Goal: Task Accomplishment & Management: Manage account settings

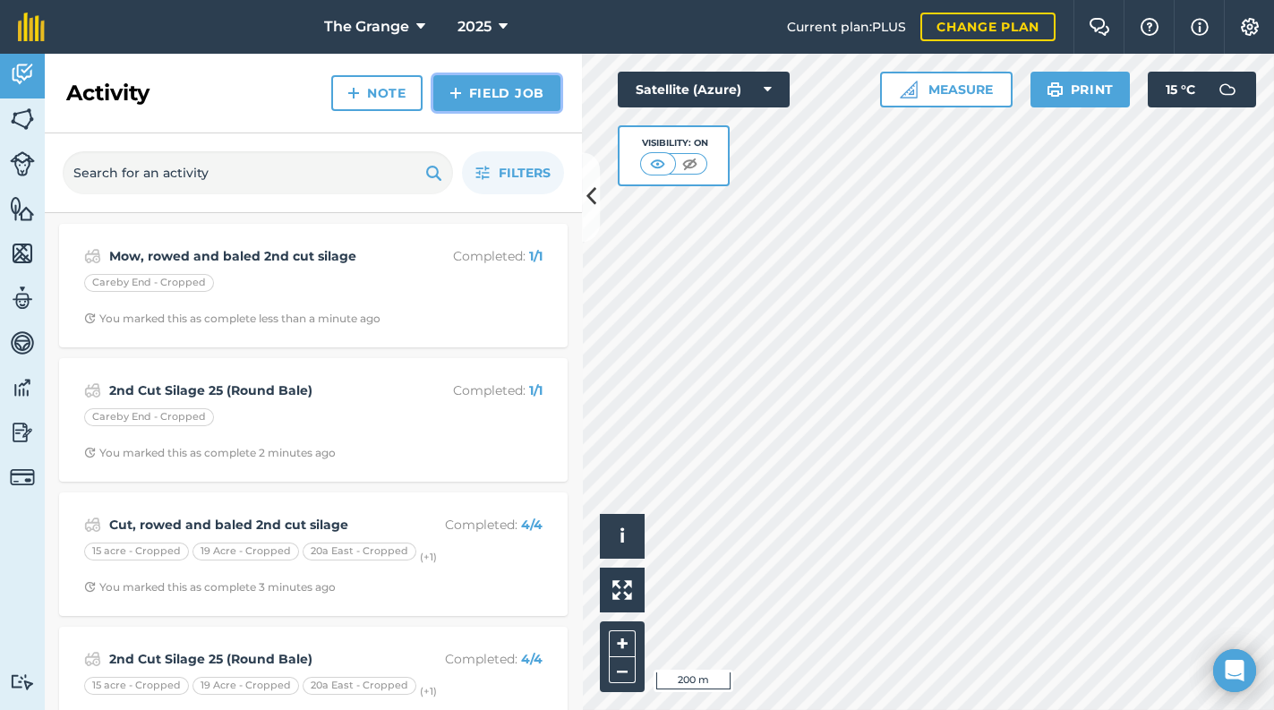
click at [482, 94] on link "Field Job" at bounding box center [496, 93] width 127 height 36
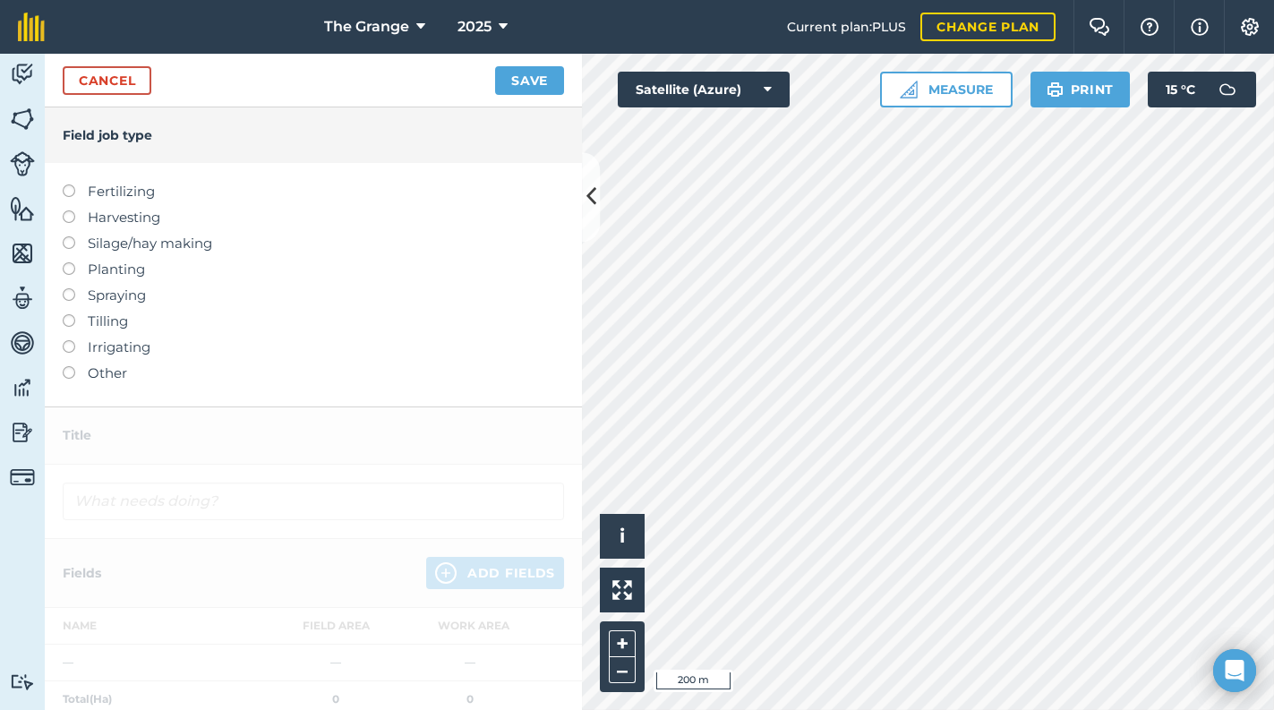
click at [77, 217] on label "Harvesting" at bounding box center [313, 217] width 501 height 21
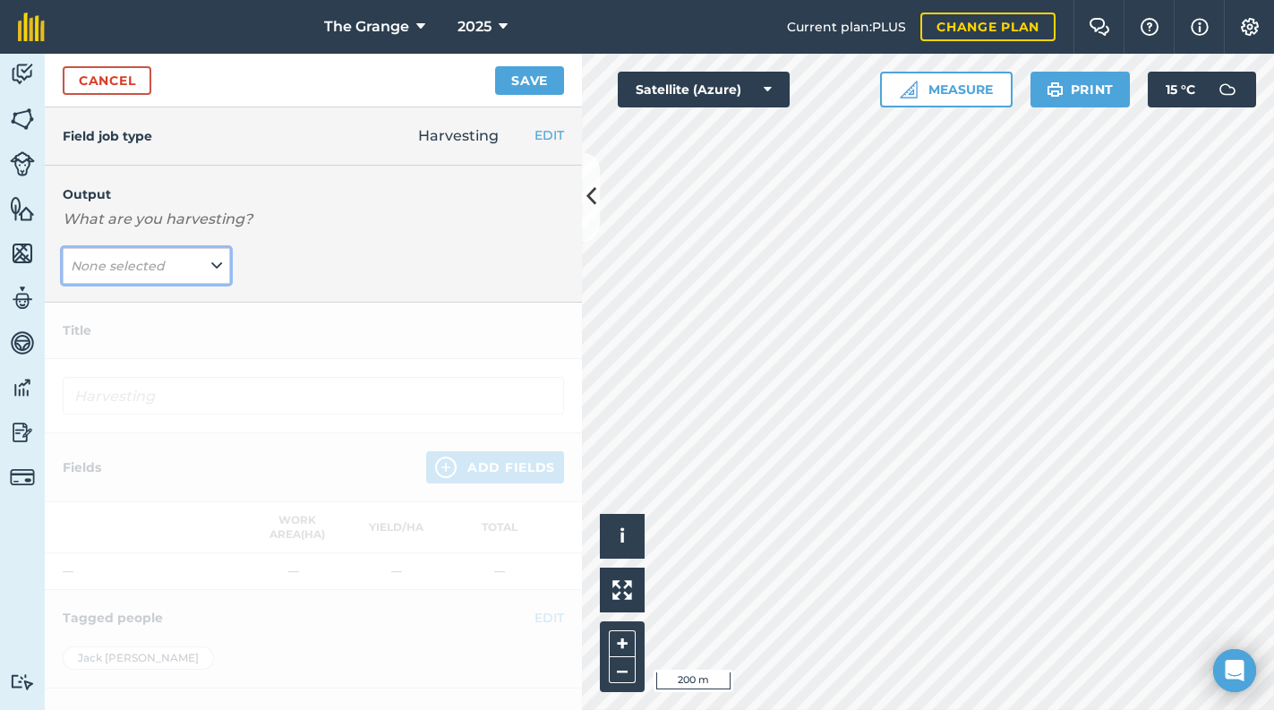
click at [164, 263] on span "None selected" at bounding box center [120, 266] width 98 height 20
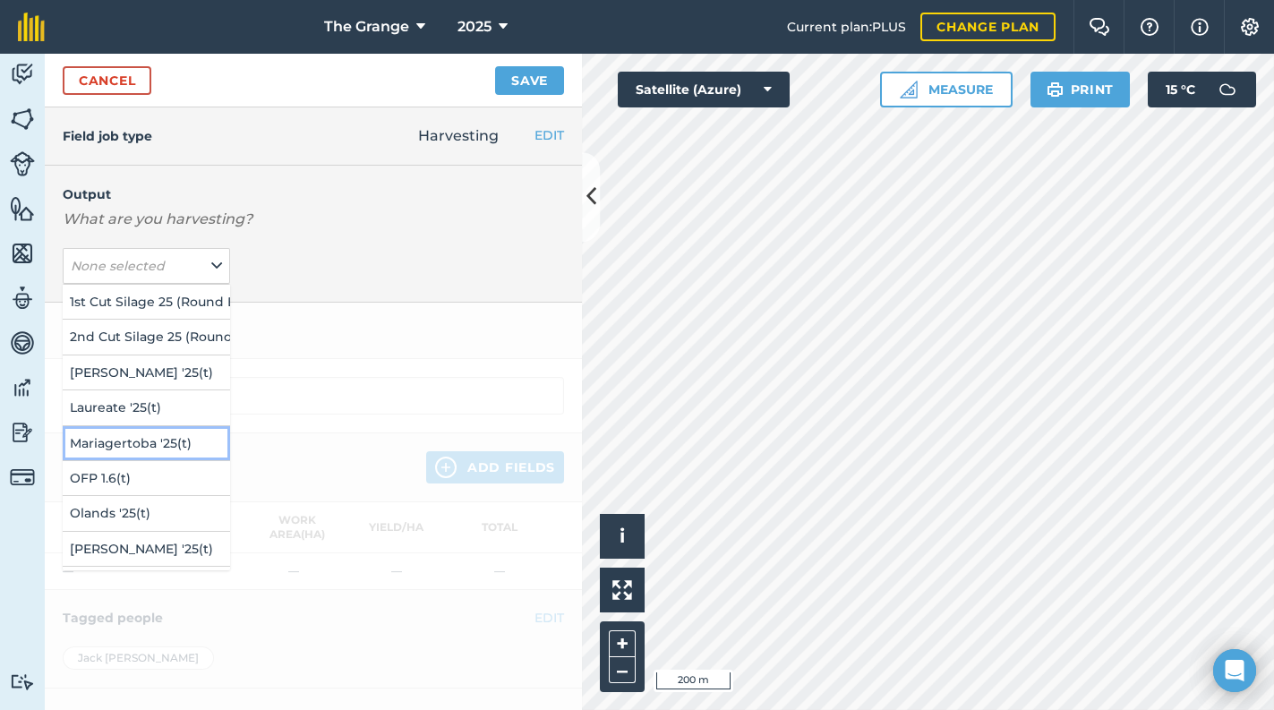
click at [165, 437] on button "Mariagertoba '25 ( t )" at bounding box center [146, 443] width 167 height 34
type input "Harvesting Mariagertoba '25"
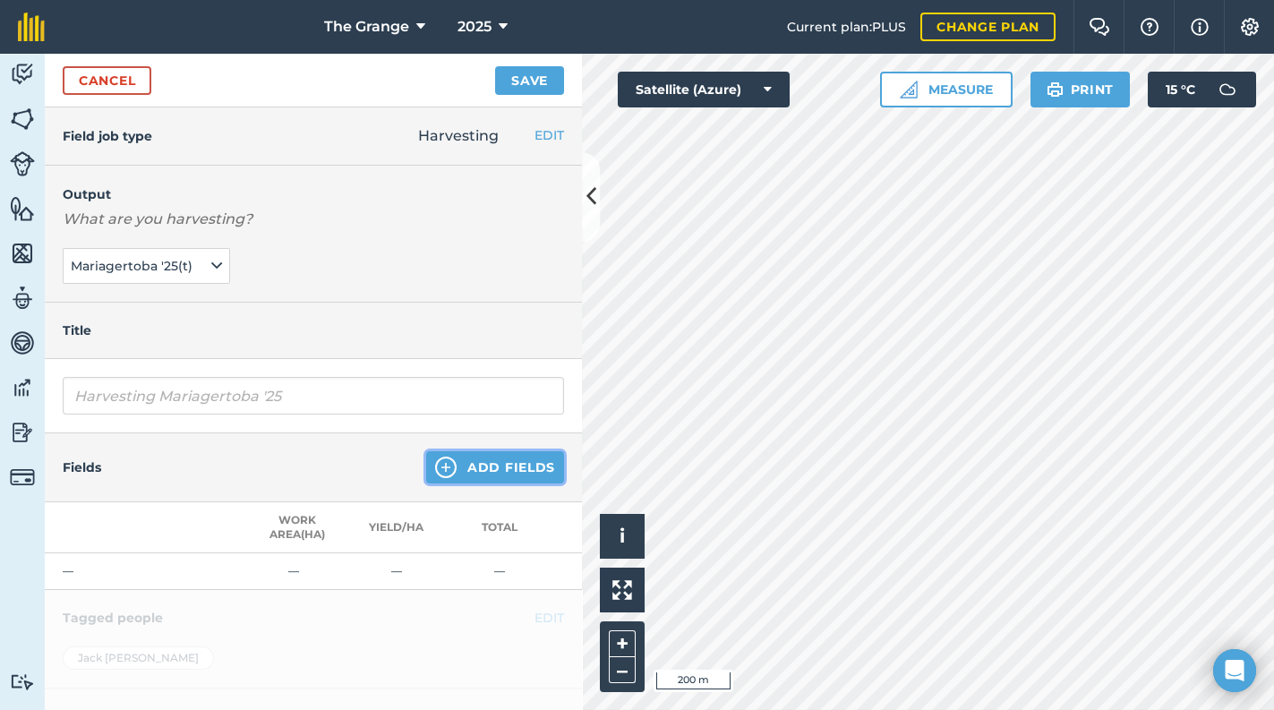
click at [449, 461] on button "Add Fields" at bounding box center [495, 467] width 138 height 32
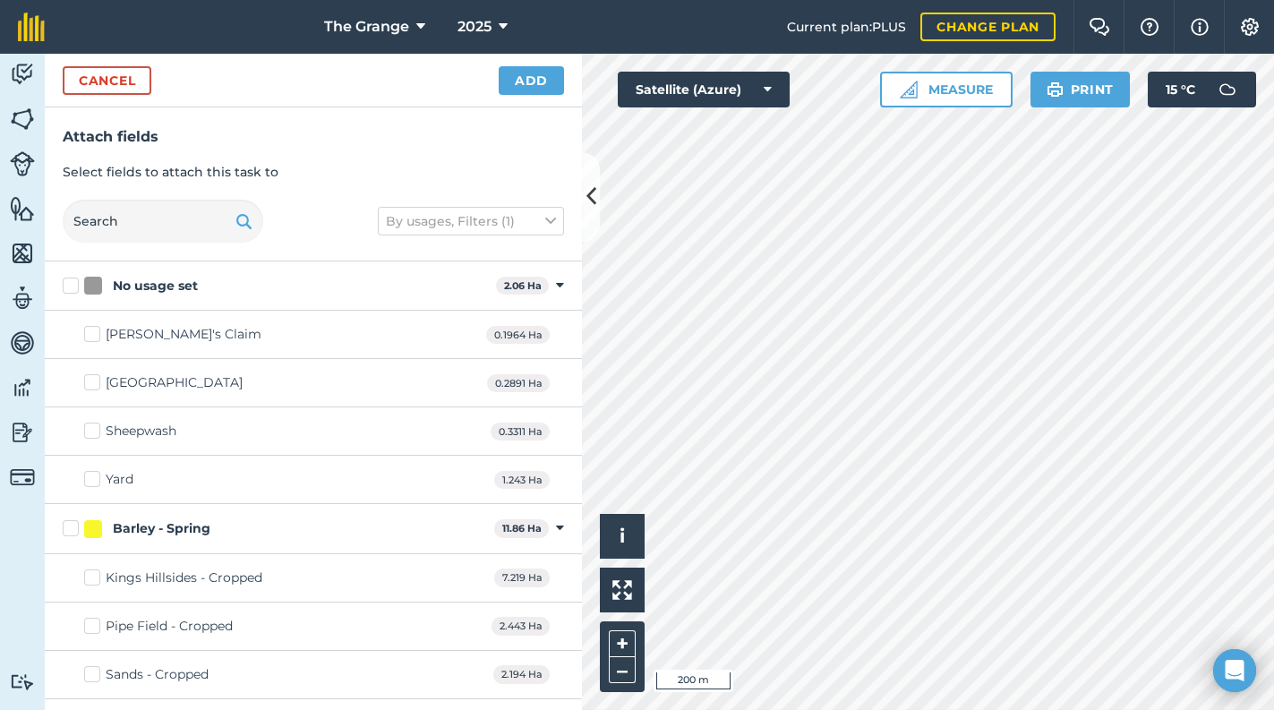
checkbox input "true"
click at [529, 81] on button "Add" at bounding box center [531, 80] width 65 height 29
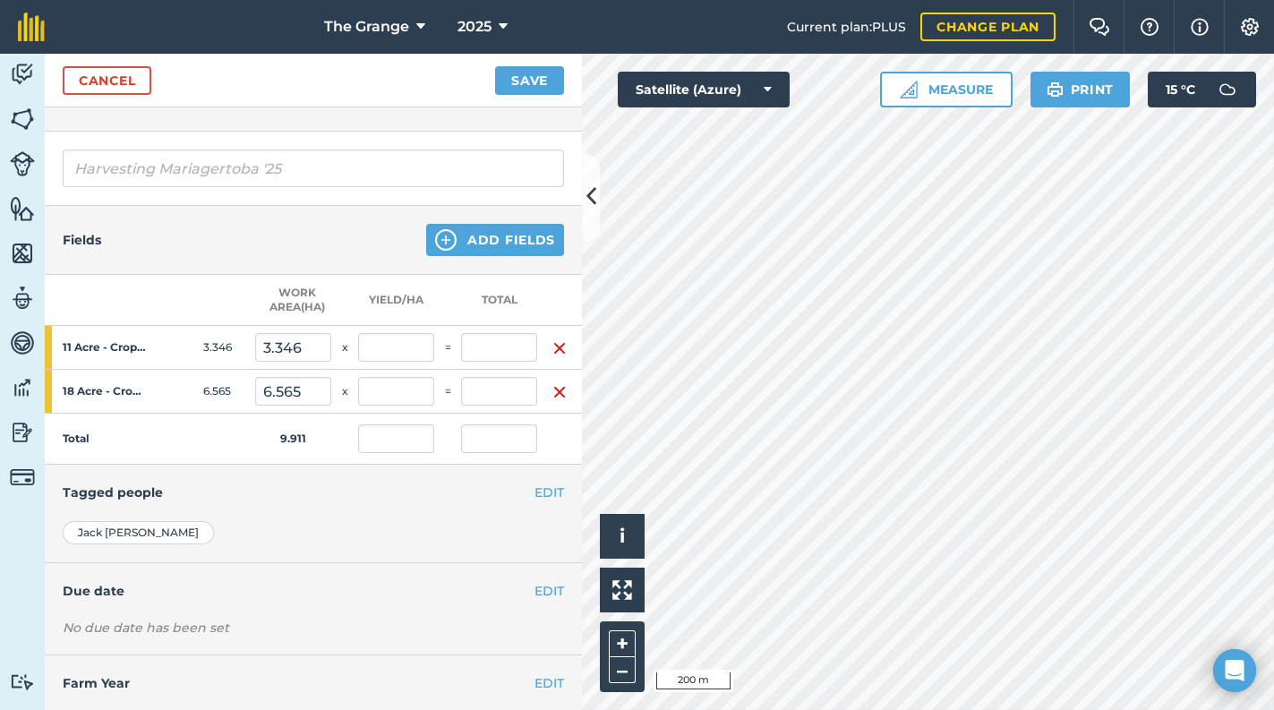
scroll to position [228, 0]
click at [491, 336] on input "text" at bounding box center [499, 346] width 76 height 29
type input "6"
type input "0.605"
type input "6"
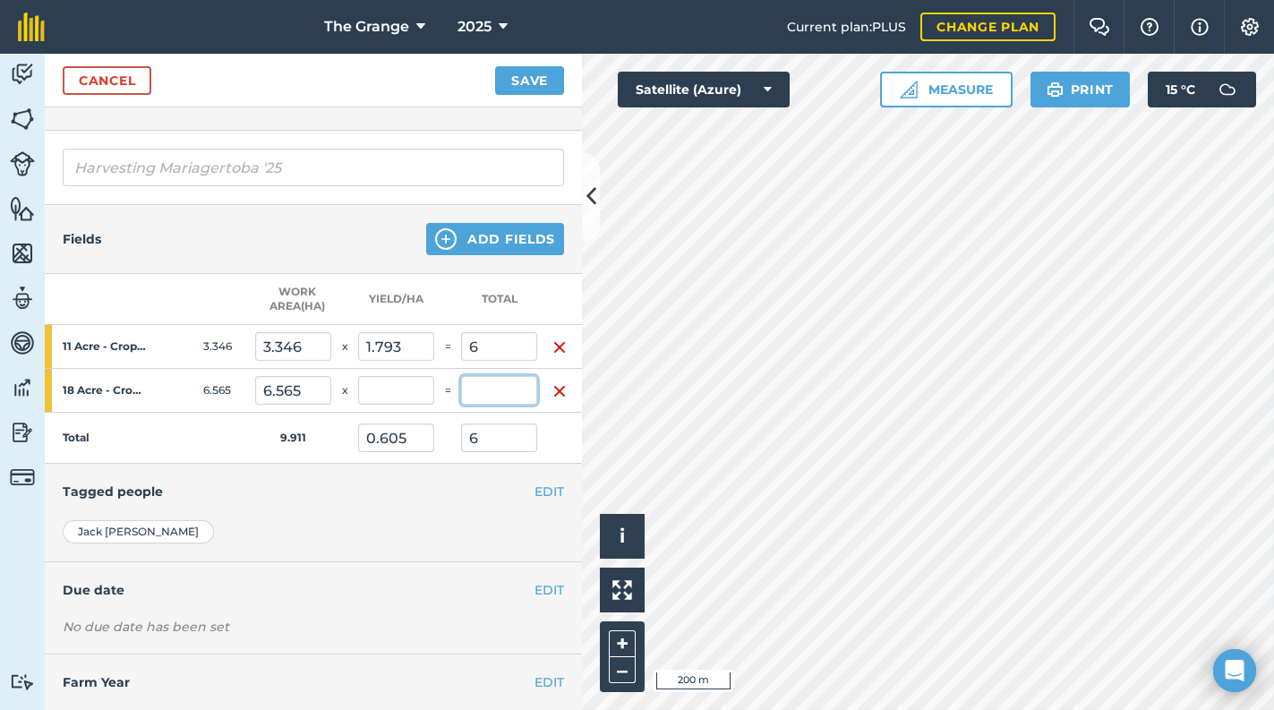
type input "1.793"
click at [475, 393] on input "text" at bounding box center [499, 390] width 76 height 29
type input "12"
type input "1.828"
type input "1.816"
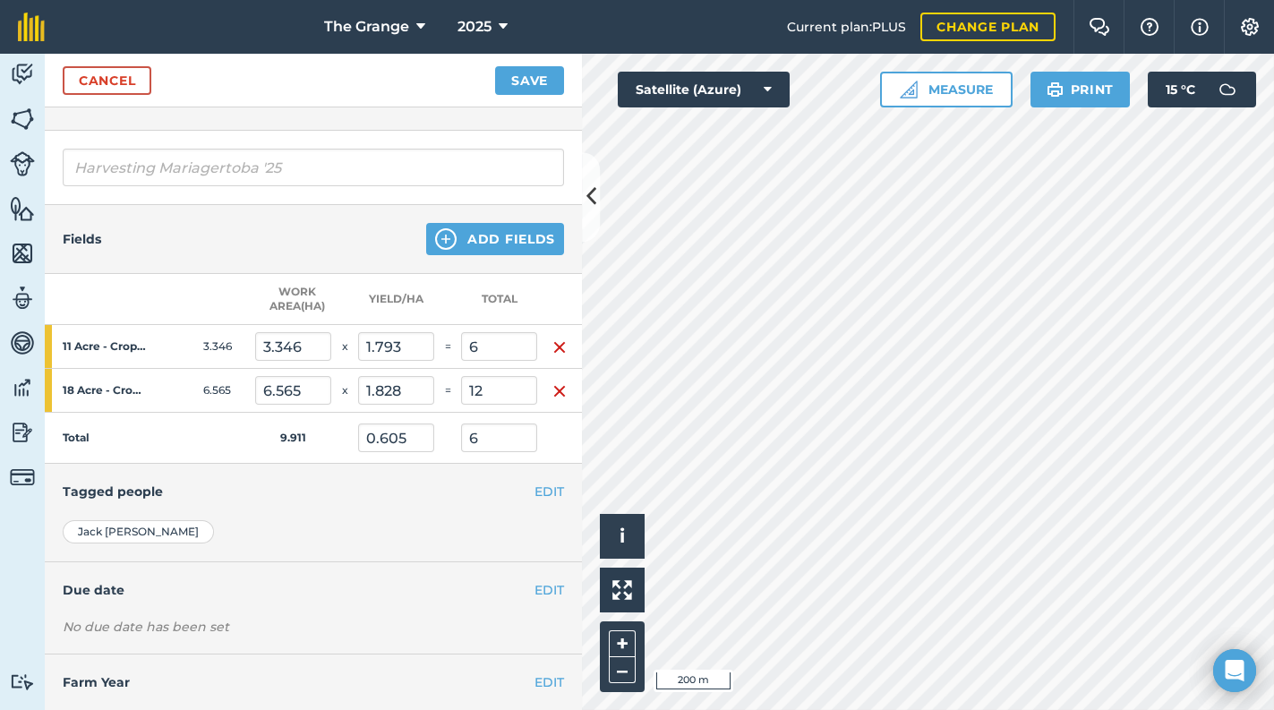
type input "18"
click at [452, 520] on div "[PERSON_NAME]" at bounding box center [313, 531] width 501 height 23
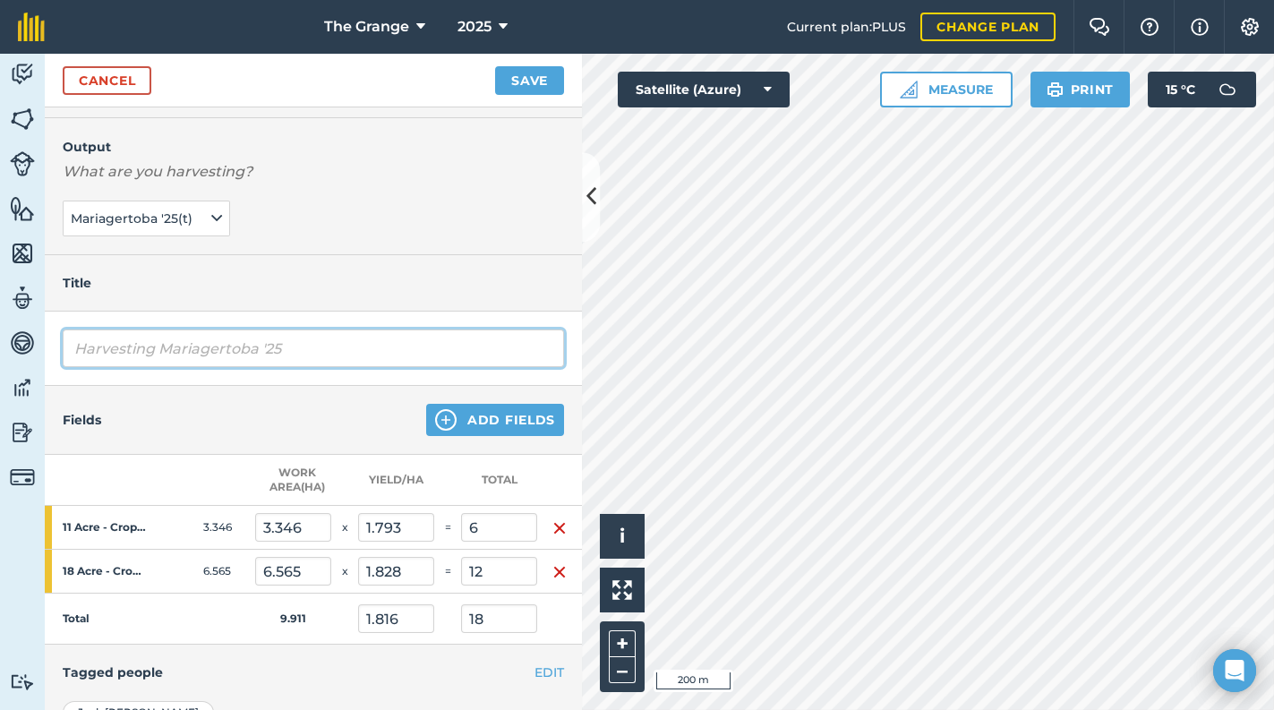
drag, startPoint x: 158, startPoint y: 345, endPoint x: 42, endPoint y: 354, distance: 116.7
click at [42, 354] on div "Activity Fields Livestock Features Maps Team Vehicles Data Reporting Billing Tu…" at bounding box center [637, 382] width 1274 height 656
type input "Mariagertoba '25"
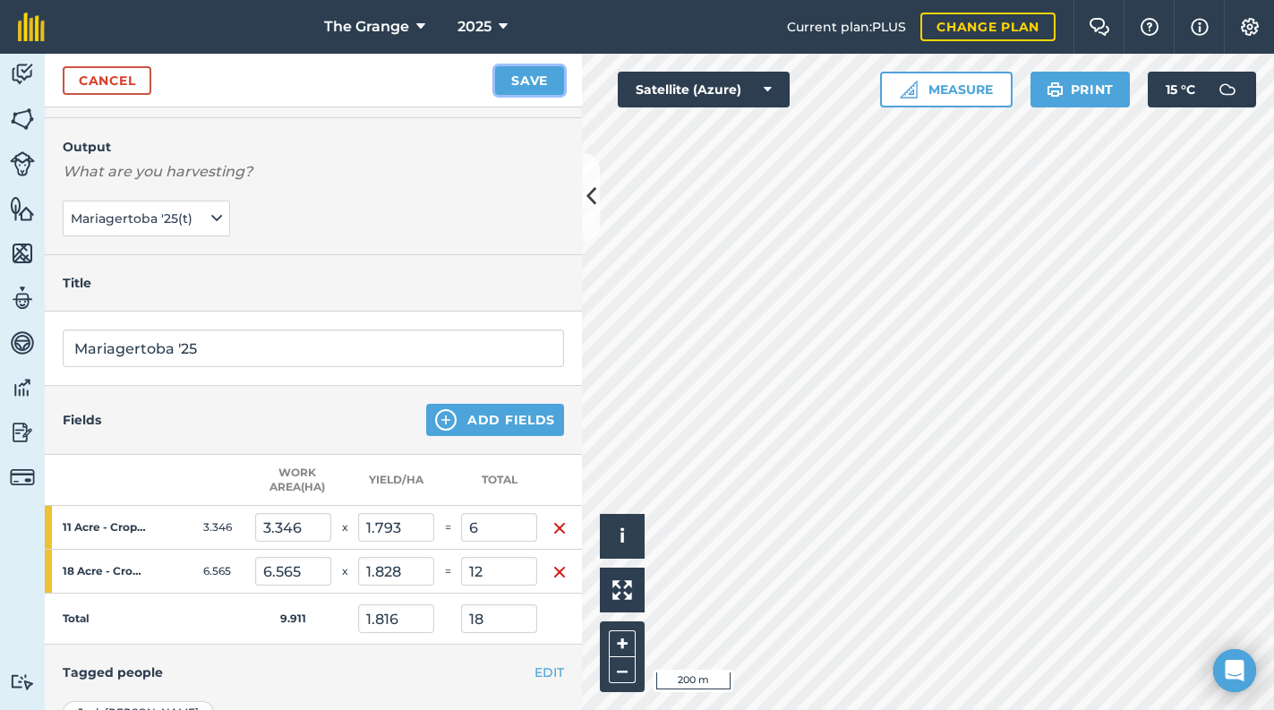
click at [525, 81] on button "Save" at bounding box center [529, 80] width 69 height 29
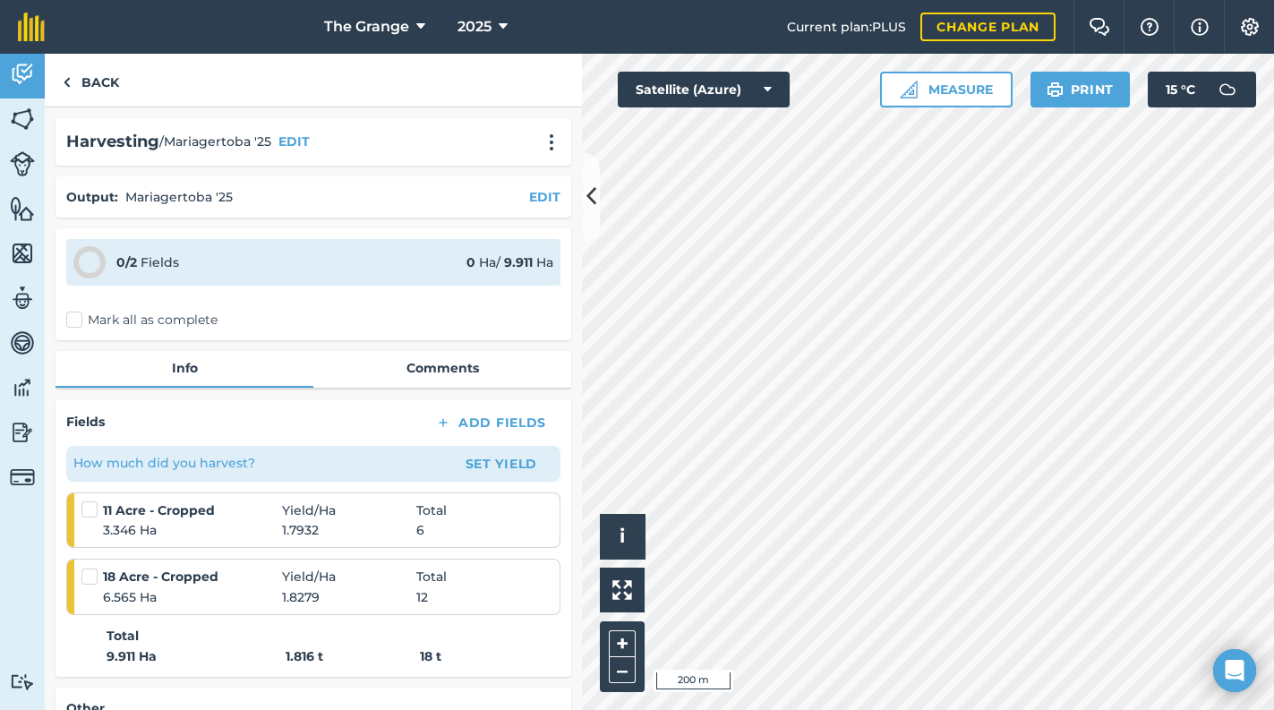
click at [152, 322] on label "Mark all as complete" at bounding box center [141, 320] width 151 height 19
click at [78, 322] on input "Mark all as complete" at bounding box center [72, 317] width 12 height 12
checkbox input "false"
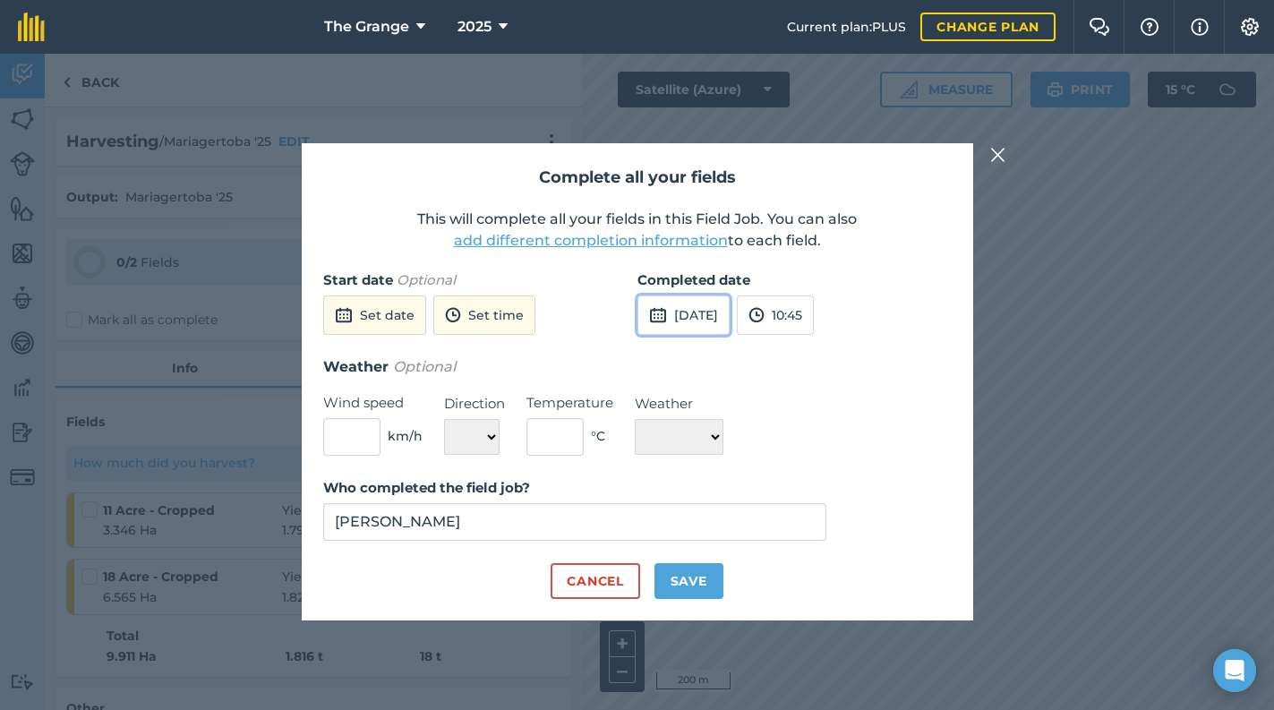
click at [686, 306] on button "[DATE]" at bounding box center [683, 314] width 92 height 39
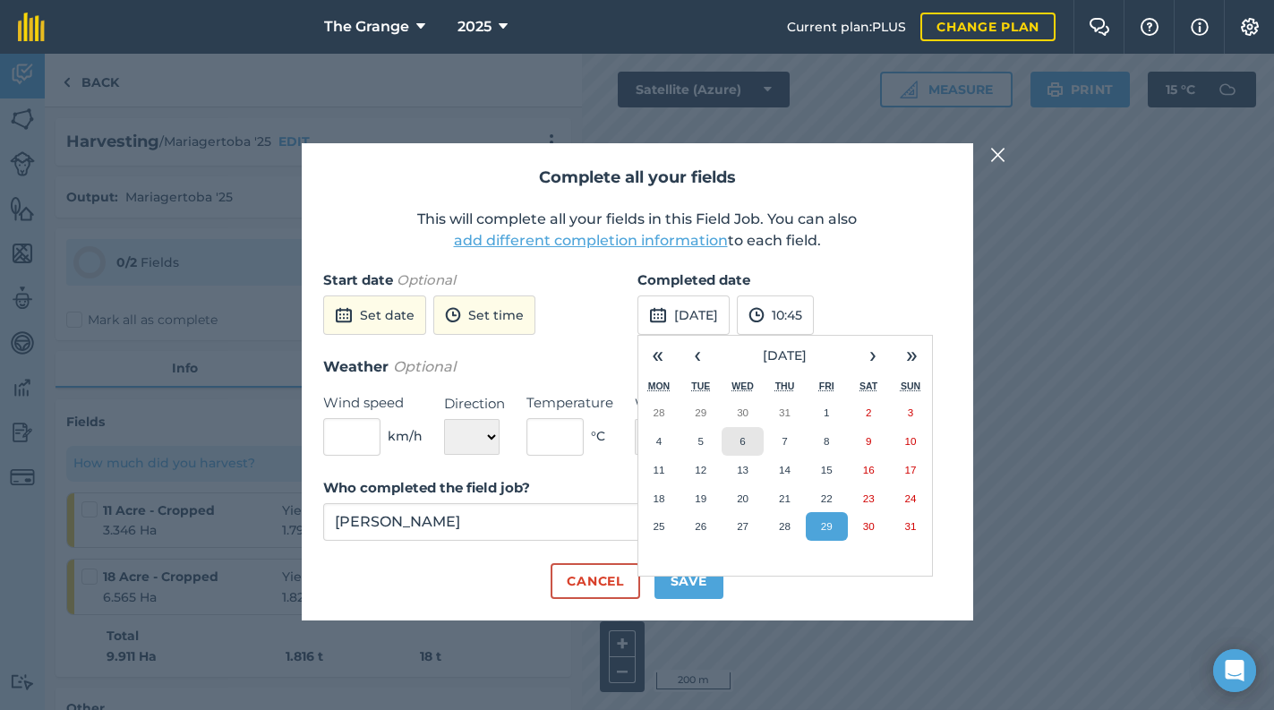
click at [744, 441] on abbr "6" at bounding box center [741, 441] width 5 height 12
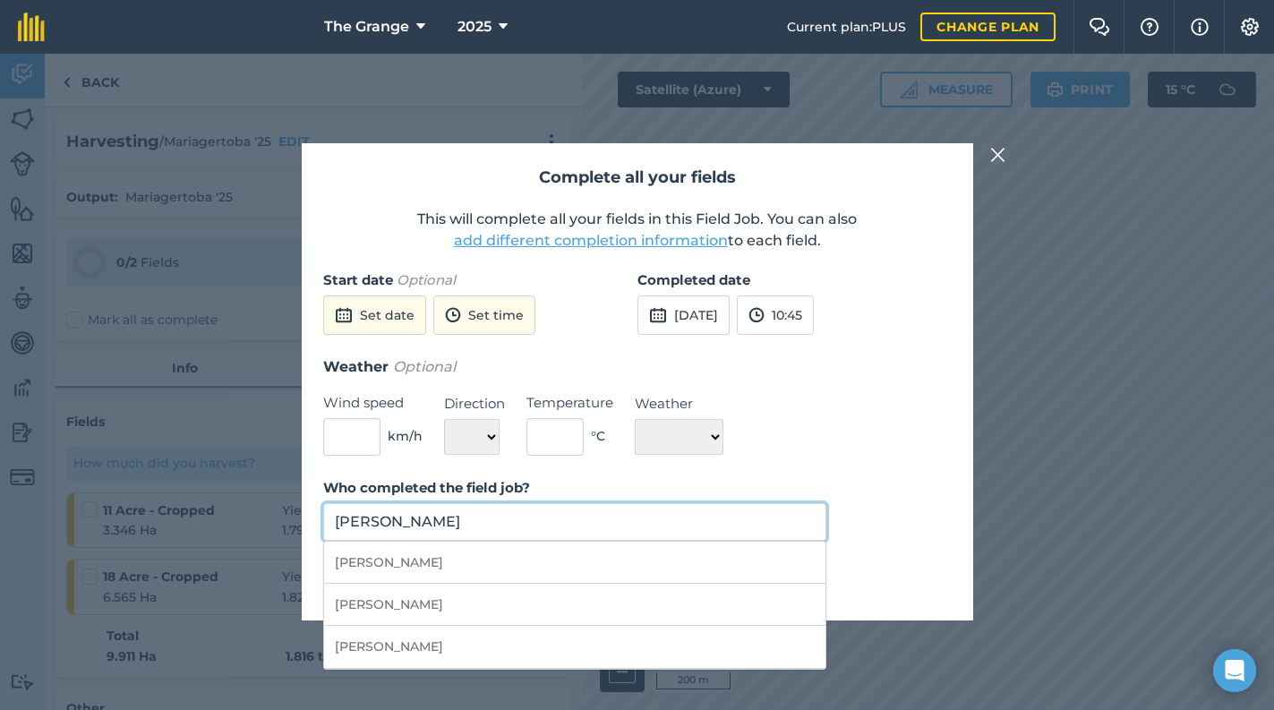
click at [604, 535] on input "[PERSON_NAME]" at bounding box center [575, 522] width 504 height 38
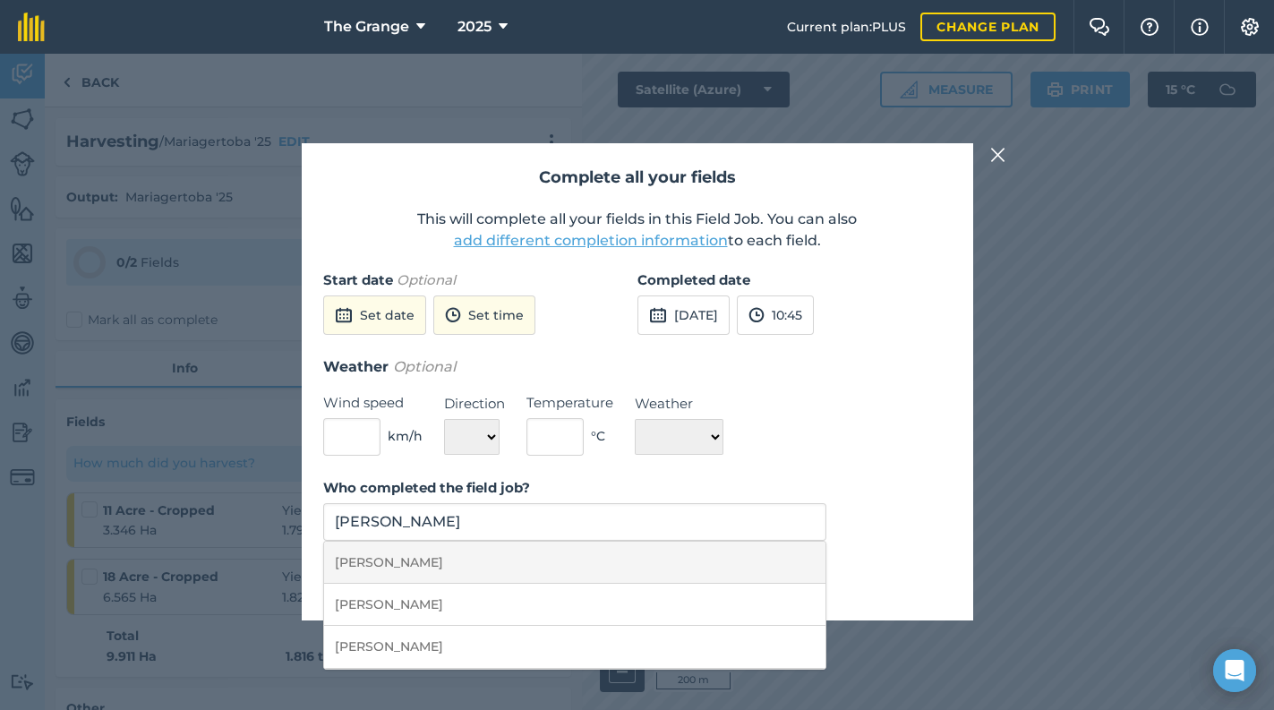
click at [777, 573] on li "[PERSON_NAME]" at bounding box center [575, 563] width 502 height 42
type input "[PERSON_NAME]"
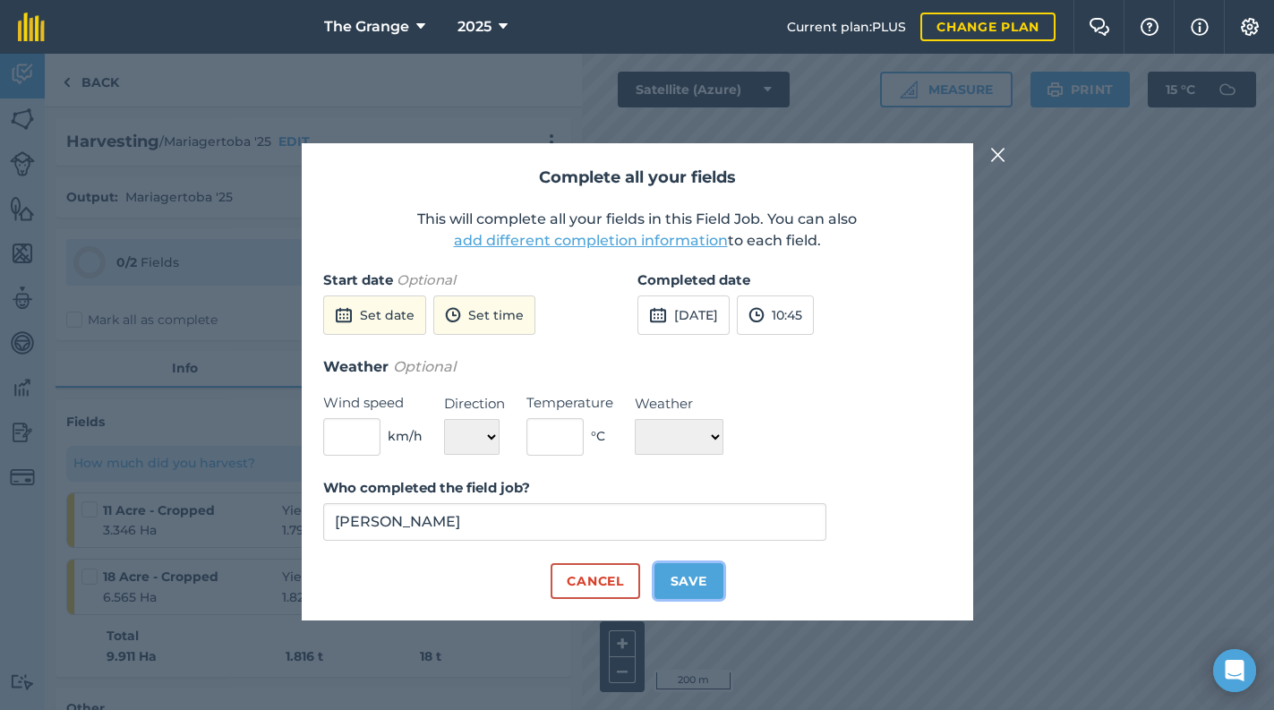
click at [679, 570] on button "Save" at bounding box center [688, 581] width 69 height 36
checkbox input "true"
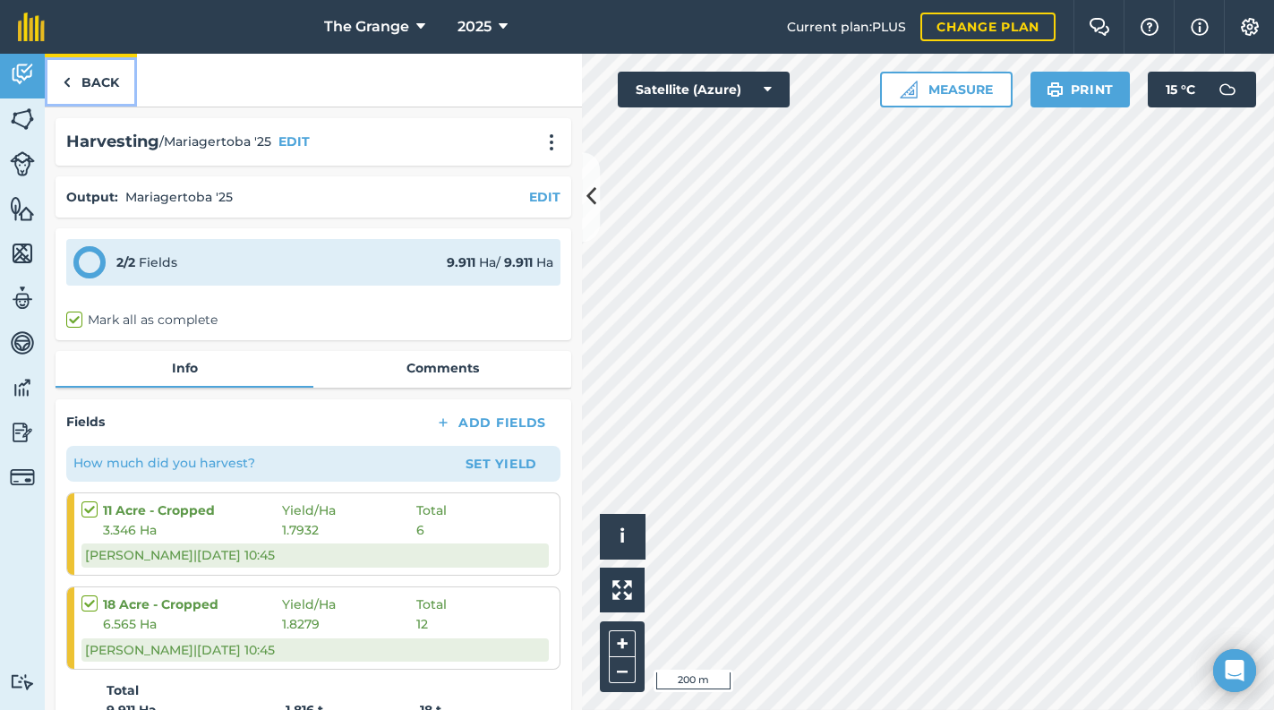
click at [112, 89] on link "Back" at bounding box center [91, 80] width 92 height 53
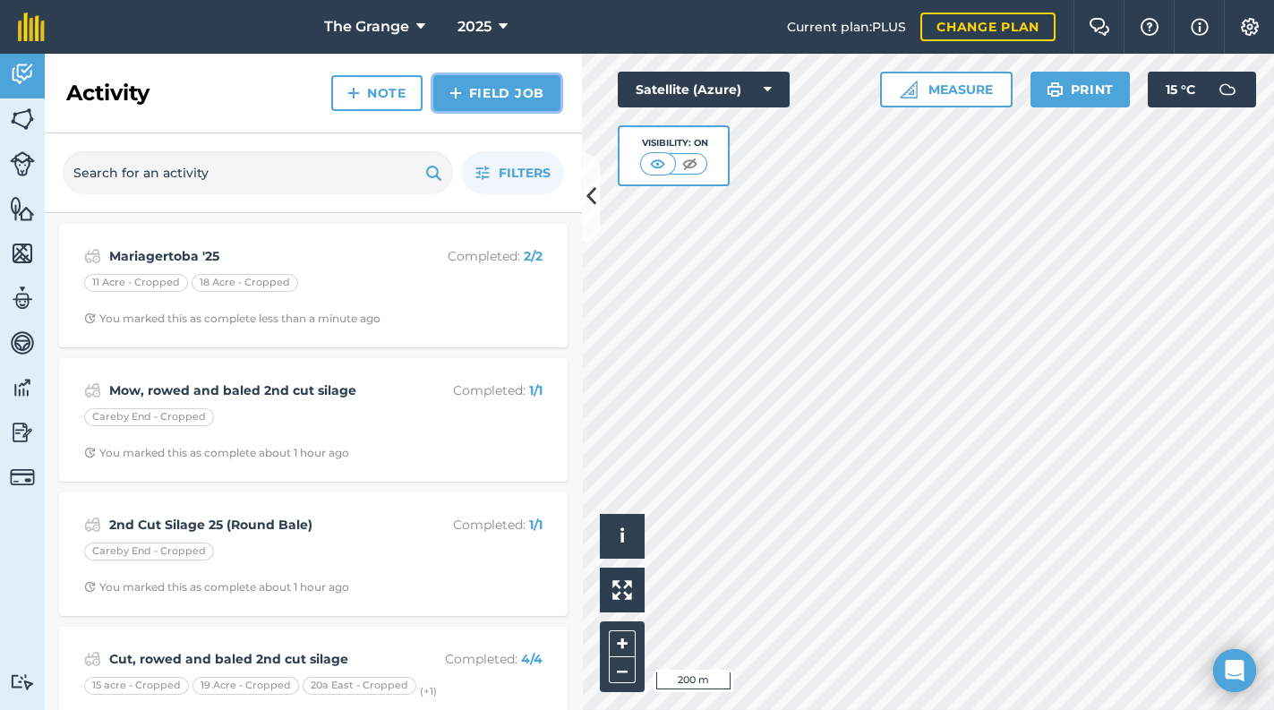
click at [481, 91] on link "Field Job" at bounding box center [496, 93] width 127 height 36
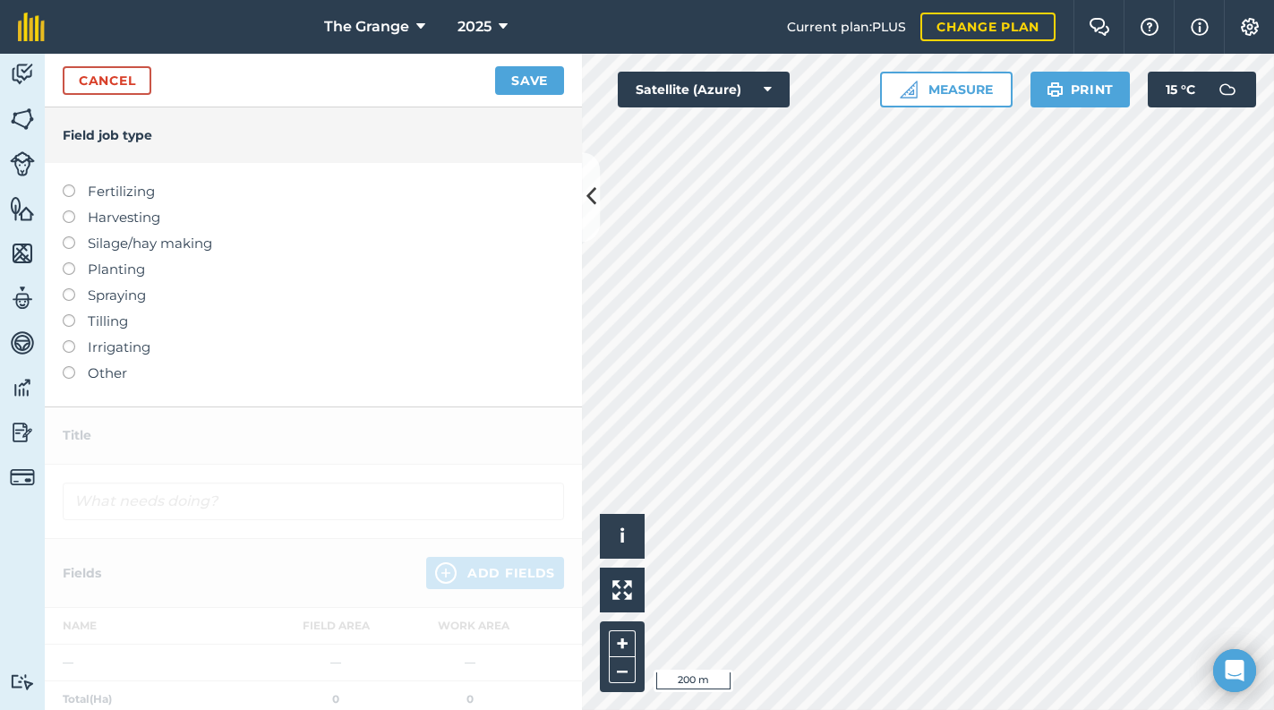
click at [96, 377] on label "Other" at bounding box center [313, 373] width 501 height 21
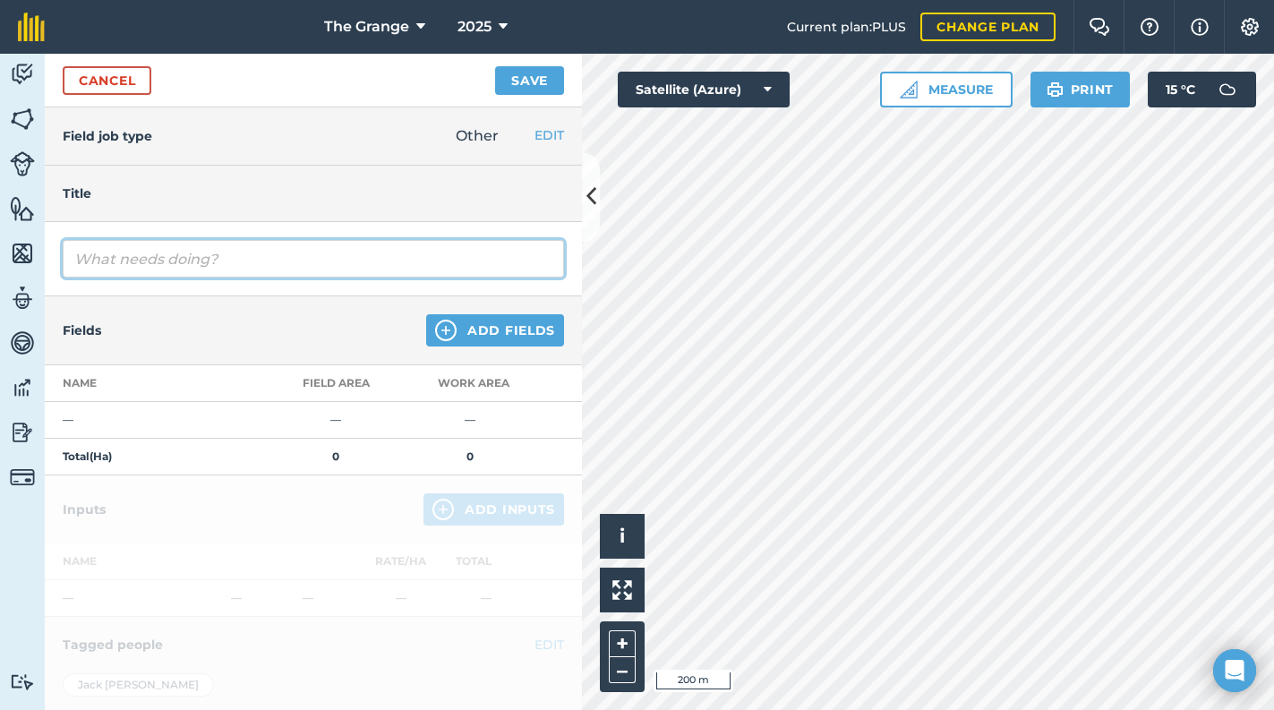
click at [149, 269] on input "text" at bounding box center [313, 259] width 501 height 38
type input "Combining"
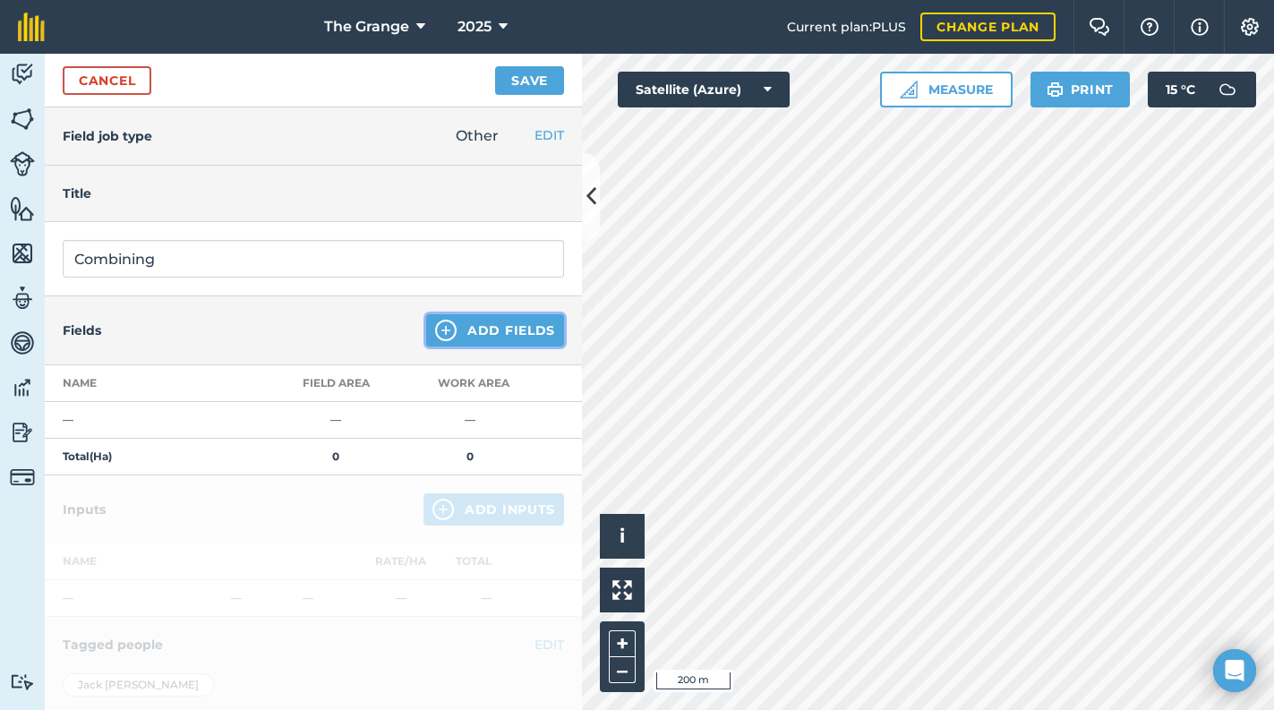
click at [531, 334] on button "Add Fields" at bounding box center [495, 330] width 138 height 32
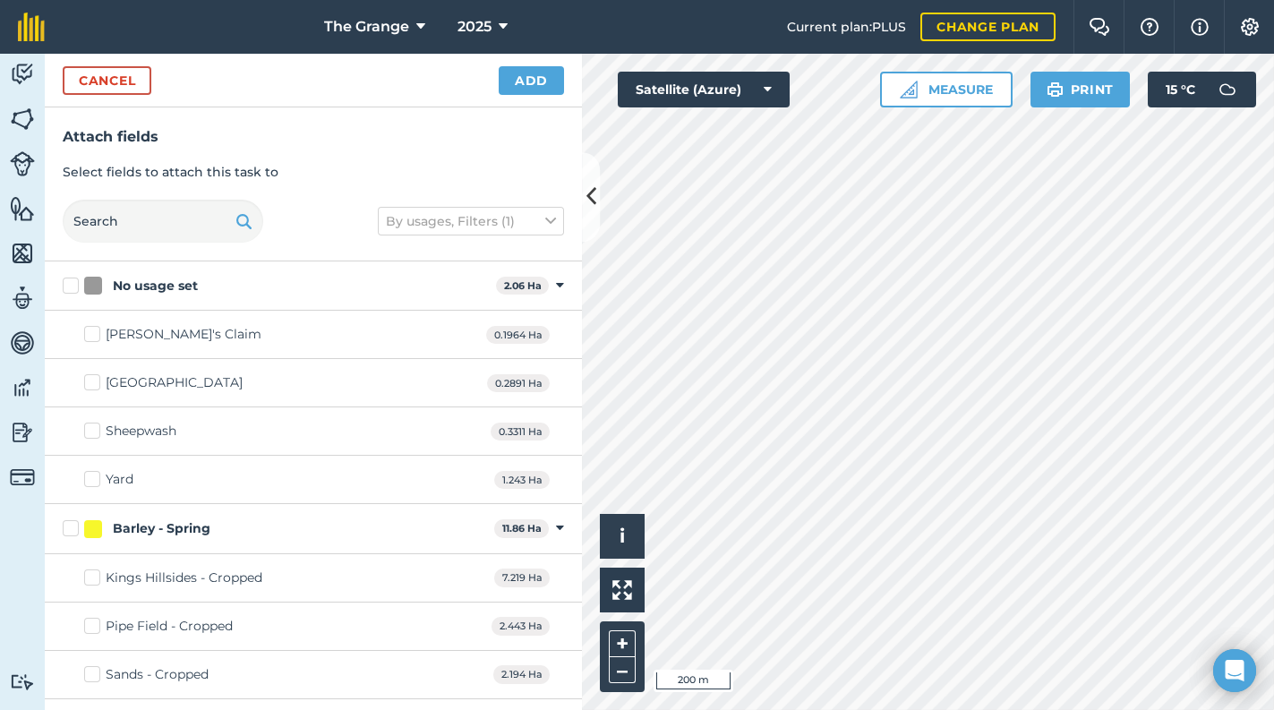
checkbox input "true"
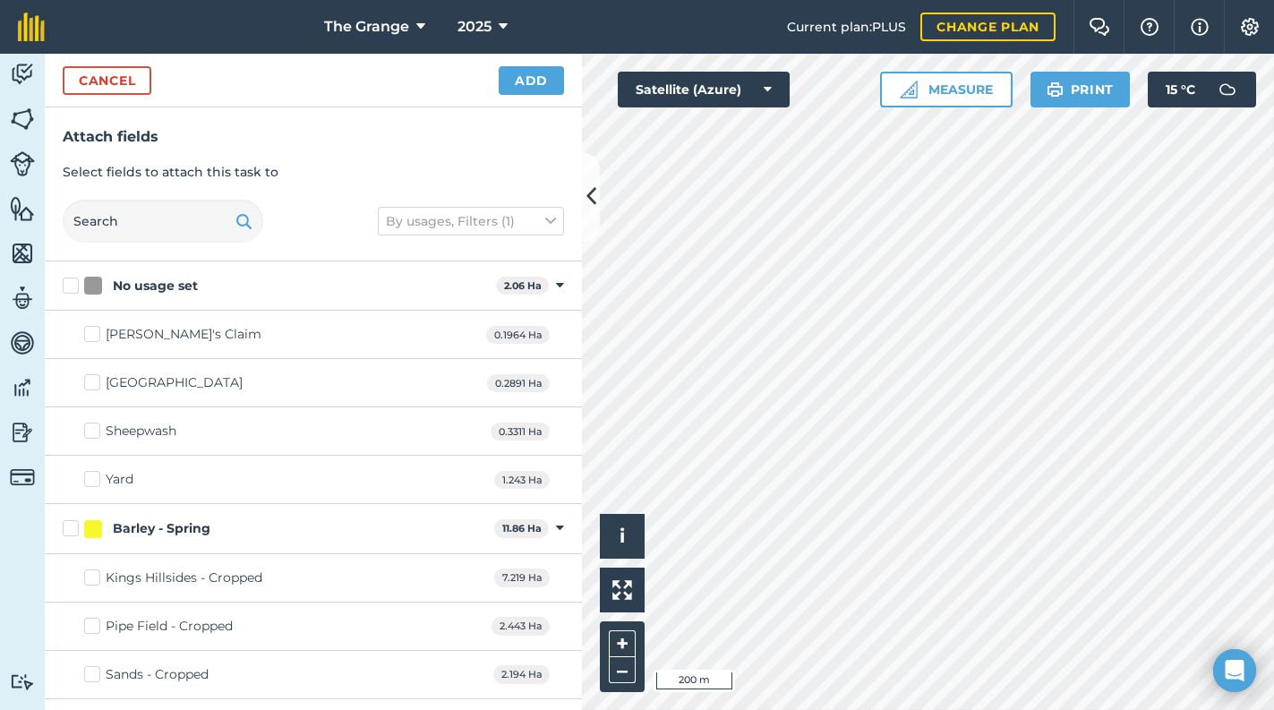
click at [898, 93] on div "Hello i © 2025 TomTom, Microsoft 200 m + – Satellite (Azure) Measure Print 15 °…" at bounding box center [928, 382] width 692 height 656
checkbox input "true"
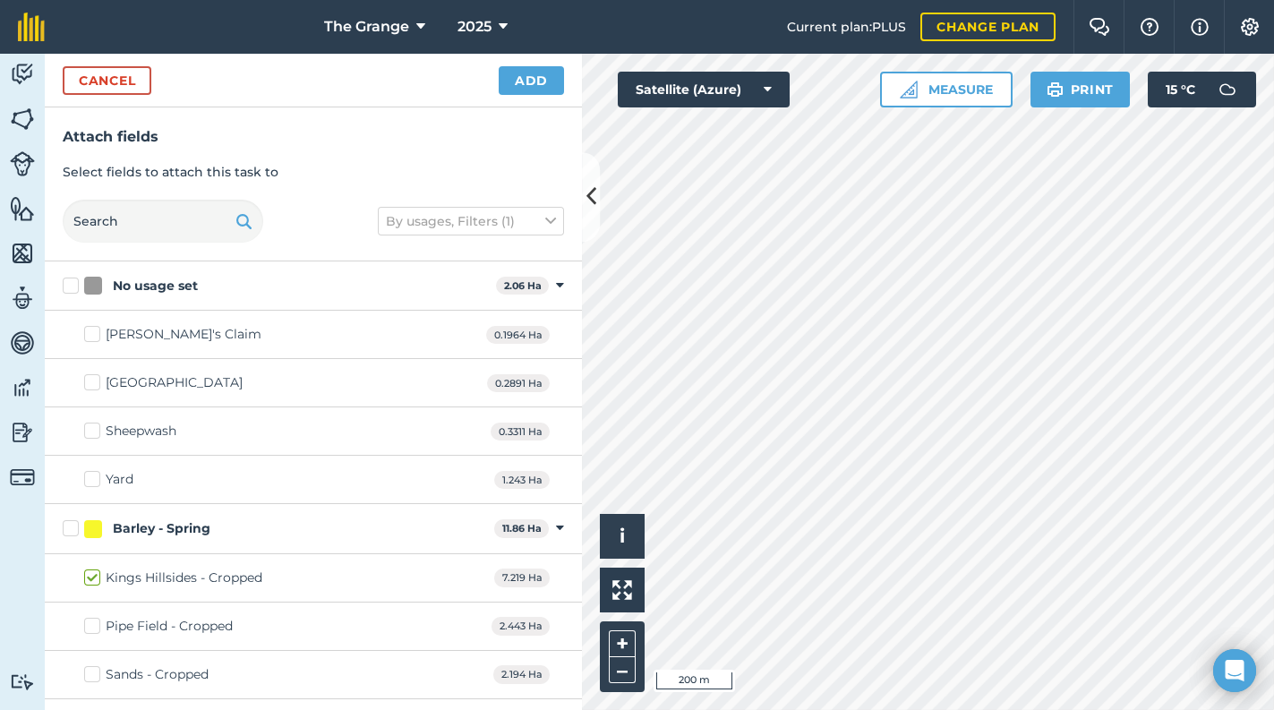
checkbox input "true"
click at [533, 82] on button "Add" at bounding box center [531, 80] width 65 height 29
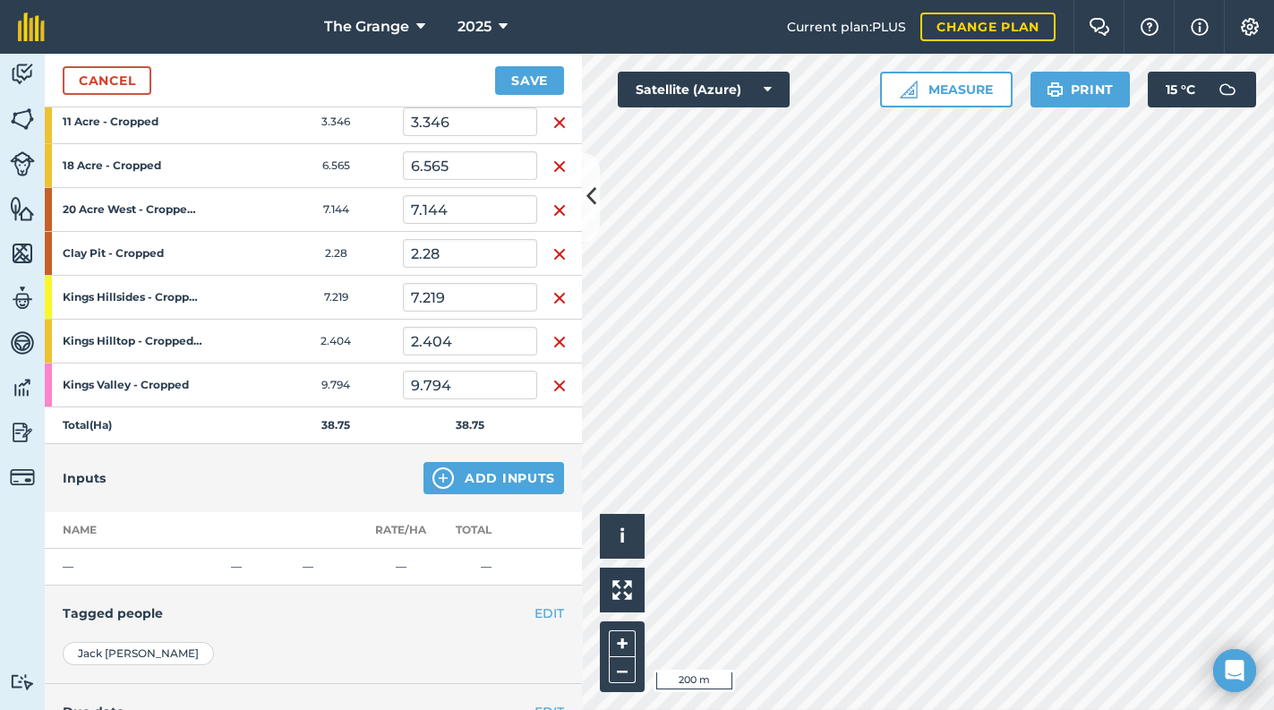
scroll to position [304, 0]
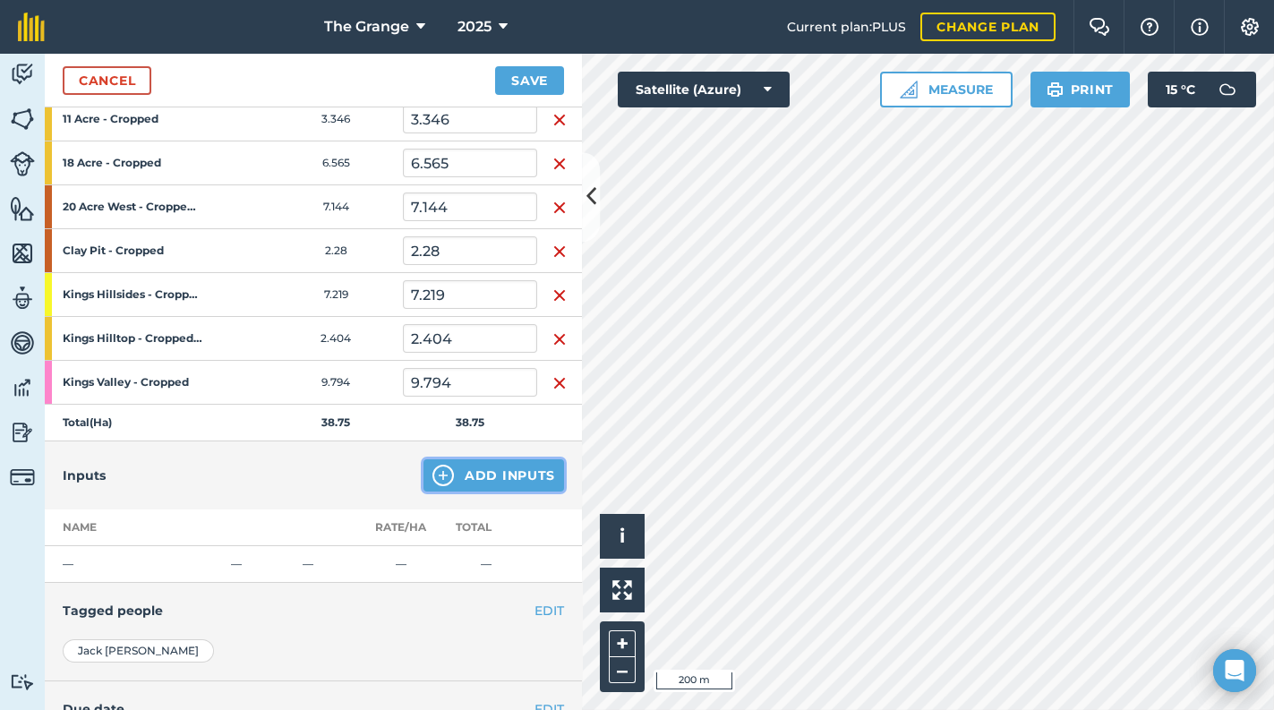
click at [502, 475] on button "Add Inputs" at bounding box center [493, 475] width 141 height 32
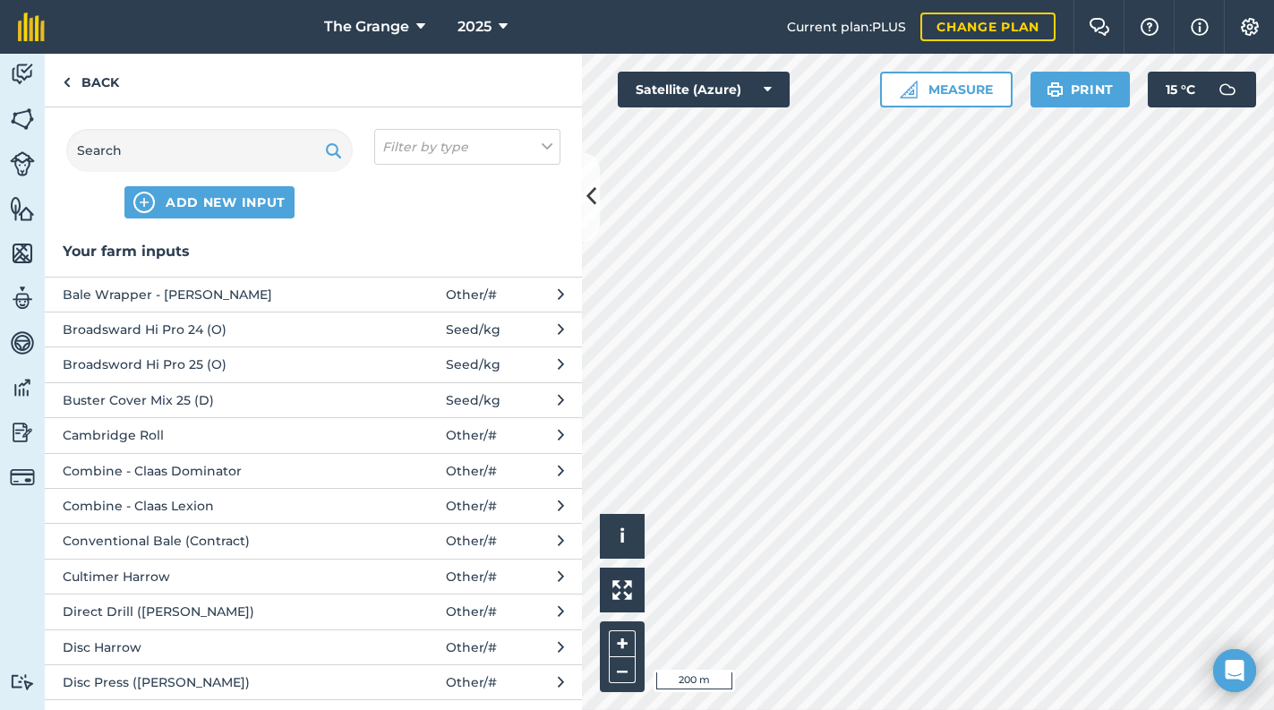
click at [209, 461] on span "Combine - Claas Dominator" at bounding box center [209, 471] width 293 height 20
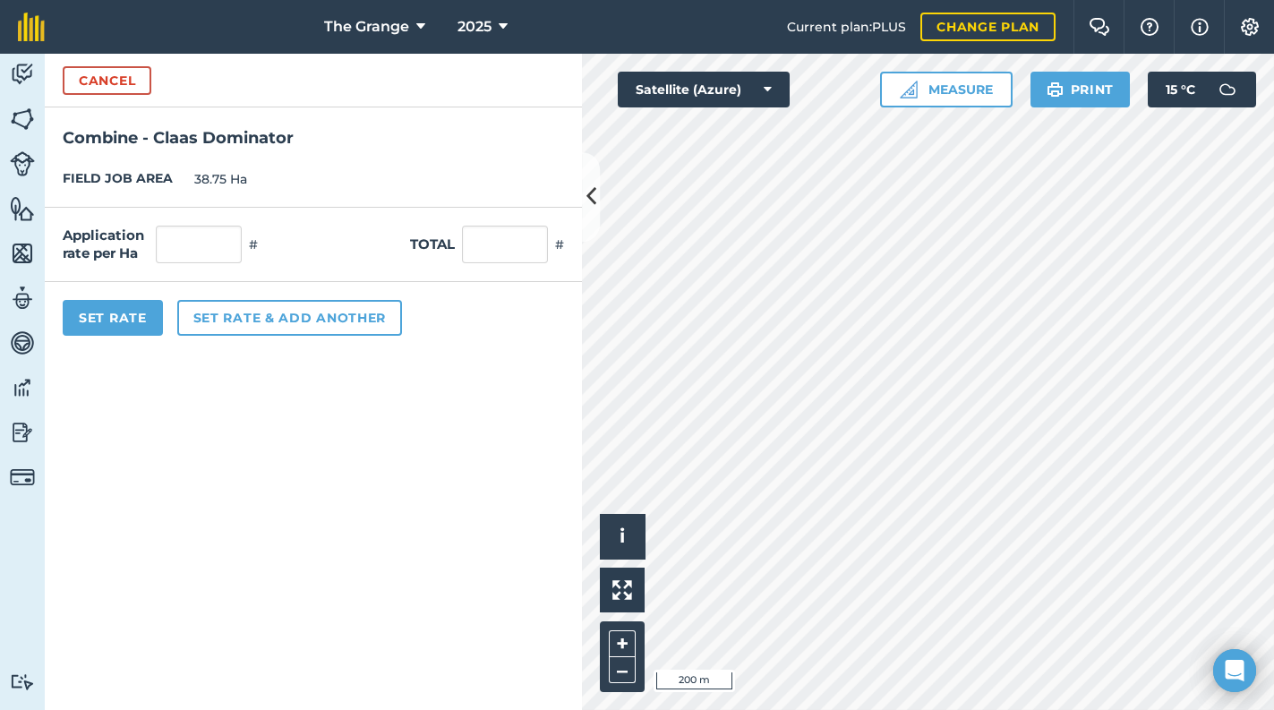
click at [91, 59] on div "Cancel" at bounding box center [313, 81] width 537 height 54
click at [113, 82] on button "Cancel" at bounding box center [107, 80] width 89 height 29
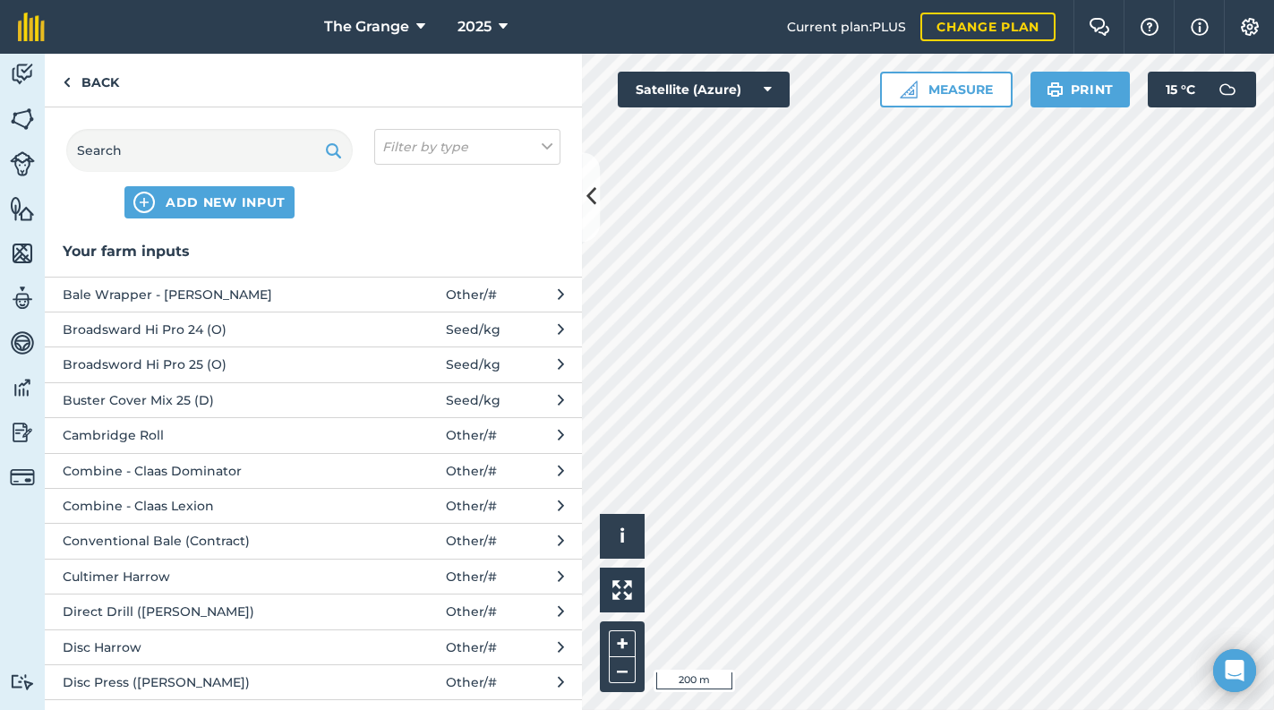
click at [213, 499] on span "Combine - Claas Lexion" at bounding box center [209, 506] width 293 height 20
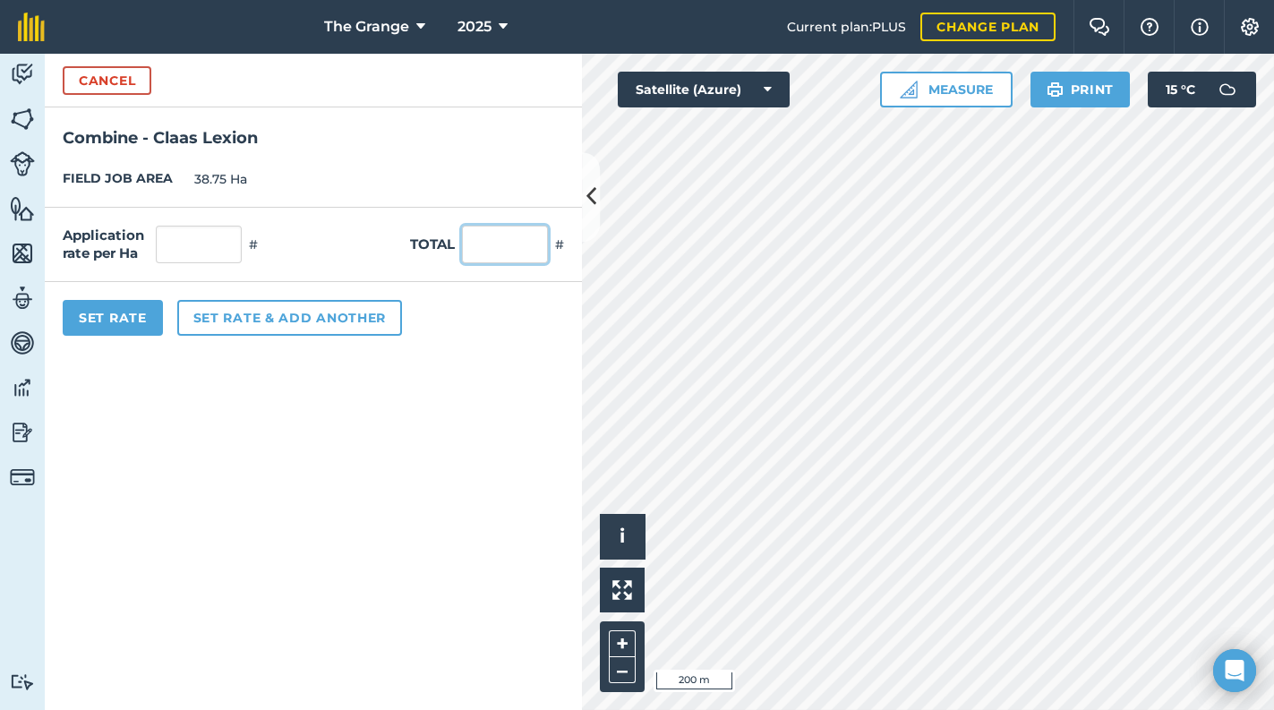
click at [481, 237] on input "text" at bounding box center [505, 245] width 86 height 38
type input "1"
type input "0.026"
click at [511, 430] on form "Cancel Combine - Claas Lexion FIELD JOB AREA 38.75 Ha Application rate per Ha 0…" at bounding box center [313, 382] width 537 height 656
click at [125, 325] on button "Set Rate" at bounding box center [113, 318] width 100 height 36
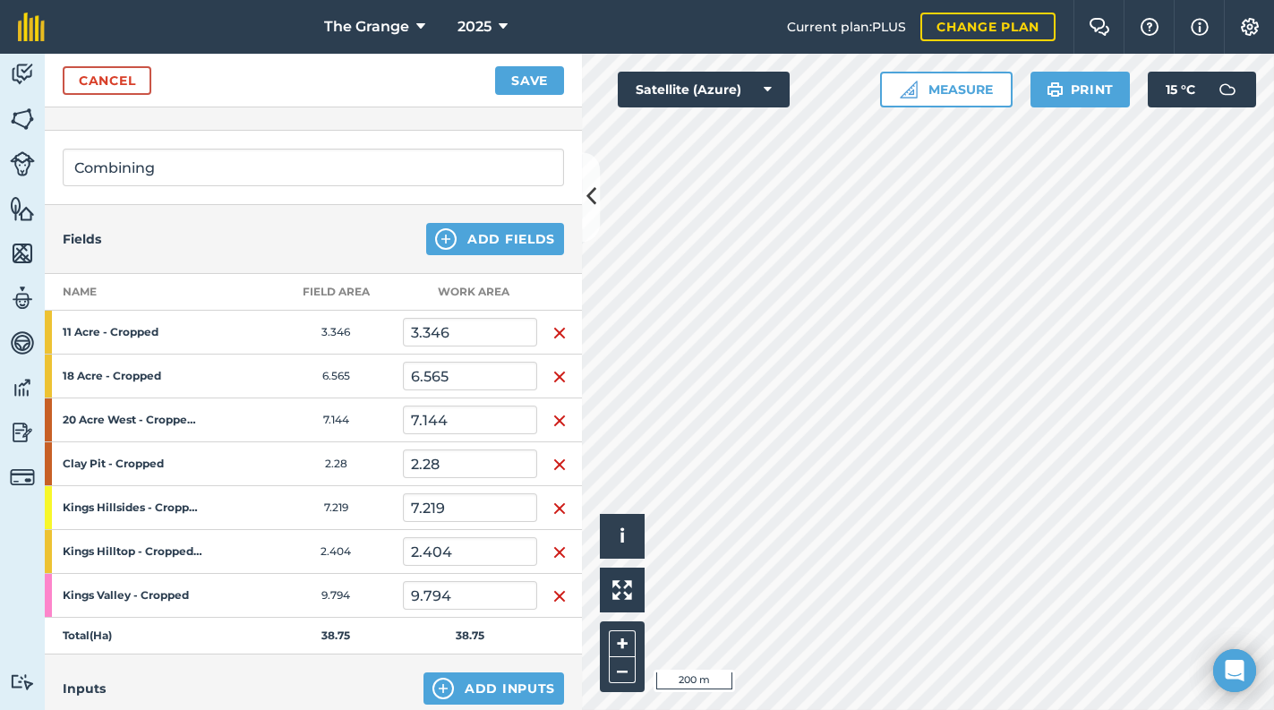
scroll to position [0, 0]
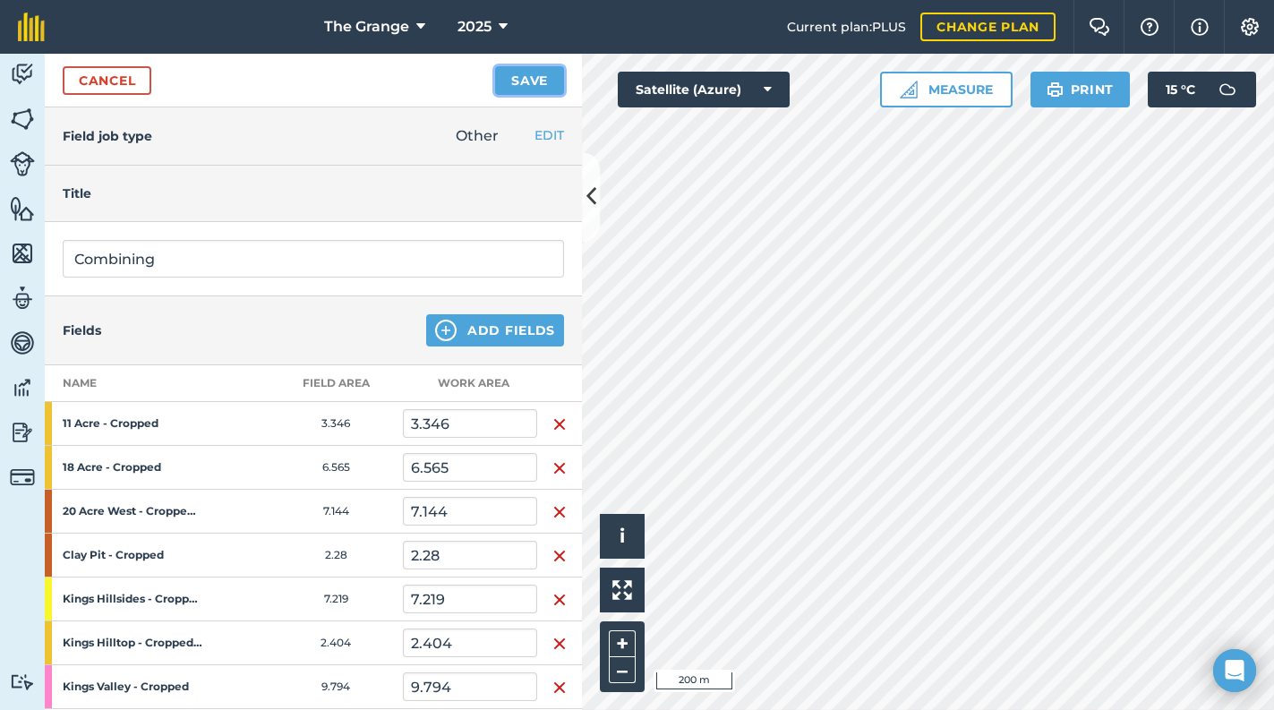
click at [519, 77] on button "Save" at bounding box center [529, 80] width 69 height 29
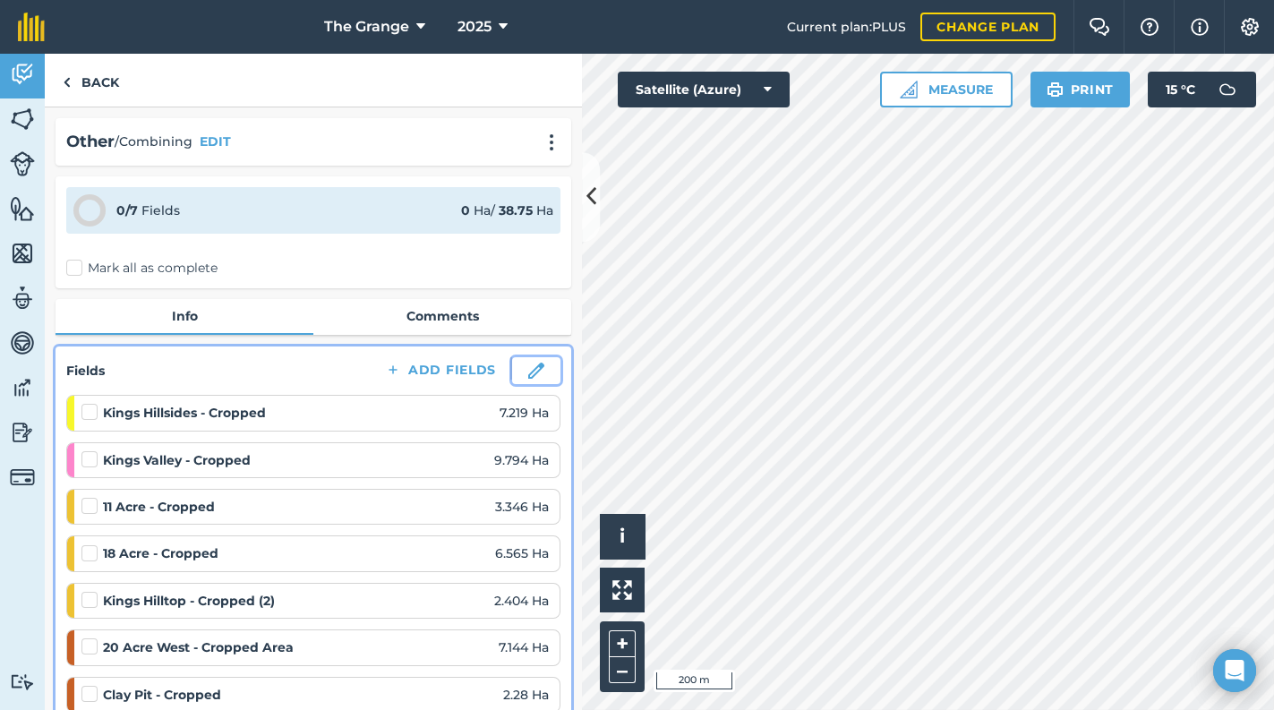
click at [528, 363] on img at bounding box center [536, 371] width 16 height 16
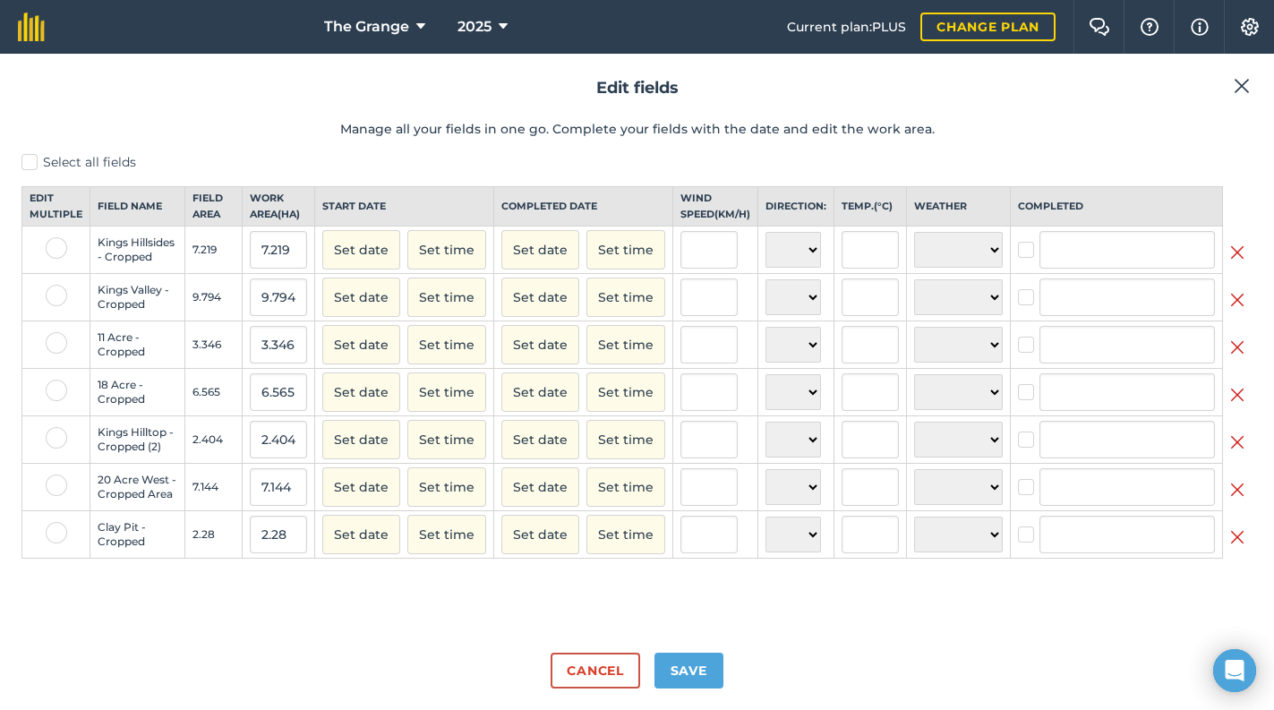
click at [64, 401] on label at bounding box center [56, 390] width 21 height 21
click at [57, 391] on input "checkbox" at bounding box center [52, 386] width 12 height 12
checkbox input "true"
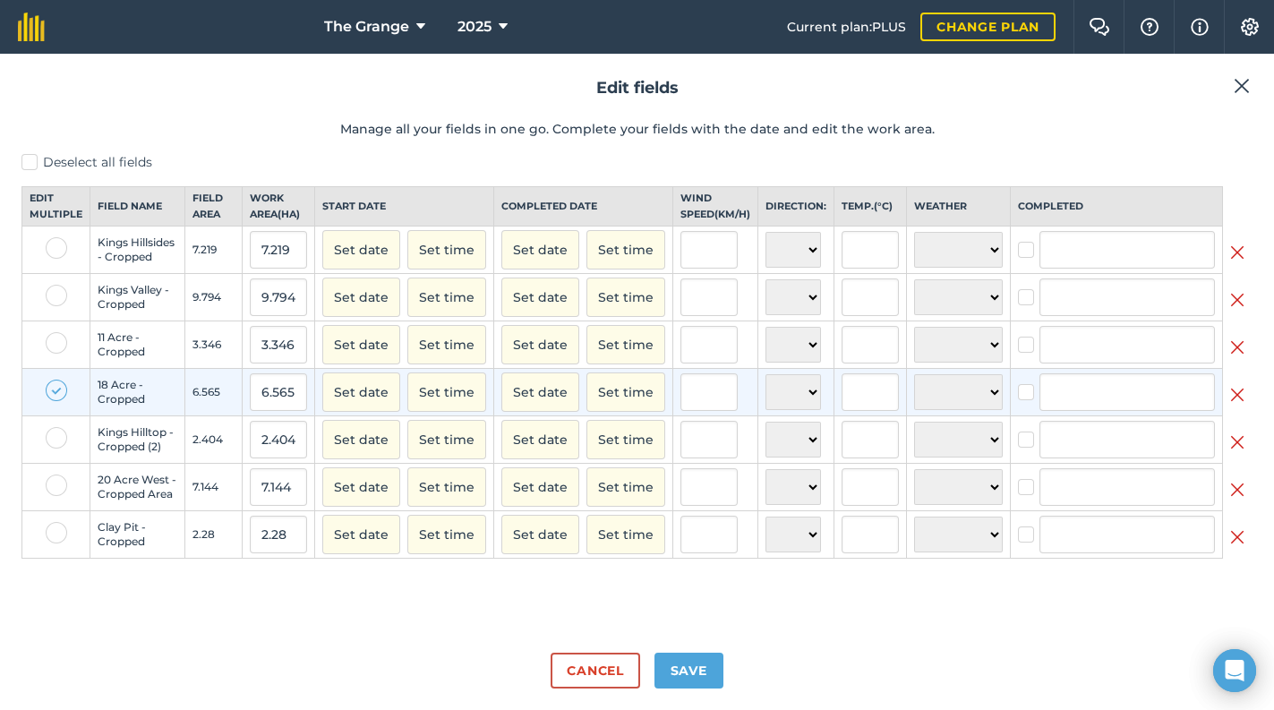
click at [59, 352] on label at bounding box center [56, 342] width 21 height 21
click at [57, 344] on input "checkbox" at bounding box center [52, 338] width 12 height 12
checkbox input "true"
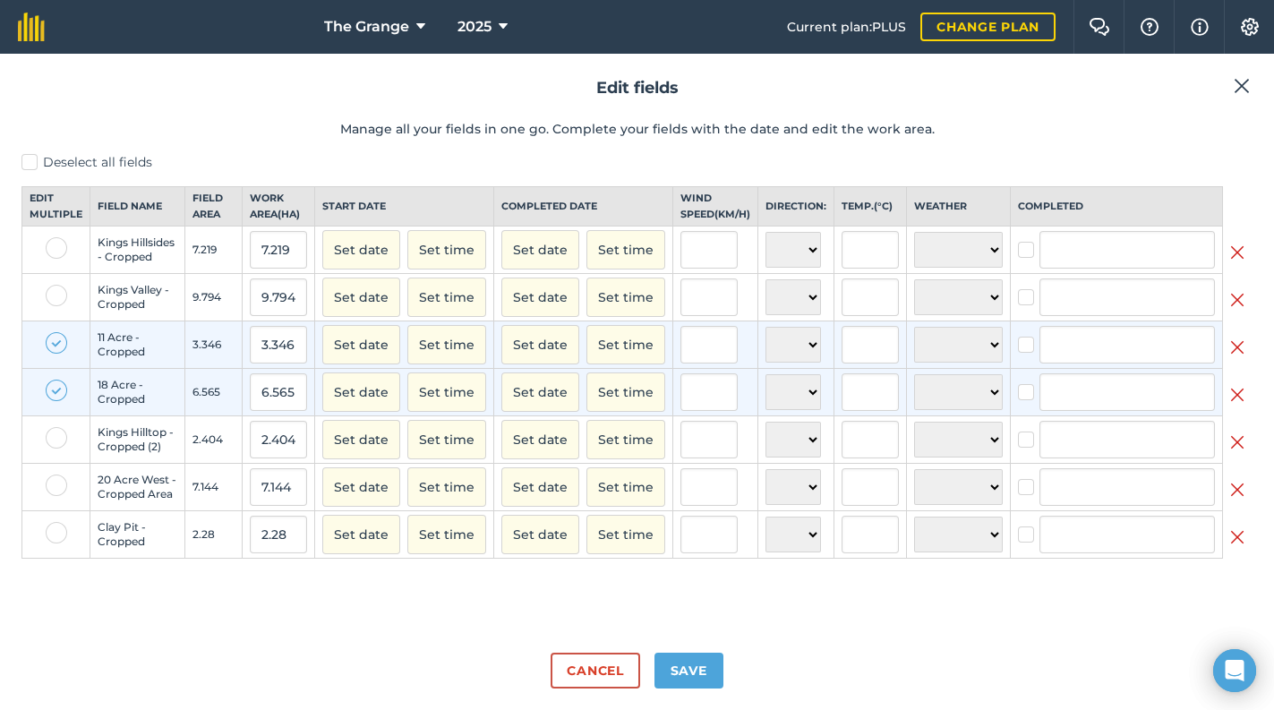
click at [55, 496] on label at bounding box center [56, 484] width 21 height 21
click at [55, 486] on input "checkbox" at bounding box center [52, 480] width 12 height 12
checkbox input "true"
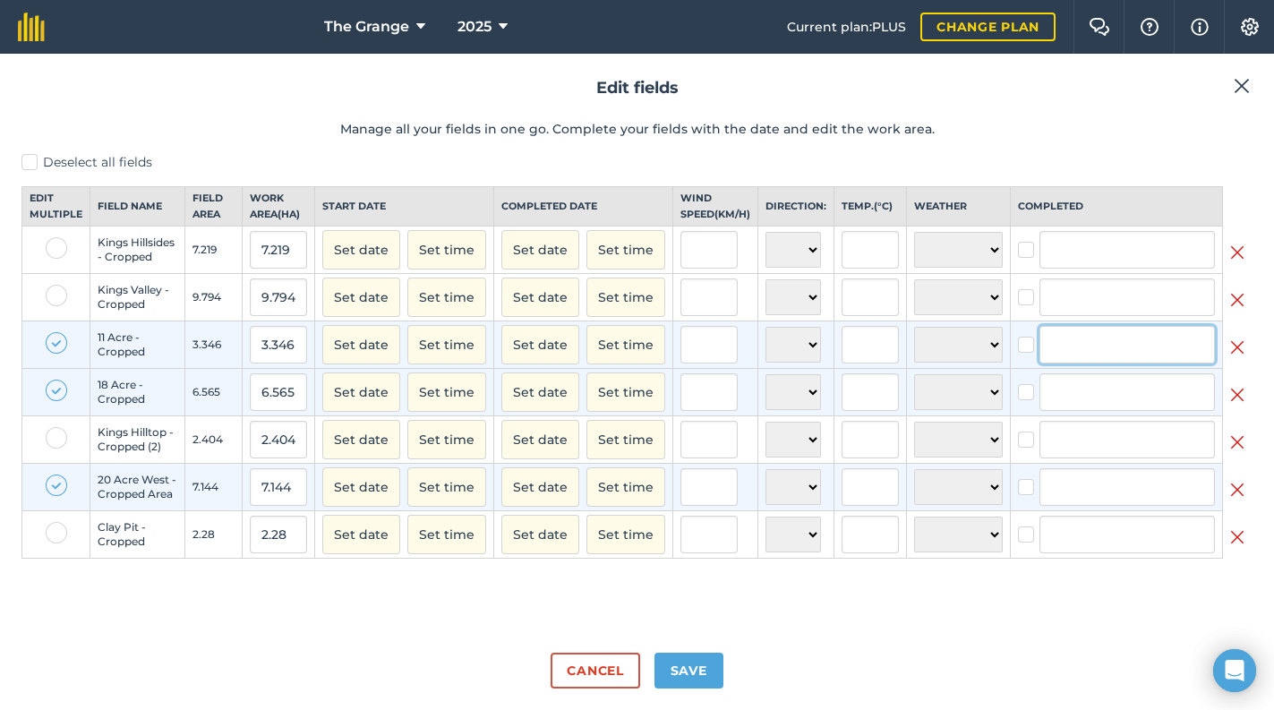
click at [1093, 358] on input "text" at bounding box center [1126, 345] width 175 height 38
click at [1097, 401] on li "[PERSON_NAME]" at bounding box center [1127, 382] width 174 height 37
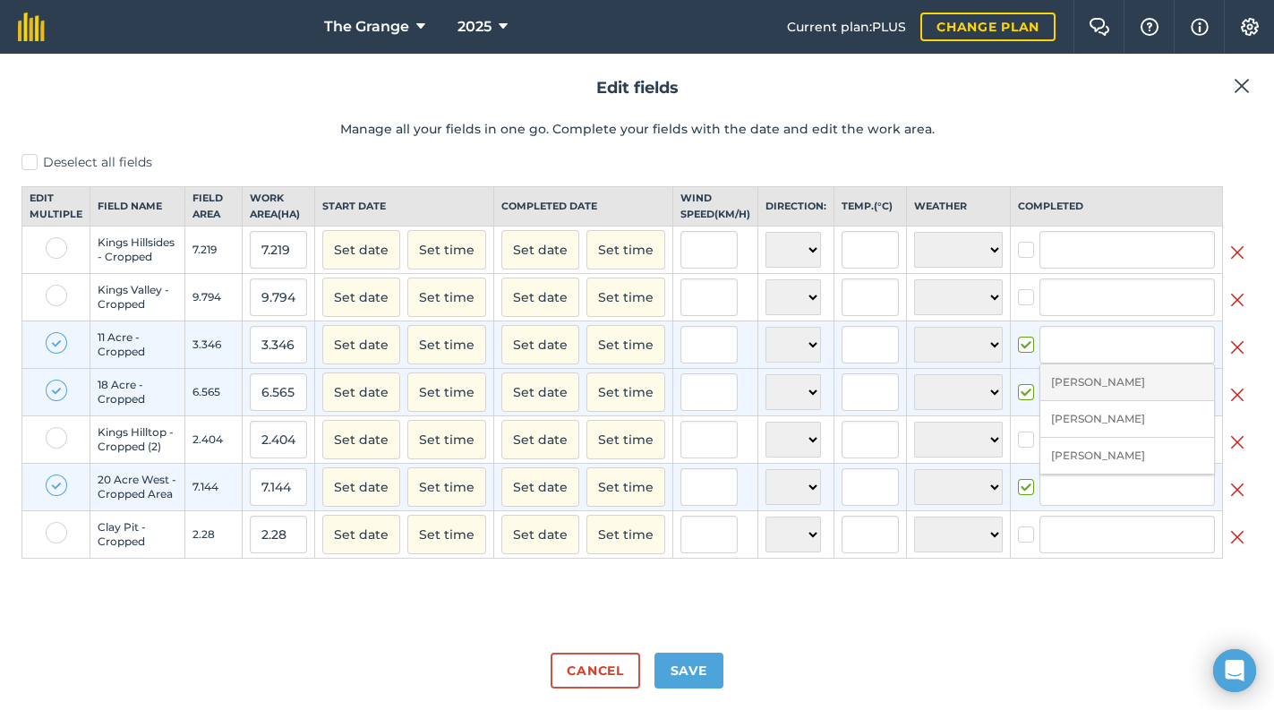
checkbox input "true"
type input "[PERSON_NAME]"
checkbox input "true"
type input "[PERSON_NAME]"
checkbox input "true"
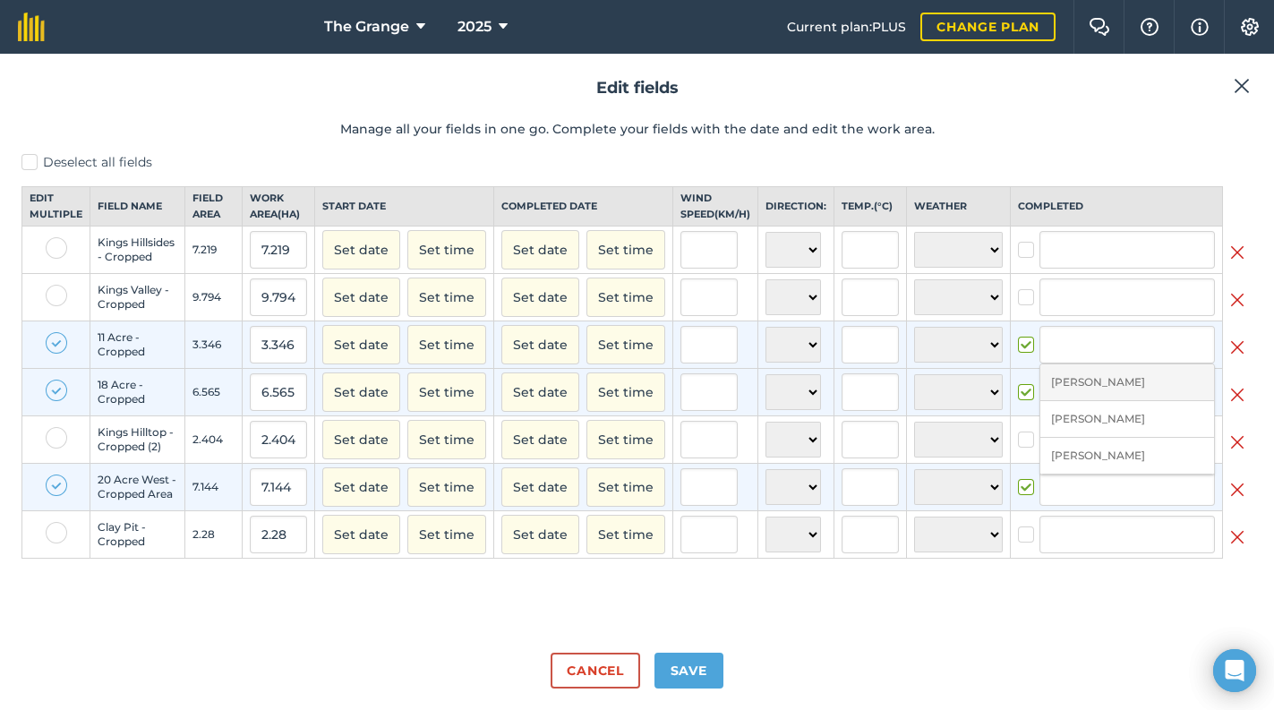
type input "[PERSON_NAME]"
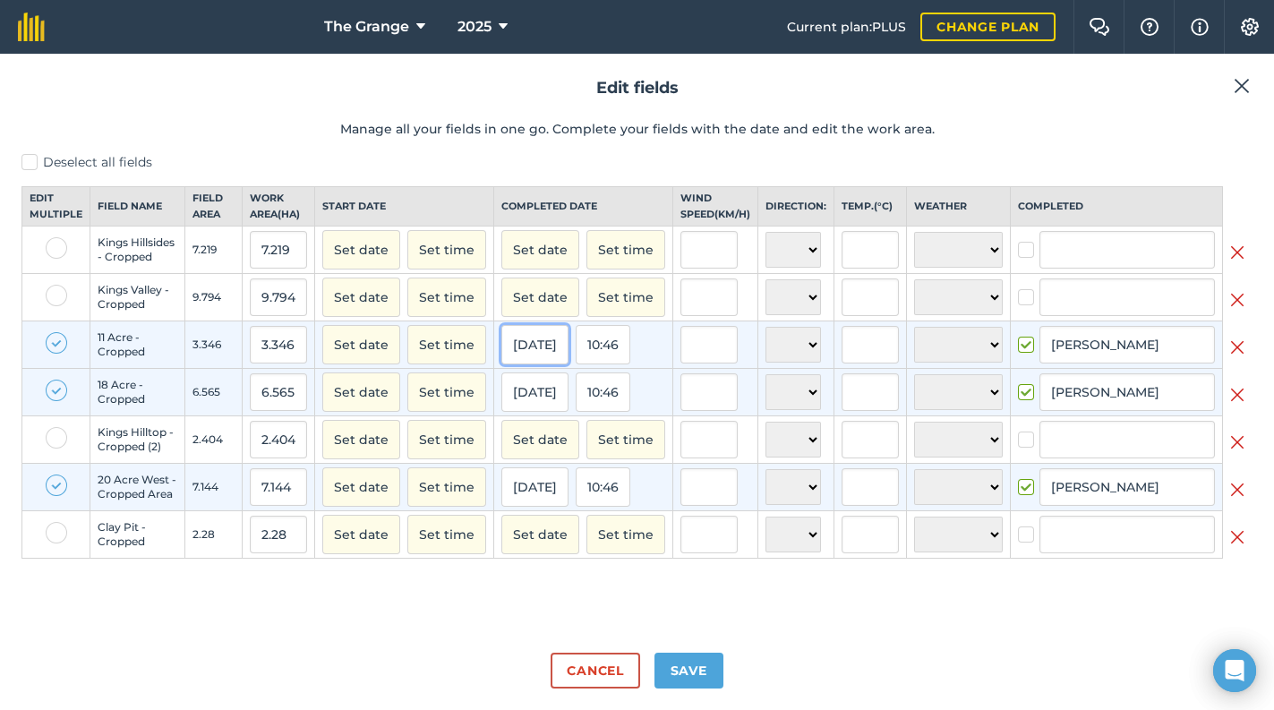
click at [567, 364] on button "[DATE]" at bounding box center [534, 344] width 67 height 39
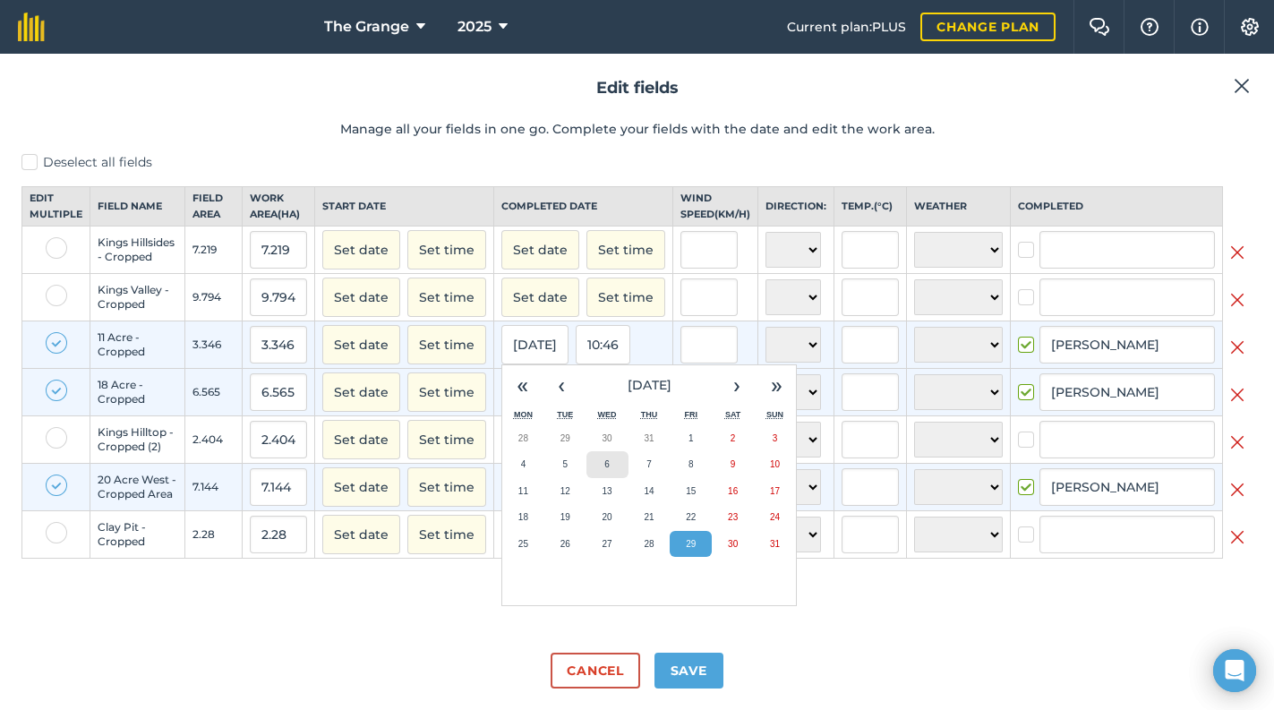
click at [610, 469] on abbr "6" at bounding box center [606, 464] width 5 height 10
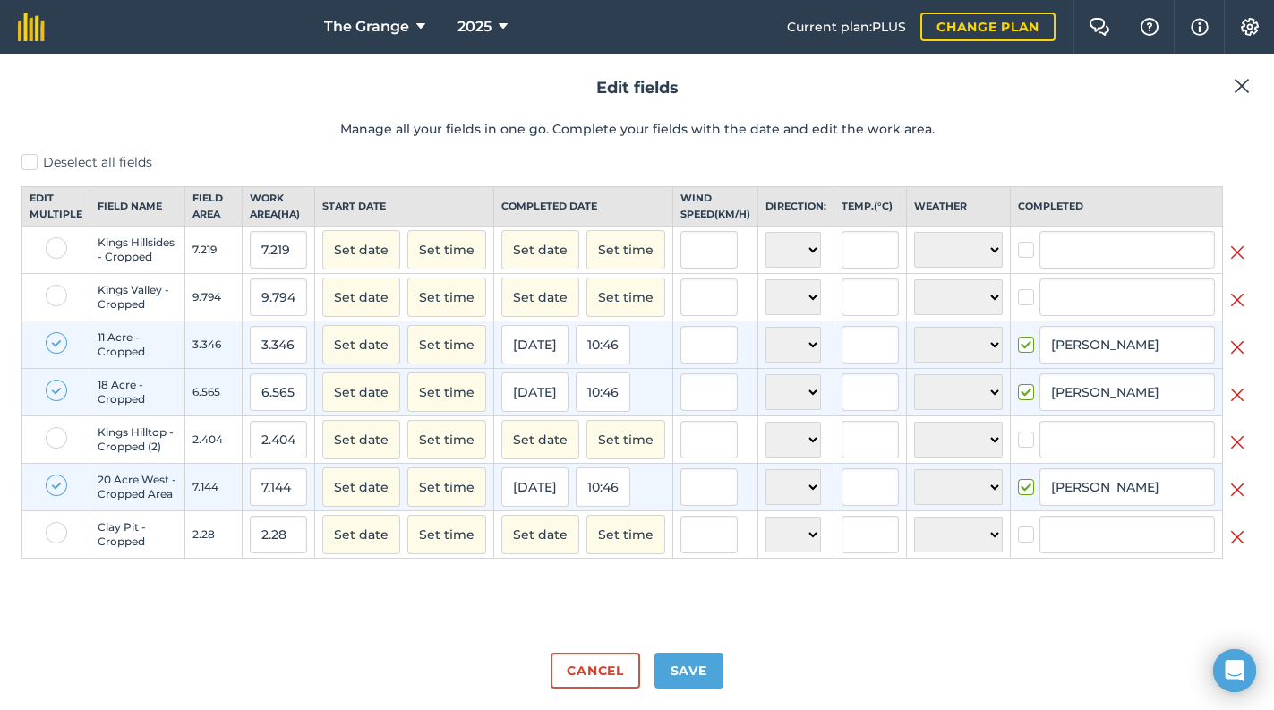
click at [32, 162] on label "Deselect all fields" at bounding box center [636, 162] width 1231 height 19
click at [32, 162] on input "Deselect all fields" at bounding box center [27, 159] width 12 height 12
checkbox input "false"
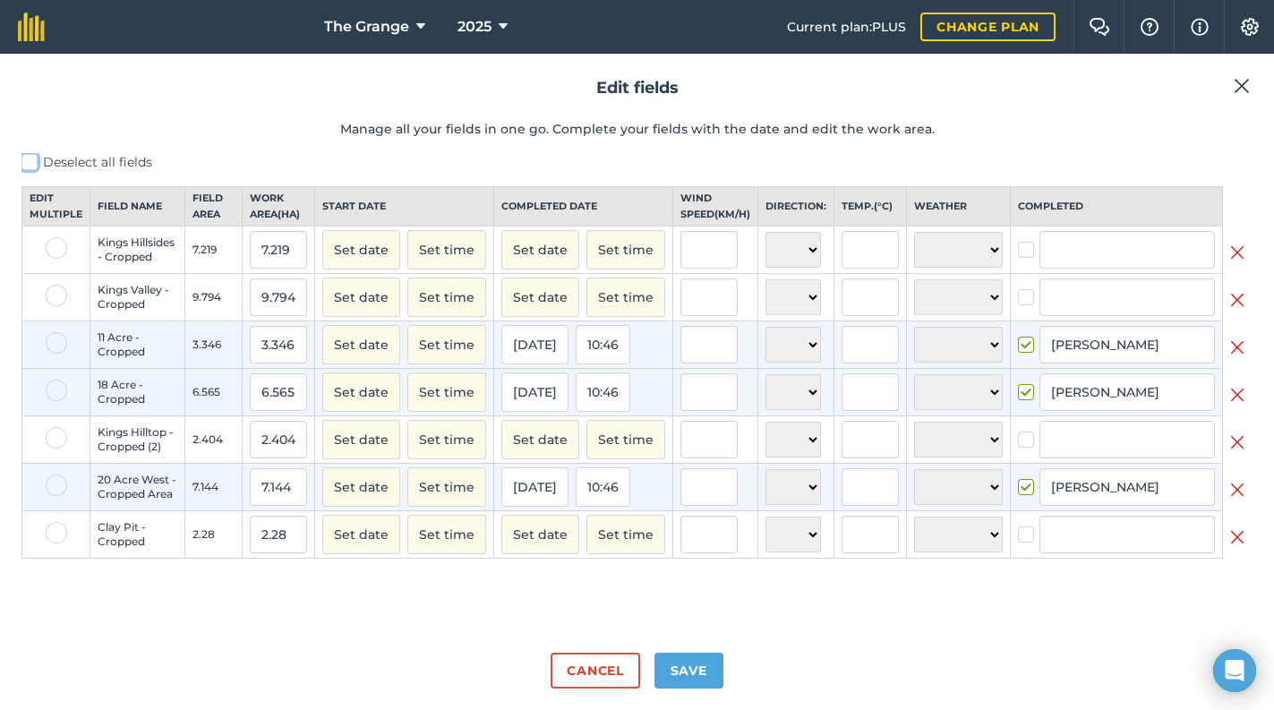
checkbox input "false"
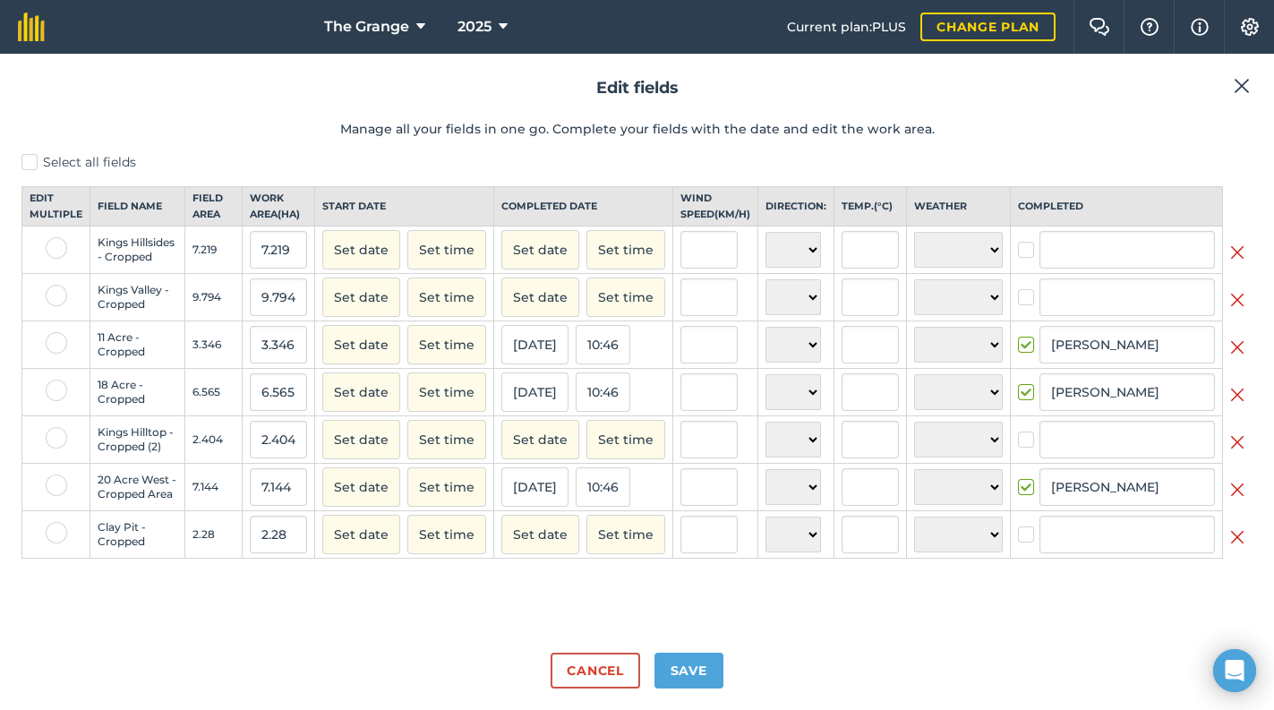
click at [60, 448] on label at bounding box center [56, 437] width 21 height 21
click at [57, 439] on input "checkbox" at bounding box center [52, 433] width 12 height 12
checkbox input "true"
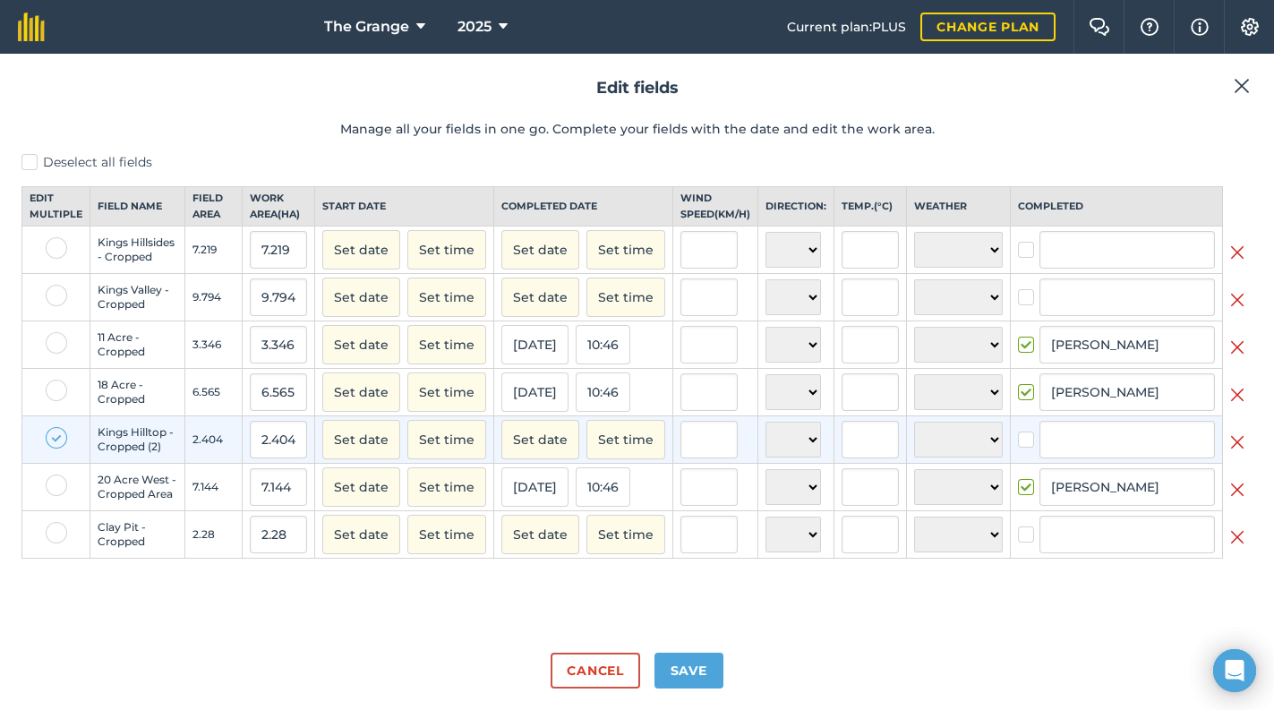
click at [52, 538] on label at bounding box center [56, 532] width 21 height 21
click at [52, 533] on input "checkbox" at bounding box center [52, 528] width 12 height 12
checkbox input "true"
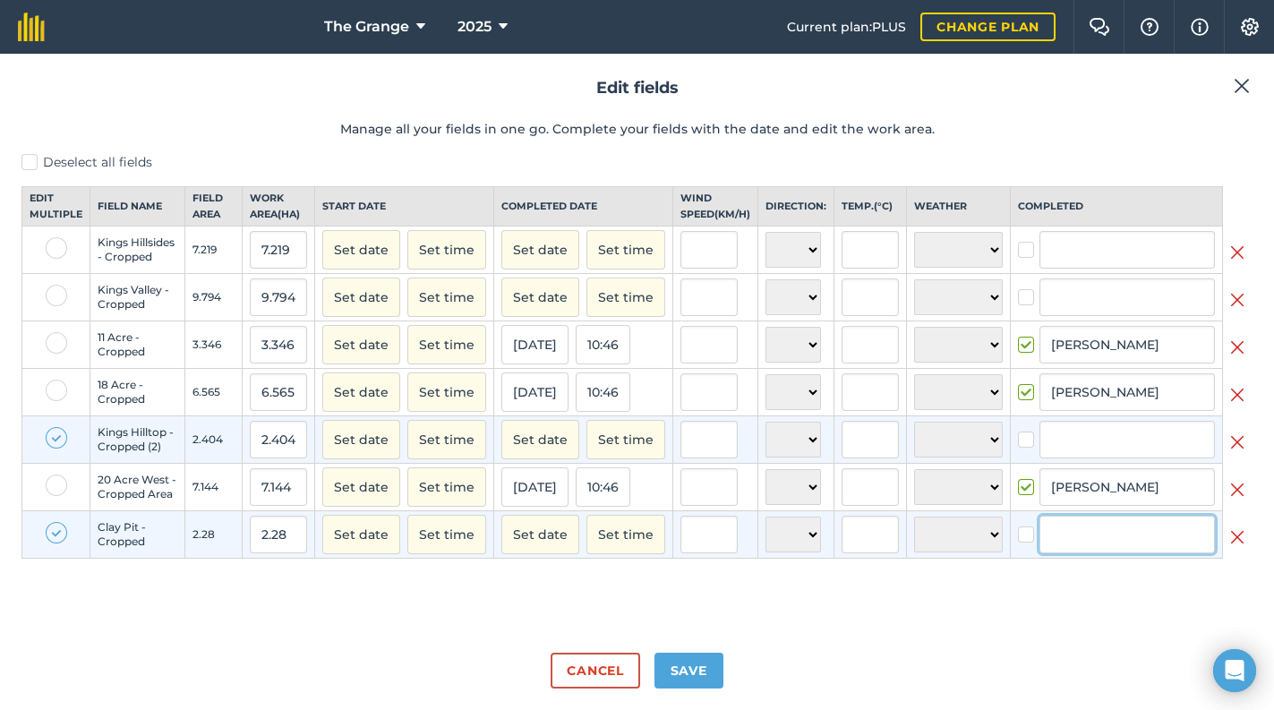
click at [1122, 552] on input "text" at bounding box center [1126, 535] width 175 height 38
click at [1091, 590] on li "[PERSON_NAME]" at bounding box center [1127, 572] width 174 height 37
checkbox input "true"
type input "[PERSON_NAME]"
checkbox input "true"
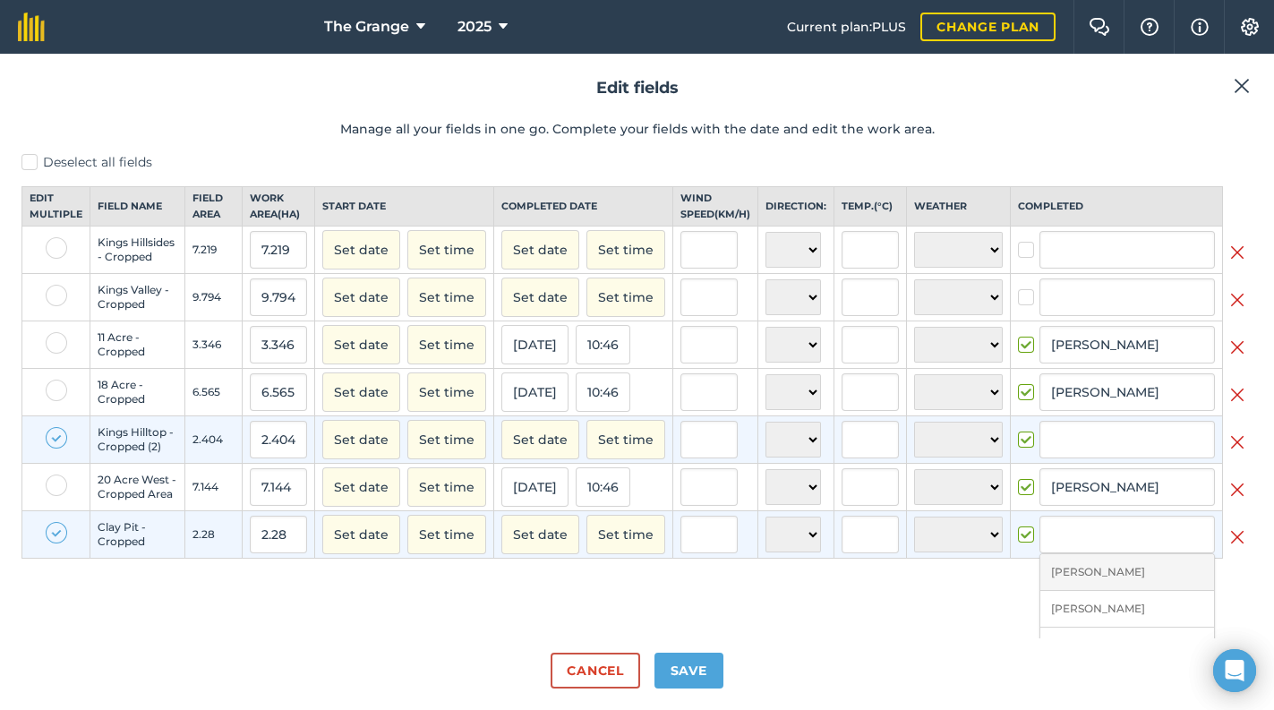
type input "[PERSON_NAME]"
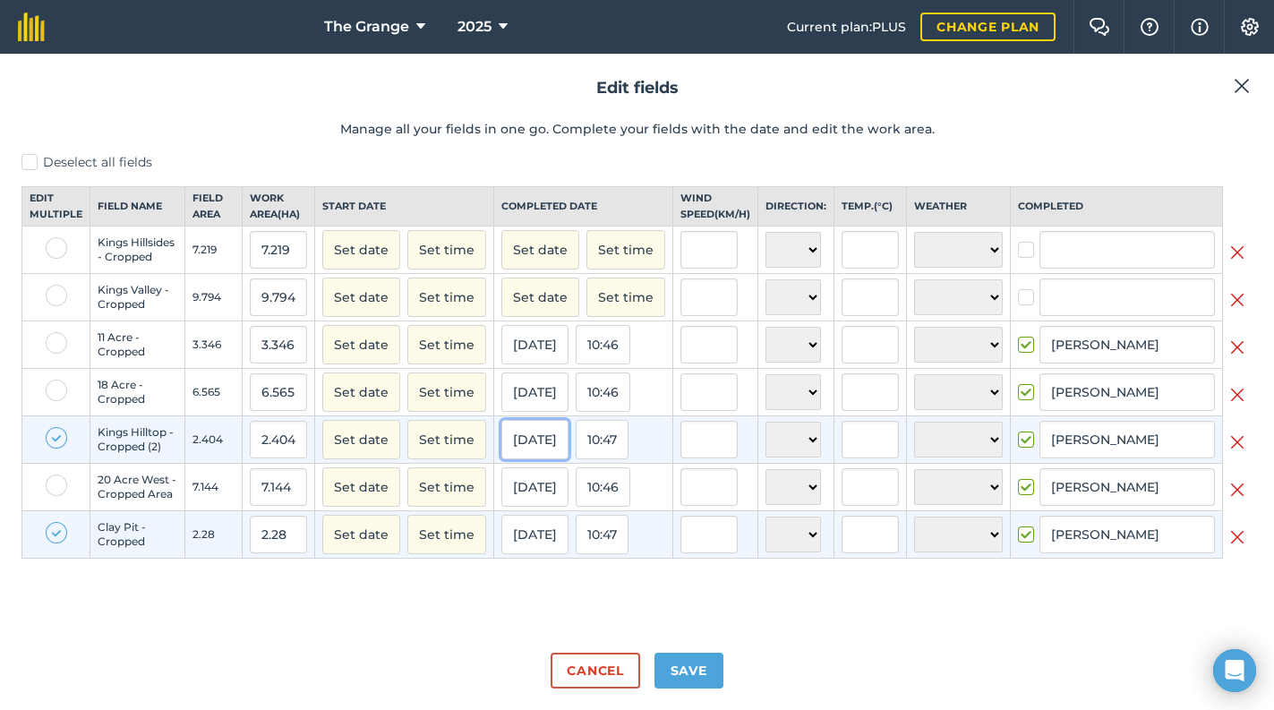
click at [568, 459] on button "[DATE]" at bounding box center [534, 439] width 67 height 39
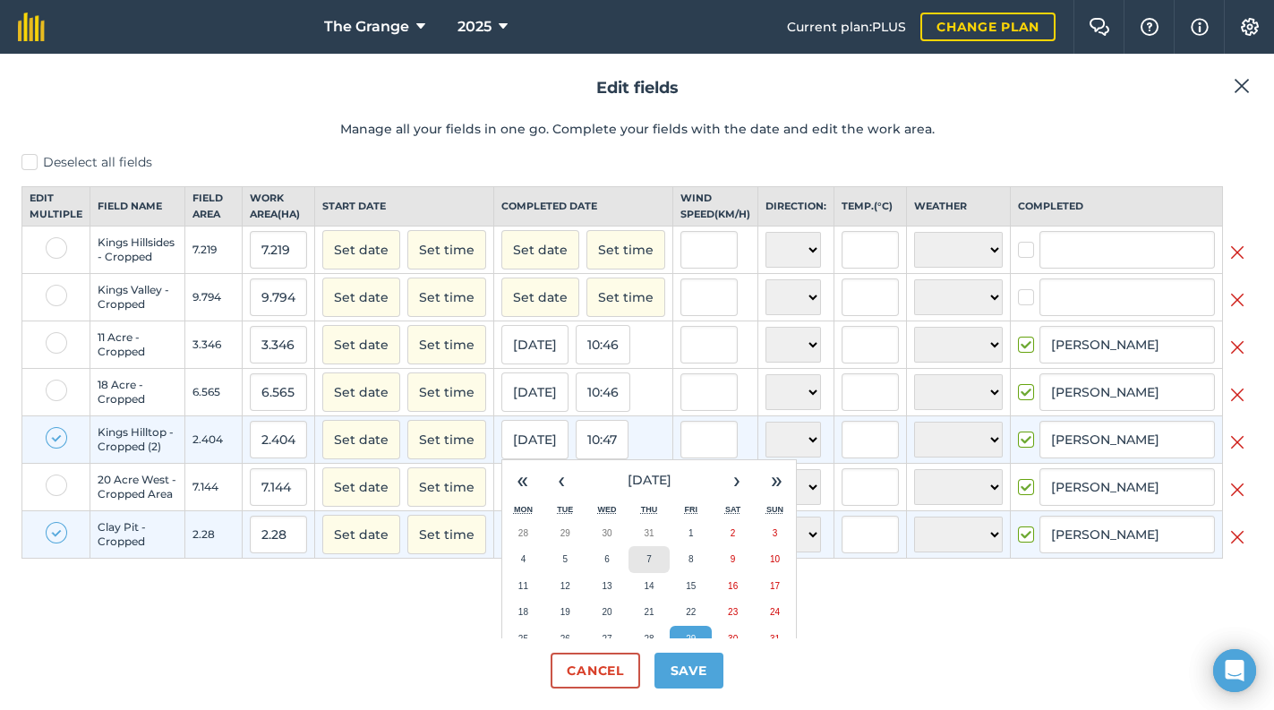
click at [650, 564] on abbr "7" at bounding box center [648, 559] width 5 height 10
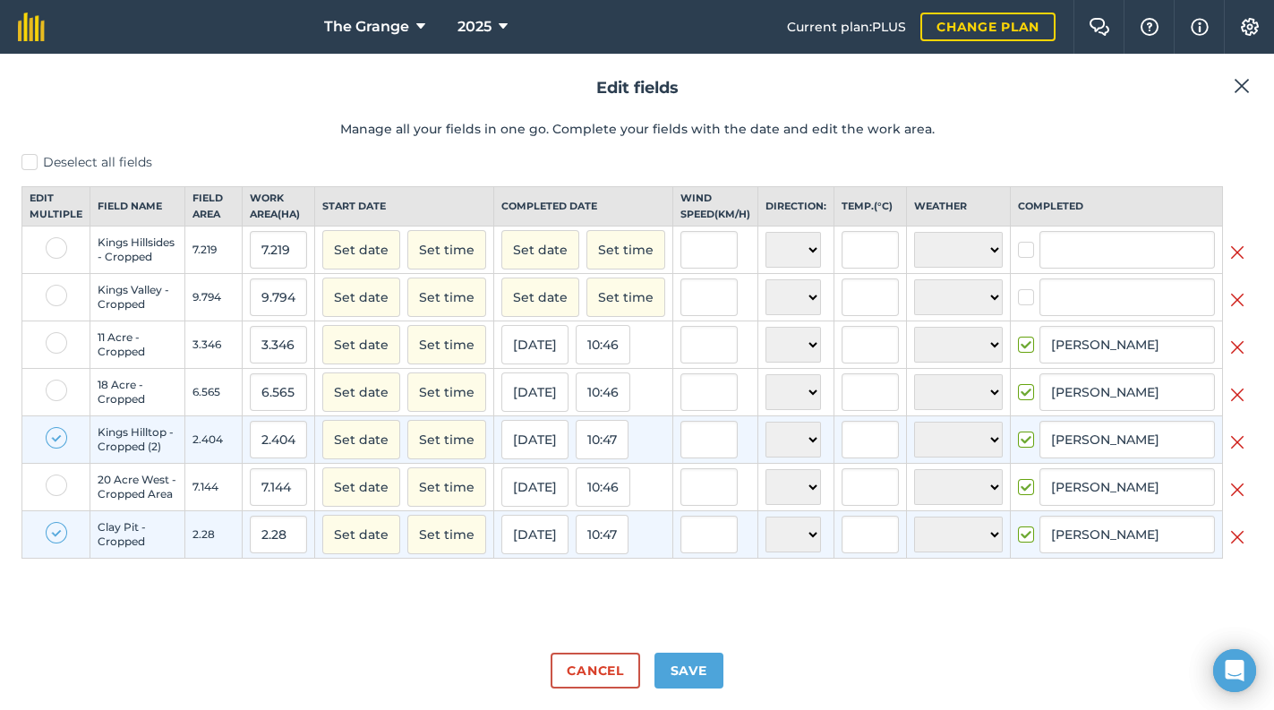
click at [37, 156] on label "Deselect all fields" at bounding box center [636, 162] width 1231 height 19
click at [33, 156] on input "Deselect all fields" at bounding box center [27, 159] width 12 height 12
checkbox input "false"
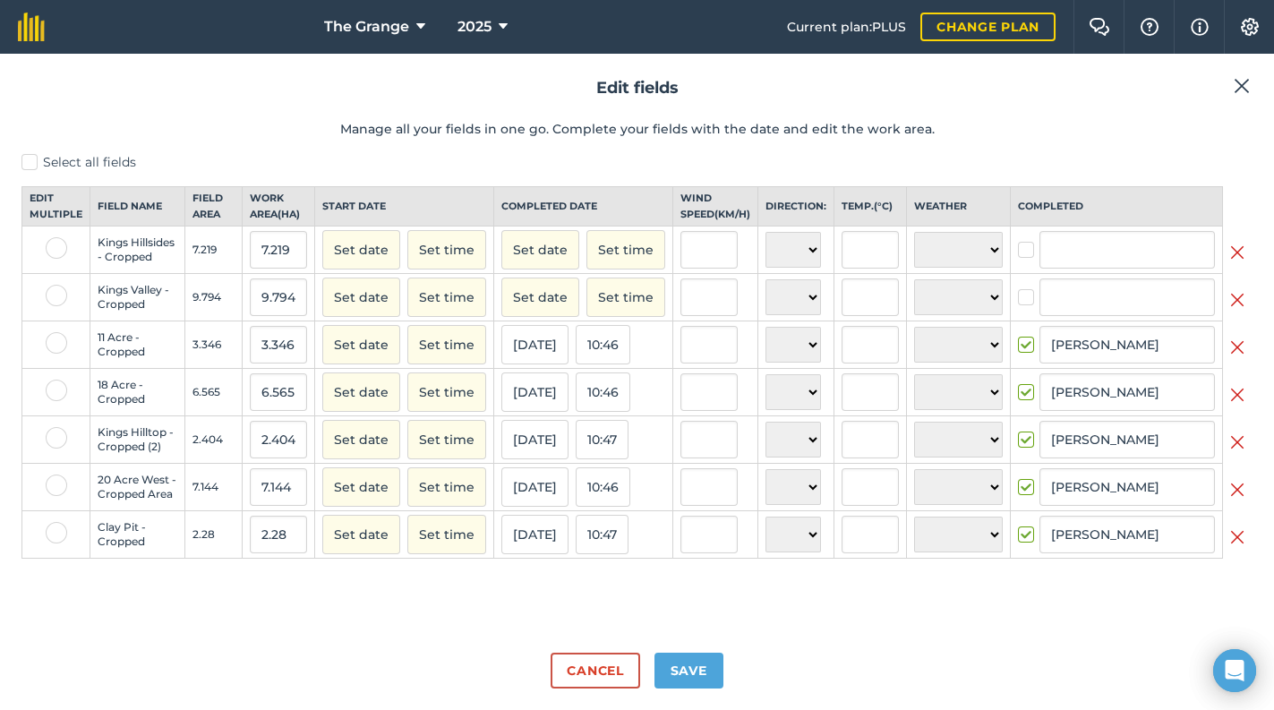
click at [56, 306] on label at bounding box center [56, 295] width 21 height 21
click at [56, 296] on input "checkbox" at bounding box center [52, 291] width 12 height 12
checkbox input "true"
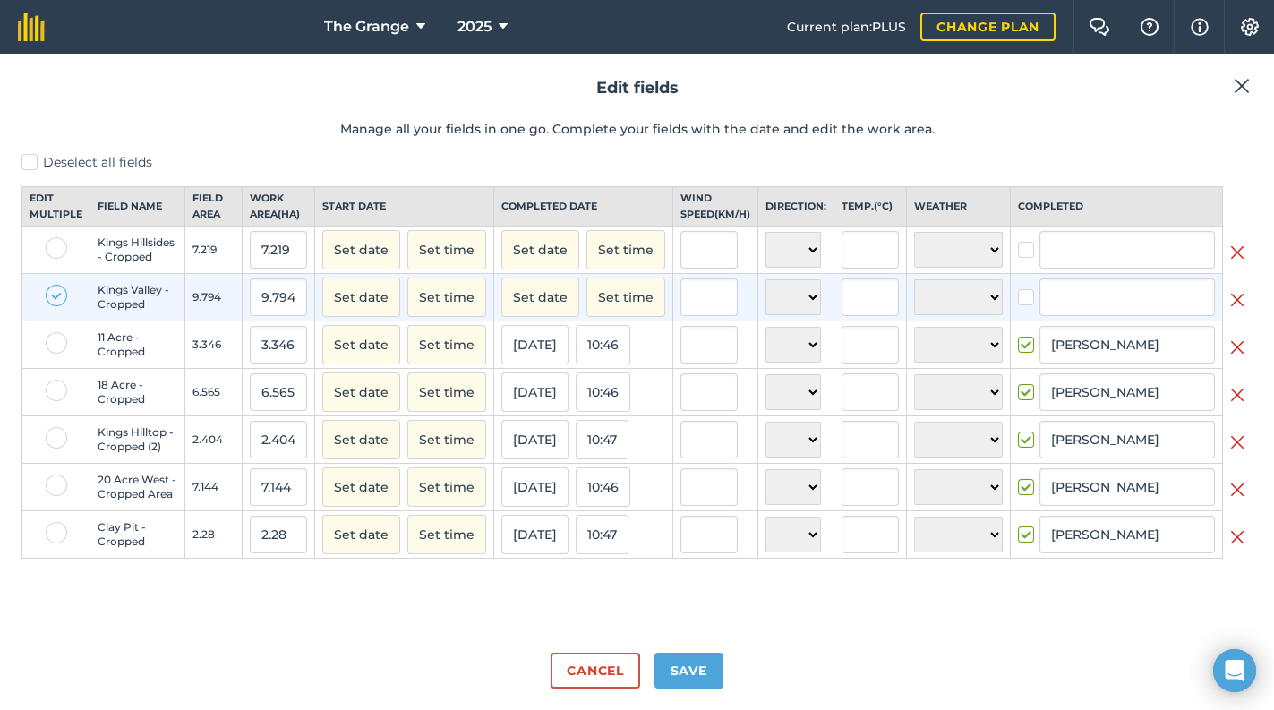
click at [46, 259] on label at bounding box center [56, 247] width 21 height 21
click at [46, 249] on input "checkbox" at bounding box center [52, 243] width 12 height 12
checkbox input "true"
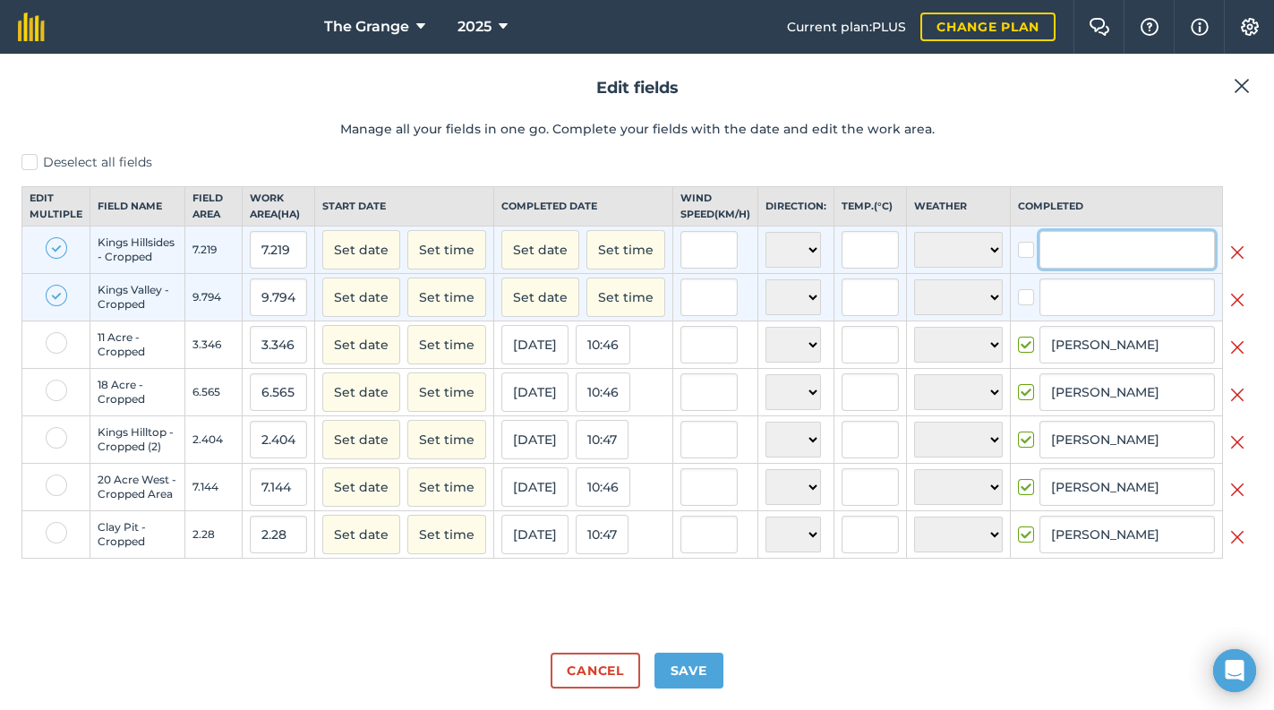
click at [1137, 269] on input "text" at bounding box center [1126, 250] width 175 height 38
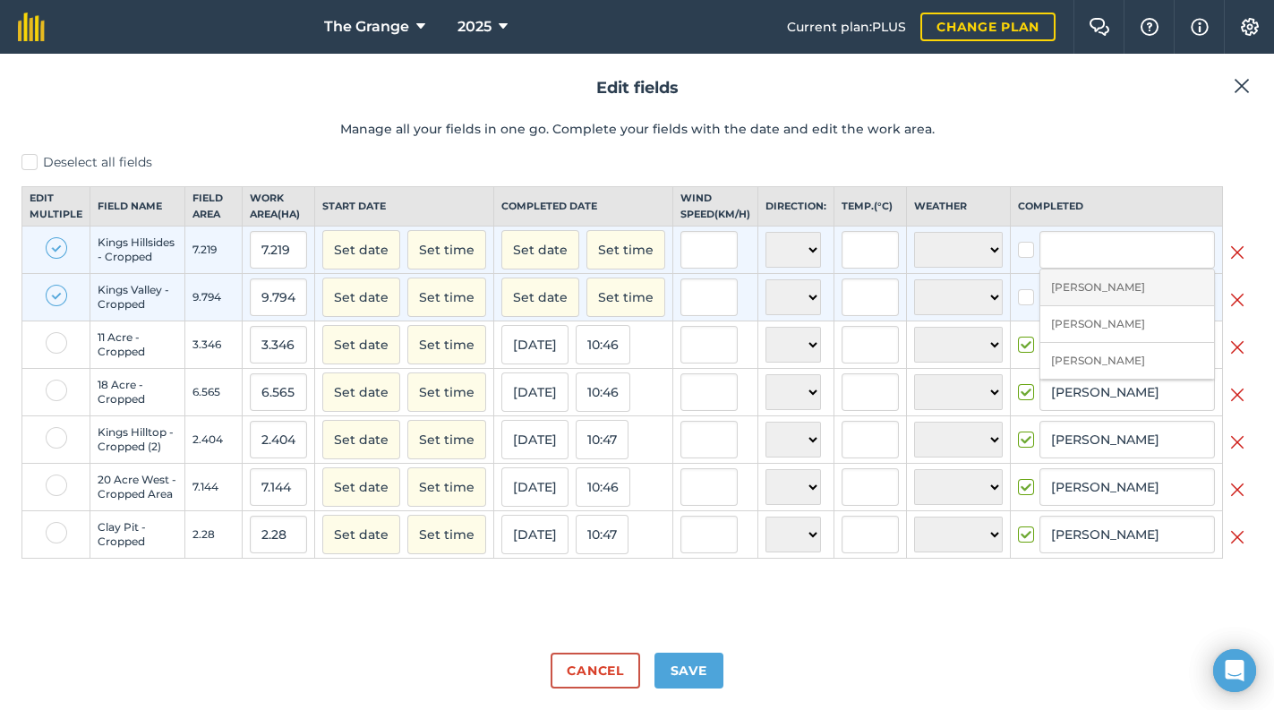
click at [1103, 302] on li "[PERSON_NAME]" at bounding box center [1127, 287] width 174 height 37
checkbox input "true"
type input "[PERSON_NAME]"
checkbox input "true"
type input "[PERSON_NAME]"
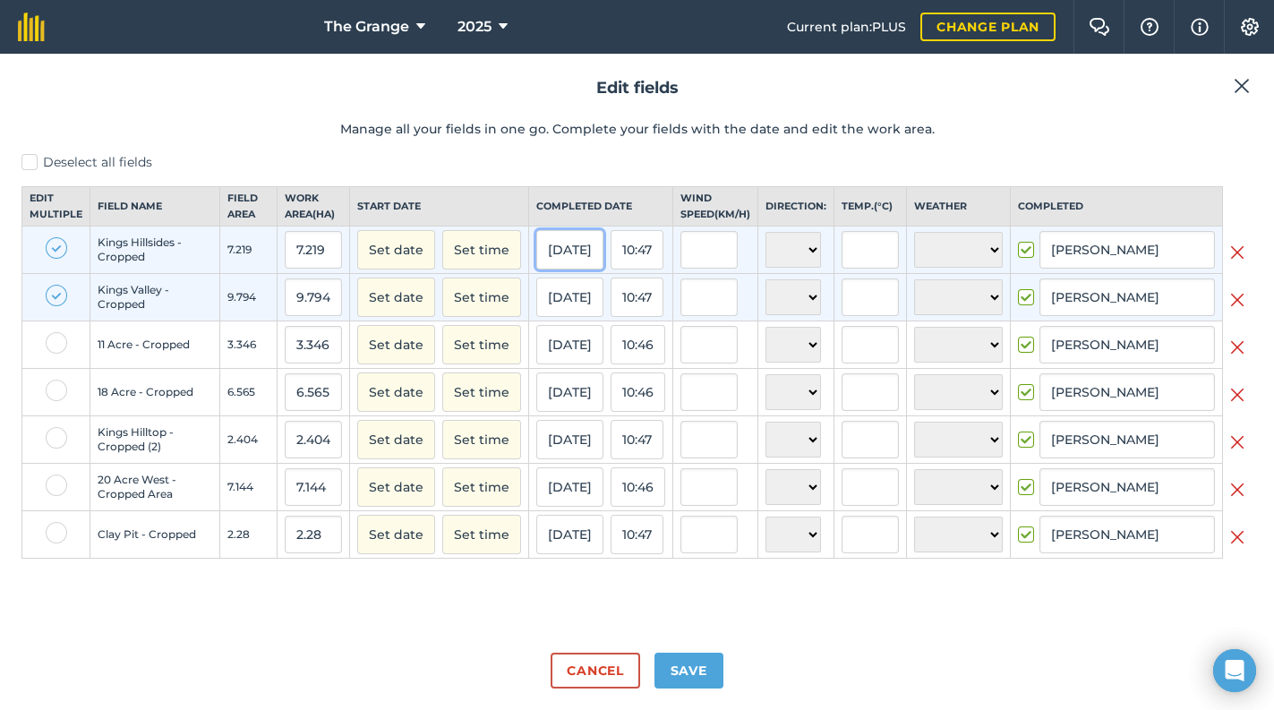
click at [593, 269] on button "[DATE]" at bounding box center [569, 249] width 67 height 39
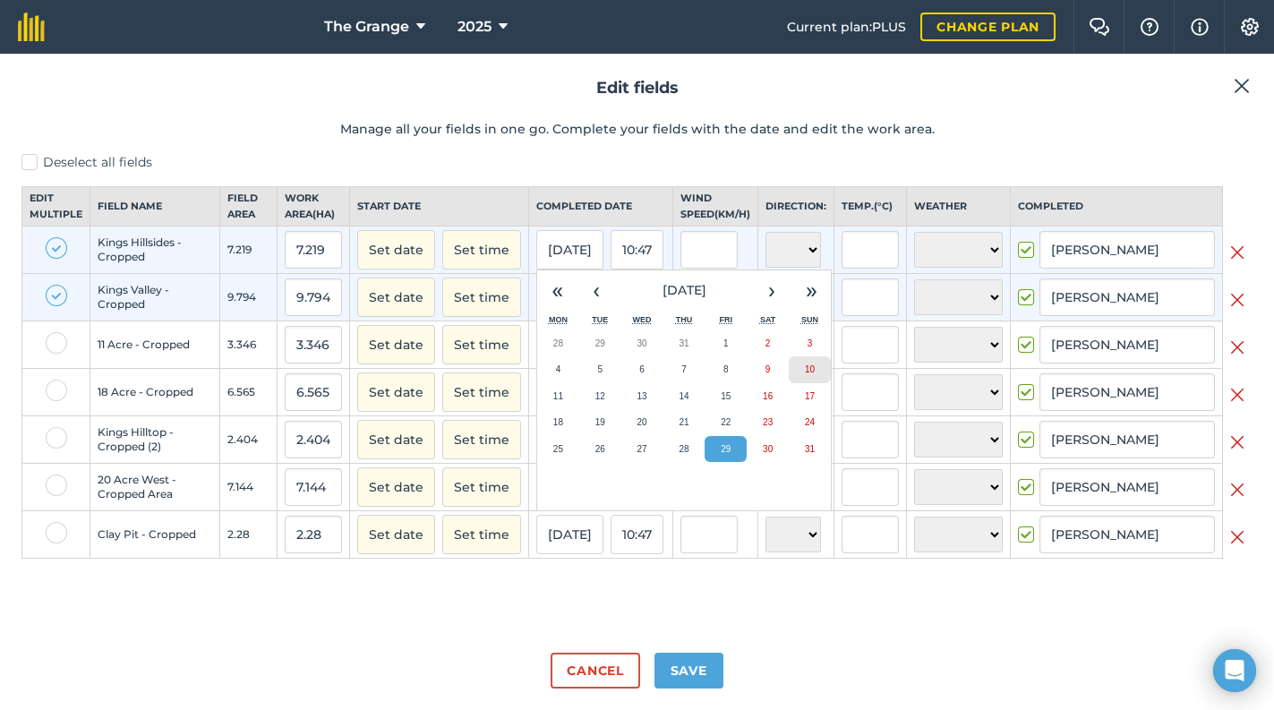
click at [809, 374] on abbr "10" at bounding box center [810, 369] width 10 height 10
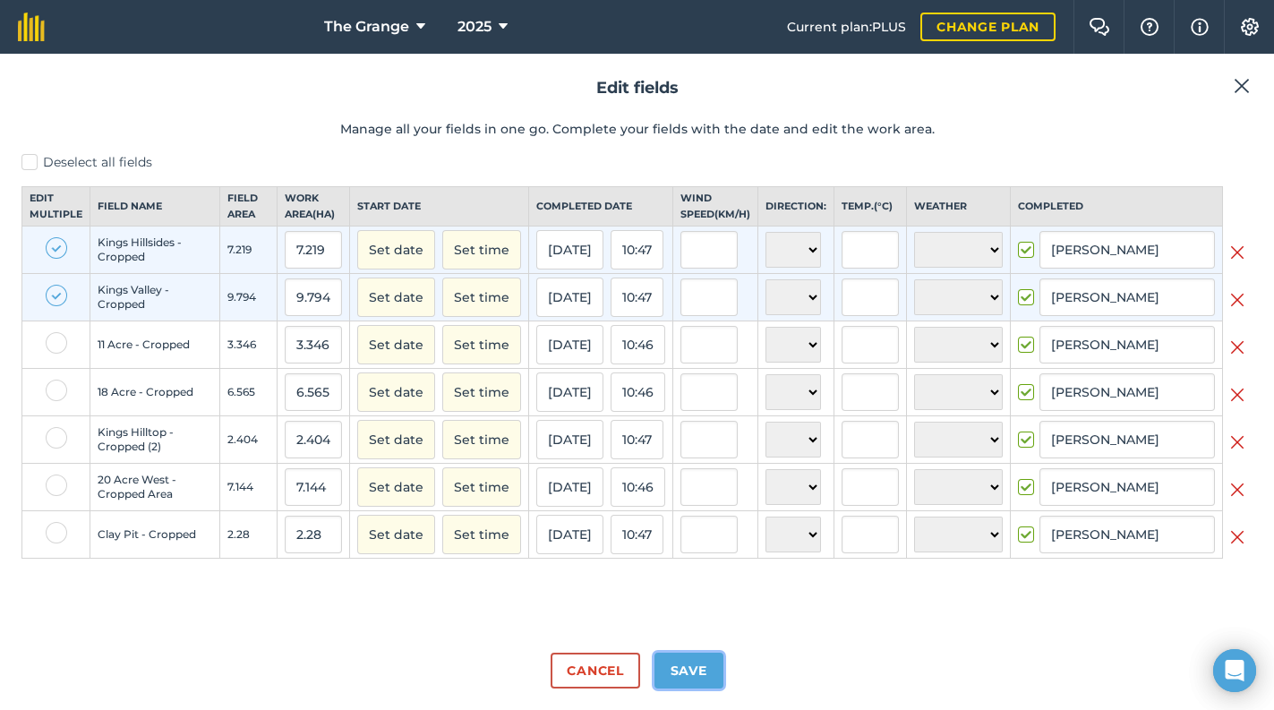
click at [675, 665] on button "Save" at bounding box center [688, 671] width 69 height 36
checkbox input "true"
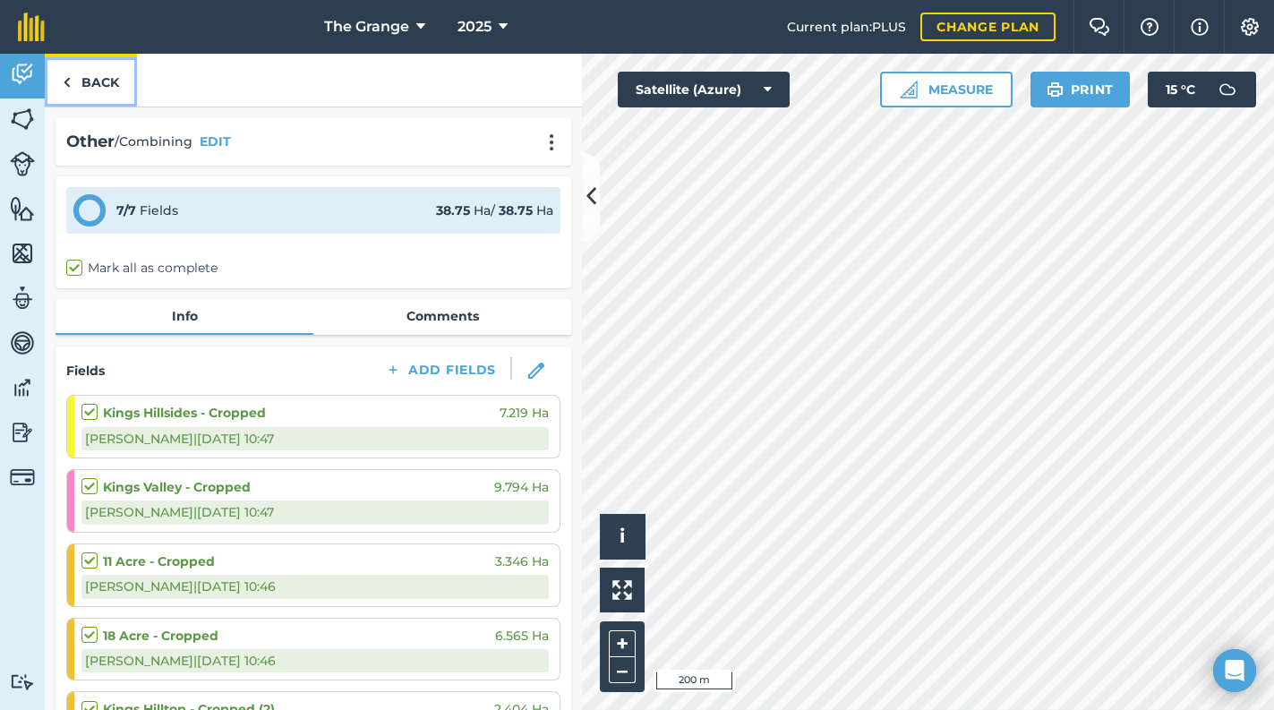
click at [83, 79] on link "Back" at bounding box center [91, 80] width 92 height 53
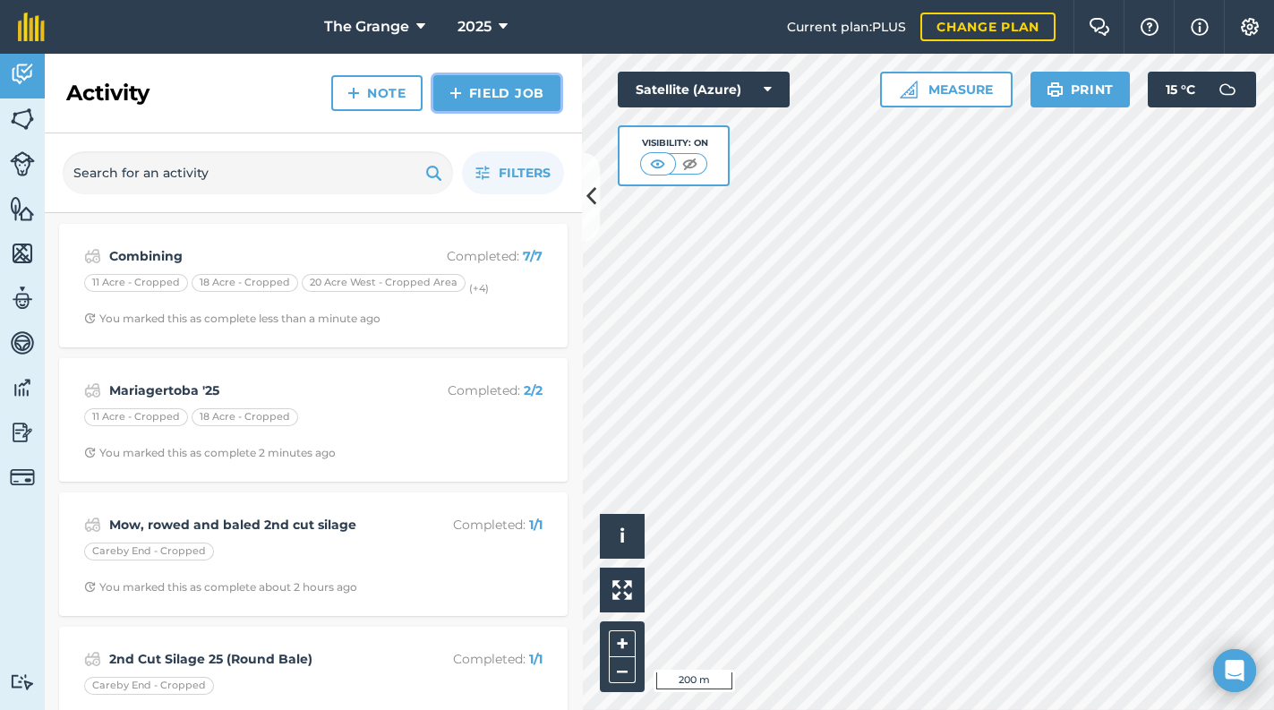
click at [511, 107] on link "Field Job" at bounding box center [496, 93] width 127 height 36
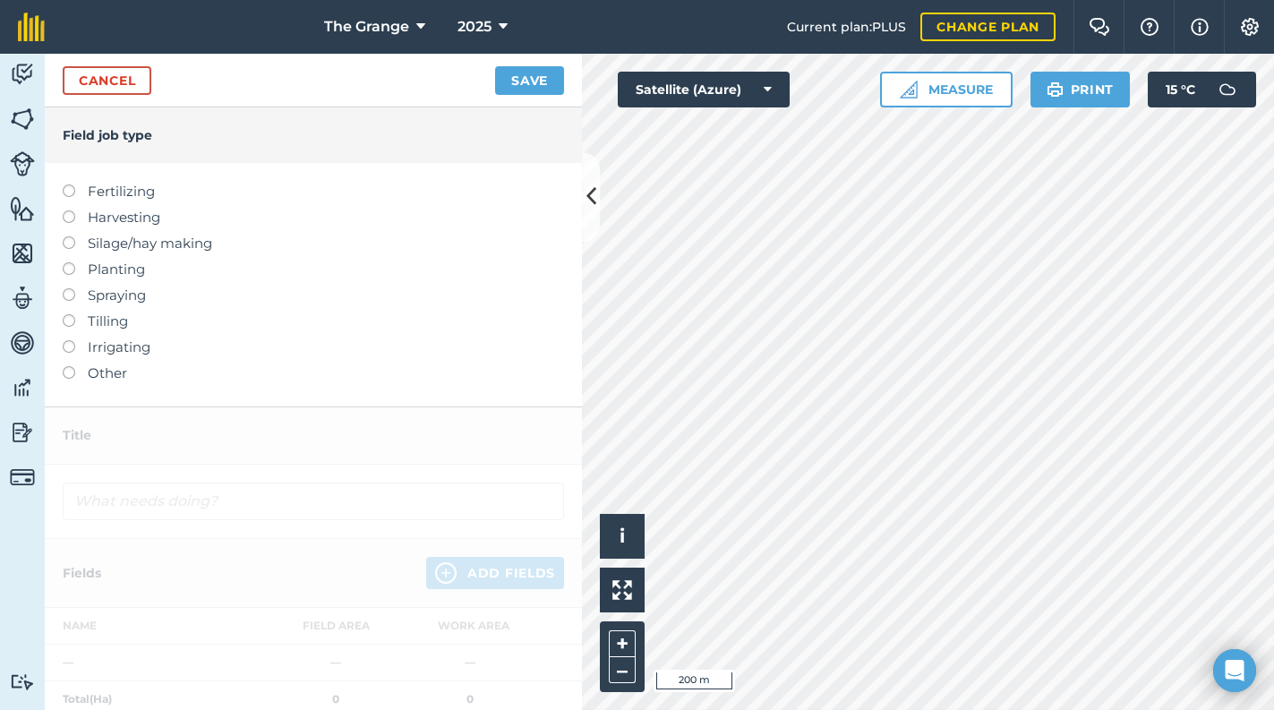
click at [115, 218] on label "Harvesting" at bounding box center [313, 217] width 501 height 21
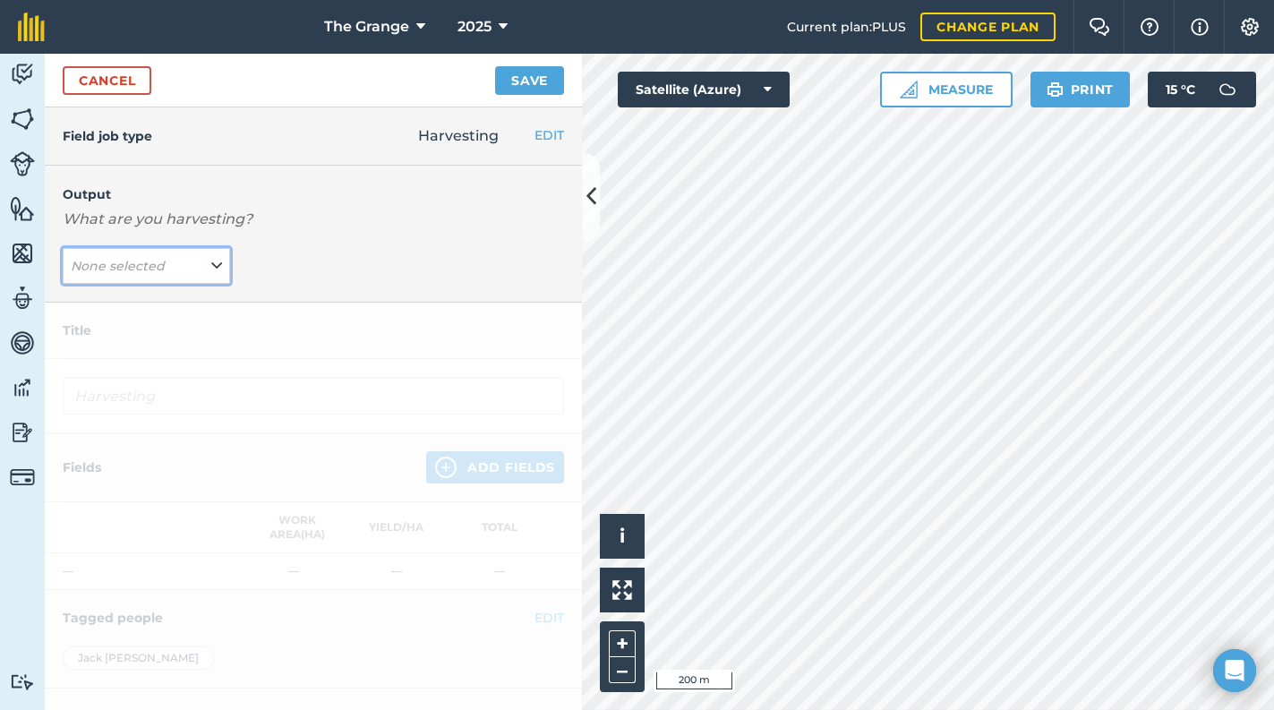
click at [179, 264] on button "None selected" at bounding box center [146, 266] width 167 height 36
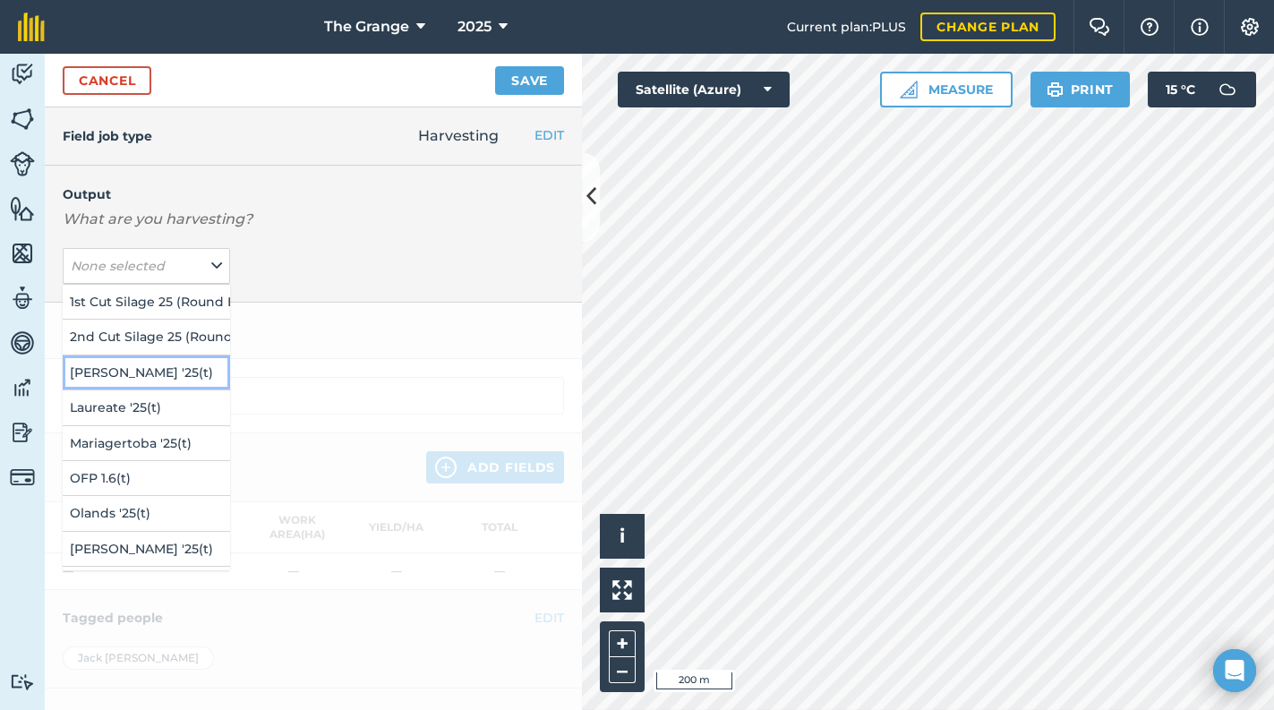
click at [172, 368] on button "[PERSON_NAME] '25 ( t )" at bounding box center [146, 372] width 167 height 34
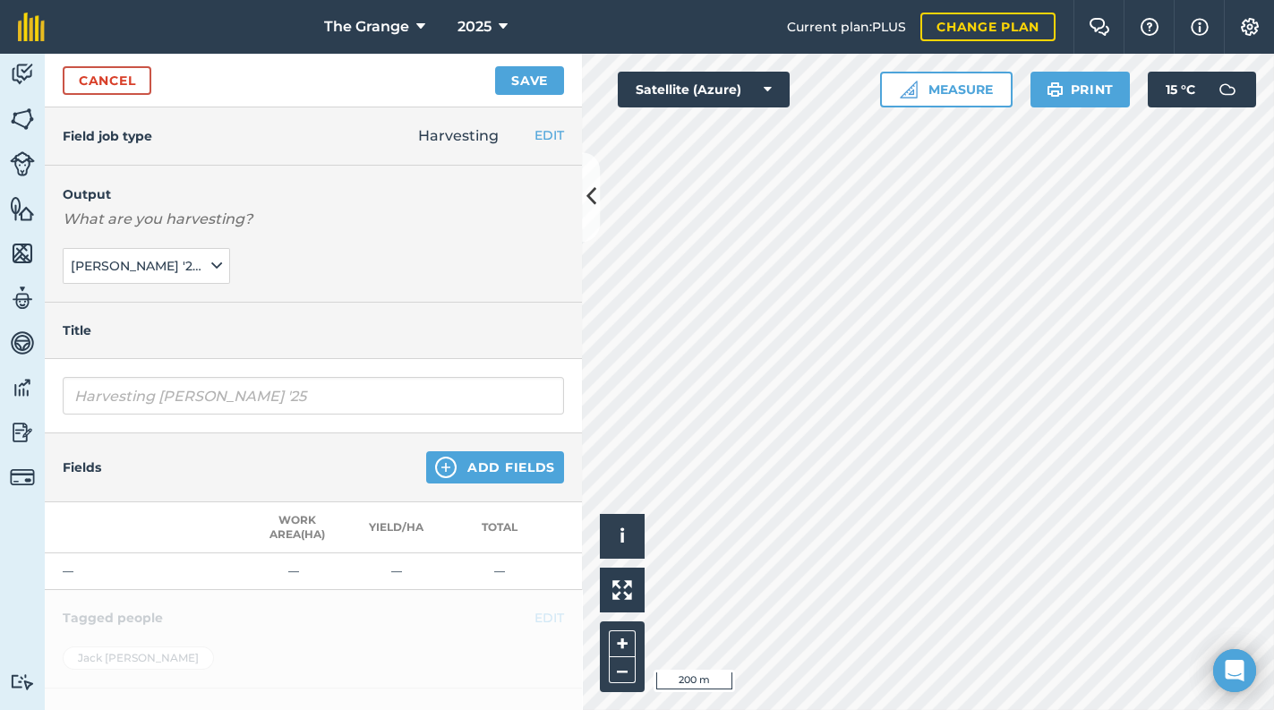
click at [172, 372] on div "Harvesting [PERSON_NAME] '25" at bounding box center [313, 396] width 537 height 74
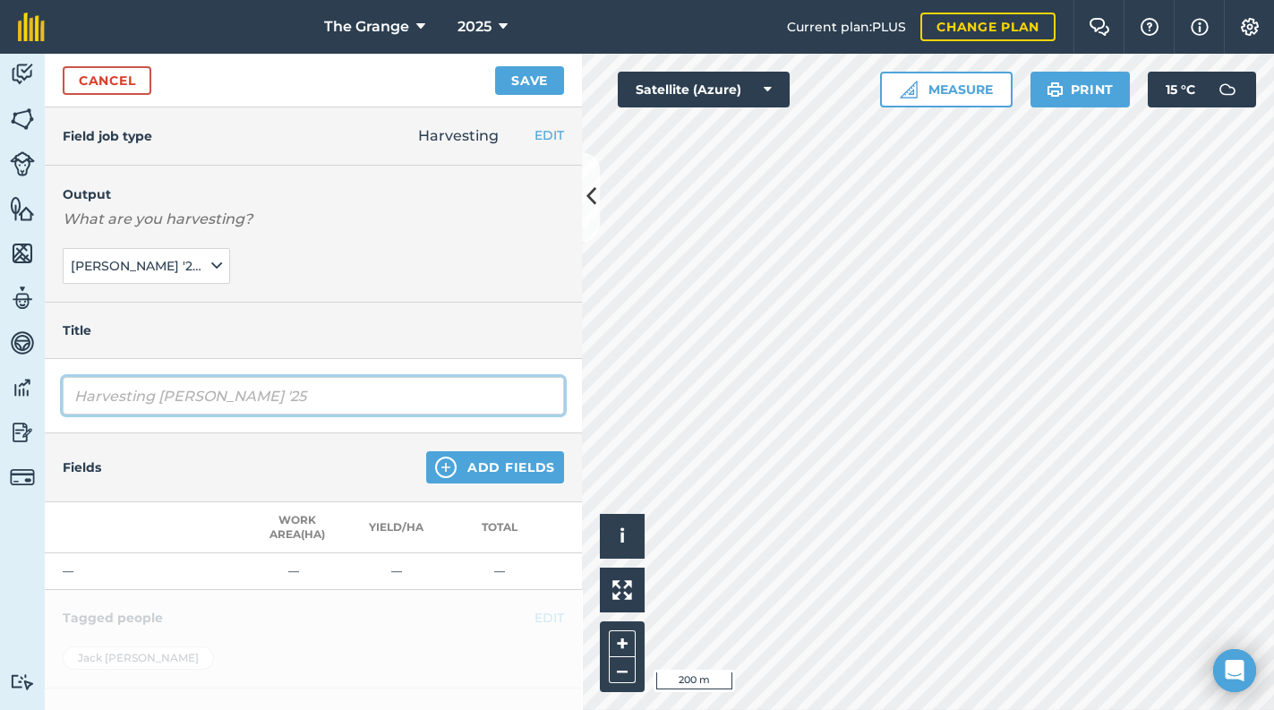
drag, startPoint x: 158, startPoint y: 392, endPoint x: 45, endPoint y: 388, distance: 113.7
click at [45, 388] on div "Harvesting [PERSON_NAME] '25" at bounding box center [313, 396] width 537 height 74
type input "[PERSON_NAME] '25"
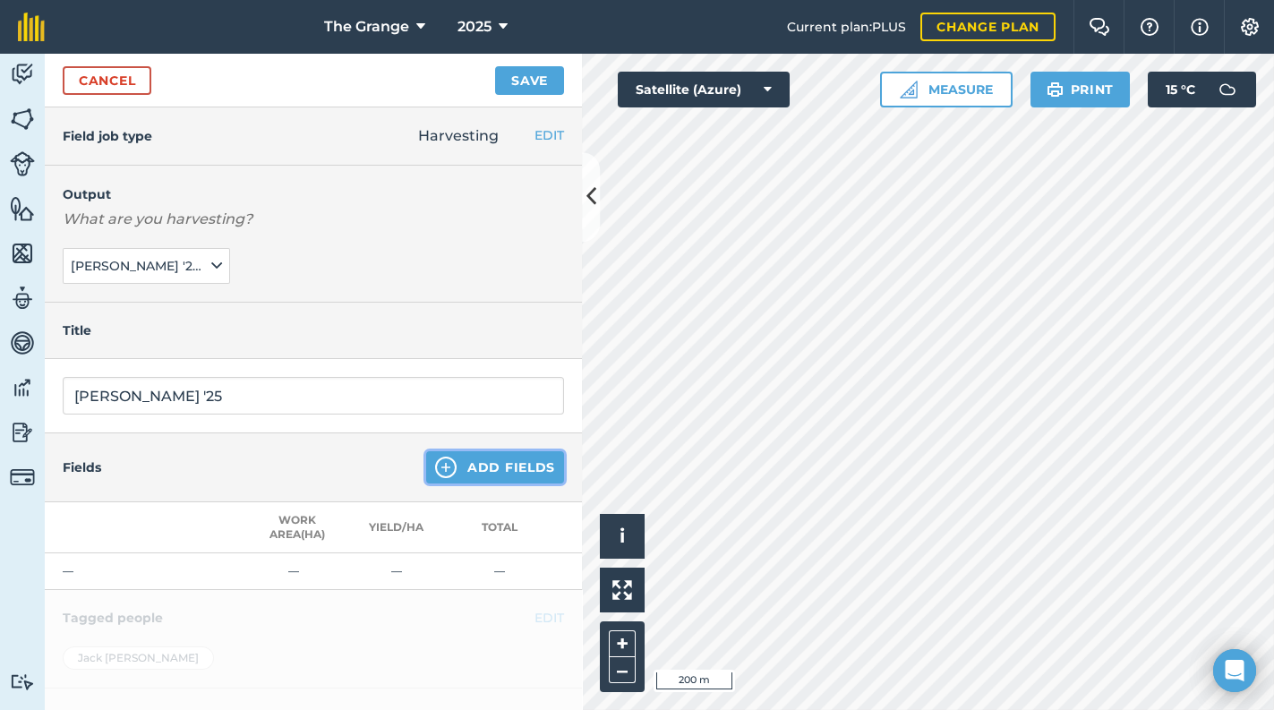
click at [505, 467] on button "Add Fields" at bounding box center [495, 467] width 138 height 32
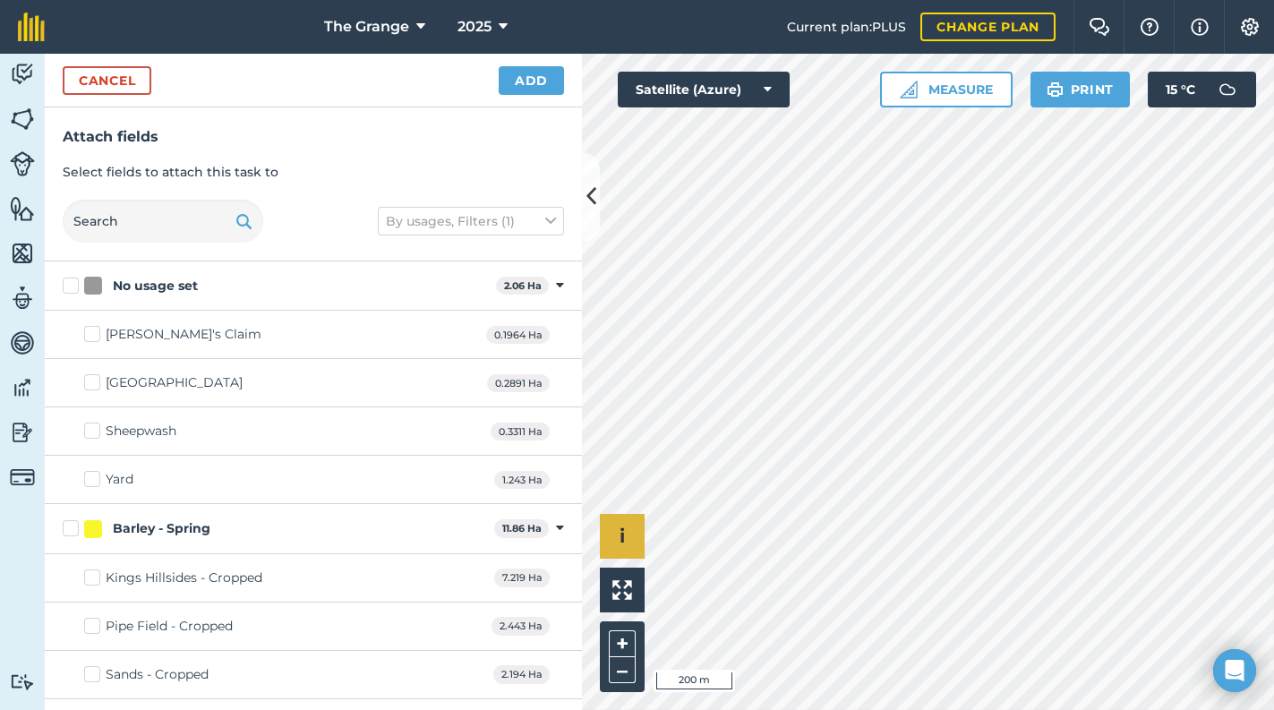
checkbox input "true"
click at [523, 83] on button "Add" at bounding box center [531, 80] width 65 height 29
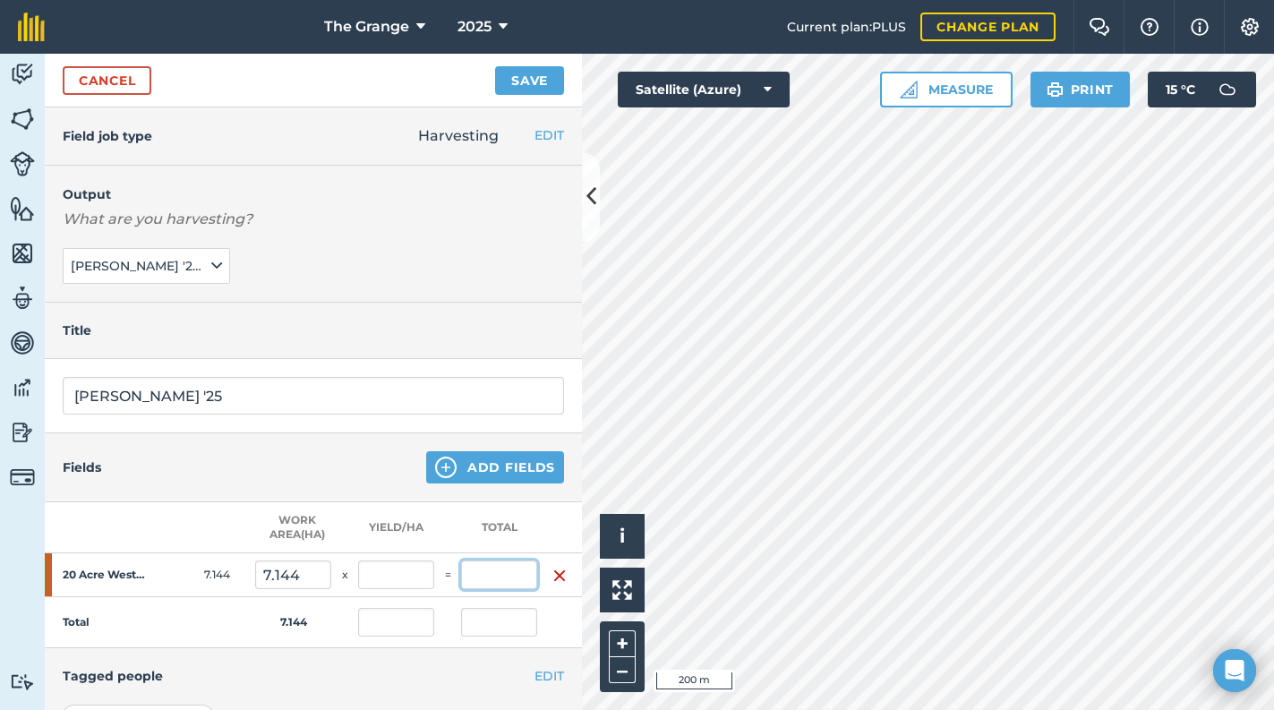
click at [488, 581] on input "text" at bounding box center [499, 574] width 76 height 29
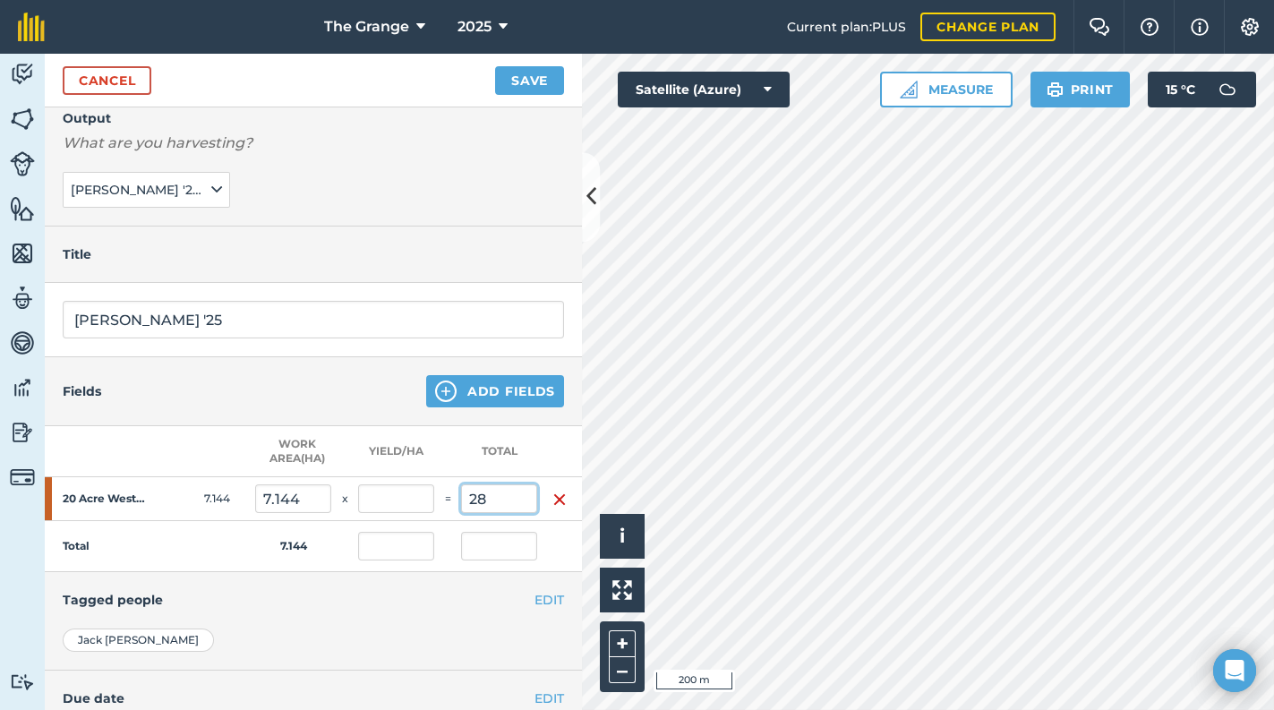
type input "28"
click at [432, 582] on div "EDIT Tagged people" at bounding box center [313, 599] width 537 height 55
type input "3.919"
type input "28"
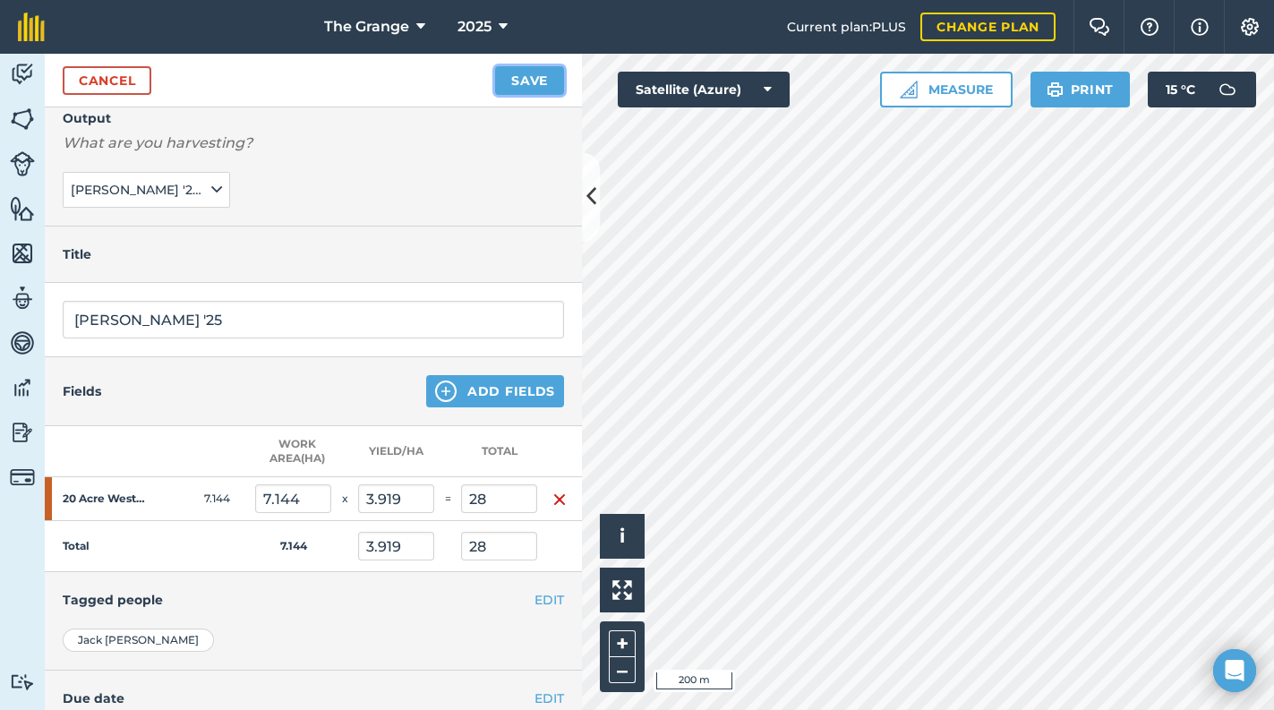
click at [526, 84] on button "Save" at bounding box center [529, 80] width 69 height 29
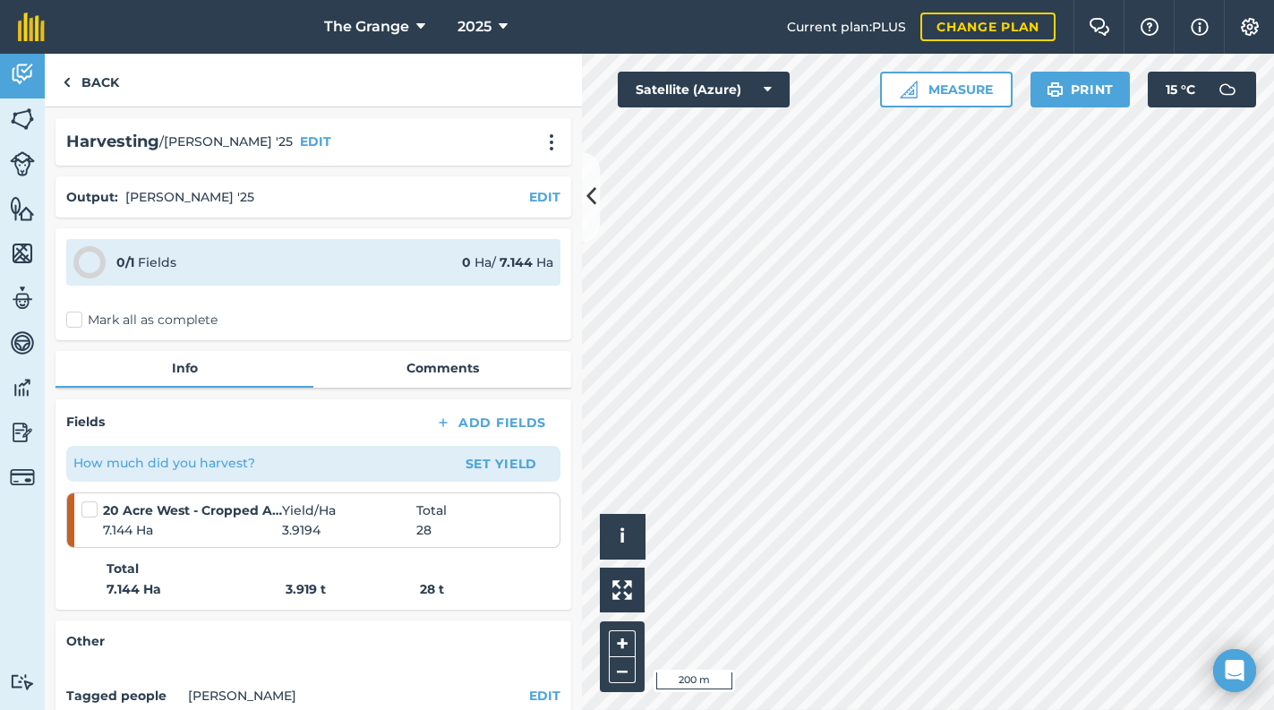
click at [112, 326] on label "Mark all as complete" at bounding box center [141, 320] width 151 height 19
click at [78, 322] on input "Mark all as complete" at bounding box center [72, 317] width 12 height 12
checkbox input "false"
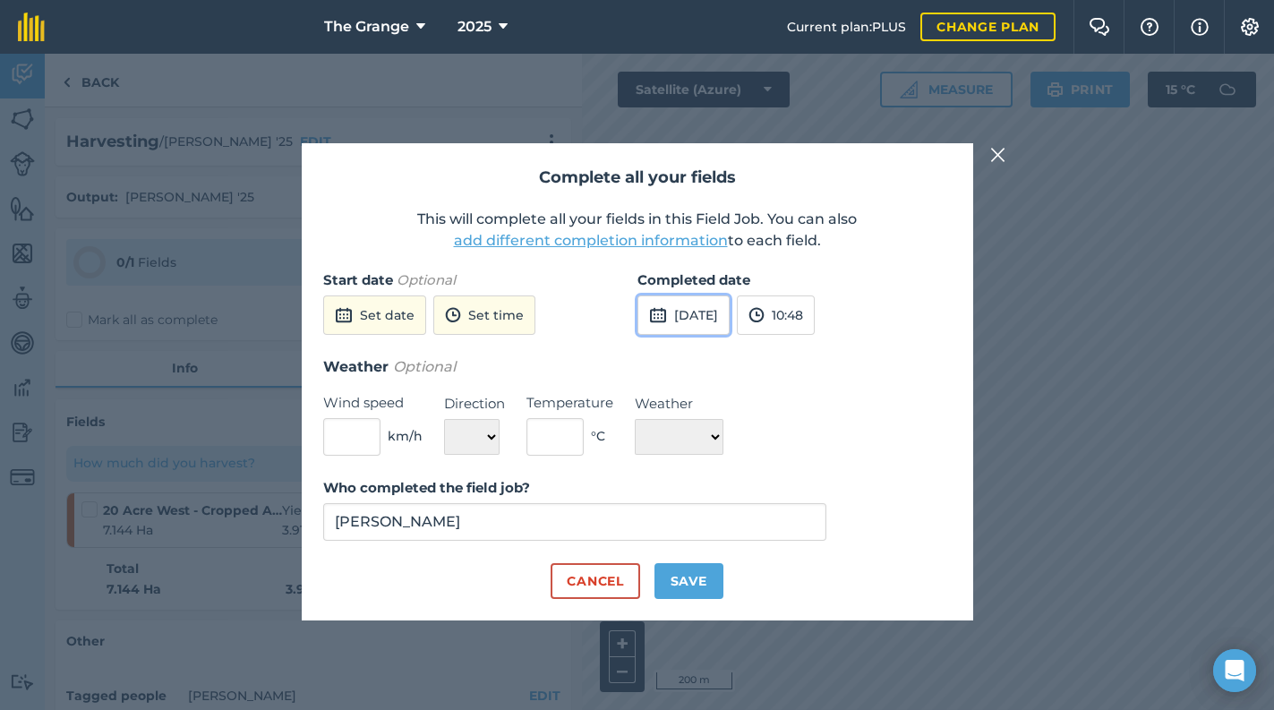
click at [690, 318] on button "[DATE]" at bounding box center [683, 314] width 92 height 39
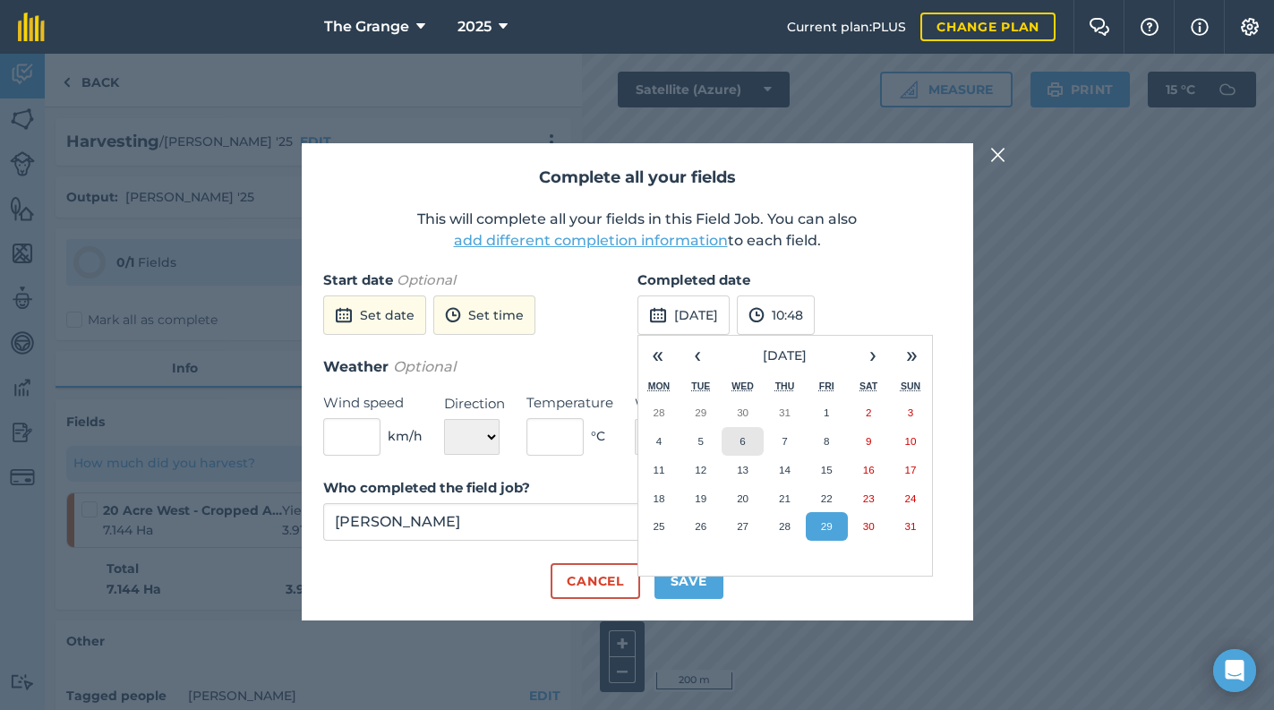
click at [757, 430] on button "6" at bounding box center [742, 441] width 42 height 29
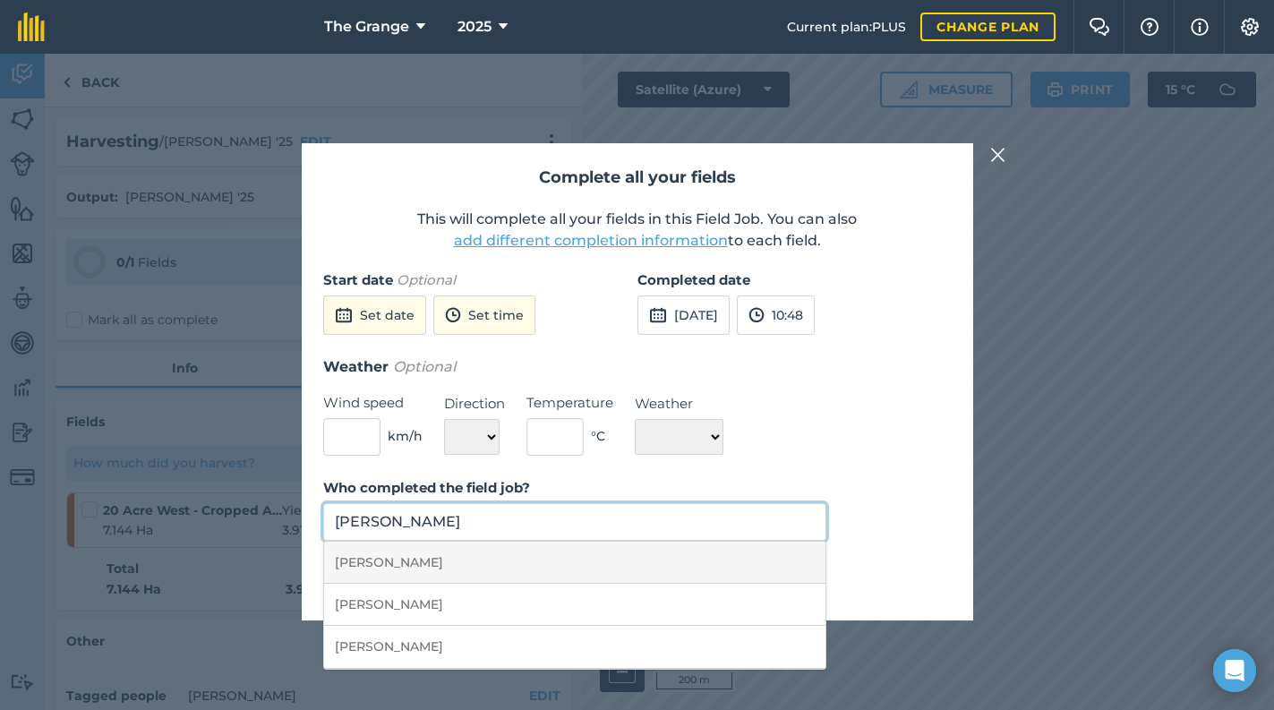
drag, startPoint x: 666, startPoint y: 526, endPoint x: 661, endPoint y: 541, distance: 15.0
click at [666, 526] on input "[PERSON_NAME]" at bounding box center [575, 522] width 504 height 38
click at [660, 567] on li "[PERSON_NAME]" at bounding box center [575, 563] width 502 height 42
type input "[PERSON_NAME]"
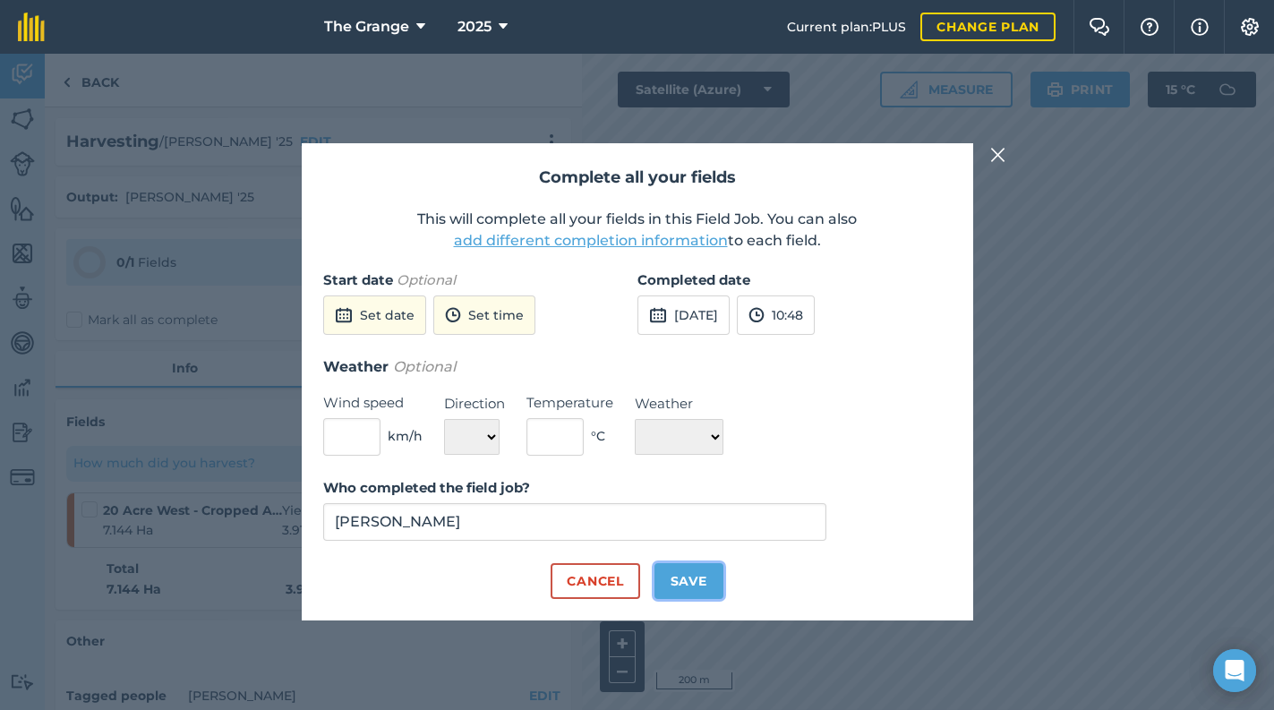
click at [662, 577] on button "Save" at bounding box center [688, 581] width 69 height 36
checkbox input "true"
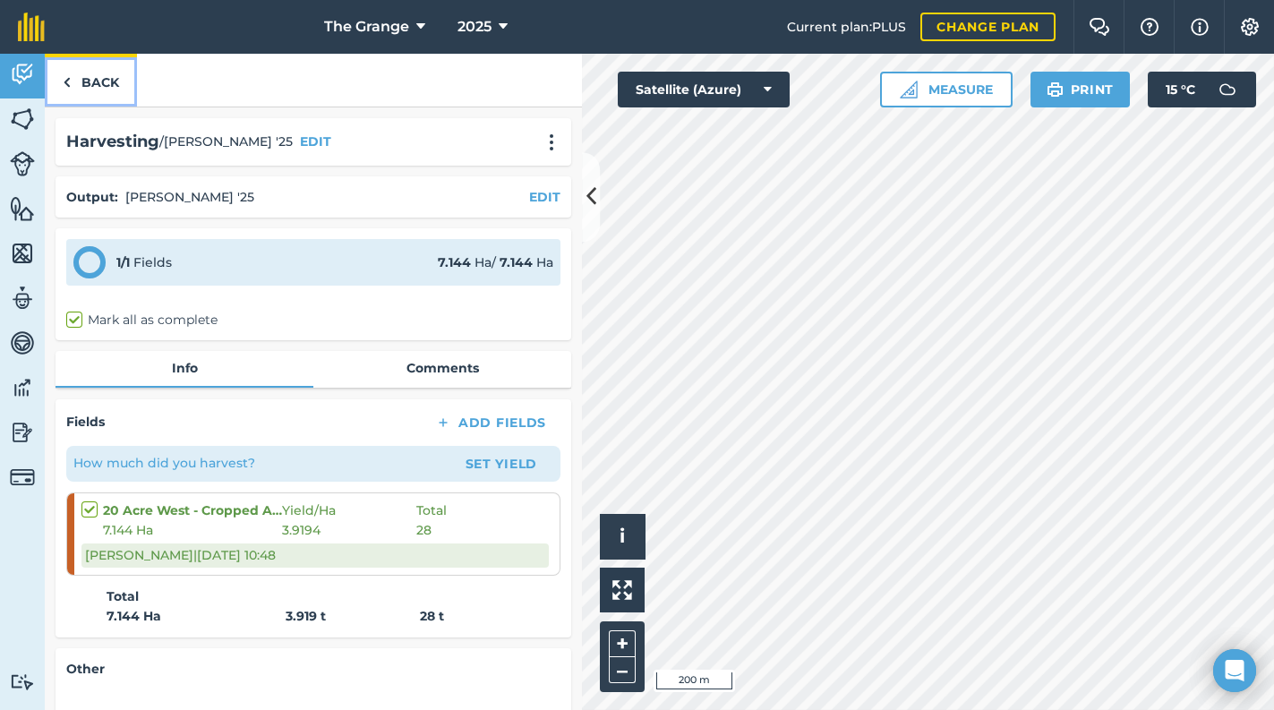
click at [64, 73] on img at bounding box center [67, 82] width 8 height 21
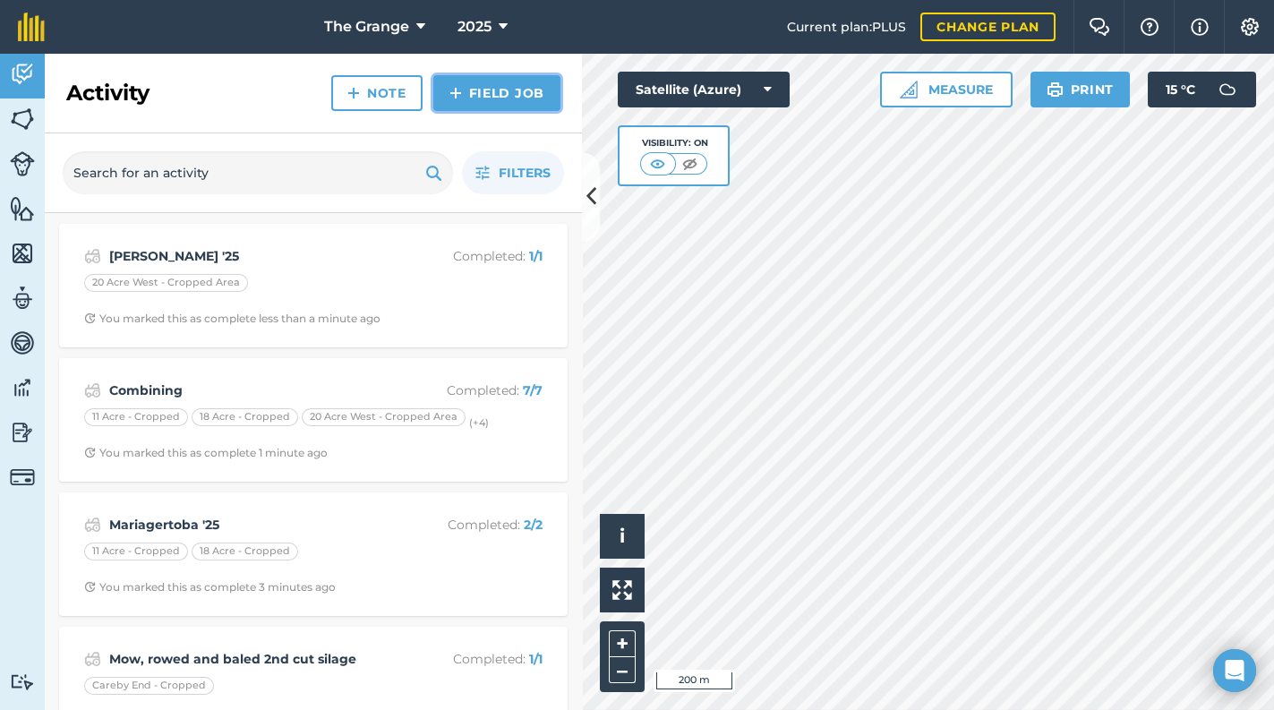
click at [528, 77] on link "Field Job" at bounding box center [496, 93] width 127 height 36
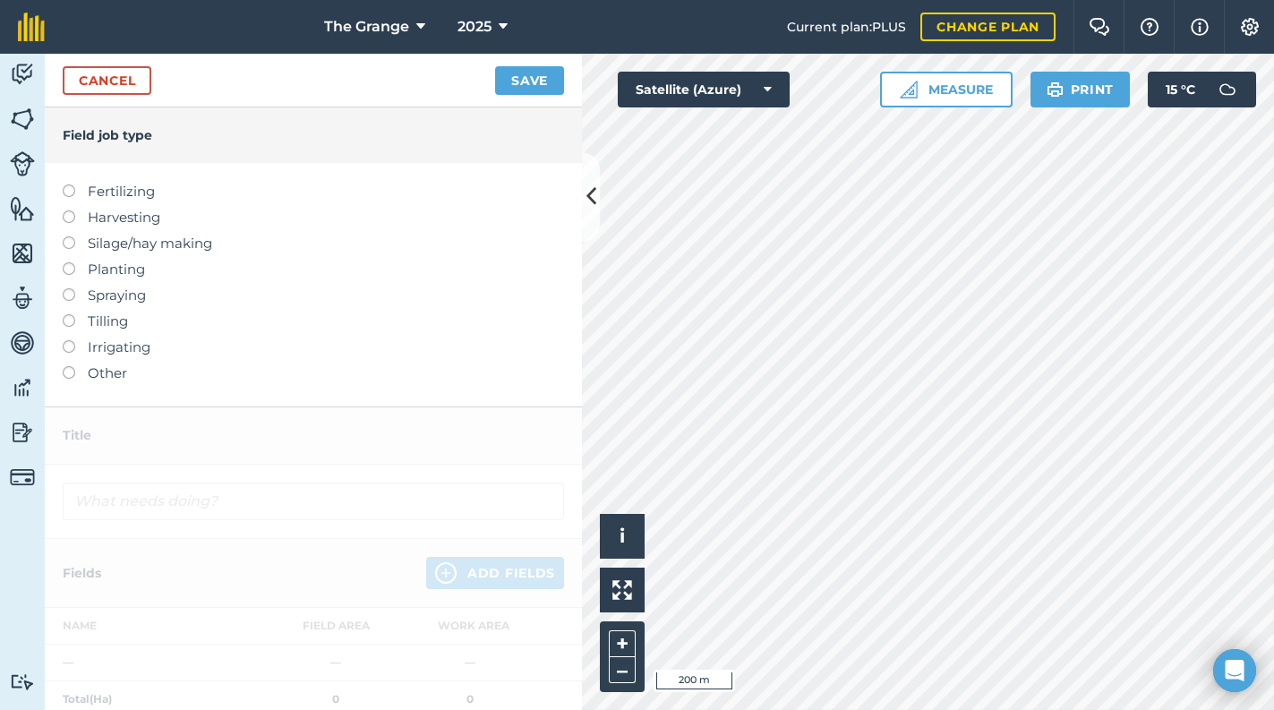
click at [153, 215] on label "Harvesting" at bounding box center [313, 217] width 501 height 21
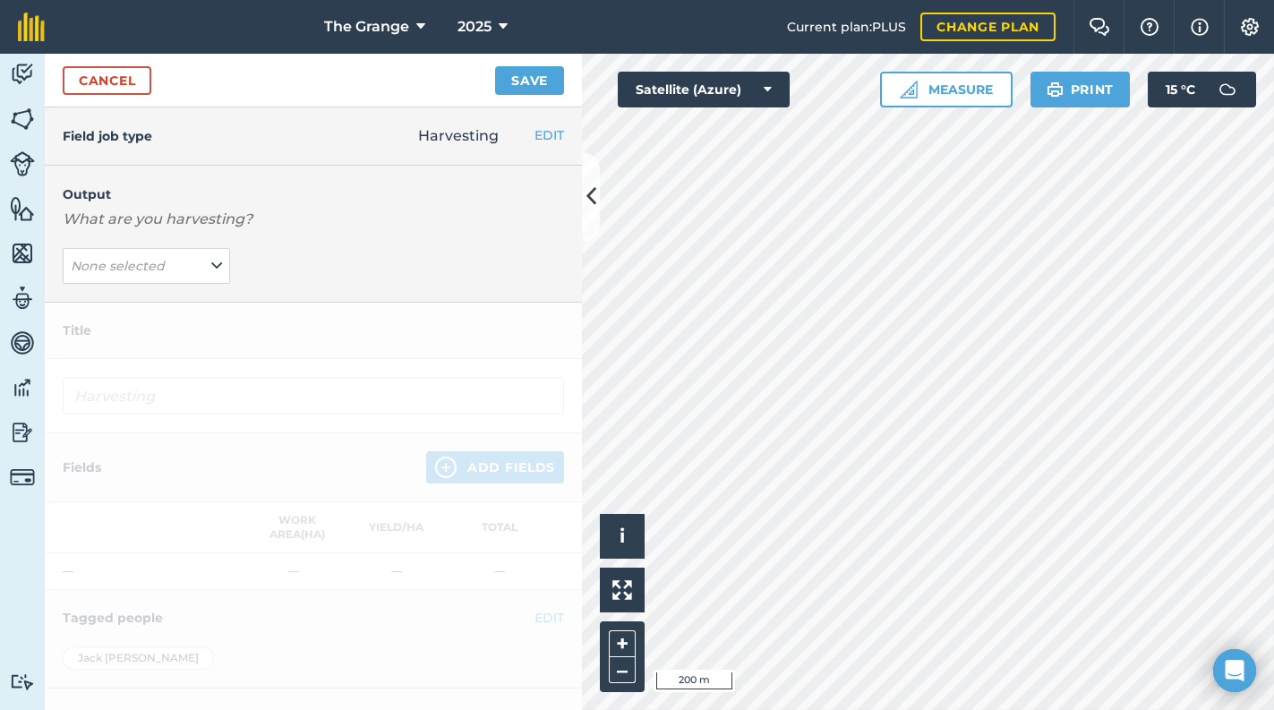
click at [174, 388] on div at bounding box center [313, 589] width 537 height 573
click at [162, 256] on span "None selected" at bounding box center [120, 266] width 98 height 20
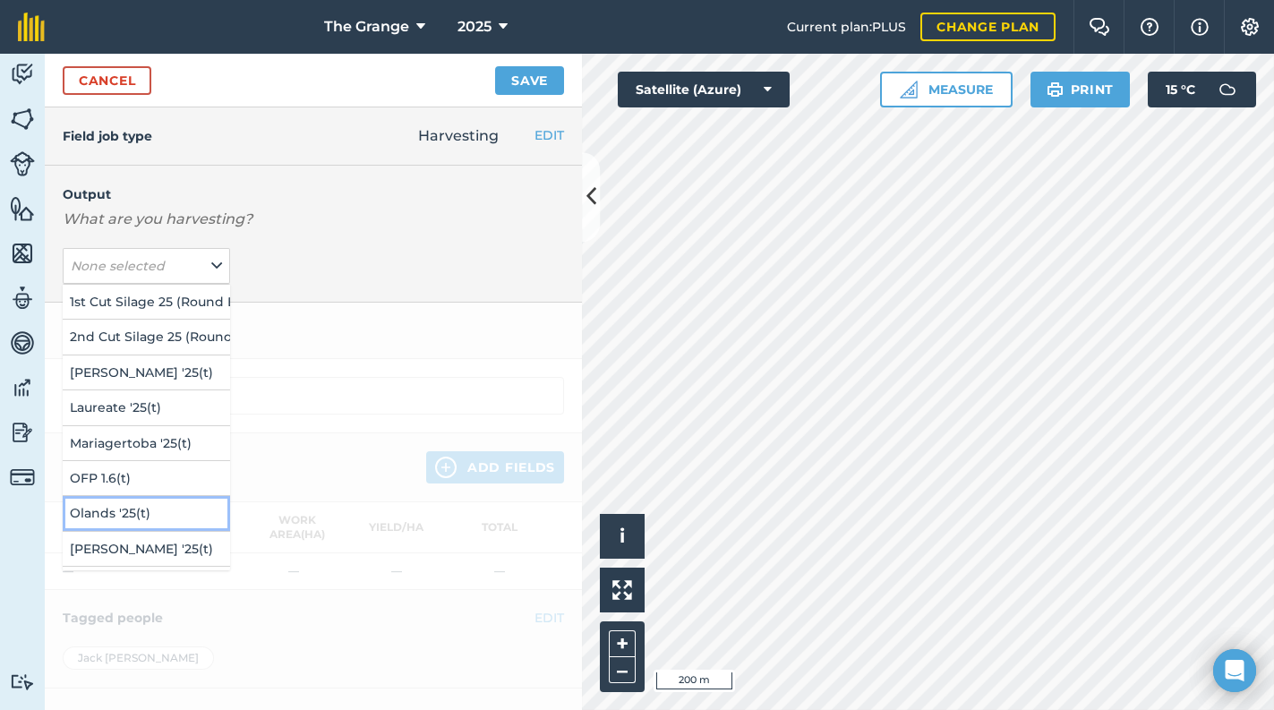
click at [169, 505] on button "Olands '25 ( t )" at bounding box center [146, 513] width 167 height 34
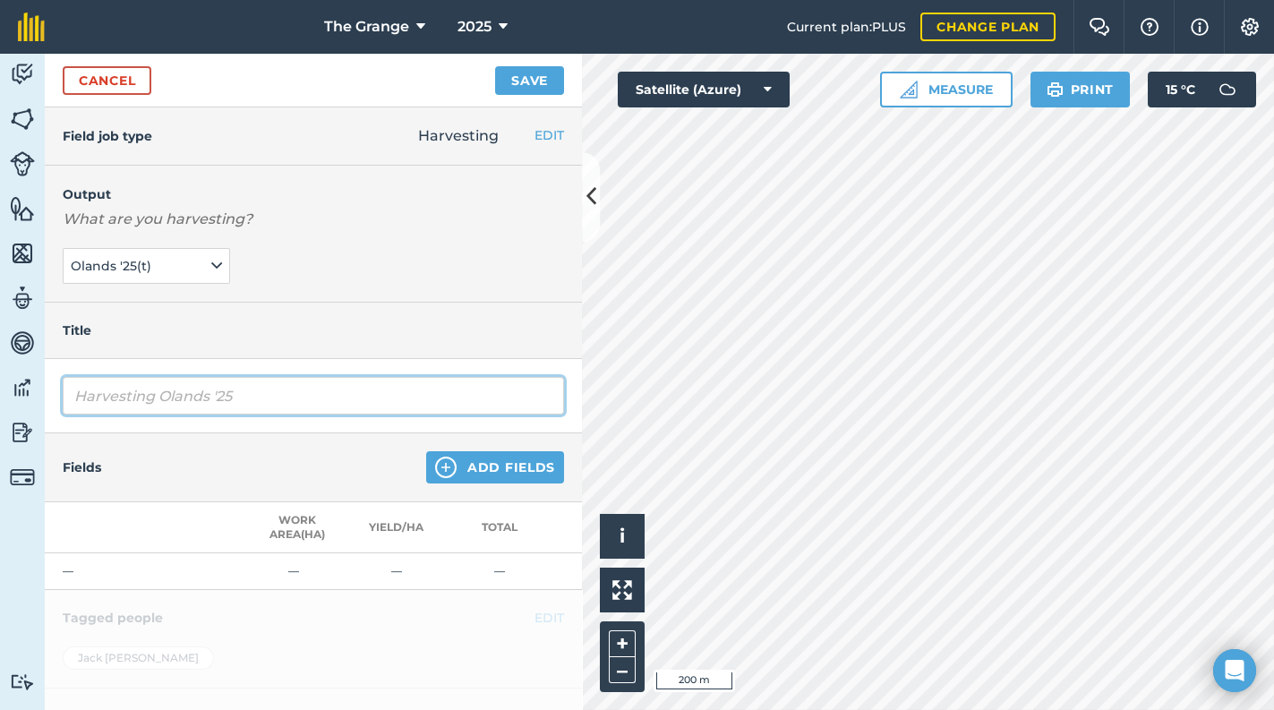
drag, startPoint x: 158, startPoint y: 400, endPoint x: 33, endPoint y: 398, distance: 125.3
click at [33, 398] on div "Activity Fields Livestock Features Maps Team Vehicles Data Reporting Billing Tu…" at bounding box center [637, 382] width 1274 height 656
type input "Olands '25"
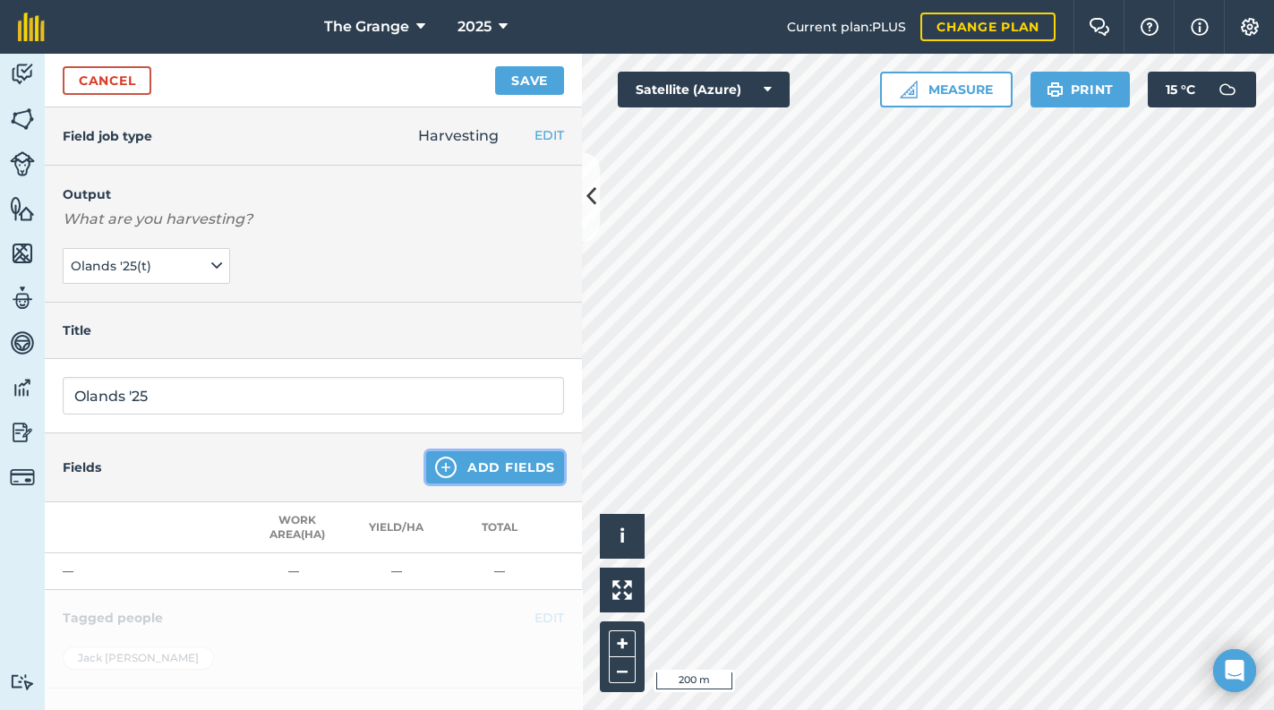
click at [526, 473] on button "Add Fields" at bounding box center [495, 467] width 138 height 32
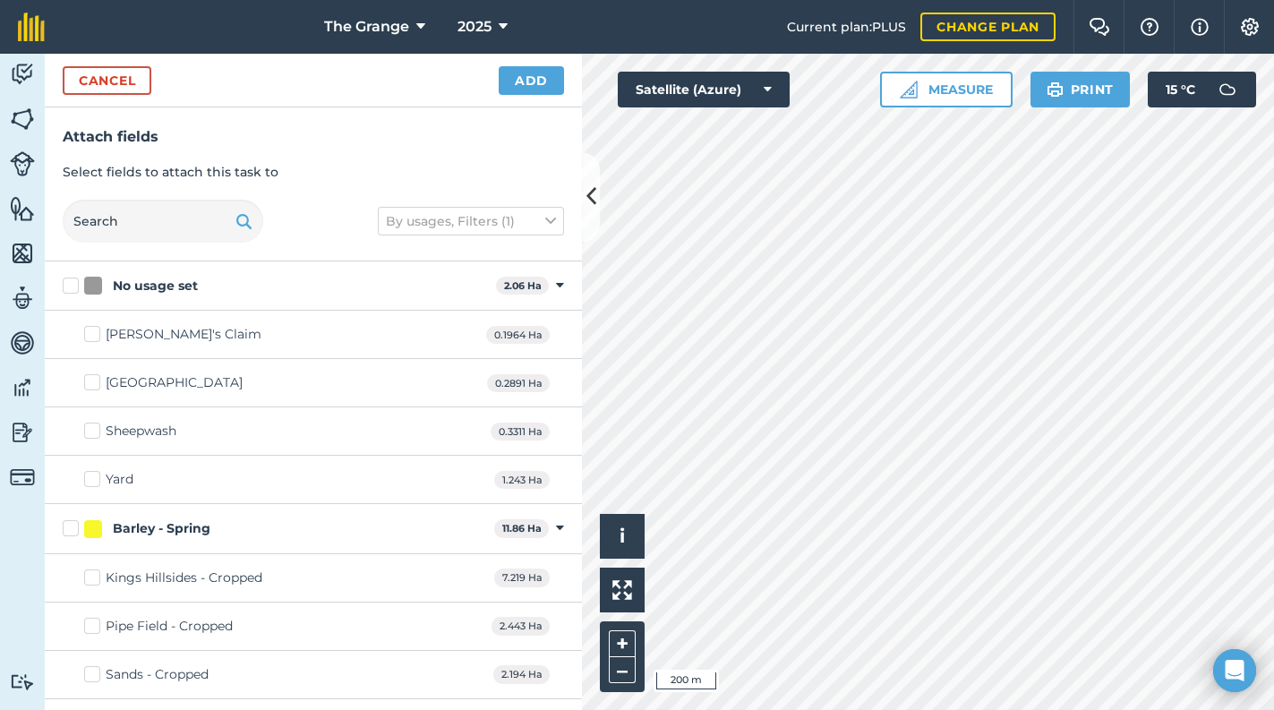
checkbox input "true"
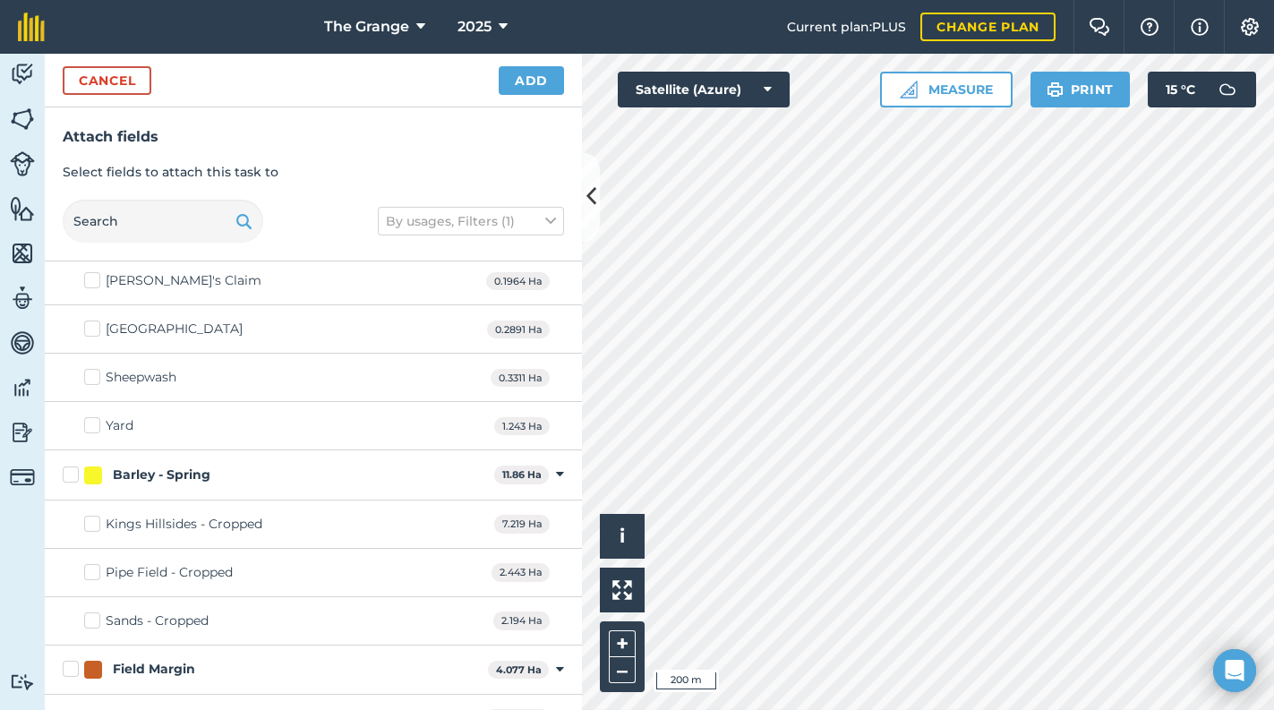
scroll to position [76, 0]
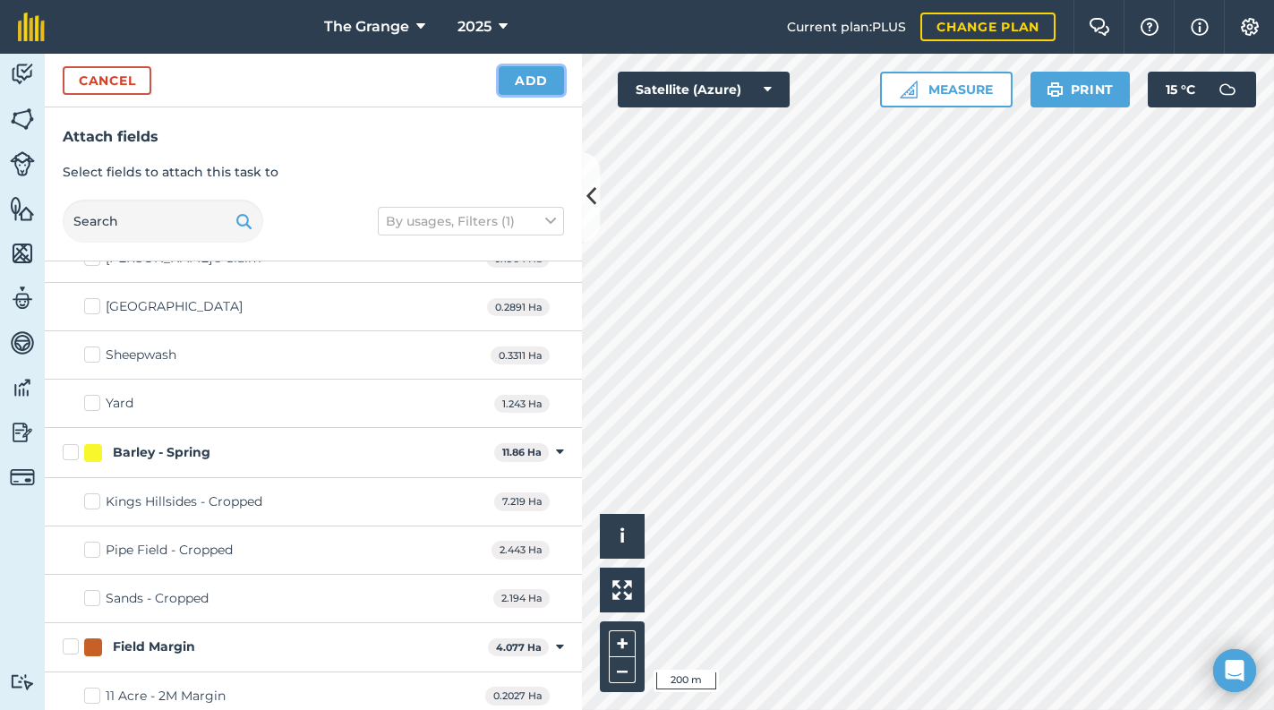
click at [525, 90] on button "Add" at bounding box center [531, 80] width 65 height 29
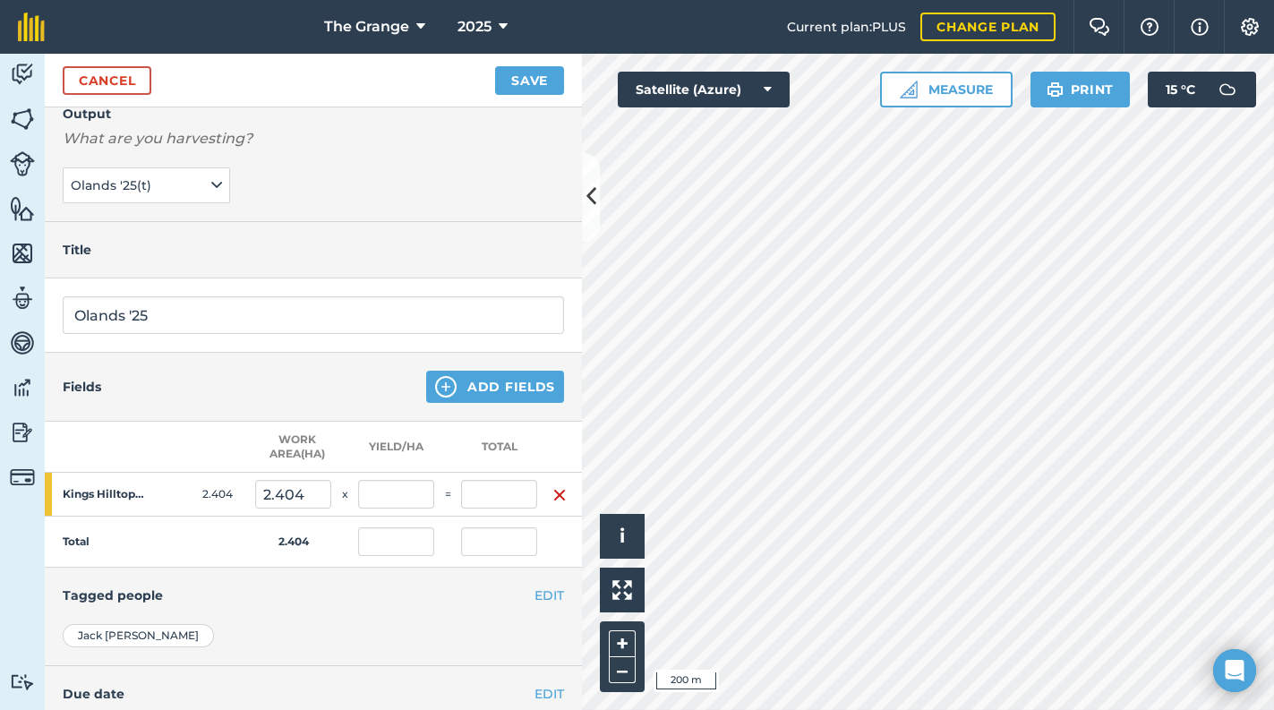
scroll to position [232, 0]
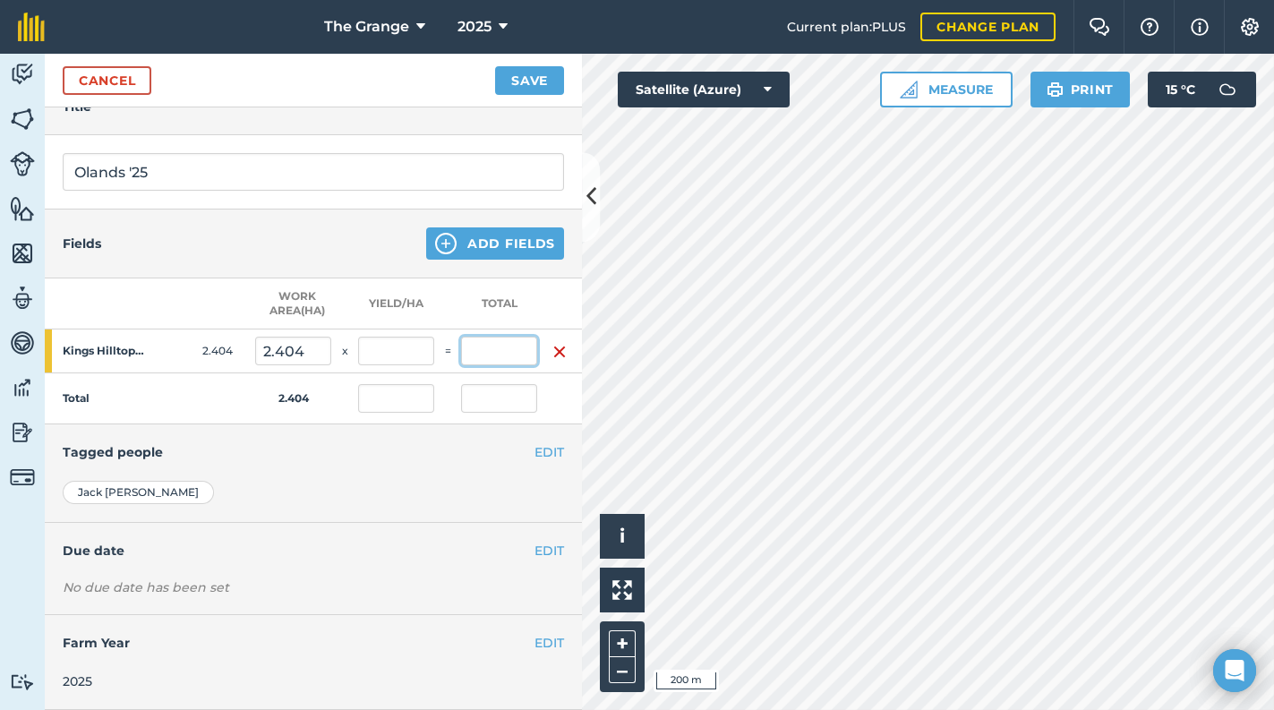
click at [498, 346] on input "text" at bounding box center [499, 351] width 76 height 29
type input "4.5"
type input "1.872"
type input "4.5"
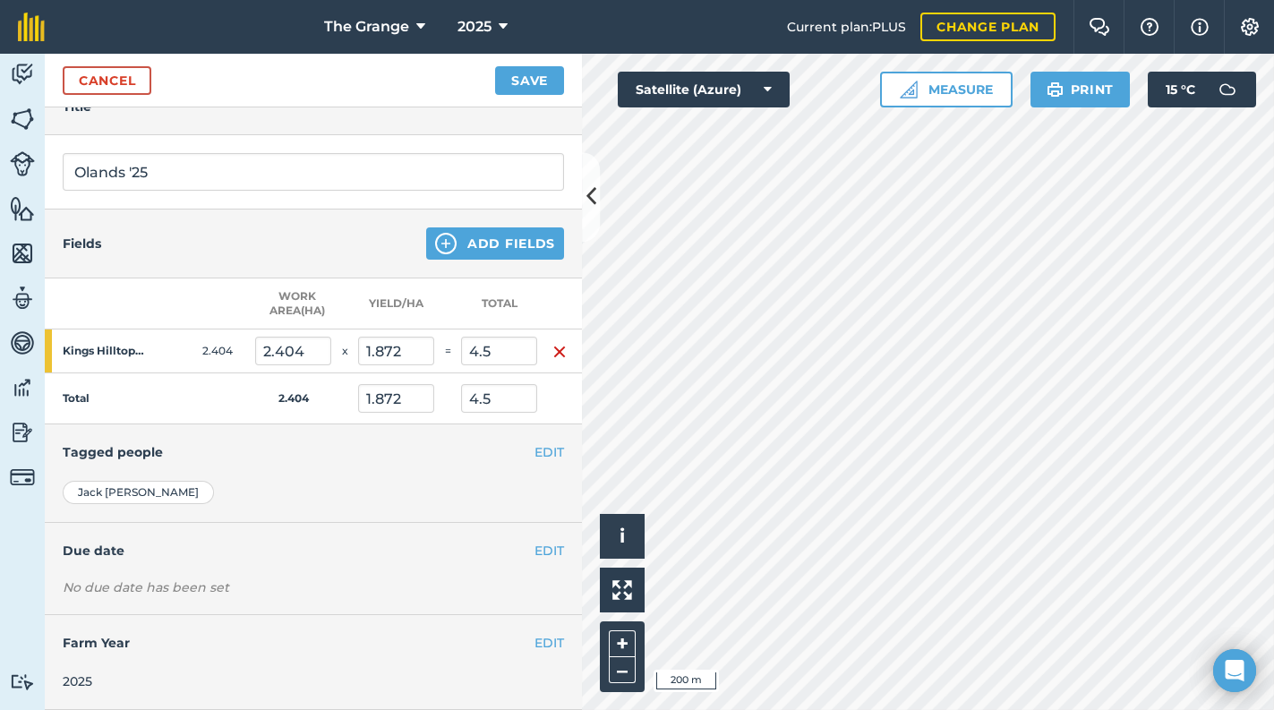
drag, startPoint x: 369, startPoint y: 491, endPoint x: 373, endPoint y: 477, distance: 14.2
click at [373, 481] on div "[PERSON_NAME]" at bounding box center [313, 492] width 501 height 23
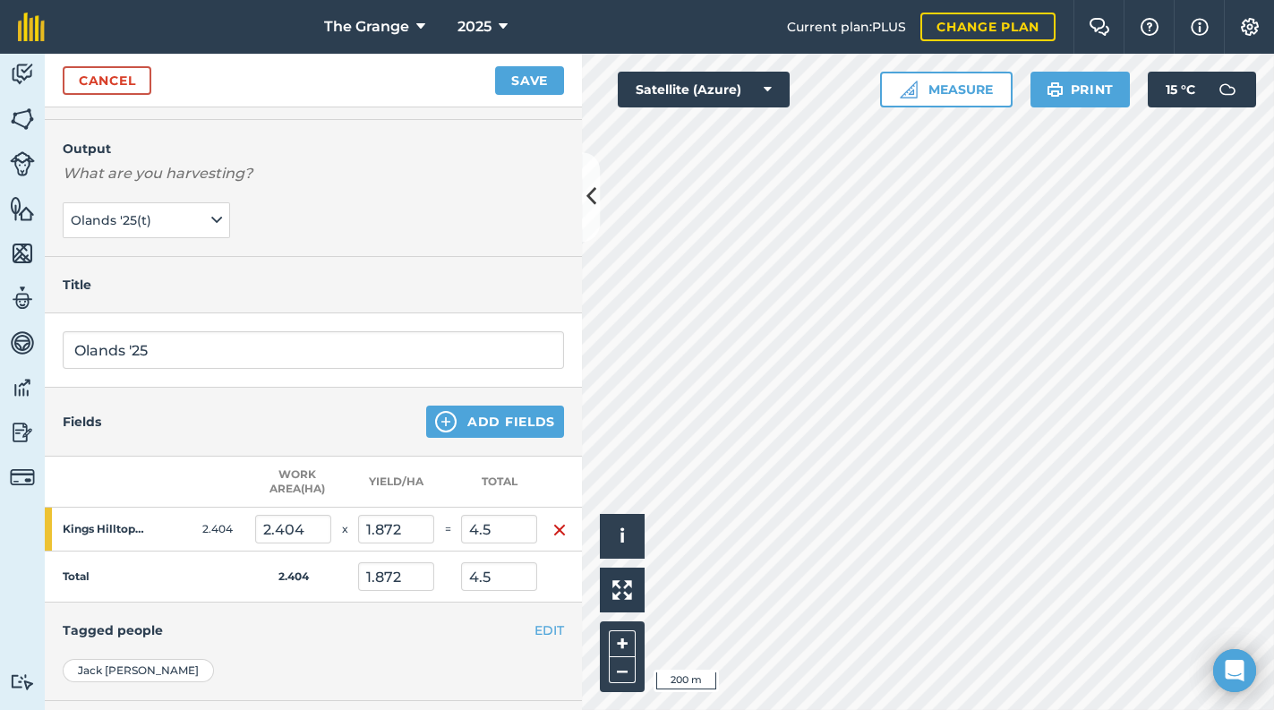
scroll to position [0, 0]
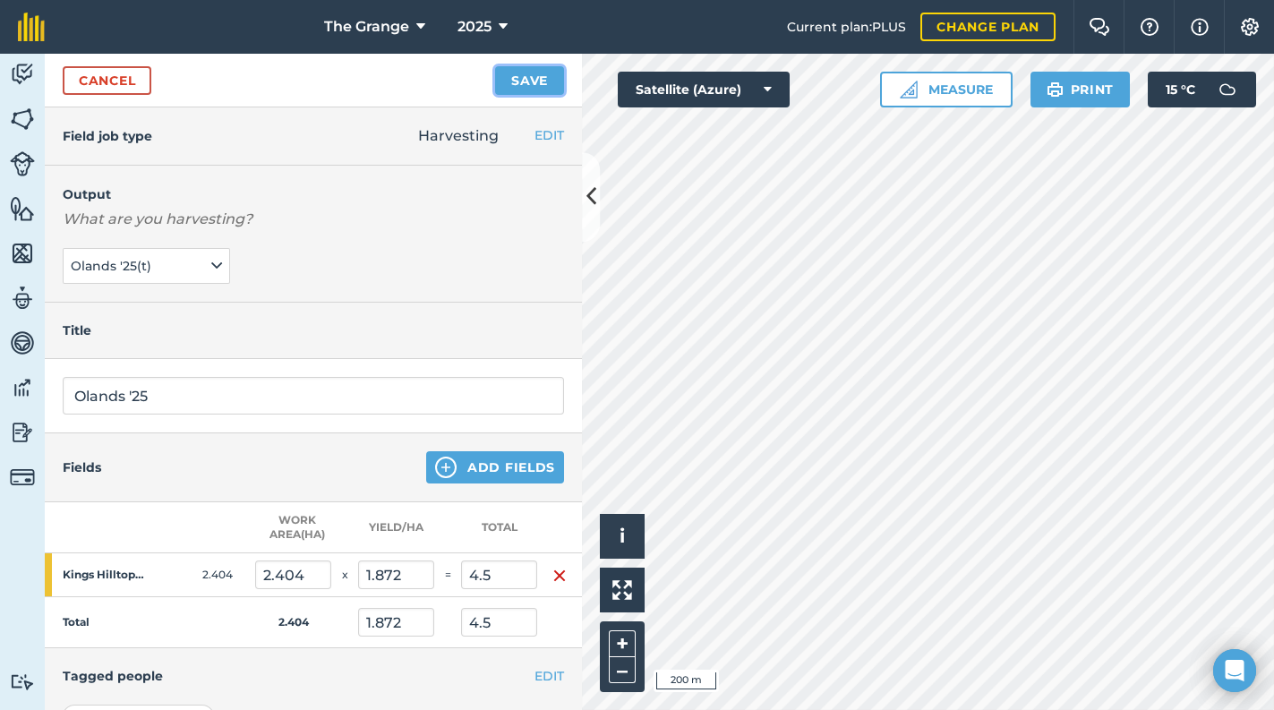
click at [536, 72] on button "Save" at bounding box center [529, 80] width 69 height 29
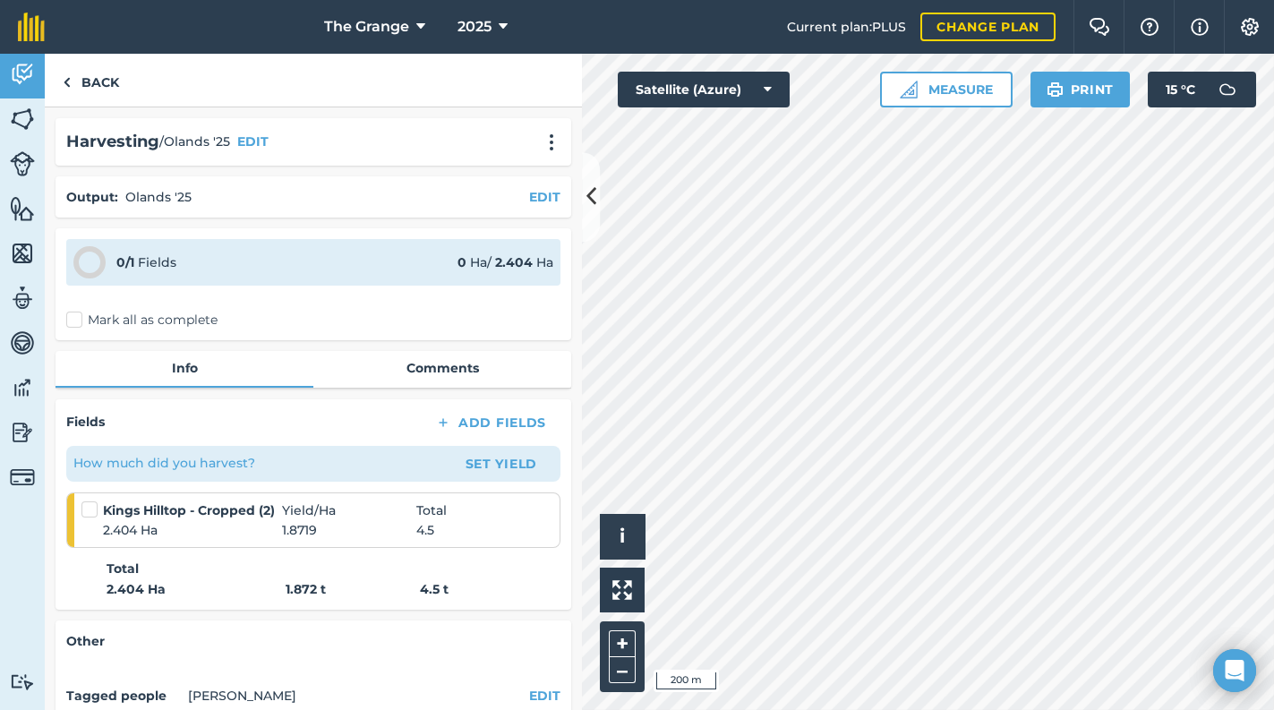
click at [121, 306] on div "0 / 1 Fields 0 Ha / 2.404 [PERSON_NAME] all as complete" at bounding box center [313, 284] width 516 height 112
click at [121, 317] on label "Mark all as complete" at bounding box center [141, 320] width 151 height 19
click at [78, 317] on input "Mark all as complete" at bounding box center [72, 317] width 12 height 12
checkbox input "false"
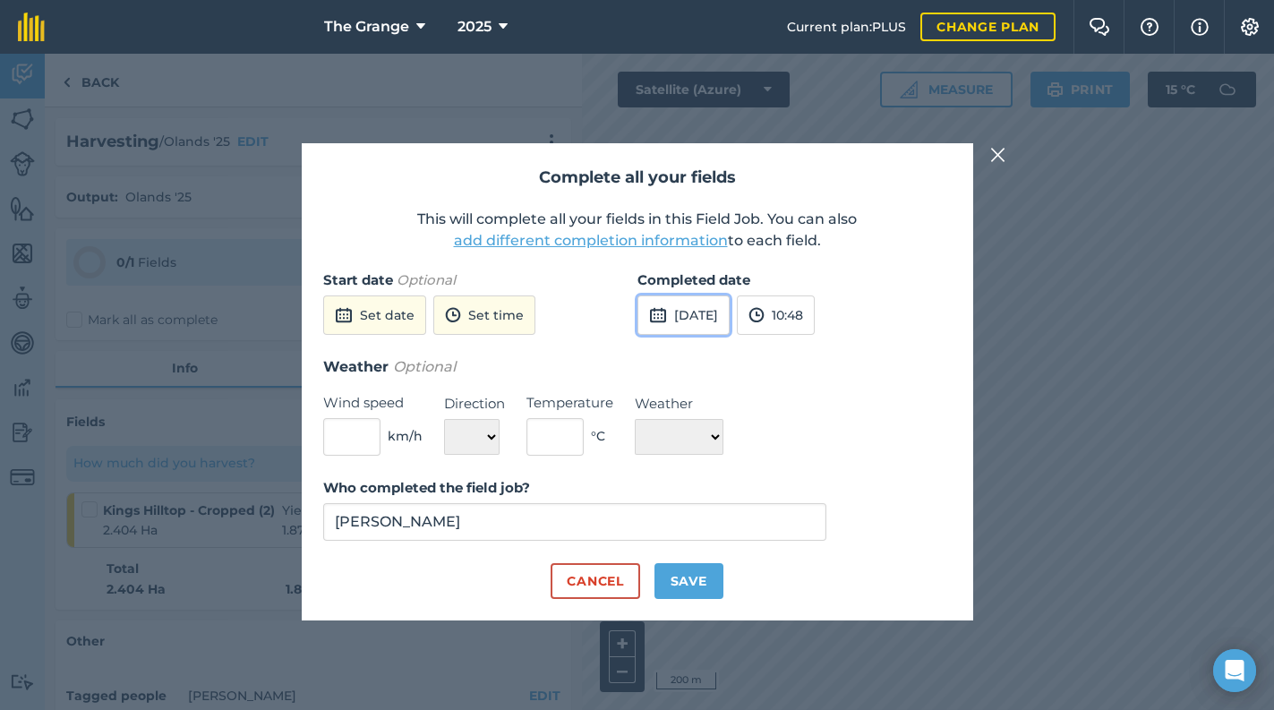
click at [669, 309] on button "[DATE]" at bounding box center [683, 314] width 92 height 39
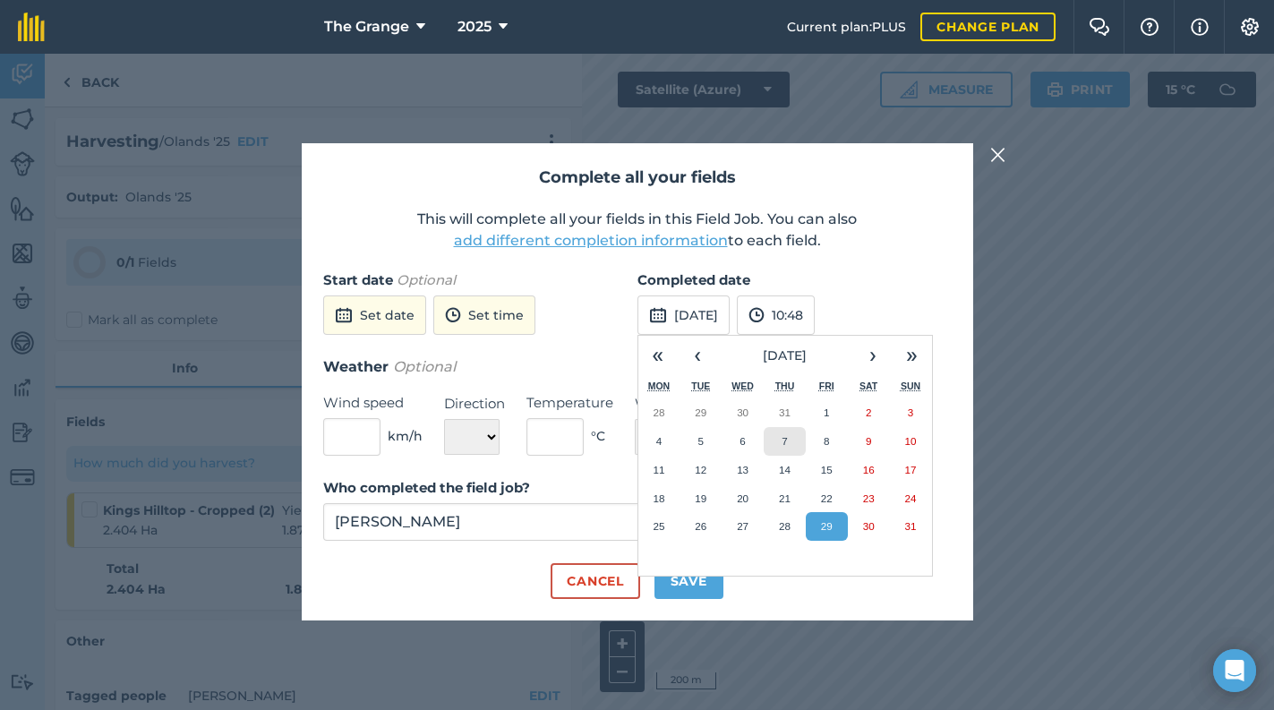
click at [793, 442] on button "7" at bounding box center [784, 441] width 42 height 29
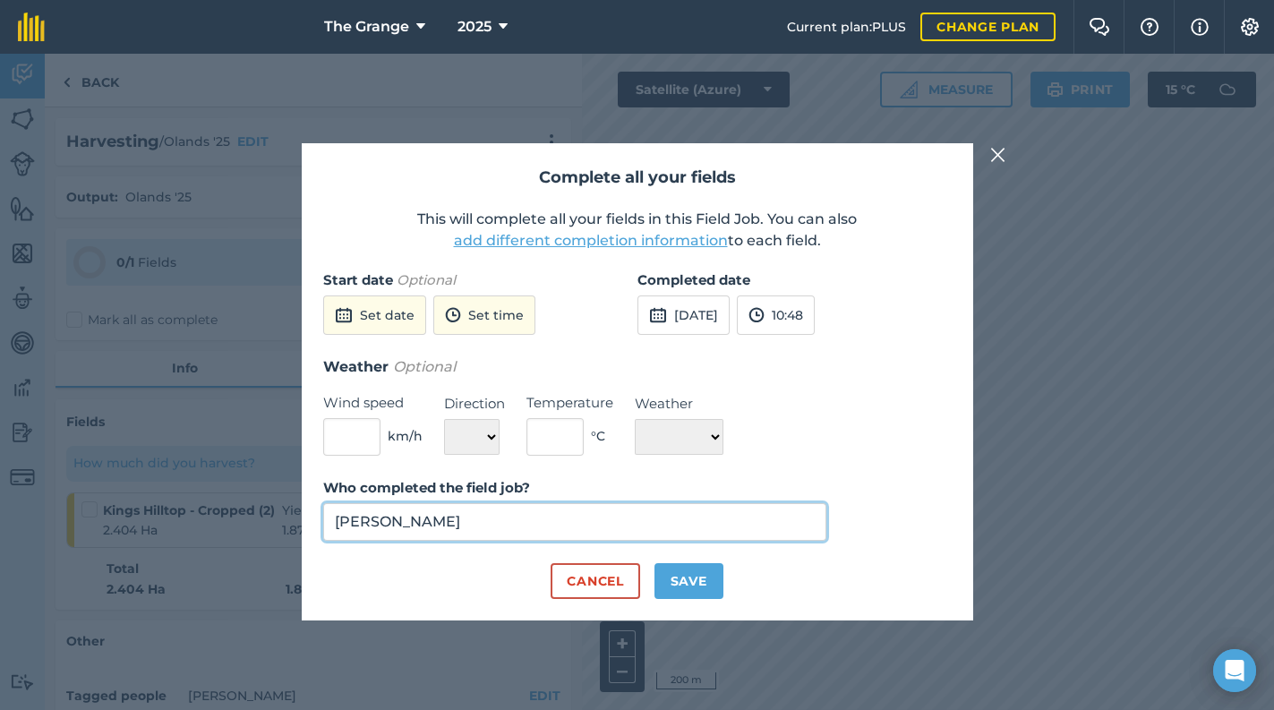
click at [726, 524] on input "[PERSON_NAME]" at bounding box center [575, 522] width 504 height 38
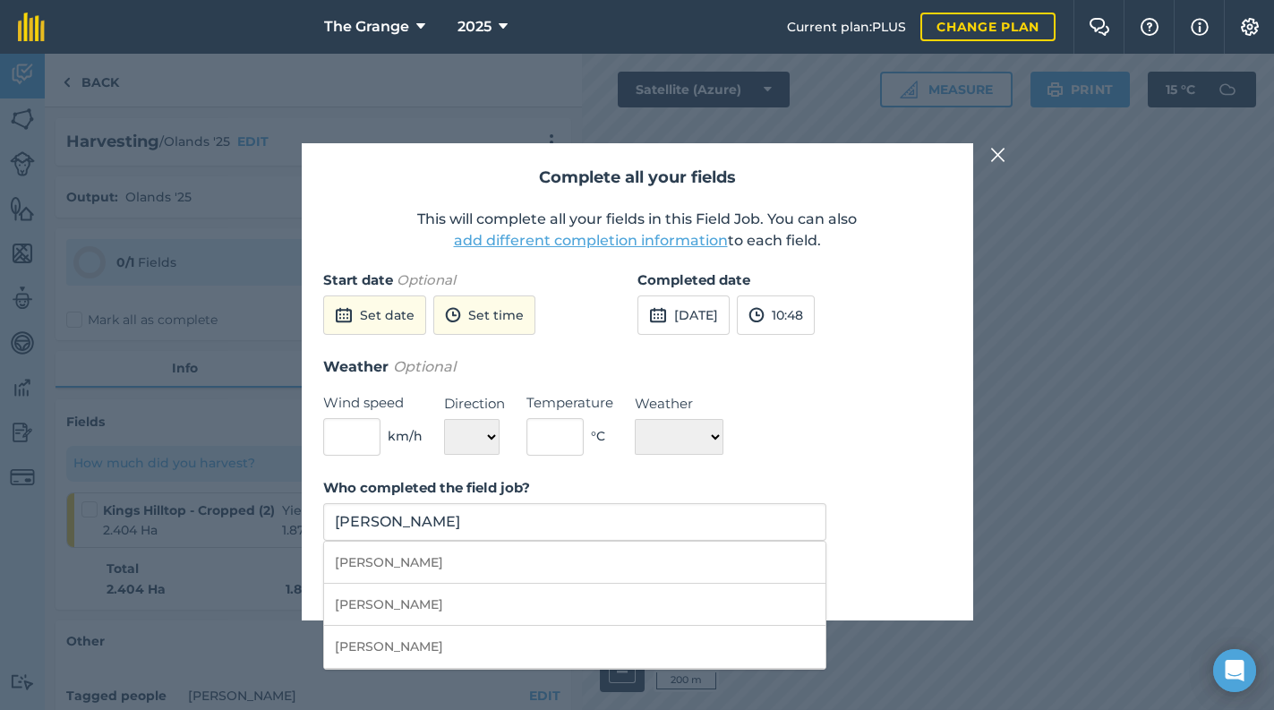
click at [713, 567] on li "[PERSON_NAME]" at bounding box center [575, 563] width 502 height 42
type input "[PERSON_NAME]"
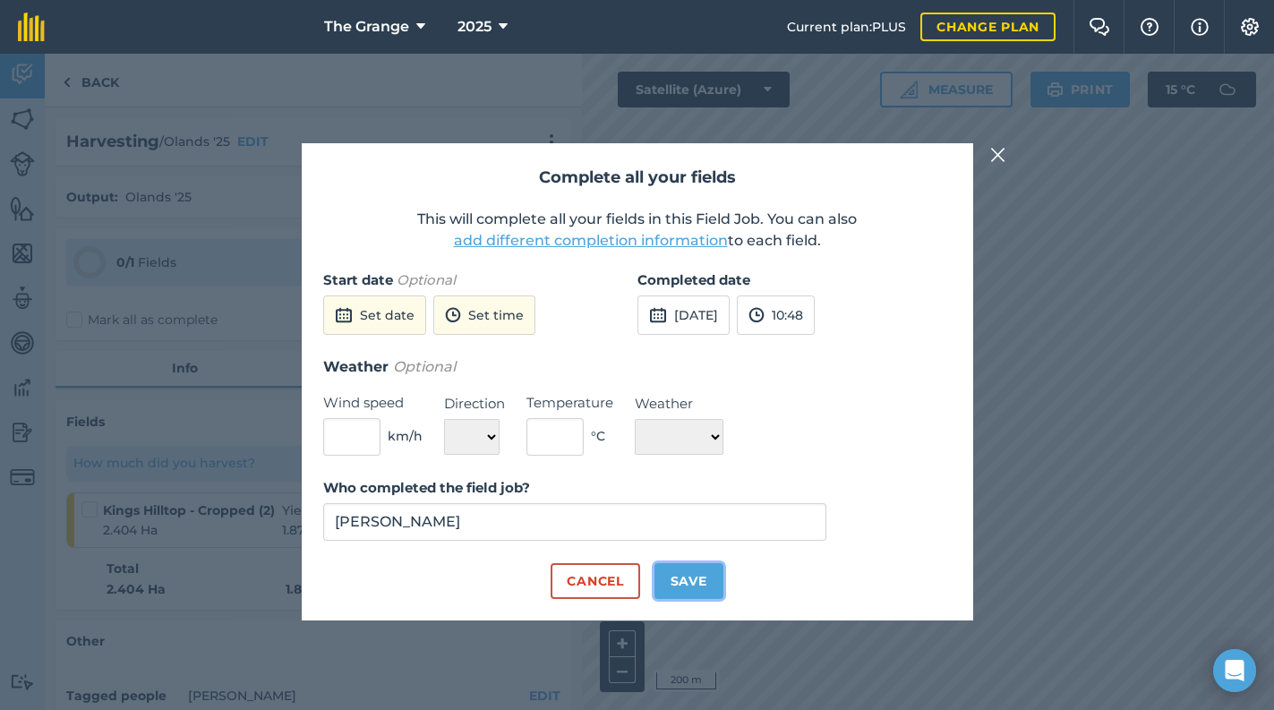
click at [675, 587] on button "Save" at bounding box center [688, 581] width 69 height 36
checkbox input "true"
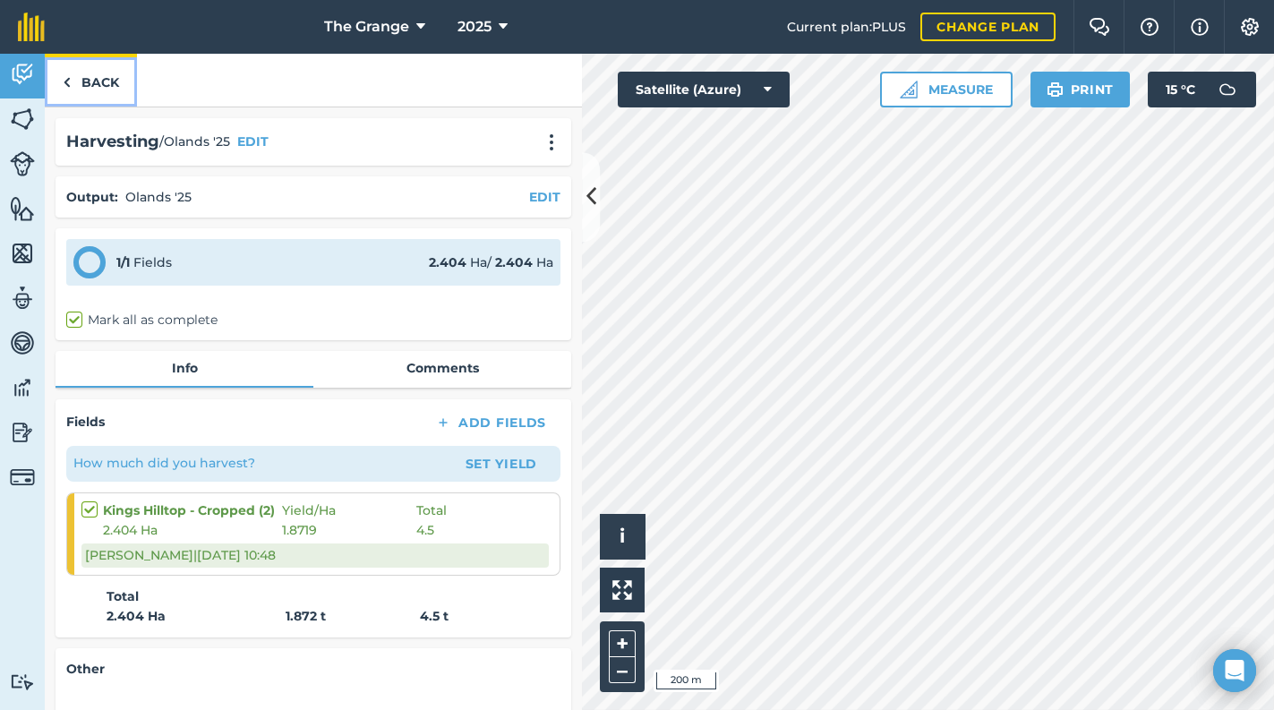
click at [79, 99] on link "Back" at bounding box center [91, 80] width 92 height 53
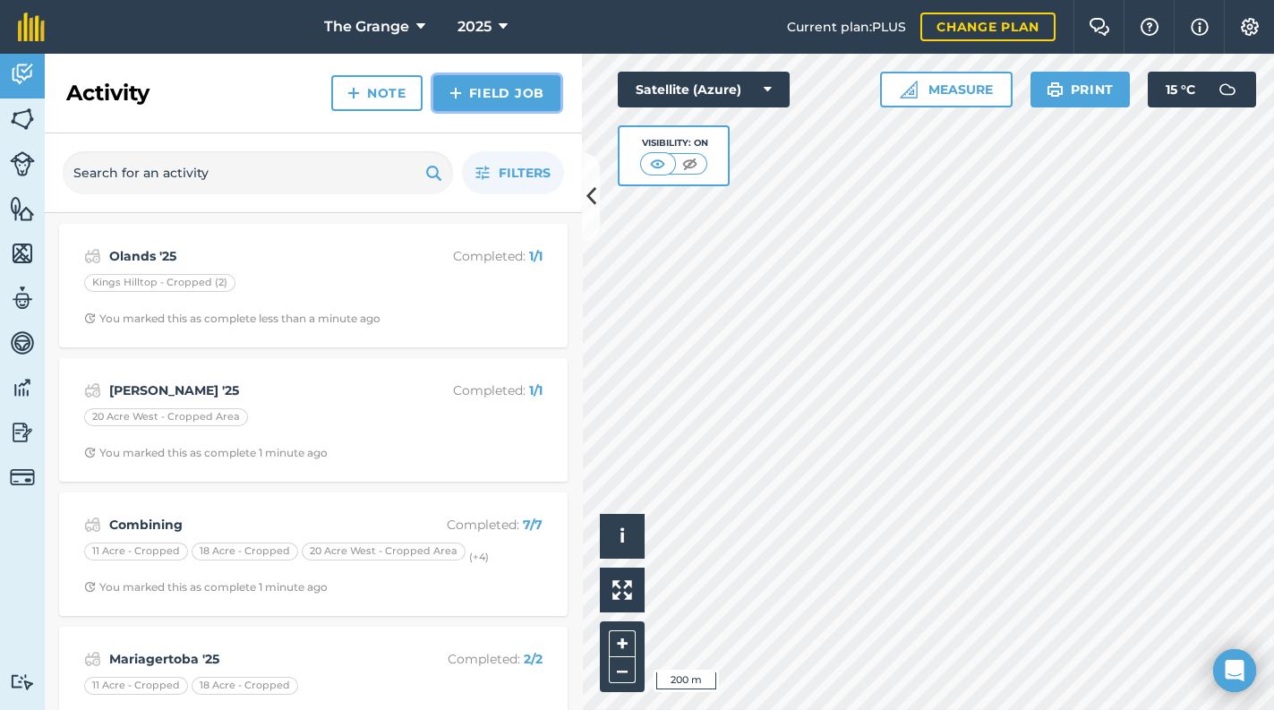
click at [527, 93] on link "Field Job" at bounding box center [496, 93] width 127 height 36
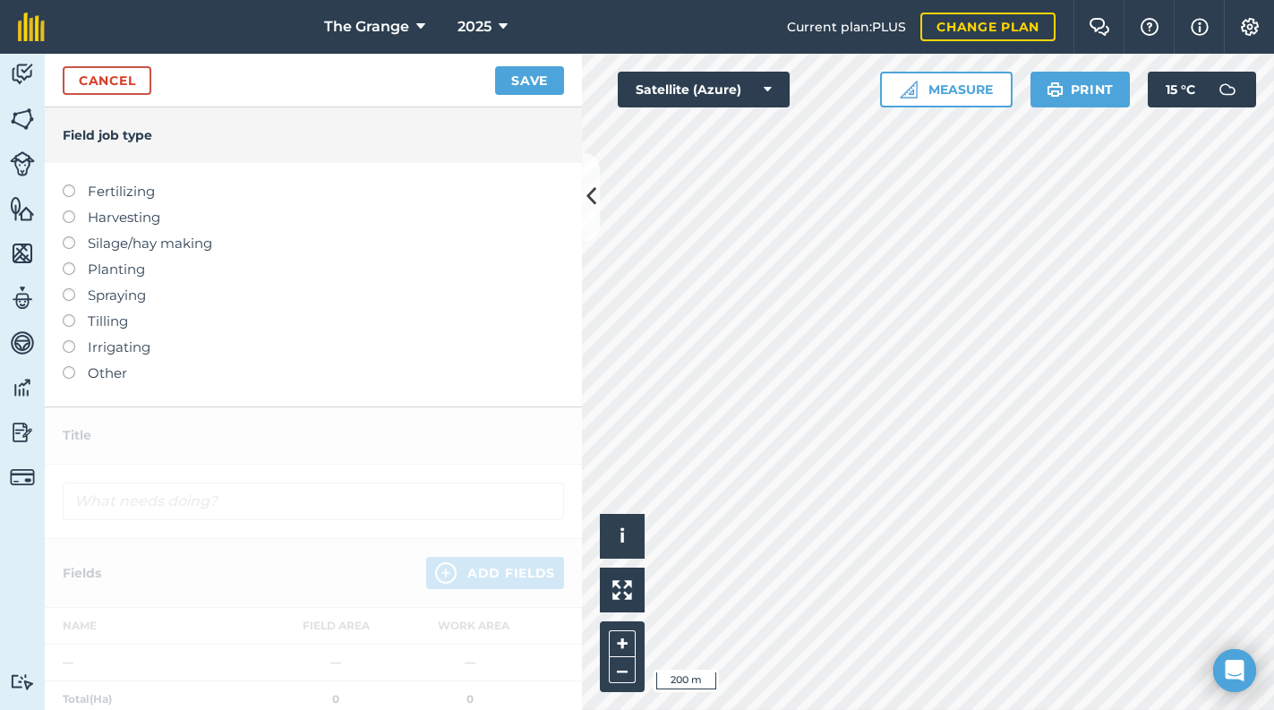
click at [141, 216] on label "Harvesting" at bounding box center [313, 217] width 501 height 21
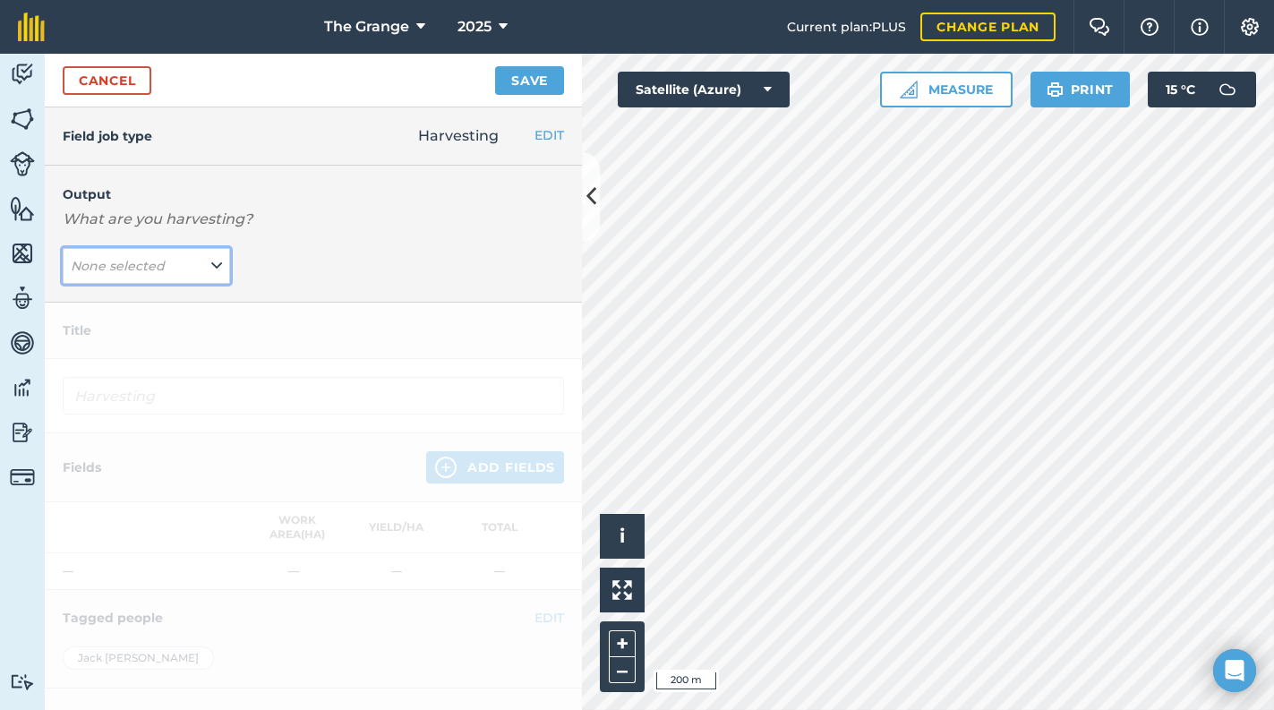
click at [159, 260] on em "None selected" at bounding box center [118, 266] width 94 height 16
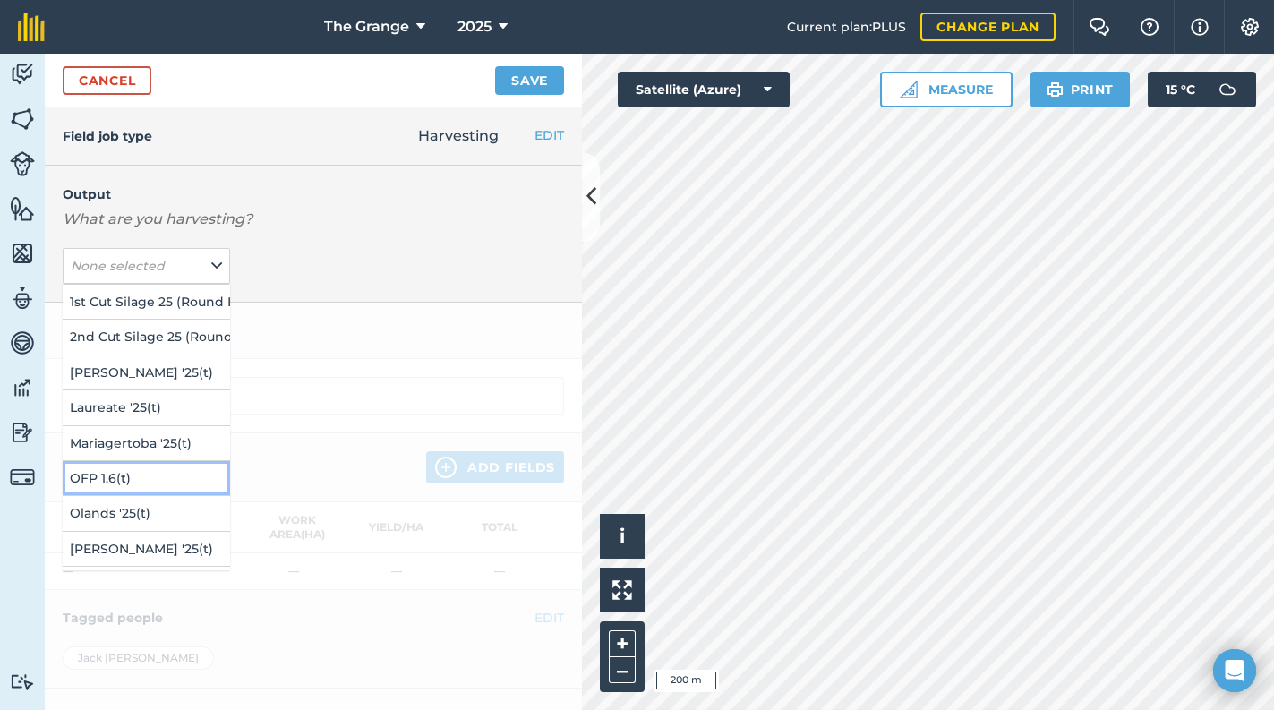
click at [138, 479] on button "OFP 1.6 ( t )" at bounding box center [146, 478] width 167 height 34
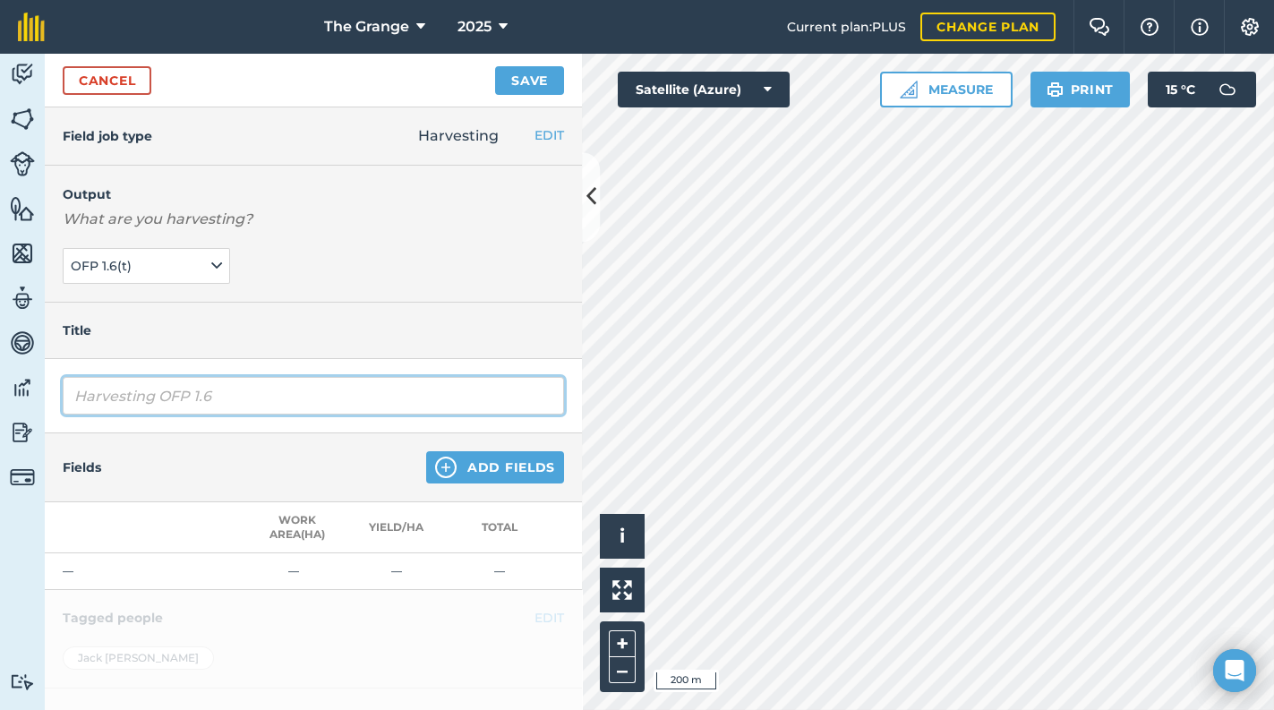
drag, startPoint x: 159, startPoint y: 396, endPoint x: 30, endPoint y: 392, distance: 128.9
click at [30, 392] on div "Activity Fields Livestock Features Maps Team Vehicles Data Reporting Billing Tu…" at bounding box center [637, 382] width 1274 height 656
type input "OFP 1.6"
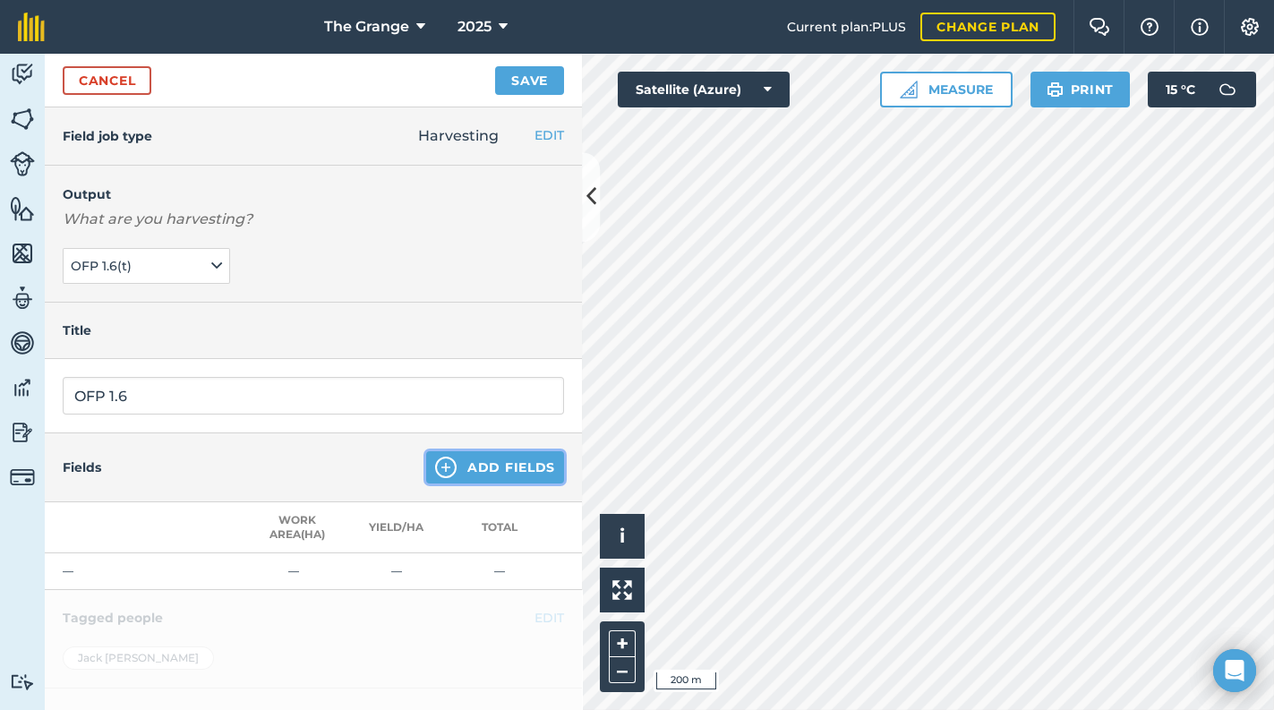
click at [462, 458] on button "Add Fields" at bounding box center [495, 467] width 138 height 32
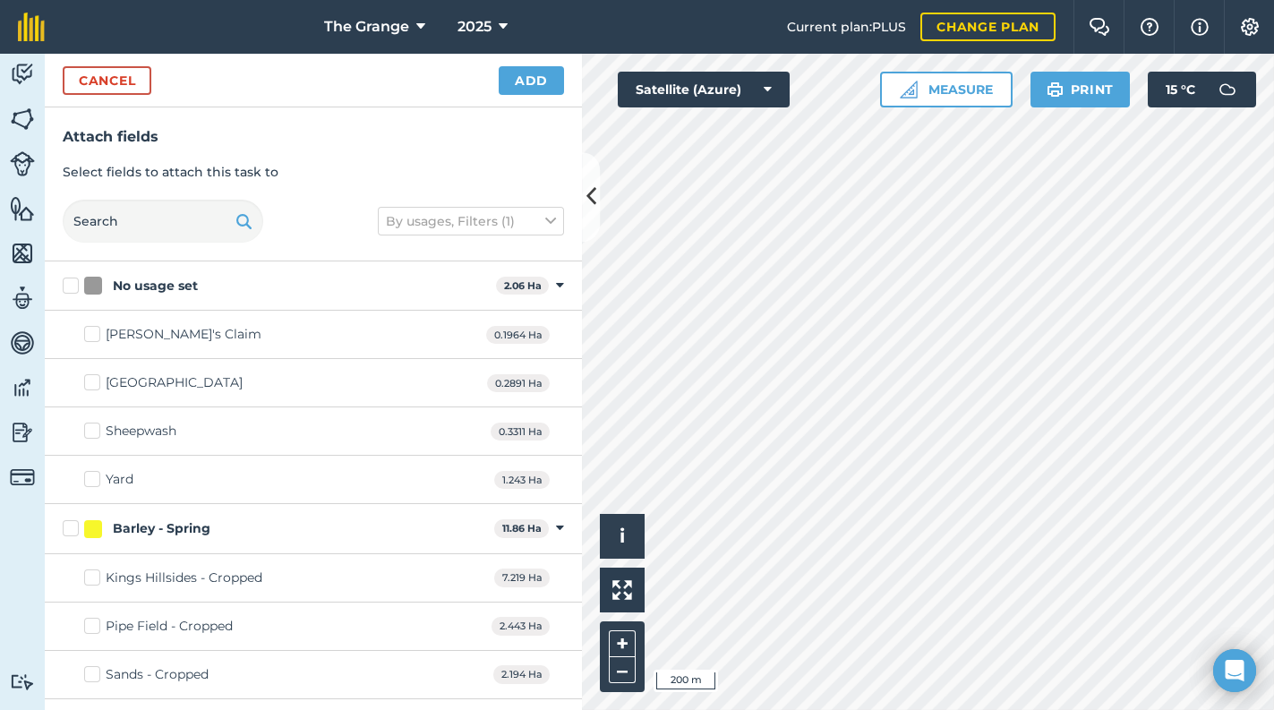
checkbox input "true"
click at [532, 81] on button "Add" at bounding box center [531, 80] width 65 height 29
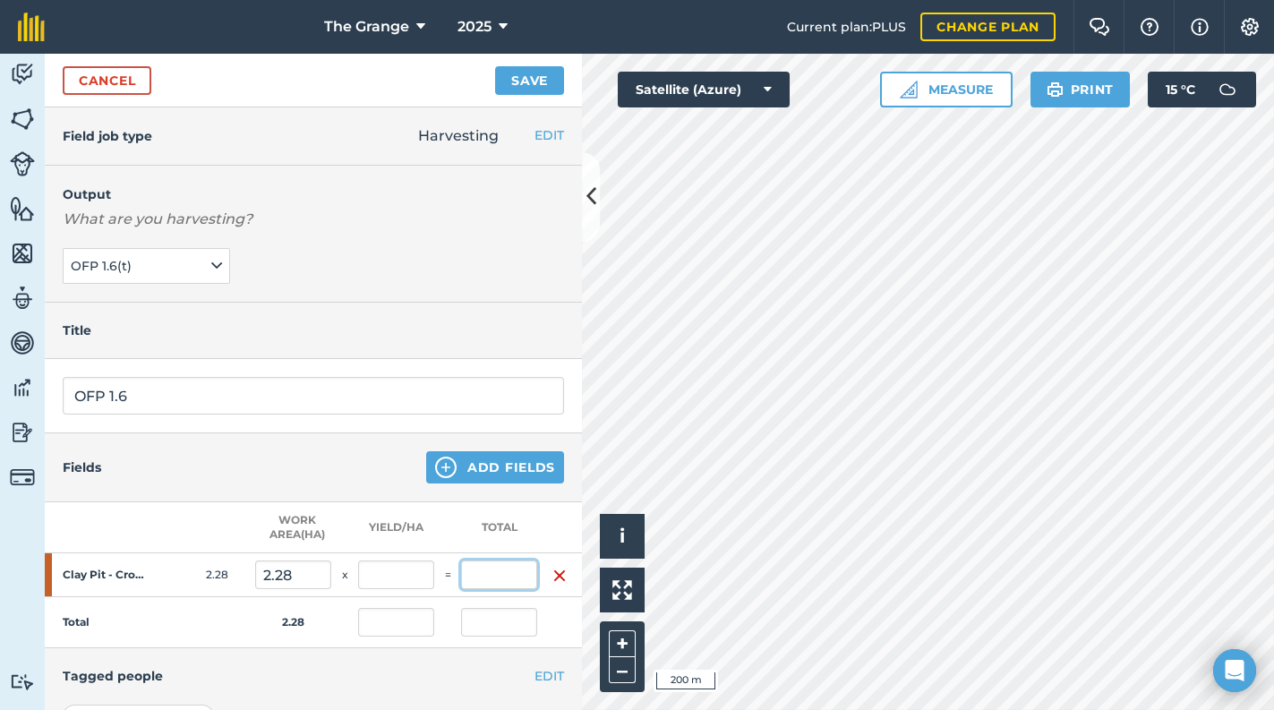
click at [506, 574] on input "text" at bounding box center [499, 574] width 76 height 29
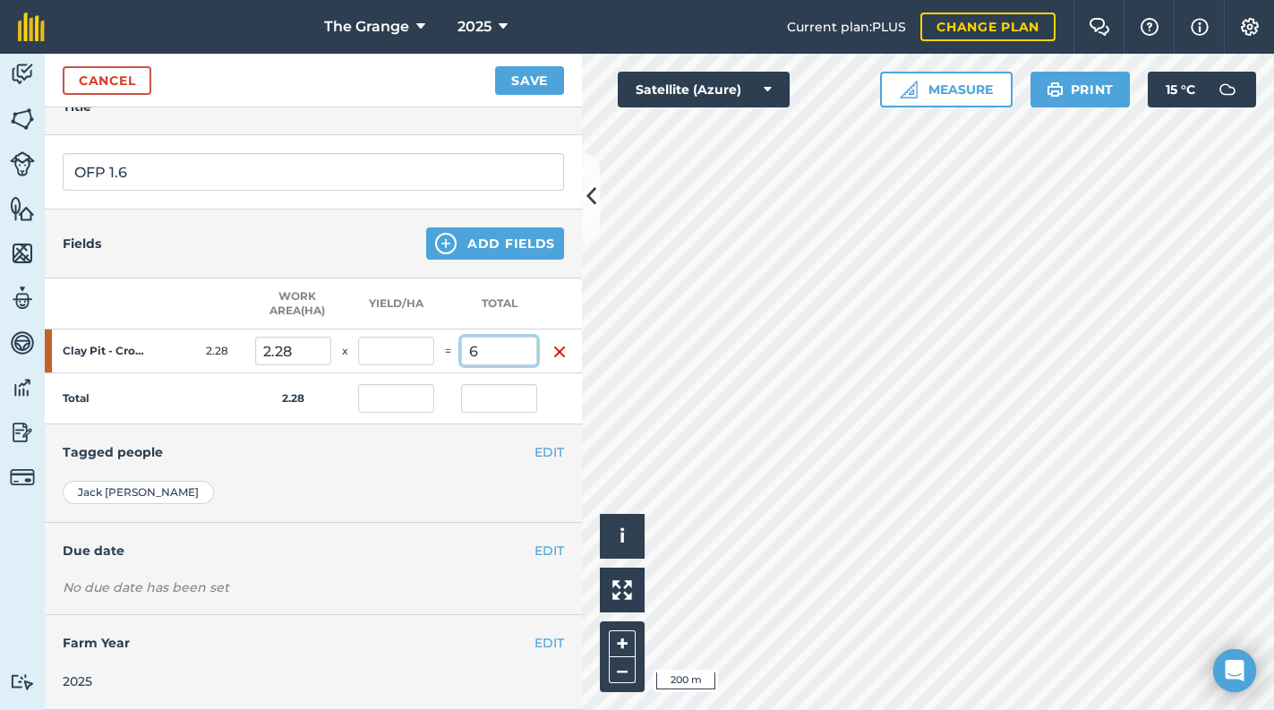
scroll to position [232, 0]
type input "6"
type input "2.632"
type input "6"
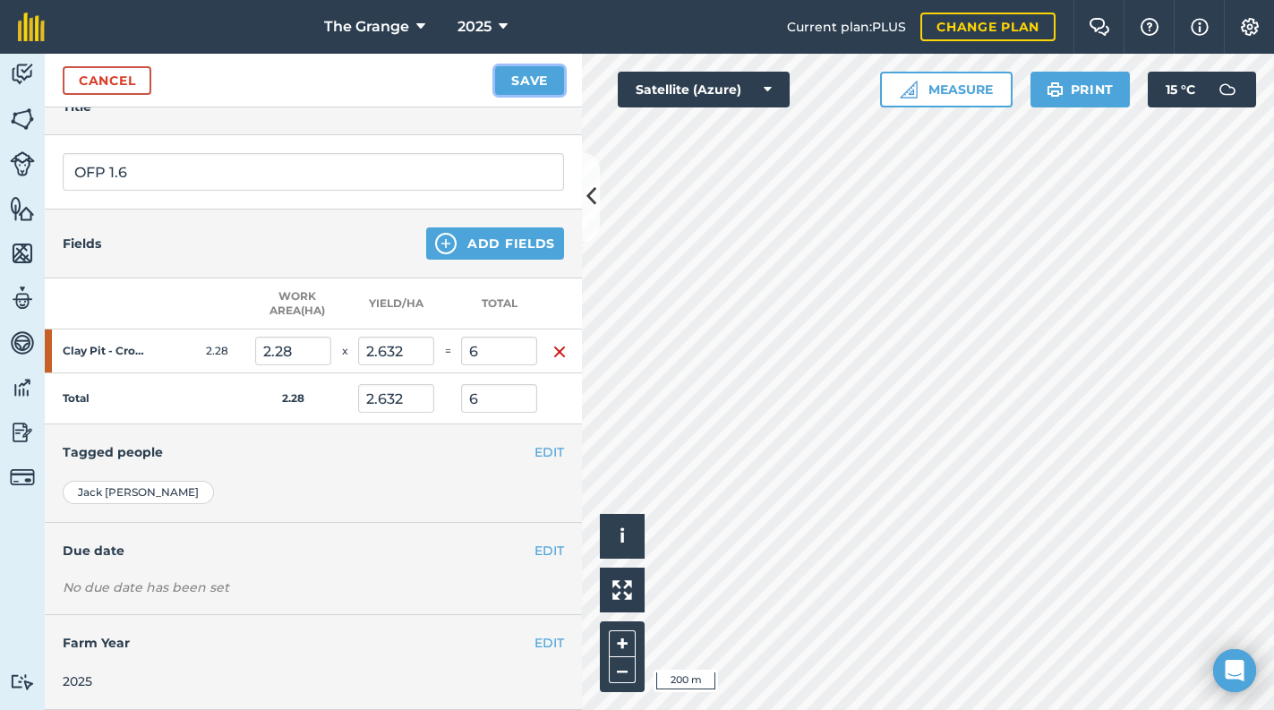
click at [511, 87] on button "Save" at bounding box center [529, 80] width 69 height 29
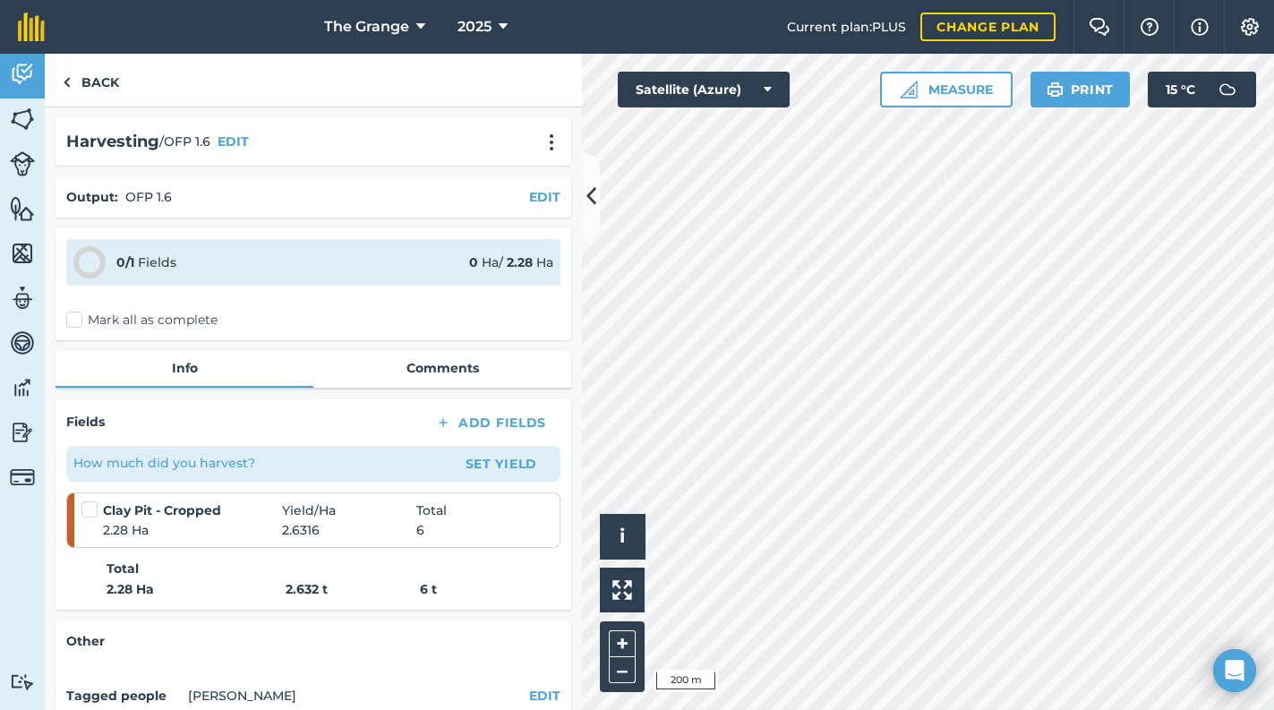
click at [129, 327] on label "Mark all as complete" at bounding box center [141, 320] width 151 height 19
click at [78, 322] on input "Mark all as complete" at bounding box center [72, 317] width 12 height 12
checkbox input "false"
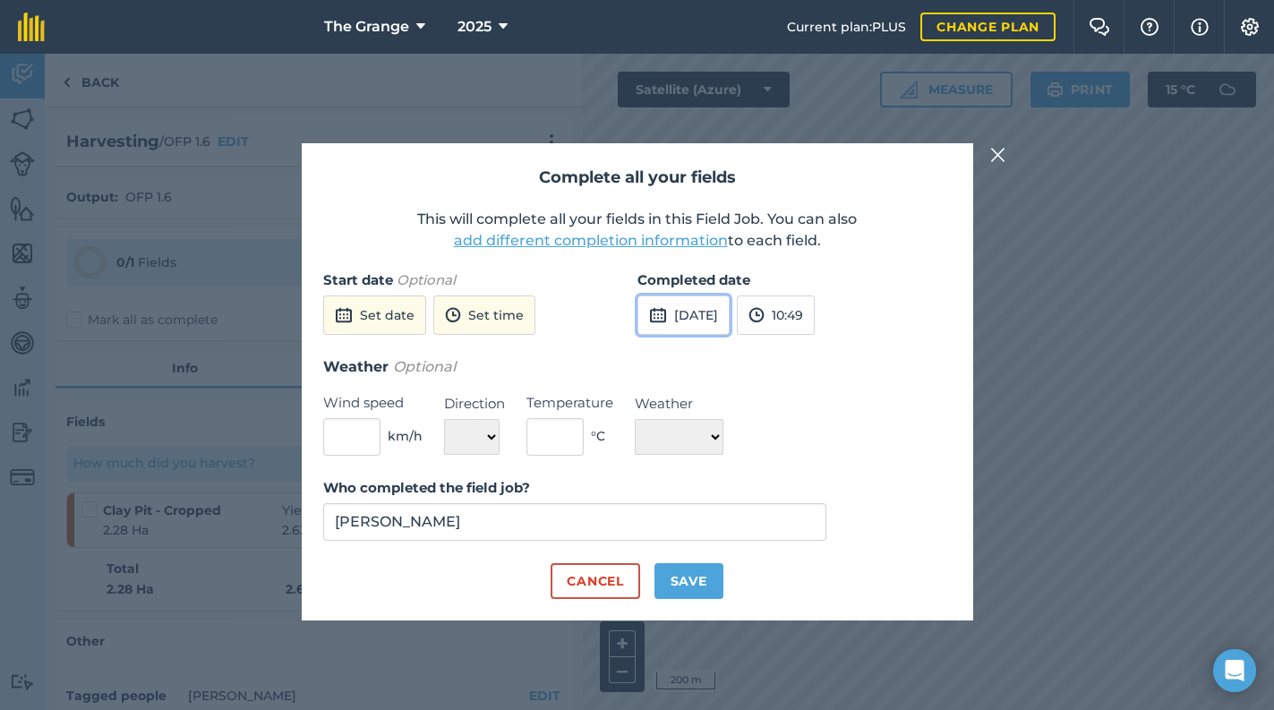
click at [678, 323] on button "[DATE]" at bounding box center [683, 314] width 92 height 39
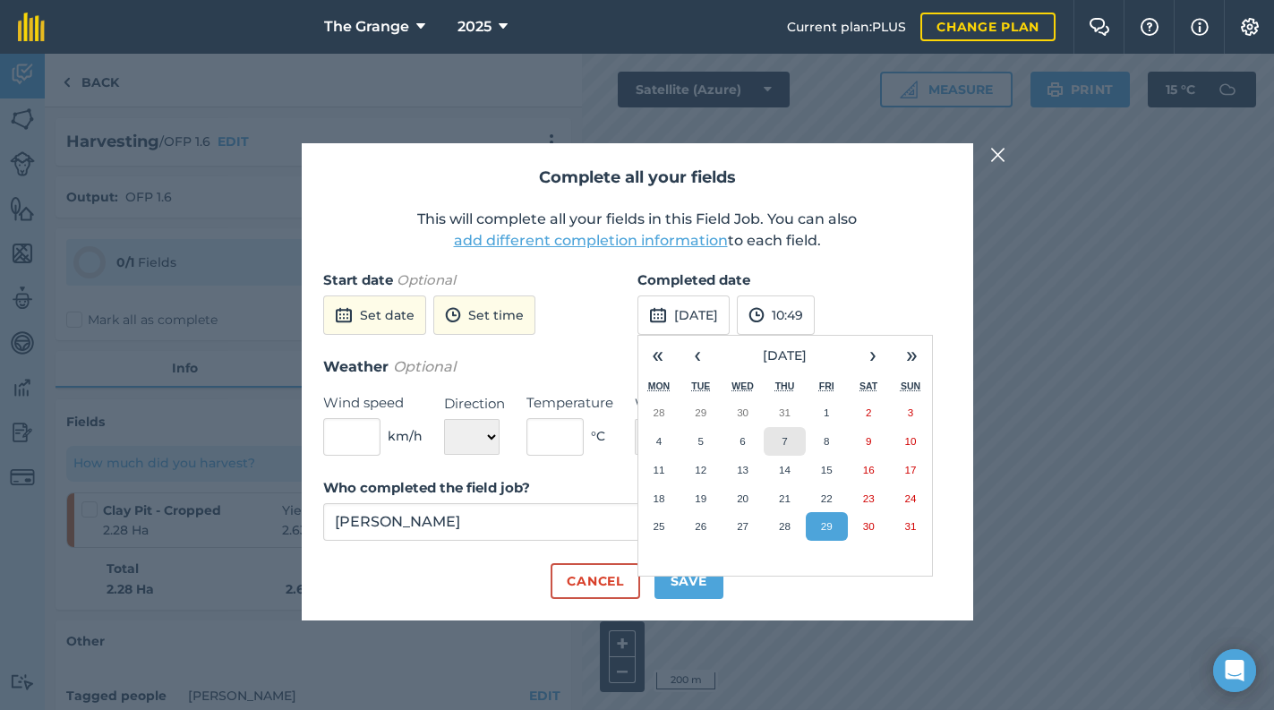
click at [779, 449] on button "7" at bounding box center [784, 441] width 42 height 29
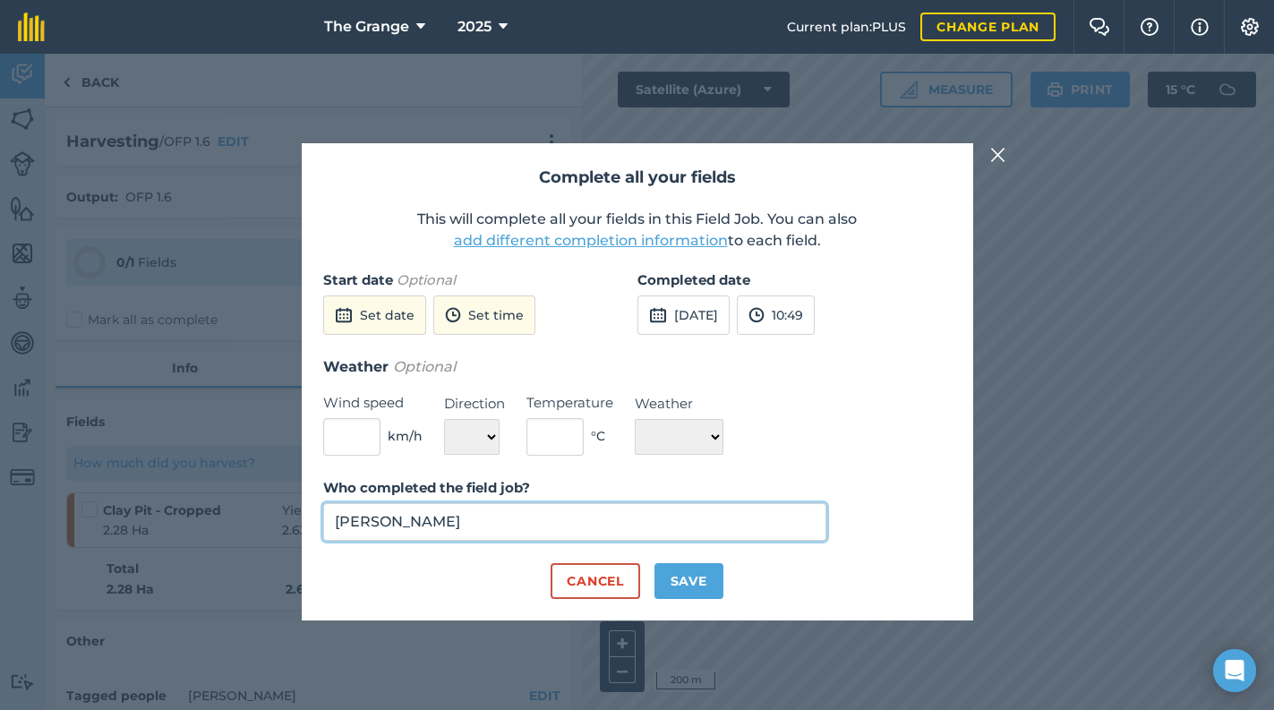
click at [525, 511] on input "[PERSON_NAME]" at bounding box center [575, 522] width 504 height 38
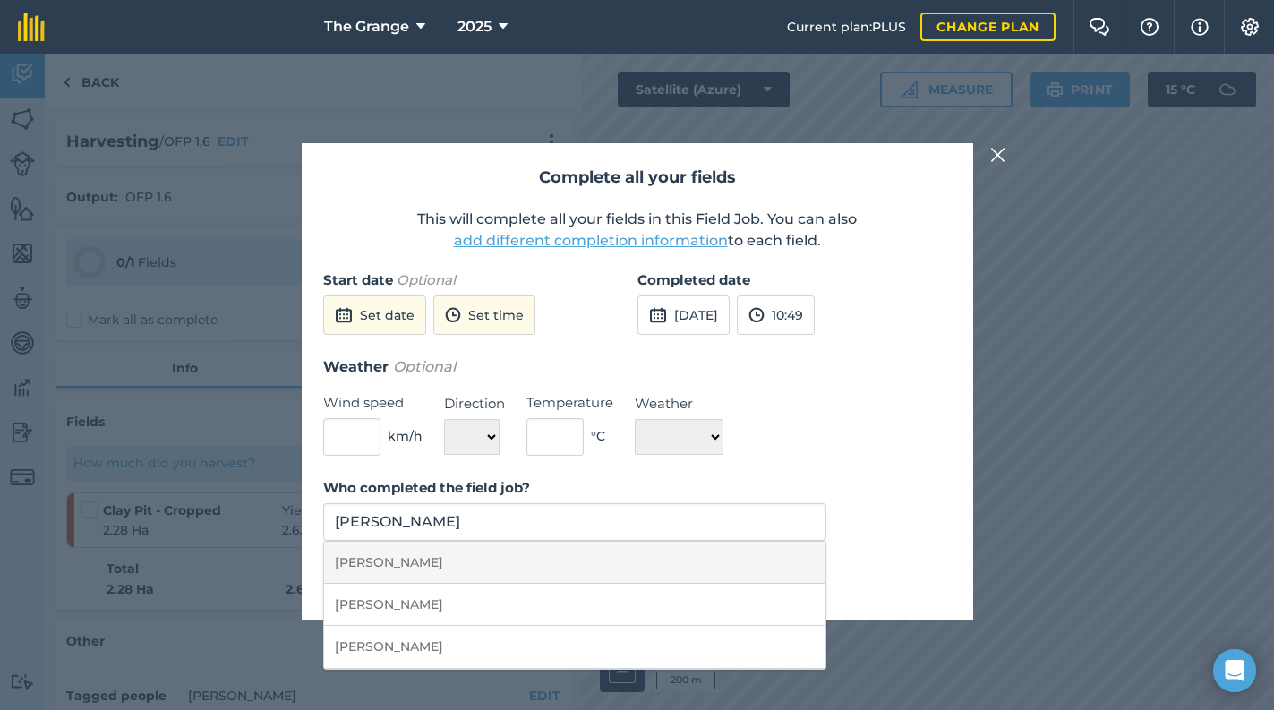
click at [707, 576] on li "[PERSON_NAME]" at bounding box center [575, 563] width 502 height 42
type input "[PERSON_NAME]"
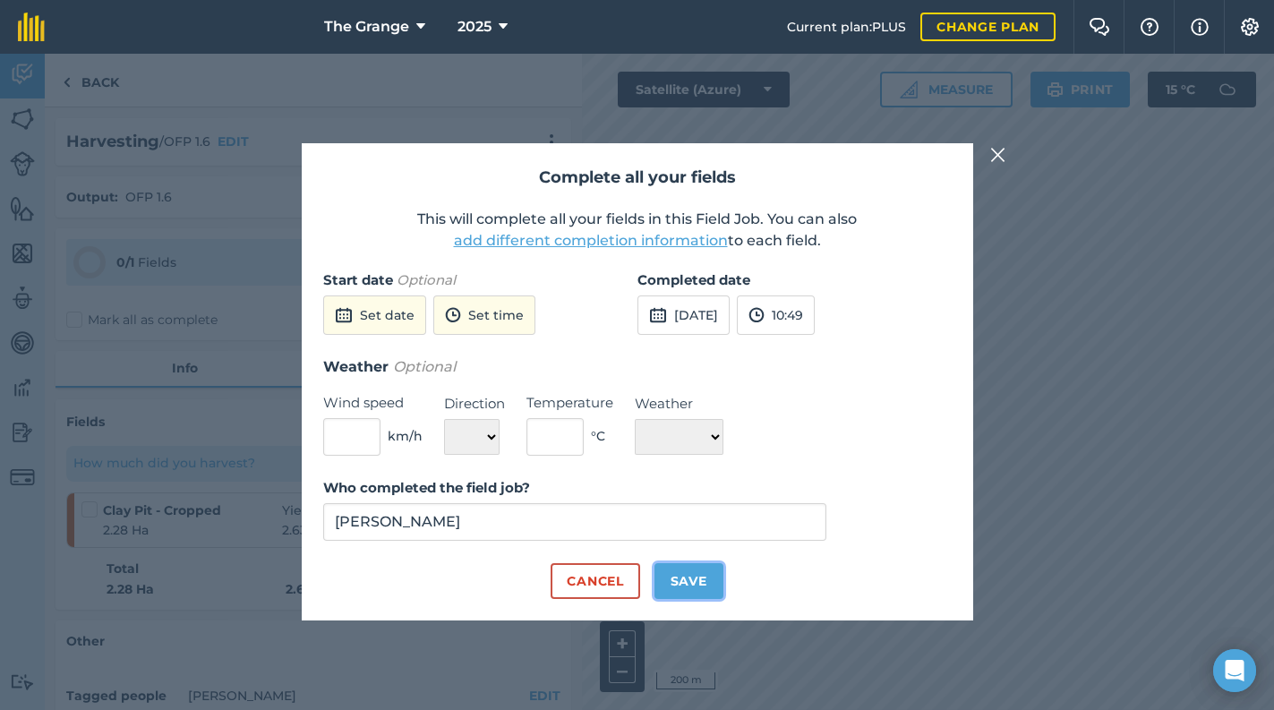
click at [706, 598] on button "Save" at bounding box center [688, 581] width 69 height 36
checkbox input "true"
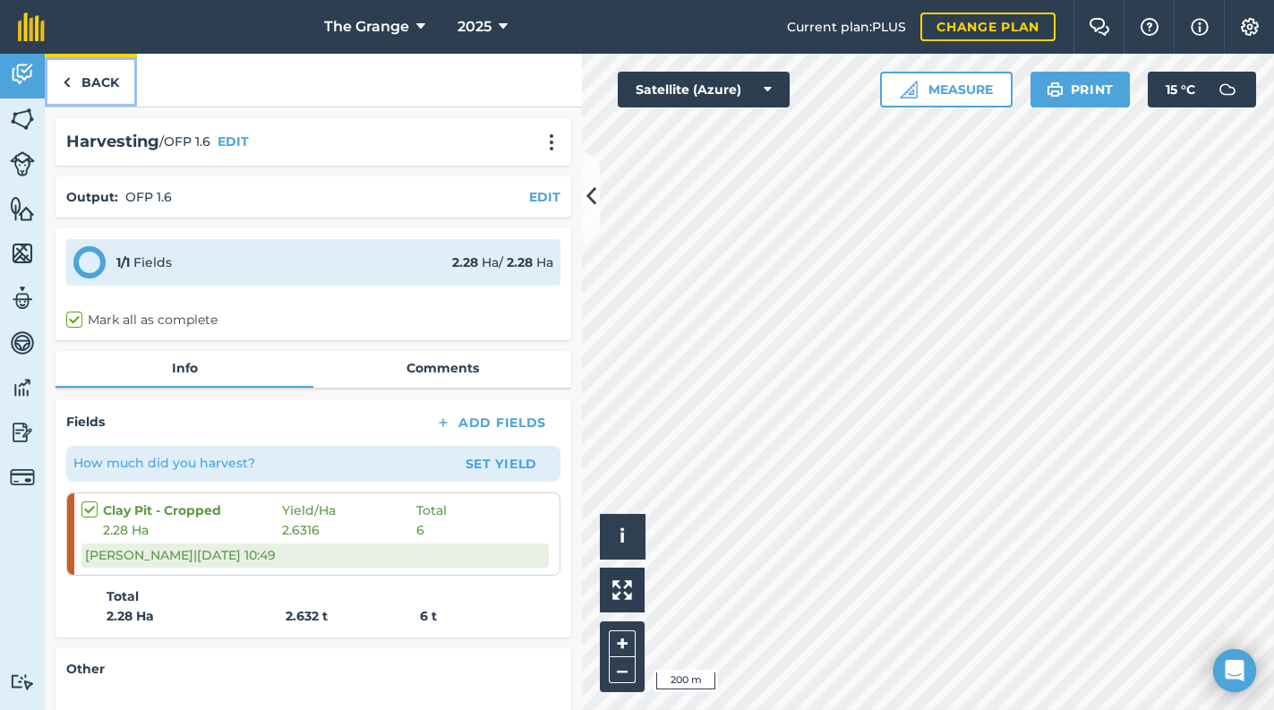
click at [60, 66] on link "Back" at bounding box center [91, 80] width 92 height 53
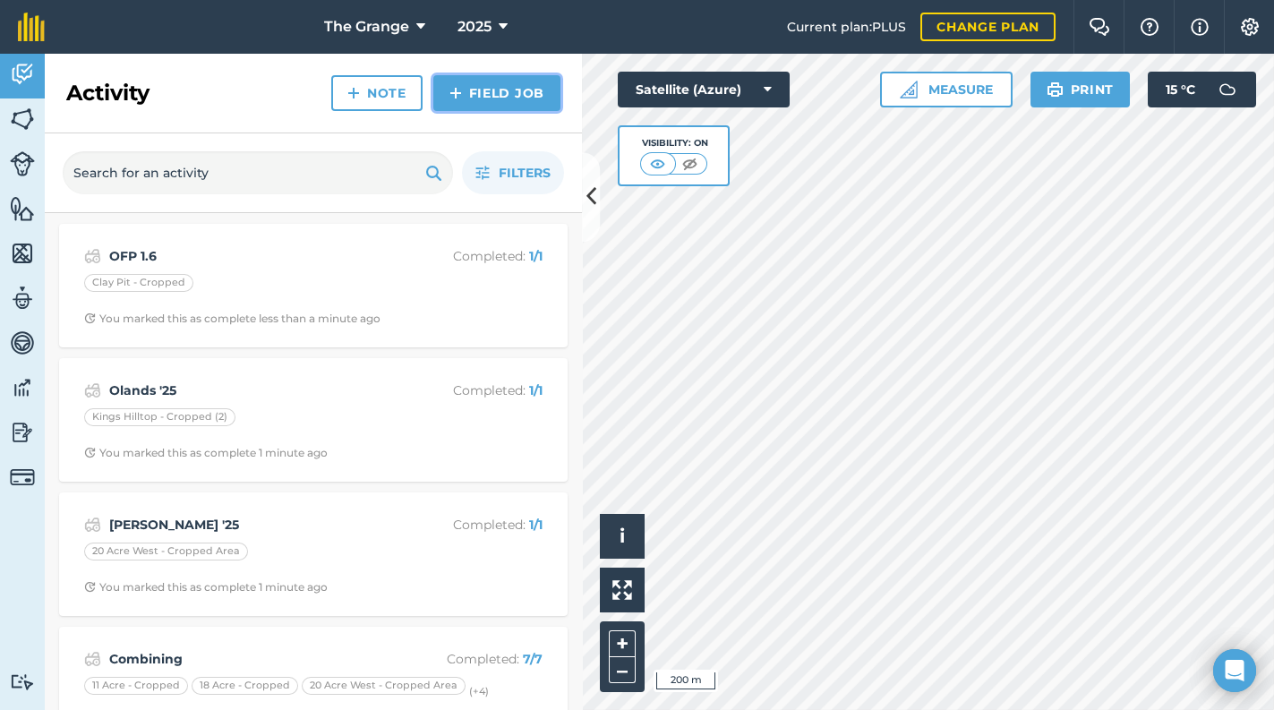
click at [461, 75] on link "Field Job" at bounding box center [496, 93] width 127 height 36
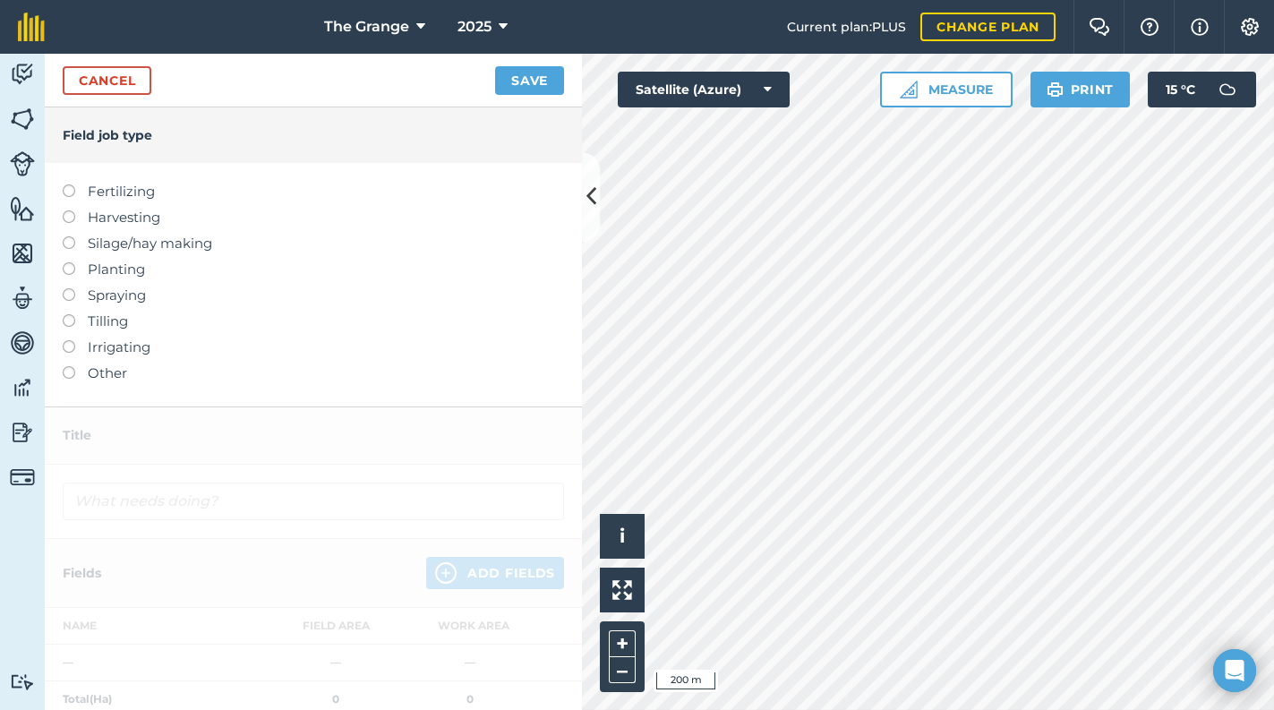
click at [127, 217] on label "Harvesting" at bounding box center [313, 217] width 501 height 21
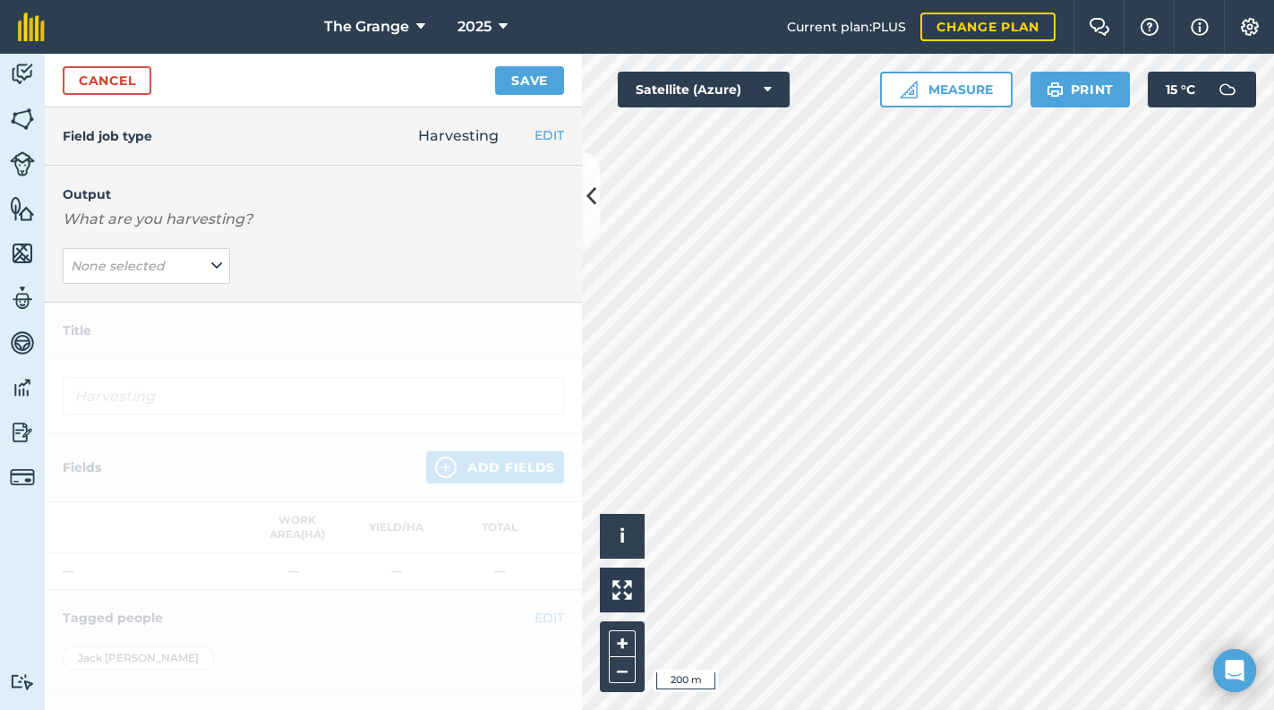
click at [179, 290] on div "Output What are you harvesting? None selected" at bounding box center [313, 234] width 537 height 137
click at [178, 258] on button "None selected" at bounding box center [146, 266] width 167 height 36
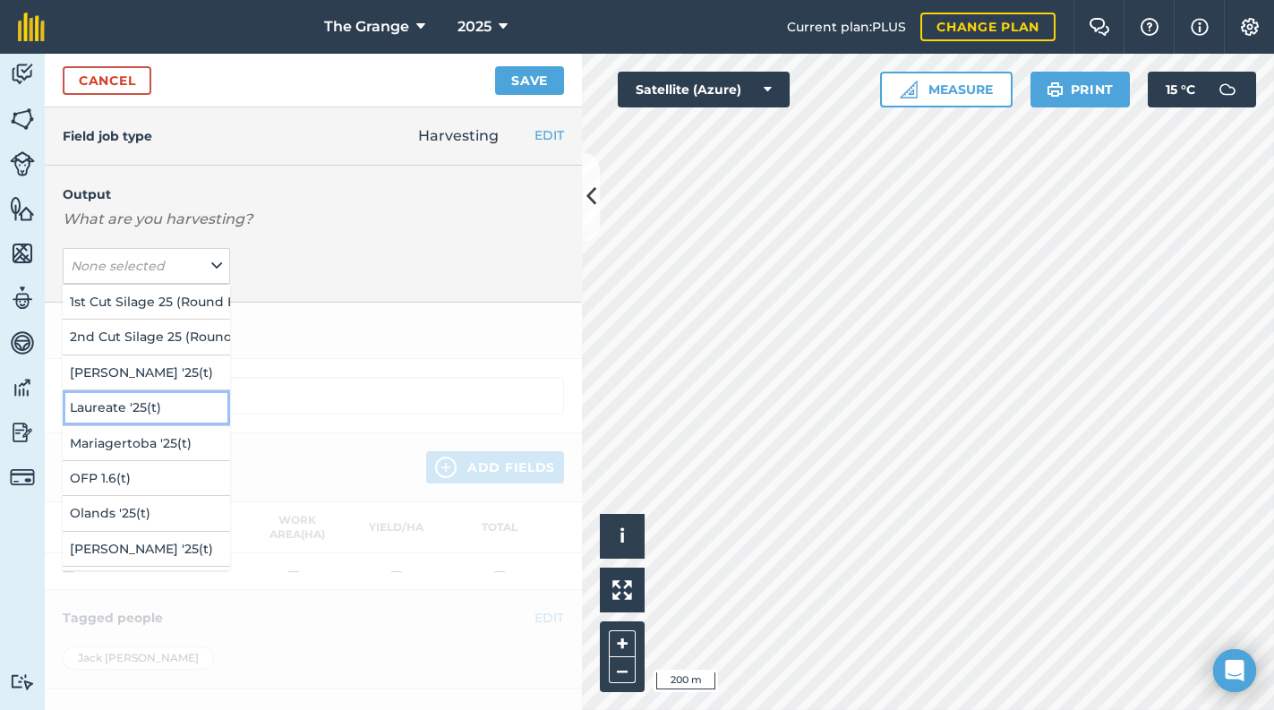
click at [155, 398] on button "Laureate '25 ( t )" at bounding box center [146, 407] width 167 height 34
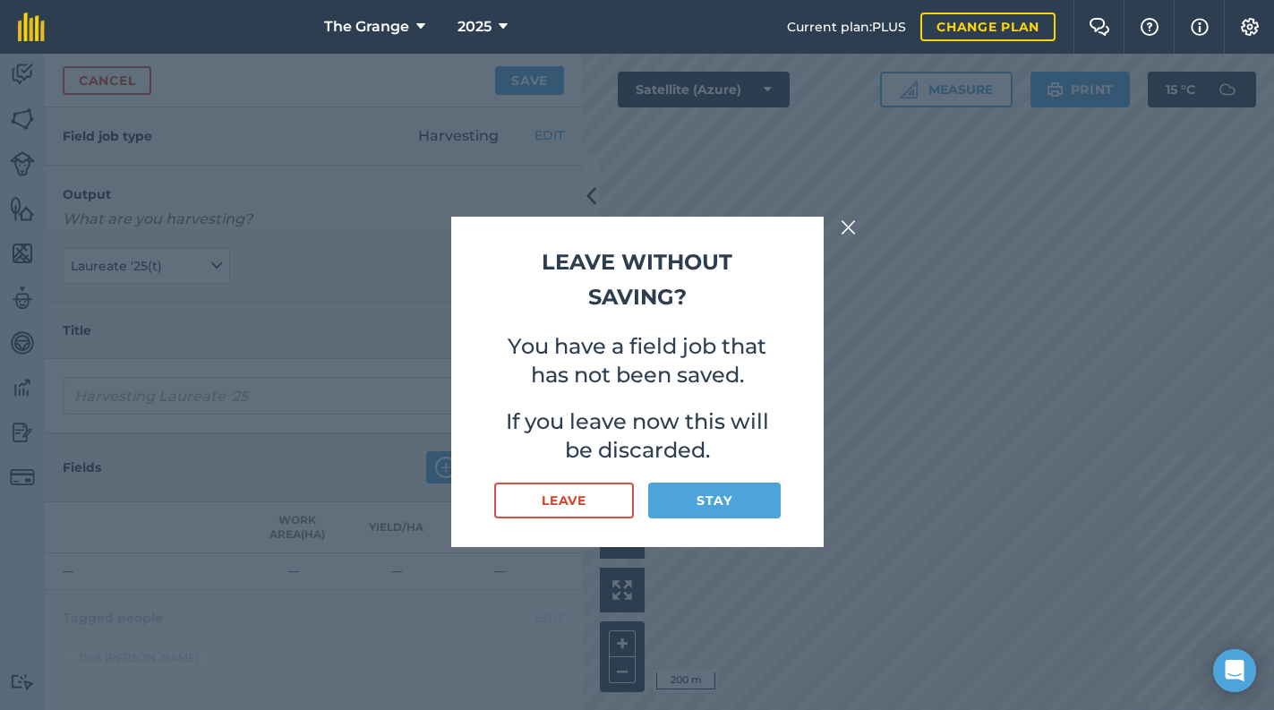
click at [714, 218] on div "Leave without saving? You have a field job that has not been saved. If you leav…" at bounding box center [637, 382] width 372 height 330
click at [688, 496] on button "Stay" at bounding box center [714, 500] width 132 height 36
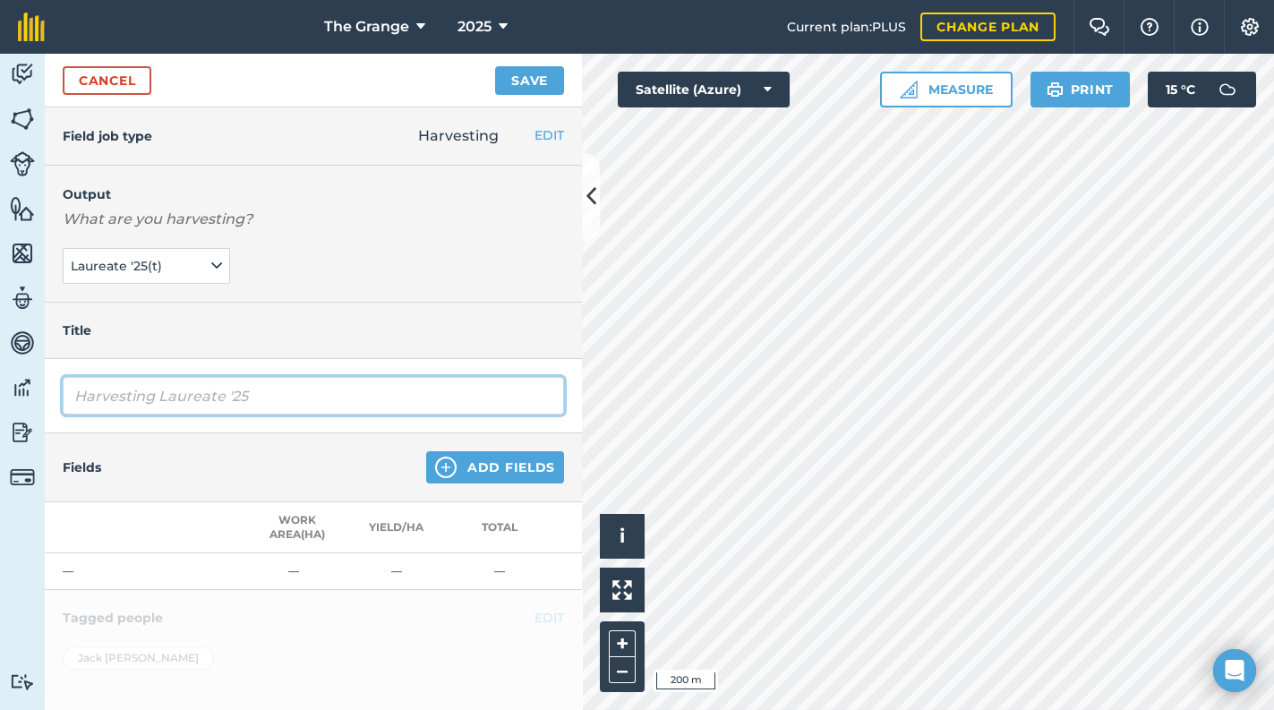
drag, startPoint x: 158, startPoint y: 395, endPoint x: -4, endPoint y: 402, distance: 162.2
click at [0, 402] on html "The Grange 2025 Current plan : PLUS Change plan Farm Chat Help Info Settings Th…" at bounding box center [637, 355] width 1274 height 710
type input "Laureate '25"
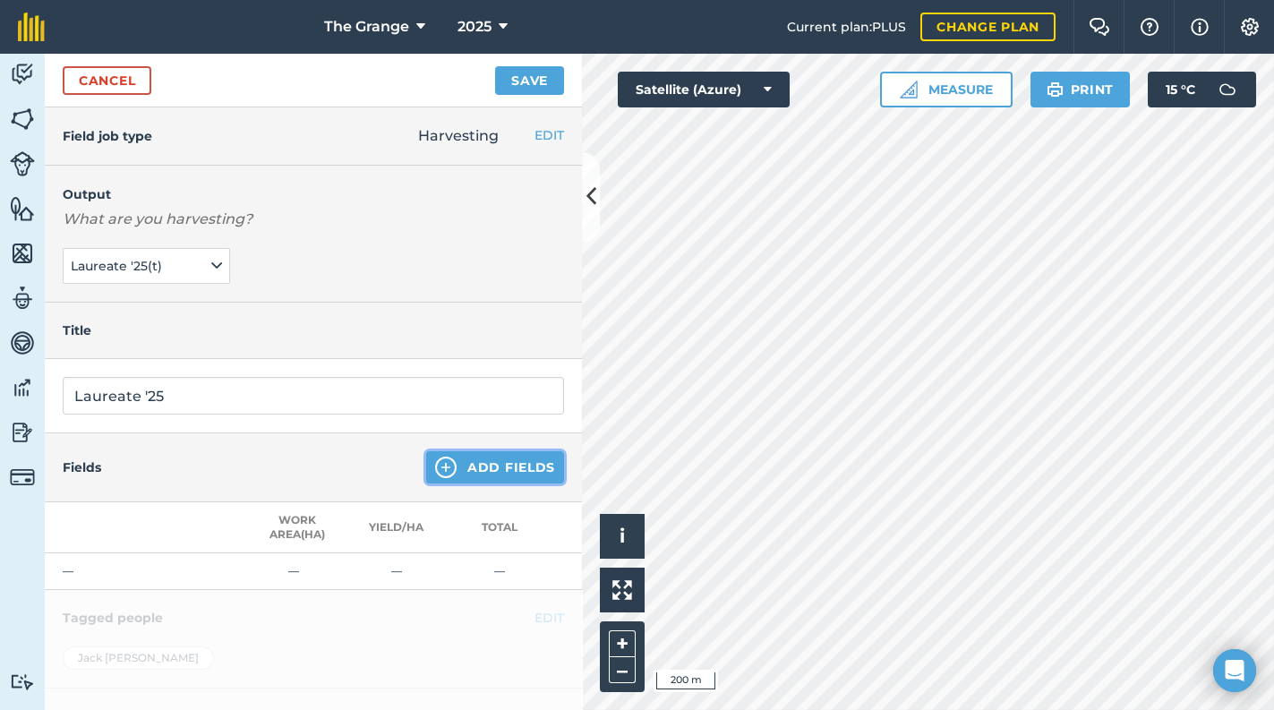
click at [511, 456] on button "Add Fields" at bounding box center [495, 467] width 138 height 32
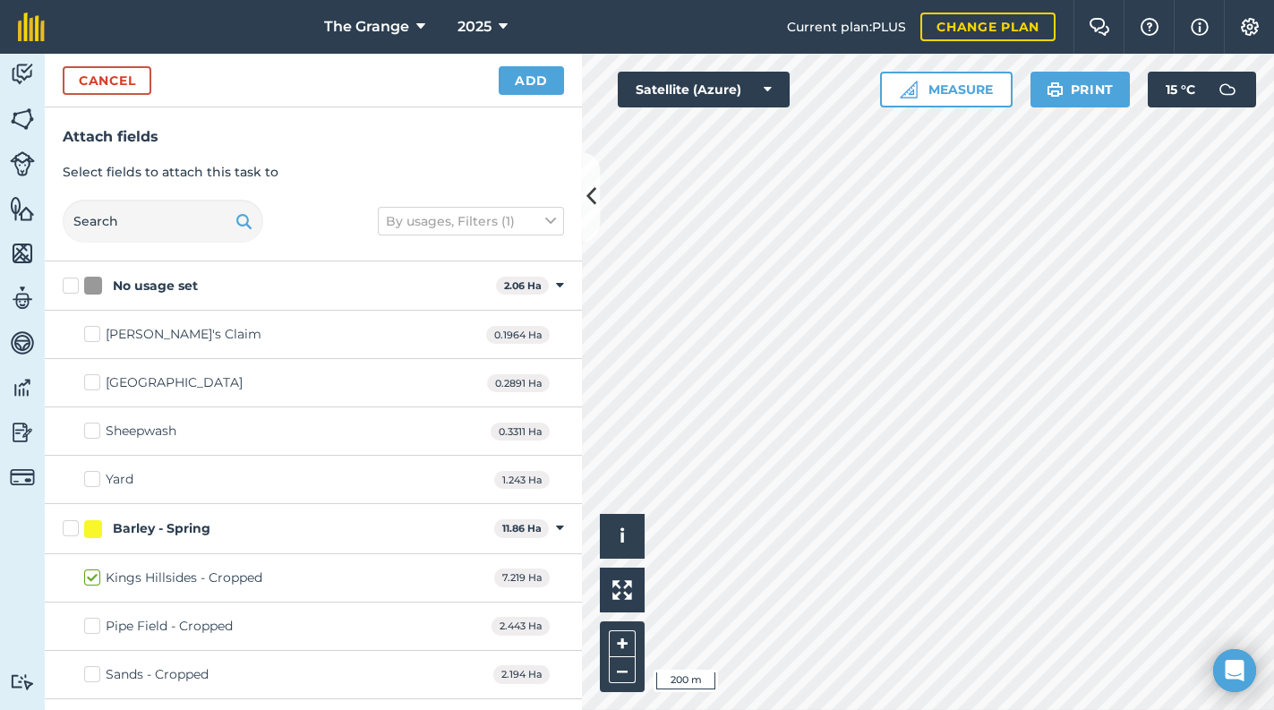
checkbox input "true"
click at [521, 92] on button "Add" at bounding box center [531, 80] width 65 height 29
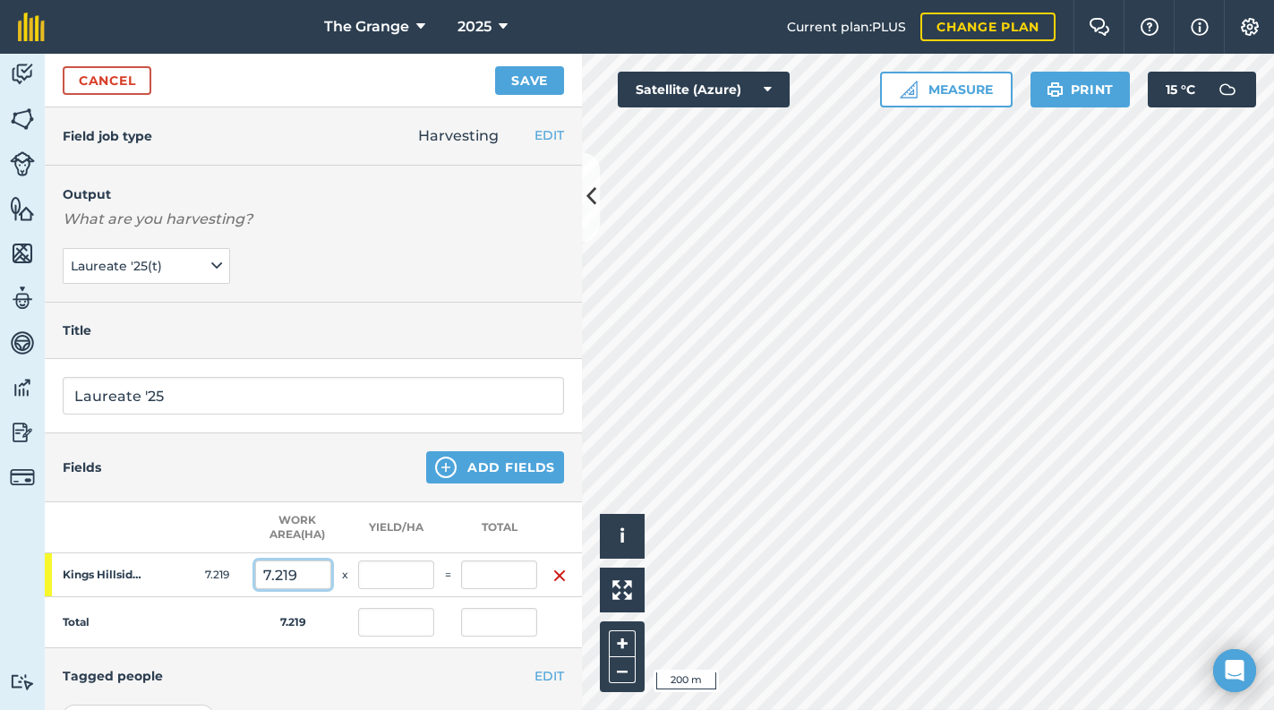
drag, startPoint x: 306, startPoint y: 577, endPoint x: 282, endPoint y: 532, distance: 51.7
click at [244, 577] on tr "Kings Hillsides - Cropped 7.219 7.219 x =" at bounding box center [313, 575] width 537 height 44
type input "5"
type input "0"
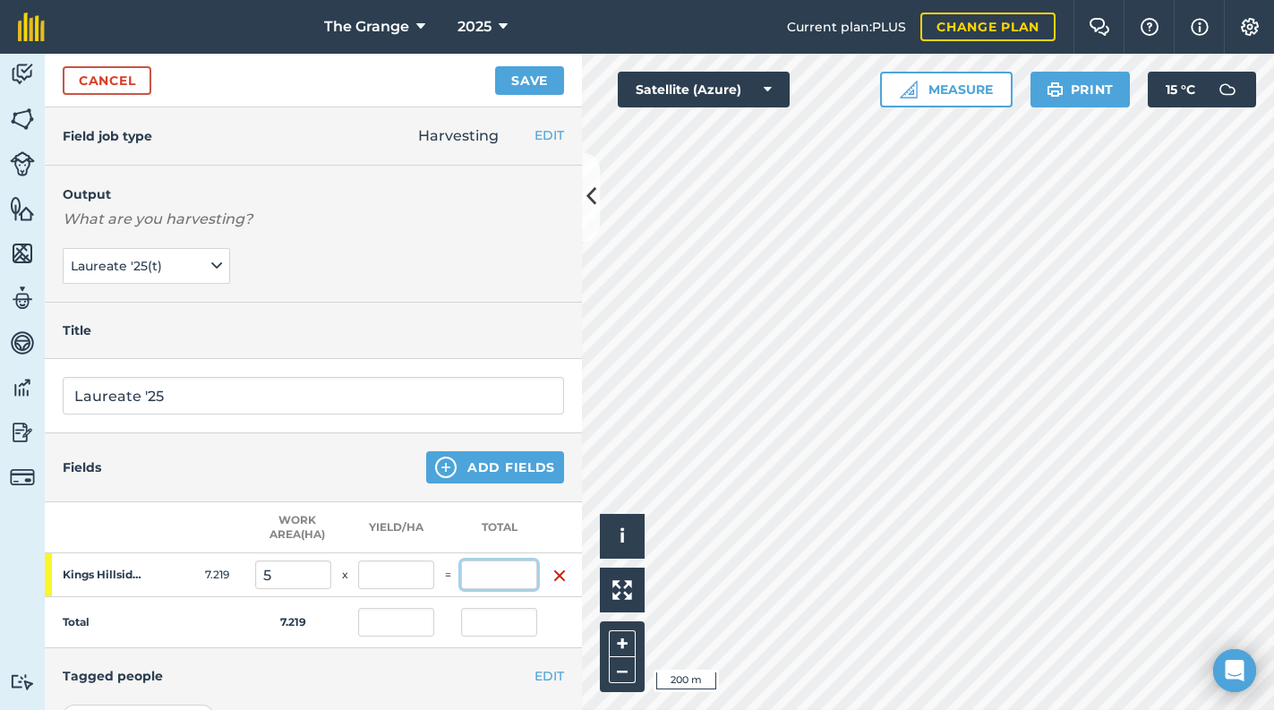
type input "0"
click at [508, 569] on input "0" at bounding box center [499, 574] width 76 height 29
type input "16"
type input "3.2"
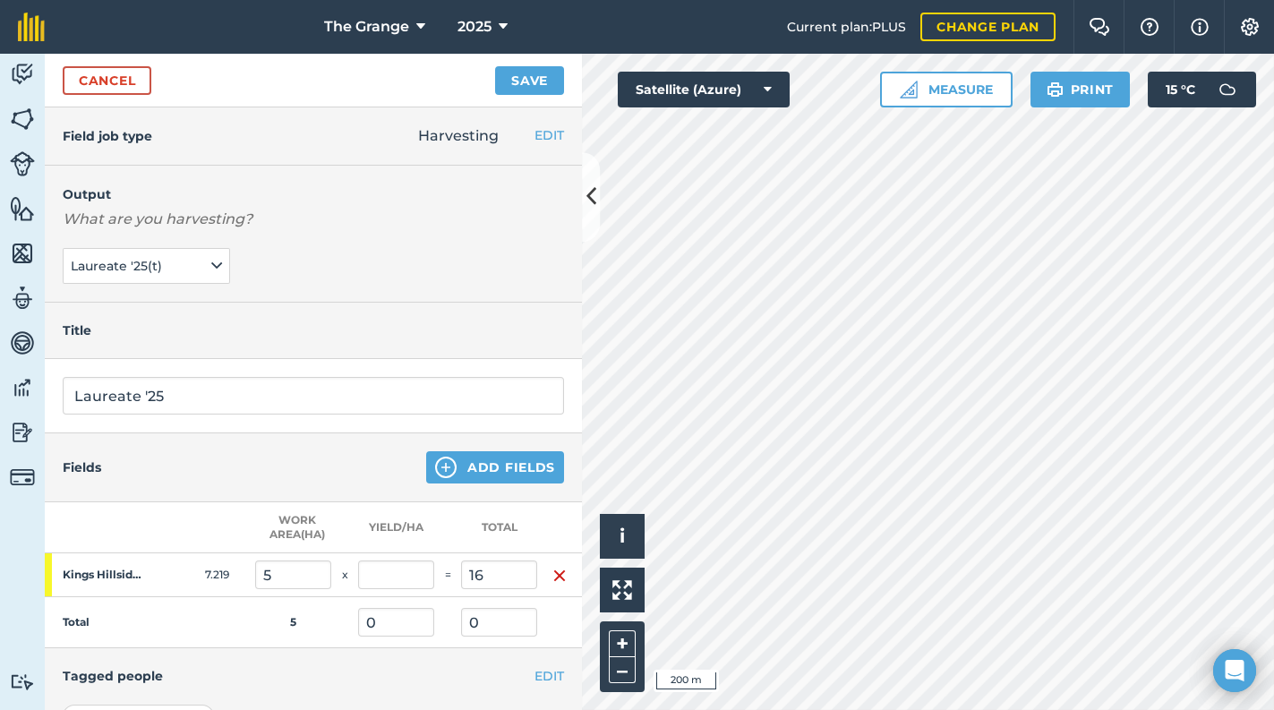
type input "16"
click at [331, 452] on div "Fields Add Fields" at bounding box center [313, 467] width 537 height 69
click at [525, 79] on button "Save" at bounding box center [529, 80] width 69 height 29
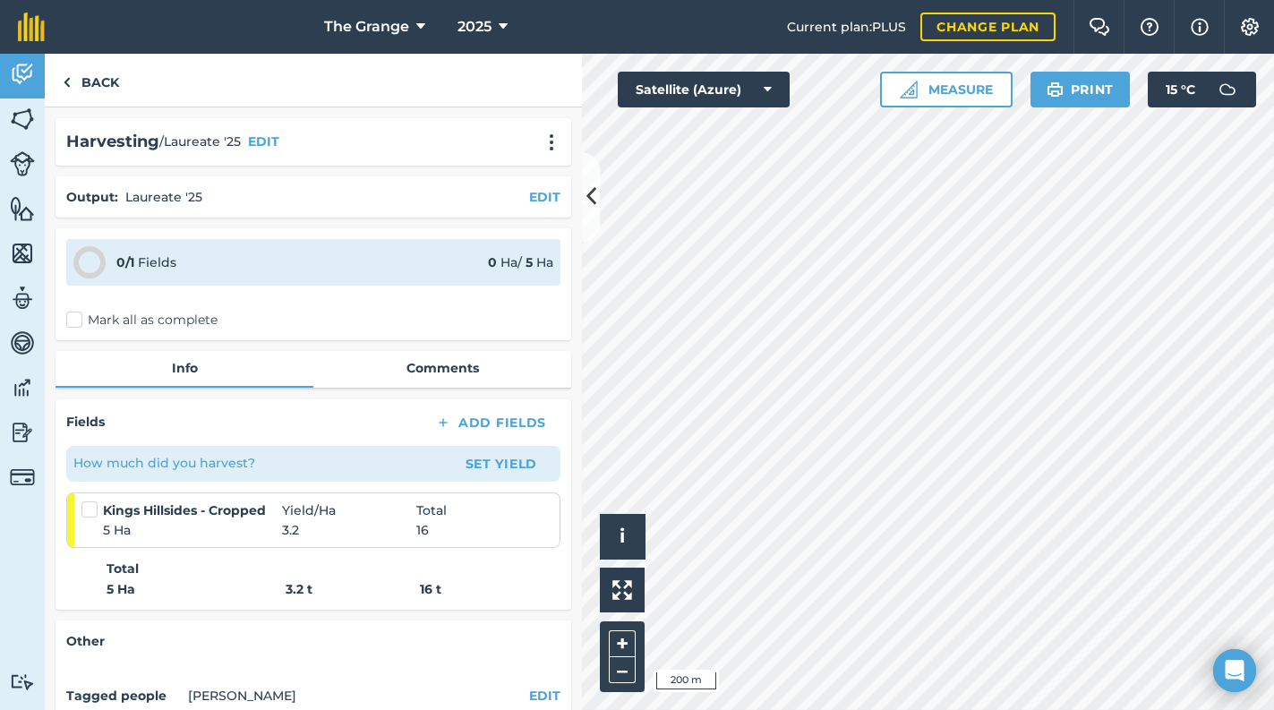
click at [147, 315] on label "Mark all as complete" at bounding box center [141, 320] width 151 height 19
click at [78, 315] on input "Mark all as complete" at bounding box center [72, 317] width 12 height 12
checkbox input "false"
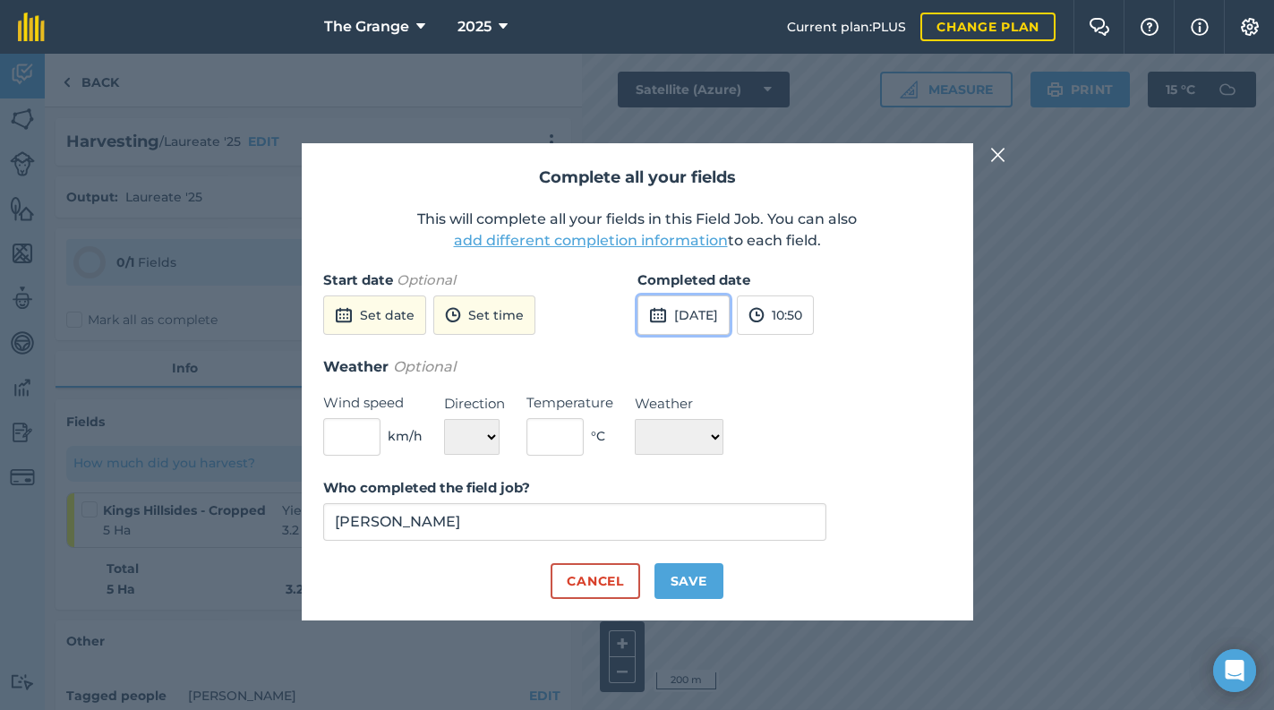
click at [693, 315] on button "[DATE]" at bounding box center [683, 314] width 92 height 39
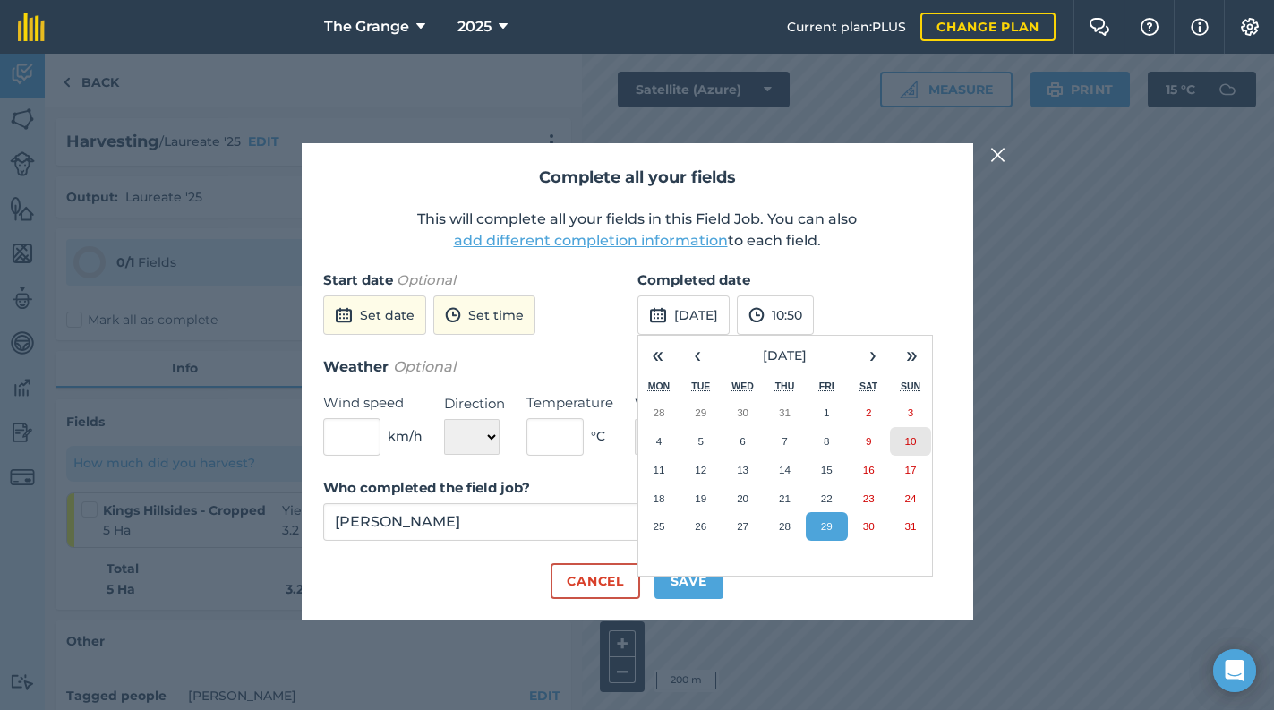
click at [926, 437] on button "10" at bounding box center [911, 441] width 42 height 29
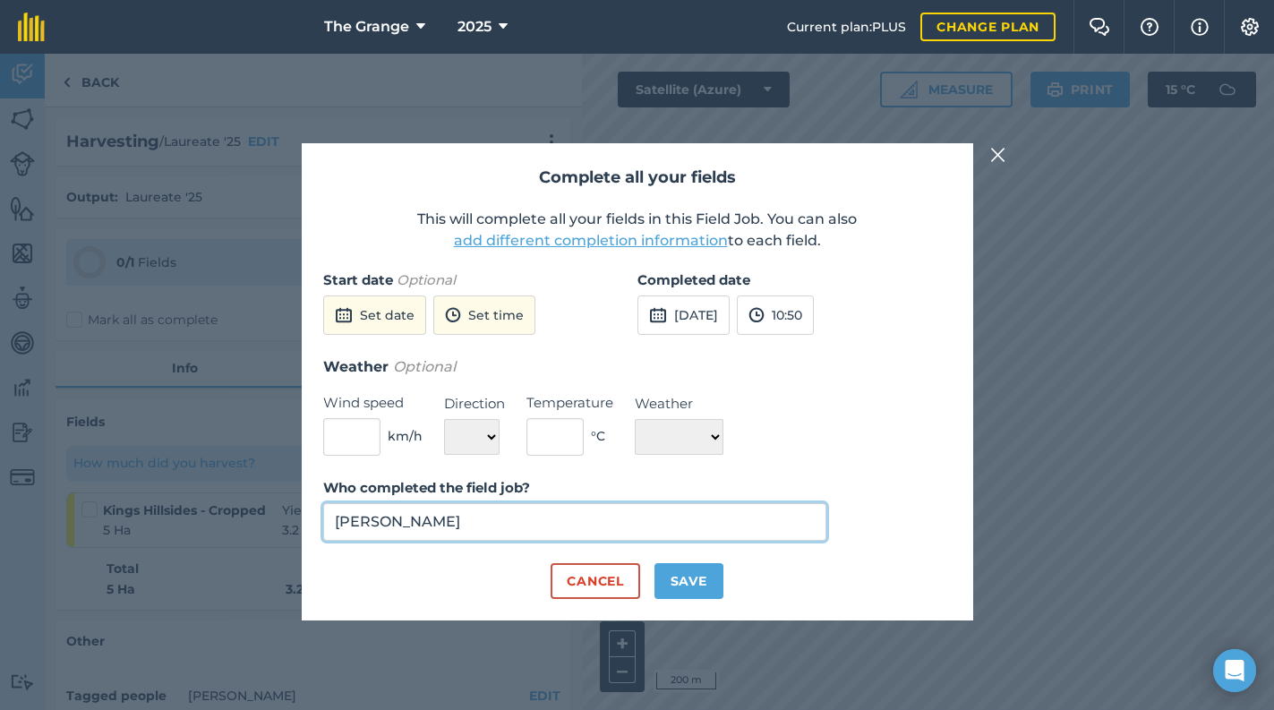
click at [687, 506] on input "[PERSON_NAME]" at bounding box center [575, 522] width 504 height 38
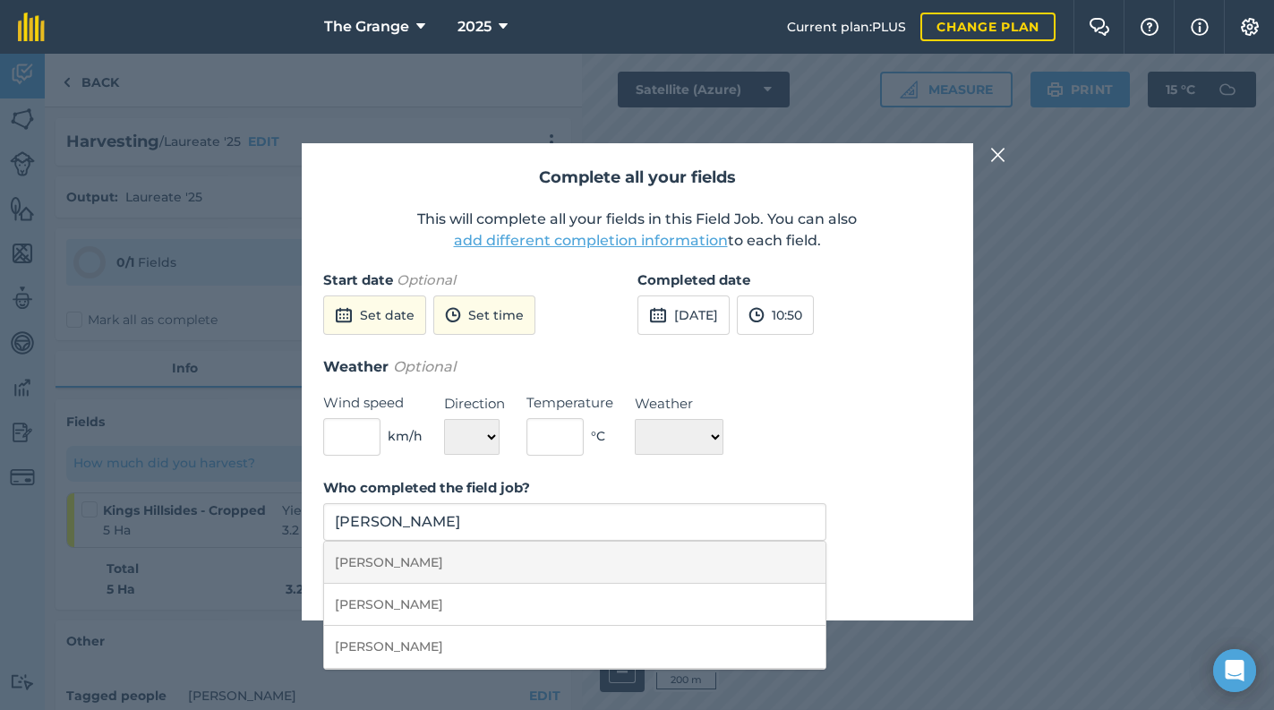
click at [644, 578] on li "[PERSON_NAME]" at bounding box center [575, 563] width 502 height 42
type input "[PERSON_NAME]"
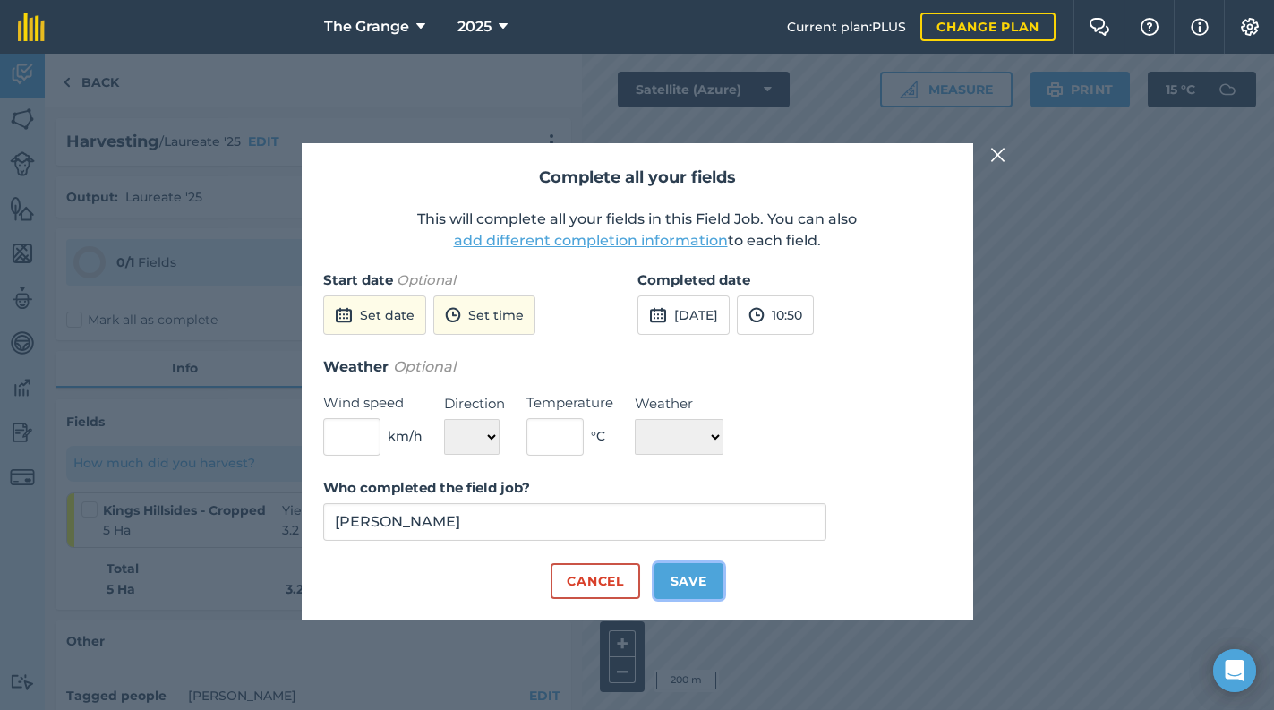
click at [683, 583] on button "Save" at bounding box center [688, 581] width 69 height 36
checkbox input "true"
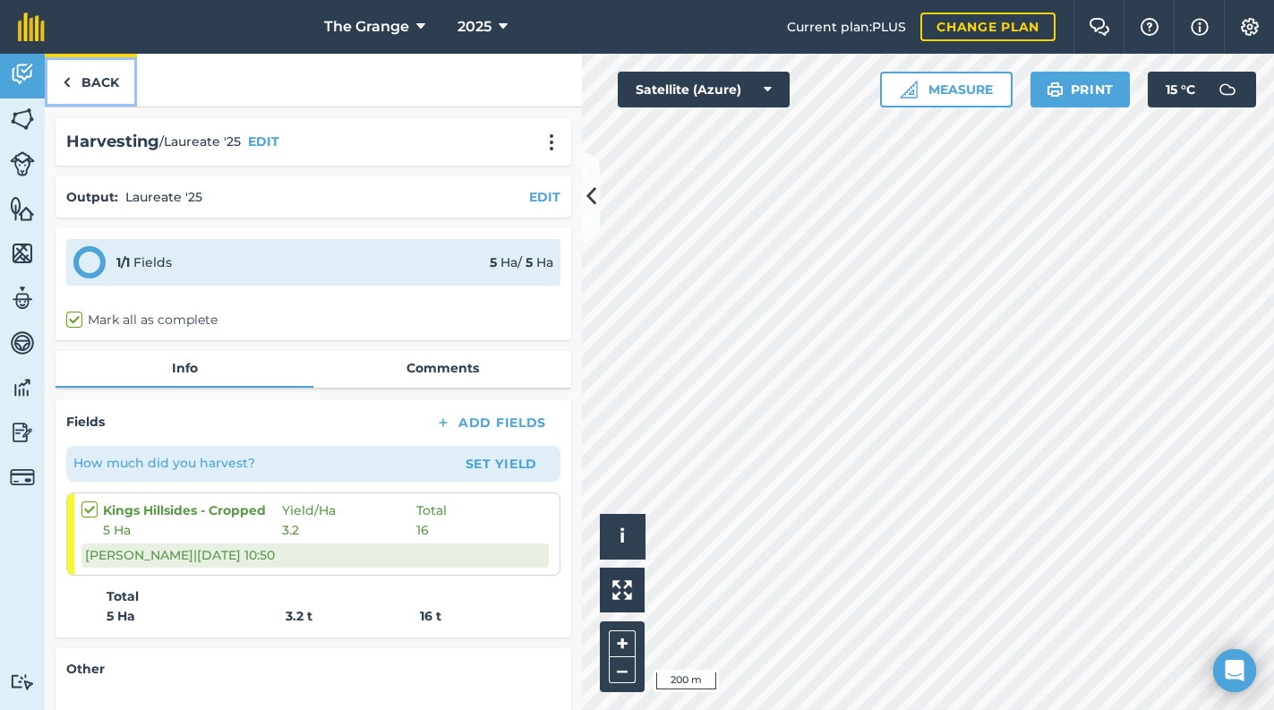
click at [95, 89] on link "Back" at bounding box center [91, 80] width 92 height 53
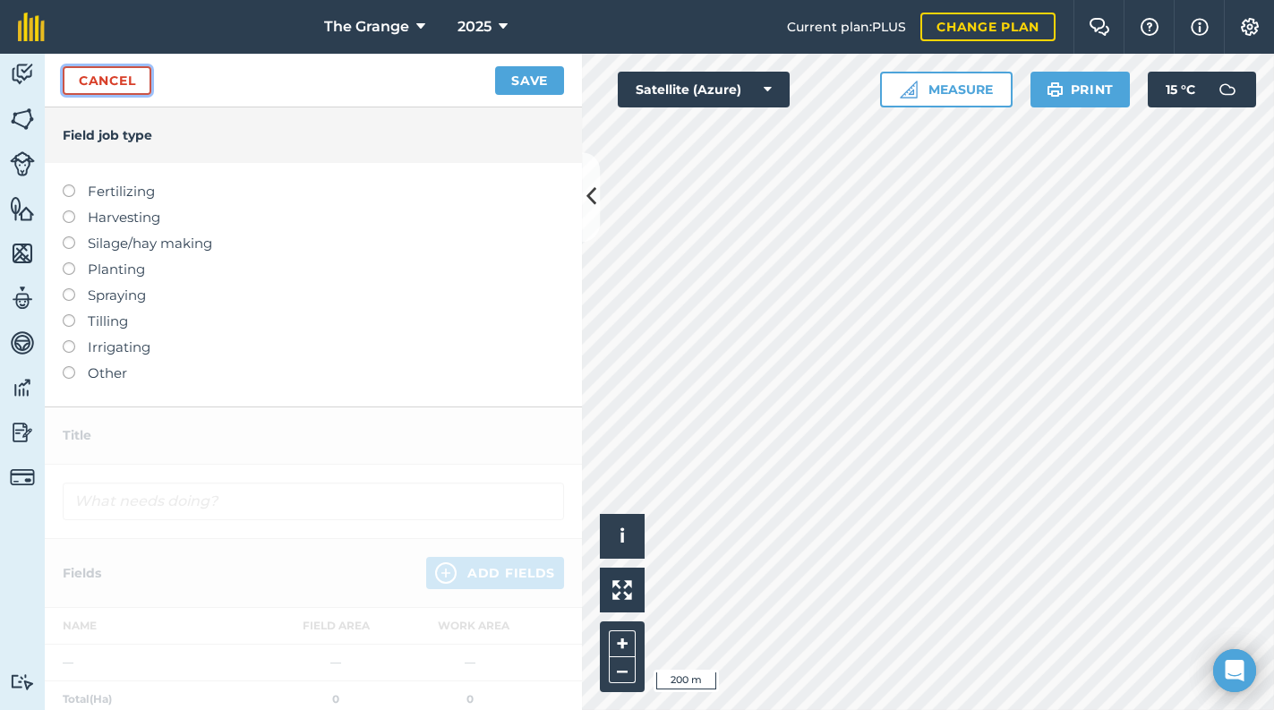
click at [140, 72] on link "Cancel" at bounding box center [107, 80] width 89 height 29
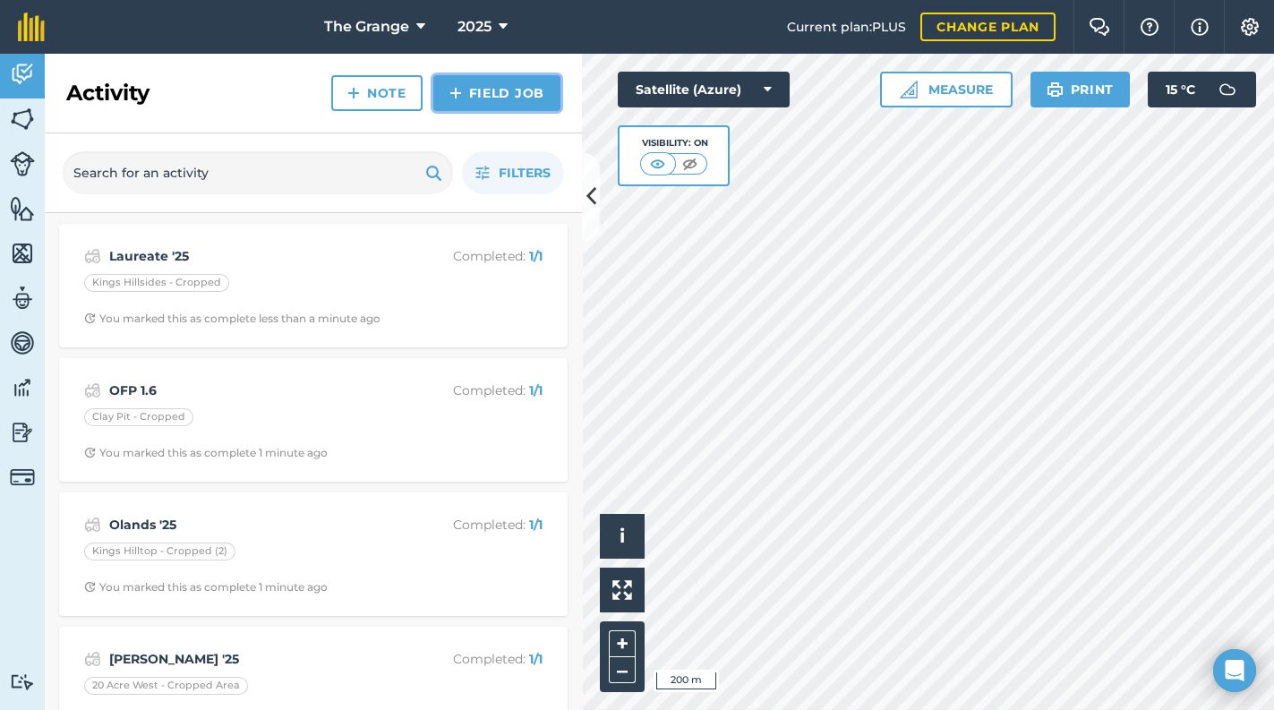
click at [477, 81] on link "Field Job" at bounding box center [496, 93] width 127 height 36
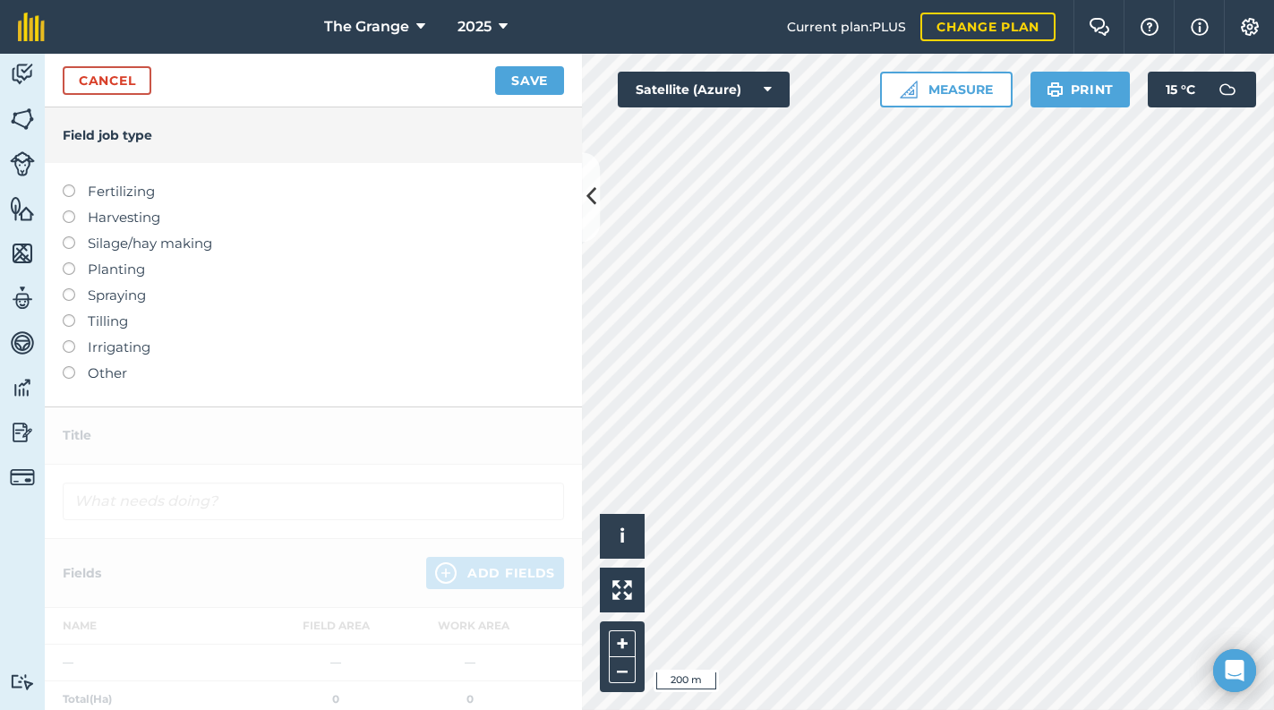
click at [138, 222] on label "Harvesting" at bounding box center [313, 217] width 501 height 21
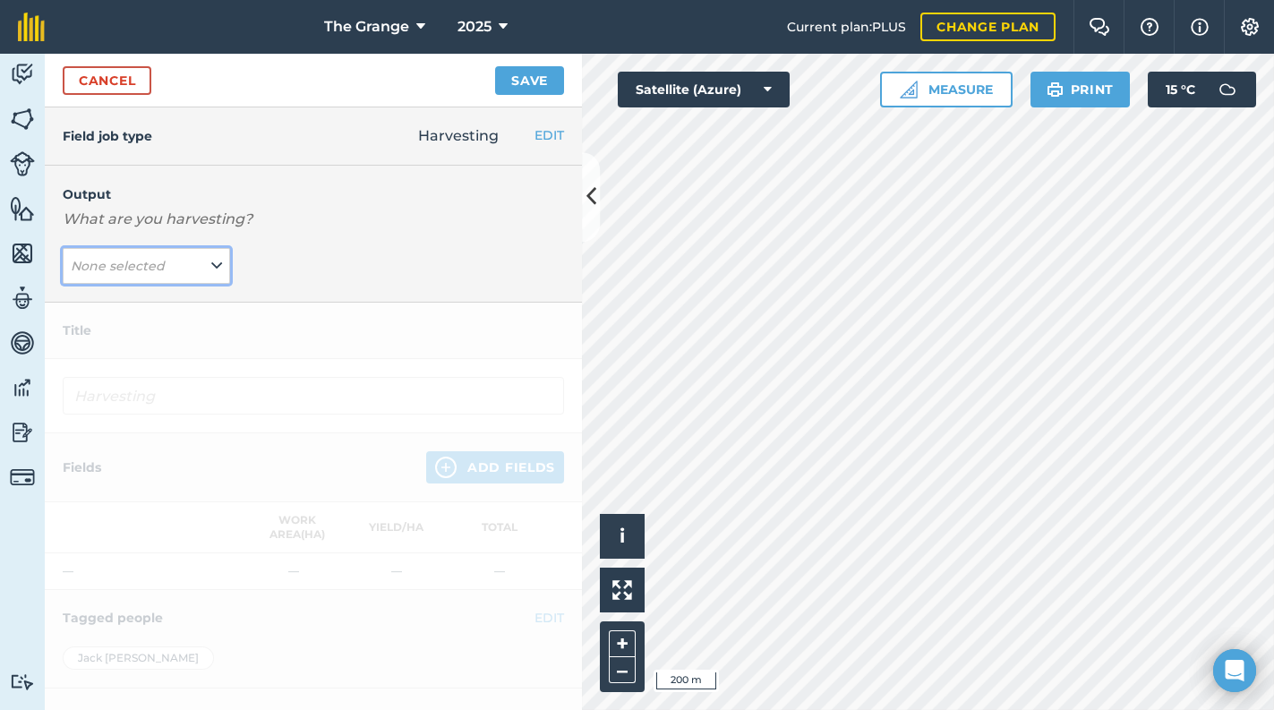
click at [187, 273] on button "None selected" at bounding box center [146, 266] width 167 height 36
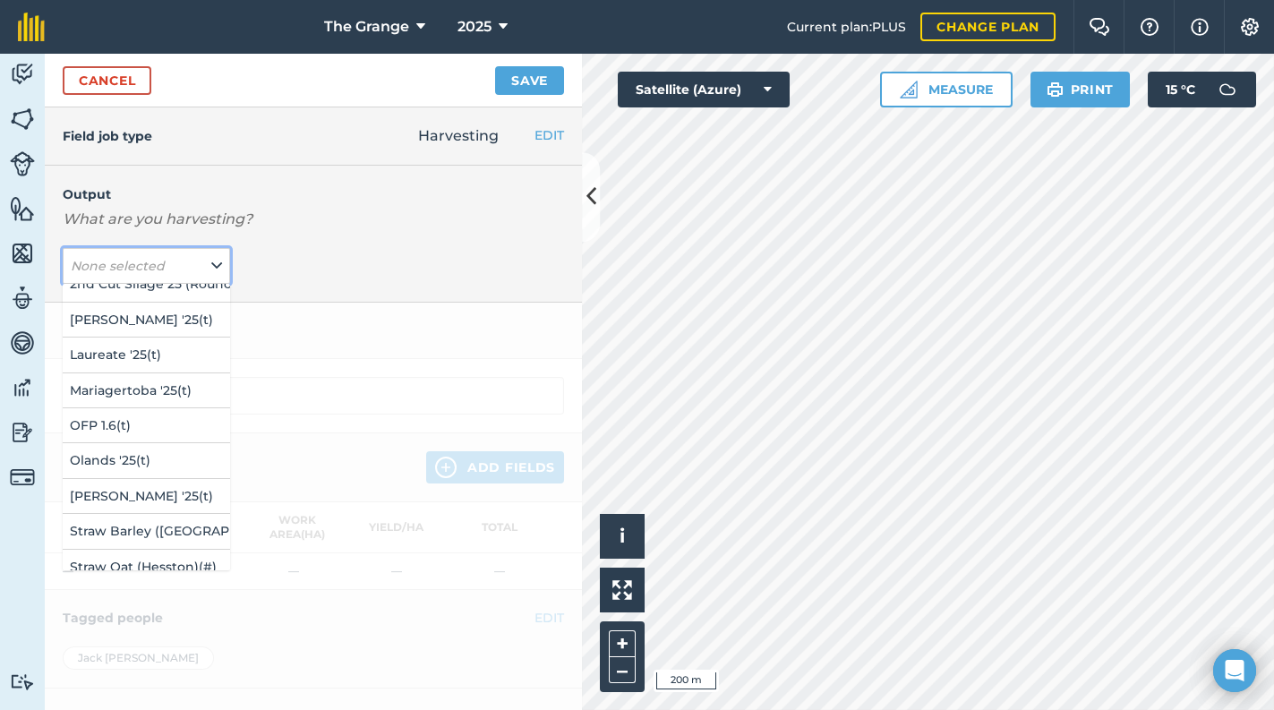
scroll to position [76, 0]
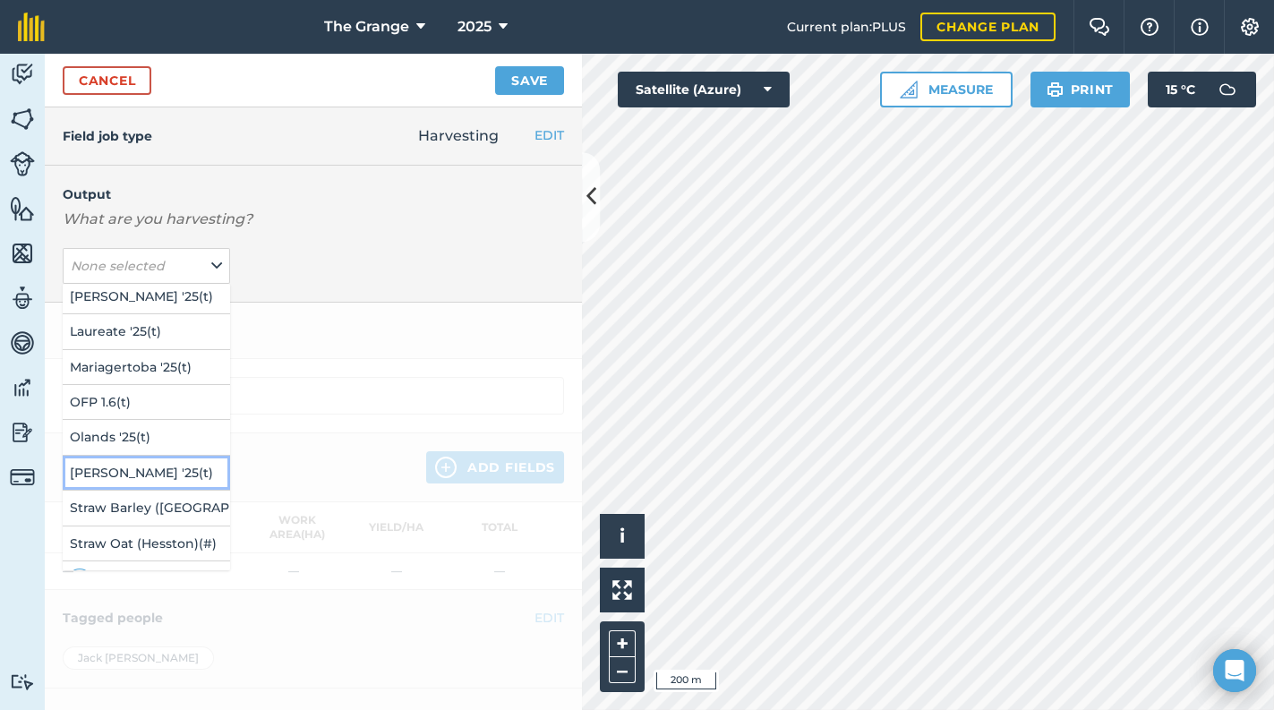
click at [176, 475] on button "[PERSON_NAME] '25 ( t )" at bounding box center [146, 473] width 167 height 34
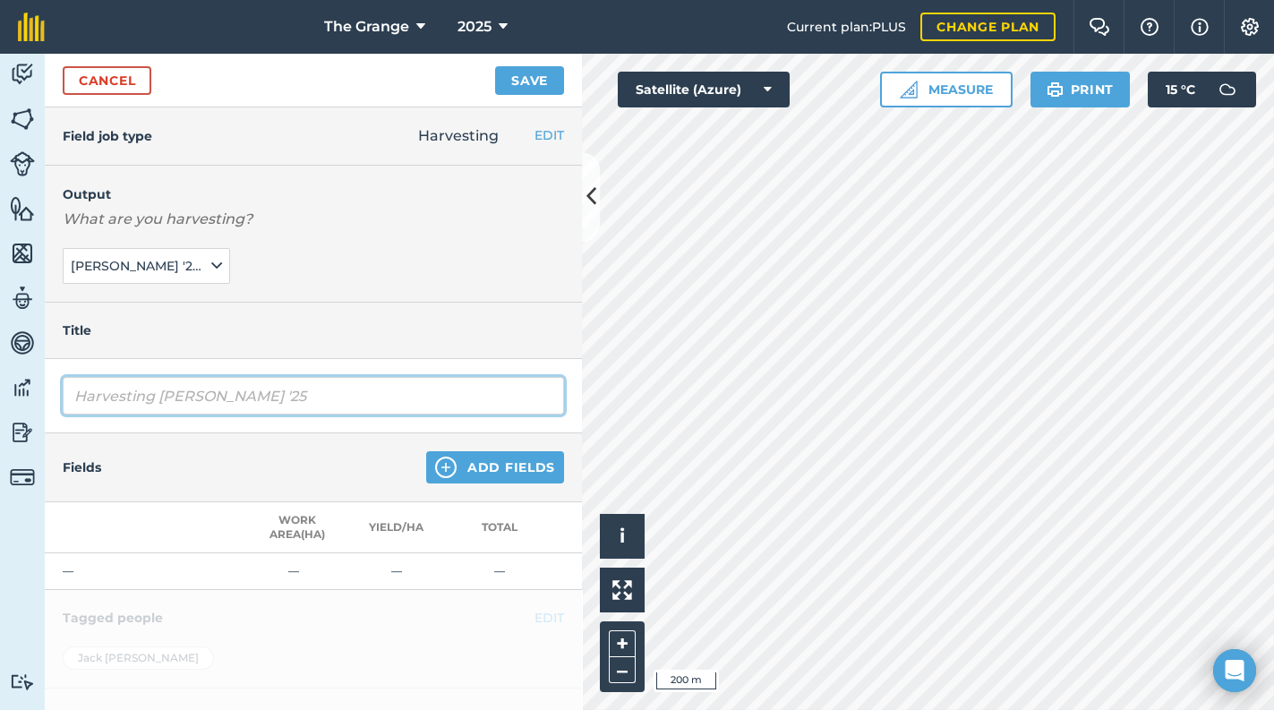
drag, startPoint x: 158, startPoint y: 389, endPoint x: 38, endPoint y: 392, distance: 120.0
click at [38, 392] on div "Activity Fields Livestock Features Maps Team Vehicles Data Reporting Billing Tu…" at bounding box center [637, 382] width 1274 height 656
type input "[PERSON_NAME] '25"
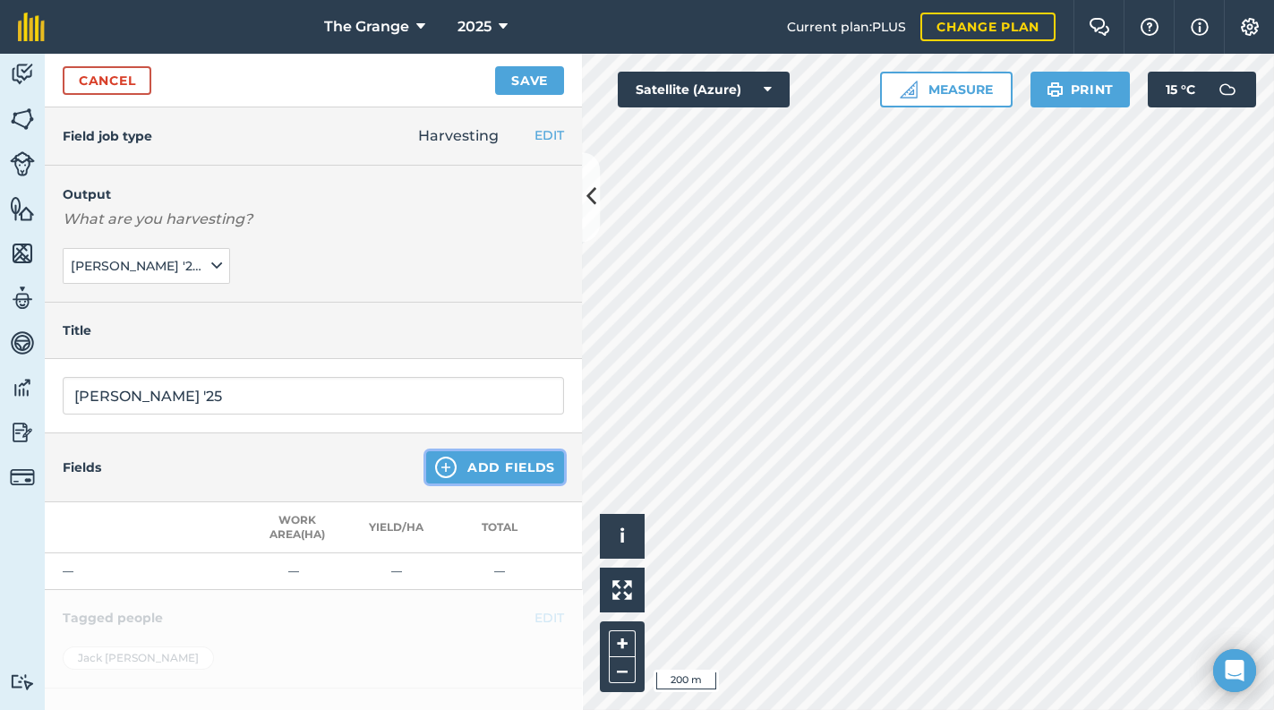
click at [478, 473] on button "Add Fields" at bounding box center [495, 467] width 138 height 32
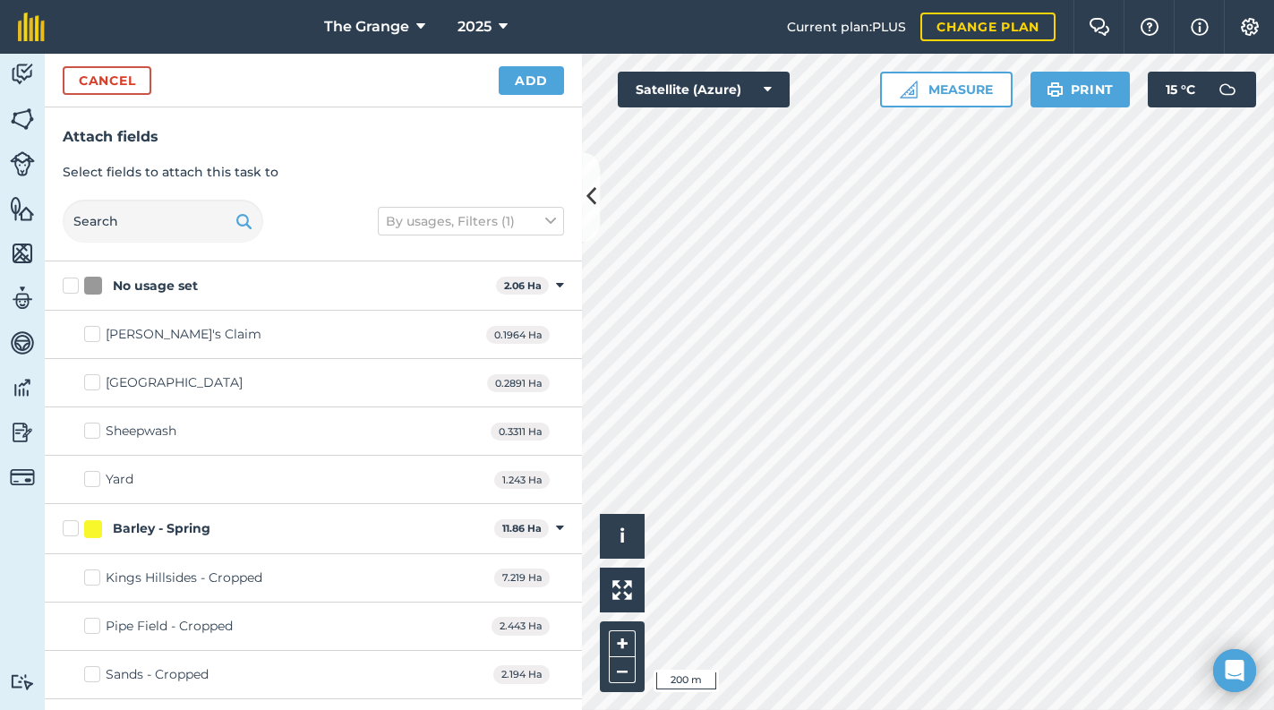
checkbox input "true"
click at [551, 74] on button "Add" at bounding box center [531, 80] width 65 height 29
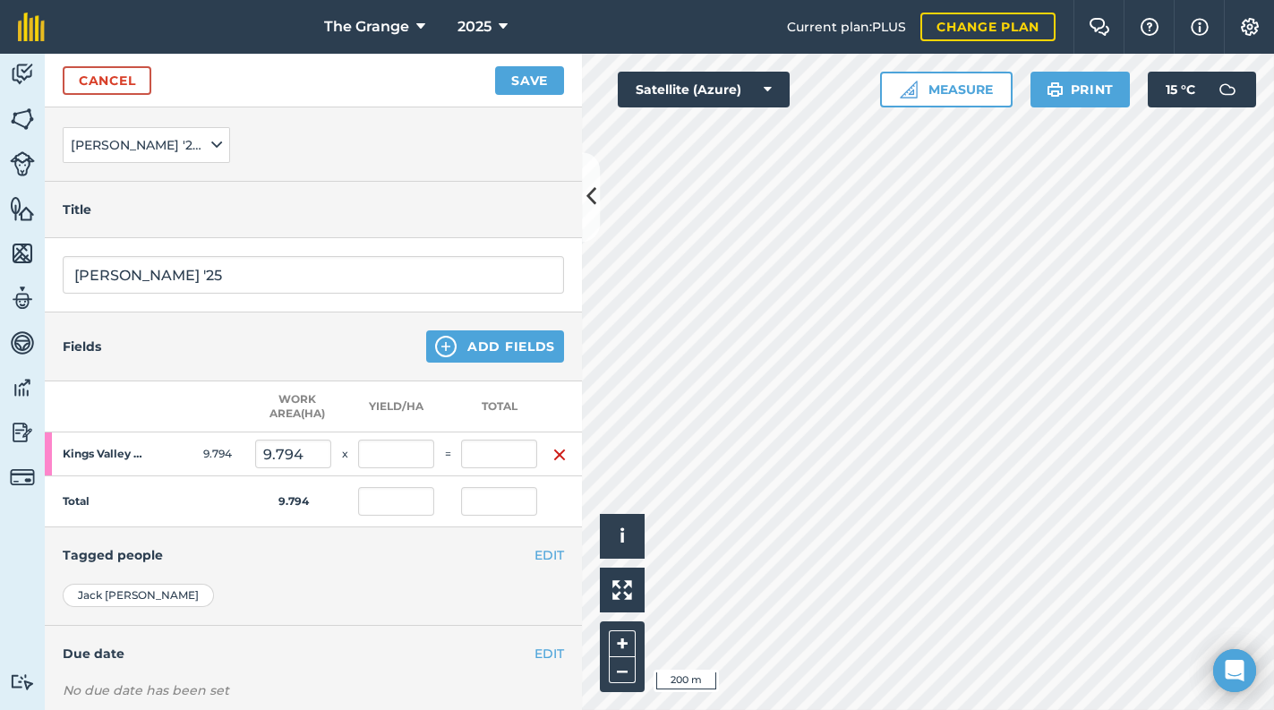
scroll to position [228, 0]
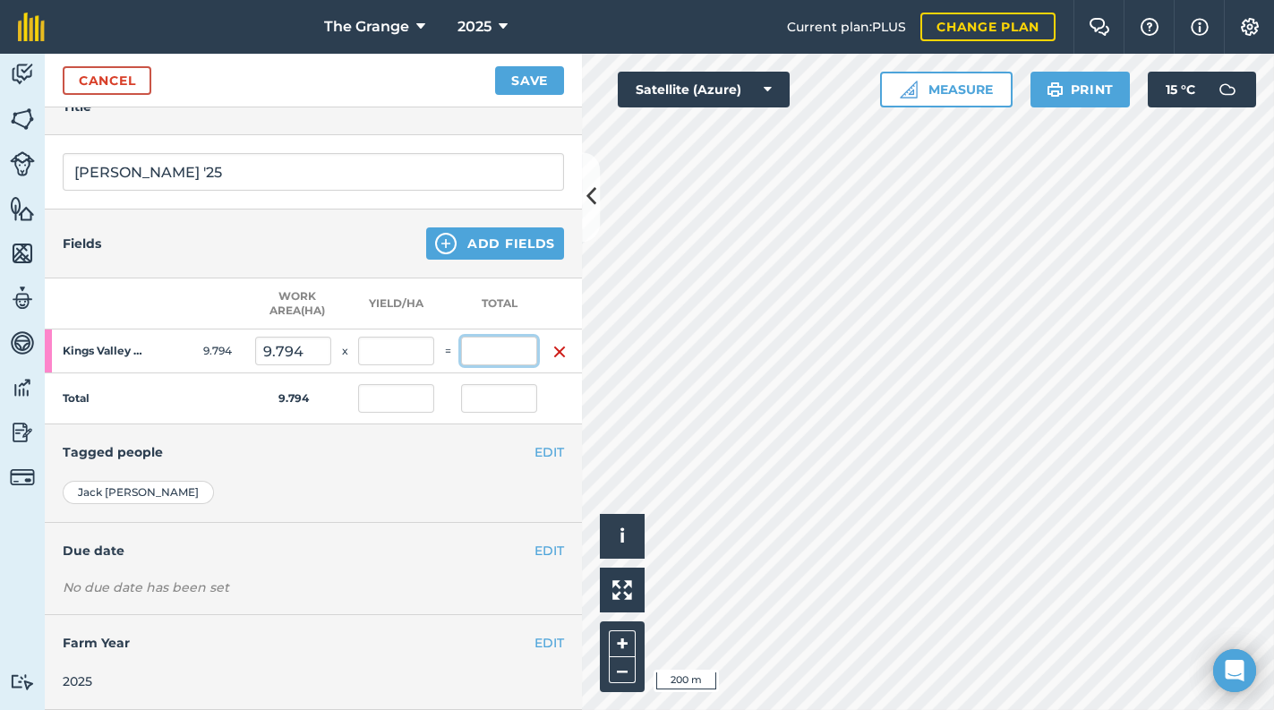
click at [531, 341] on input "text" at bounding box center [499, 351] width 76 height 29
type input "31"
type input "3.165"
type input "31"
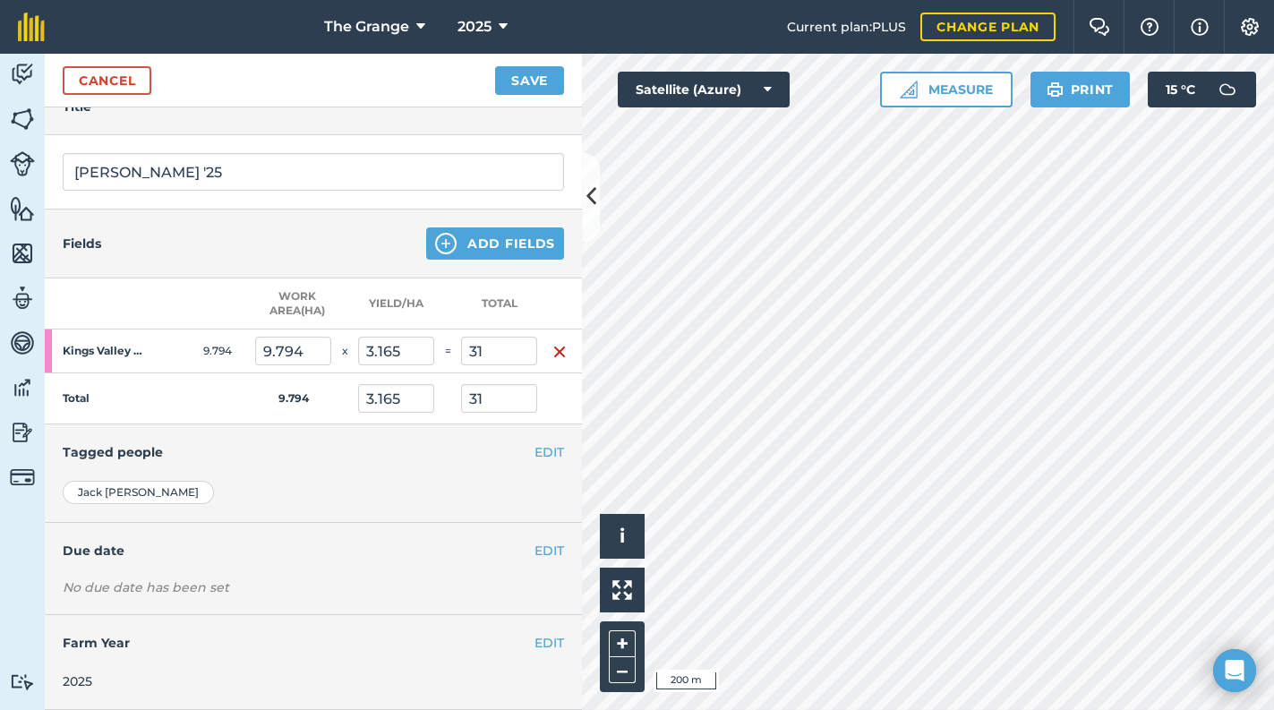
click at [363, 234] on div "Fields Add Fields" at bounding box center [313, 243] width 537 height 69
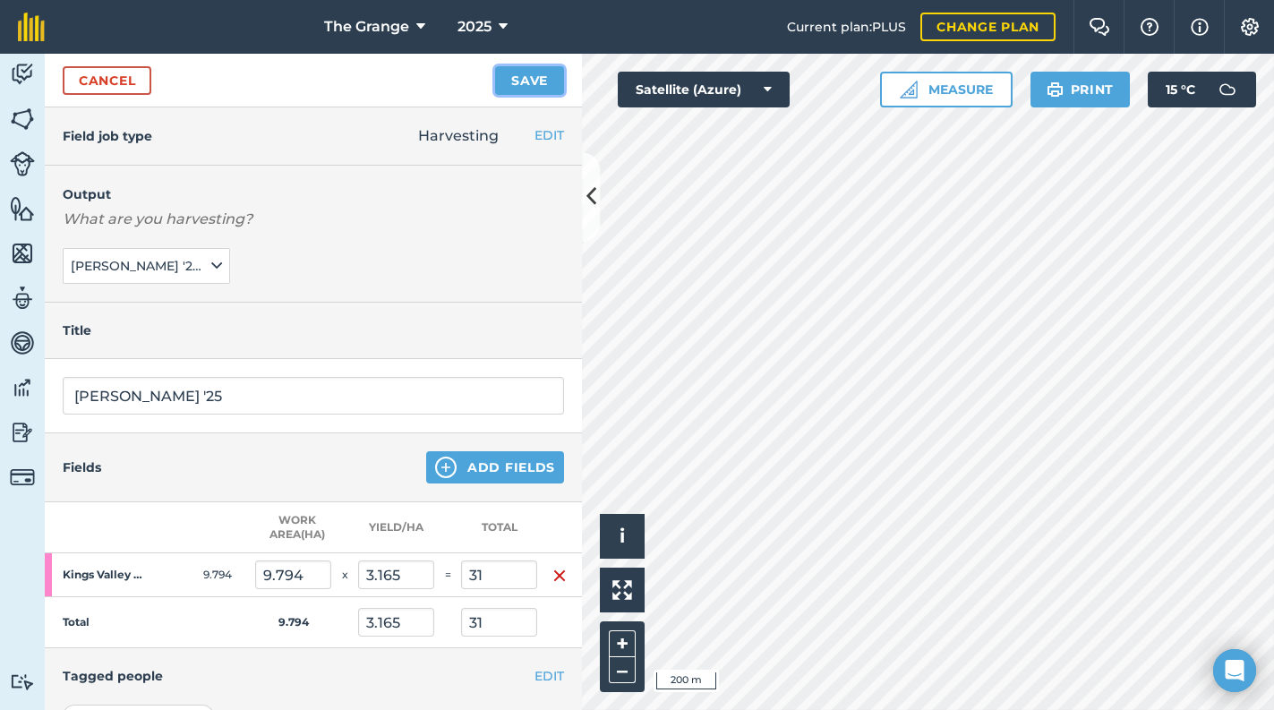
click at [541, 81] on button "Save" at bounding box center [529, 80] width 69 height 29
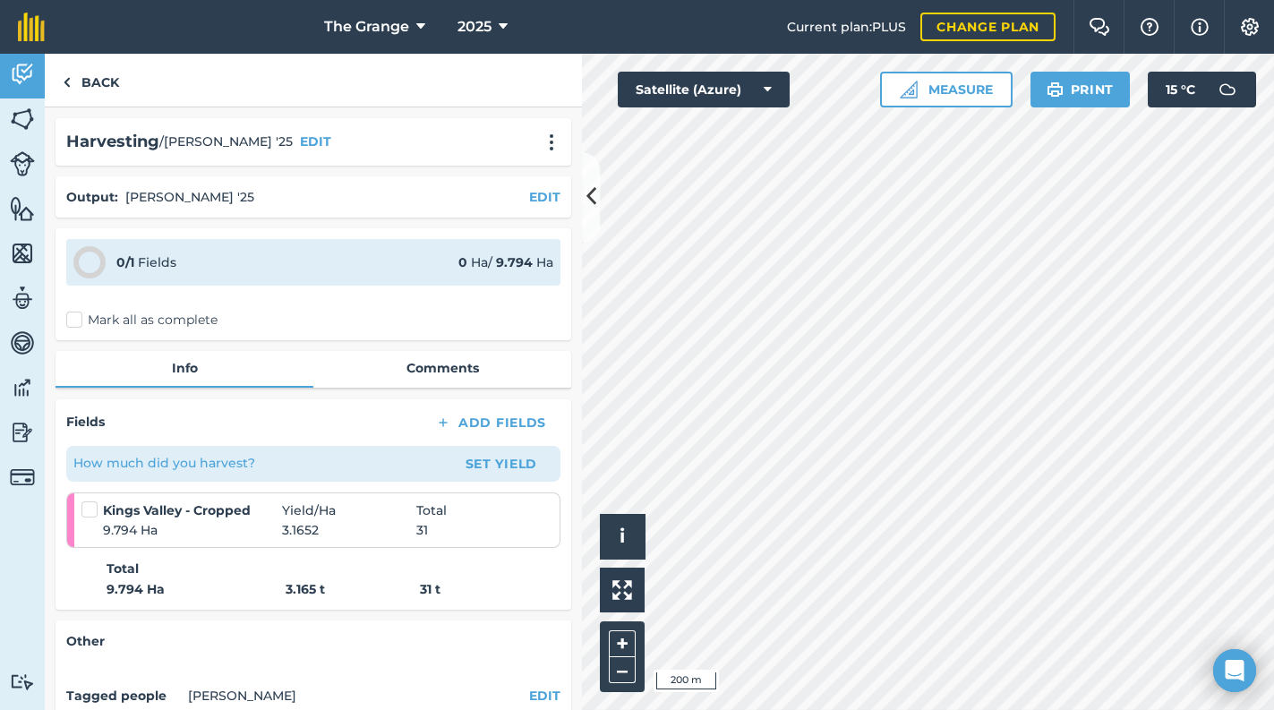
click at [165, 317] on label "Mark all as complete" at bounding box center [141, 320] width 151 height 19
click at [78, 317] on input "Mark all as complete" at bounding box center [72, 317] width 12 height 12
checkbox input "false"
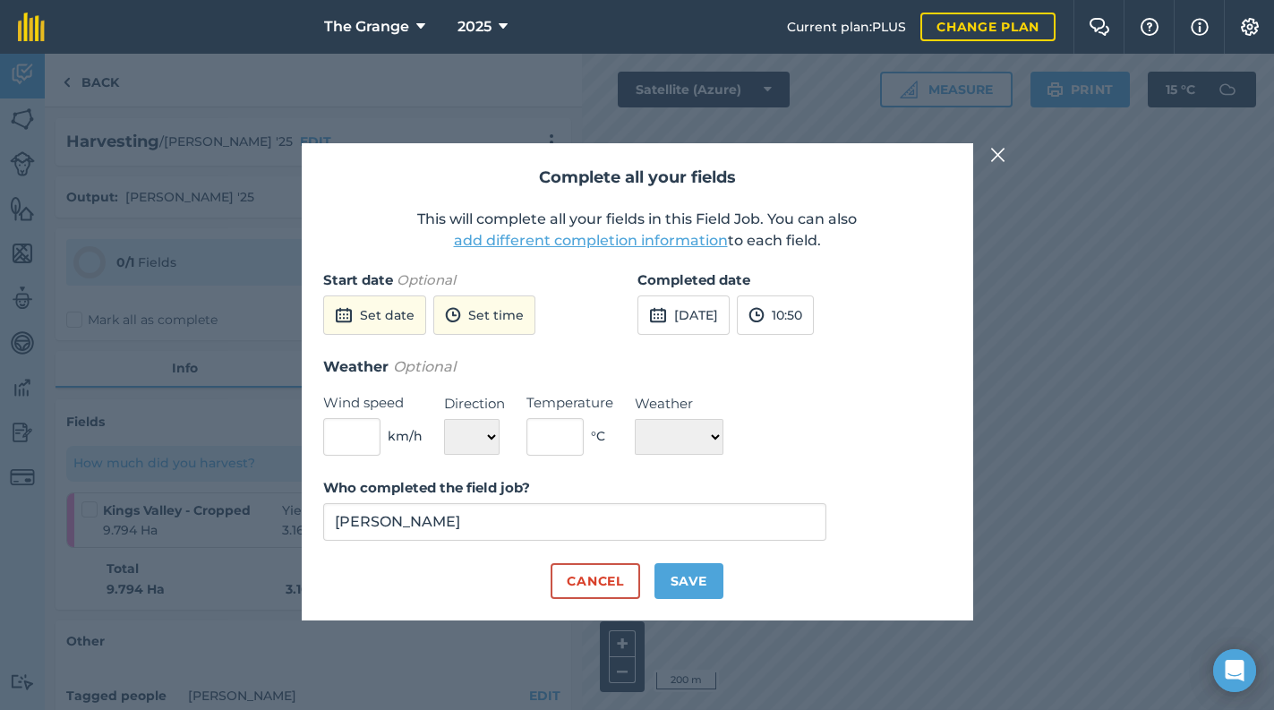
click at [735, 293] on div "Completed date [DATE] 10:50" at bounding box center [794, 312] width 314 height 86
click at [729, 304] on button "[DATE]" at bounding box center [683, 314] width 92 height 39
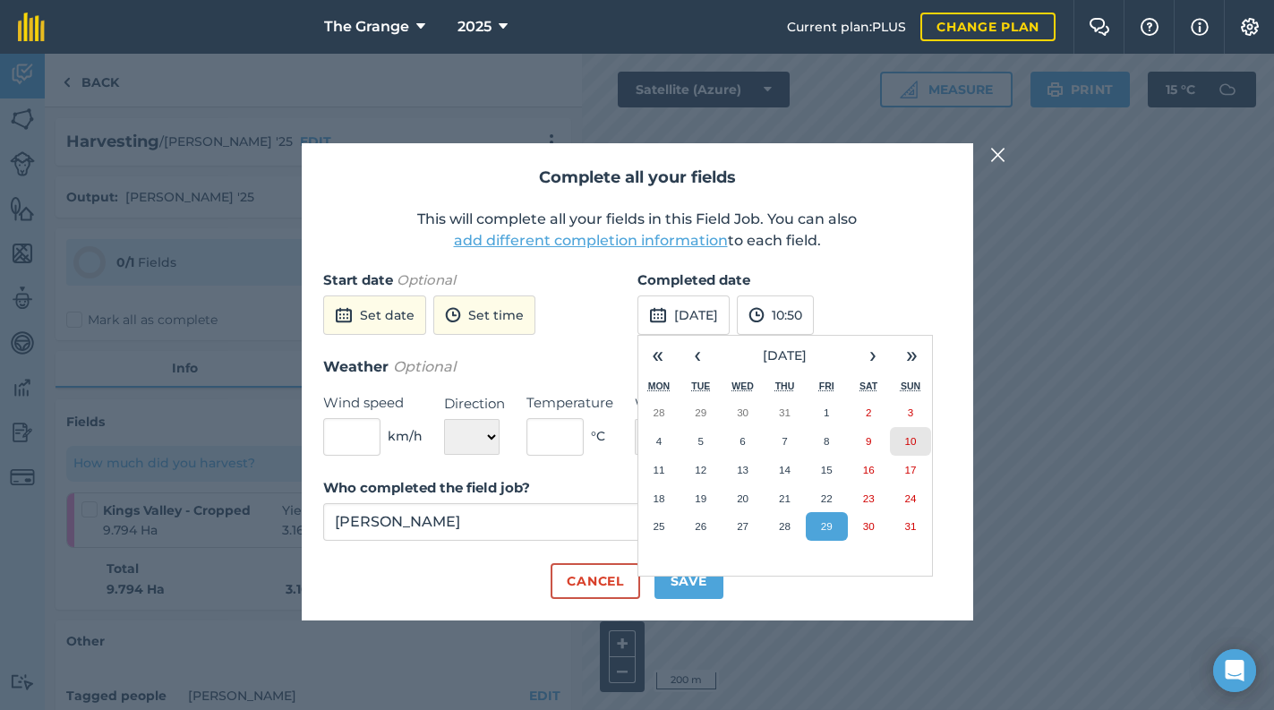
click at [909, 444] on abbr "10" at bounding box center [911, 441] width 12 height 12
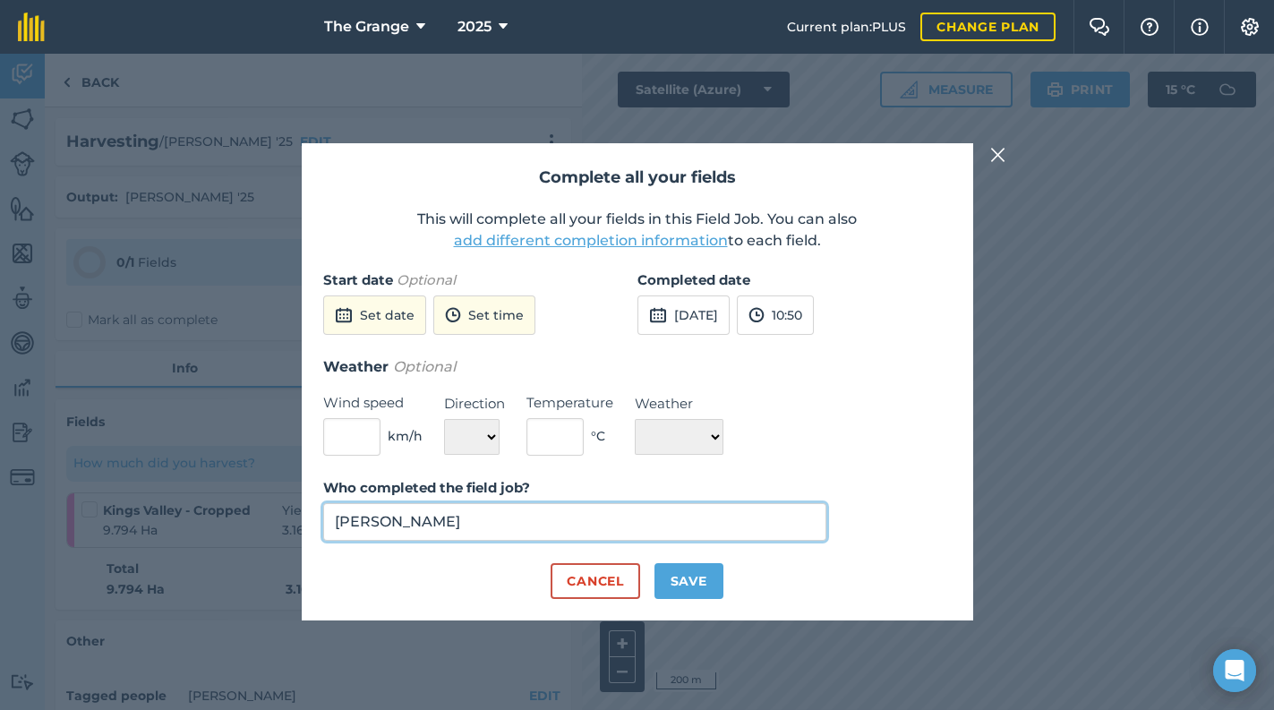
click at [512, 518] on input "[PERSON_NAME]" at bounding box center [575, 522] width 504 height 38
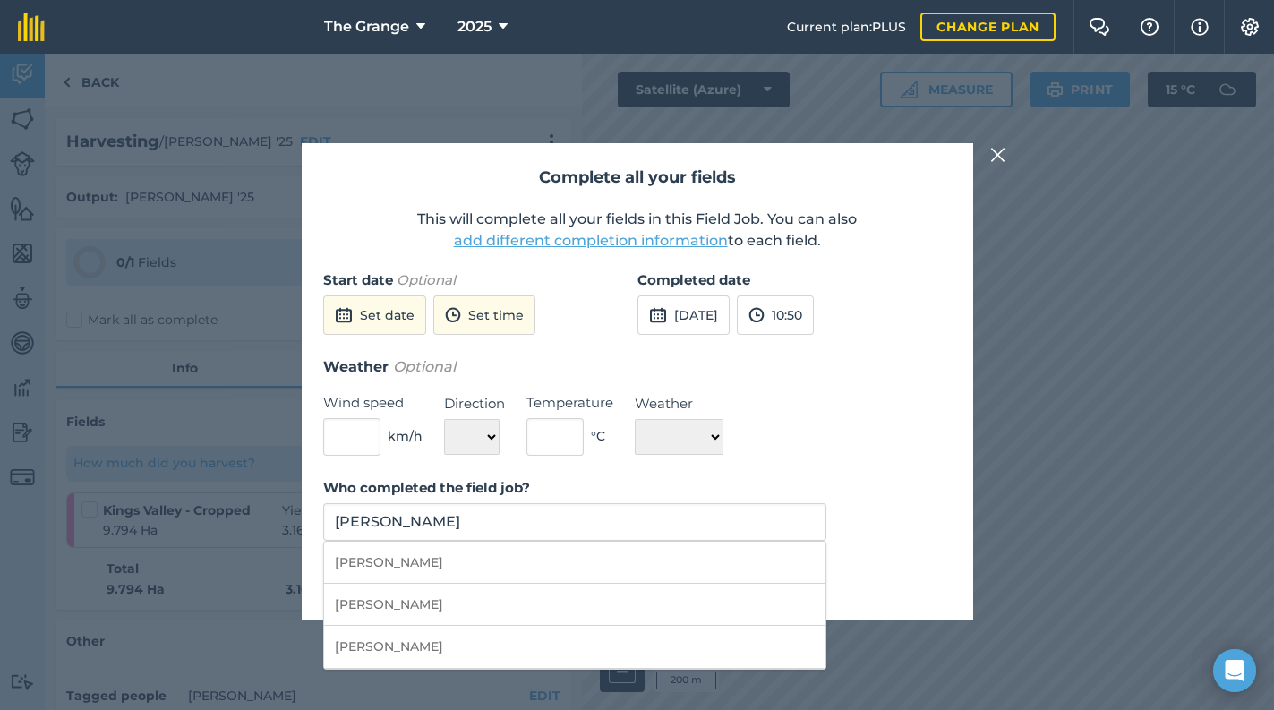
click at [661, 558] on li "[PERSON_NAME]" at bounding box center [575, 563] width 502 height 42
type input "[PERSON_NAME]"
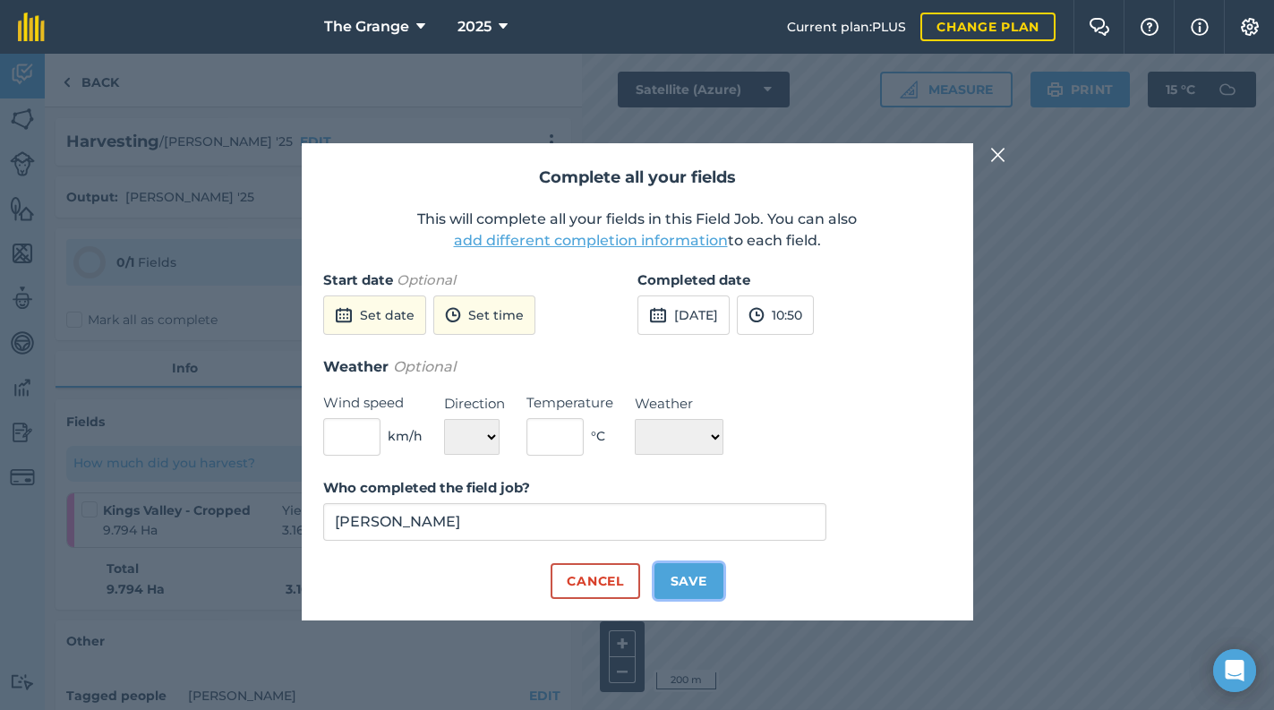
click at [660, 574] on button "Save" at bounding box center [688, 581] width 69 height 36
checkbox input "true"
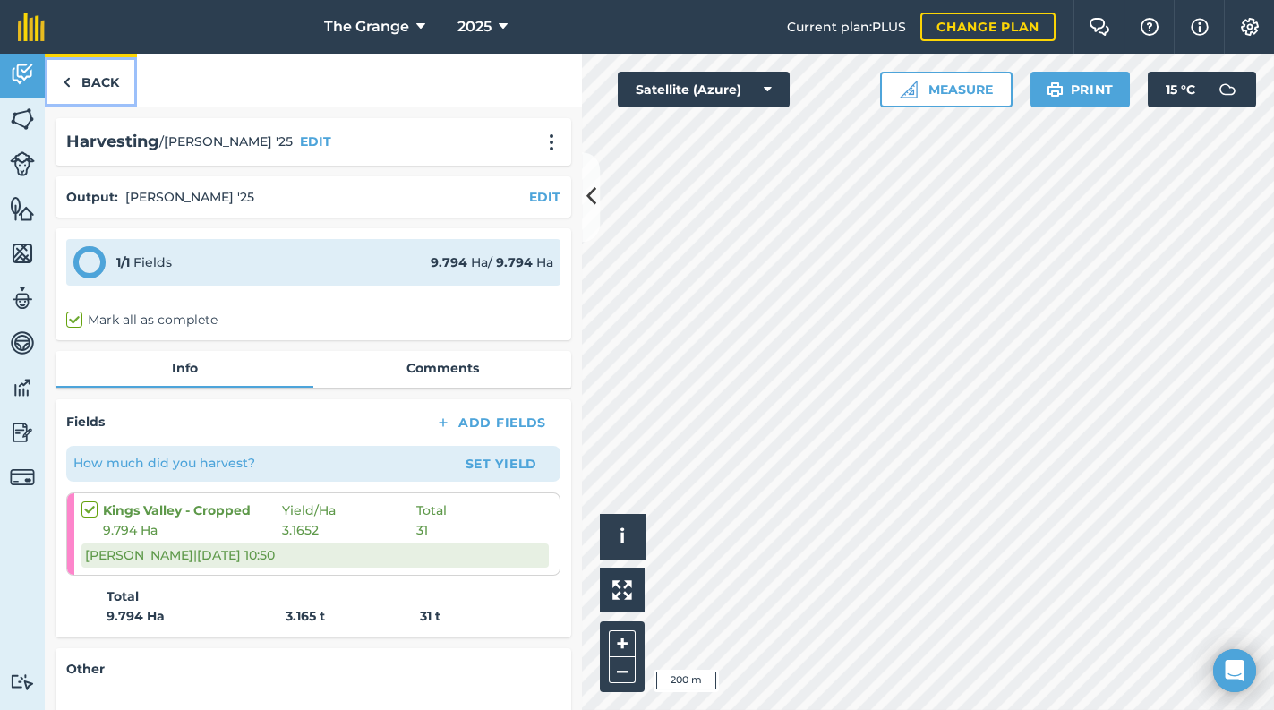
click at [81, 88] on link "Back" at bounding box center [91, 80] width 92 height 53
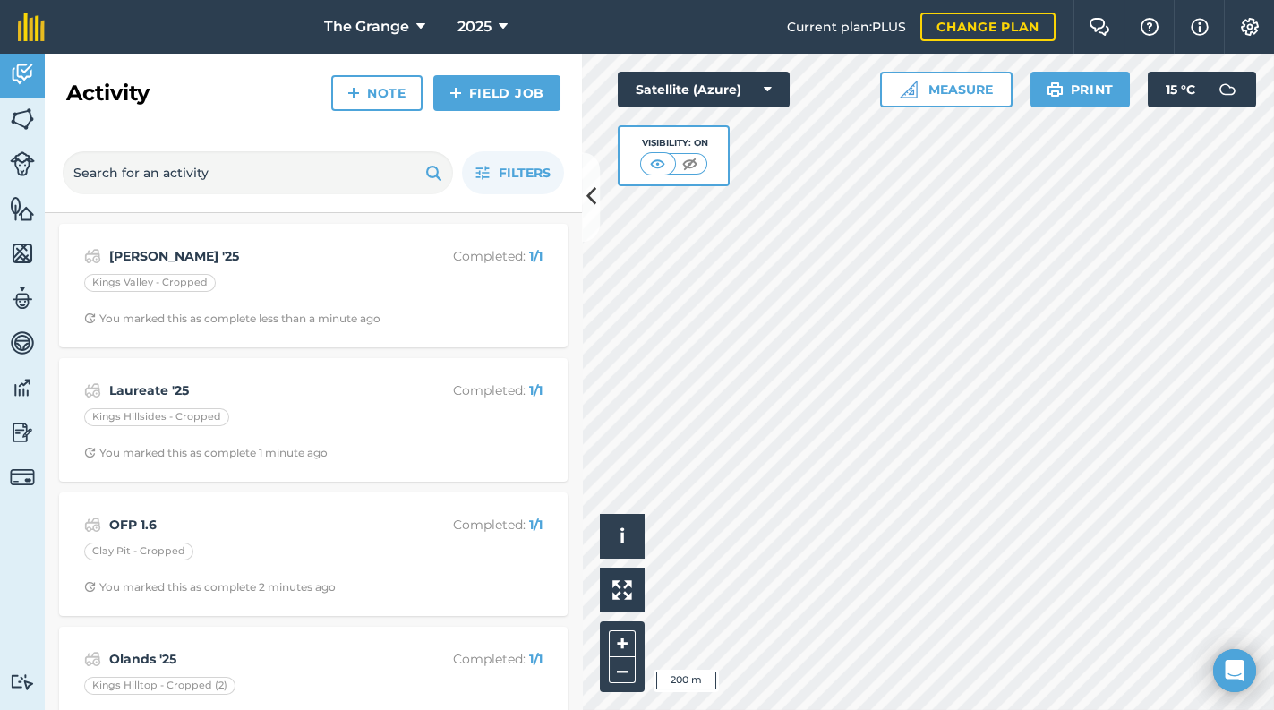
click at [564, 100] on div "Activity Note Field Job" at bounding box center [313, 94] width 537 height 80
click at [525, 97] on link "Field Job" at bounding box center [496, 93] width 127 height 36
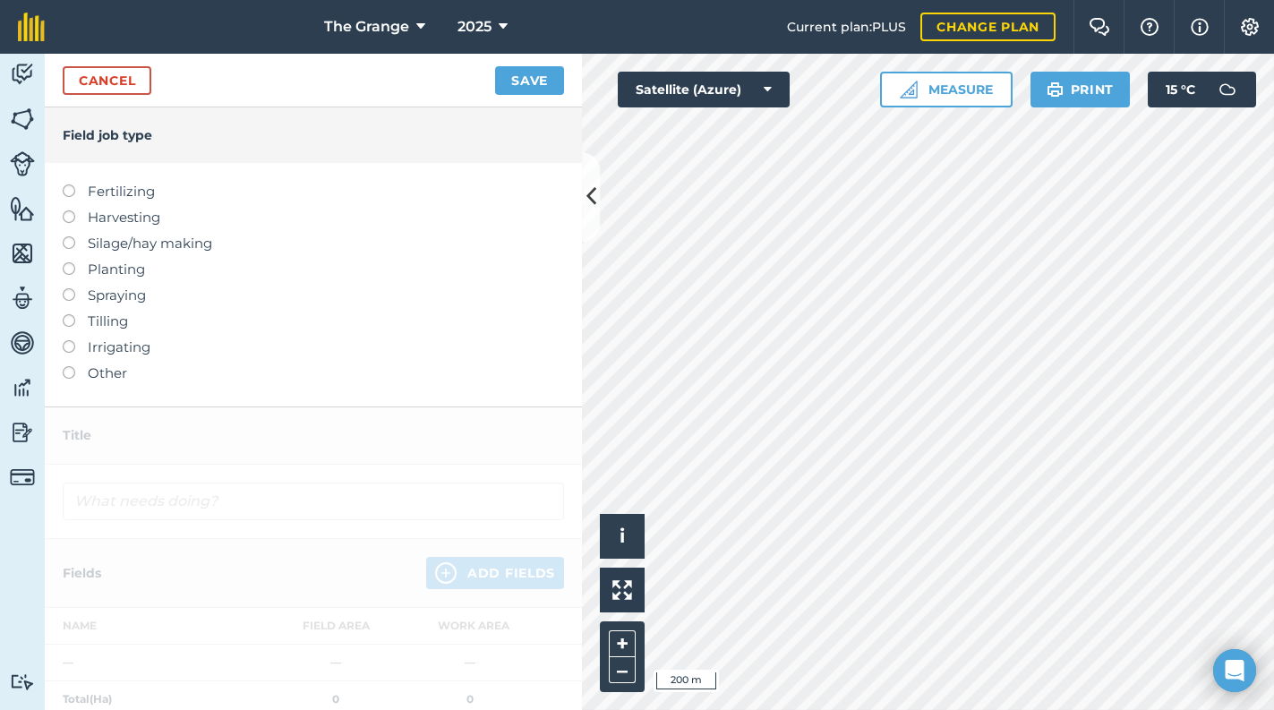
click at [178, 240] on label "Silage/hay making" at bounding box center [313, 243] width 501 height 21
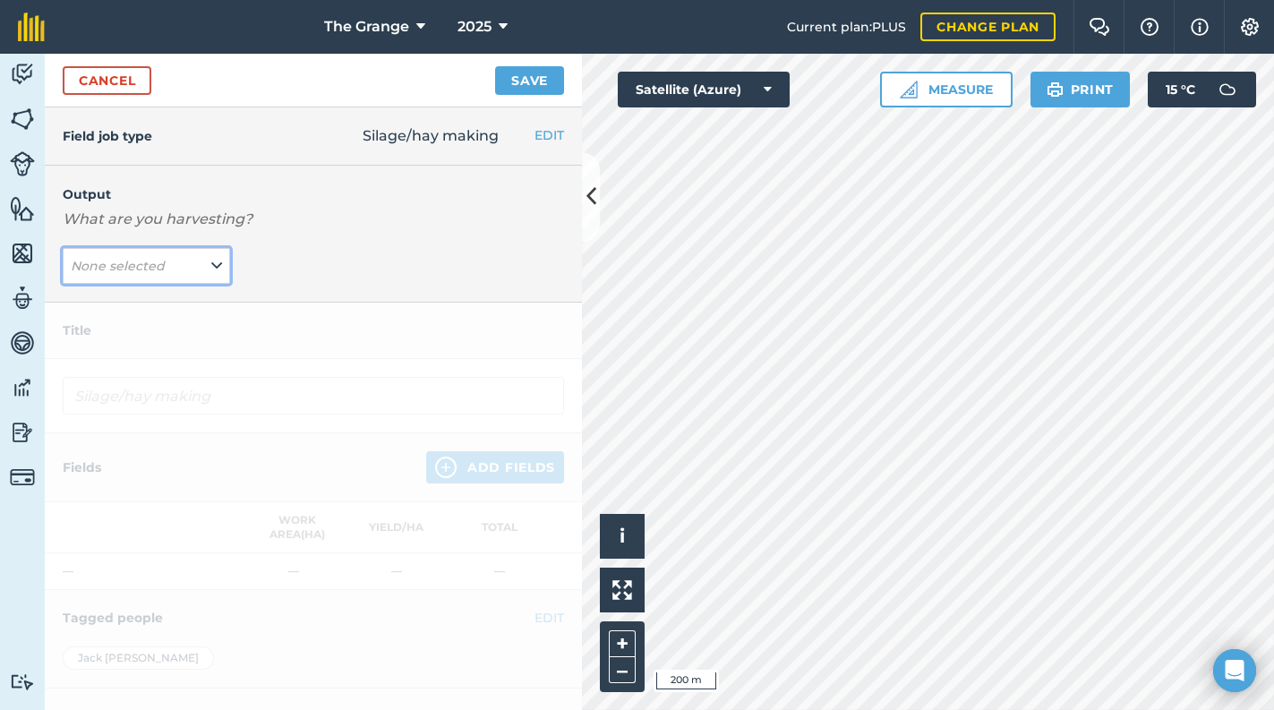
click at [180, 275] on button "None selected" at bounding box center [146, 266] width 167 height 36
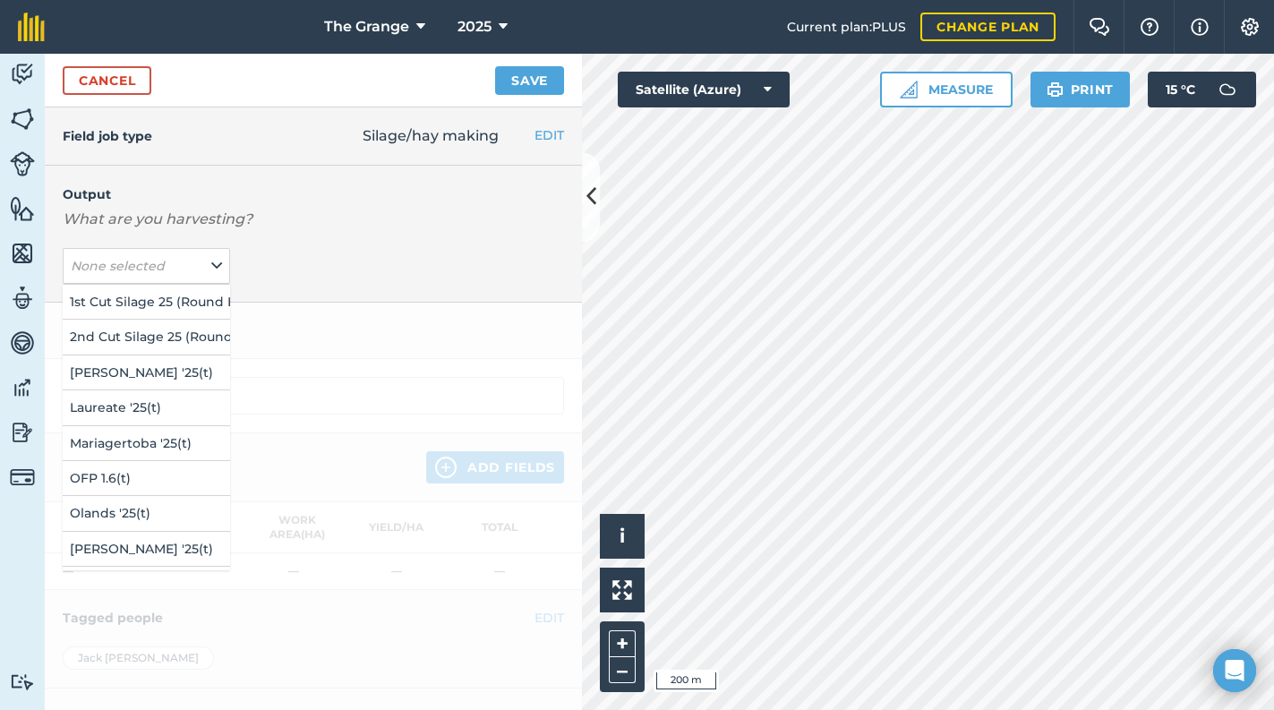
click at [442, 243] on div "Output What are you harvesting? None selected 1st Cut Silage 25 (Round Bale) ( …" at bounding box center [313, 234] width 537 height 137
click at [1235, 33] on button "Settings" at bounding box center [1249, 27] width 50 height 54
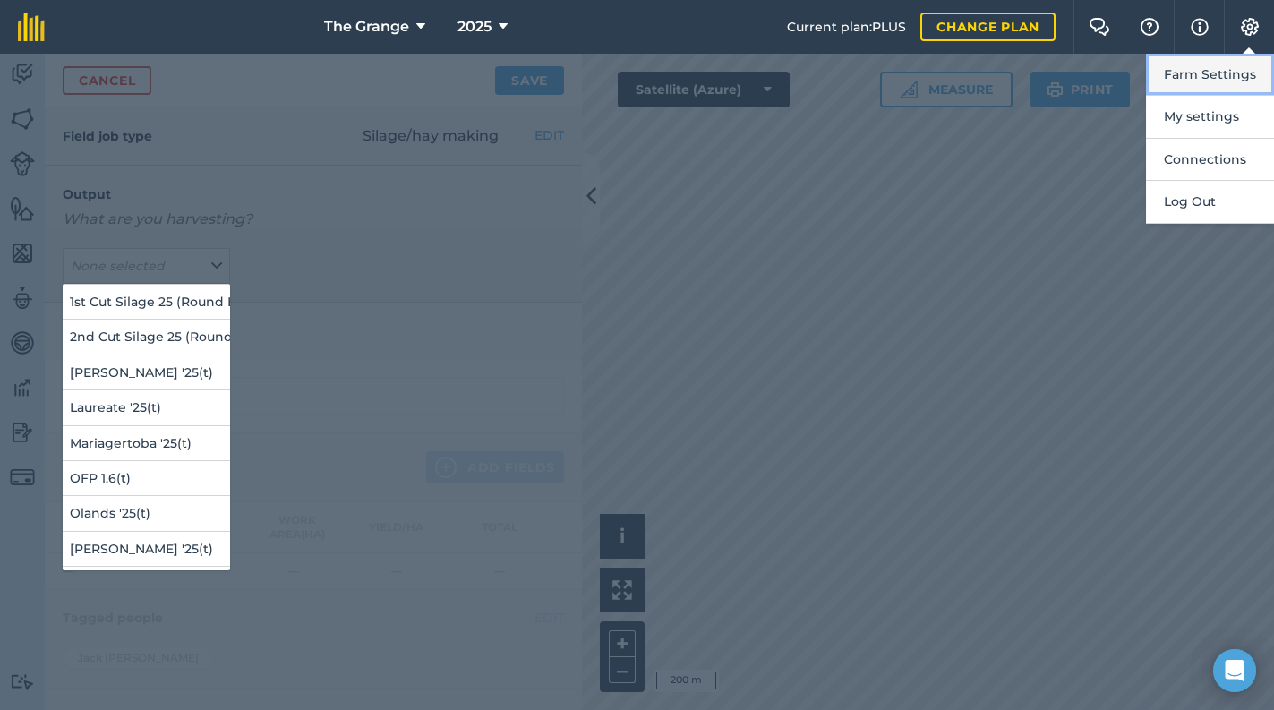
click at [1207, 86] on button "Farm Settings" at bounding box center [1210, 75] width 128 height 42
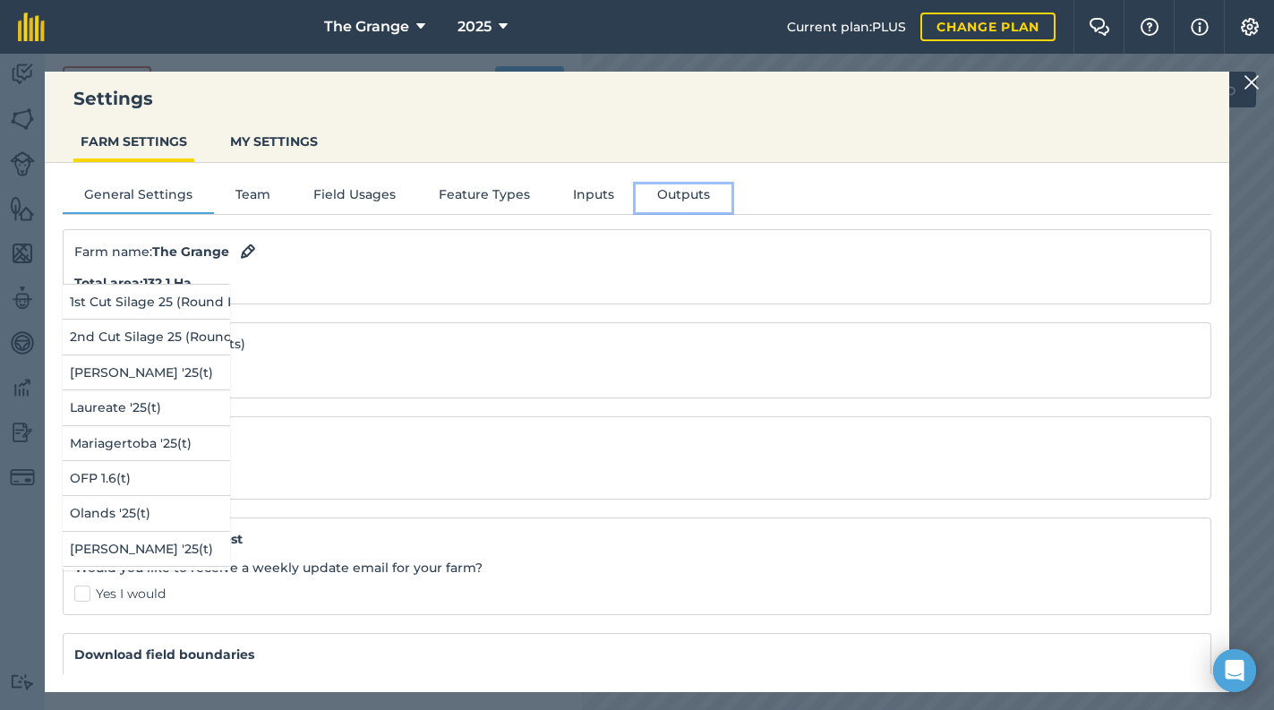
click at [682, 195] on button "Outputs" at bounding box center [684, 197] width 96 height 27
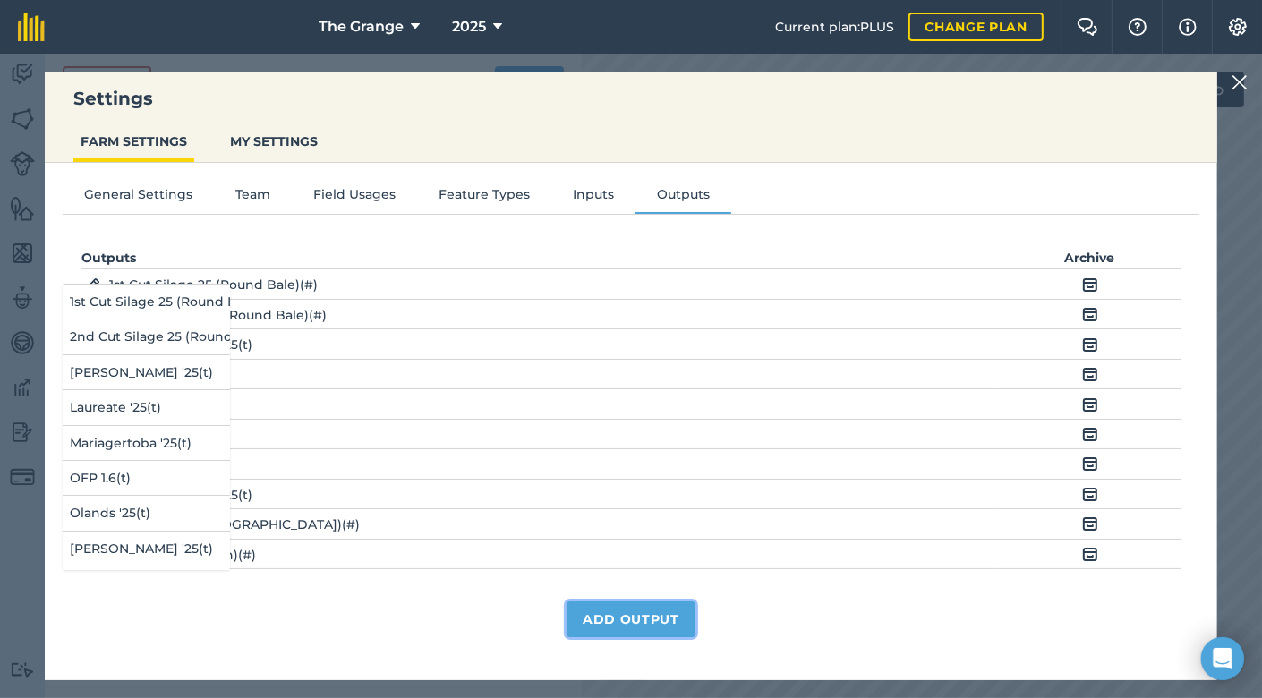
click at [612, 627] on button "Add Output" at bounding box center [631, 619] width 129 height 36
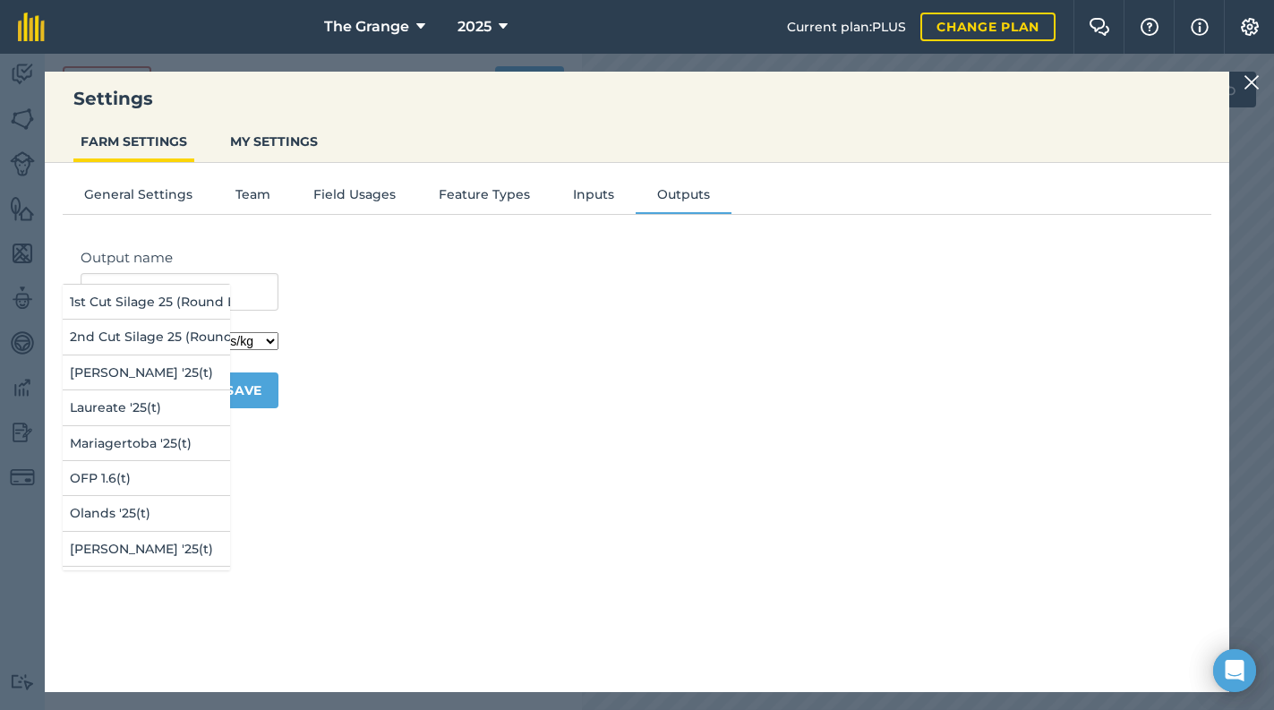
click at [404, 439] on div "Output name Unit Kilograms/kg Metric tonnes/t Litres/L Pounds/lb Imperial tons/…" at bounding box center [637, 448] width 1148 height 438
click at [194, 120] on div "Settings FARM SETTINGS MY SETTINGS" at bounding box center [637, 117] width 1184 height 91
click at [159, 350] on button "2nd Cut Silage 25 (Round Bale) ( # )" at bounding box center [146, 337] width 167 height 34
type input "Silage/hay making 2nd Cut Silage 25 (Round Bale)"
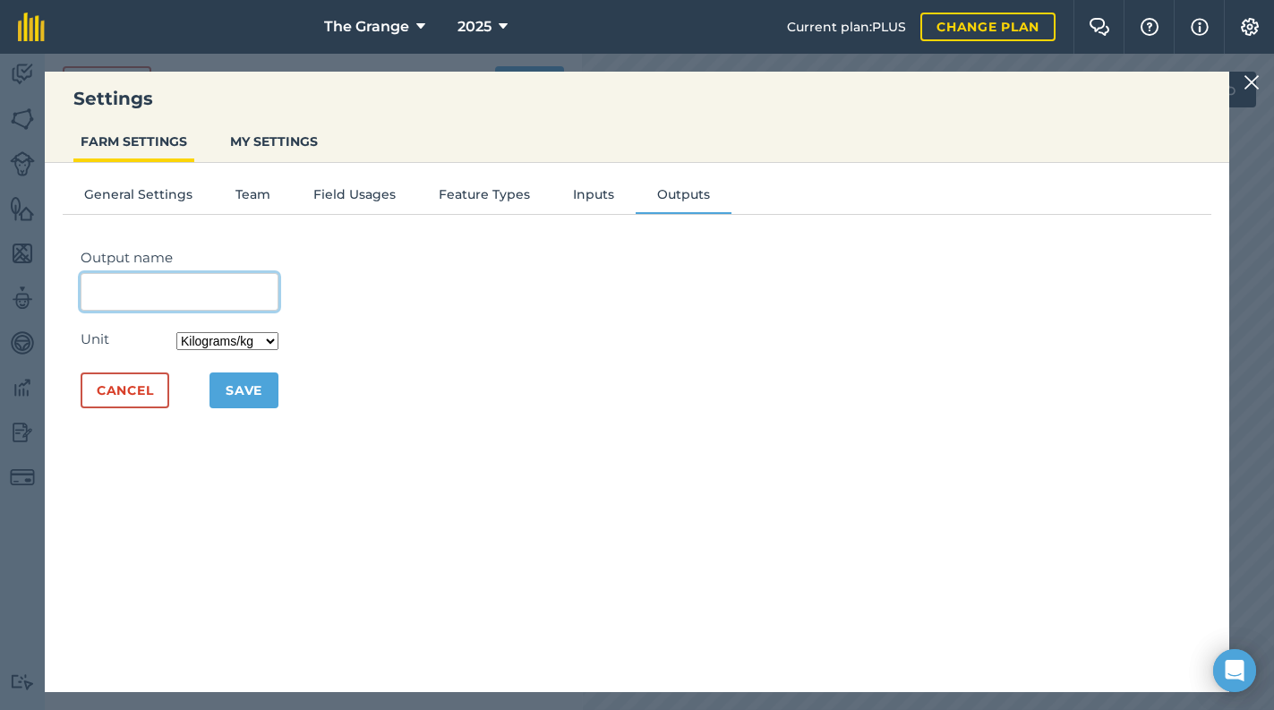
click at [151, 276] on input "Output name" at bounding box center [180, 292] width 198 height 38
type input "Laureate '25 whole crop silage"
click at [251, 328] on div "Unit Kilograms/kg Metric tonnes/t Litres/L Pounds/lb Imperial tons/t Gallons/ga…" at bounding box center [180, 341] width 198 height 26
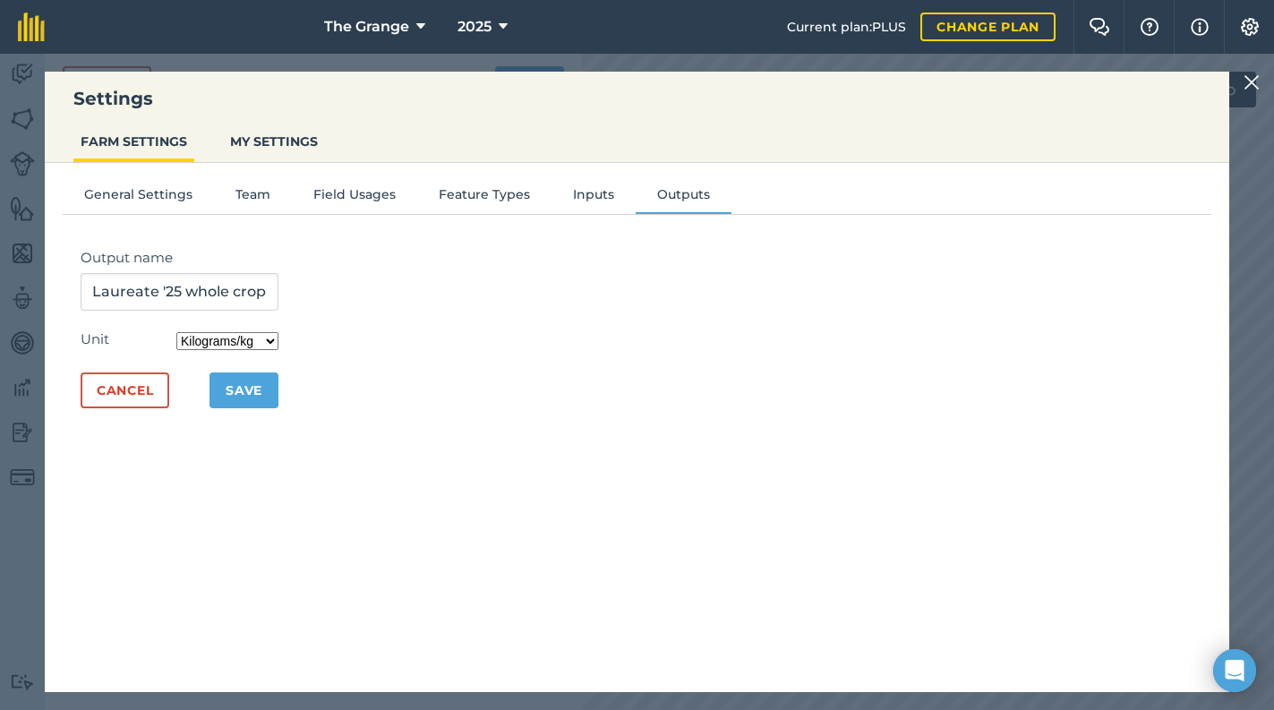
click at [266, 328] on div "Unit Kilograms/kg Metric tonnes/t Litres/L Pounds/lb Imperial tons/t Gallons/ga…" at bounding box center [180, 341] width 198 height 26
click at [266, 342] on select "Kilograms/kg Metric tonnes/t Litres/L Pounds/lb Imperial tons/t Gallons/gal Bus…" at bounding box center [227, 341] width 102 height 18
select select "COUNT"
click at [181, 332] on select "Kilograms/kg Metric tonnes/t Litres/L Pounds/lb Imperial tons/t Gallons/gal Bus…" at bounding box center [227, 341] width 102 height 18
click at [245, 388] on button "Save" at bounding box center [243, 390] width 69 height 36
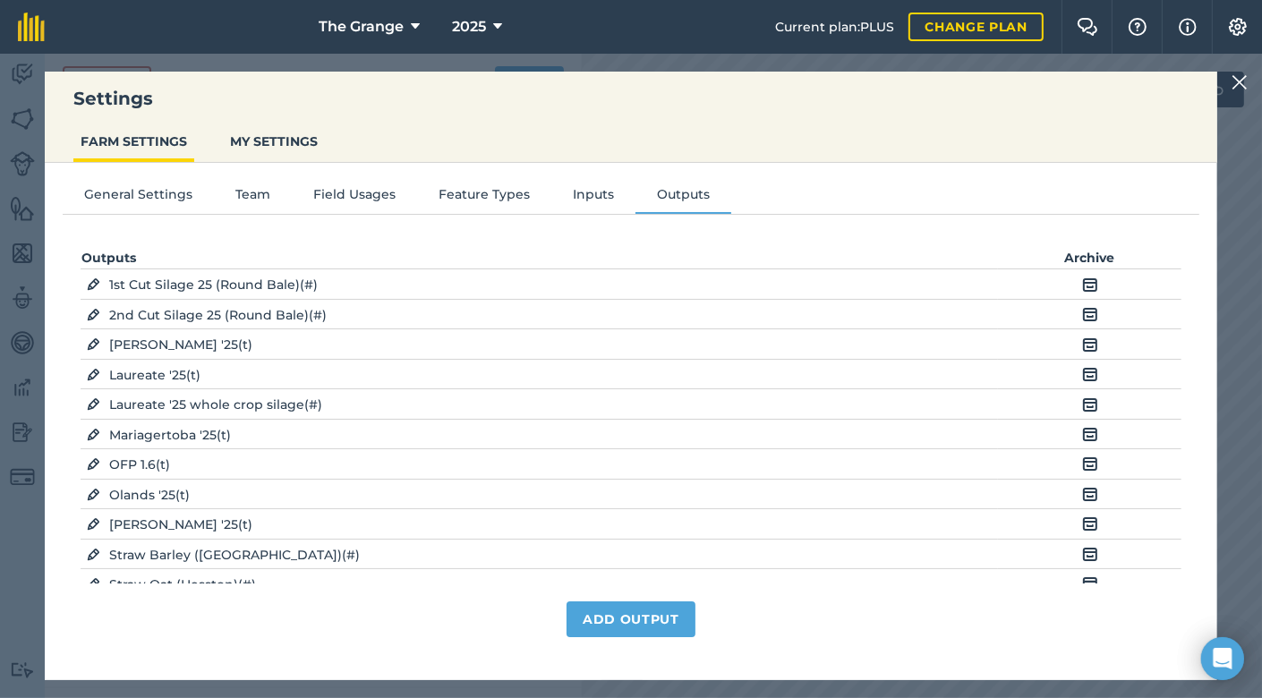
drag, startPoint x: 1250, startPoint y: 92, endPoint x: 1242, endPoint y: 99, distance: 10.1
click at [1248, 92] on img at bounding box center [1240, 82] width 16 height 21
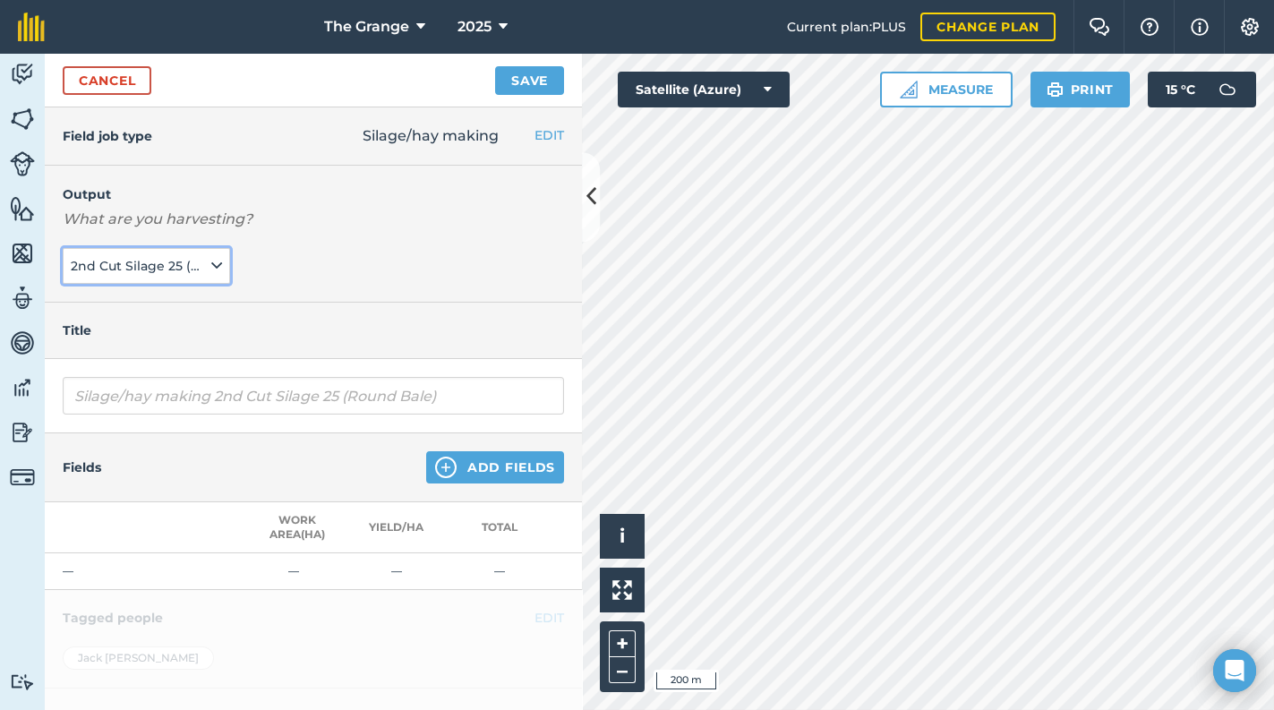
click at [200, 260] on span "2nd Cut Silage 25 (Round Bale) ( # )" at bounding box center [139, 266] width 137 height 20
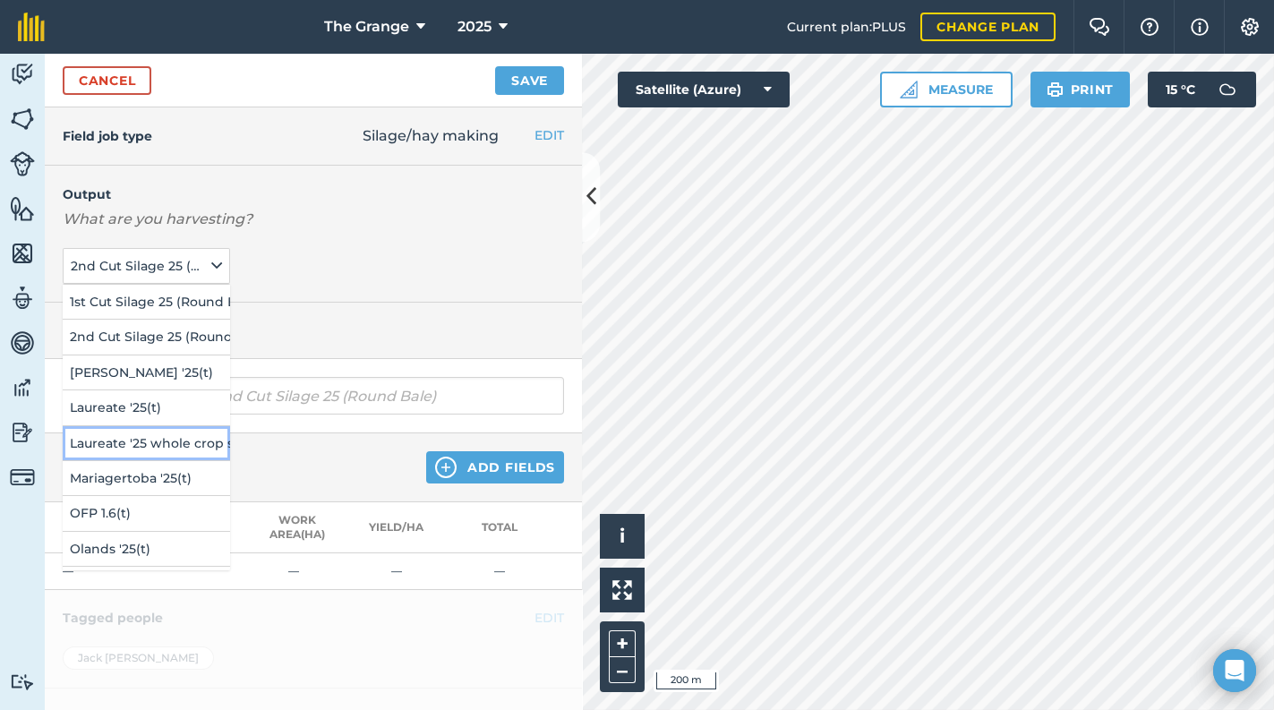
click at [164, 430] on button "Laureate '25 whole crop silage ( # )" at bounding box center [146, 443] width 167 height 34
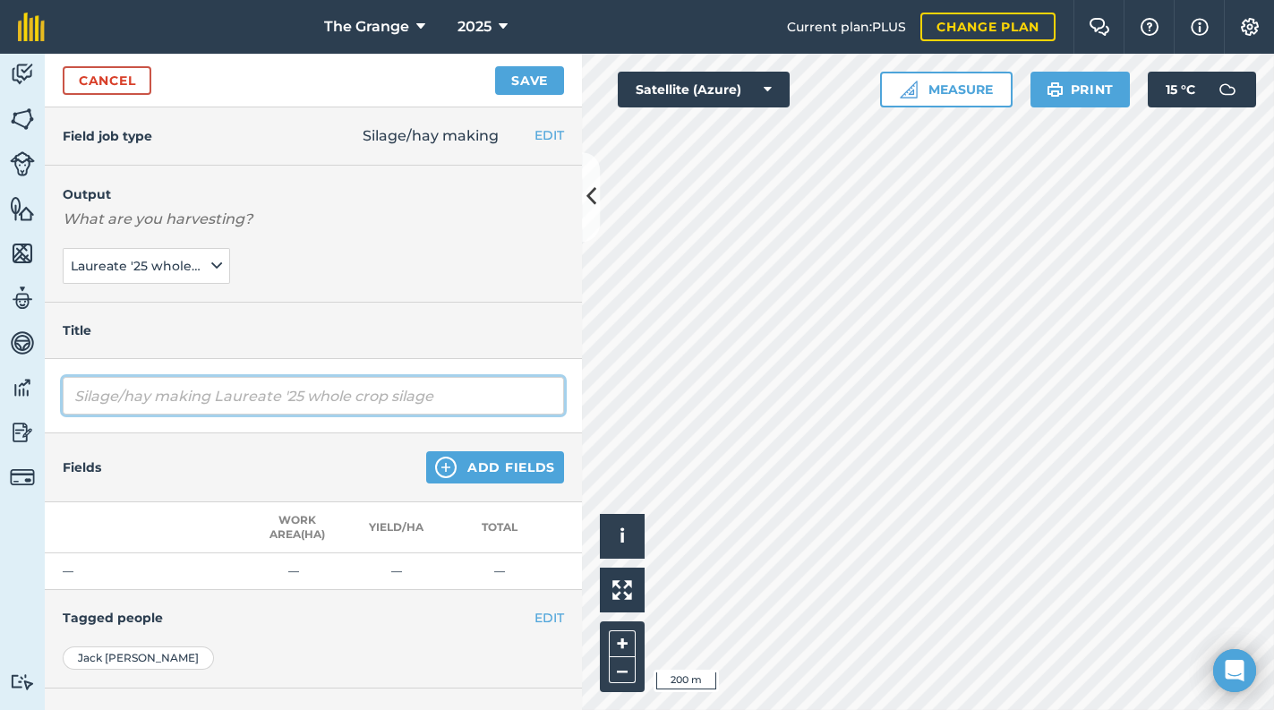
click at [204, 387] on input "Silage/hay making Laureate '25 whole crop silage" at bounding box center [313, 396] width 501 height 38
drag, startPoint x: 215, startPoint y: 394, endPoint x: 30, endPoint y: 375, distance: 186.2
click at [12, 383] on div "Activity Fields Livestock Features Maps Team Vehicles Data Reporting Billing Tu…" at bounding box center [637, 382] width 1274 height 656
type input "Laureate '25 whole crop silage"
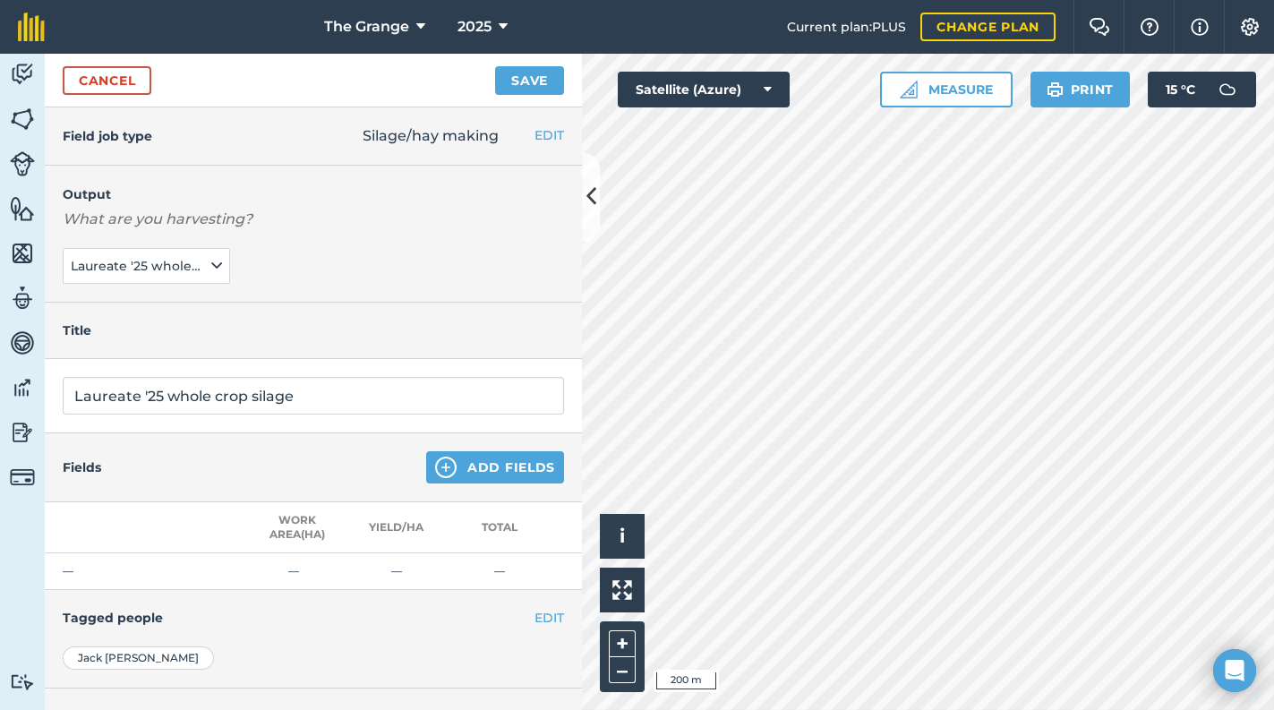
click at [485, 437] on div "Fields Add Fields" at bounding box center [313, 467] width 537 height 69
click at [481, 461] on button "Add Fields" at bounding box center [495, 467] width 138 height 32
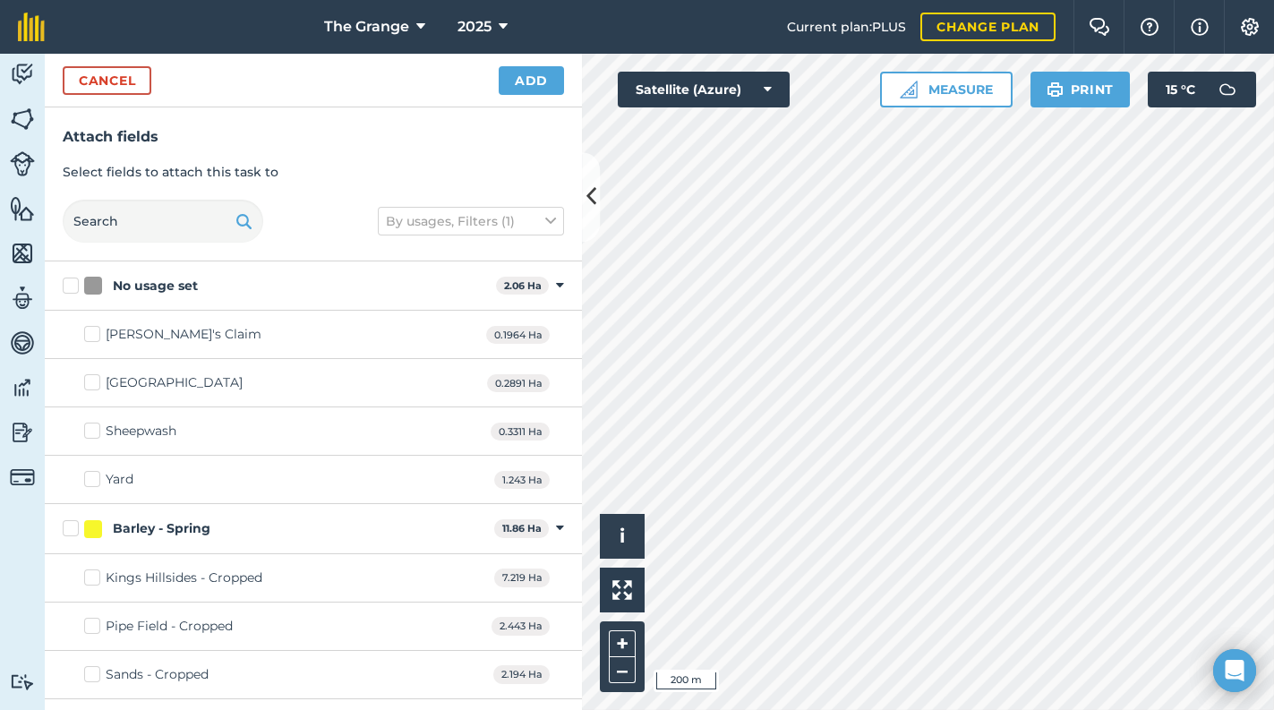
checkbox input "true"
click at [544, 83] on button "Add" at bounding box center [531, 80] width 65 height 29
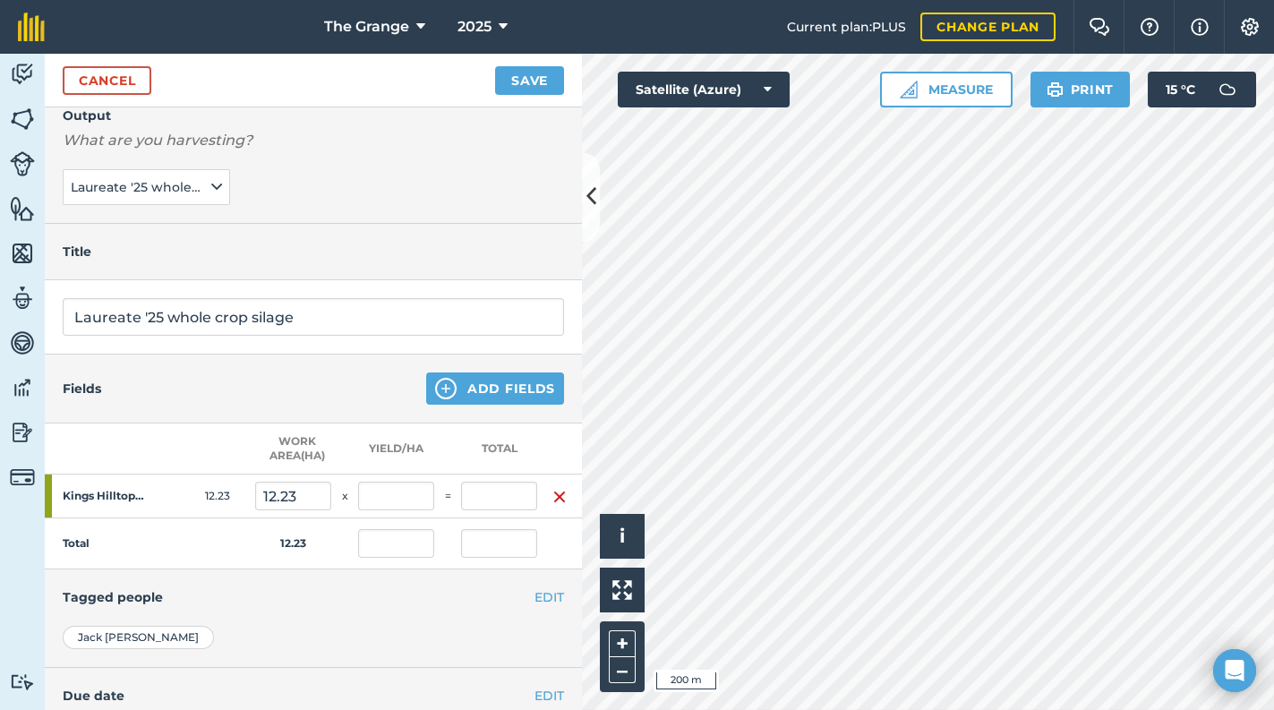
scroll to position [152, 0]
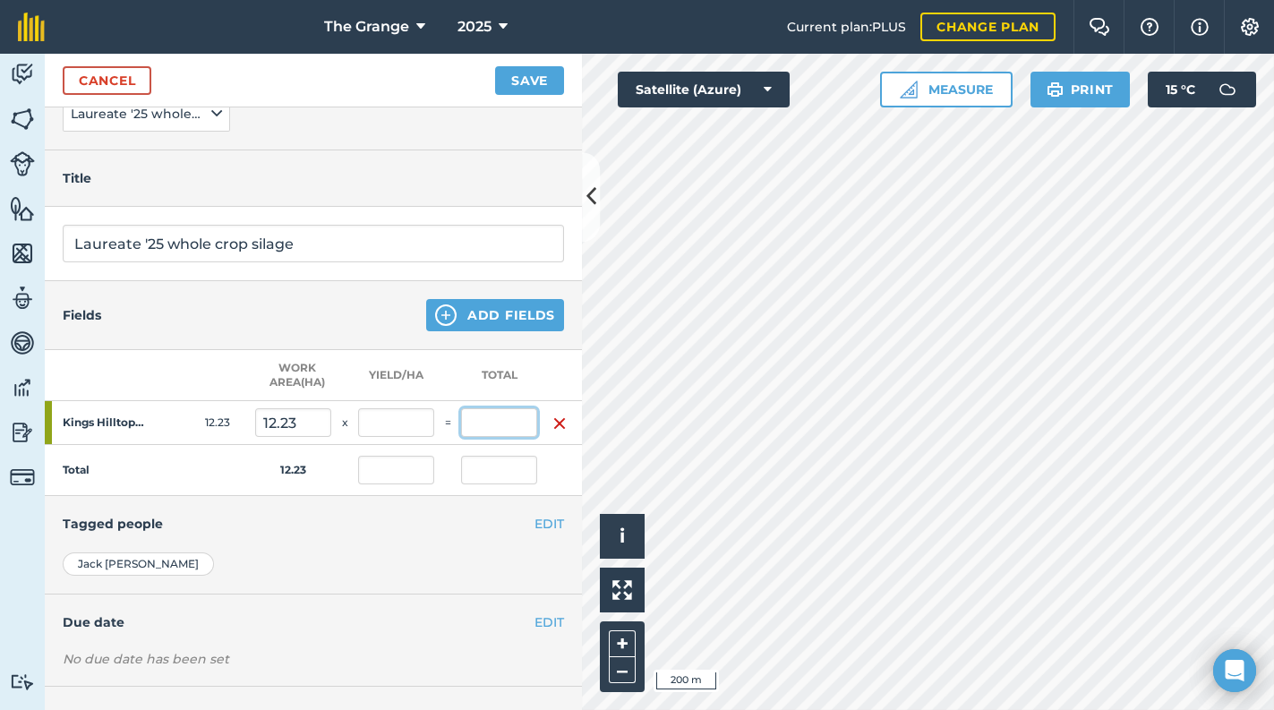
click at [492, 419] on input "text" at bounding box center [499, 422] width 76 height 29
type input "53"
type input "4.334"
type input "53"
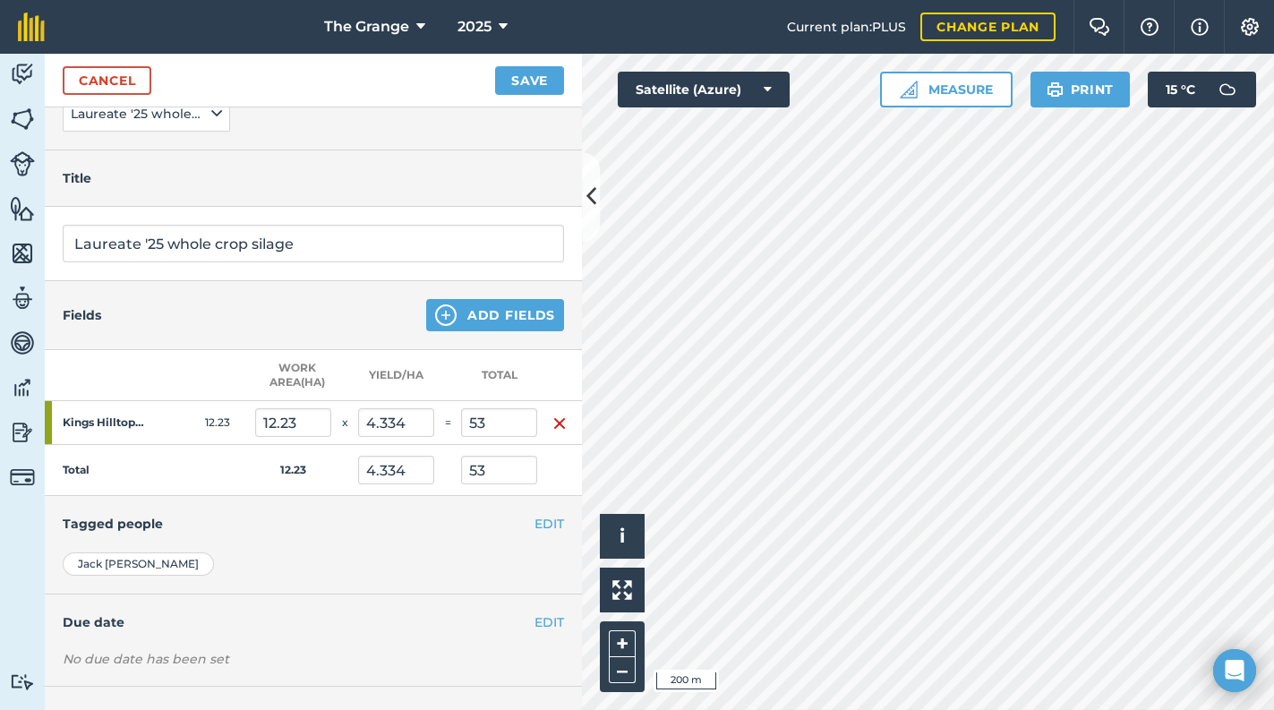
click at [324, 317] on div "Fields Add Fields" at bounding box center [313, 315] width 537 height 69
click at [541, 66] on button "Save" at bounding box center [529, 80] width 69 height 29
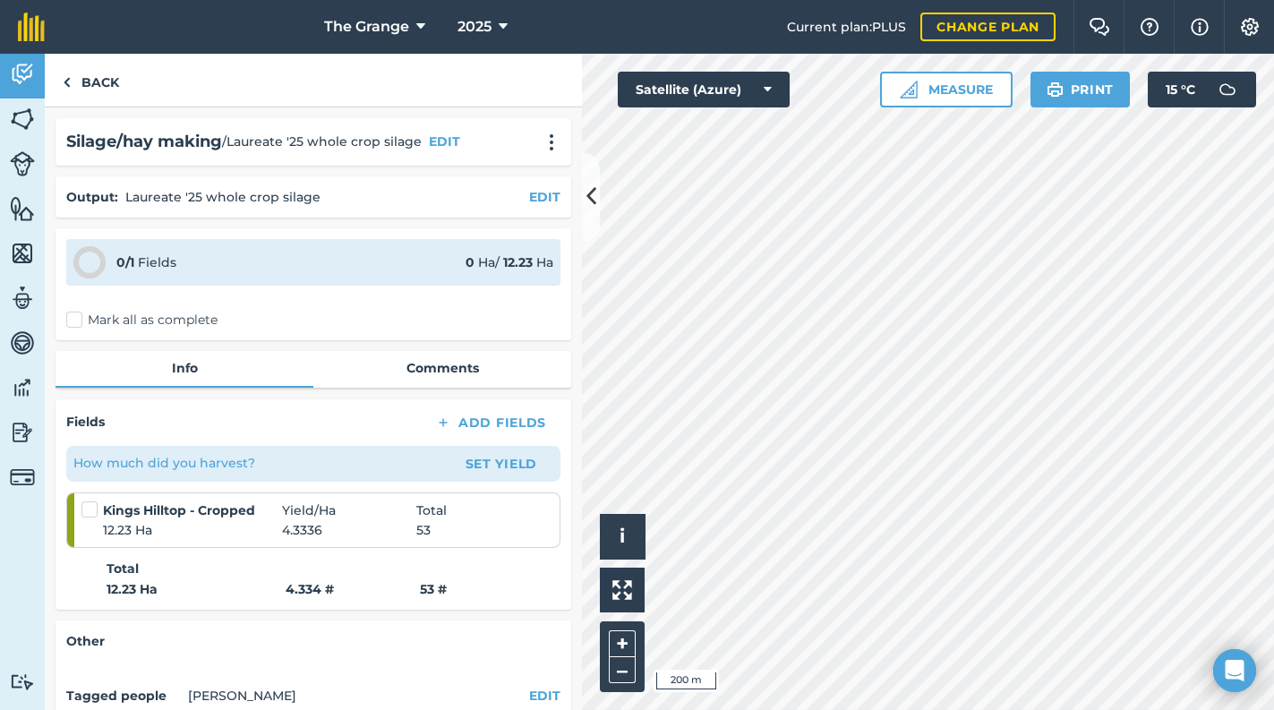
click at [196, 318] on label "Mark all as complete" at bounding box center [141, 320] width 151 height 19
click at [78, 318] on input "Mark all as complete" at bounding box center [72, 317] width 12 height 12
checkbox input "false"
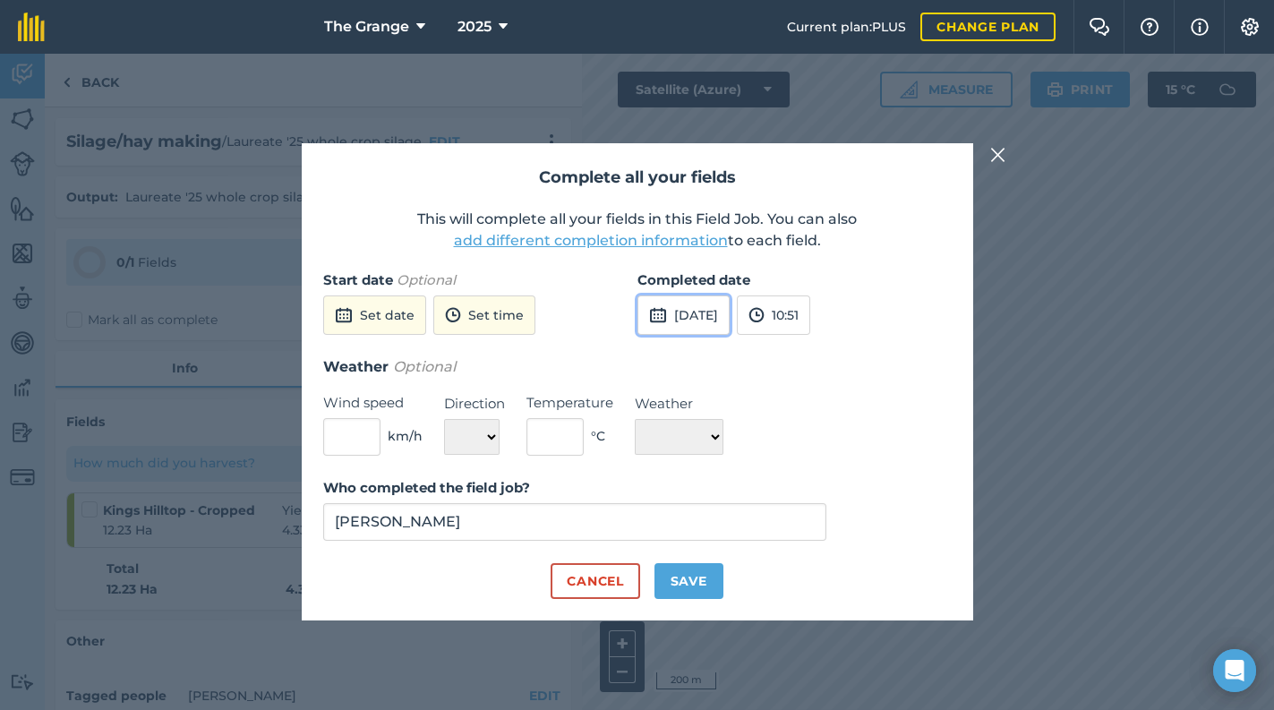
click at [710, 320] on button "[DATE]" at bounding box center [683, 314] width 92 height 39
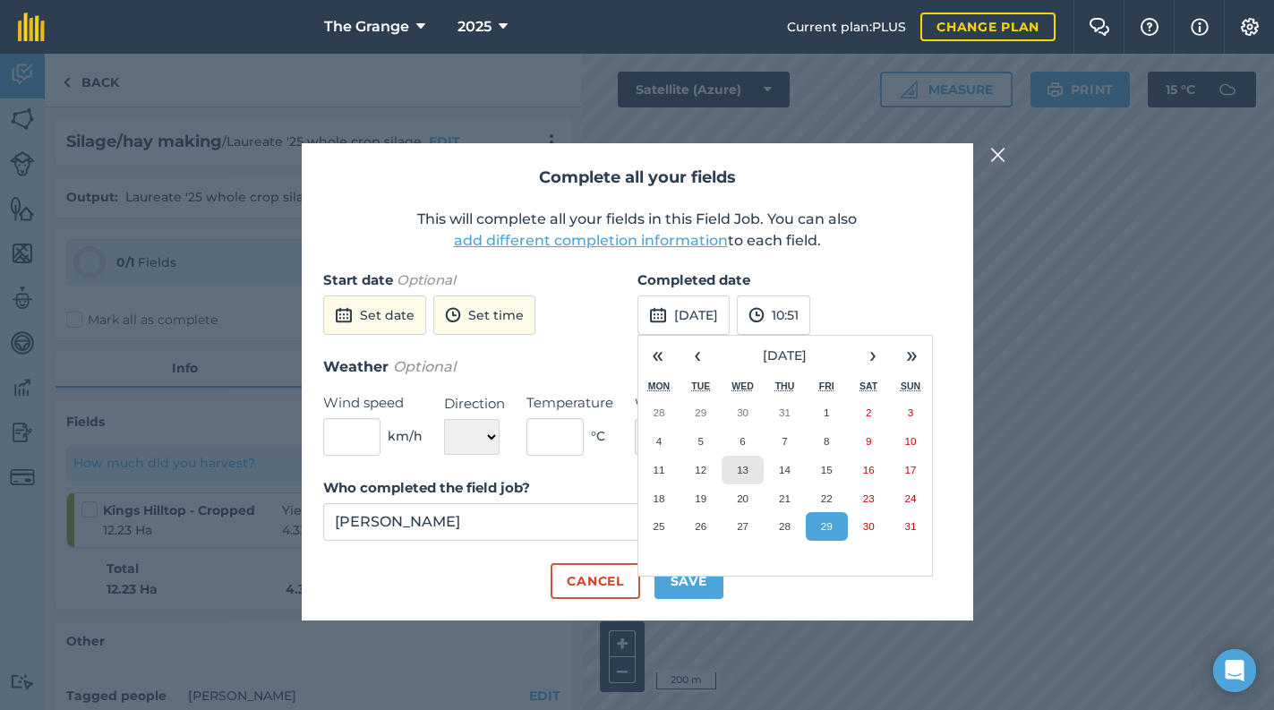
click at [748, 475] on button "13" at bounding box center [742, 470] width 42 height 29
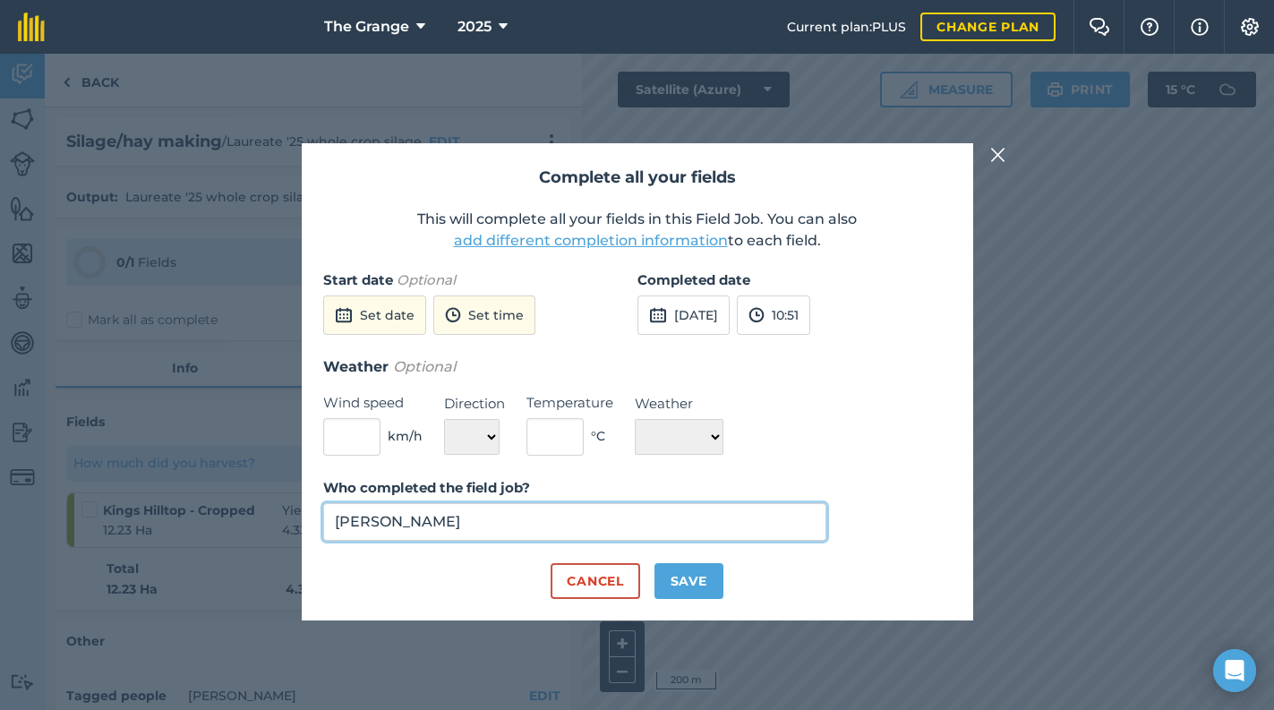
click at [457, 523] on input "[PERSON_NAME]" at bounding box center [575, 522] width 504 height 38
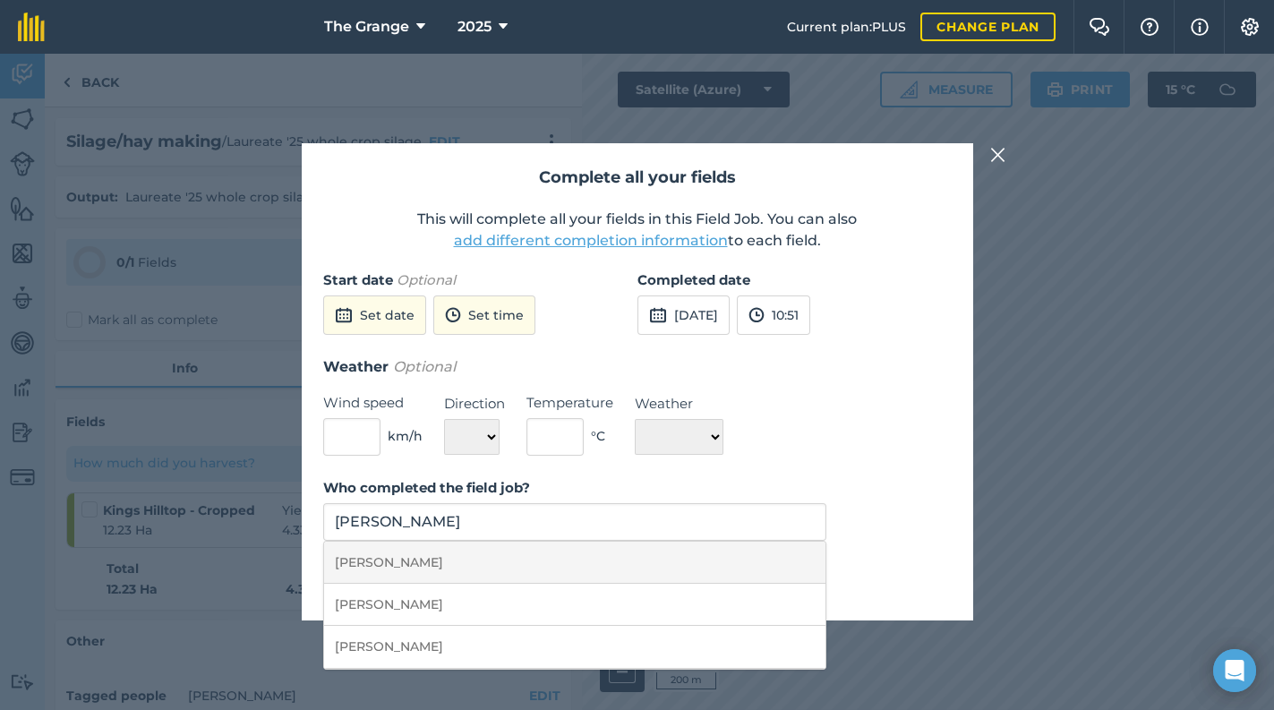
click at [726, 542] on li "[PERSON_NAME]" at bounding box center [575, 563] width 502 height 42
type input "[PERSON_NAME]"
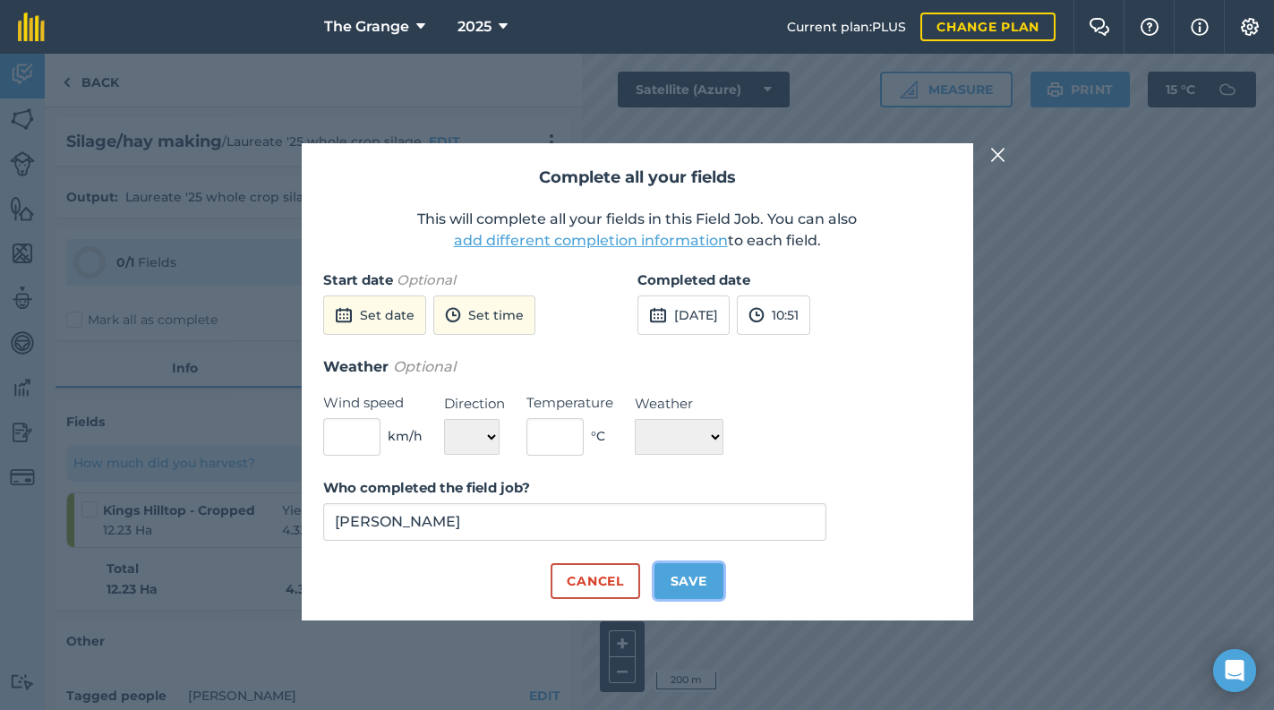
click at [695, 566] on button "Save" at bounding box center [688, 581] width 69 height 36
checkbox input "true"
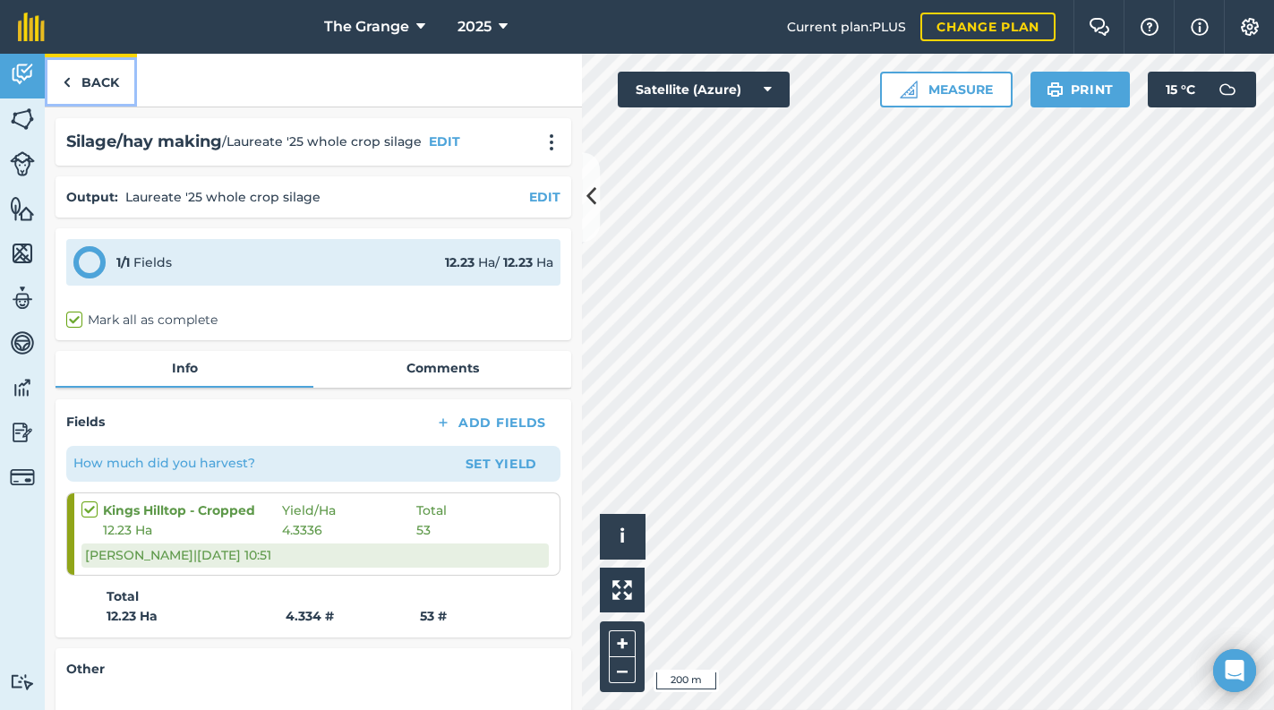
click at [90, 89] on link "Back" at bounding box center [91, 80] width 92 height 53
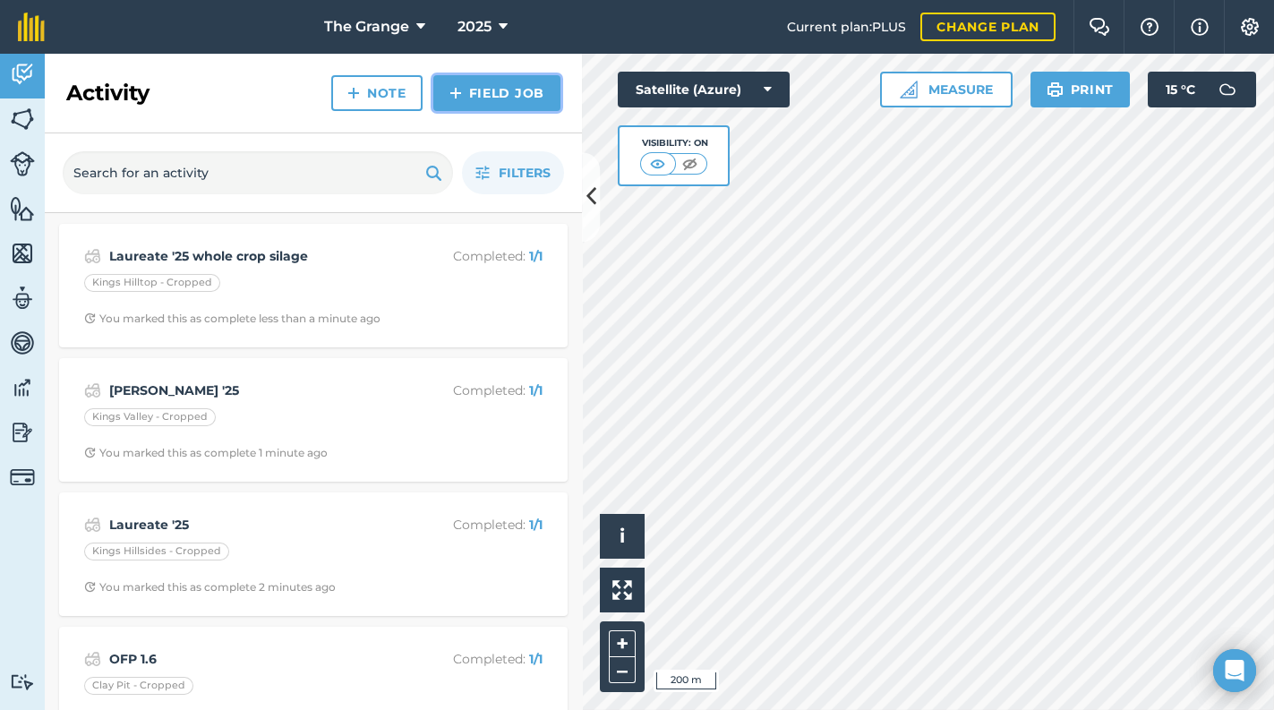
click at [533, 89] on link "Field Job" at bounding box center [496, 93] width 127 height 36
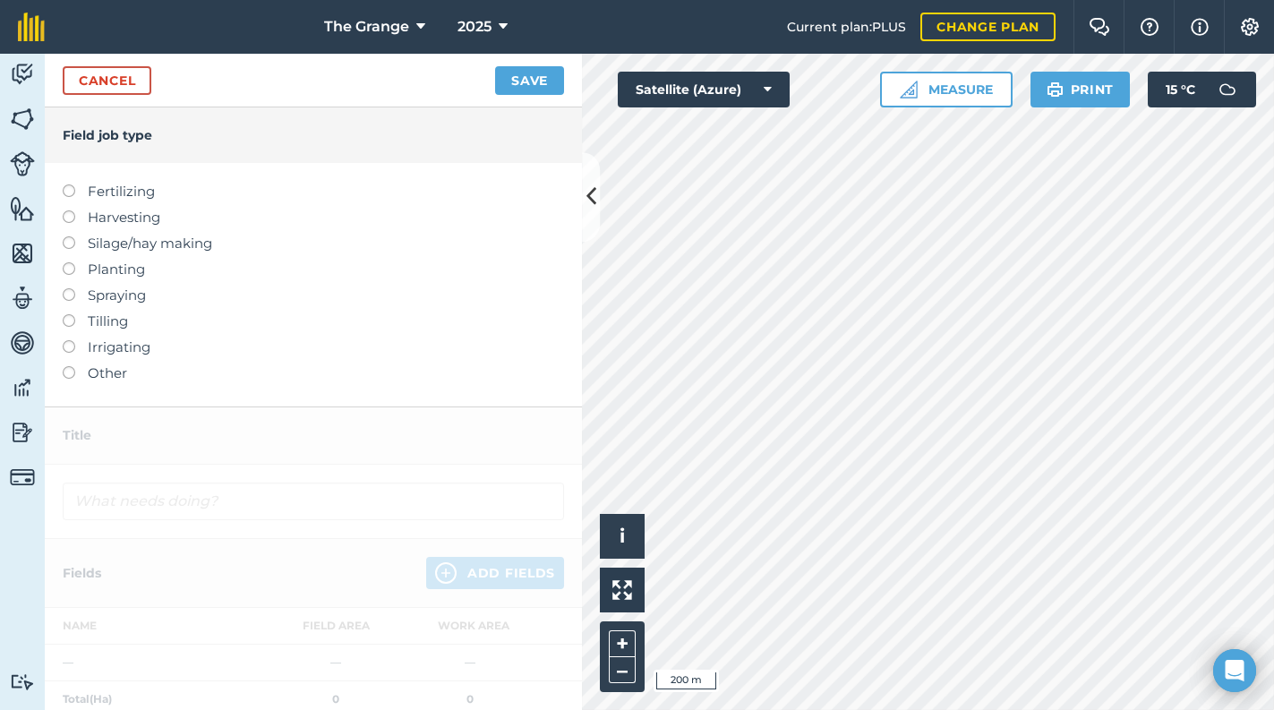
click at [81, 375] on label "Other" at bounding box center [313, 373] width 501 height 21
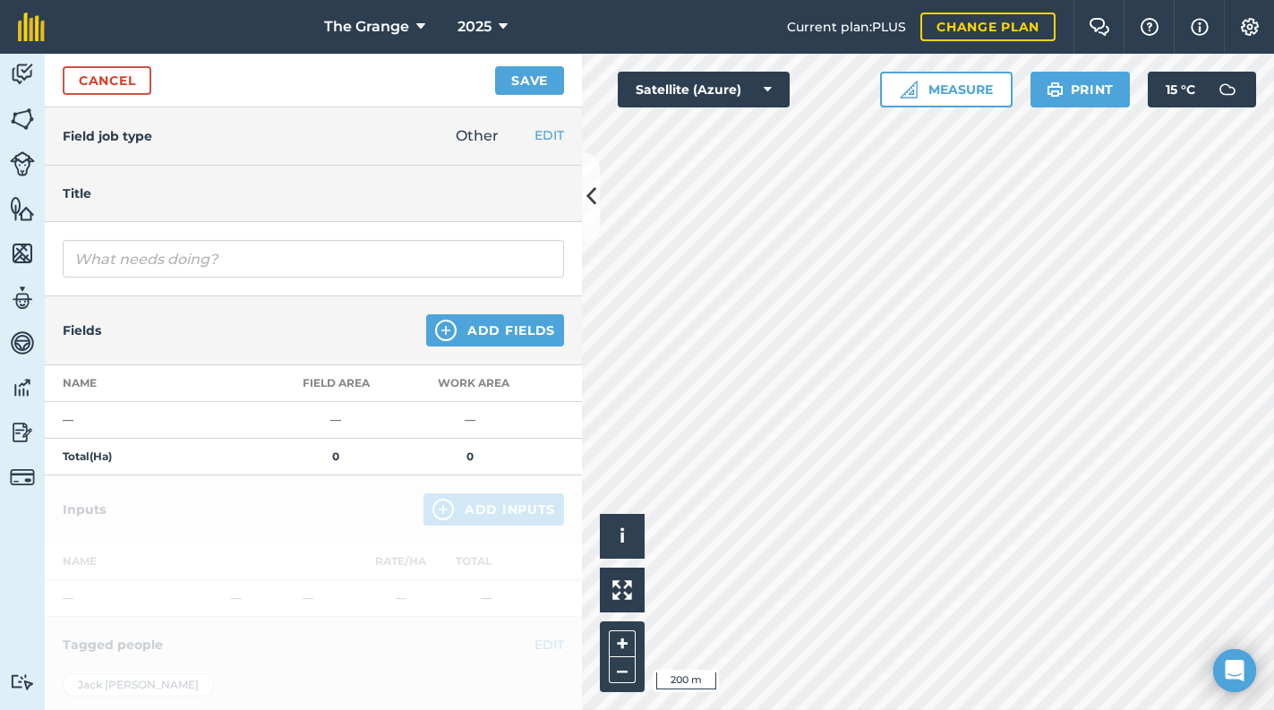
click at [218, 282] on div at bounding box center [313, 259] width 537 height 74
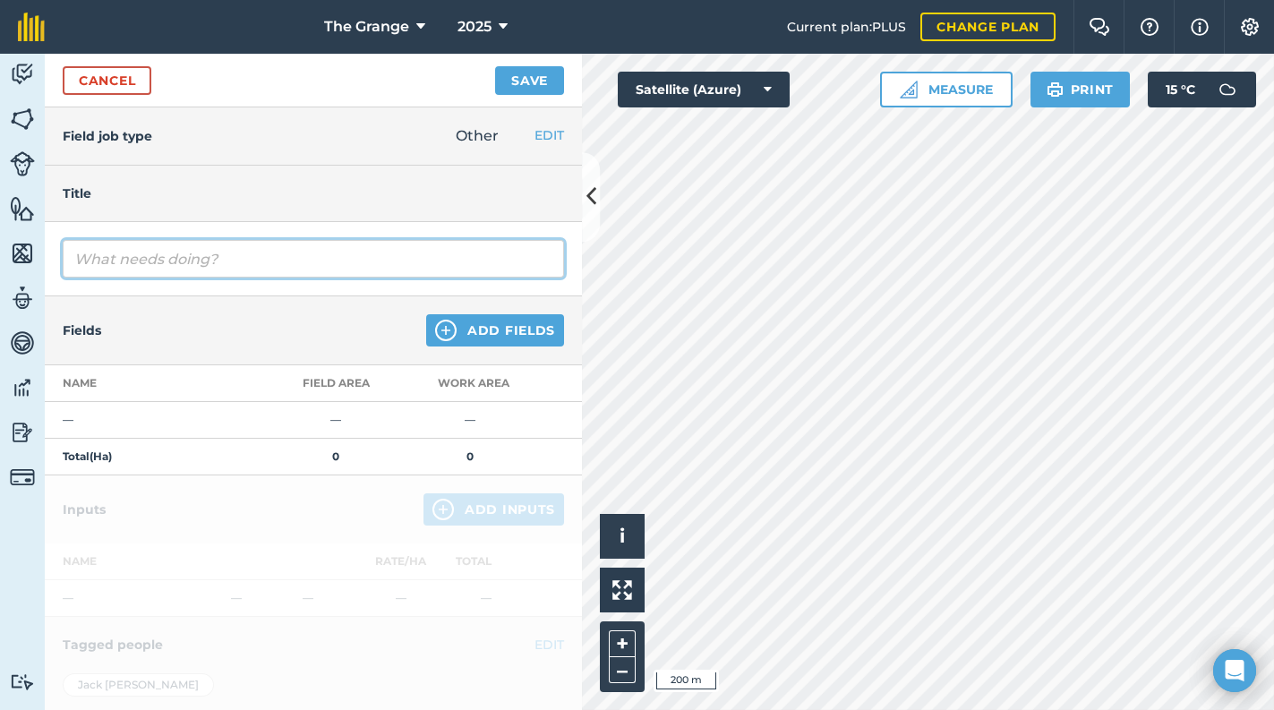
click at [221, 270] on input "text" at bounding box center [313, 259] width 501 height 38
type input "Cut, rowed and baled"
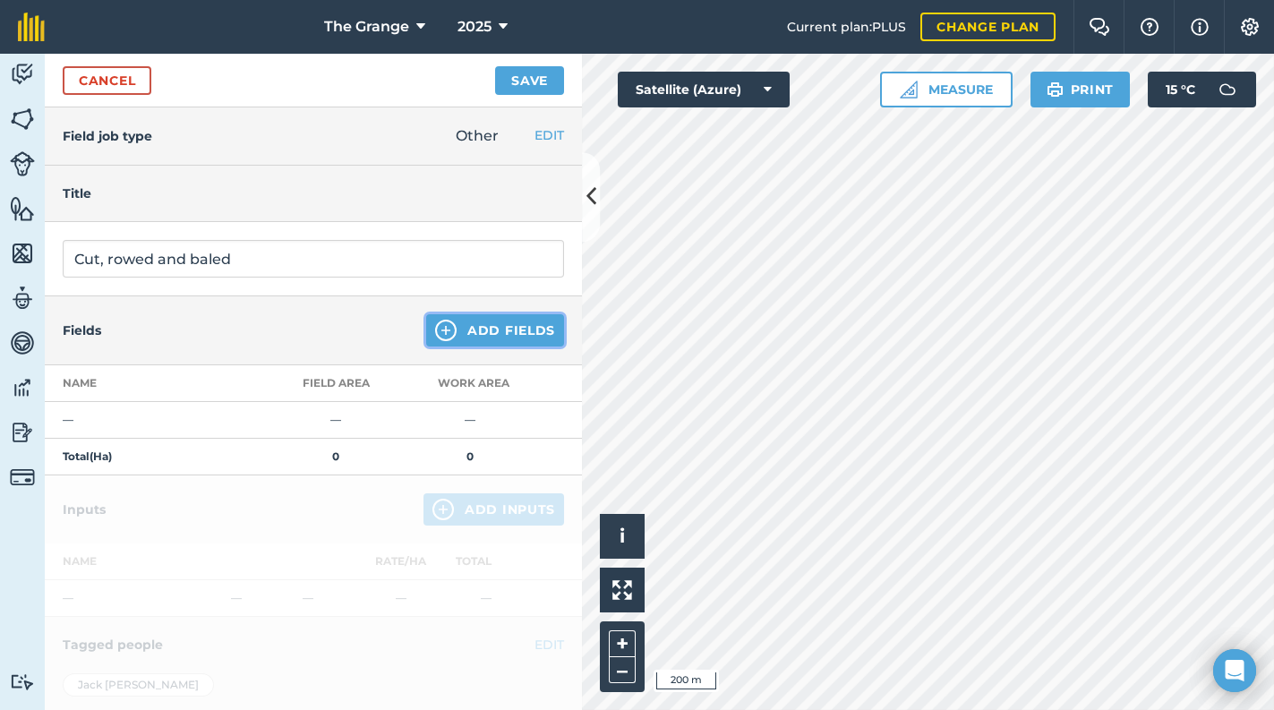
click at [521, 335] on button "Add Fields" at bounding box center [495, 330] width 138 height 32
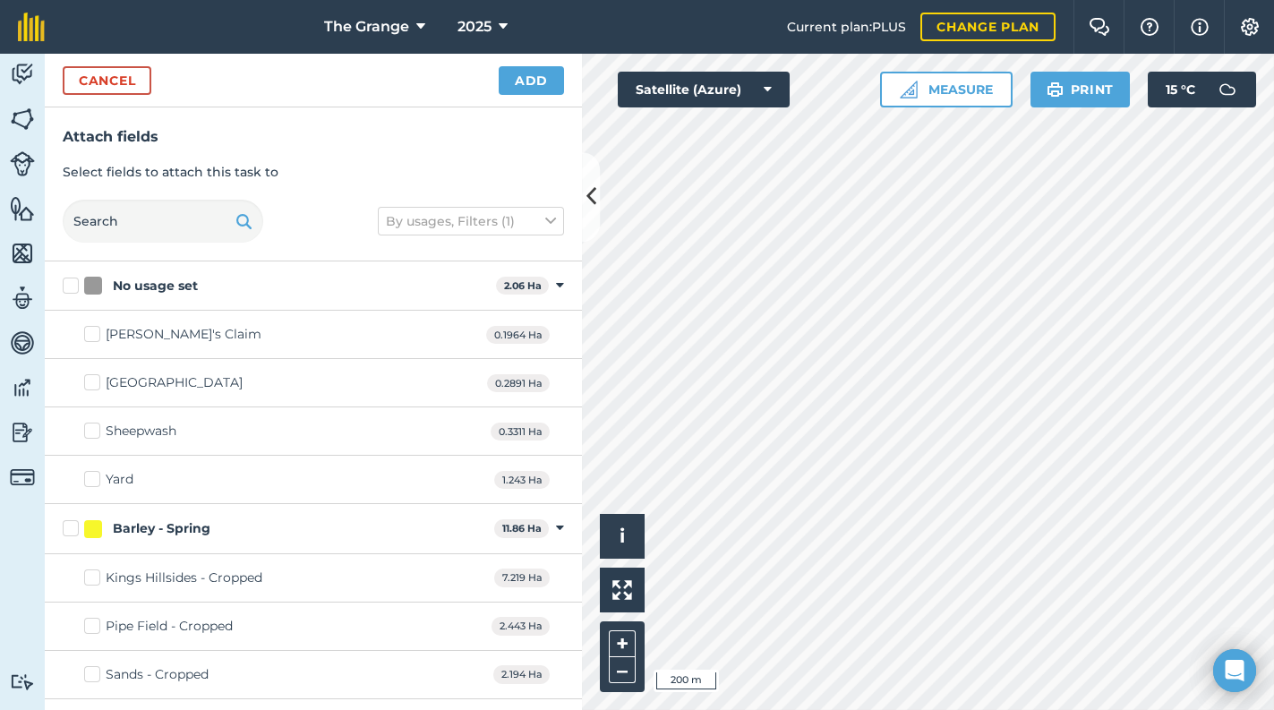
checkbox input "true"
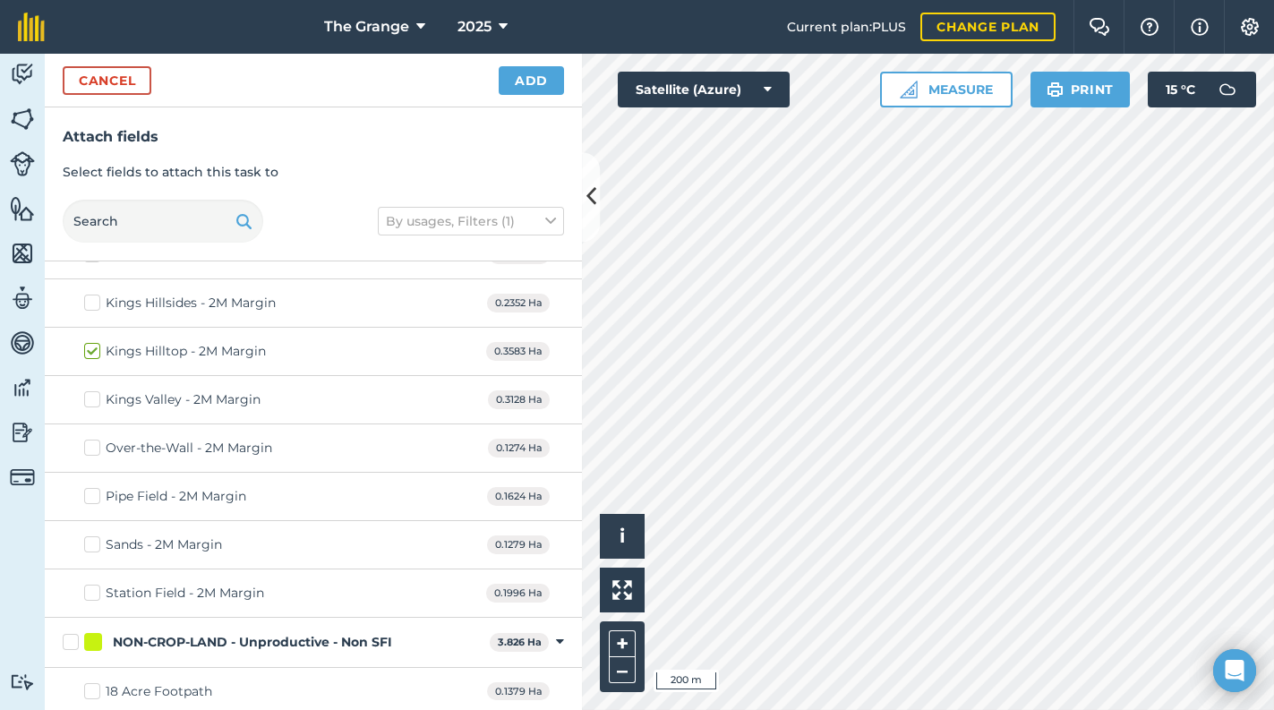
scroll to position [1142, 0]
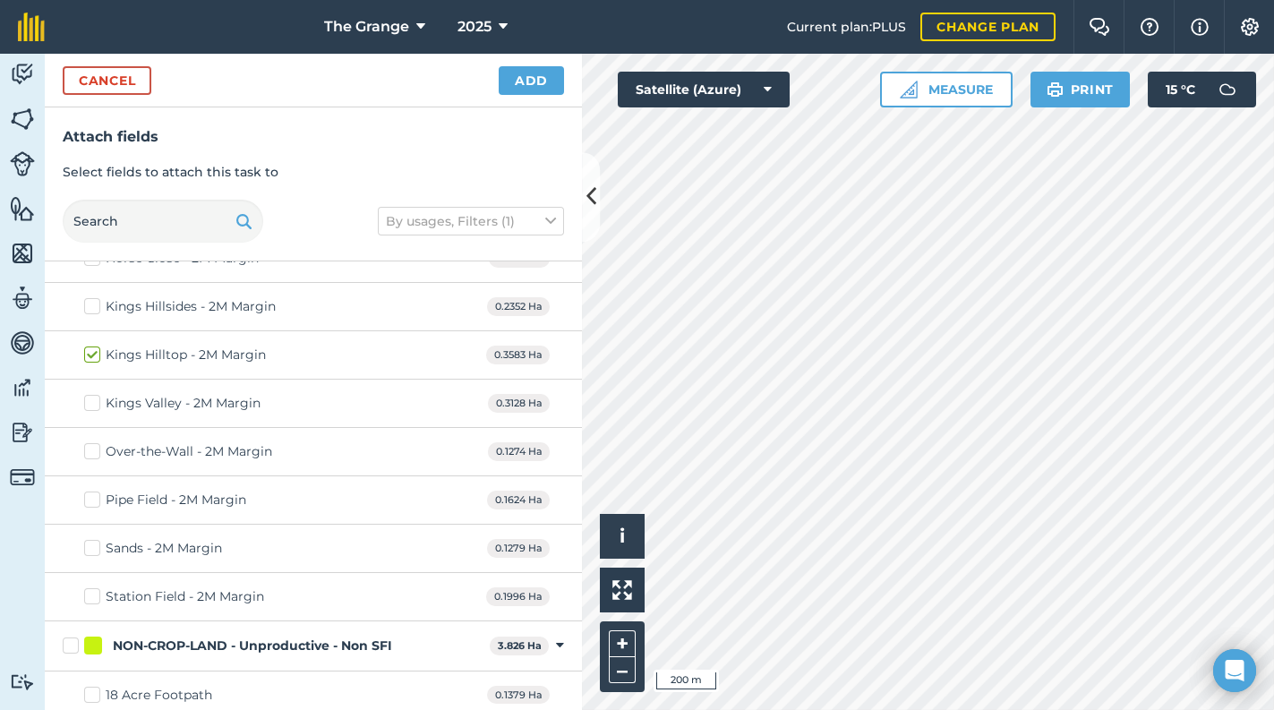
click at [97, 350] on label "Kings Hilltop - 2M Margin" at bounding box center [175, 354] width 182 height 19
click at [96, 350] on input "Kings Hilltop - 2M Margin" at bounding box center [90, 351] width 12 height 12
checkbox input "false"
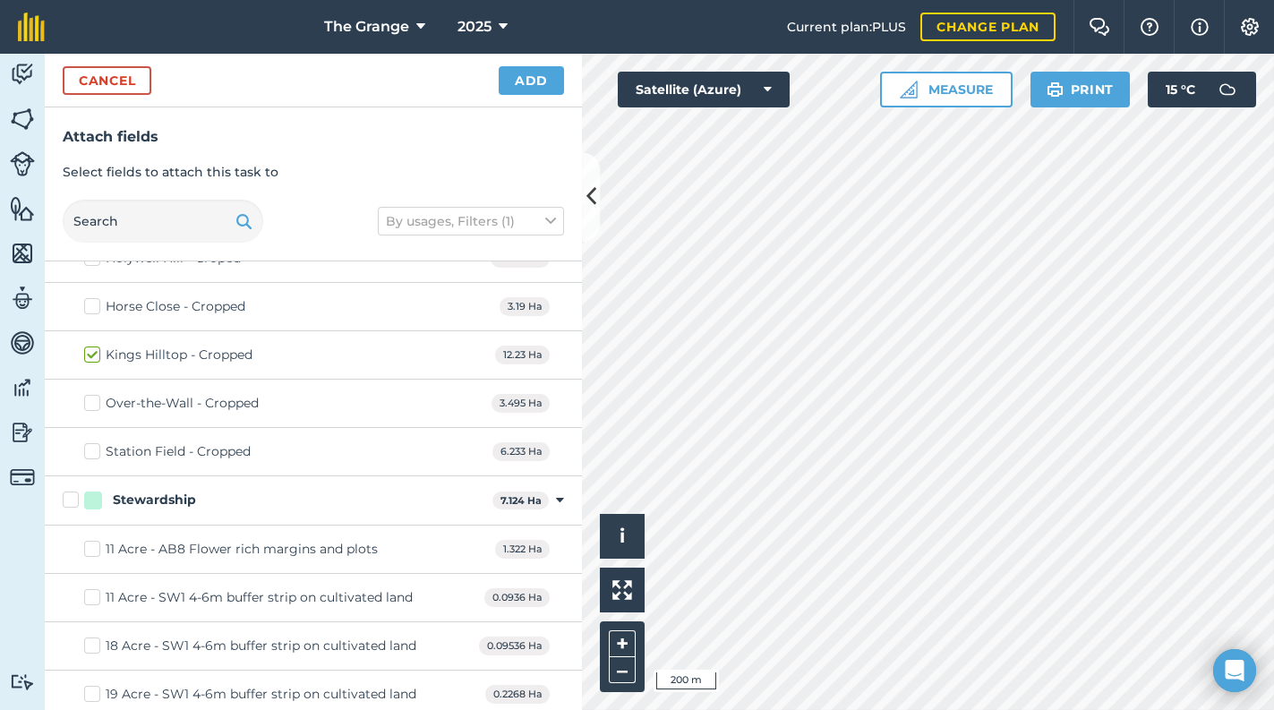
scroll to position [2589, 0]
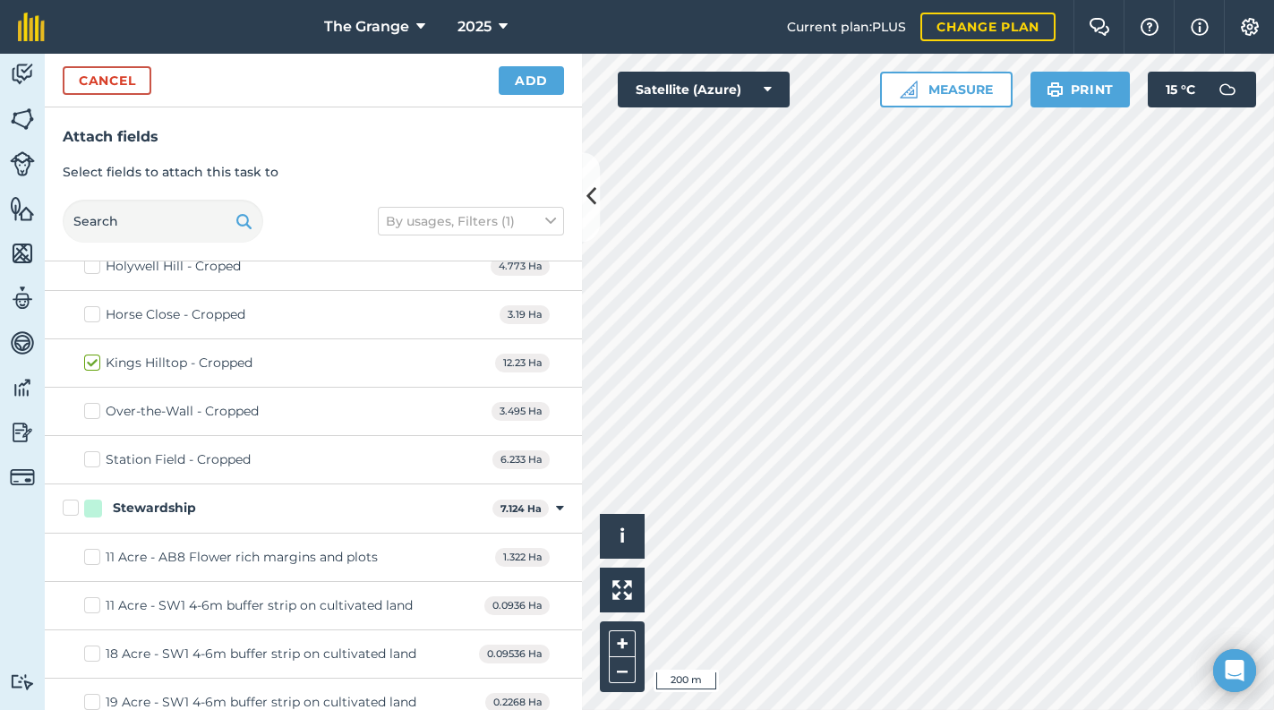
click at [87, 357] on label "Kings Hilltop - Cropped" at bounding box center [168, 363] width 168 height 19
click at [87, 357] on input "Kings Hilltop - Cropped" at bounding box center [90, 360] width 12 height 12
checkbox input "true"
click at [569, 96] on div "Cancel Add" at bounding box center [313, 81] width 537 height 54
click at [534, 90] on button "Add" at bounding box center [531, 80] width 65 height 29
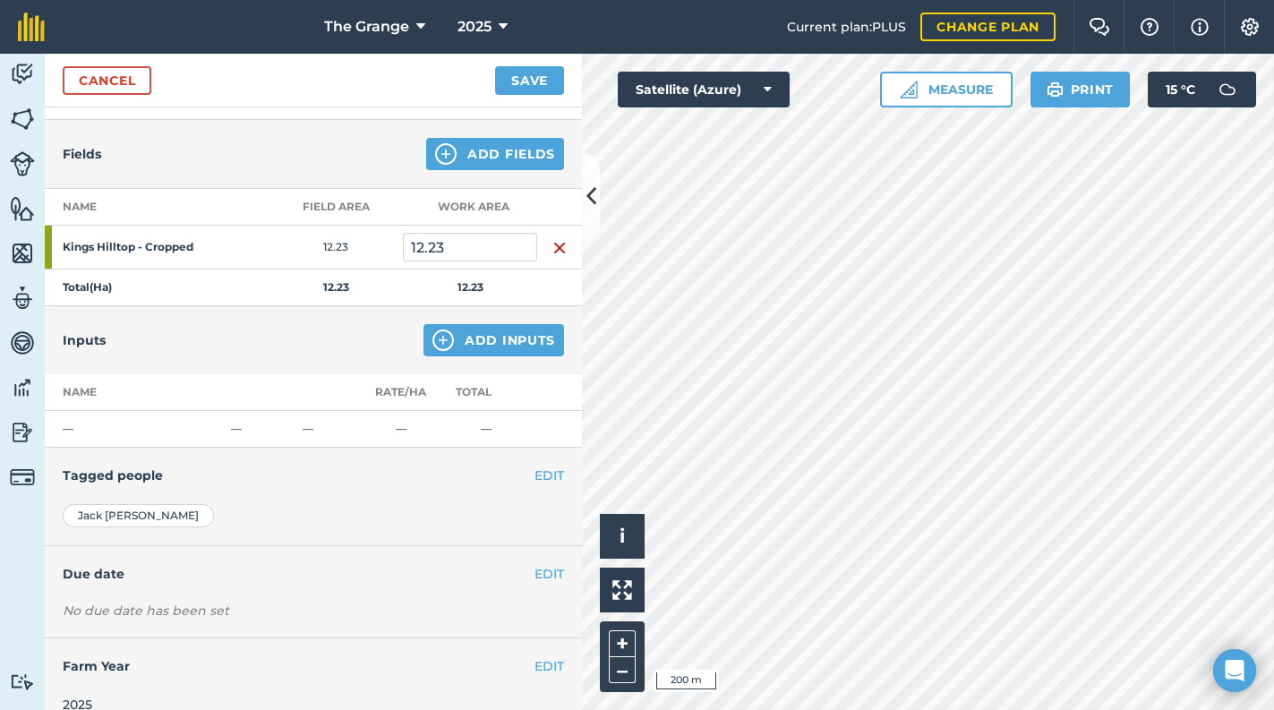
scroll to position [196, 0]
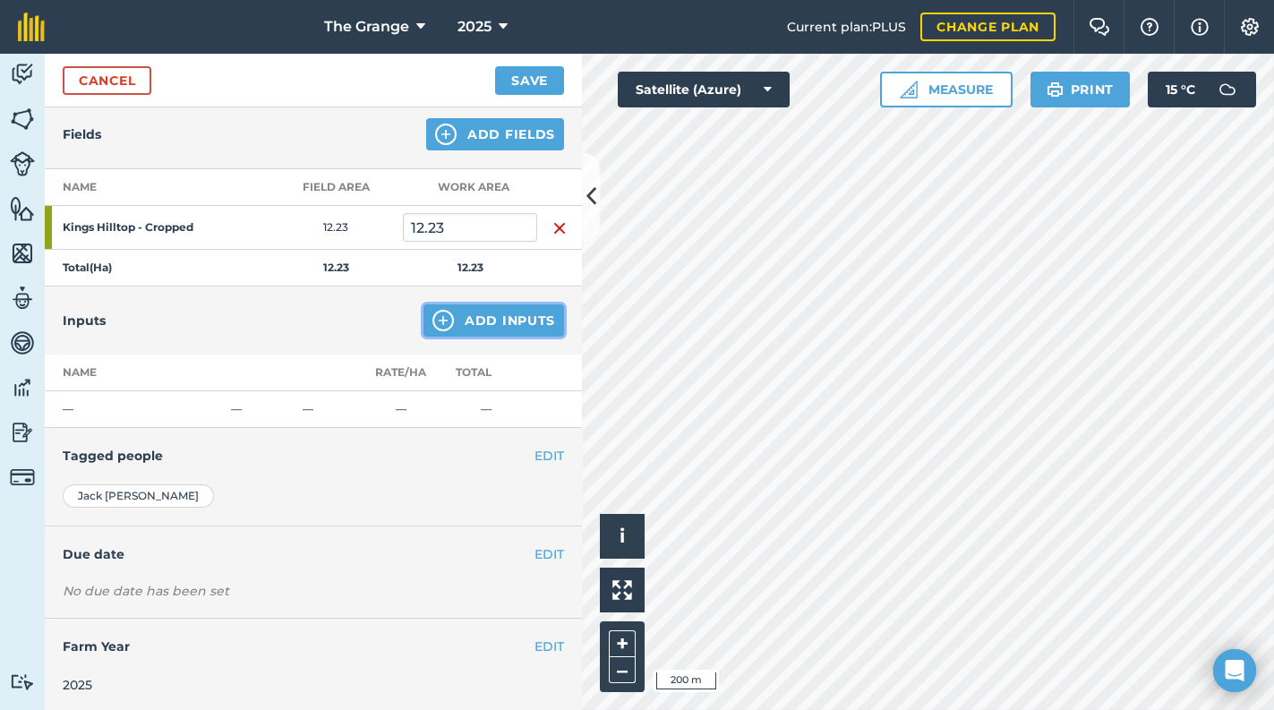
click at [465, 319] on button "Add Inputs" at bounding box center [493, 320] width 141 height 32
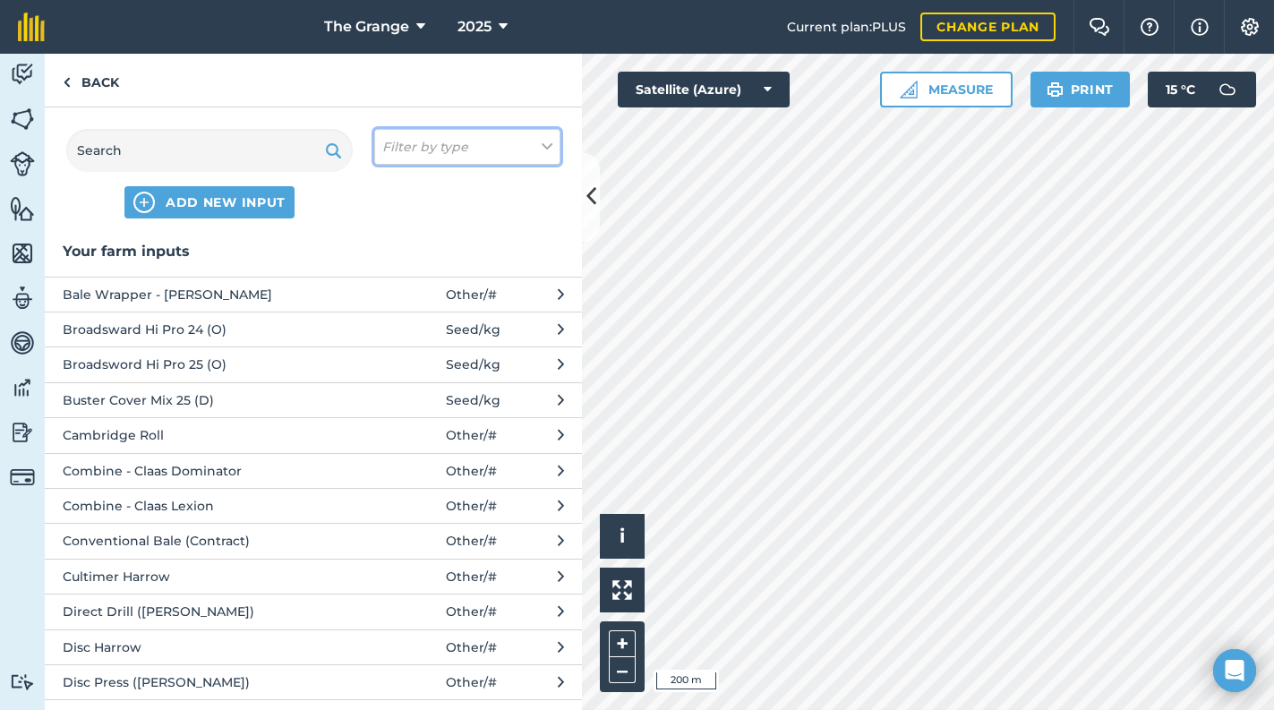
click at [472, 143] on button "Filter by type" at bounding box center [467, 147] width 186 height 36
click at [443, 302] on div "Other" at bounding box center [467, 318] width 184 height 33
click at [448, 305] on div "Other" at bounding box center [467, 318] width 184 height 33
click at [444, 313] on label "Other" at bounding box center [467, 318] width 170 height 19
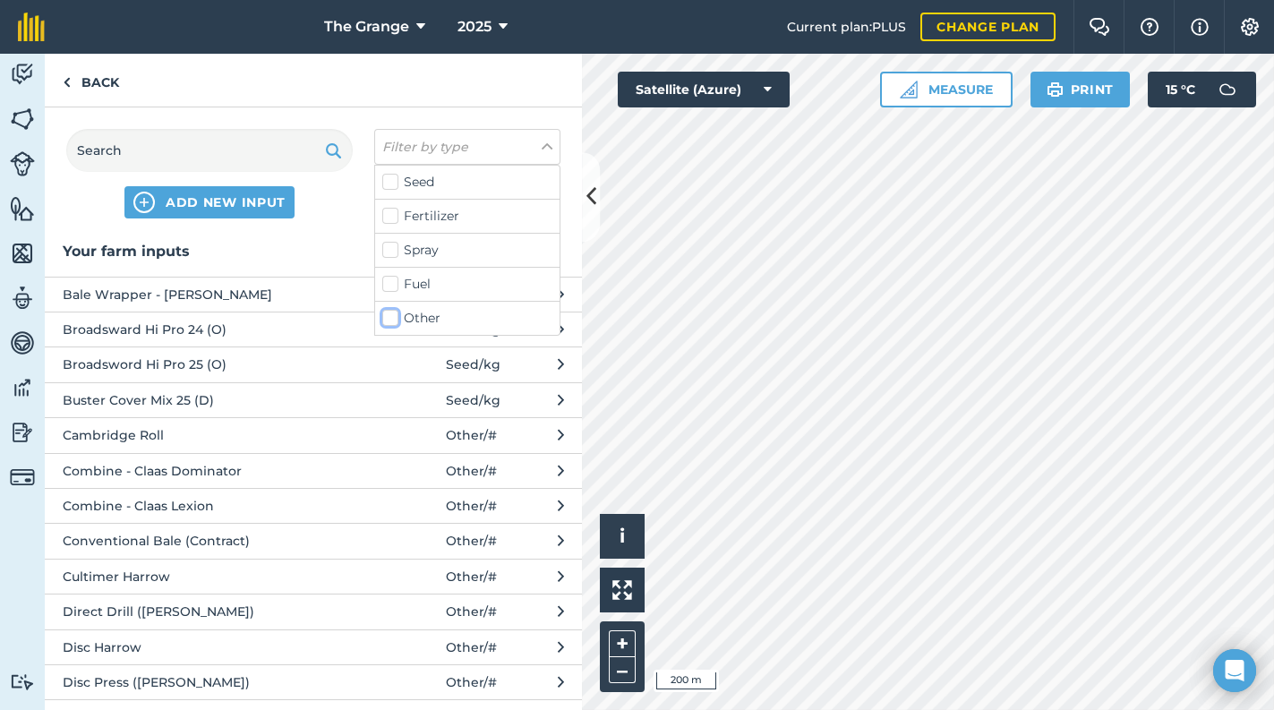
click at [394, 313] on input "Other" at bounding box center [388, 315] width 12 height 12
checkbox input "true"
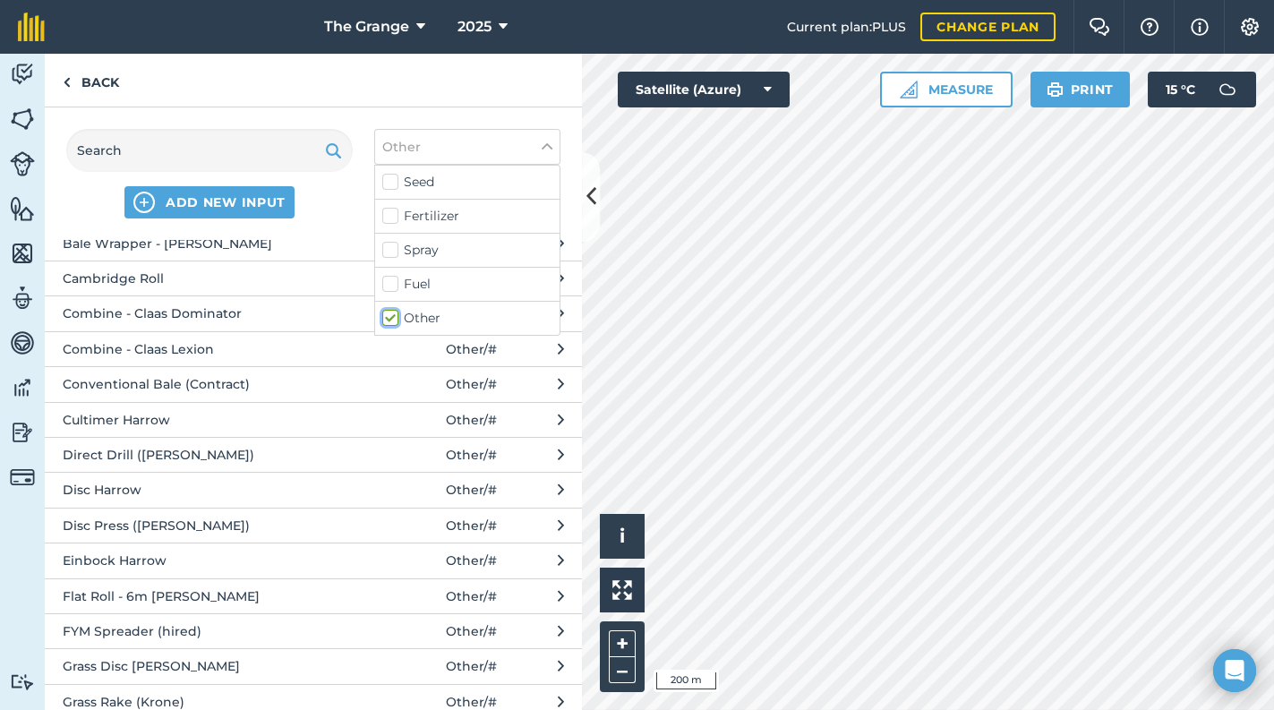
scroll to position [76, 0]
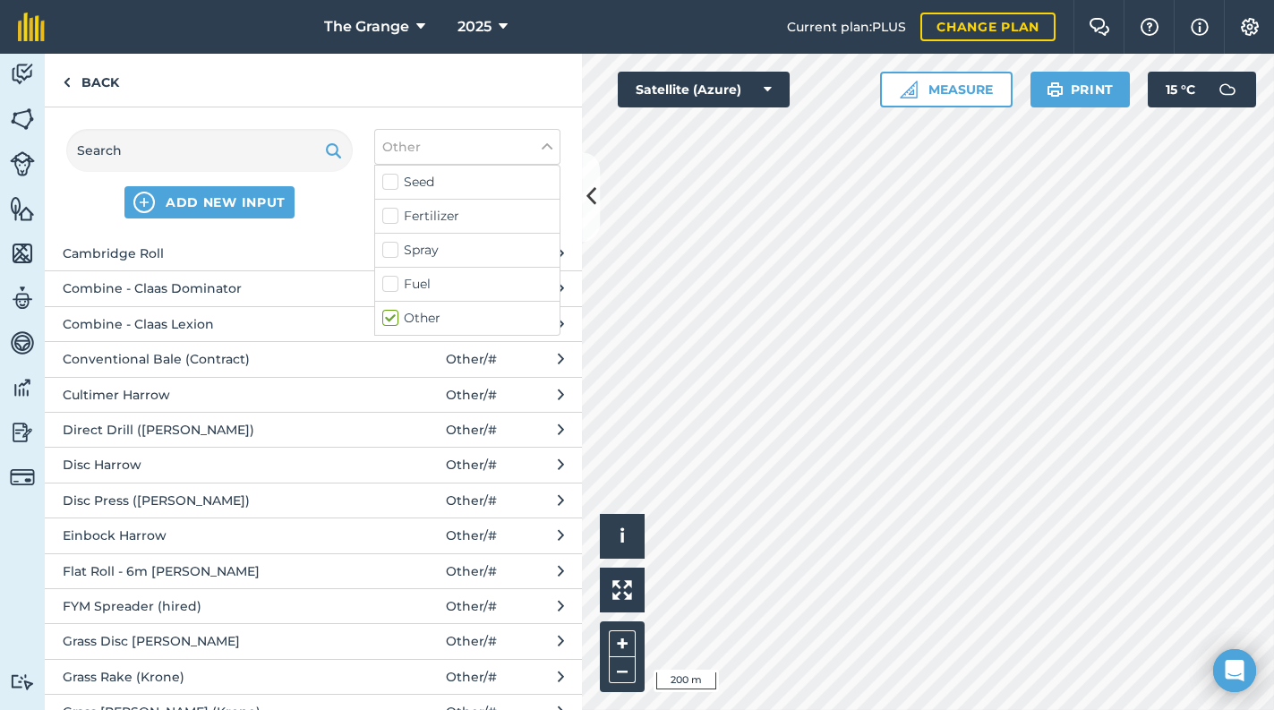
click at [183, 634] on span "Grass Disc [PERSON_NAME]" at bounding box center [209, 641] width 293 height 20
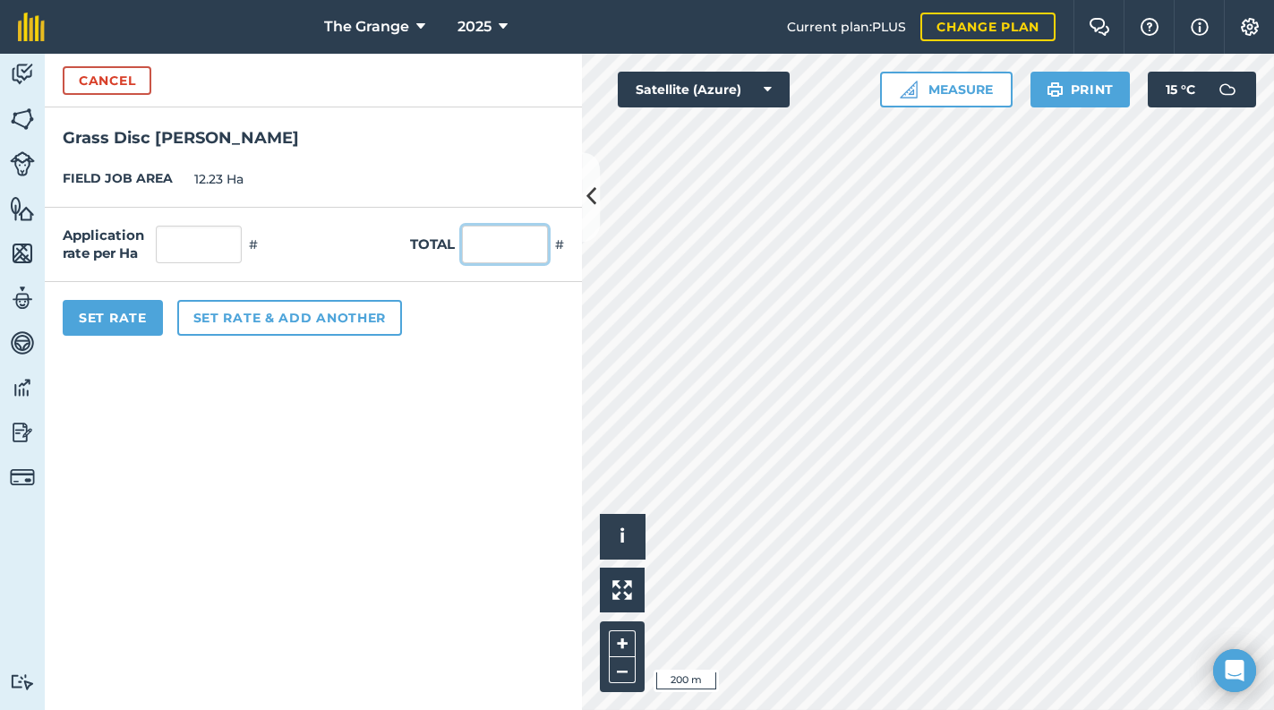
click at [504, 251] on input "text" at bounding box center [505, 245] width 86 height 38
type input "1"
drag, startPoint x: 148, startPoint y: 322, endPoint x: 144, endPoint y: 332, distance: 10.5
click at [148, 324] on button "Set Rate" at bounding box center [113, 318] width 100 height 36
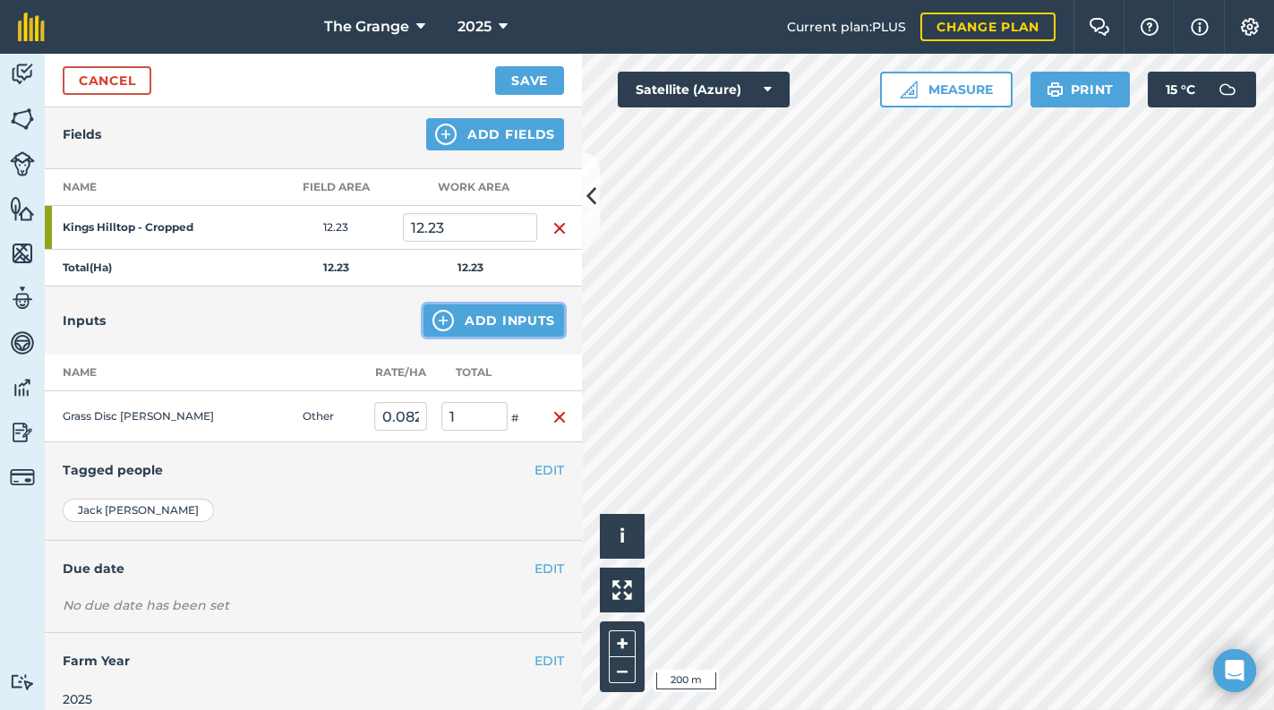
click at [504, 323] on button "Add Inputs" at bounding box center [493, 320] width 141 height 32
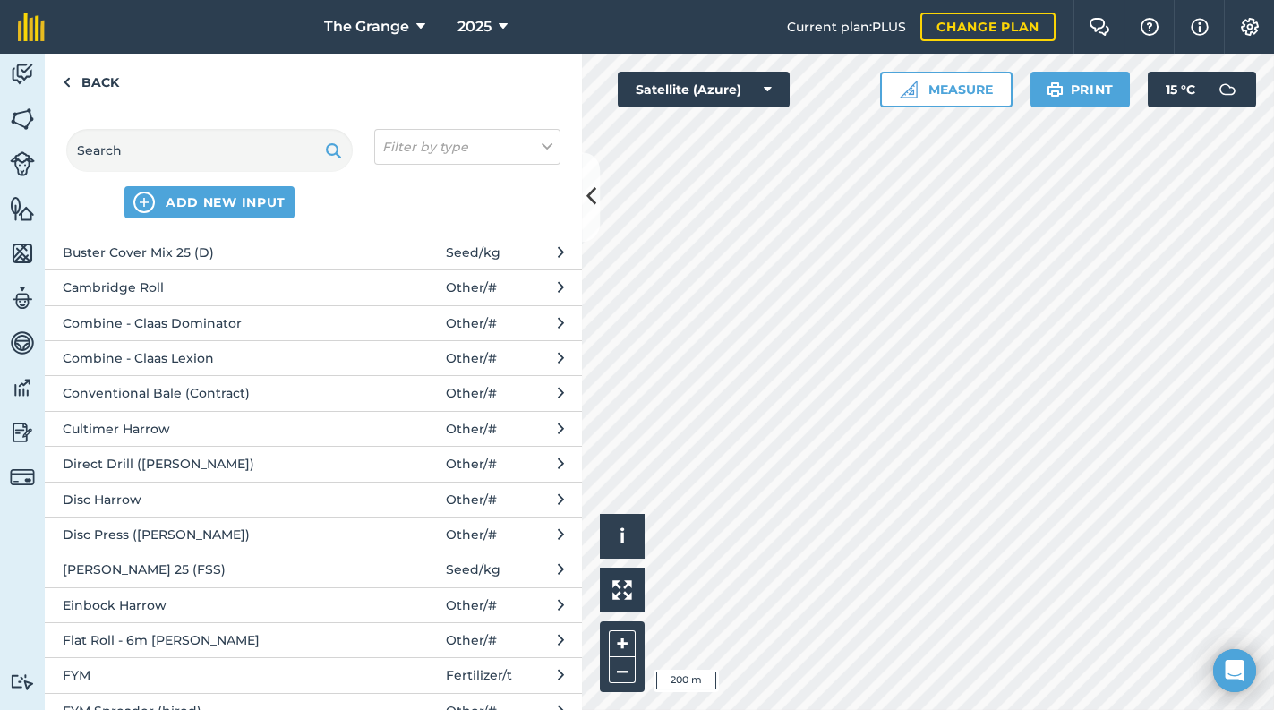
scroll to position [380, 0]
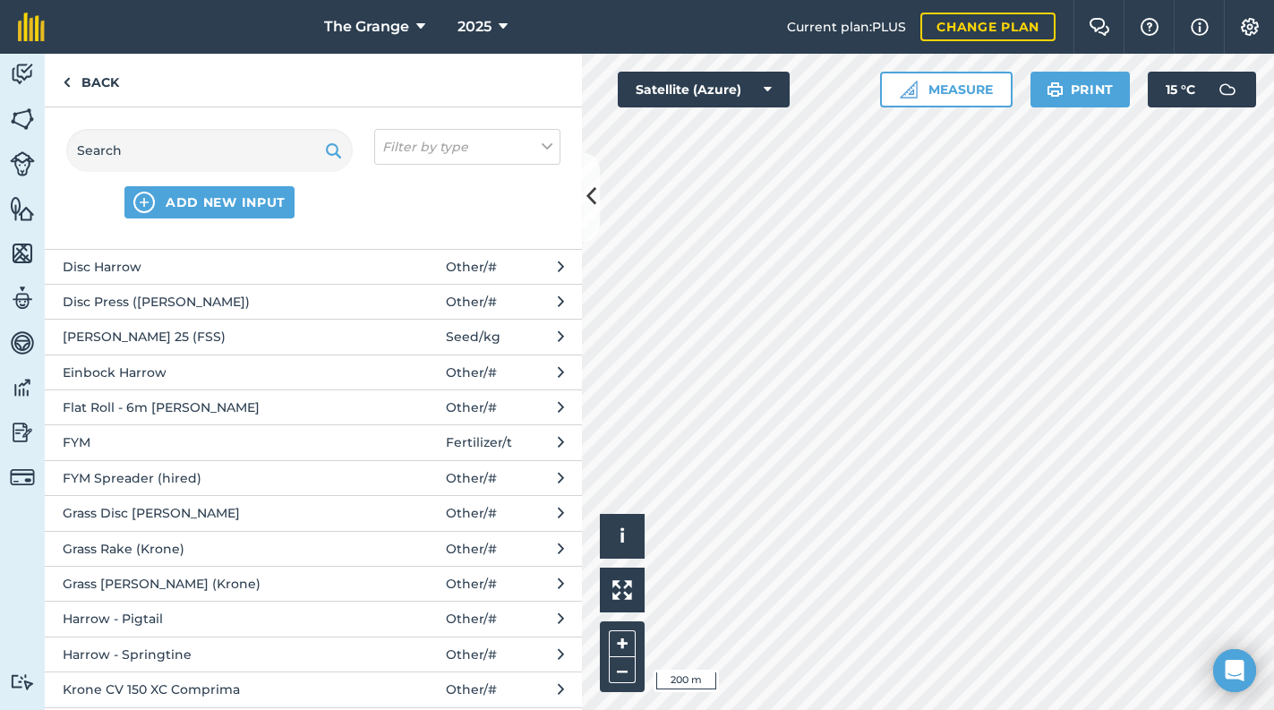
click at [159, 550] on span "Grass Rake (Krone)" at bounding box center [209, 549] width 293 height 20
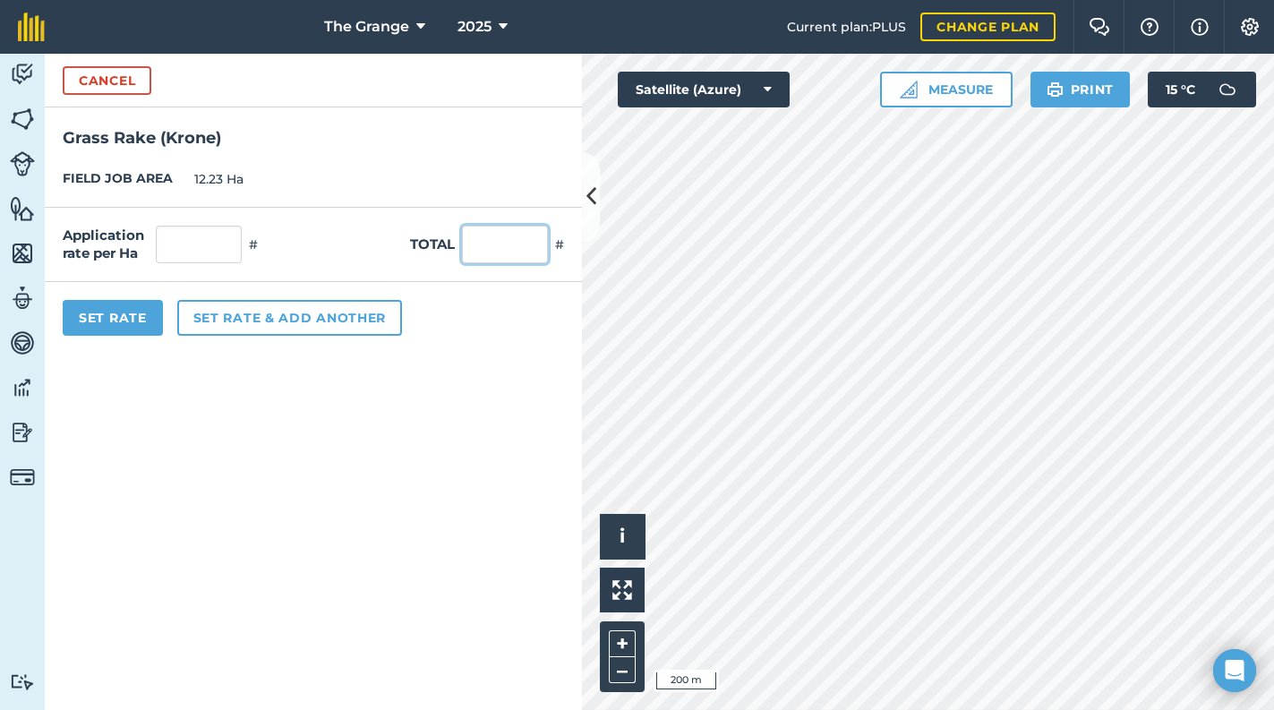
click at [491, 253] on input "text" at bounding box center [505, 245] width 86 height 38
type input "1"
click at [129, 311] on button "Set Rate" at bounding box center [113, 318] width 100 height 36
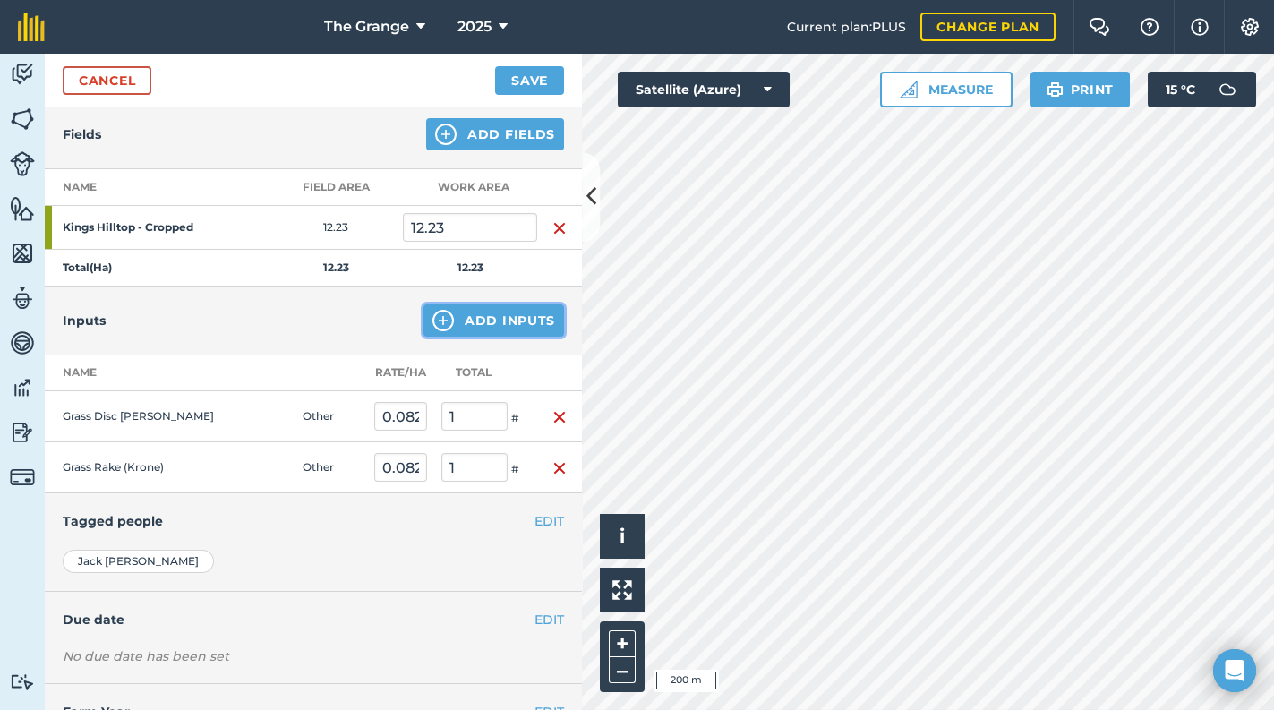
click at [525, 333] on button "Add Inputs" at bounding box center [493, 320] width 141 height 32
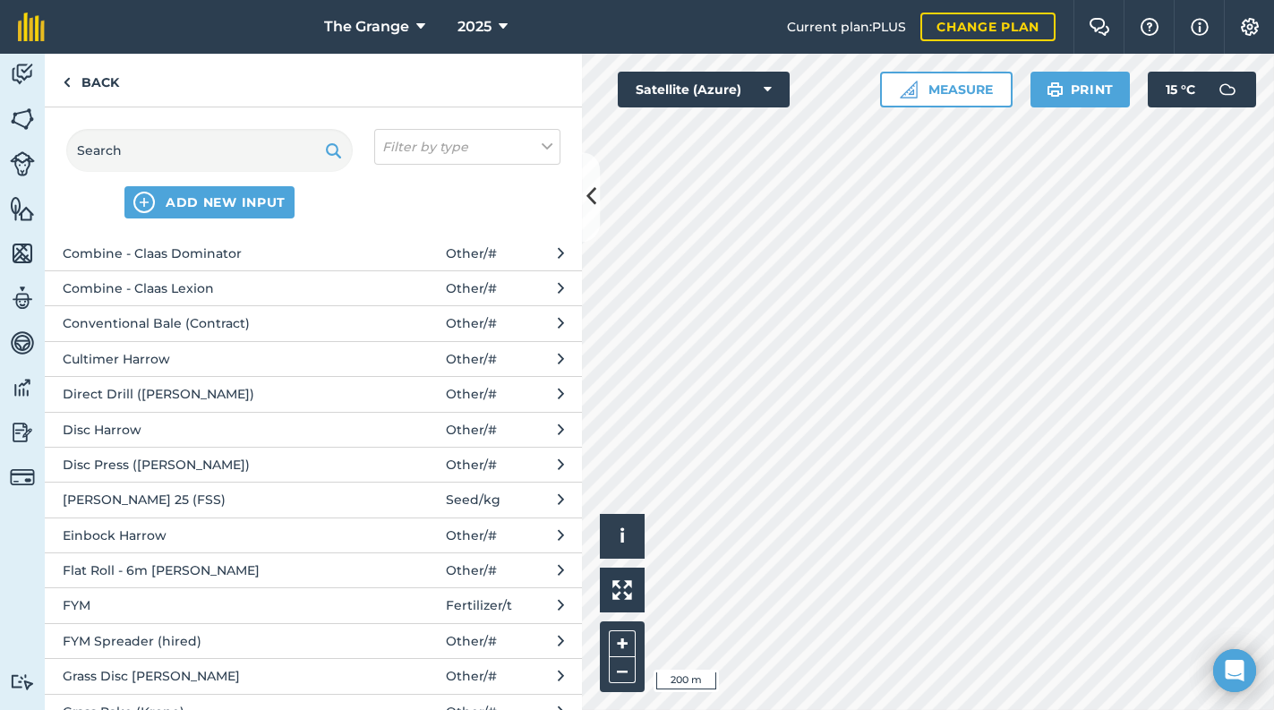
scroll to position [456, 0]
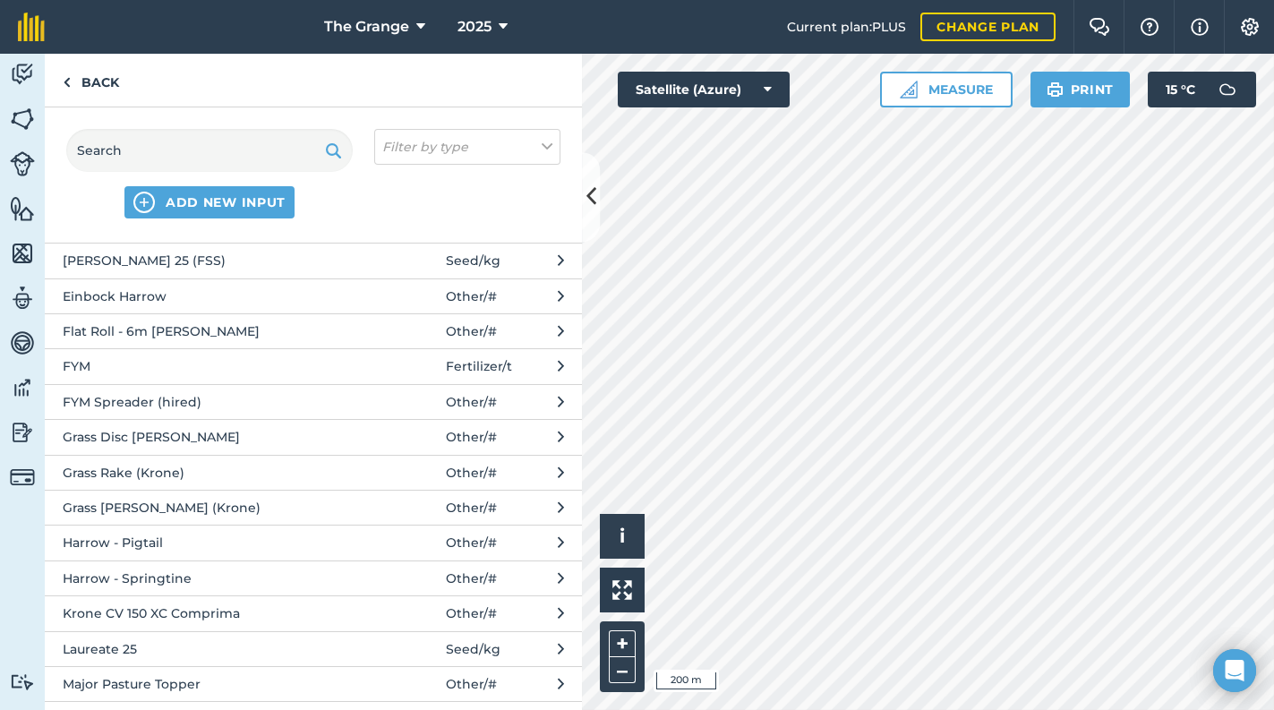
click at [242, 614] on span "Krone CV 150 XC Comprima" at bounding box center [209, 613] width 293 height 20
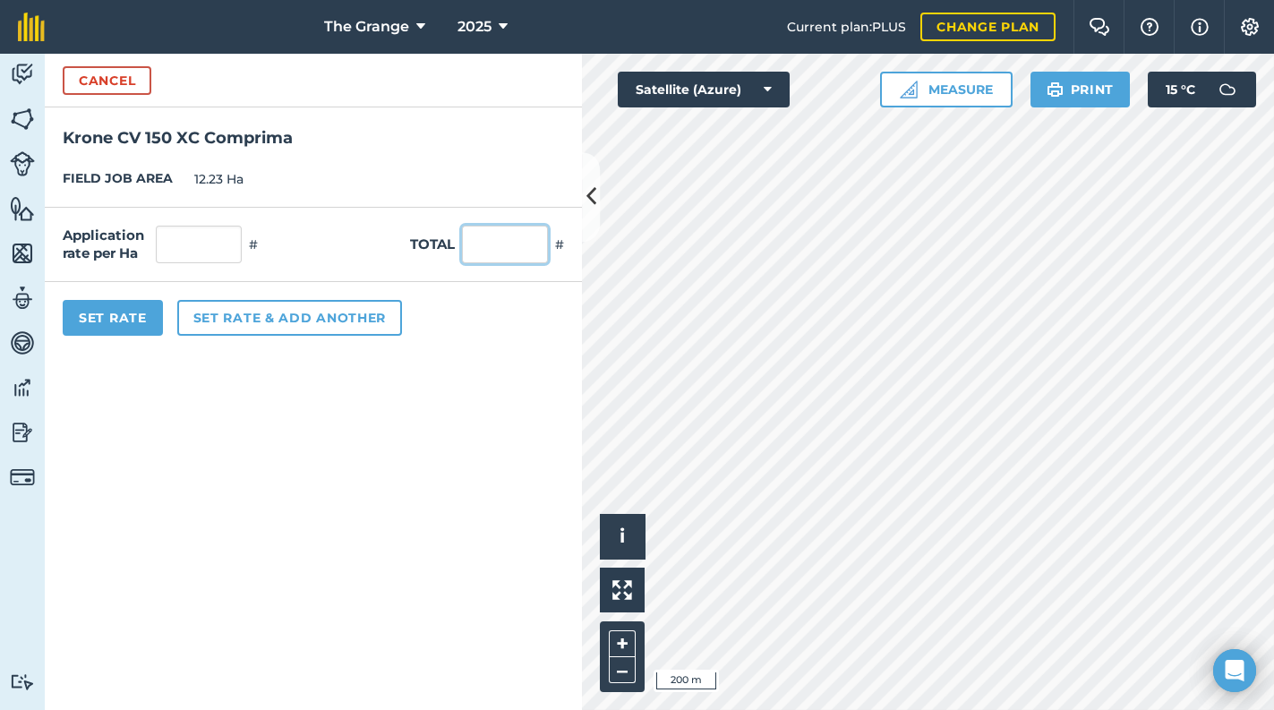
click at [524, 244] on input "text" at bounding box center [505, 245] width 86 height 38
type input "1"
type input "0.082"
click at [125, 311] on button "Set Rate" at bounding box center [113, 318] width 100 height 36
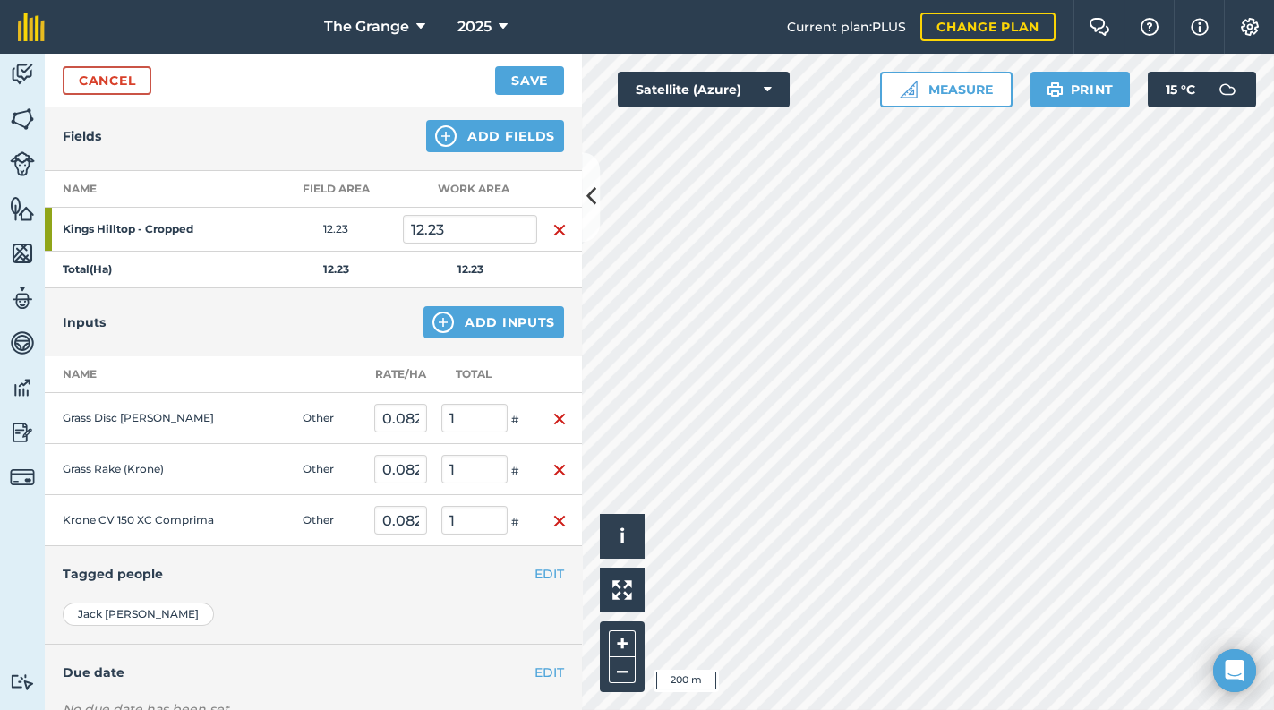
scroll to position [0, 0]
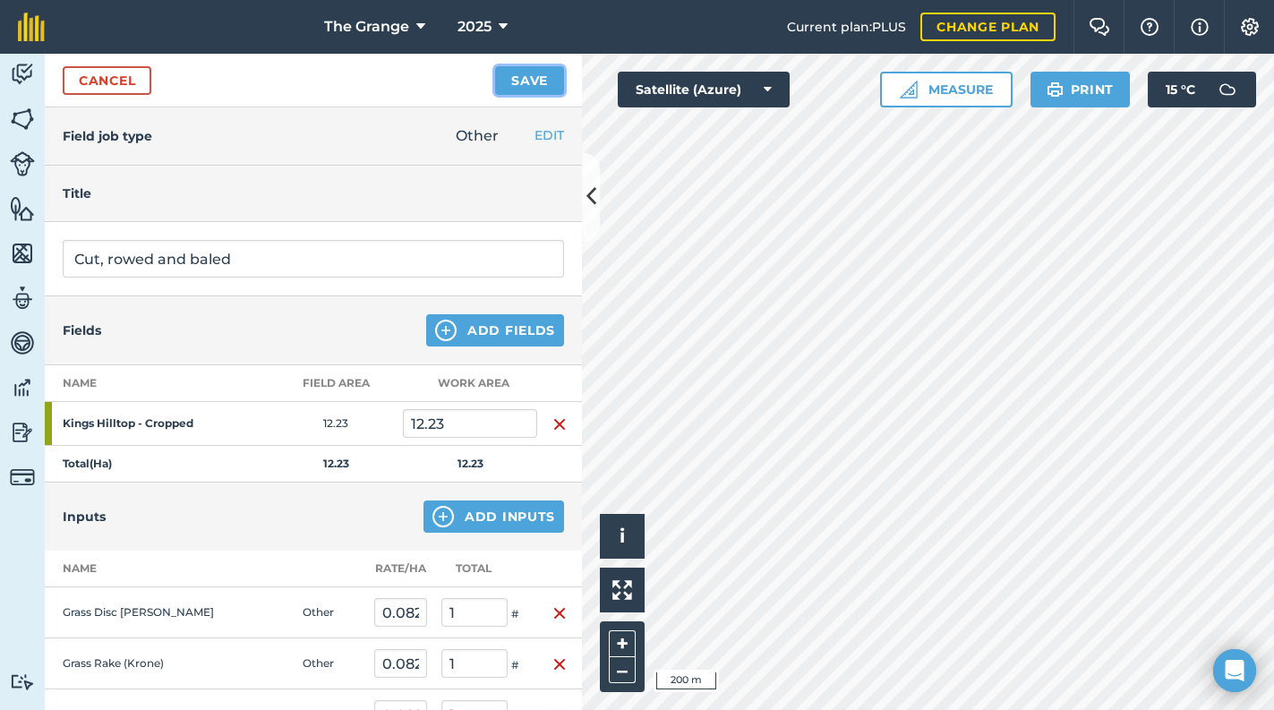
click at [508, 78] on button "Save" at bounding box center [529, 80] width 69 height 29
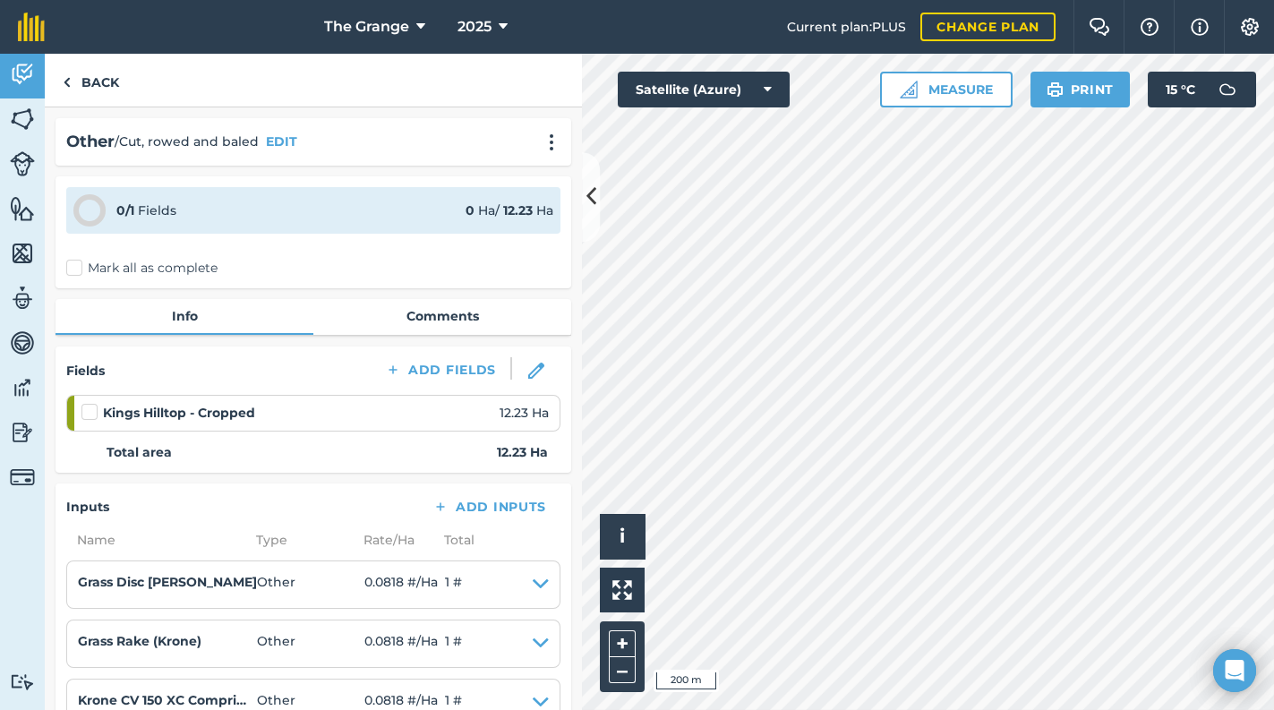
click at [125, 280] on div "0 / 1 Fields 0 Ha / 12.23 [PERSON_NAME] all as complete" at bounding box center [313, 232] width 516 height 112
click at [127, 274] on label "Mark all as complete" at bounding box center [141, 268] width 151 height 19
click at [78, 270] on input "Mark all as complete" at bounding box center [72, 265] width 12 height 12
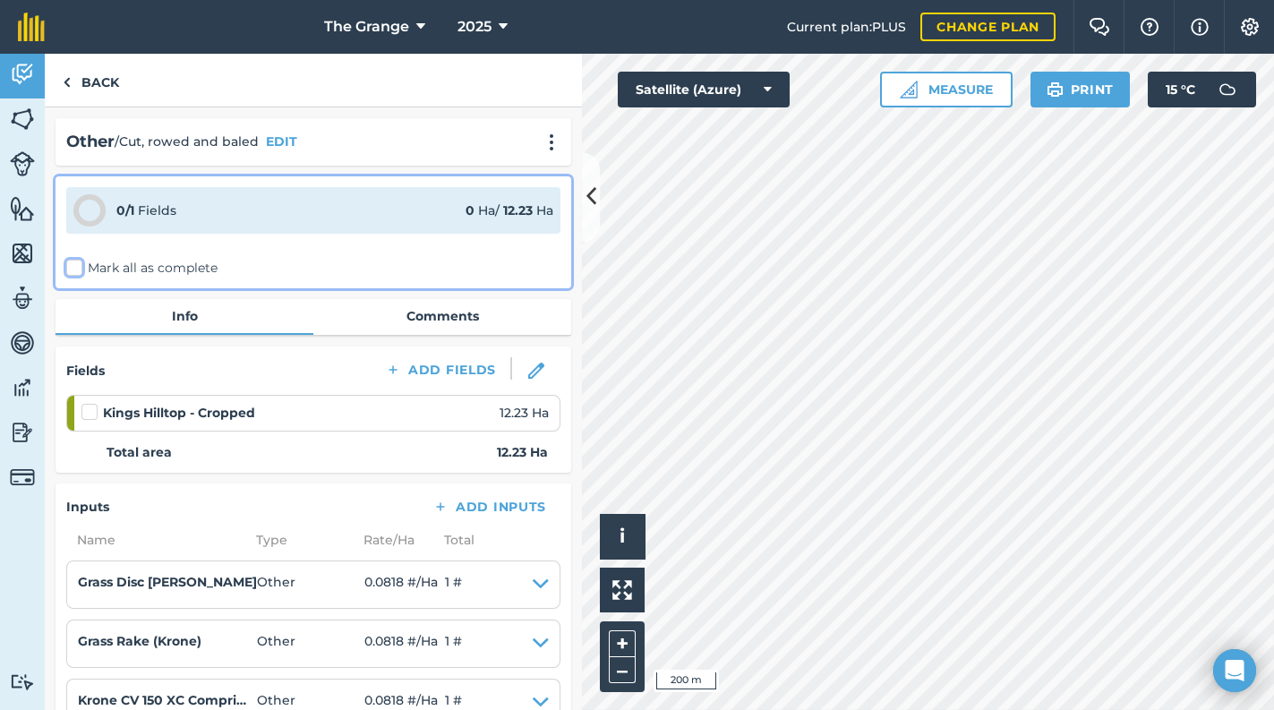
checkbox input "false"
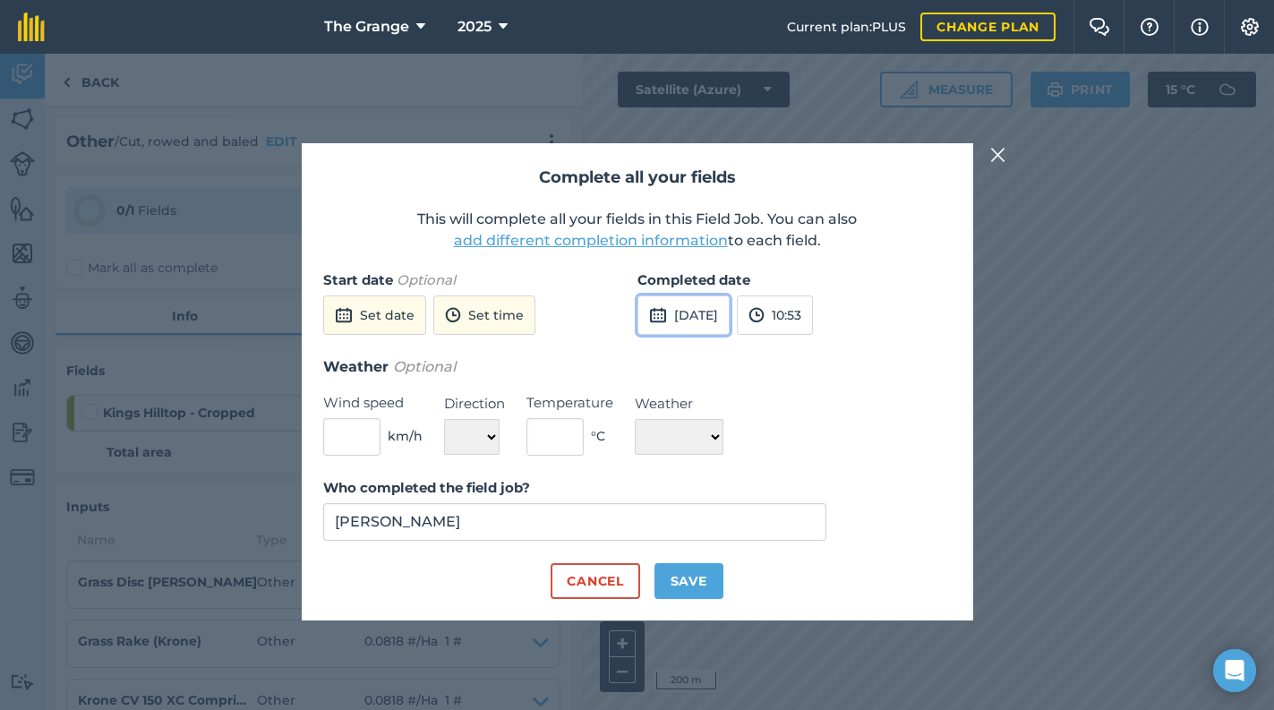
click at [714, 302] on button "[DATE]" at bounding box center [683, 314] width 92 height 39
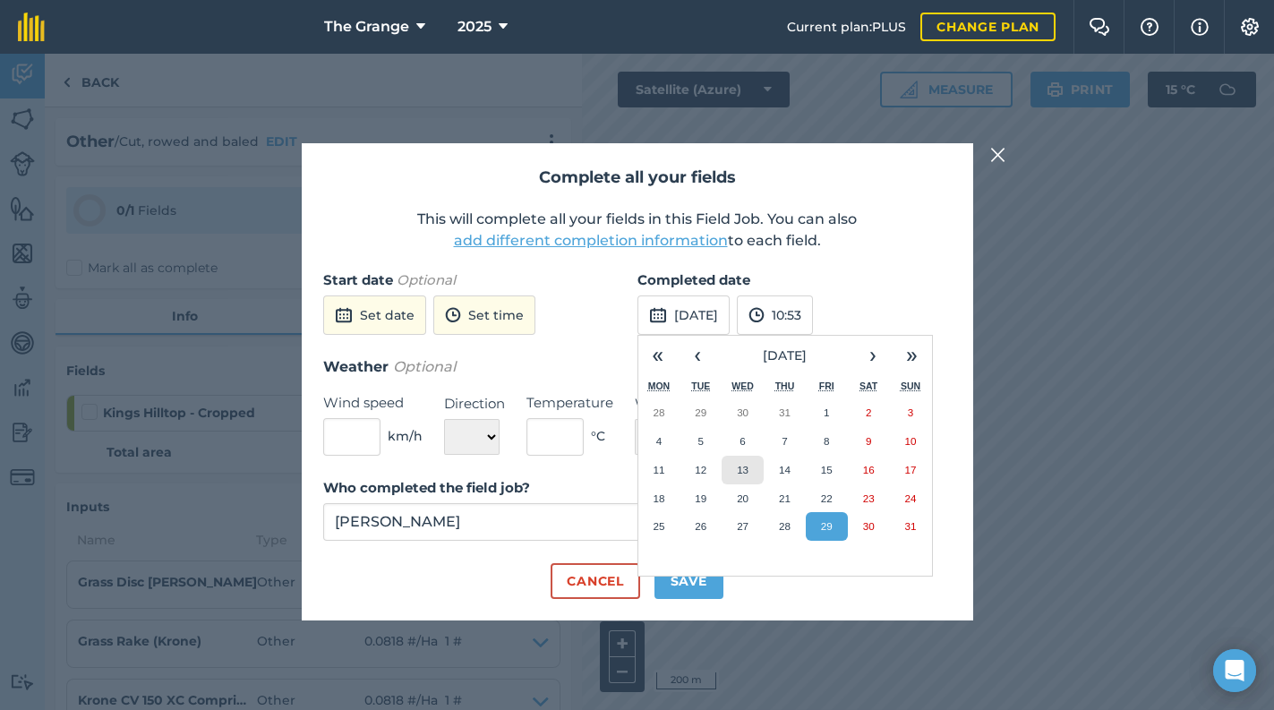
click at [744, 472] on abbr "13" at bounding box center [743, 470] width 12 height 12
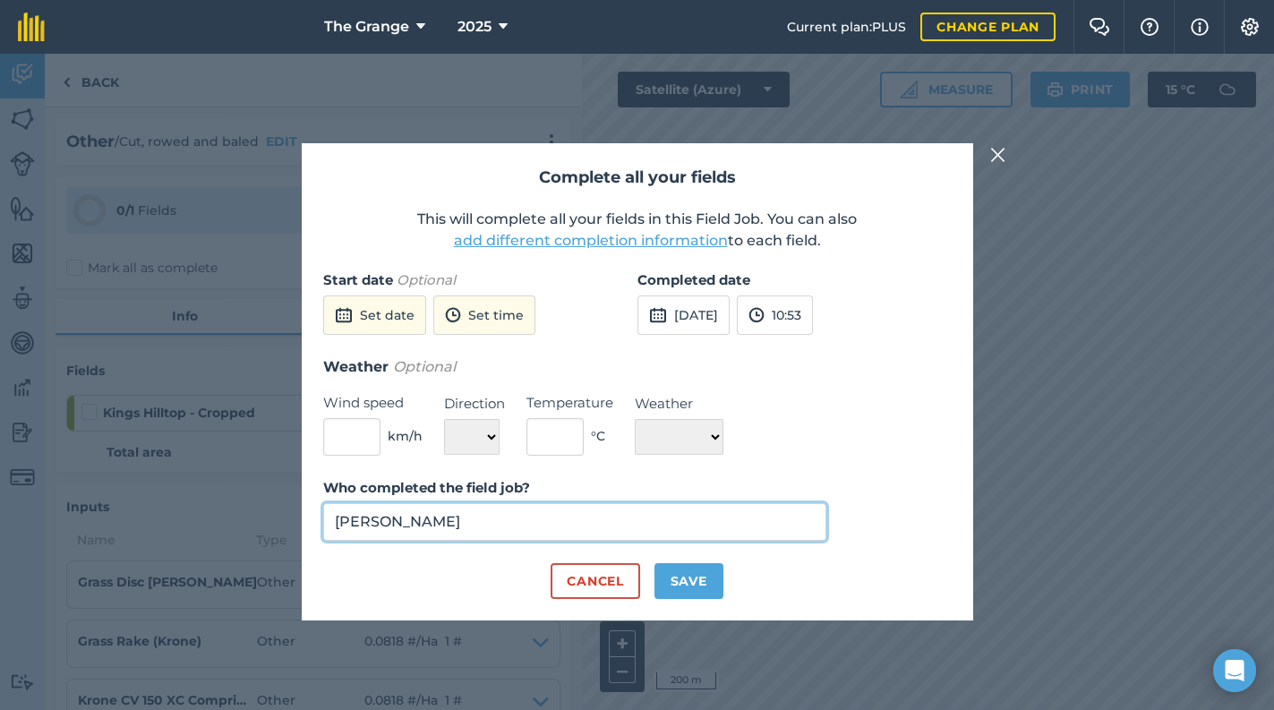
click at [517, 511] on input "[PERSON_NAME]" at bounding box center [575, 522] width 504 height 38
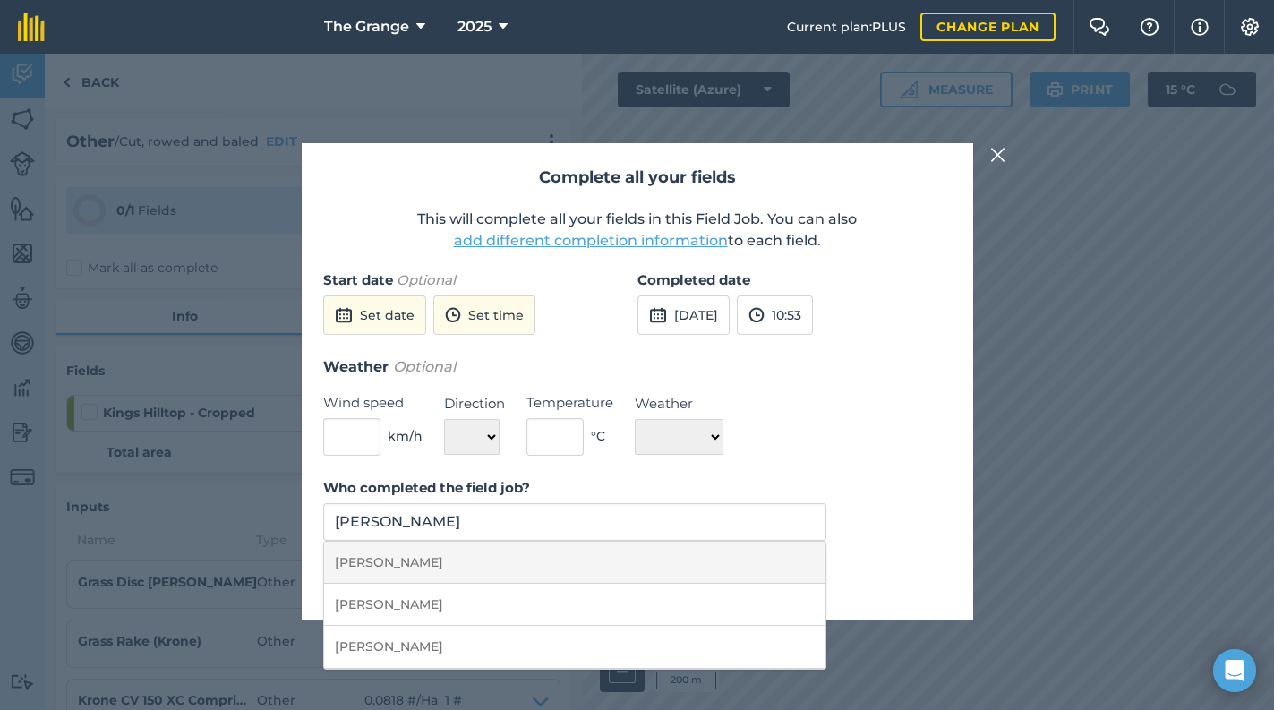
click at [695, 558] on li "[PERSON_NAME]" at bounding box center [575, 563] width 502 height 42
type input "[PERSON_NAME]"
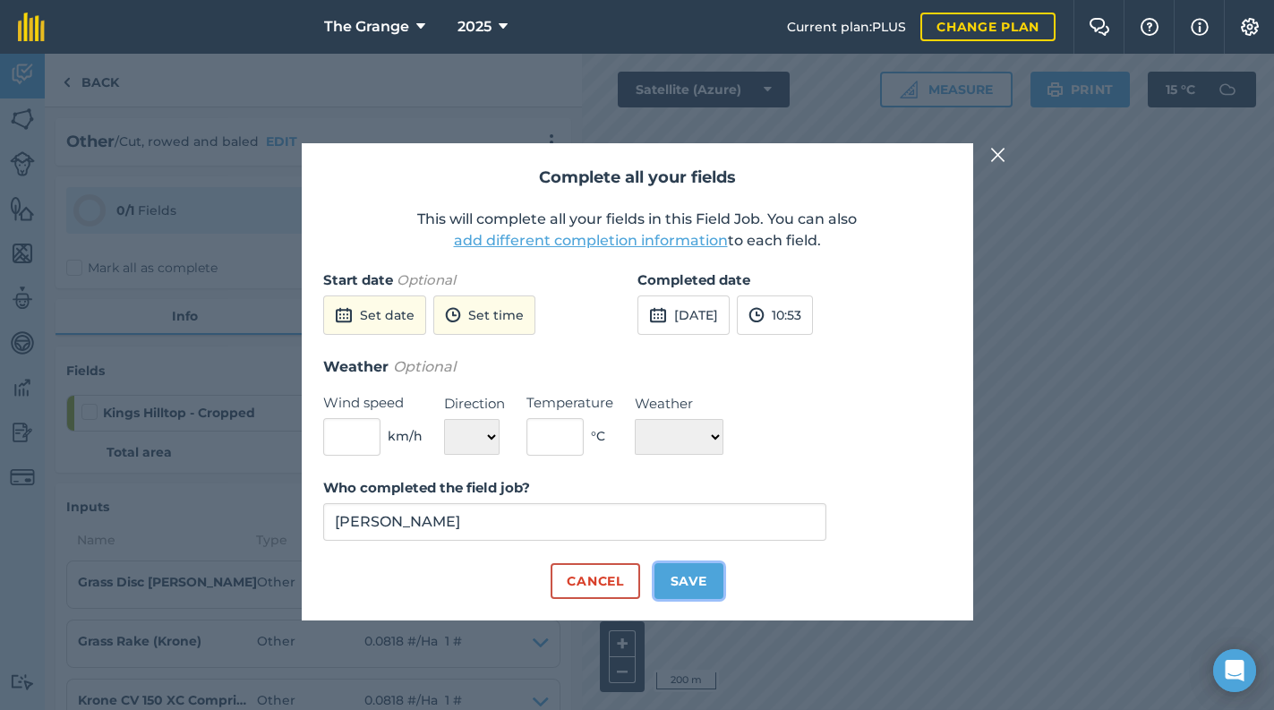
click at [687, 581] on button "Save" at bounding box center [688, 581] width 69 height 36
checkbox input "true"
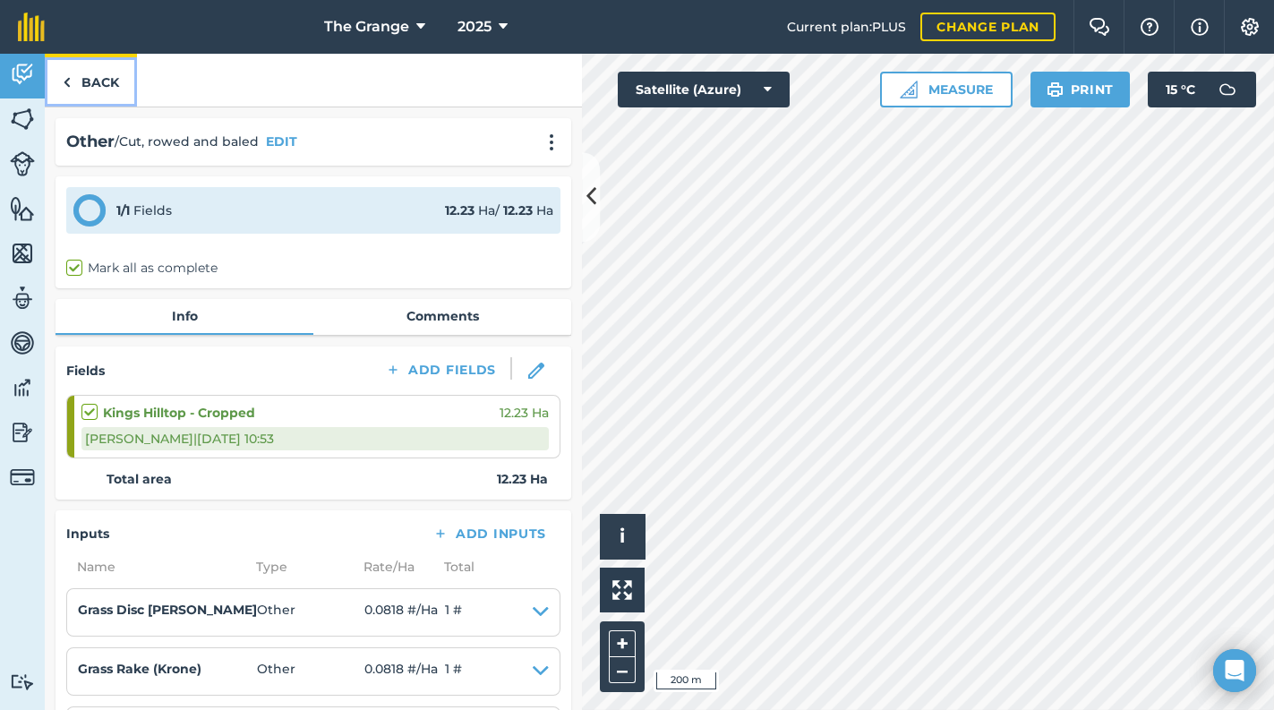
click at [78, 73] on link "Back" at bounding box center [91, 80] width 92 height 53
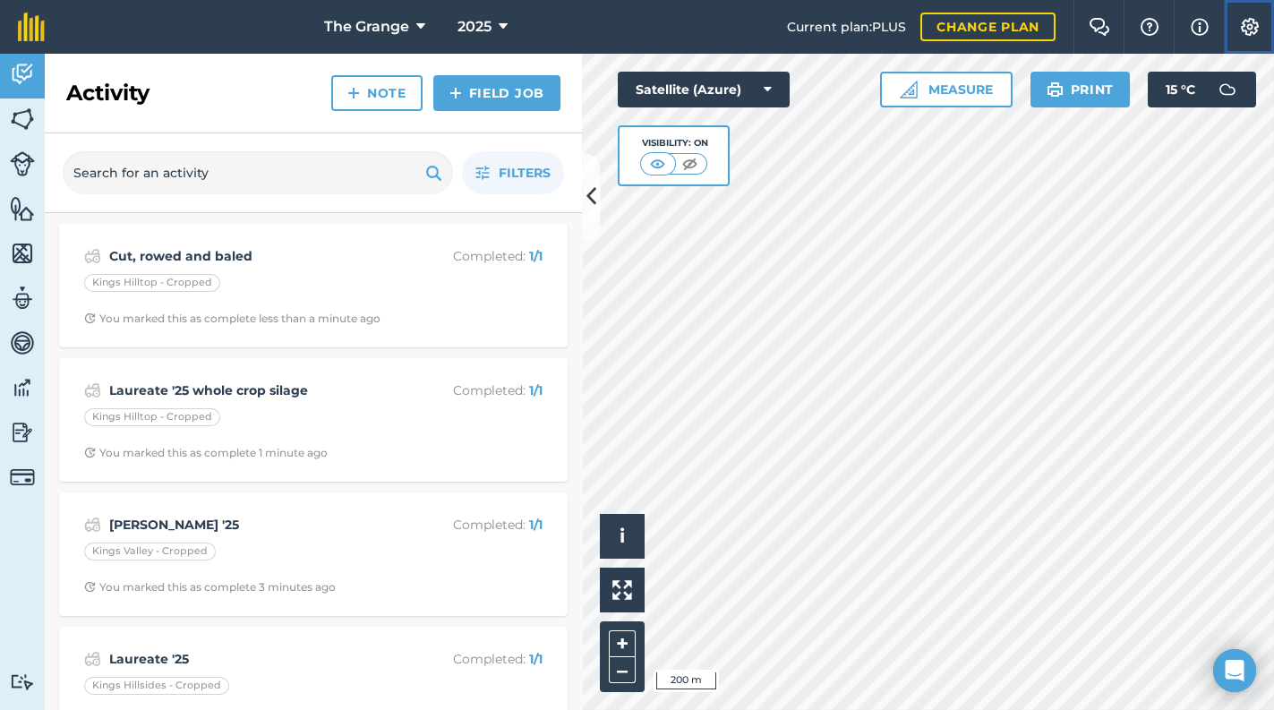
click at [1252, 27] on img at bounding box center [1249, 27] width 21 height 18
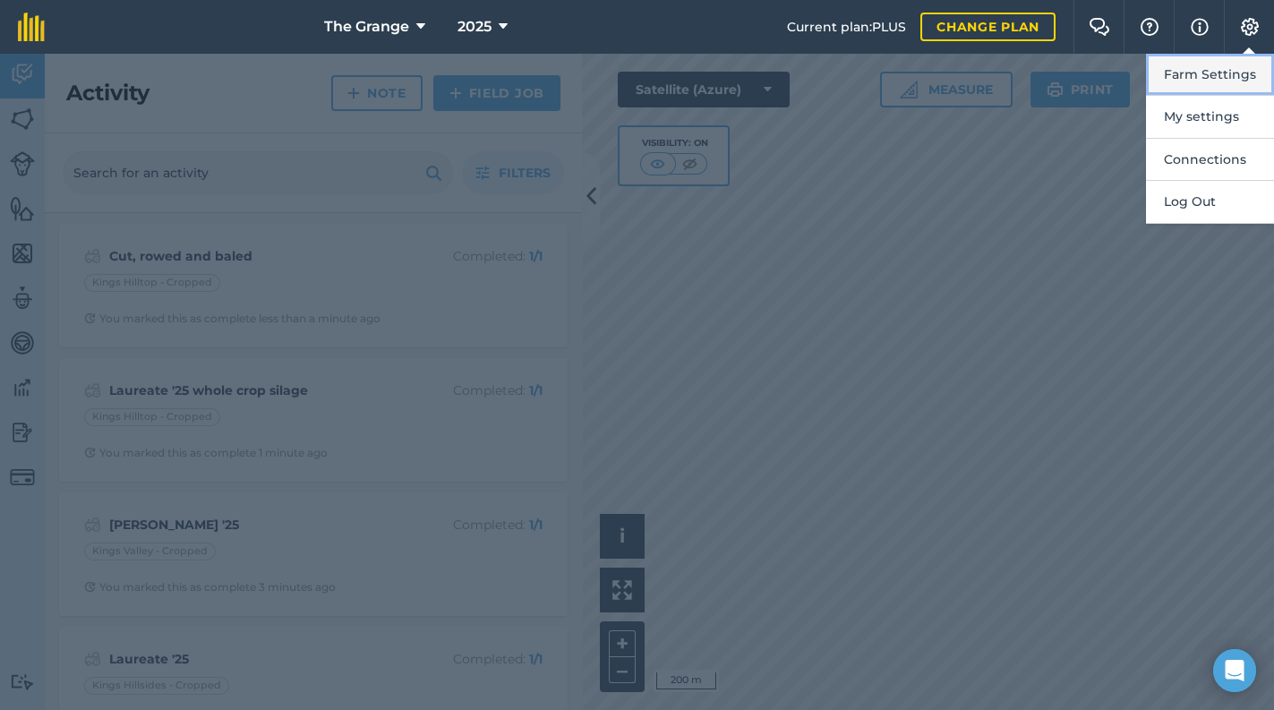
click at [1222, 81] on button "Farm Settings" at bounding box center [1210, 75] width 128 height 42
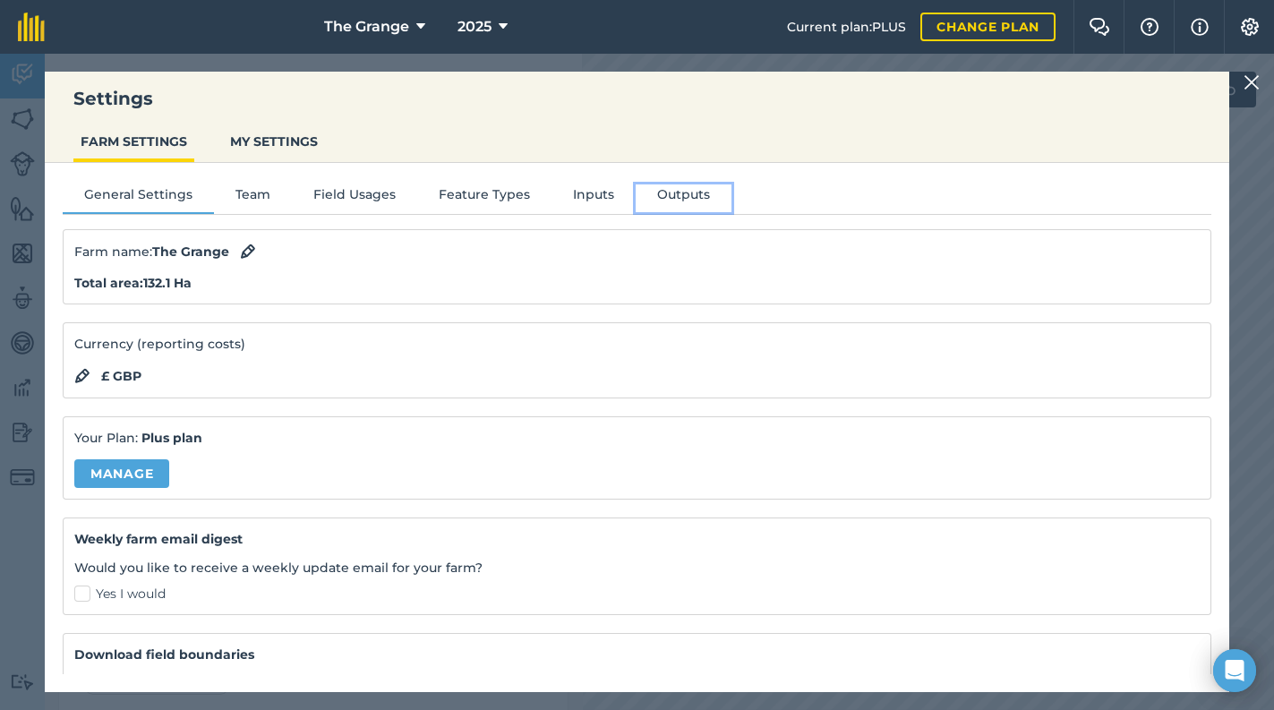
click at [695, 192] on button "Outputs" at bounding box center [684, 197] width 96 height 27
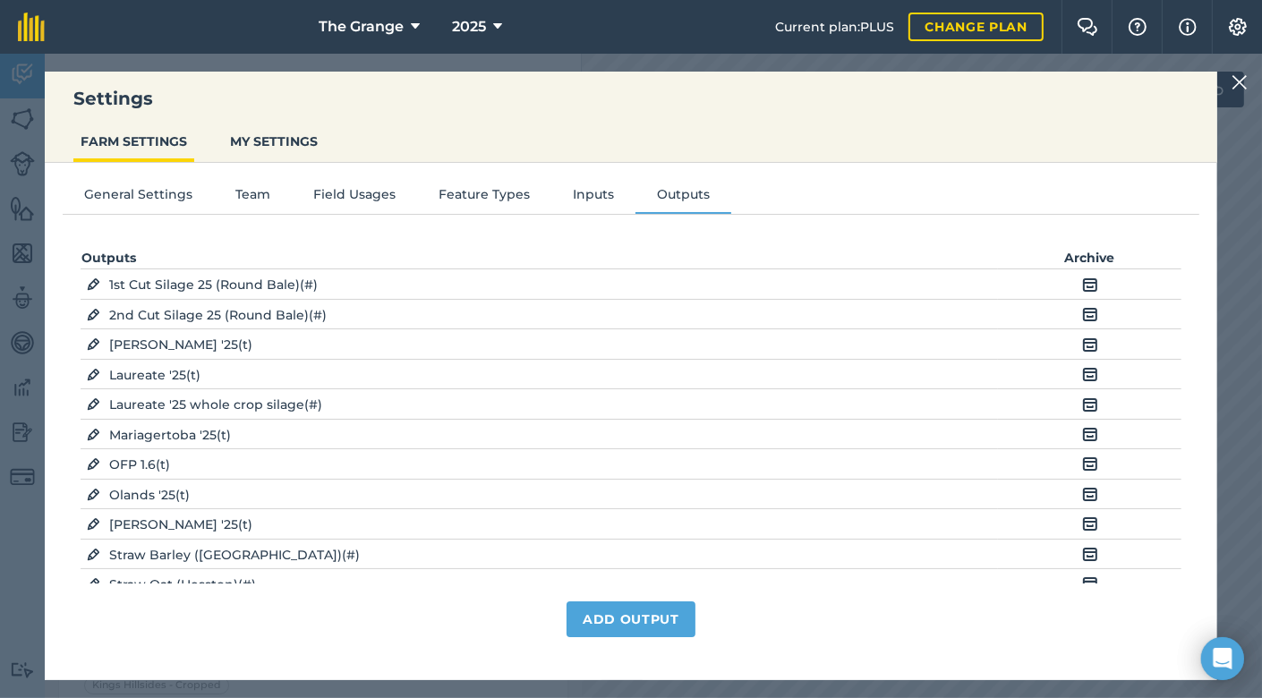
click at [240, 405] on span "Laureate '25 whole crop silage ( # )" at bounding box center [215, 405] width 213 height 16
click at [96, 405] on img at bounding box center [93, 405] width 13 height 18
select select "COUNT"
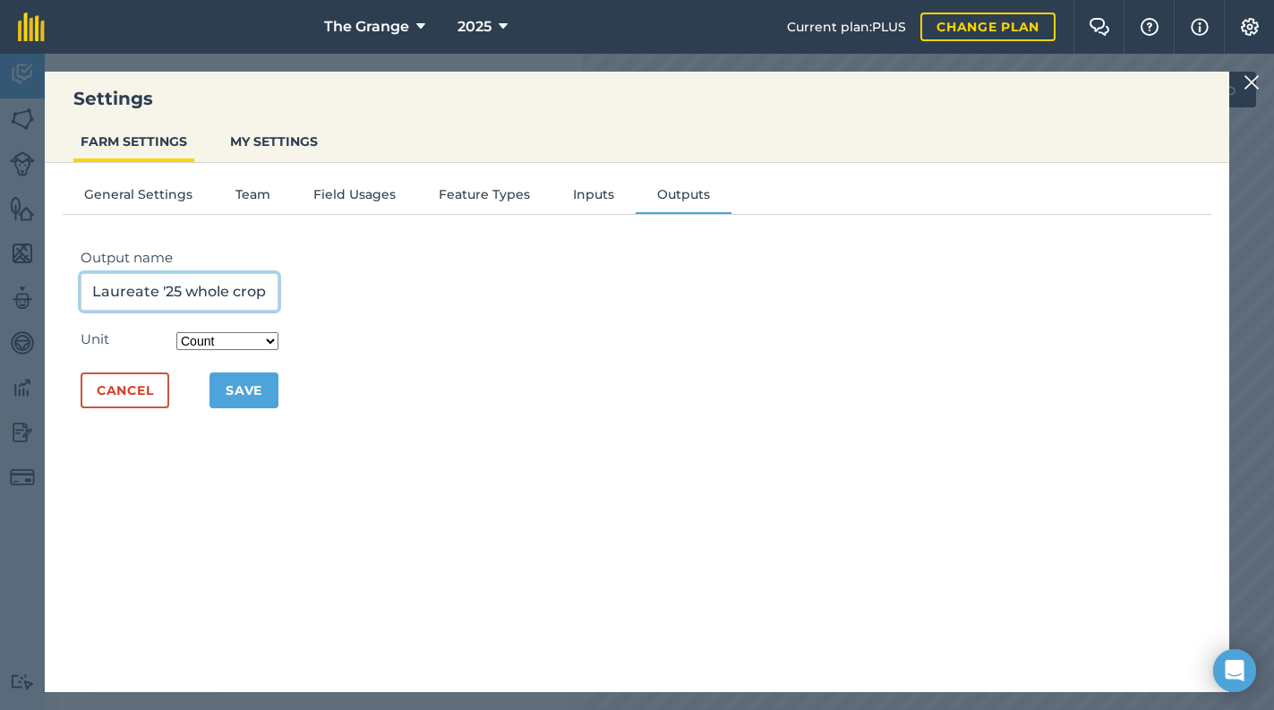
click at [246, 295] on input "Laureate '25 whole crop silage" at bounding box center [180, 292] width 198 height 38
type input "Laureate '25 whole crop silage (Wrapped)"
click at [276, 372] on button "Save" at bounding box center [243, 390] width 69 height 36
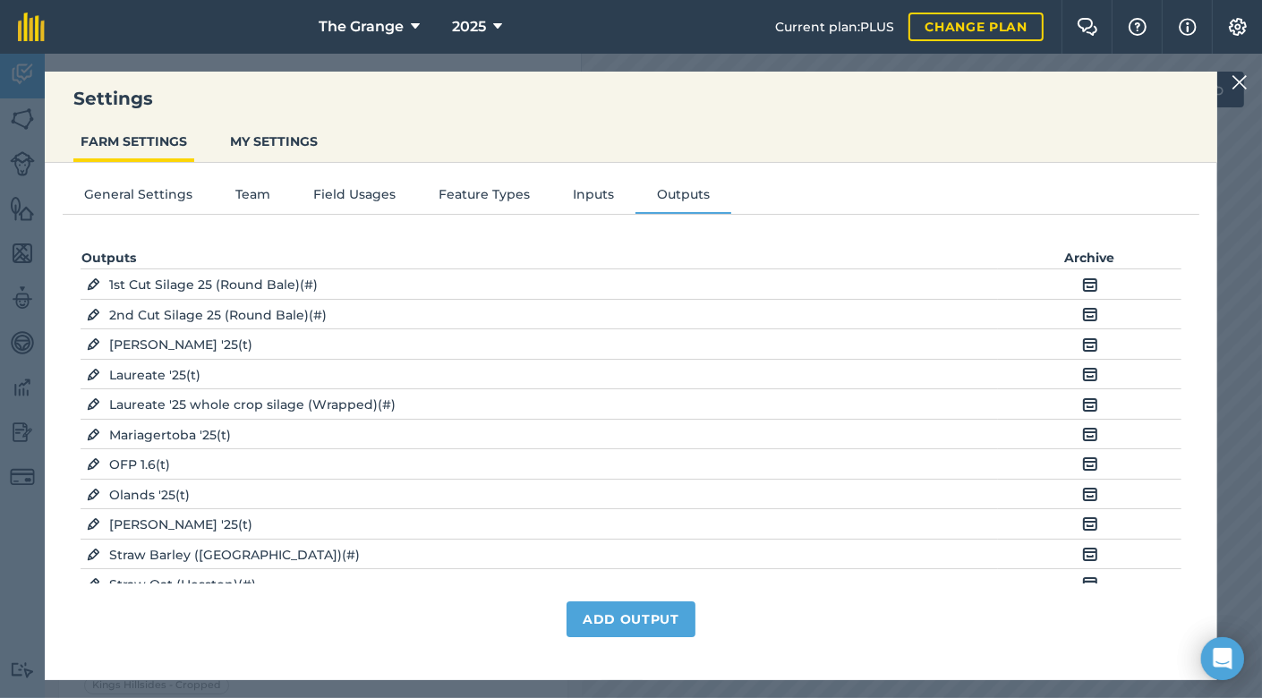
click at [1248, 91] on img at bounding box center [1240, 82] width 16 height 21
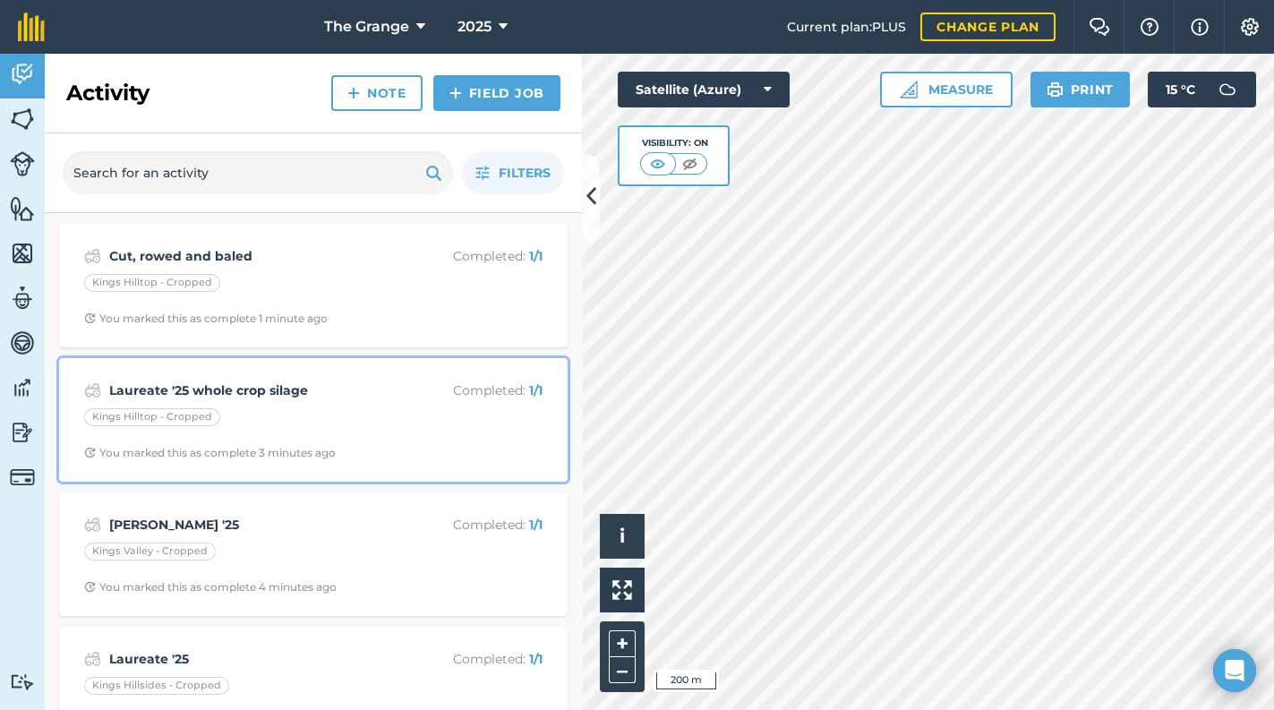
click at [308, 419] on div "Kings Hilltop - Cropped" at bounding box center [313, 419] width 458 height 23
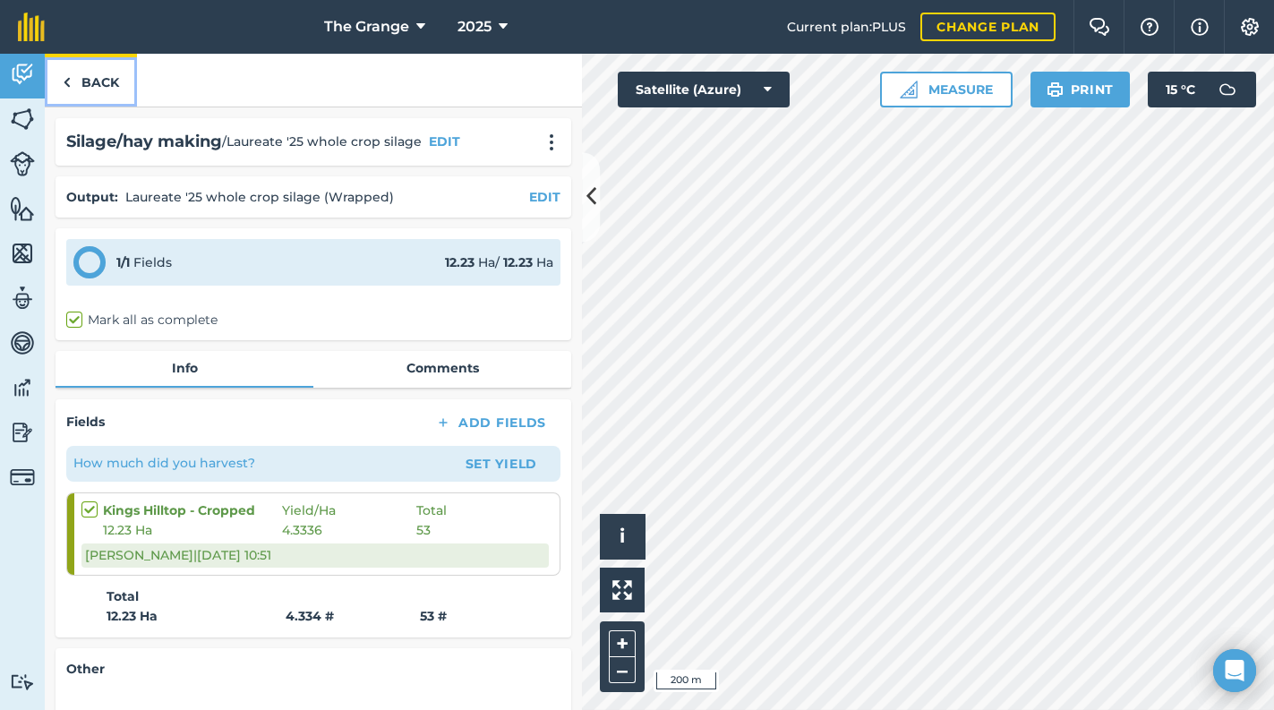
click at [64, 76] on img at bounding box center [67, 82] width 8 height 21
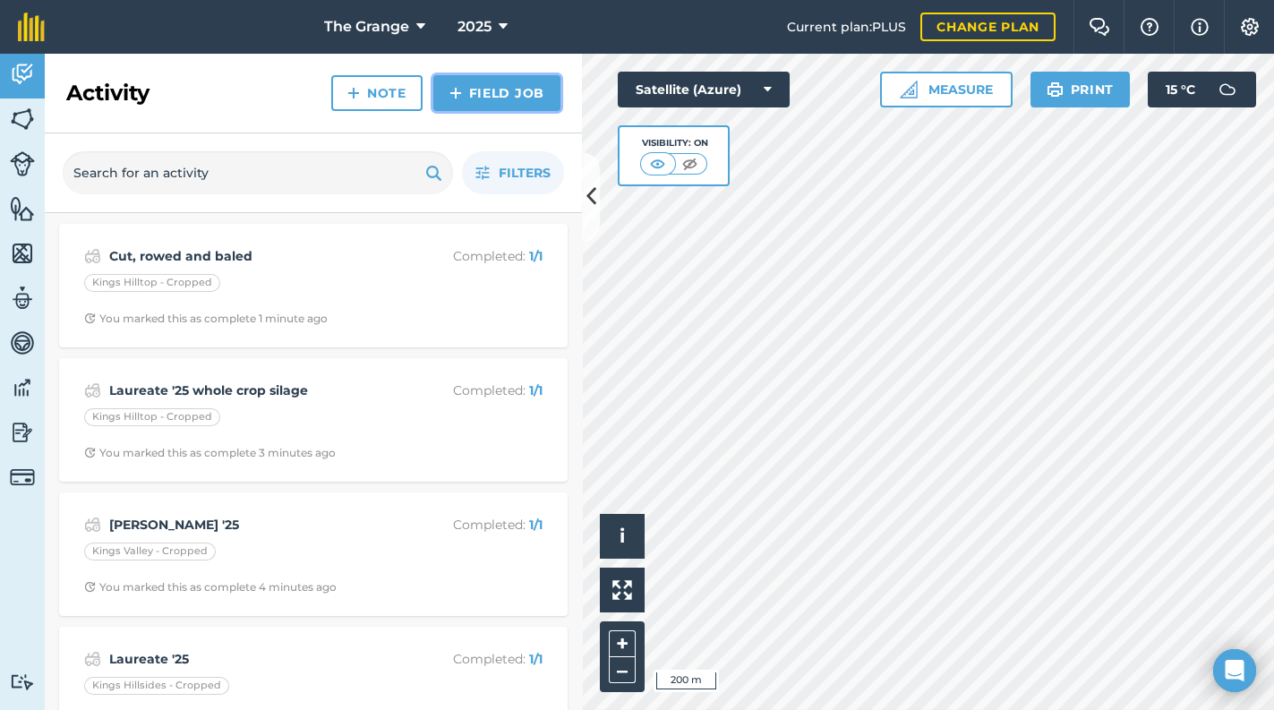
click at [548, 83] on link "Field Job" at bounding box center [496, 93] width 127 height 36
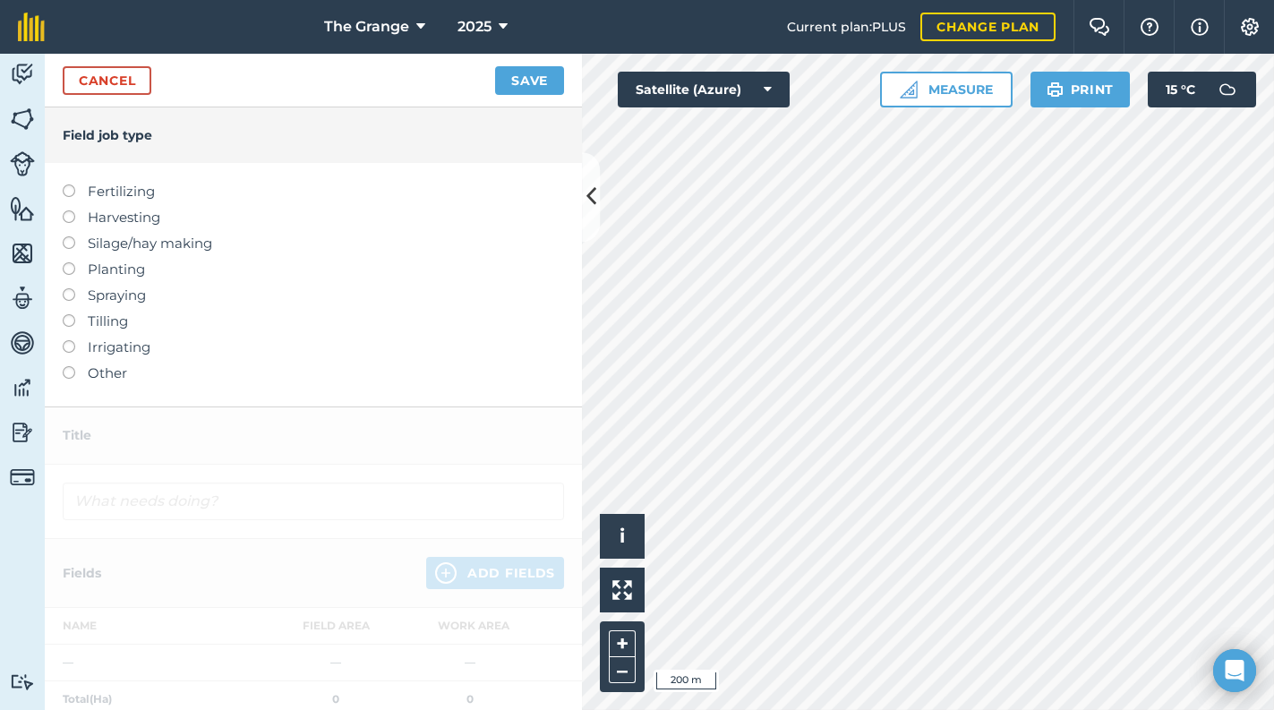
click at [135, 218] on label "Harvesting" at bounding box center [313, 217] width 501 height 21
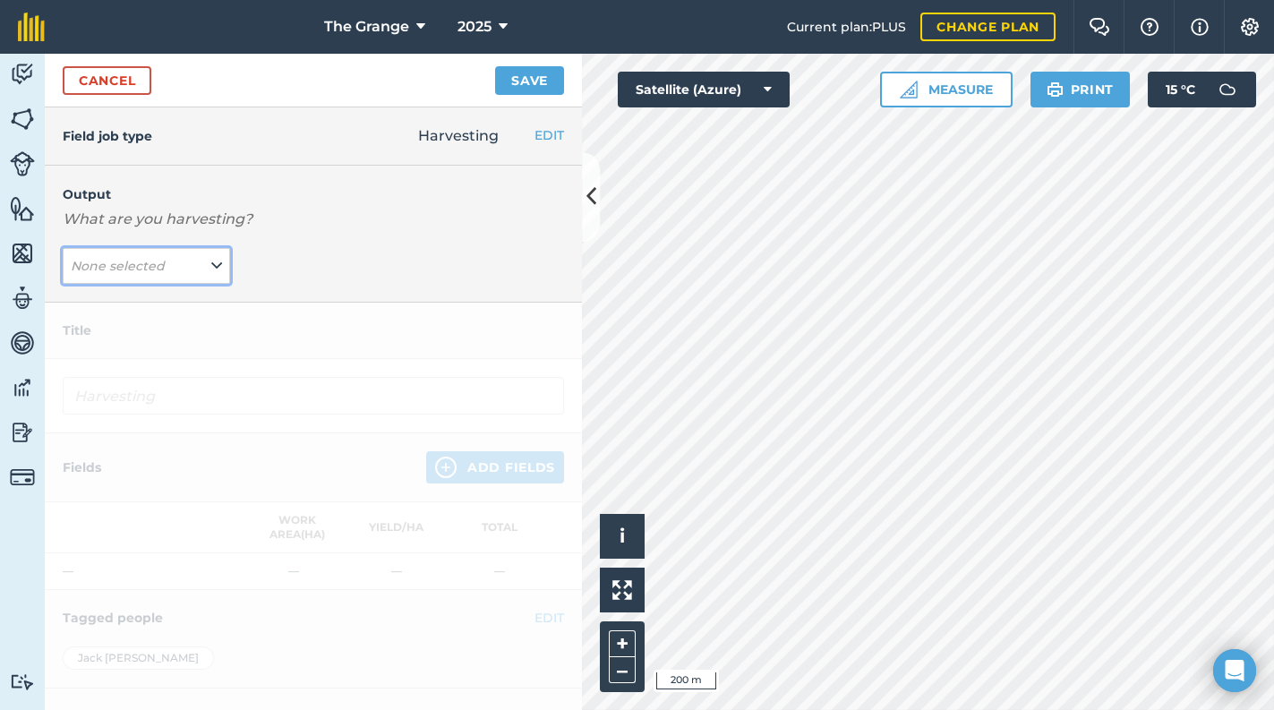
click at [142, 254] on button "None selected" at bounding box center [146, 266] width 167 height 36
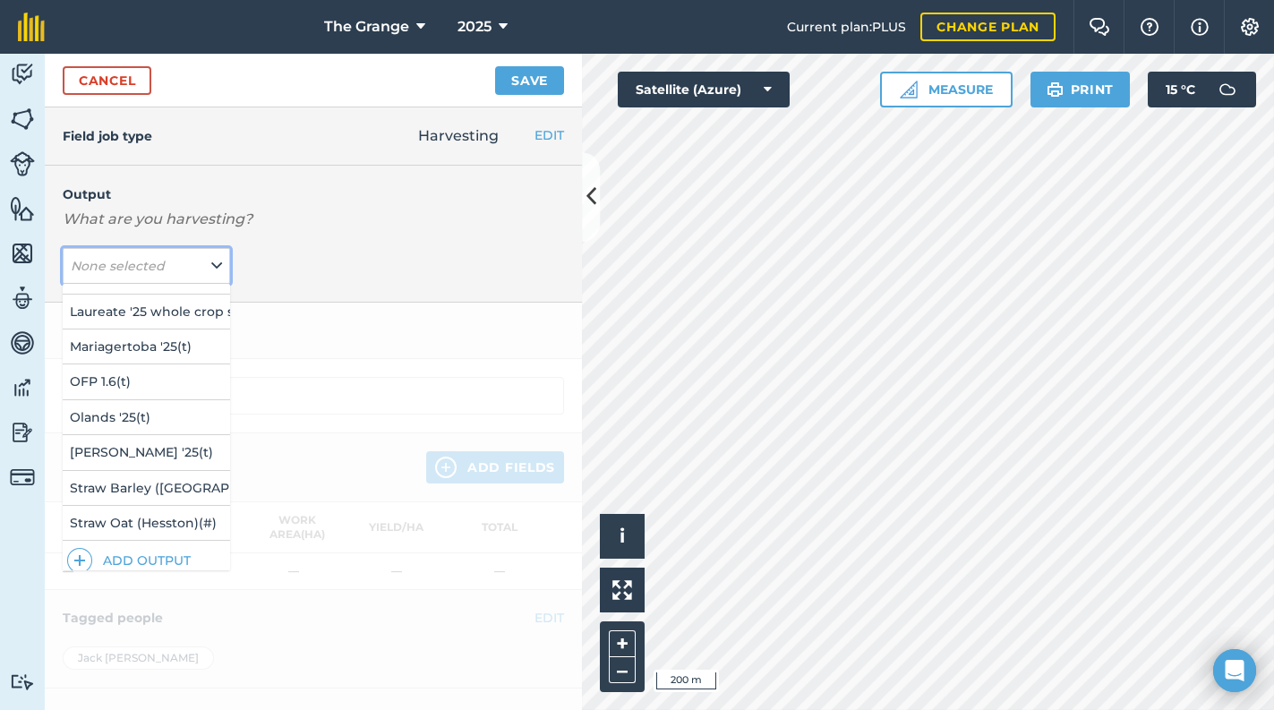
scroll to position [150, 0]
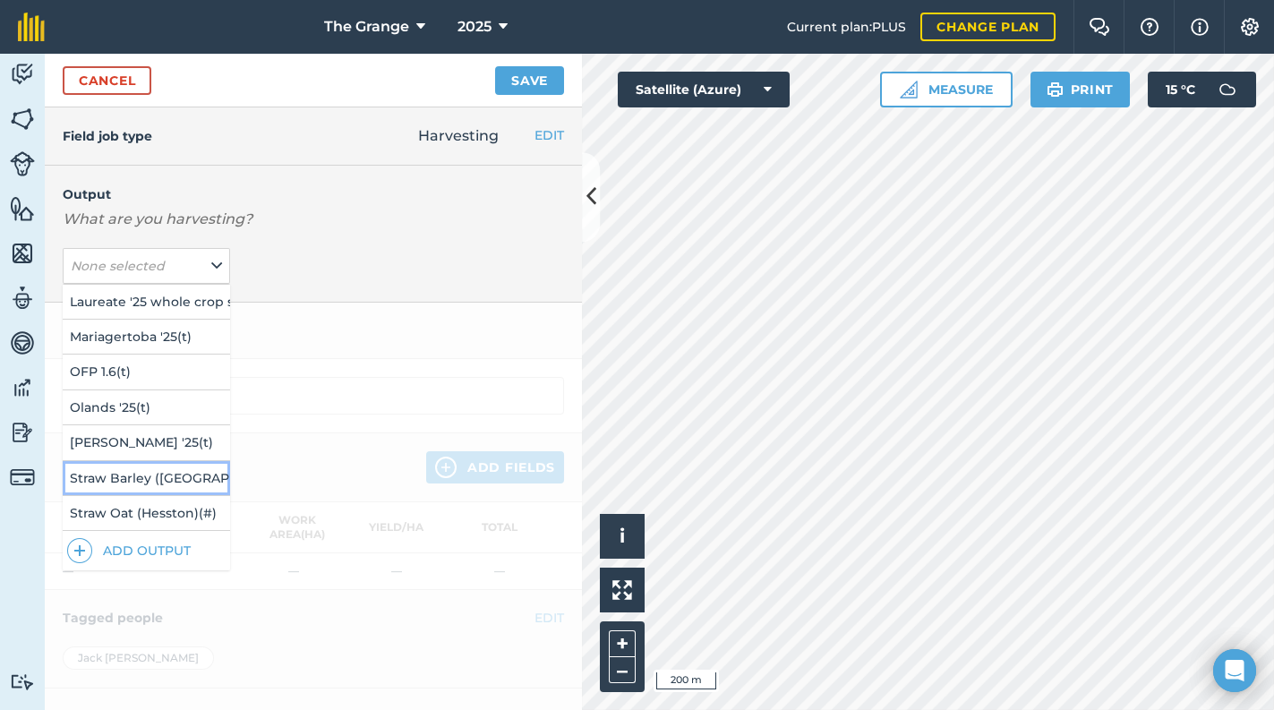
click at [141, 464] on button "Straw Barley (Hesston) ( # )" at bounding box center [146, 478] width 167 height 34
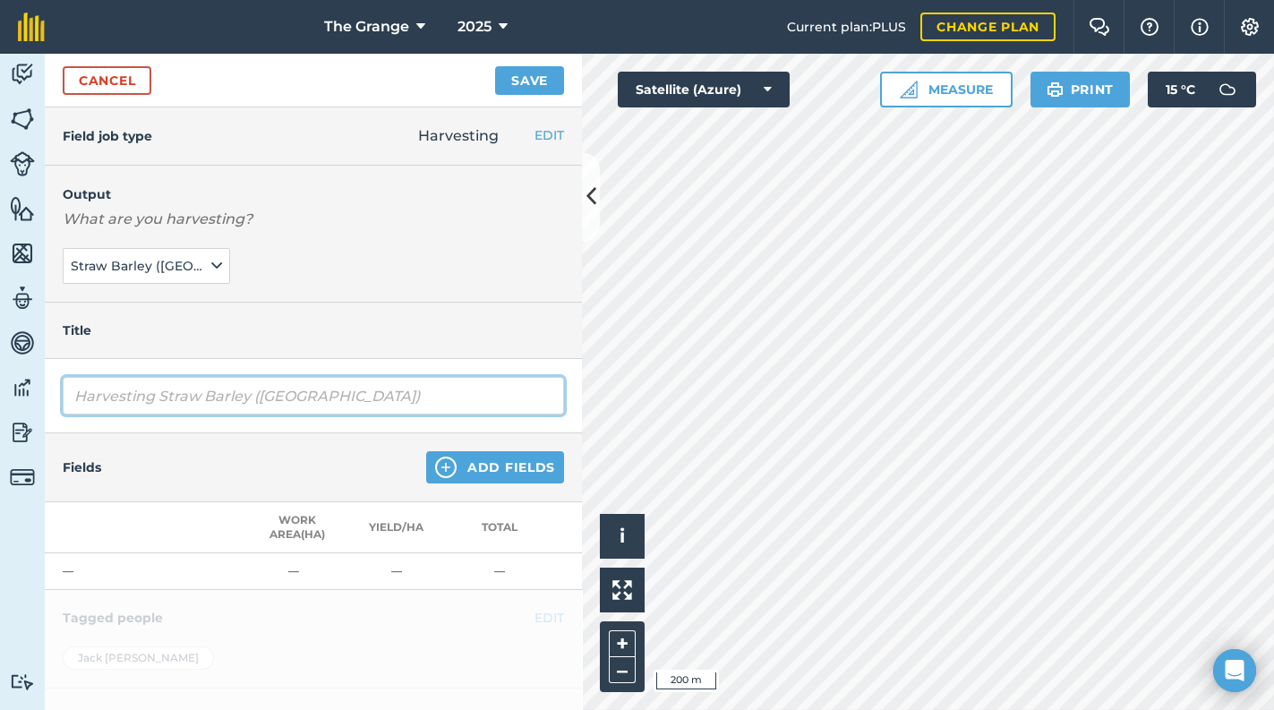
drag, startPoint x: 162, startPoint y: 394, endPoint x: 28, endPoint y: 394, distance: 134.3
click at [28, 394] on div "Activity Fields Livestock Features Maps Team Vehicles Data Reporting Billing Tu…" at bounding box center [637, 382] width 1274 height 656
click at [241, 399] on input "Harvesting Straw Barley ([GEOGRAPHIC_DATA])" at bounding box center [313, 396] width 501 height 38
drag, startPoint x: 155, startPoint y: 398, endPoint x: 69, endPoint y: 411, distance: 86.8
click at [69, 411] on input "Harvesting Straw Barley ([GEOGRAPHIC_DATA])" at bounding box center [313, 396] width 501 height 38
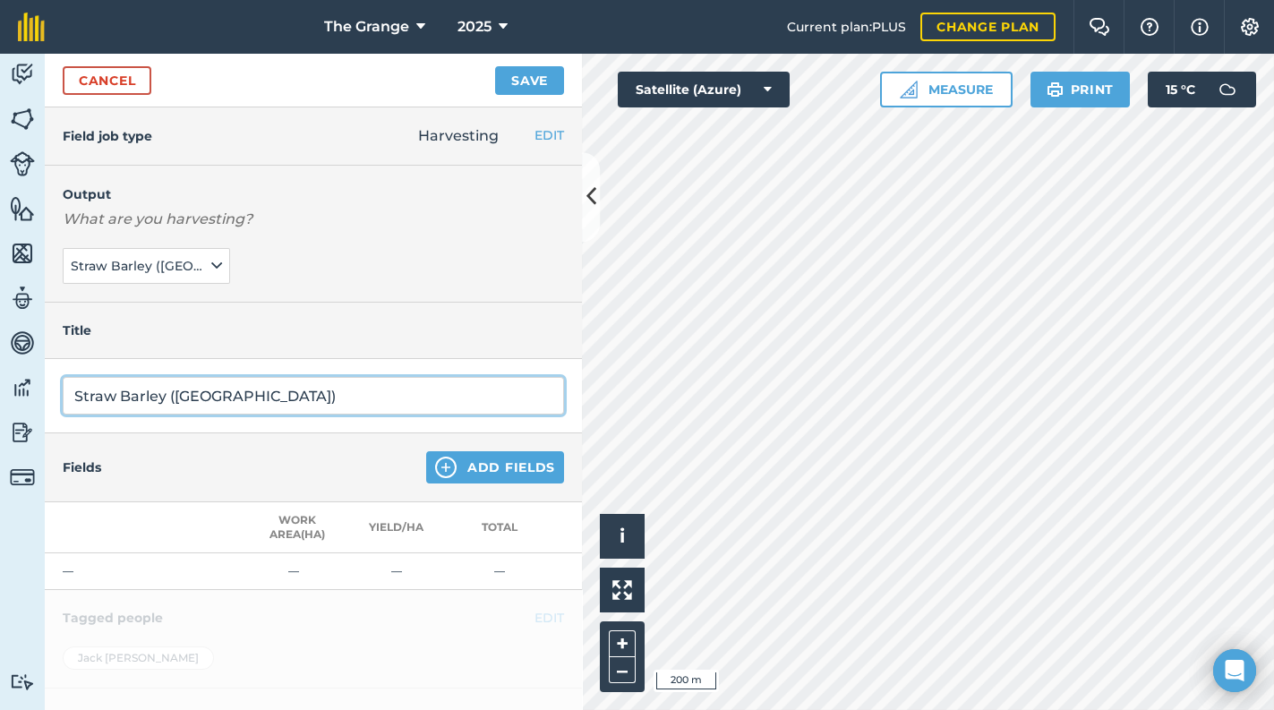
type input "Straw Barley ([GEOGRAPHIC_DATA])"
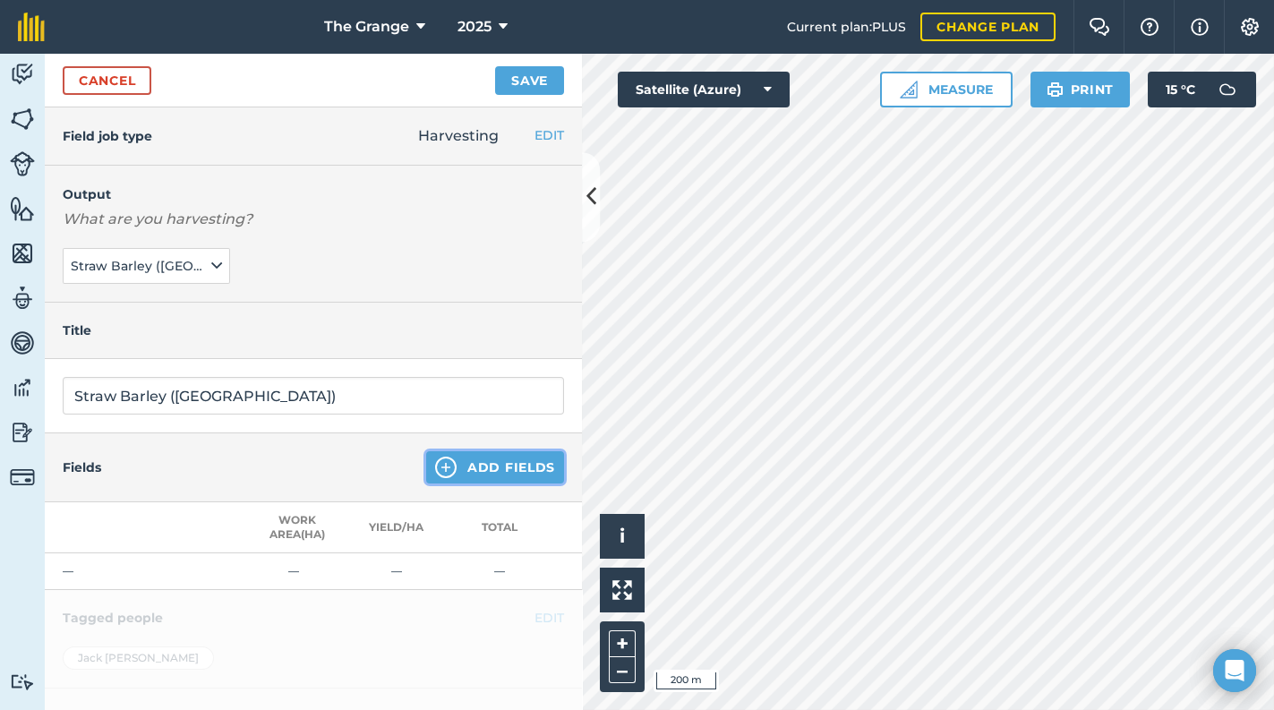
click at [468, 474] on button "Add Fields" at bounding box center [495, 467] width 138 height 32
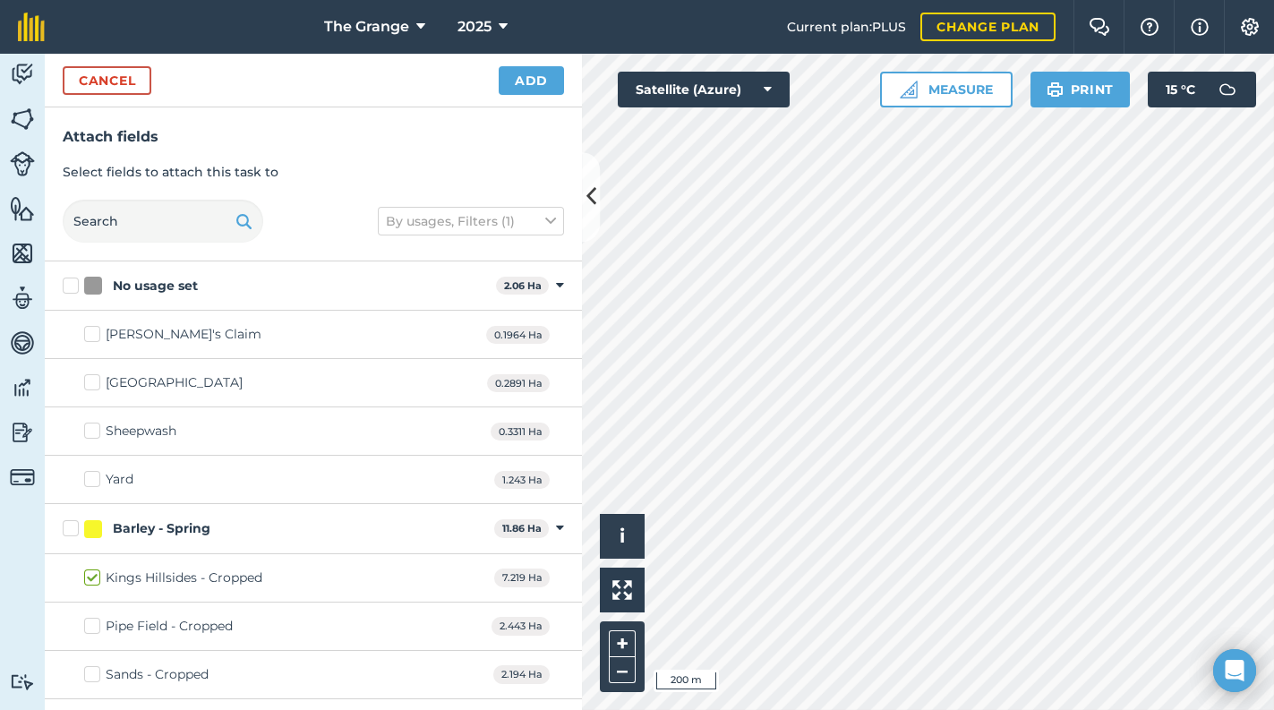
checkbox input "true"
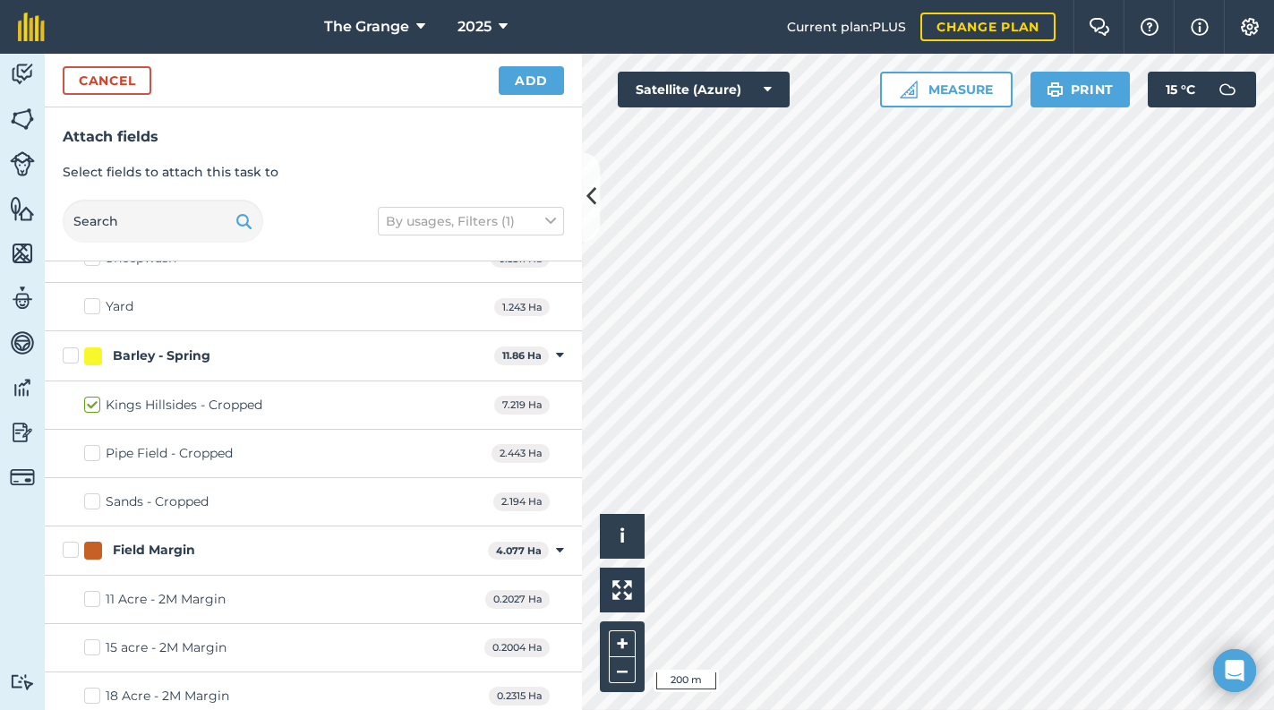
scroll to position [76, 0]
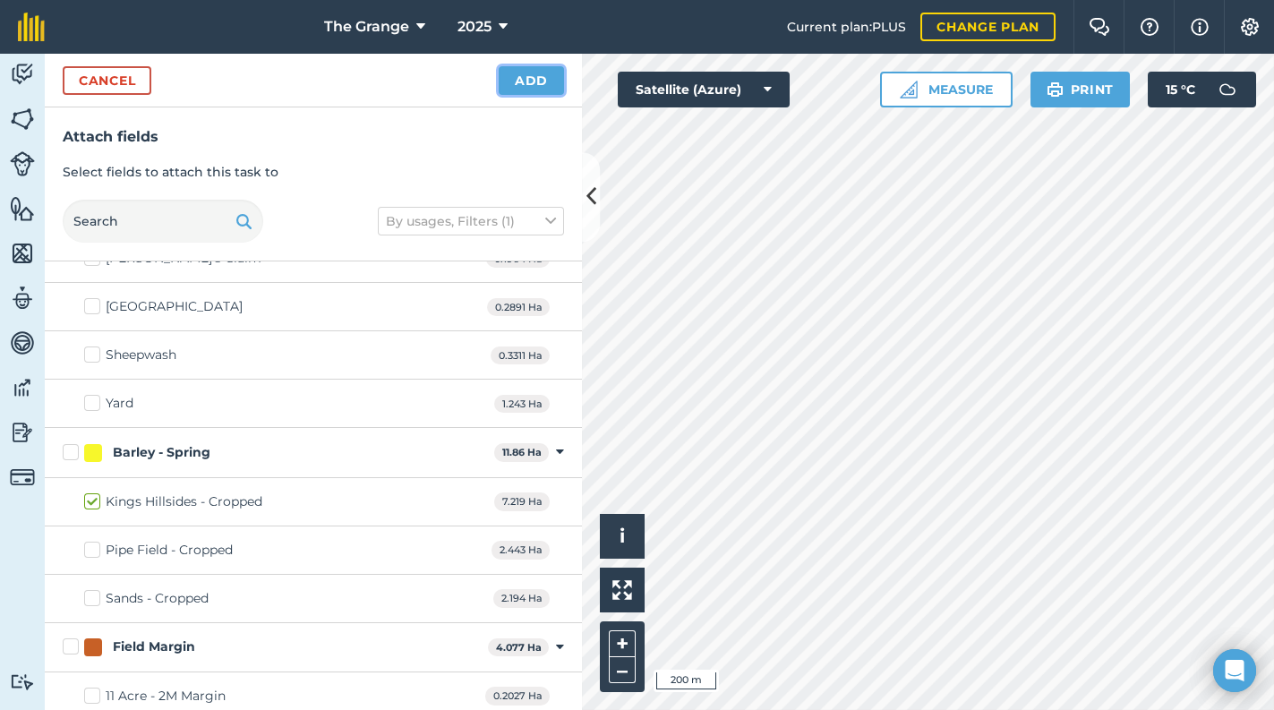
click at [522, 87] on button "Add" at bounding box center [531, 80] width 65 height 29
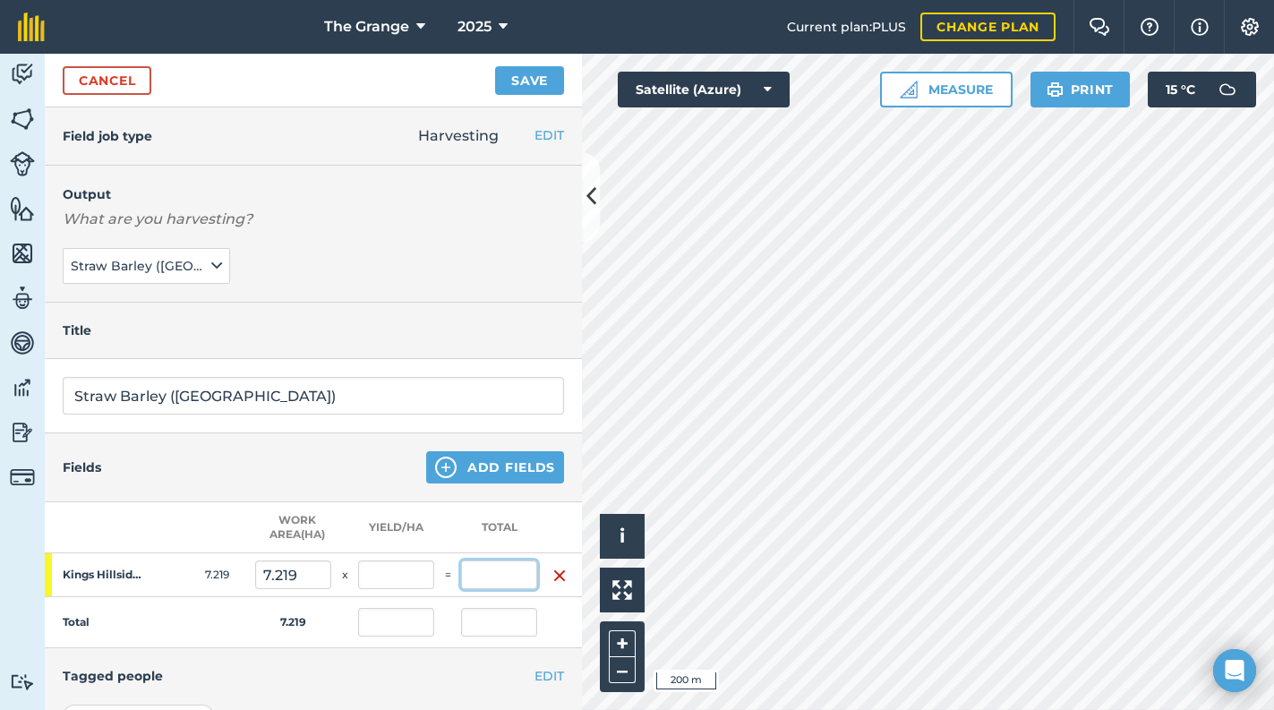
click at [473, 573] on input "text" at bounding box center [499, 574] width 76 height 29
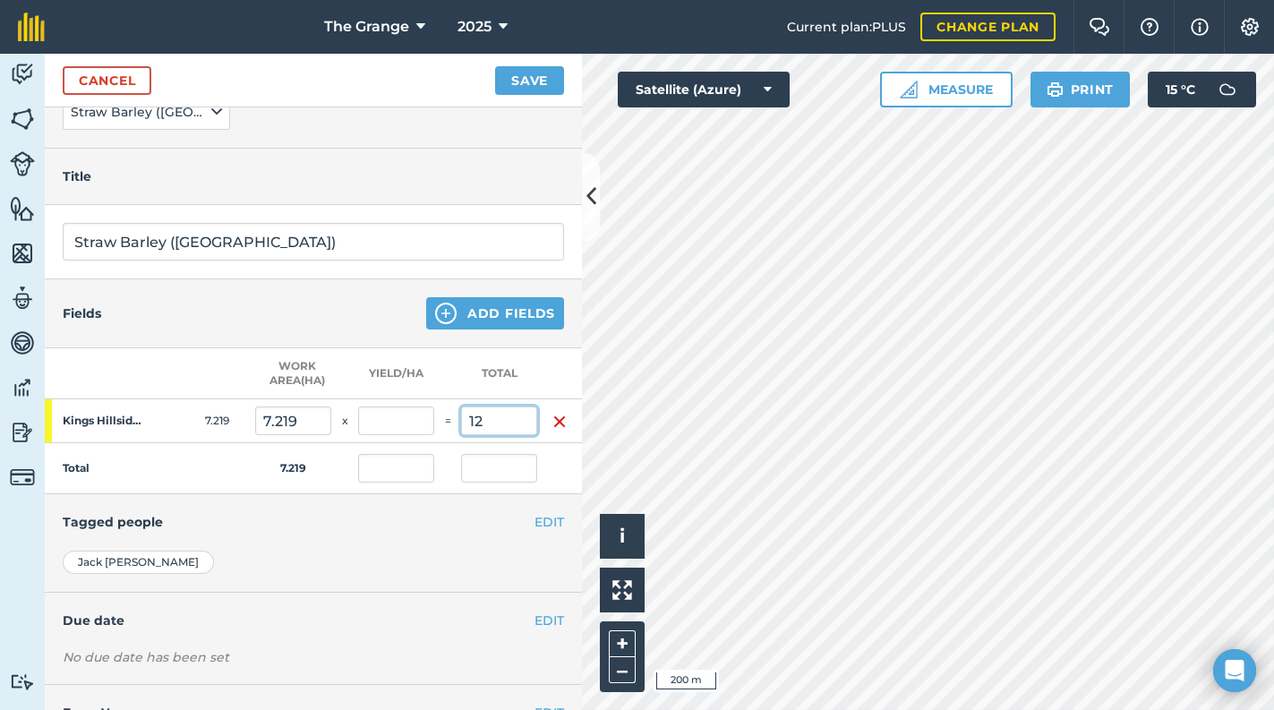
scroll to position [232, 0]
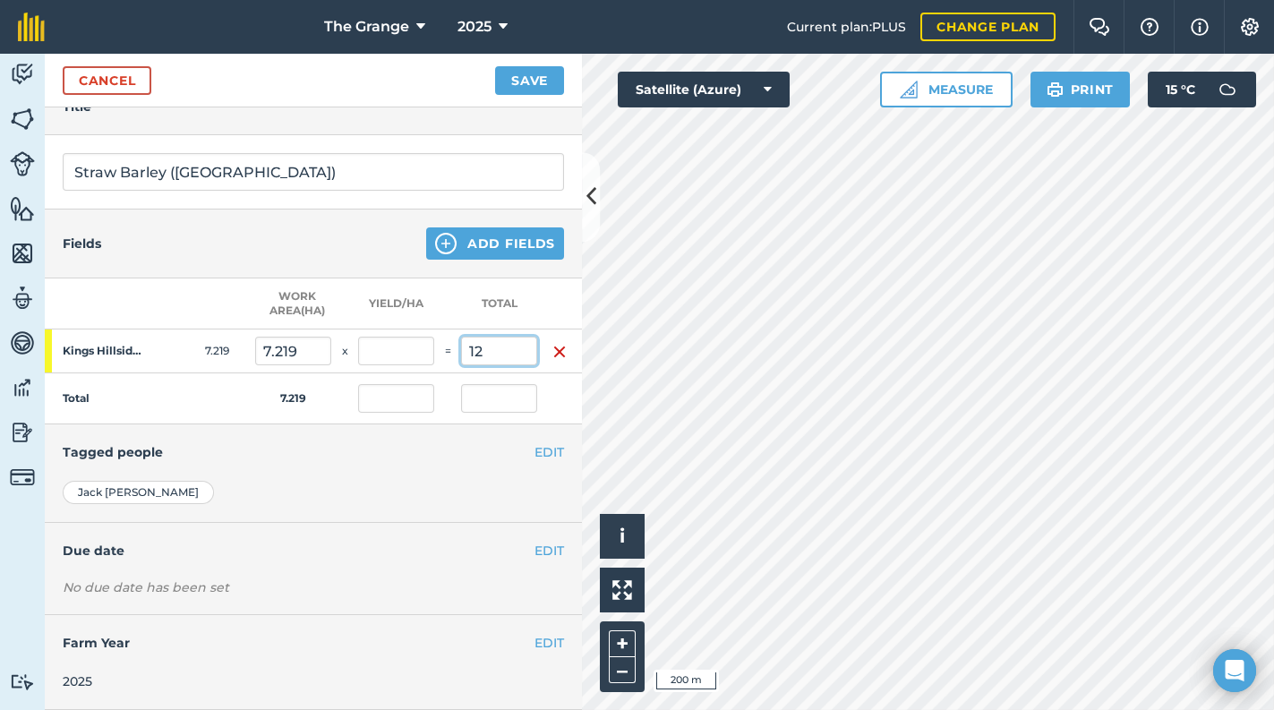
type input "12"
type input "1.662"
type input "12"
click at [516, 66] on button "Save" at bounding box center [529, 80] width 69 height 29
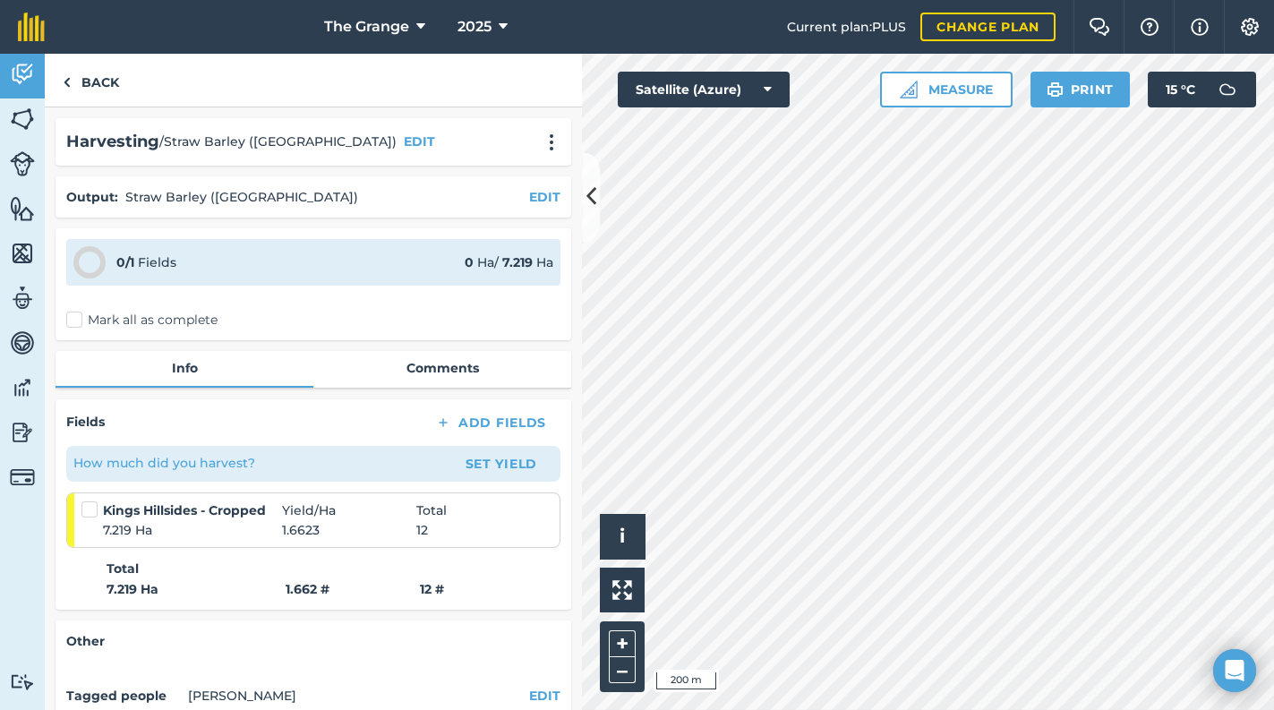
click at [199, 329] on div "0 / 1 Fields 0 Ha / 7.219 [PERSON_NAME] all as complete" at bounding box center [313, 284] width 516 height 112
click at [201, 312] on label "Mark all as complete" at bounding box center [141, 320] width 151 height 19
click at [78, 312] on input "Mark all as complete" at bounding box center [72, 317] width 12 height 12
checkbox input "false"
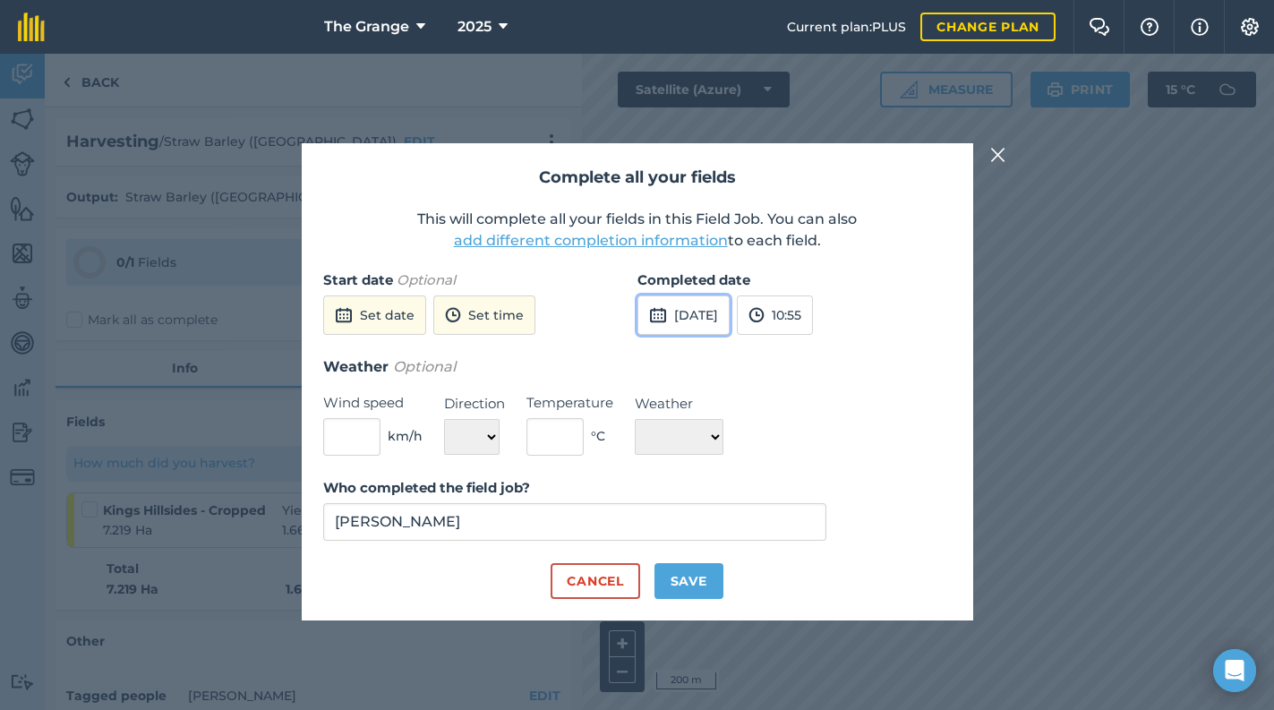
click at [728, 322] on button "[DATE]" at bounding box center [683, 314] width 92 height 39
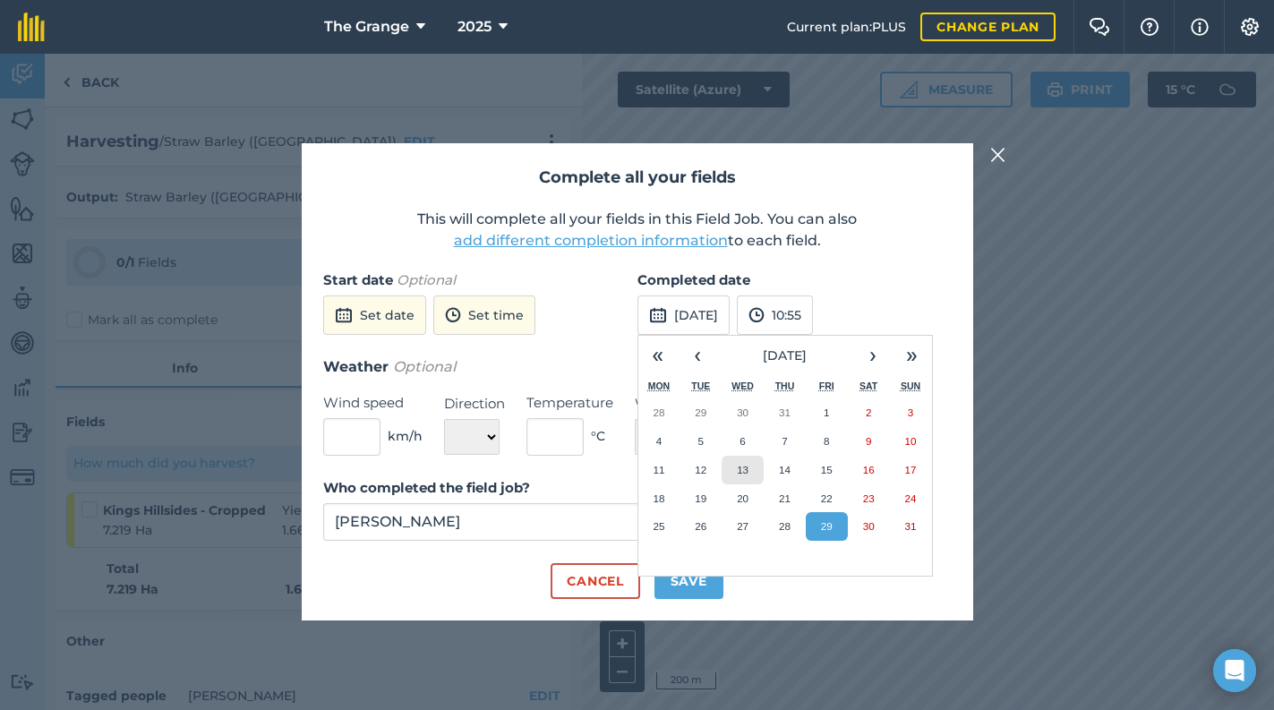
click at [756, 480] on button "13" at bounding box center [742, 470] width 42 height 29
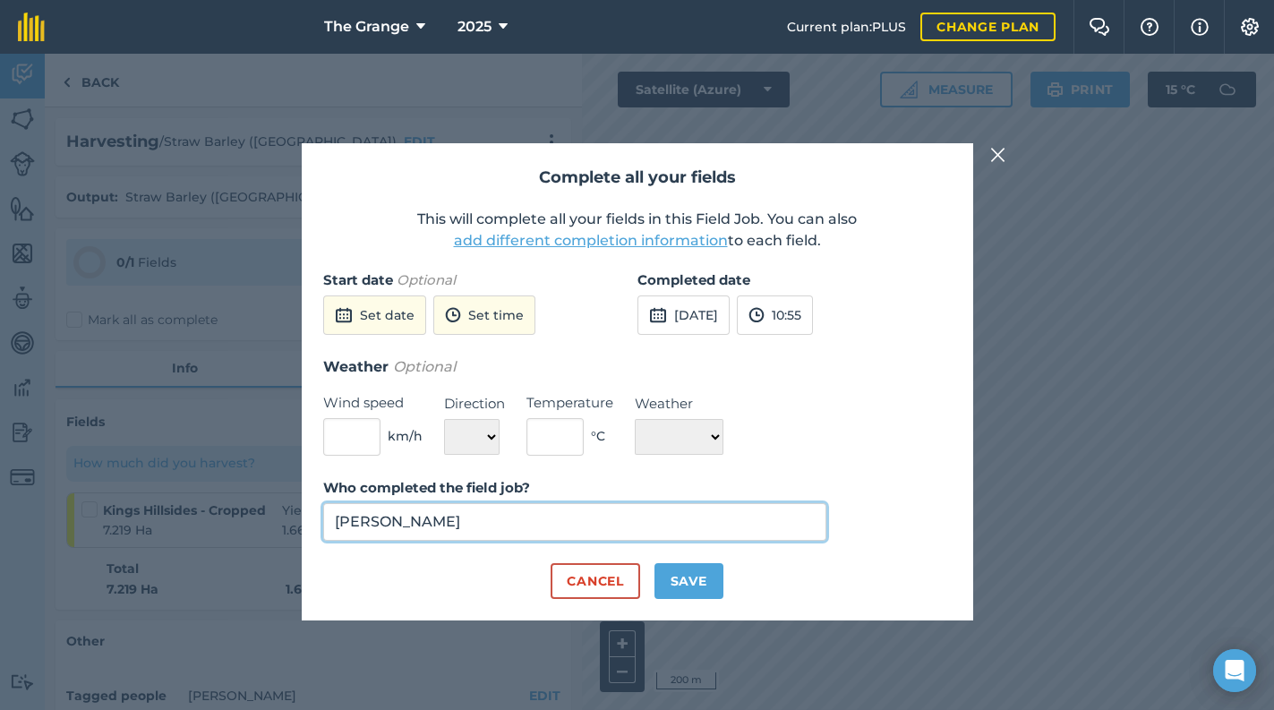
click at [552, 516] on input "[PERSON_NAME]" at bounding box center [575, 522] width 504 height 38
type input "[PERSON_NAME]"
click at [695, 589] on button "Save" at bounding box center [688, 581] width 69 height 36
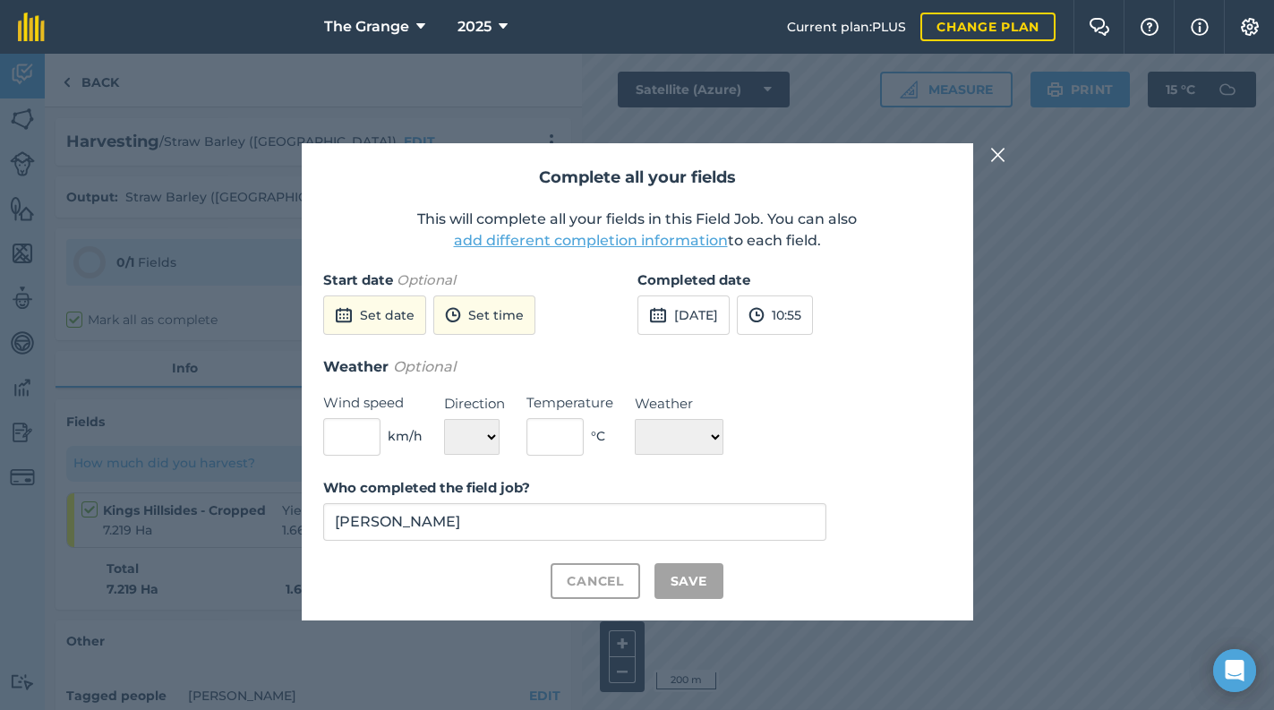
checkbox input "true"
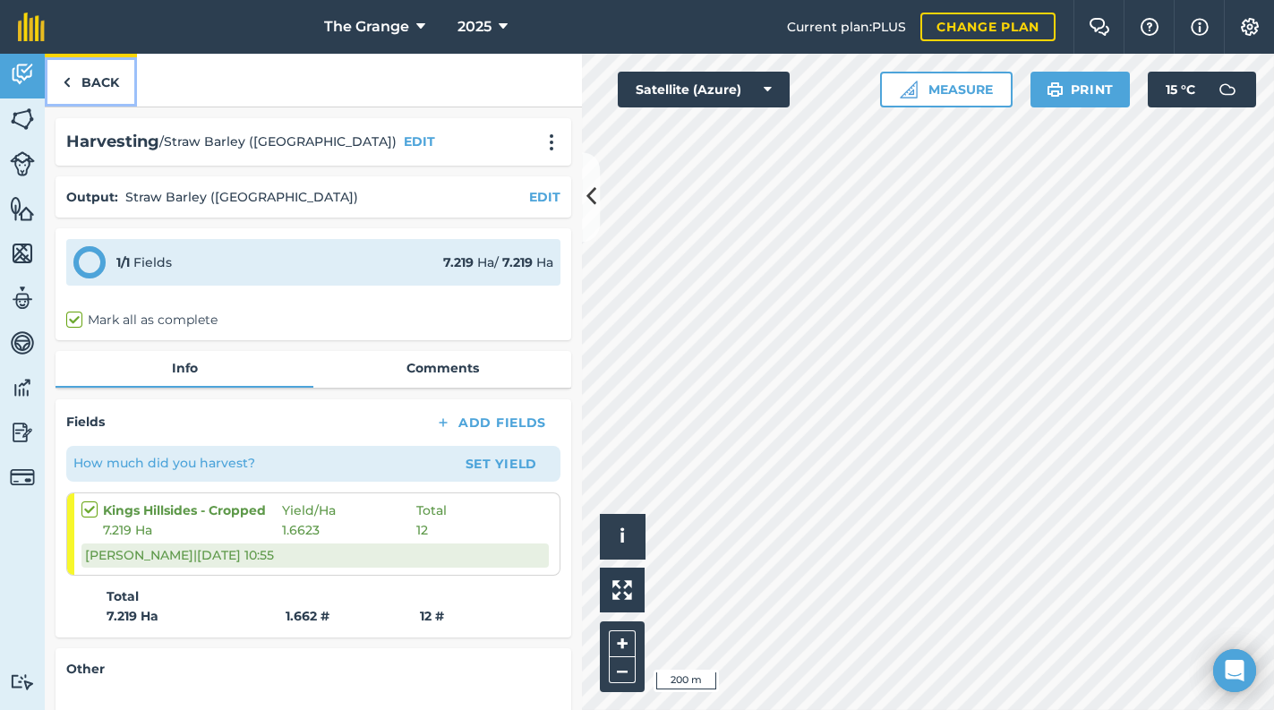
click at [63, 87] on img at bounding box center [67, 82] width 8 height 21
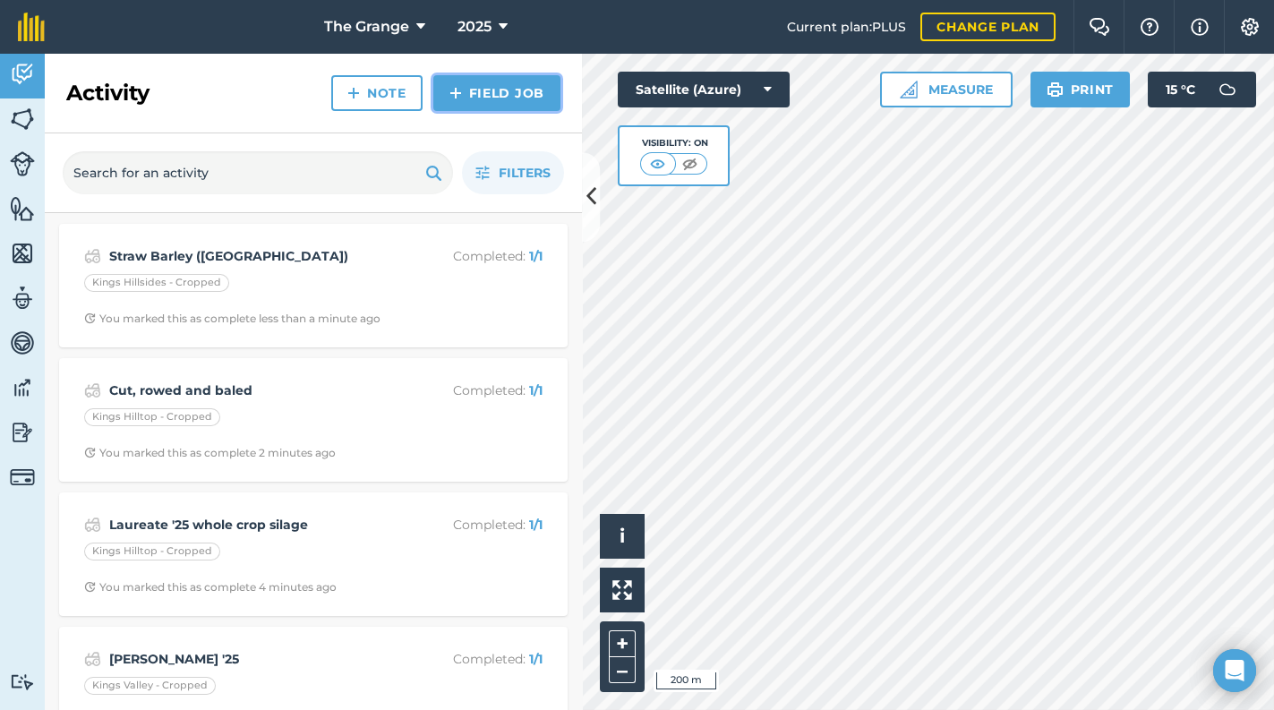
click at [525, 81] on link "Field Job" at bounding box center [496, 93] width 127 height 36
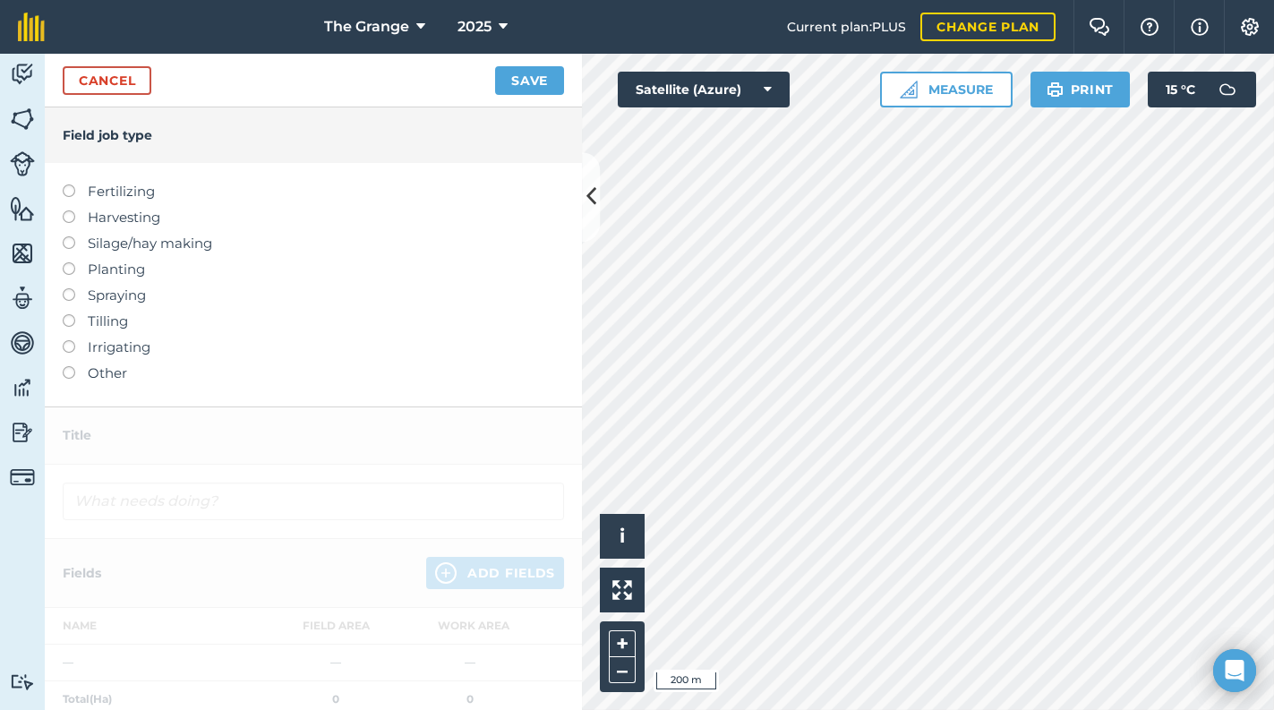
click at [139, 220] on label "Harvesting" at bounding box center [313, 217] width 501 height 21
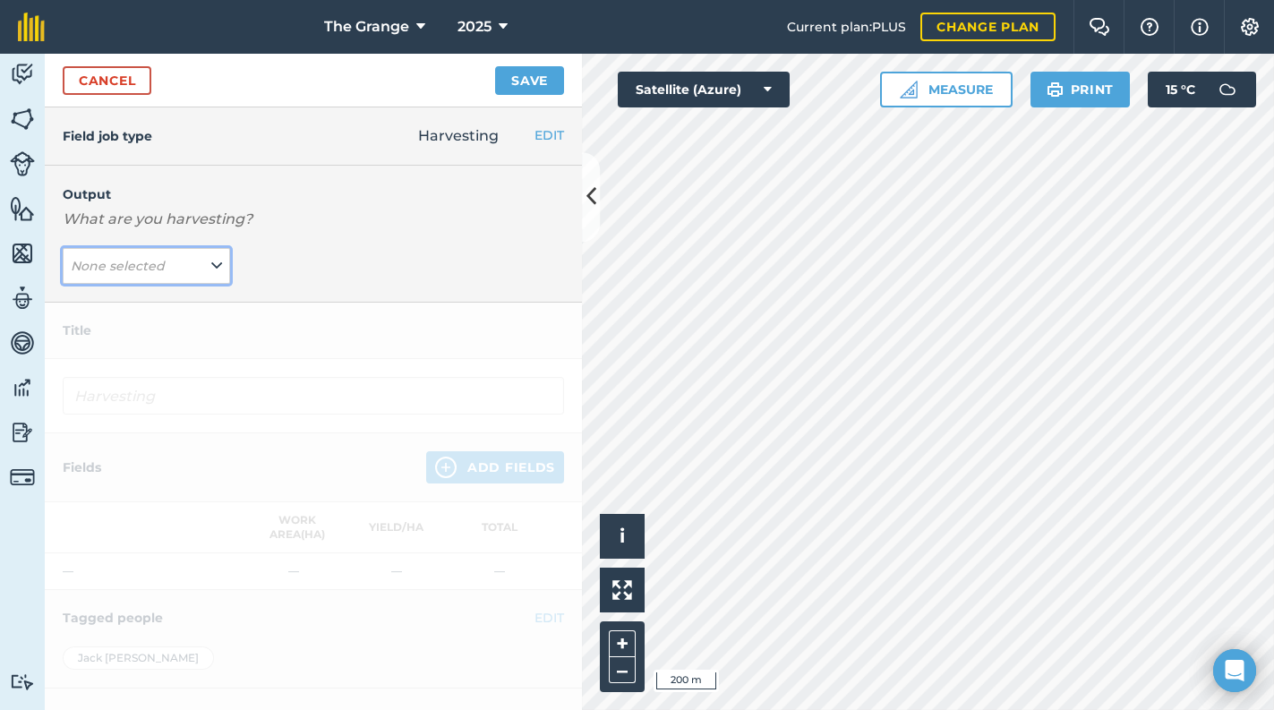
click at [168, 266] on button "None selected" at bounding box center [146, 266] width 167 height 36
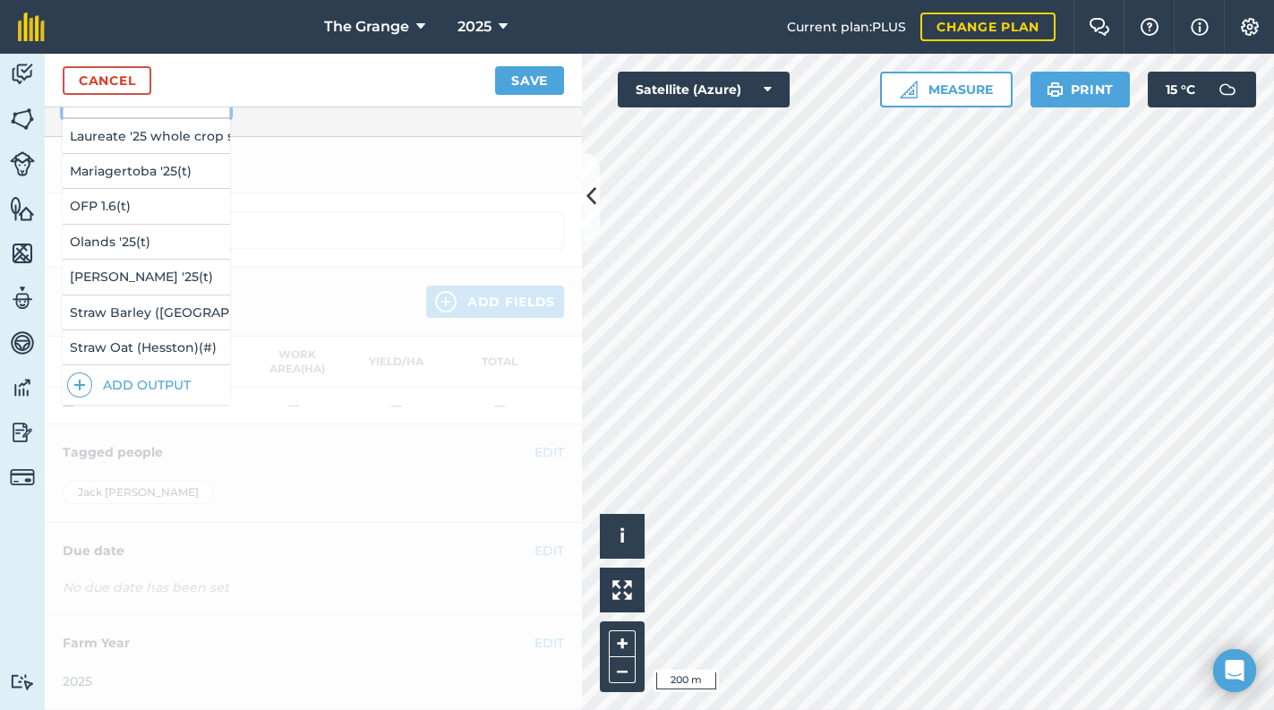
scroll to position [150, 0]
click at [153, 330] on button "Straw Oat (Hesston) ( # )" at bounding box center [146, 347] width 167 height 34
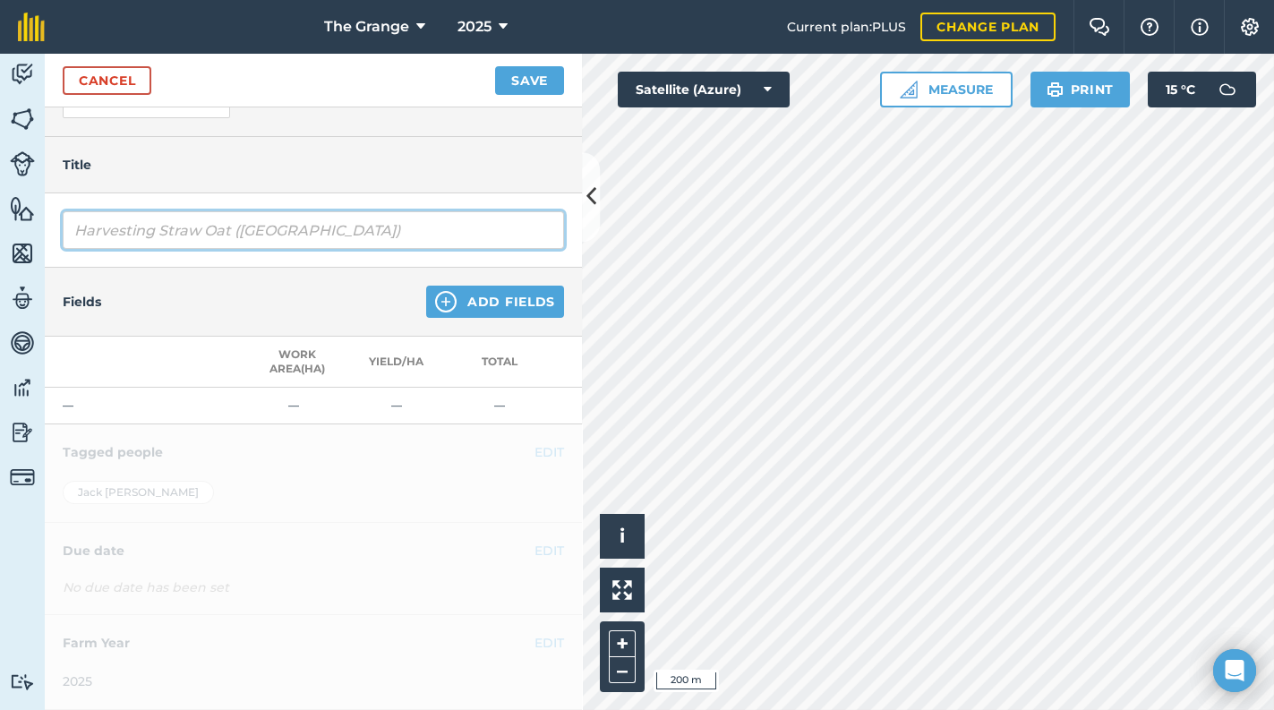
drag, startPoint x: 163, startPoint y: 218, endPoint x: -4, endPoint y: 212, distance: 166.6
click at [0, 212] on html "The Grange 2025 Current plan : PLUS Change plan Farm Chat Help Info Settings Th…" at bounding box center [637, 355] width 1274 height 710
click at [219, 228] on input "Harvesting Straw Oat ([GEOGRAPHIC_DATA])" at bounding box center [313, 230] width 501 height 38
drag, startPoint x: 161, startPoint y: 224, endPoint x: -4, endPoint y: 224, distance: 164.7
click at [0, 224] on html "The Grange 2025 Current plan : PLUS Change plan Farm Chat Help Info Settings Th…" at bounding box center [637, 355] width 1274 height 710
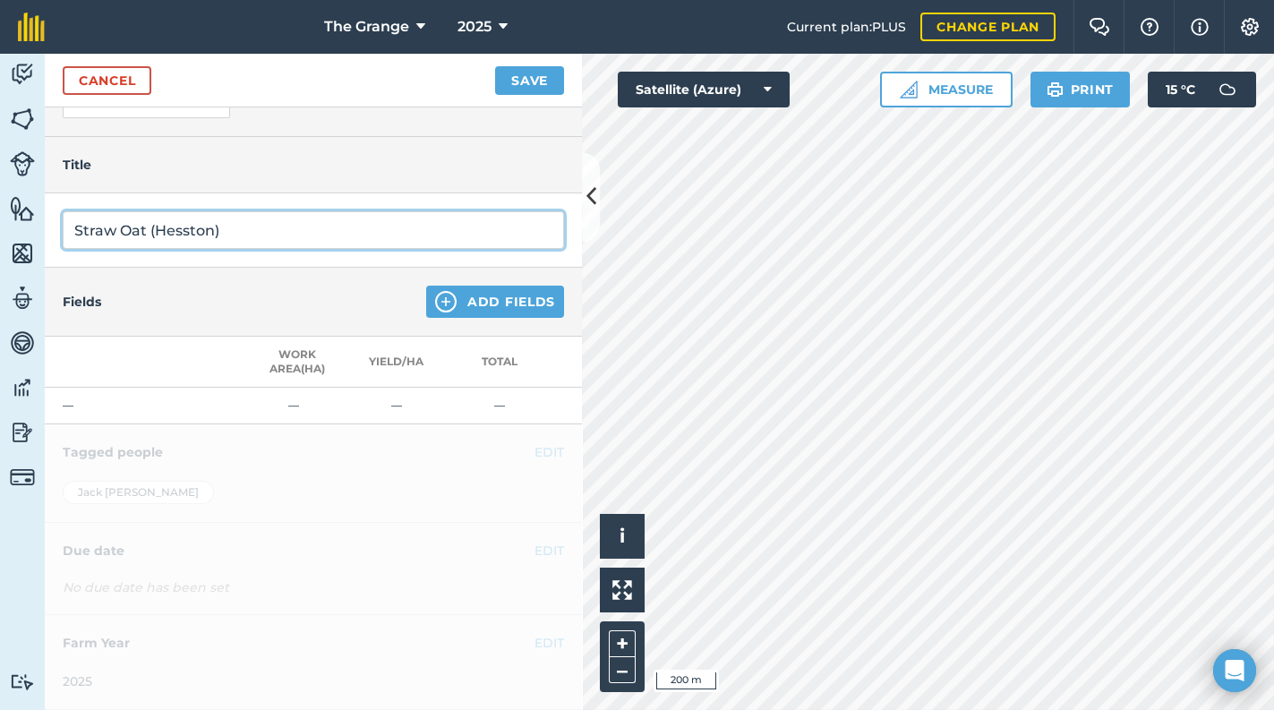
type input "Straw Oat (Hesston)"
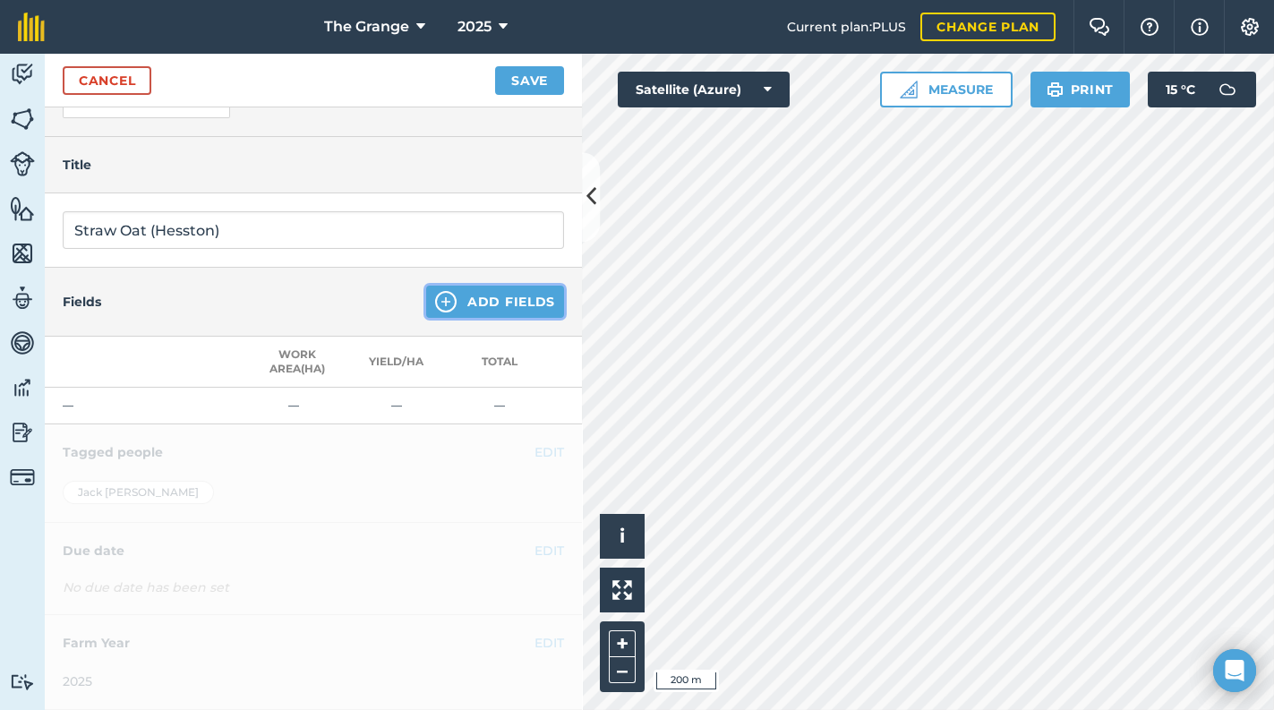
click at [470, 290] on button "Add Fields" at bounding box center [495, 302] width 138 height 32
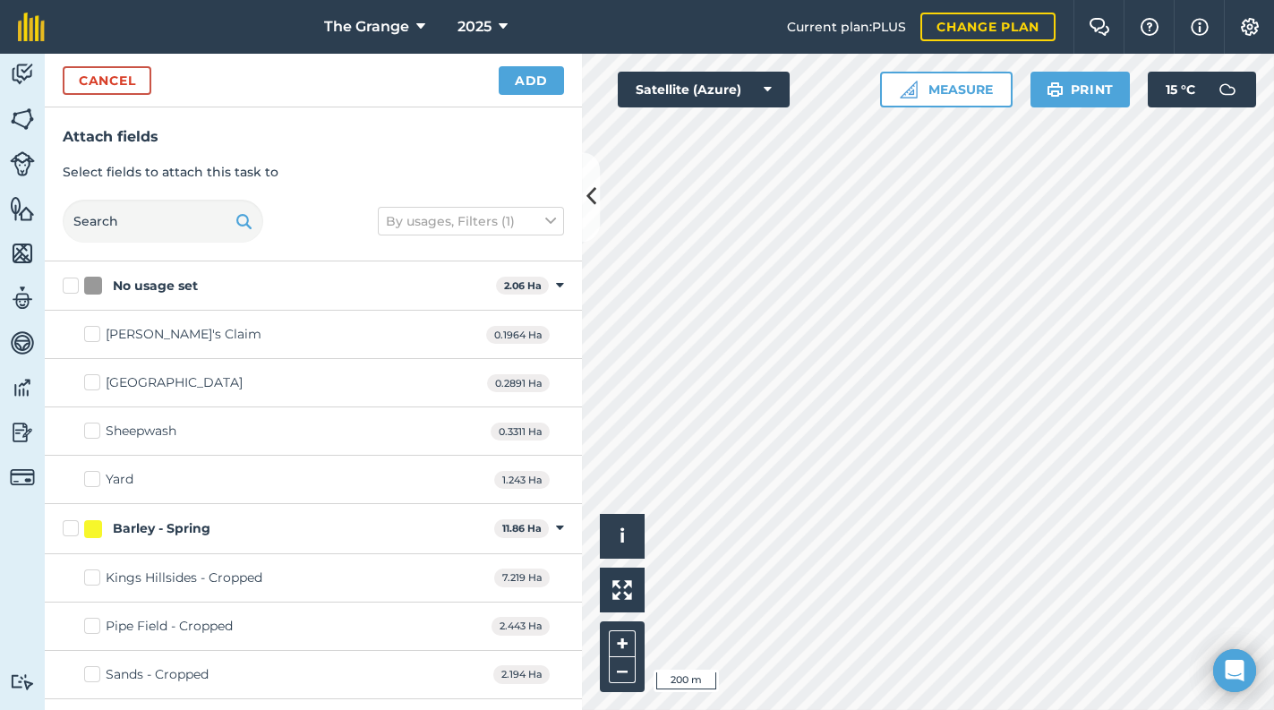
checkbox input "true"
click at [534, 97] on div "Cancel Add" at bounding box center [313, 81] width 537 height 54
click at [521, 78] on button "Add" at bounding box center [531, 80] width 65 height 29
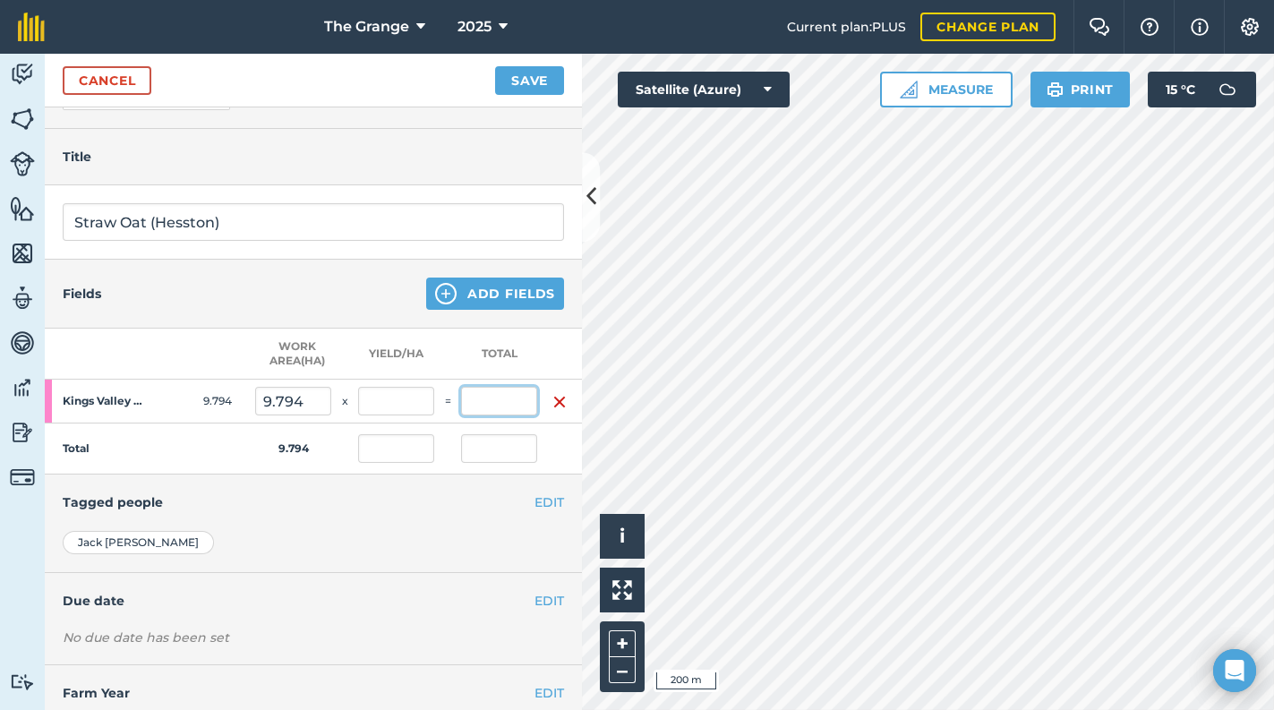
click at [508, 398] on input "text" at bounding box center [499, 401] width 76 height 29
type input "69"
type input "7.045"
type input "69"
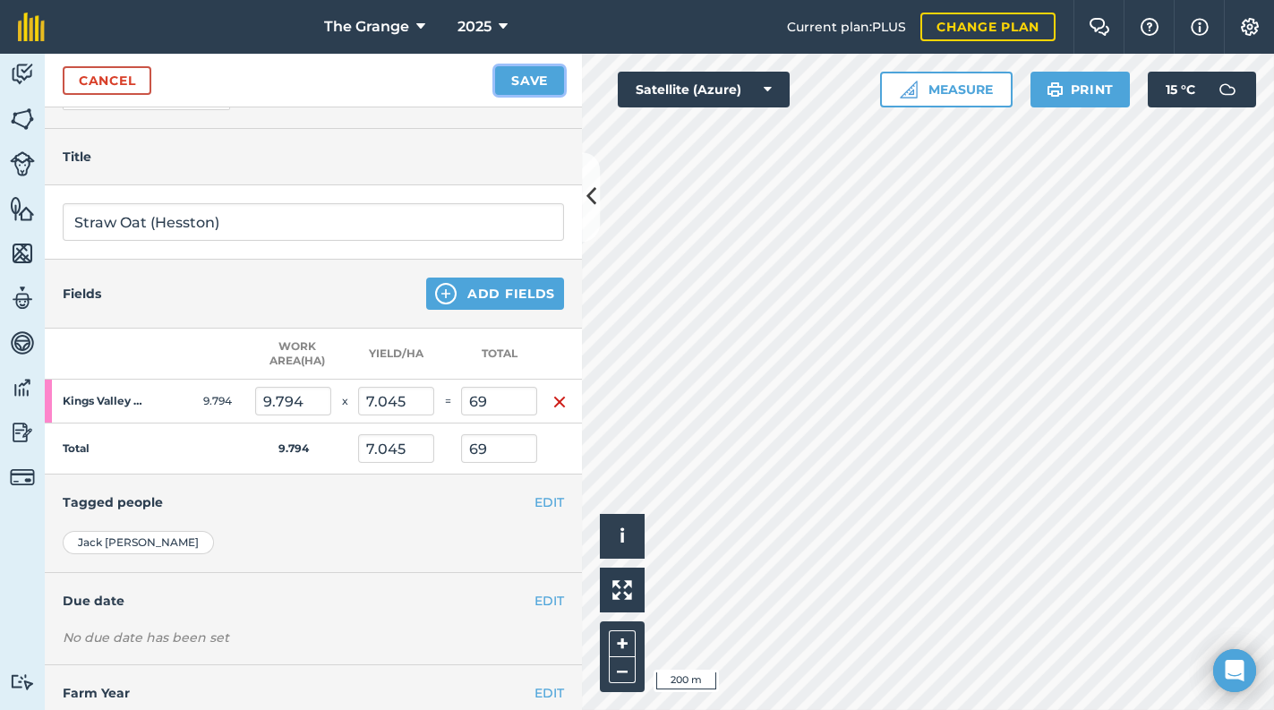
click at [516, 75] on button "Save" at bounding box center [529, 80] width 69 height 29
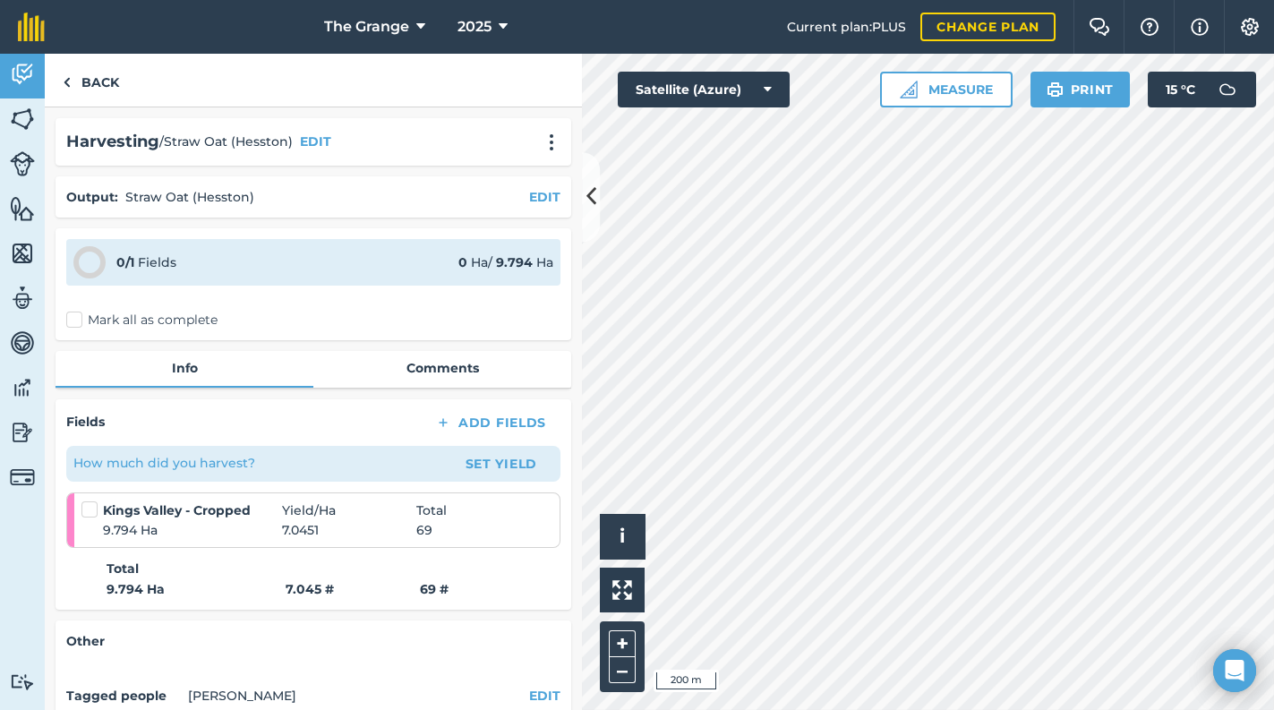
click at [167, 327] on label "Mark all as complete" at bounding box center [141, 320] width 151 height 19
click at [78, 322] on input "Mark all as complete" at bounding box center [72, 317] width 12 height 12
checkbox input "false"
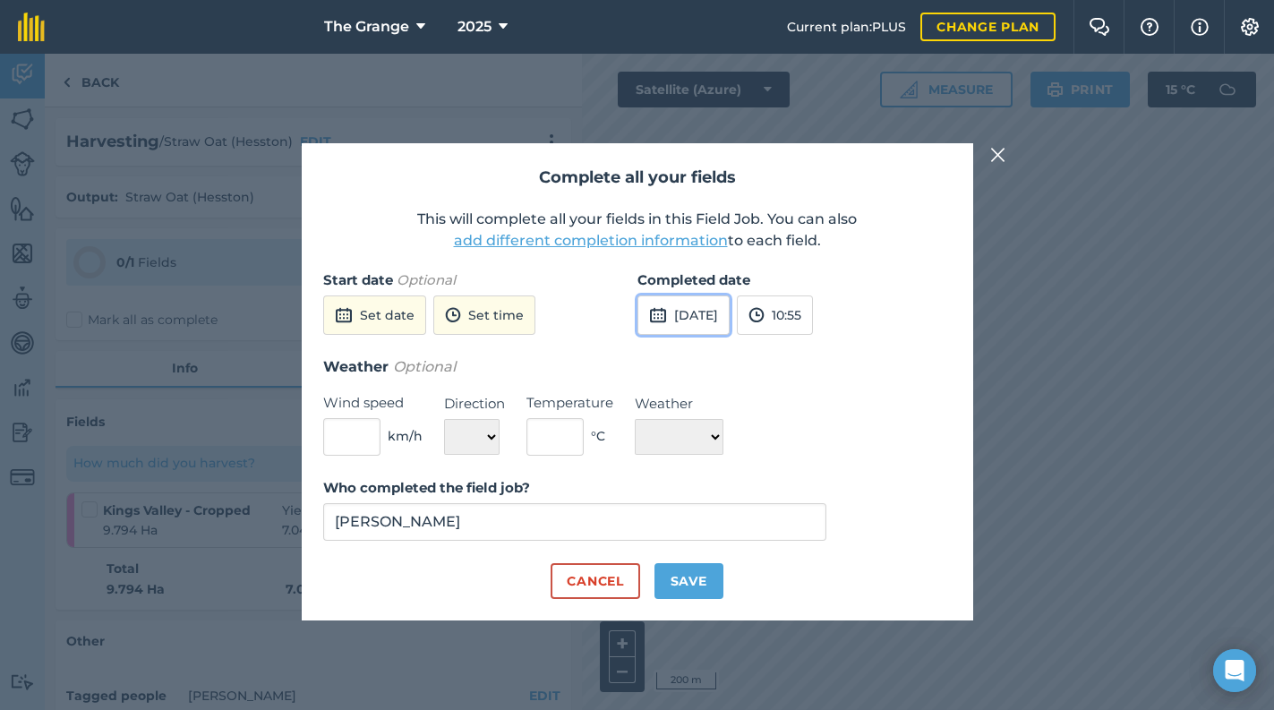
click at [717, 311] on button "[DATE]" at bounding box center [683, 314] width 92 height 39
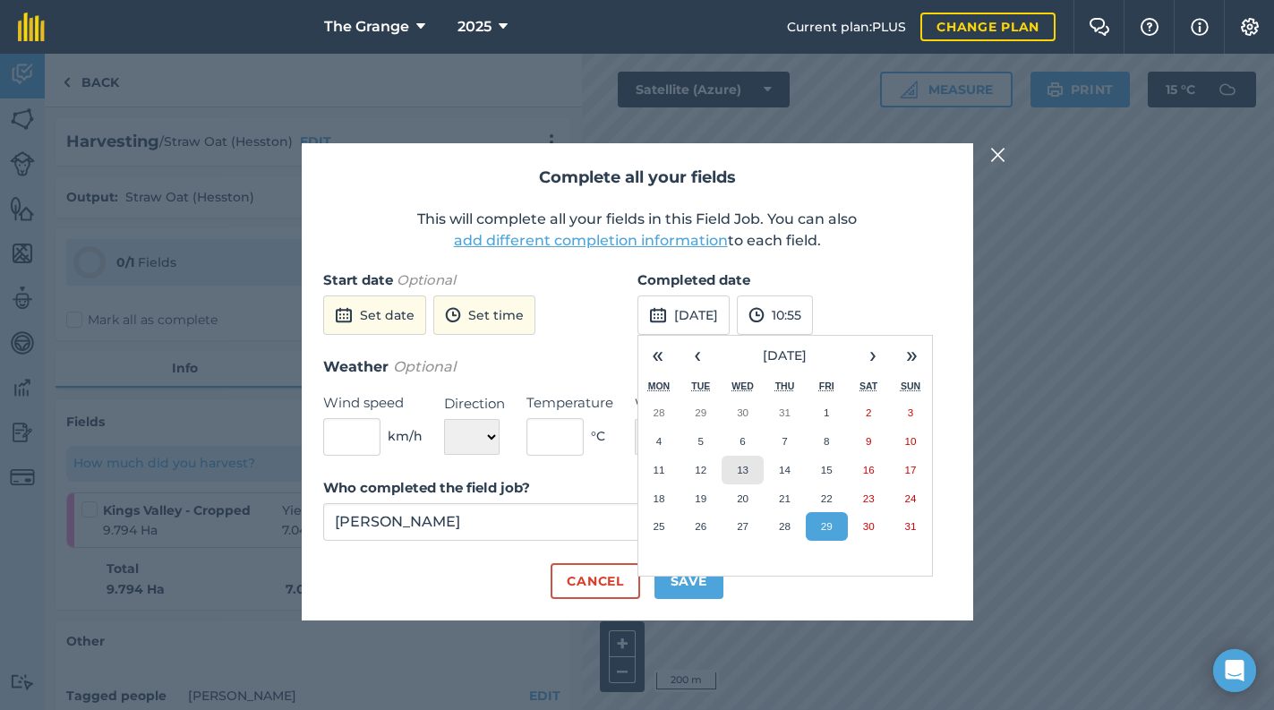
click at [738, 472] on abbr "13" at bounding box center [743, 470] width 12 height 12
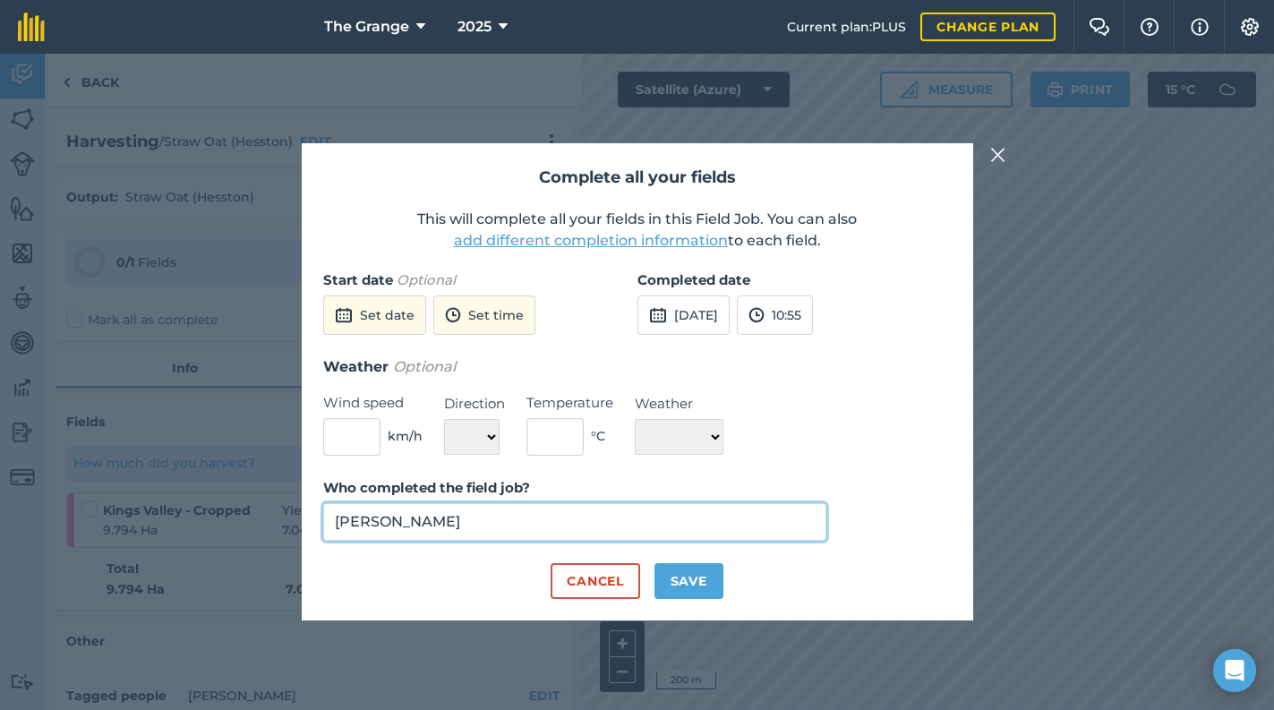
click at [546, 520] on input "[PERSON_NAME]" at bounding box center [575, 522] width 504 height 38
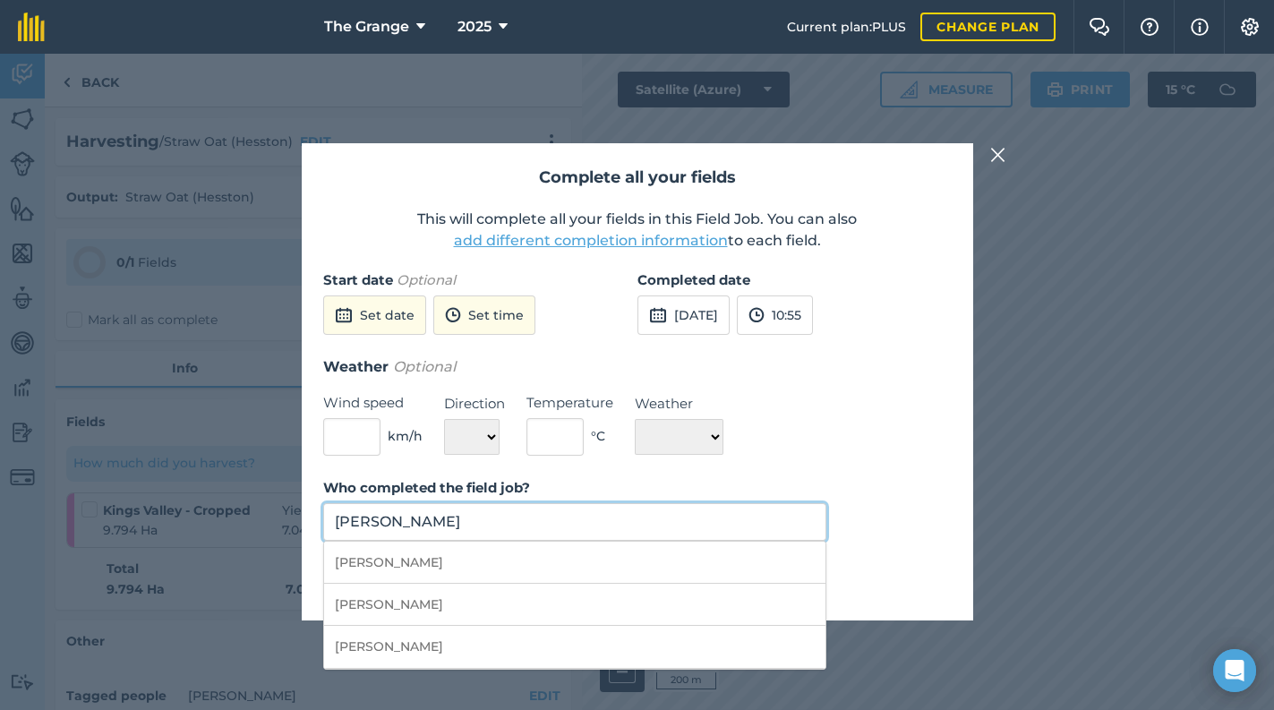
drag, startPoint x: 462, startPoint y: 531, endPoint x: 374, endPoint y: 526, distance: 87.8
click at [374, 526] on input "[PERSON_NAME]" at bounding box center [575, 522] width 504 height 38
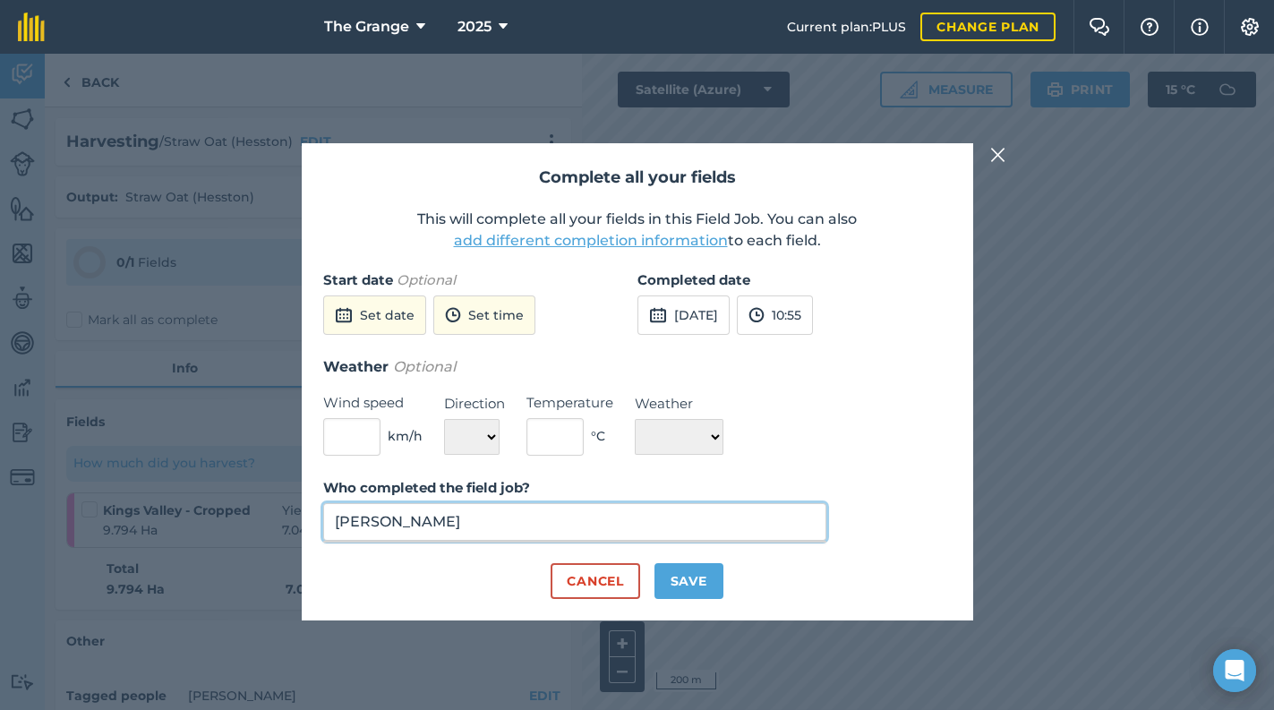
type input "[PERSON_NAME]"
click at [699, 576] on button "Save" at bounding box center [688, 581] width 69 height 36
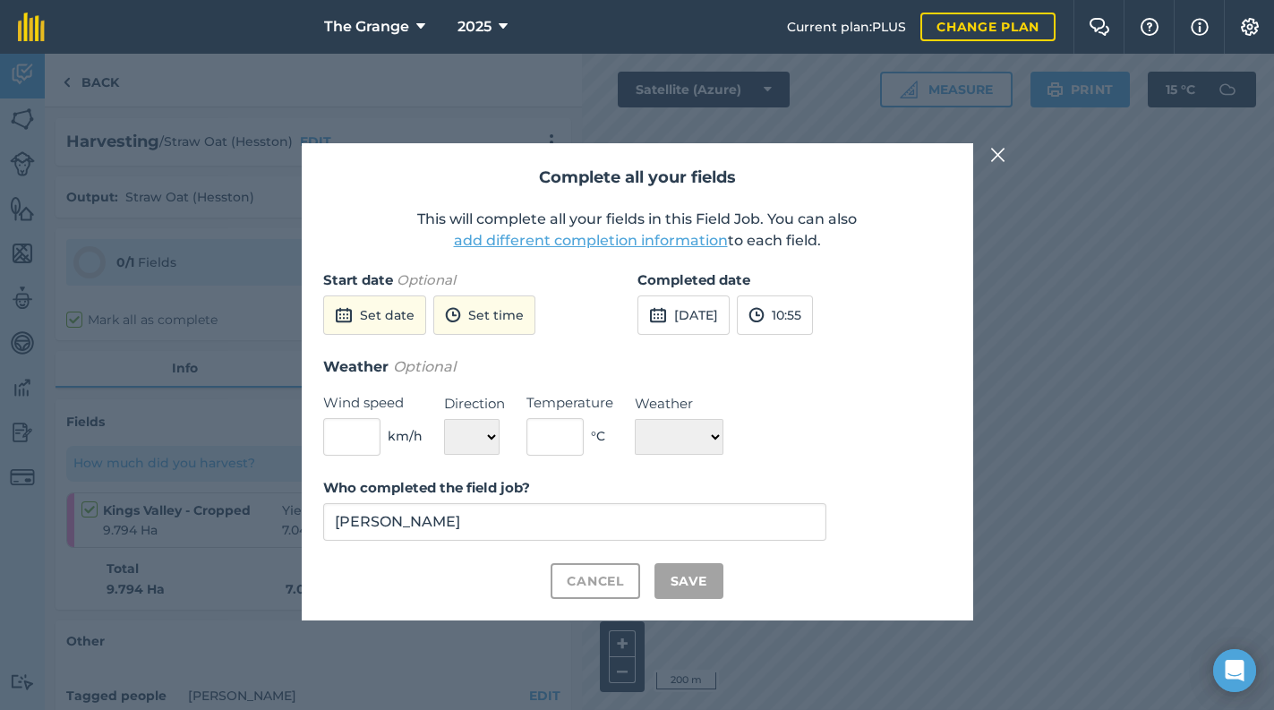
checkbox input "true"
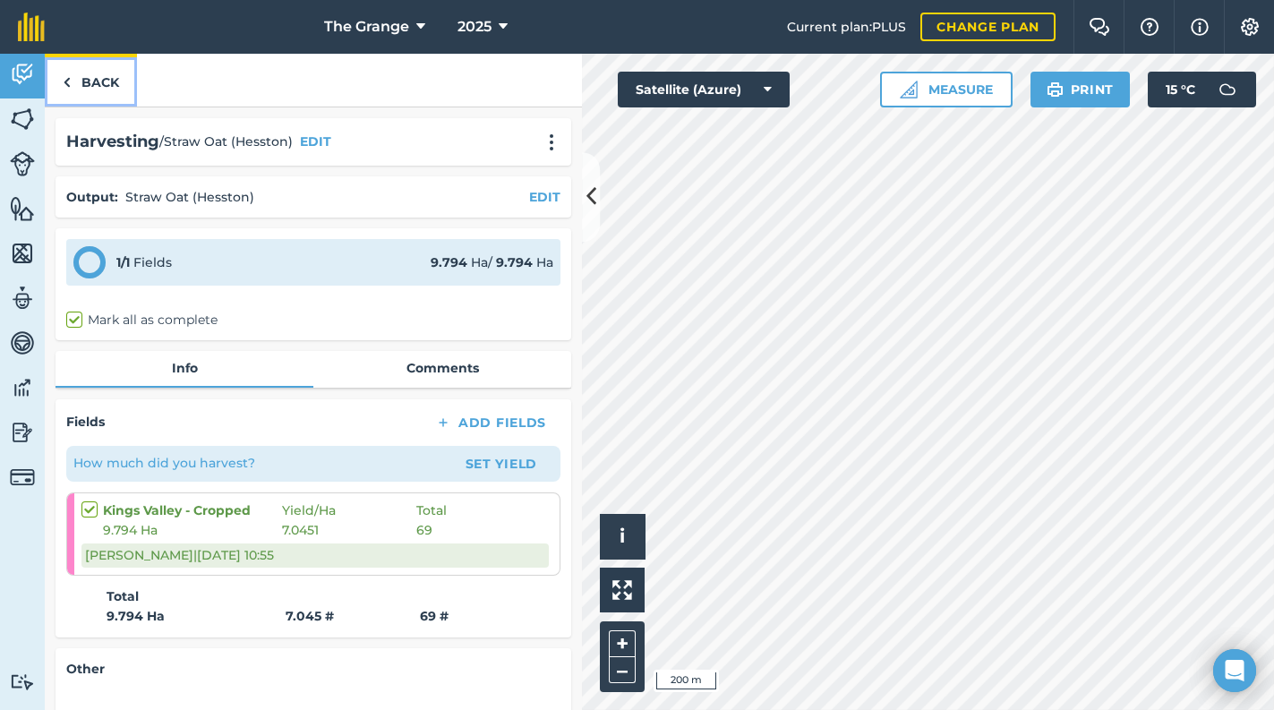
click at [82, 71] on link "Back" at bounding box center [91, 80] width 92 height 53
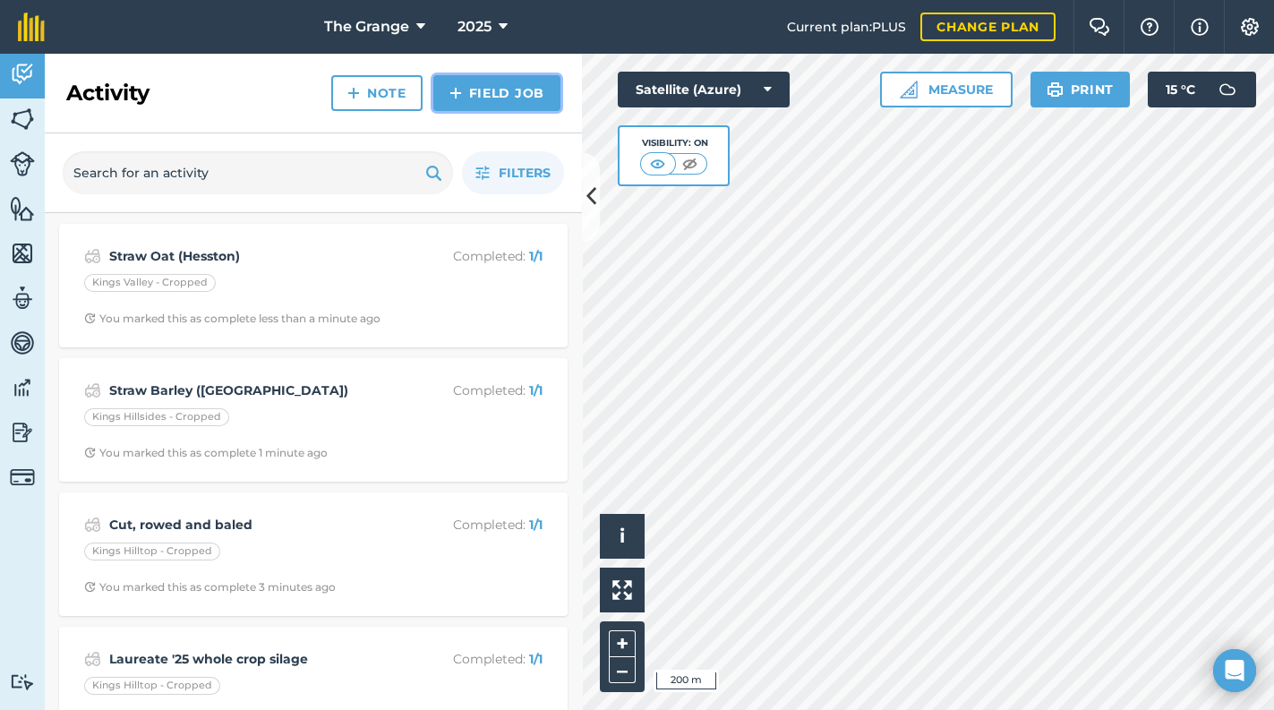
click at [456, 107] on link "Field Job" at bounding box center [496, 93] width 127 height 36
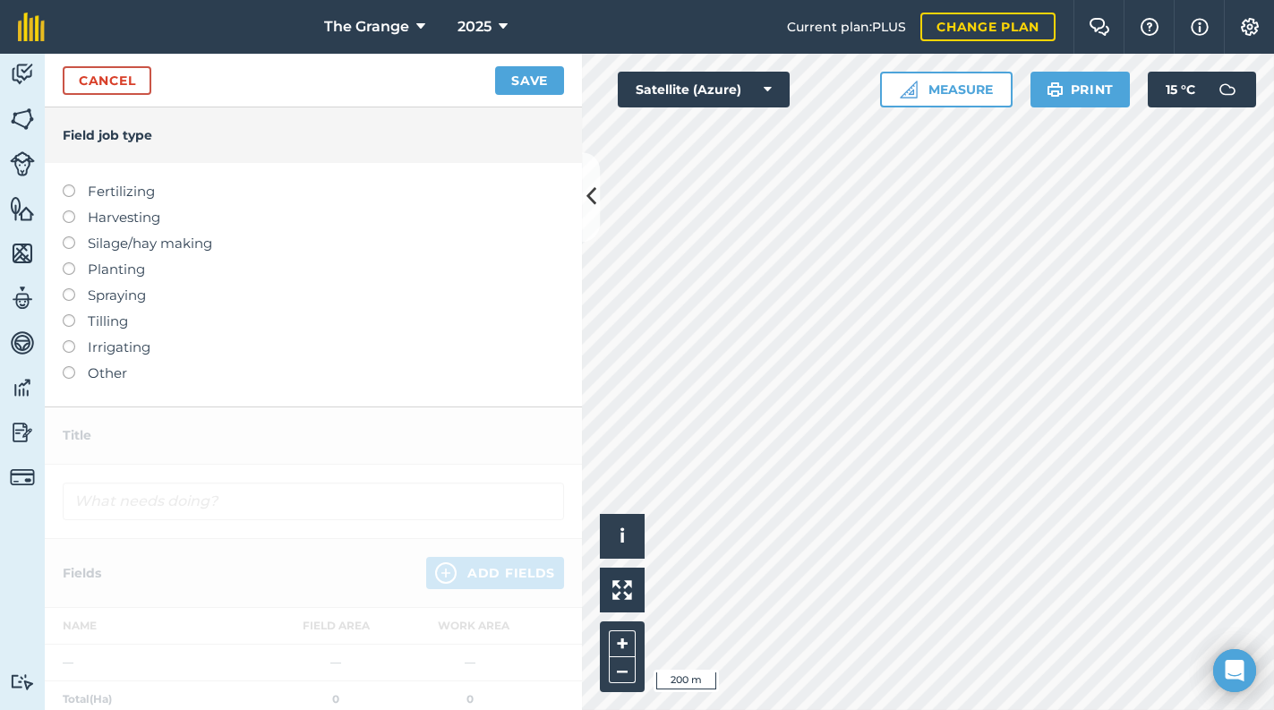
click at [105, 325] on label "Tilling" at bounding box center [313, 321] width 501 height 21
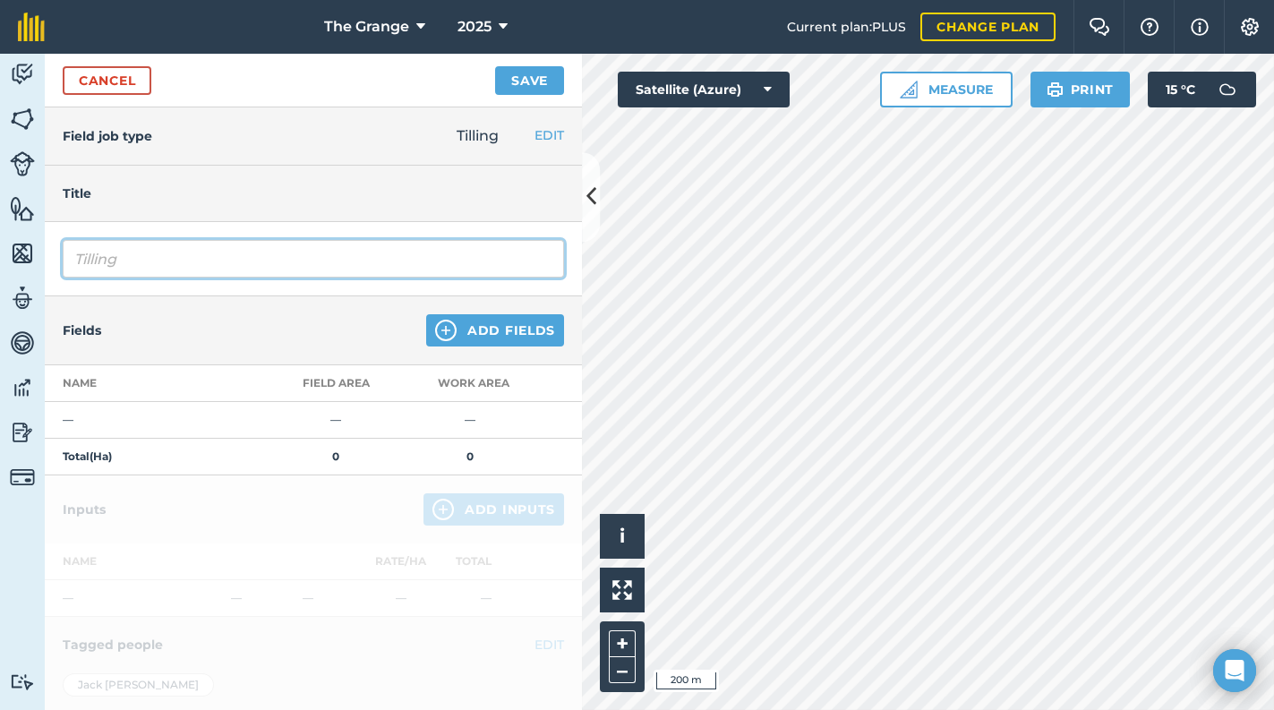
click at [193, 253] on input "Tilling" at bounding box center [313, 259] width 501 height 38
drag, startPoint x: 192, startPoint y: 253, endPoint x: -4, endPoint y: 289, distance: 198.4
click at [0, 289] on html "The Grange 2025 Current plan : PLUS Change plan Farm Chat Help Info Settings Th…" at bounding box center [637, 355] width 1274 height 710
click at [122, 257] on input "Cultimered" at bounding box center [313, 259] width 501 height 38
drag, startPoint x: 122, startPoint y: 257, endPoint x: 198, endPoint y: 251, distance: 76.3
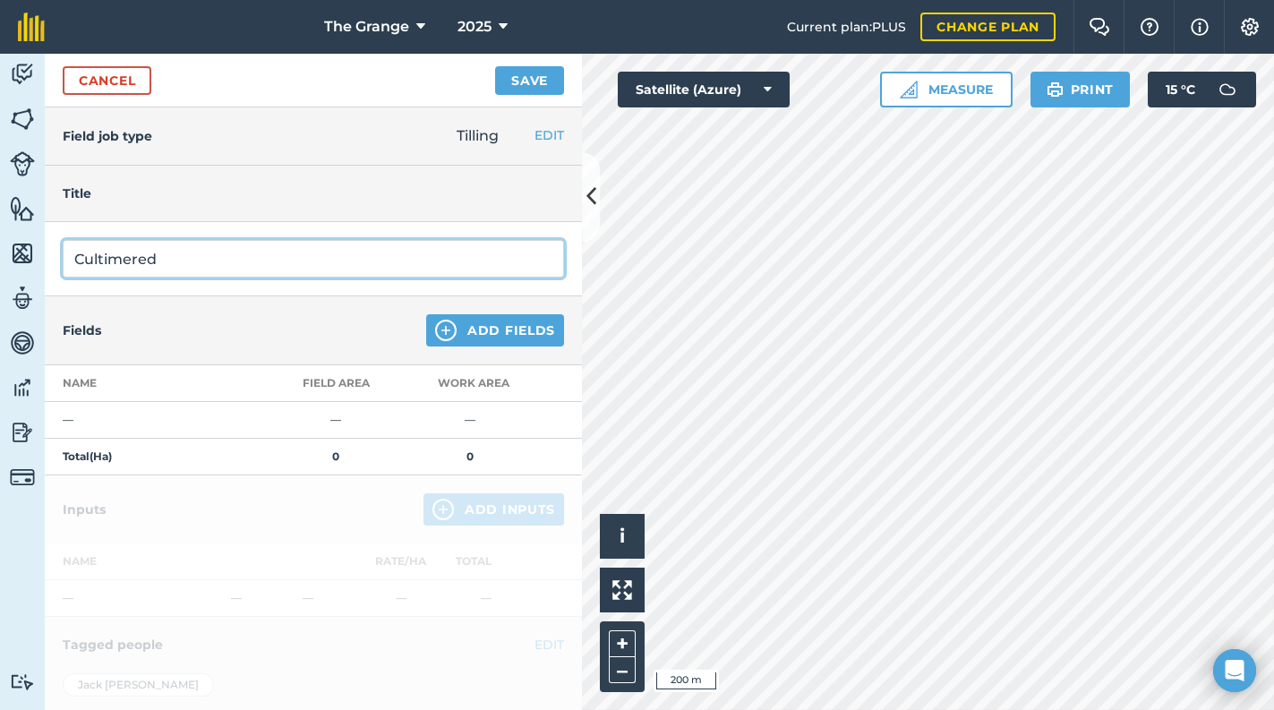
click at [198, 251] on input "Cultimered" at bounding box center [313, 259] width 501 height 38
click at [119, 255] on input "Cultimer" at bounding box center [313, 259] width 501 height 38
click at [244, 263] on input "Cultimer" at bounding box center [313, 259] width 501 height 38
click at [123, 255] on input "Cultimer" at bounding box center [313, 259] width 501 height 38
click at [115, 255] on input "Cultimer" at bounding box center [313, 259] width 501 height 38
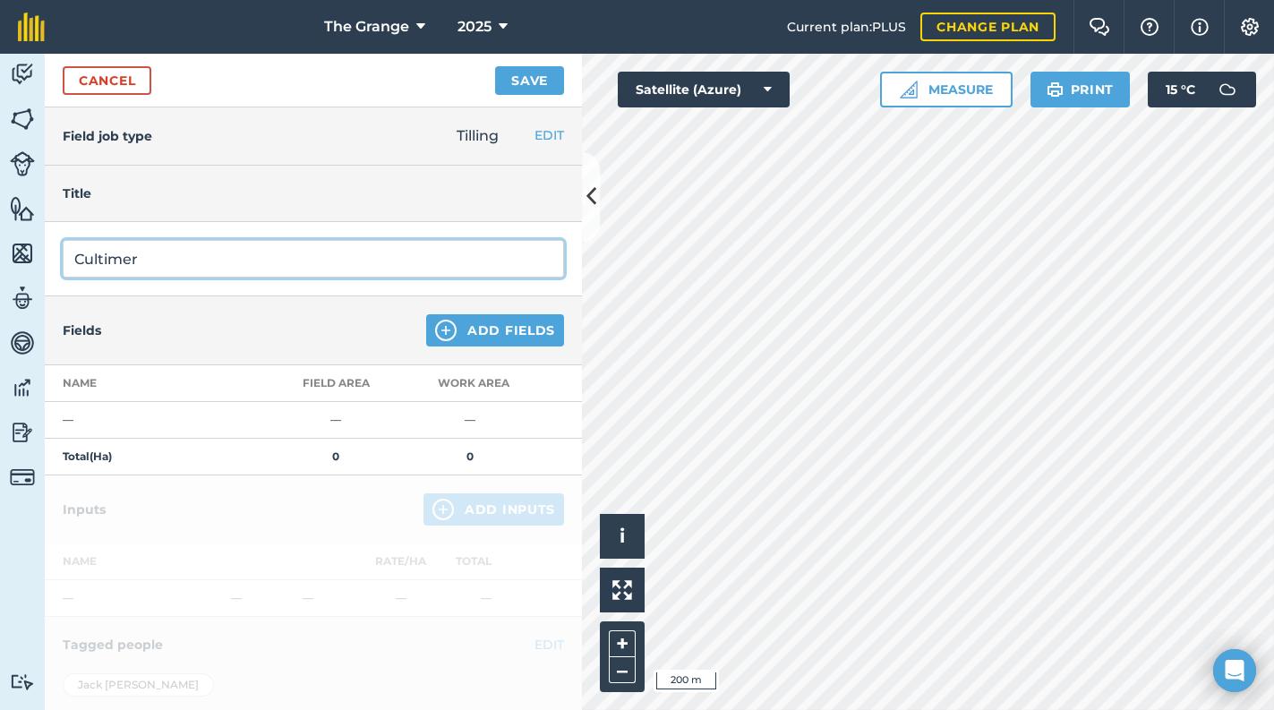
click at [141, 253] on input "Cultimer" at bounding box center [313, 259] width 501 height 38
type input "Cultimered"
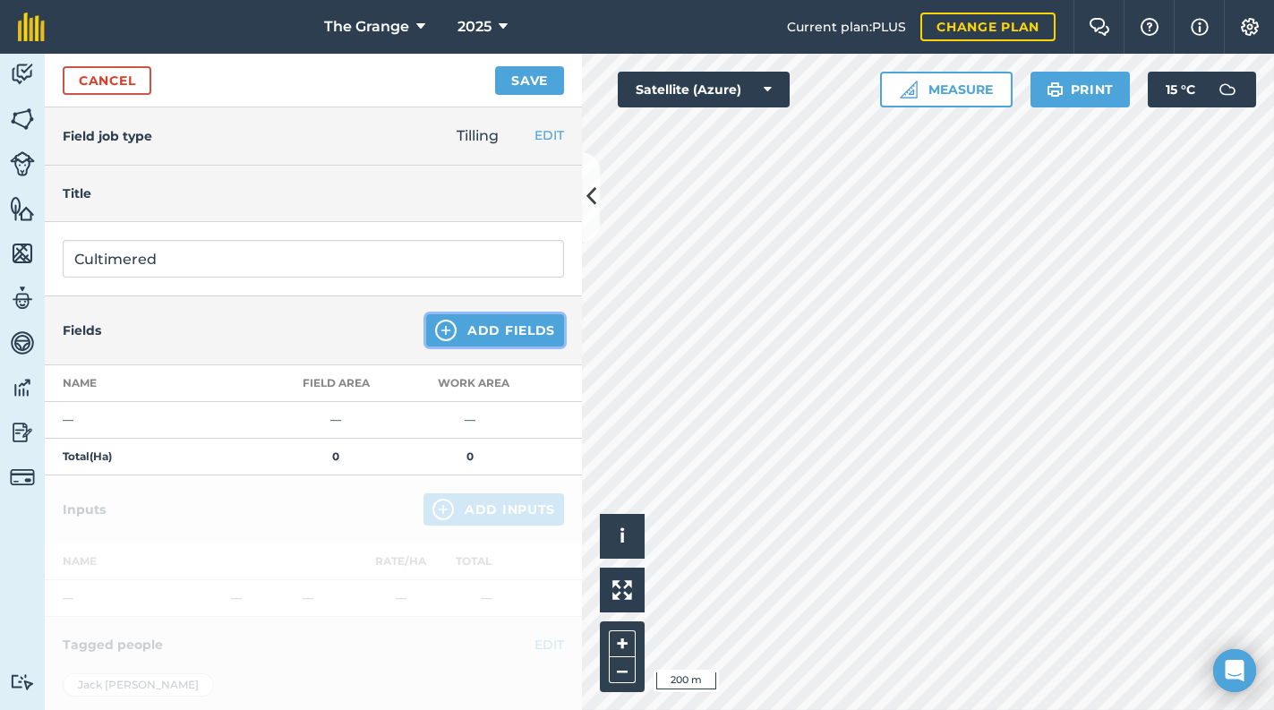
click at [486, 339] on button "Add Fields" at bounding box center [495, 330] width 138 height 32
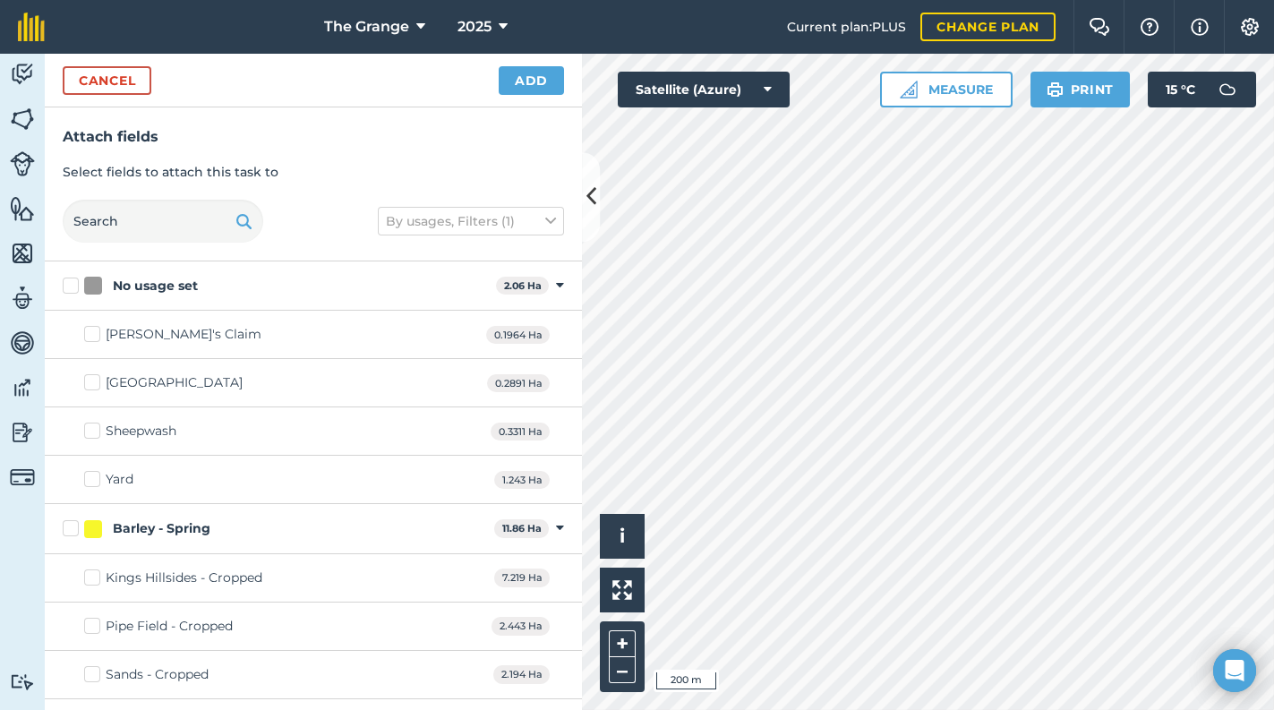
checkbox input "true"
click at [525, 76] on button "Add" at bounding box center [531, 80] width 65 height 29
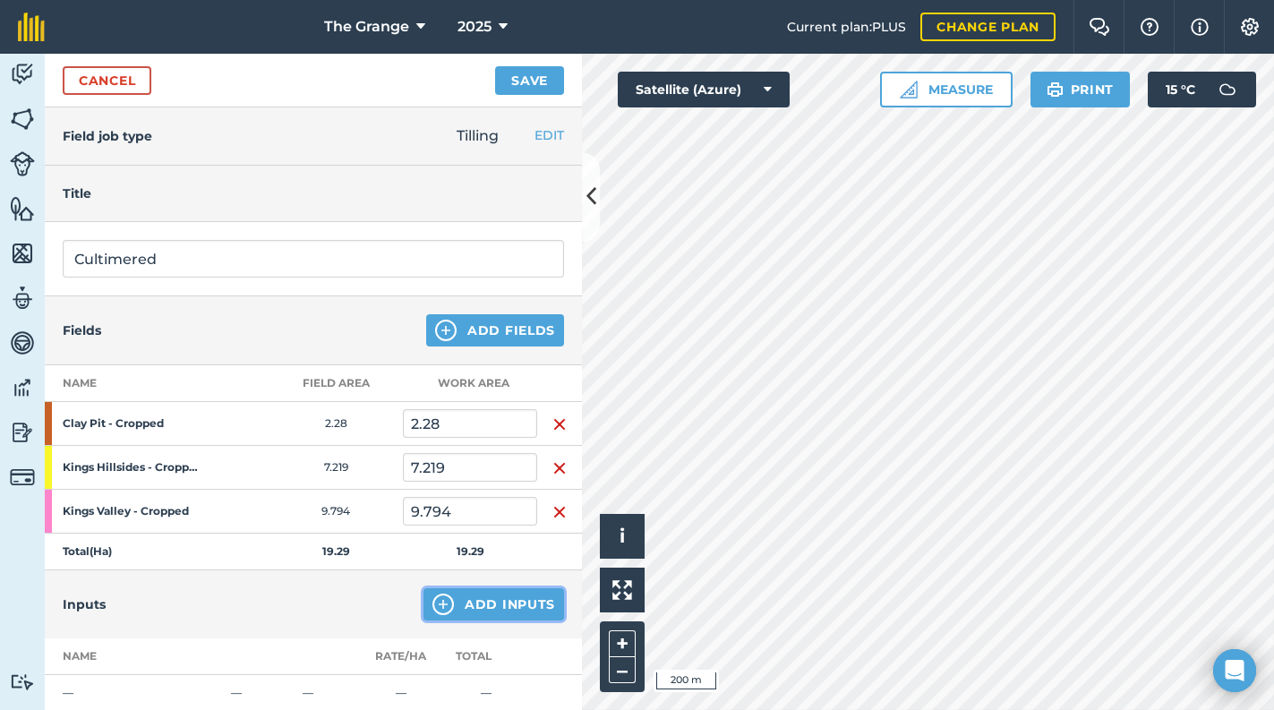
click at [493, 593] on button "Add Inputs" at bounding box center [493, 604] width 141 height 32
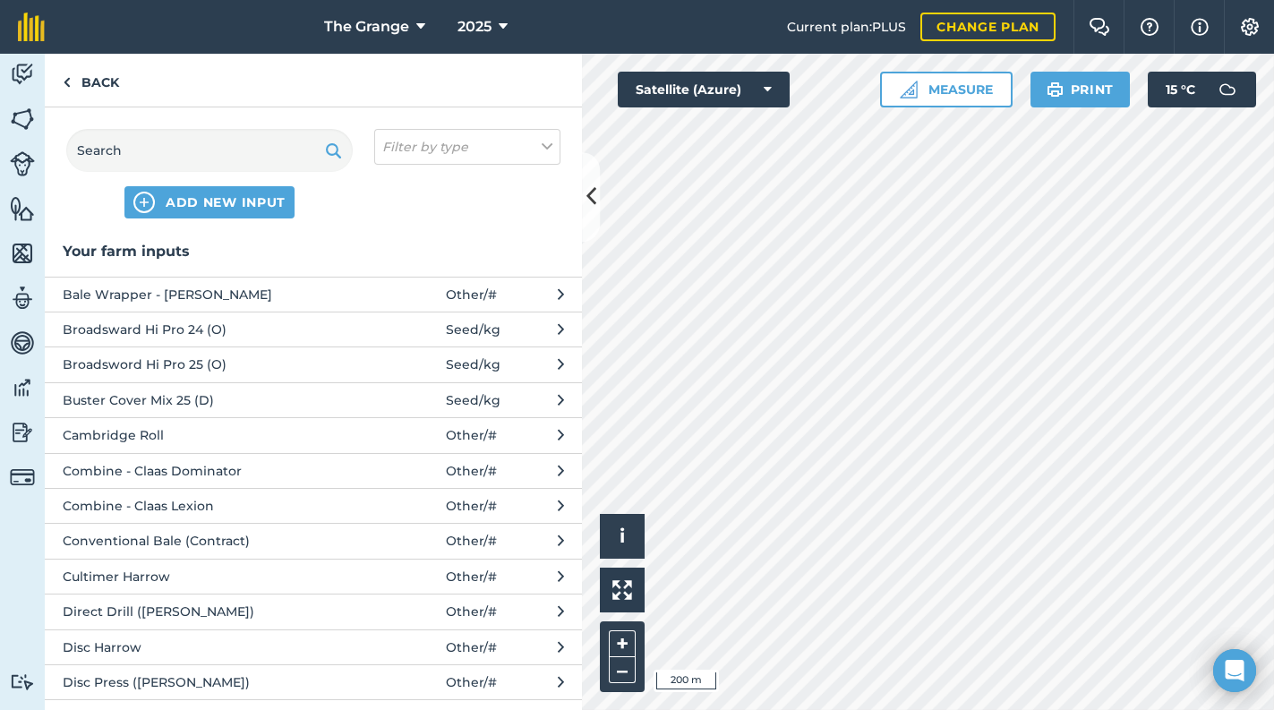
click at [148, 576] on span "Cultimer Harrow" at bounding box center [209, 577] width 293 height 20
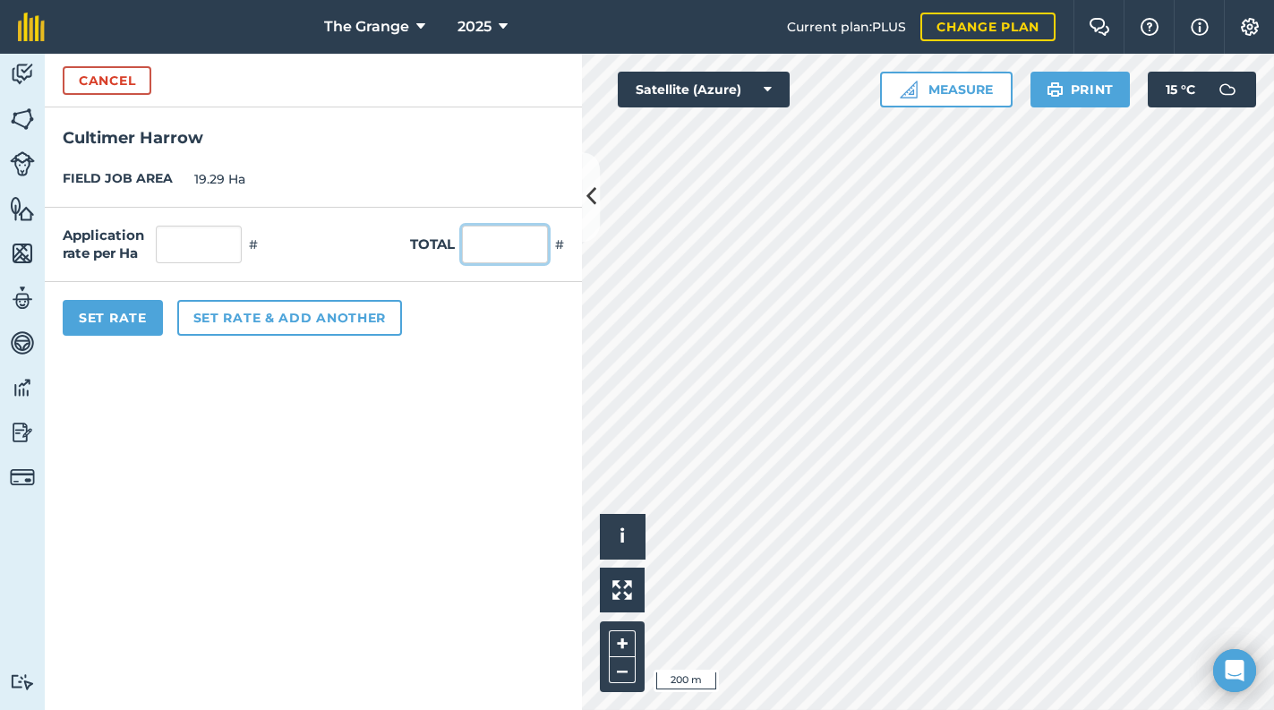
click at [480, 251] on input "text" at bounding box center [505, 245] width 86 height 38
type input "1"
type input "0.052"
click at [415, 459] on form "Cancel Cultimer [GEOGRAPHIC_DATA] JOB AREA 19.29 Ha Application rate per Ha 0.0…" at bounding box center [313, 382] width 537 height 656
click at [135, 327] on button "Set Rate" at bounding box center [113, 318] width 100 height 36
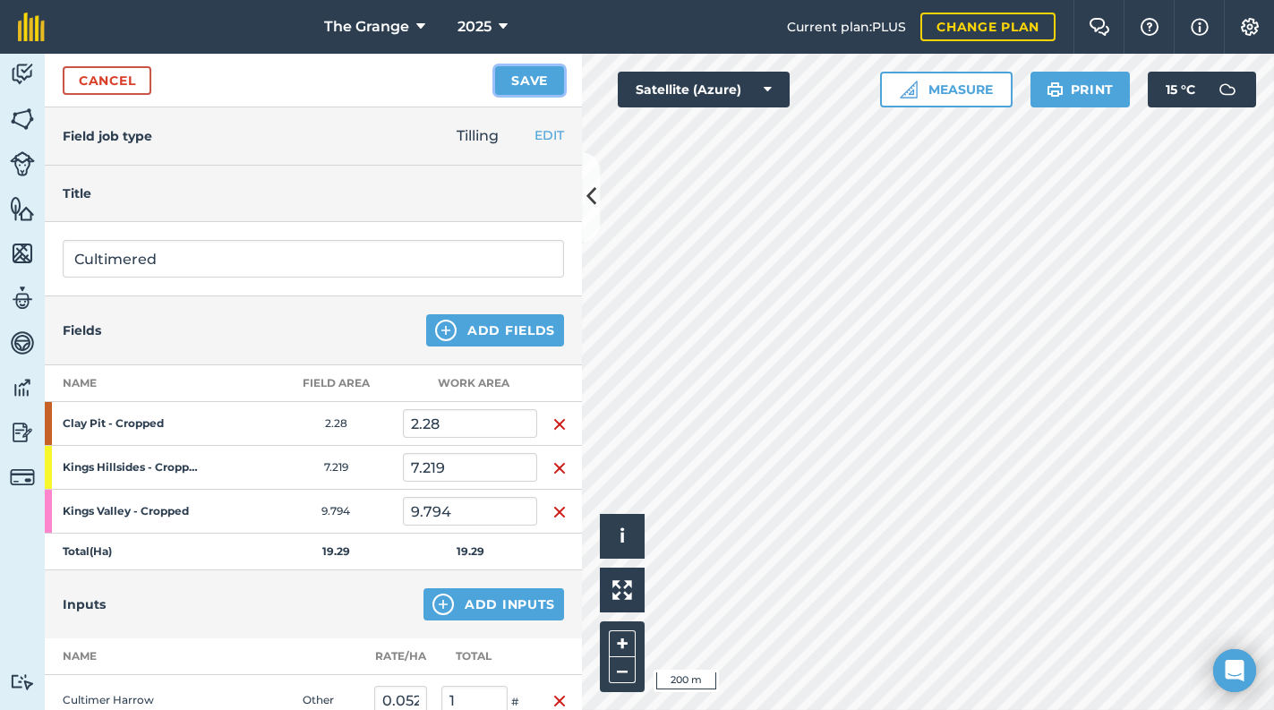
click at [518, 88] on button "Save" at bounding box center [529, 80] width 69 height 29
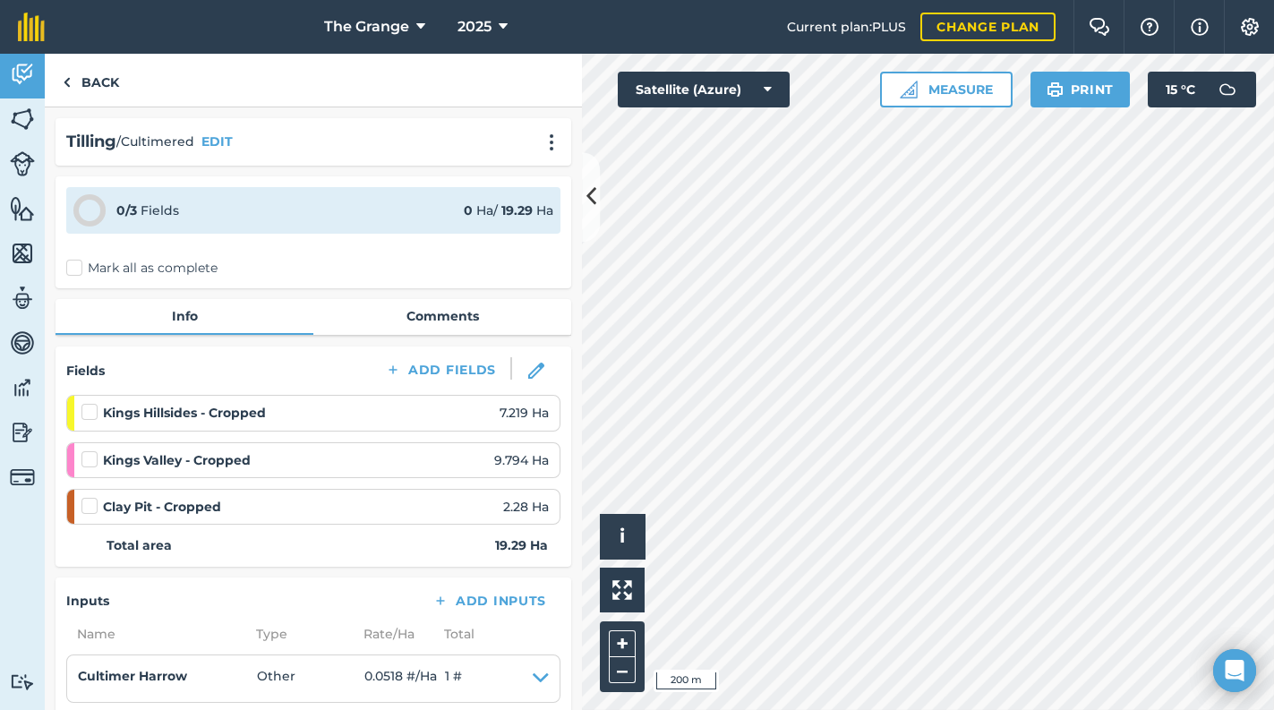
click at [175, 255] on div "0 / 3 Fields 0 Ha / 19.29 [PERSON_NAME] all as complete" at bounding box center [313, 232] width 516 height 112
click at [170, 262] on label "Mark all as complete" at bounding box center [141, 268] width 151 height 19
click at [78, 262] on input "Mark all as complete" at bounding box center [72, 265] width 12 height 12
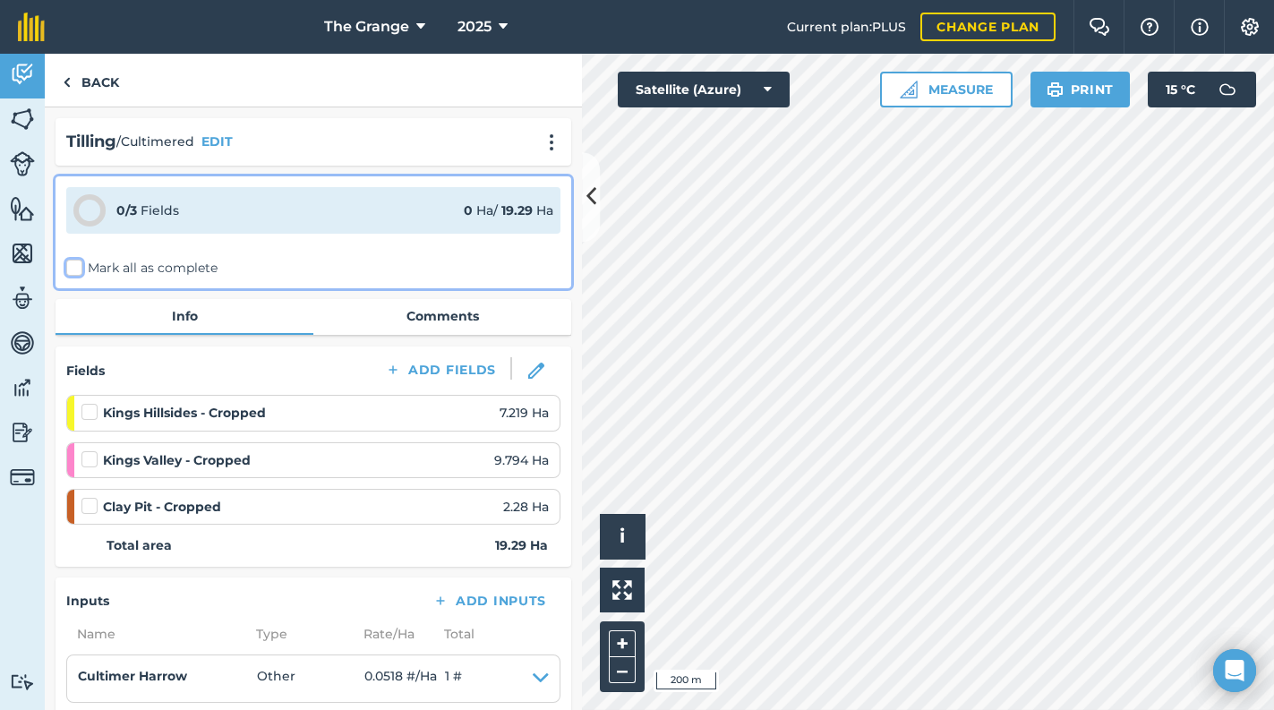
checkbox input "false"
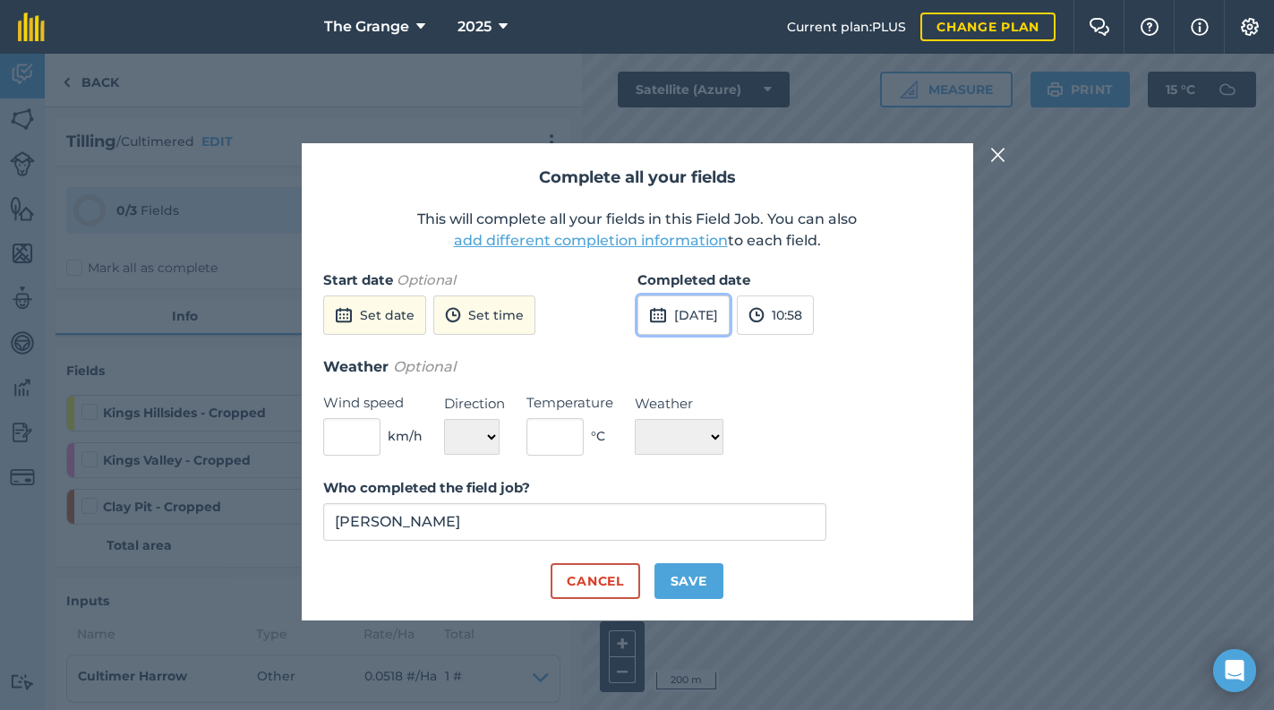
click at [689, 318] on button "[DATE]" at bounding box center [683, 314] width 92 height 39
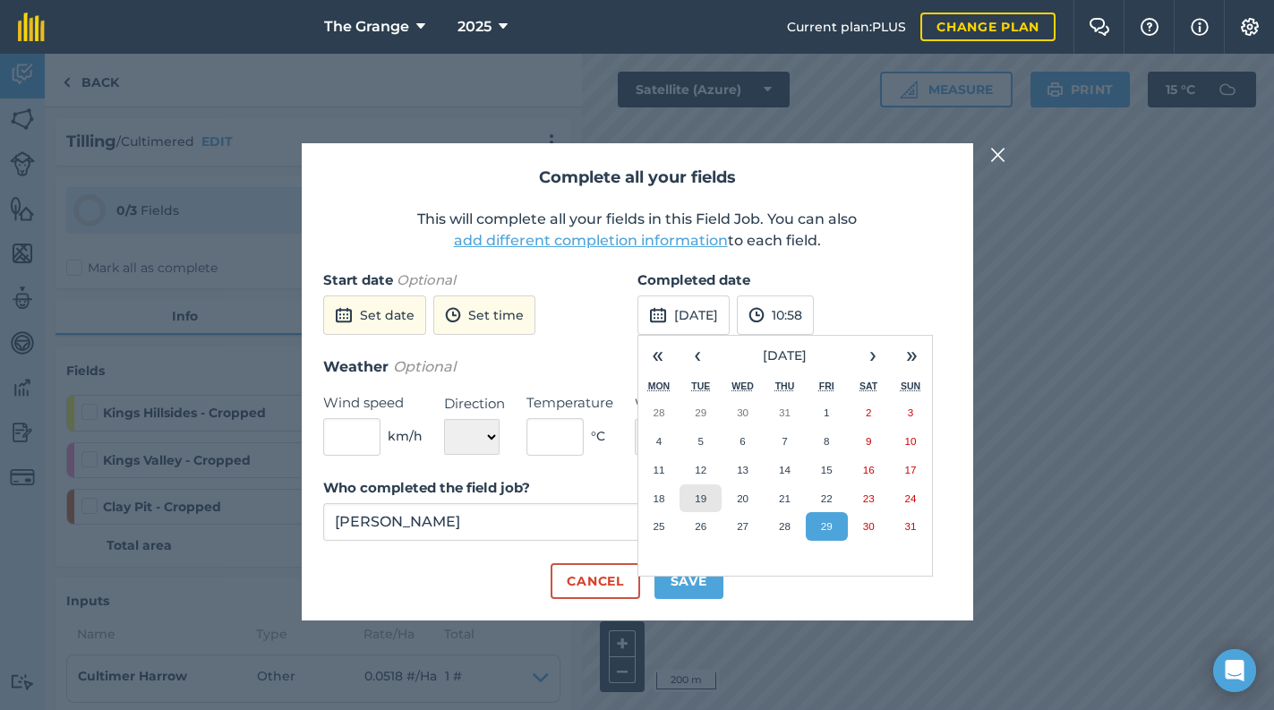
click at [704, 507] on button "19" at bounding box center [700, 498] width 42 height 29
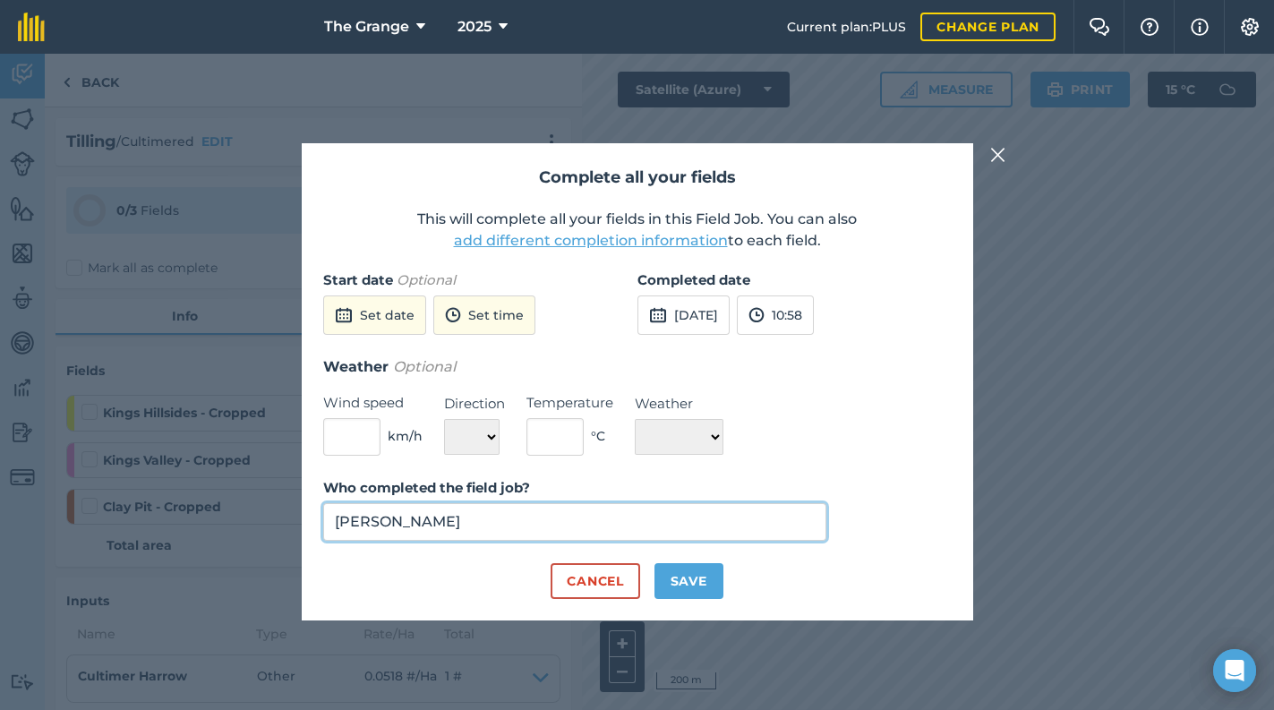
click at [562, 528] on input "[PERSON_NAME]" at bounding box center [575, 522] width 504 height 38
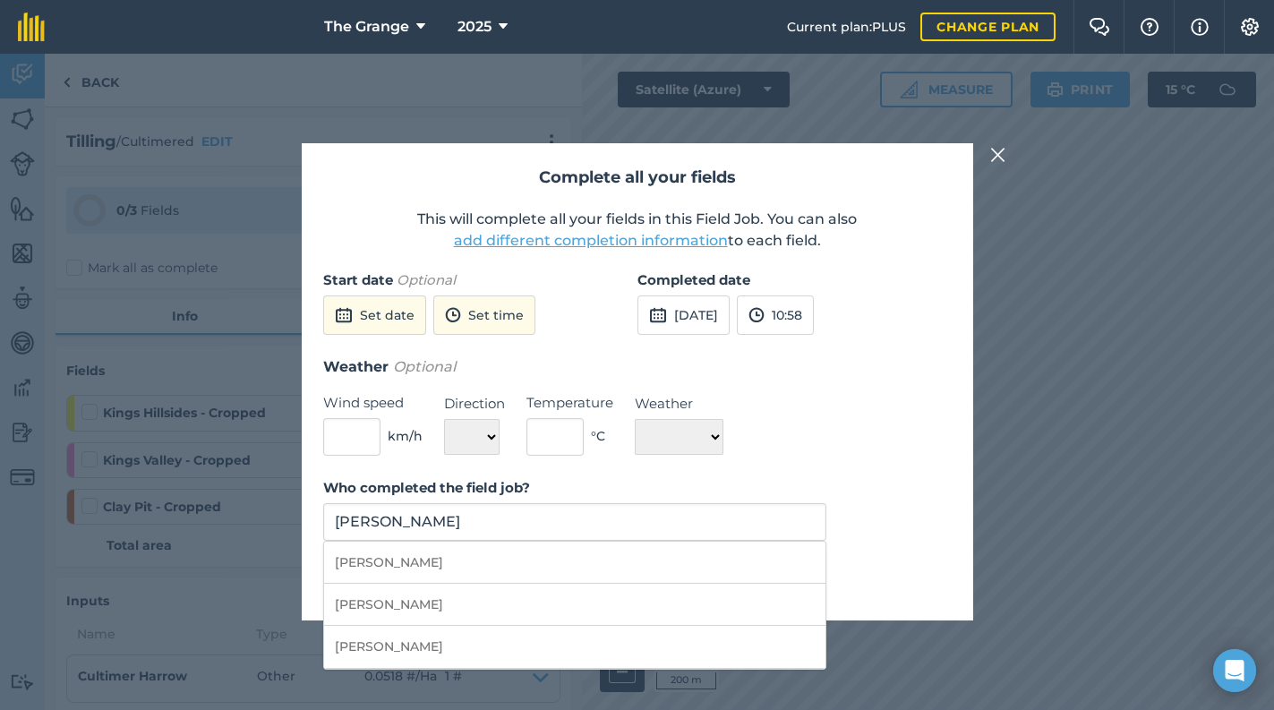
click at [685, 567] on li "[PERSON_NAME]" at bounding box center [575, 563] width 502 height 42
type input "[PERSON_NAME]"
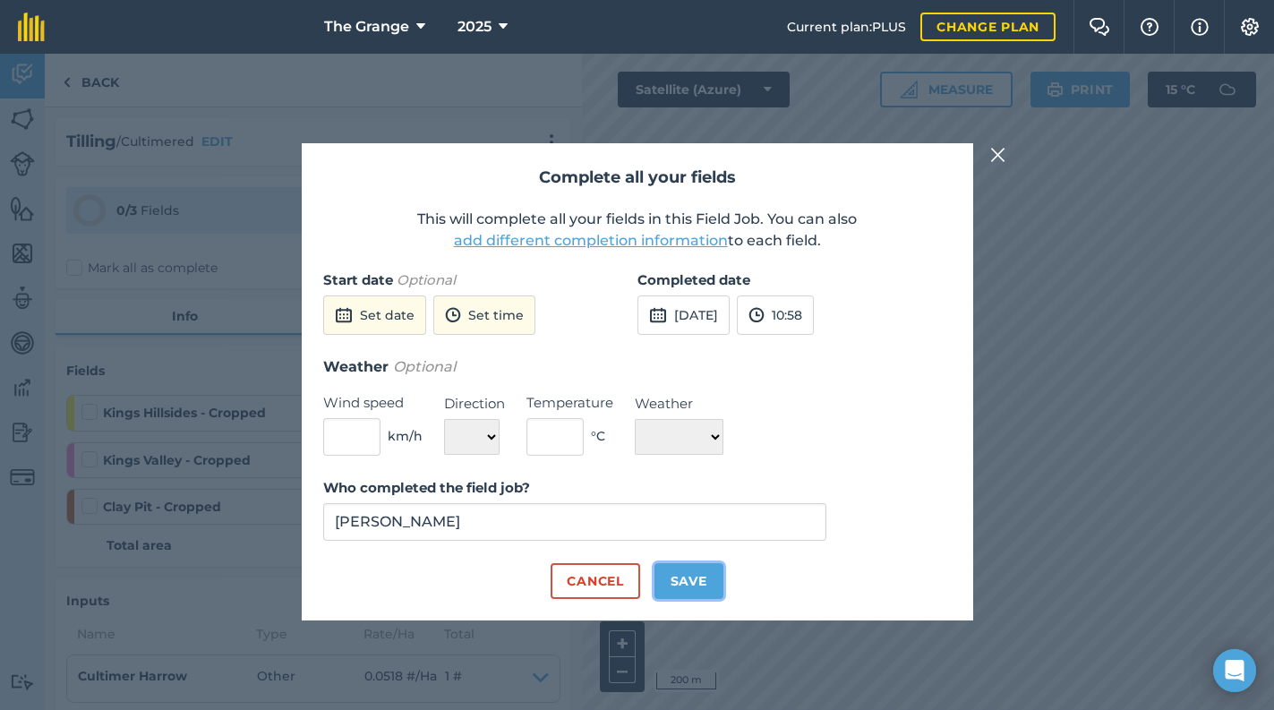
click at [684, 578] on button "Save" at bounding box center [688, 581] width 69 height 36
checkbox input "true"
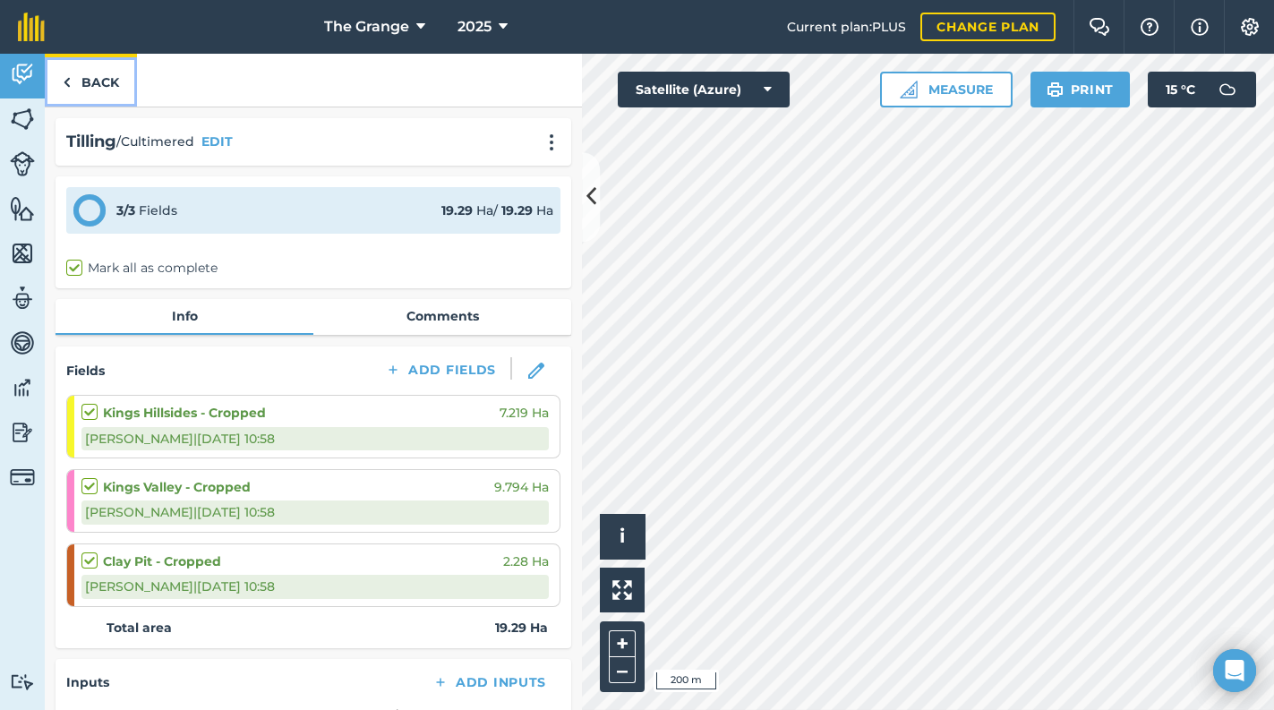
click at [78, 78] on link "Back" at bounding box center [91, 80] width 92 height 53
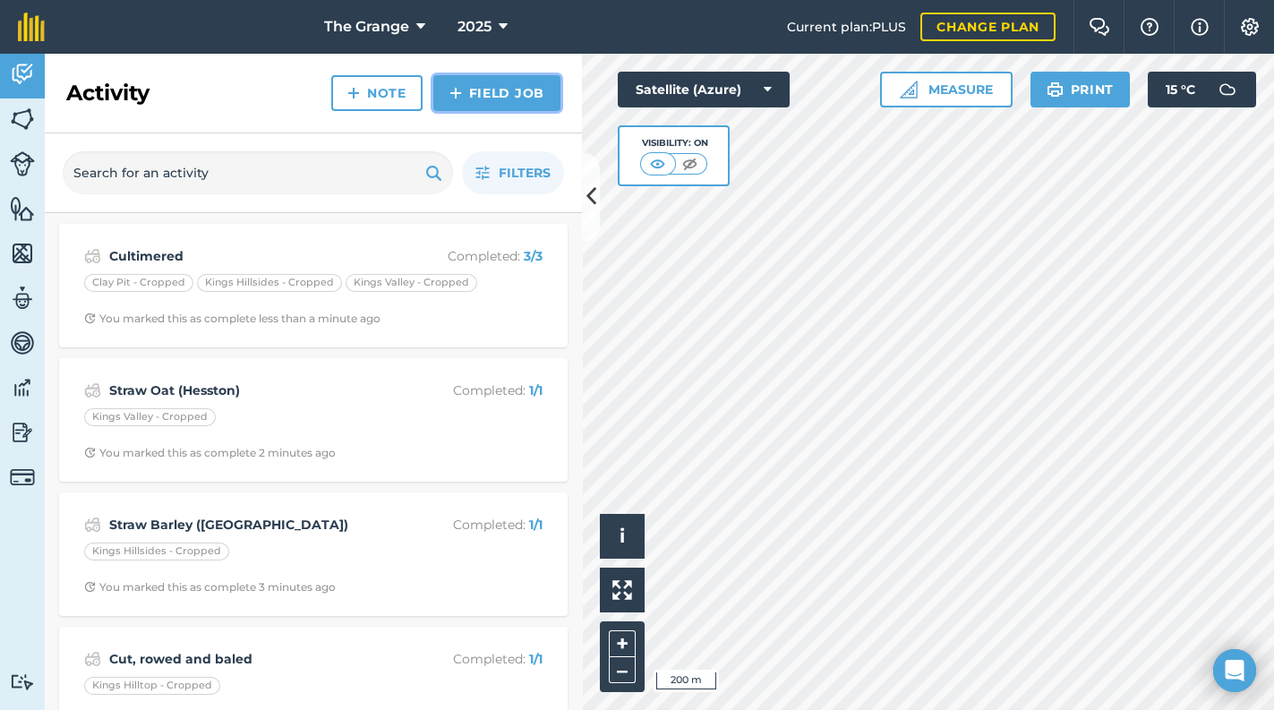
click at [537, 96] on link "Field Job" at bounding box center [496, 93] width 127 height 36
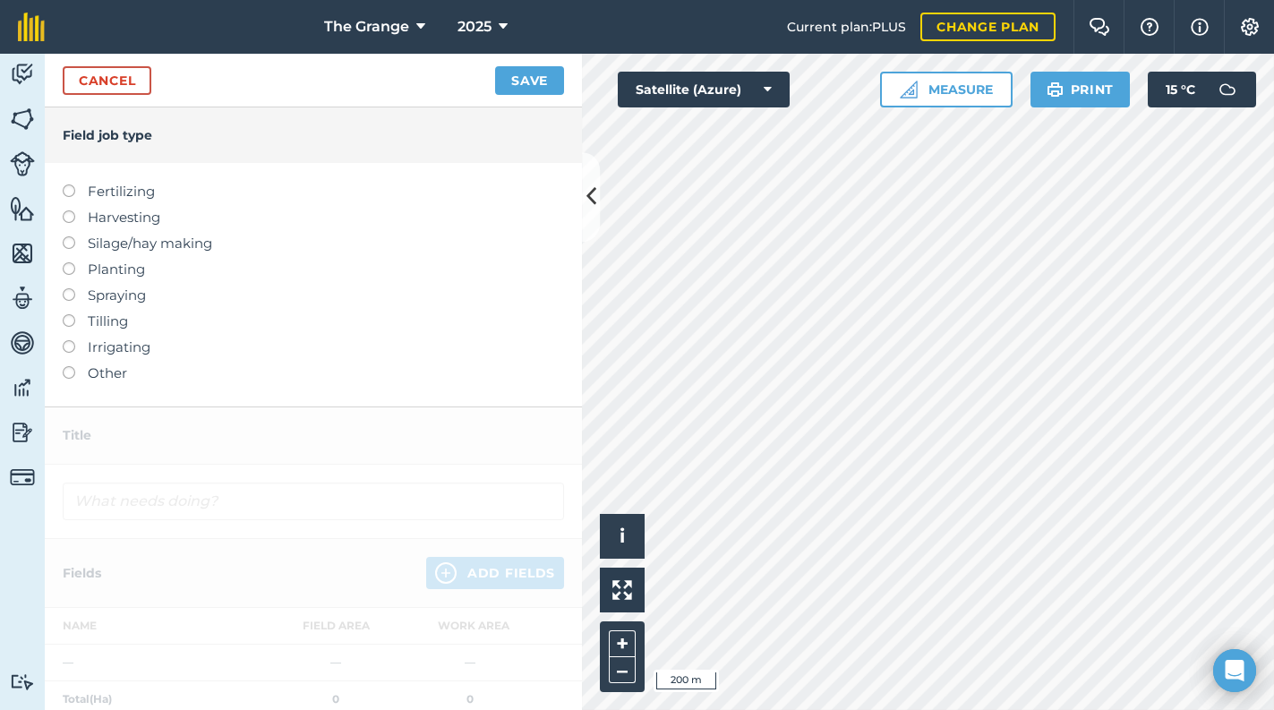
click at [102, 332] on ul "Fertilizing Harvesting Silage/hay making Planting Spraying Tilling Irrigating O…" at bounding box center [313, 282] width 501 height 203
click at [98, 317] on label "Tilling" at bounding box center [313, 321] width 501 height 21
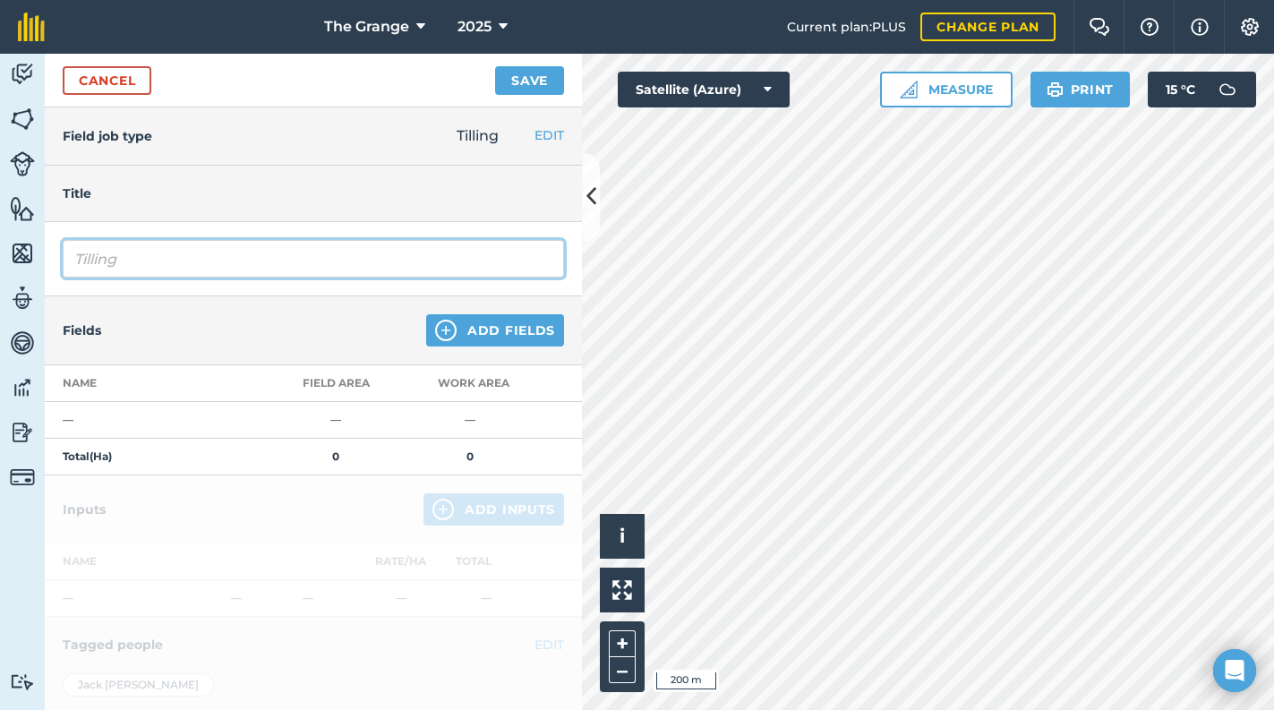
click at [200, 269] on input "Tilling" at bounding box center [313, 259] width 501 height 38
click at [0, 270] on html "The Grange 2025 Current plan : PLUS Change plan Farm Chat Help Info Settings Th…" at bounding box center [637, 355] width 1274 height 710
type input "Cultipress (Park Farm loan)"
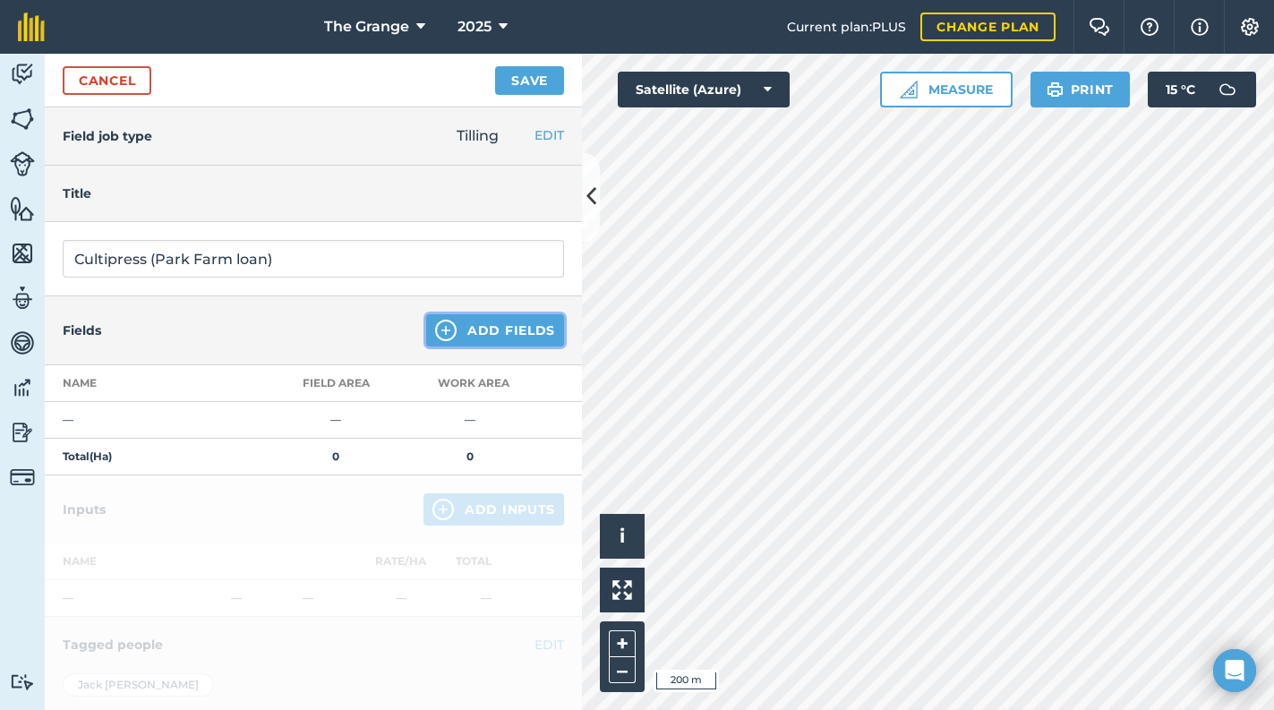
click at [504, 321] on button "Add Fields" at bounding box center [495, 330] width 138 height 32
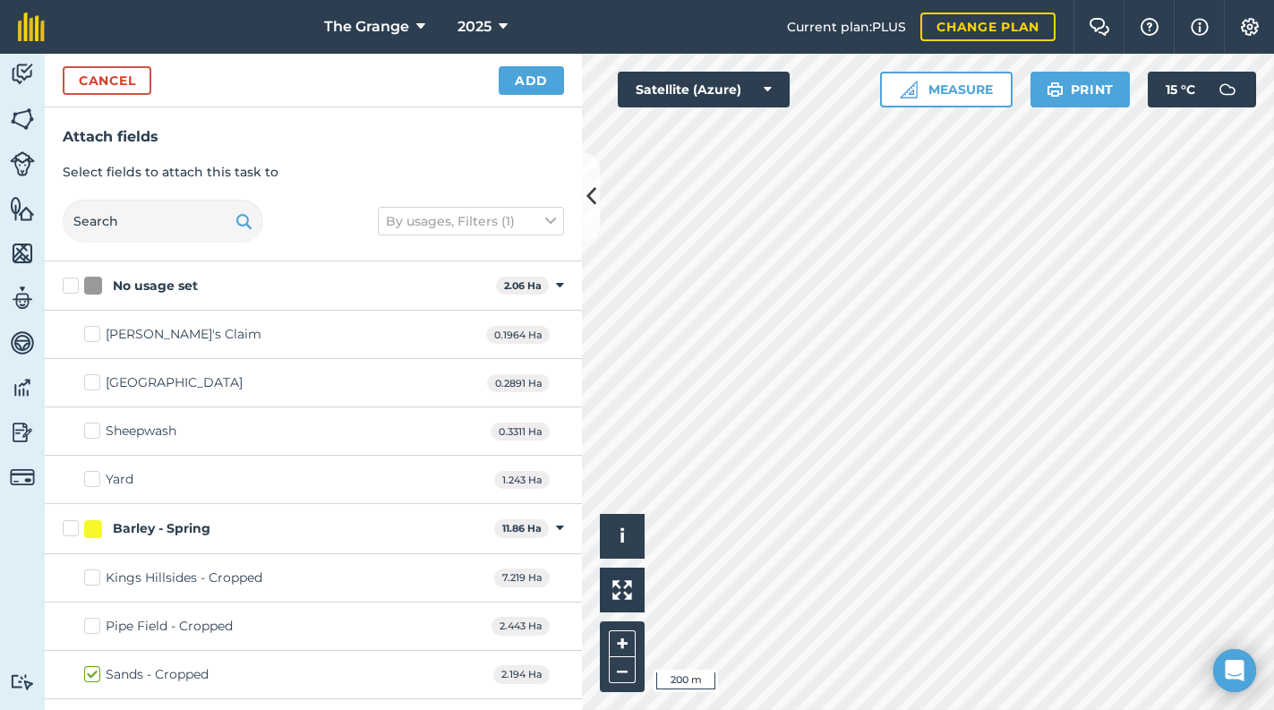
checkbox input "true"
click at [509, 81] on button "Add" at bounding box center [531, 80] width 65 height 29
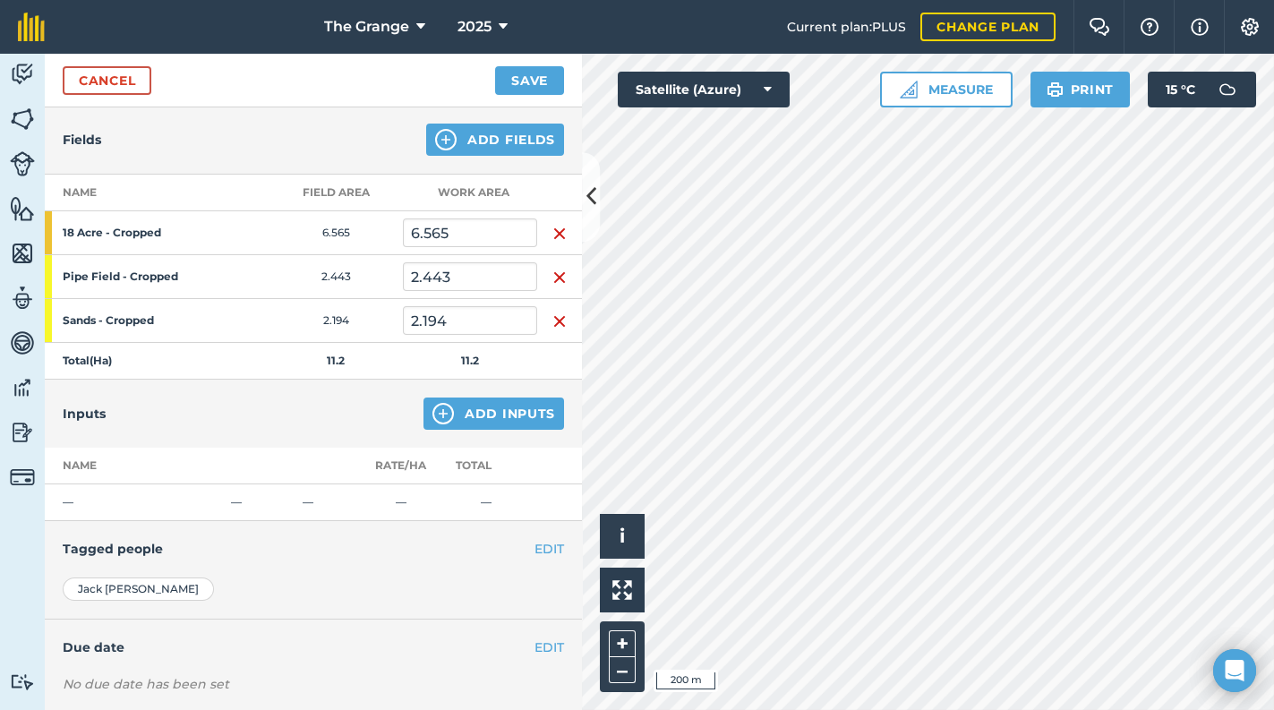
scroll to position [55, 0]
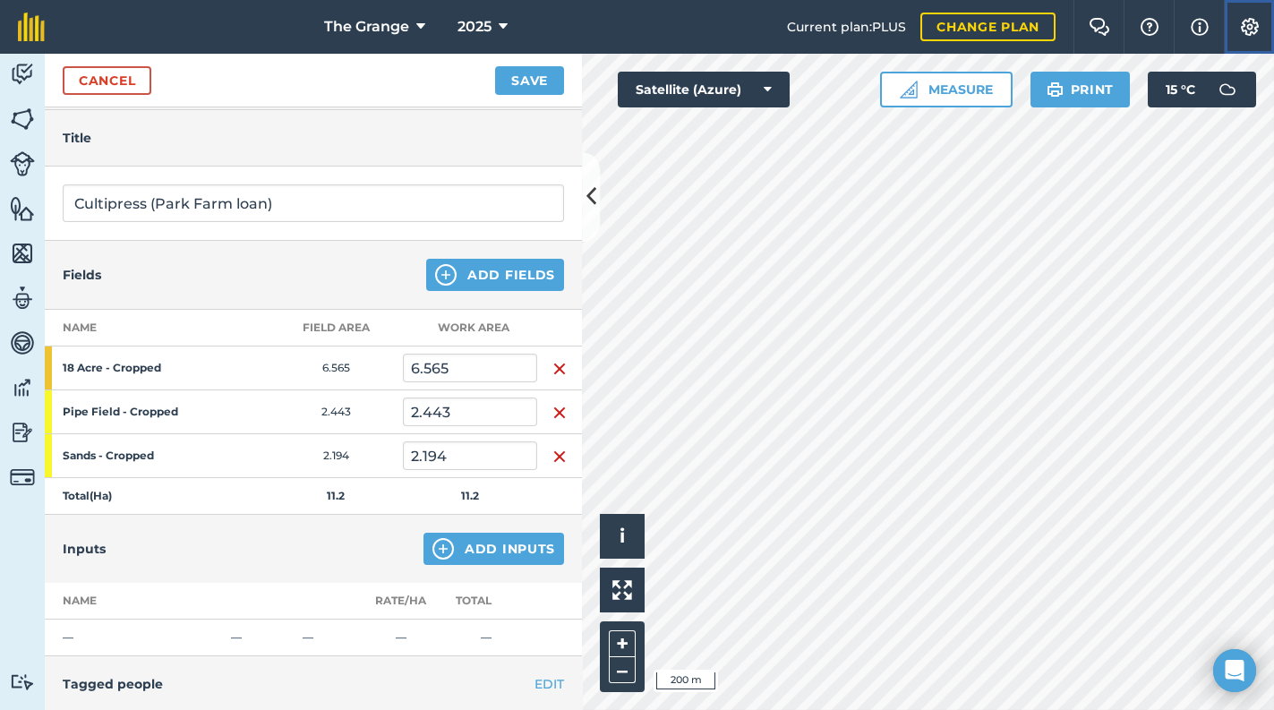
click at [1259, 21] on button "Settings" at bounding box center [1249, 27] width 50 height 54
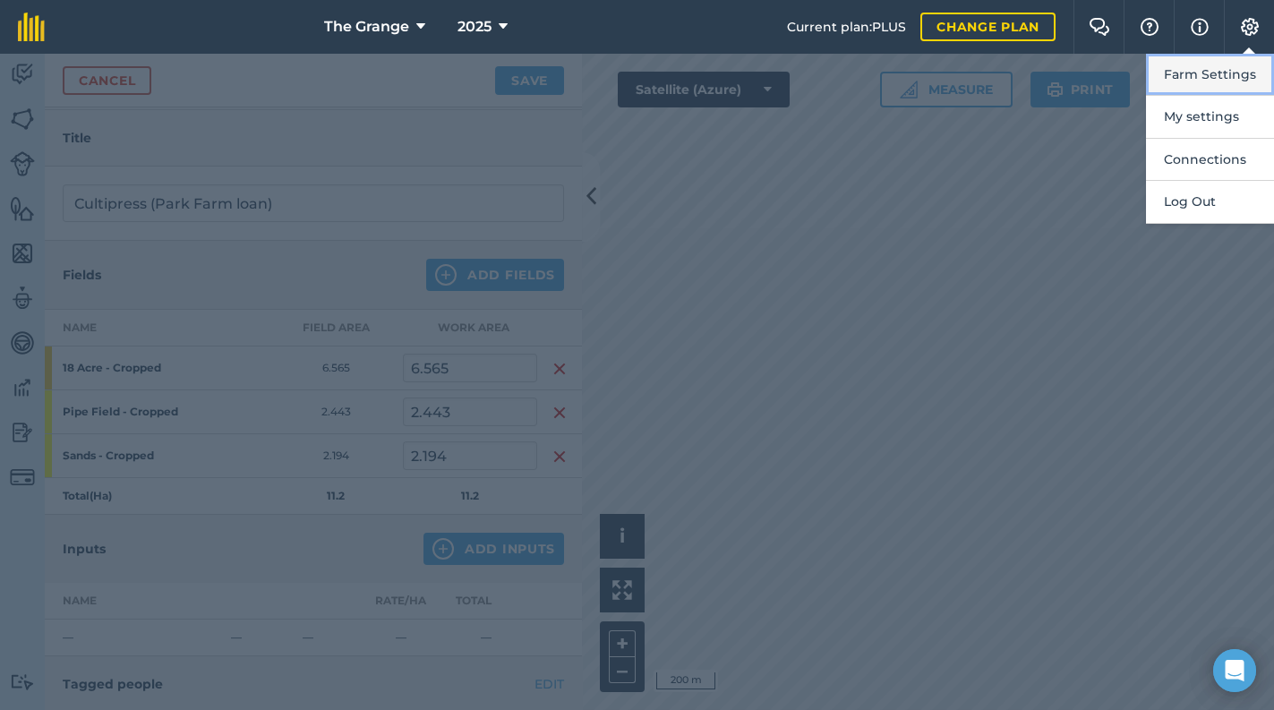
click at [1225, 66] on button "Farm Settings" at bounding box center [1210, 75] width 128 height 42
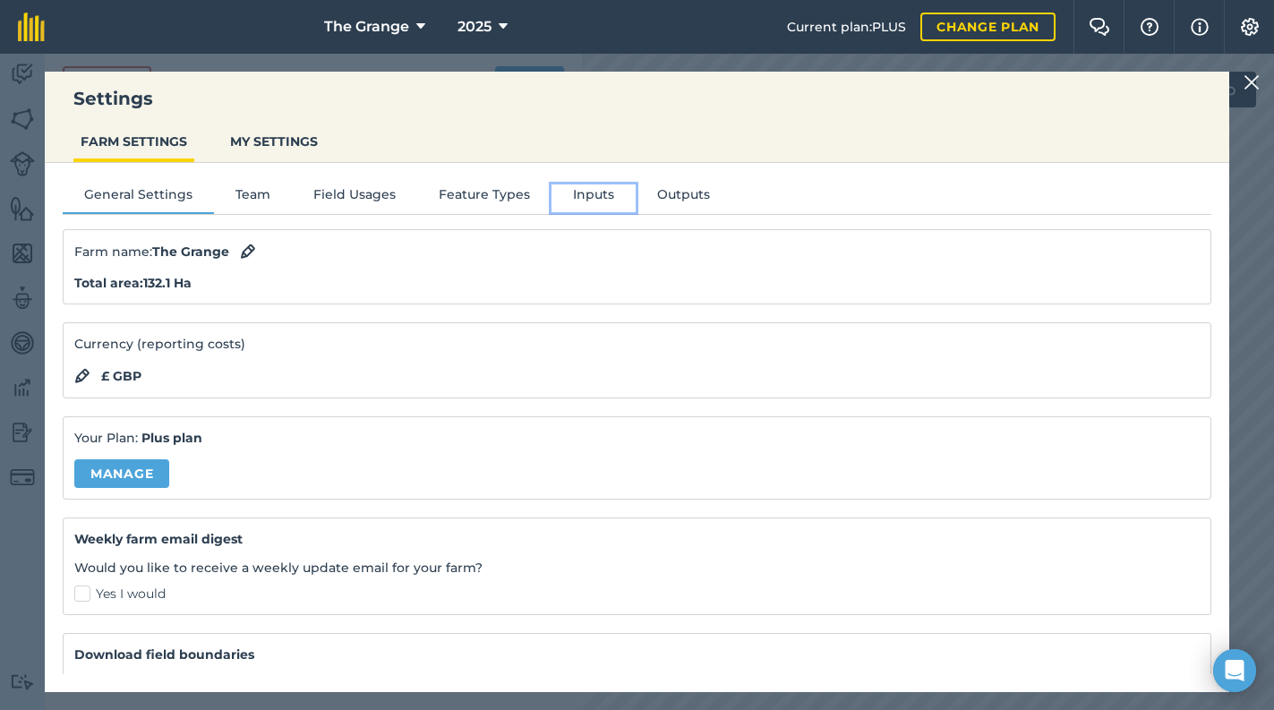
click at [617, 192] on button "Inputs" at bounding box center [593, 197] width 84 height 27
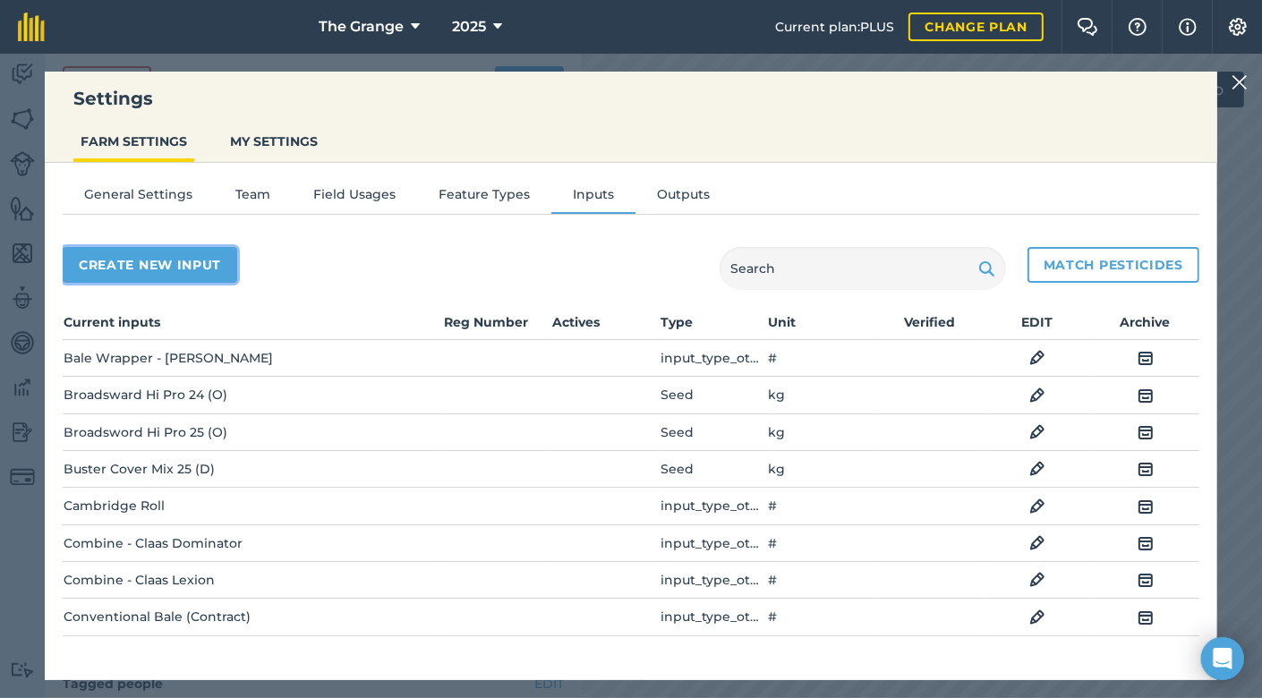
click at [121, 268] on button "Create new input" at bounding box center [150, 265] width 175 height 36
select select "SEED"
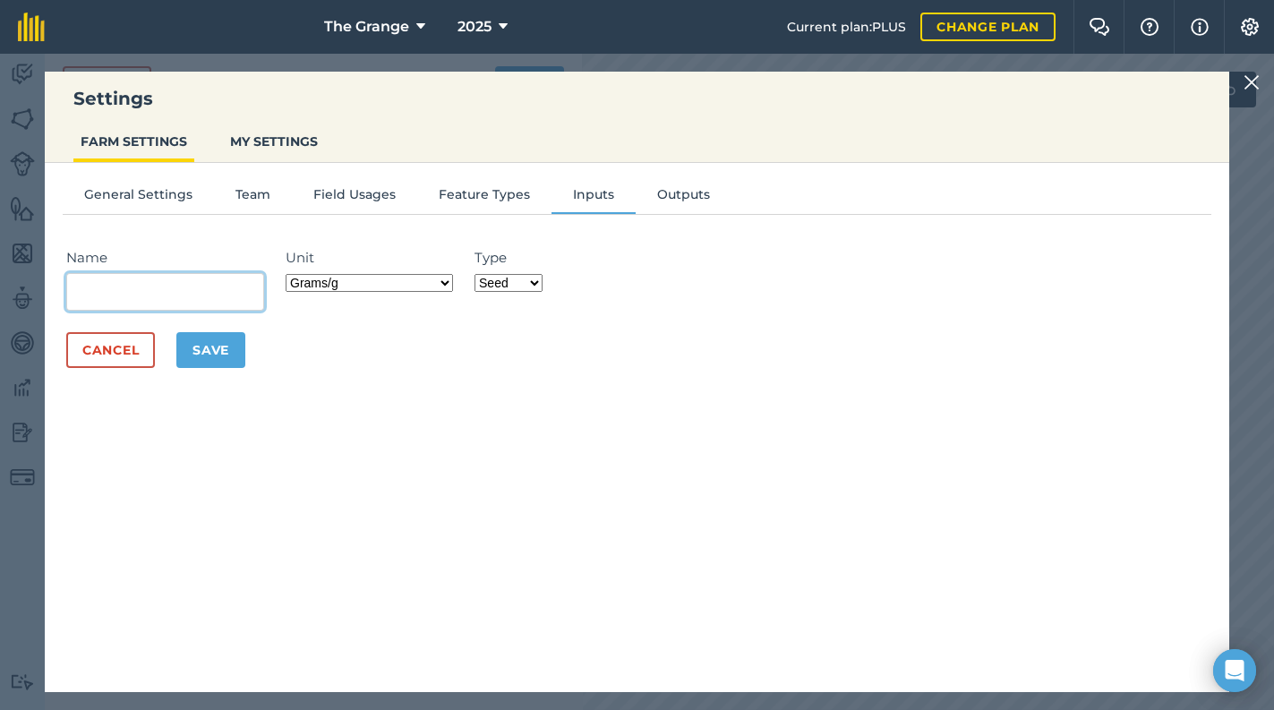
click at [191, 288] on input "Name" at bounding box center [165, 292] width 198 height 38
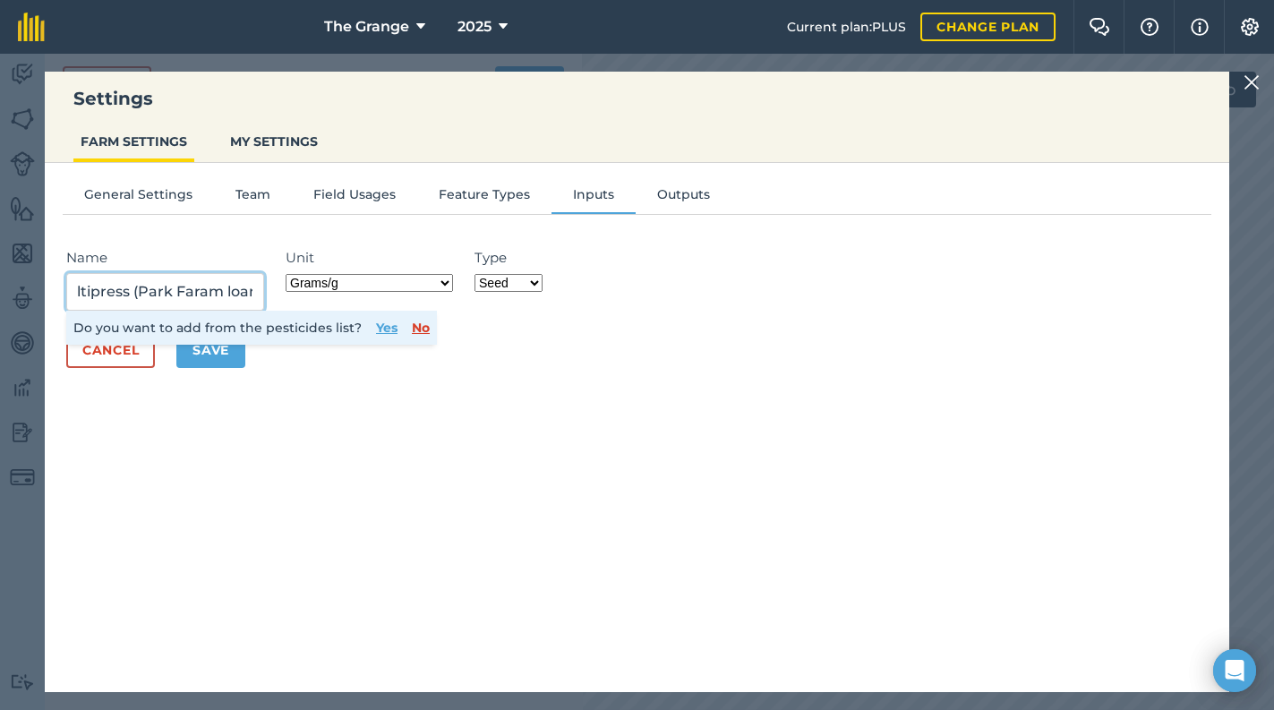
scroll to position [0, 25]
click at [190, 287] on input "Cultipress (Park Faram loan)" at bounding box center [165, 292] width 198 height 38
type input "Cultipress (Park Fram loan)"
click at [424, 279] on select "Grams/g Kilograms/kg Metric tonnes/t Millilitres/ml Litres/L Ounces/oz Pounds/l…" at bounding box center [369, 283] width 167 height 18
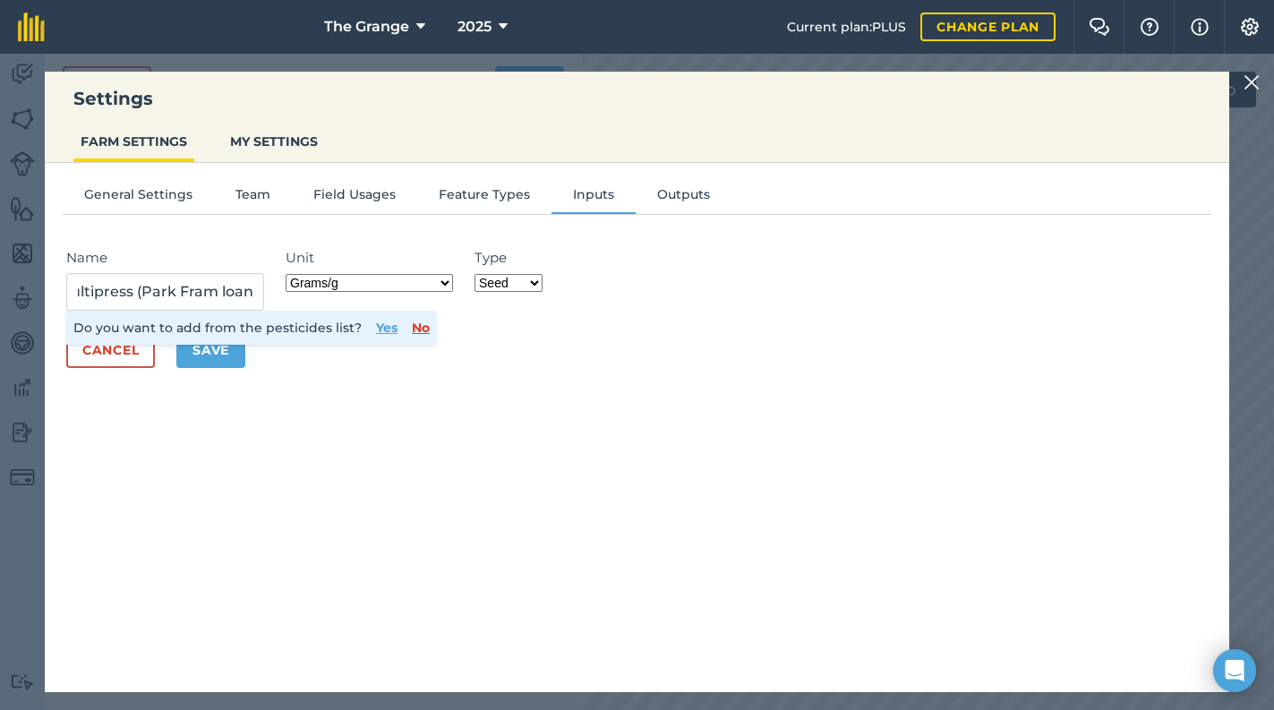
scroll to position [0, 0]
drag, startPoint x: 424, startPoint y: 279, endPoint x: 451, endPoint y: 285, distance: 27.4
click at [424, 279] on select "Grams/g Kilograms/kg Metric tonnes/t Millilitres/ml Litres/L Ounces/oz Pounds/l…" at bounding box center [369, 283] width 167 height 18
click at [528, 282] on select "Fertilizer Seed Spray Fuel Other" at bounding box center [508, 283] width 68 height 18
select select "OTHER"
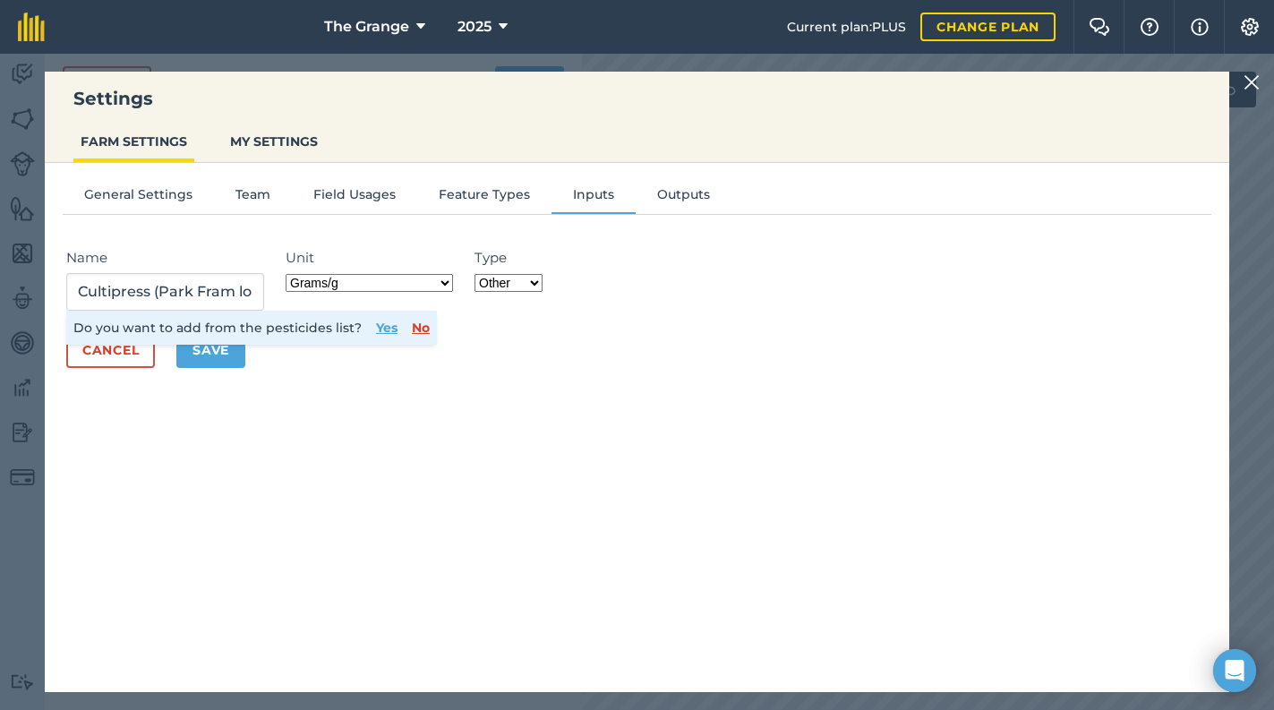
click at [475, 274] on select "Fertilizer Seed Spray Fuel Other" at bounding box center [508, 283] width 68 height 18
click at [427, 290] on div "Unit Grams/g Kilograms/kg Metric tonnes/t Millilitres/ml Litres/L Ounces/oz Pou…" at bounding box center [369, 279] width 167 height 64
click at [429, 286] on select "Grams/g Kilograms/kg Metric tonnes/t Millilitres/ml Litres/L Ounces/oz Pounds/l…" at bounding box center [369, 283] width 167 height 18
select select "COUNT"
click at [288, 274] on select "Grams/g Kilograms/kg Metric tonnes/t Millilitres/ml Litres/L Ounces/oz Pounds/l…" at bounding box center [369, 283] width 167 height 18
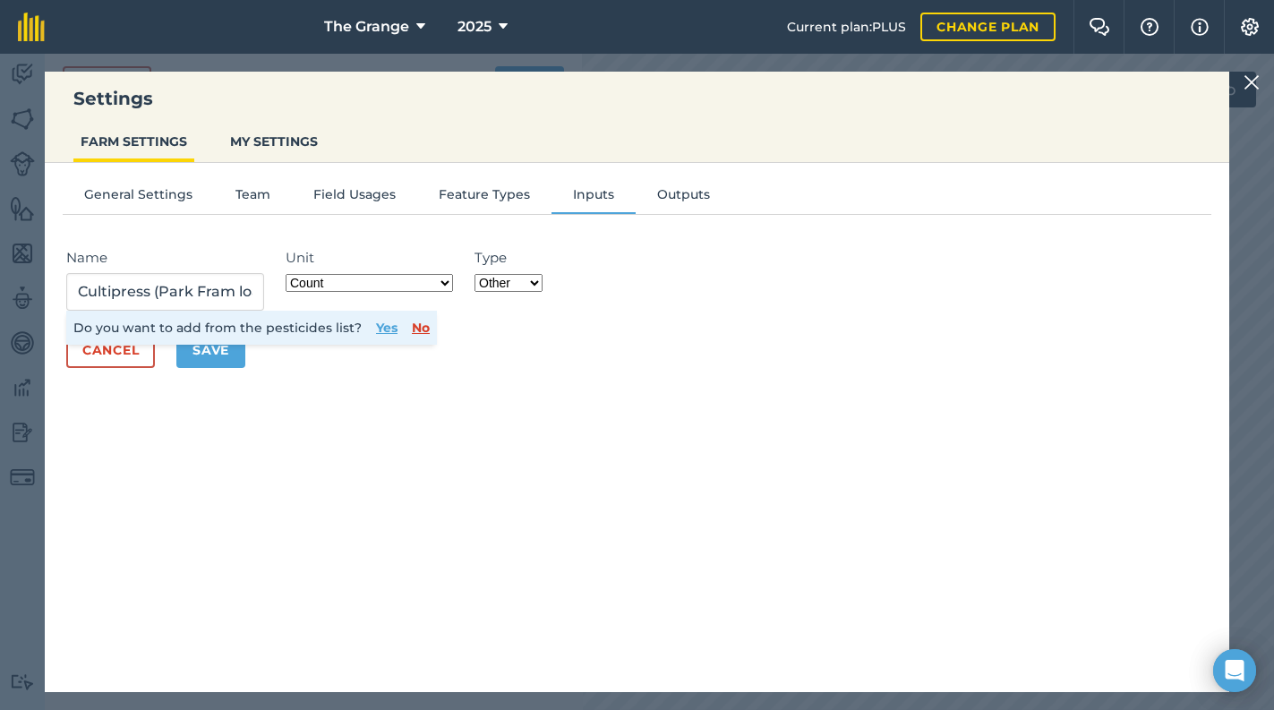
click at [307, 455] on div "General Settings Team Field Usages Feature Types Inputs Outputs Name Cultipress…" at bounding box center [637, 418] width 1184 height 511
click at [420, 328] on button "No" at bounding box center [421, 328] width 18 height 20
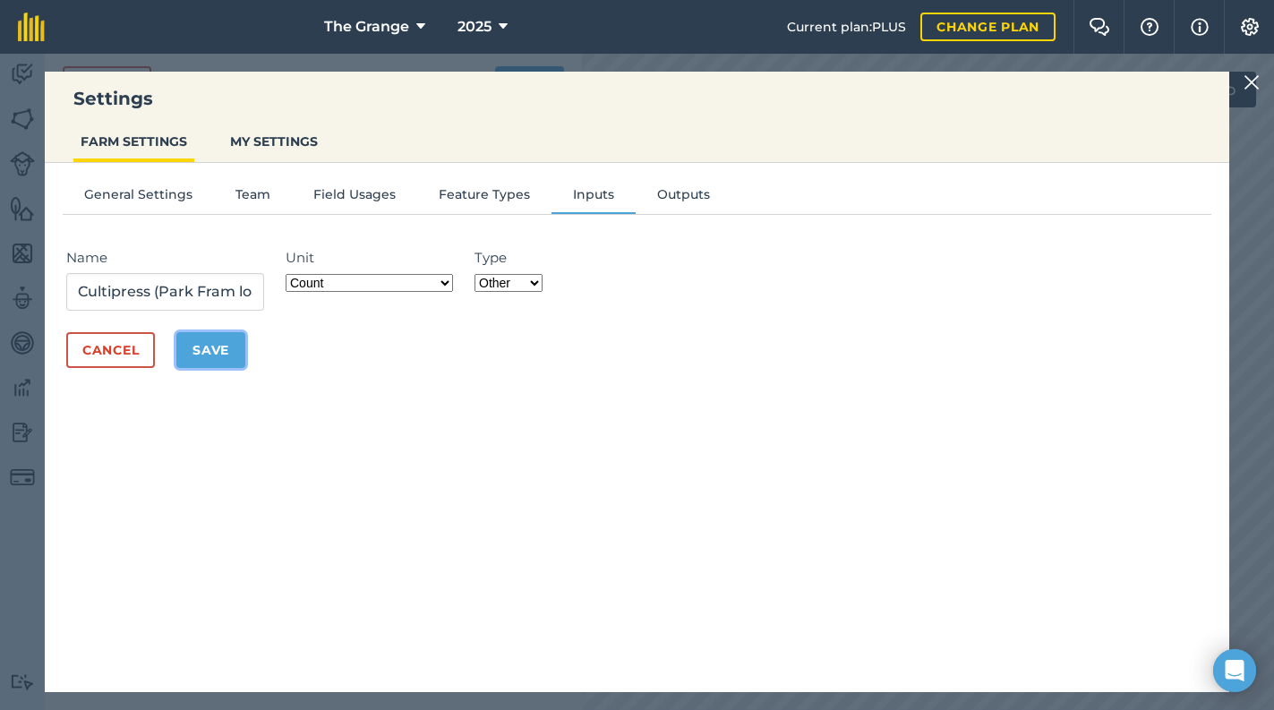
click at [237, 358] on button "Save" at bounding box center [210, 350] width 69 height 36
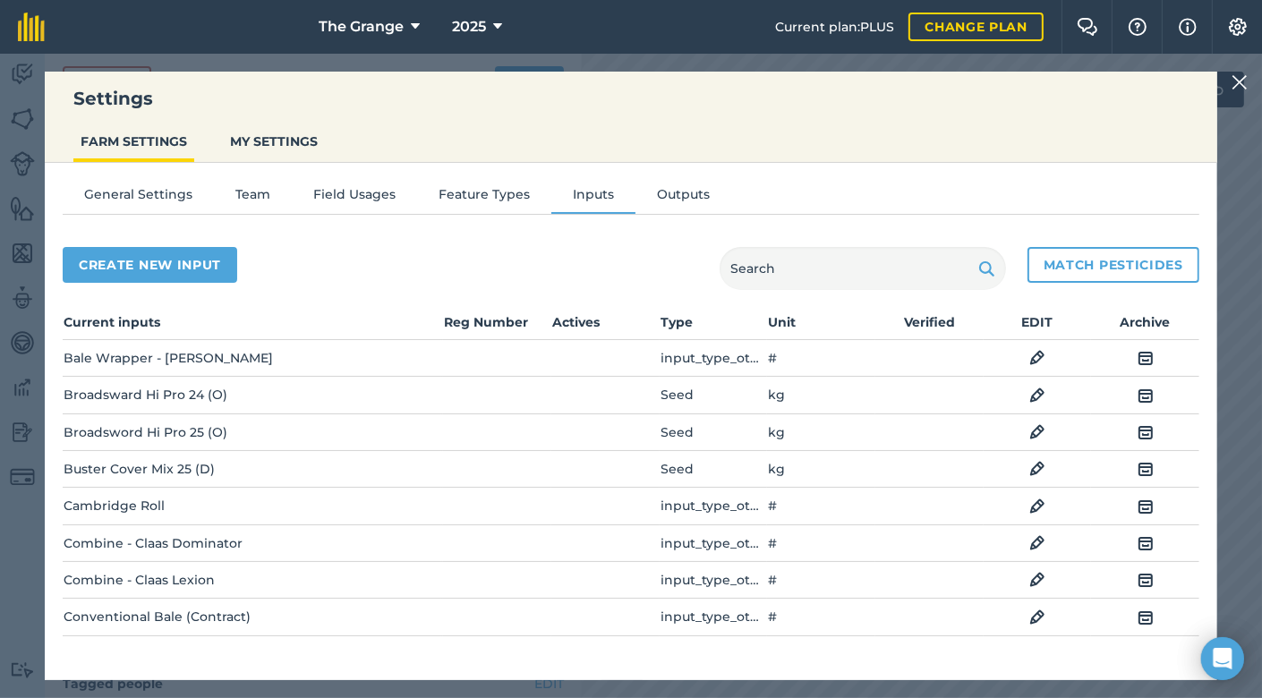
click at [1244, 85] on img at bounding box center [1240, 82] width 16 height 21
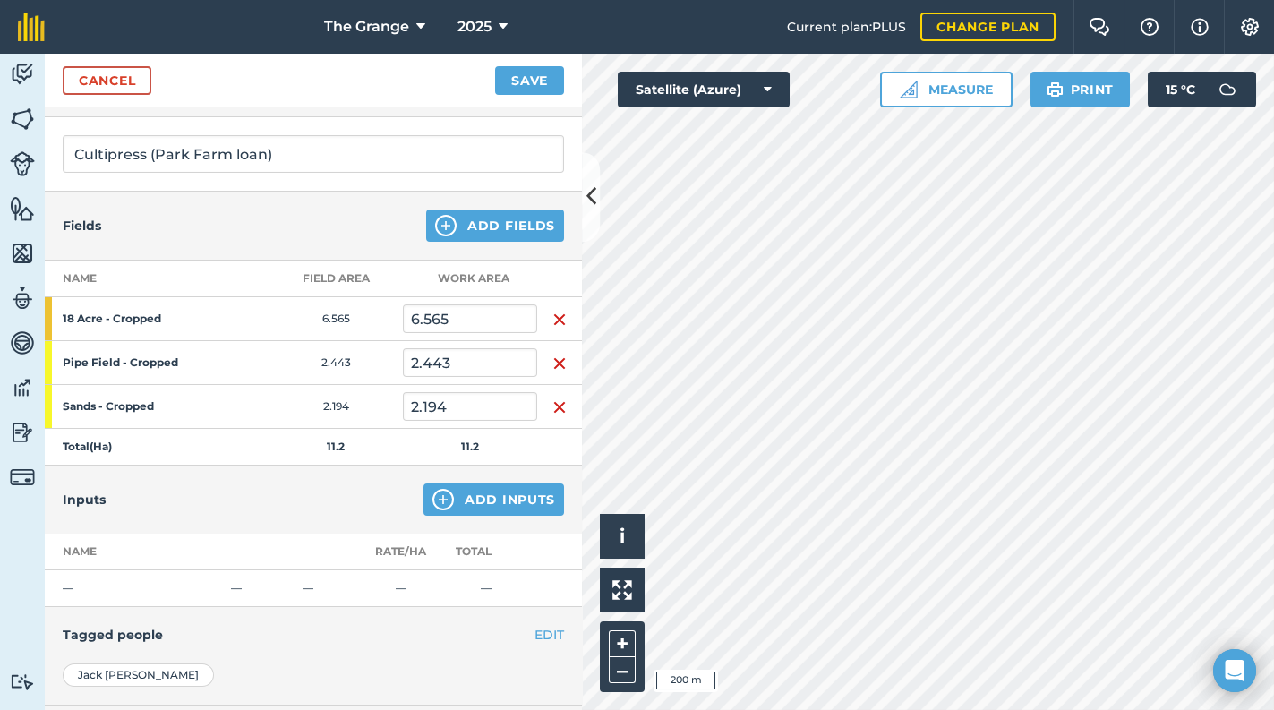
scroll to position [132, 0]
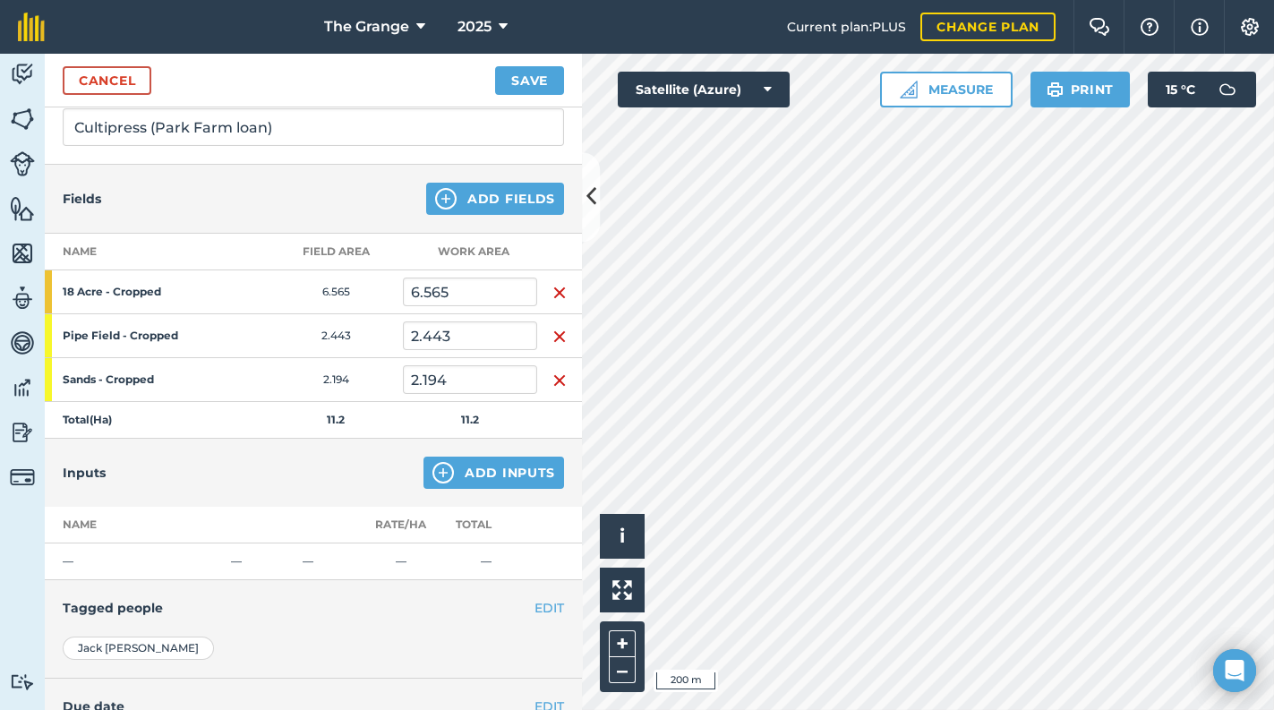
click at [477, 452] on div "Inputs Add Inputs" at bounding box center [313, 473] width 537 height 68
click at [477, 470] on button "Add Inputs" at bounding box center [493, 472] width 141 height 32
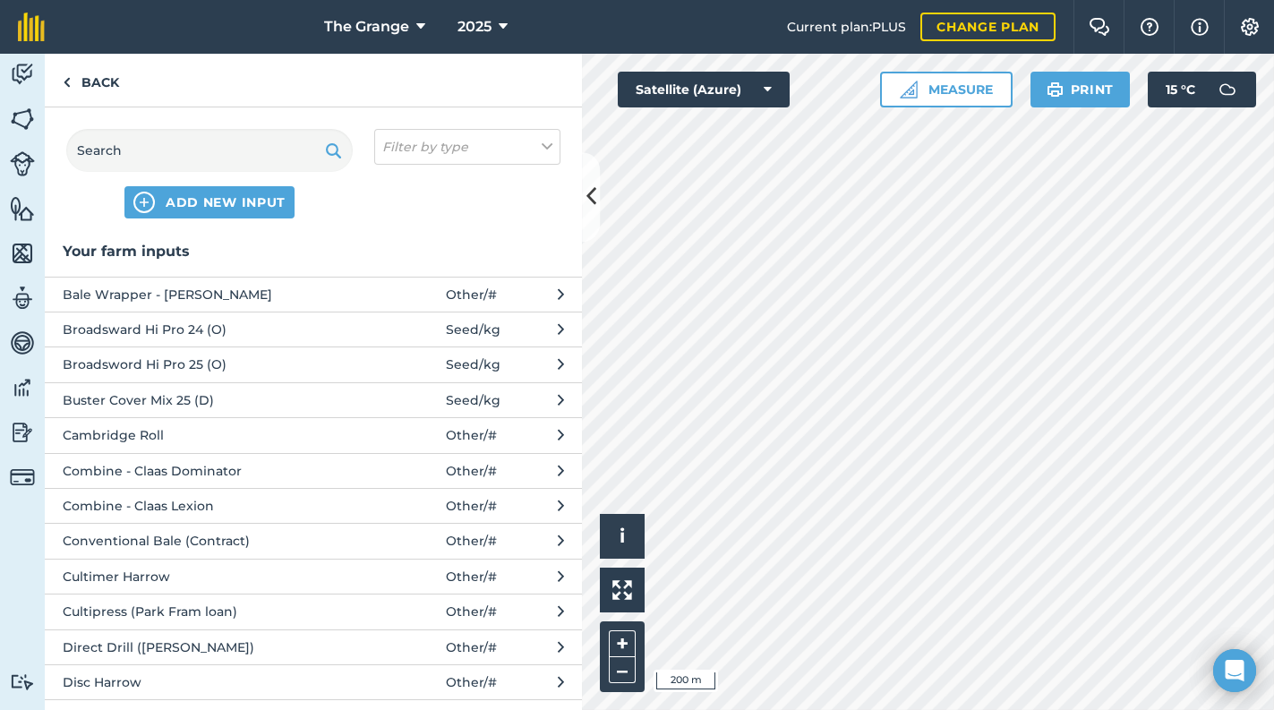
click at [207, 610] on span "Cultipress (Park Fram loan)" at bounding box center [209, 611] width 293 height 20
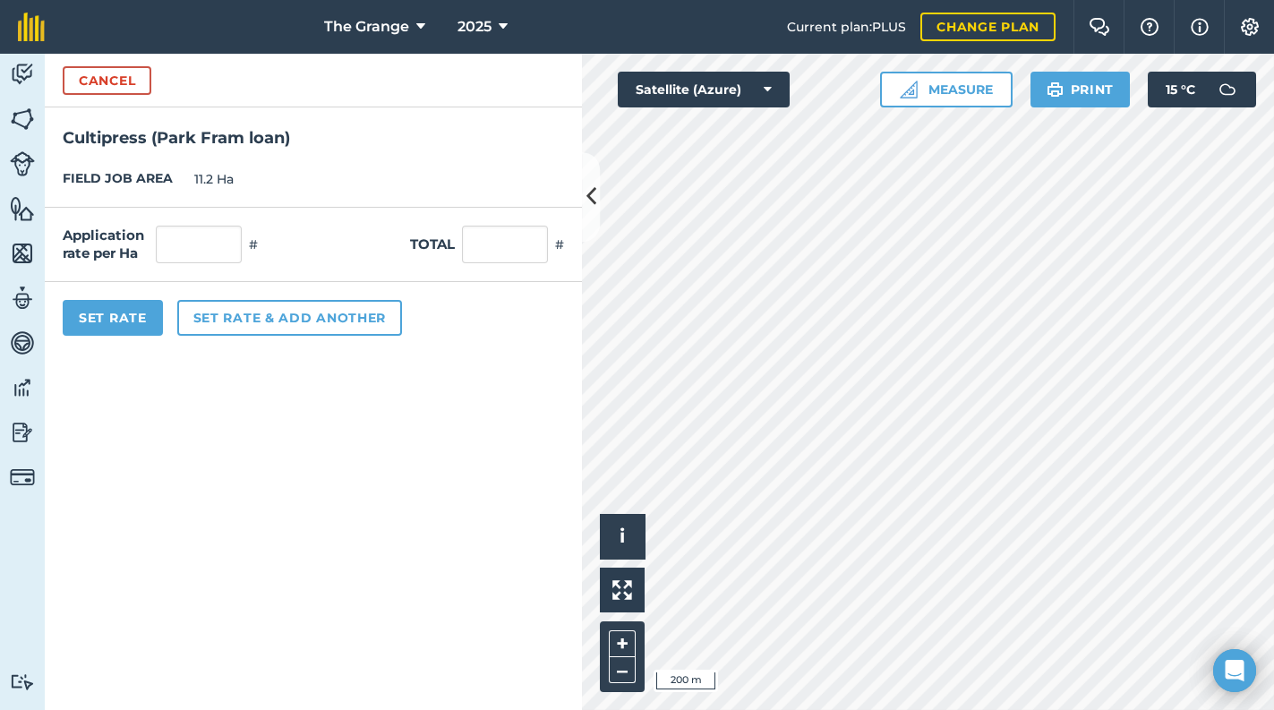
drag, startPoint x: 452, startPoint y: 252, endPoint x: 475, endPoint y: 251, distance: 23.3
click at [454, 252] on label "Total" at bounding box center [432, 244] width 45 height 21
click at [476, 251] on input "text" at bounding box center [505, 245] width 86 height 38
type input "1"
type input "0.089"
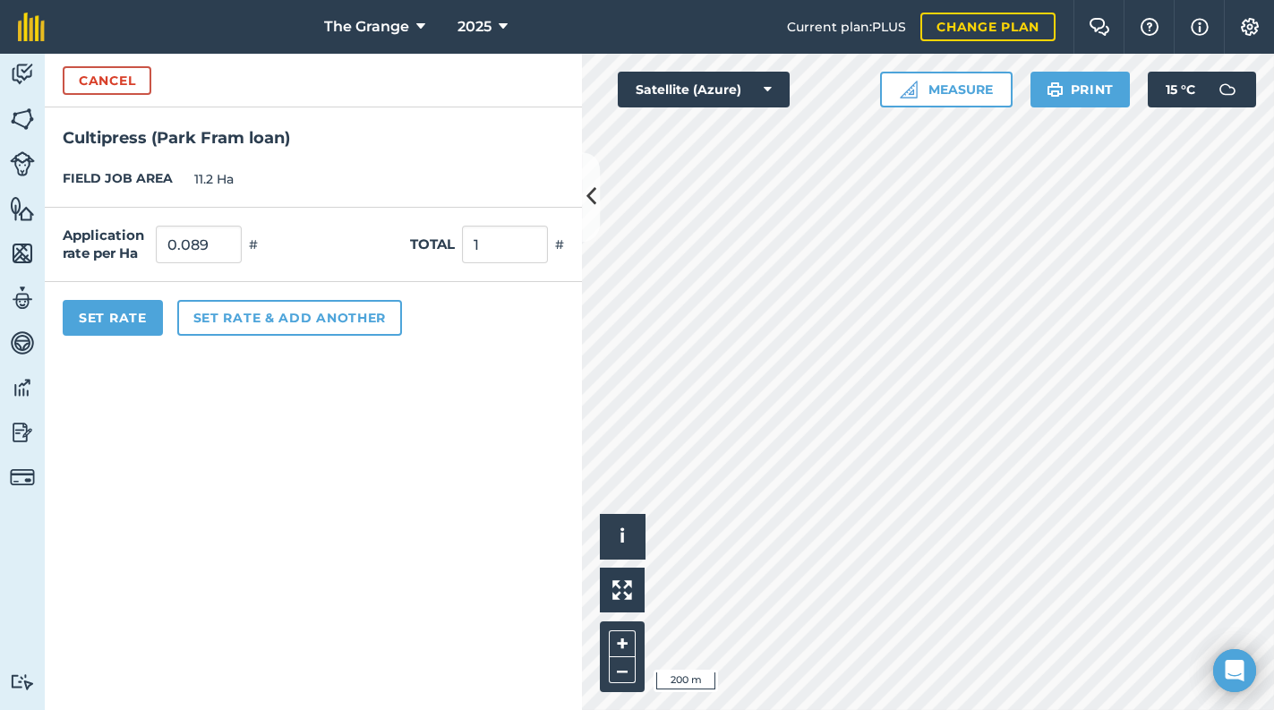
click at [437, 374] on form "Cancel Cultipress (Park Fram loan) FIELD JOB AREA 11.2 Ha Application rate per …" at bounding box center [313, 382] width 537 height 656
click at [81, 324] on button "Set Rate" at bounding box center [113, 318] width 100 height 36
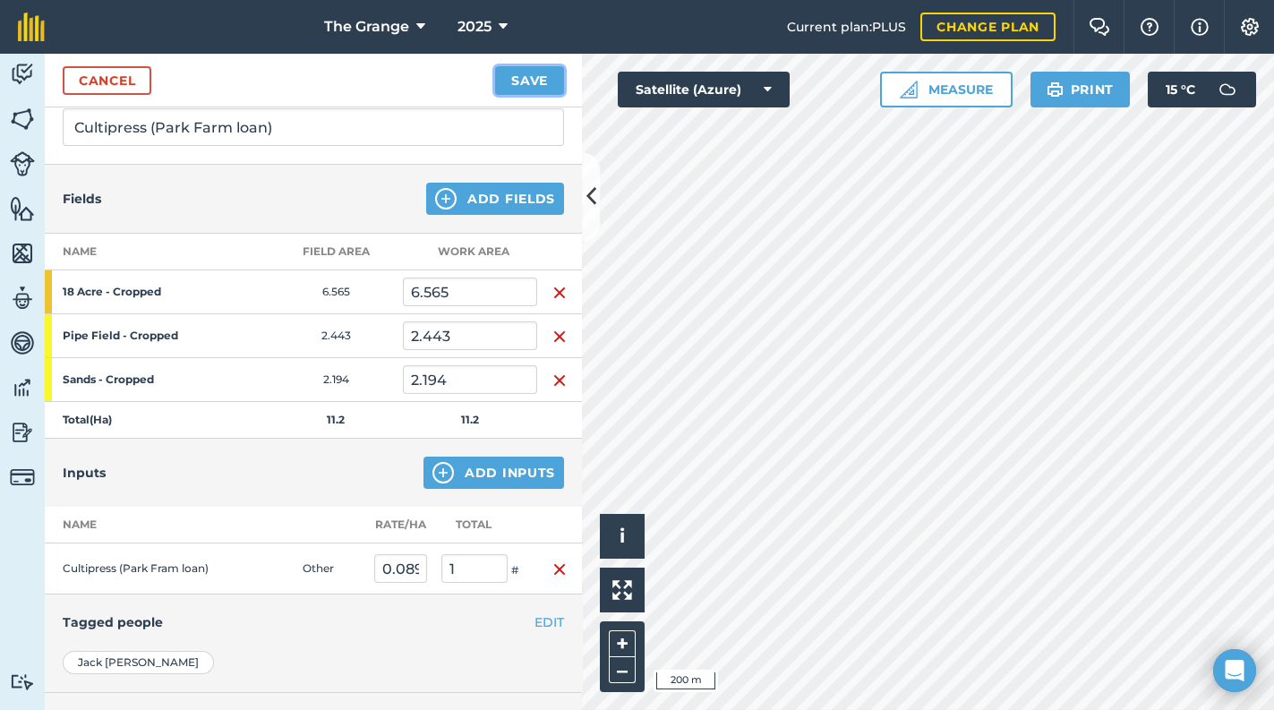
click at [508, 85] on button "Save" at bounding box center [529, 80] width 69 height 29
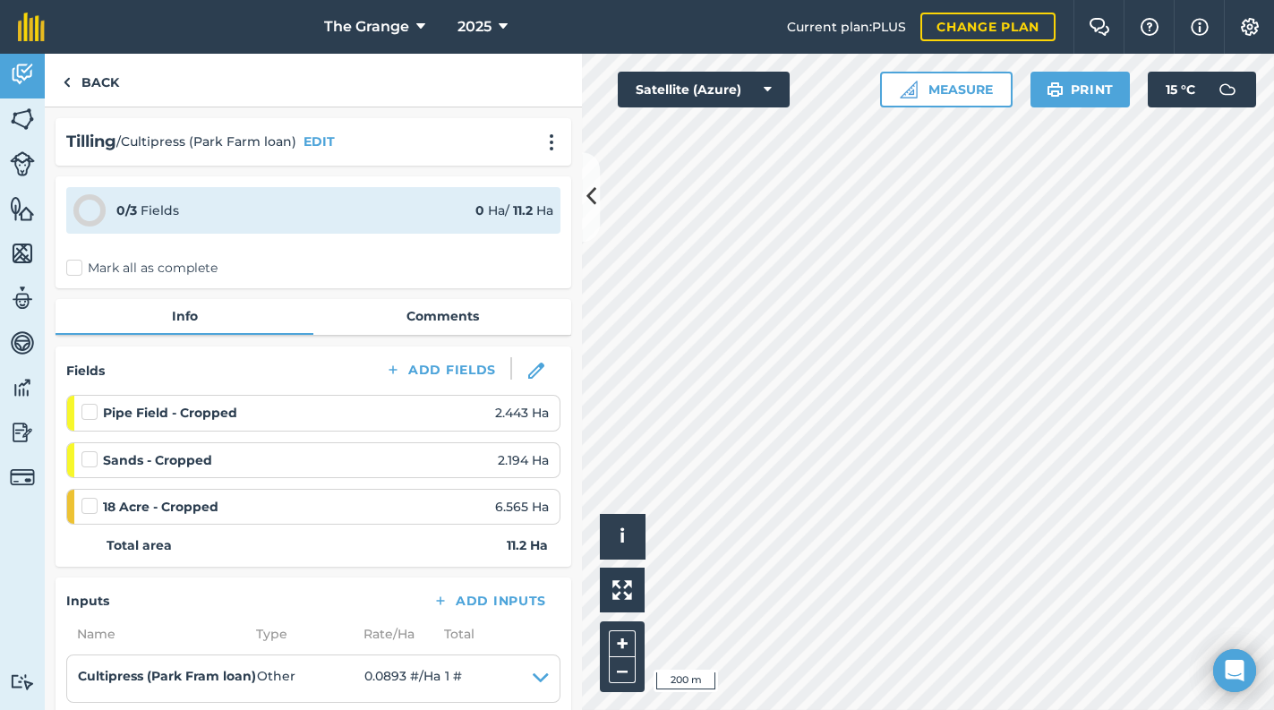
click at [149, 261] on label "Mark all as complete" at bounding box center [141, 268] width 151 height 19
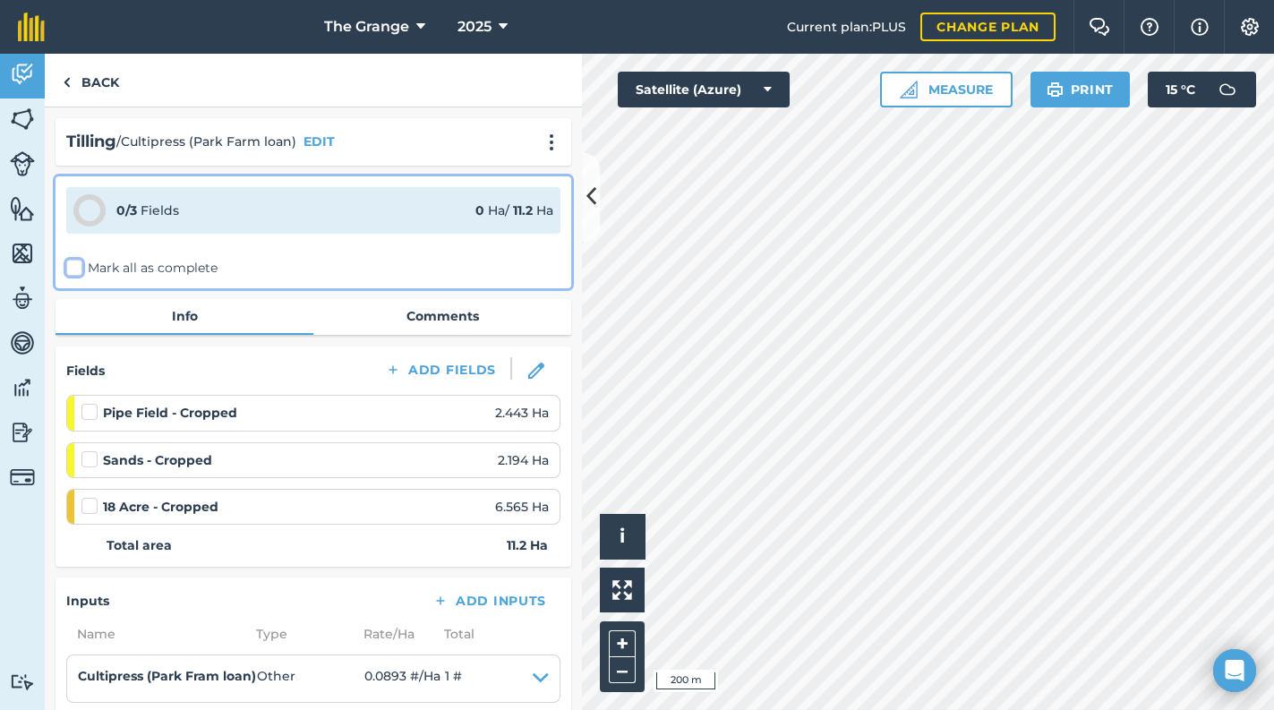
click at [78, 261] on input "Mark all as complete" at bounding box center [72, 265] width 12 height 12
checkbox input "false"
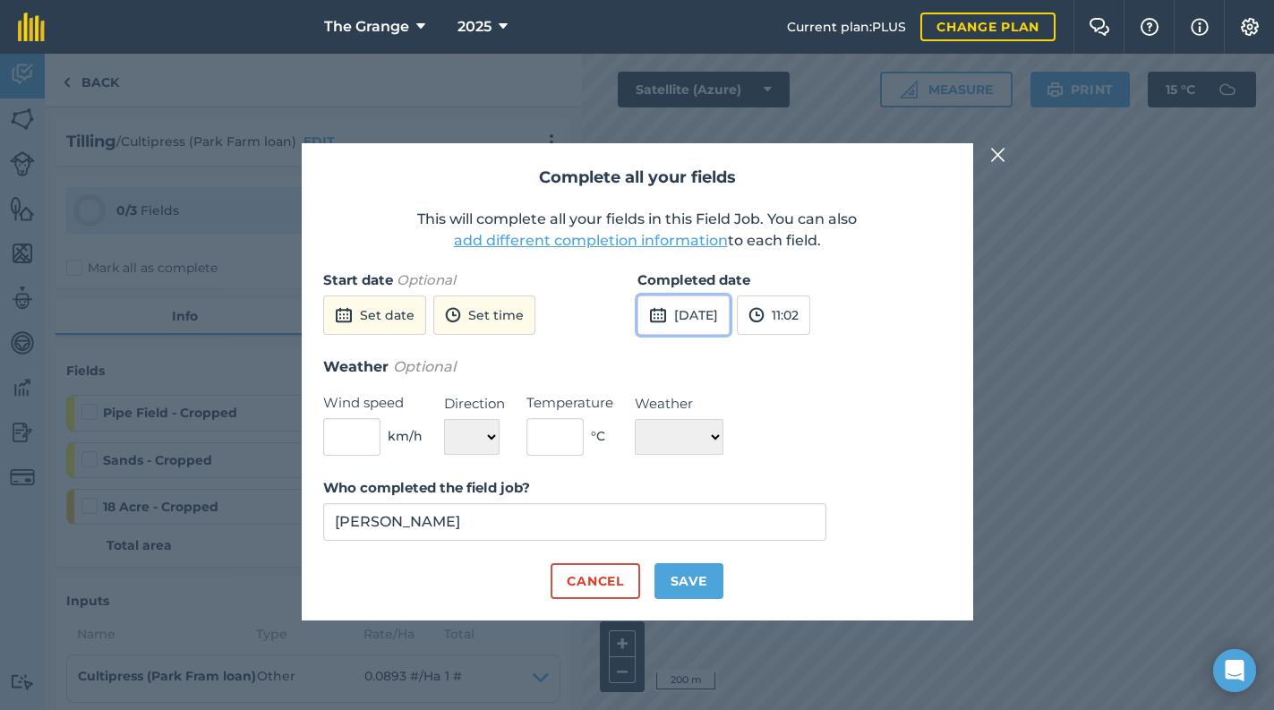
click at [716, 308] on button "[DATE]" at bounding box center [683, 314] width 92 height 39
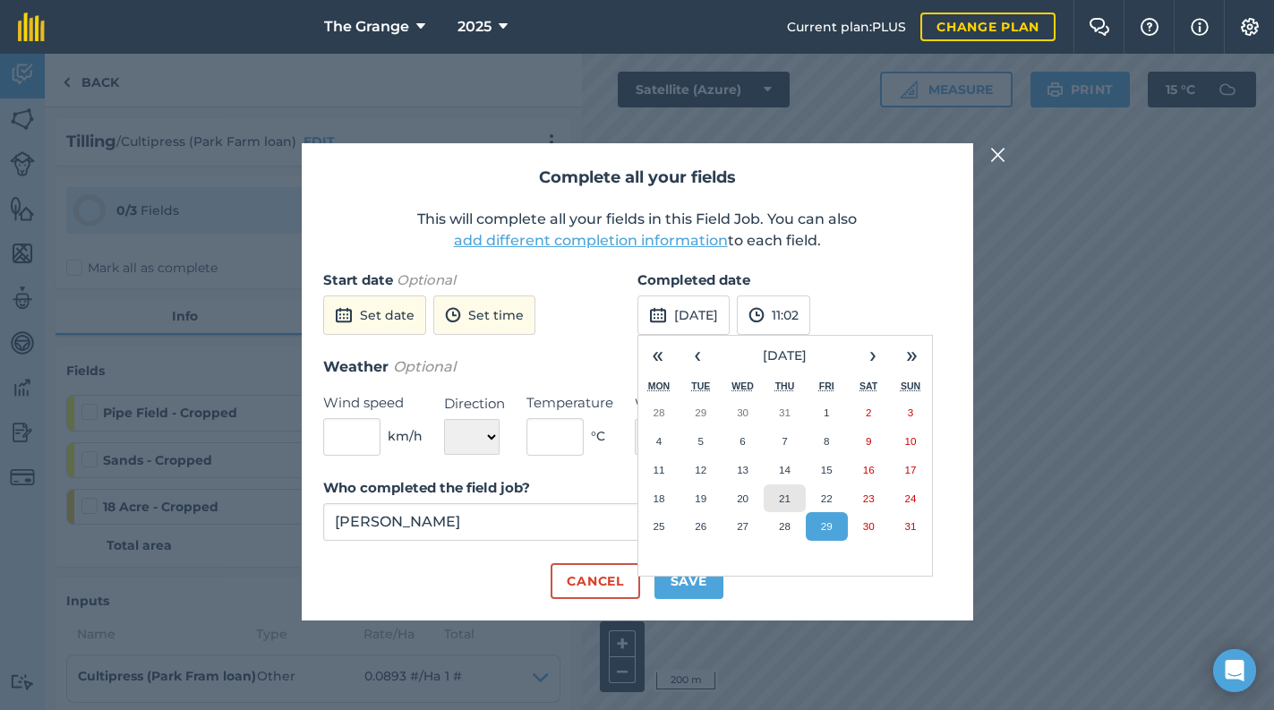
click at [777, 494] on button "21" at bounding box center [784, 498] width 42 height 29
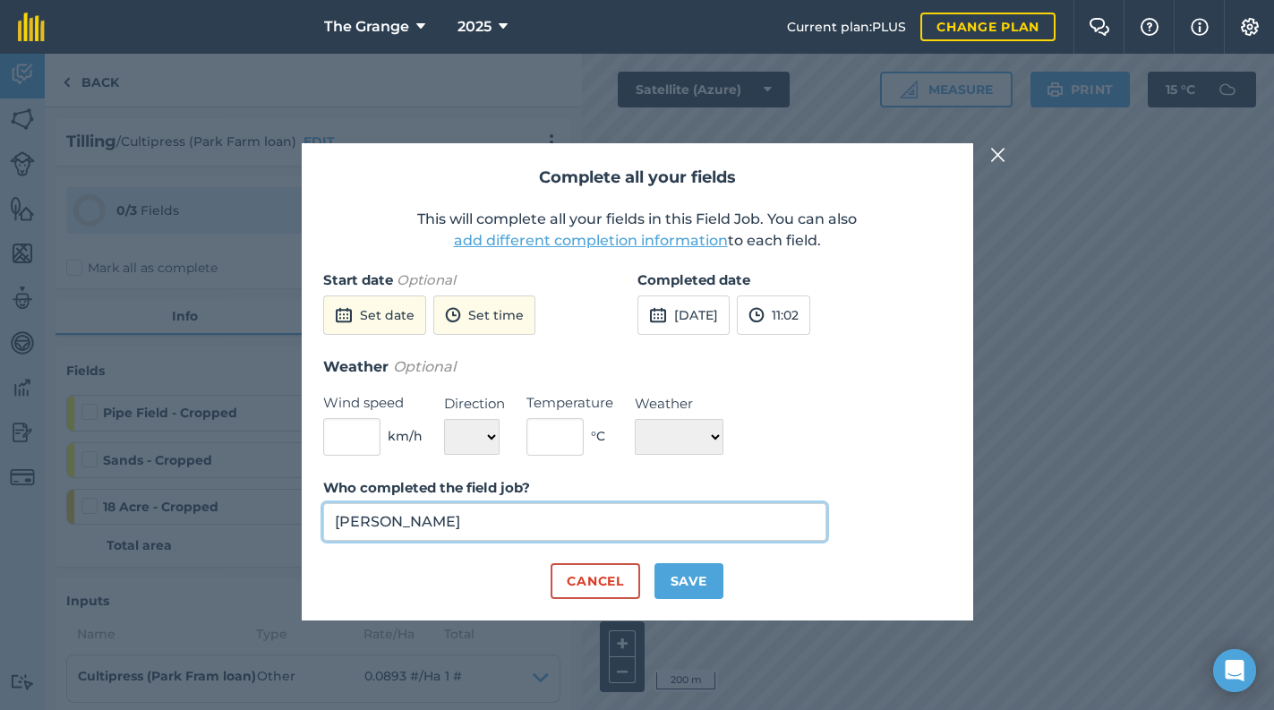
click at [550, 518] on input "[PERSON_NAME]" at bounding box center [575, 522] width 504 height 38
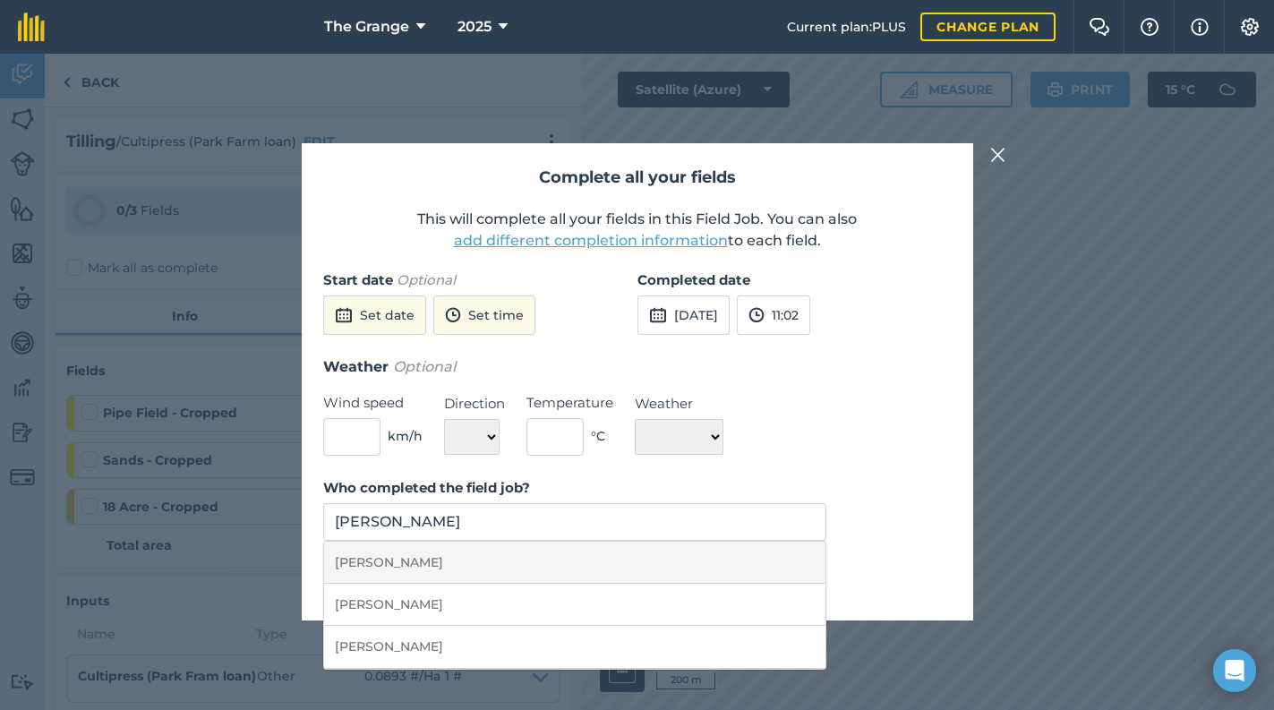
click at [634, 565] on li "[PERSON_NAME]" at bounding box center [575, 563] width 502 height 42
type input "[PERSON_NAME]"
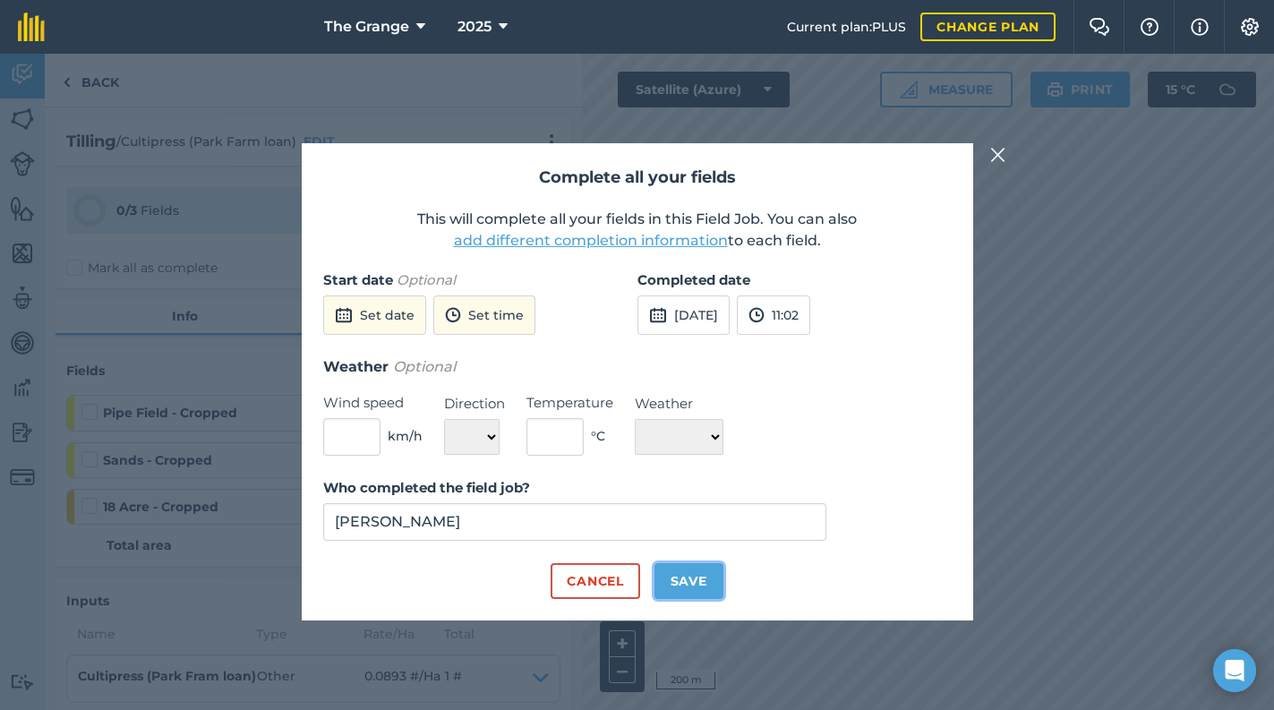
click at [670, 577] on button "Save" at bounding box center [688, 581] width 69 height 36
checkbox input "true"
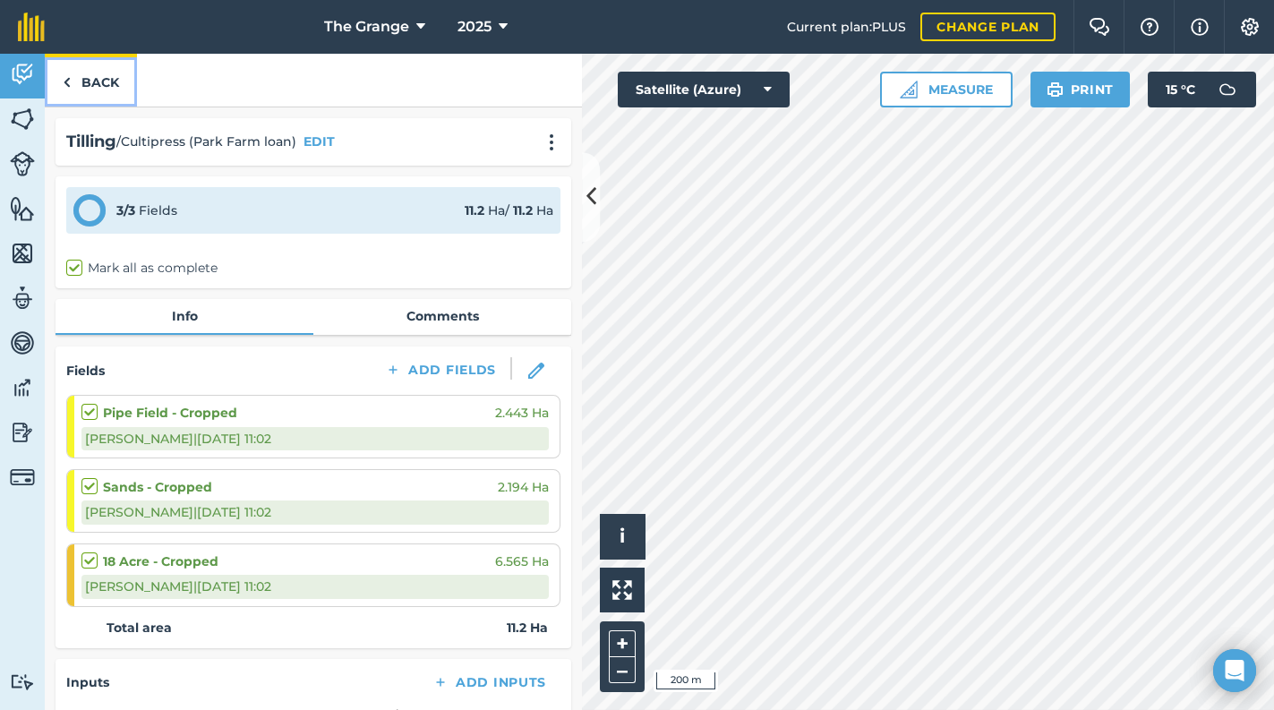
click at [99, 84] on link "Back" at bounding box center [91, 80] width 92 height 53
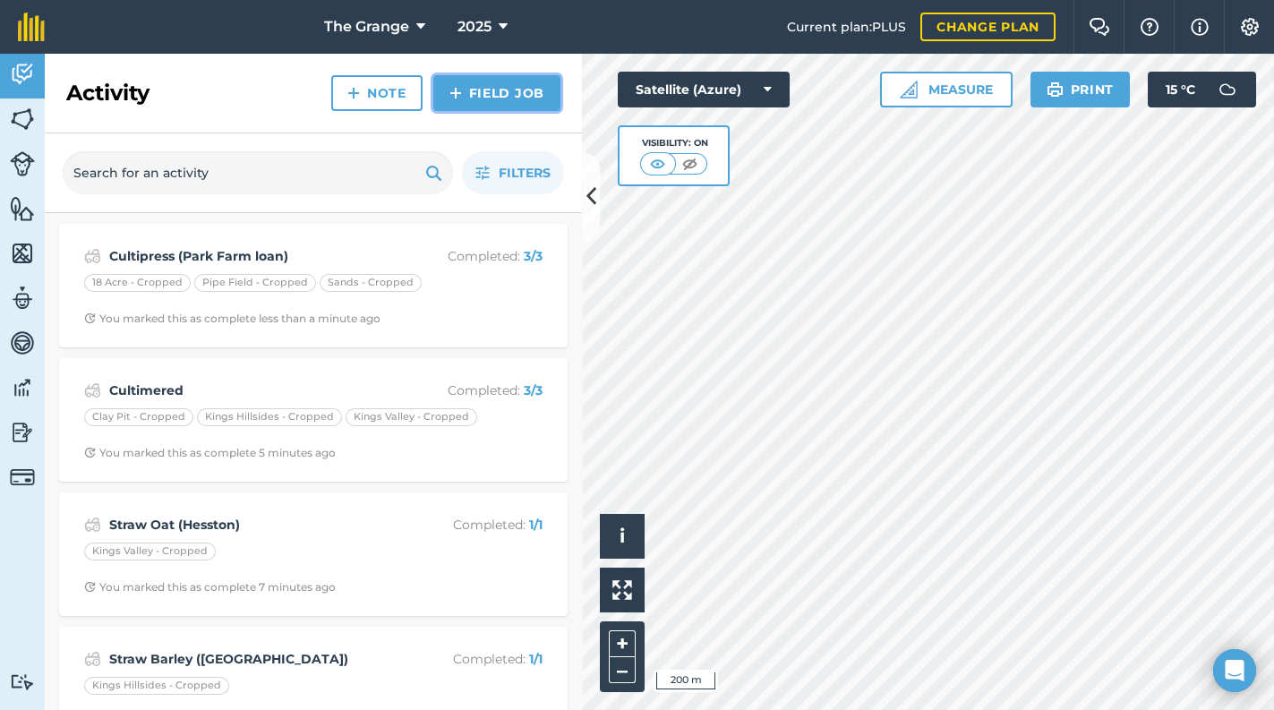
click at [491, 110] on link "Field Job" at bounding box center [496, 93] width 127 height 36
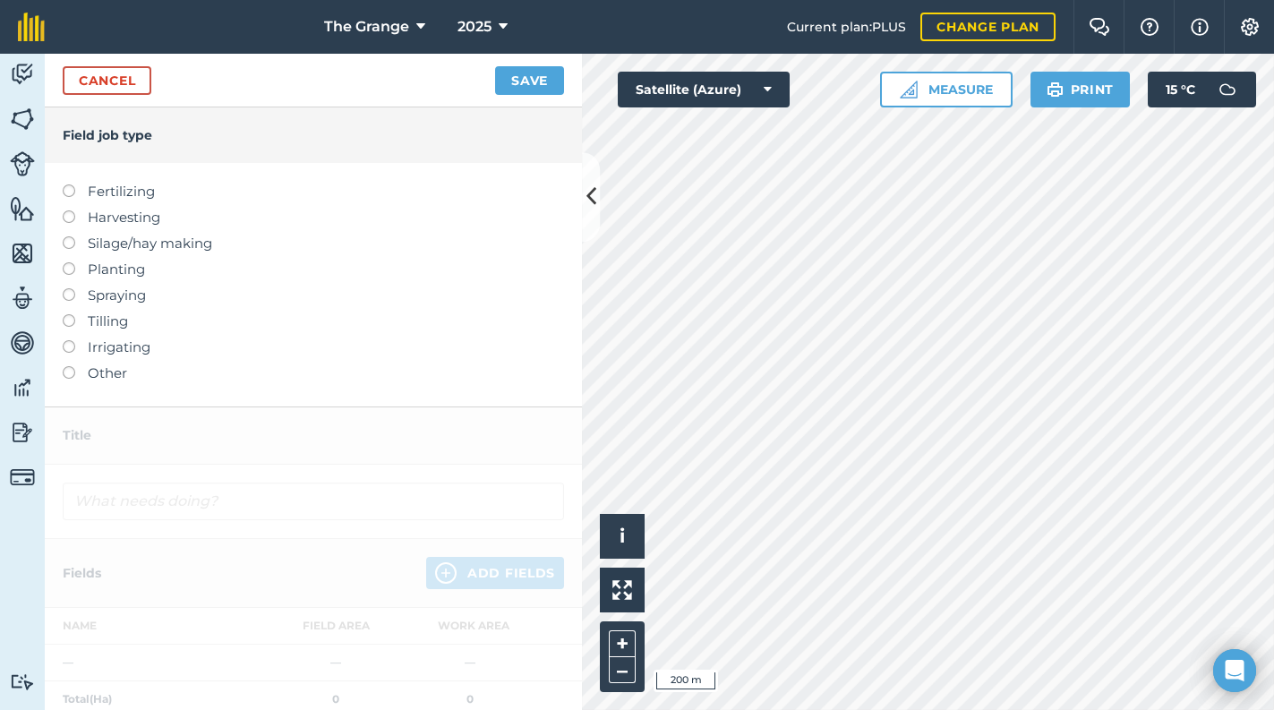
click at [117, 275] on label "Planting" at bounding box center [313, 269] width 501 height 21
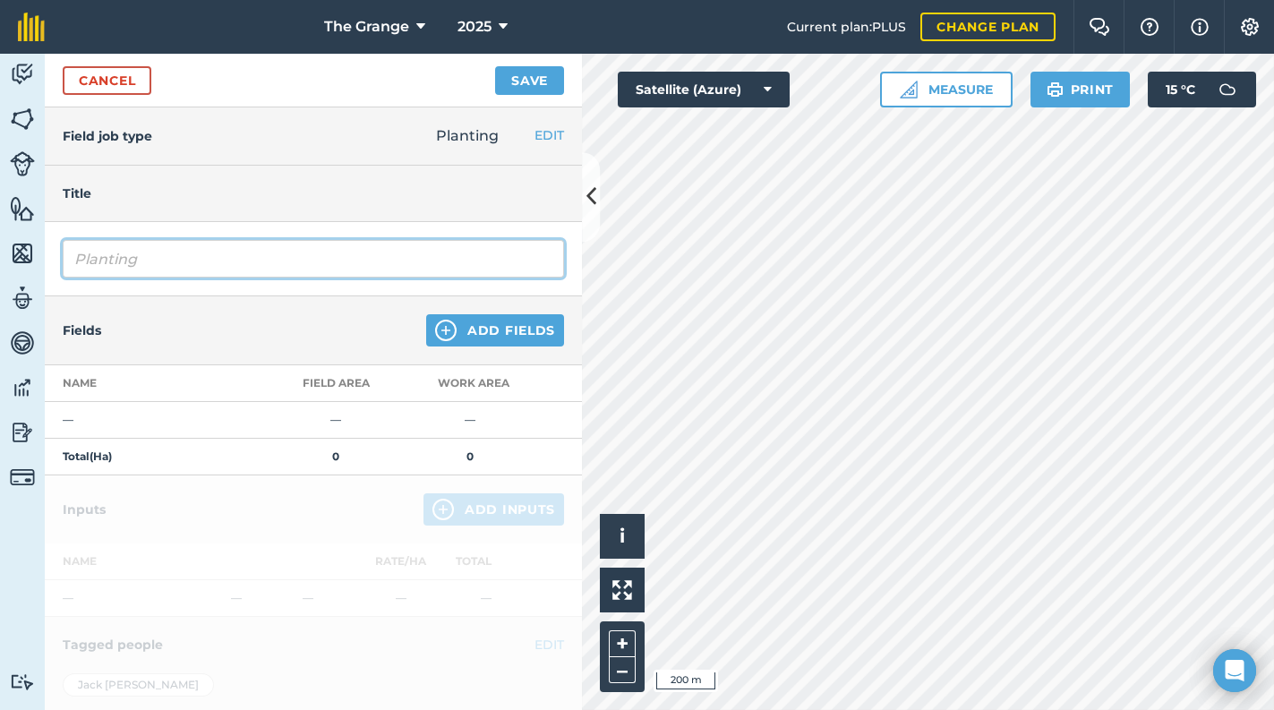
click at [127, 255] on input "Planting" at bounding box center [313, 259] width 501 height 38
drag, startPoint x: 189, startPoint y: 264, endPoint x: 22, endPoint y: 271, distance: 166.6
click at [22, 271] on div "Activity Fields Livestock Features Maps Team Vehicles Data Reporting Billing Tu…" at bounding box center [637, 382] width 1274 height 656
type input "Combidrill Broadswoard HiPro"
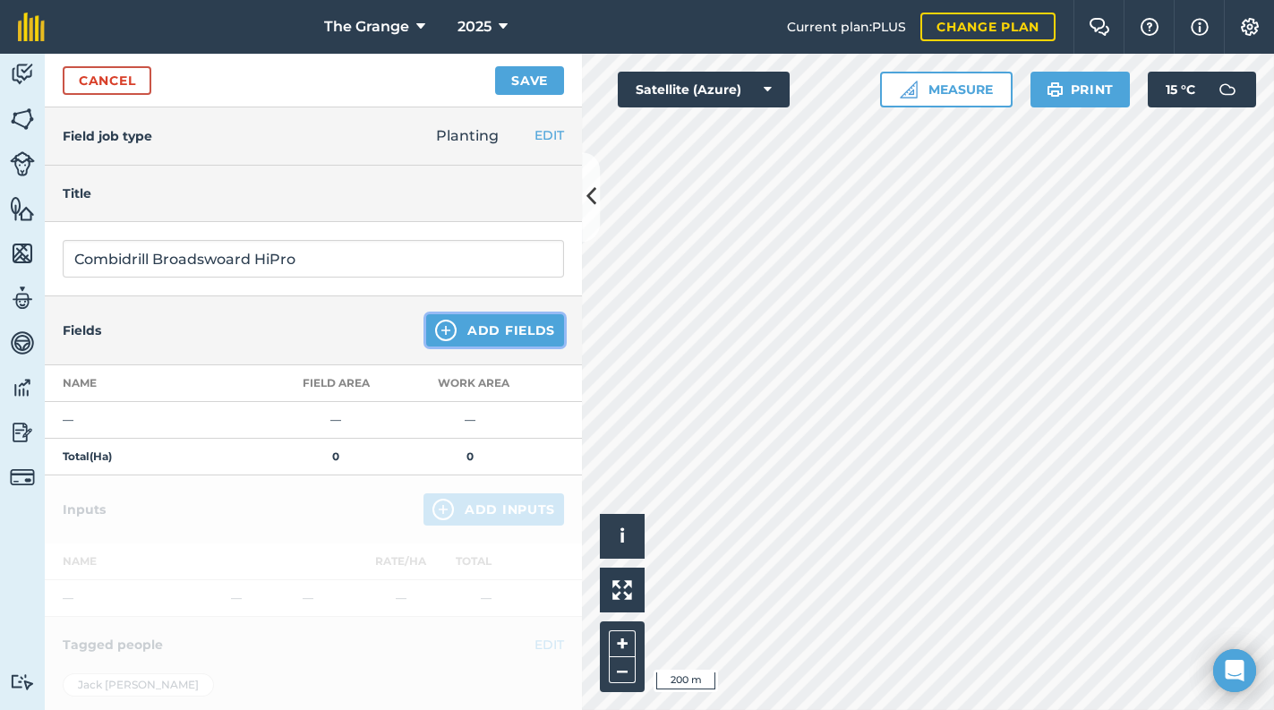
click at [519, 337] on button "Add Fields" at bounding box center [495, 330] width 138 height 32
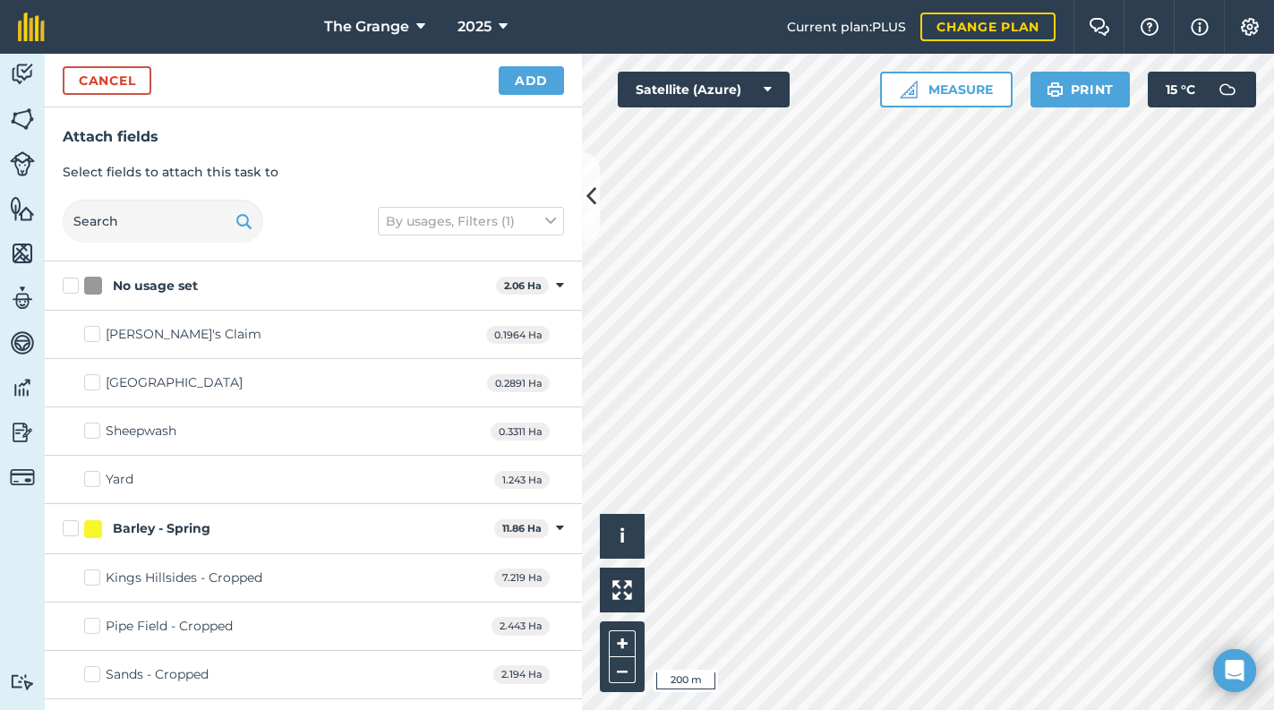
checkbox input "true"
click at [521, 87] on button "Add" at bounding box center [531, 80] width 65 height 29
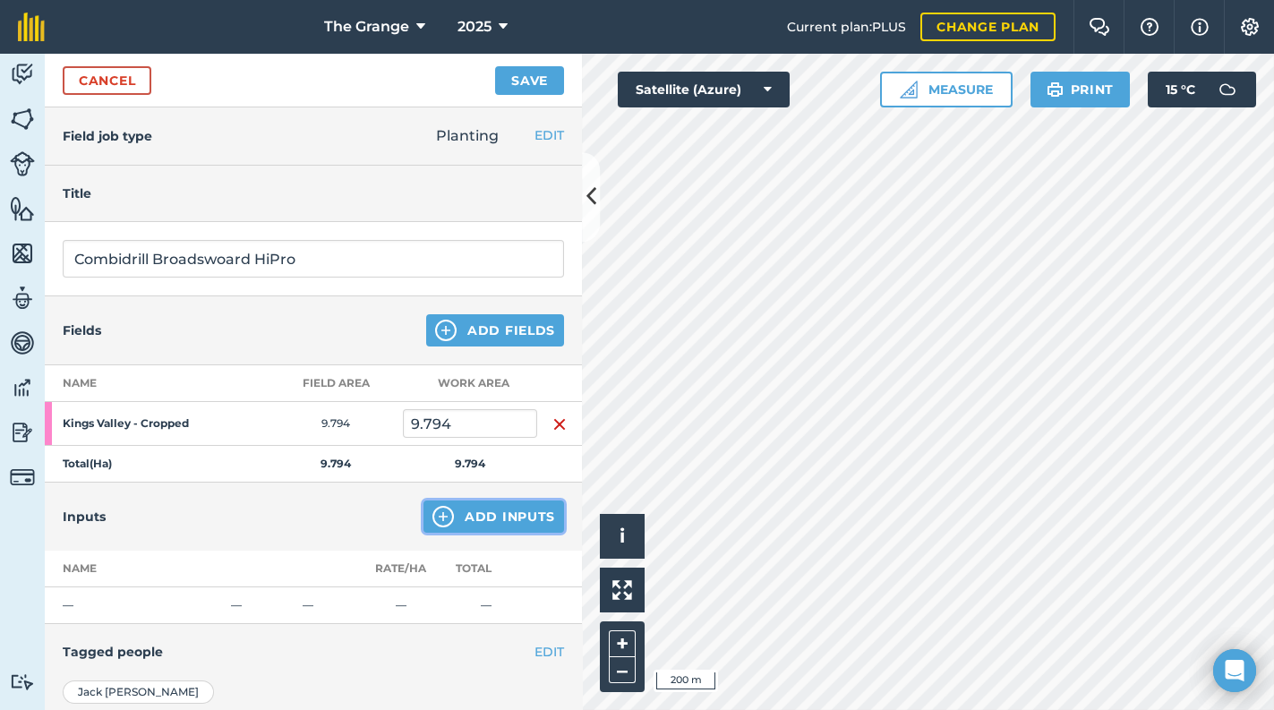
click at [485, 509] on button "Add Inputs" at bounding box center [493, 516] width 141 height 32
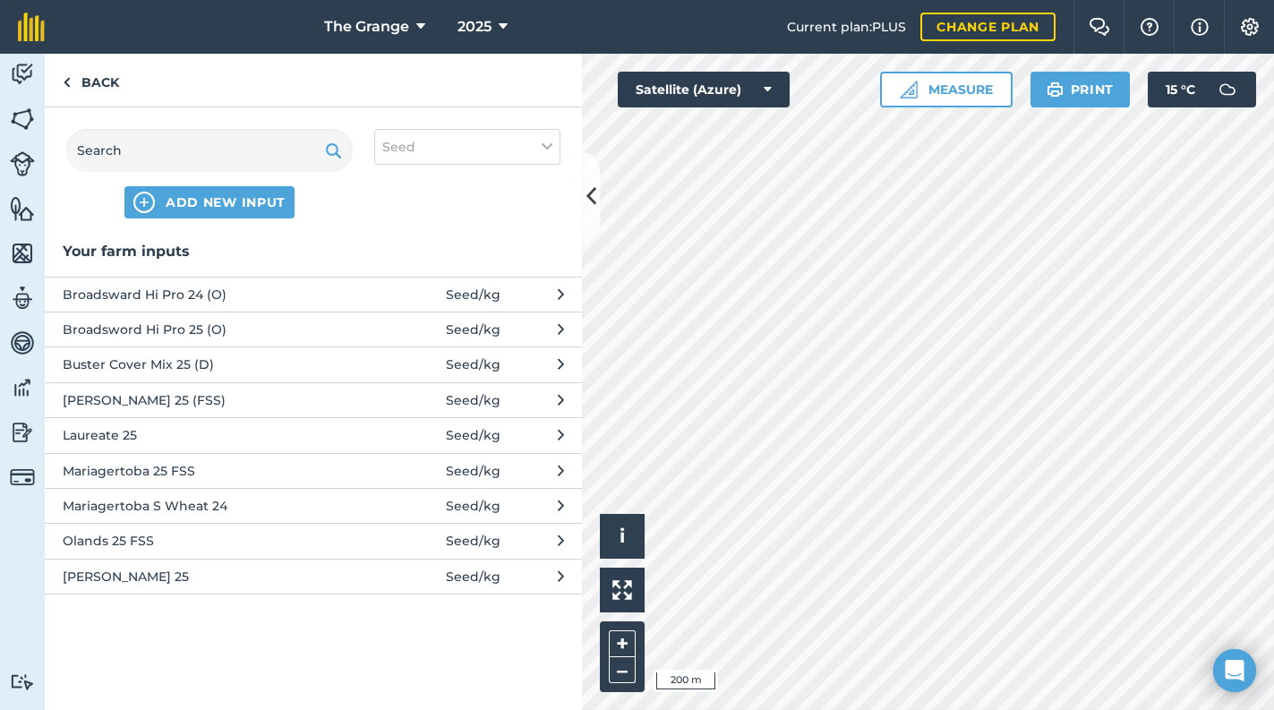
click at [196, 328] on span "Broadsword Hi Pro 25 (O)" at bounding box center [209, 330] width 293 height 20
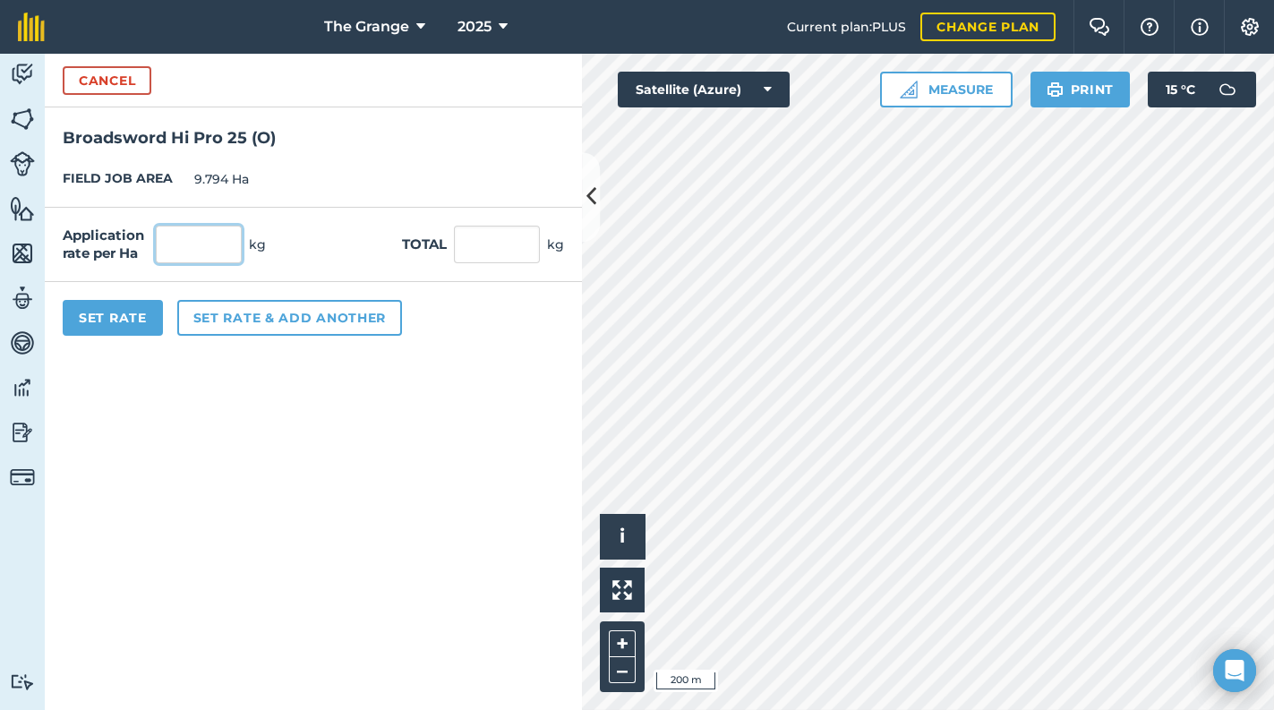
click at [195, 240] on input "text" at bounding box center [199, 245] width 86 height 38
type input "38"
type input "372.172"
click at [273, 402] on form "Cancel Broadsword Hi Pro 25 (O) FIELD JOB AREA 9.794 Ha Application rate per Ha…" at bounding box center [313, 382] width 537 height 656
click at [127, 314] on button "Set Rate" at bounding box center [113, 318] width 100 height 36
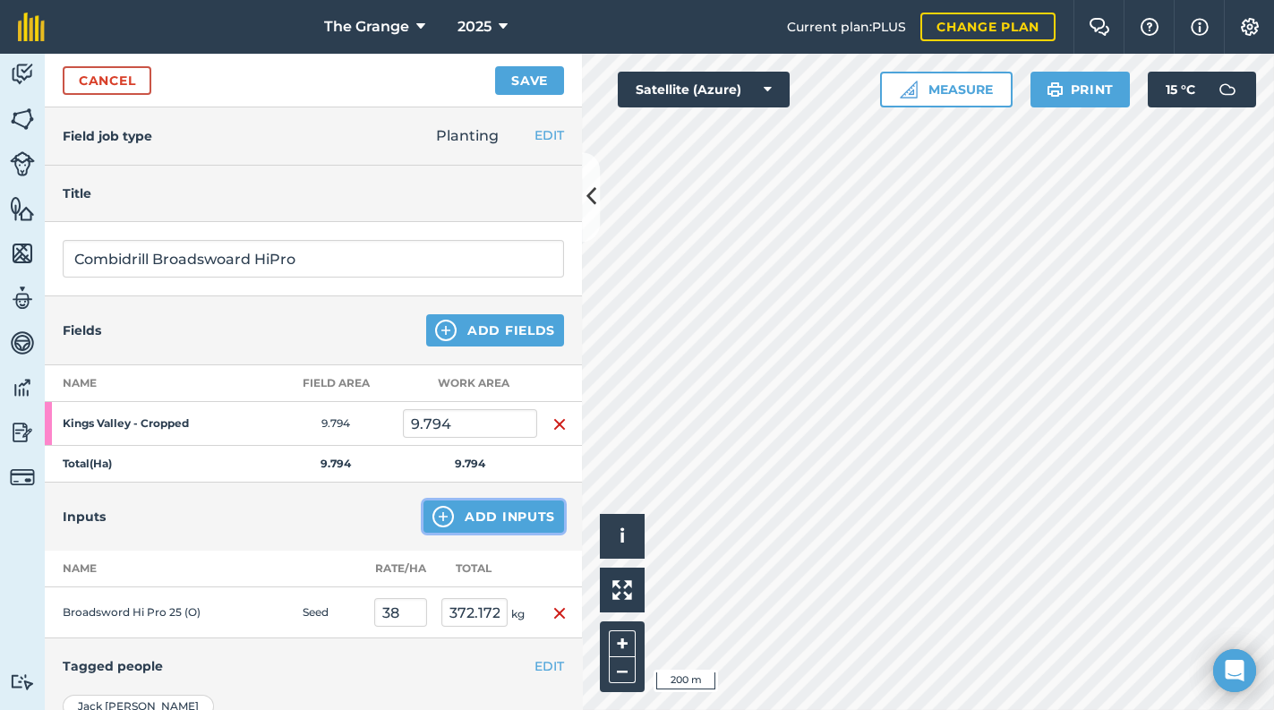
click at [497, 521] on button "Add Inputs" at bounding box center [493, 516] width 141 height 32
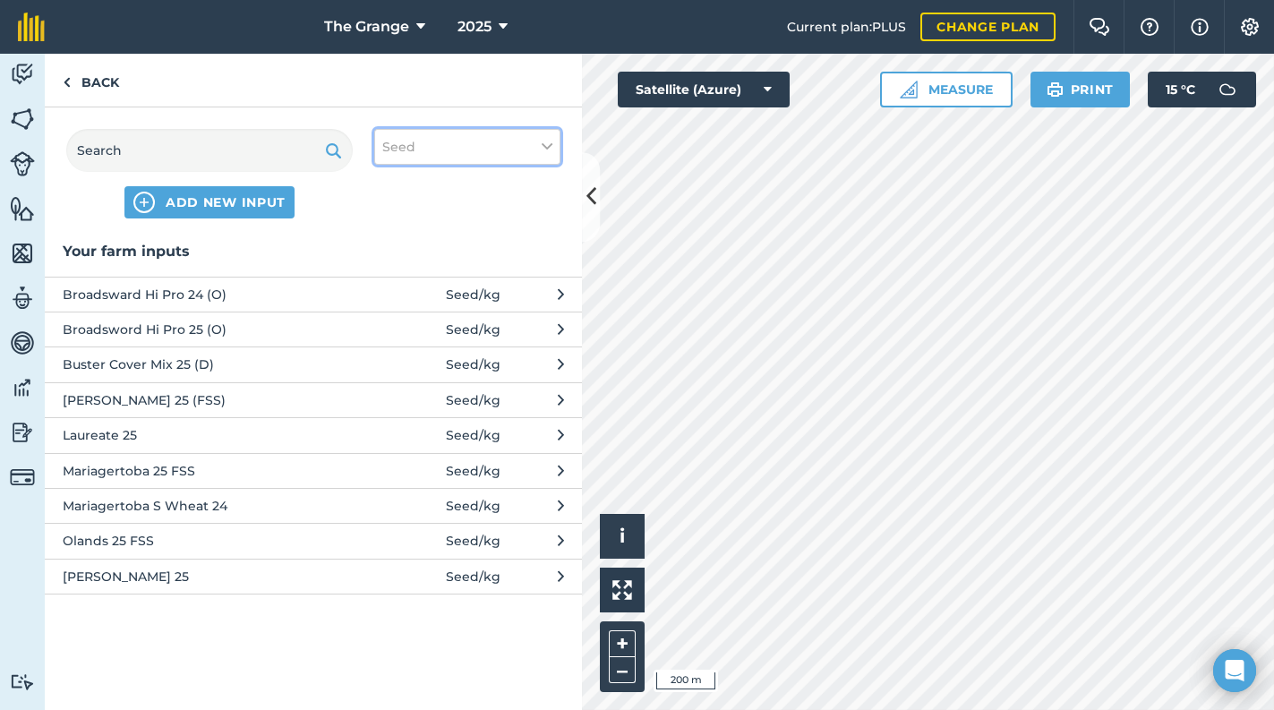
click at [445, 153] on button "Seed" at bounding box center [467, 147] width 186 height 36
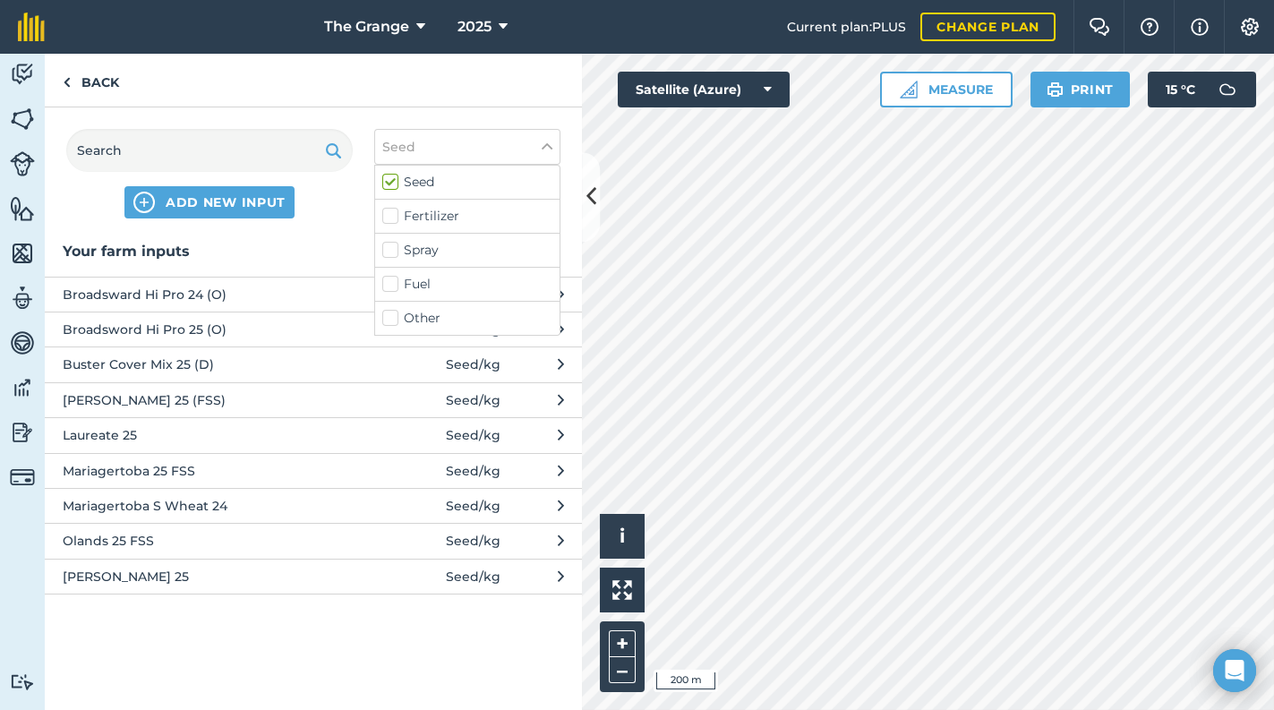
click at [439, 318] on label "Other" at bounding box center [467, 318] width 170 height 19
click at [394, 318] on input "Other" at bounding box center [388, 315] width 12 height 12
checkbox input "true"
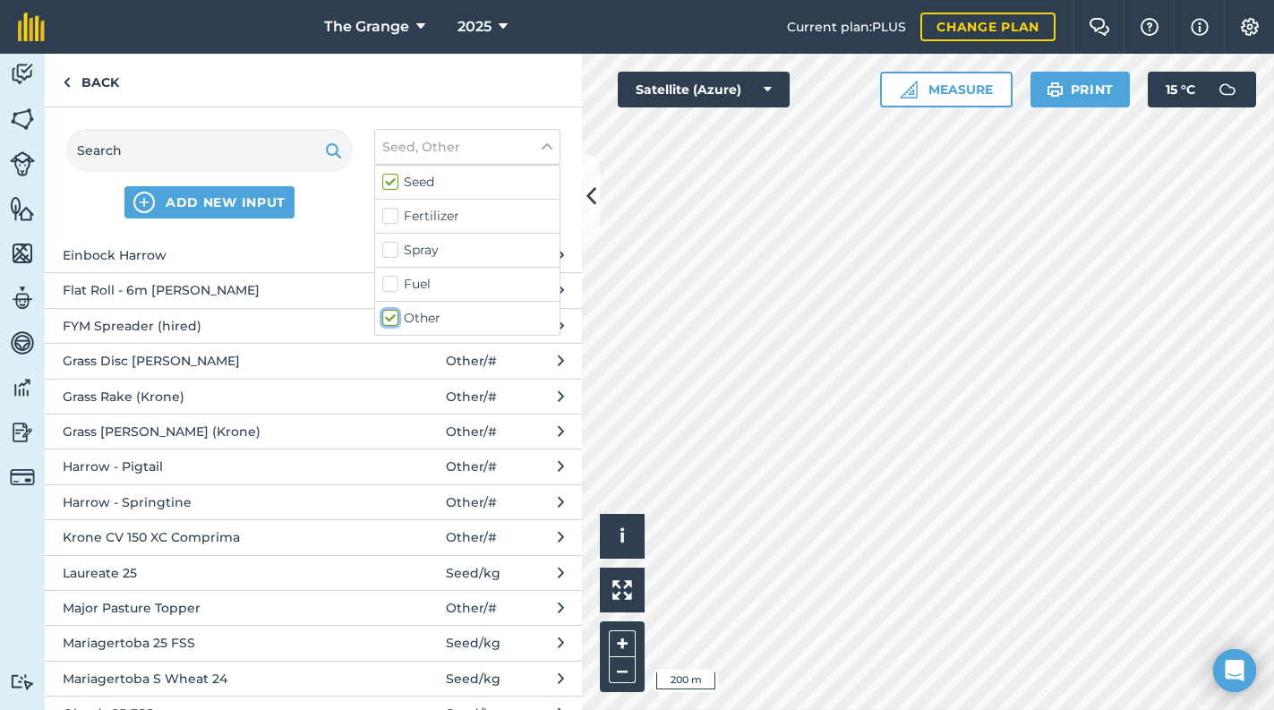
scroll to position [685, 0]
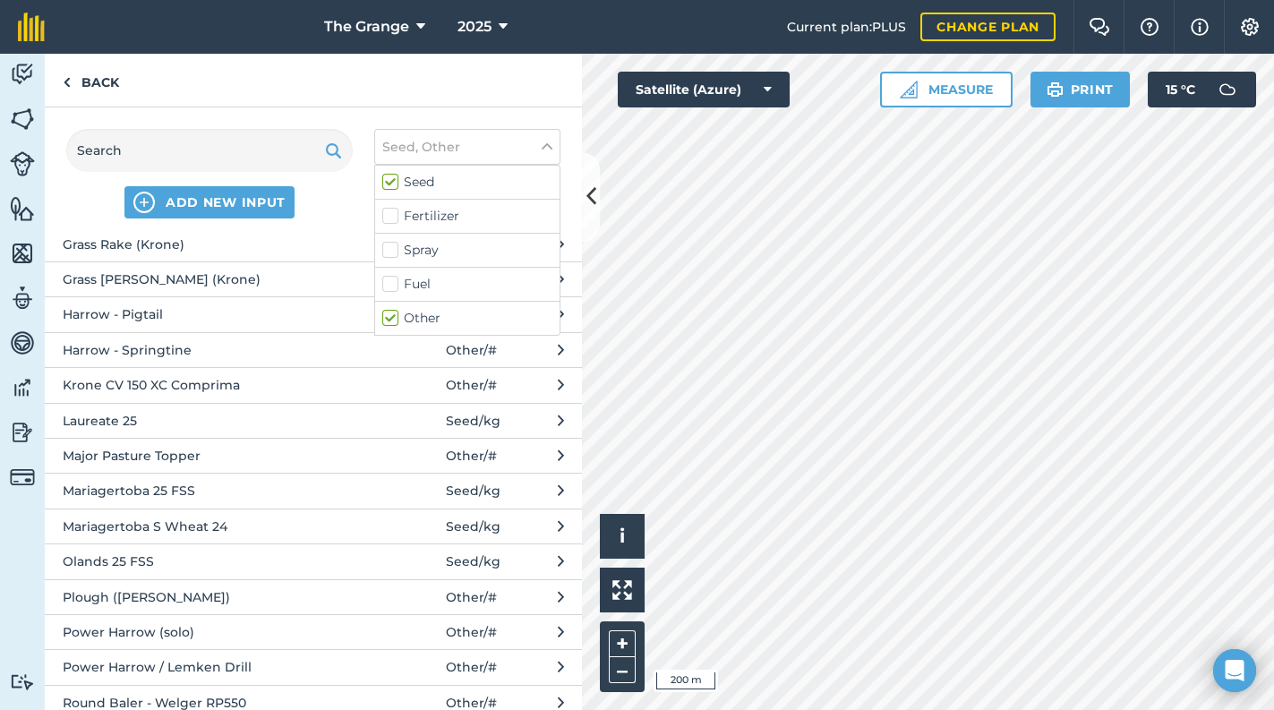
click at [213, 657] on span "Power Harrow / Lemken Drill" at bounding box center [209, 667] width 293 height 20
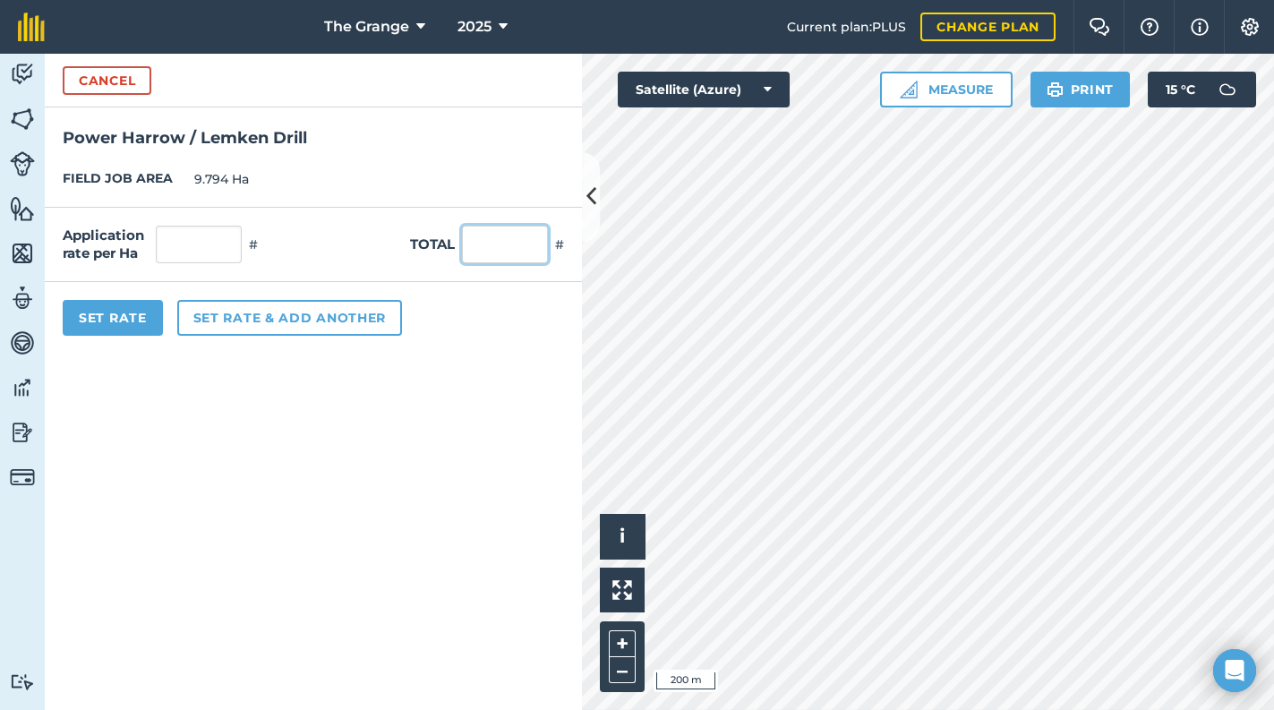
click at [498, 255] on input "text" at bounding box center [505, 245] width 86 height 38
type input "1"
click at [397, 396] on form "Cancel Power Harrow / Lemken Drill FIELD JOB AREA 9.794 Ha Application rate per…" at bounding box center [313, 382] width 537 height 656
click at [89, 301] on button "Set Rate" at bounding box center [113, 318] width 100 height 36
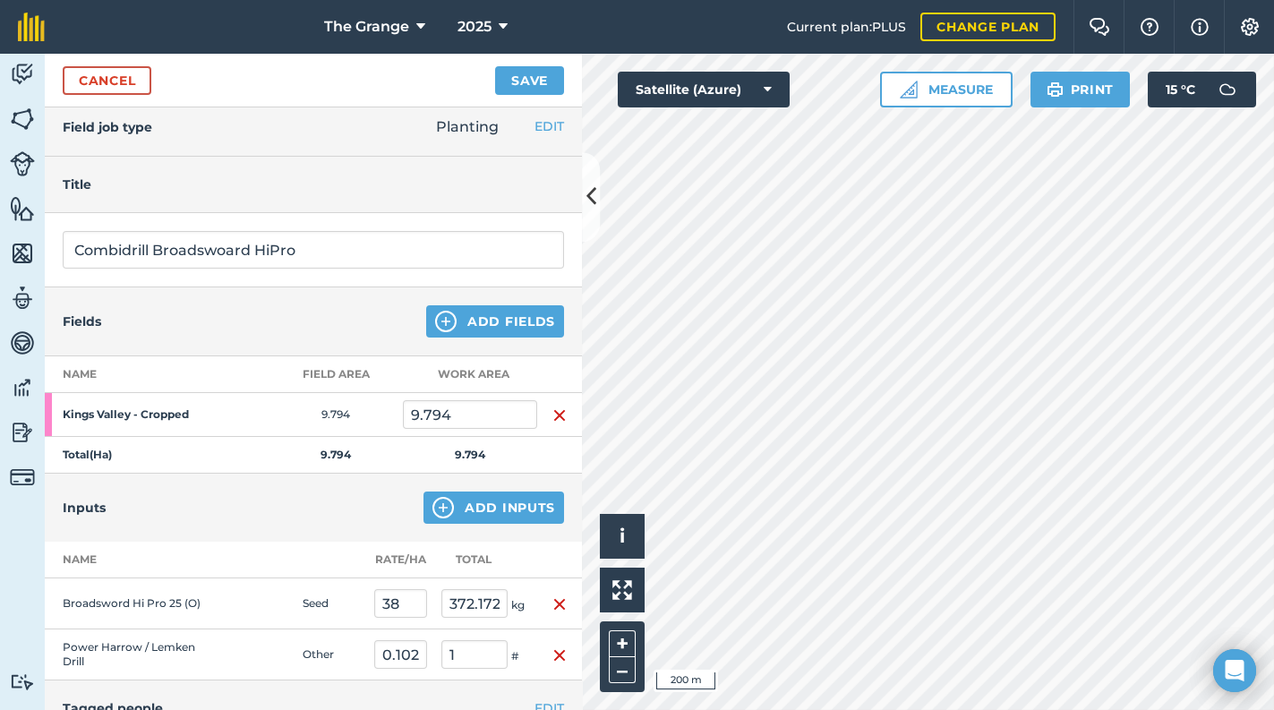
scroll to position [0, 0]
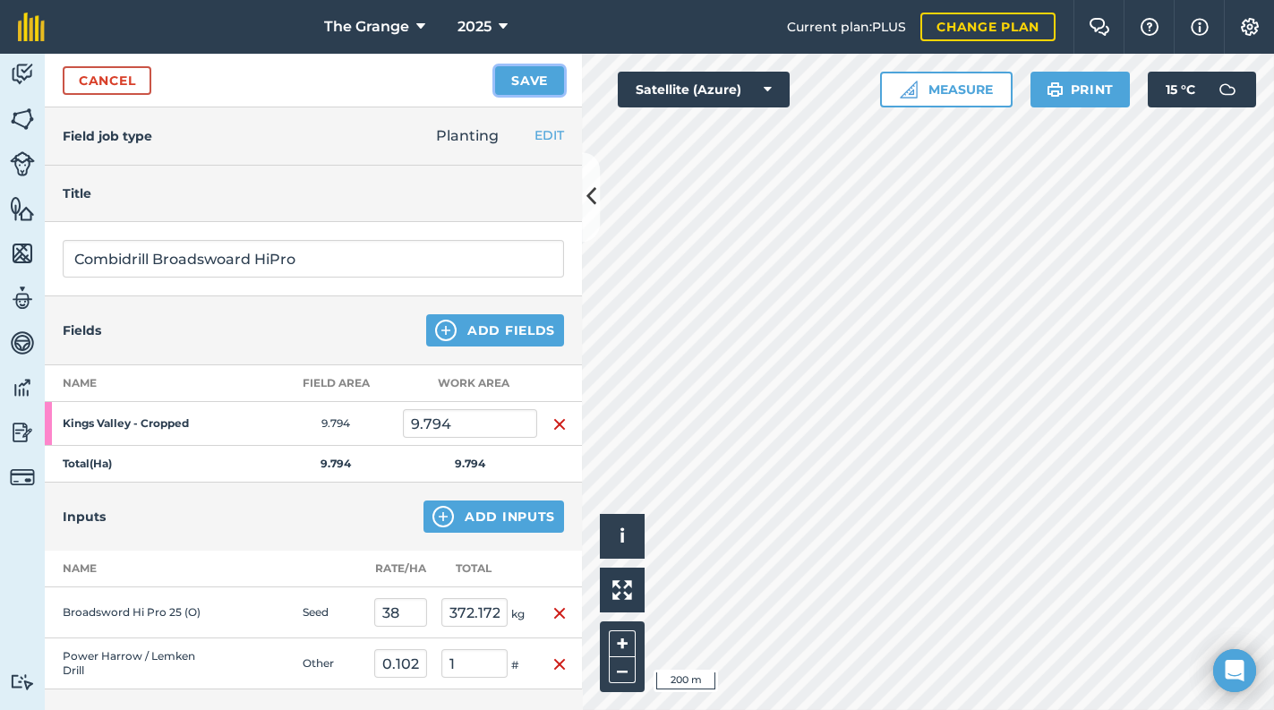
click at [505, 85] on button "Save" at bounding box center [529, 80] width 69 height 29
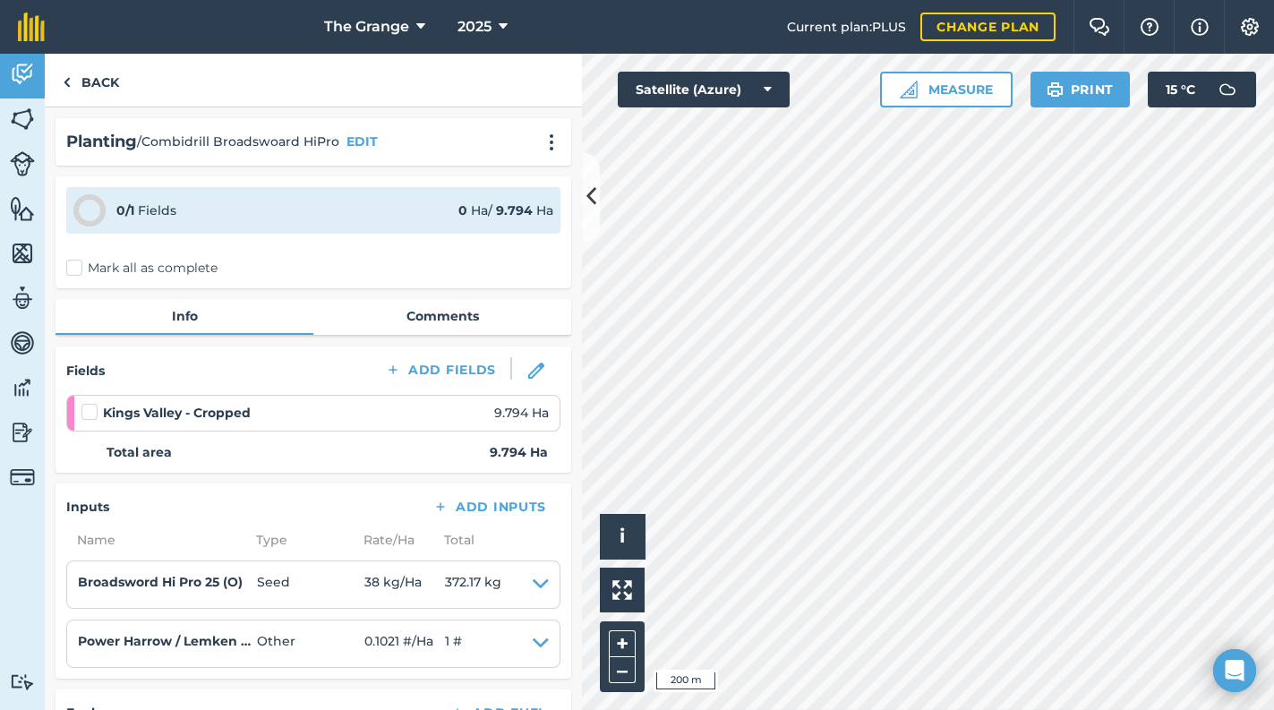
click at [147, 271] on label "Mark all as complete" at bounding box center [141, 268] width 151 height 19
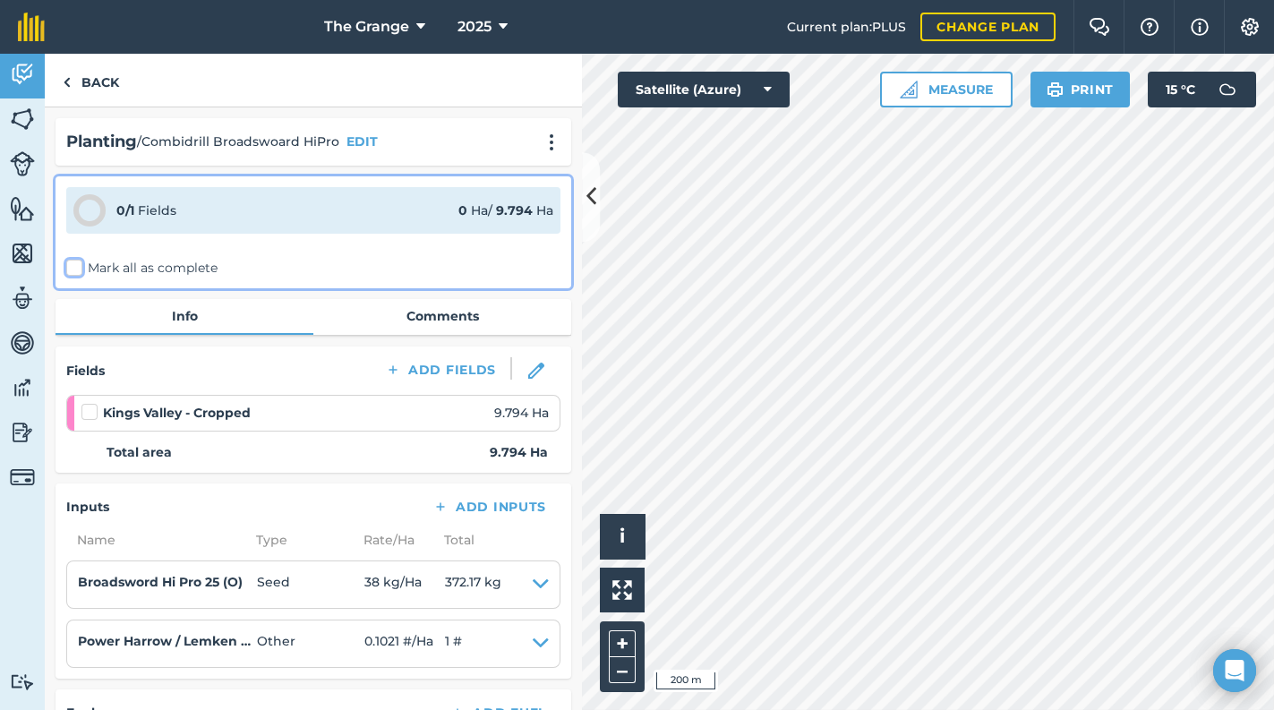
click at [78, 270] on input "Mark all as complete" at bounding box center [72, 265] width 12 height 12
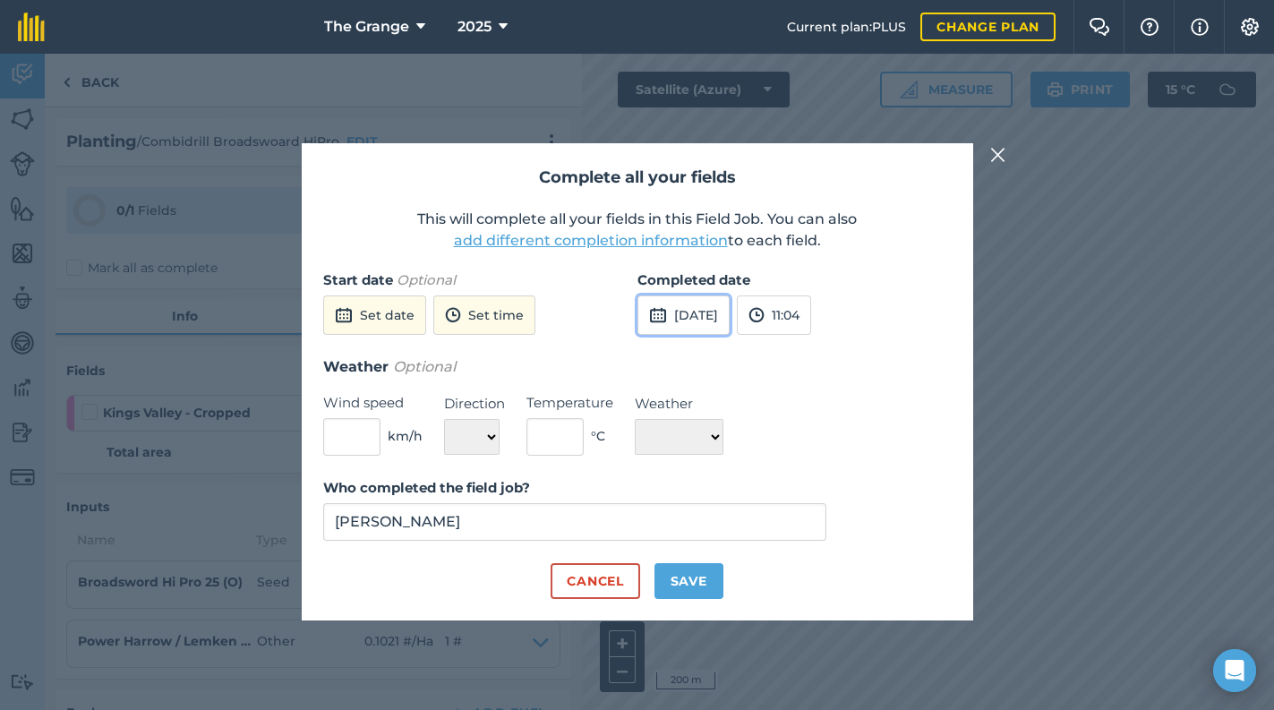
click at [729, 320] on button "[DATE]" at bounding box center [683, 314] width 92 height 39
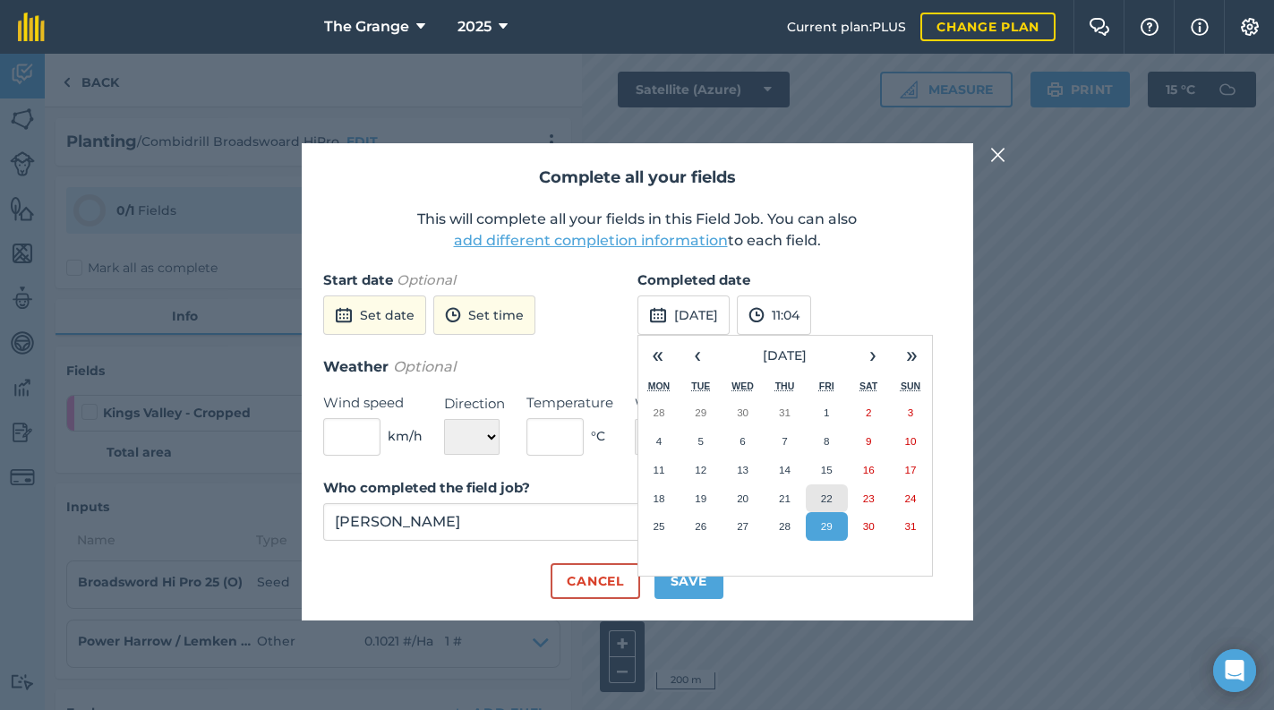
click at [815, 498] on button "22" at bounding box center [827, 498] width 42 height 29
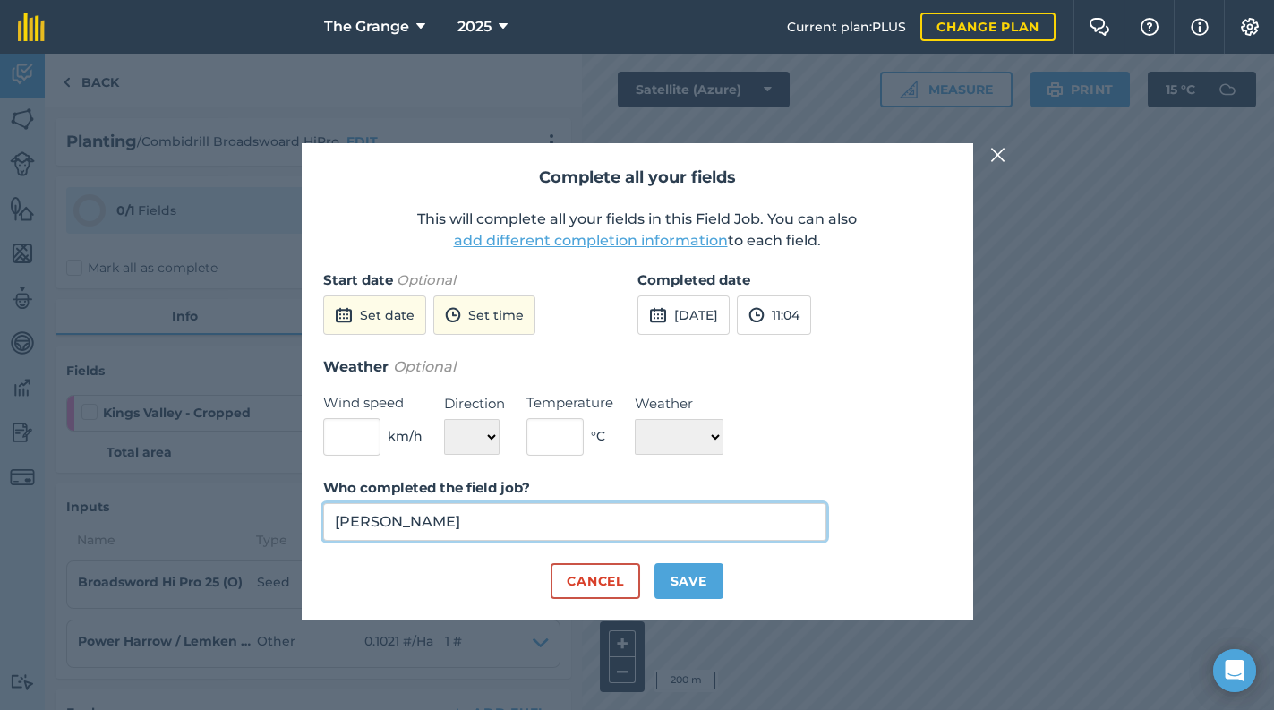
click at [517, 506] on input "[PERSON_NAME]" at bounding box center [575, 522] width 504 height 38
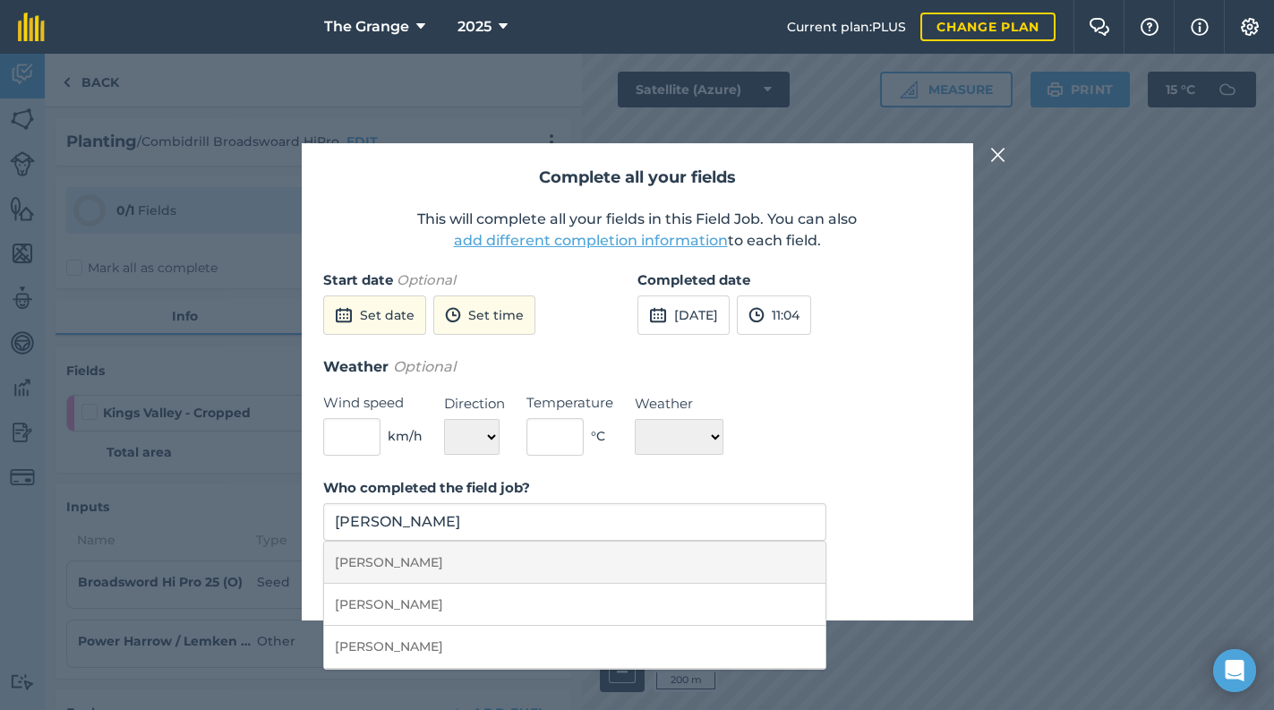
click at [675, 567] on li "[PERSON_NAME]" at bounding box center [575, 563] width 502 height 42
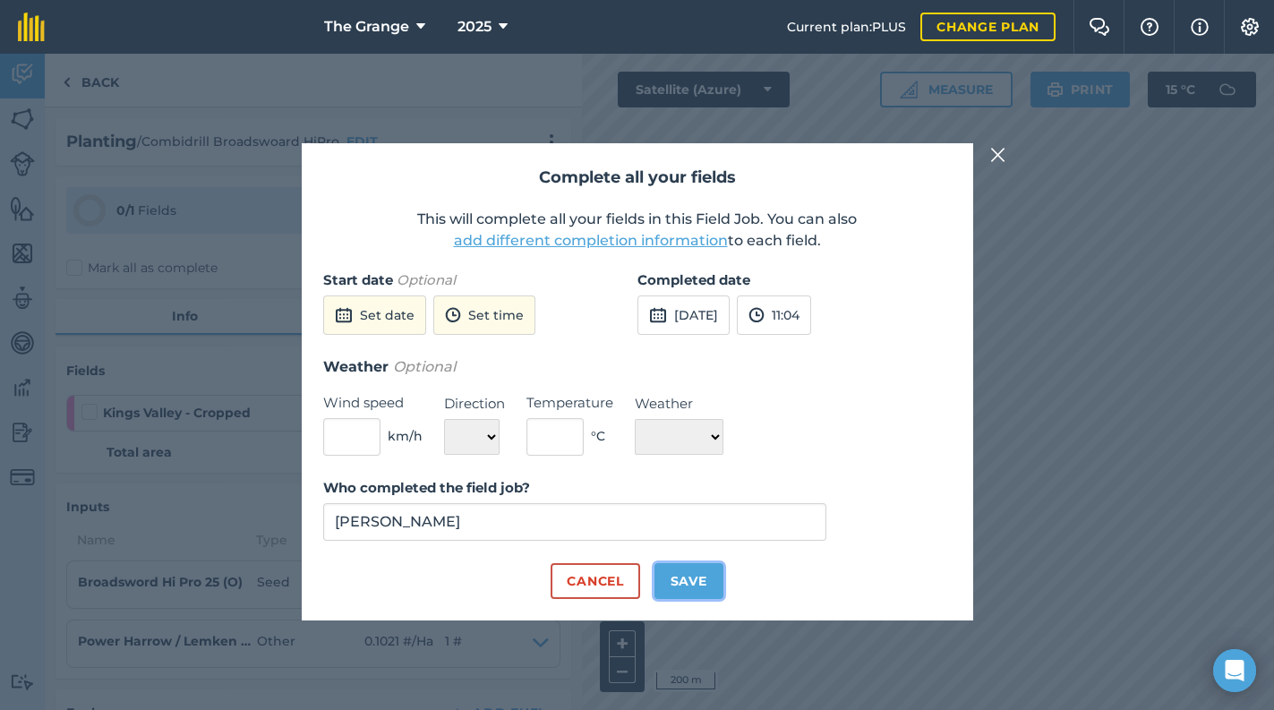
click at [706, 578] on button "Save" at bounding box center [688, 581] width 69 height 36
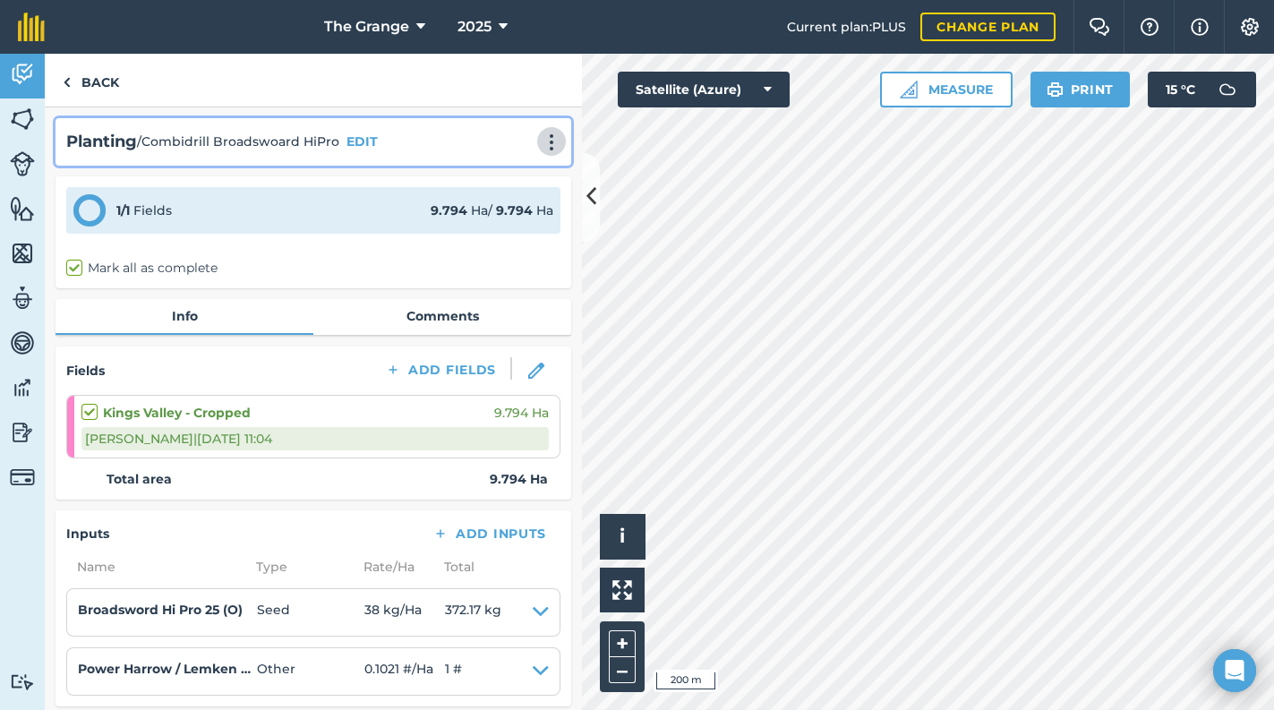
click at [542, 141] on img at bounding box center [551, 142] width 21 height 18
click at [543, 141] on img at bounding box center [551, 142] width 21 height 18
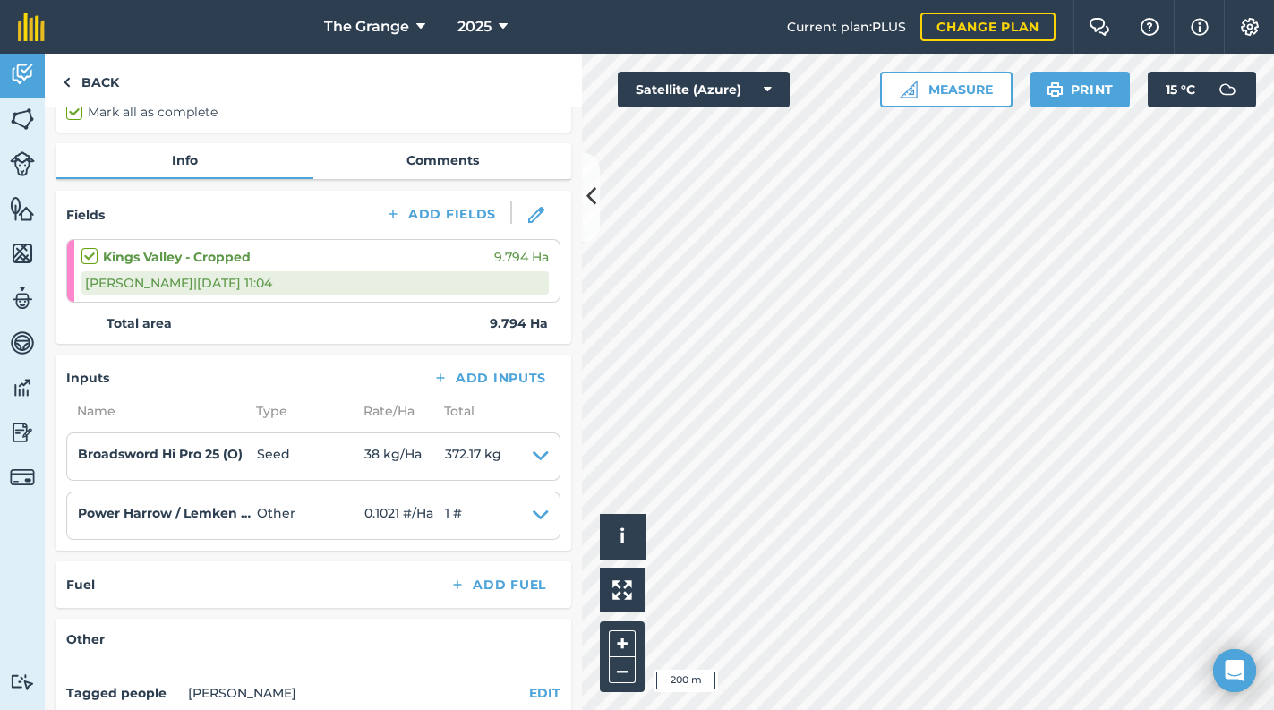
scroll to position [152, 0]
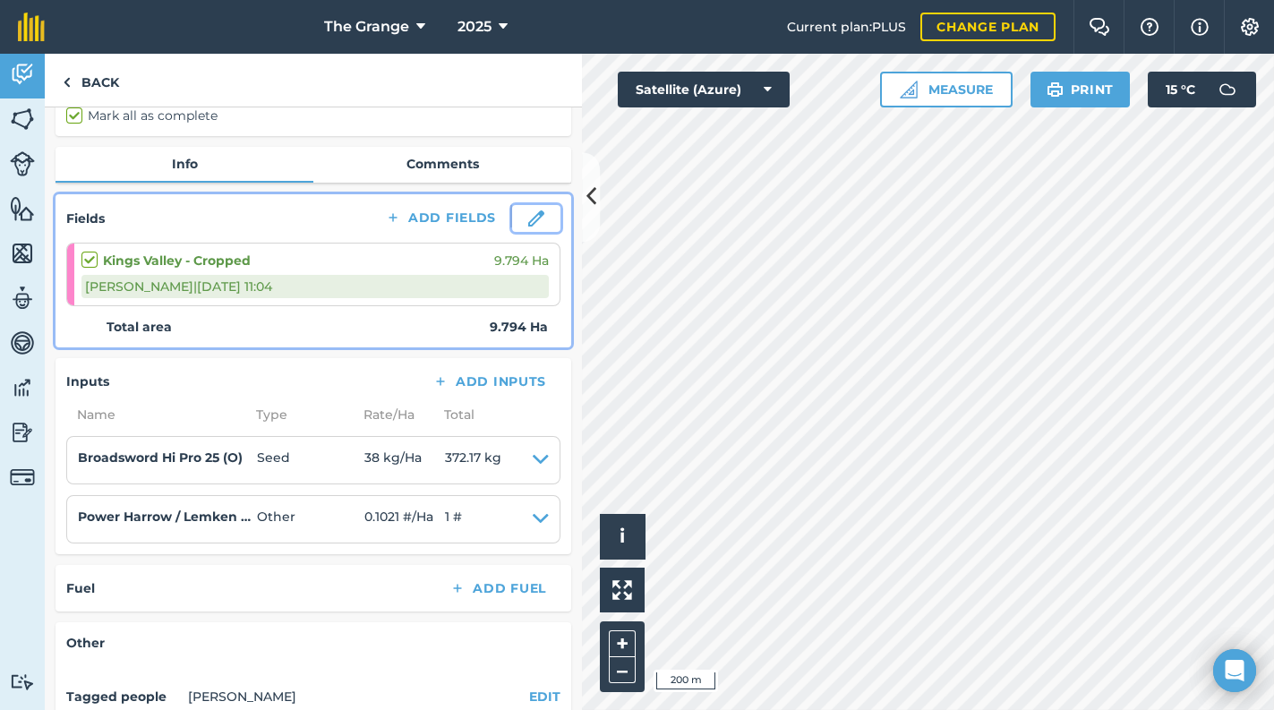
click at [528, 218] on img at bounding box center [536, 218] width 16 height 16
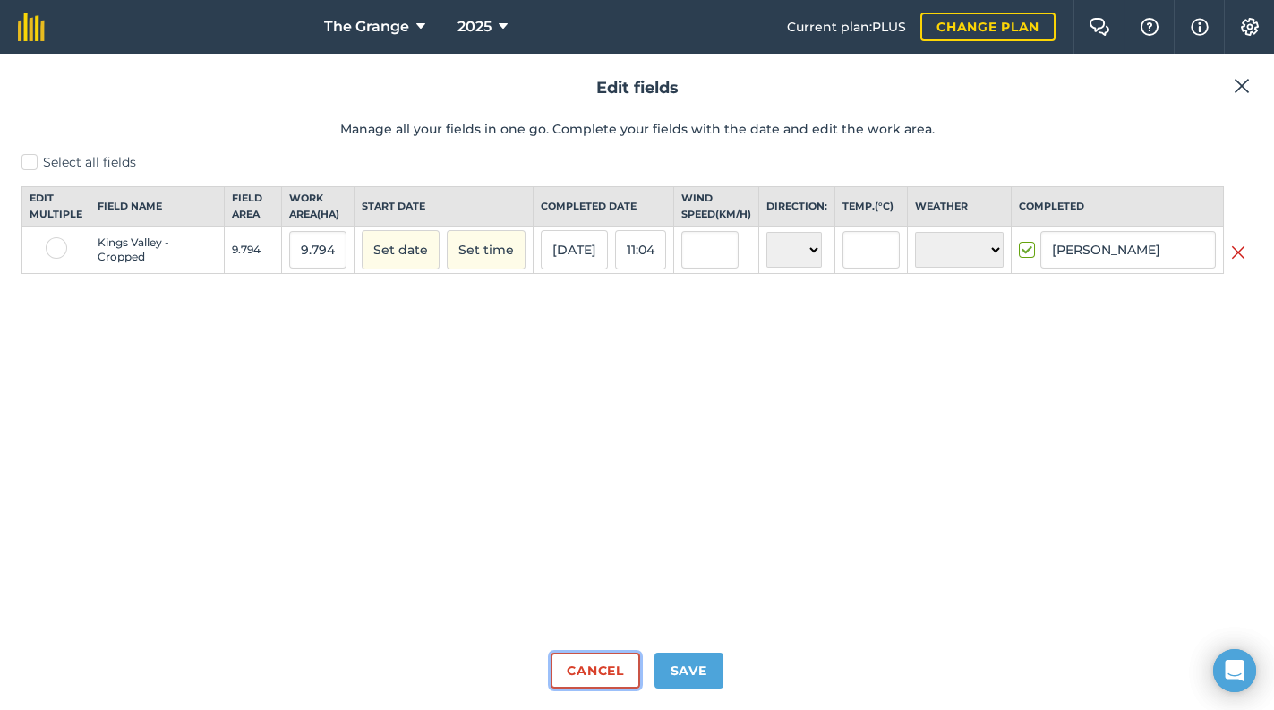
click at [602, 662] on button "Cancel" at bounding box center [594, 671] width 89 height 36
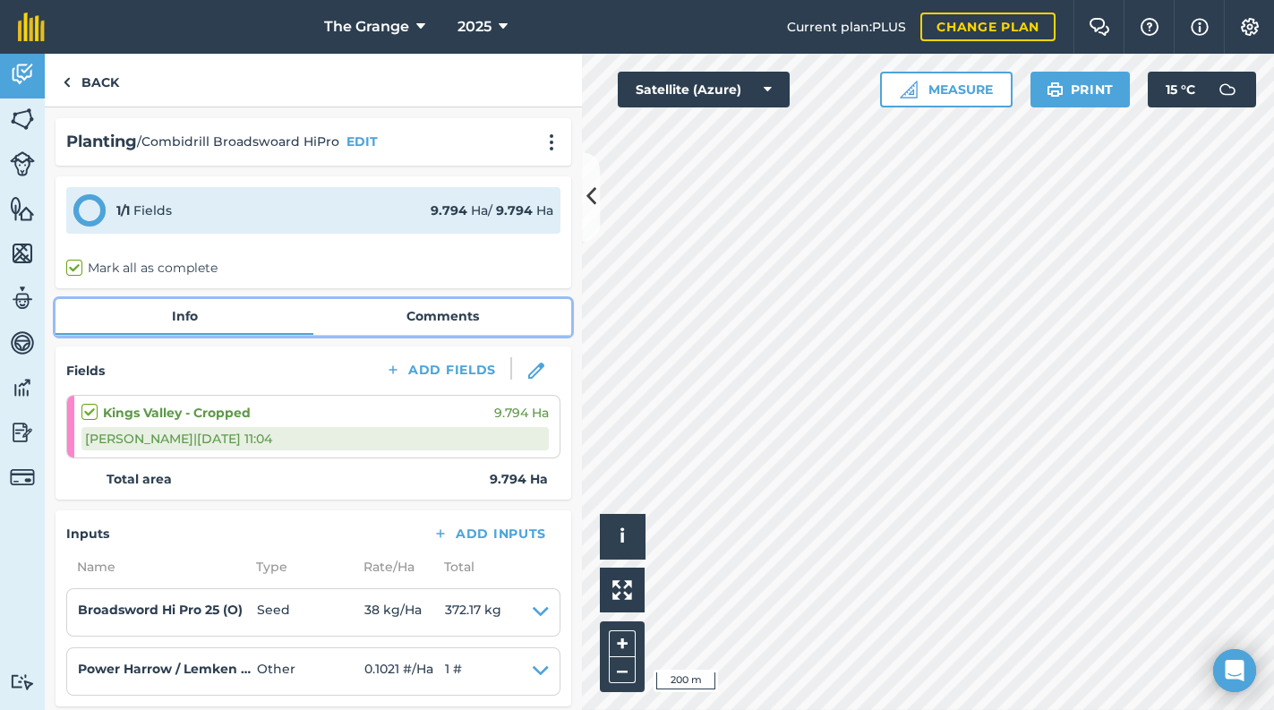
click at [456, 311] on link "Comments" at bounding box center [442, 316] width 258 height 34
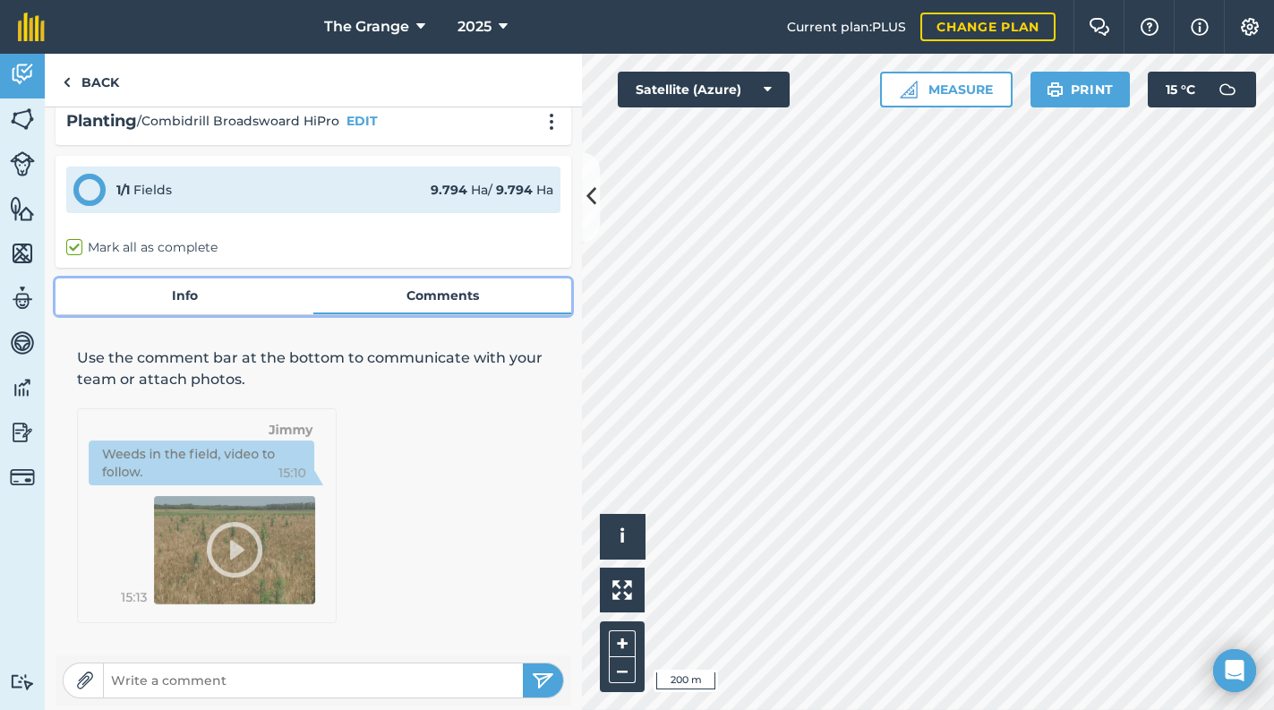
scroll to position [26, 0]
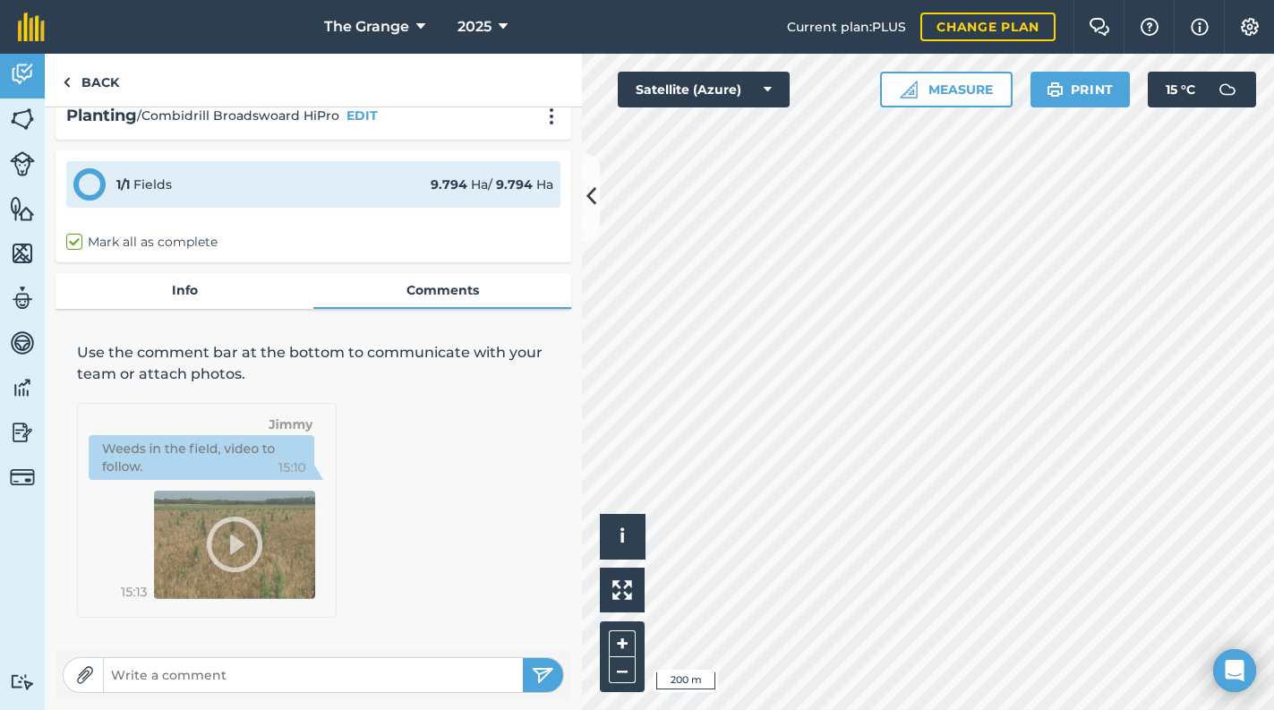
click at [93, 666] on img at bounding box center [85, 675] width 18 height 18
click at [84, 76] on link "Back" at bounding box center [91, 80] width 92 height 53
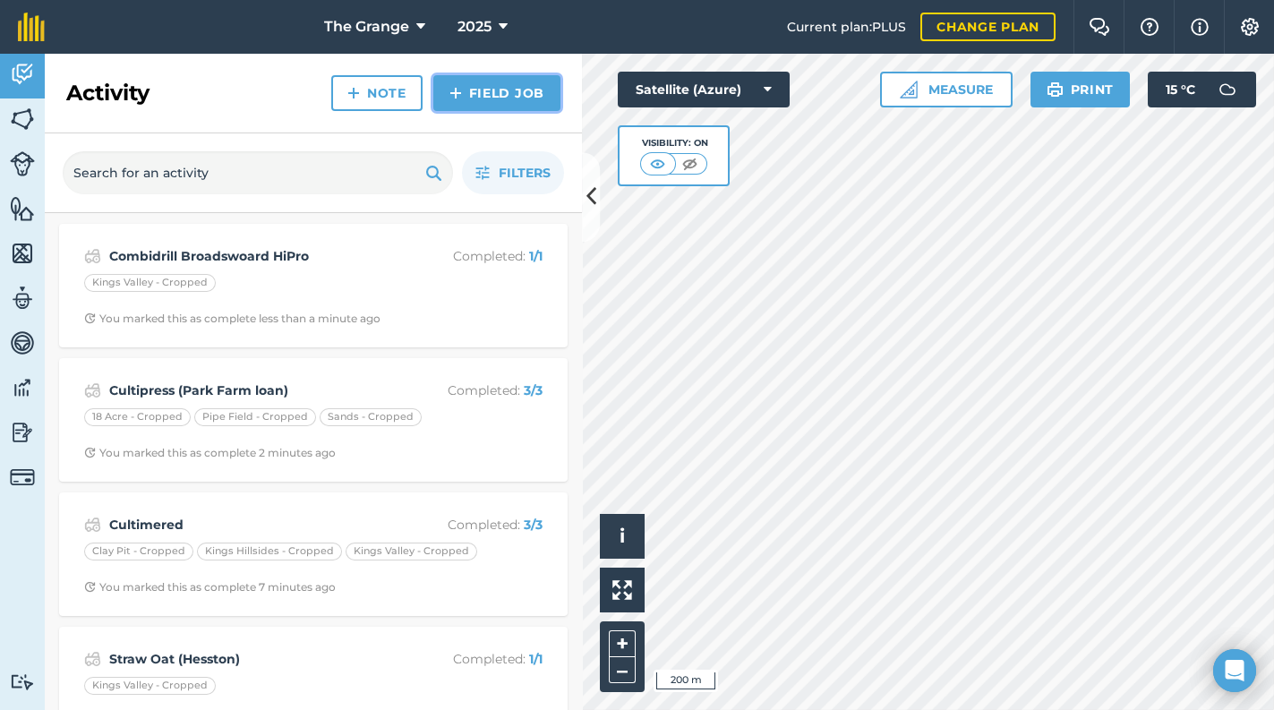
click at [506, 81] on link "Field Job" at bounding box center [496, 93] width 127 height 36
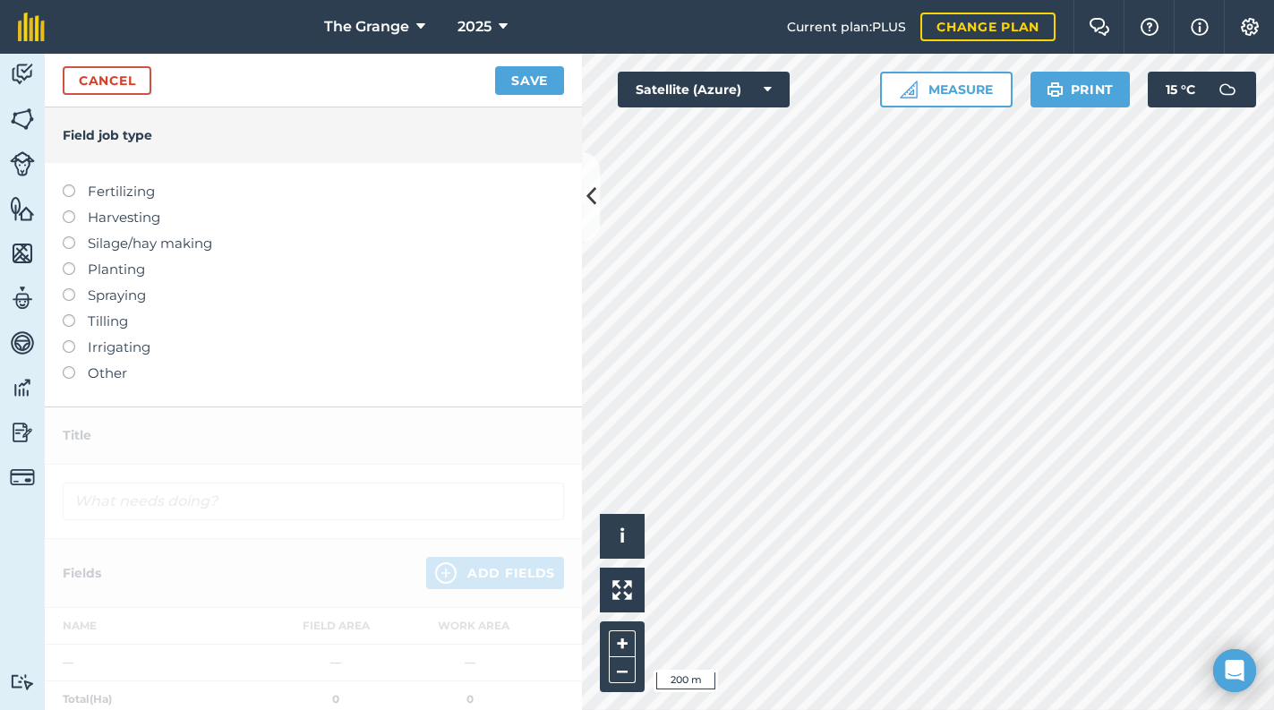
click at [120, 275] on label "Planting" at bounding box center [313, 269] width 501 height 21
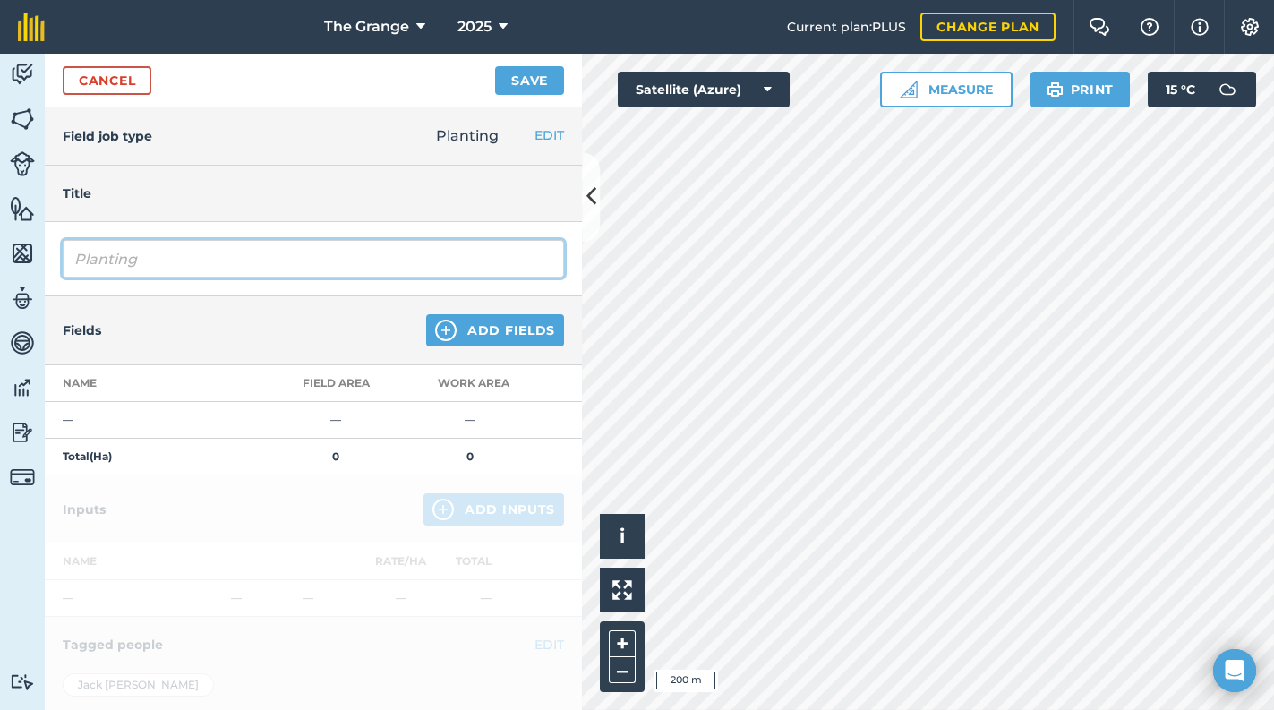
drag, startPoint x: 191, startPoint y: 251, endPoint x: -4, endPoint y: 263, distance: 194.6
click at [0, 263] on html "The Grange 2025 Current plan : PLUS Change plan Farm Chat Help Info Settings Th…" at bounding box center [637, 355] width 1274 height 710
click at [241, 262] on input "Combidrill winter covef crop" at bounding box center [313, 259] width 501 height 38
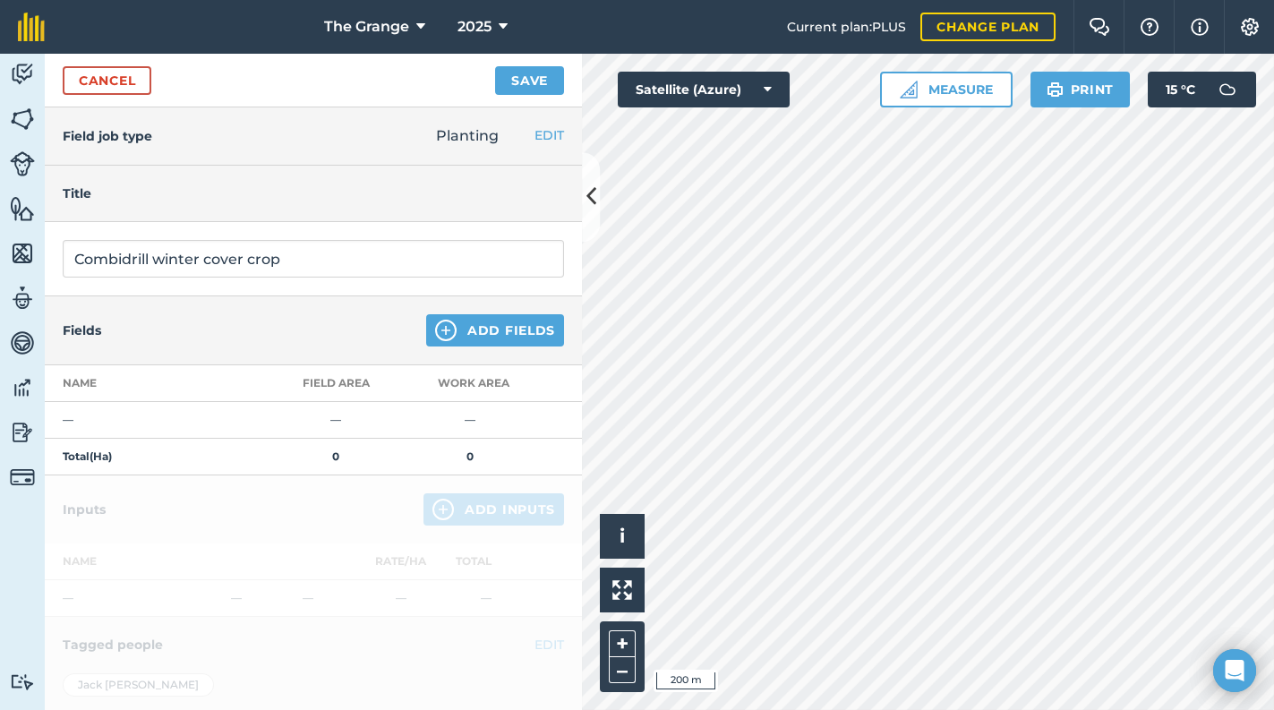
click at [456, 311] on div "Fields Add Fields" at bounding box center [313, 330] width 537 height 69
click at [470, 324] on button "Add Fields" at bounding box center [495, 330] width 138 height 32
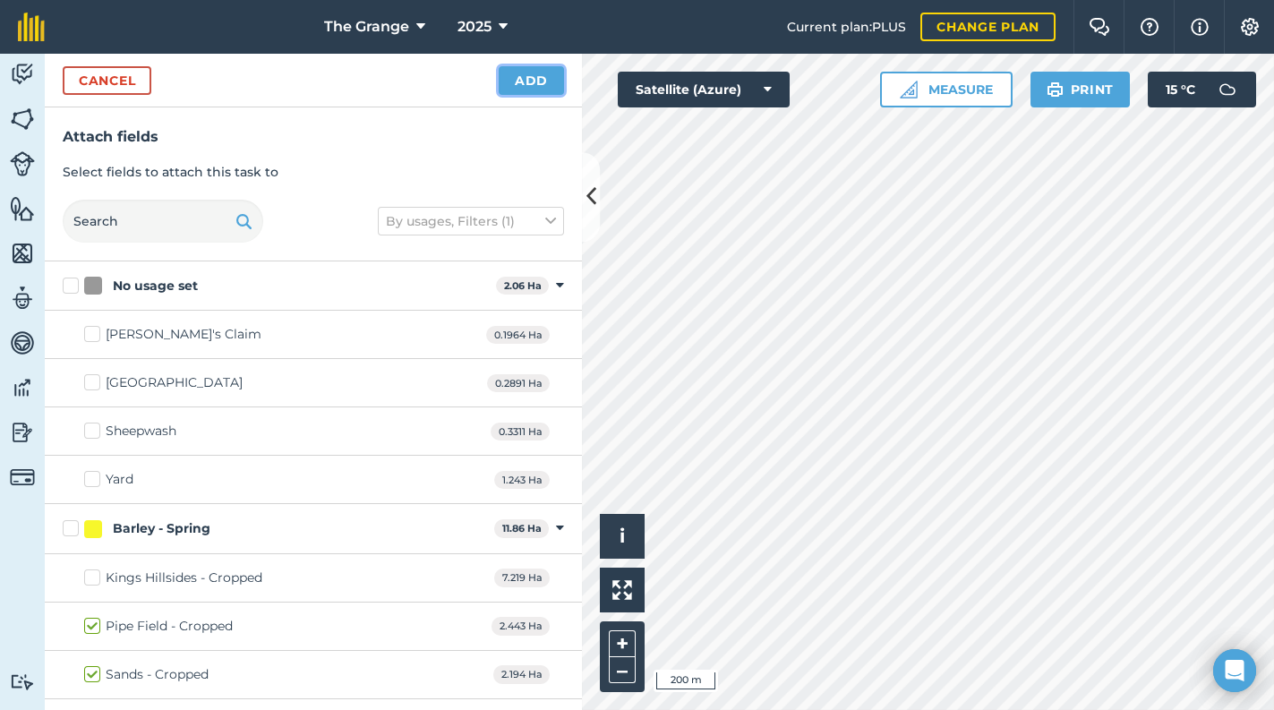
click at [511, 81] on button "Add" at bounding box center [531, 80] width 65 height 29
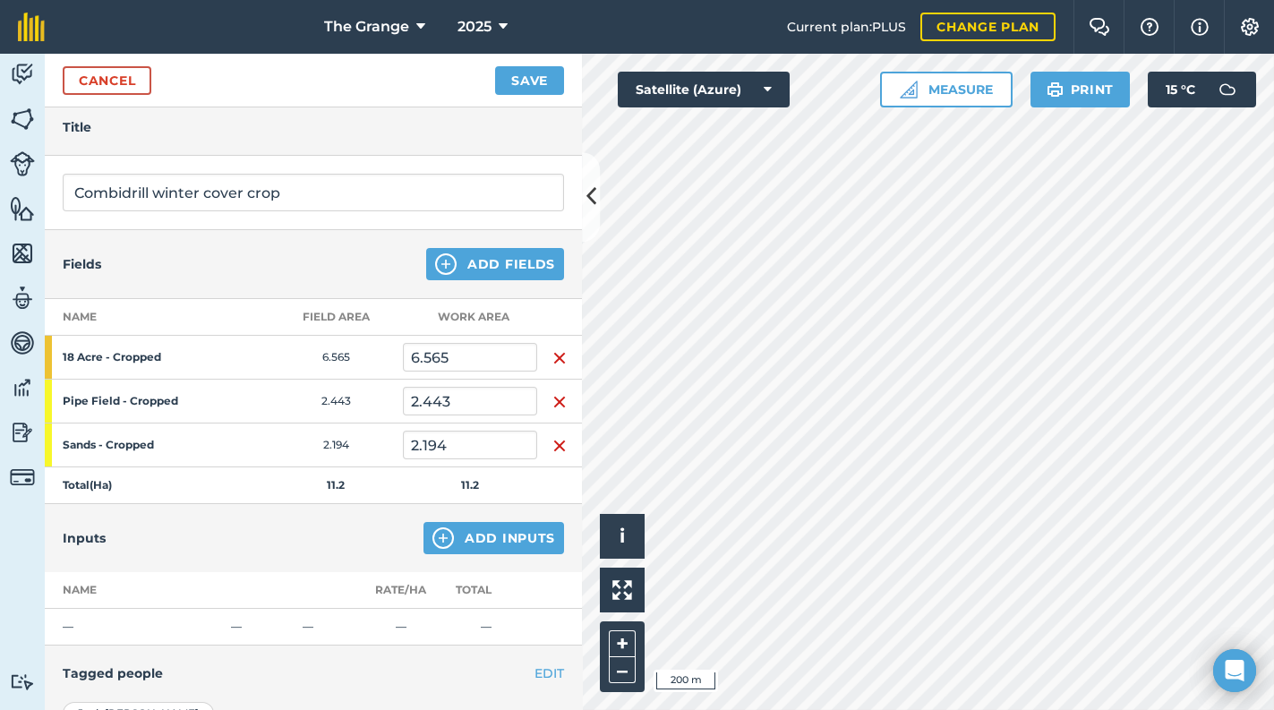
scroll to position [228, 0]
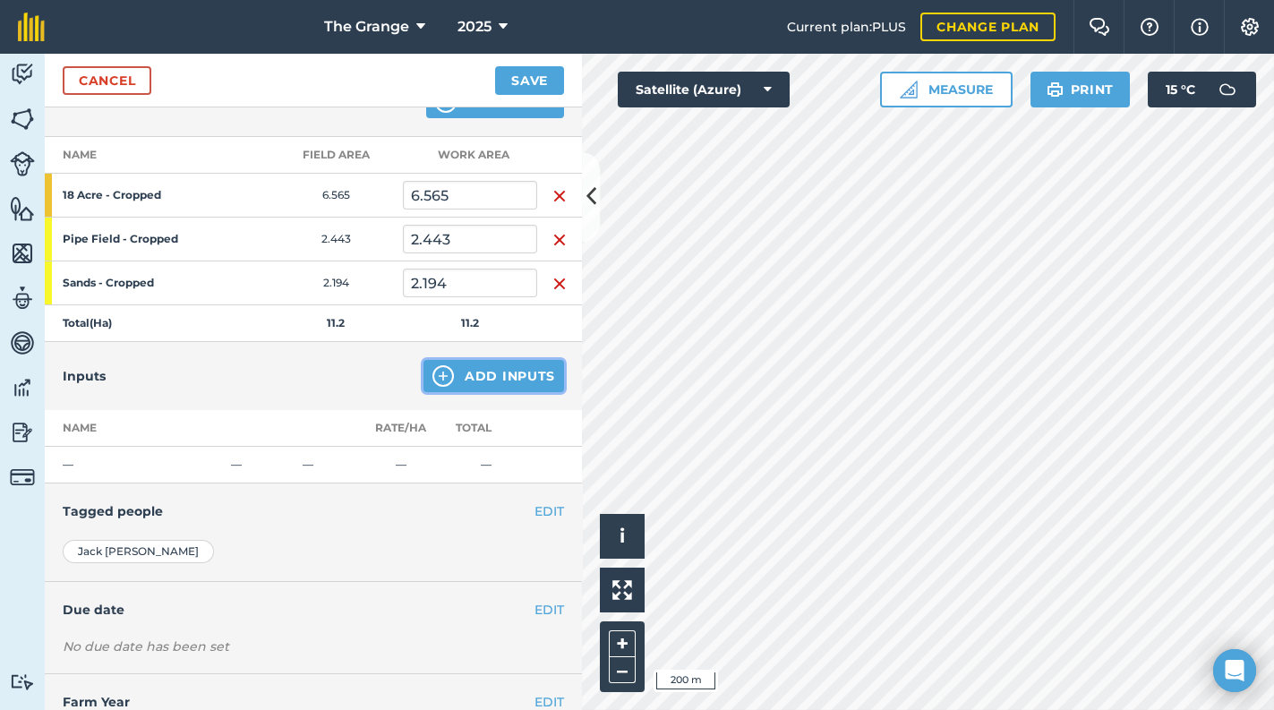
click at [498, 372] on button "Add Inputs" at bounding box center [493, 376] width 141 height 32
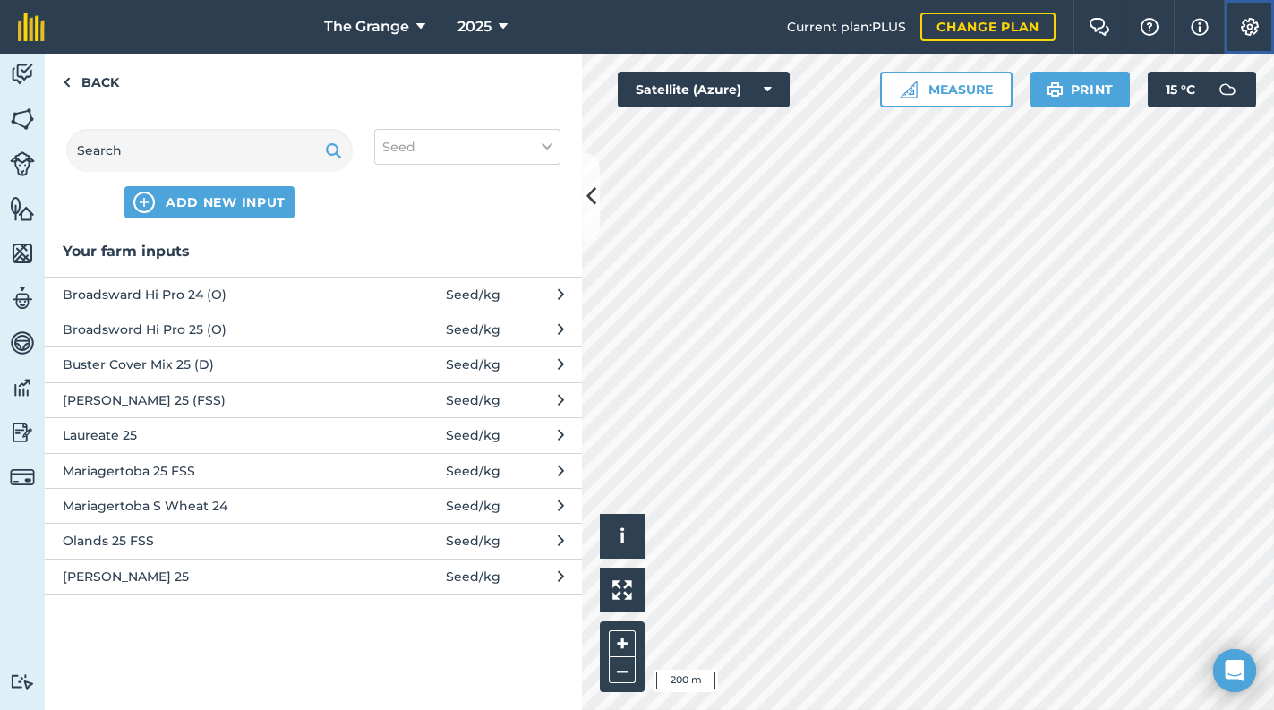
click at [1257, 36] on button "Settings" at bounding box center [1249, 27] width 50 height 54
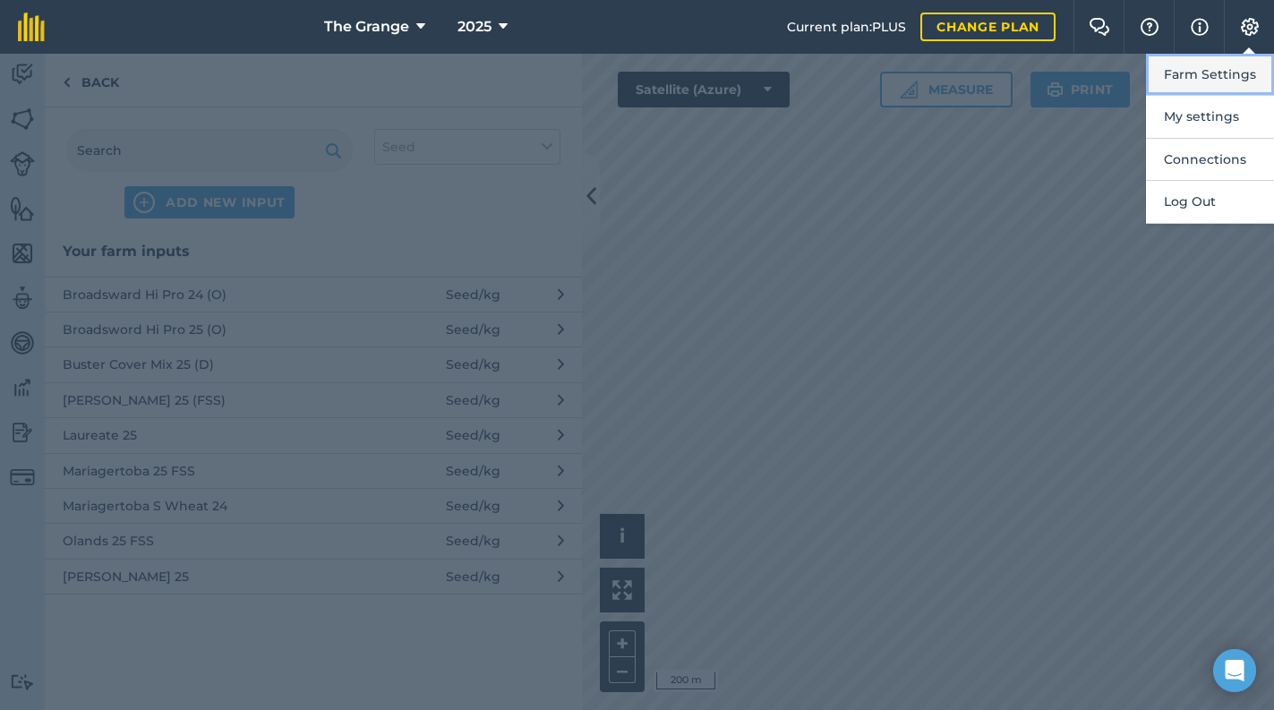
click at [1237, 75] on button "Farm Settings" at bounding box center [1210, 75] width 128 height 42
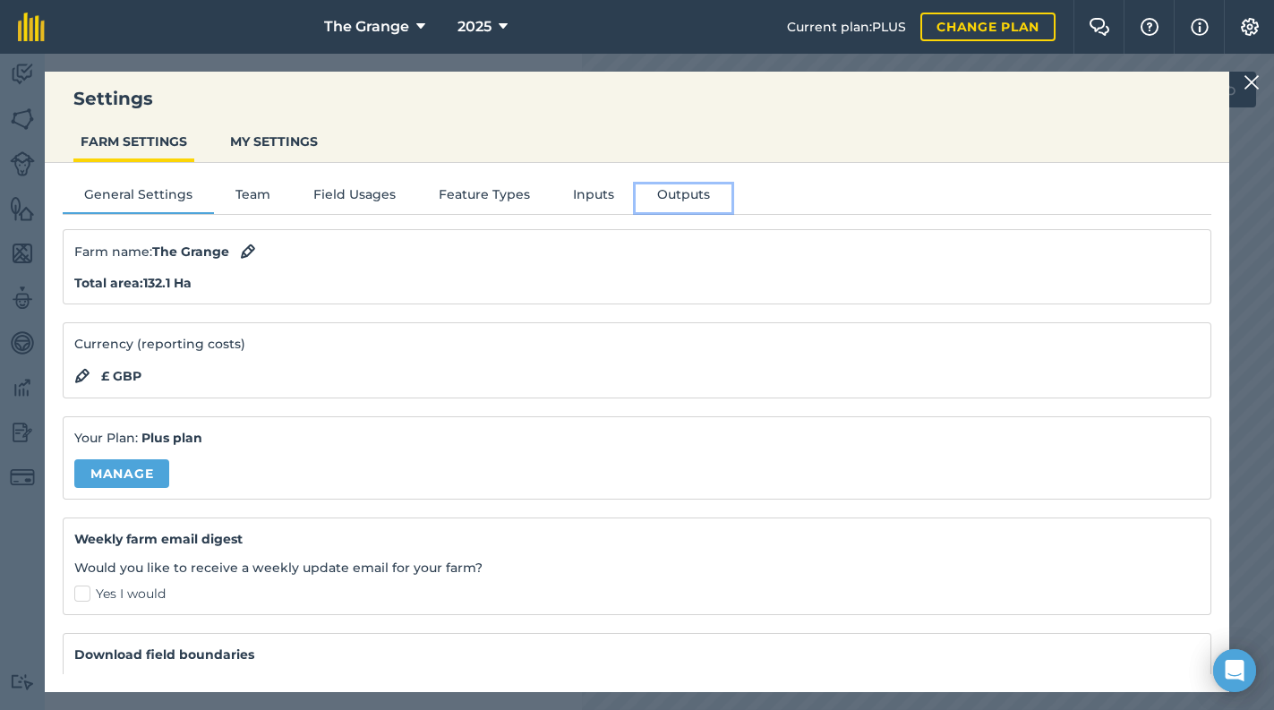
click at [706, 200] on button "Outputs" at bounding box center [684, 197] width 96 height 27
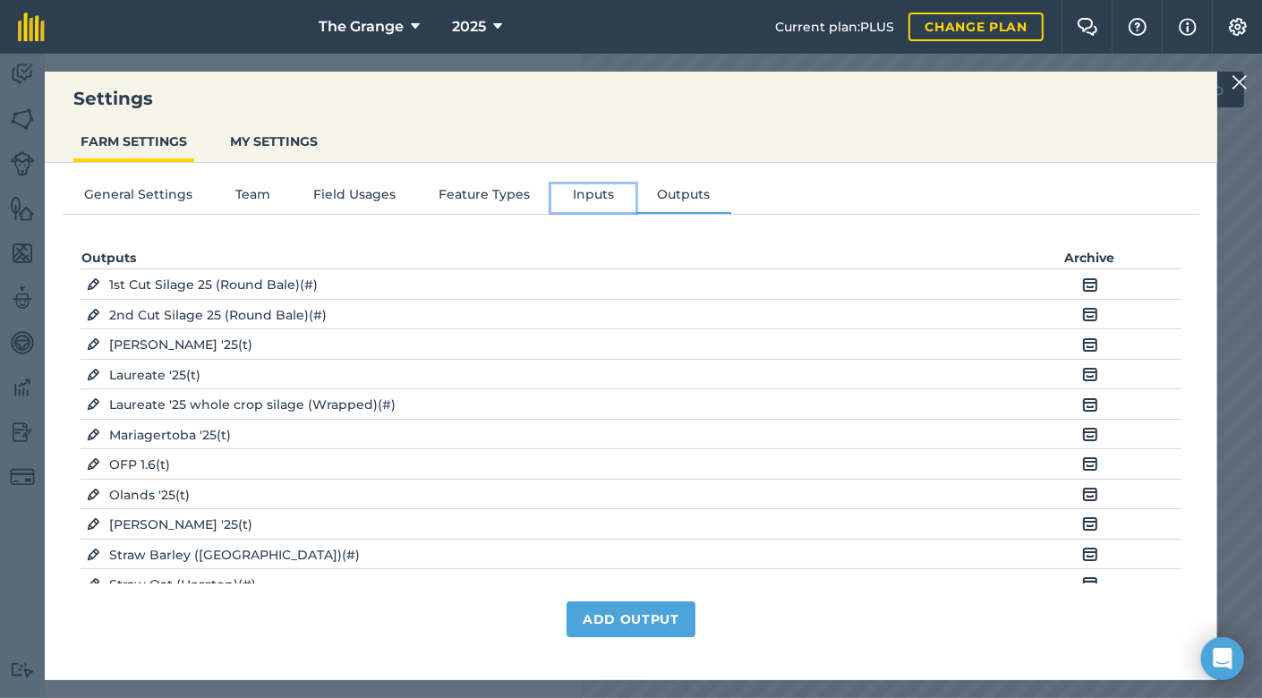
click at [580, 192] on button "Inputs" at bounding box center [593, 197] width 84 height 27
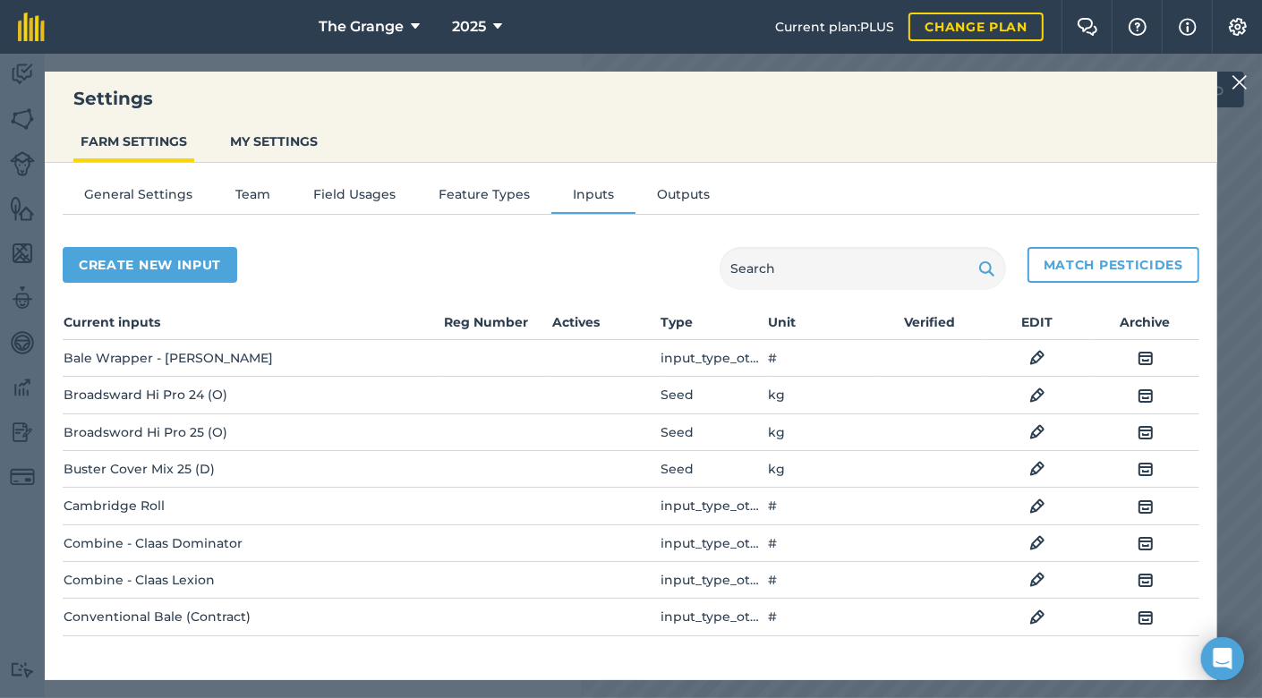
click at [1047, 470] on td "EDIT" at bounding box center [1038, 469] width 108 height 37
click at [1033, 470] on img at bounding box center [1037, 468] width 16 height 21
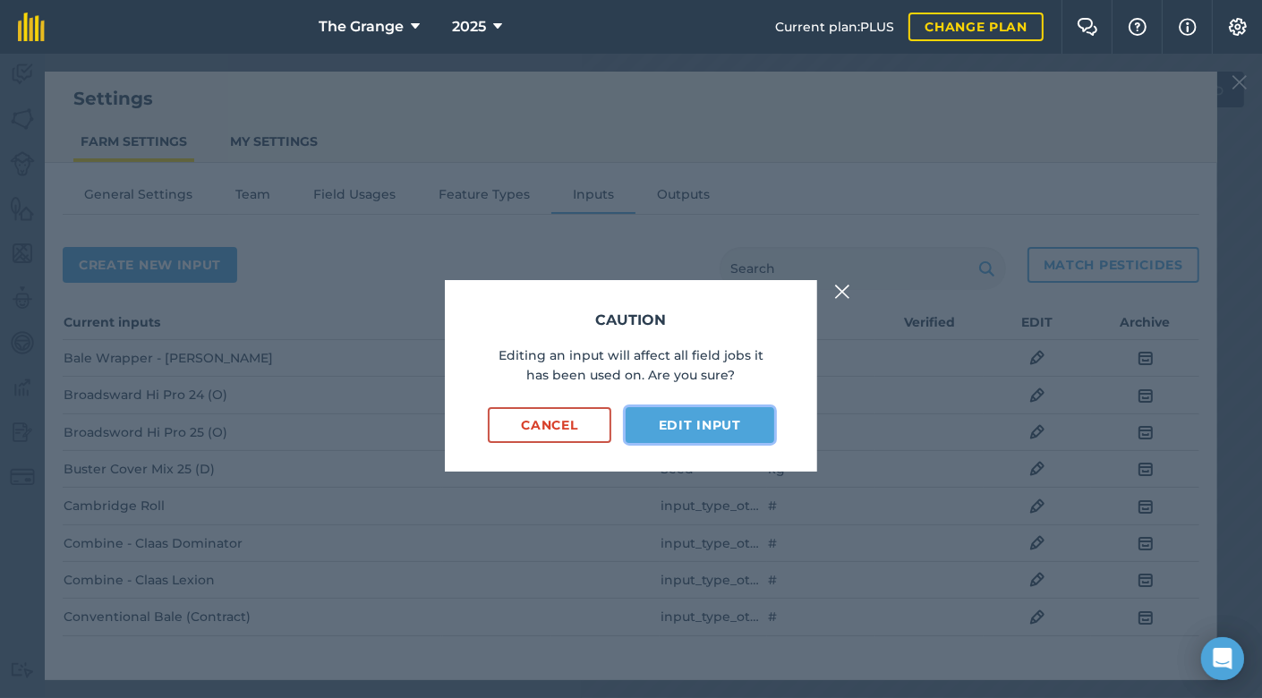
click at [678, 425] on button "Edit input" at bounding box center [700, 425] width 149 height 36
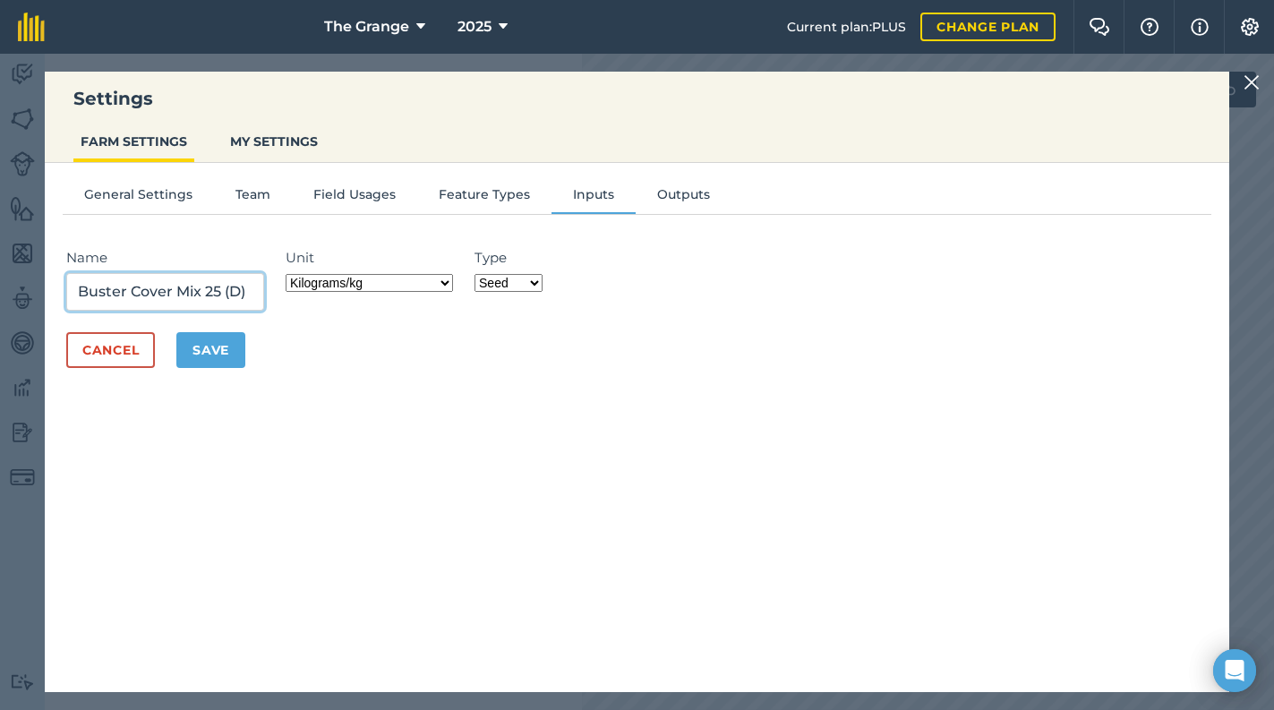
click at [239, 286] on input "Buster Cover Mix 25 (D)" at bounding box center [165, 292] width 198 height 38
click at [235, 353] on button "Save" at bounding box center [210, 350] width 69 height 36
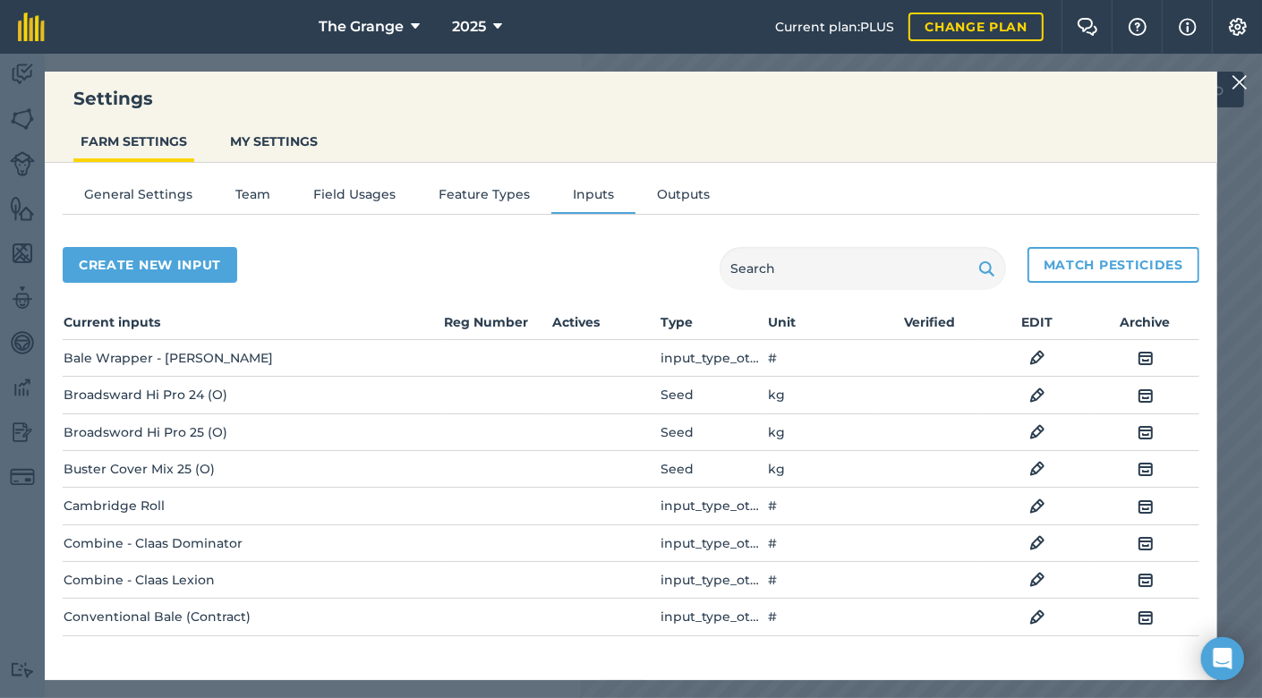
click at [1246, 76] on img at bounding box center [1240, 82] width 16 height 21
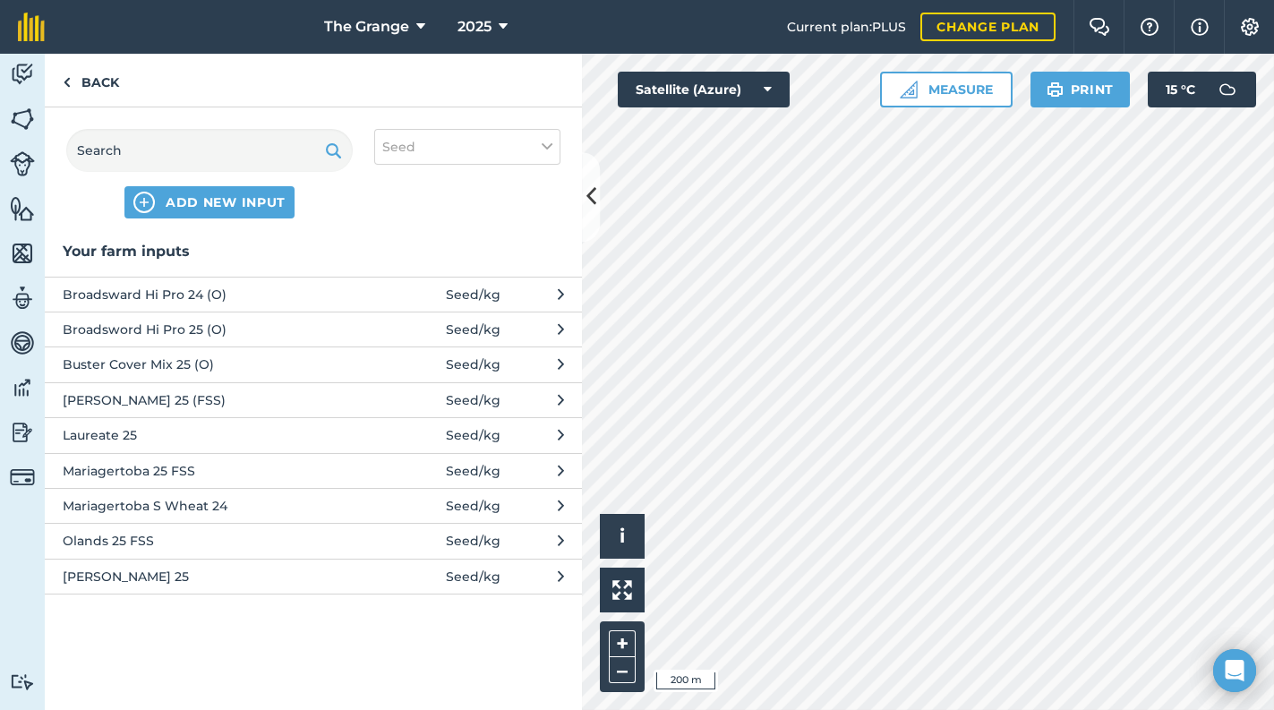
click at [232, 368] on span "Buster Cover Mix 25 (O)" at bounding box center [209, 364] width 293 height 20
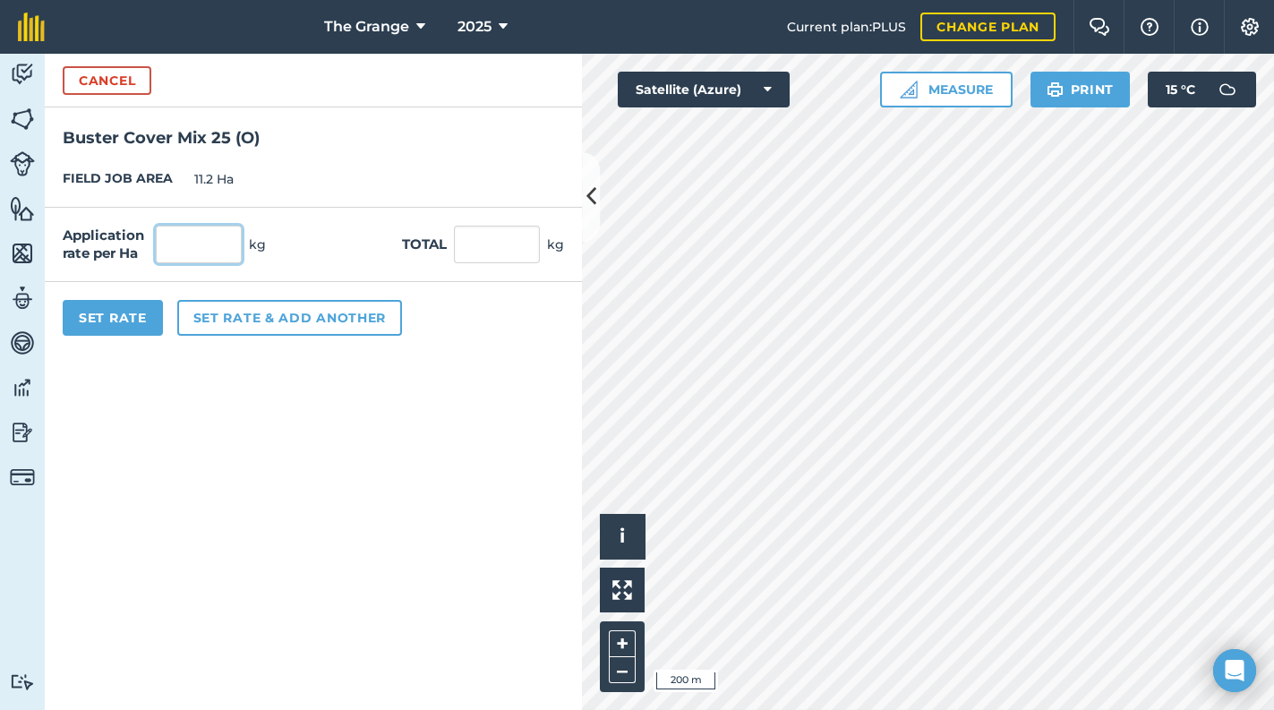
click at [206, 252] on input "text" at bounding box center [199, 245] width 86 height 38
click at [204, 393] on form "Cancel Buster Cover Mix 25 (O) FIELD JOB AREA 11.2 Ha Application rate per Ha 1…" at bounding box center [313, 382] width 537 height 656
click at [105, 317] on button "Set Rate" at bounding box center [113, 318] width 100 height 36
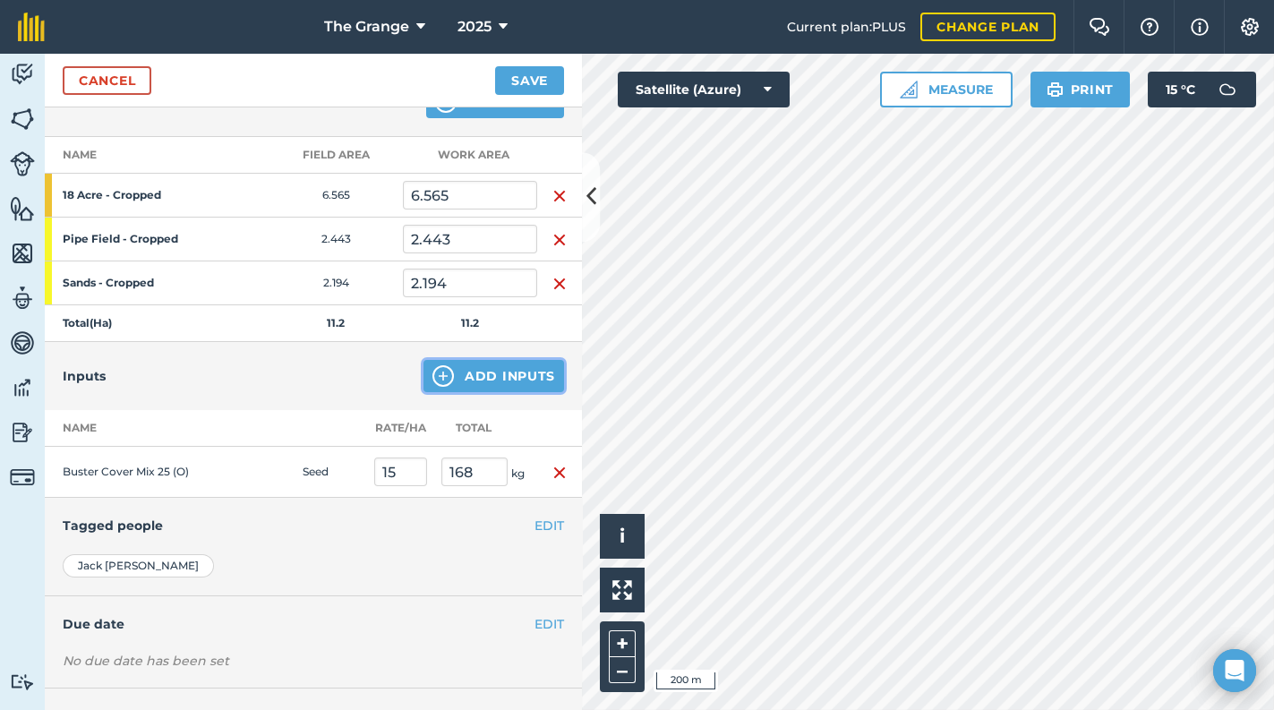
click at [496, 373] on button "Add Inputs" at bounding box center [493, 376] width 141 height 32
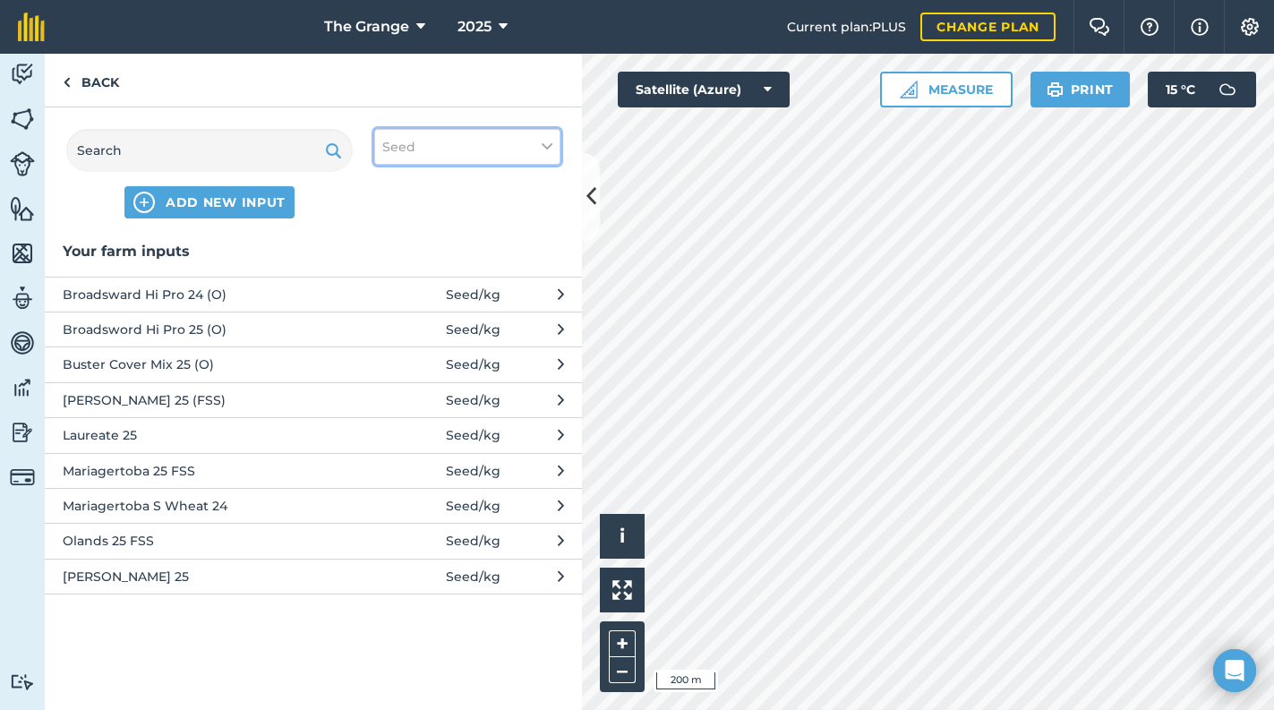
click at [434, 146] on button "Seed" at bounding box center [467, 147] width 186 height 36
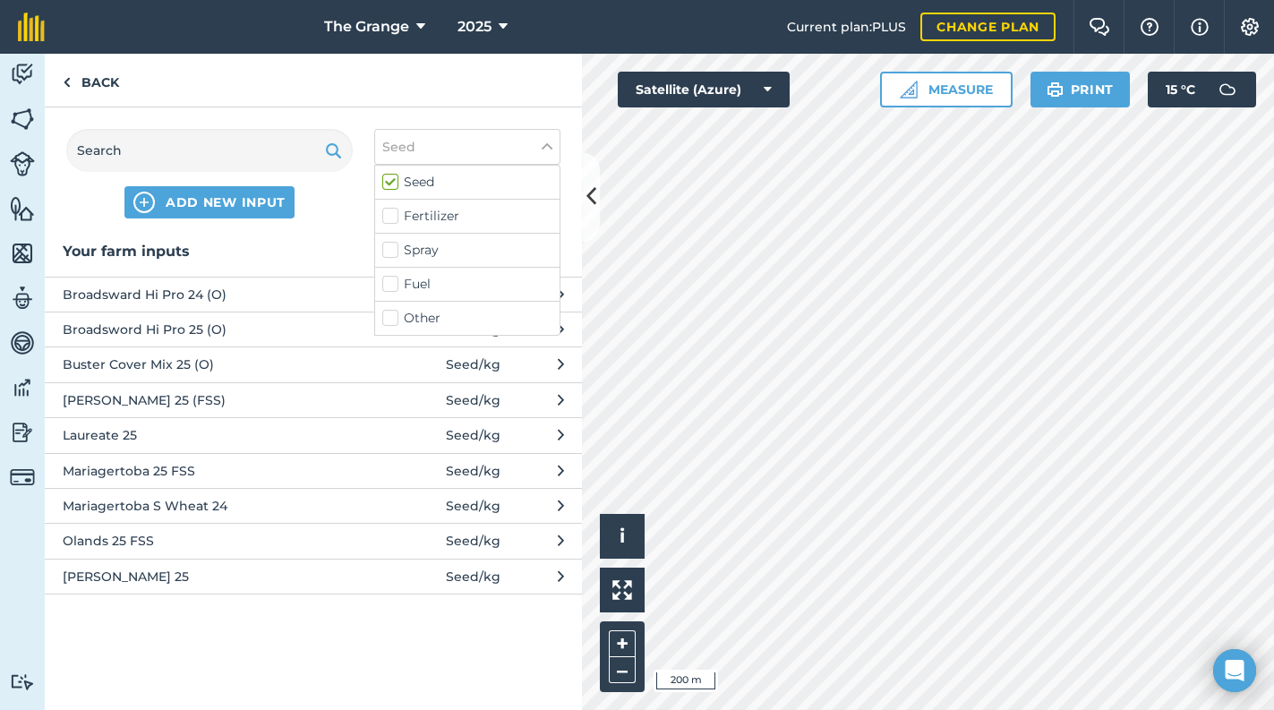
click at [453, 324] on label "Other" at bounding box center [467, 318] width 170 height 19
click at [394, 320] on input "Other" at bounding box center [388, 315] width 12 height 12
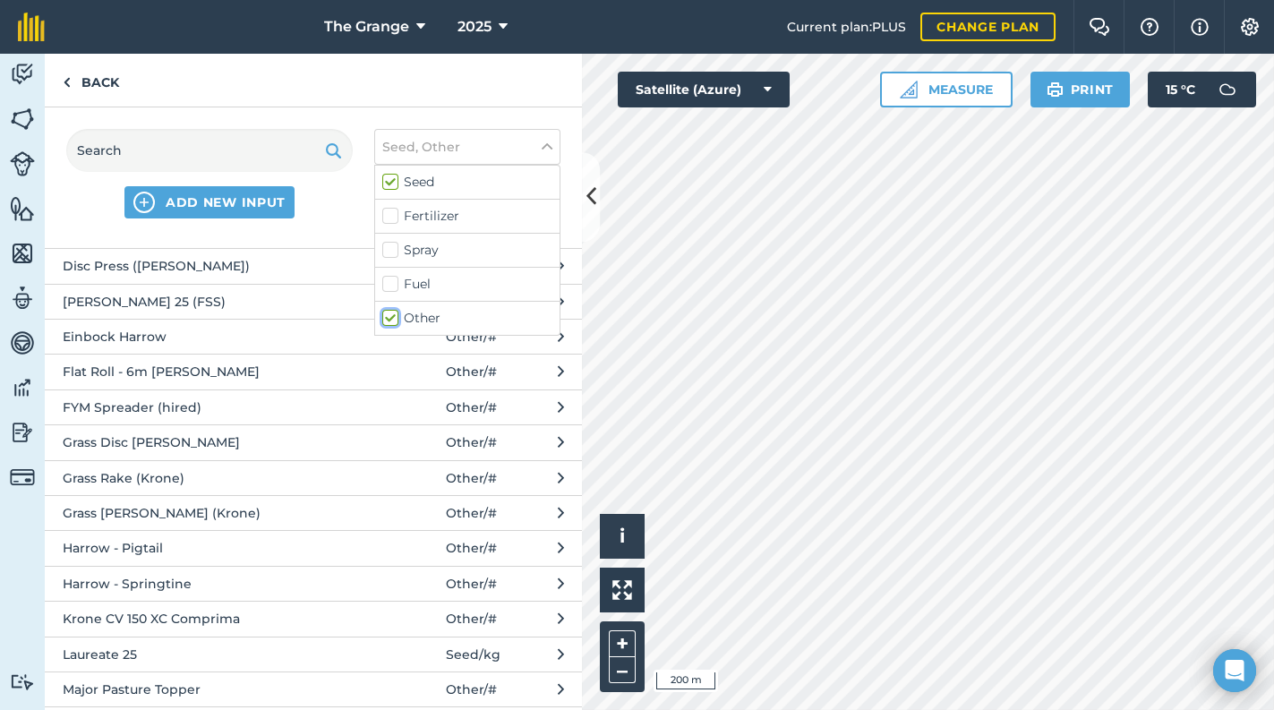
scroll to position [685, 0]
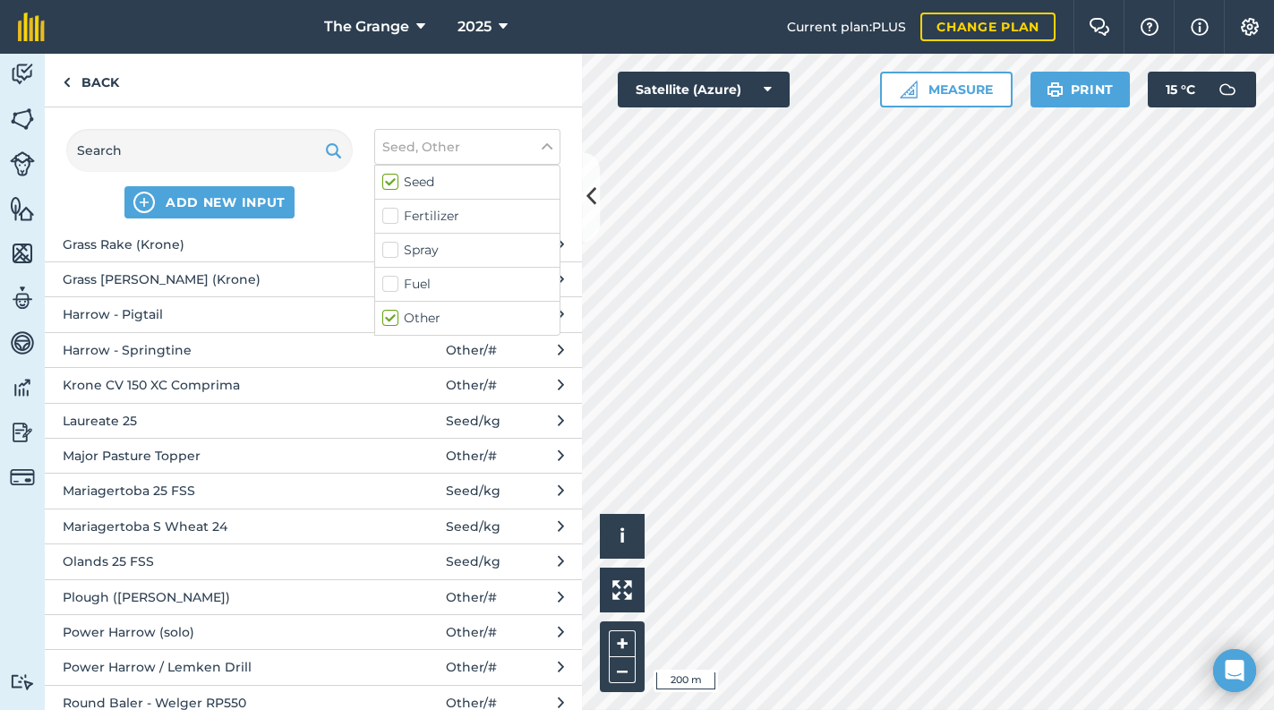
click at [198, 662] on span "Power Harrow / Lemken Drill" at bounding box center [209, 667] width 293 height 20
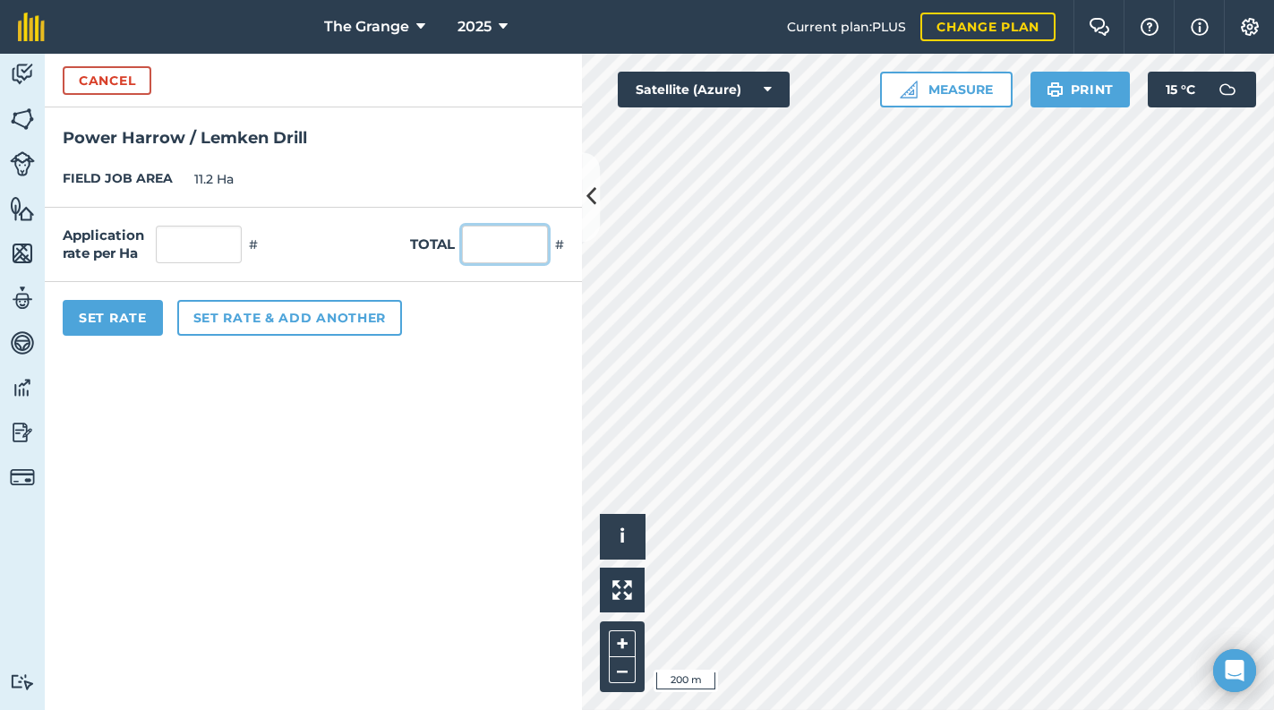
click at [531, 259] on input "text" at bounding box center [505, 245] width 86 height 38
click at [360, 386] on form "Cancel Power Harrow / Lemken Drill FIELD JOB AREA 11.2 Ha Application rate per …" at bounding box center [313, 382] width 537 height 656
click at [104, 318] on button "Set Rate" at bounding box center [113, 318] width 100 height 36
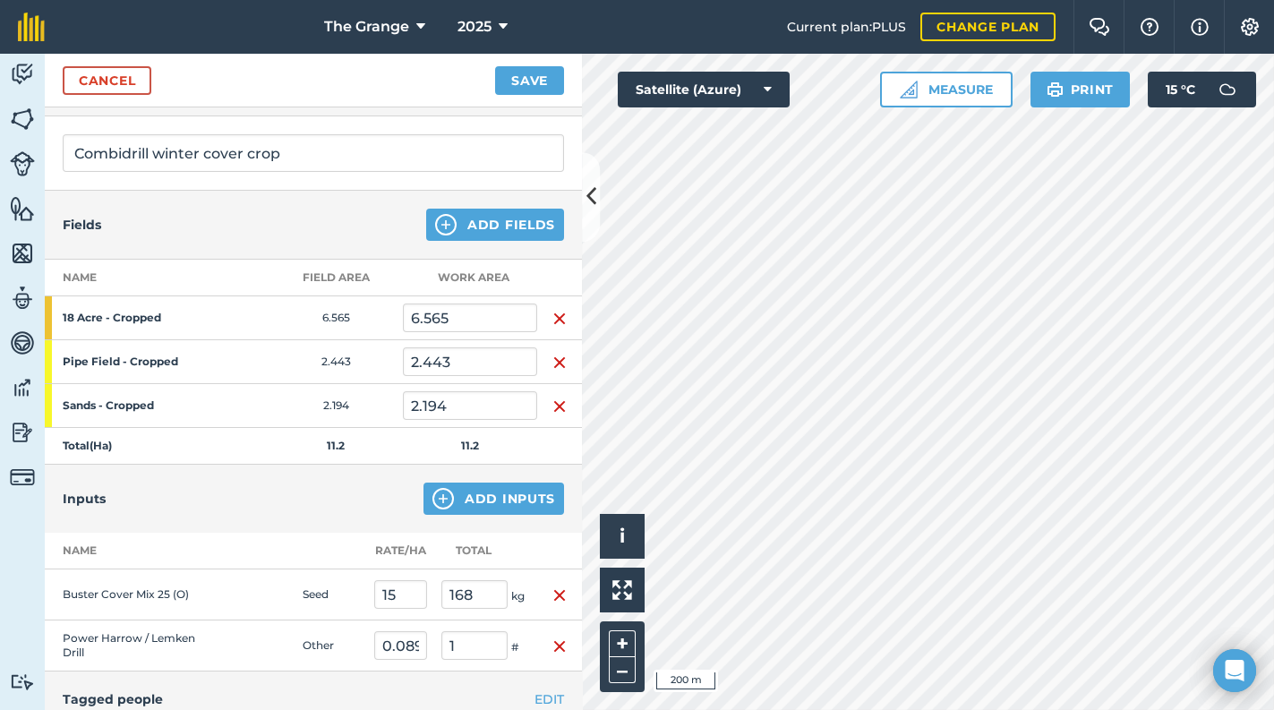
scroll to position [0, 0]
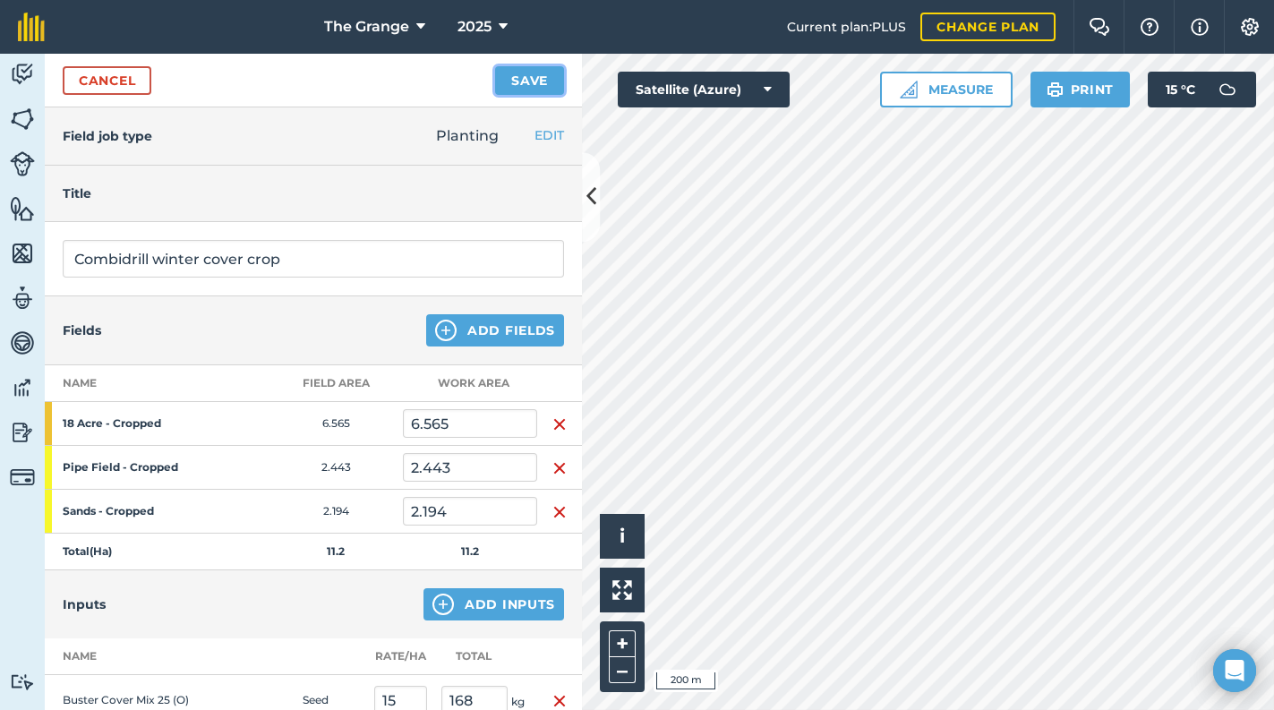
click at [521, 76] on button "Save" at bounding box center [529, 80] width 69 height 29
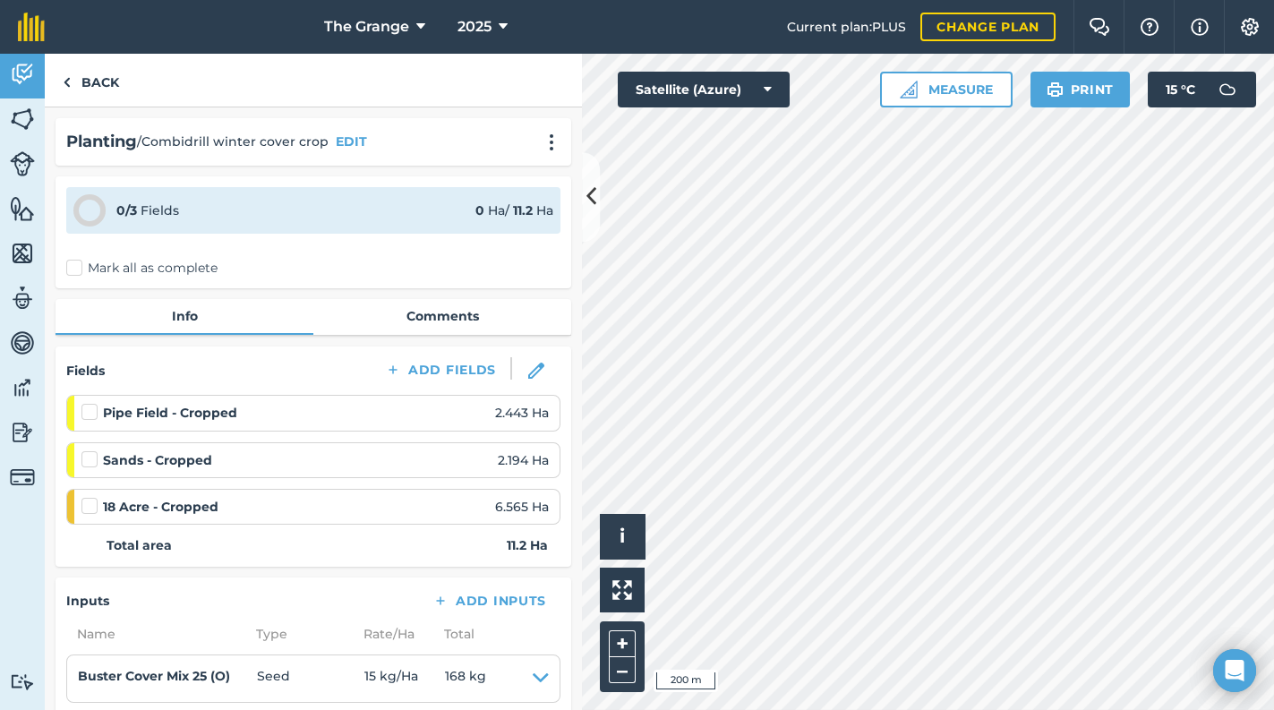
click at [149, 267] on label "Mark all as complete" at bounding box center [141, 268] width 151 height 19
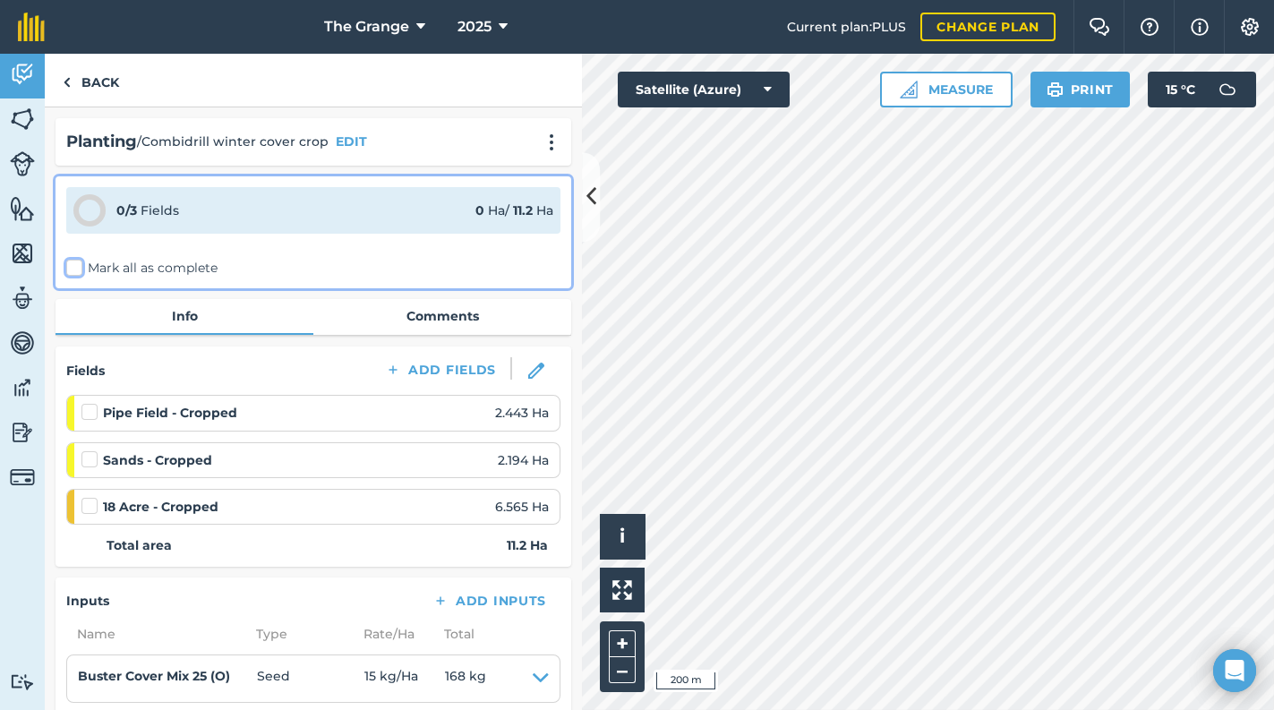
click at [78, 267] on input "Mark all as complete" at bounding box center [72, 265] width 12 height 12
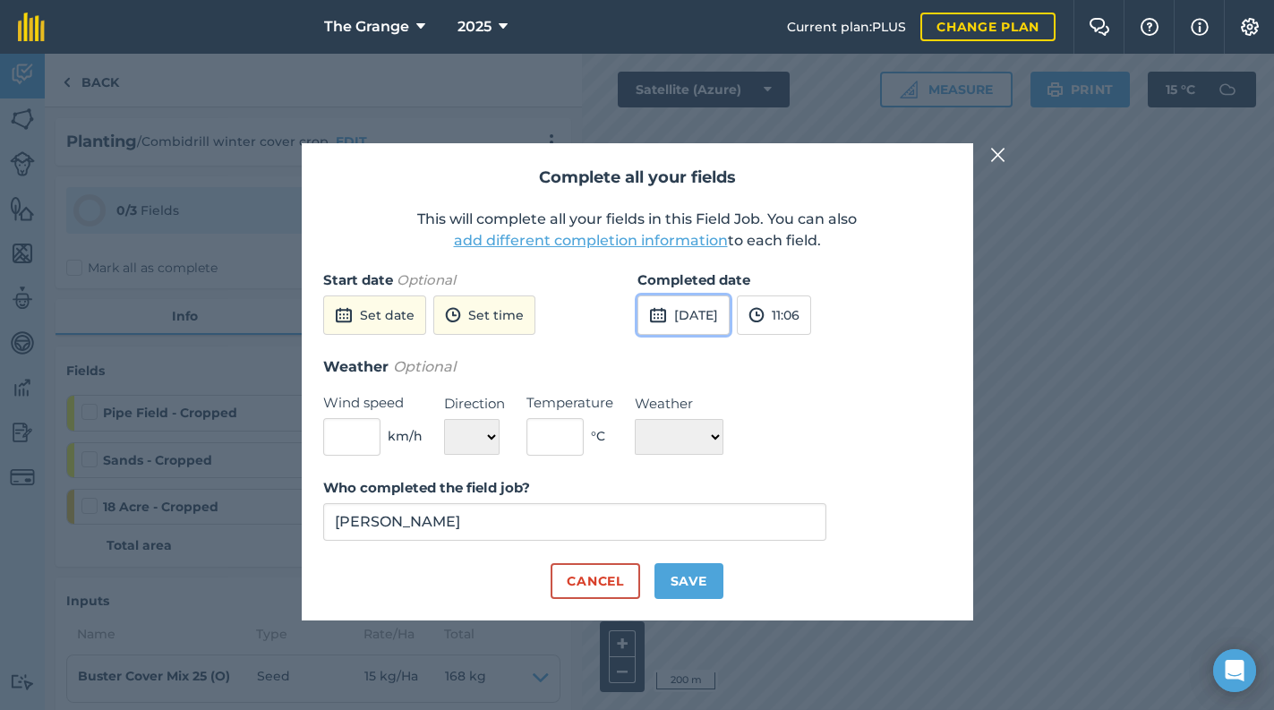
click at [729, 315] on button "[DATE]" at bounding box center [683, 314] width 92 height 39
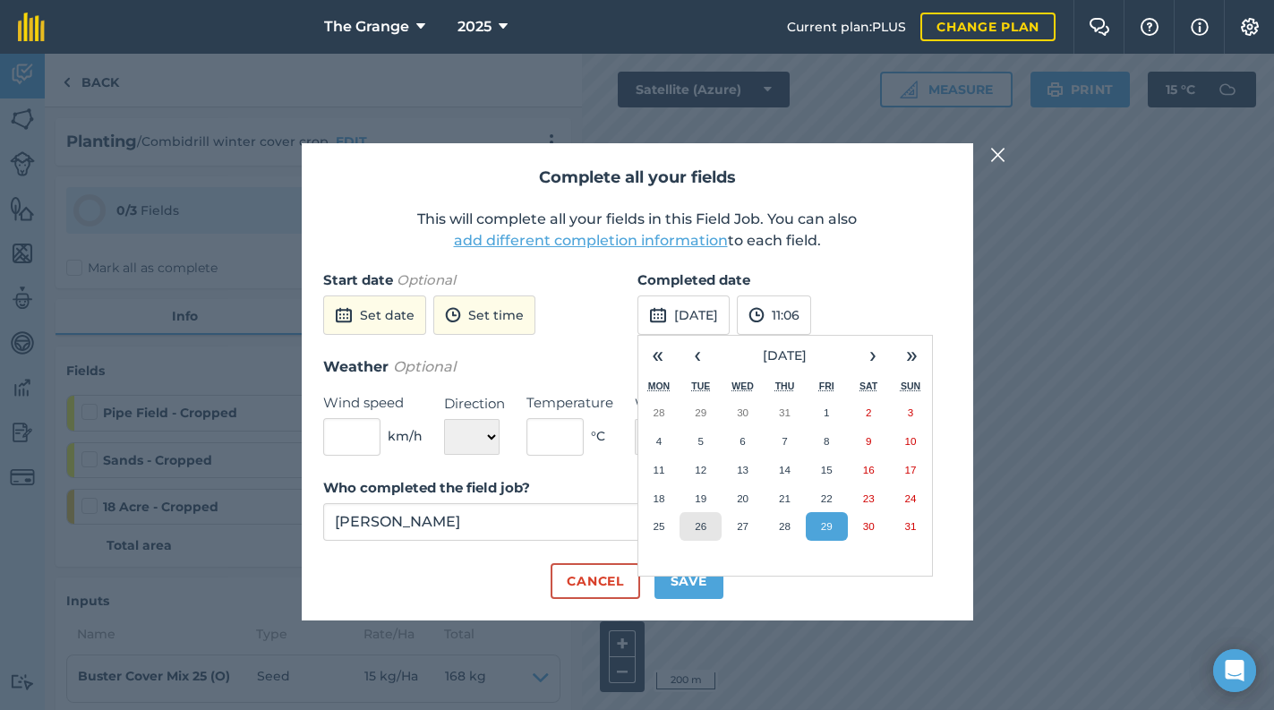
click at [698, 534] on button "26" at bounding box center [700, 526] width 42 height 29
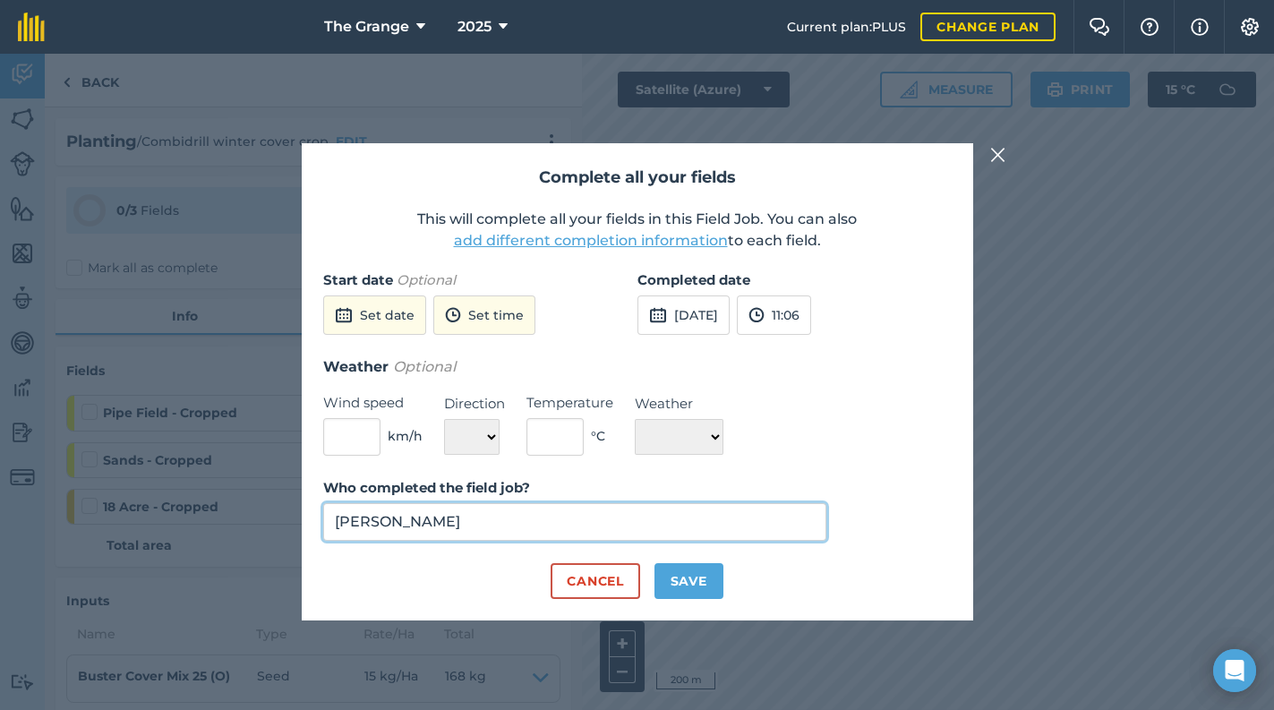
click at [469, 514] on input "[PERSON_NAME]" at bounding box center [575, 522] width 504 height 38
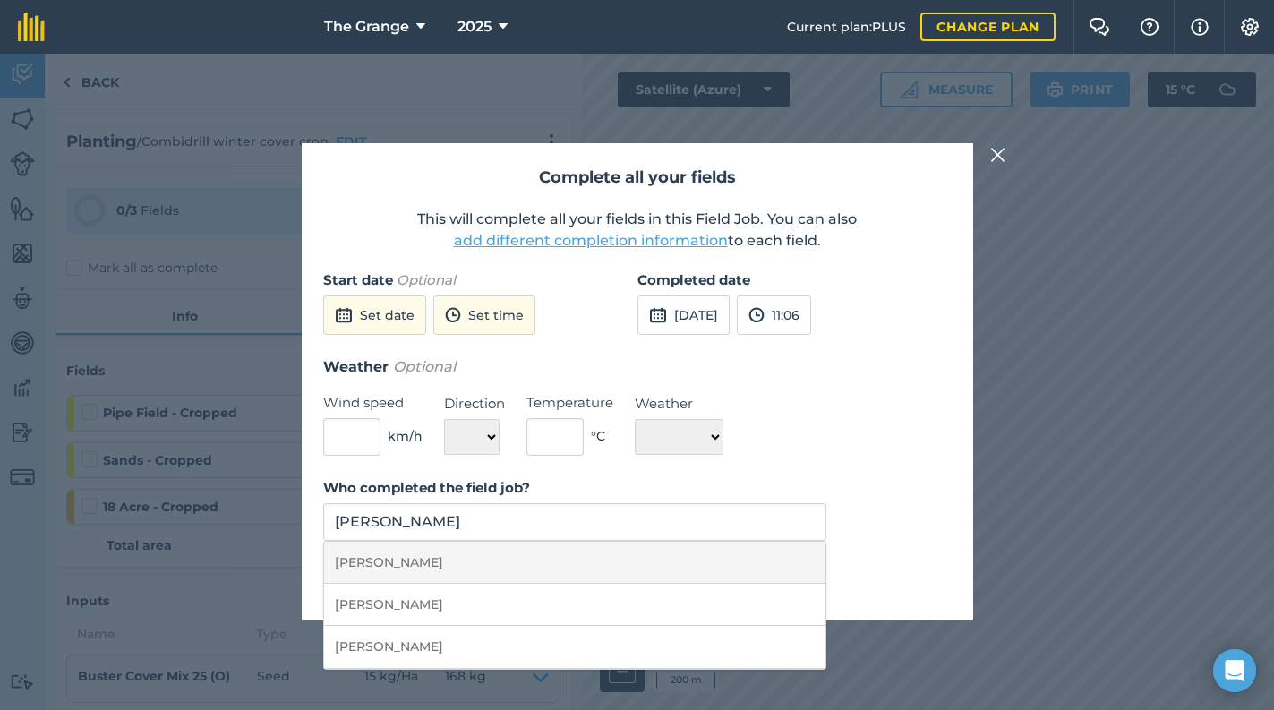
click at [664, 552] on li "[PERSON_NAME]" at bounding box center [575, 563] width 502 height 42
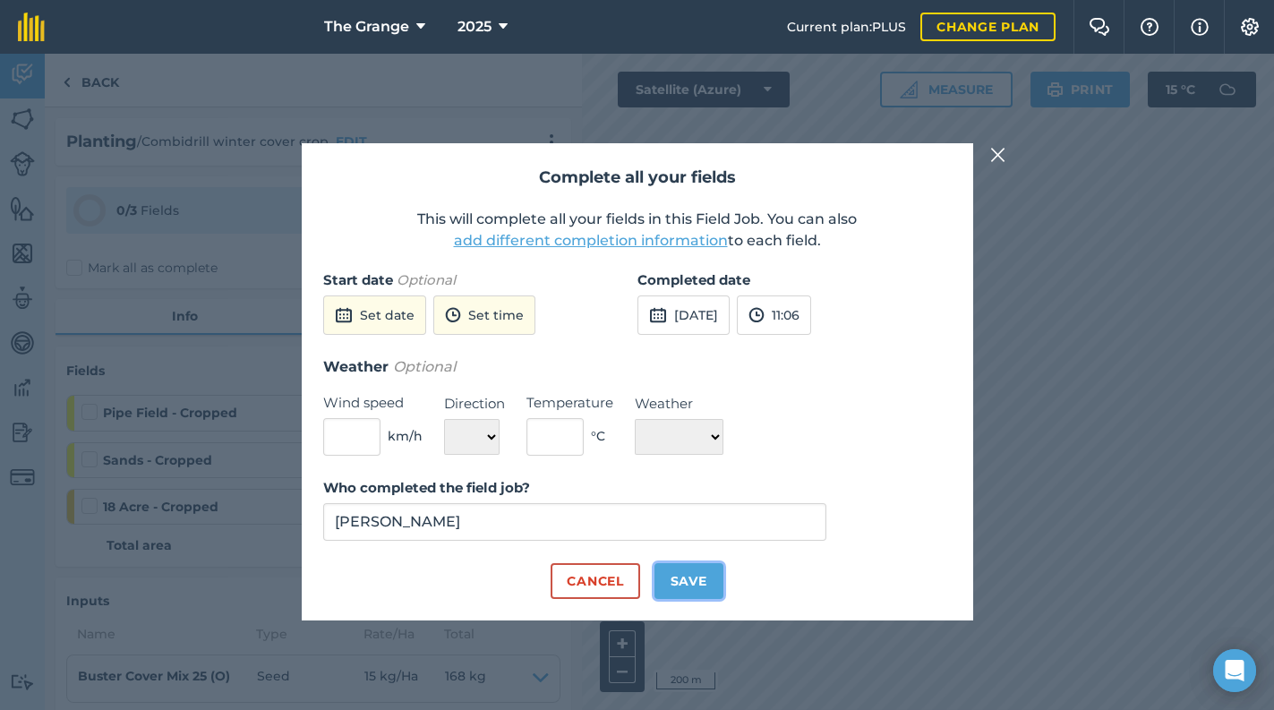
click at [675, 578] on button "Save" at bounding box center [688, 581] width 69 height 36
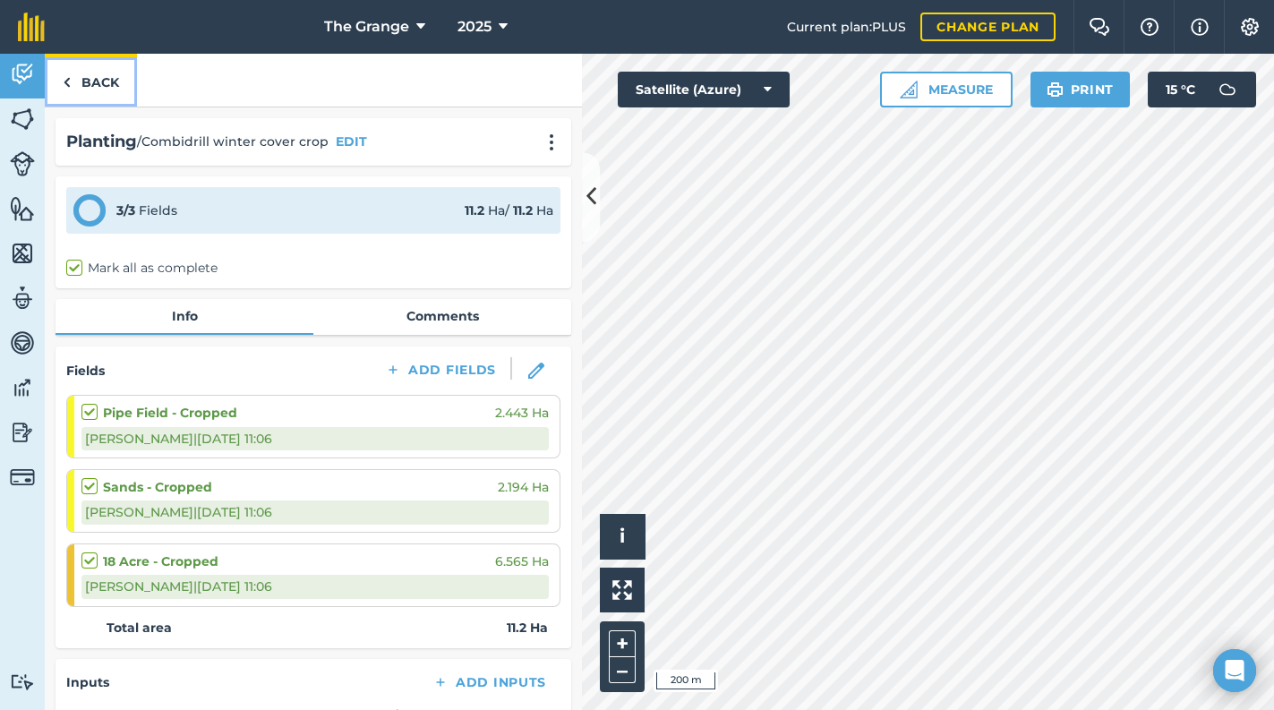
click at [85, 81] on link "Back" at bounding box center [91, 80] width 92 height 53
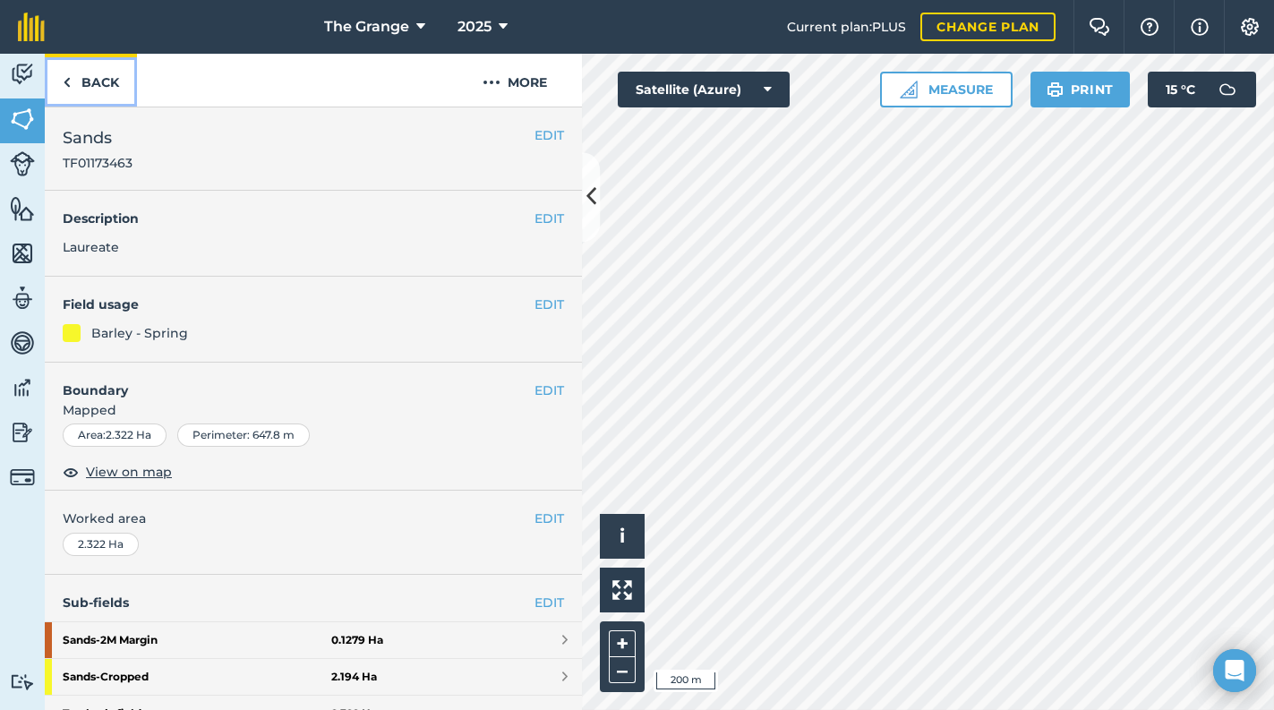
click at [95, 91] on link "Back" at bounding box center [91, 80] width 92 height 53
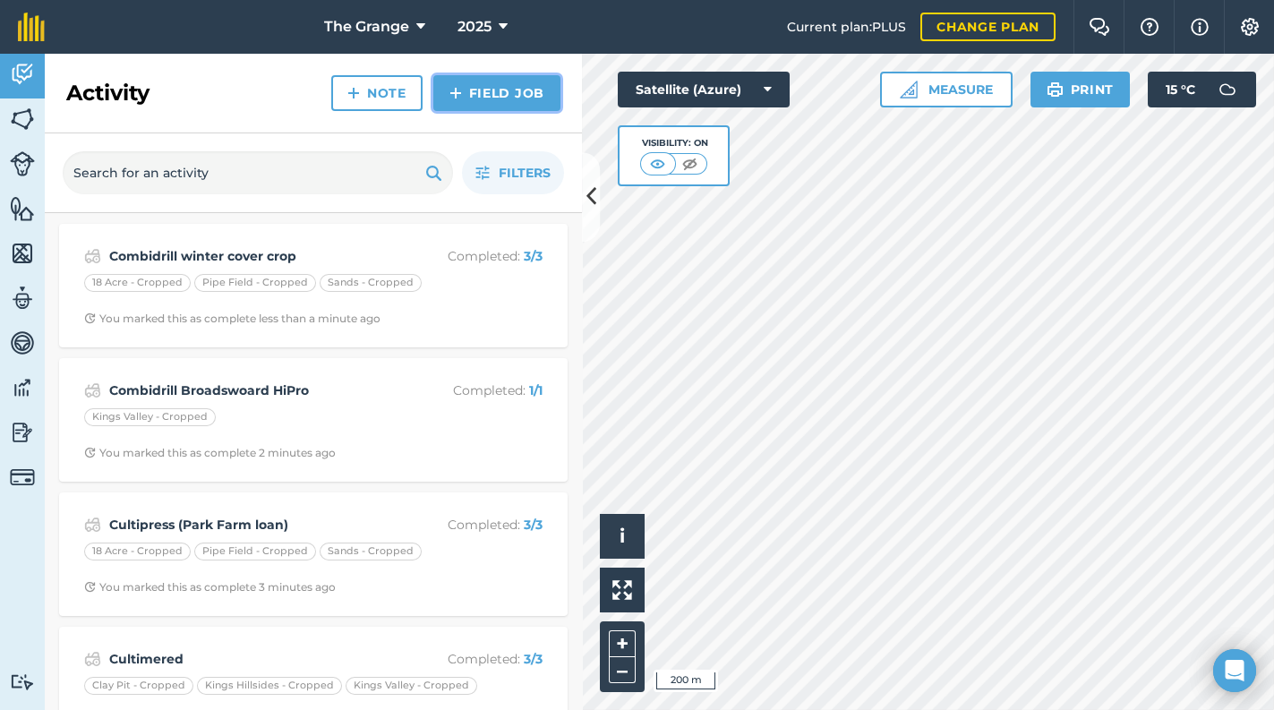
click at [504, 95] on link "Field Job" at bounding box center [496, 93] width 127 height 36
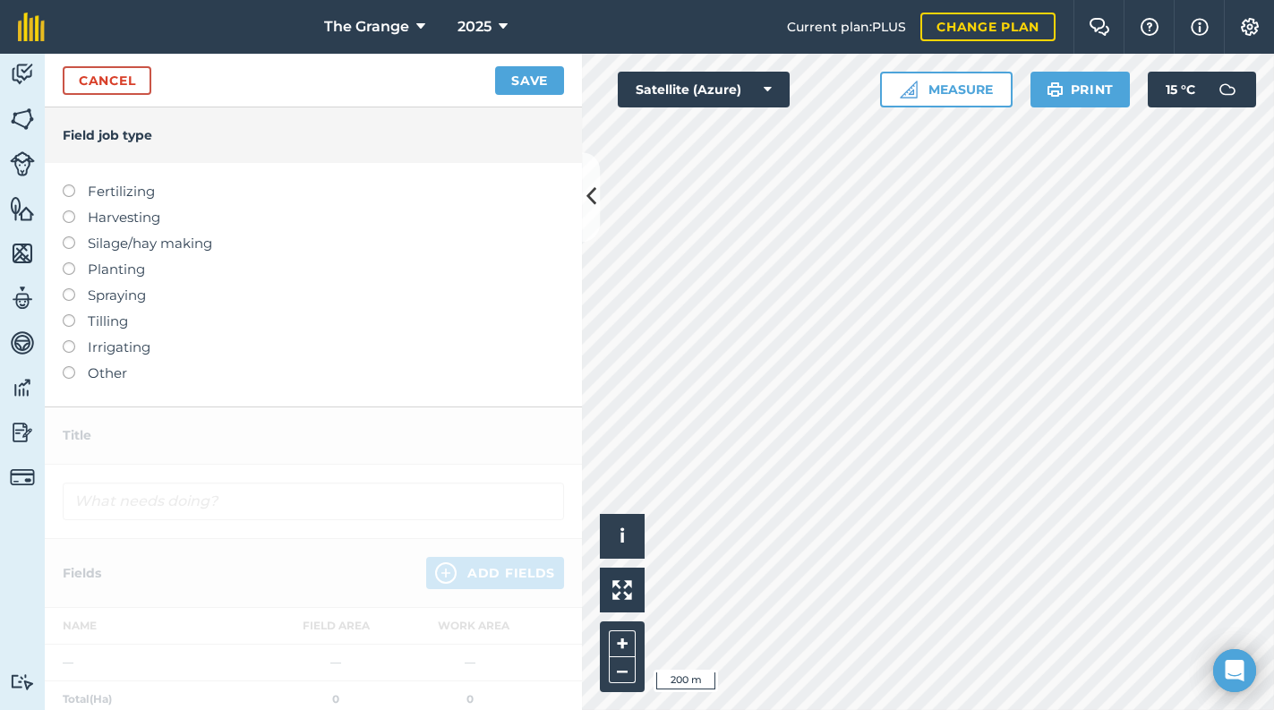
click at [112, 321] on label "Tilling" at bounding box center [313, 321] width 501 height 21
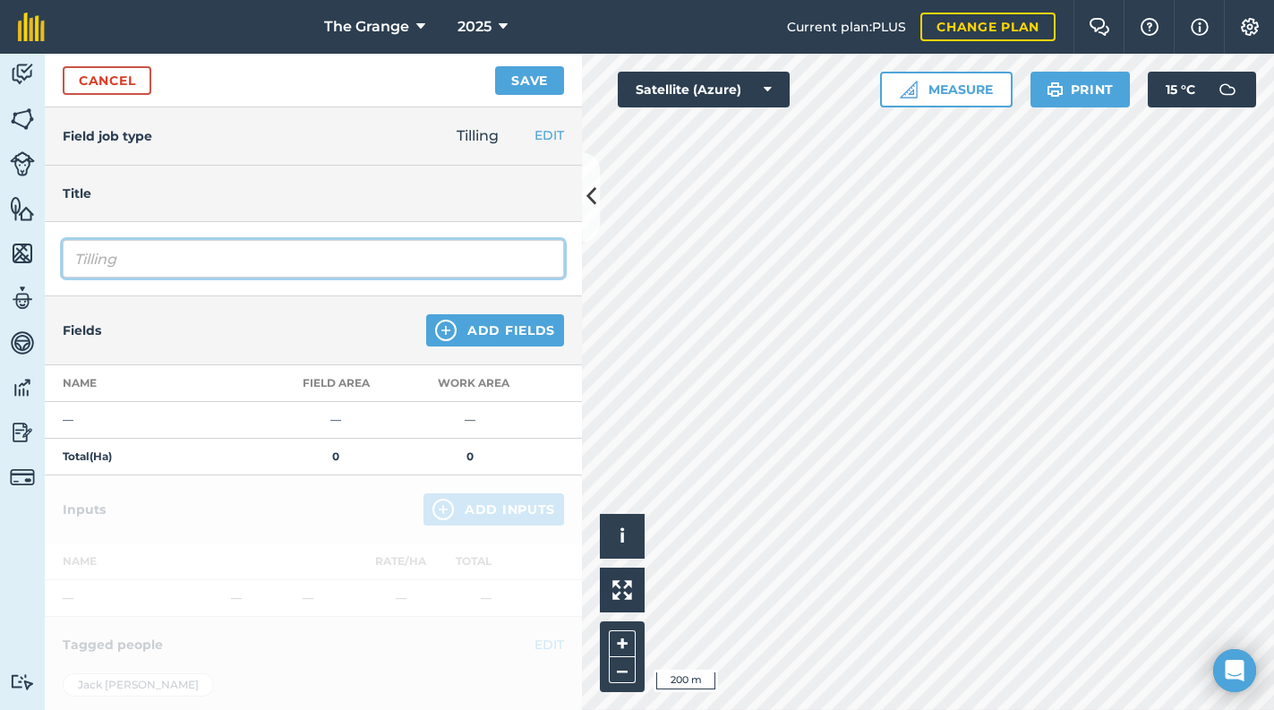
click at [0, 260] on html "The Grange 2025 Current plan : PLUS Change plan Farm Chat Help Info Settings Th…" at bounding box center [637, 355] width 1274 height 710
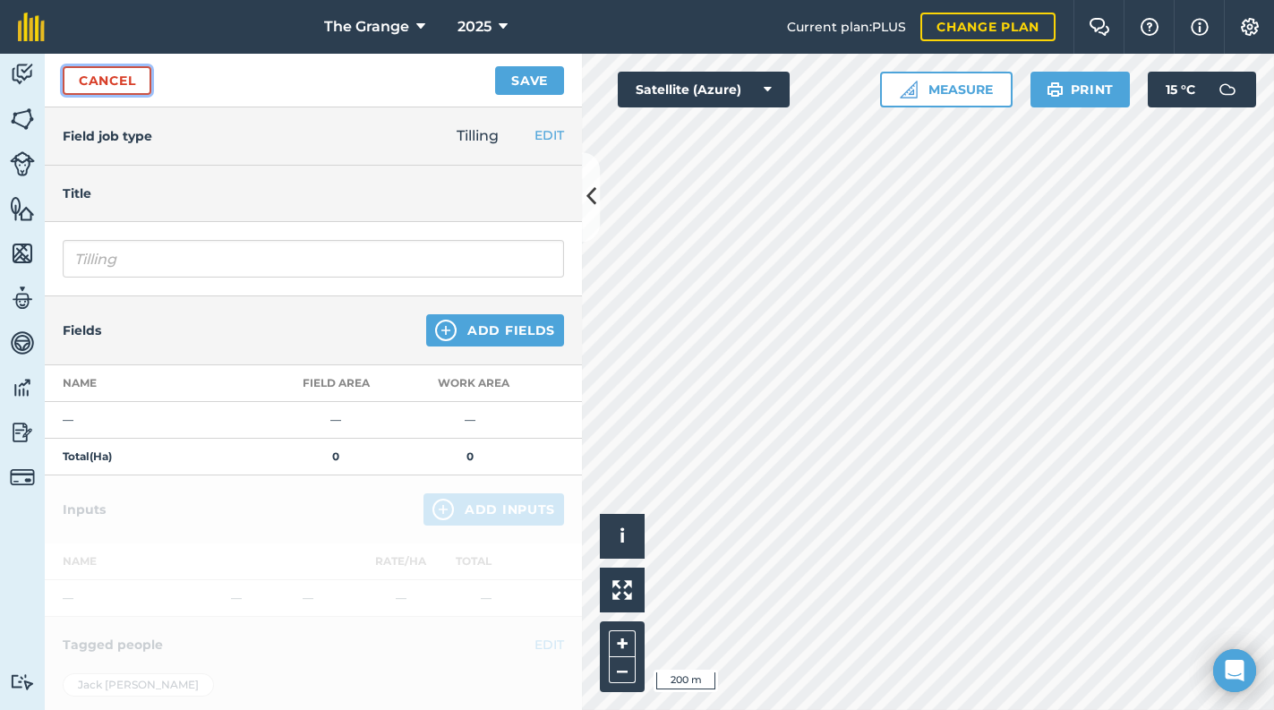
click at [78, 77] on link "Cancel" at bounding box center [107, 80] width 89 height 29
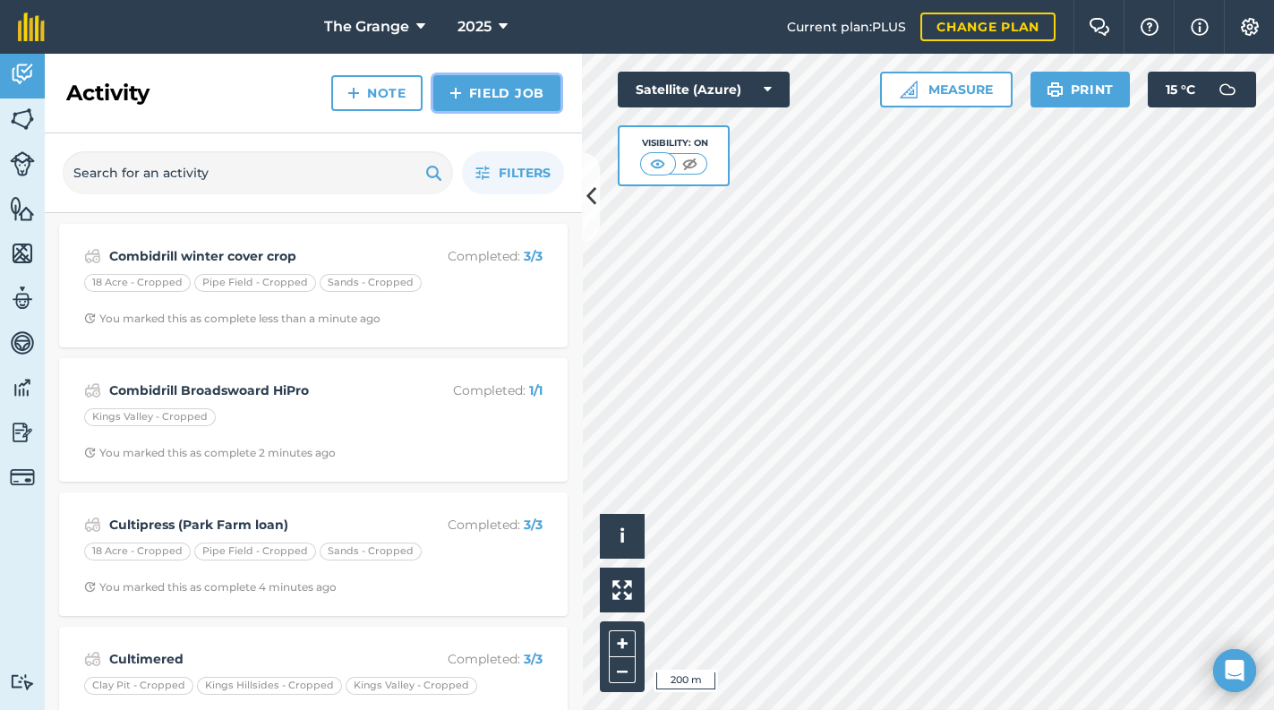
click at [465, 92] on link "Field Job" at bounding box center [496, 93] width 127 height 36
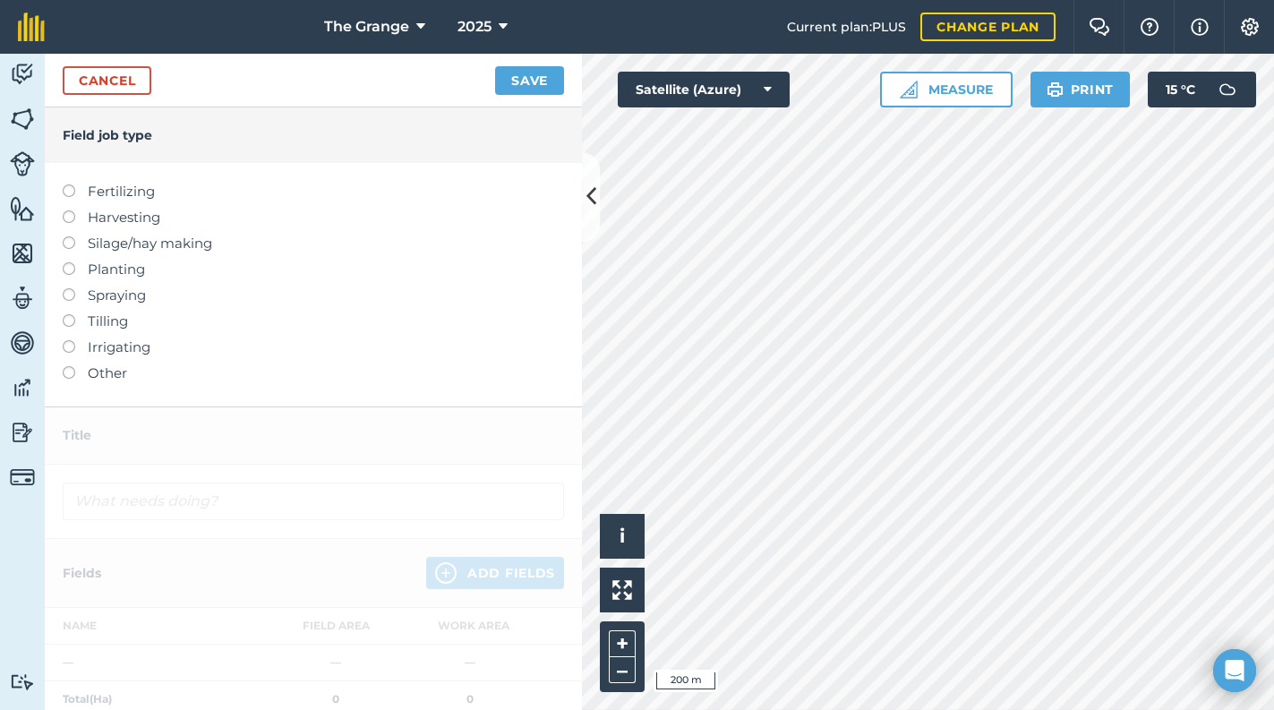
click at [126, 271] on label "Planting" at bounding box center [313, 269] width 501 height 21
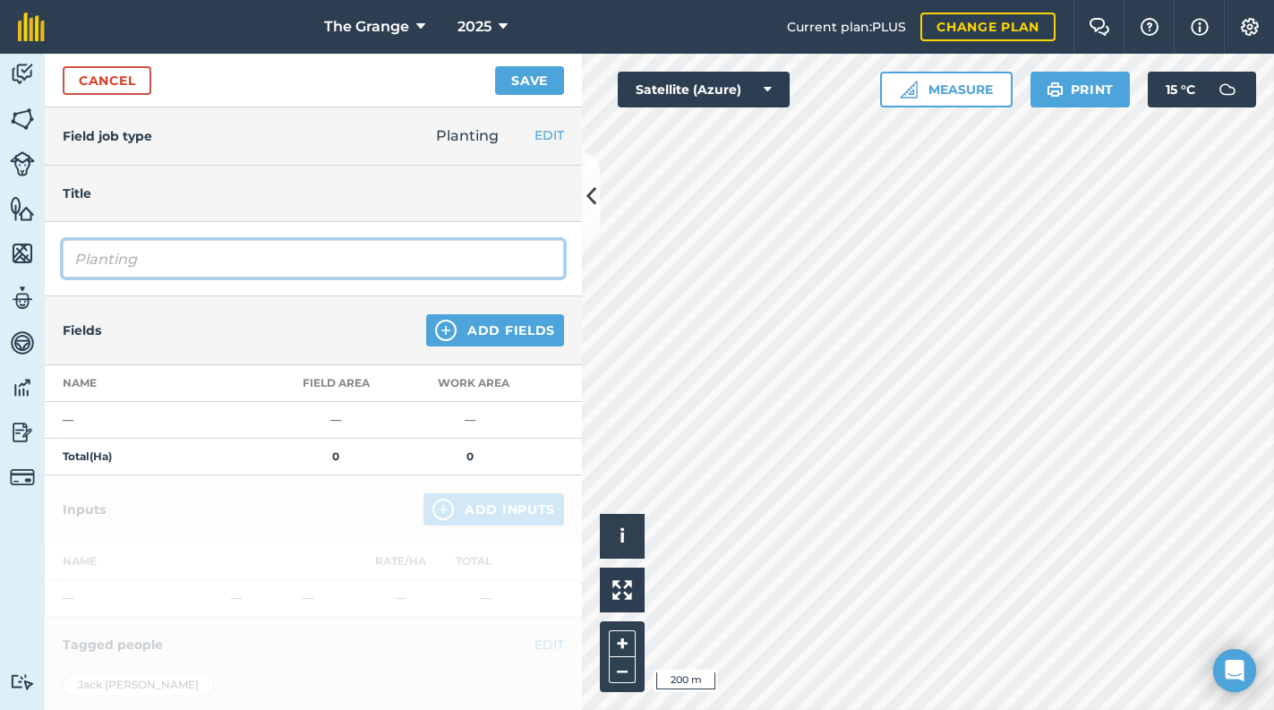
drag, startPoint x: 119, startPoint y: 247, endPoint x: 7, endPoint y: 250, distance: 111.9
click at [7, 250] on div "Activity Fields Livestock Features Maps Team Vehicles Data Reporting Billing Tu…" at bounding box center [637, 382] width 1274 height 656
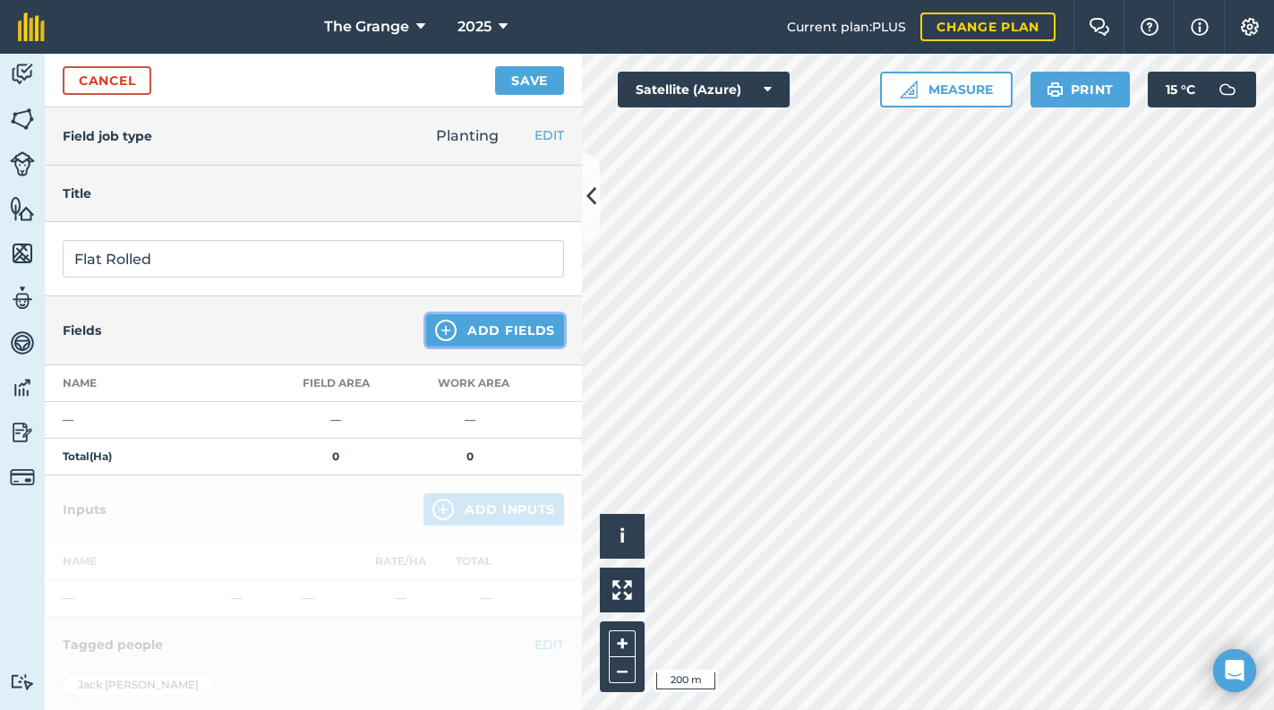
click at [507, 332] on button "Add Fields" at bounding box center [495, 330] width 138 height 32
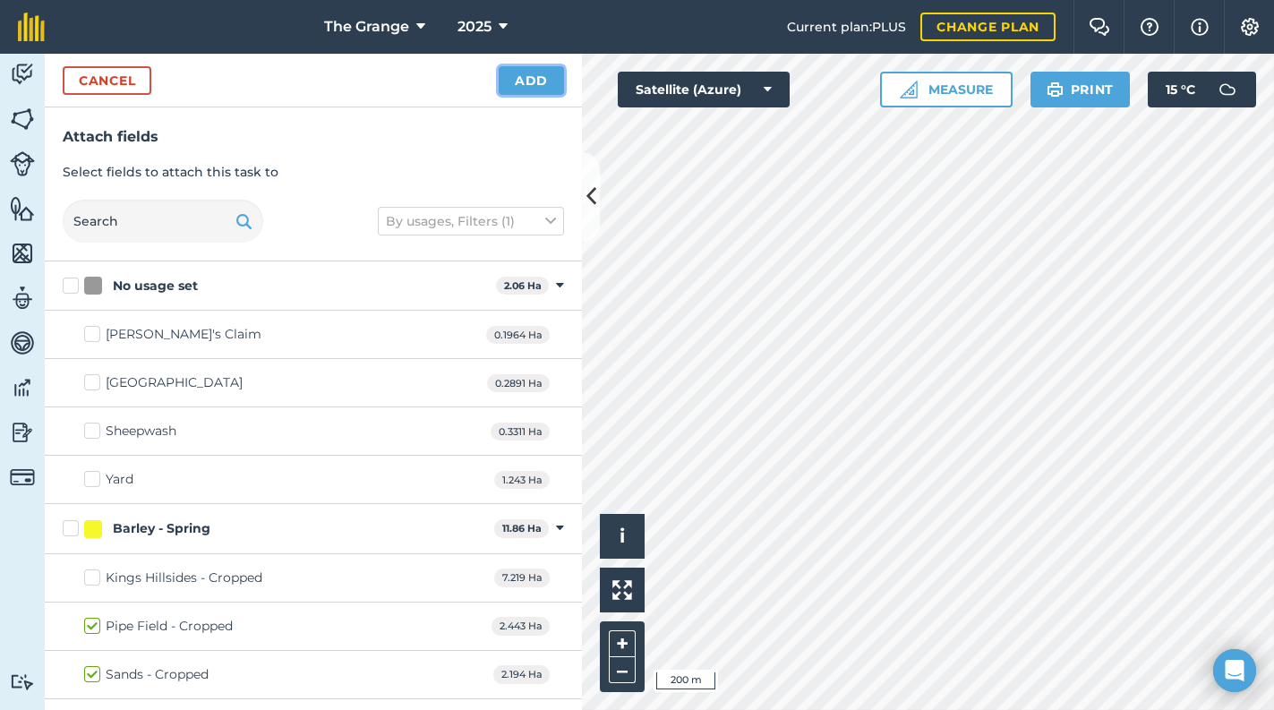
click at [508, 72] on button "Add" at bounding box center [531, 80] width 65 height 29
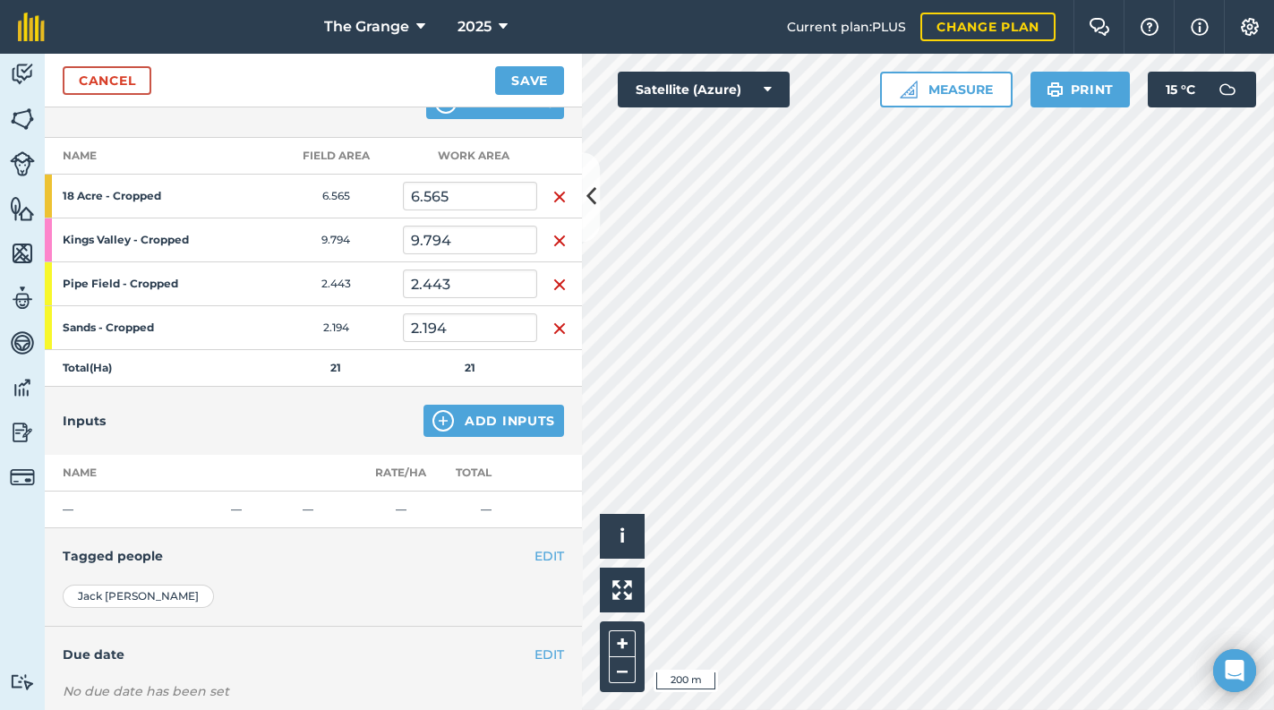
scroll to position [228, 0]
click at [491, 406] on button "Add Inputs" at bounding box center [493, 420] width 141 height 32
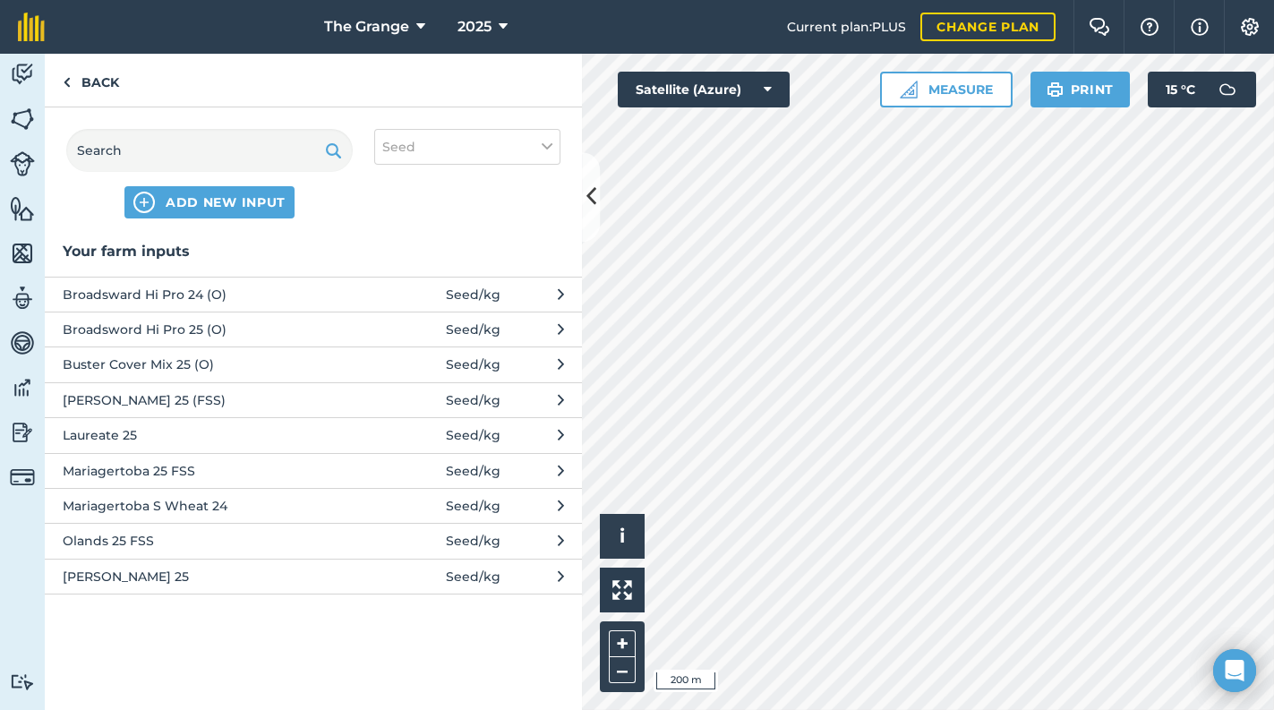
click at [495, 166] on div "ADD NEW INPUT Seed" at bounding box center [313, 173] width 537 height 132
click at [481, 146] on button "Seed" at bounding box center [467, 147] width 186 height 36
click at [421, 312] on label "Other" at bounding box center [467, 318] width 170 height 19
click at [394, 312] on input "Other" at bounding box center [388, 315] width 12 height 12
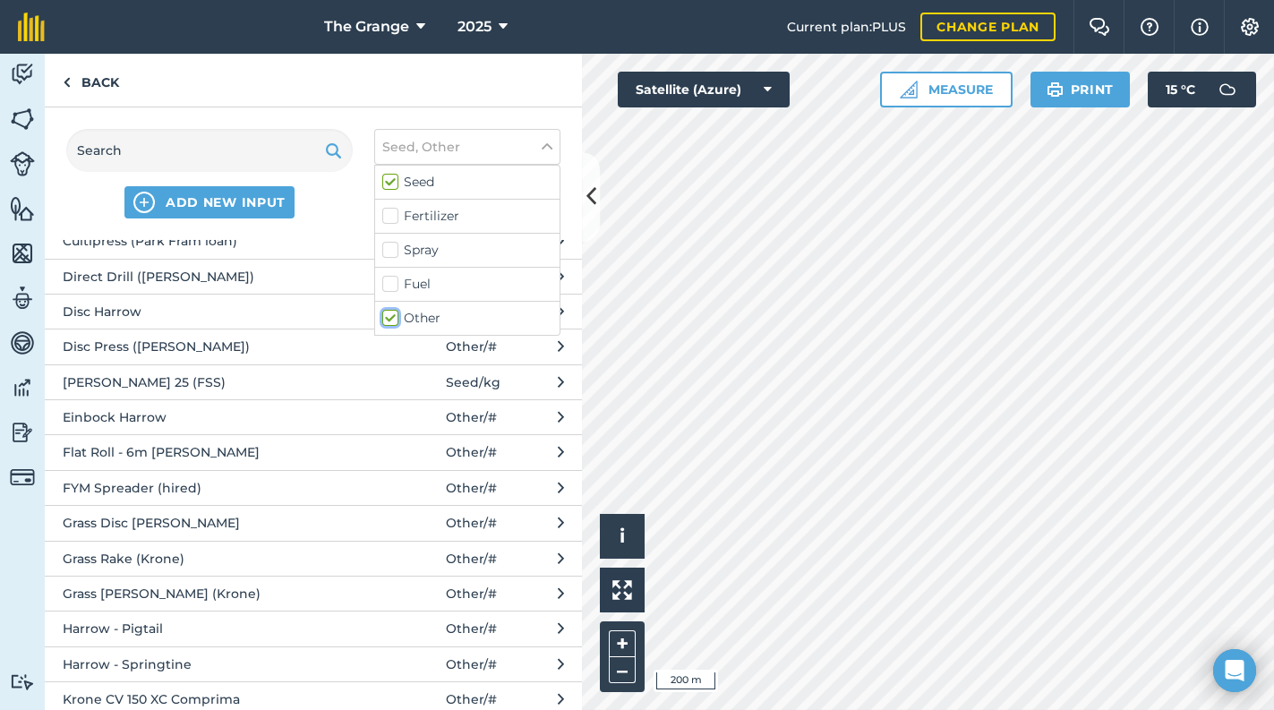
scroll to position [324, 0]
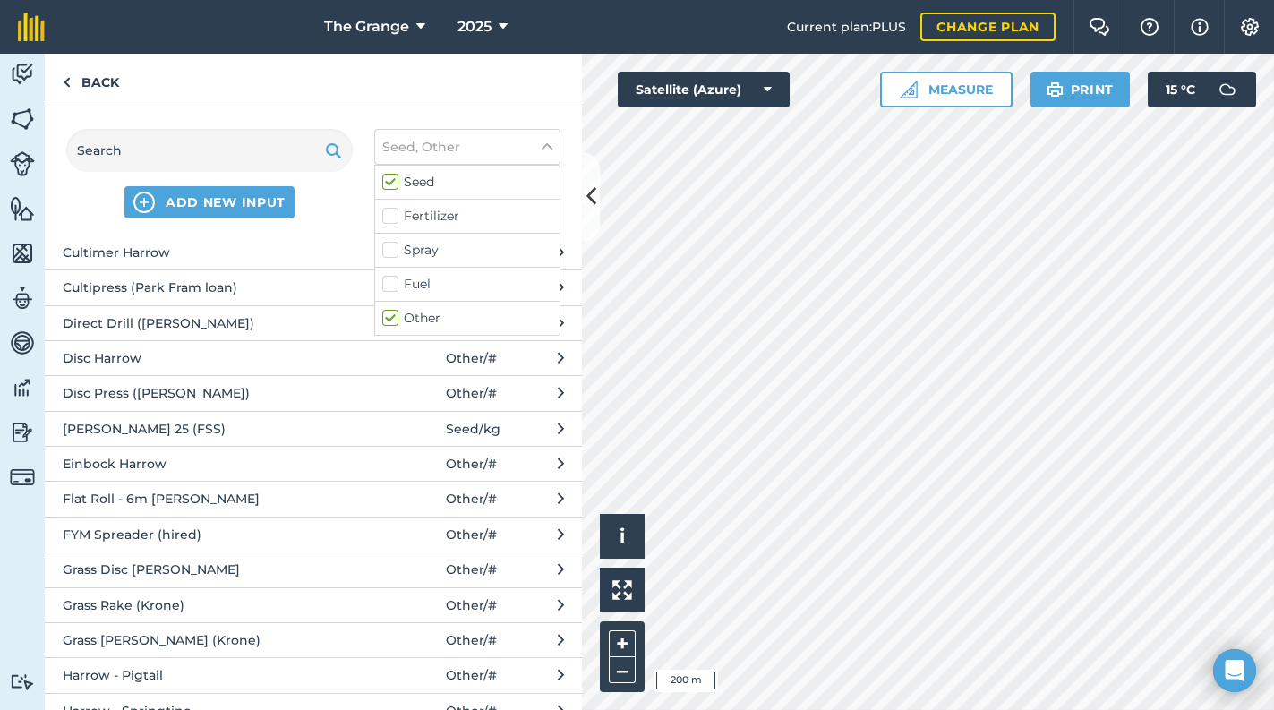
click at [129, 496] on span "Flat Roll - 6m [PERSON_NAME]" at bounding box center [209, 499] width 293 height 20
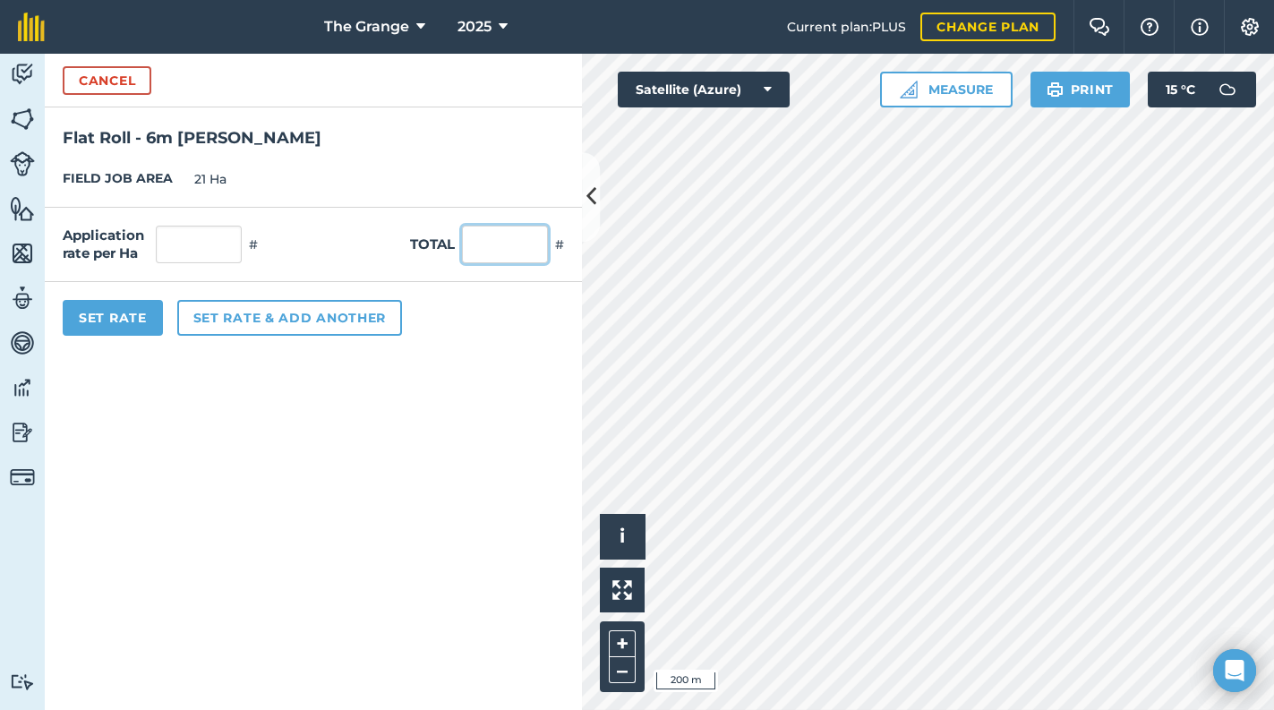
click at [490, 244] on input "text" at bounding box center [505, 245] width 86 height 38
click at [419, 397] on form "Cancel Flat Roll - 6m [PERSON_NAME] FIELD JOB AREA 21 Ha Application rate per H…" at bounding box center [313, 382] width 537 height 656
click at [90, 321] on button "Set Rate" at bounding box center [113, 318] width 100 height 36
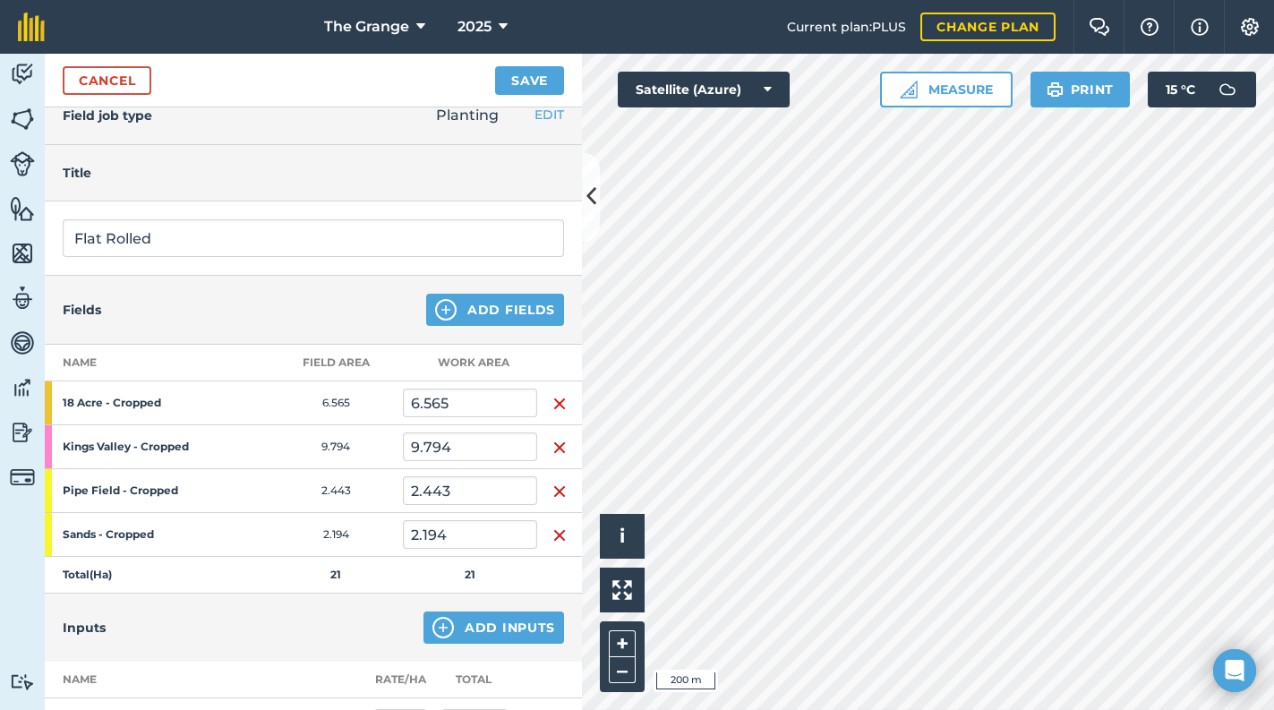
scroll to position [0, 0]
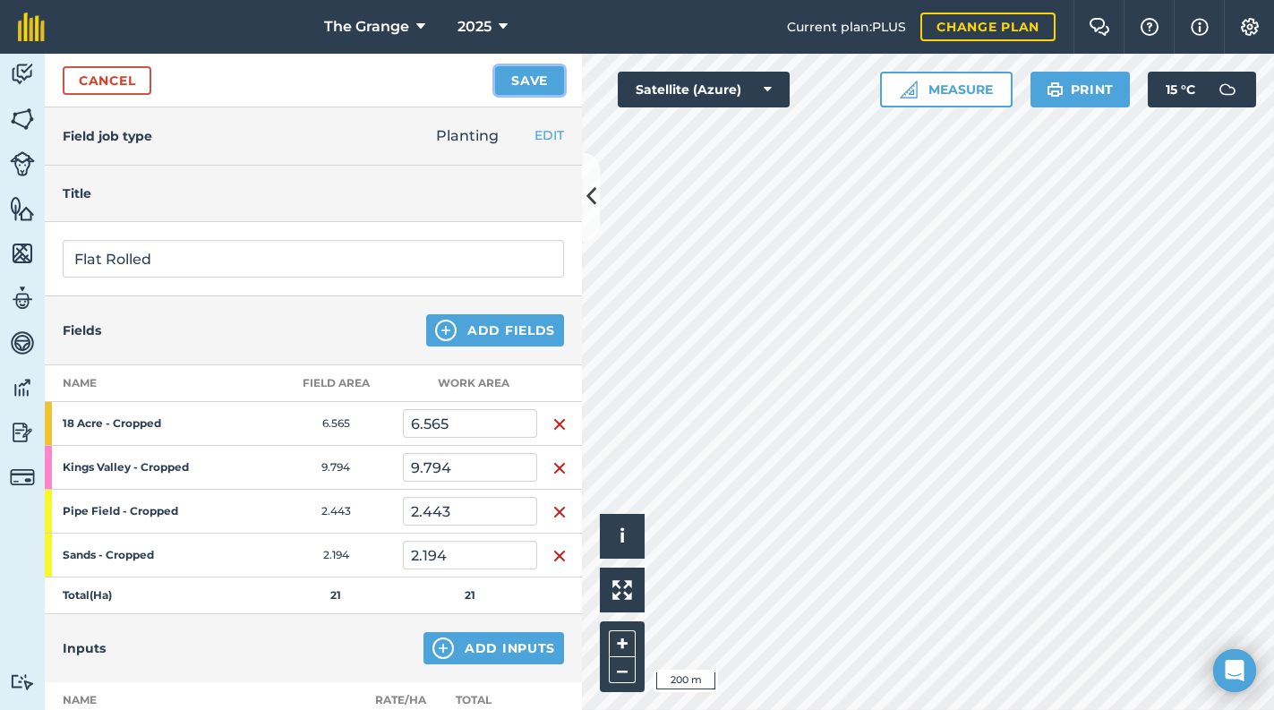
click at [526, 84] on button "Save" at bounding box center [529, 80] width 69 height 29
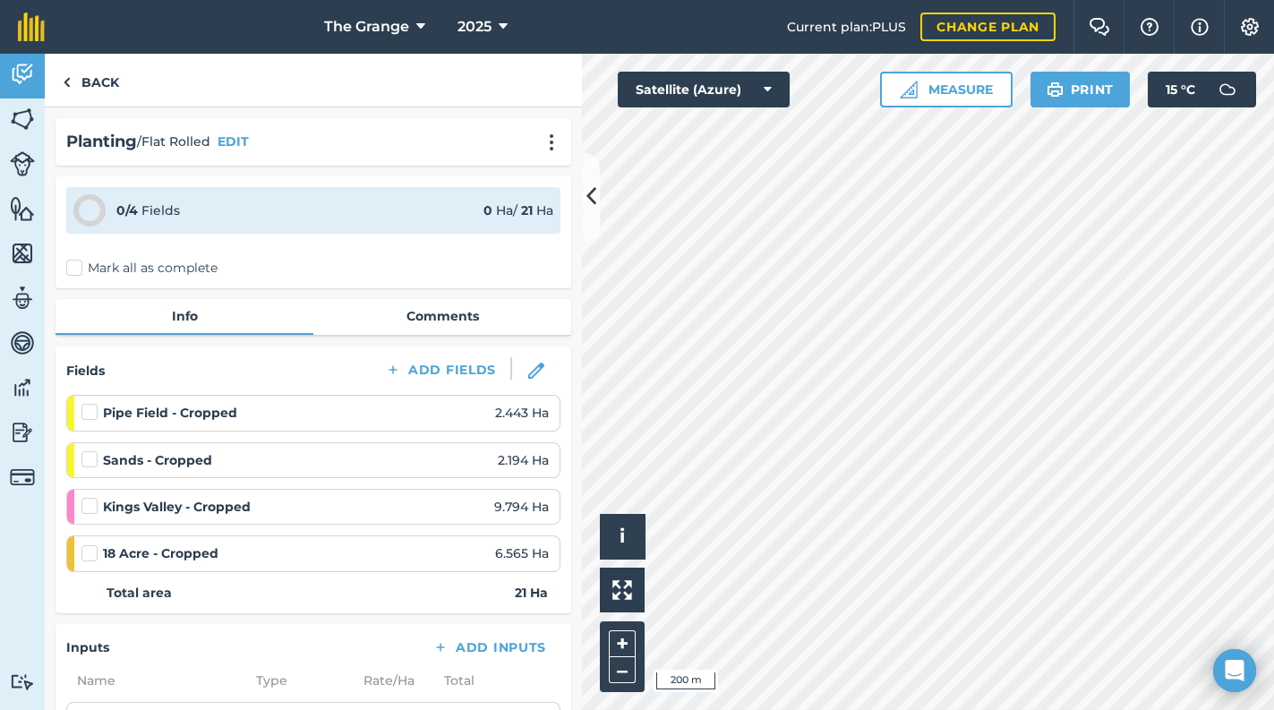
click at [167, 267] on label "Mark all as complete" at bounding box center [141, 268] width 151 height 19
click at [78, 267] on input "Mark all as complete" at bounding box center [72, 265] width 12 height 12
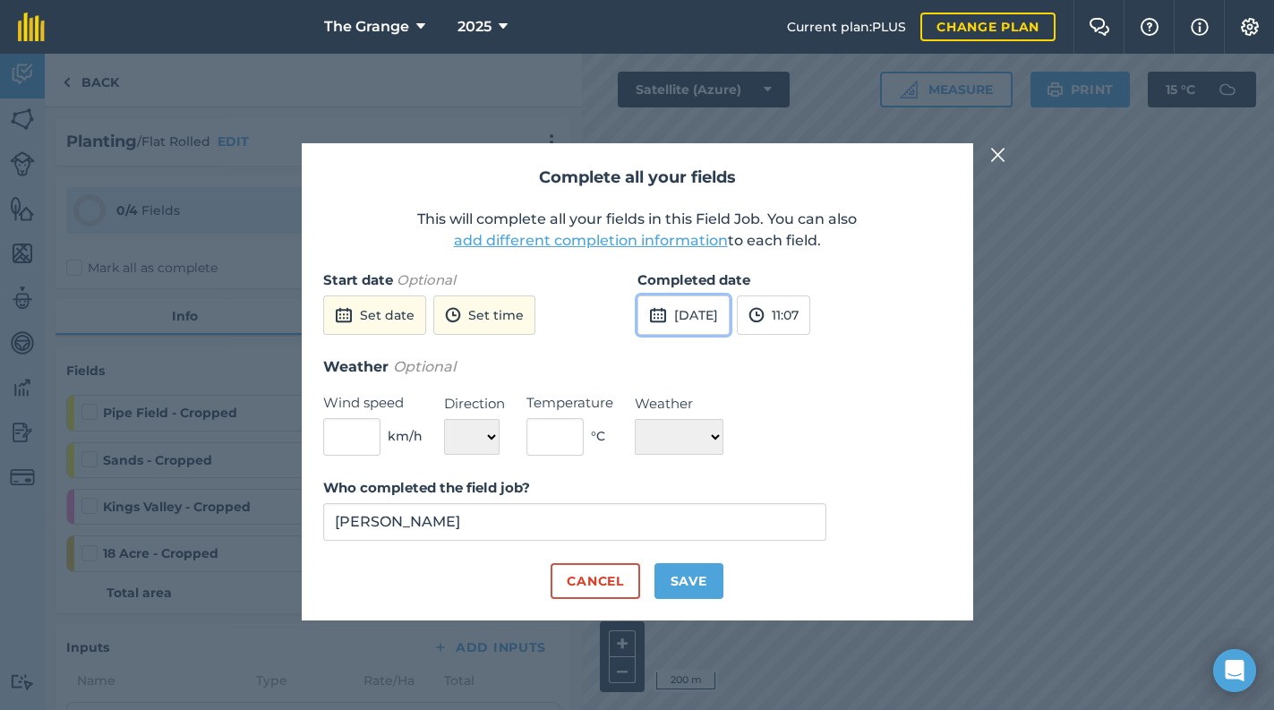
click at [729, 311] on button "[DATE]" at bounding box center [683, 314] width 92 height 39
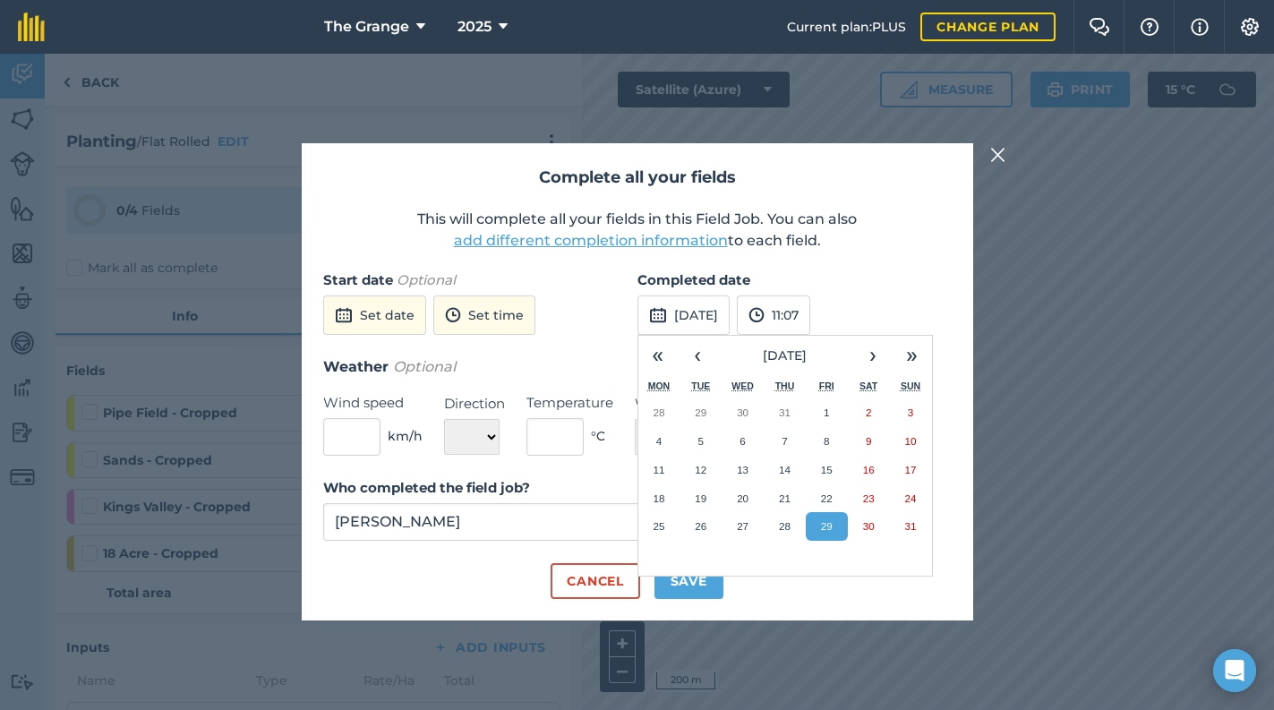
click at [611, 324] on div "Start date Optional Set date Set time" at bounding box center [480, 312] width 314 height 86
click at [593, 592] on button "Cancel" at bounding box center [594, 581] width 89 height 36
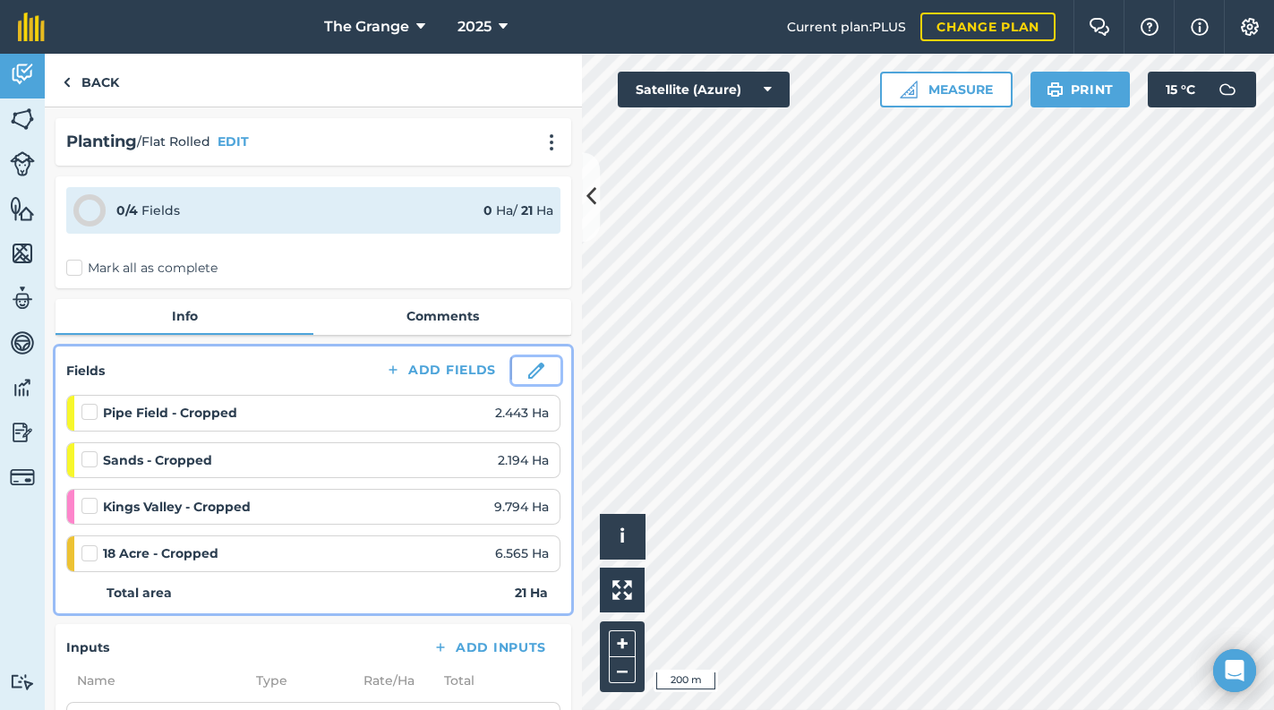
click at [532, 363] on img at bounding box center [536, 371] width 16 height 16
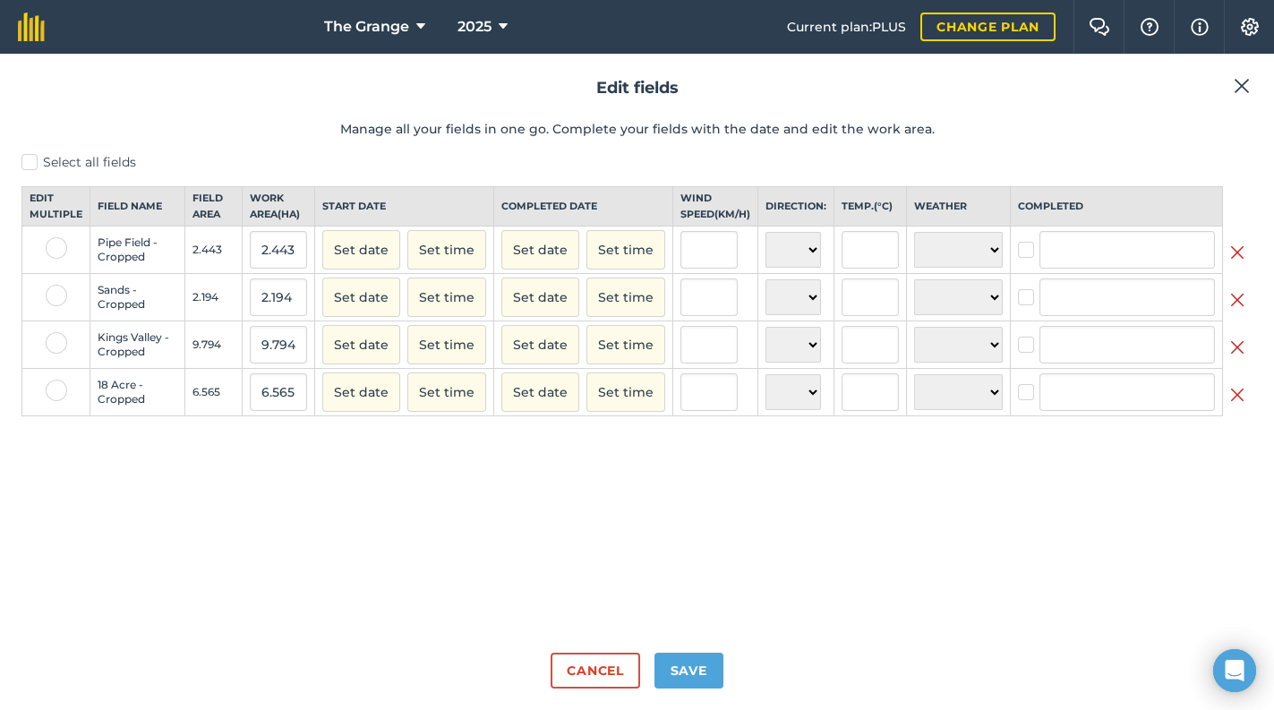
click at [56, 354] on label at bounding box center [56, 342] width 21 height 21
click at [56, 344] on input "checkbox" at bounding box center [52, 338] width 12 height 12
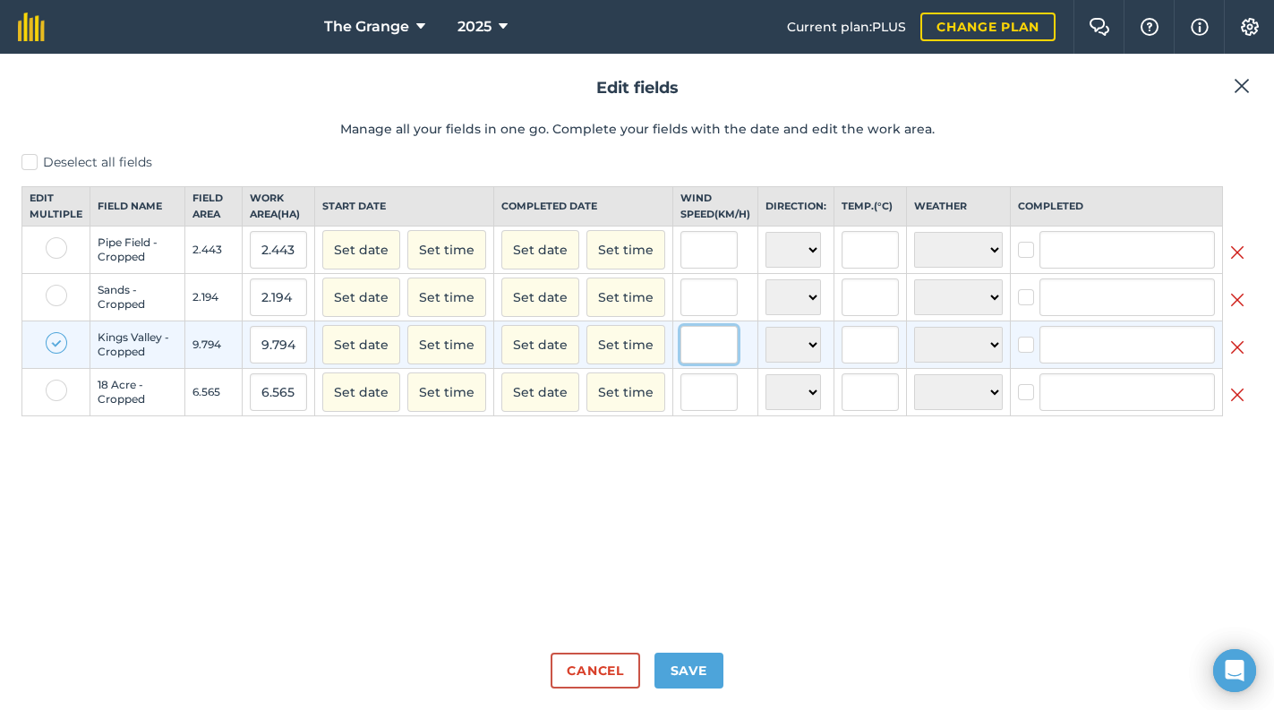
click at [735, 363] on input "text" at bounding box center [708, 345] width 57 height 38
click at [568, 364] on button "Set date" at bounding box center [540, 344] width 78 height 39
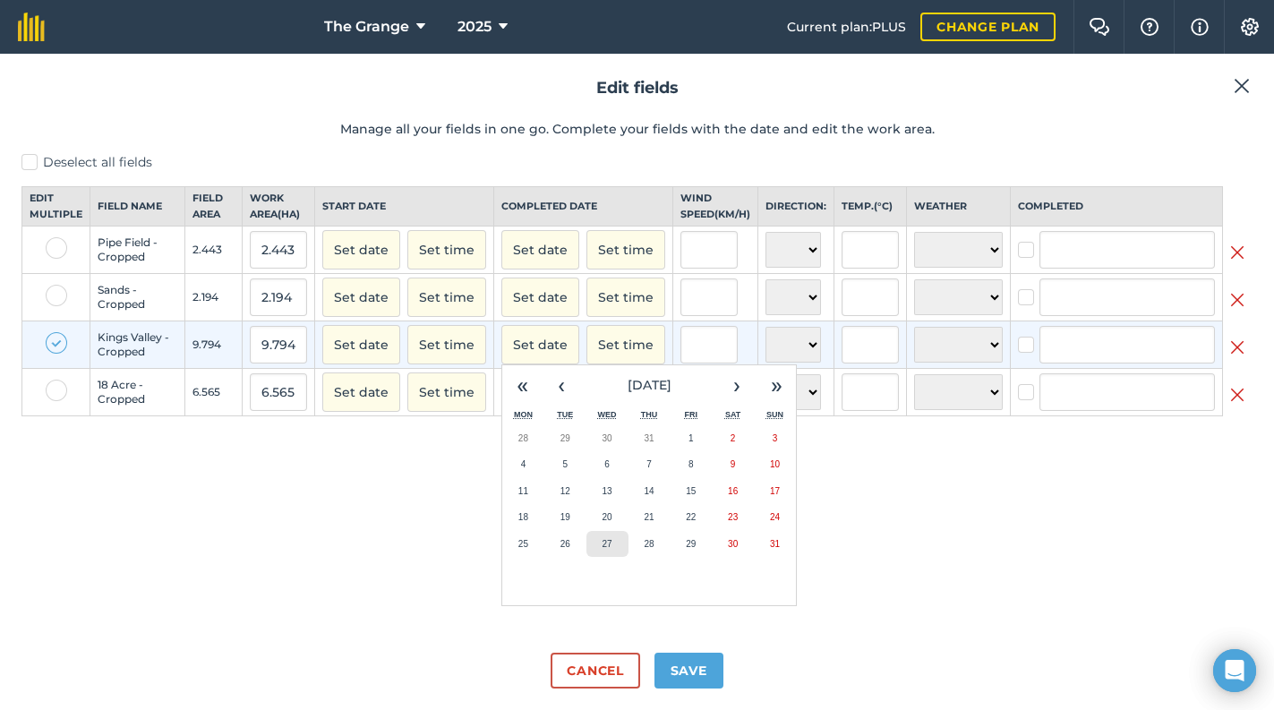
click at [624, 558] on button "27" at bounding box center [607, 544] width 42 height 27
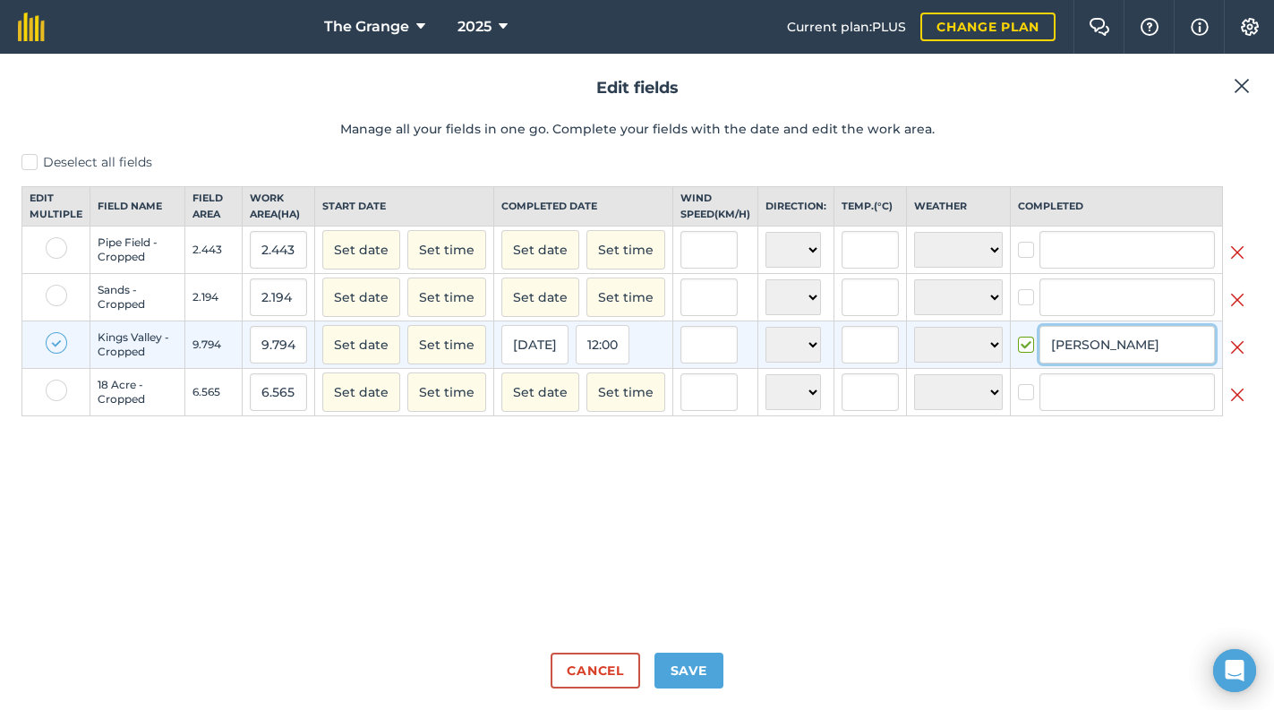
click at [1130, 351] on input "[PERSON_NAME]" at bounding box center [1126, 345] width 175 height 38
click at [1138, 401] on li "[PERSON_NAME]" at bounding box center [1127, 382] width 174 height 37
drag, startPoint x: 946, startPoint y: 505, endPoint x: 701, endPoint y: 578, distance: 256.0
click at [930, 512] on div "Deselect all fields Edit multiple Field name Field Area Work area ( Ha ) Start …" at bounding box center [636, 395] width 1231 height 485
click at [60, 354] on label at bounding box center [56, 342] width 21 height 21
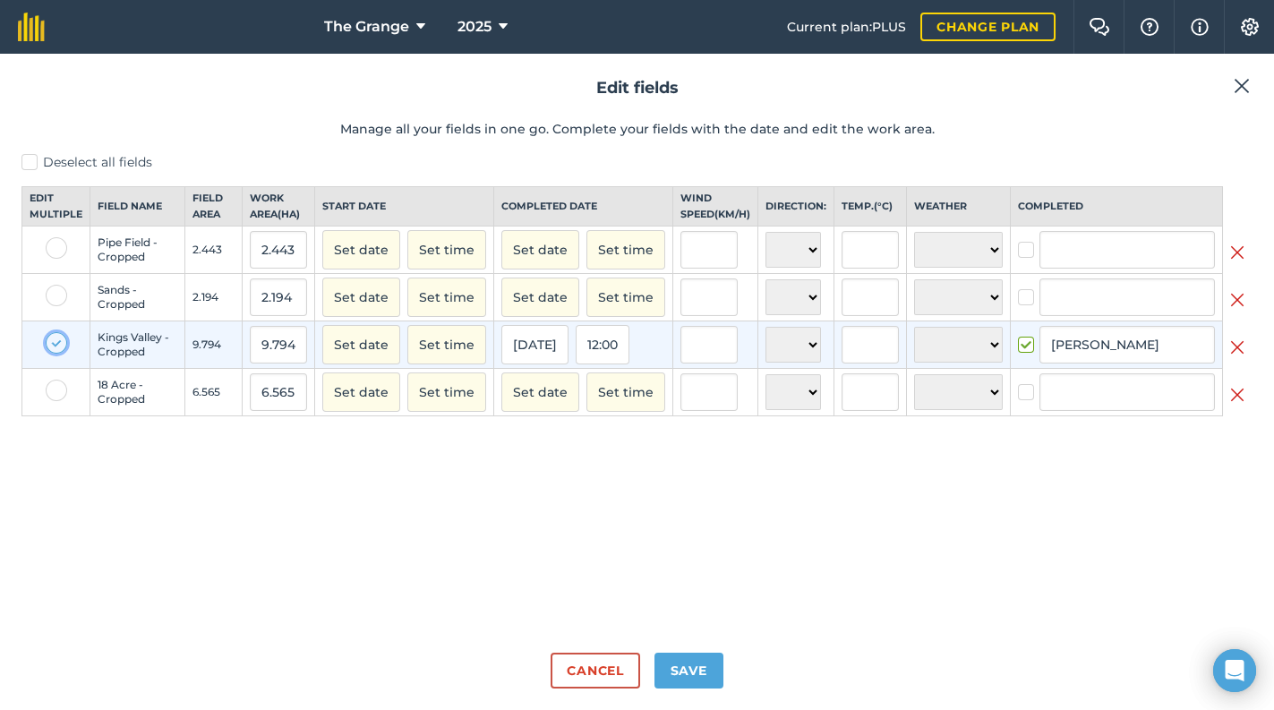
click at [57, 344] on input "checkbox" at bounding box center [52, 338] width 12 height 12
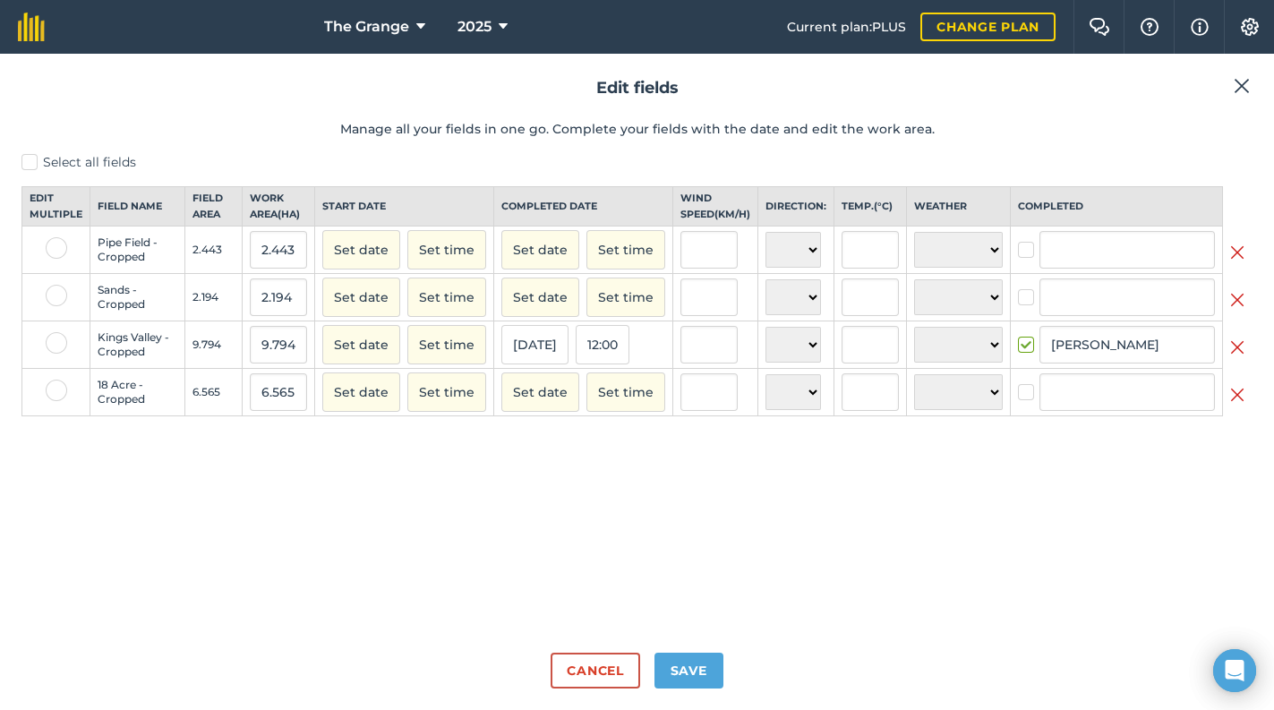
click at [24, 150] on header "Edit fields Manage all your fields in one go. Complete your fields with the dat…" at bounding box center [636, 114] width 1231 height 78
click at [31, 163] on label "Select all fields" at bounding box center [636, 162] width 1231 height 19
click at [31, 163] on input "Select all fields" at bounding box center [27, 159] width 12 height 12
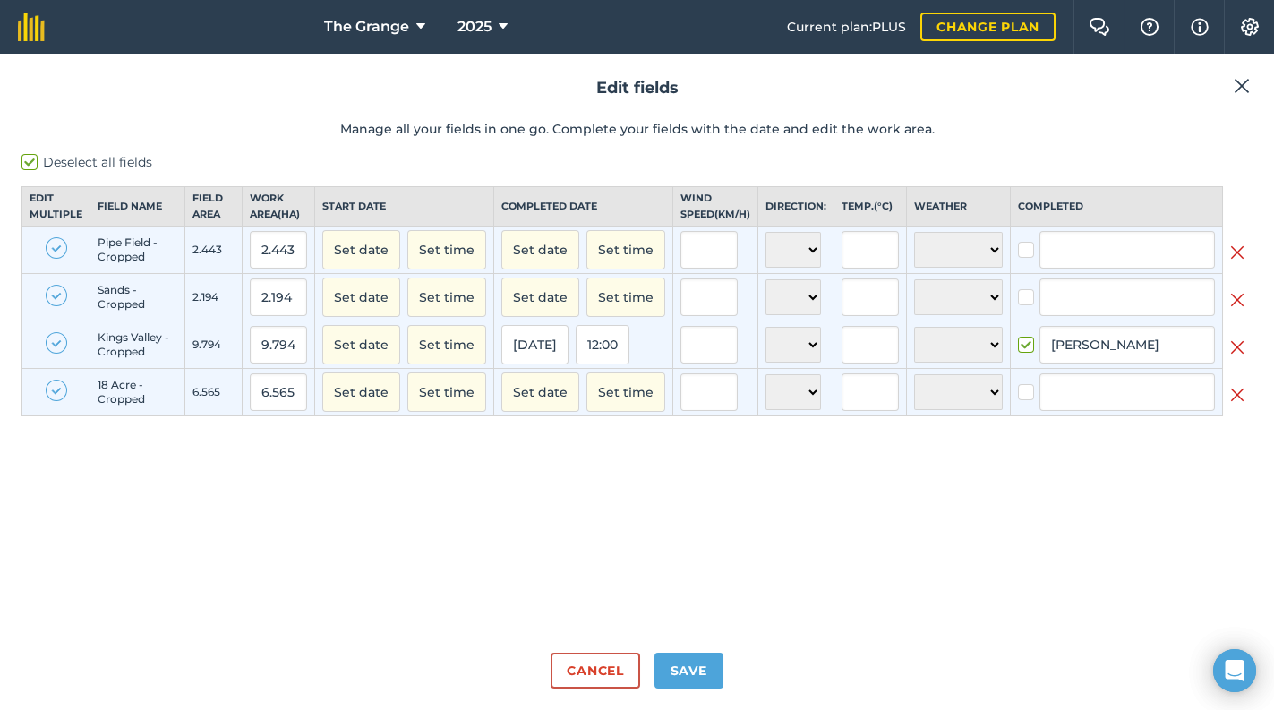
click at [60, 354] on label at bounding box center [56, 342] width 21 height 21
click at [57, 344] on input "checkbox" at bounding box center [52, 338] width 12 height 12
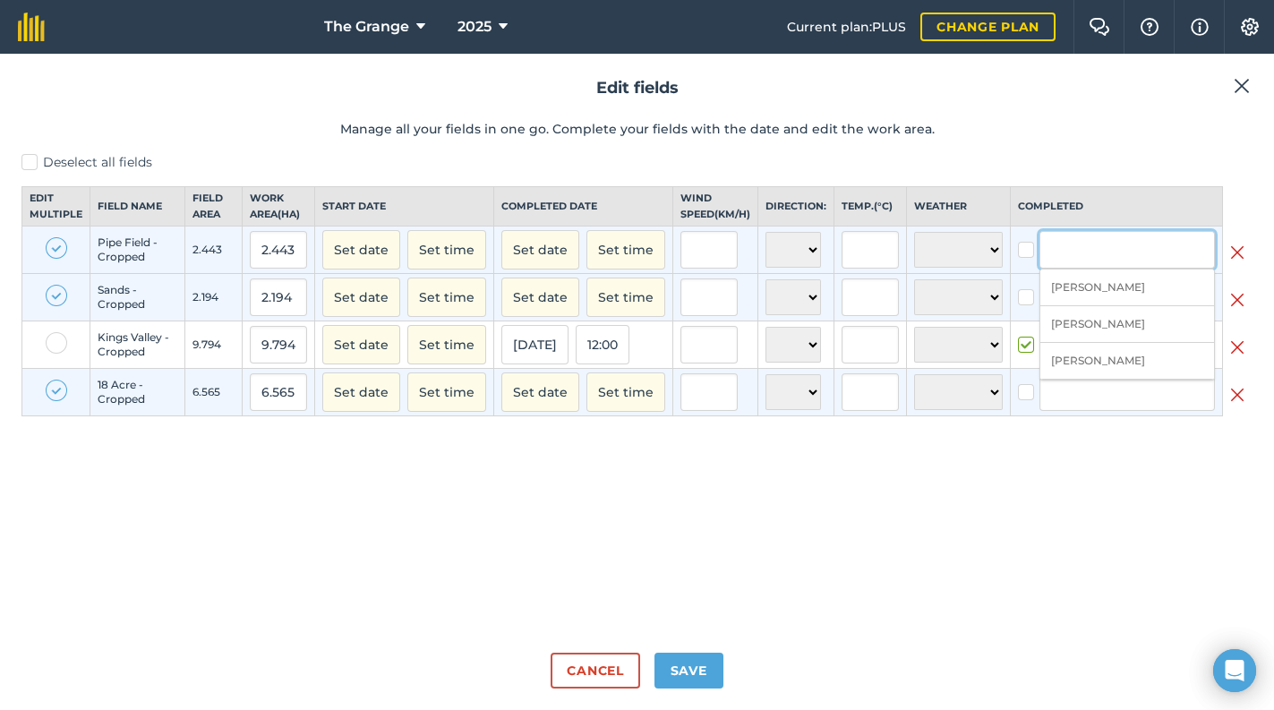
click at [1105, 269] on input "text" at bounding box center [1126, 250] width 175 height 38
click at [1103, 299] on li "[PERSON_NAME]" at bounding box center [1127, 287] width 174 height 37
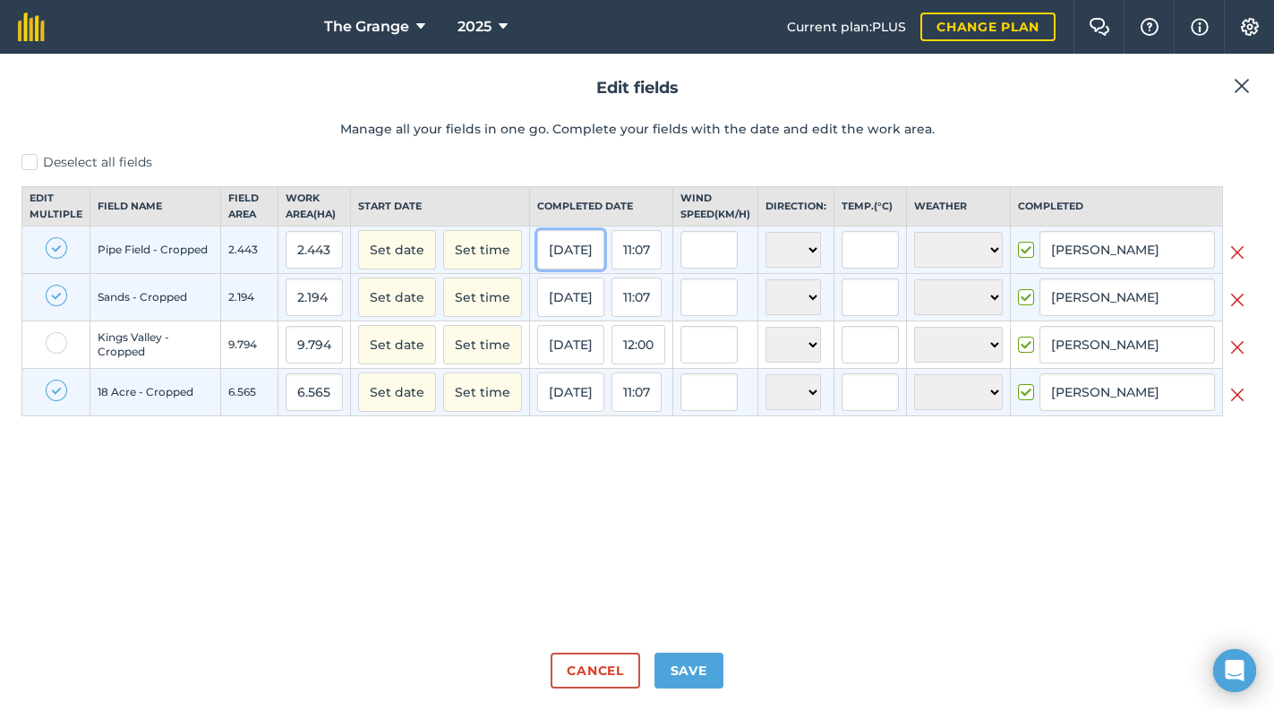
click at [577, 269] on button "[DATE]" at bounding box center [570, 249] width 67 height 39
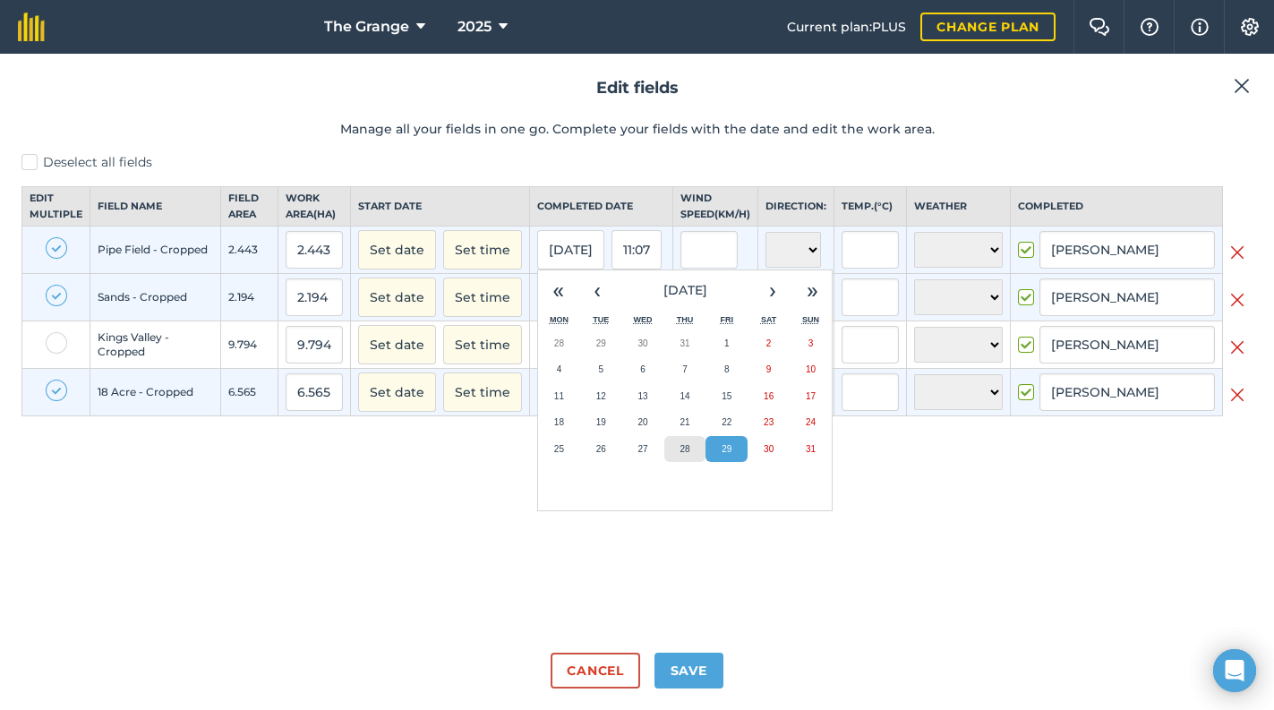
click at [679, 451] on button "28" at bounding box center [685, 449] width 42 height 27
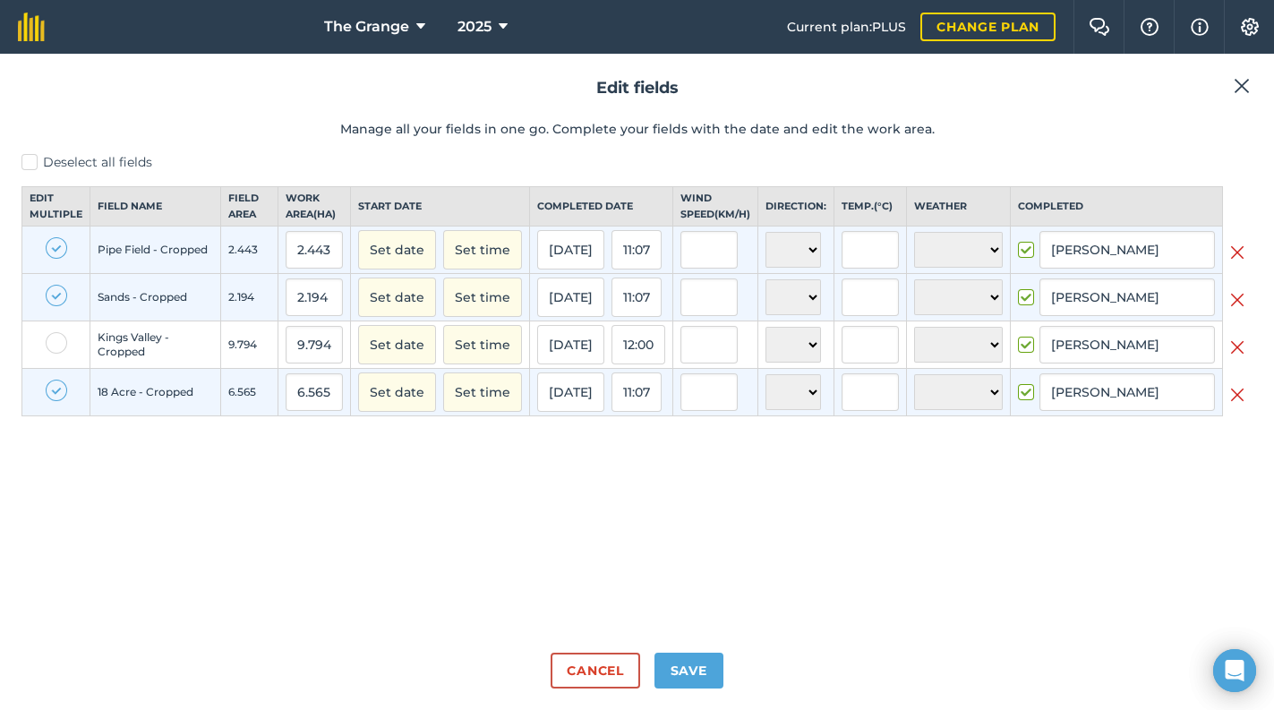
click at [695, 562] on div "Deselect all fields Edit multiple Field name Field Area Work area ( Ha ) Start …" at bounding box center [636, 395] width 1231 height 485
click at [709, 657] on button "Save" at bounding box center [688, 671] width 69 height 36
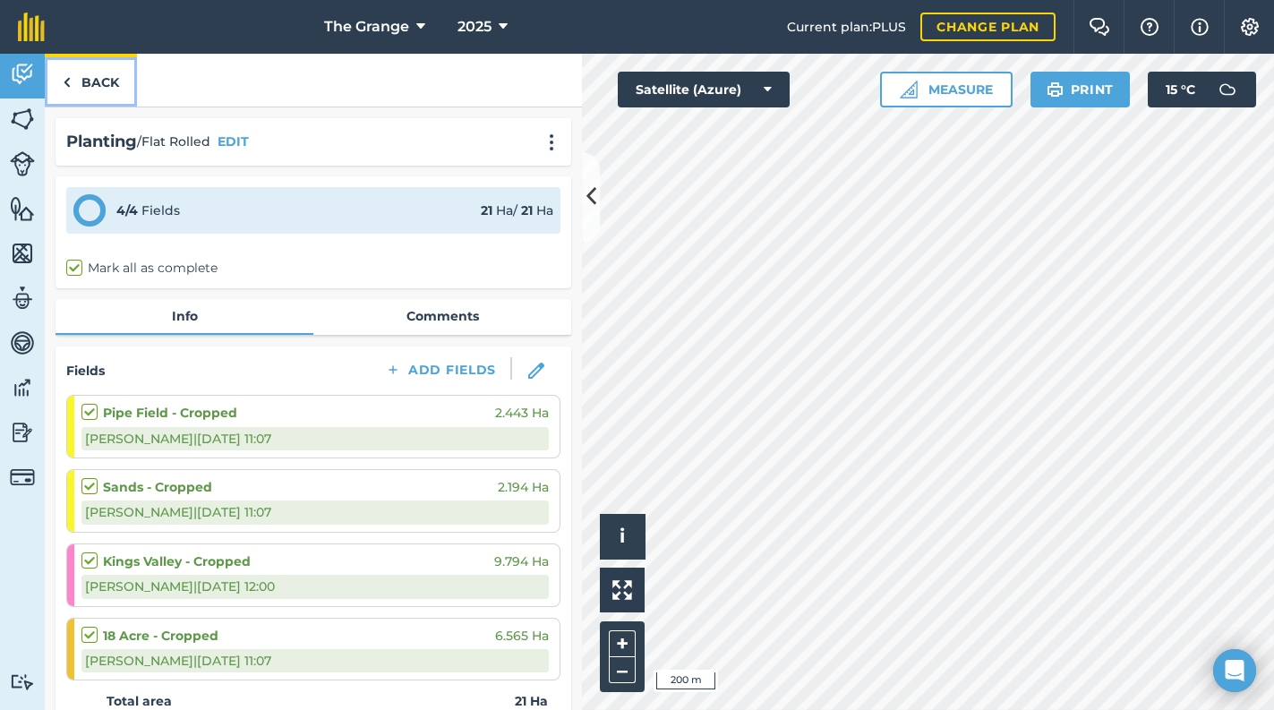
click at [75, 86] on link "Back" at bounding box center [91, 80] width 92 height 53
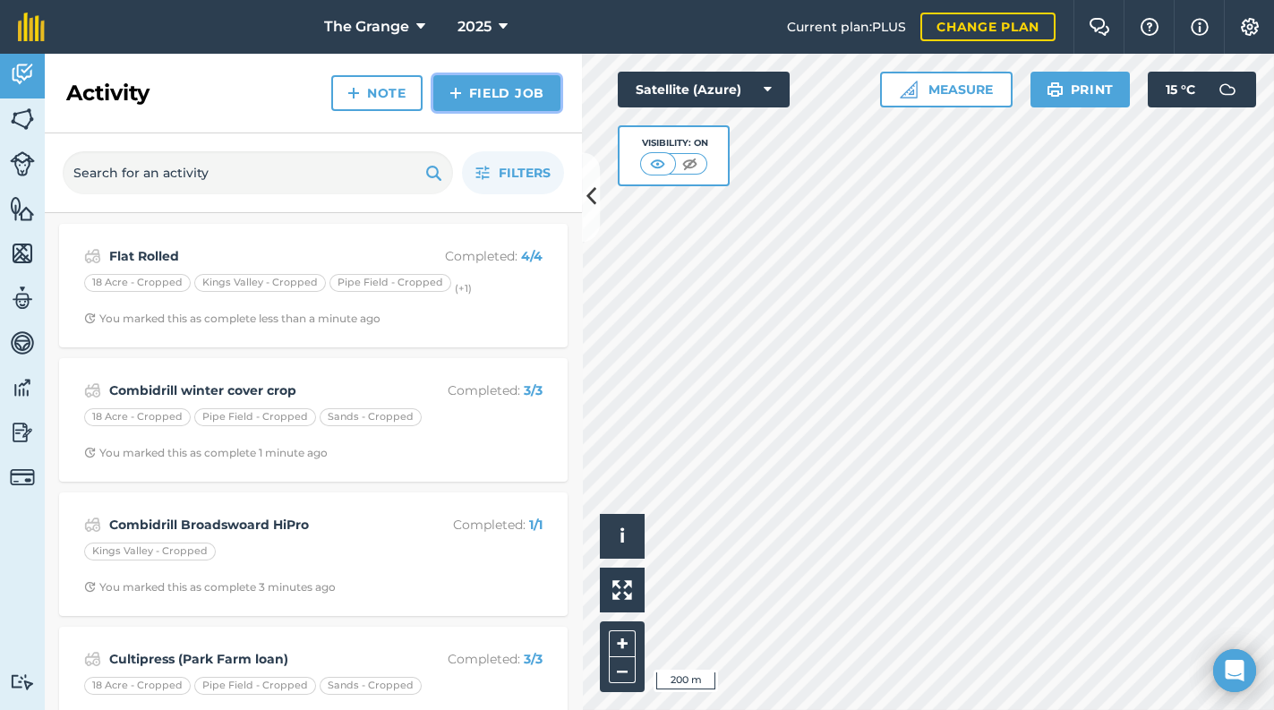
click at [477, 95] on link "Field Job" at bounding box center [496, 93] width 127 height 36
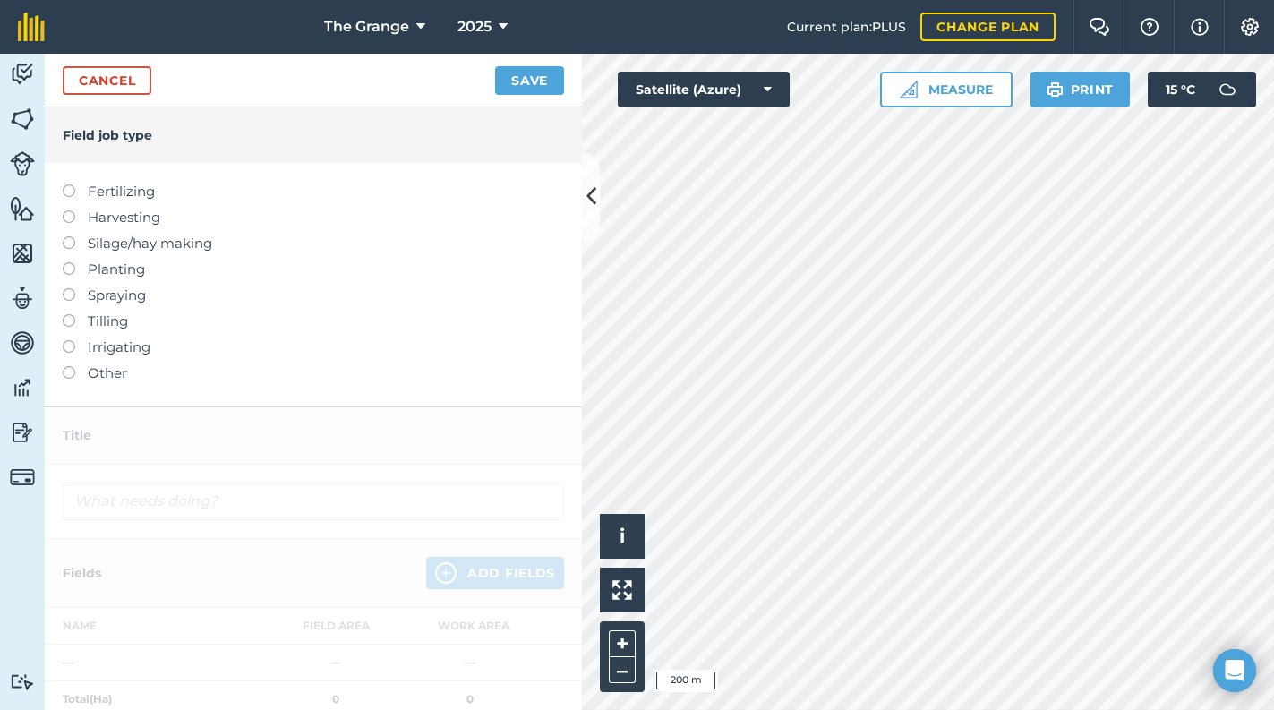
click at [114, 327] on label "Tilling" at bounding box center [313, 321] width 501 height 21
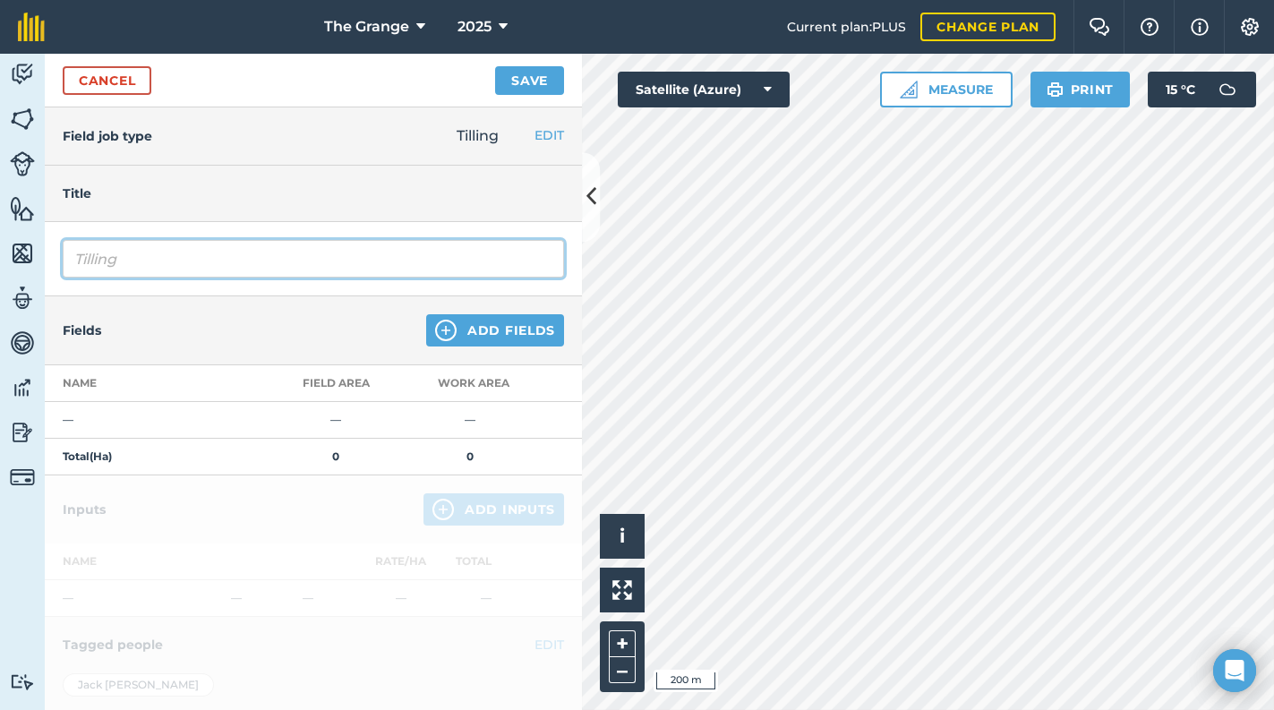
click at [159, 271] on input "Tilling" at bounding box center [313, 259] width 501 height 38
click at [0, 270] on html "The Grange 2025 Current plan : PLUS Change plan Farm Chat Help Info Settings Th…" at bounding box center [637, 355] width 1274 height 710
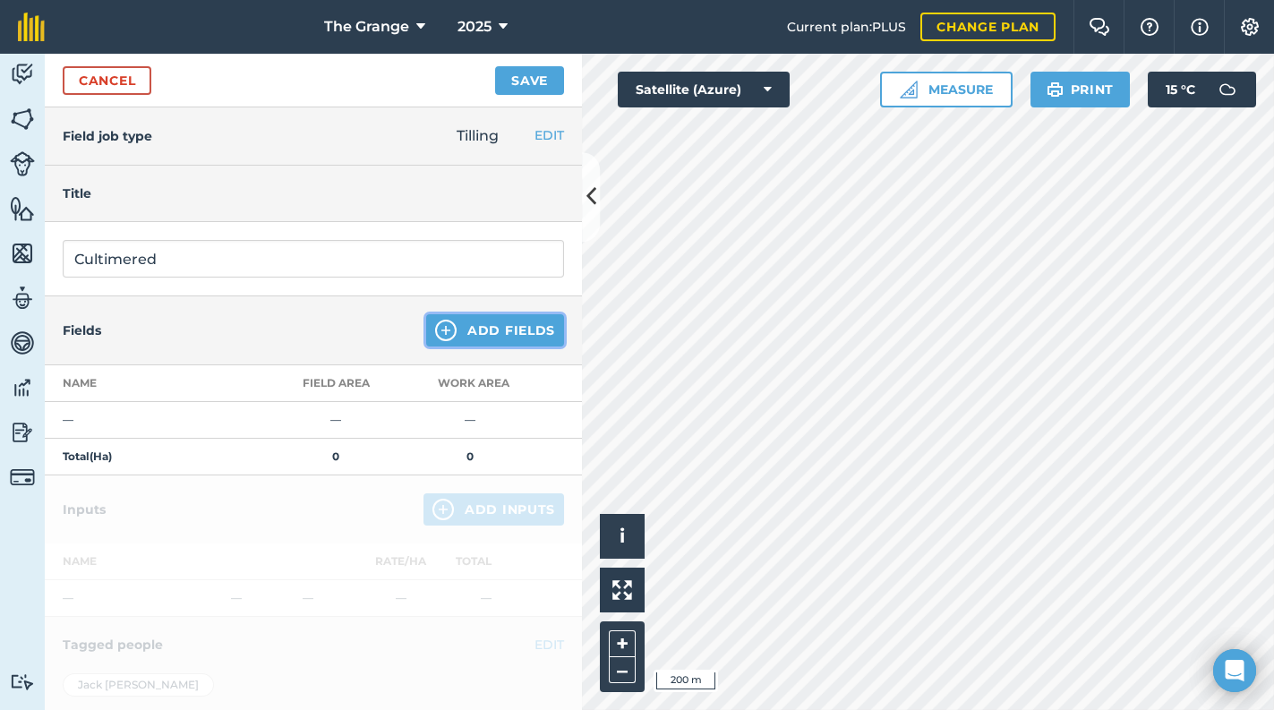
click at [469, 336] on button "Add Fields" at bounding box center [495, 330] width 138 height 32
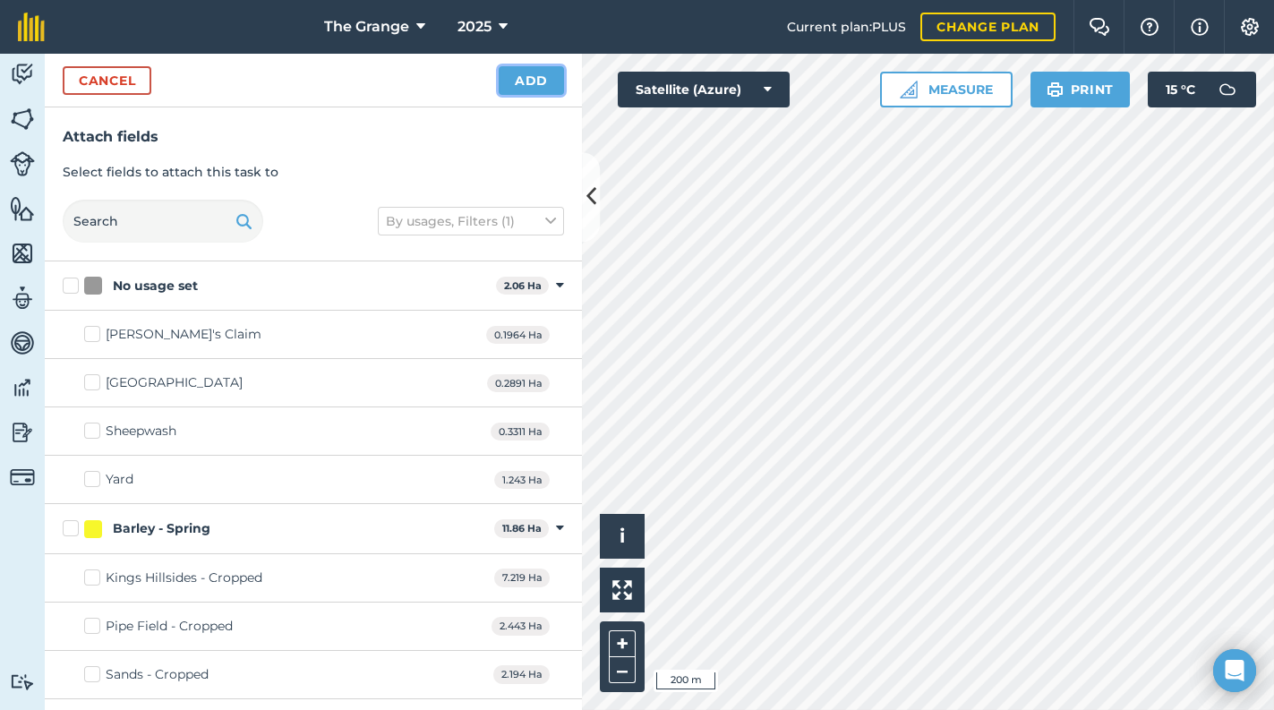
click at [536, 85] on button "Add" at bounding box center [531, 80] width 65 height 29
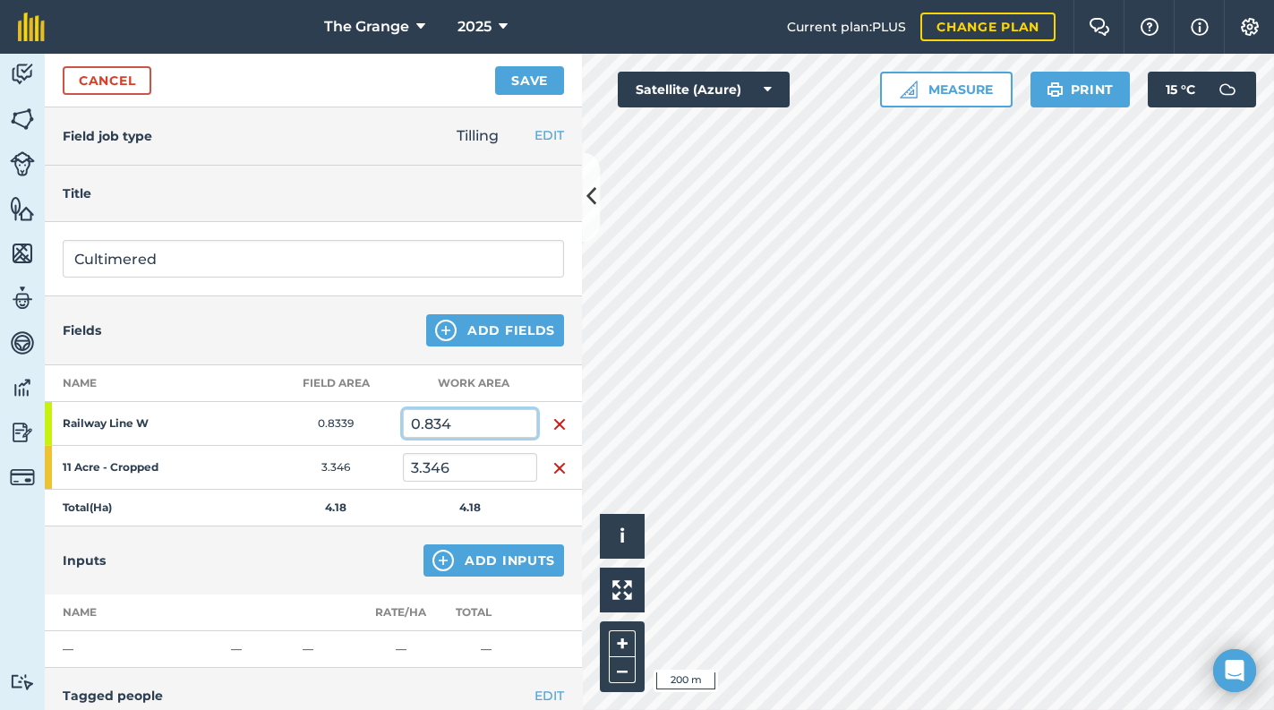
click at [462, 423] on input "0.834" at bounding box center [470, 423] width 134 height 29
drag, startPoint x: 462, startPoint y: 423, endPoint x: 422, endPoint y: 431, distance: 40.2
click at [422, 431] on input "0.834" at bounding box center [470, 423] width 134 height 29
click at [303, 559] on div "Inputs Add Inputs" at bounding box center [313, 560] width 537 height 68
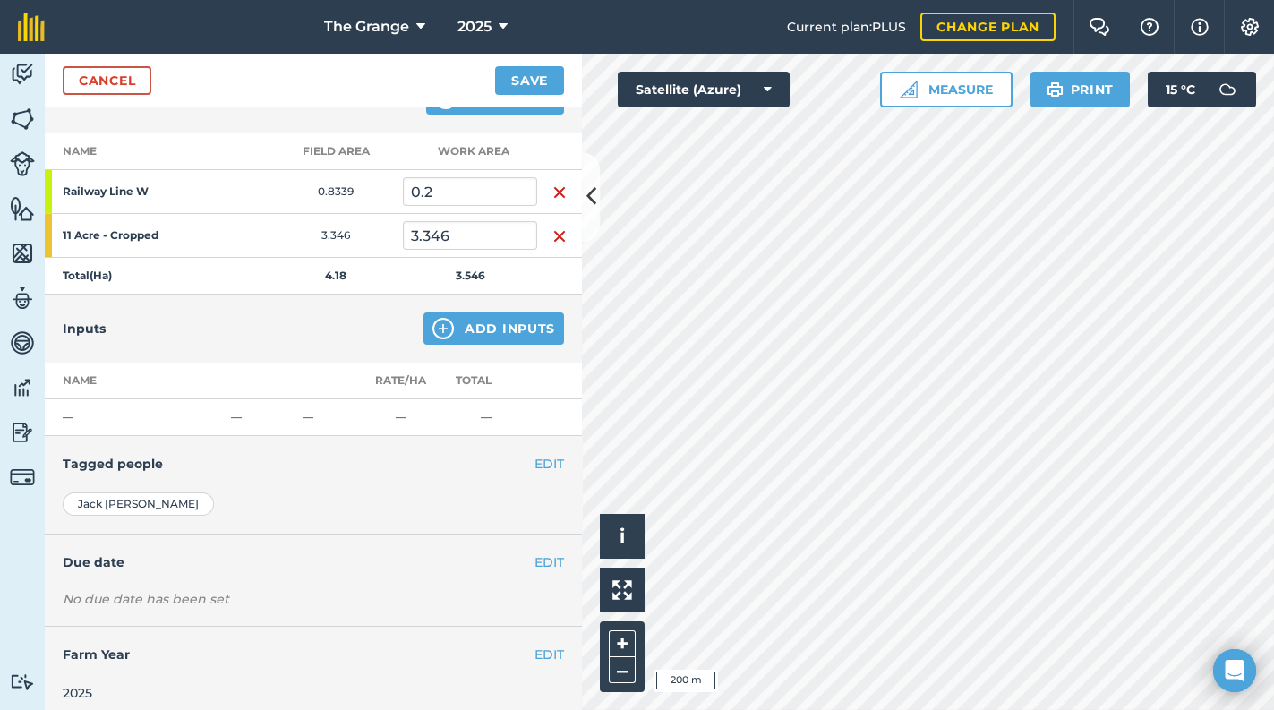
scroll to position [240, 0]
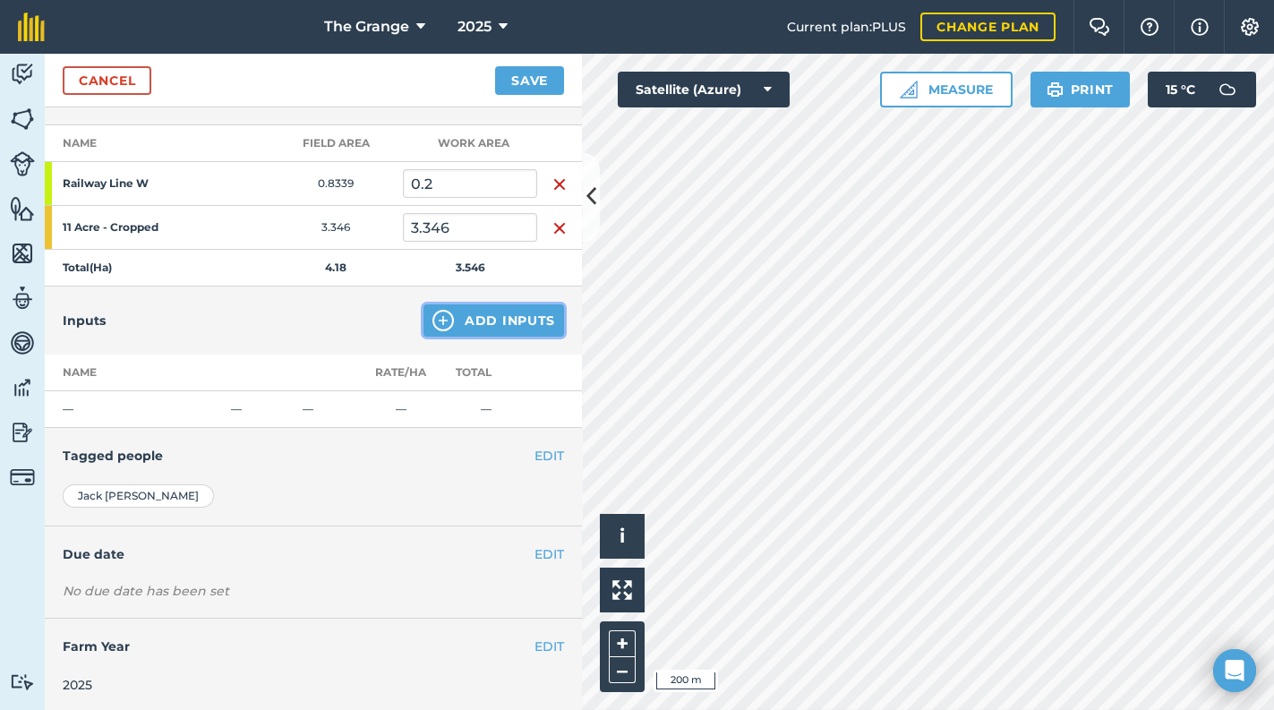
click at [514, 315] on button "Add Inputs" at bounding box center [493, 320] width 141 height 32
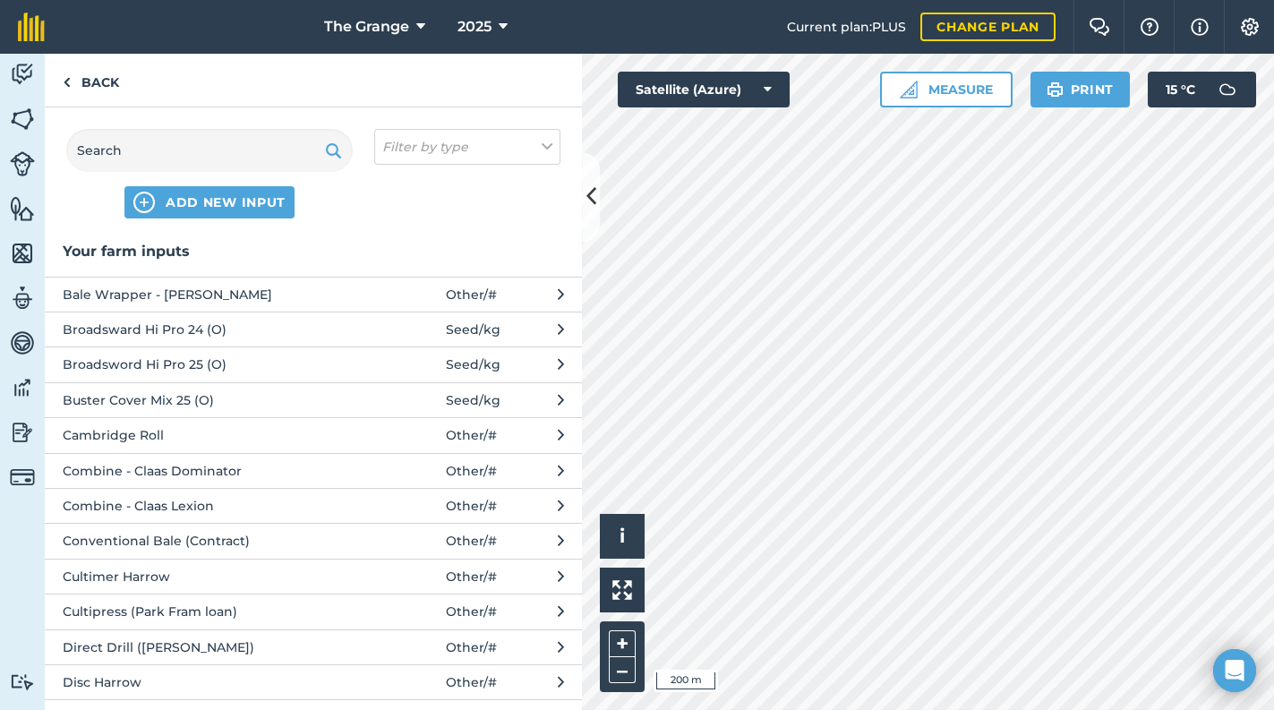
click at [208, 573] on span "Cultimer Harrow" at bounding box center [209, 577] width 293 height 20
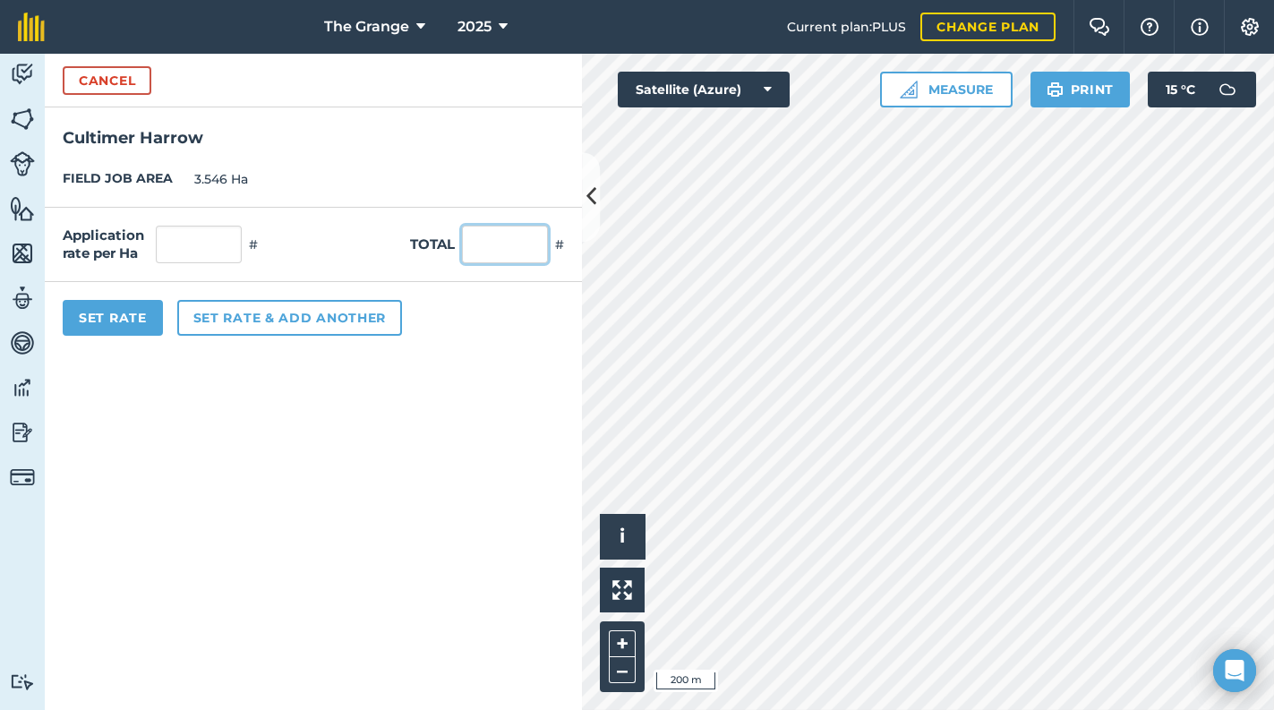
click at [499, 251] on input "text" at bounding box center [505, 245] width 86 height 38
click at [346, 439] on form "Cancel Cultimer [GEOGRAPHIC_DATA] JOB AREA 3.546 Ha Application rate per Ha 0.2…" at bounding box center [313, 382] width 537 height 656
click at [97, 316] on button "Set Rate" at bounding box center [113, 318] width 100 height 36
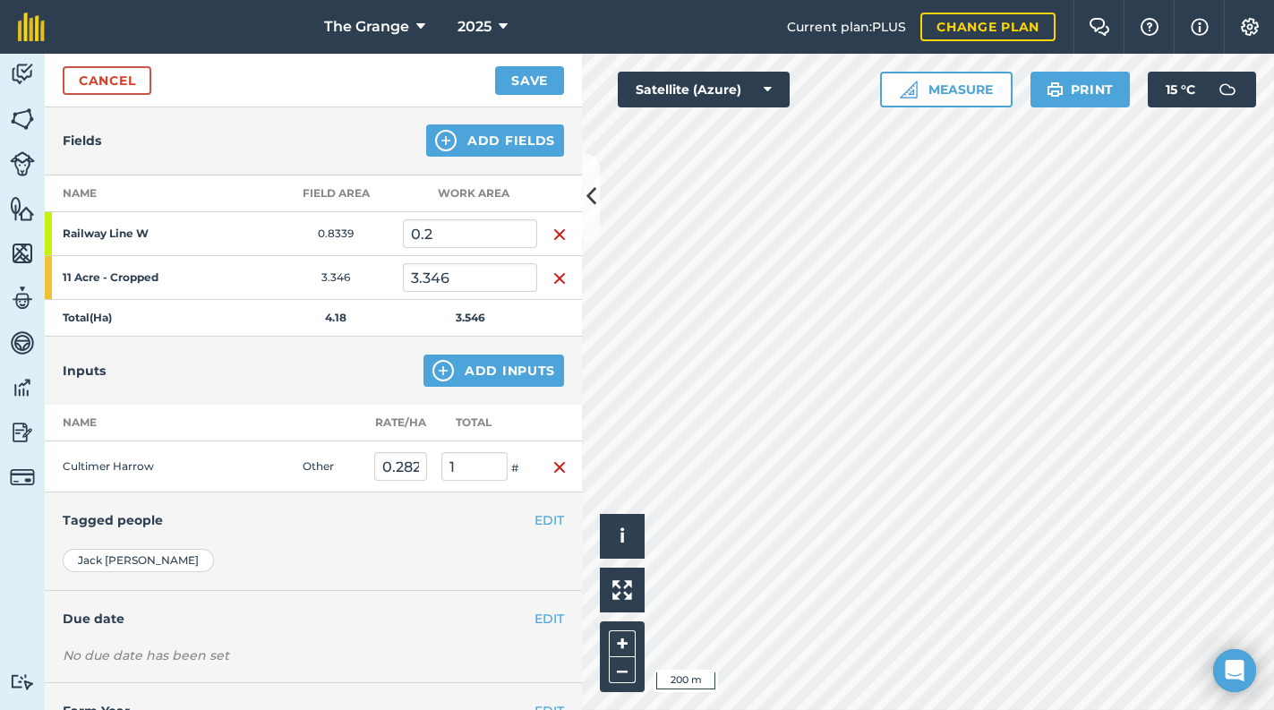
scroll to position [163, 0]
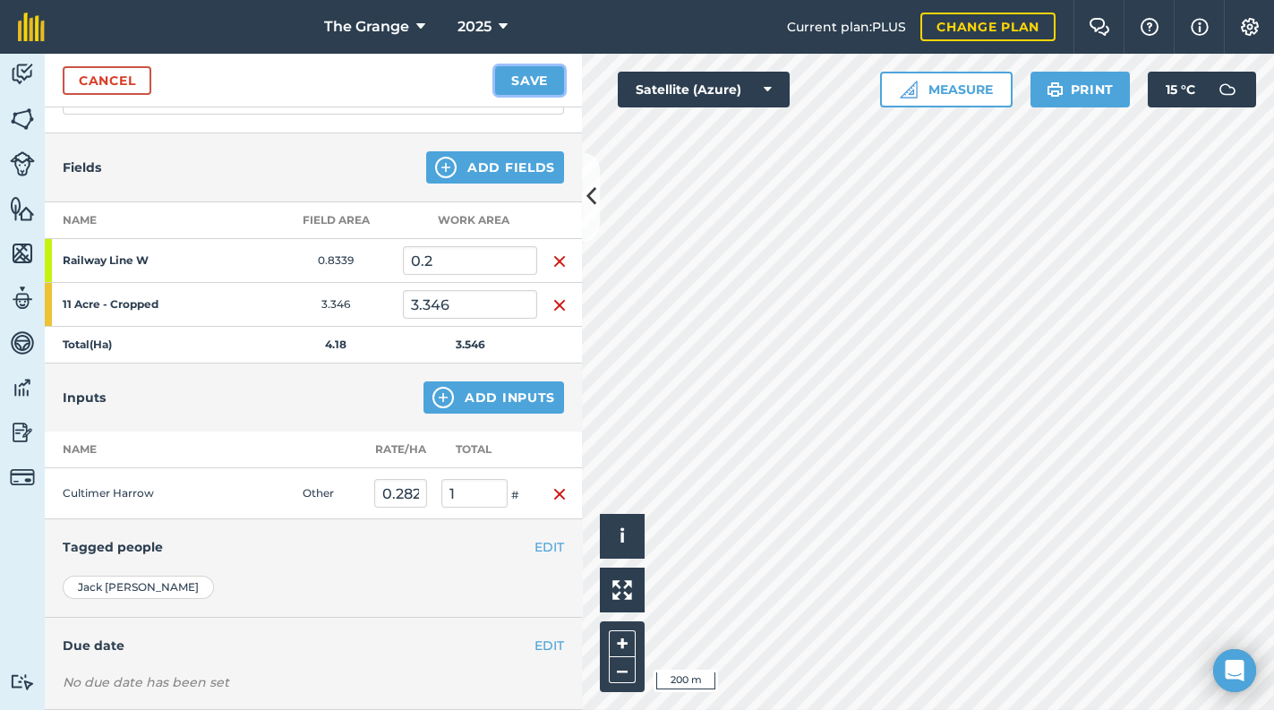
click at [547, 80] on button "Save" at bounding box center [529, 80] width 69 height 29
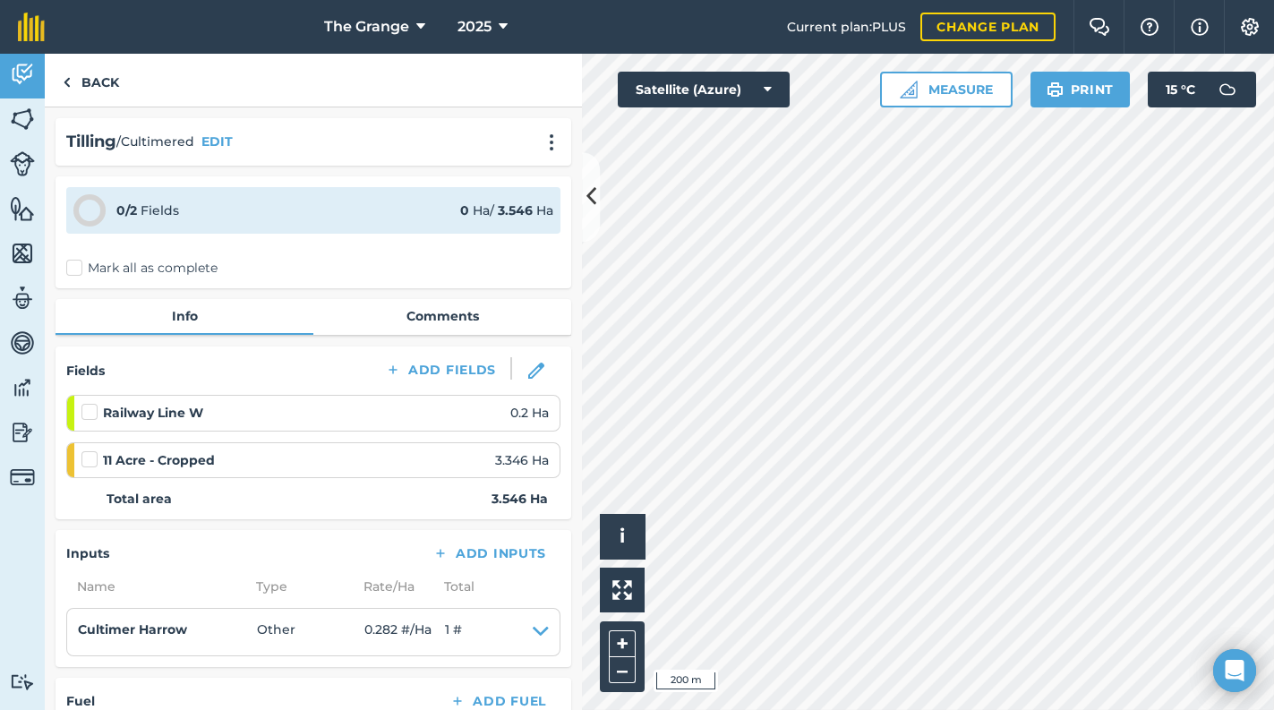
click at [158, 266] on label "Mark all as complete" at bounding box center [141, 268] width 151 height 19
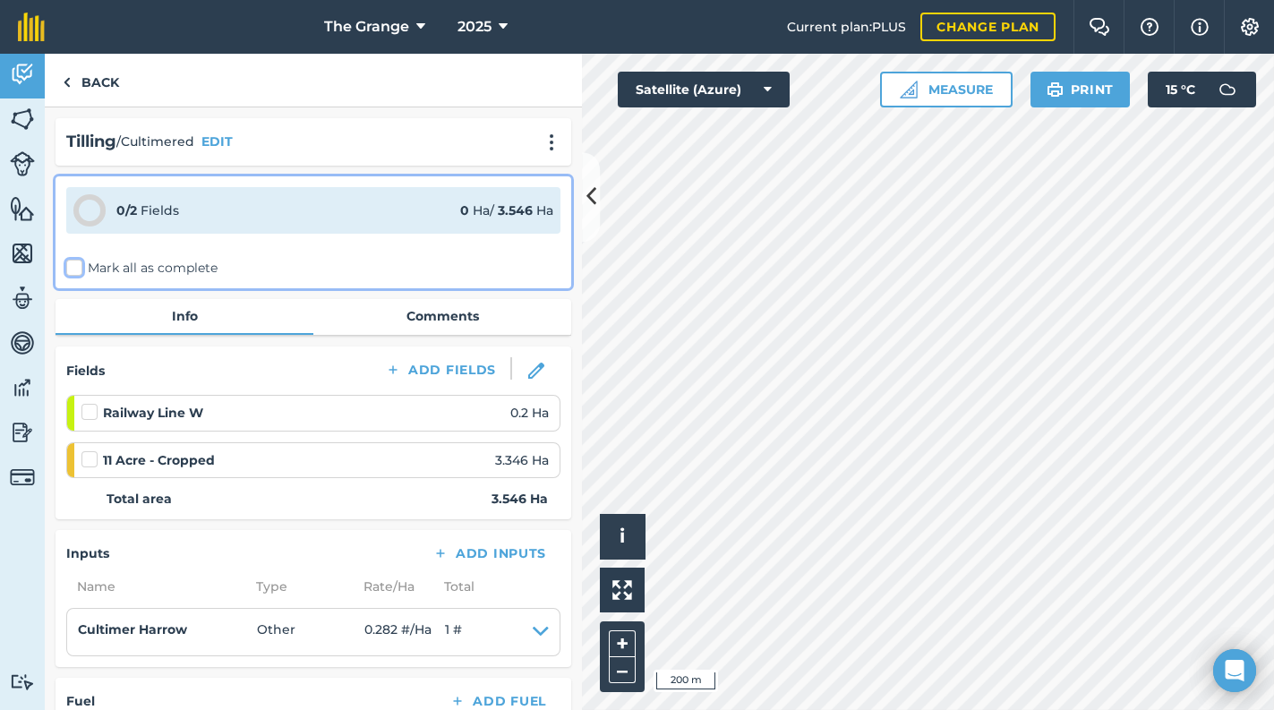
click at [78, 266] on input "Mark all as complete" at bounding box center [72, 265] width 12 height 12
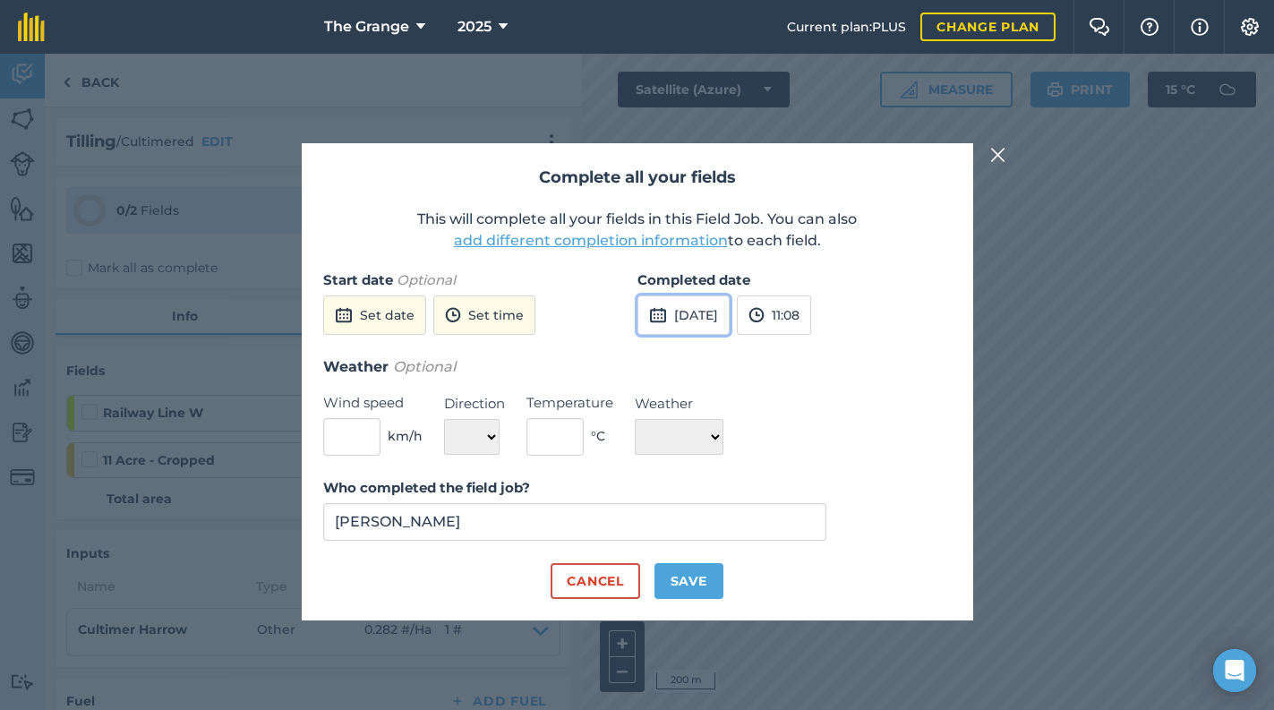
click at [712, 302] on button "[DATE]" at bounding box center [683, 314] width 92 height 39
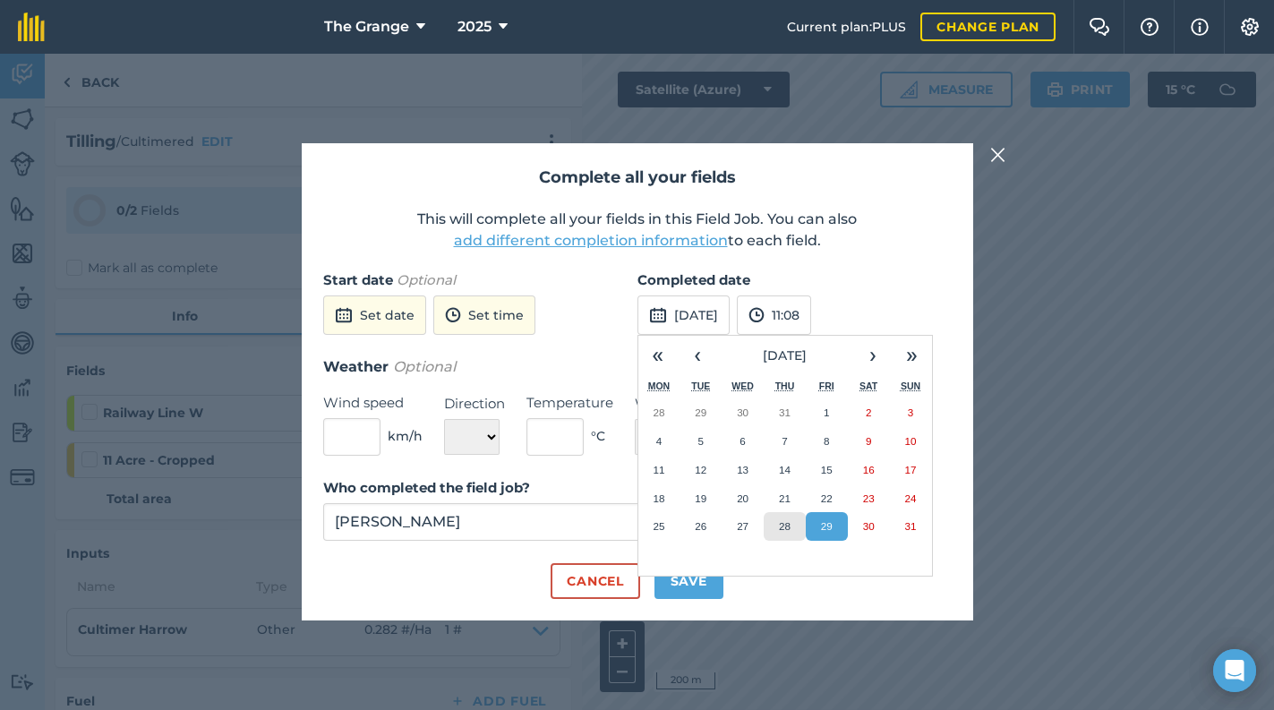
click at [780, 532] on abbr "28" at bounding box center [785, 526] width 12 height 12
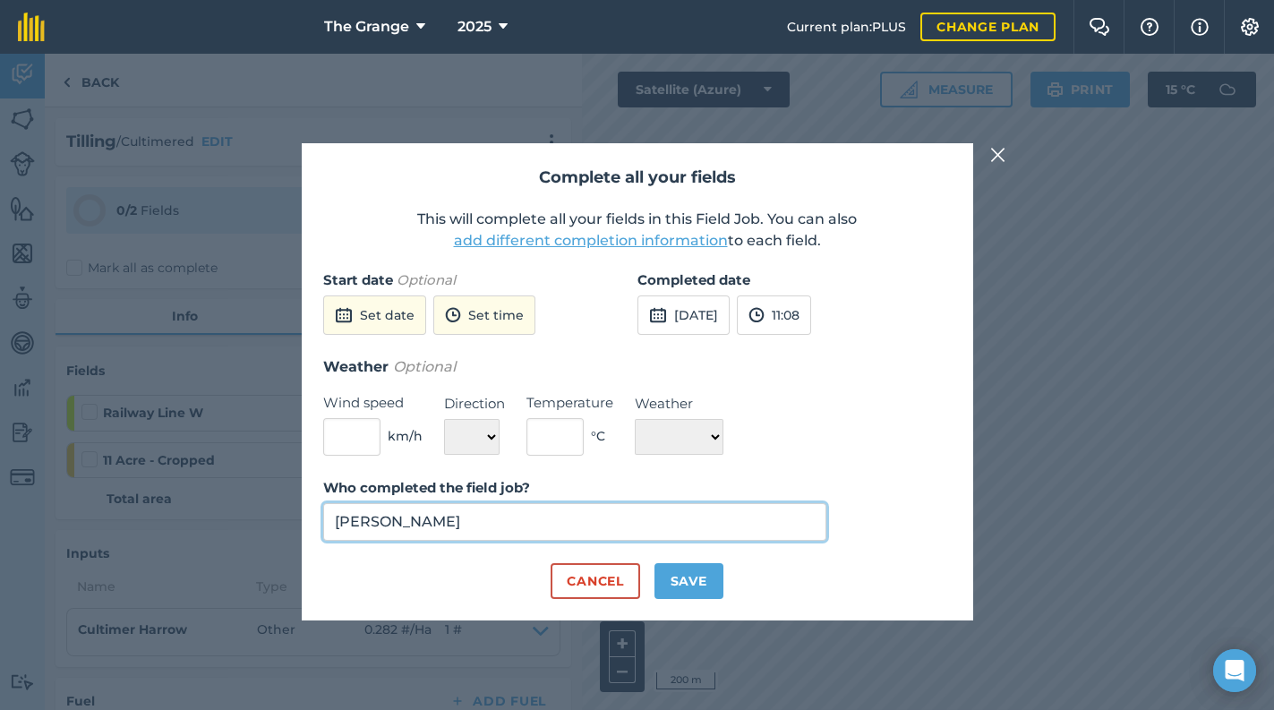
click at [580, 533] on input "[PERSON_NAME]" at bounding box center [575, 522] width 504 height 38
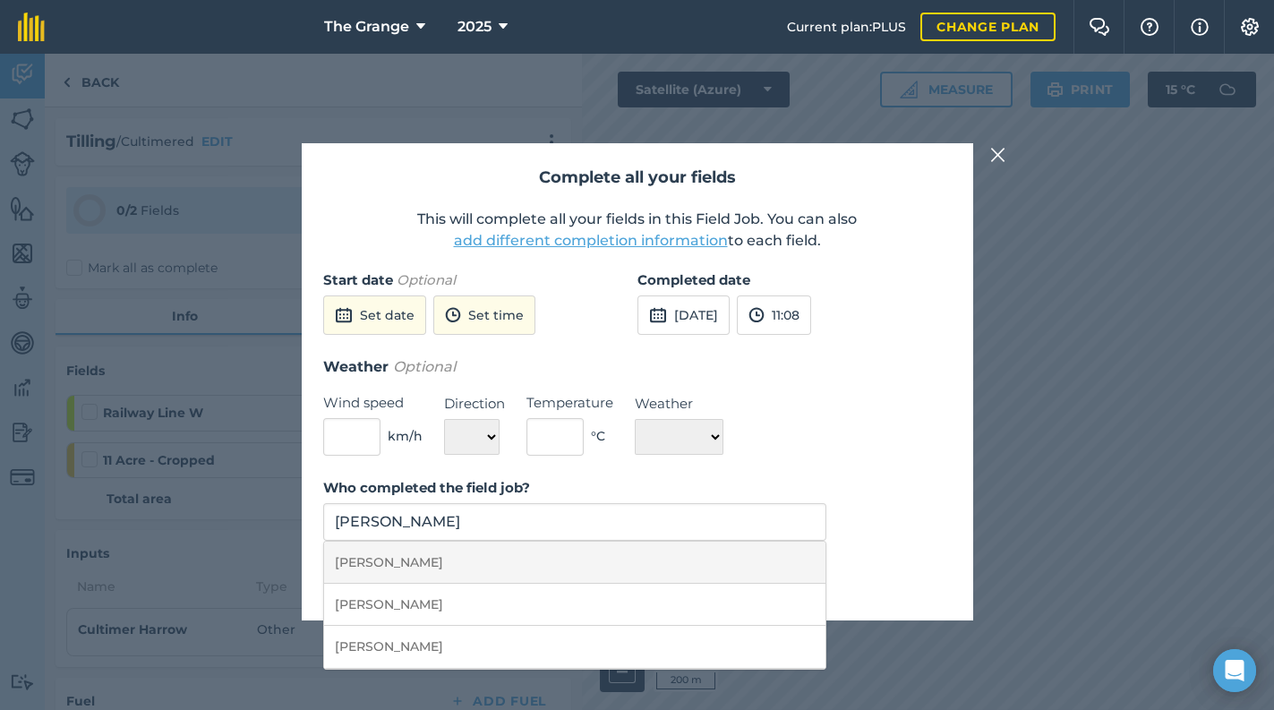
click at [729, 562] on li "[PERSON_NAME]" at bounding box center [575, 563] width 502 height 42
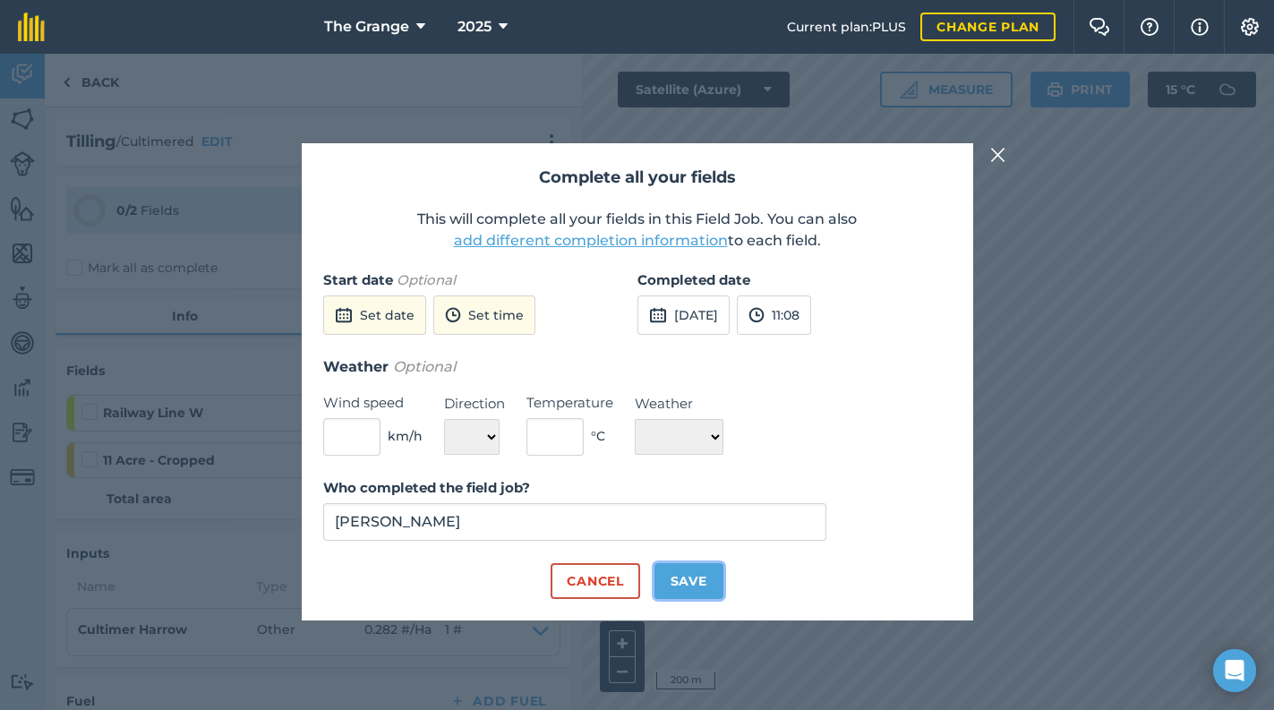
click at [694, 577] on button "Save" at bounding box center [688, 581] width 69 height 36
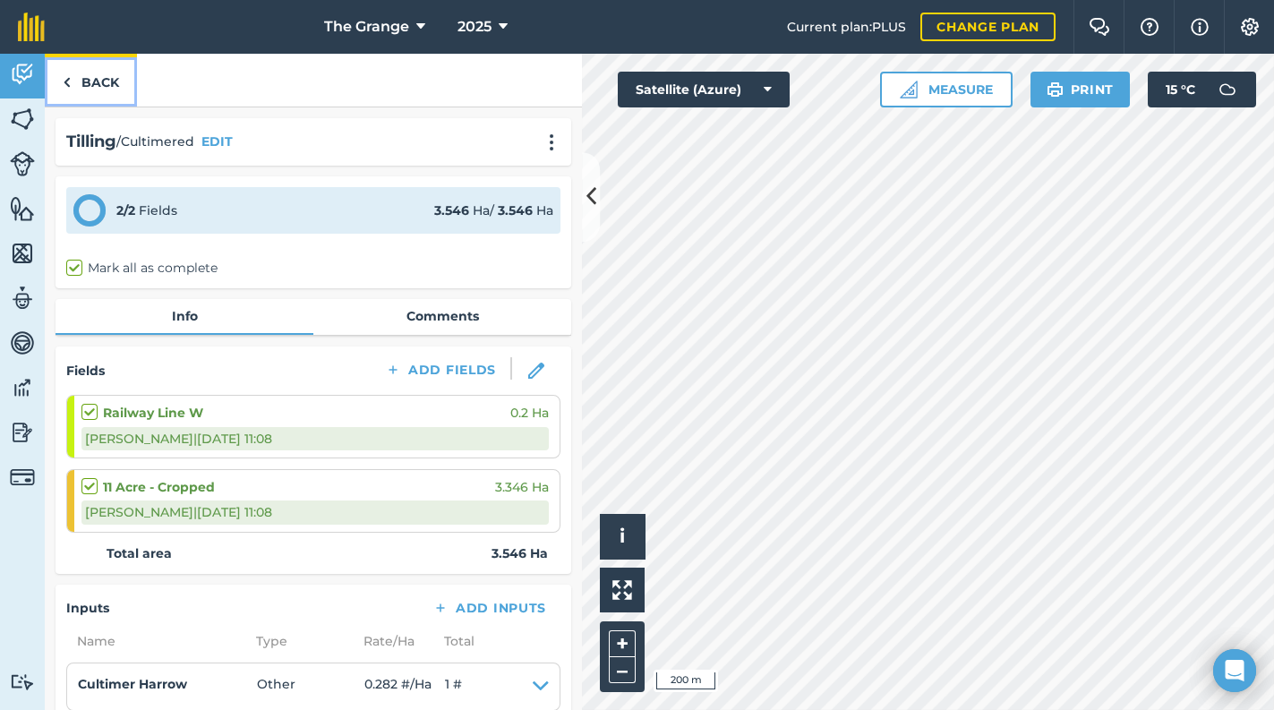
click at [93, 85] on link "Back" at bounding box center [91, 80] width 92 height 53
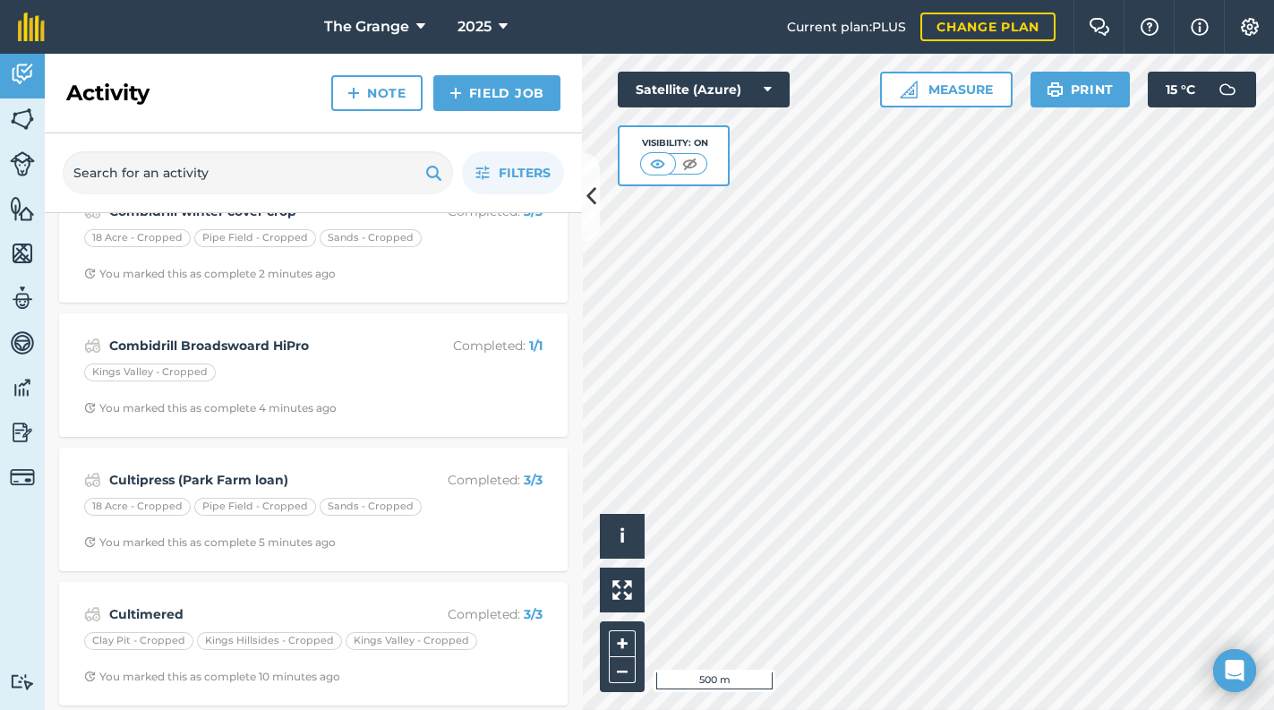
scroll to position [304, 0]
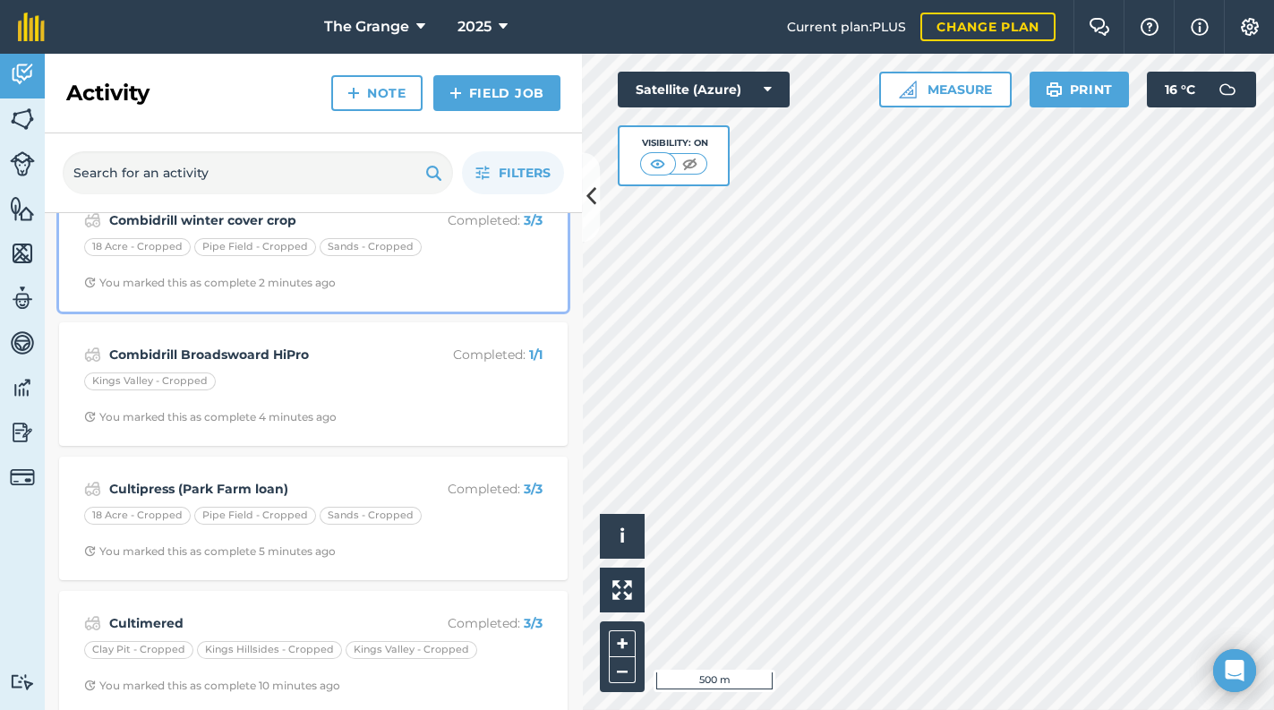
click at [468, 271] on div "Combidrill winter cover crop Completed : 3 / 3 18 Acre - Cropped Pipe Field - C…" at bounding box center [313, 250] width 487 height 102
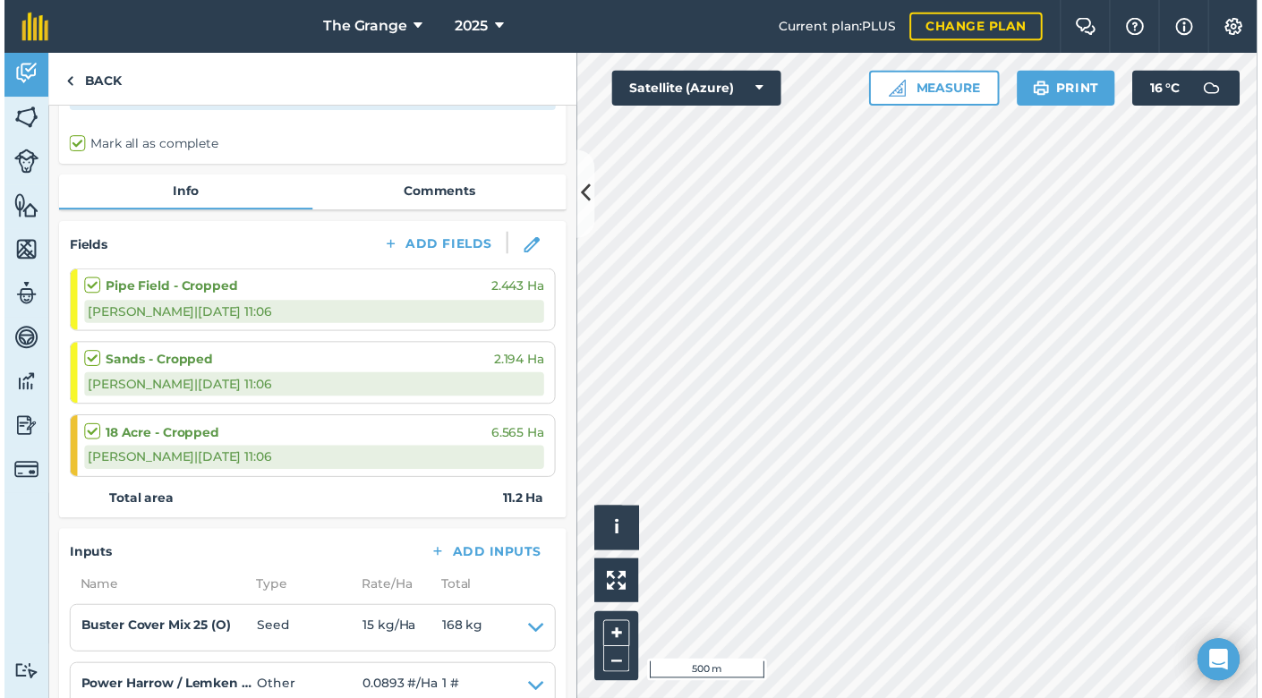
scroll to position [380, 0]
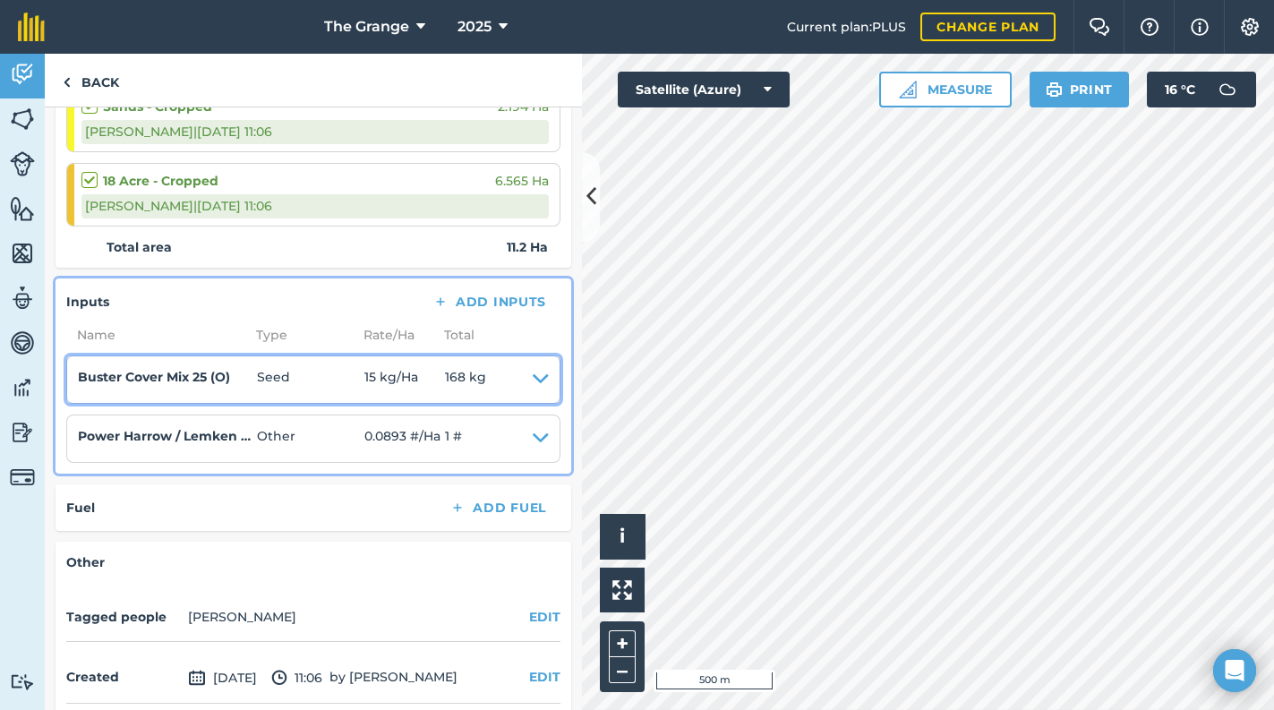
click at [533, 378] on icon at bounding box center [541, 379] width 16 height 25
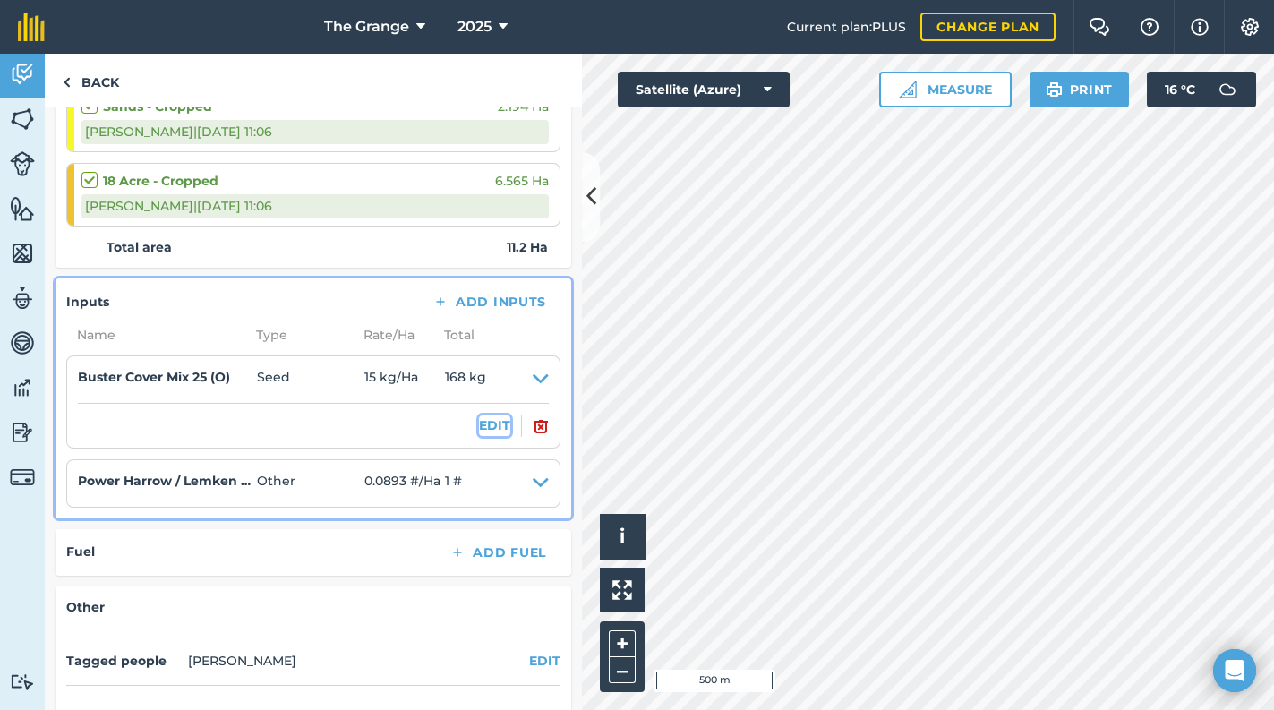
click at [482, 423] on button "EDIT" at bounding box center [494, 425] width 31 height 20
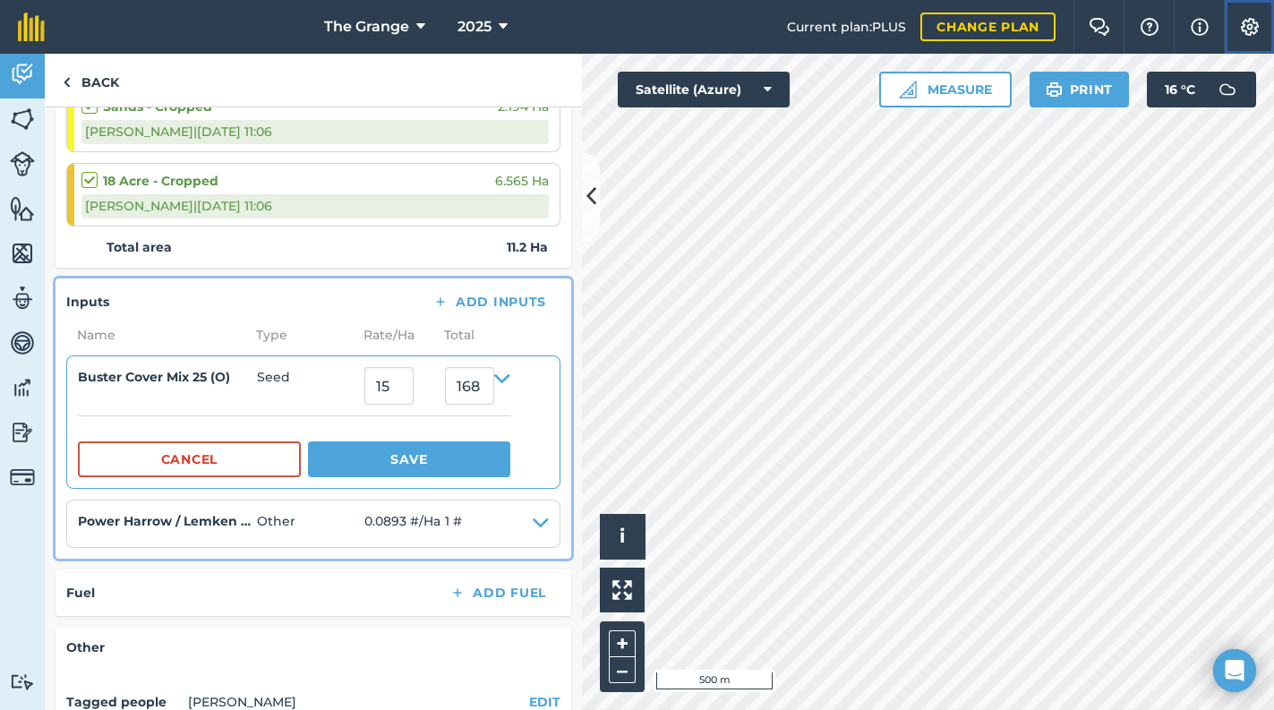
click at [1250, 20] on img at bounding box center [1249, 27] width 21 height 18
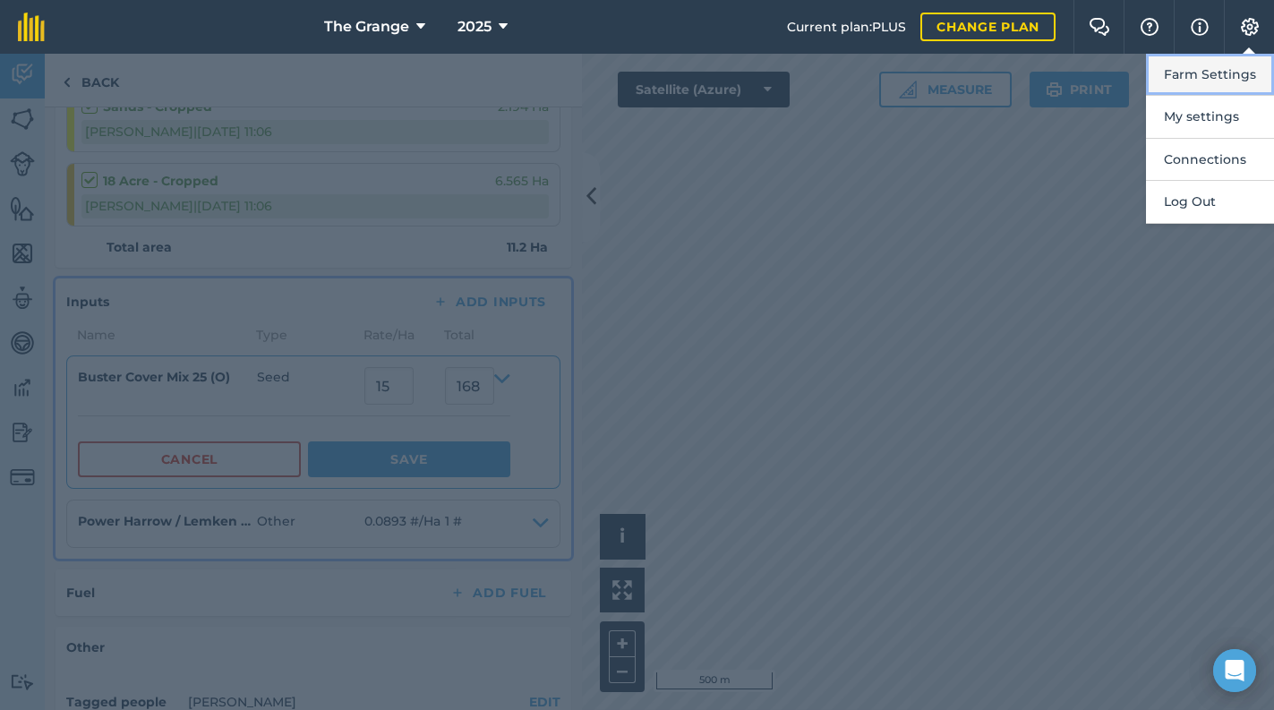
click at [1205, 72] on button "Farm Settings" at bounding box center [1210, 75] width 128 height 42
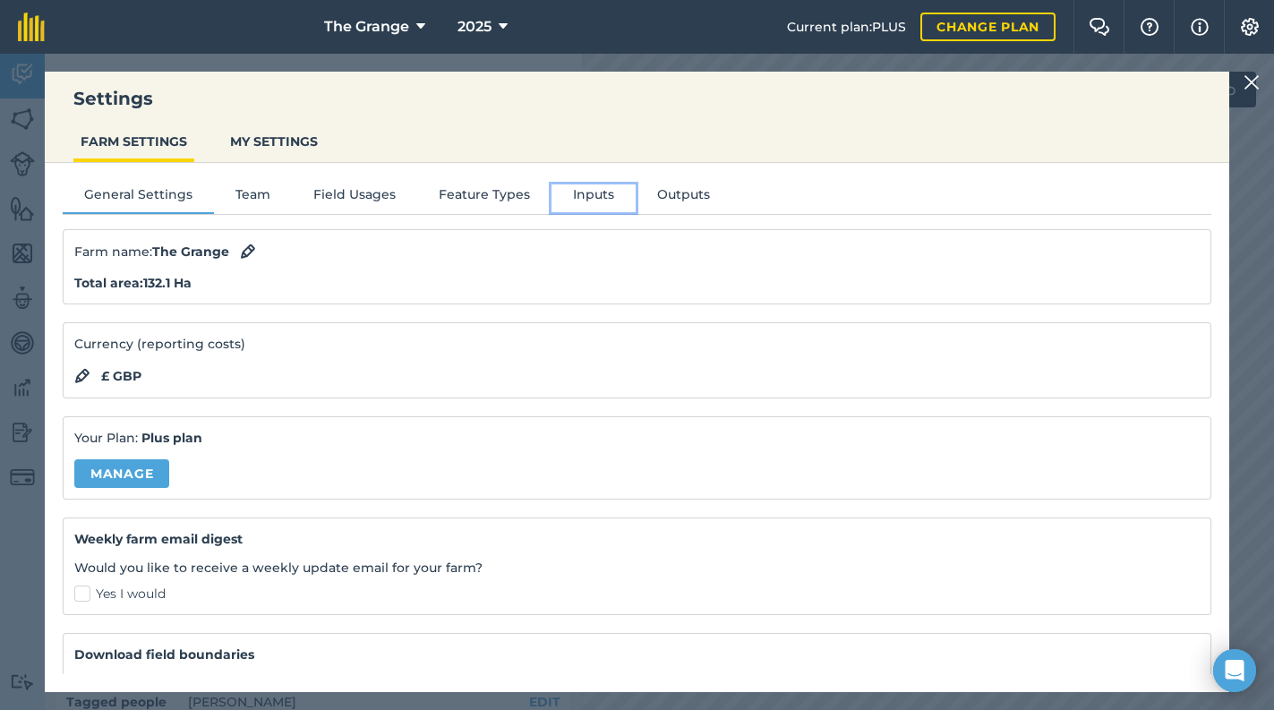
click at [557, 199] on button "Inputs" at bounding box center [593, 197] width 84 height 27
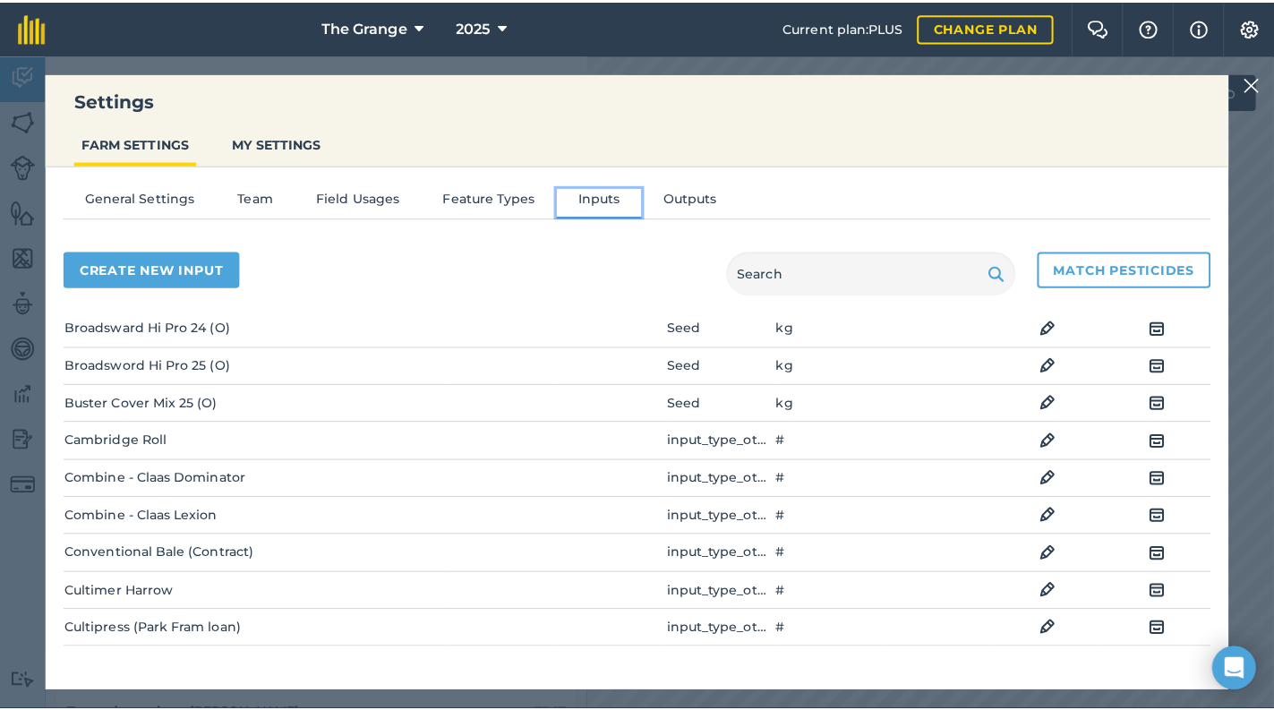
scroll to position [0, 0]
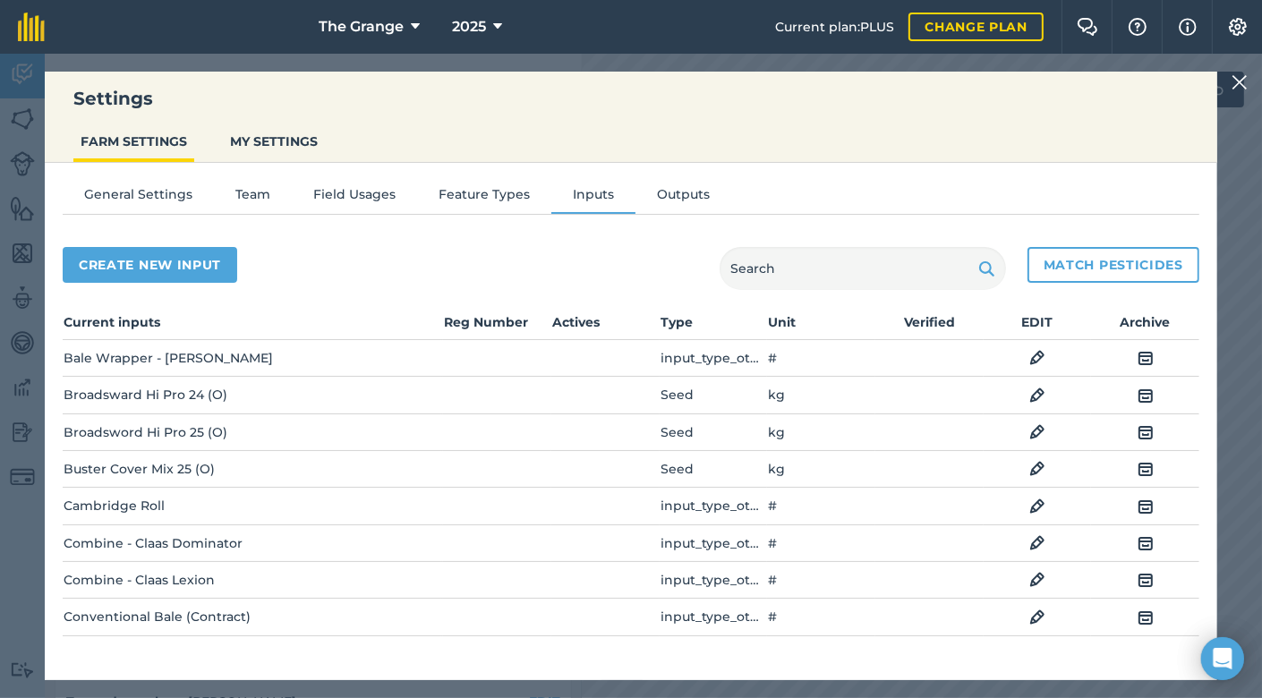
click at [1029, 470] on img at bounding box center [1037, 468] width 16 height 21
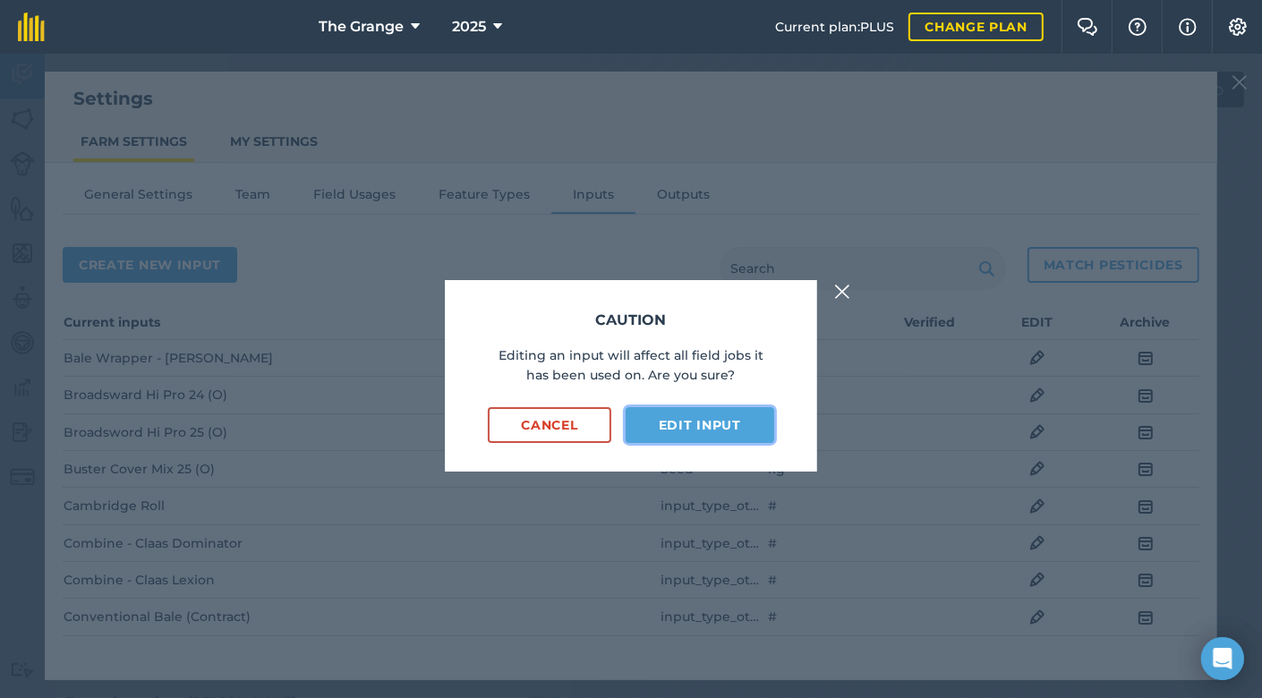
click at [660, 438] on button "Edit input" at bounding box center [700, 425] width 149 height 36
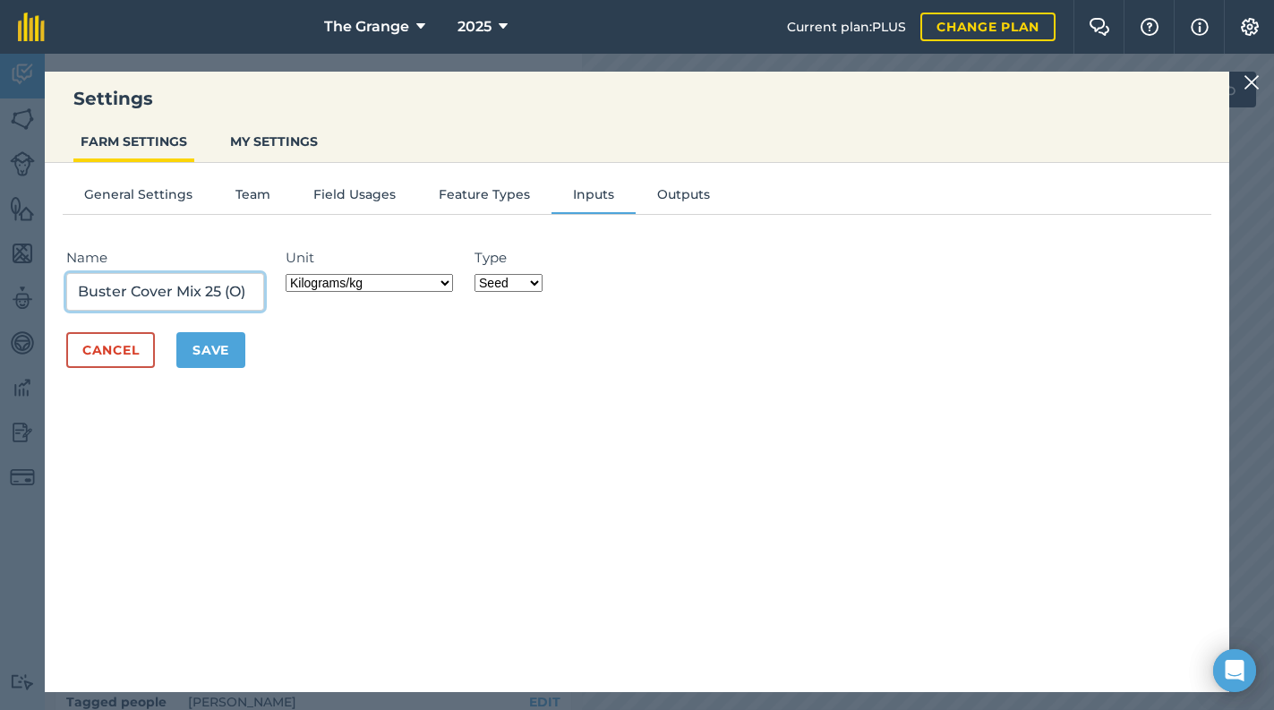
click at [238, 295] on input "Buster Cover Mix 25 (O)" at bounding box center [165, 292] width 198 height 38
click at [230, 349] on button "Save" at bounding box center [210, 350] width 69 height 36
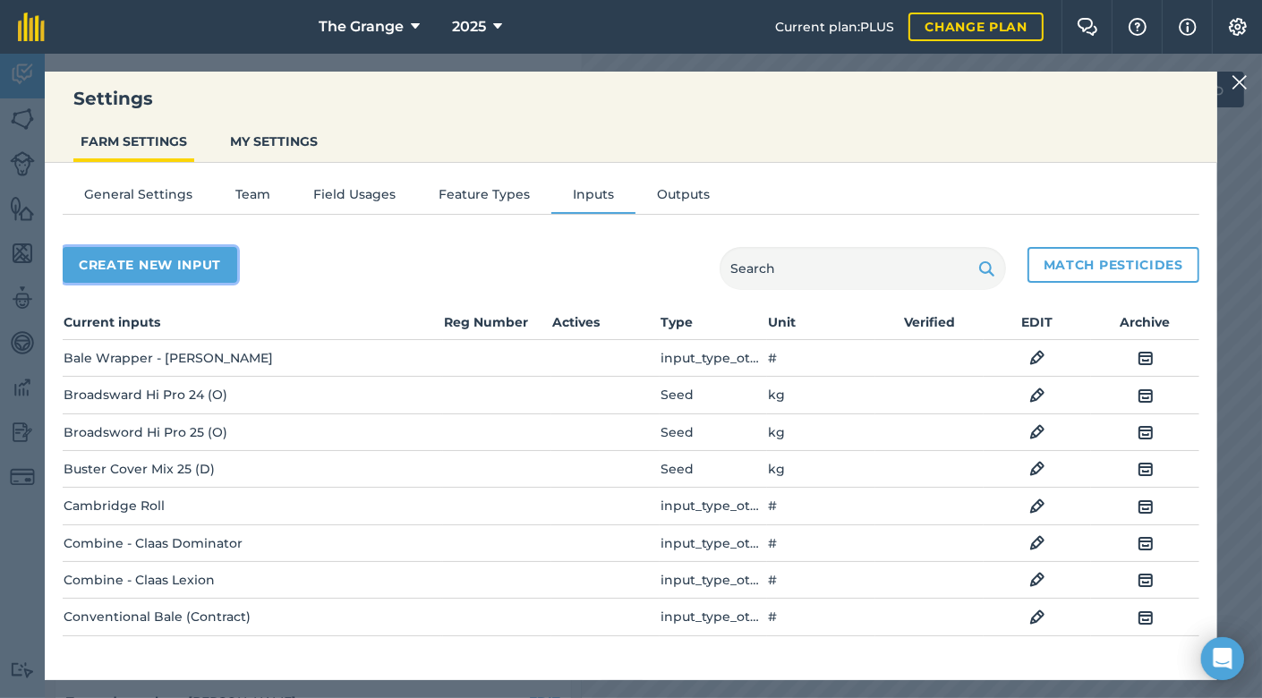
click at [140, 255] on button "Create new input" at bounding box center [150, 265] width 175 height 36
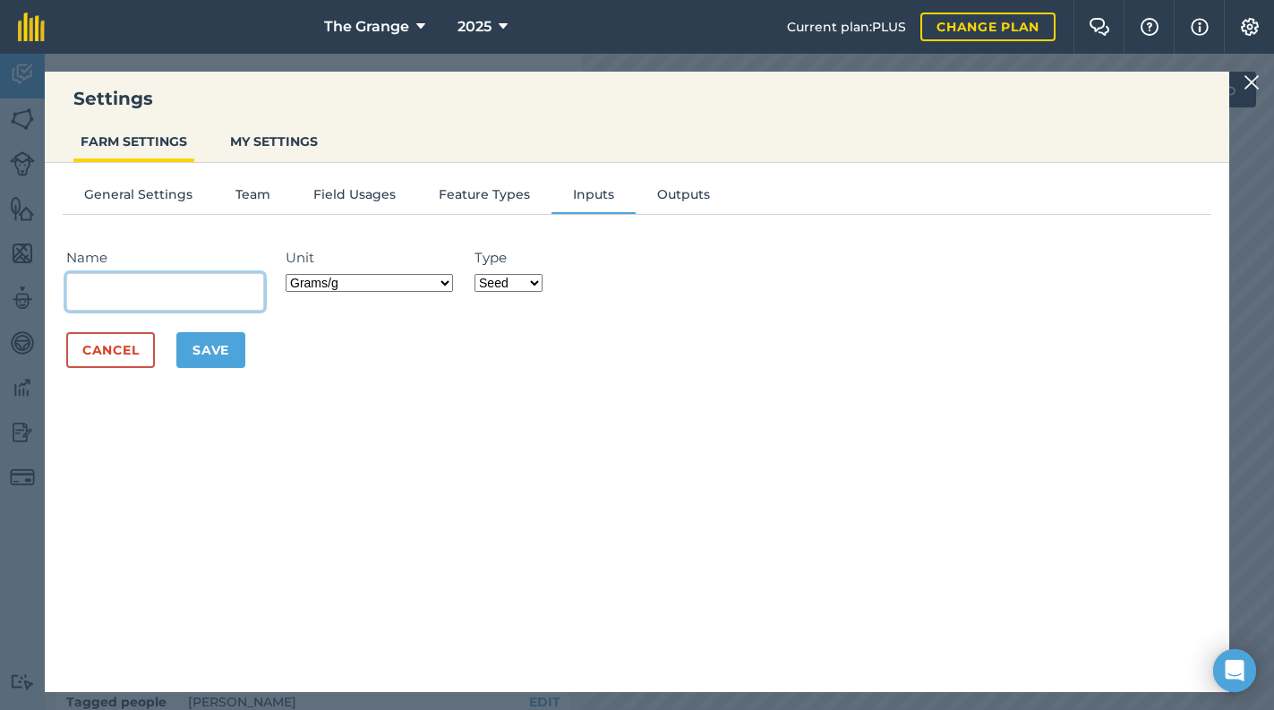
click at [218, 289] on input "Name" at bounding box center [165, 292] width 198 height 38
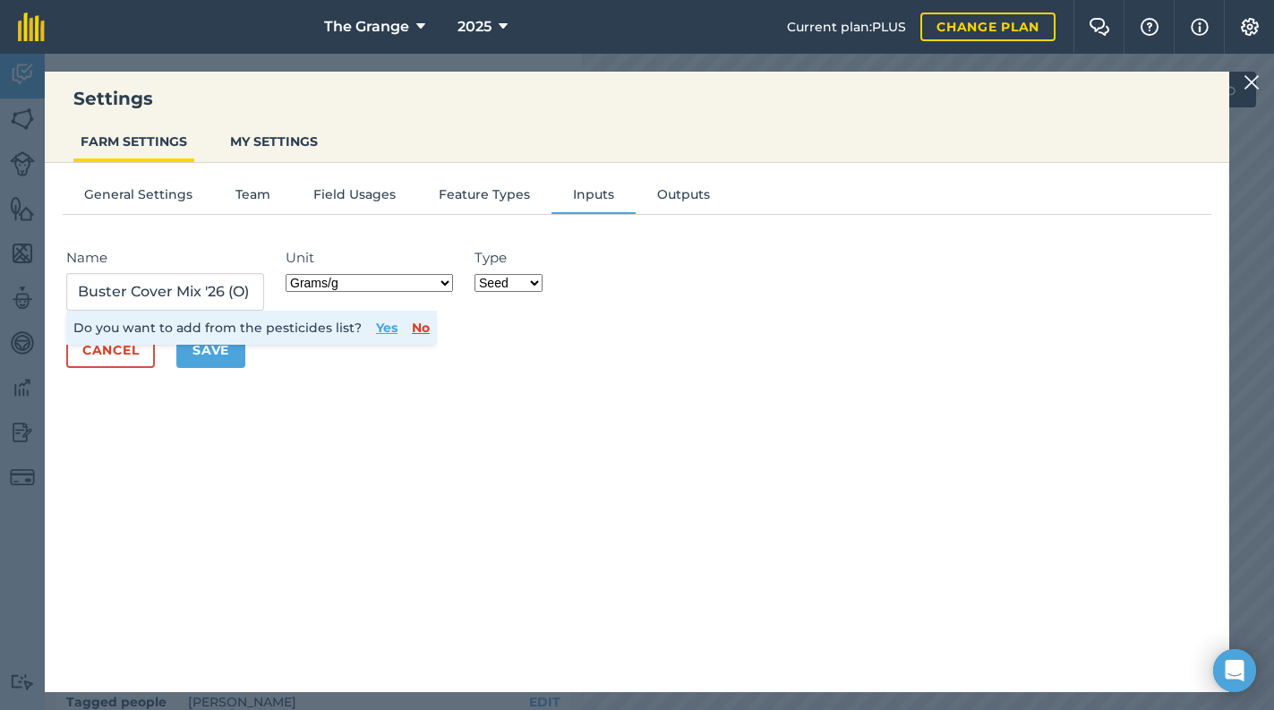
click at [276, 431] on div "General Settings Team Field Usages Feature Types Inputs Outputs Name Buster Cov…" at bounding box center [637, 418] width 1184 height 511
drag, startPoint x: 388, startPoint y: 277, endPoint x: 387, endPoint y: 286, distance: 9.1
click at [388, 277] on select "Grams/g Kilograms/kg Metric tonnes/t Millilitres/ml Litres/L Ounces/oz Pounds/l…" at bounding box center [369, 283] width 167 height 18
click at [288, 274] on select "Grams/g Kilograms/kg Metric tonnes/t Millilitres/ml Litres/L Ounces/oz Pounds/l…" at bounding box center [369, 283] width 167 height 18
click at [388, 394] on div "General Settings Team Field Usages Feature Types Inputs Outputs Name Buster Cov…" at bounding box center [637, 418] width 1184 height 511
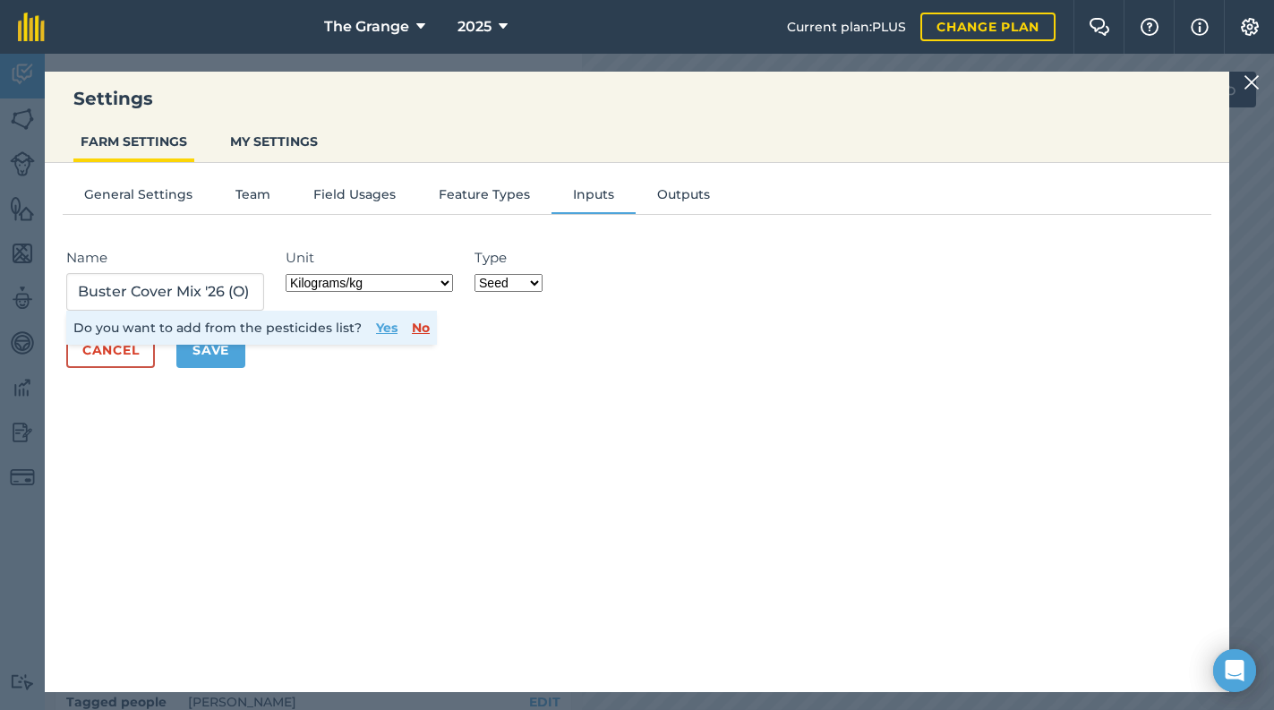
drag, startPoint x: 414, startPoint y: 332, endPoint x: 394, endPoint y: 337, distance: 20.2
click at [414, 332] on button "No" at bounding box center [421, 328] width 18 height 20
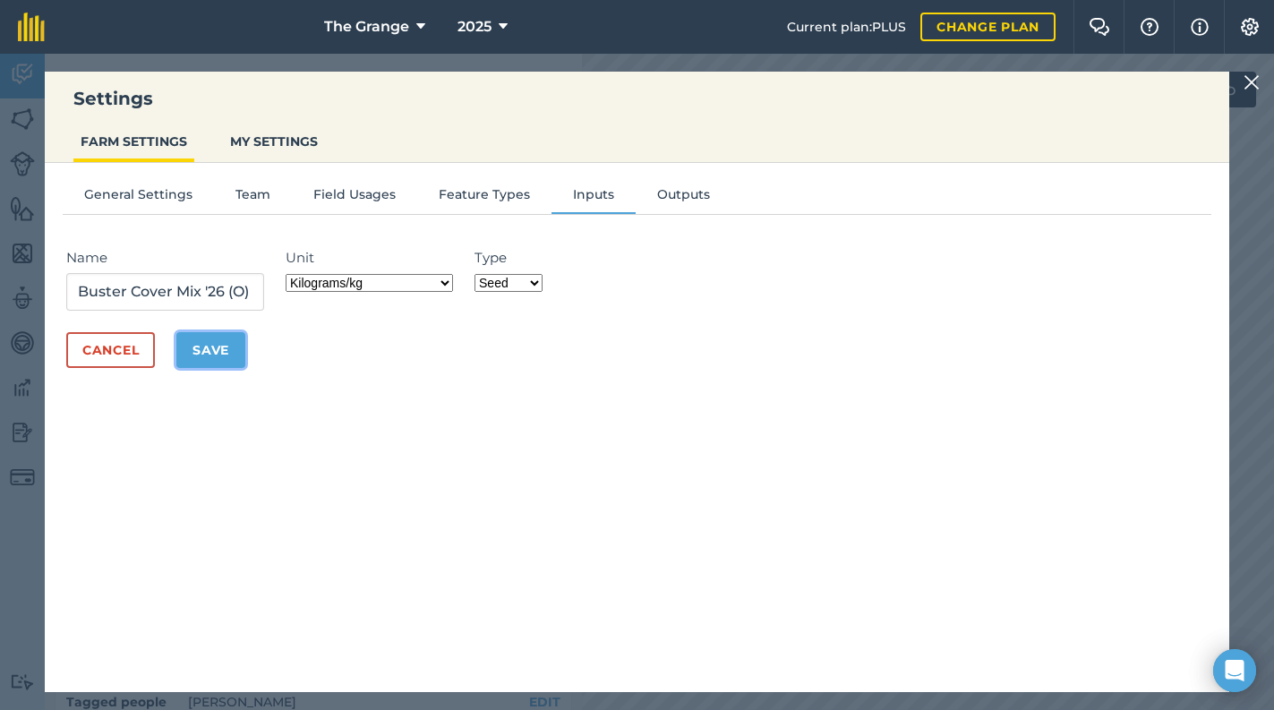
click at [215, 346] on button "Save" at bounding box center [210, 350] width 69 height 36
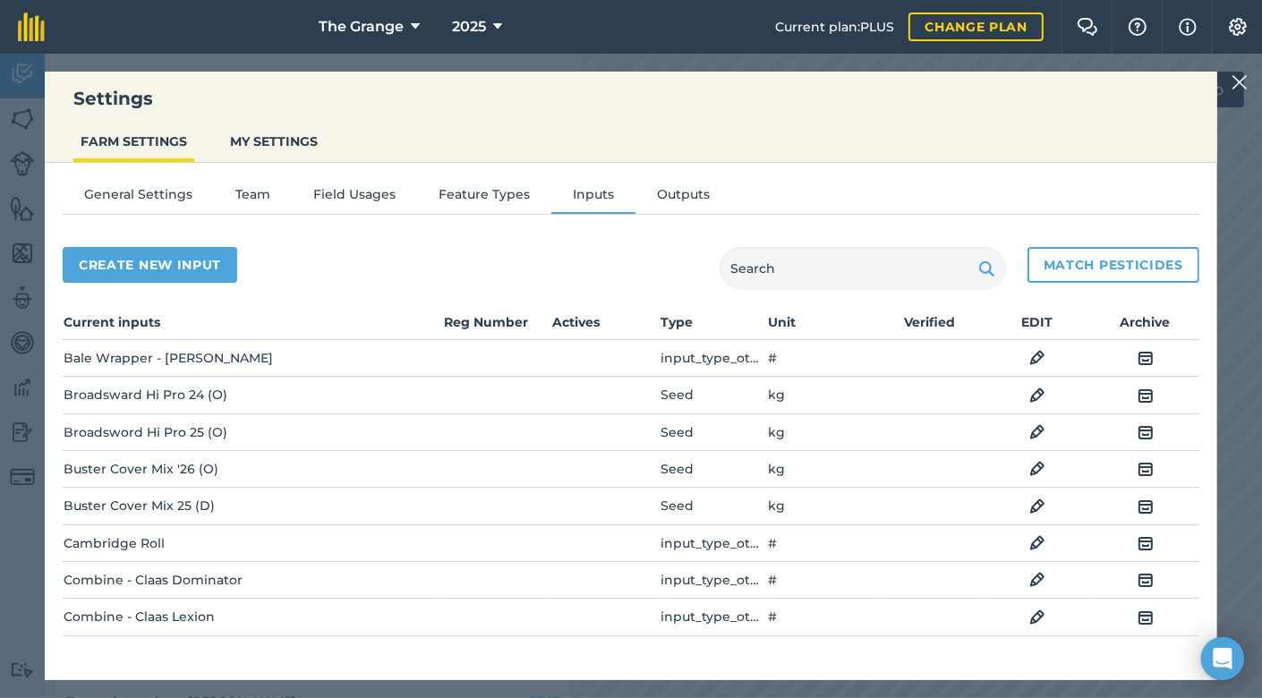
click at [1242, 79] on img at bounding box center [1240, 82] width 16 height 21
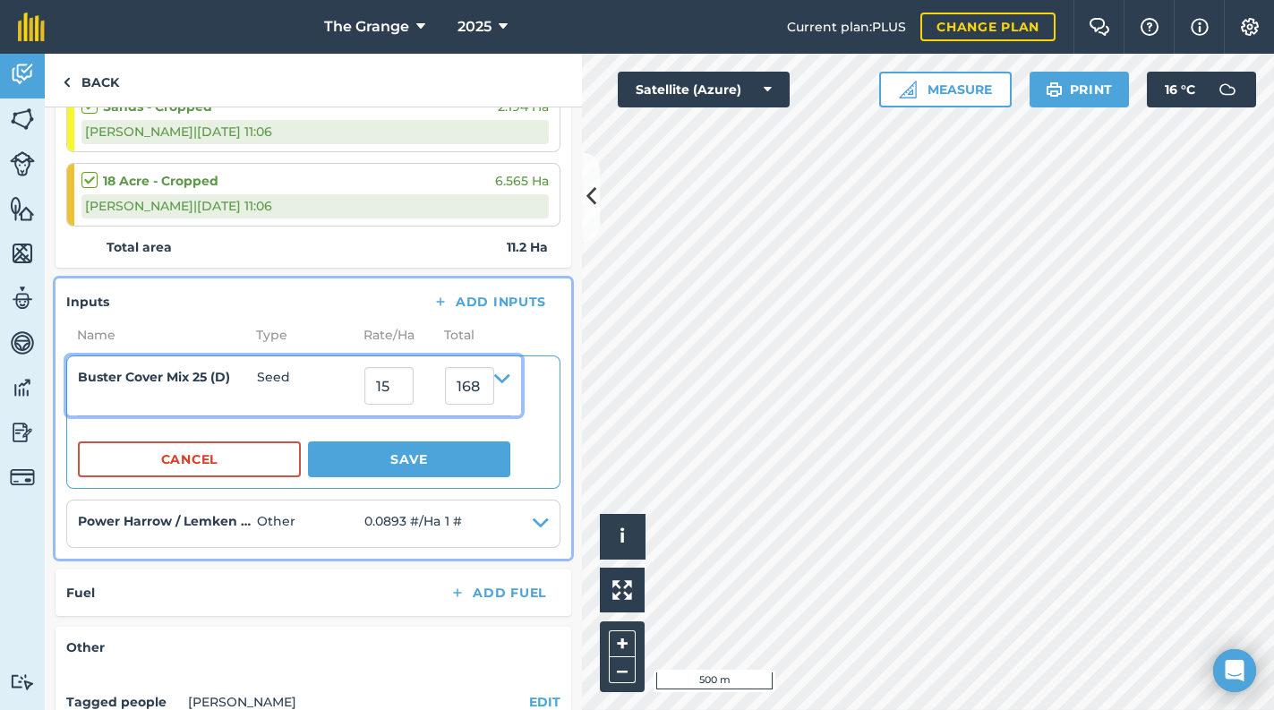
click at [166, 381] on h4 "Buster Cover Mix 25 (D)" at bounding box center [167, 377] width 179 height 20
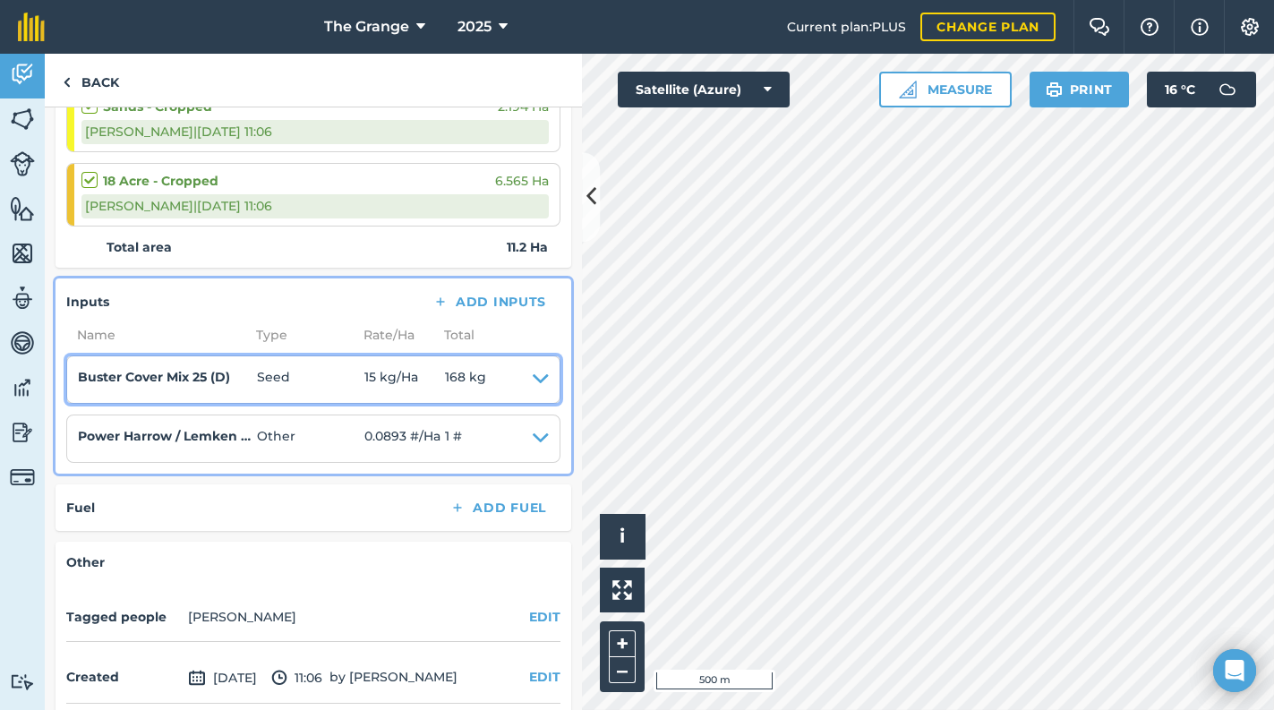
click at [264, 367] on span "Seed" at bounding box center [310, 379] width 107 height 25
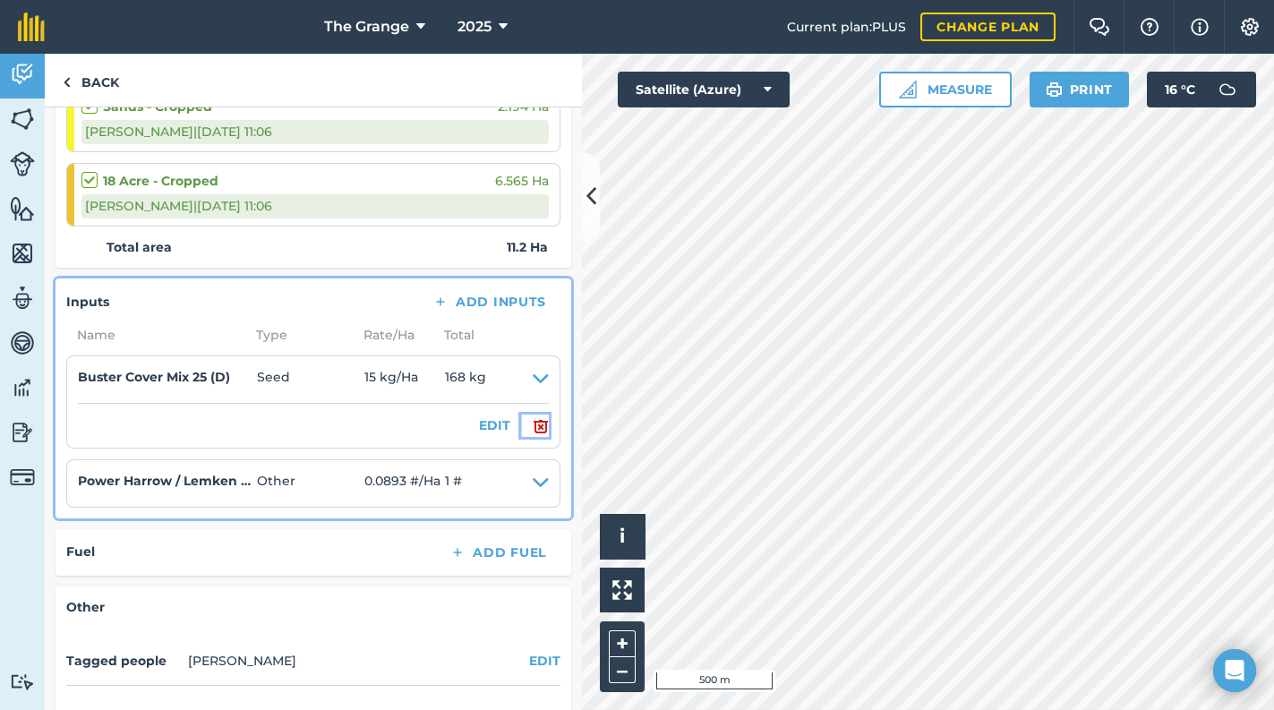
click at [533, 424] on img at bounding box center [541, 425] width 16 height 21
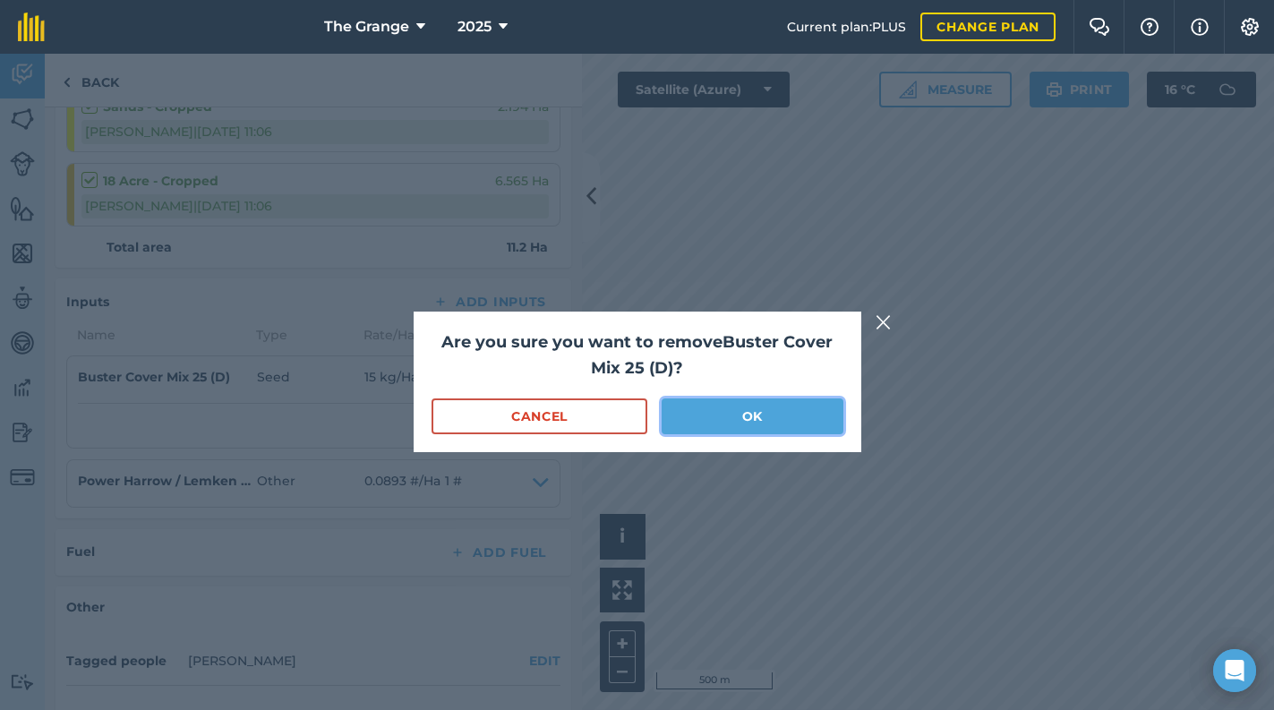
click at [688, 413] on button "OK" at bounding box center [751, 416] width 181 height 36
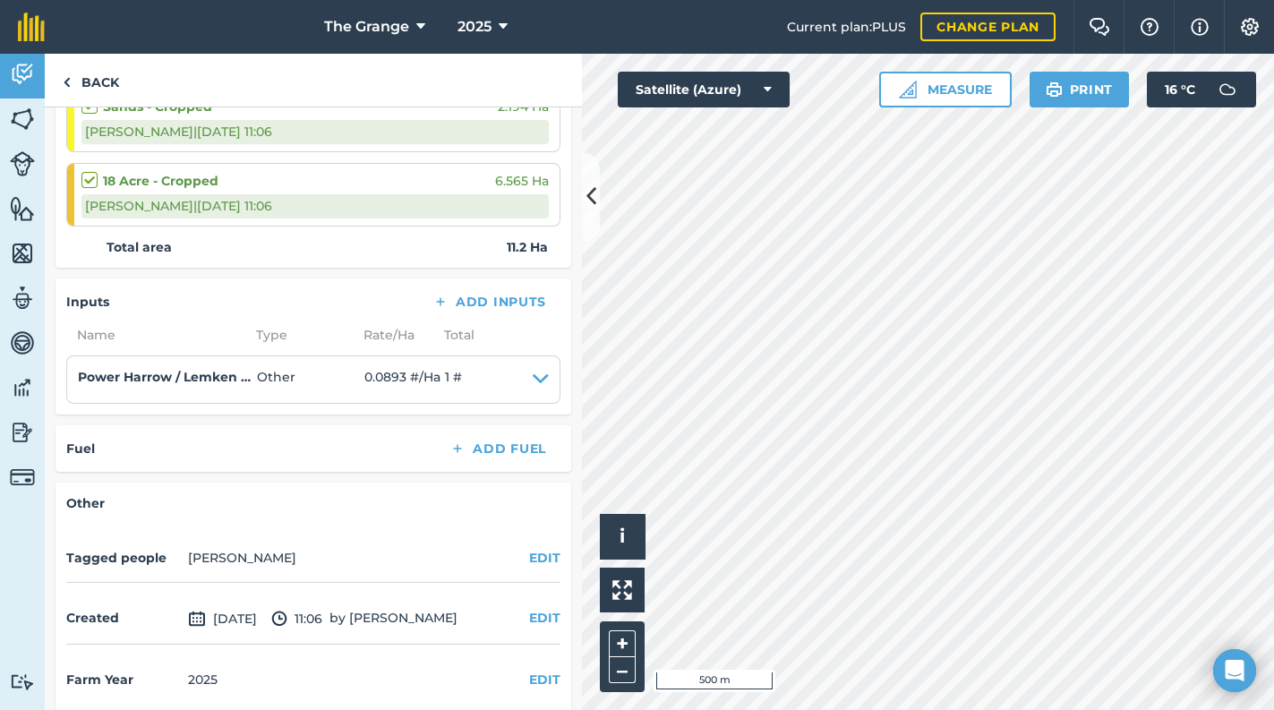
click at [490, 313] on div "Inputs Add Inputs Name Type Rate/ Ha Total Power Harrow / Lemken Drill Other 0.…" at bounding box center [313, 346] width 516 height 136
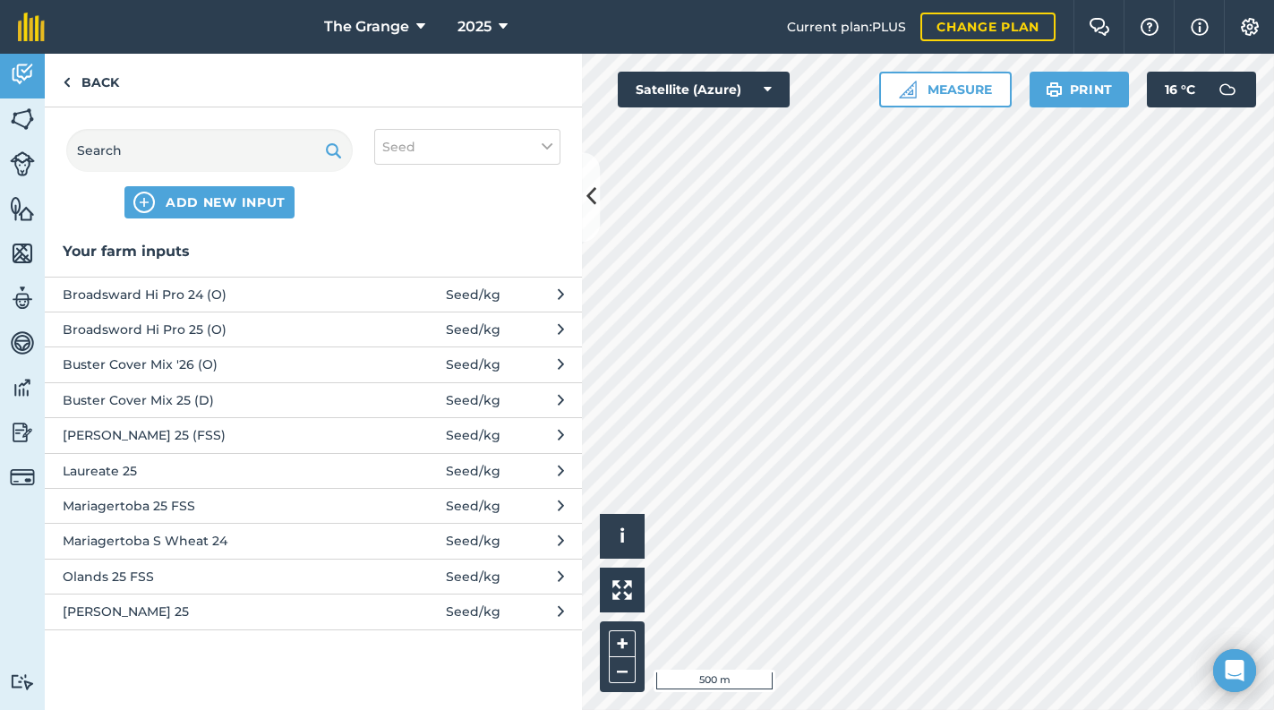
click at [218, 361] on span "Buster Cover Mix '26 (O)" at bounding box center [209, 364] width 293 height 20
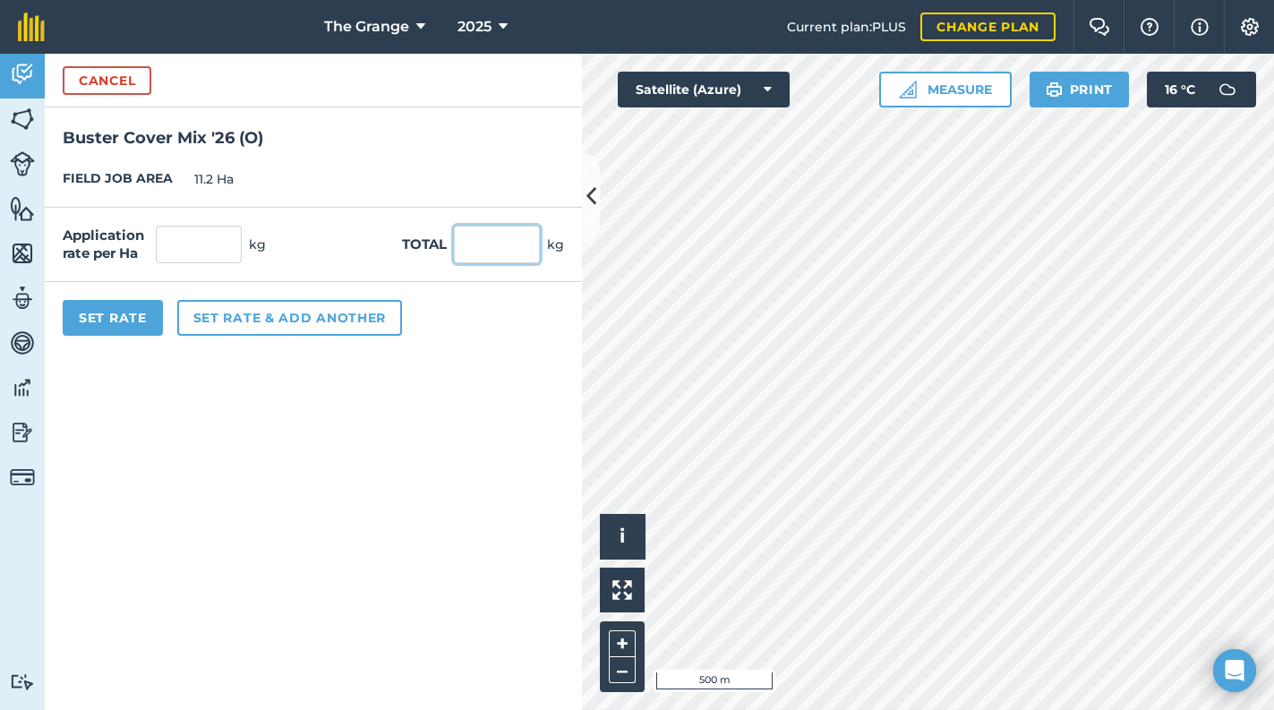
click at [526, 251] on input "text" at bounding box center [497, 245] width 86 height 38
click at [360, 491] on form "Cancel Buster Cover Mix '26 (O) FIELD JOB AREA 11.2 Ha Application rate per Ha …" at bounding box center [313, 382] width 537 height 656
click at [117, 323] on button "Set Rate" at bounding box center [113, 318] width 100 height 36
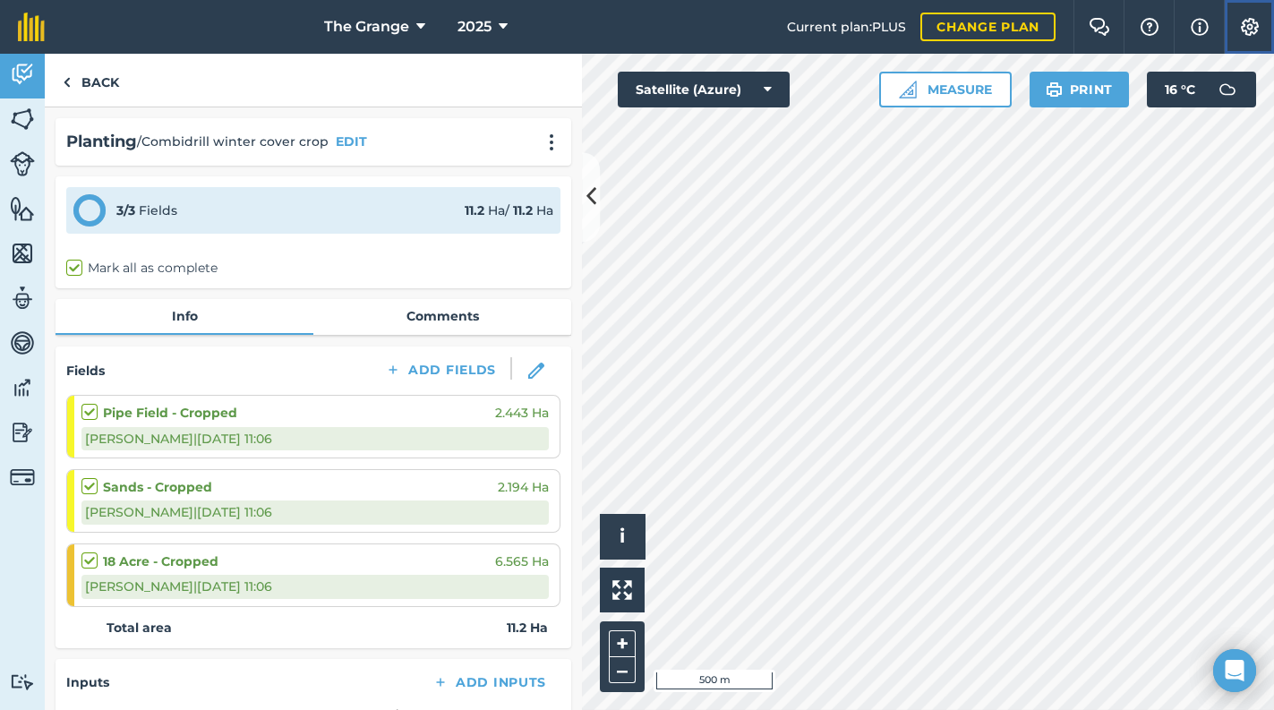
click at [1238, 20] on button "Settings" at bounding box center [1249, 27] width 50 height 54
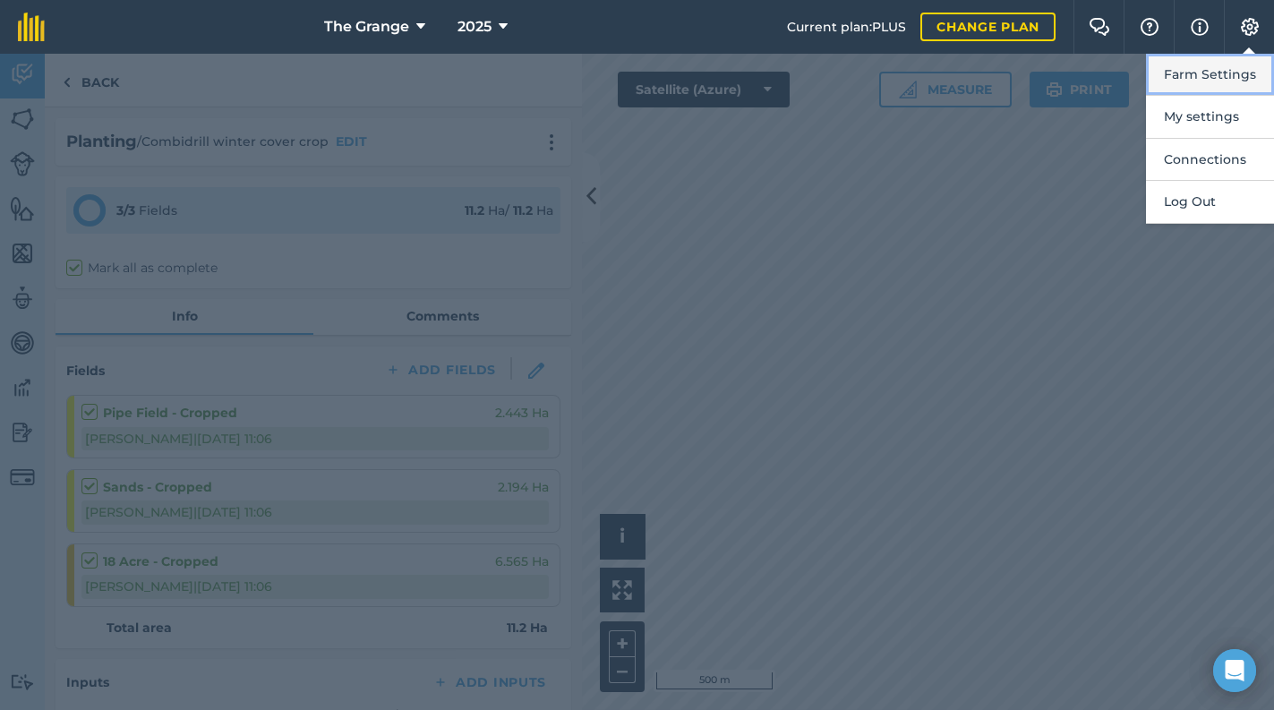
click at [1215, 72] on button "Farm Settings" at bounding box center [1210, 75] width 128 height 42
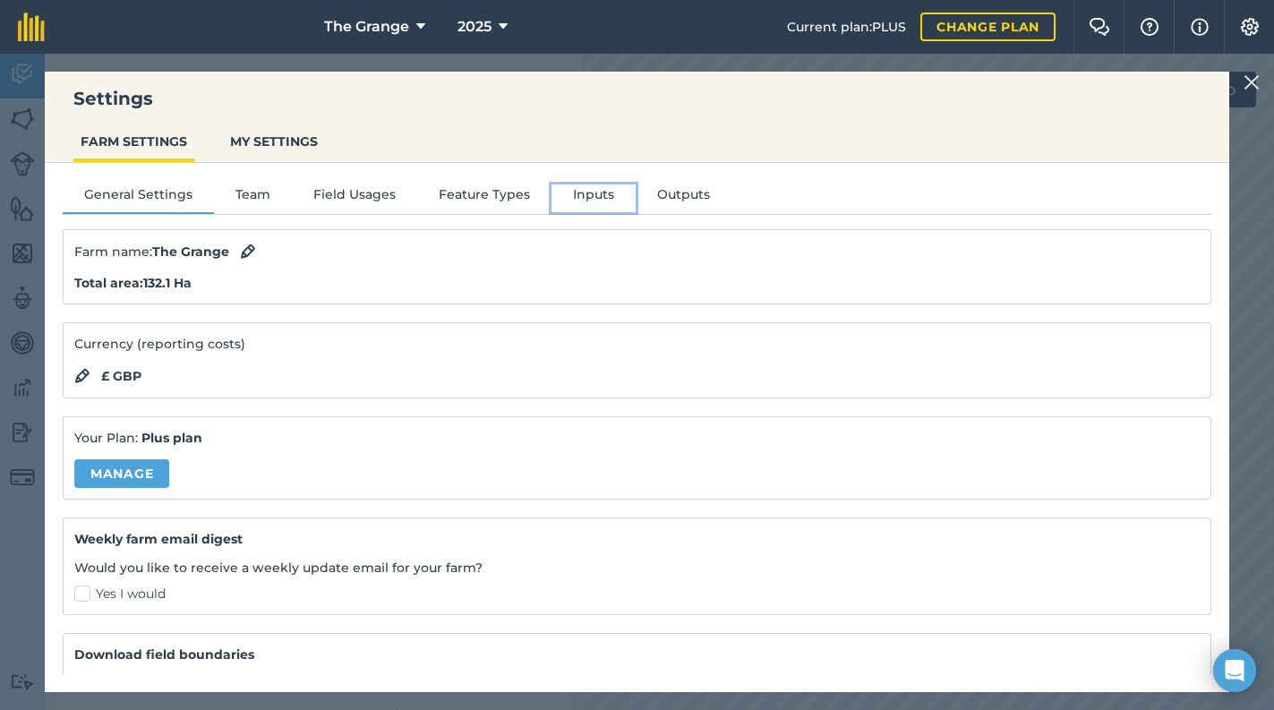
click at [599, 200] on button "Inputs" at bounding box center [593, 197] width 84 height 27
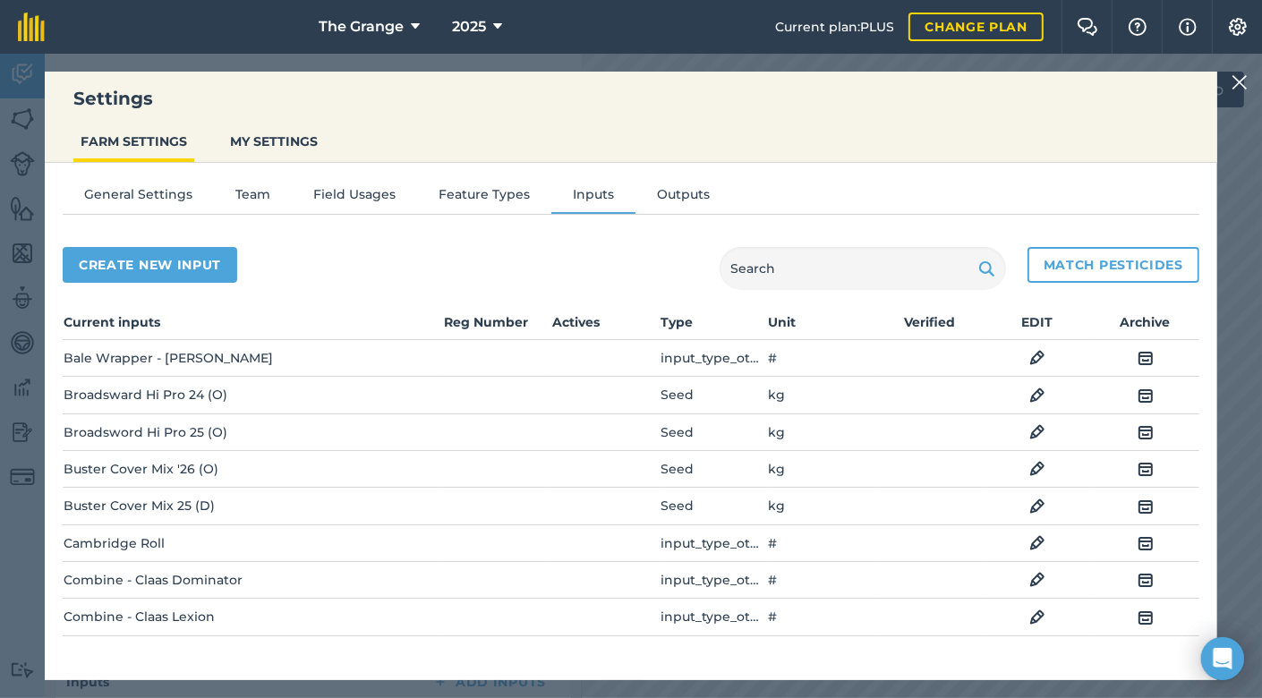
click at [1139, 501] on img at bounding box center [1146, 506] width 16 height 21
click at [1145, 394] on img at bounding box center [1146, 395] width 16 height 21
click at [1147, 392] on img at bounding box center [1146, 395] width 16 height 21
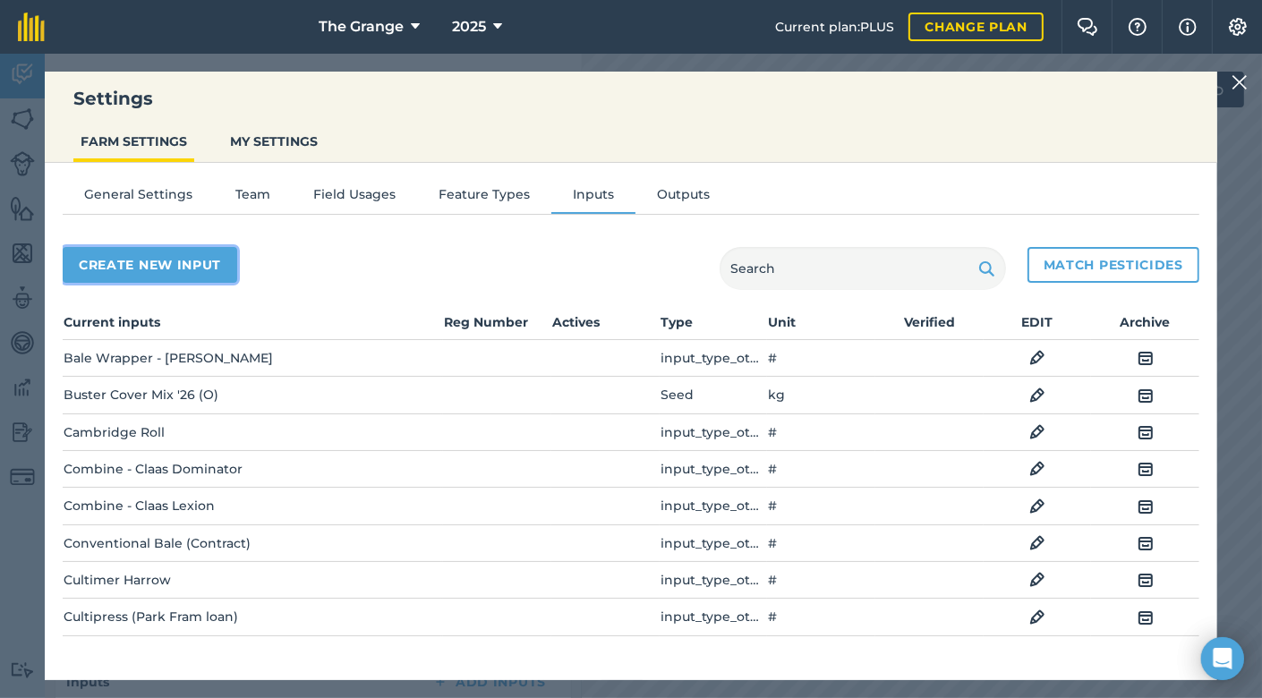
click at [158, 262] on button "Create new input" at bounding box center [150, 265] width 175 height 36
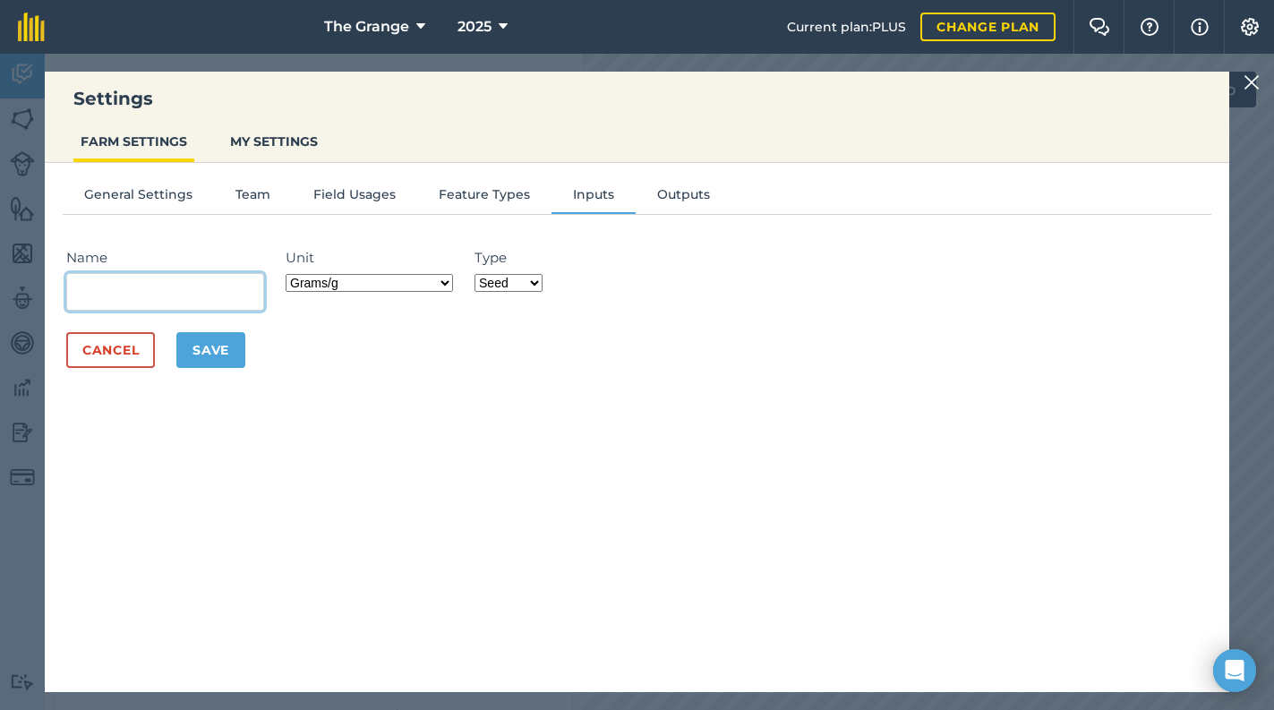
click at [240, 283] on input "Name" at bounding box center [165, 292] width 198 height 38
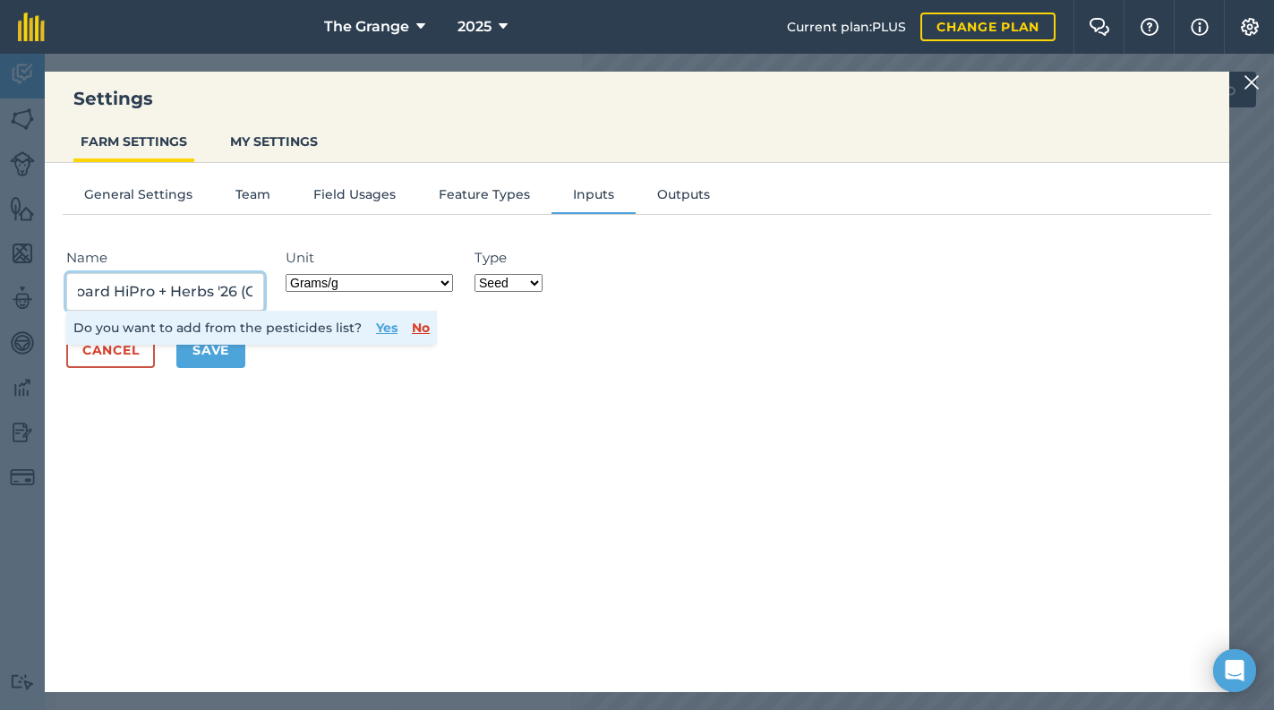
scroll to position [0, 72]
drag, startPoint x: 394, startPoint y: 284, endPoint x: 403, endPoint y: 291, distance: 11.5
click at [394, 284] on select "Grams/g Kilograms/kg Metric tonnes/t Millilitres/ml Litres/L Ounces/oz Pounds/l…" at bounding box center [369, 283] width 167 height 18
click at [288, 274] on select "Grams/g Kilograms/kg Metric tonnes/t Millilitres/ml Litres/L Ounces/oz Pounds/l…" at bounding box center [369, 283] width 167 height 18
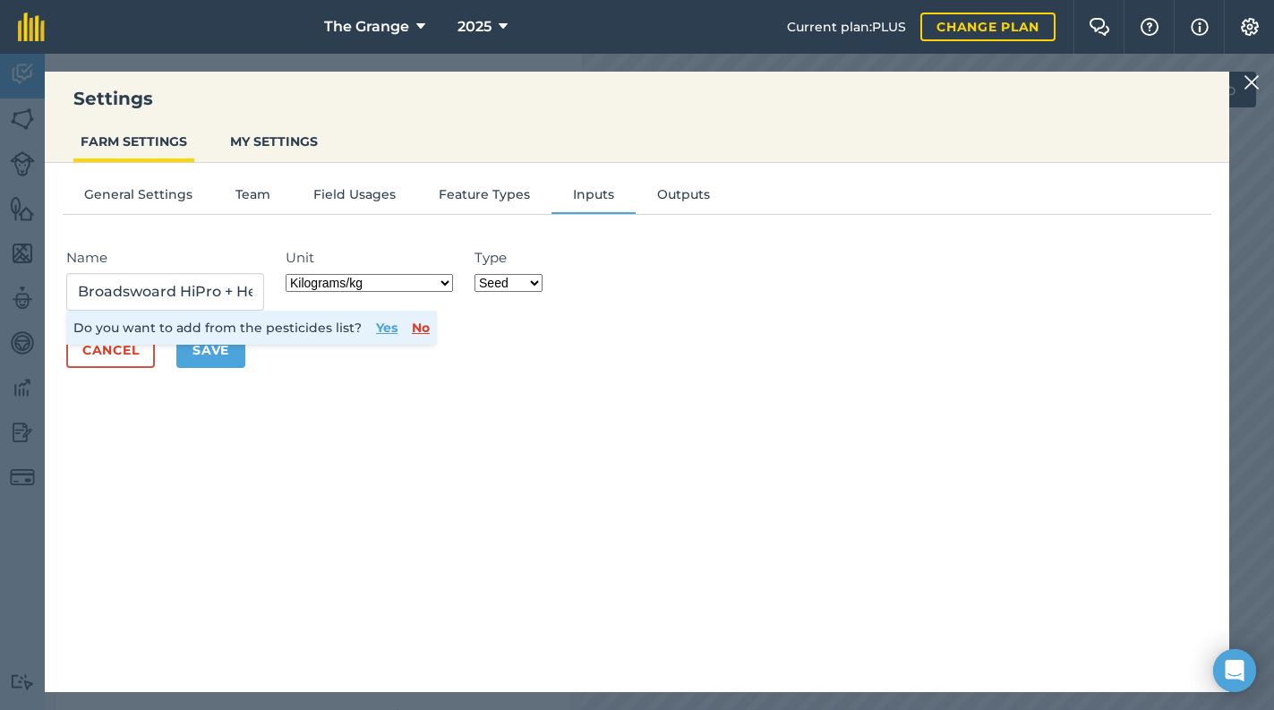
click at [413, 328] on button "No" at bounding box center [421, 328] width 18 height 20
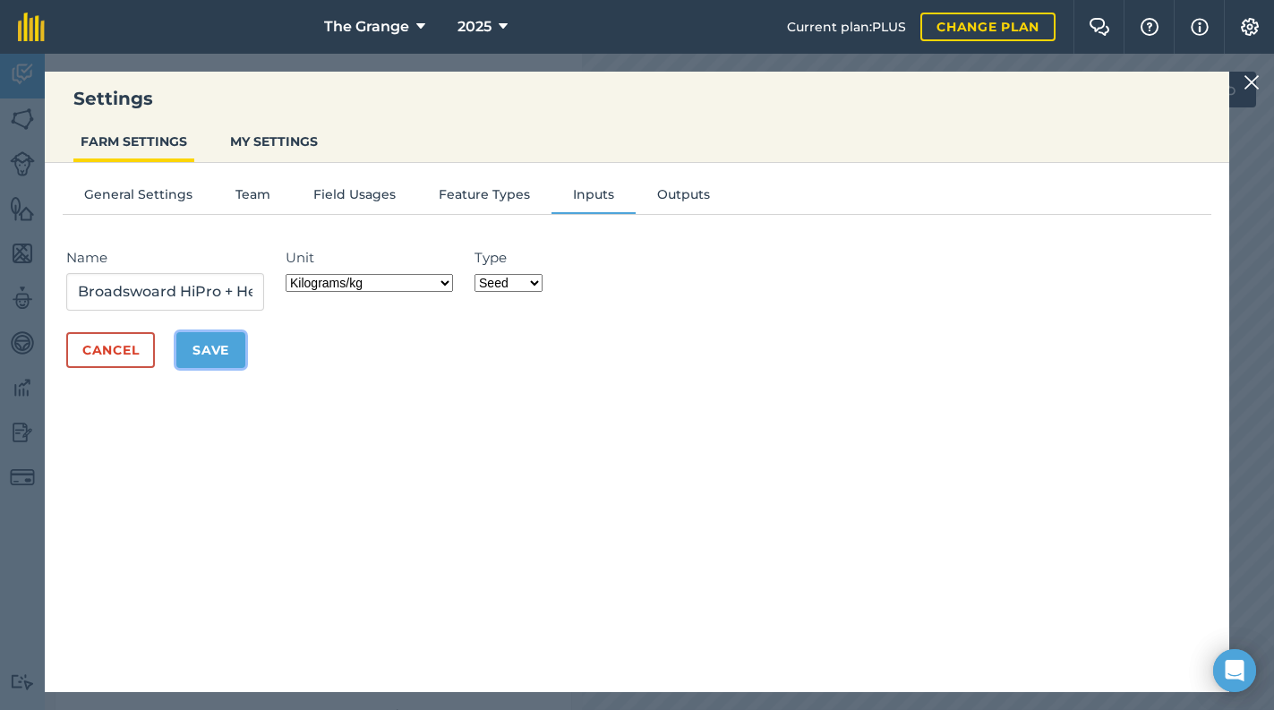
click at [217, 347] on button "Save" at bounding box center [210, 350] width 69 height 36
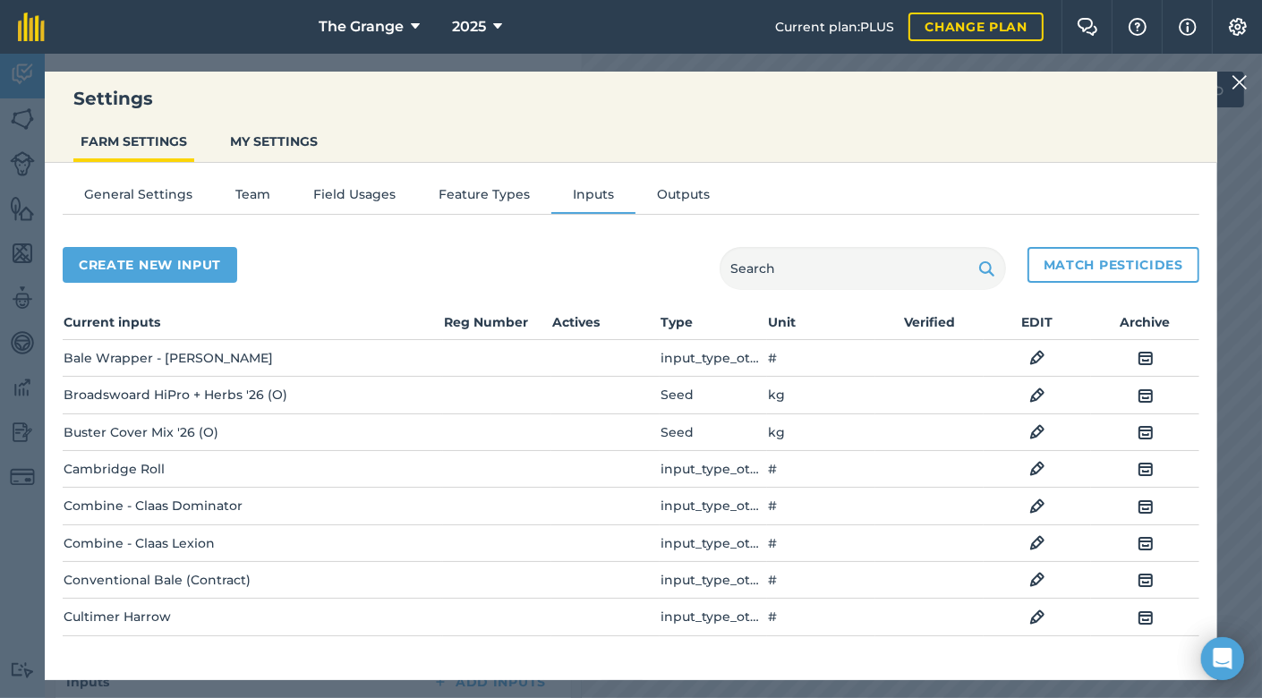
click at [1245, 84] on img at bounding box center [1240, 82] width 16 height 21
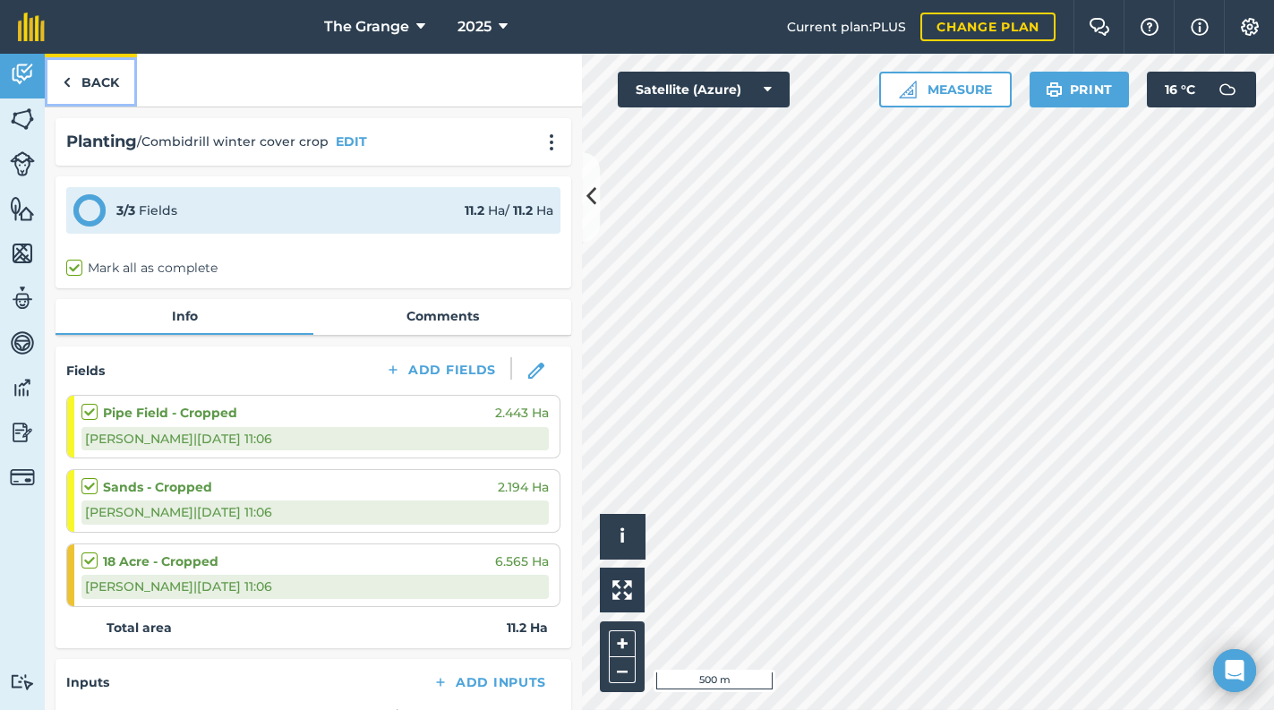
click at [92, 87] on link "Back" at bounding box center [91, 80] width 92 height 53
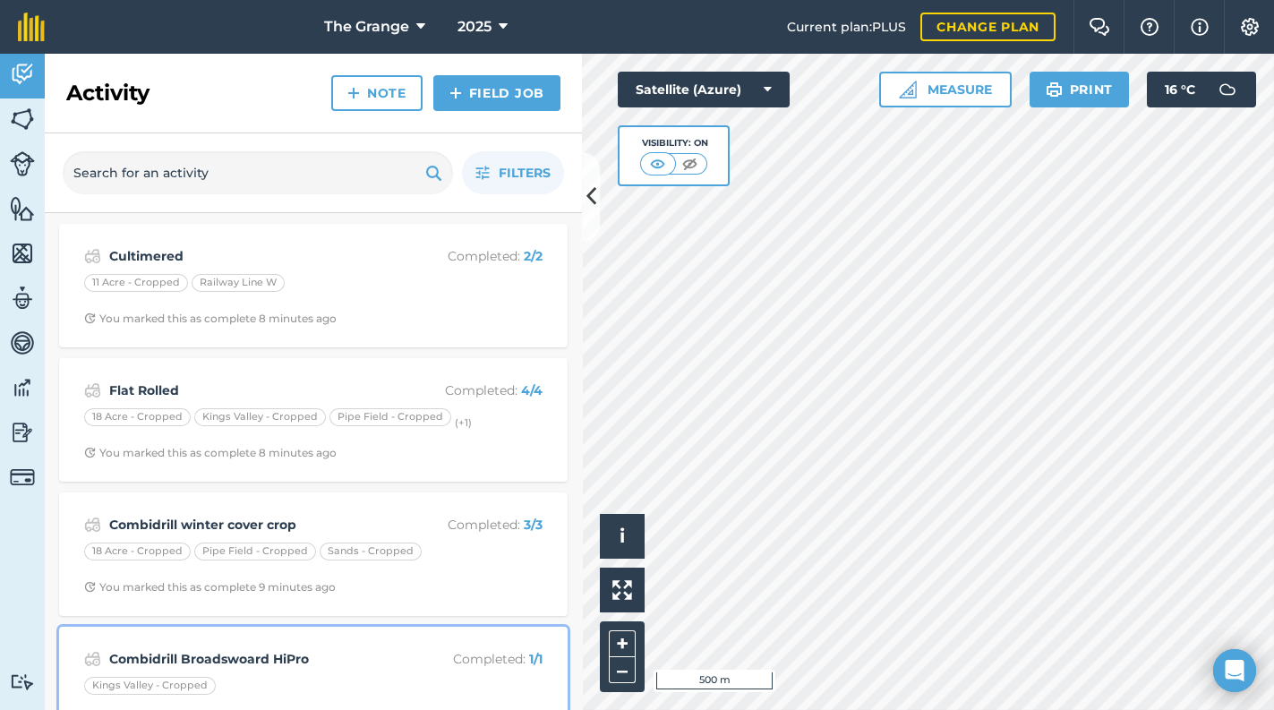
click at [292, 659] on strong "Combidrill Broadswoard HiPro" at bounding box center [251, 659] width 284 height 20
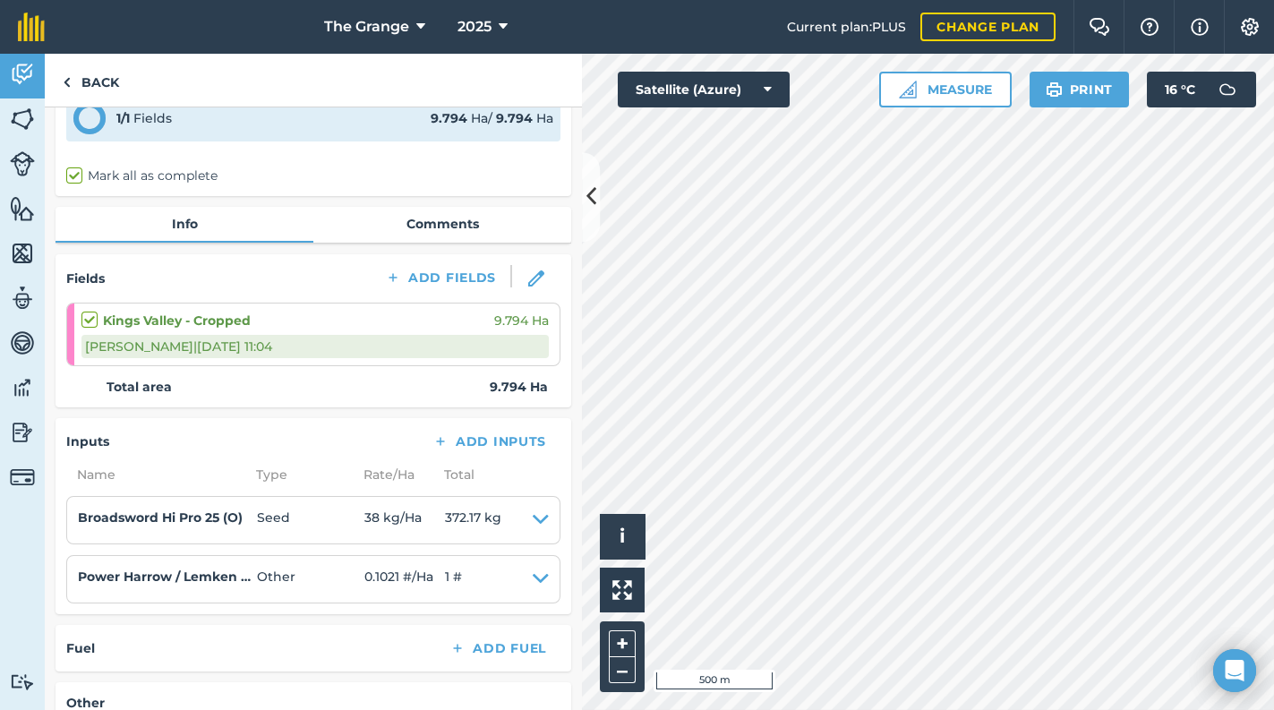
scroll to position [304, 0]
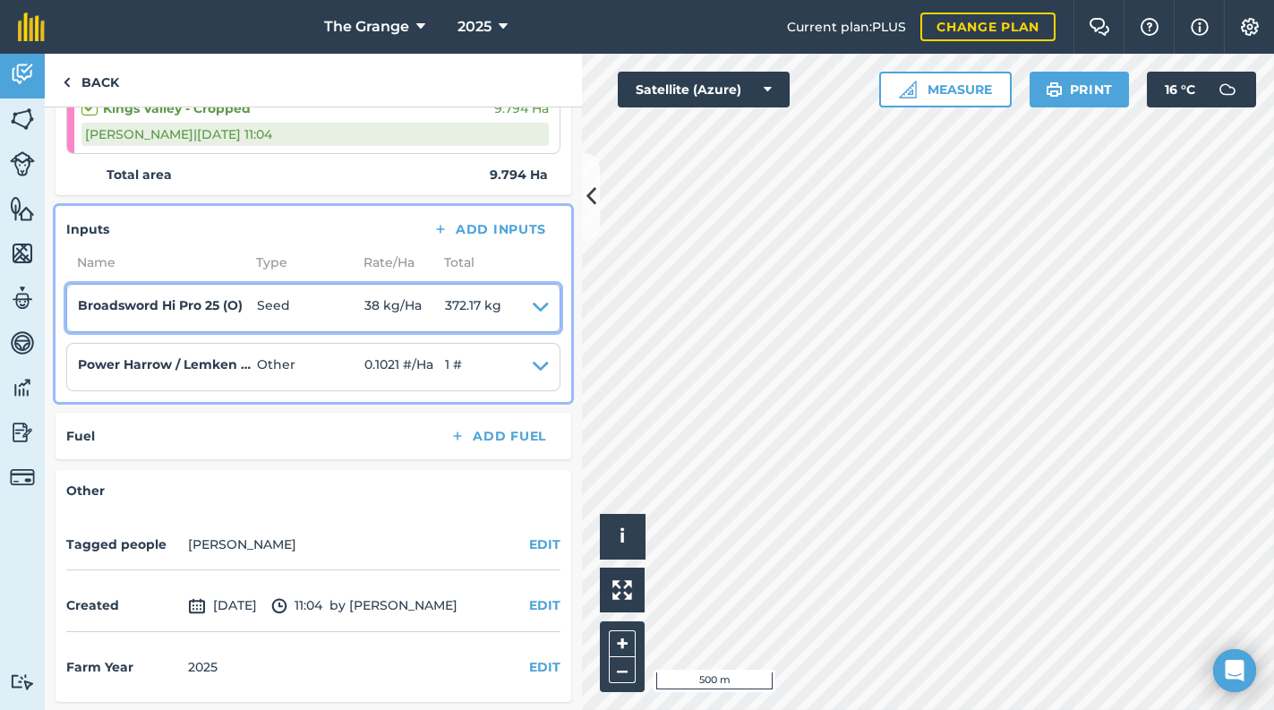
click at [503, 295] on summary "Broadsword Hi Pro 25 (O) Seed 38 kg / Ha 372.17 kg" at bounding box center [313, 307] width 471 height 25
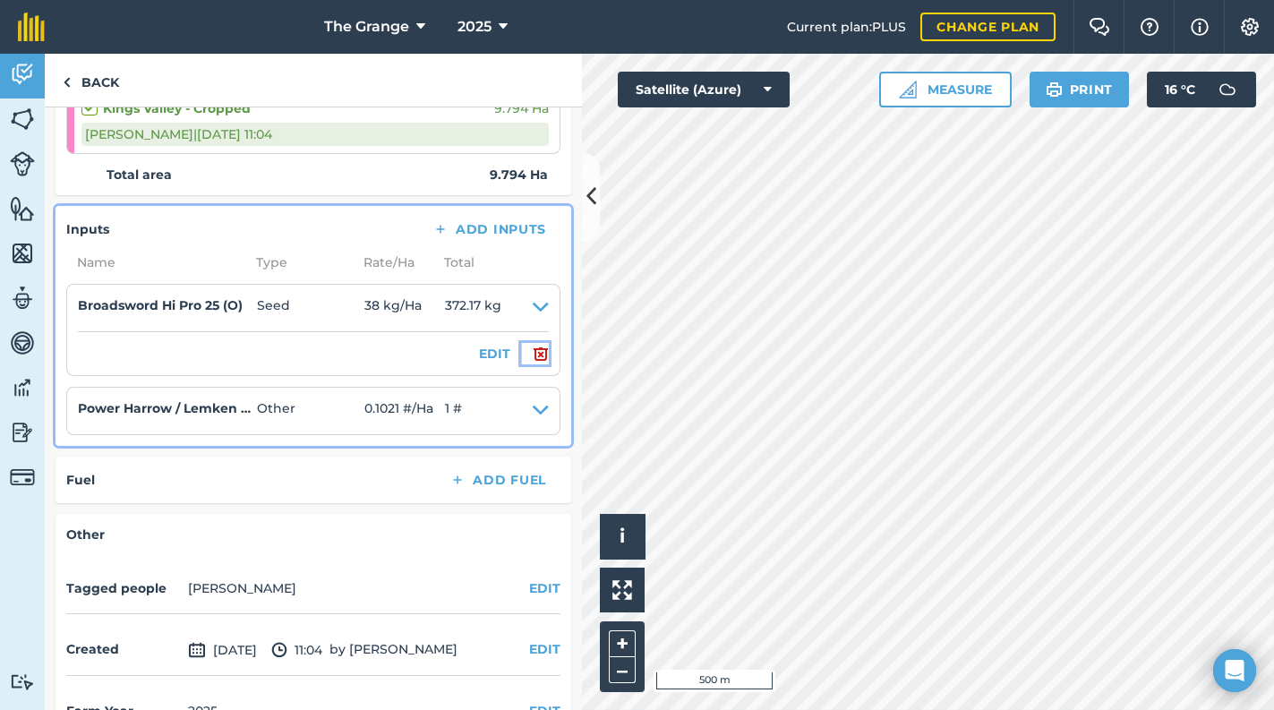
click at [533, 346] on img at bounding box center [541, 353] width 16 height 21
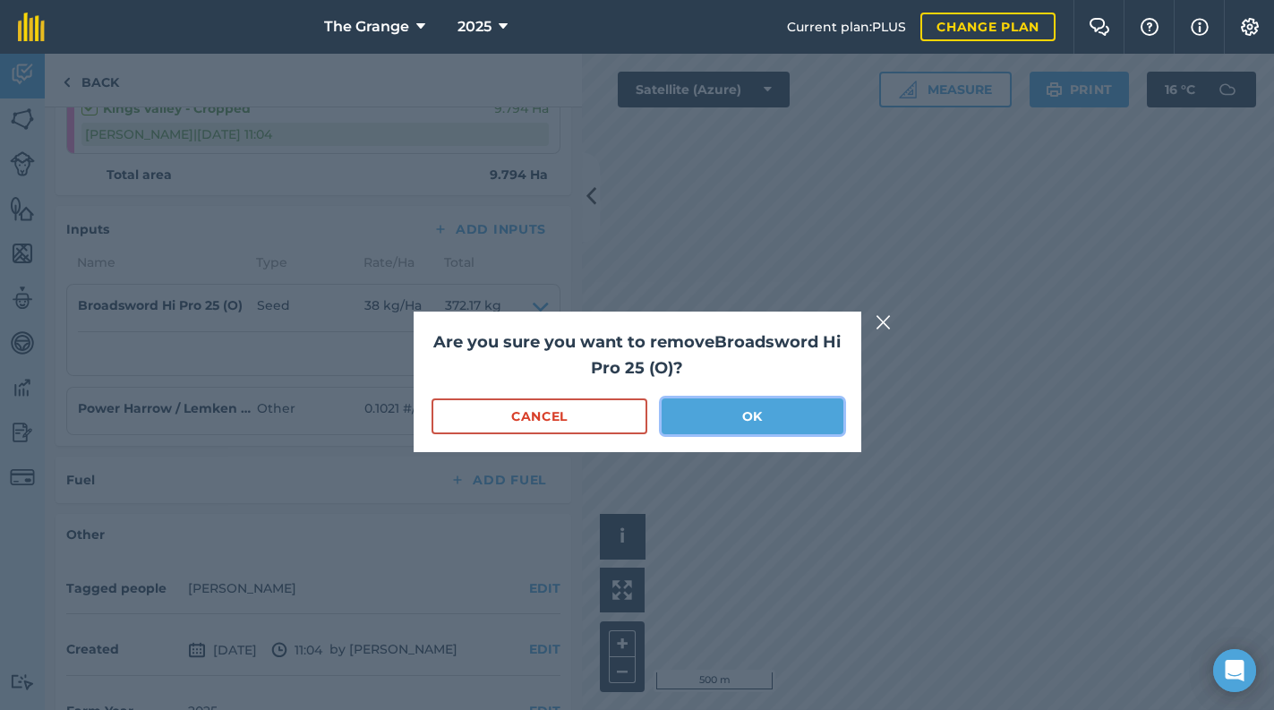
click at [756, 405] on button "OK" at bounding box center [751, 416] width 181 height 36
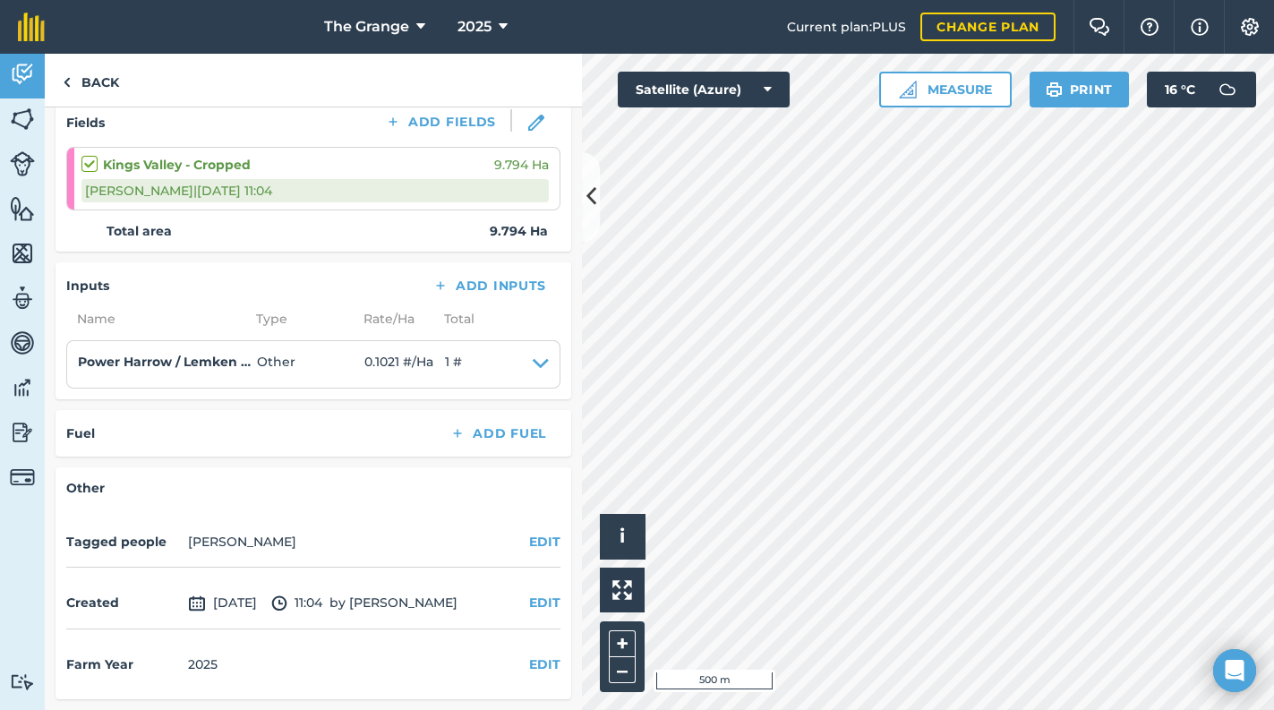
scroll to position [245, 0]
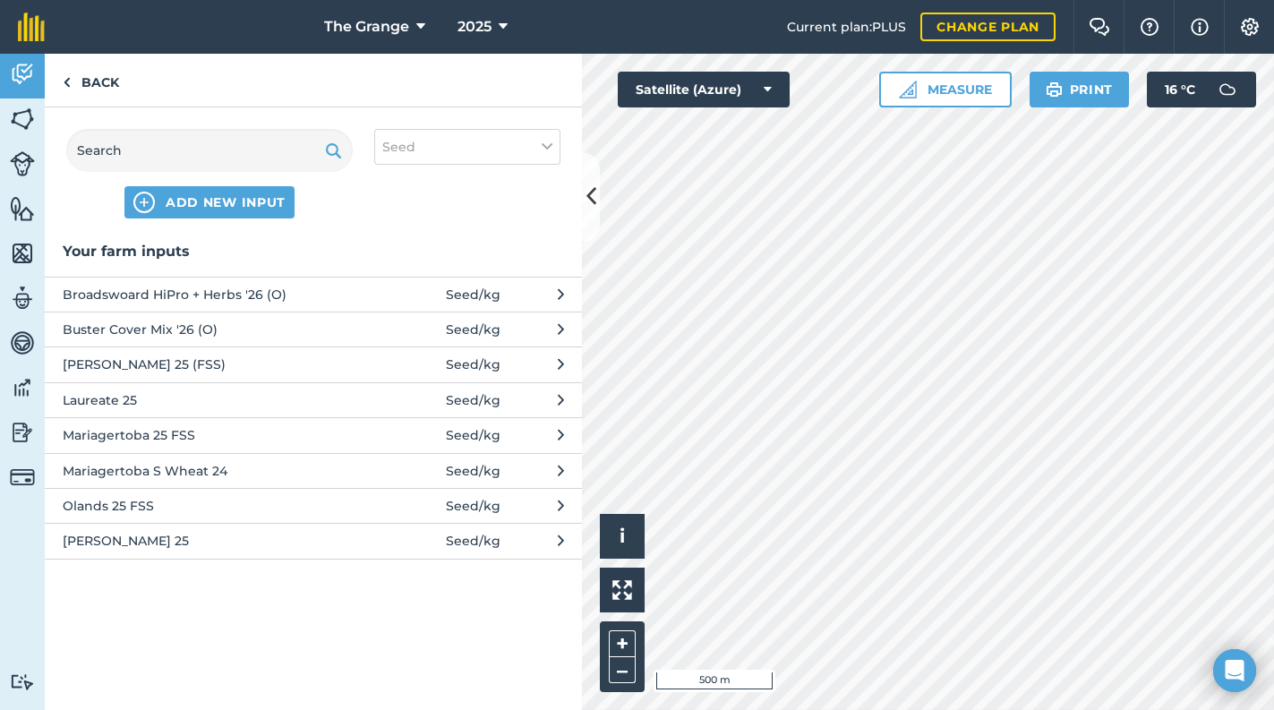
click at [260, 297] on span "Broadswoard HiPro + Herbs '26 (O)" at bounding box center [209, 295] width 293 height 20
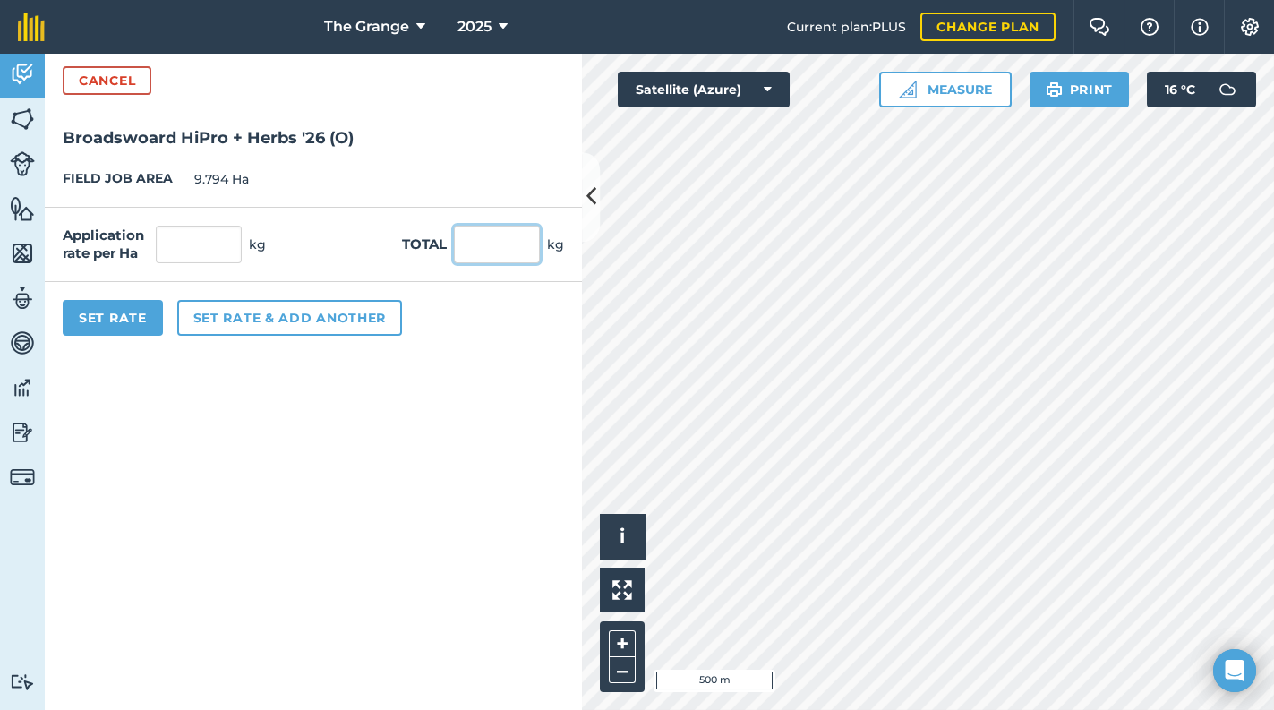
click at [511, 242] on input "text" at bounding box center [497, 245] width 86 height 38
click at [512, 388] on form "Cancel Broadswoard HiPro + Herbs '26 (O) FIELD JOB AREA 9.794 Ha Application ra…" at bounding box center [313, 382] width 537 height 656
click at [97, 319] on button "Set Rate" at bounding box center [113, 318] width 100 height 36
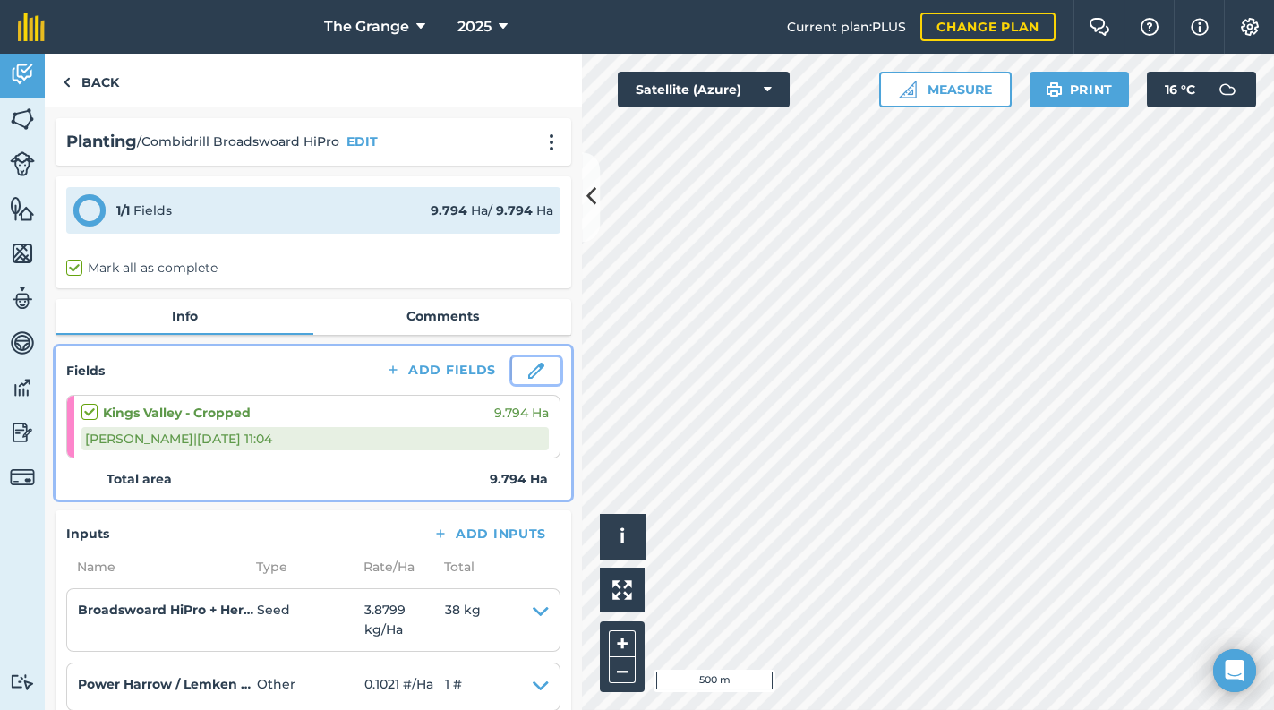
click at [528, 368] on img at bounding box center [536, 371] width 16 height 16
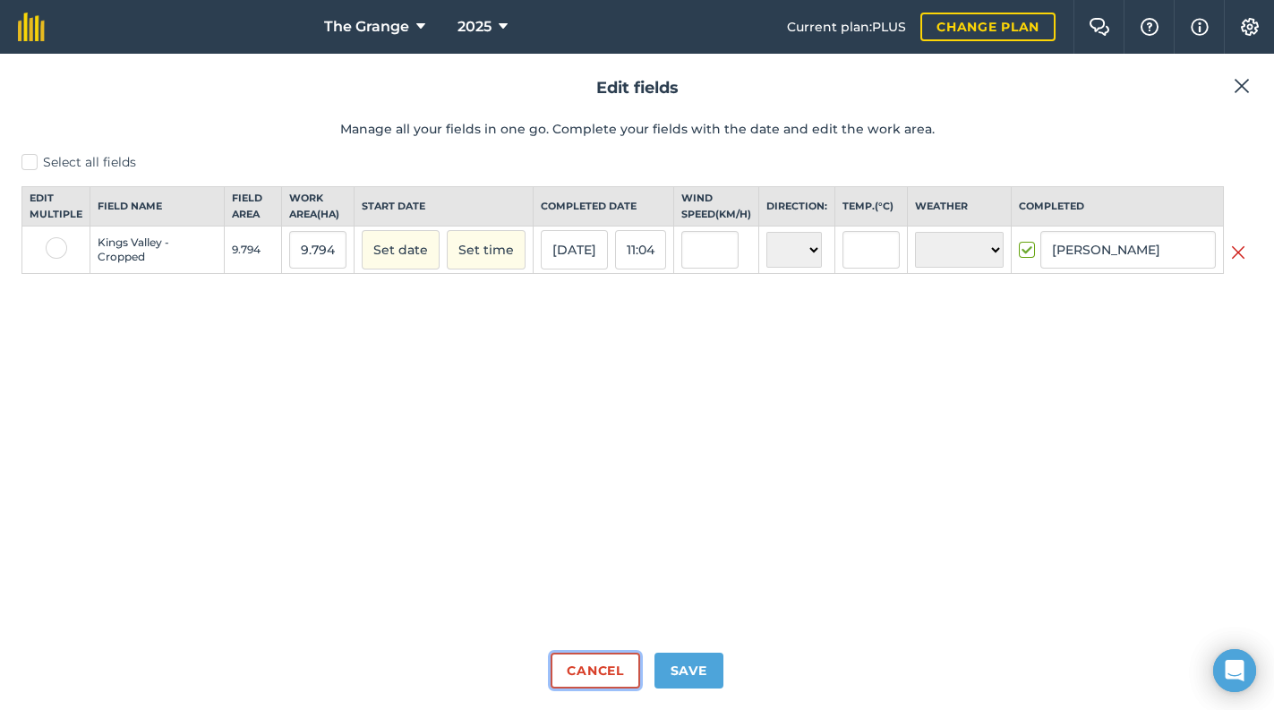
click at [618, 661] on button "Cancel" at bounding box center [594, 671] width 89 height 36
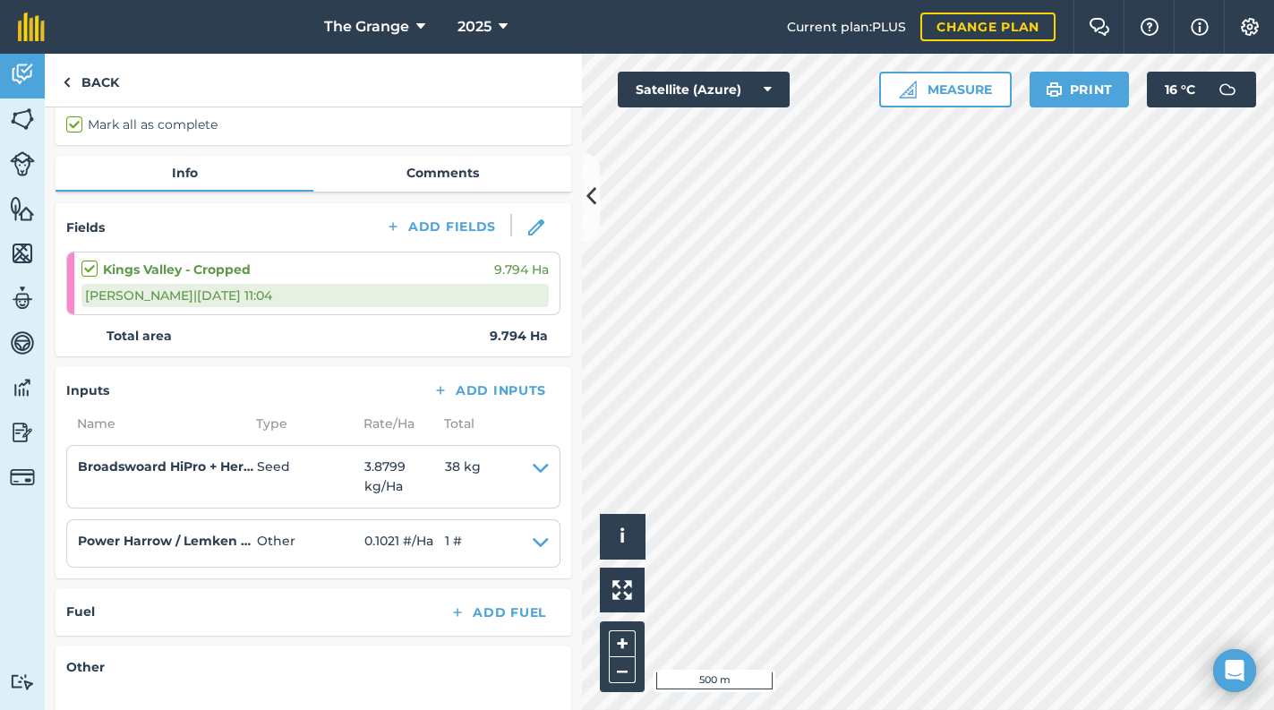
scroll to position [152, 0]
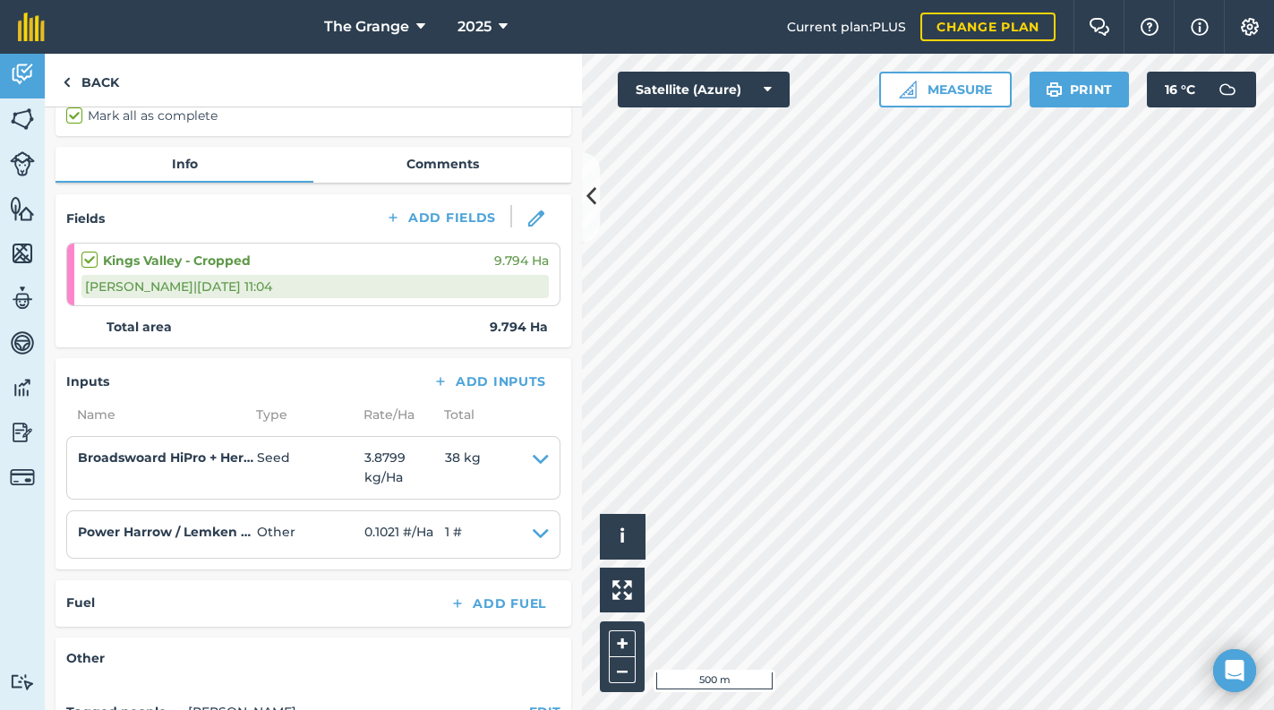
click at [542, 484] on li "Broadswoard HiPro + Herbs '26 (O) Seed 3.8799 kg / Ha 38 kg EDIT" at bounding box center [313, 468] width 494 height 64
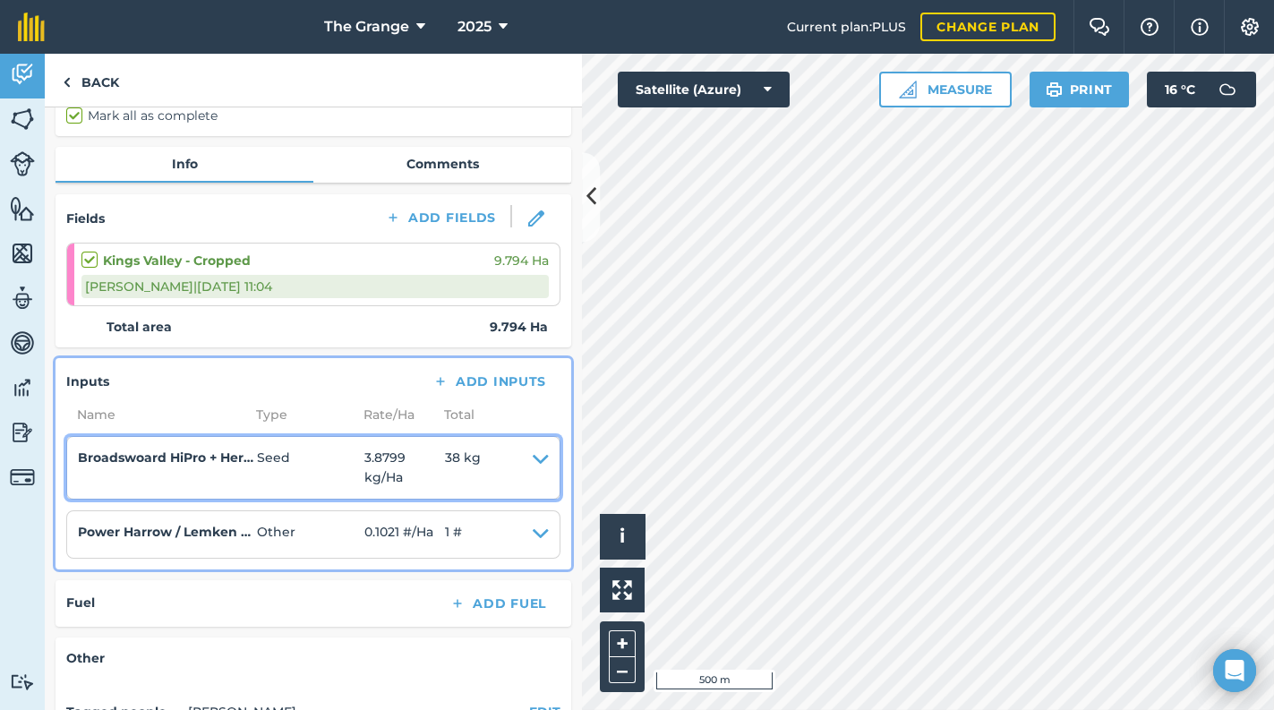
click at [533, 461] on icon at bounding box center [541, 468] width 16 height 40
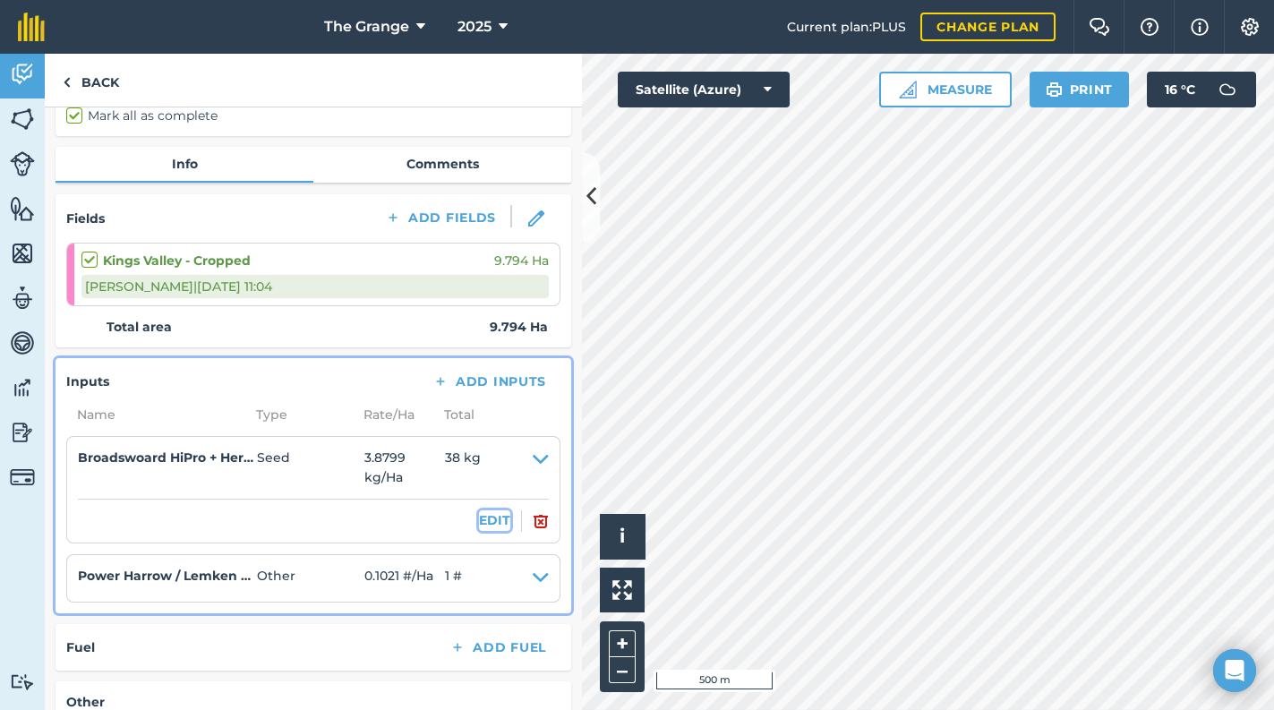
click at [479, 521] on button "EDIT" at bounding box center [494, 520] width 31 height 20
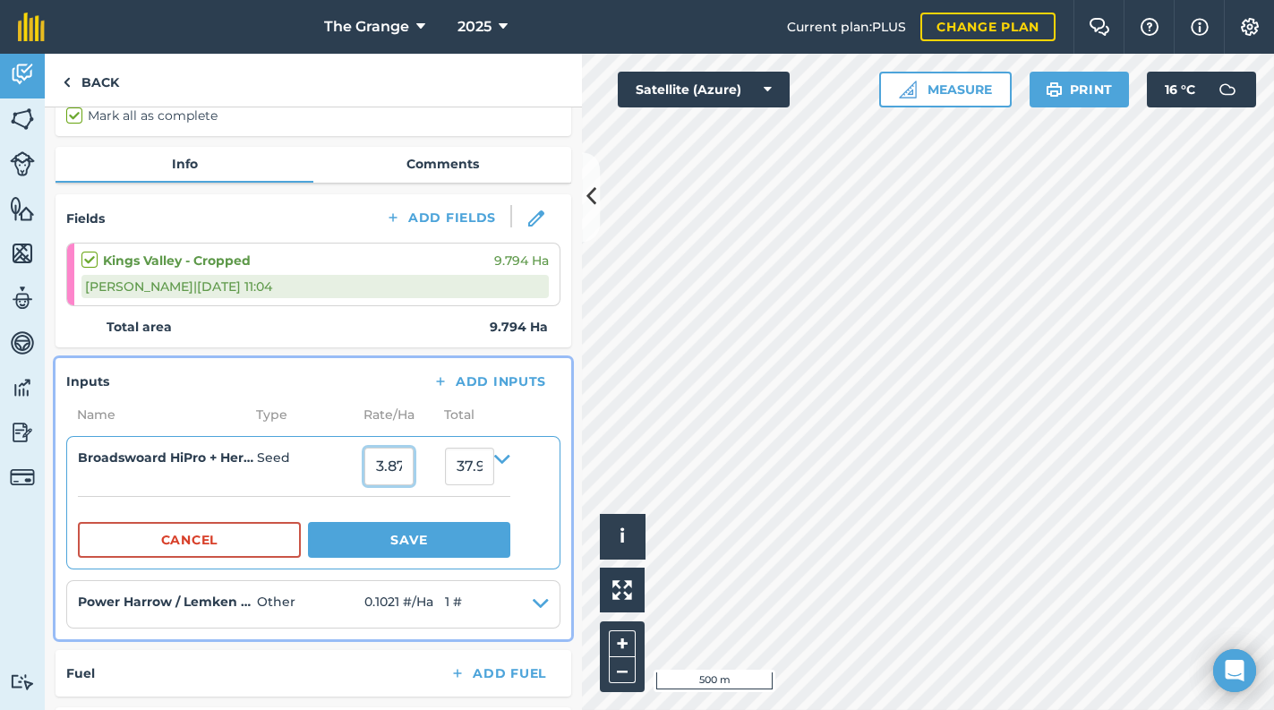
scroll to position [0, 0]
drag, startPoint x: 428, startPoint y: 465, endPoint x: 306, endPoint y: 469, distance: 121.8
click at [306, 469] on summary "Broadswoard HiPro + Herbs '26 (O) Seed 3.8799264 37.9999991616" at bounding box center [294, 467] width 432 height 38
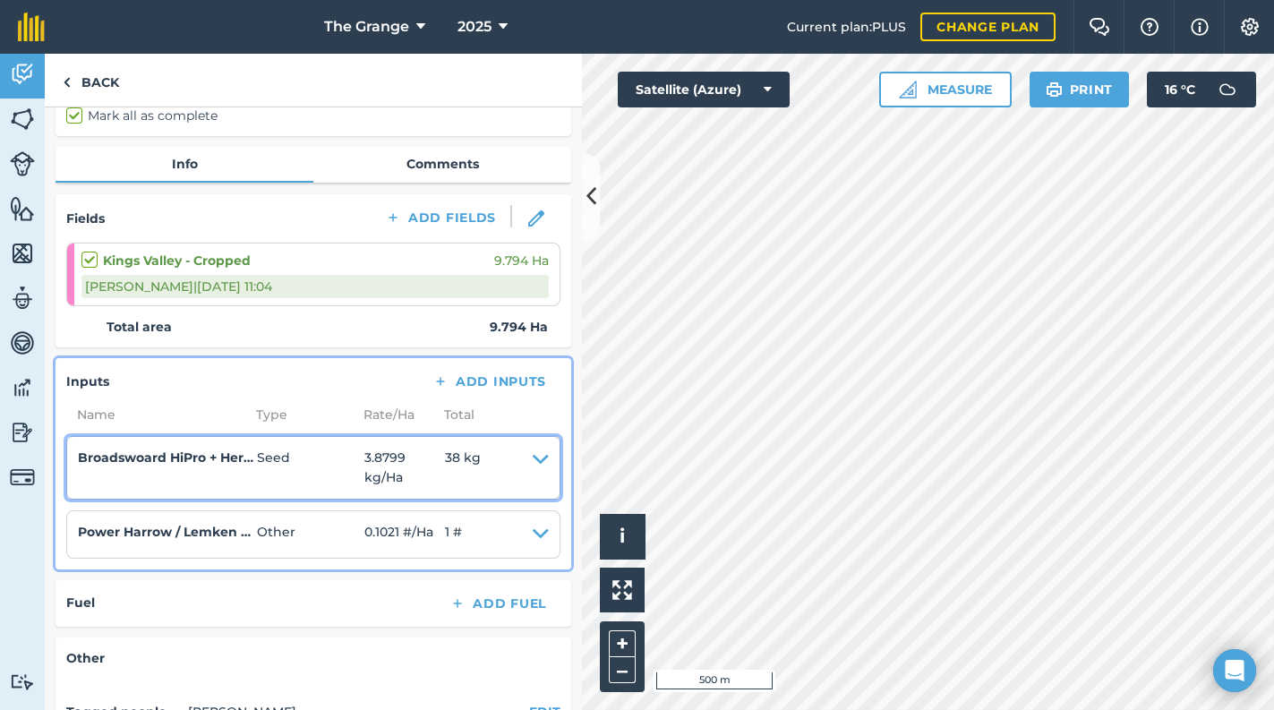
click at [533, 455] on icon at bounding box center [541, 468] width 16 height 40
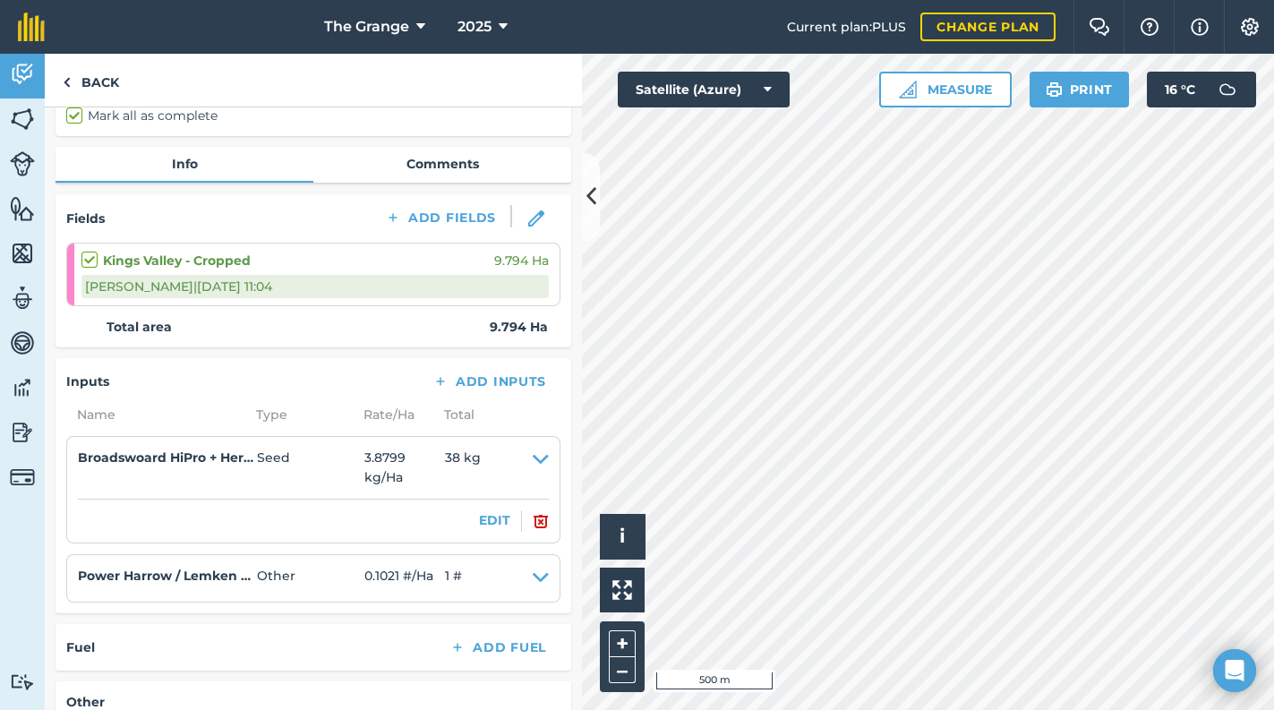
drag, startPoint x: 499, startPoint y: 518, endPoint x: 484, endPoint y: 516, distance: 15.3
click at [499, 516] on div "EDIT" at bounding box center [313, 520] width 471 height 21
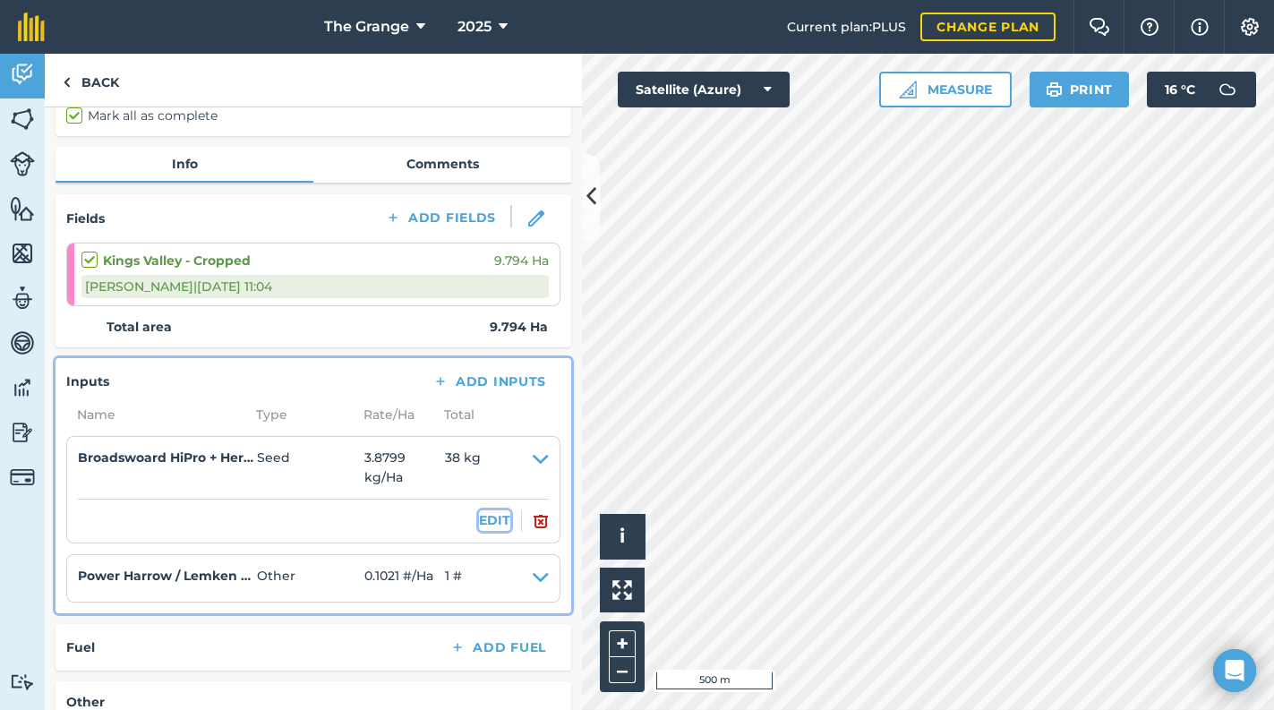
click at [479, 516] on button "EDIT" at bounding box center [494, 520] width 31 height 20
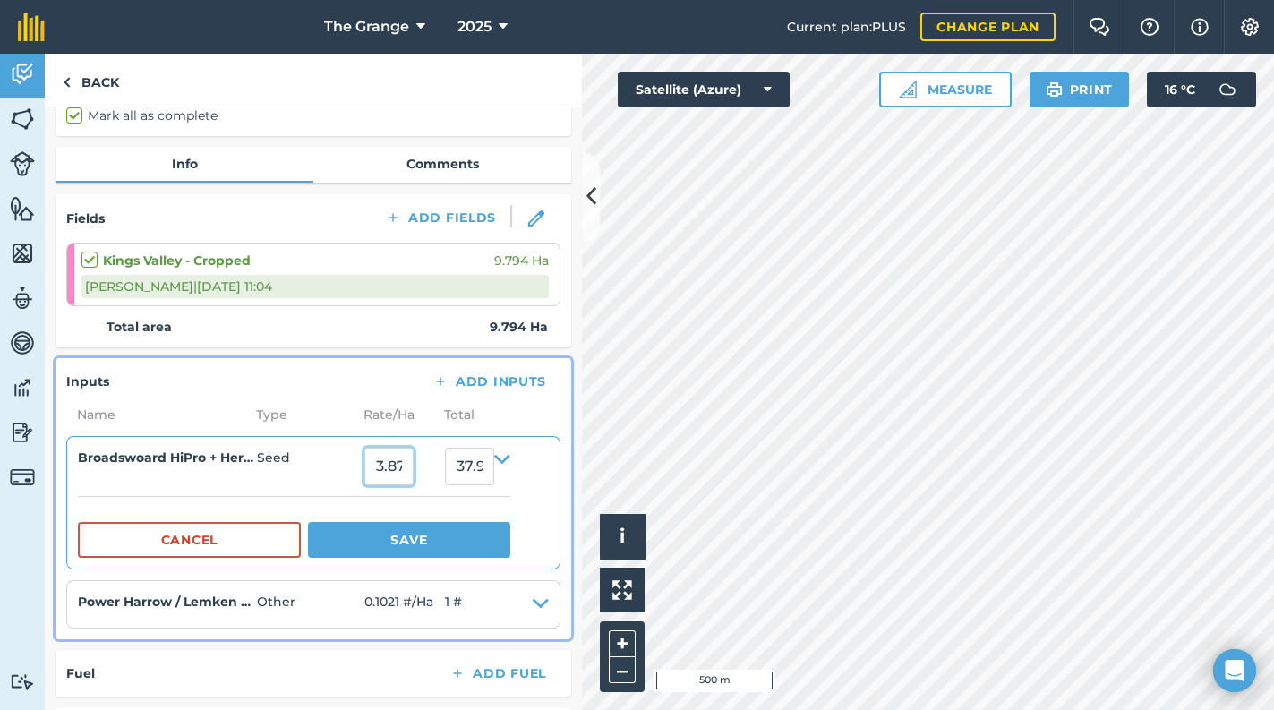
click at [412, 475] on input "3.8799264" at bounding box center [388, 467] width 49 height 38
click at [442, 543] on button "Save" at bounding box center [409, 540] width 202 height 36
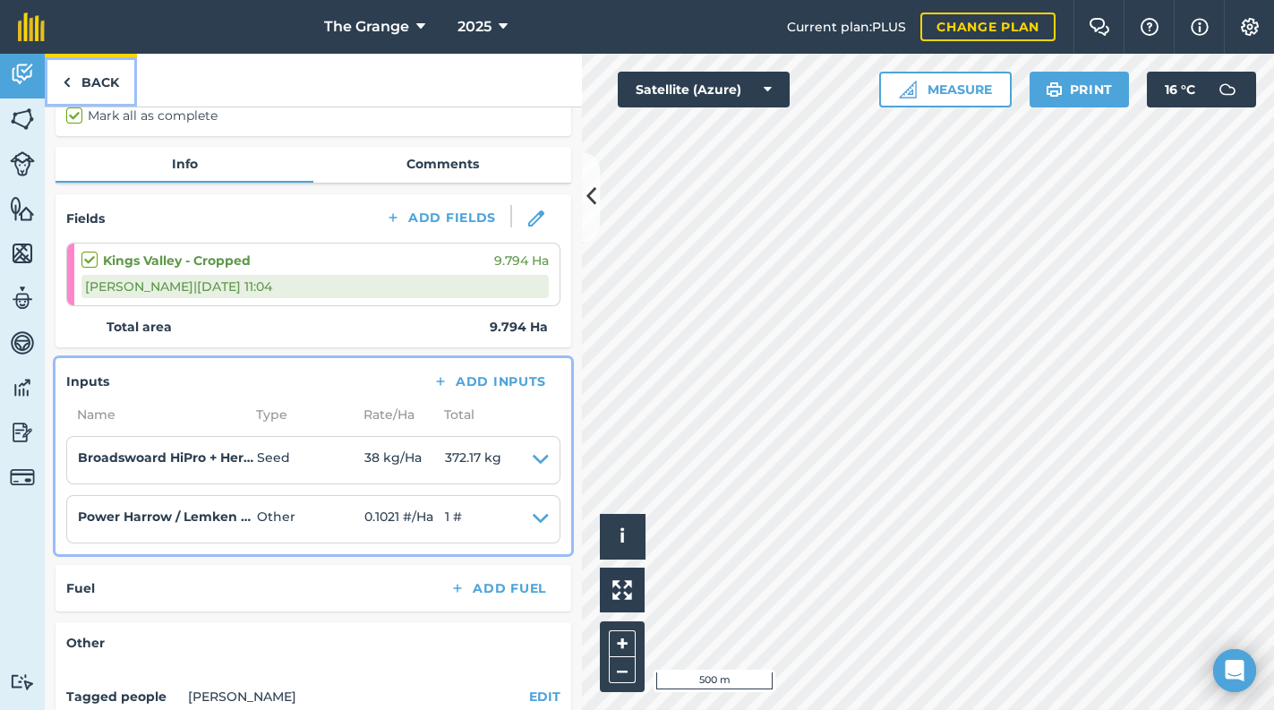
click at [92, 72] on link "Back" at bounding box center [91, 80] width 92 height 53
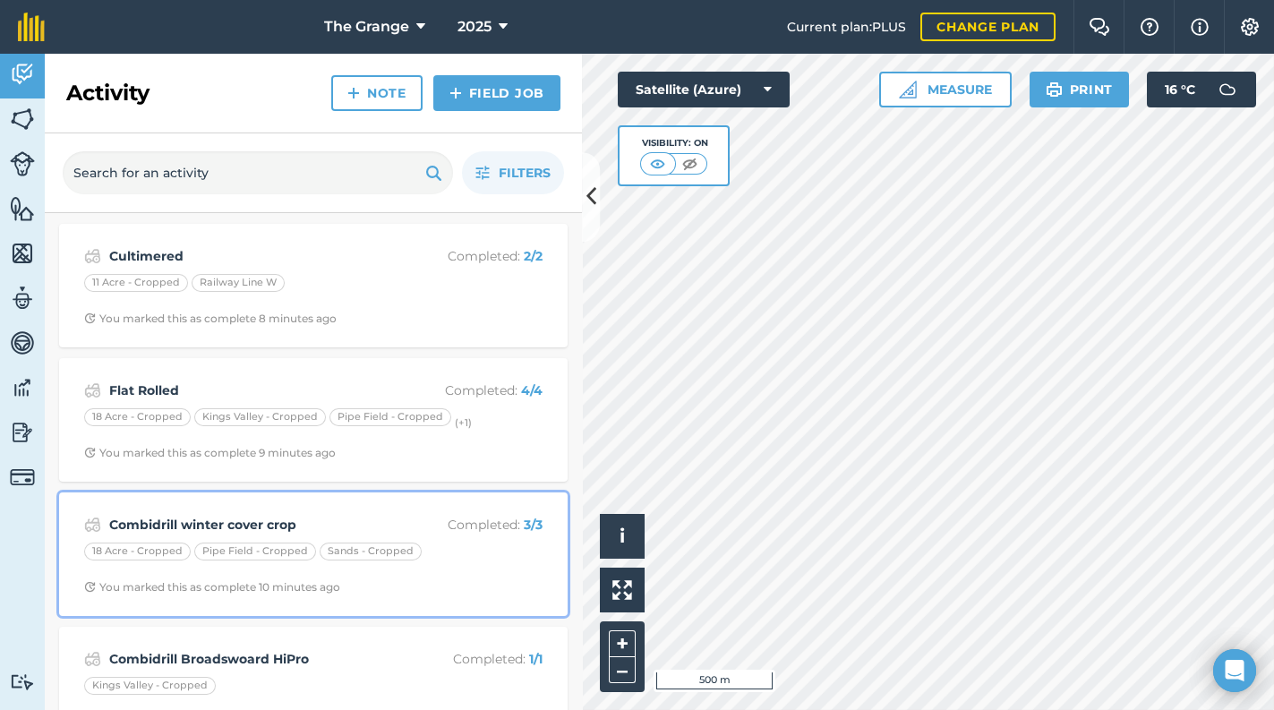
click at [272, 520] on strong "Combidrill winter cover crop" at bounding box center [251, 525] width 284 height 20
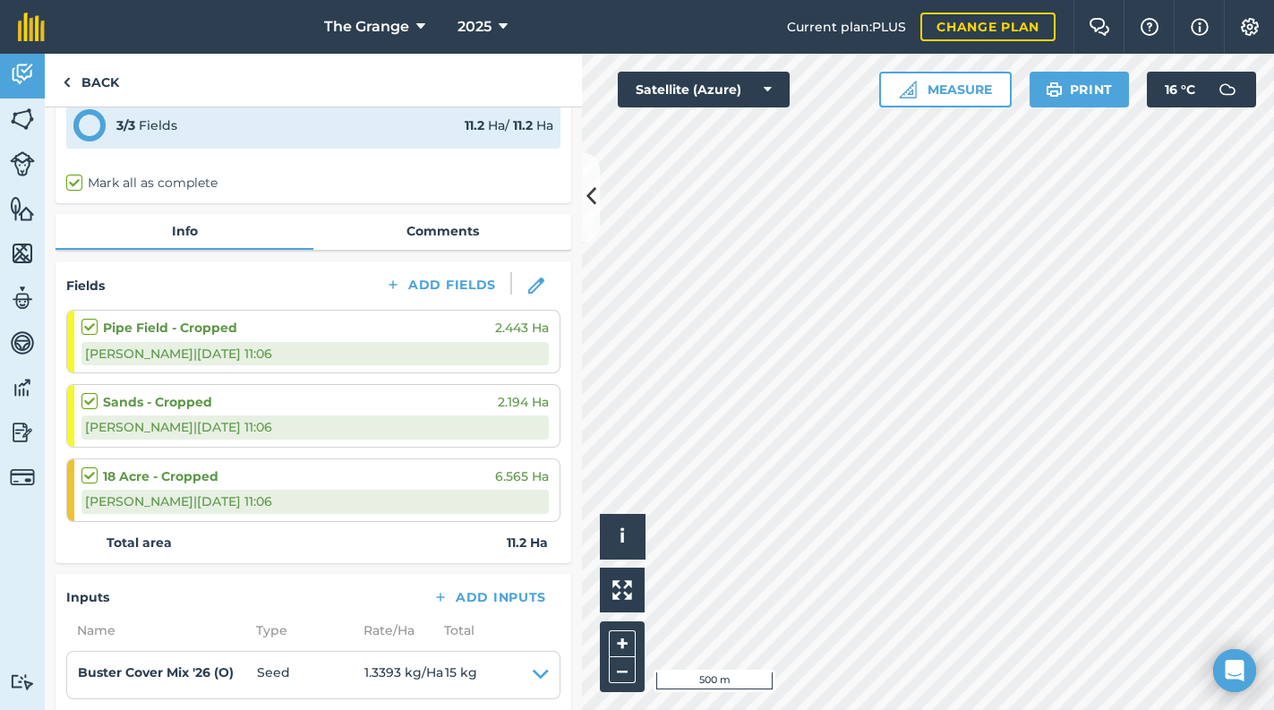
scroll to position [304, 0]
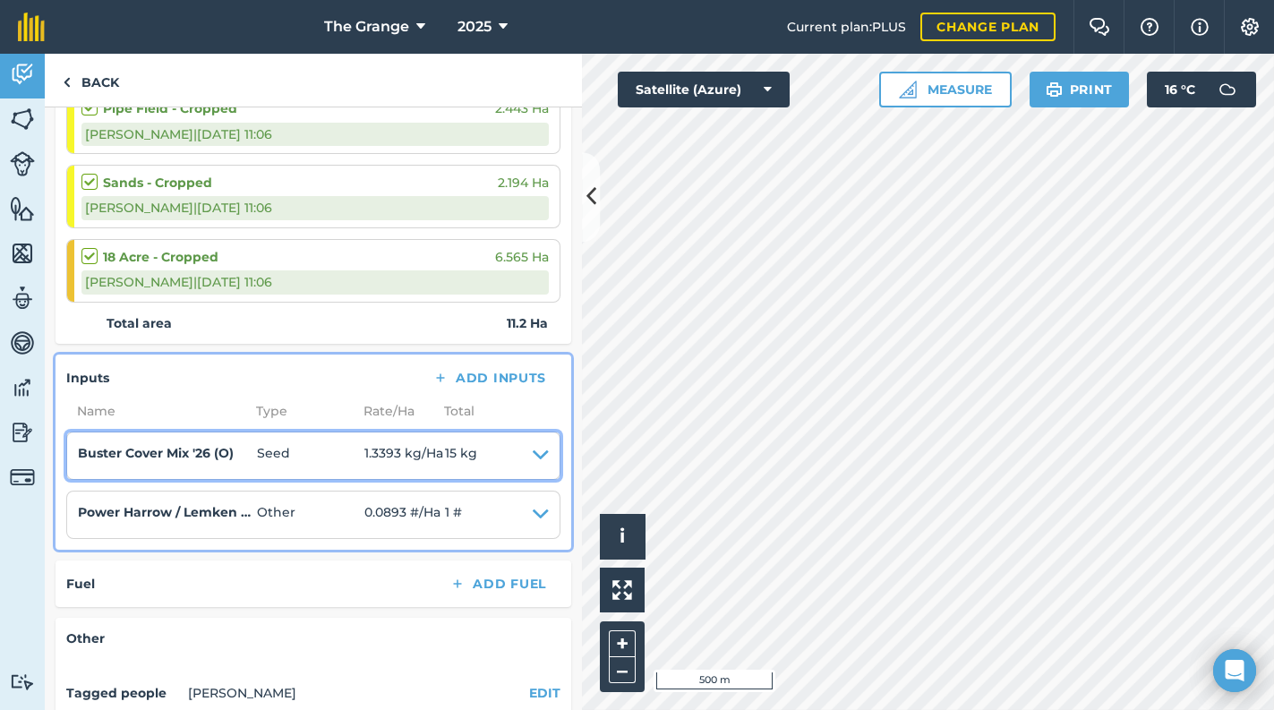
click at [533, 450] on icon at bounding box center [541, 455] width 16 height 25
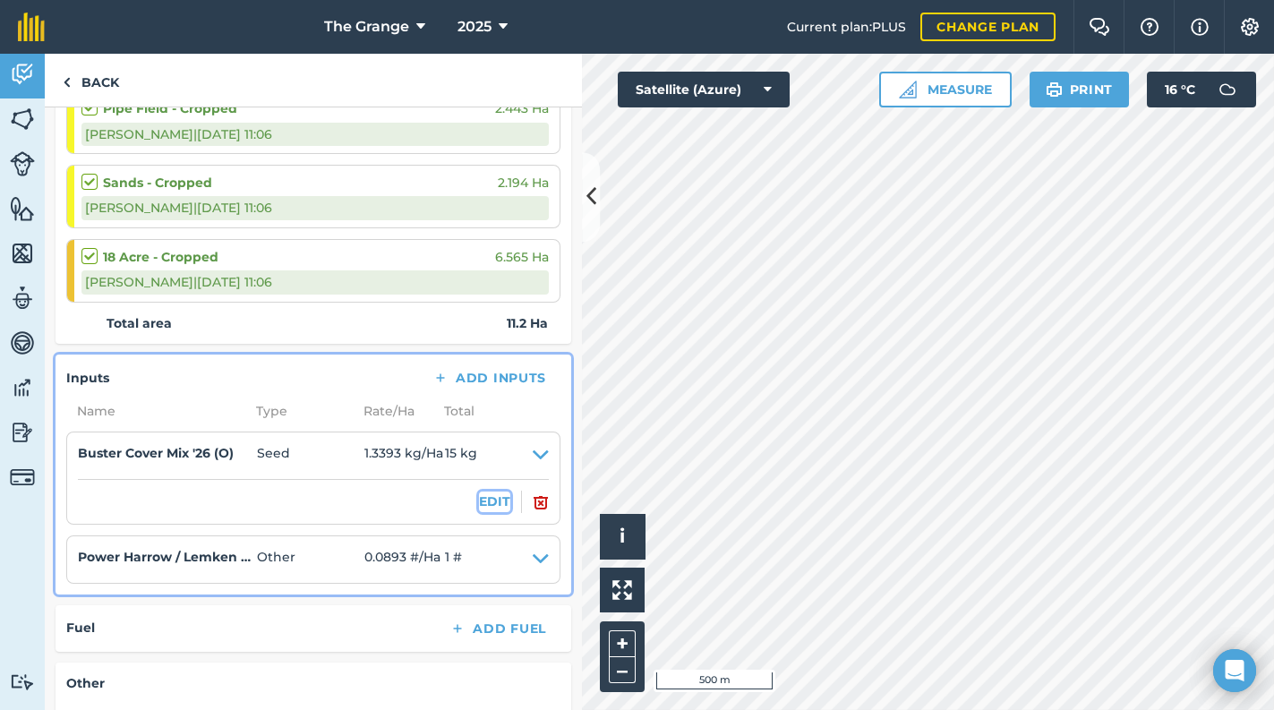
click at [482, 502] on button "EDIT" at bounding box center [494, 501] width 31 height 20
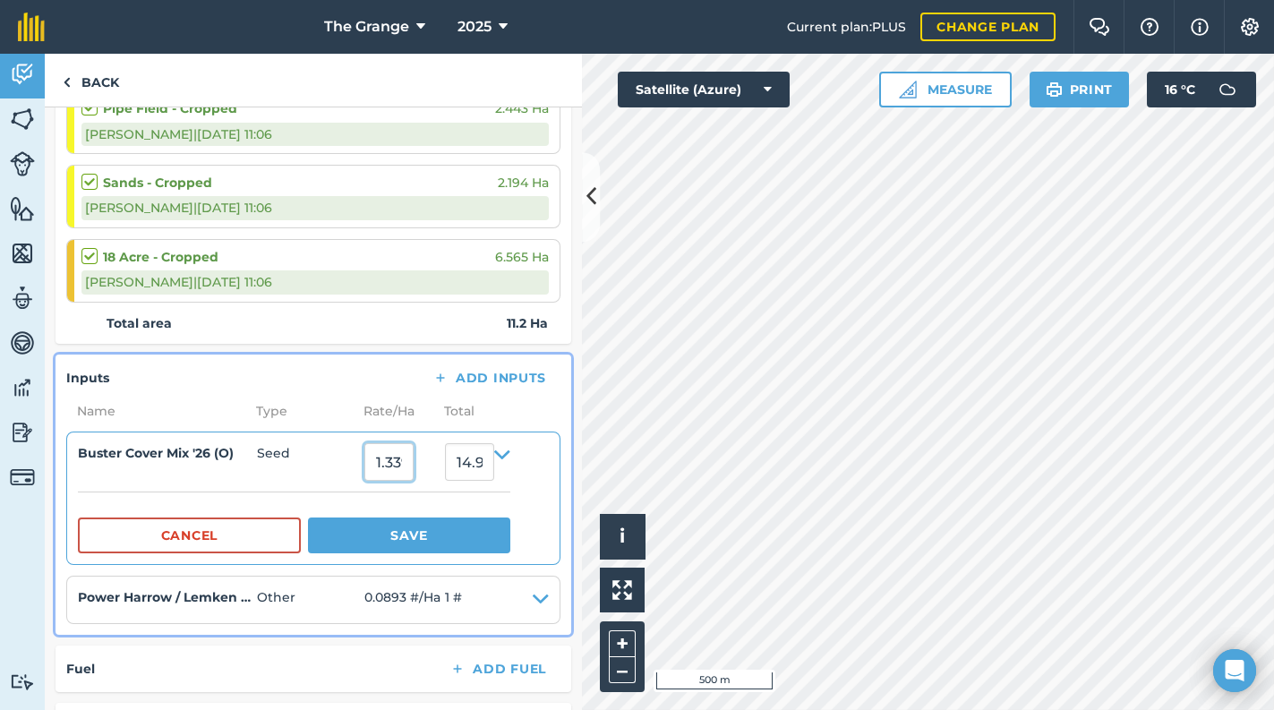
click at [414, 463] on input "1.3392857" at bounding box center [388, 462] width 49 height 38
drag, startPoint x: 416, startPoint y: 463, endPoint x: 372, endPoint y: 468, distance: 44.2
click at [372, 468] on input "1.3392857" at bounding box center [388, 462] width 49 height 38
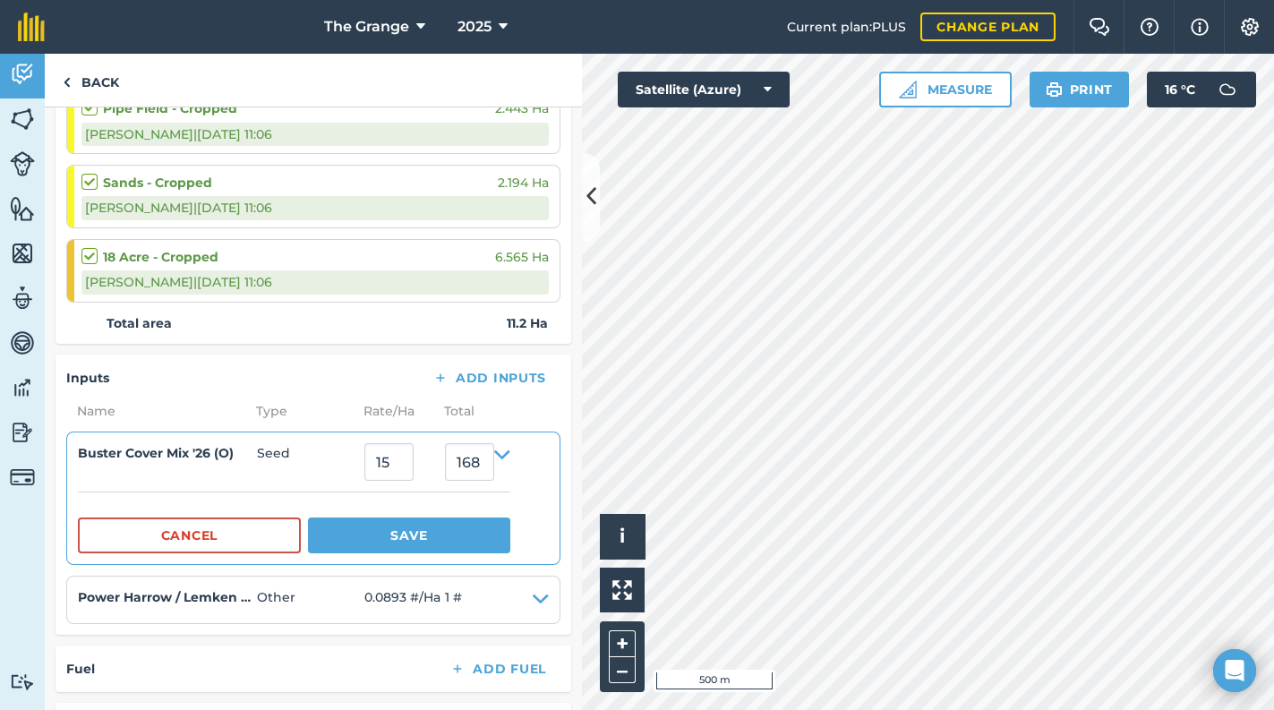
click at [324, 434] on li "Buster Cover Mix '26 (O) Seed 15 168 Cancel Save" at bounding box center [313, 497] width 494 height 133
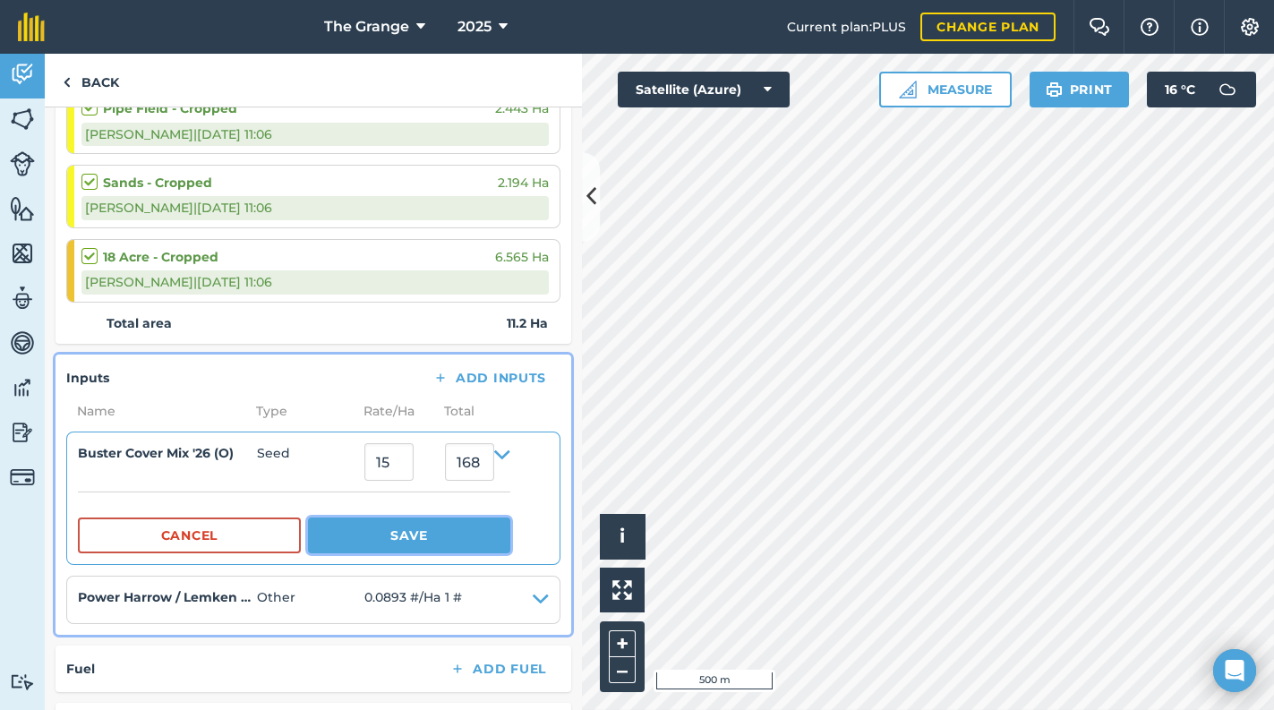
click at [399, 521] on button "Save" at bounding box center [409, 535] width 202 height 36
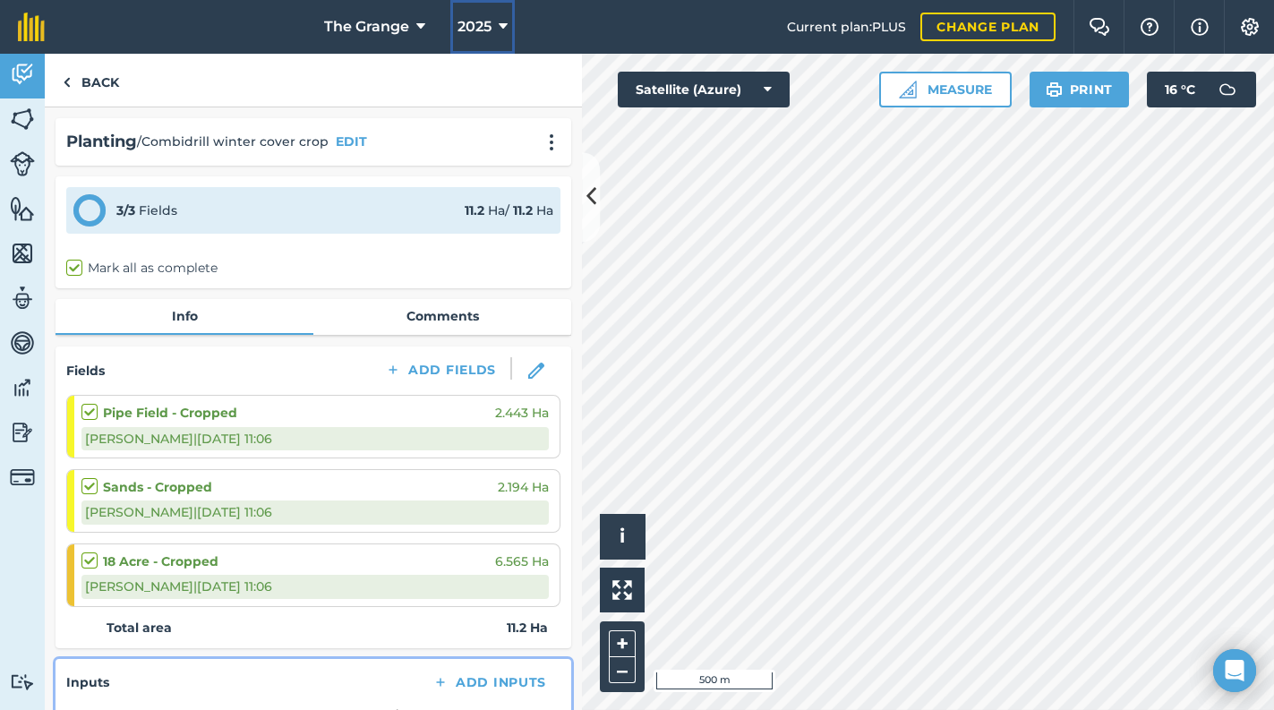
click at [505, 25] on icon at bounding box center [503, 26] width 9 height 21
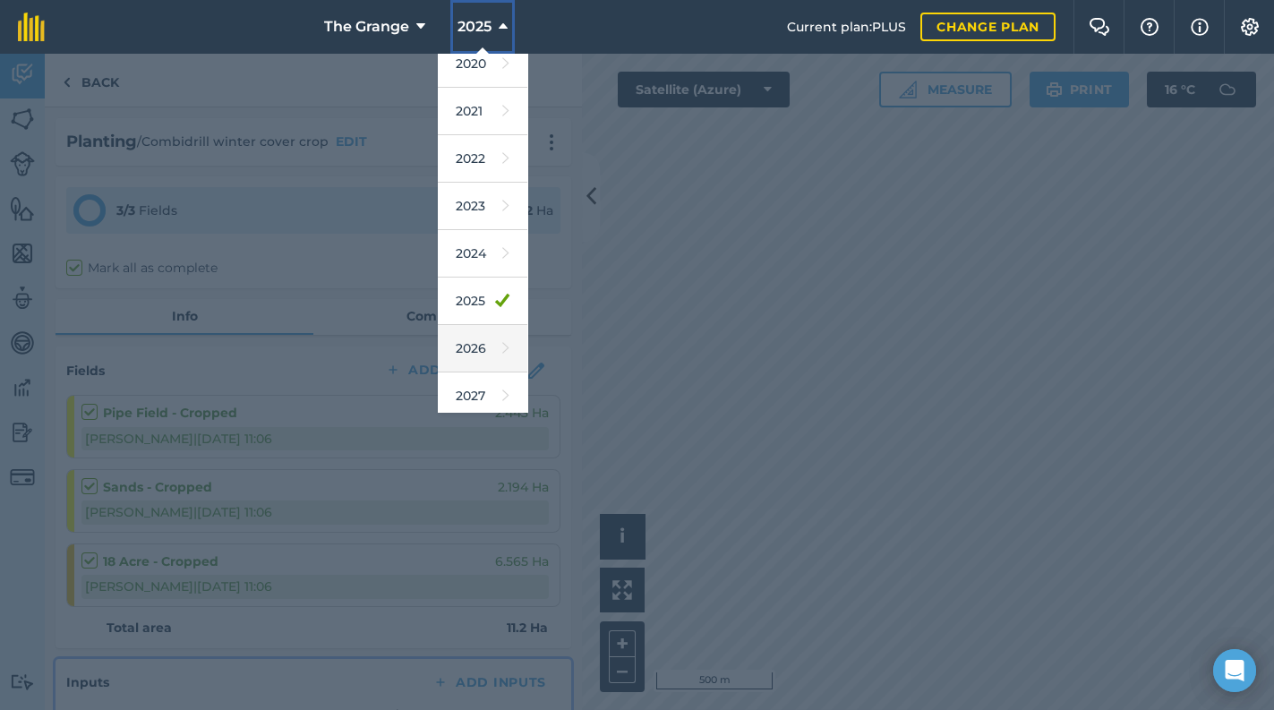
scroll to position [162, 0]
click at [475, 331] on link "2026" at bounding box center [483, 342] width 90 height 47
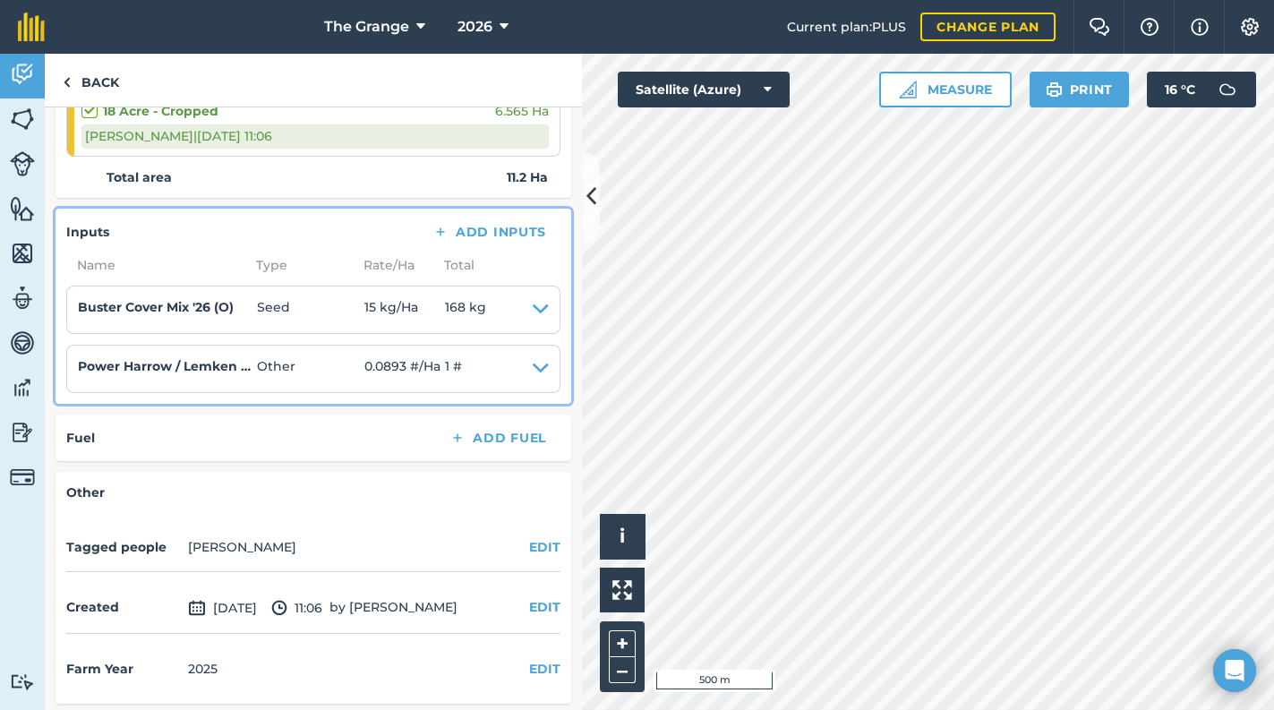
scroll to position [451, 0]
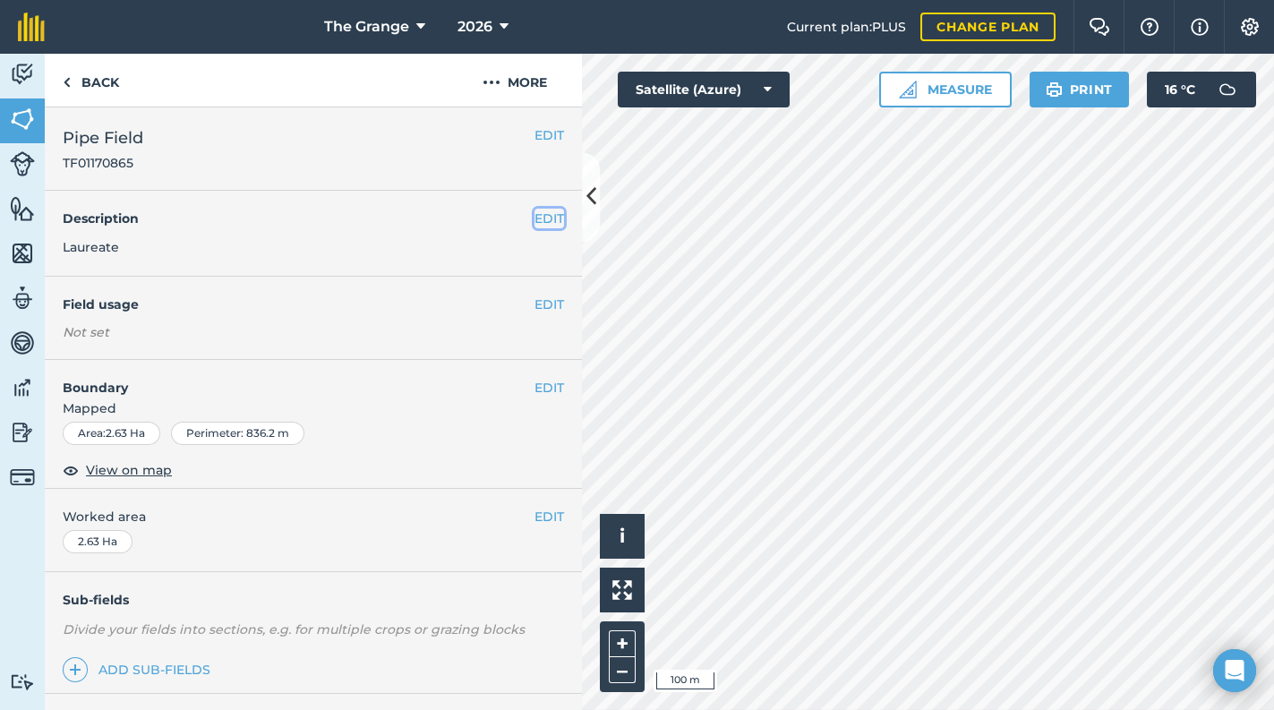
click at [548, 220] on button "EDIT" at bounding box center [549, 219] width 30 height 20
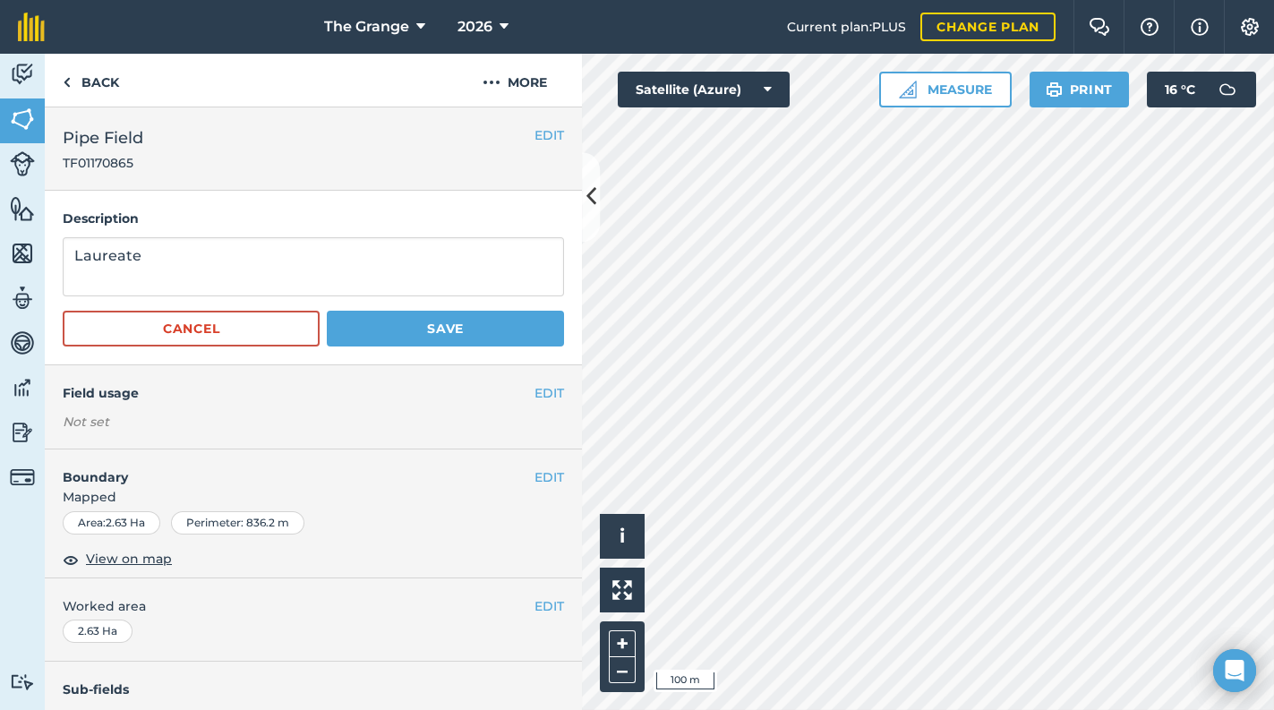
click at [548, 220] on h4 "Description" at bounding box center [313, 219] width 501 height 20
click at [102, 86] on link "Back" at bounding box center [91, 80] width 92 height 53
click at [86, 99] on link "Back" at bounding box center [91, 80] width 92 height 53
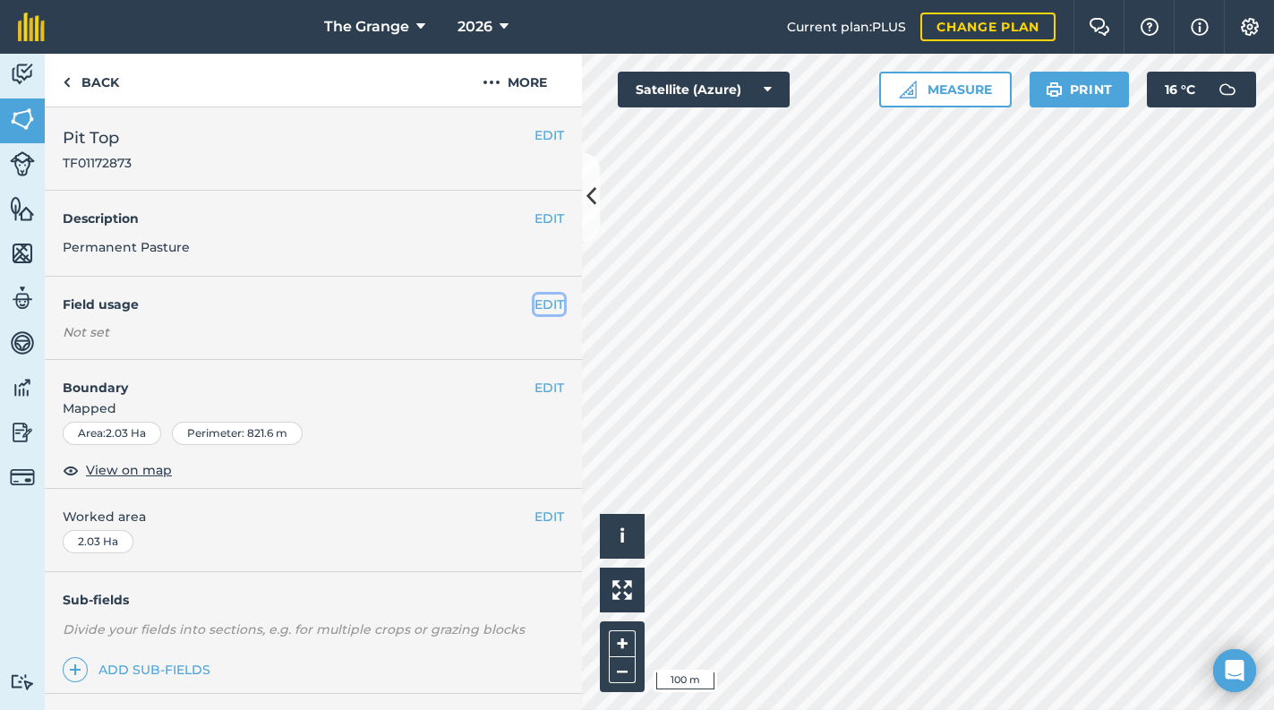
click at [552, 300] on button "EDIT" at bounding box center [549, 304] width 30 height 20
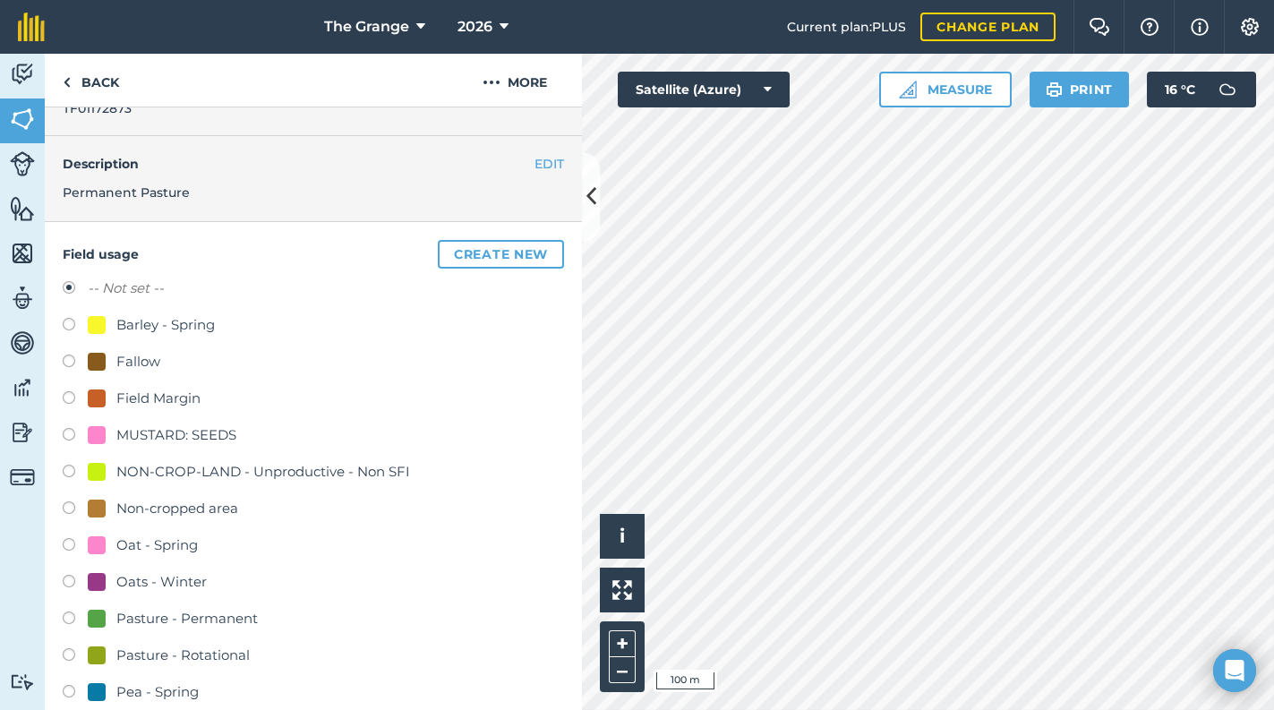
scroll to position [76, 0]
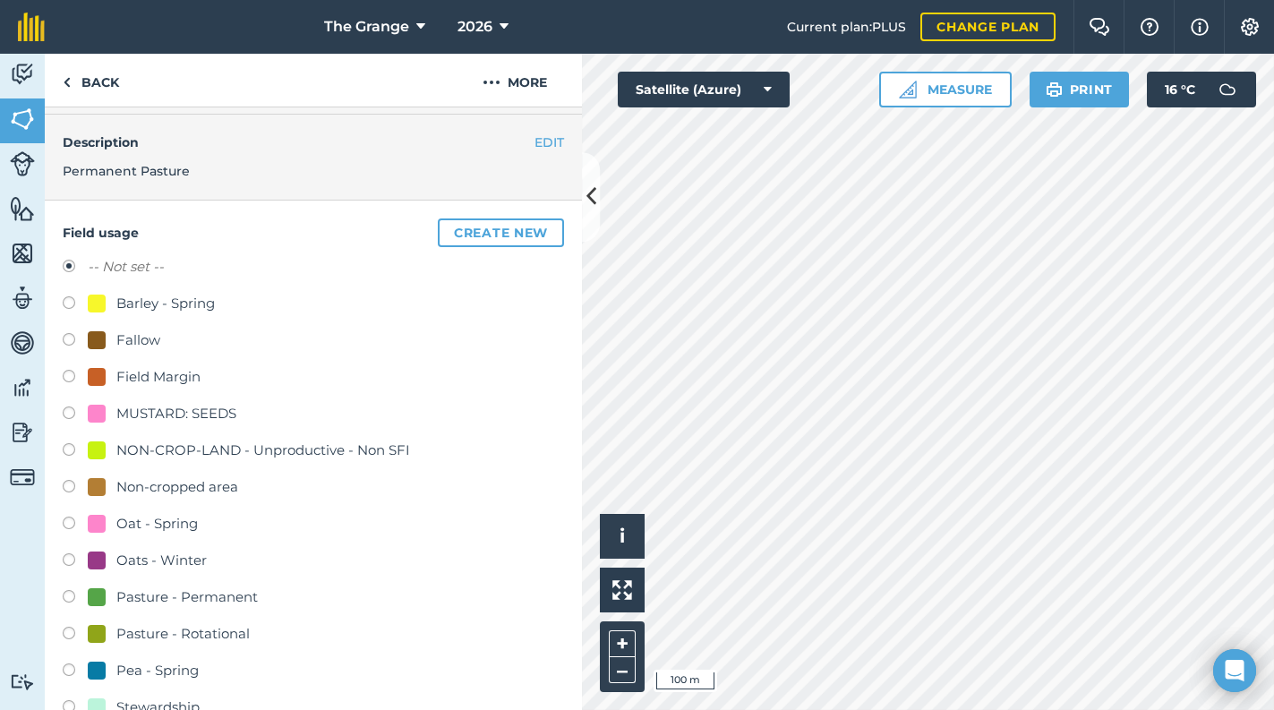
click at [201, 594] on div "Pasture - Permanent" at bounding box center [186, 596] width 141 height 21
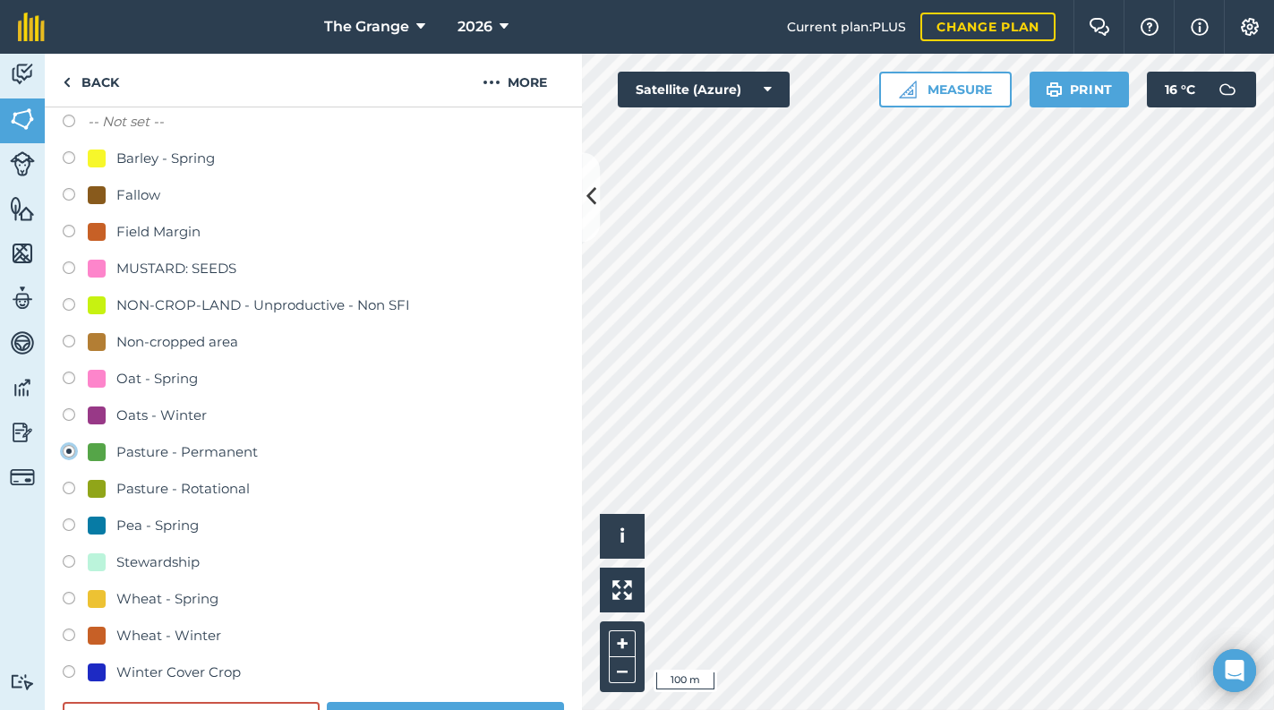
scroll to position [456, 0]
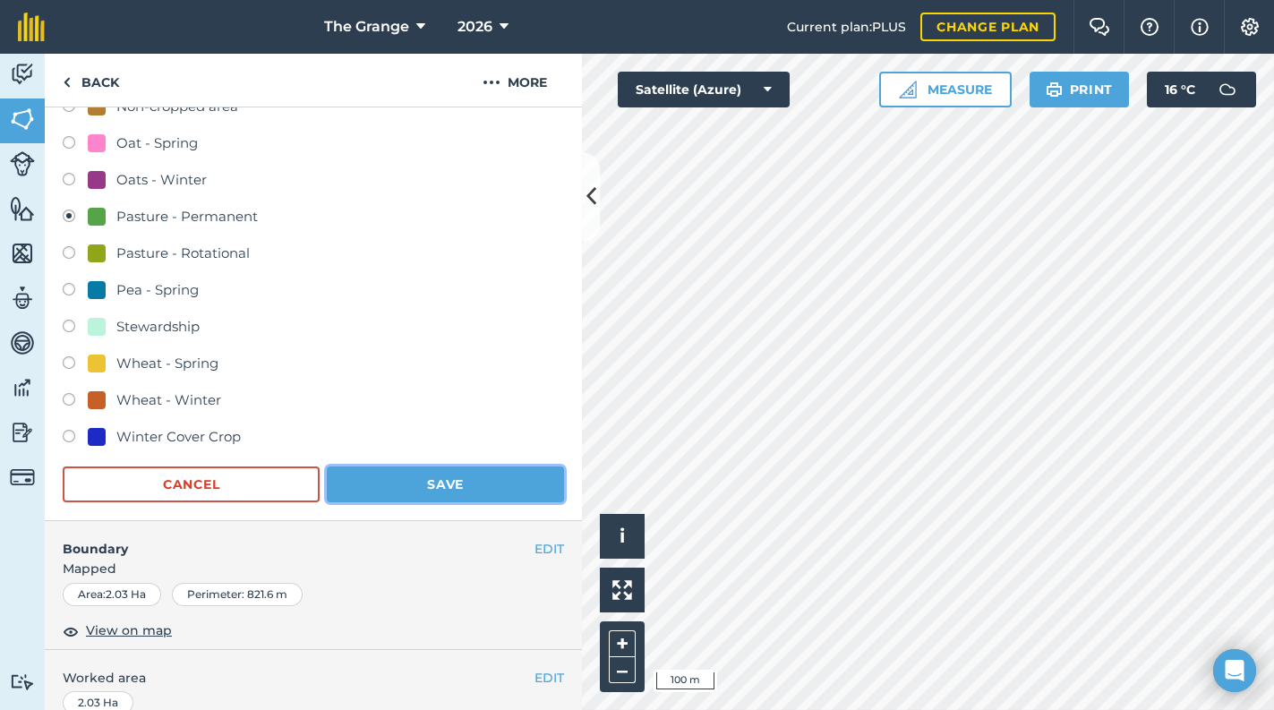
click at [516, 476] on button "Save" at bounding box center [445, 484] width 237 height 36
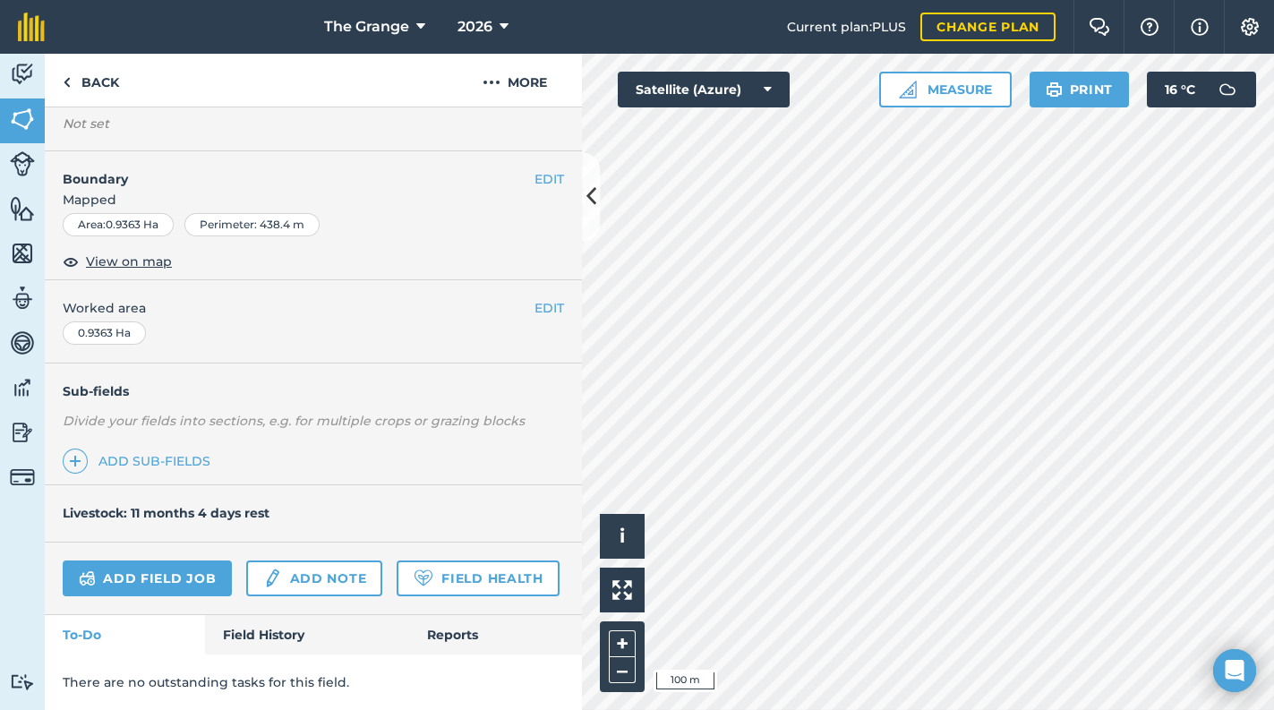
scroll to position [256, 0]
click at [96, 87] on link "Back" at bounding box center [91, 80] width 92 height 53
click at [111, 81] on link "Back" at bounding box center [91, 80] width 92 height 53
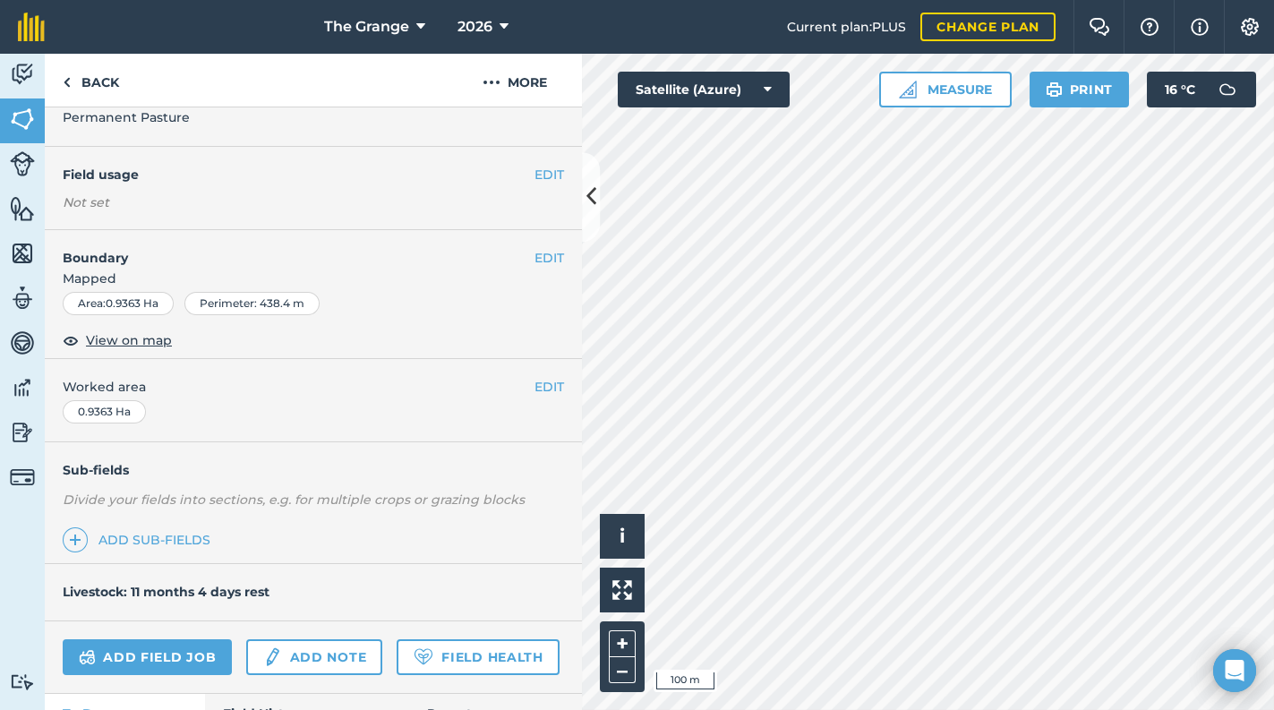
scroll to position [256, 0]
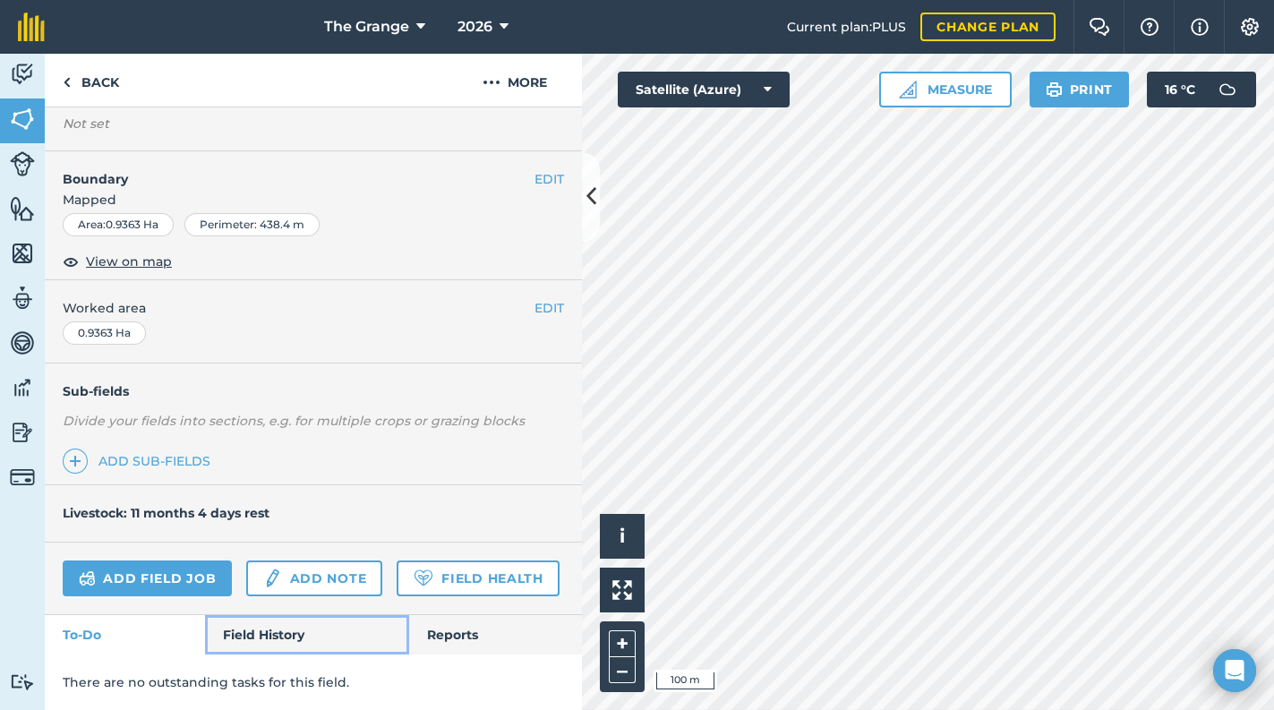
click at [251, 640] on link "Field History" at bounding box center [306, 634] width 203 height 39
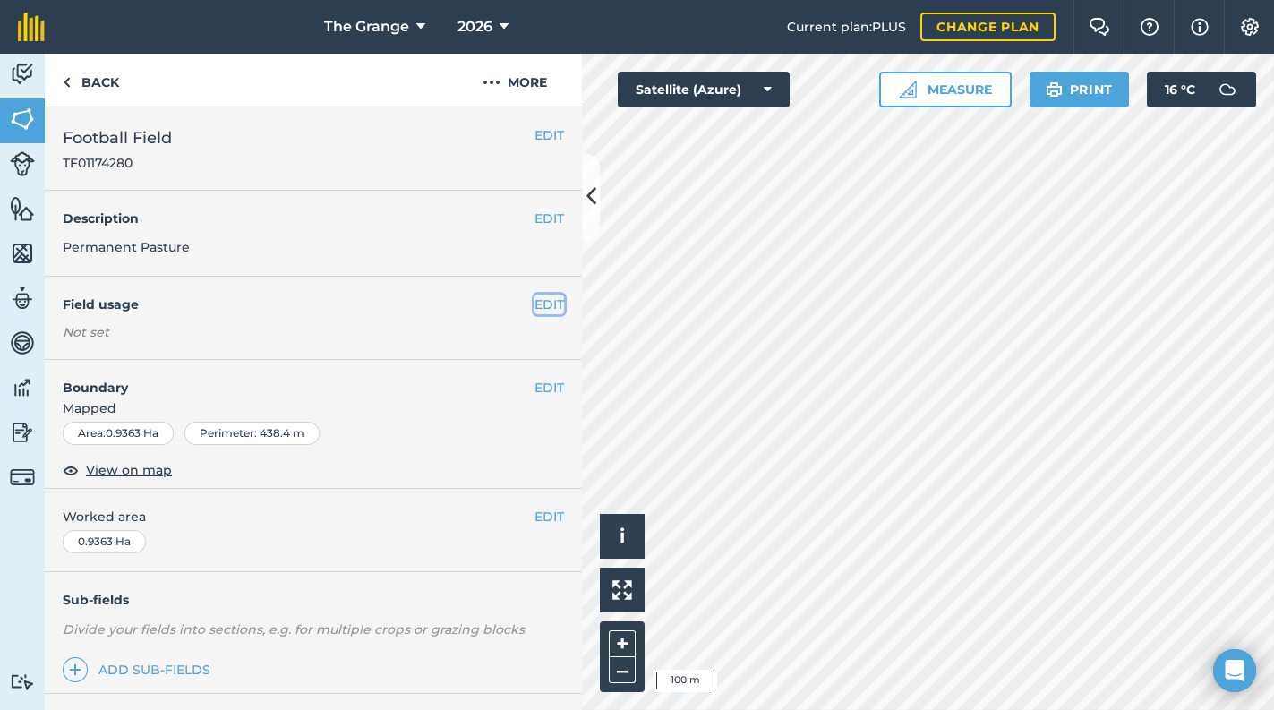
click at [551, 303] on button "EDIT" at bounding box center [549, 304] width 30 height 20
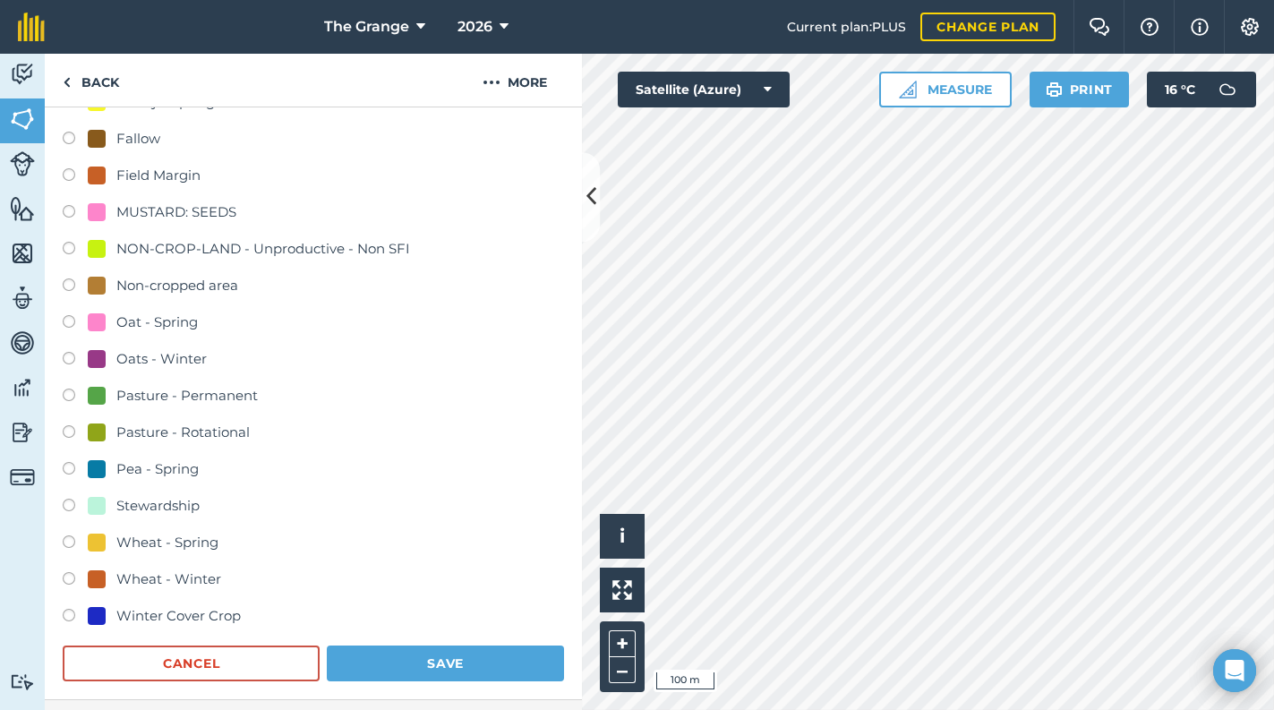
scroll to position [304, 0]
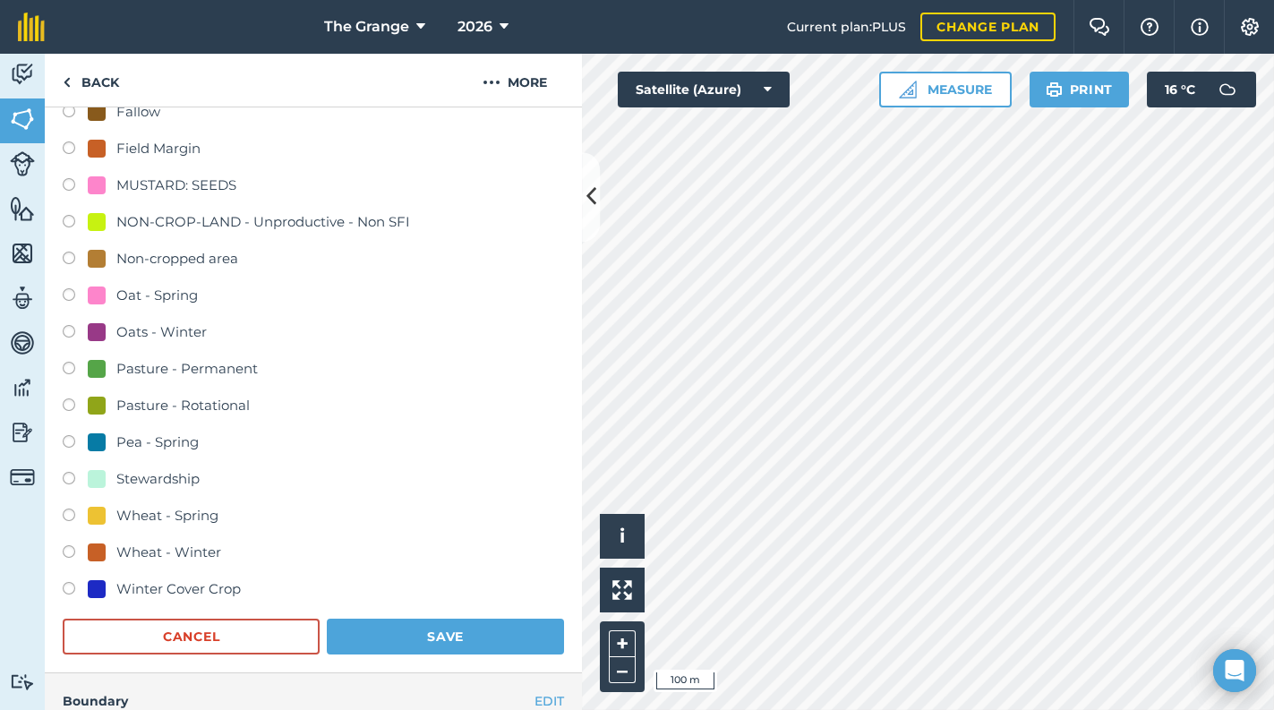
click at [209, 361] on div "Pasture - Permanent" at bounding box center [186, 368] width 141 height 21
click at [465, 649] on button "Save" at bounding box center [445, 636] width 237 height 36
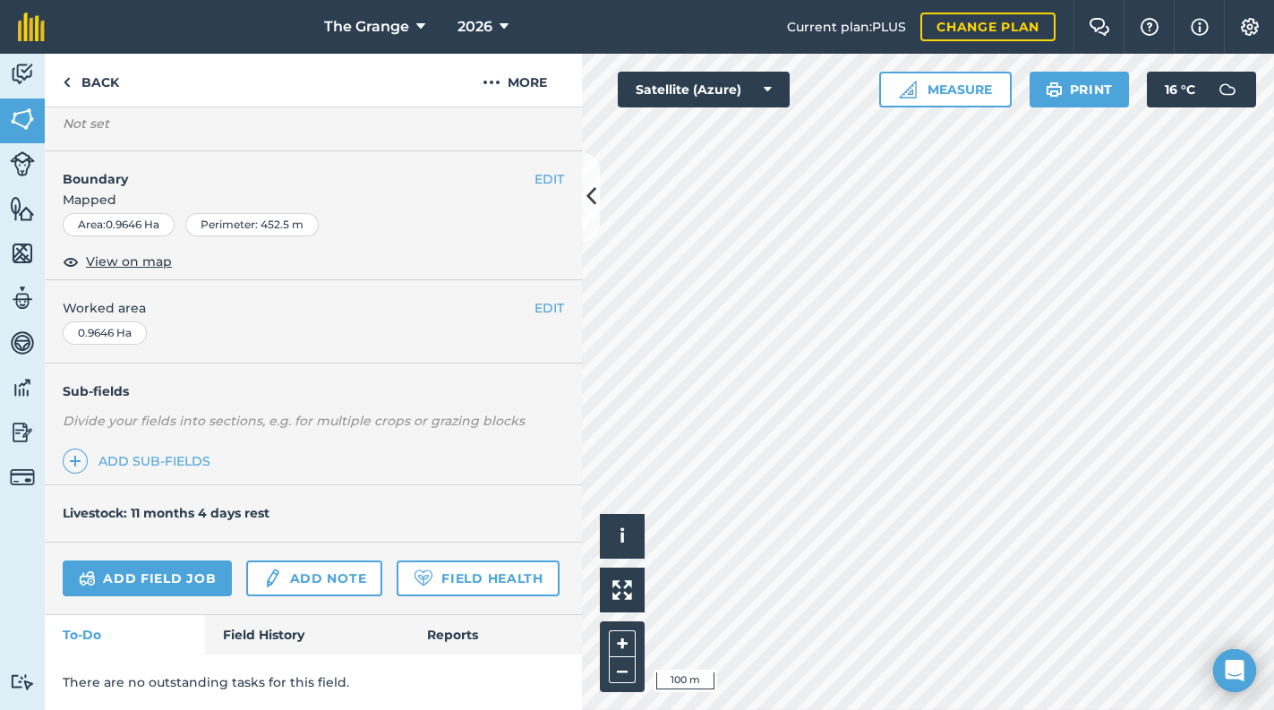
scroll to position [256, 0]
click at [100, 73] on link "Back" at bounding box center [91, 80] width 92 height 53
click at [96, 77] on link "Back" at bounding box center [91, 80] width 92 height 53
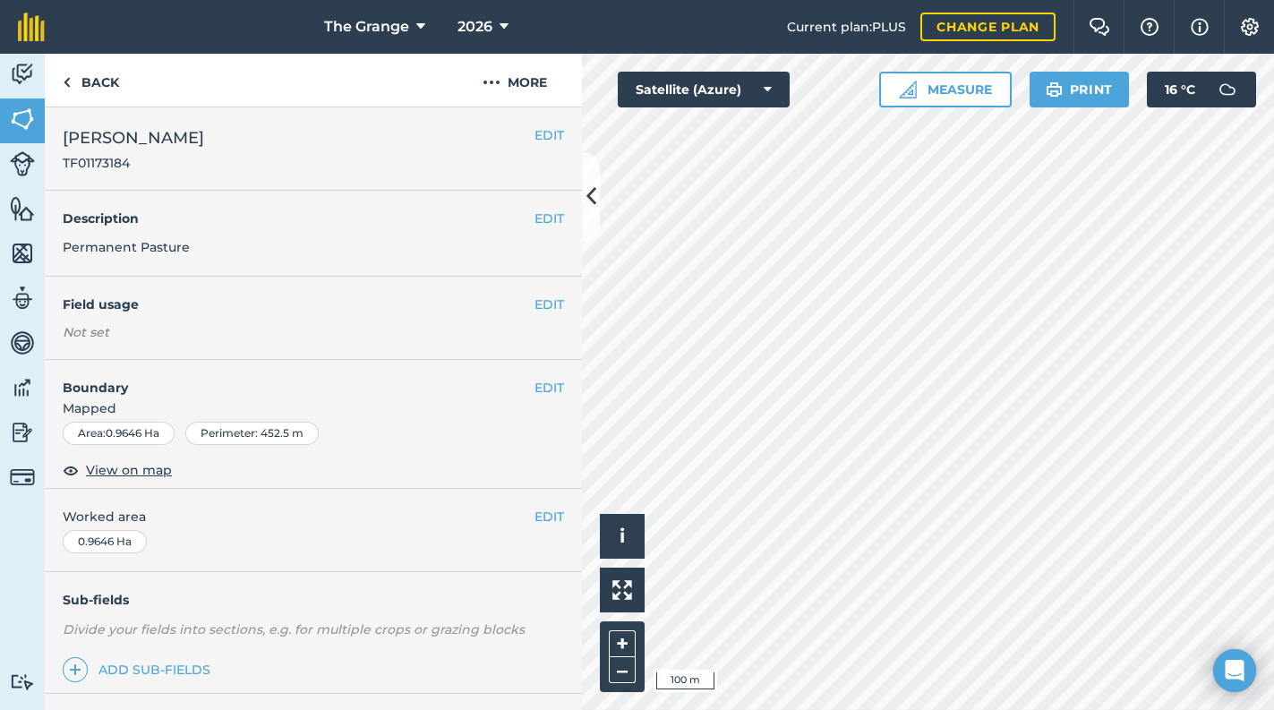
click at [434, 328] on div "Not set" at bounding box center [313, 332] width 501 height 18
click at [534, 311] on button "EDIT" at bounding box center [549, 304] width 30 height 20
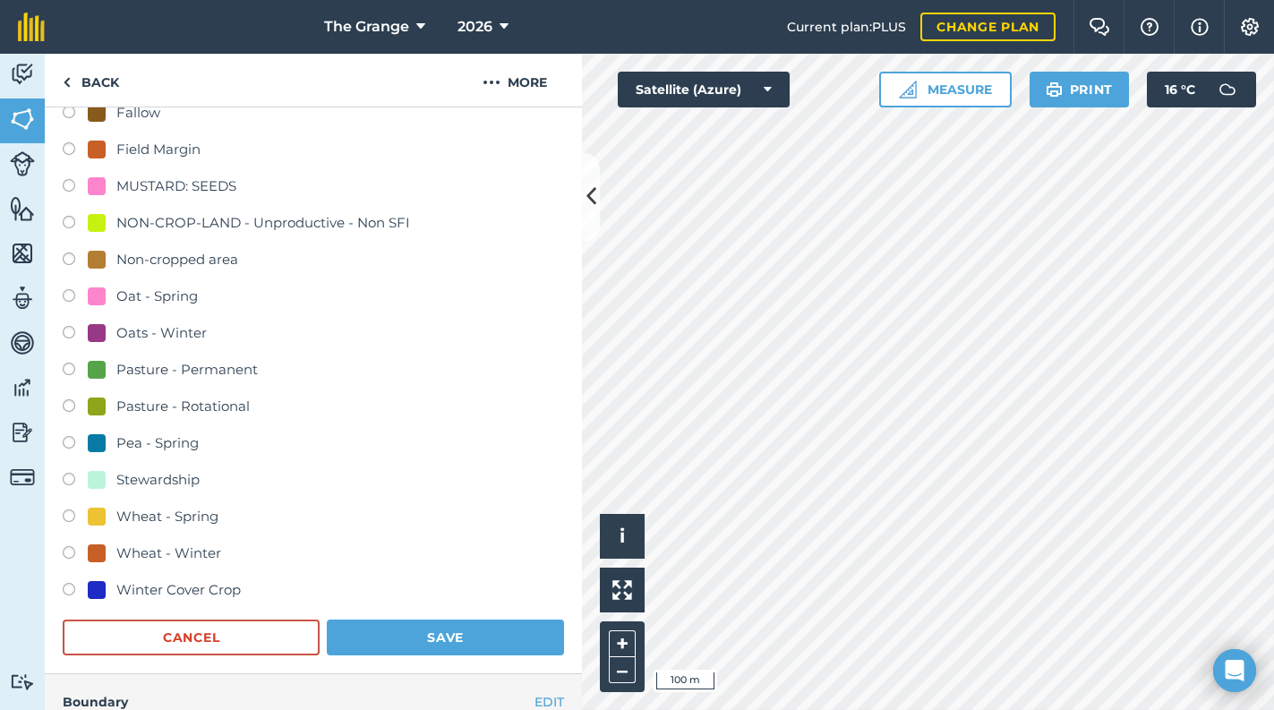
scroll to position [304, 0]
click at [225, 372] on div "Pasture - Permanent" at bounding box center [186, 368] width 141 height 21
click at [363, 637] on button "Save" at bounding box center [445, 636] width 237 height 36
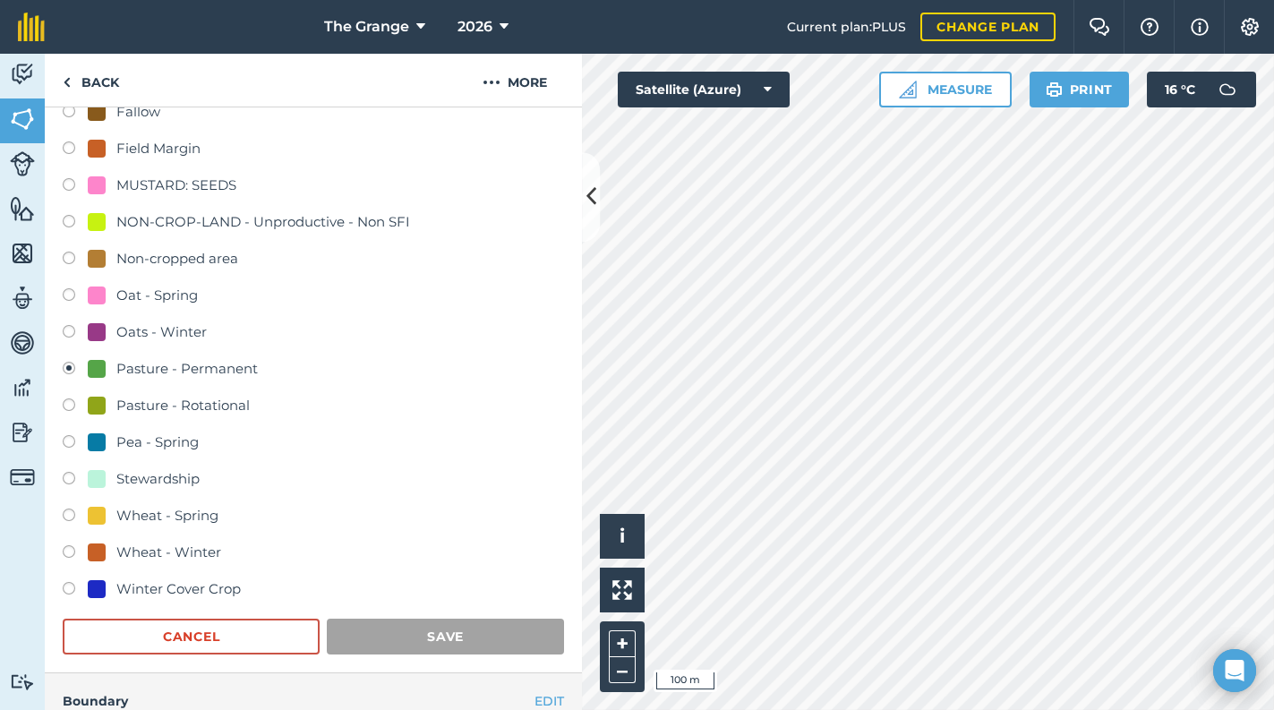
scroll to position [258, 0]
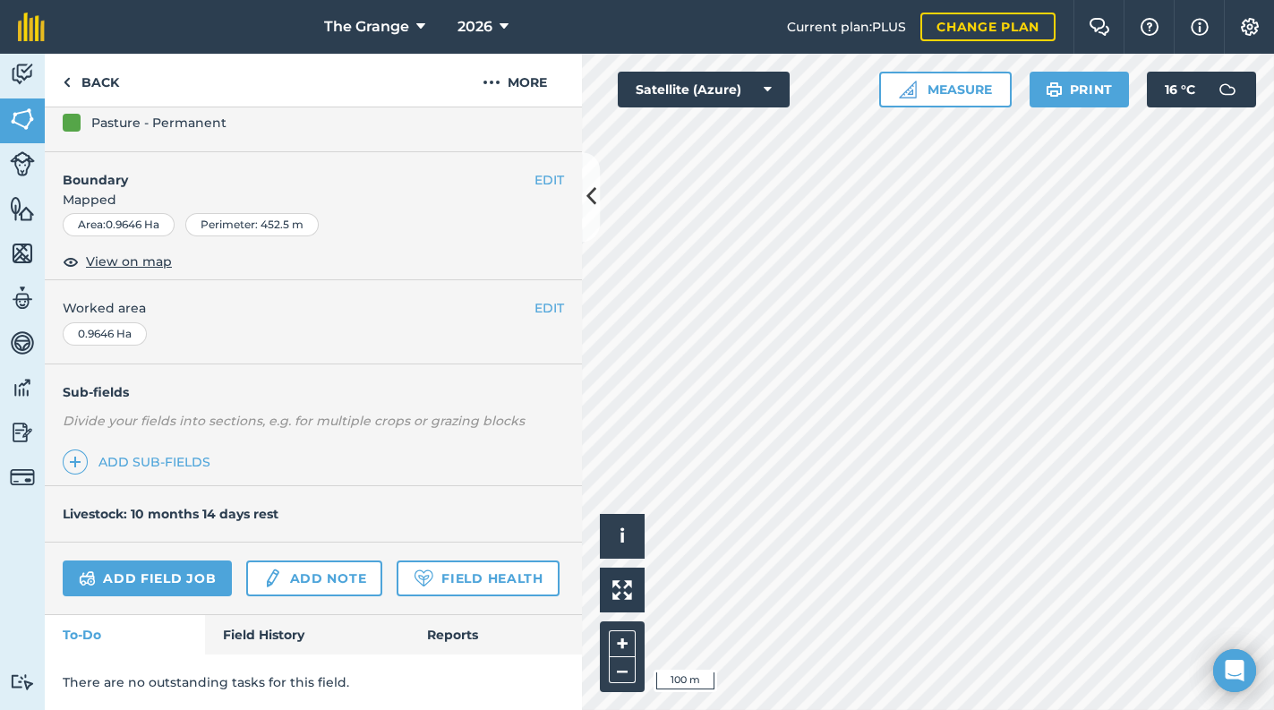
click at [573, 458] on div "Activity Fields Livestock Features Maps Team Vehicles Data Reporting Billing Tu…" at bounding box center [637, 382] width 1274 height 656
click at [93, 77] on link "Back" at bounding box center [91, 80] width 92 height 53
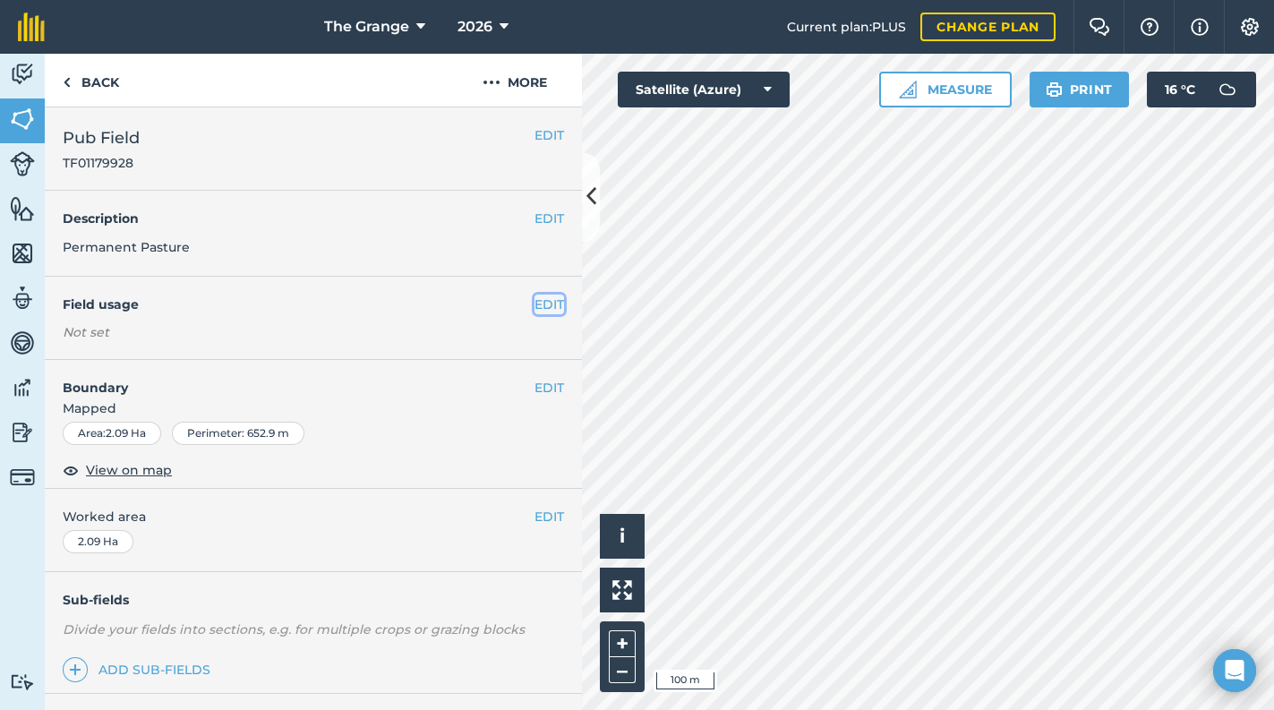
click at [534, 306] on button "EDIT" at bounding box center [549, 304] width 30 height 20
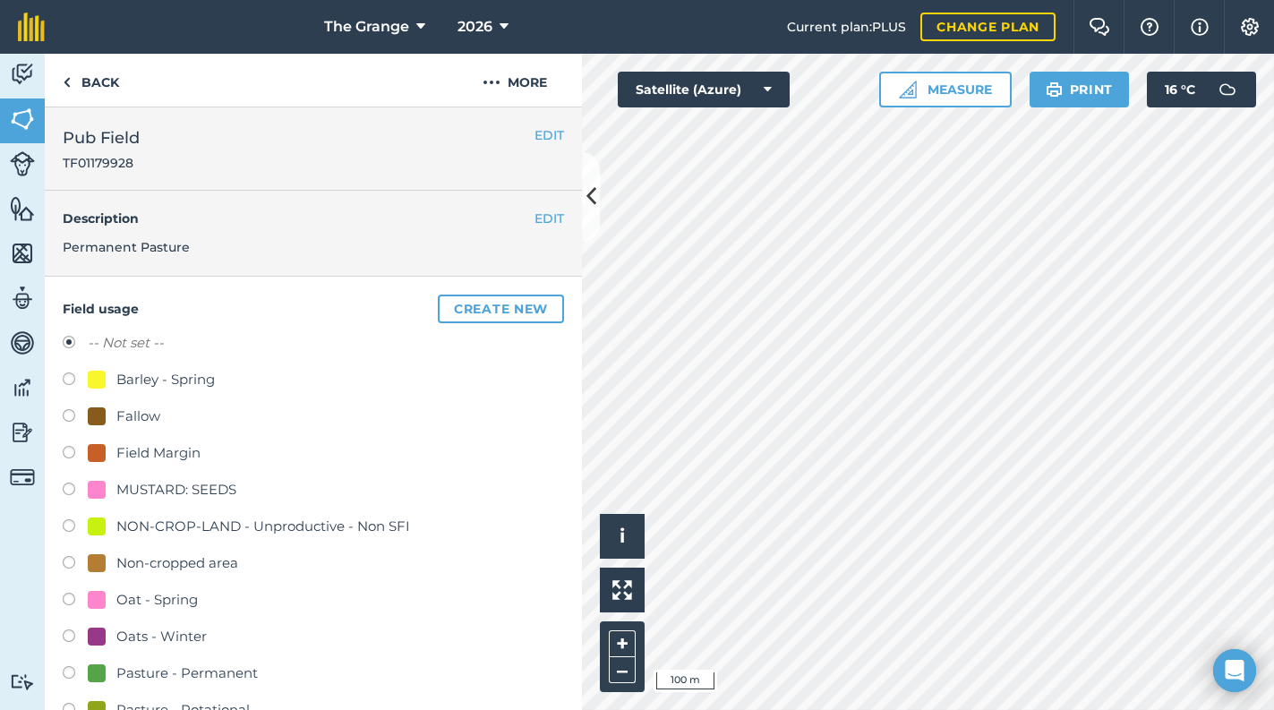
click at [193, 679] on div "Pasture - Permanent" at bounding box center [186, 672] width 141 height 21
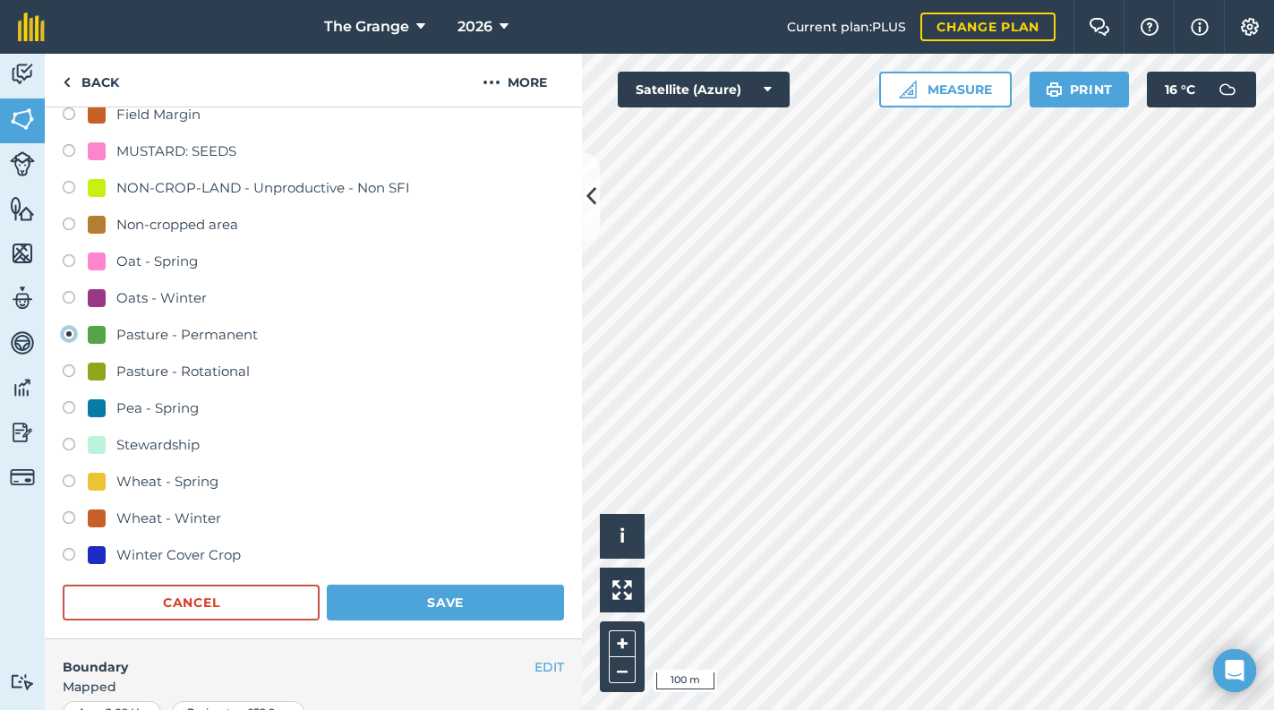
scroll to position [380, 0]
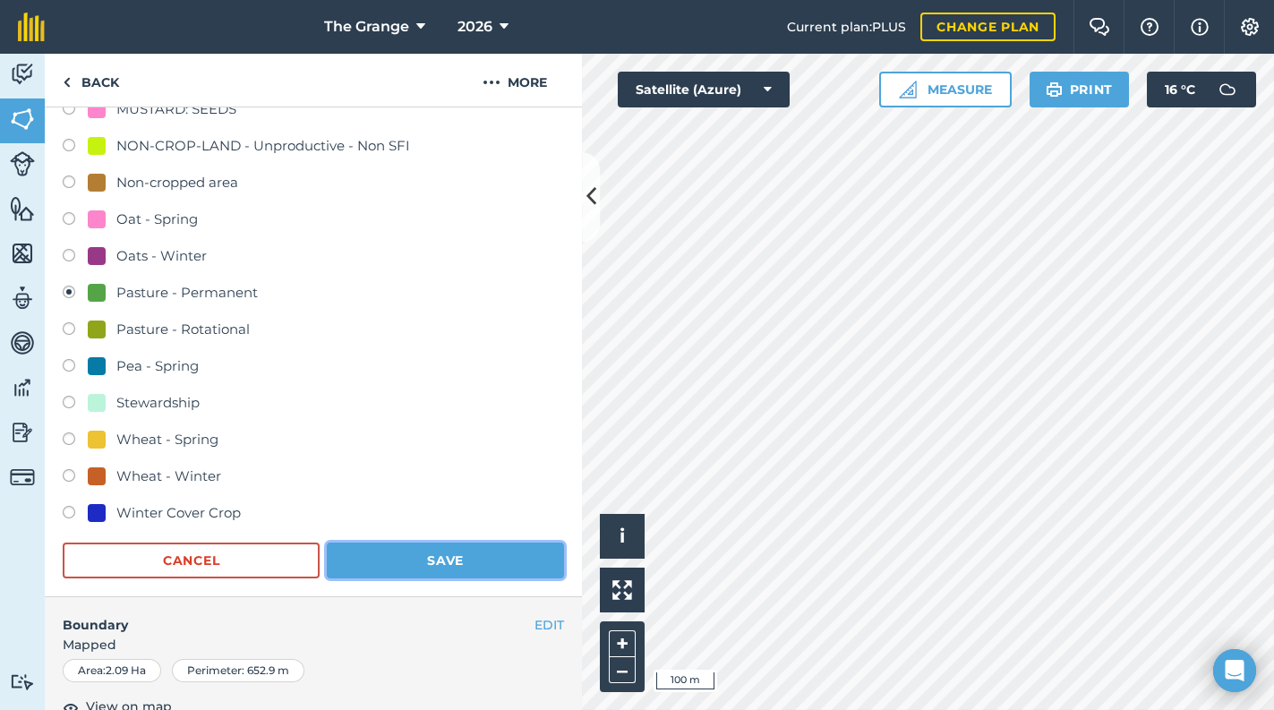
click at [518, 552] on button "Save" at bounding box center [445, 560] width 237 height 36
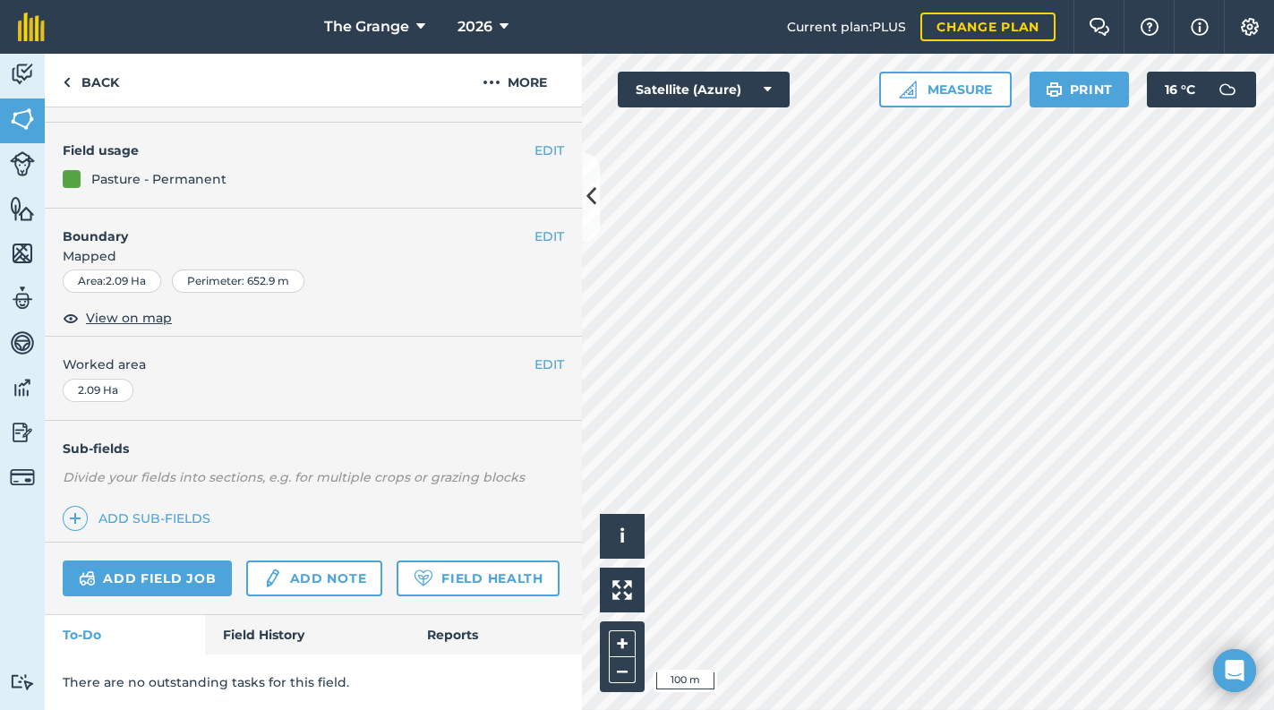
scroll to position [201, 0]
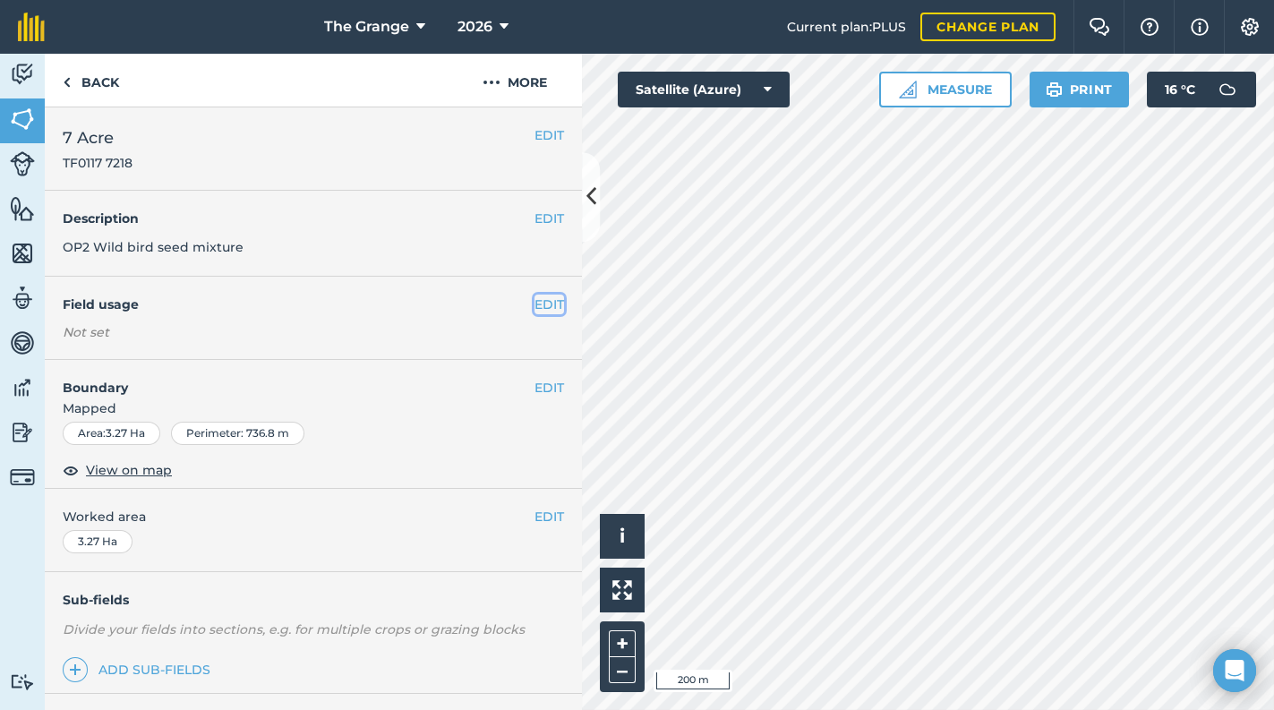
click at [534, 306] on button "EDIT" at bounding box center [549, 304] width 30 height 20
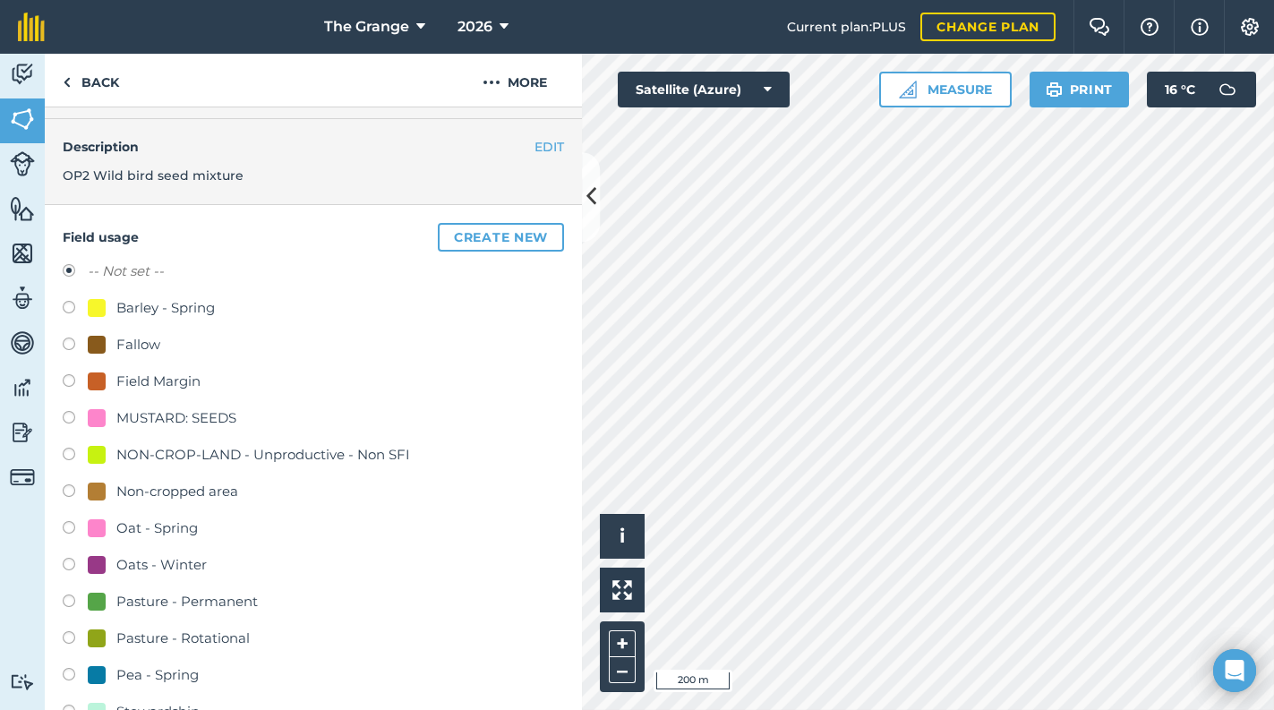
scroll to position [228, 0]
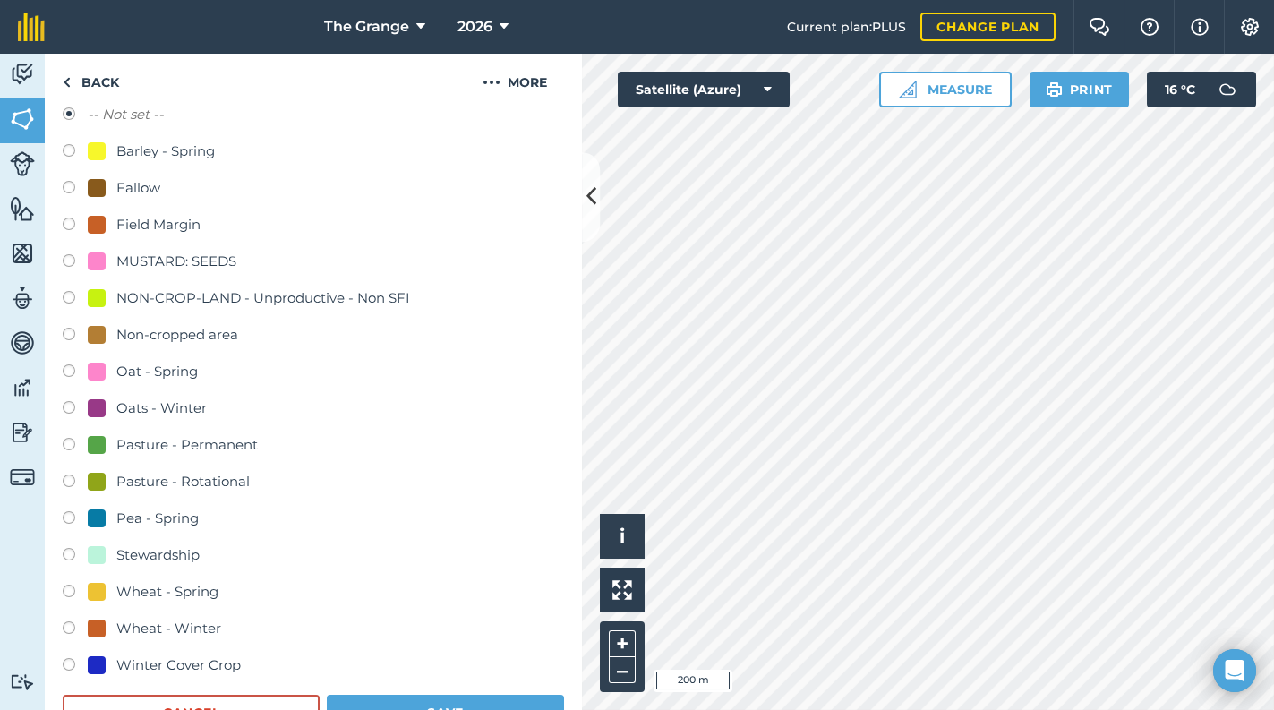
click at [173, 552] on div "Stewardship" at bounding box center [157, 554] width 83 height 21
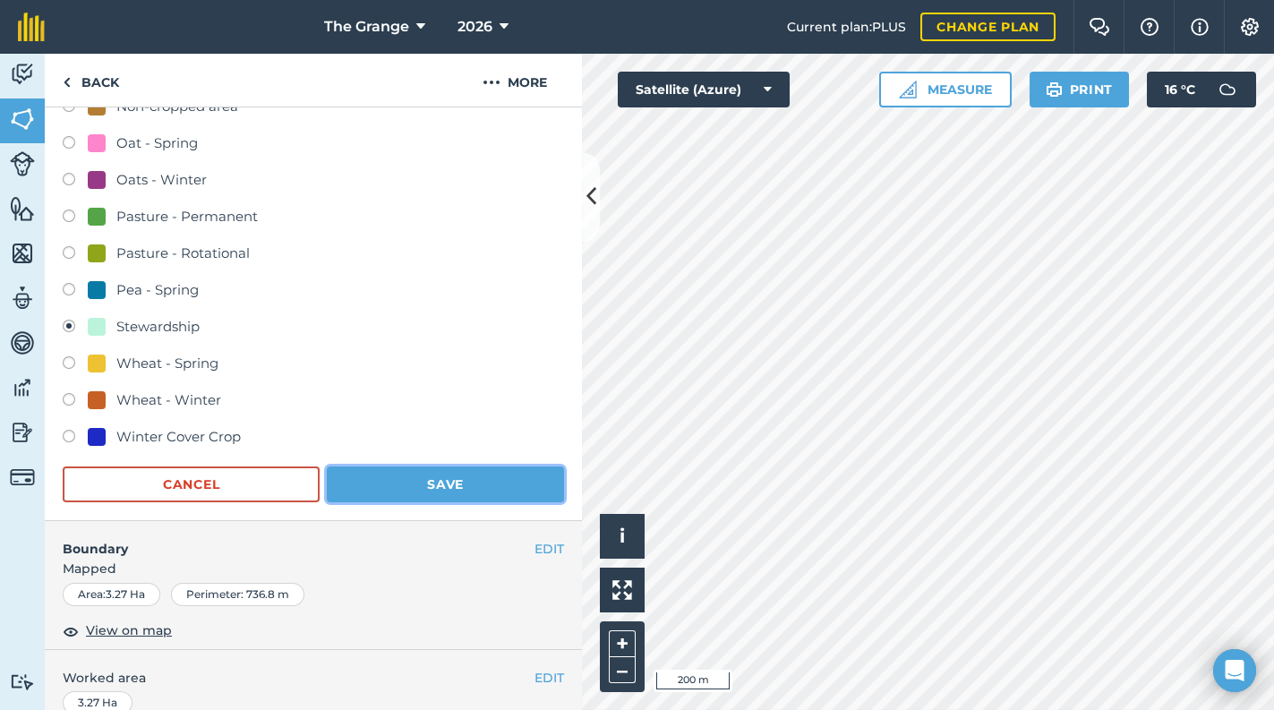
click at [439, 488] on button "Save" at bounding box center [445, 484] width 237 height 36
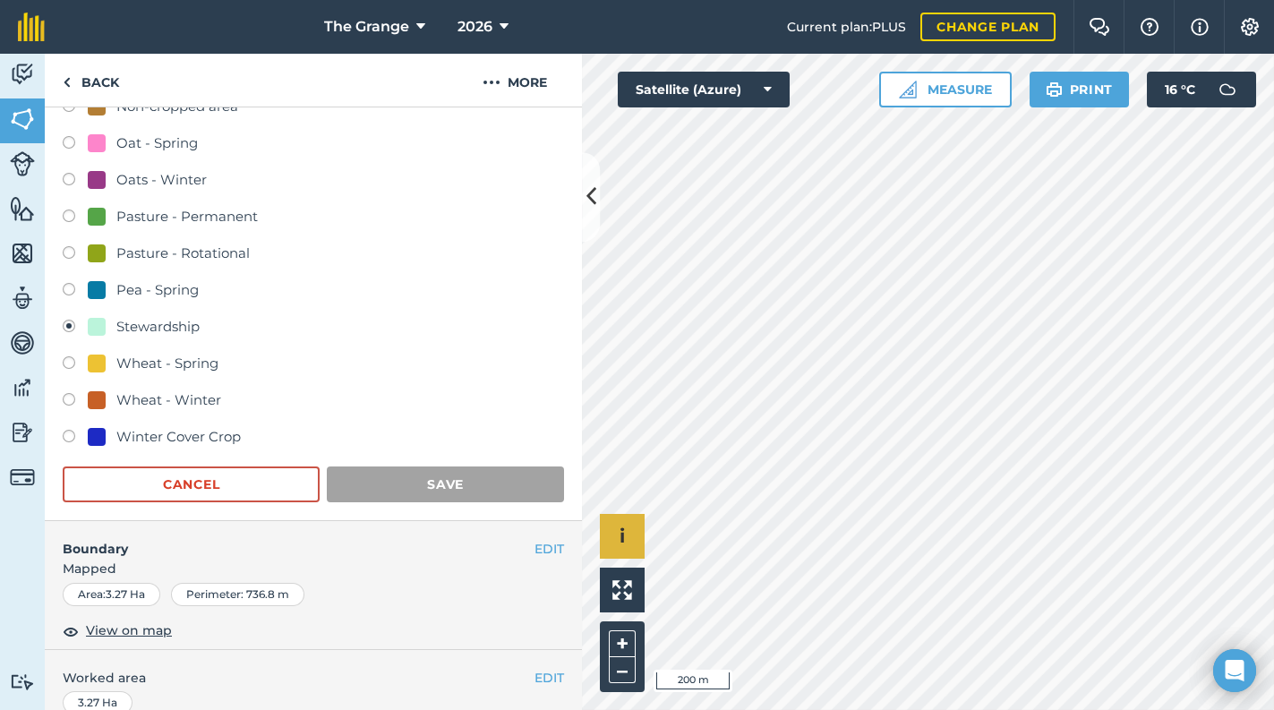
scroll to position [201, 0]
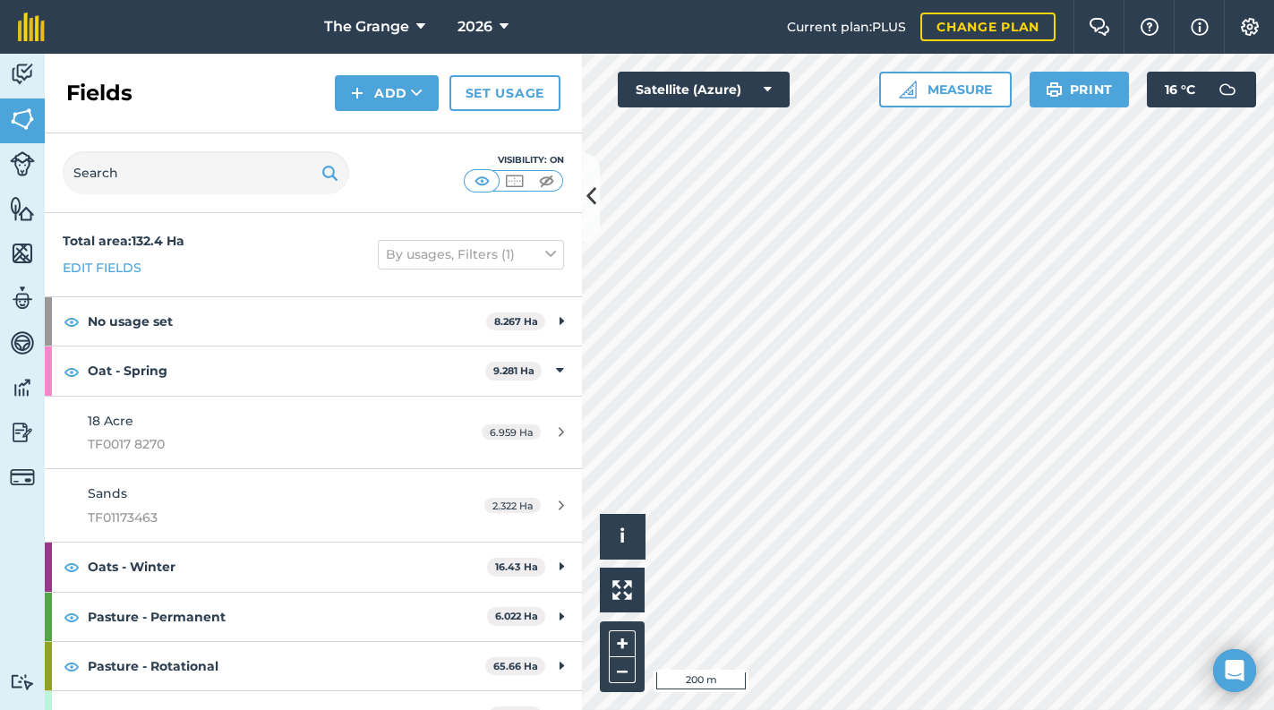
click at [527, 475] on div "Activity Fields Livestock Features Maps Team Vehicles Data Reporting Billing Tu…" at bounding box center [637, 382] width 1274 height 656
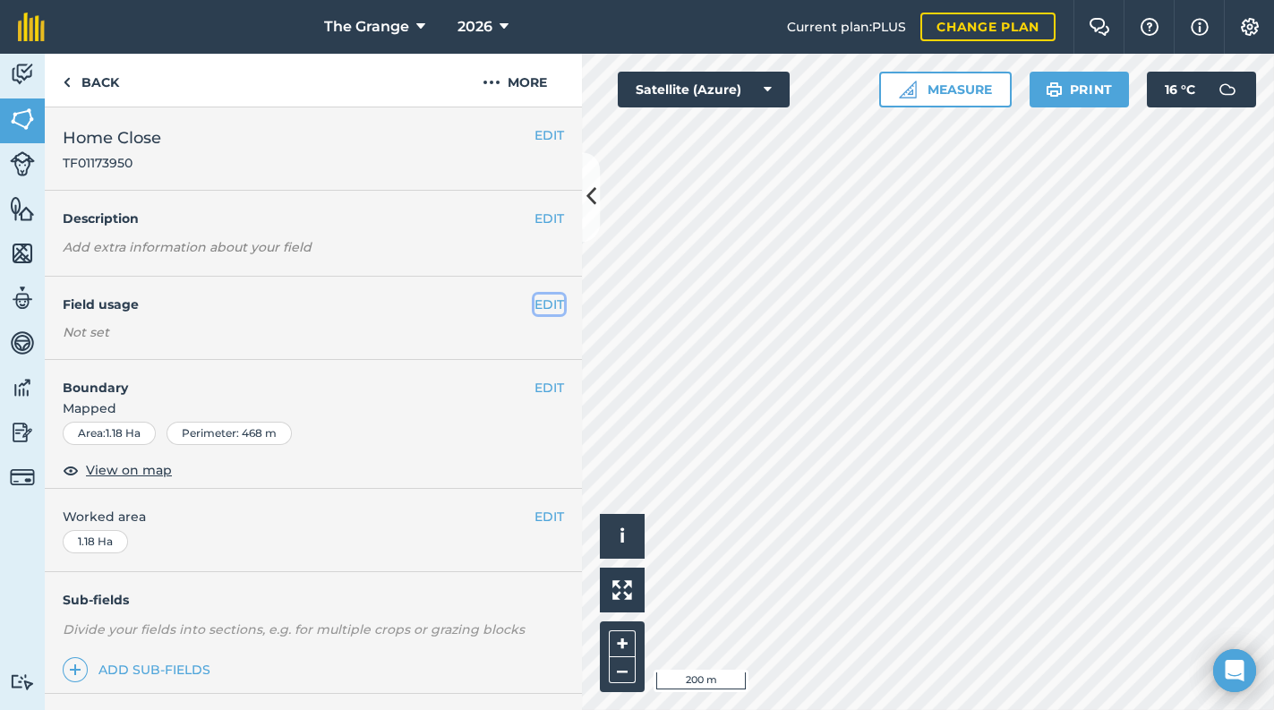
click at [544, 310] on button "EDIT" at bounding box center [549, 304] width 30 height 20
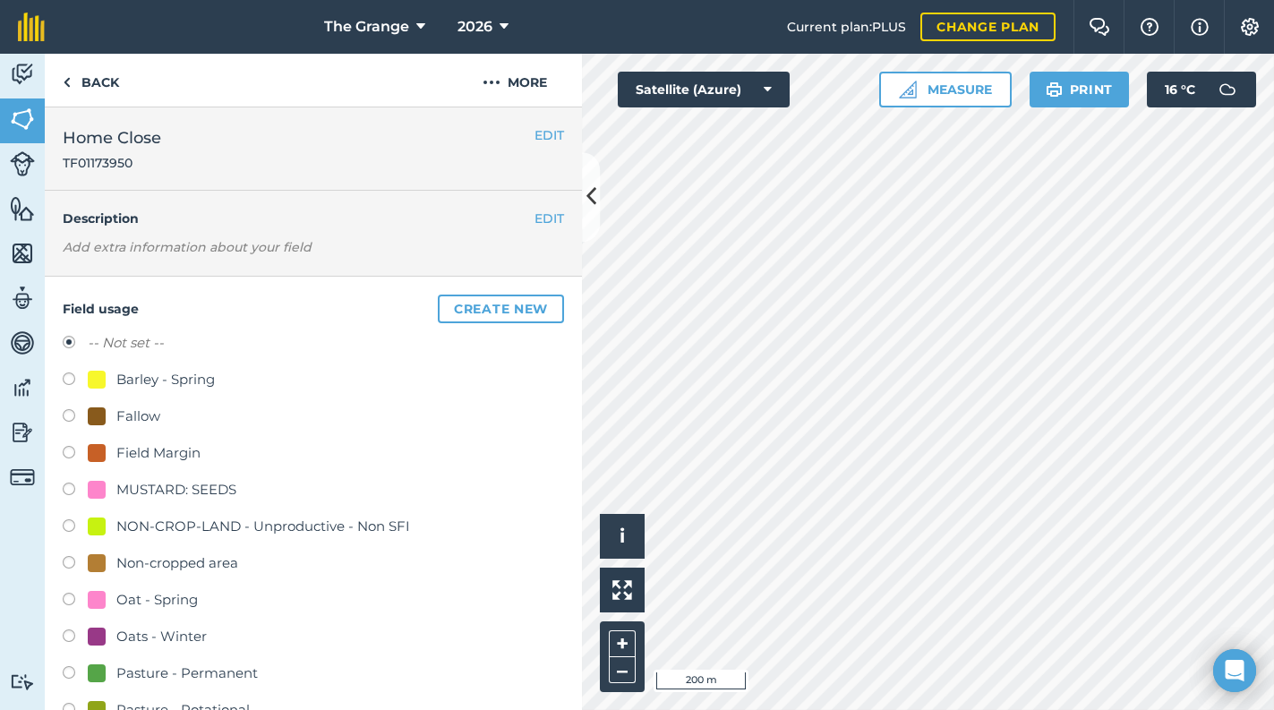
drag, startPoint x: 199, startPoint y: 668, endPoint x: 217, endPoint y: 644, distance: 30.1
click at [199, 670] on div "Pasture - Permanent" at bounding box center [186, 672] width 141 height 21
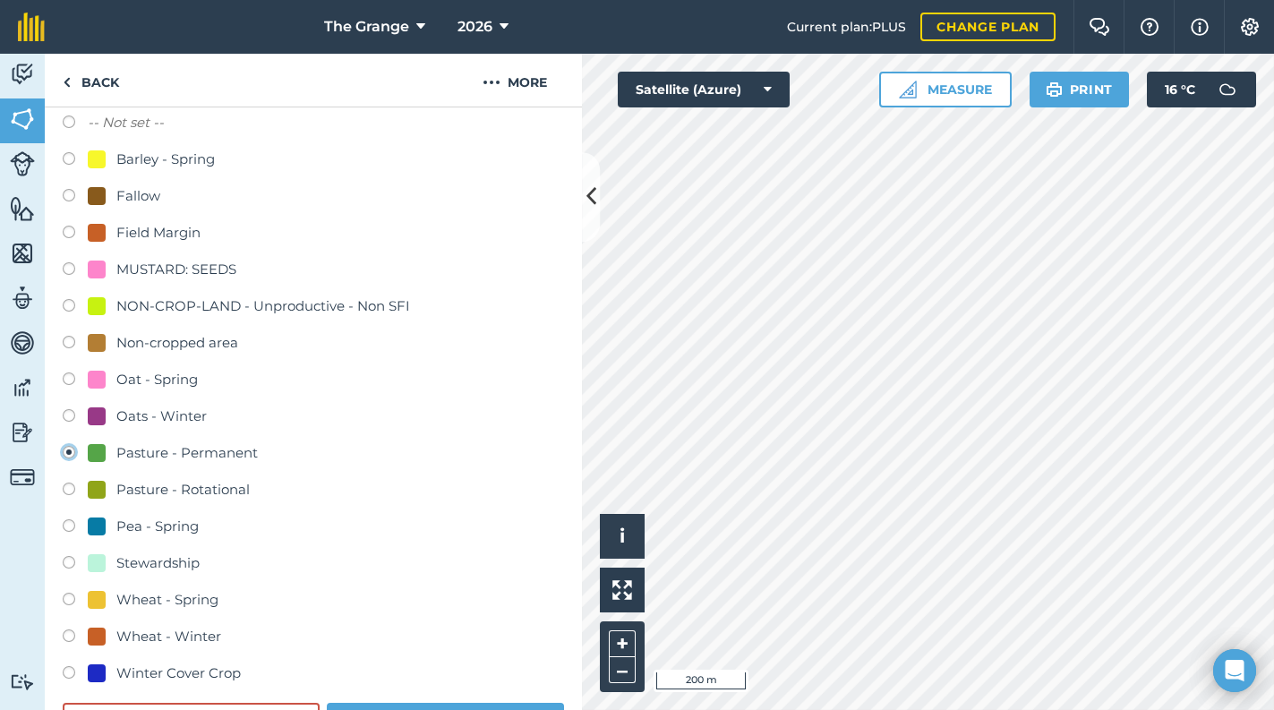
scroll to position [228, 0]
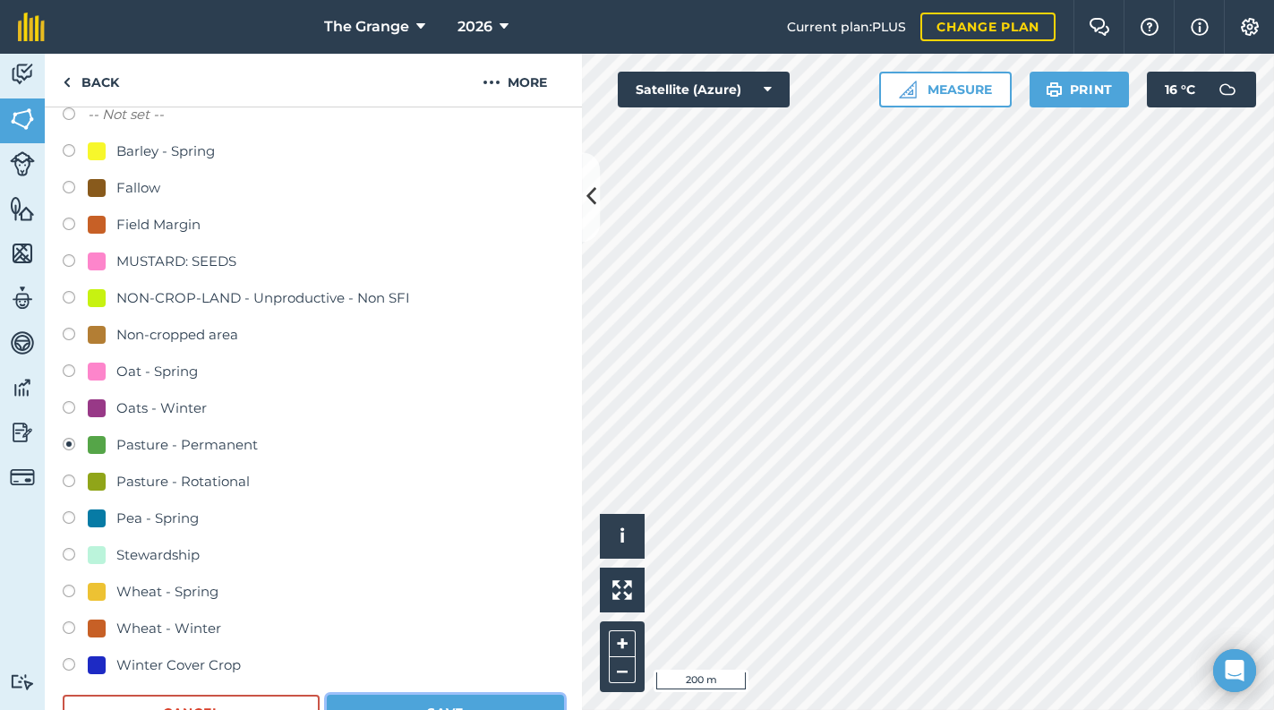
click at [510, 703] on button "Save" at bounding box center [445, 713] width 237 height 36
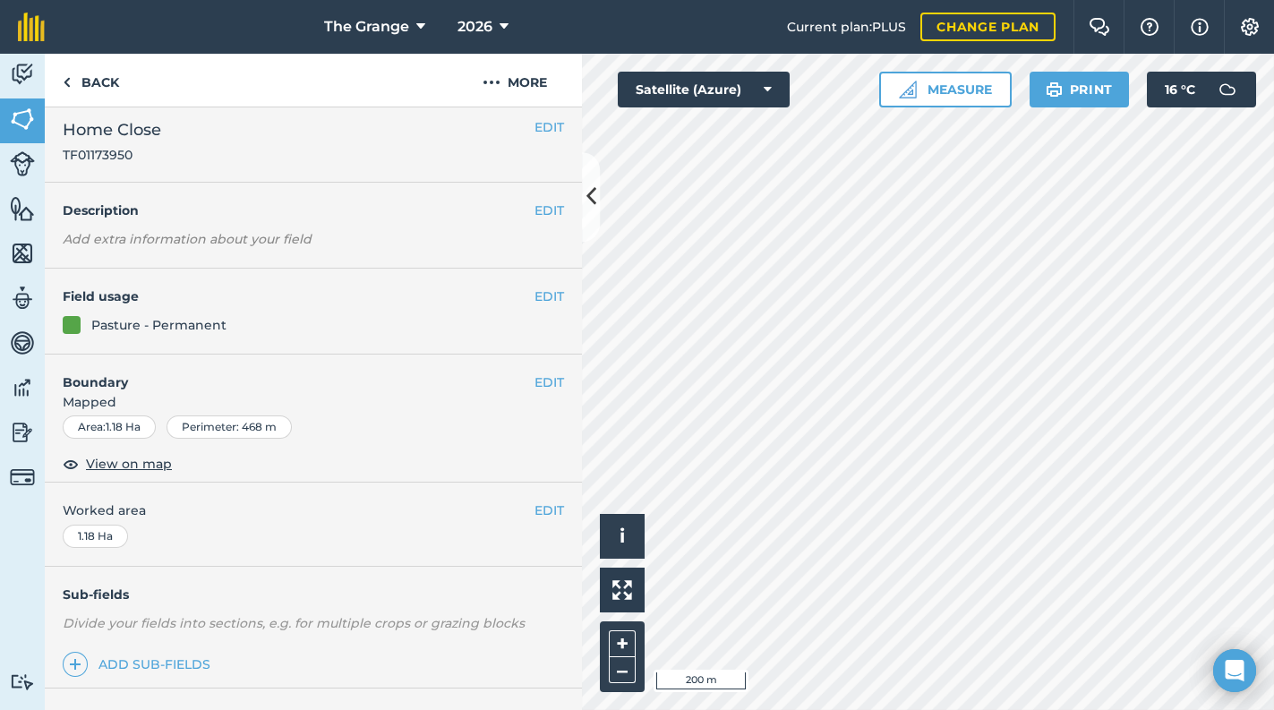
scroll to position [0, 0]
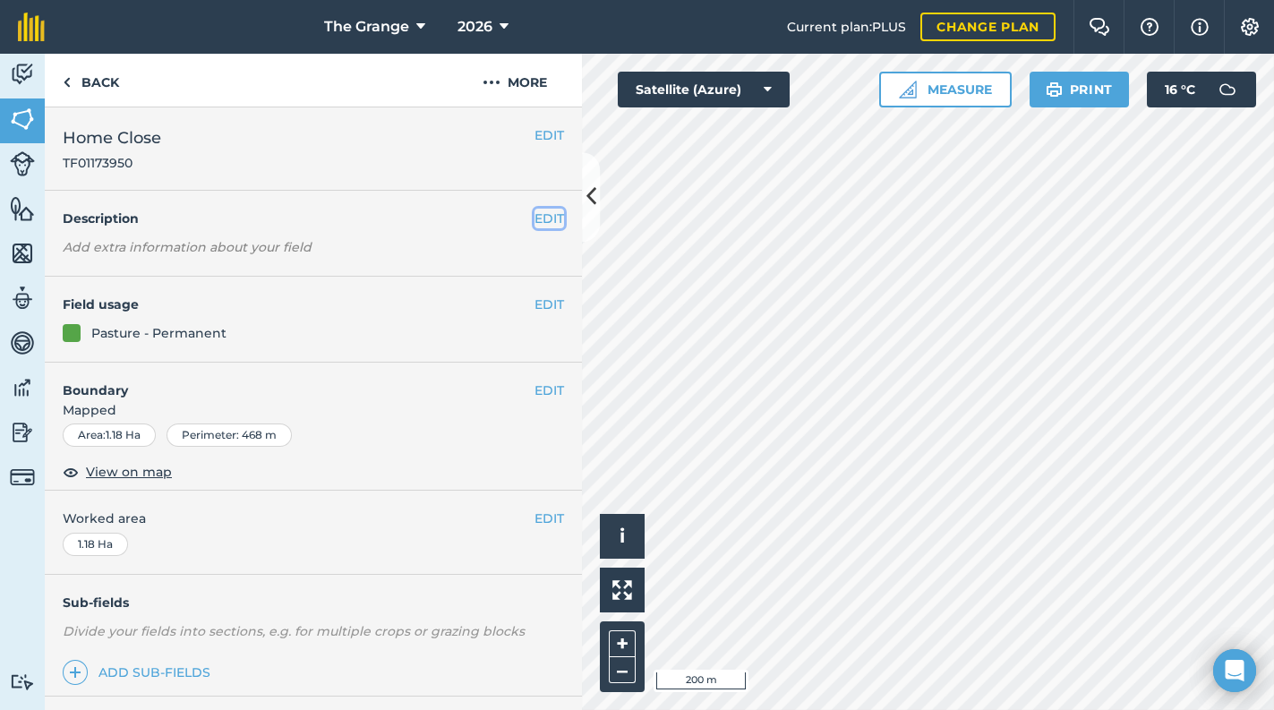
click at [536, 225] on button "EDIT" at bounding box center [549, 219] width 30 height 20
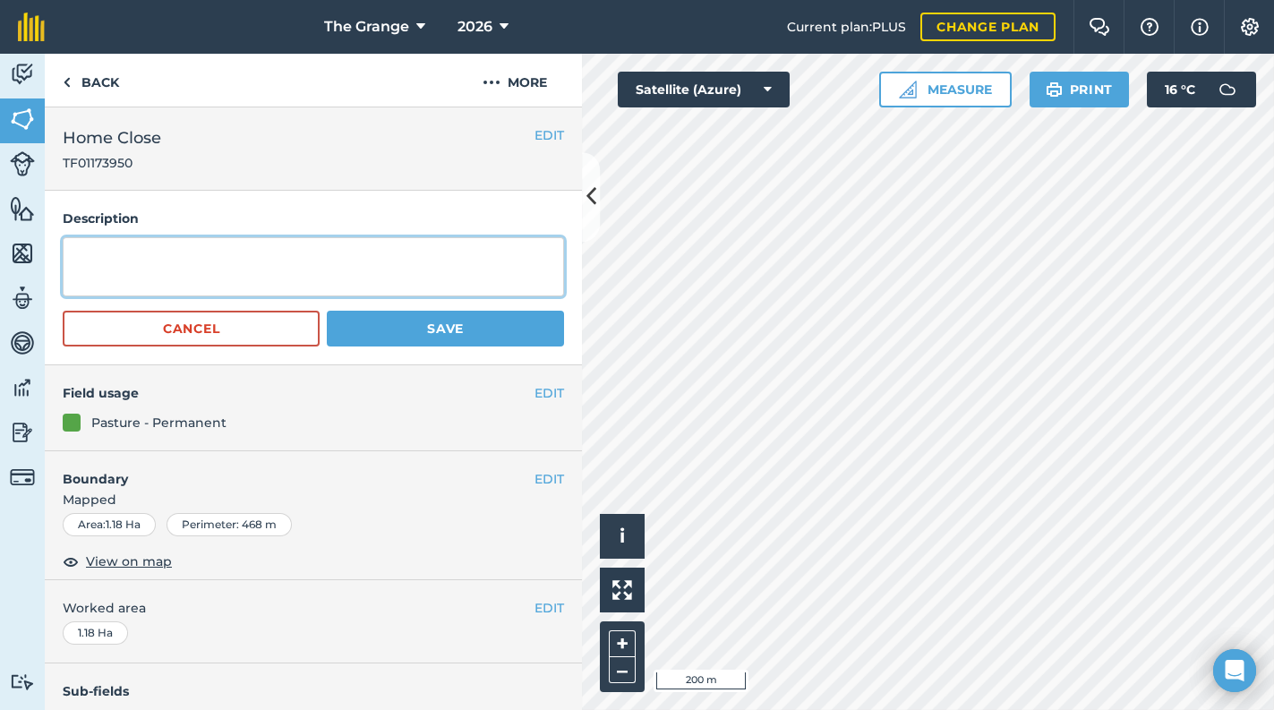
click at [325, 260] on textarea at bounding box center [313, 266] width 501 height 59
click at [111, 260] on textarea "Permenant Pasture" at bounding box center [313, 266] width 501 height 59
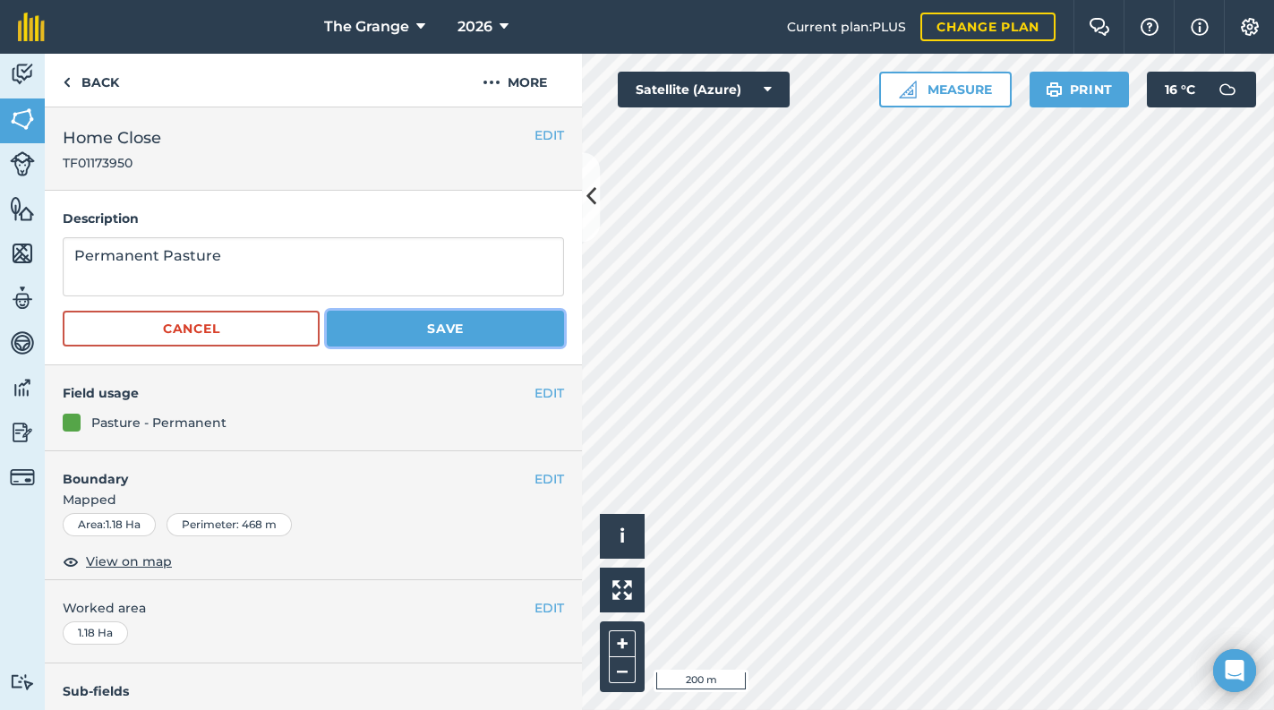
click at [508, 336] on button "Save" at bounding box center [445, 329] width 237 height 36
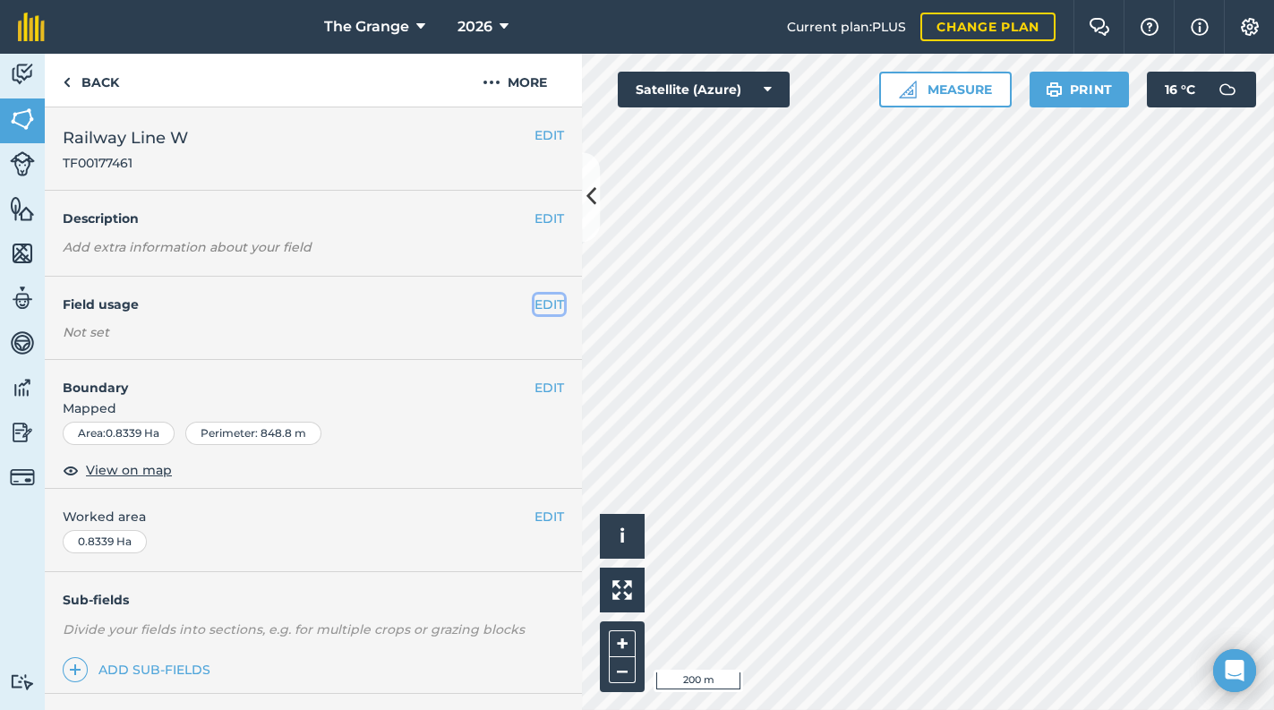
click at [547, 307] on button "EDIT" at bounding box center [549, 304] width 30 height 20
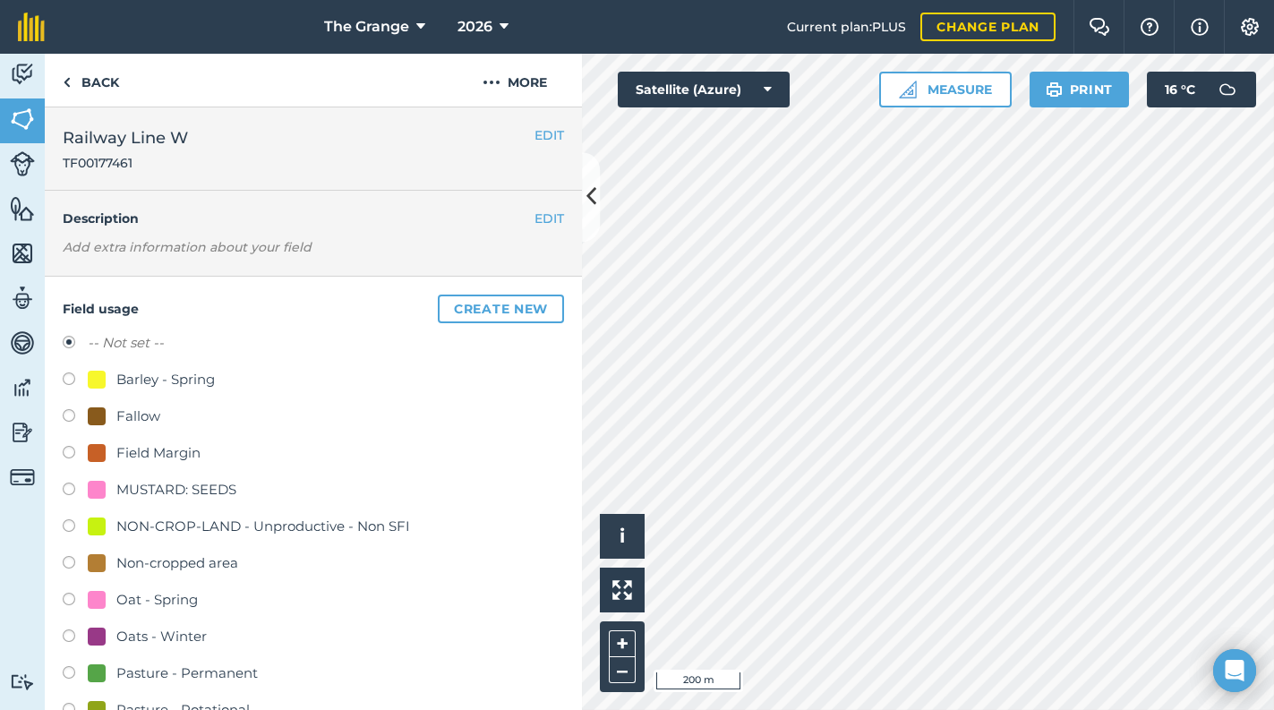
click at [184, 667] on div "Pasture - Permanent" at bounding box center [186, 672] width 141 height 21
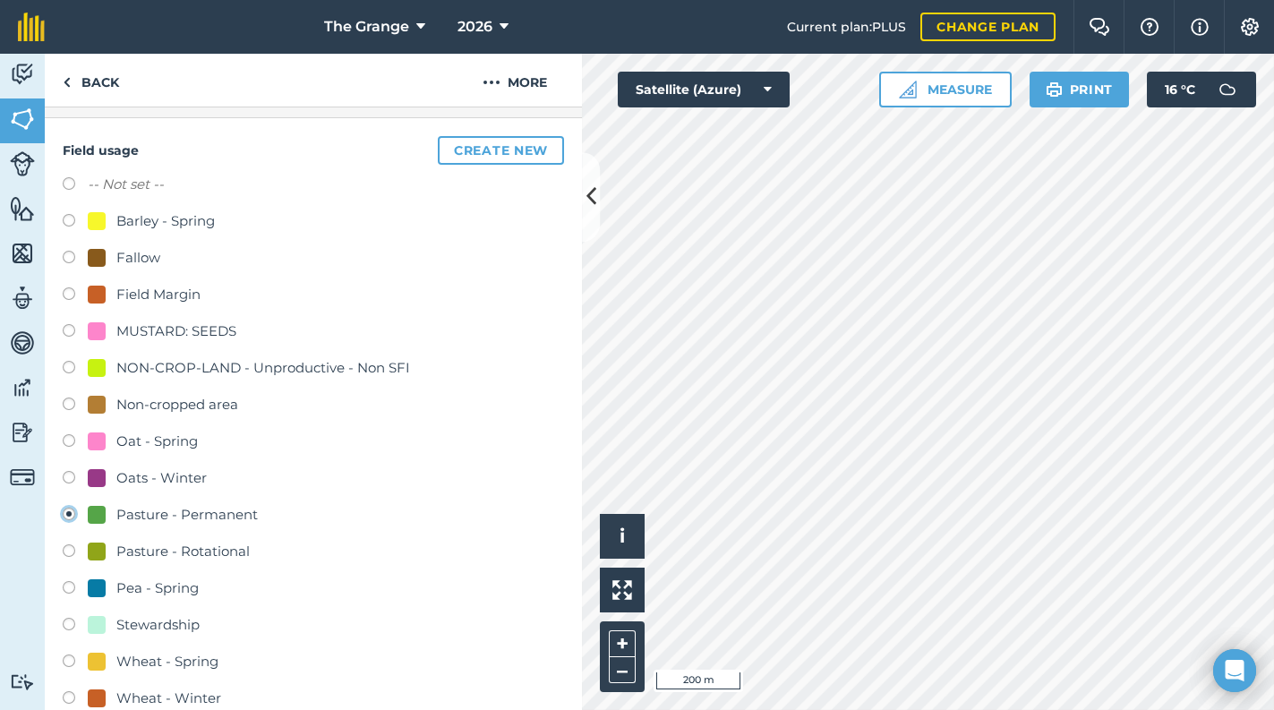
scroll to position [228, 0]
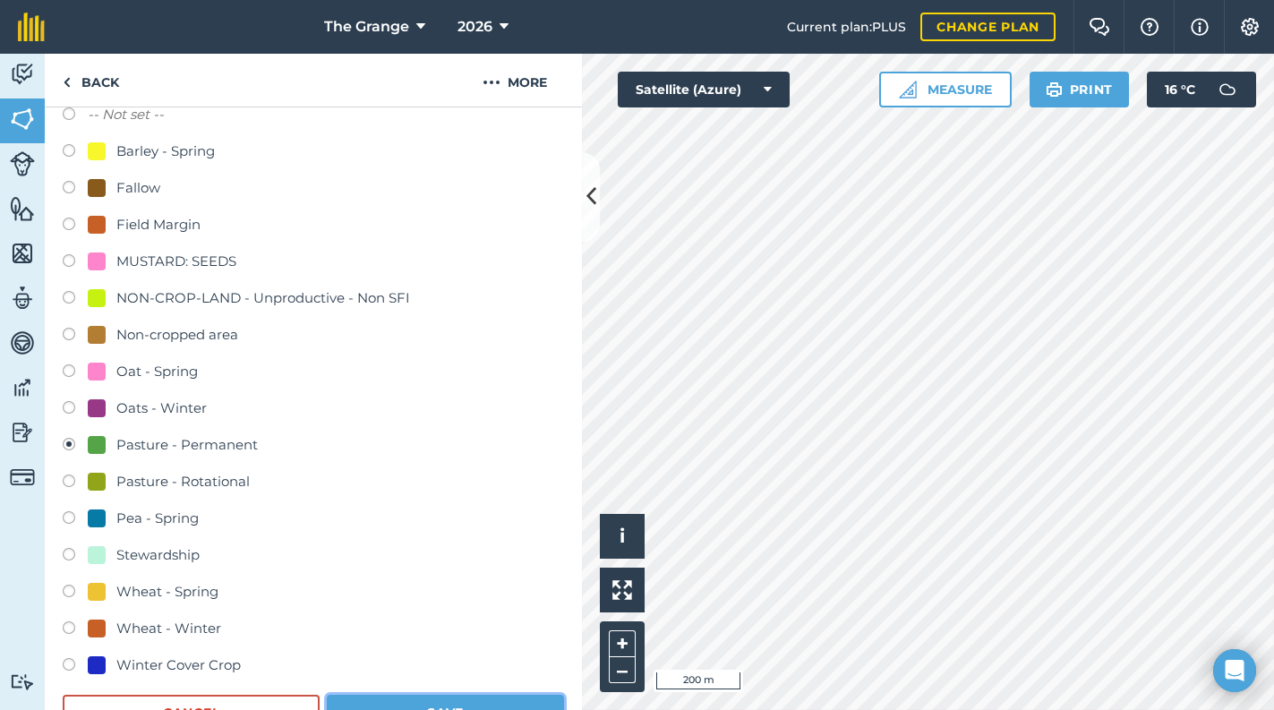
click at [500, 703] on button "Save" at bounding box center [445, 713] width 237 height 36
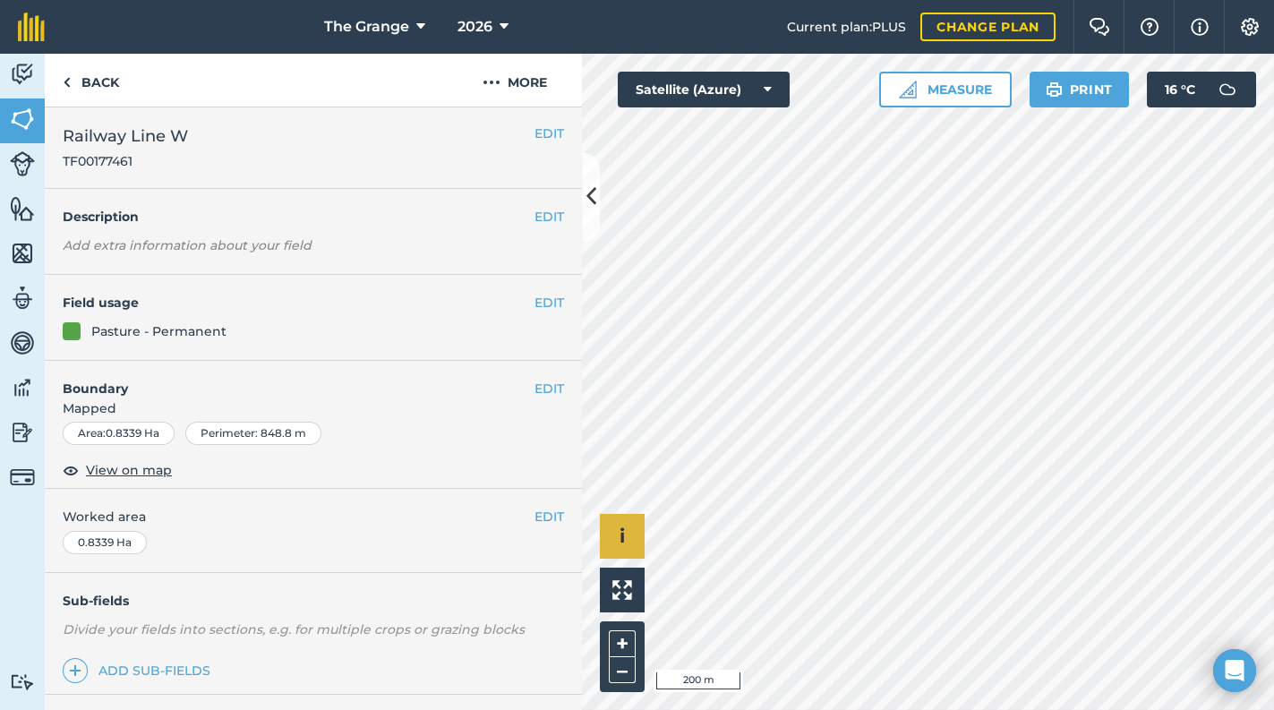
scroll to position [0, 0]
click at [538, 300] on button "EDIT" at bounding box center [549, 304] width 30 height 20
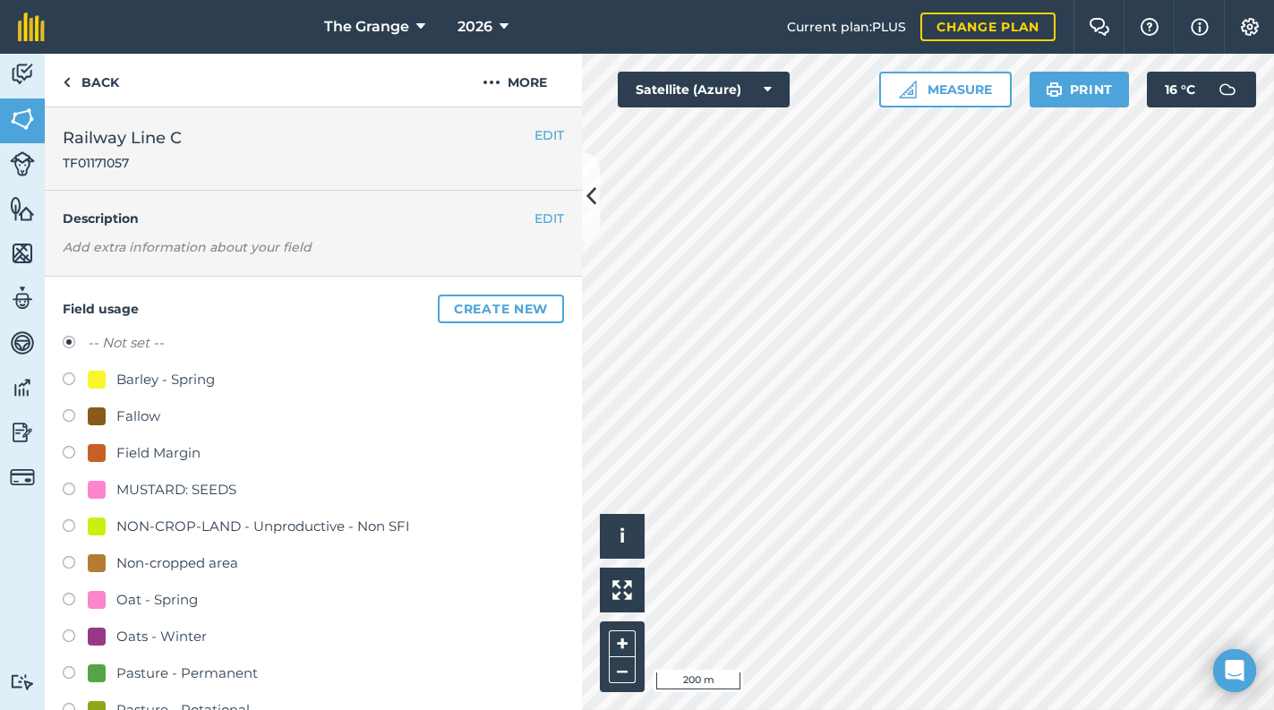
click at [174, 673] on div "Pasture - Permanent" at bounding box center [186, 672] width 141 height 21
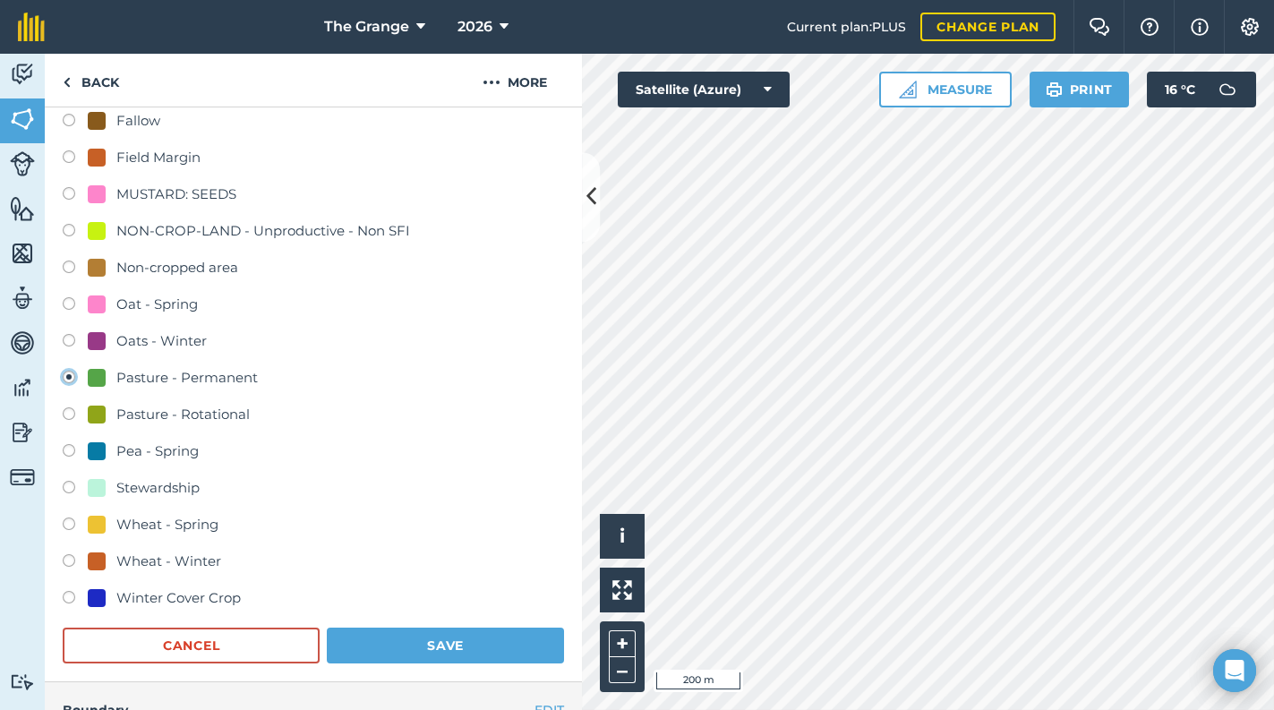
scroll to position [304, 0]
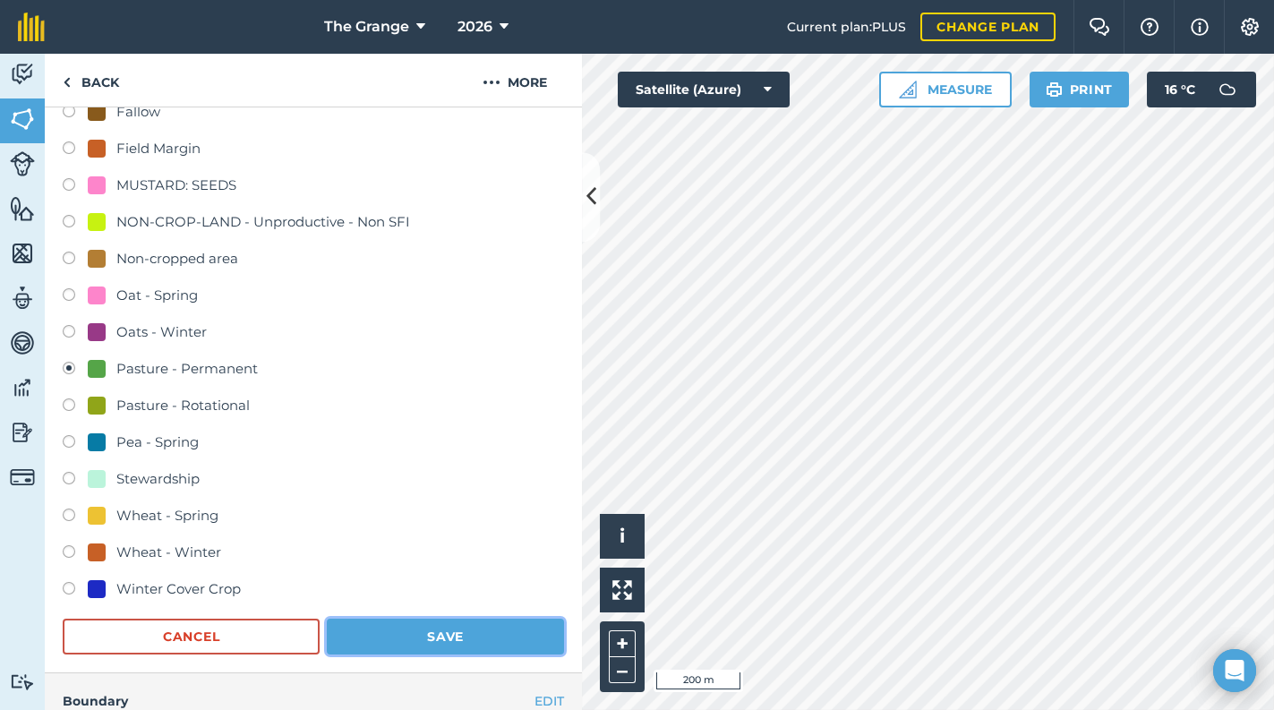
click at [470, 648] on button "Save" at bounding box center [445, 636] width 237 height 36
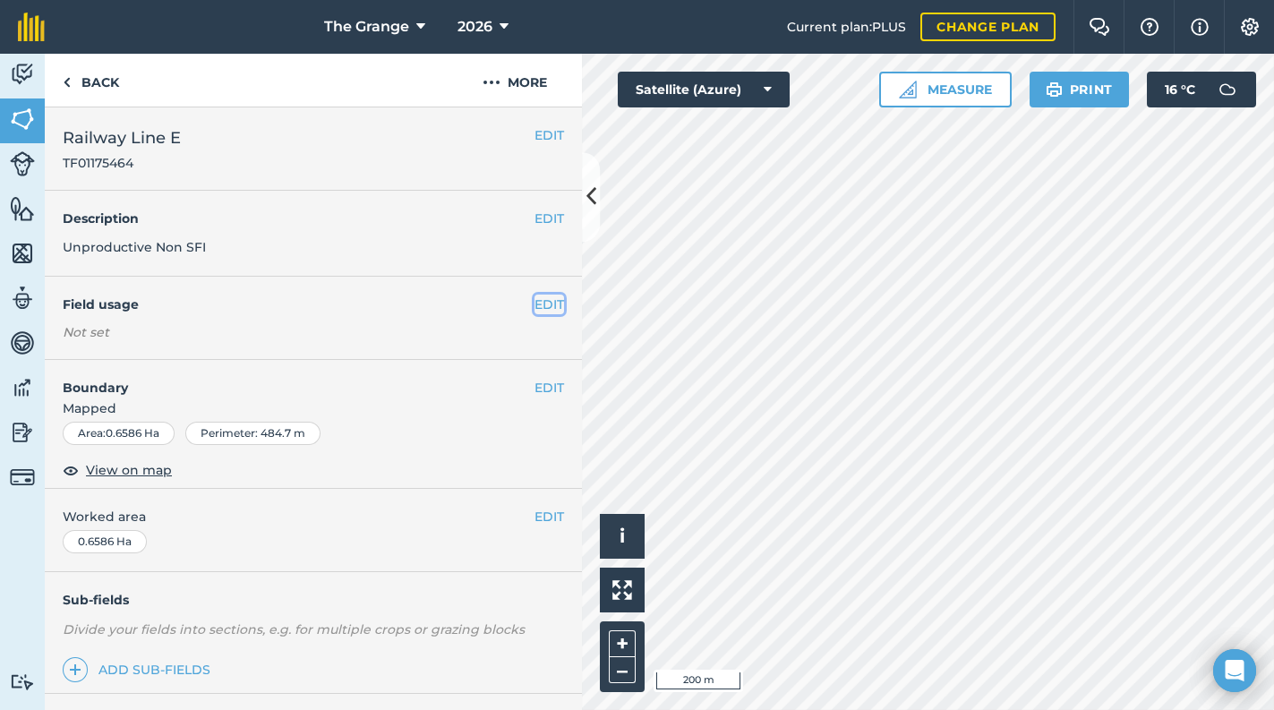
click at [537, 303] on button "EDIT" at bounding box center [549, 304] width 30 height 20
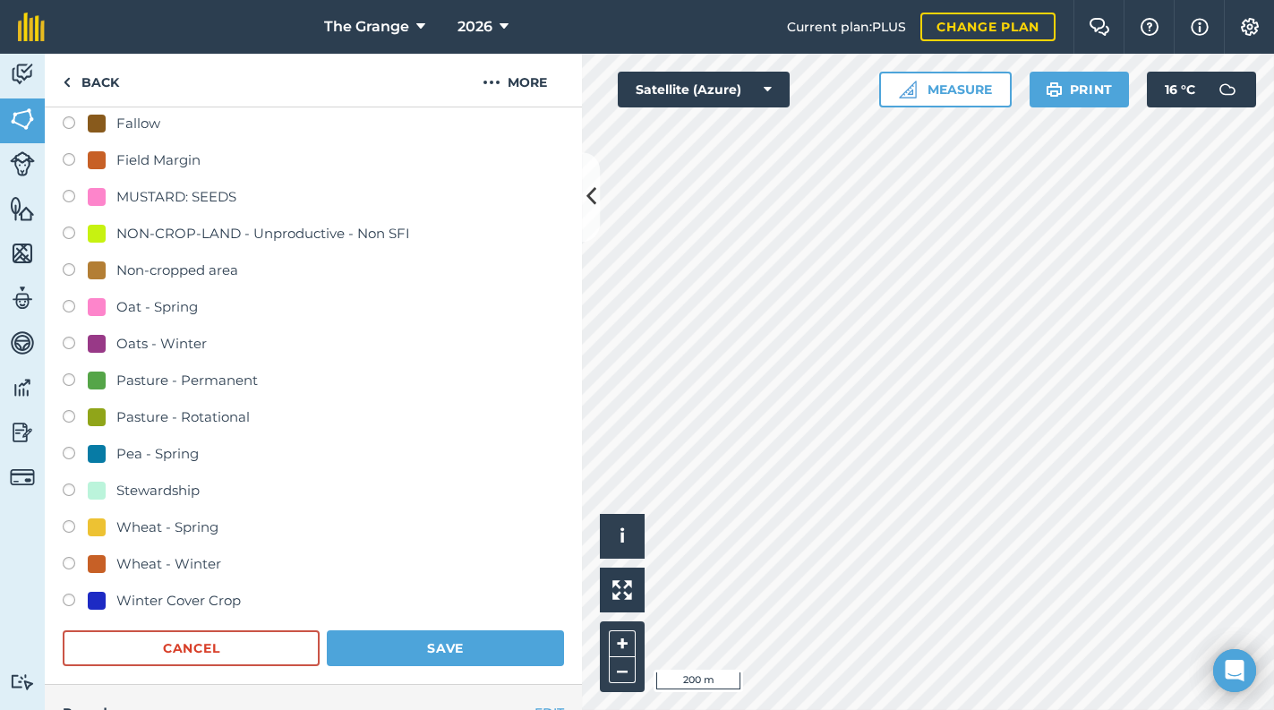
scroll to position [304, 0]
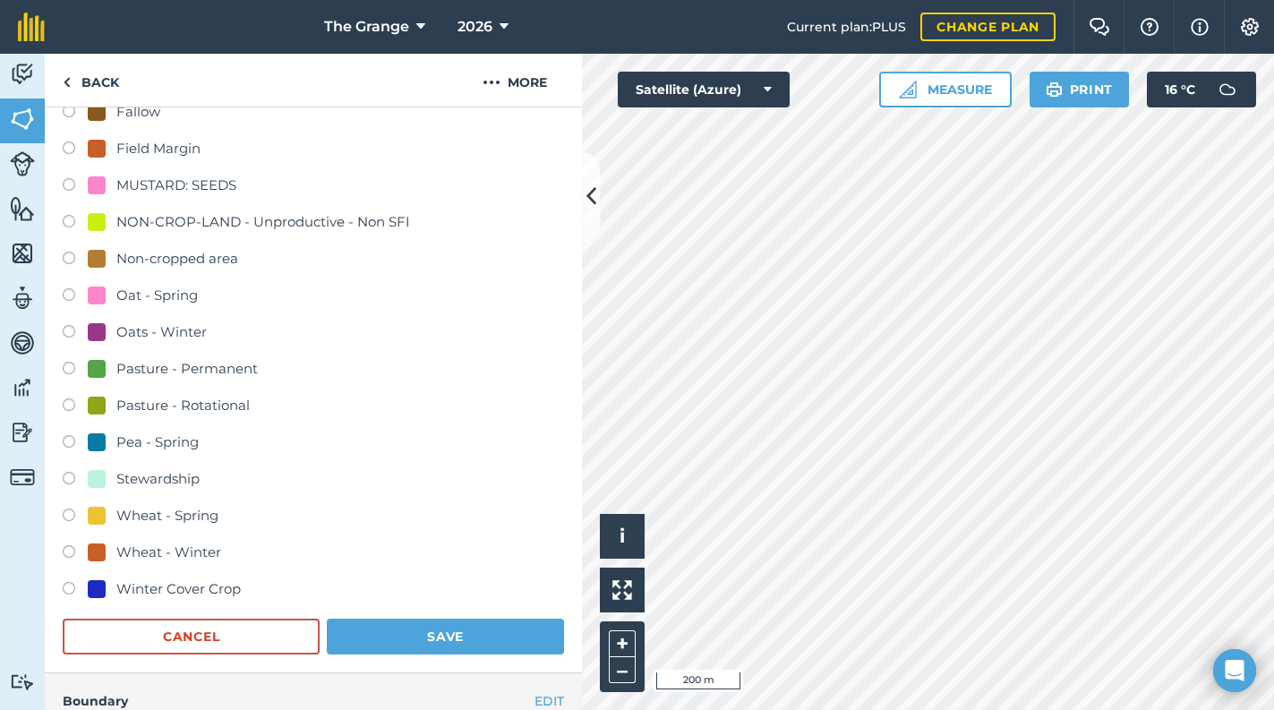
click at [194, 368] on div "Pasture - Permanent" at bounding box center [186, 368] width 141 height 21
click at [370, 623] on button "Save" at bounding box center [445, 636] width 237 height 36
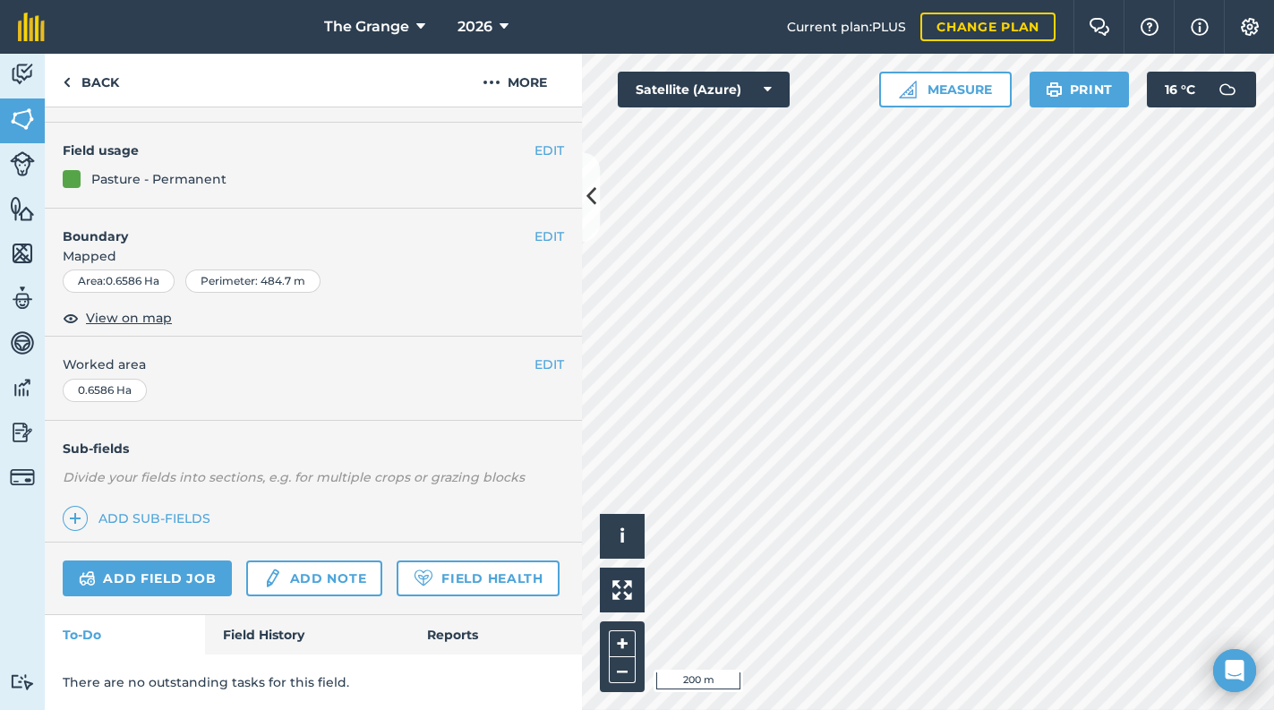
scroll to position [201, 0]
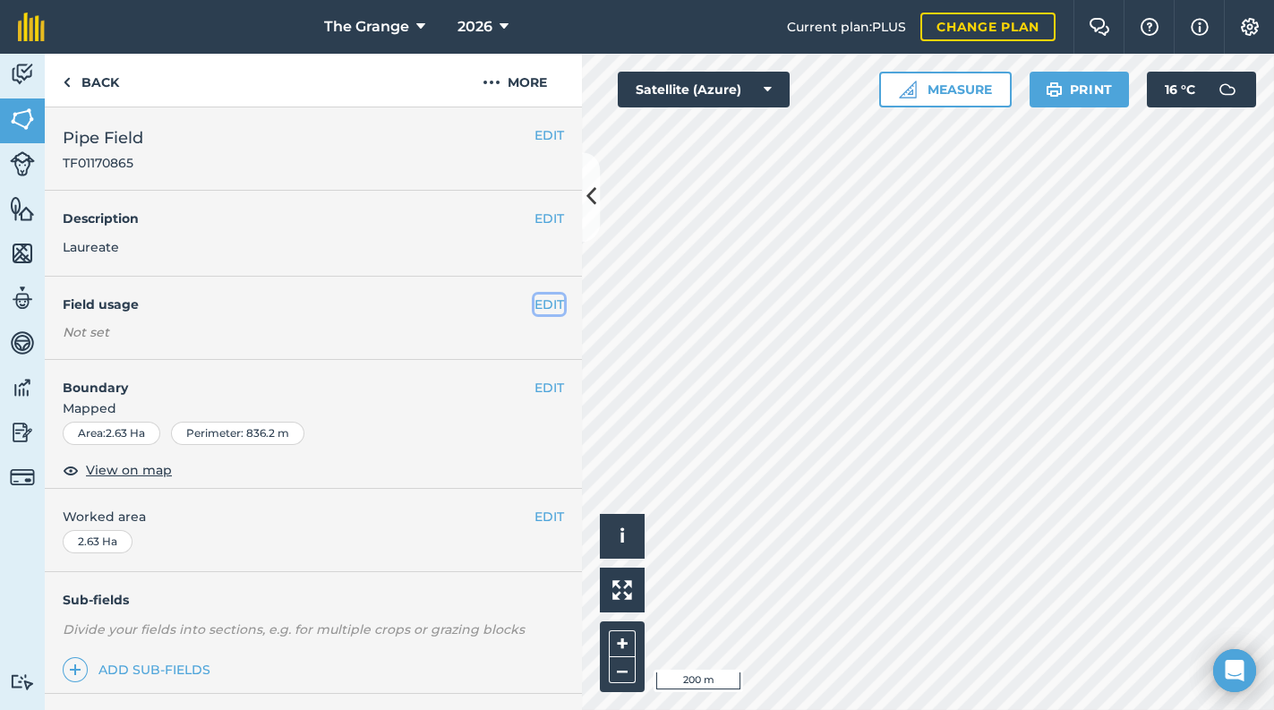
click at [534, 302] on button "EDIT" at bounding box center [549, 304] width 30 height 20
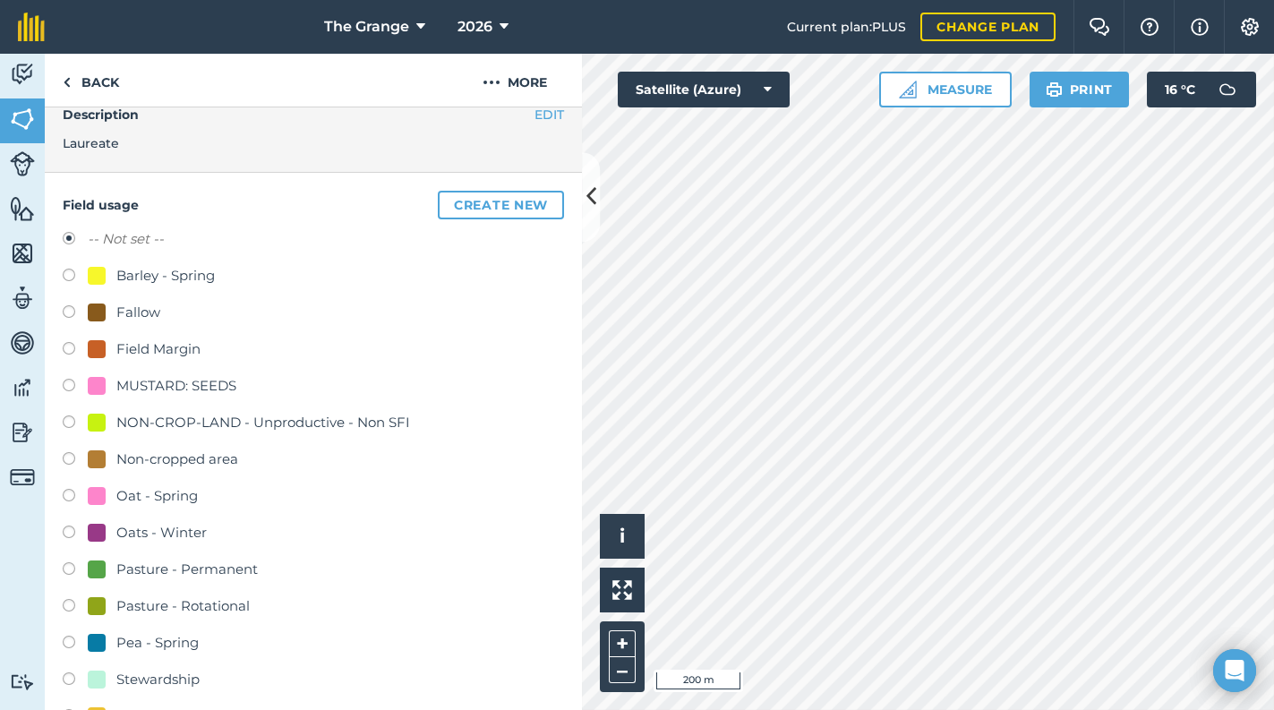
scroll to position [304, 0]
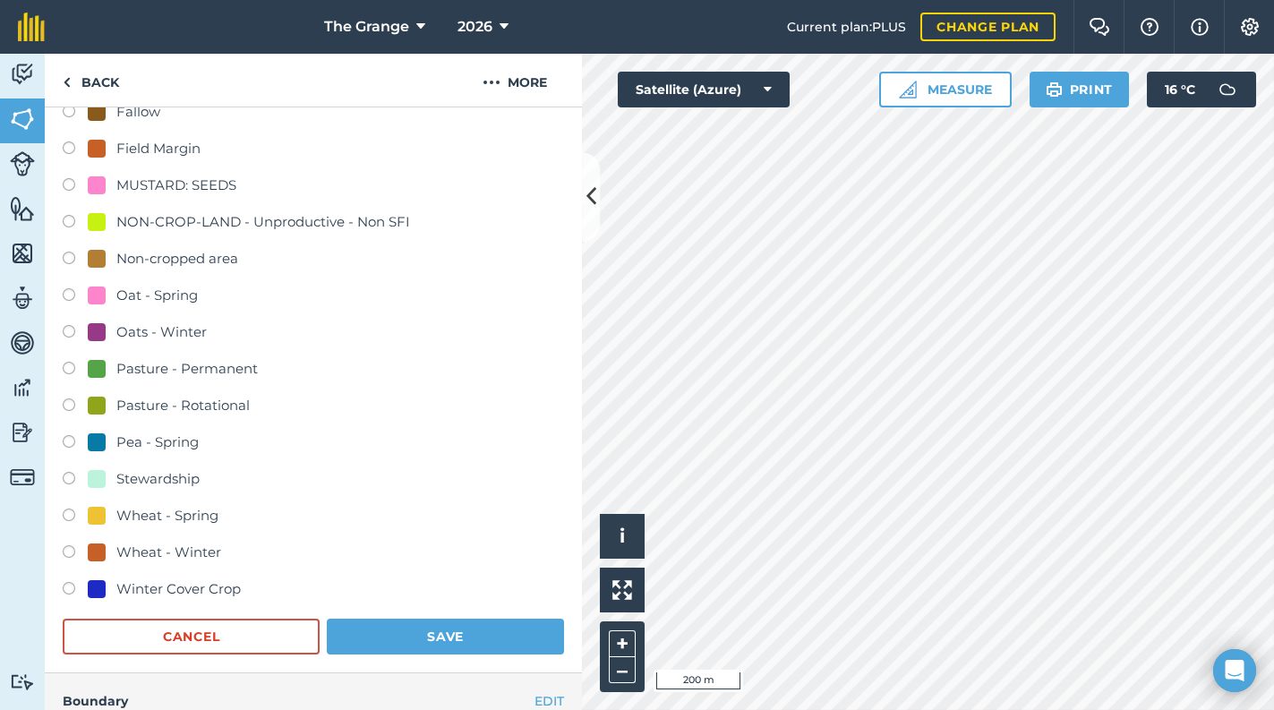
click at [227, 594] on div "Winter Cover Crop" at bounding box center [178, 588] width 124 height 21
click at [401, 638] on button "Save" at bounding box center [445, 636] width 237 height 36
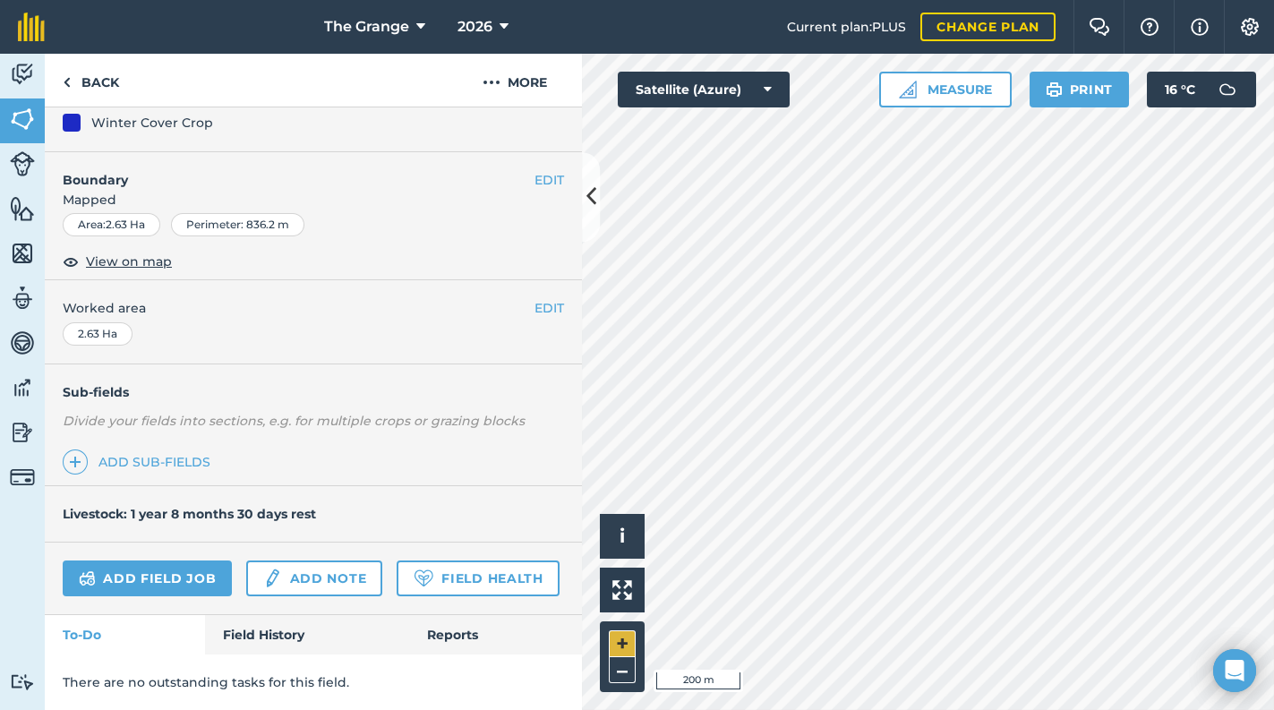
scroll to position [258, 0]
click at [13, 74] on img at bounding box center [22, 74] width 25 height 27
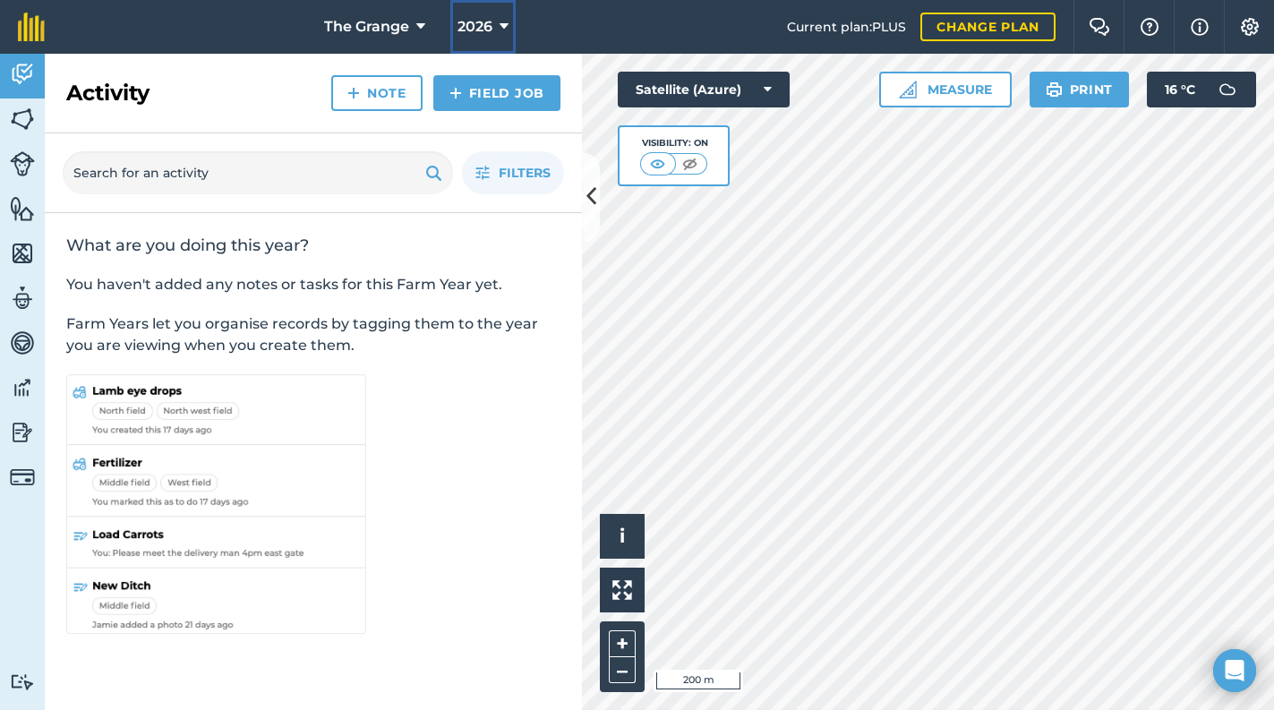
click at [482, 30] on span "2026" at bounding box center [474, 26] width 35 height 21
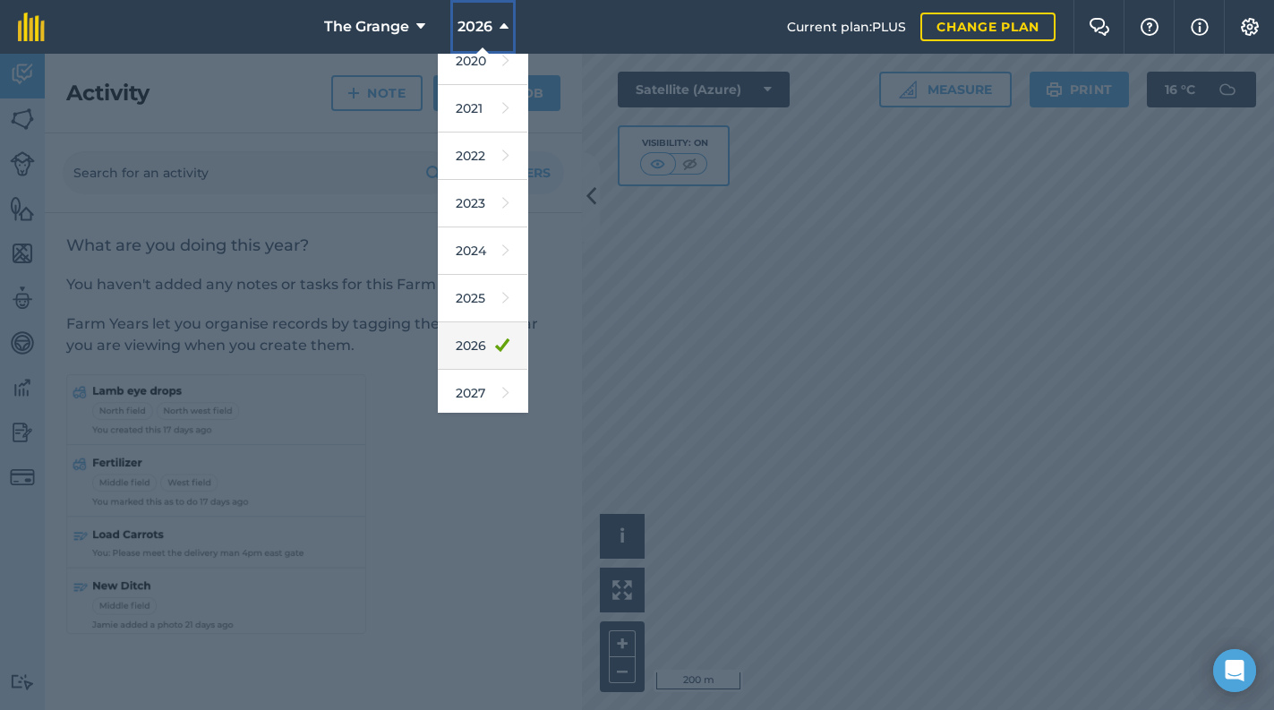
scroll to position [162, 0]
click at [482, 288] on link "2025" at bounding box center [483, 294] width 90 height 47
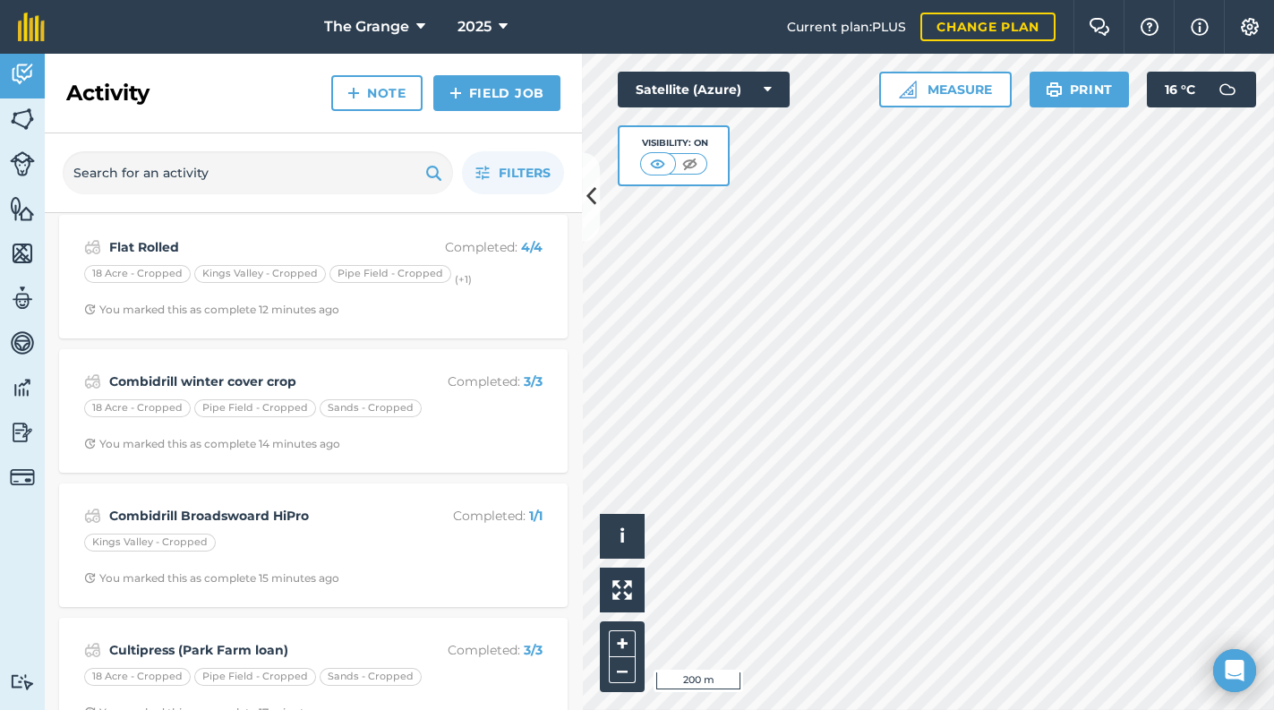
scroll to position [152, 0]
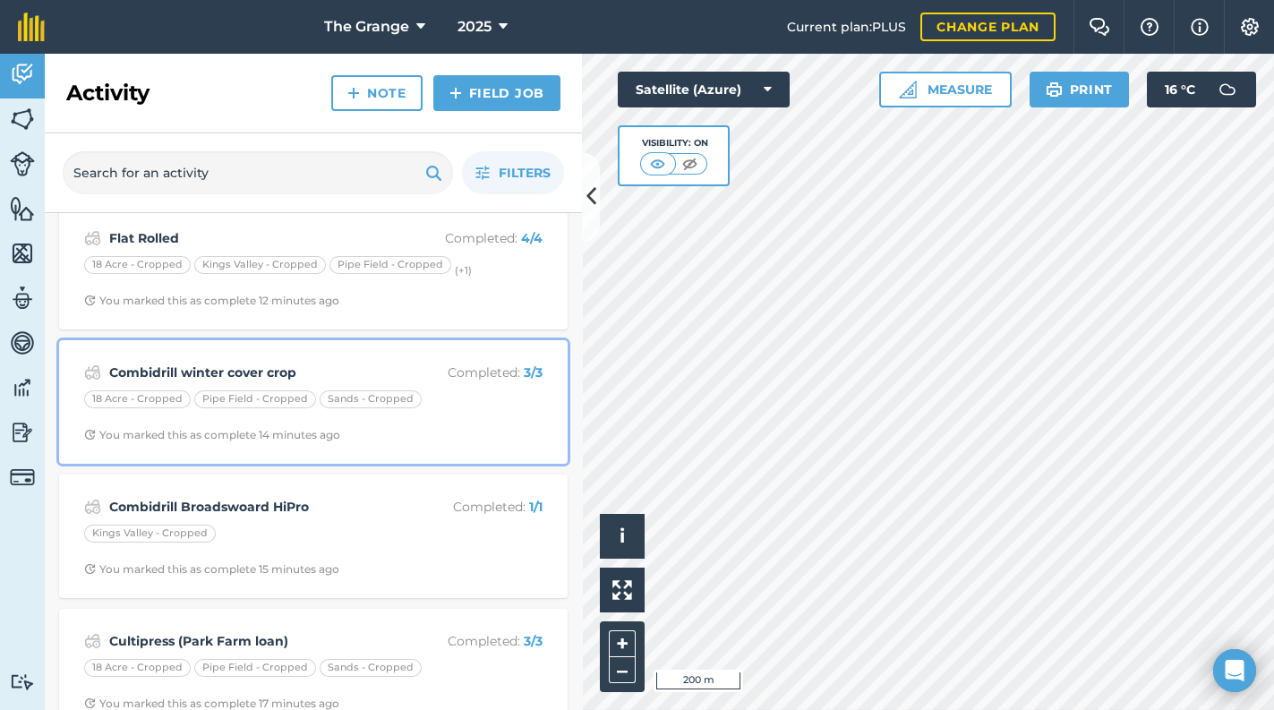
click at [347, 418] on div "Combidrill winter cover crop Completed : 3 / 3 18 Acre - Cropped Pipe Field - C…" at bounding box center [313, 402] width 487 height 102
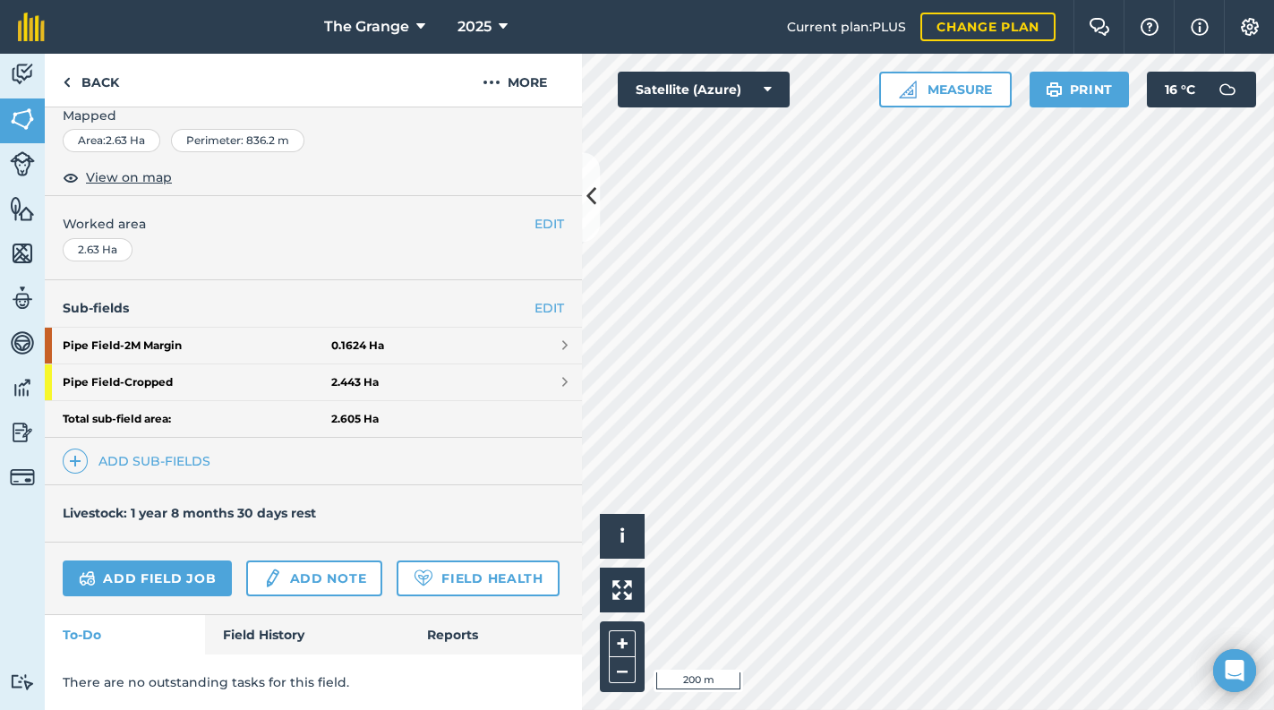
scroll to position [342, 0]
click at [235, 631] on link "Field History" at bounding box center [306, 634] width 203 height 39
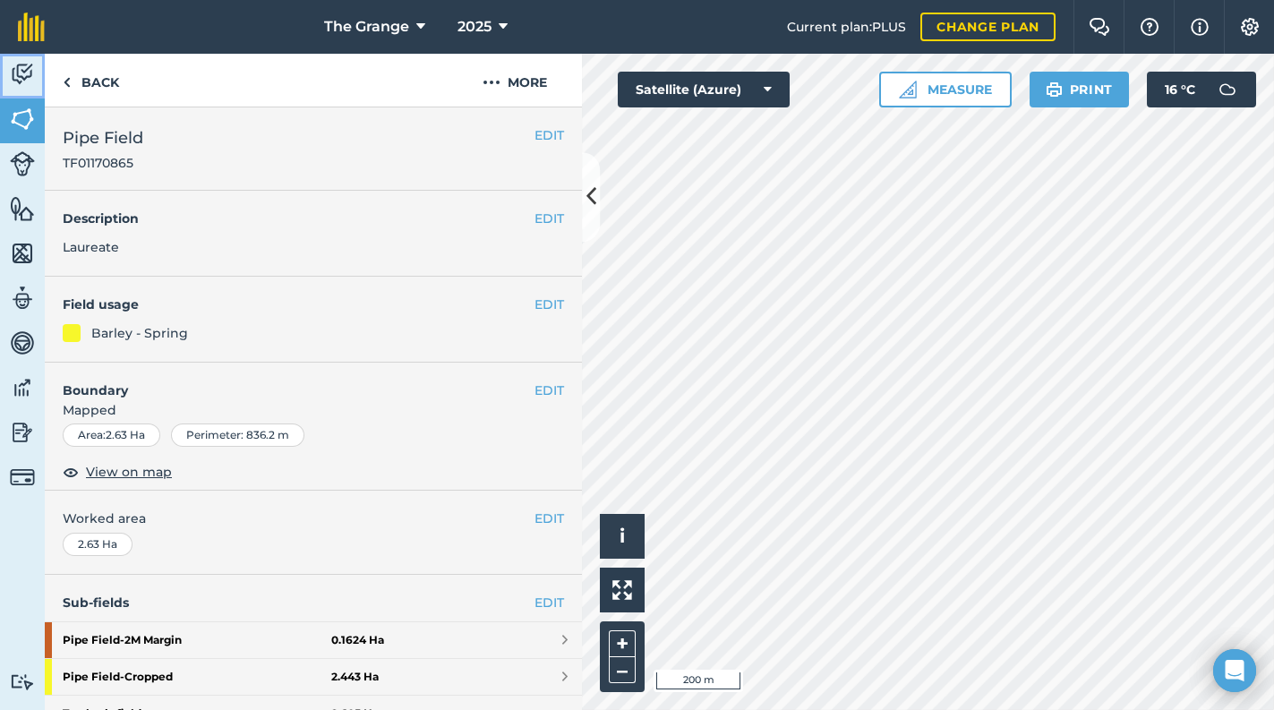
click at [21, 65] on img at bounding box center [22, 74] width 25 height 27
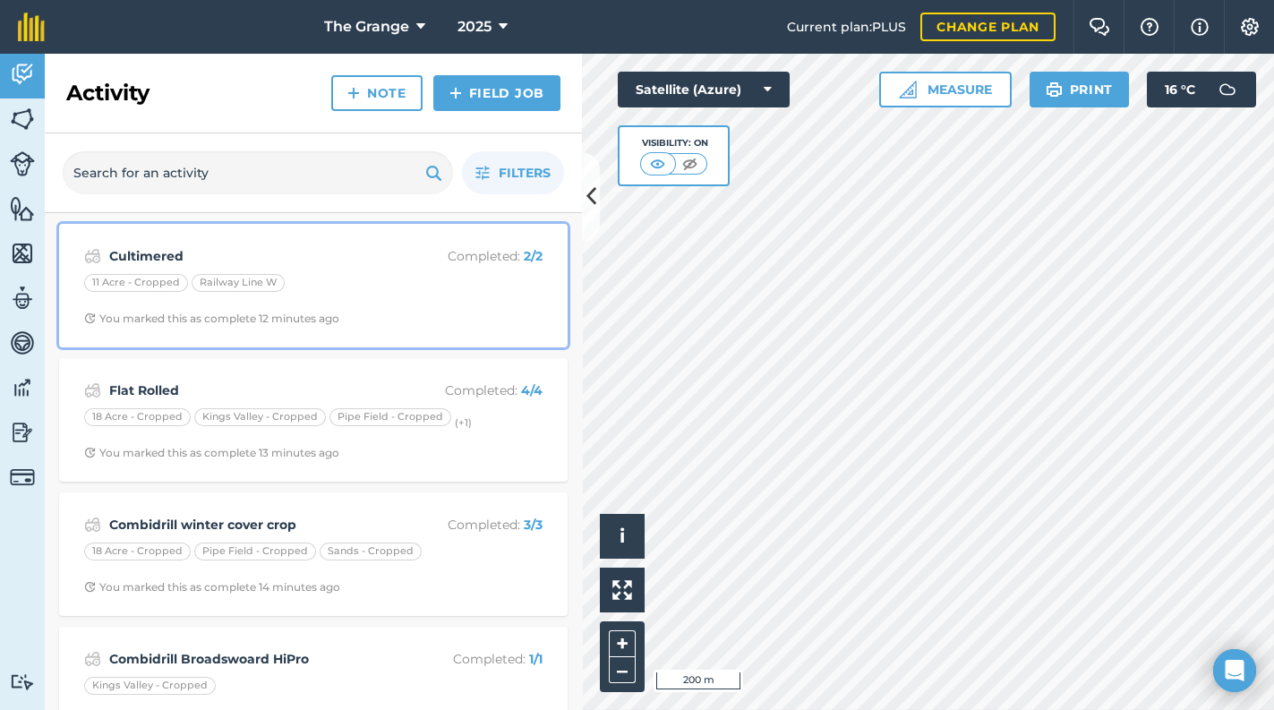
click at [388, 260] on div "Cultimered Completed : 2 / 2" at bounding box center [313, 255] width 458 height 21
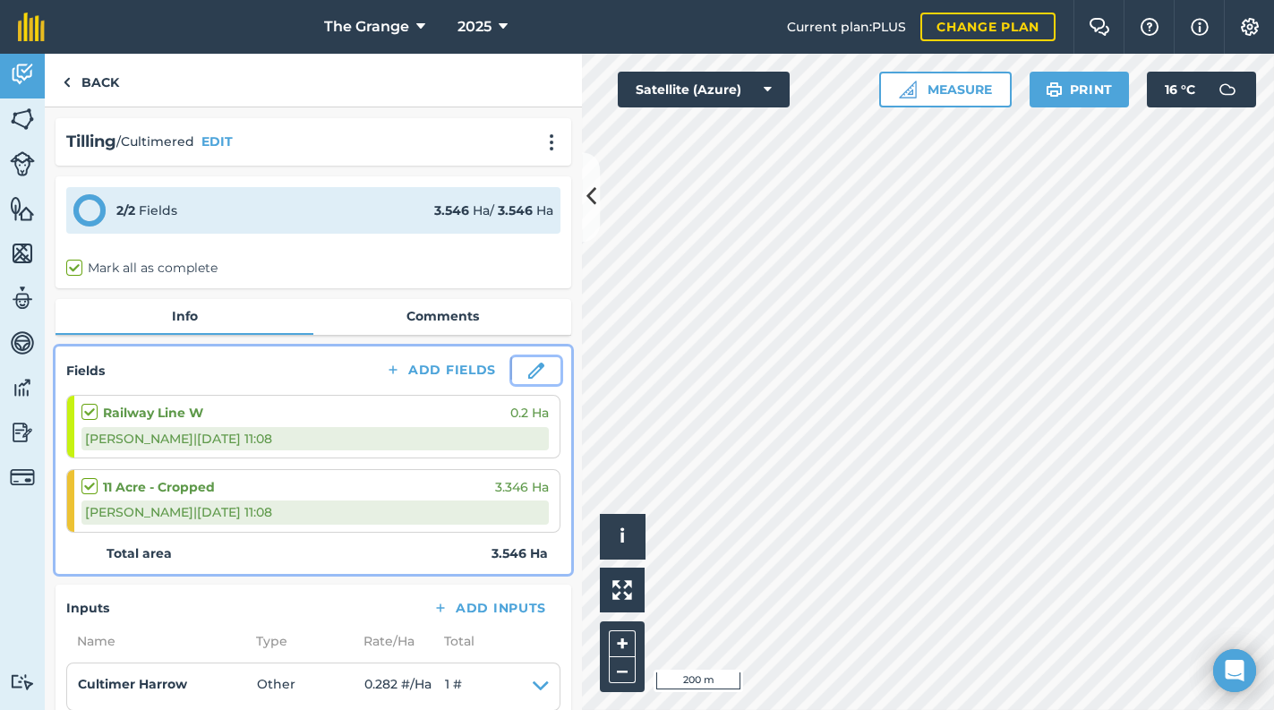
click at [532, 366] on img at bounding box center [536, 371] width 16 height 16
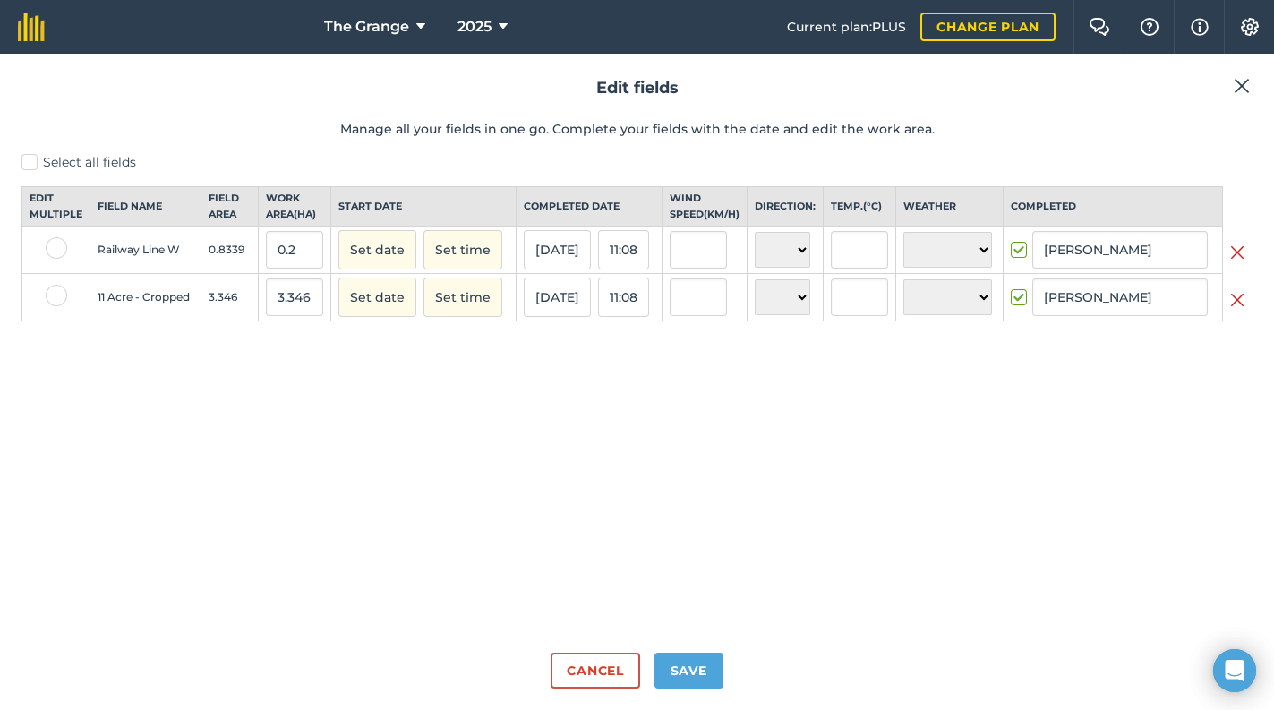
click at [1249, 91] on img at bounding box center [1241, 85] width 16 height 21
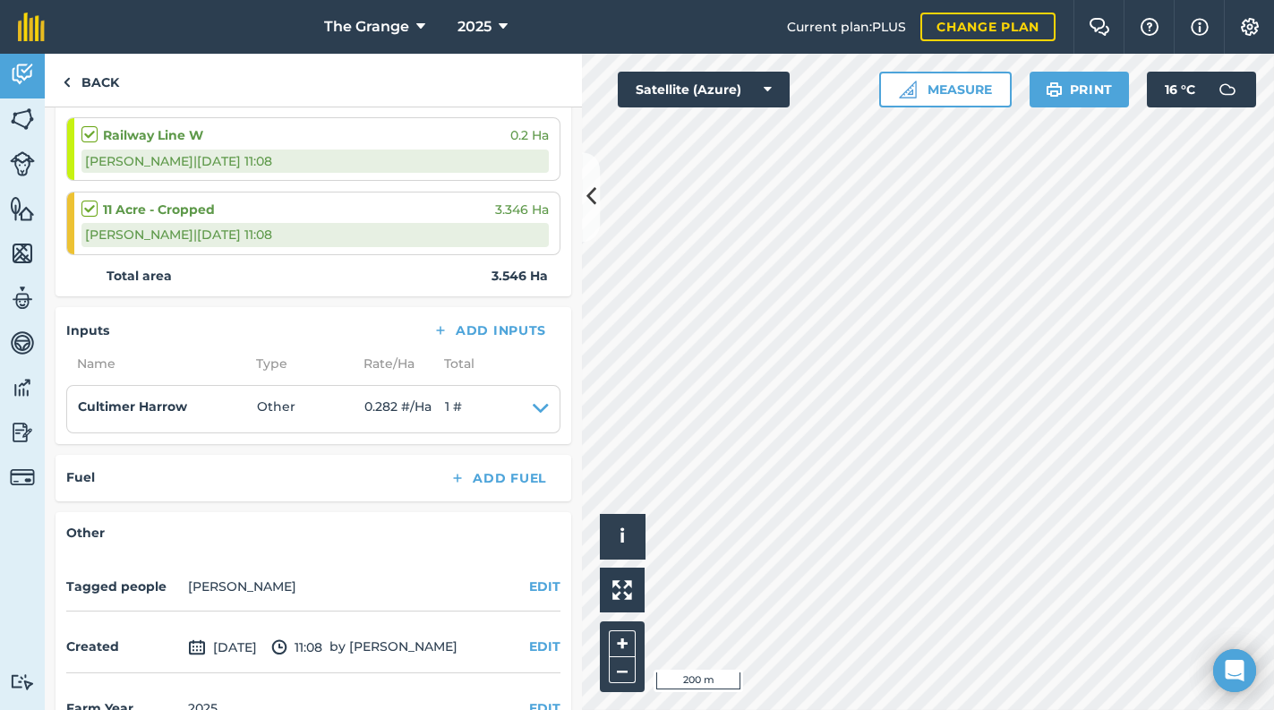
scroll to position [319, 0]
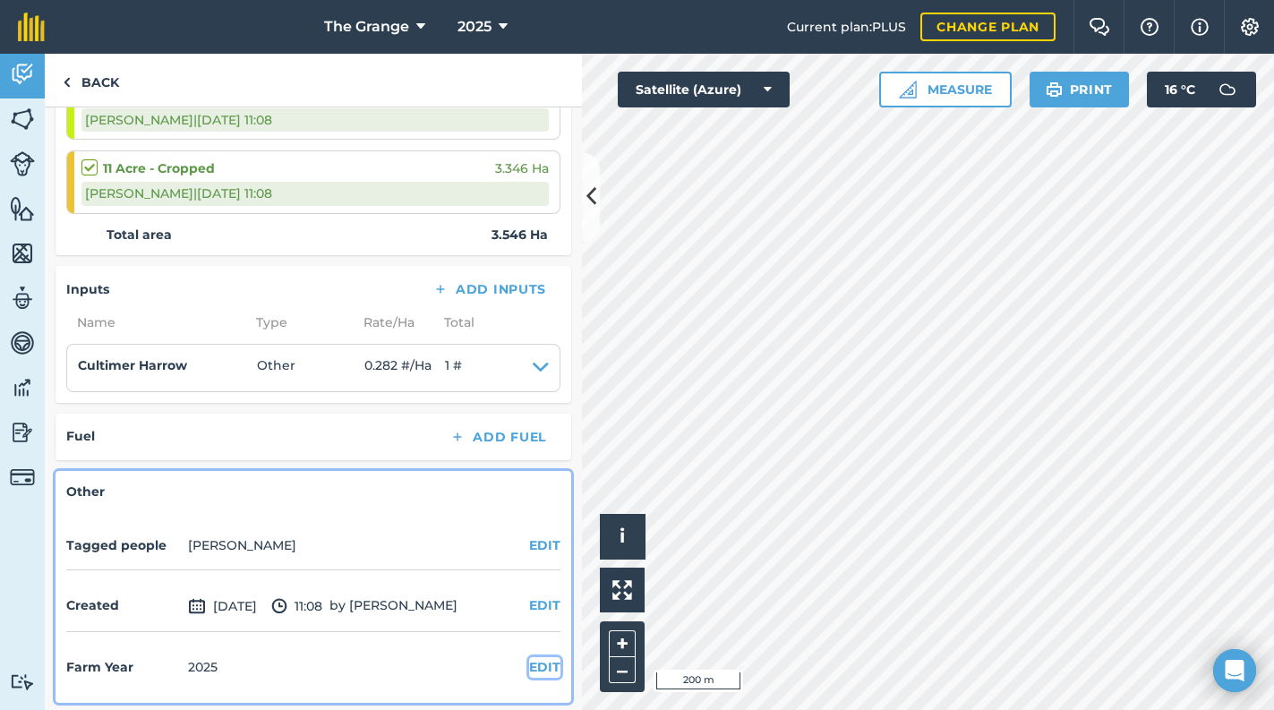
click at [545, 670] on button "EDIT" at bounding box center [544, 667] width 31 height 20
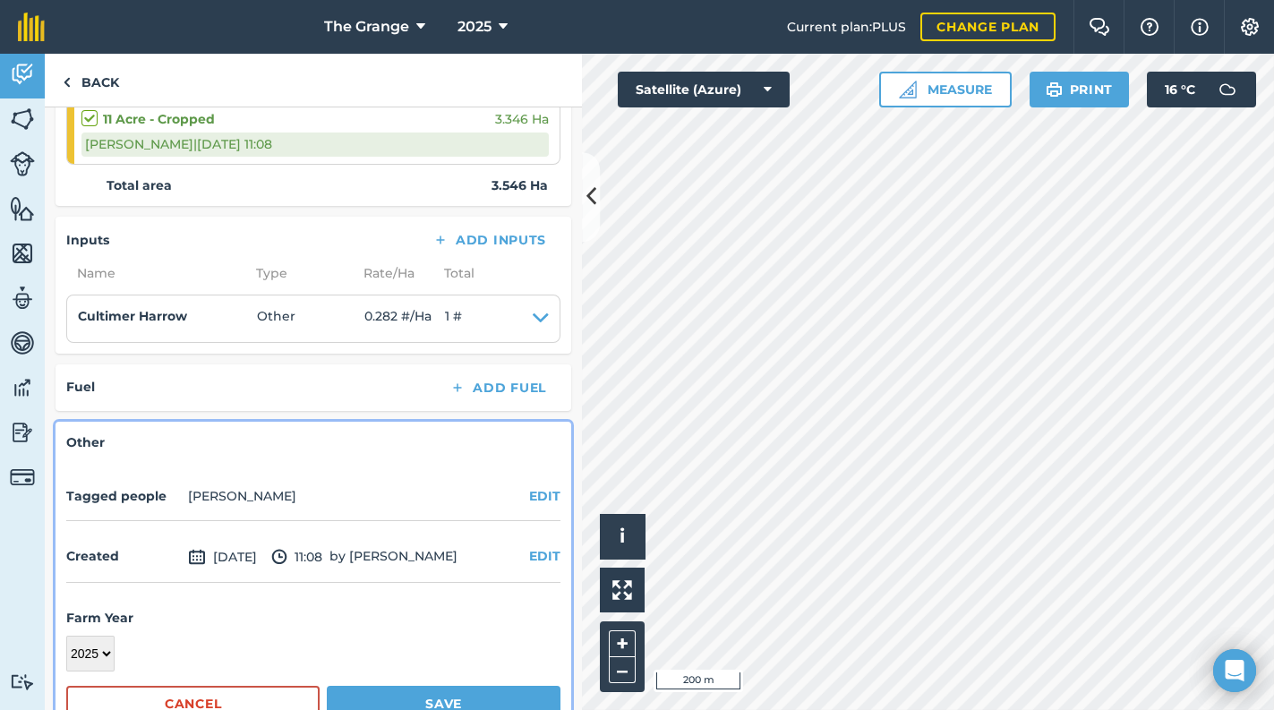
scroll to position [412, 0]
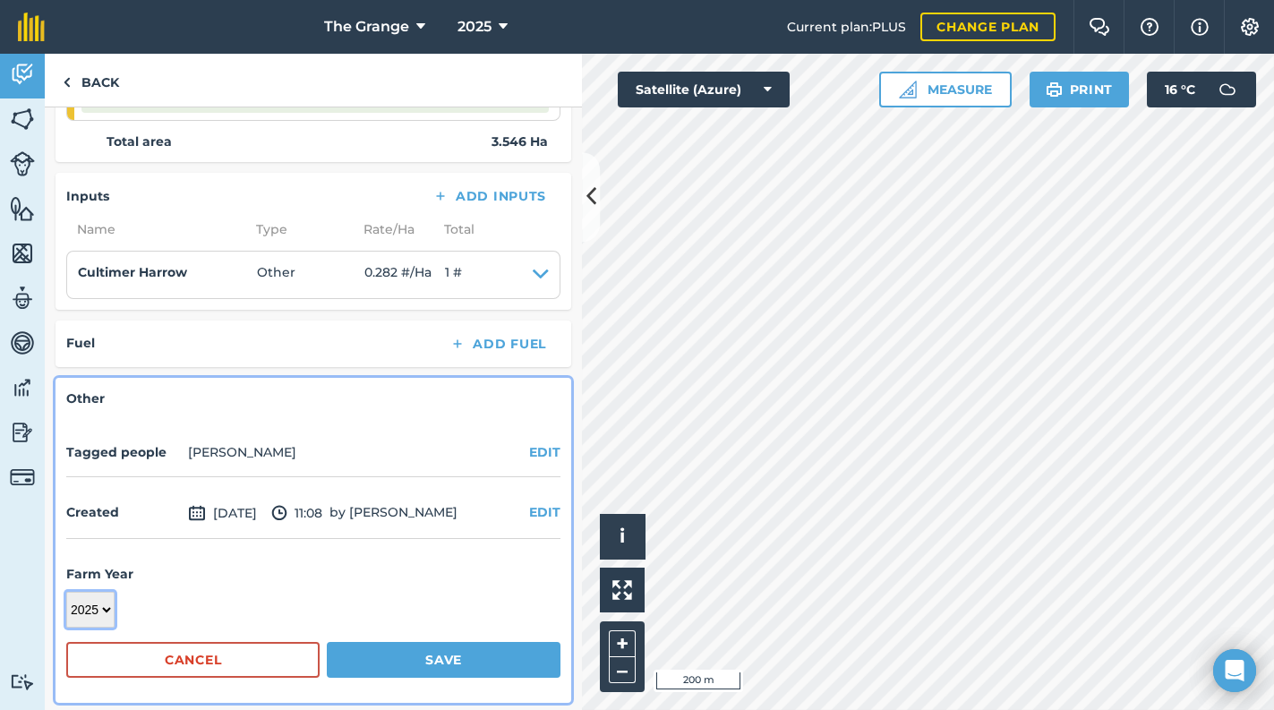
click at [107, 618] on select "2017 2018 2019 2020 2021 2022 2023 2024 2025 2026 2027" at bounding box center [90, 610] width 48 height 36
click at [66, 592] on select "2017 2018 2019 2020 2021 2022 2023 2024 2025 2026 2027" at bounding box center [90, 610] width 48 height 36
click at [440, 657] on button "Save" at bounding box center [444, 660] width 234 height 36
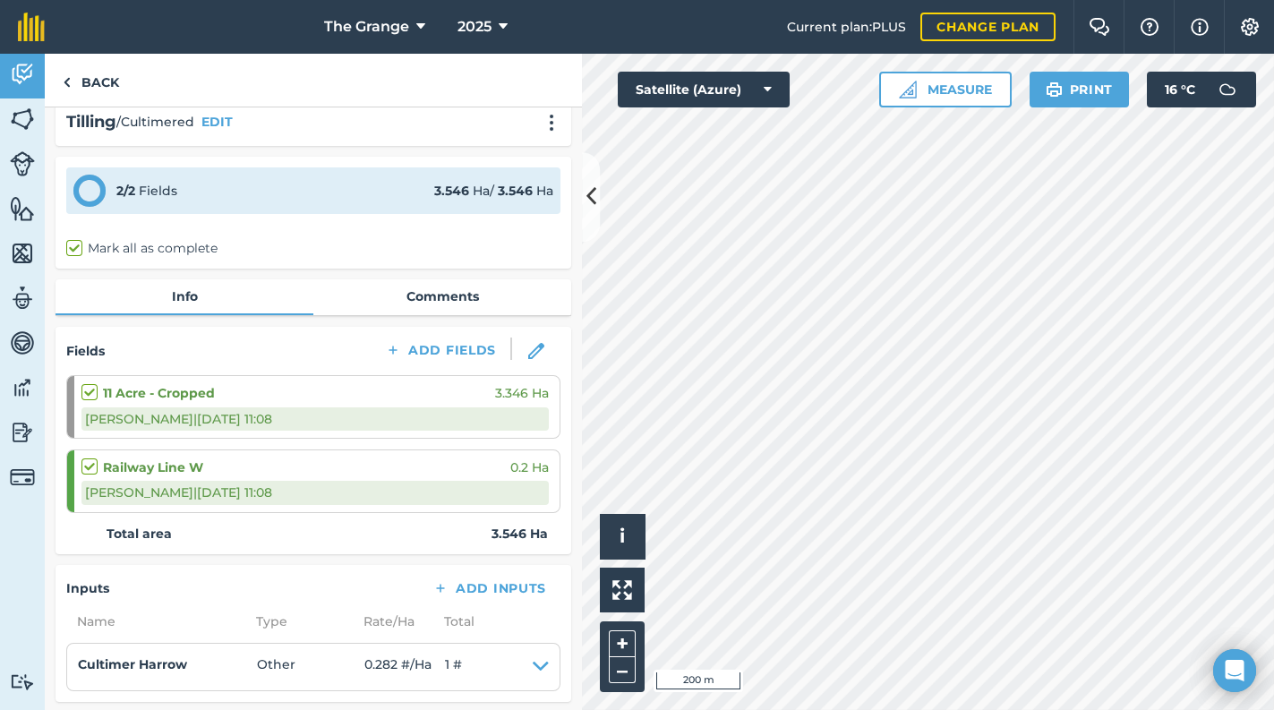
scroll to position [14, 0]
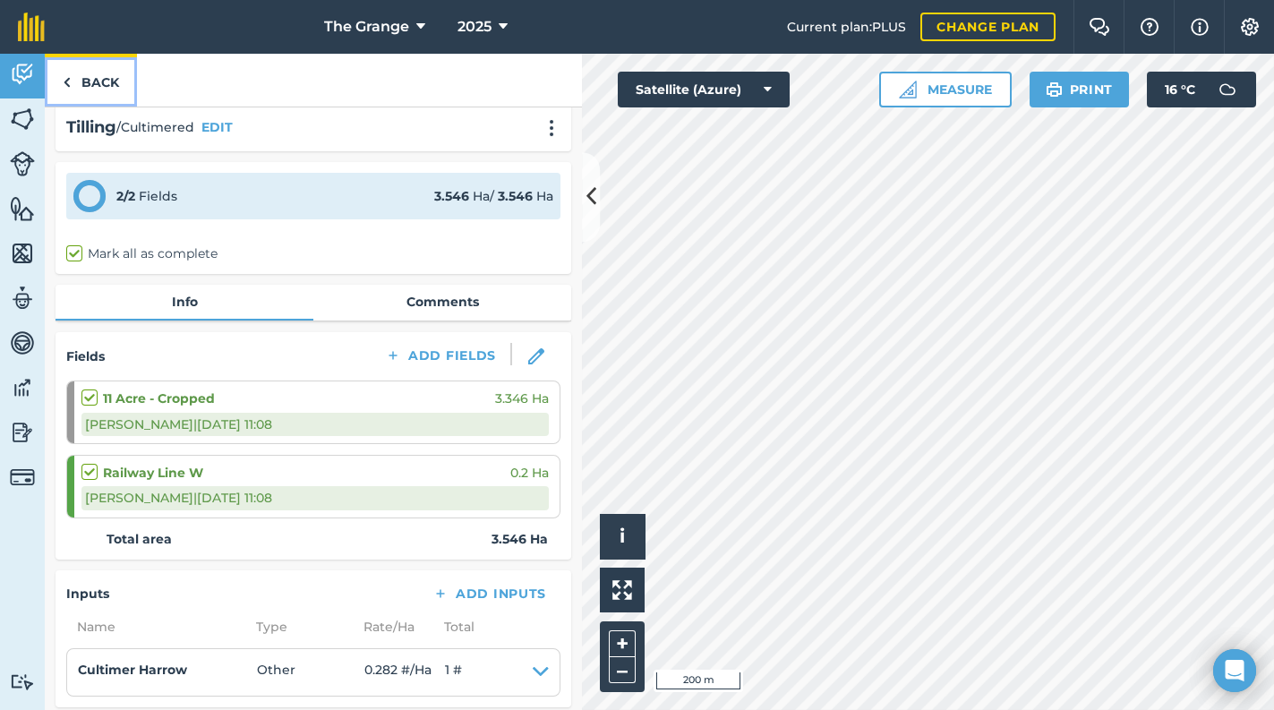
click at [75, 81] on link "Back" at bounding box center [91, 80] width 92 height 53
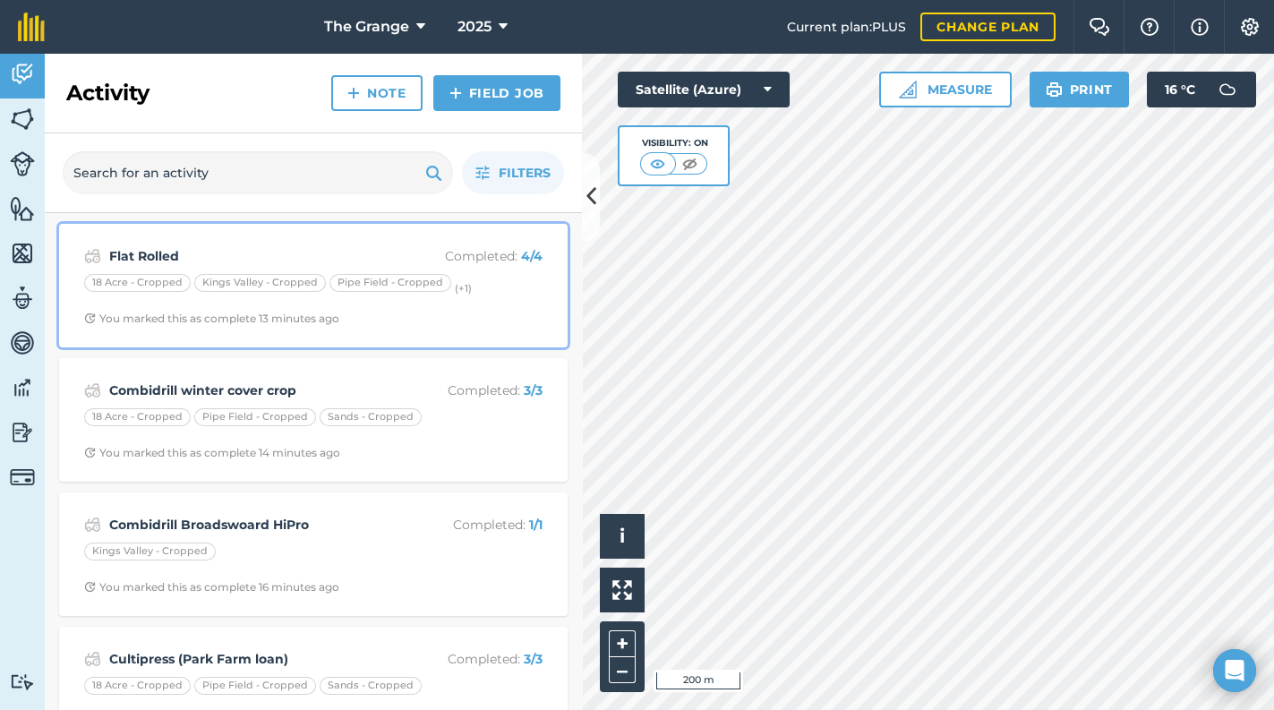
click at [501, 300] on div "Flat Rolled Completed : 4 / 4 18 Acre - Cropped [GEOGRAPHIC_DATA] - [GEOGRAPHIC…" at bounding box center [313, 286] width 487 height 102
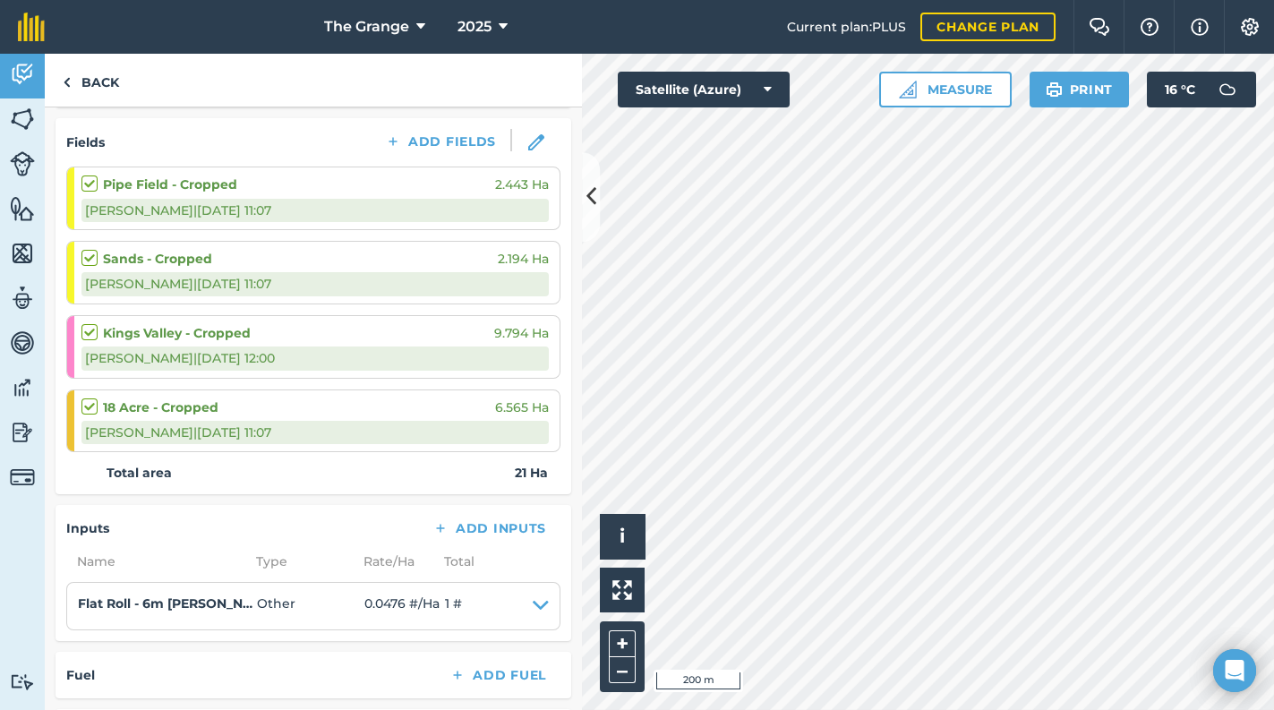
scroll to position [466, 0]
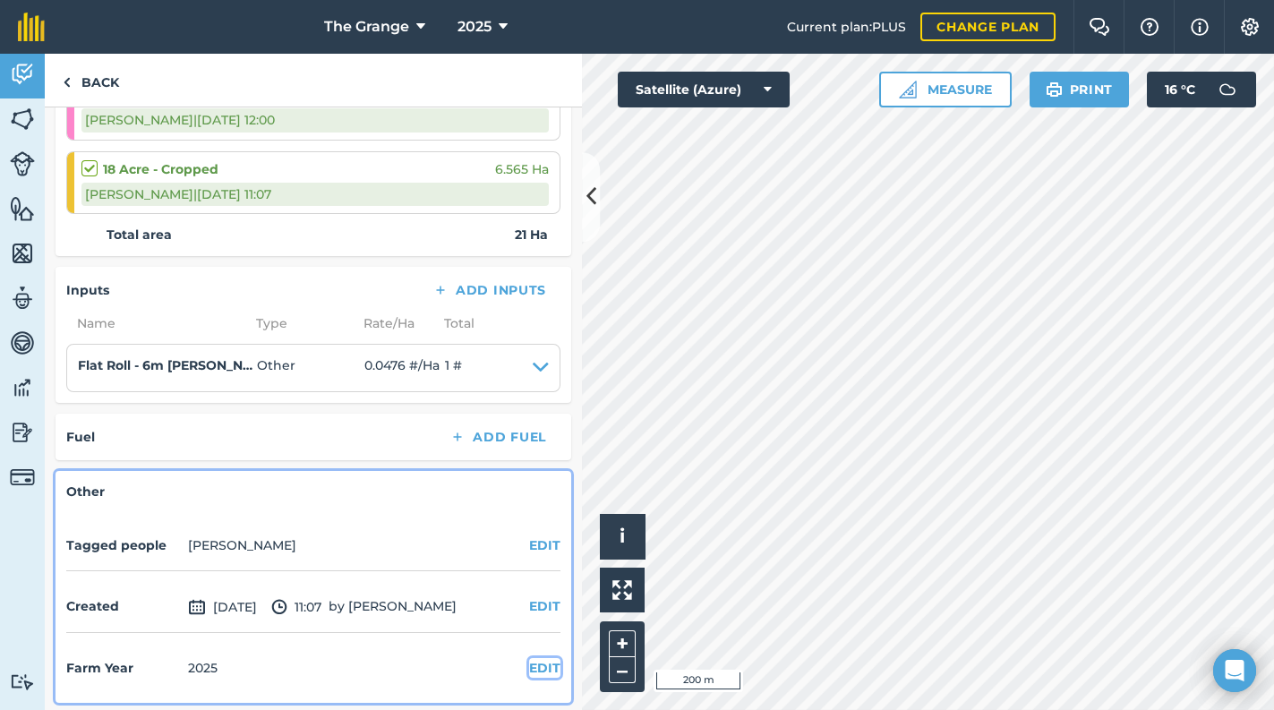
click at [529, 661] on button "EDIT" at bounding box center [544, 668] width 31 height 20
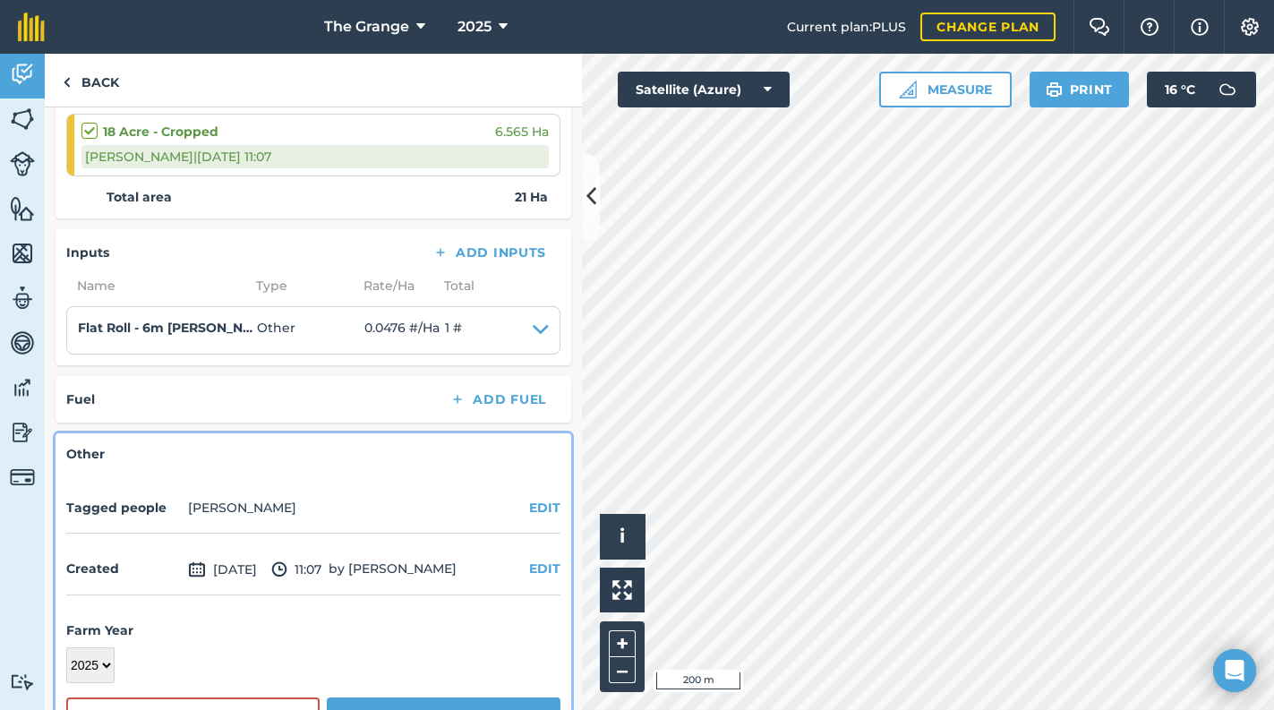
scroll to position [559, 0]
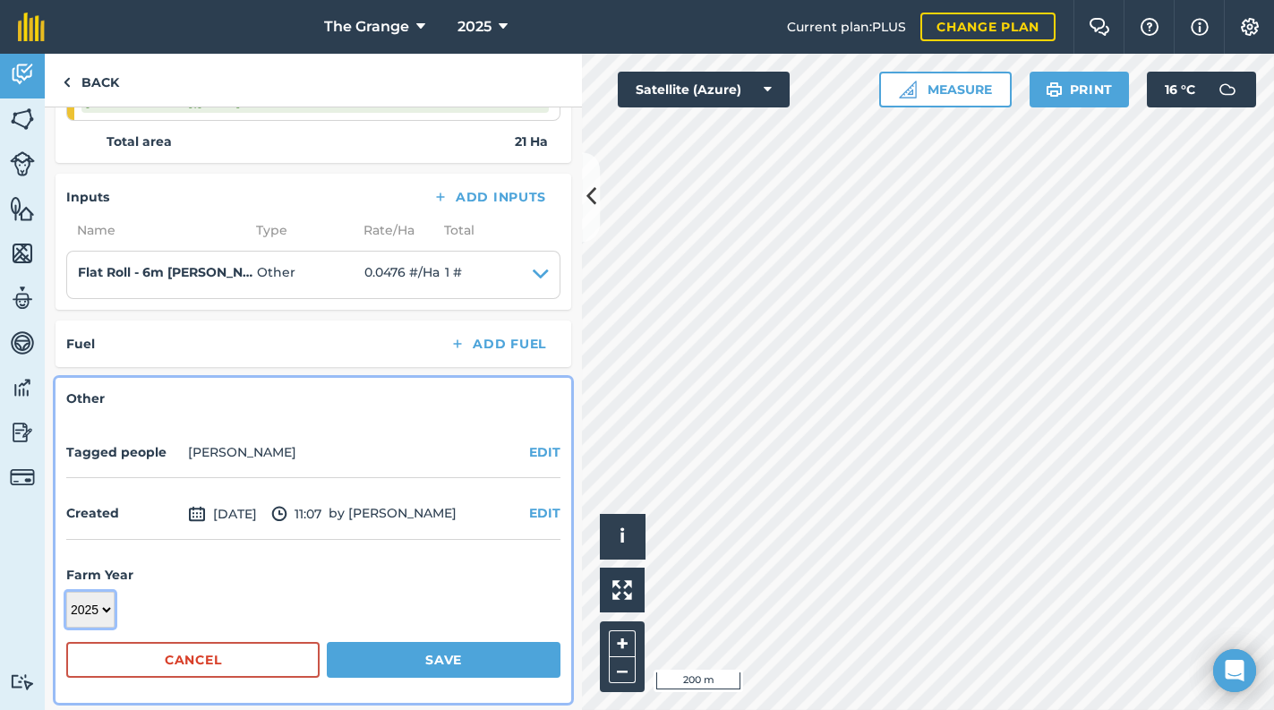
click at [99, 614] on select "2017 2018 2019 2020 2021 2022 2023 2024 2025 2026 2027" at bounding box center [90, 610] width 48 height 36
click at [66, 592] on select "2017 2018 2019 2020 2021 2022 2023 2024 2025 2026 2027" at bounding box center [90, 610] width 48 height 36
click at [408, 650] on button "Save" at bounding box center [444, 660] width 234 height 36
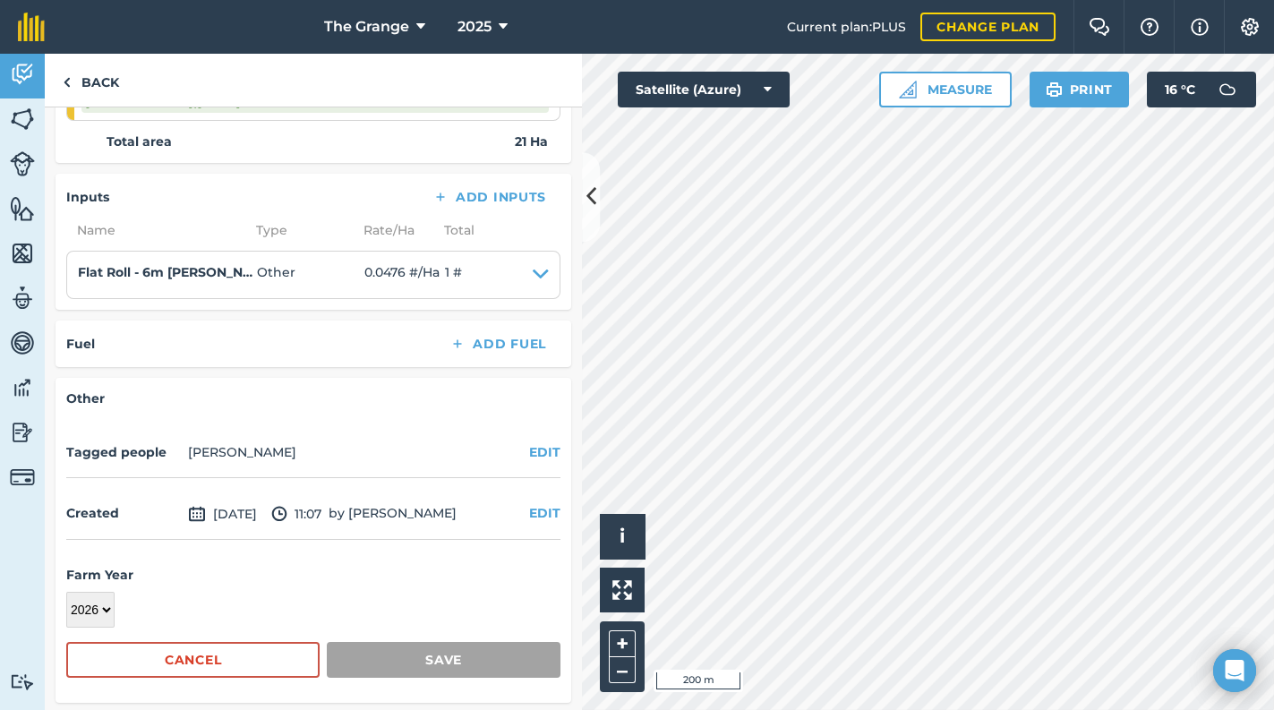
scroll to position [337, 0]
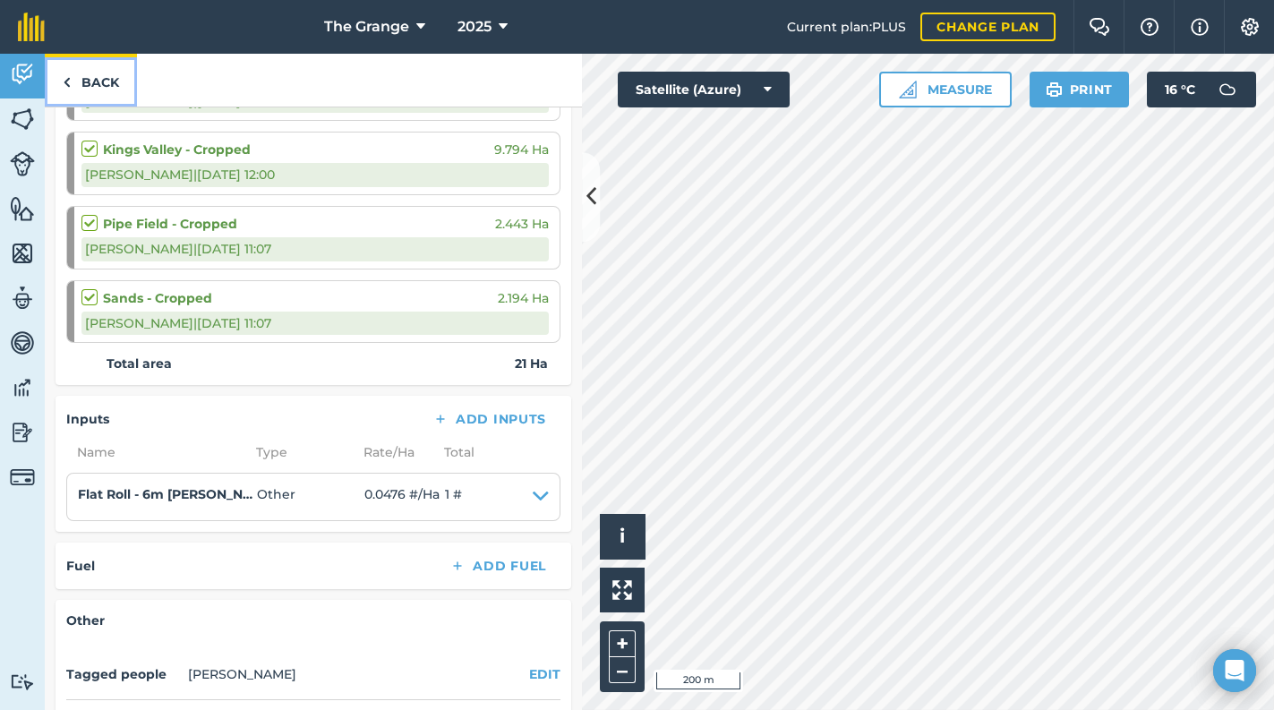
click at [71, 80] on link "Back" at bounding box center [91, 80] width 92 height 53
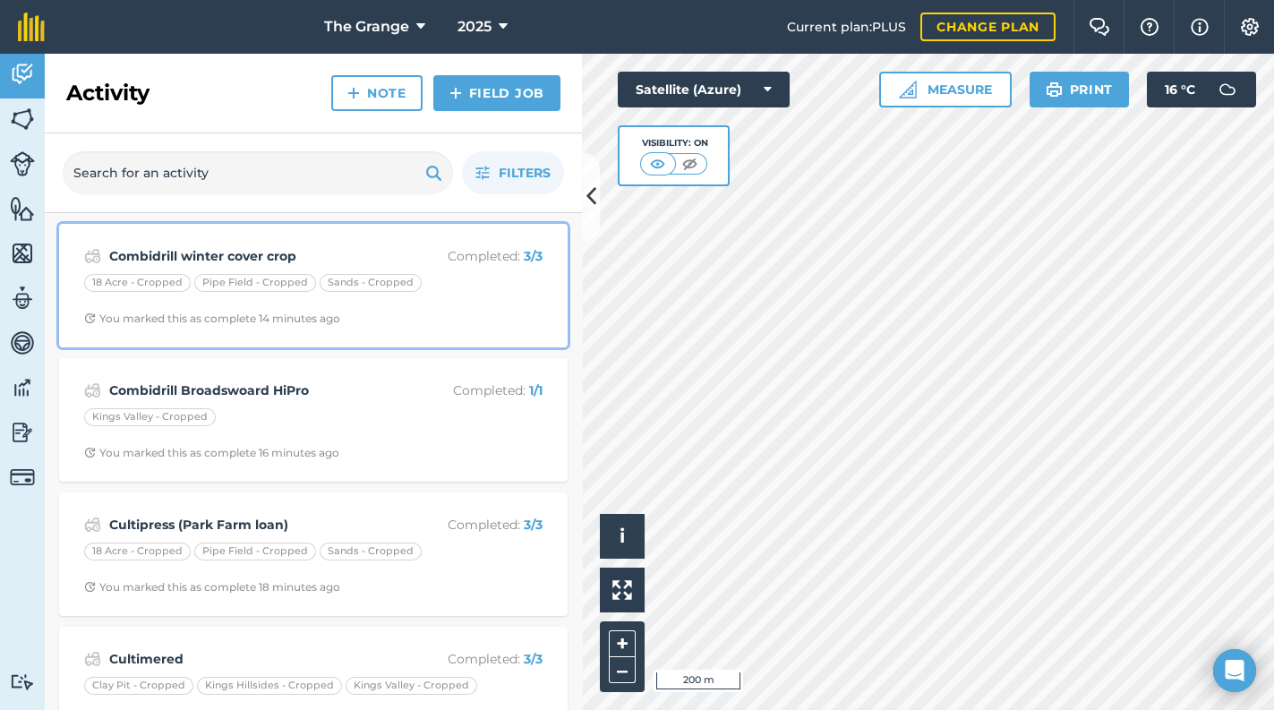
click at [390, 318] on span "You marked this as complete 14 minutes ago" at bounding box center [313, 318] width 458 height 14
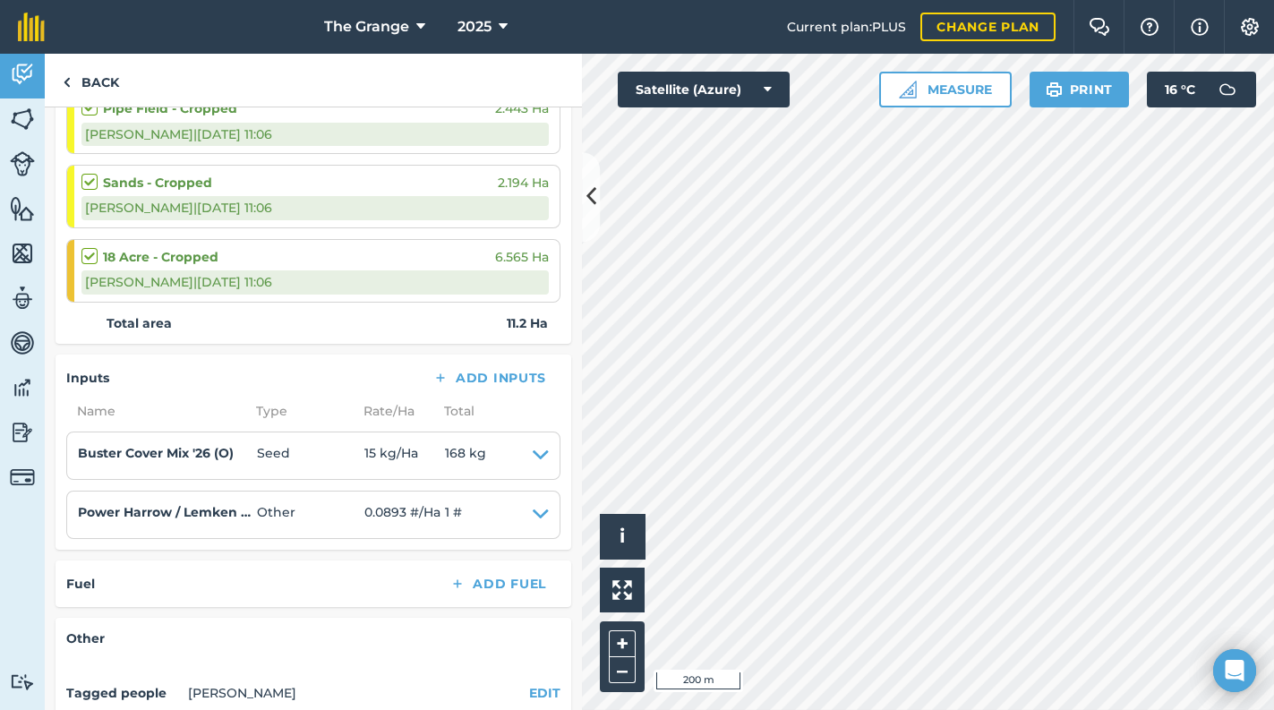
scroll to position [451, 0]
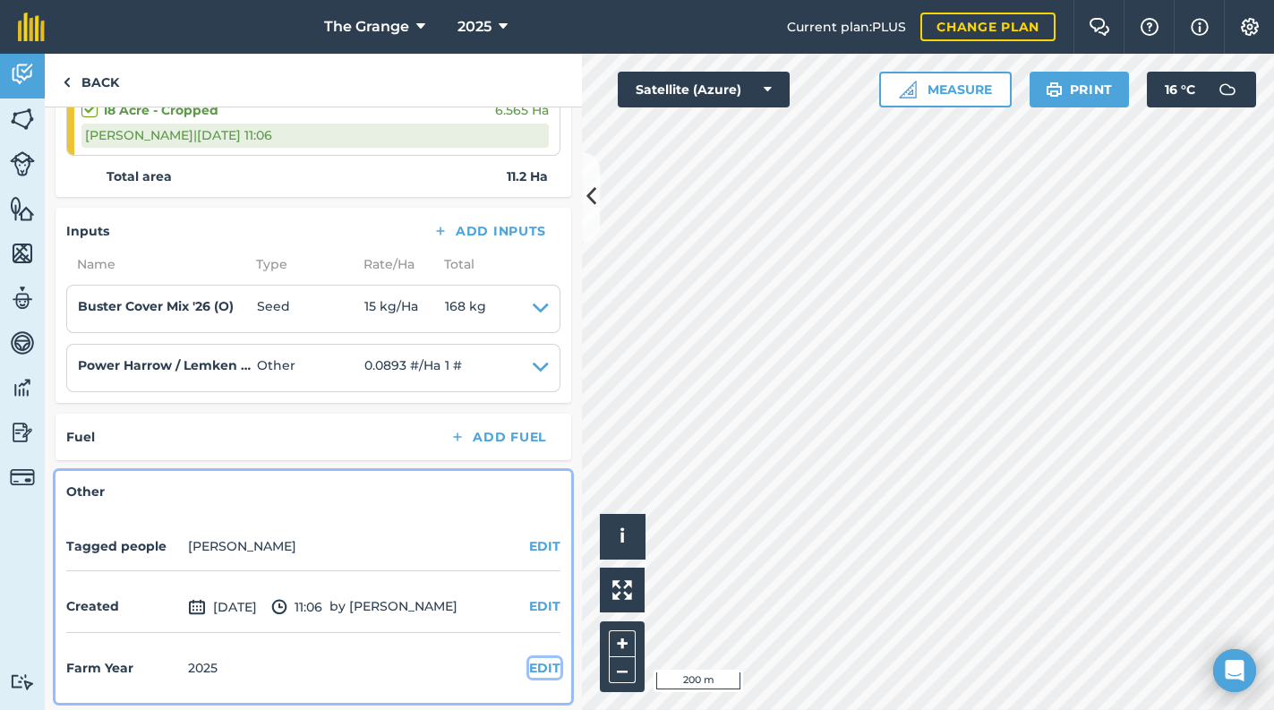
click at [529, 660] on button "EDIT" at bounding box center [544, 668] width 31 height 20
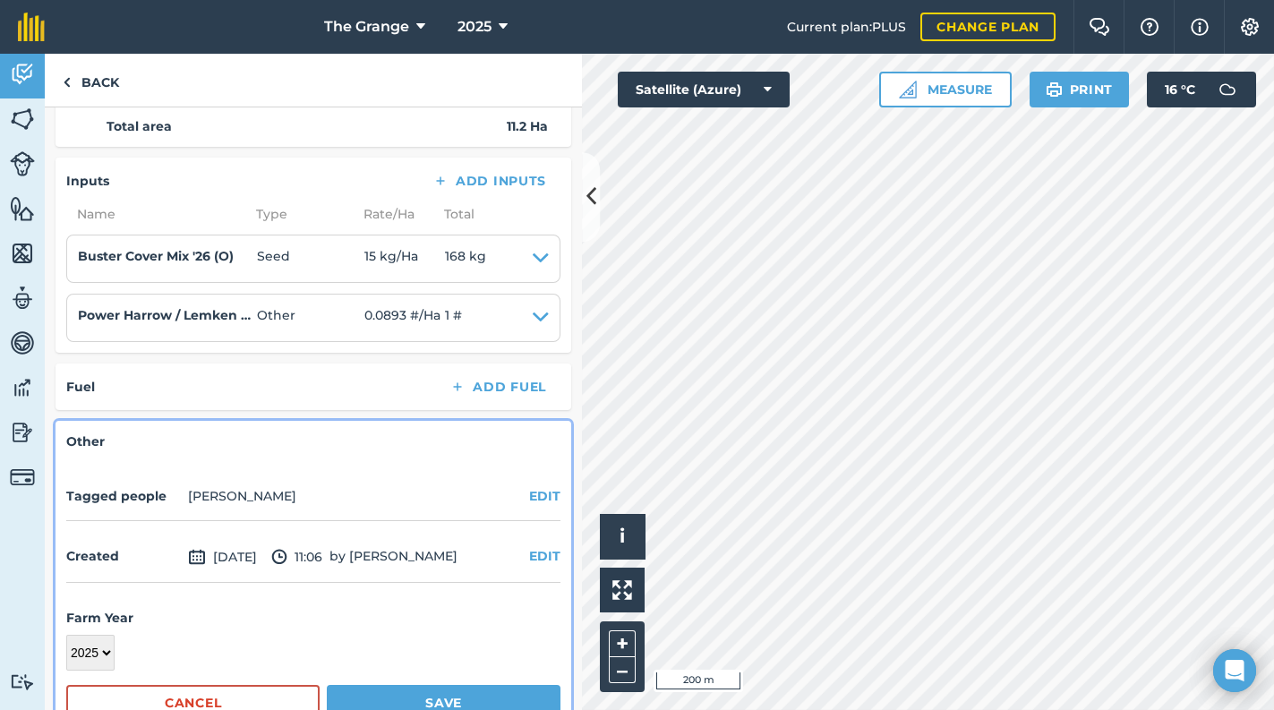
scroll to position [544, 0]
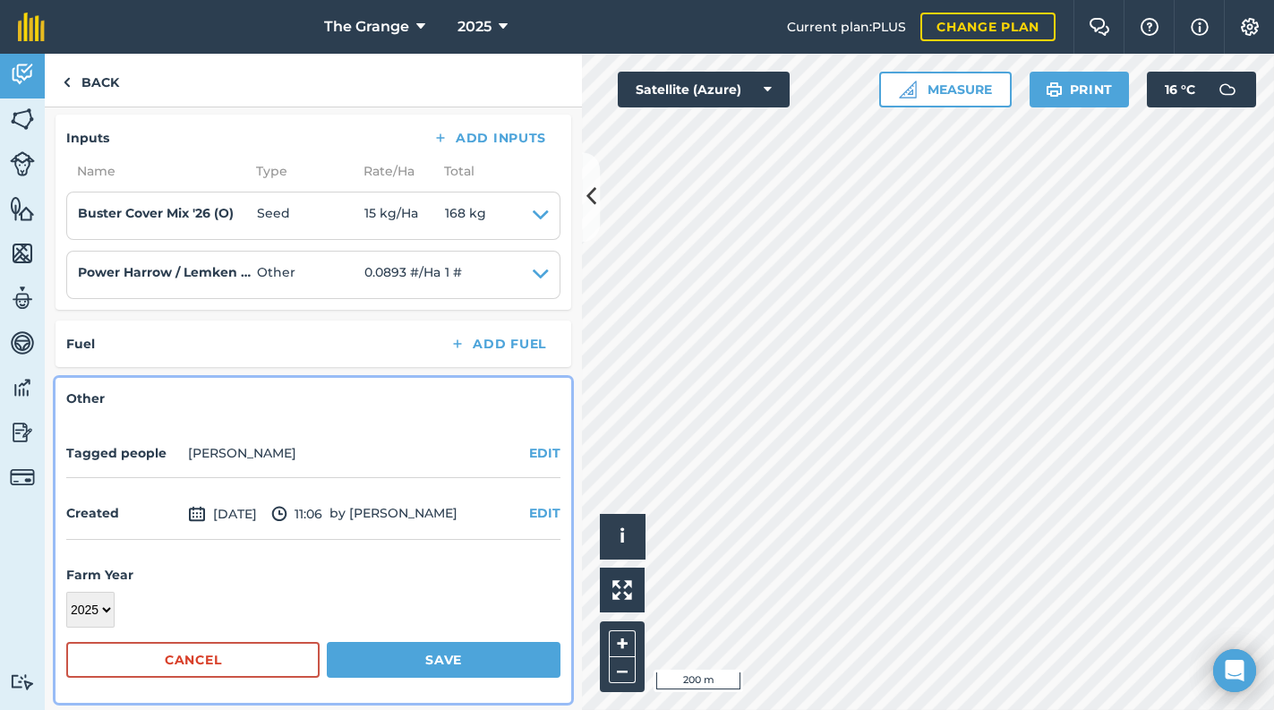
click at [112, 613] on div "2017 2018 2019 2020 2021 2022 2023 2024 2025 2026 2027" at bounding box center [313, 610] width 494 height 36
click at [106, 613] on select "2017 2018 2019 2020 2021 2022 2023 2024 2025 2026 2027" at bounding box center [90, 610] width 48 height 36
click at [66, 592] on select "2017 2018 2019 2020 2021 2022 2023 2024 2025 2026 2027" at bounding box center [90, 610] width 48 height 36
click at [381, 654] on button "Save" at bounding box center [444, 660] width 234 height 36
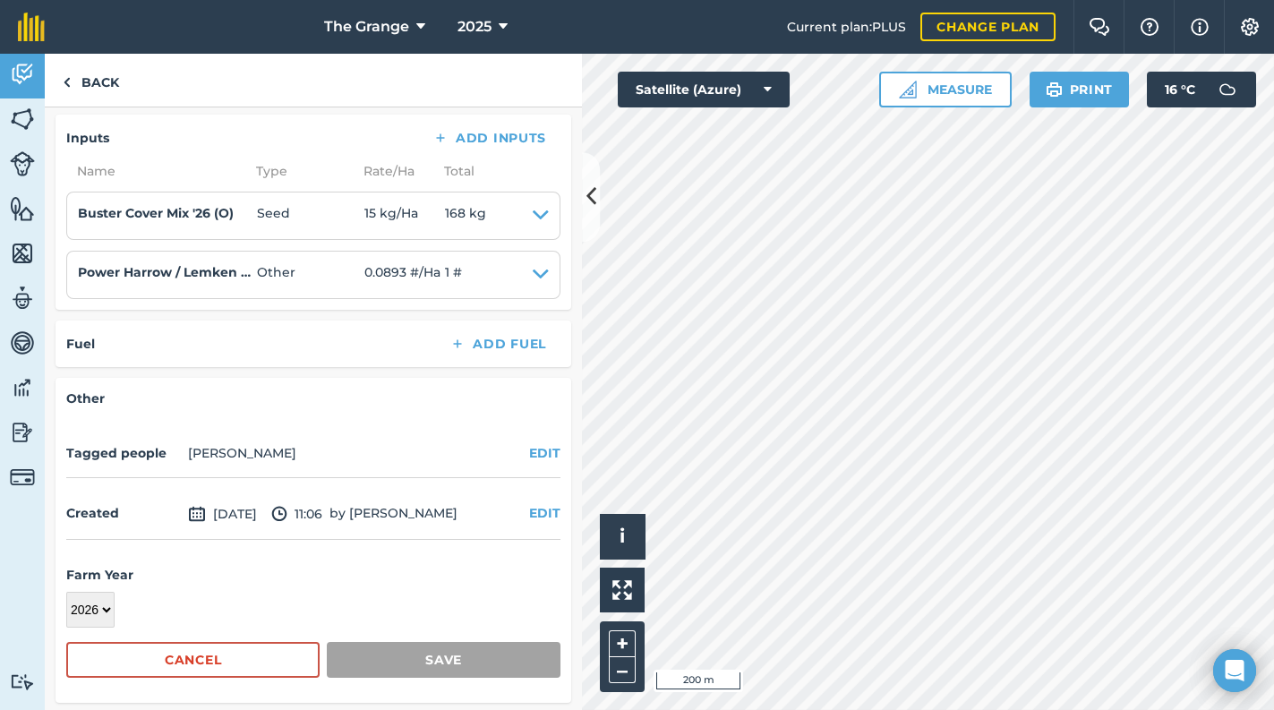
scroll to position [451, 0]
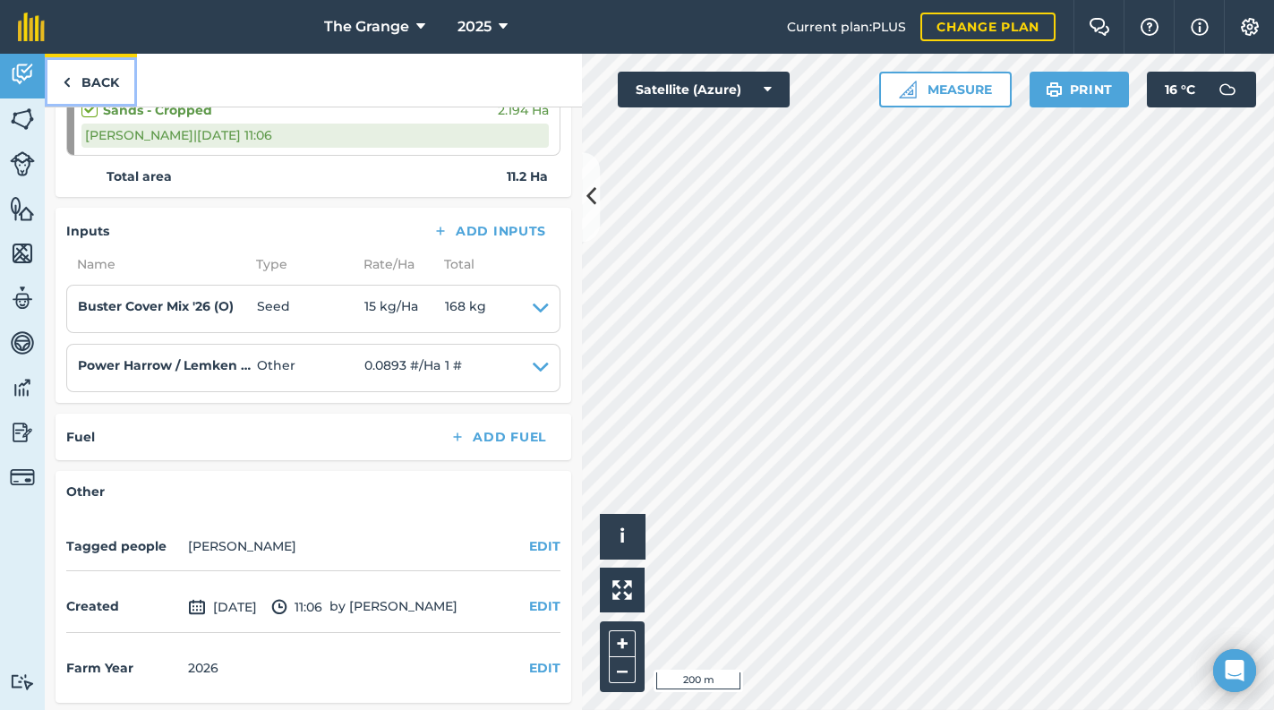
click at [98, 83] on link "Back" at bounding box center [91, 80] width 92 height 53
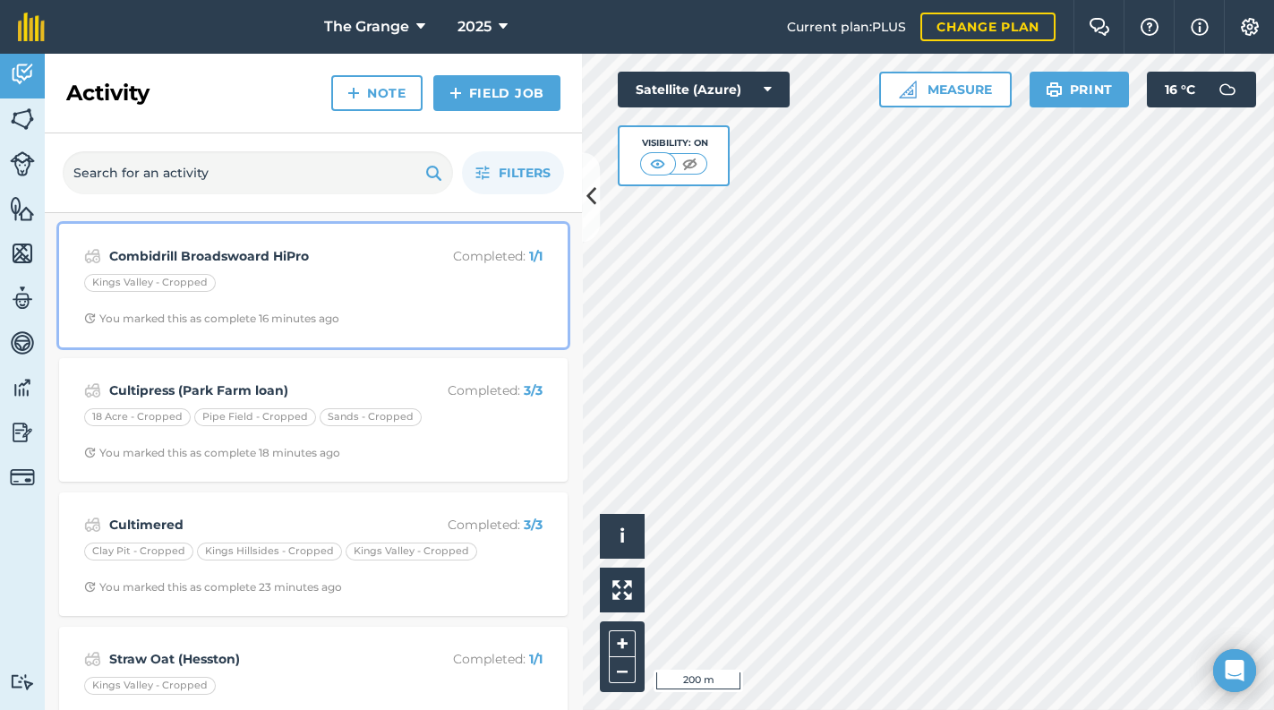
click at [286, 285] on div "Kings Valley - Cropped" at bounding box center [313, 285] width 458 height 23
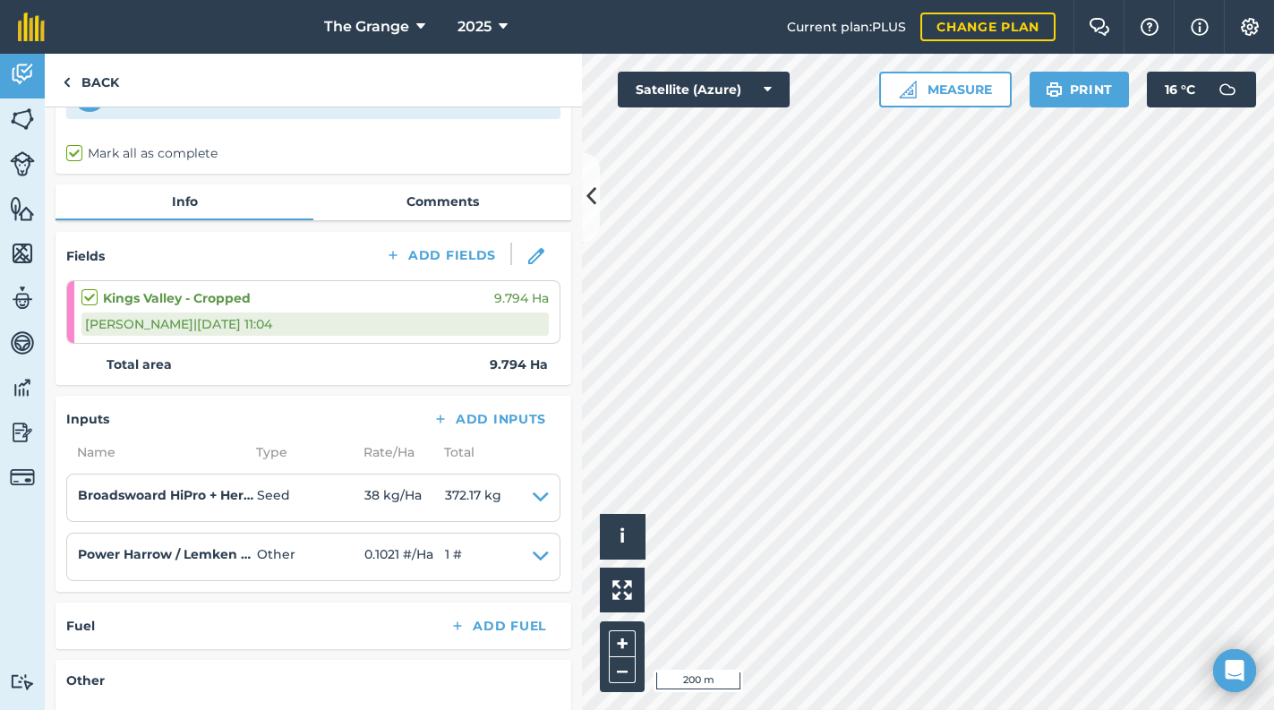
scroll to position [304, 0]
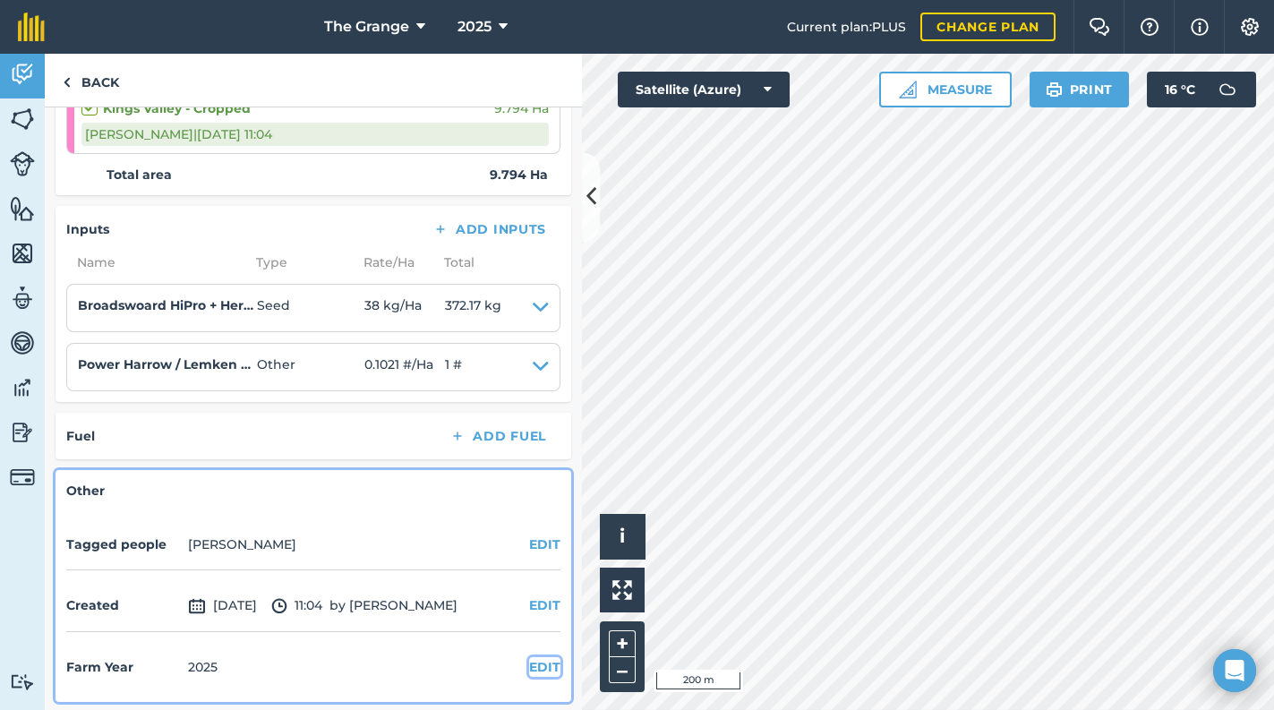
click at [530, 667] on button "EDIT" at bounding box center [544, 667] width 31 height 20
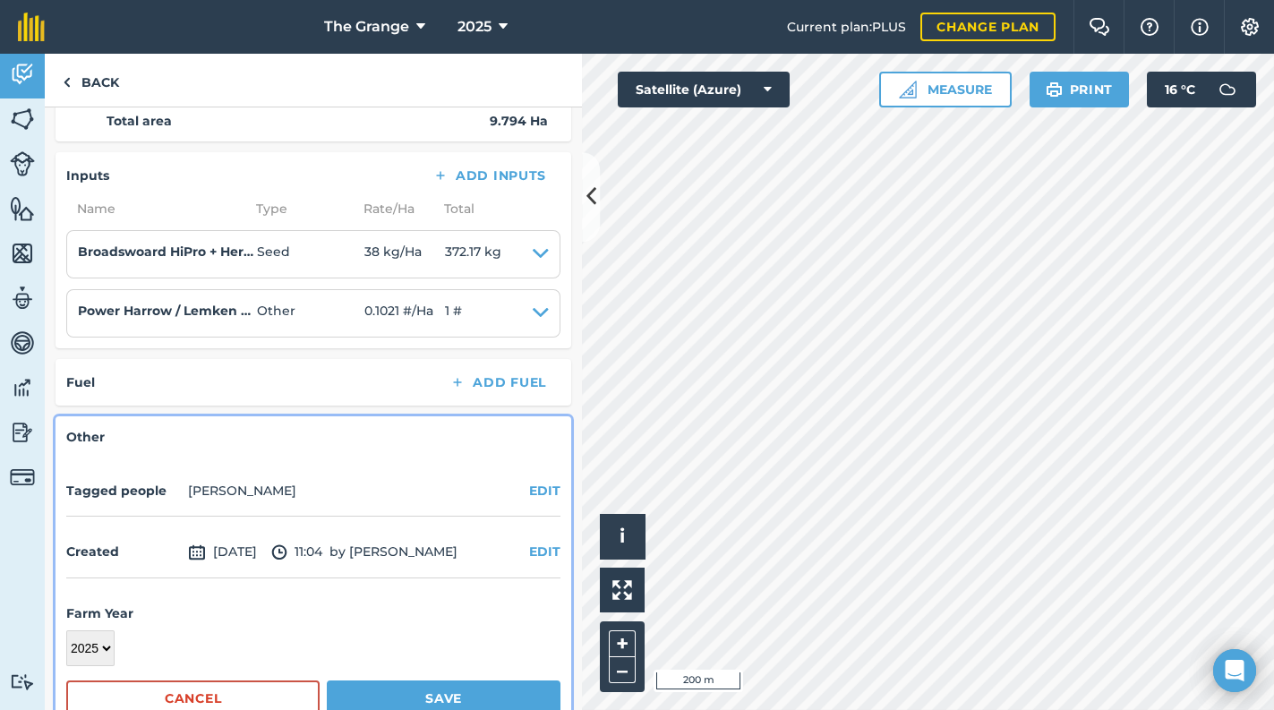
scroll to position [397, 0]
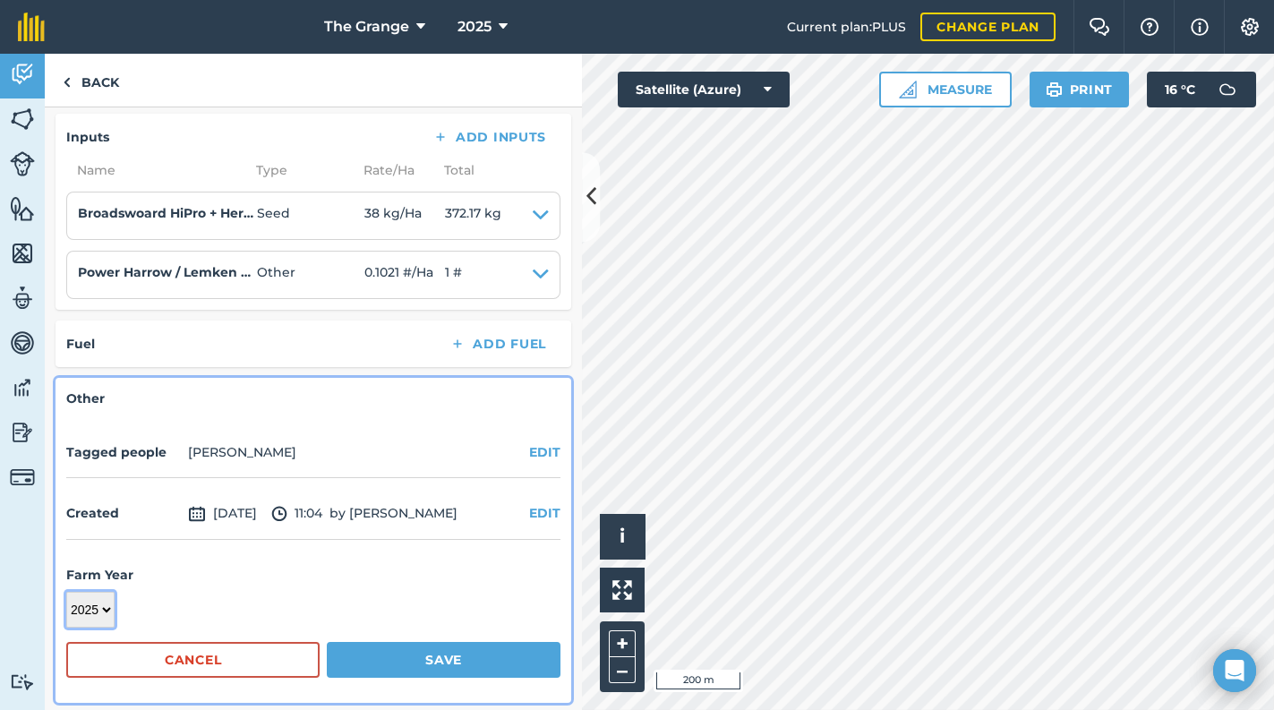
click at [107, 607] on select "2017 2018 2019 2020 2021 2022 2023 2024 2025 2026 2027" at bounding box center [90, 610] width 48 height 36
click at [66, 592] on select "2017 2018 2019 2020 2021 2022 2023 2024 2025 2026 2027" at bounding box center [90, 610] width 48 height 36
click at [361, 658] on button "Save" at bounding box center [444, 660] width 234 height 36
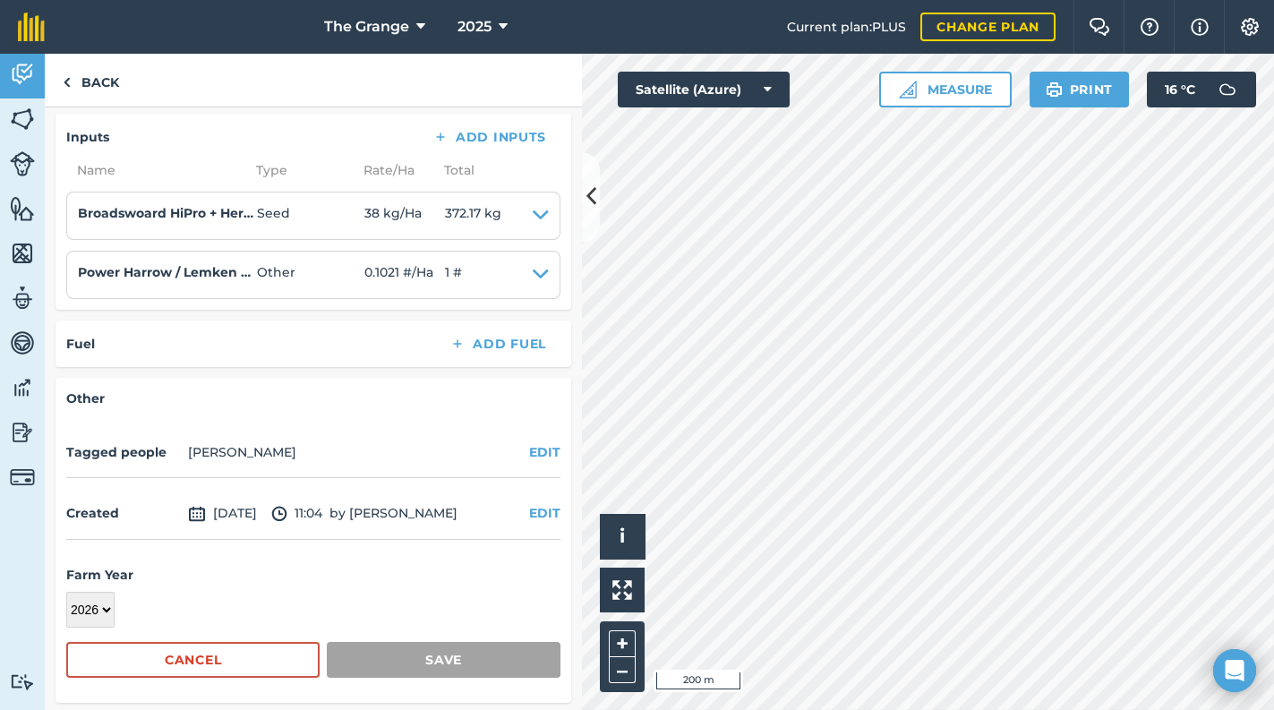
scroll to position [304, 0]
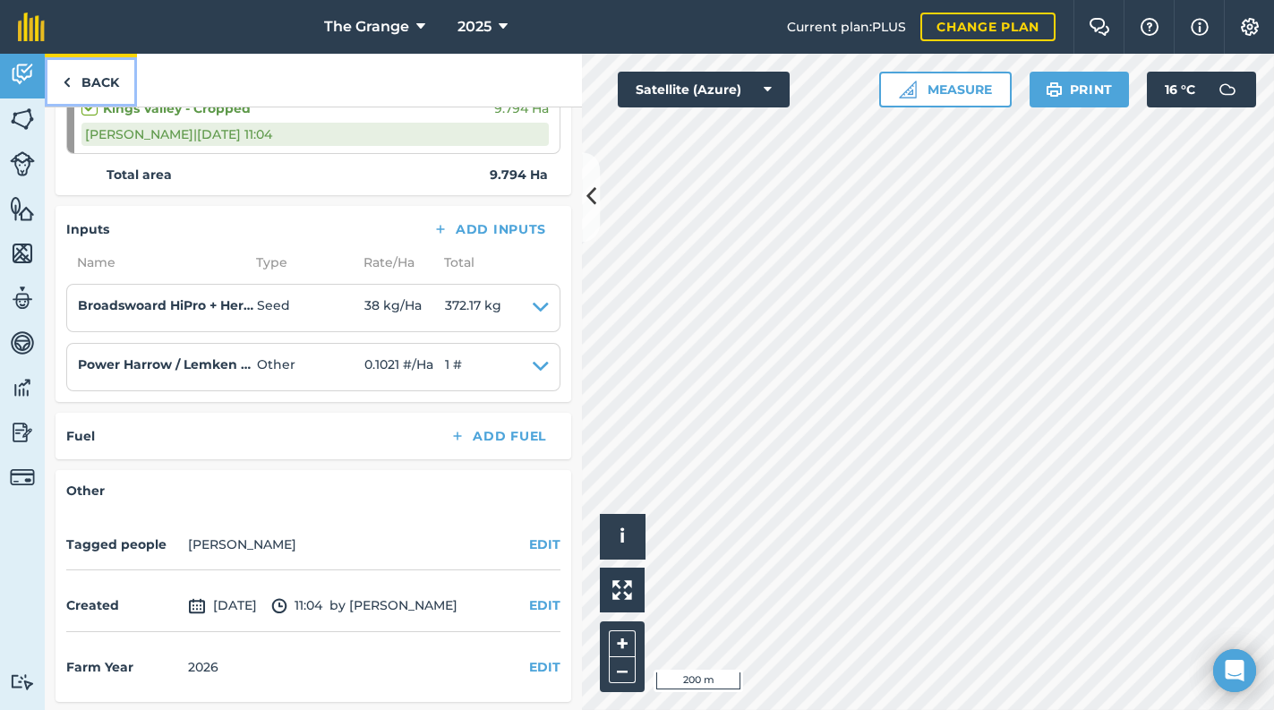
click at [86, 66] on link "Back" at bounding box center [91, 80] width 92 height 53
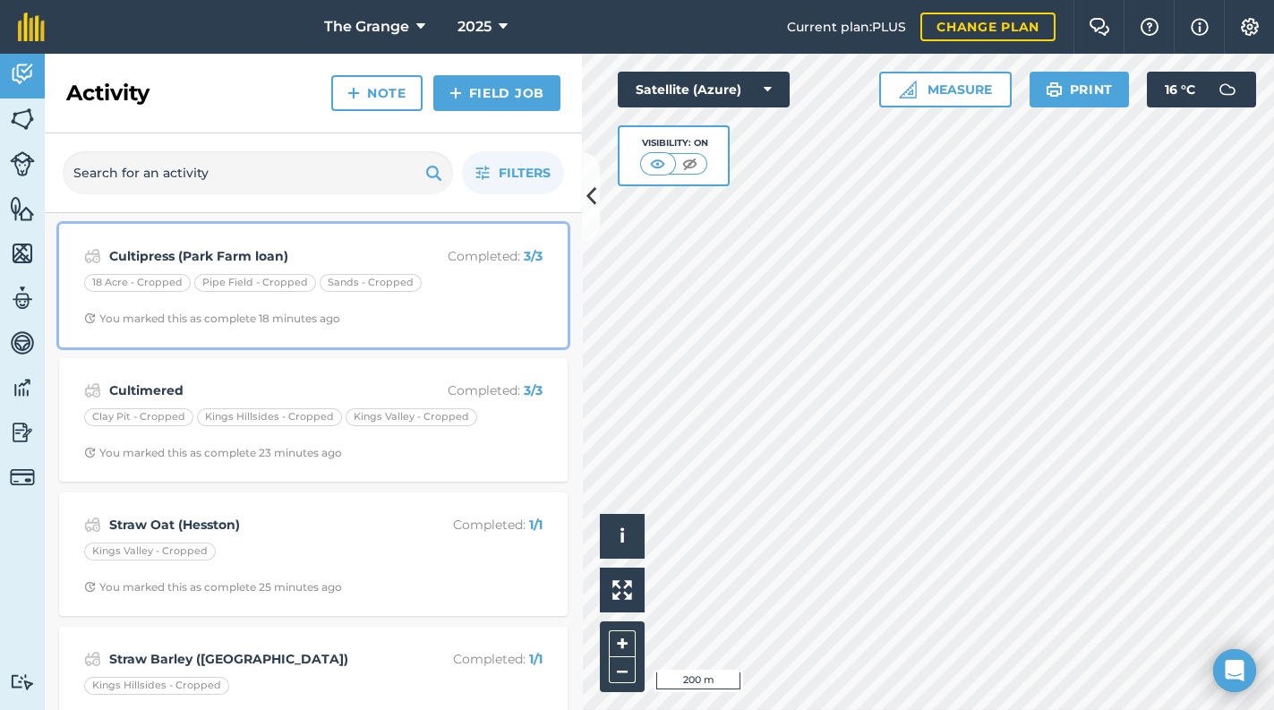
click at [485, 287] on div "18 Acre - Cropped Pipe Field - Cropped Sands - Cropped" at bounding box center [313, 285] width 458 height 23
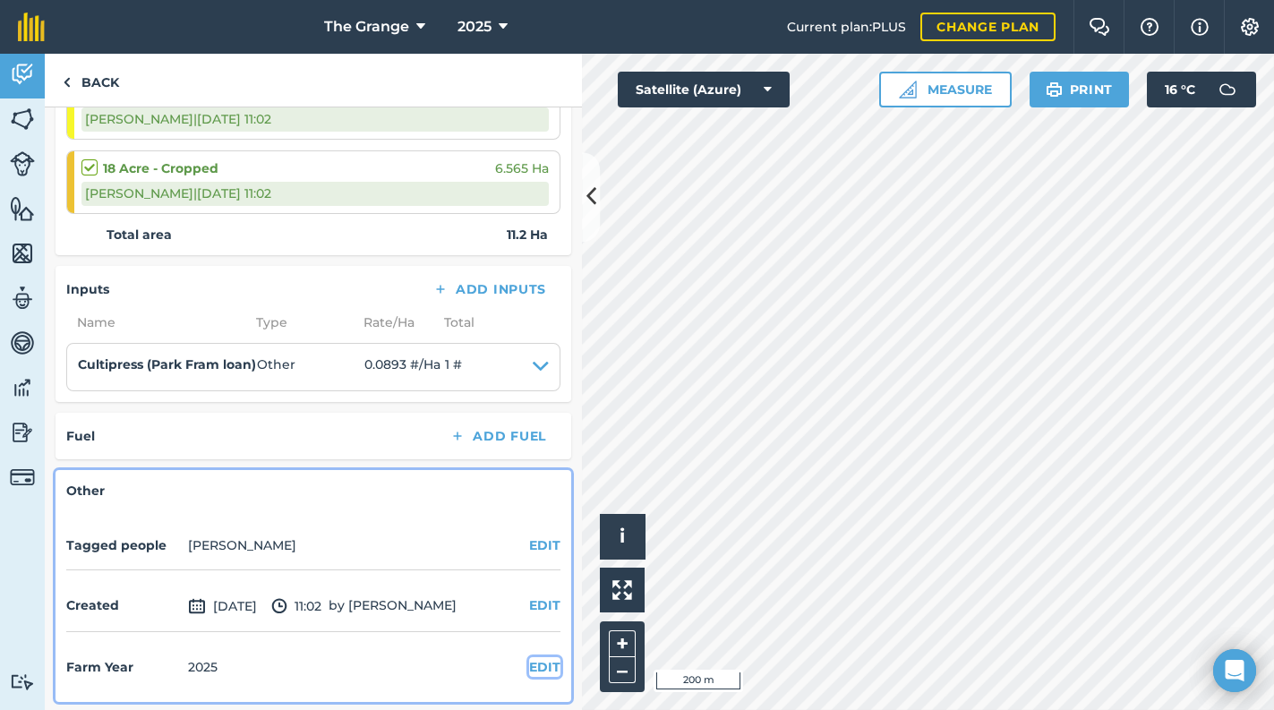
click at [548, 668] on button "EDIT" at bounding box center [544, 667] width 31 height 20
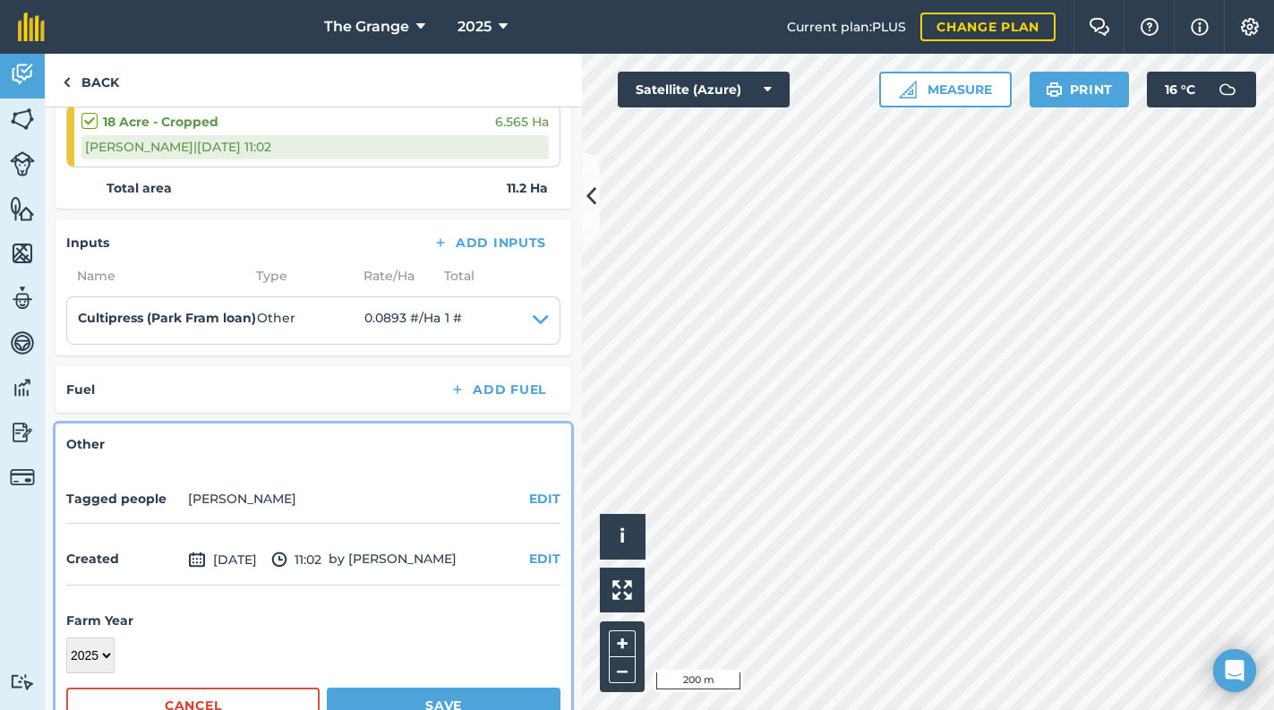
scroll to position [485, 0]
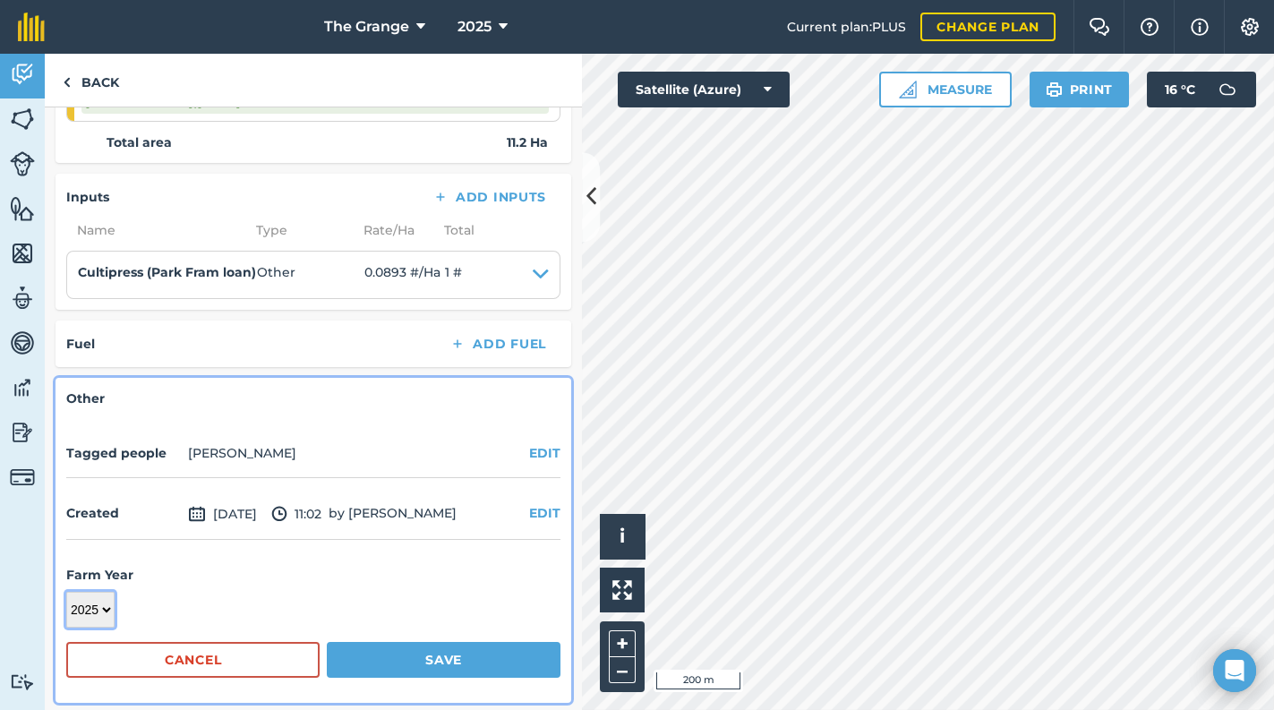
click at [98, 609] on select "2017 2018 2019 2020 2021 2022 2023 2024 2025 2026 2027" at bounding box center [90, 610] width 48 height 36
click at [66, 592] on select "2017 2018 2019 2020 2021 2022 2023 2024 2025 2026 2027" at bounding box center [90, 610] width 48 height 36
click at [376, 660] on button "Save" at bounding box center [444, 660] width 234 height 36
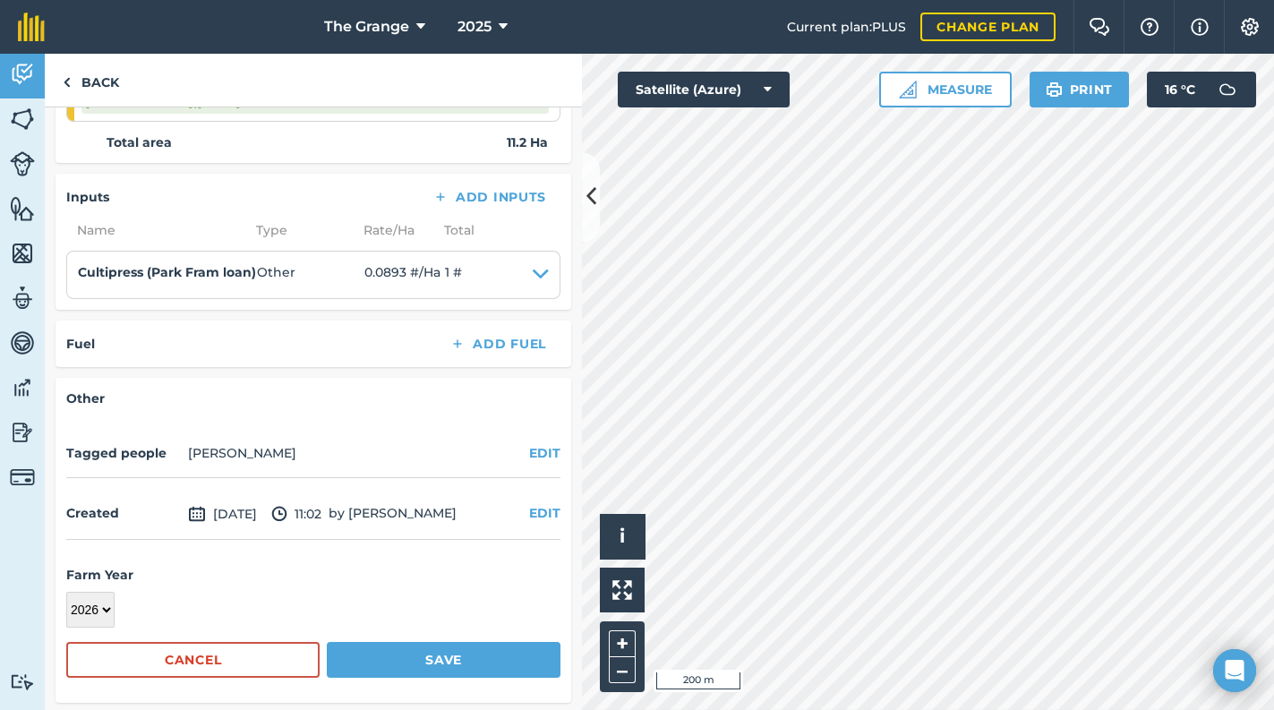
scroll to position [337, 0]
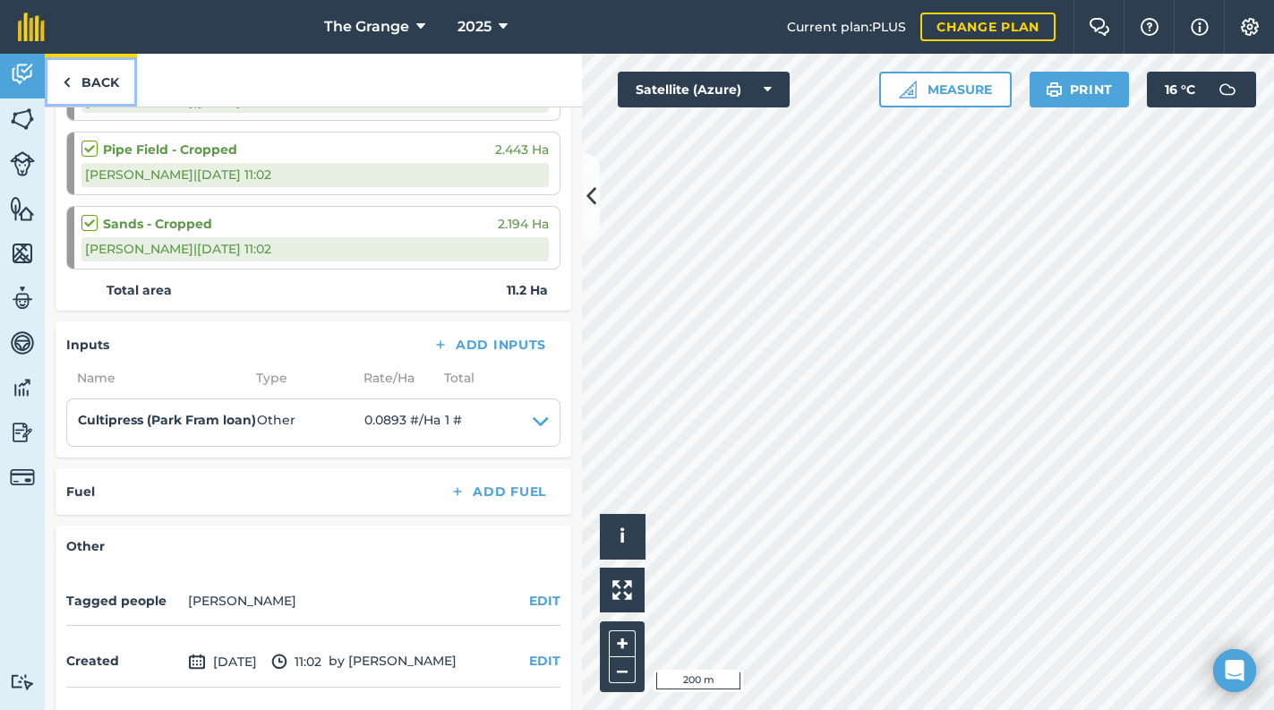
click at [105, 77] on link "Back" at bounding box center [91, 80] width 92 height 53
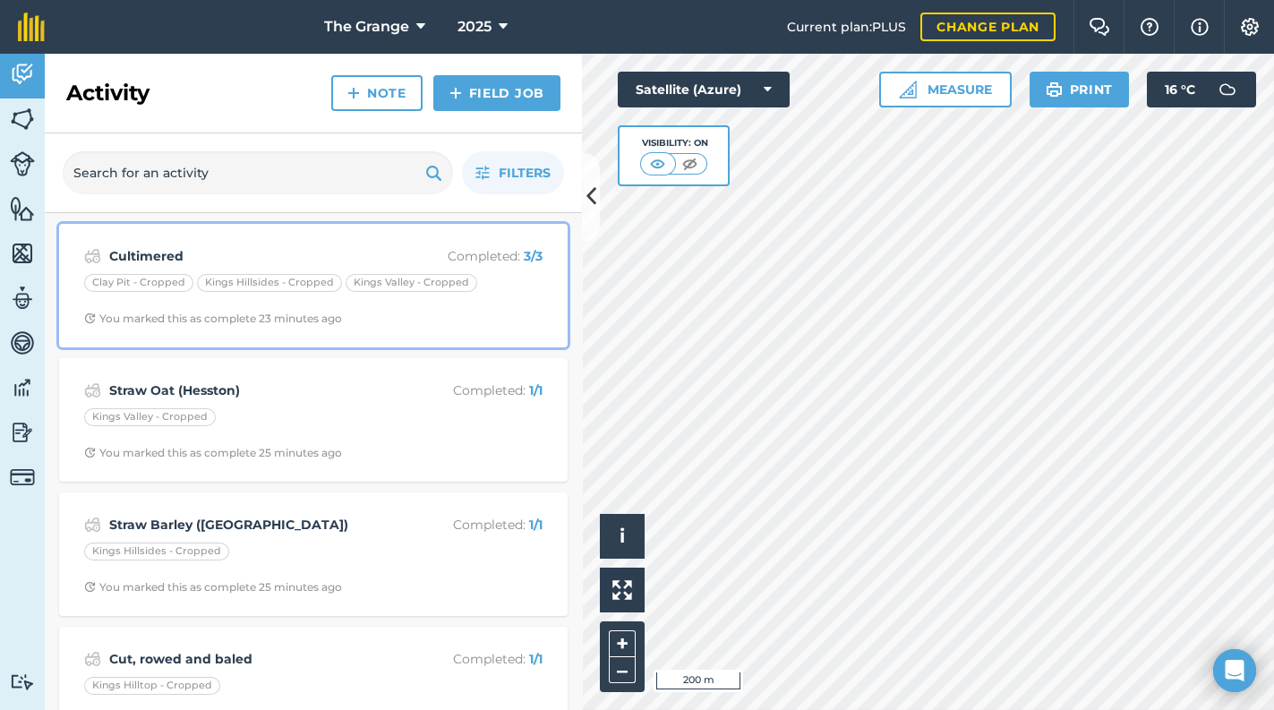
click at [503, 321] on span "You marked this as complete 23 minutes ago" at bounding box center [313, 318] width 458 height 14
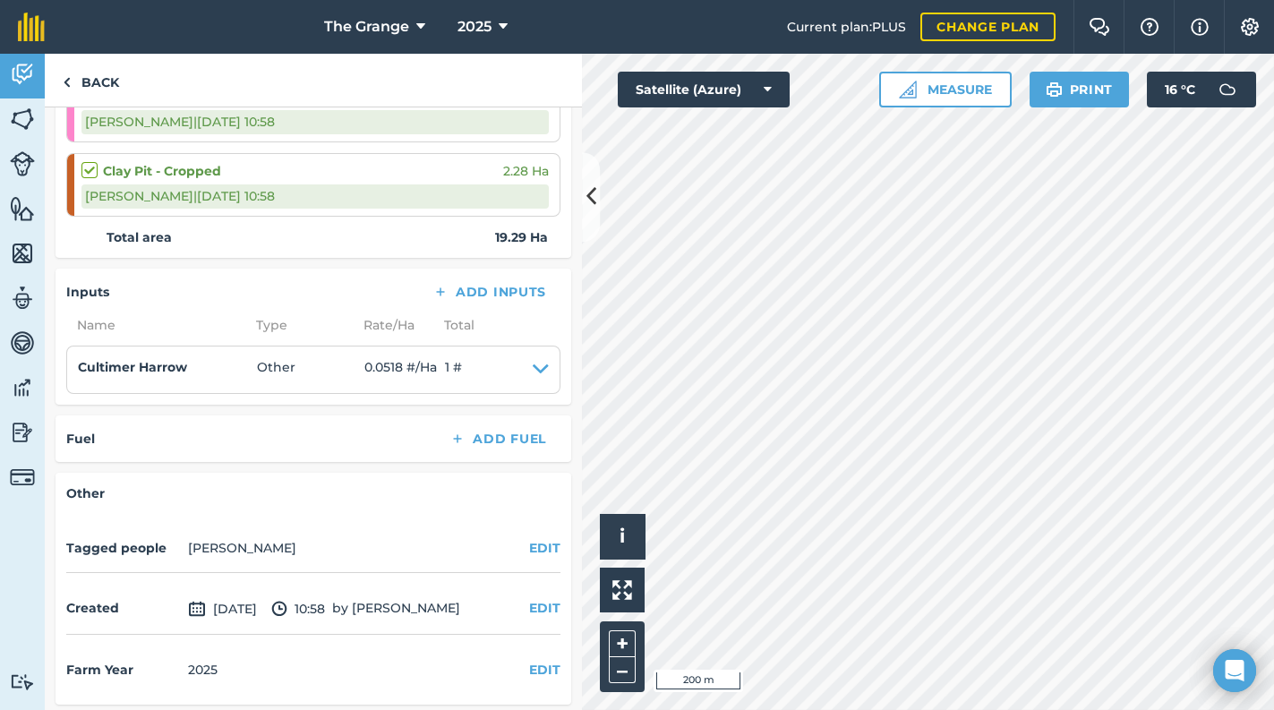
scroll to position [393, 0]
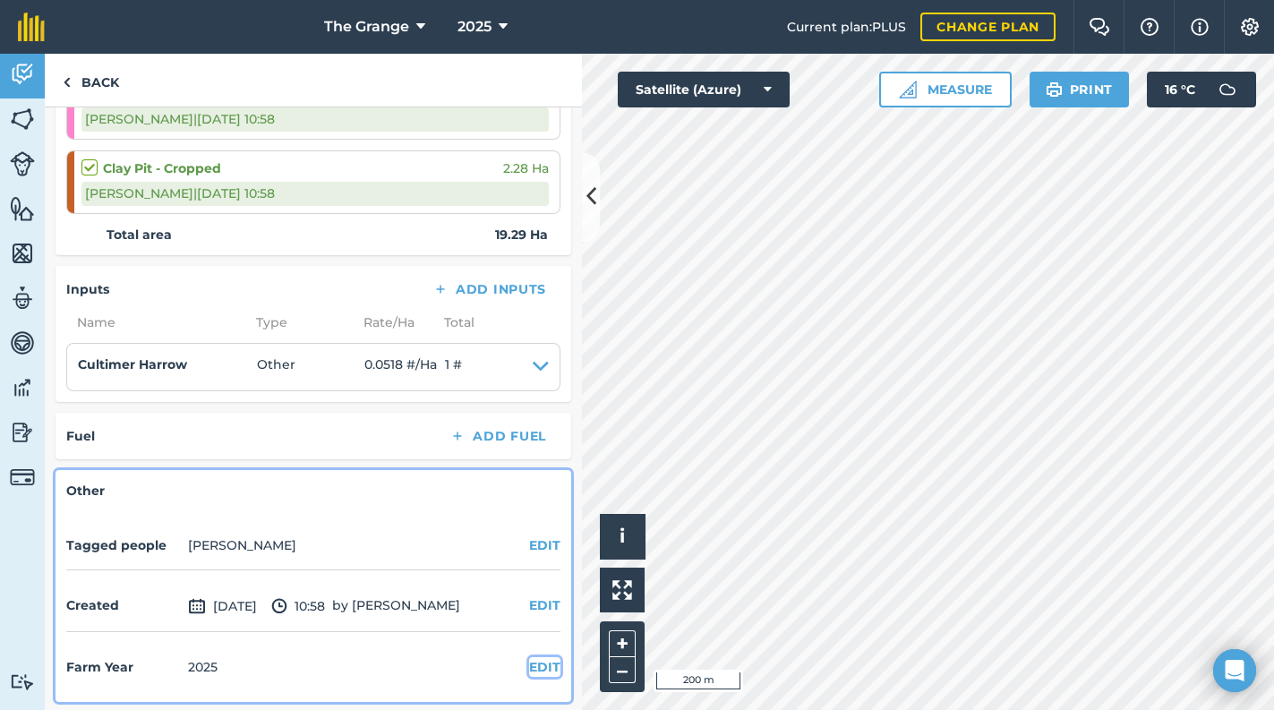
click at [529, 657] on button "EDIT" at bounding box center [544, 667] width 31 height 20
click at [102, 691] on select "2017 2018 2019 2020 2021 2022 2023 2024 2025 2026 2027" at bounding box center [90, 702] width 48 height 36
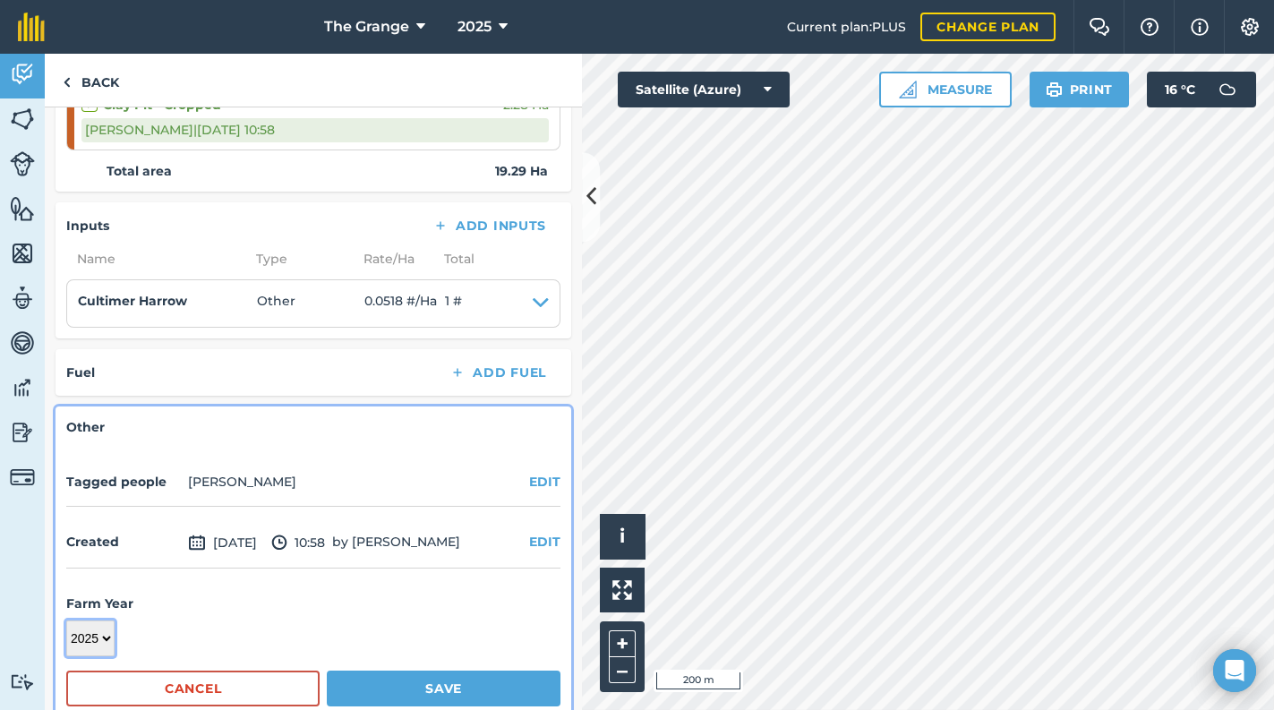
scroll to position [485, 0]
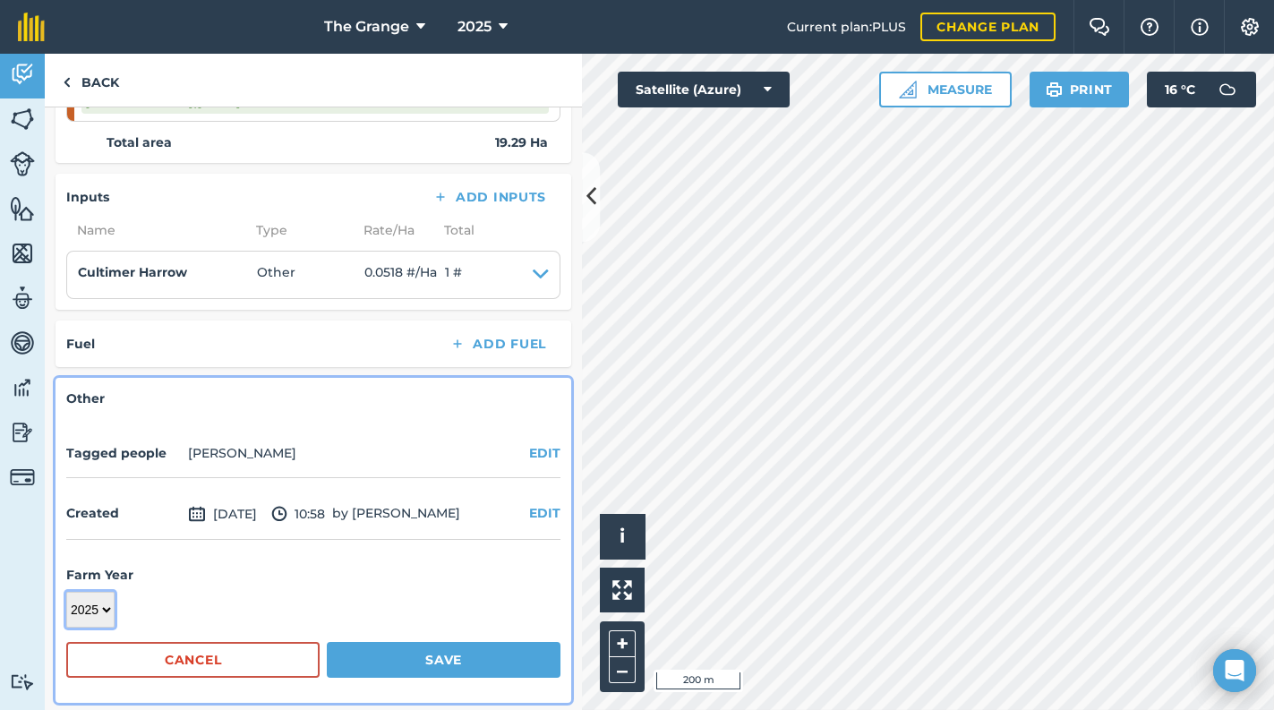
click at [108, 613] on select "2017 2018 2019 2020 2021 2022 2023 2024 2025 2026 2027" at bounding box center [90, 610] width 48 height 36
click at [66, 592] on select "2017 2018 2019 2020 2021 2022 2023 2024 2025 2026 2027" at bounding box center [90, 610] width 48 height 36
click at [382, 665] on button "Save" at bounding box center [444, 660] width 234 height 36
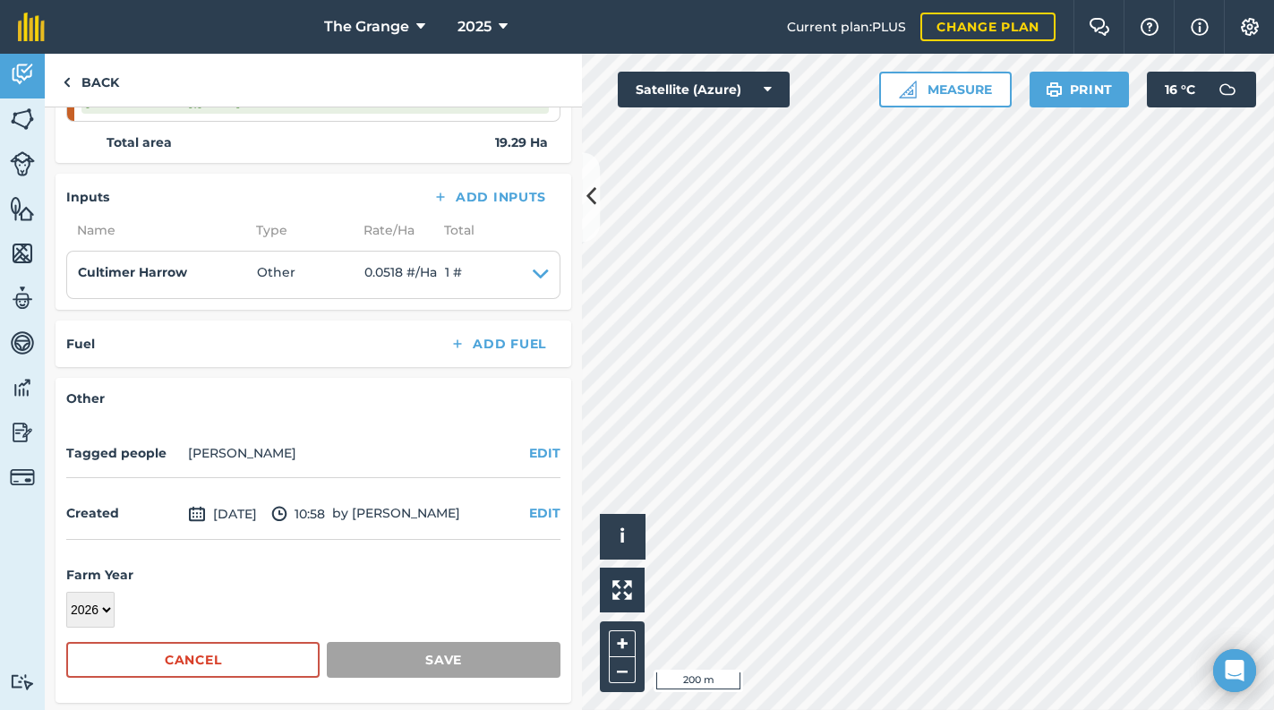
scroll to position [337, 0]
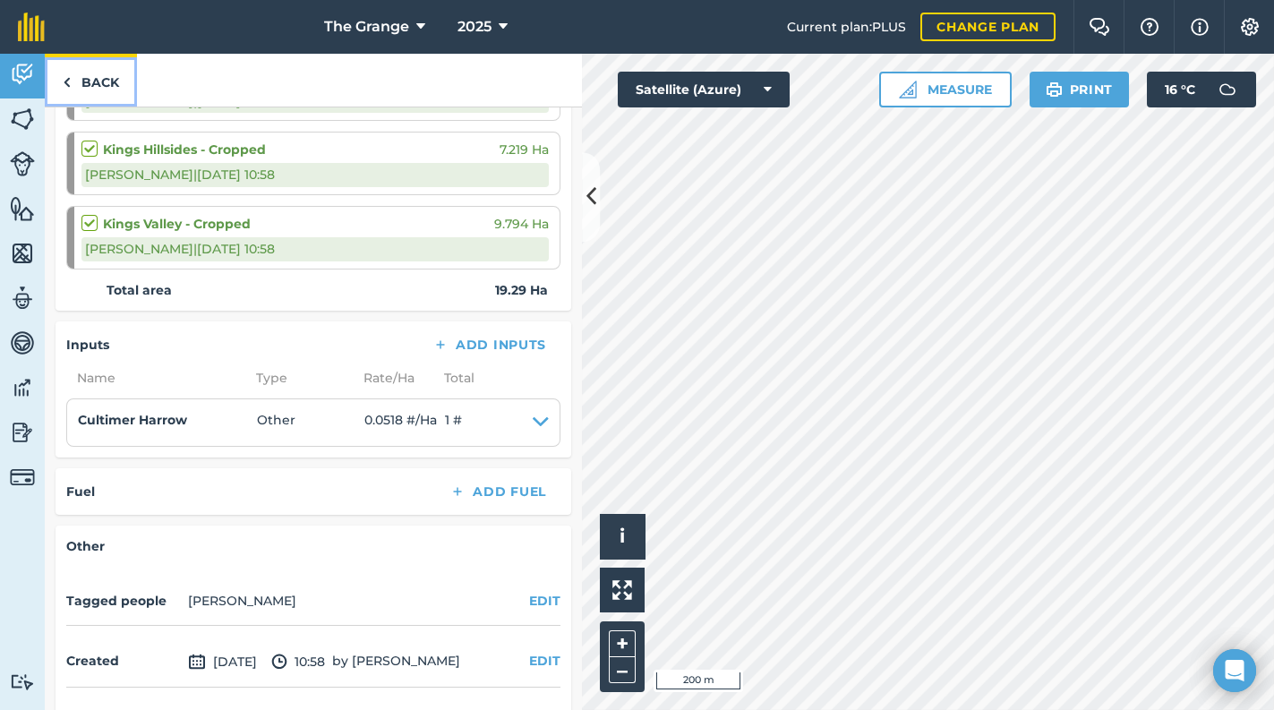
click at [83, 83] on link "Back" at bounding box center [91, 80] width 92 height 53
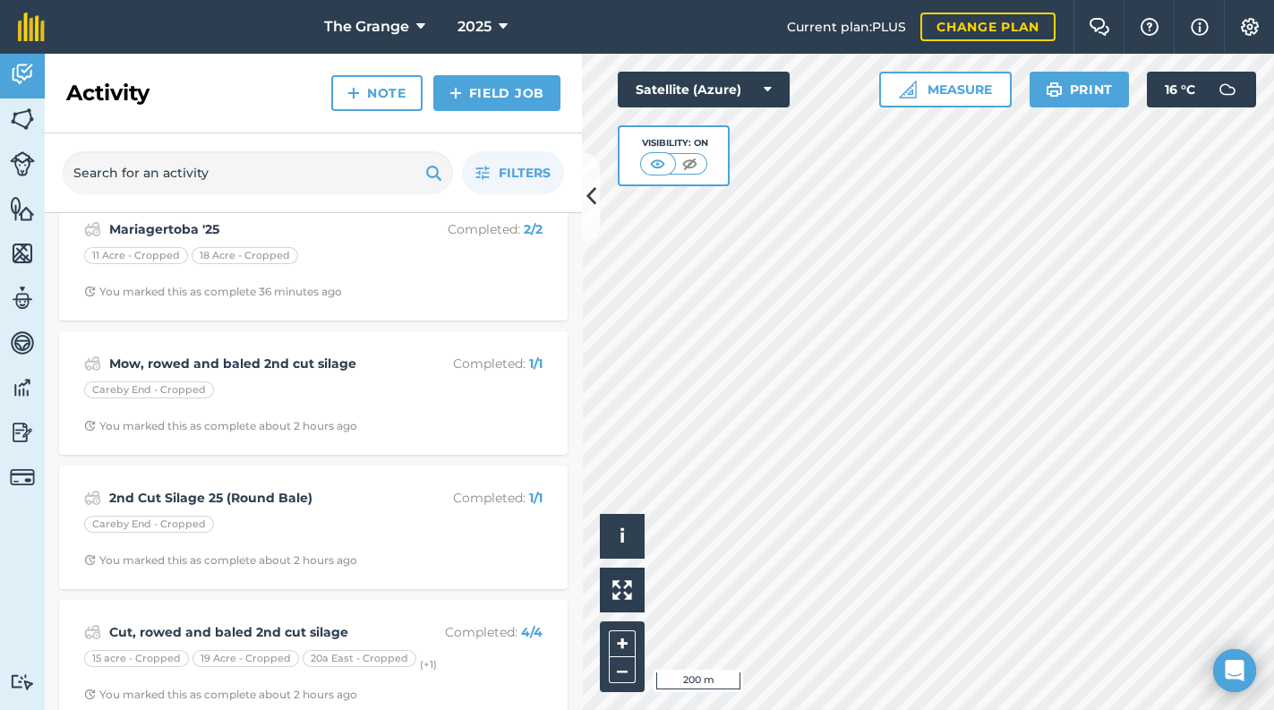
scroll to position [1523, 0]
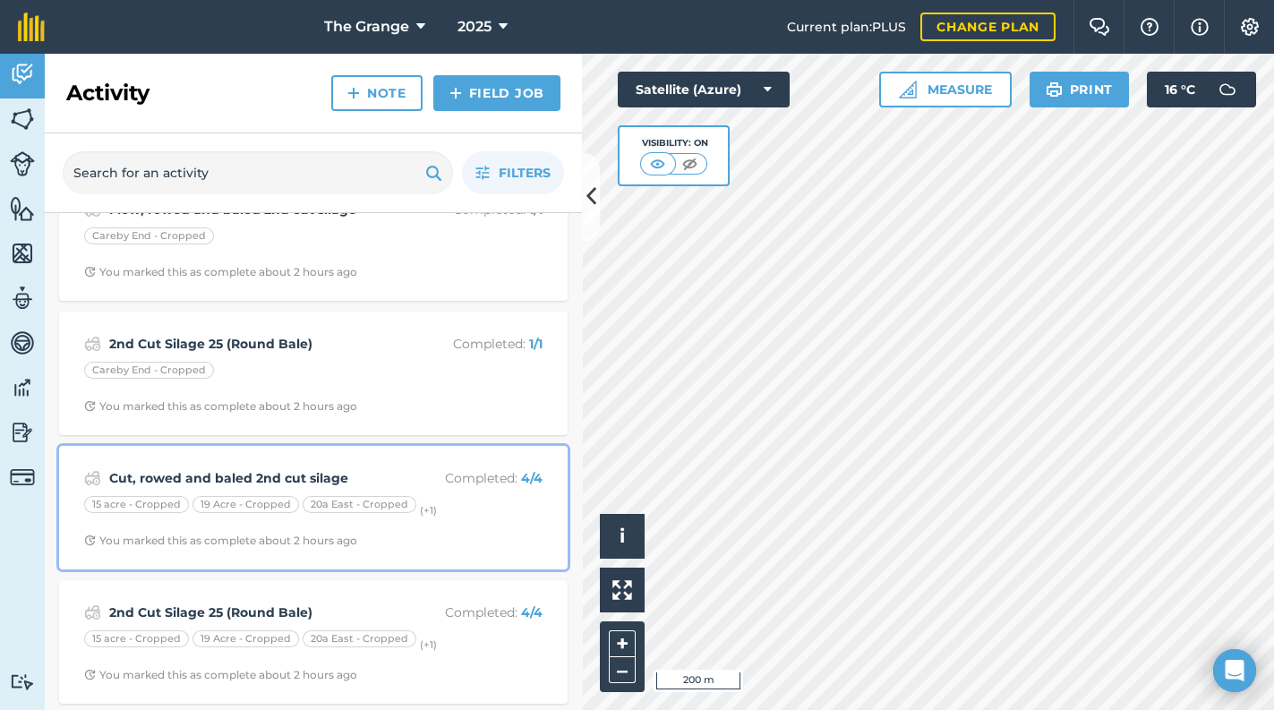
click at [439, 533] on span "You marked this as complete about 2 hours ago" at bounding box center [313, 540] width 458 height 14
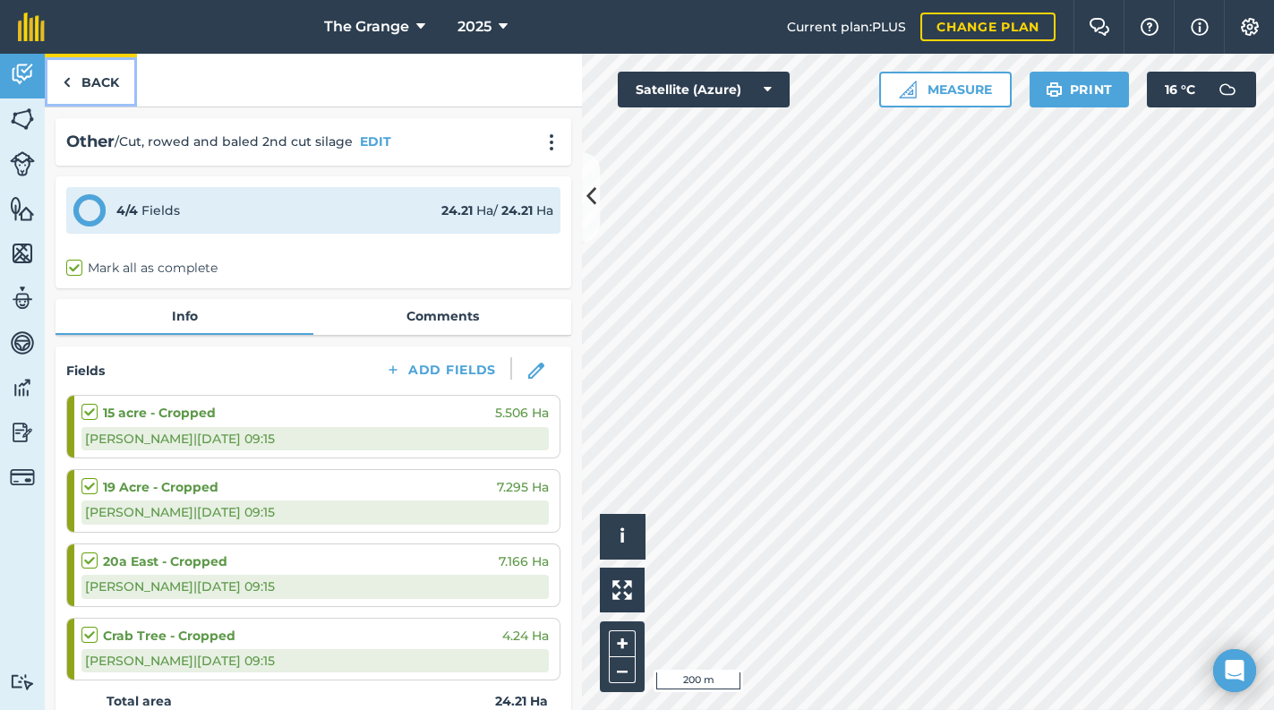
click at [95, 94] on link "Back" at bounding box center [91, 80] width 92 height 53
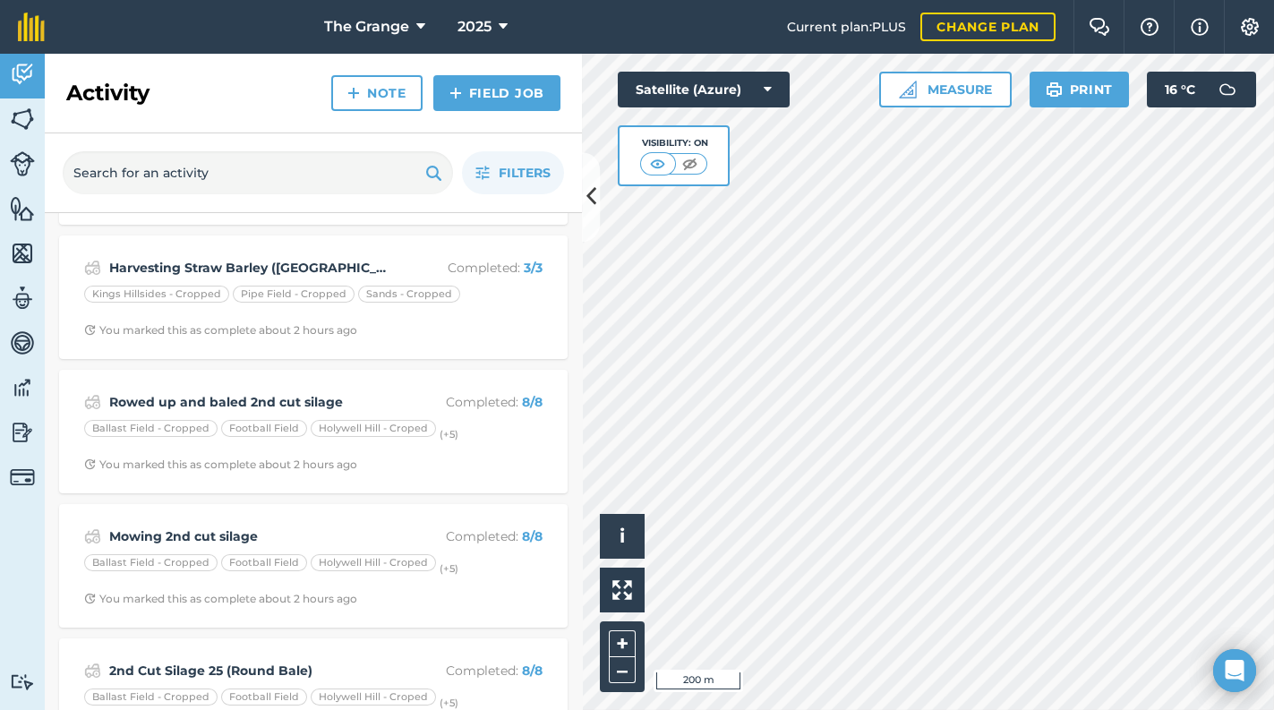
scroll to position [2285, 0]
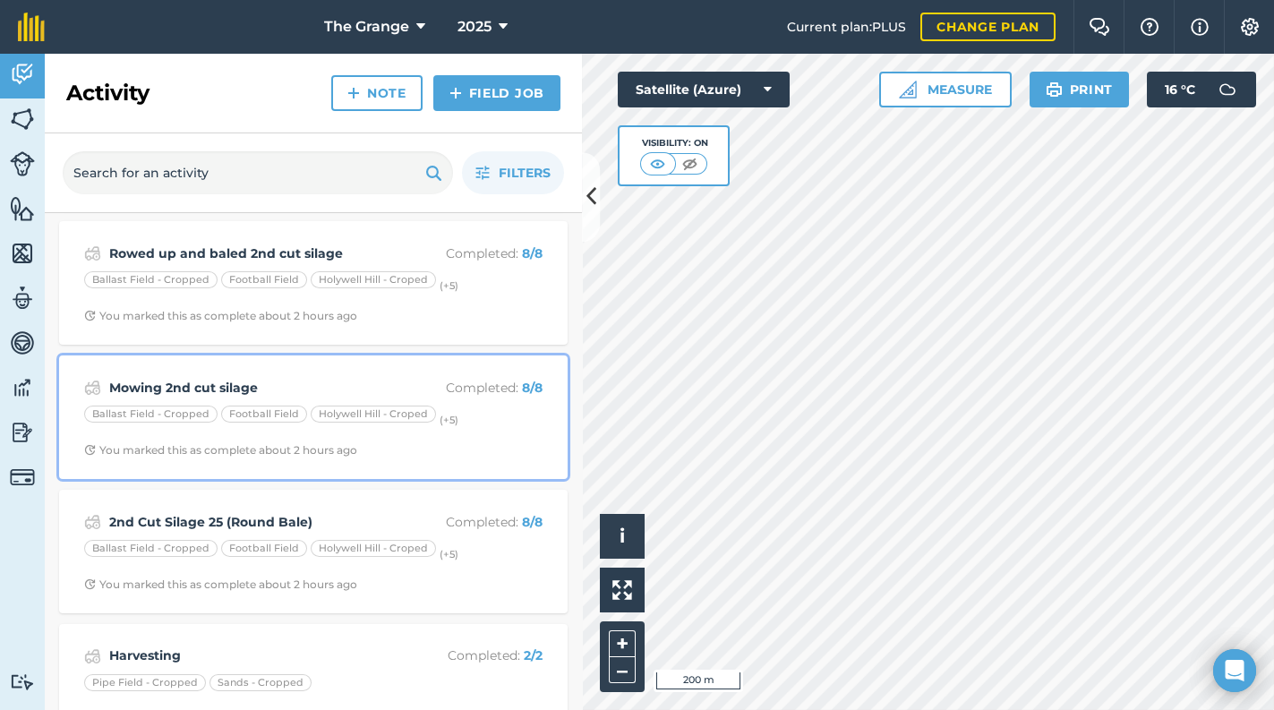
click at [373, 430] on div "Mowing 2nd cut silage Completed : 8 / 8 Ballast Field - Cropped Football Field …" at bounding box center [313, 417] width 487 height 102
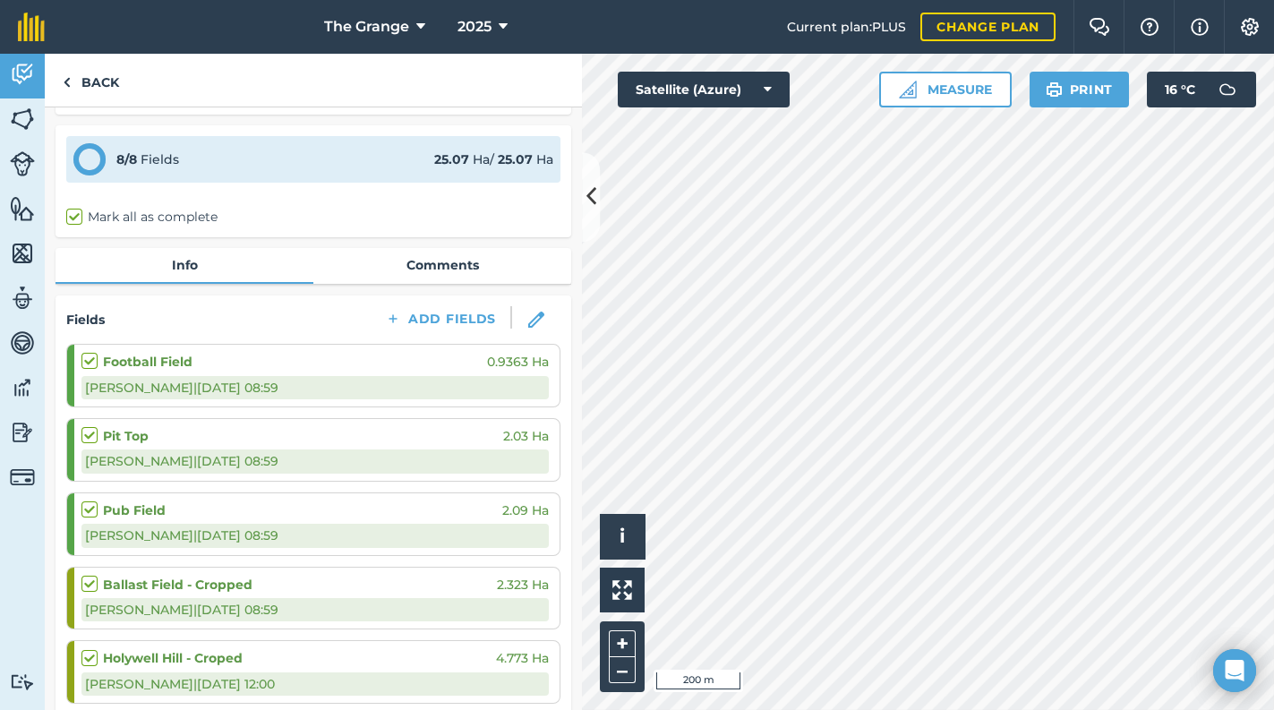
scroll to position [76, 0]
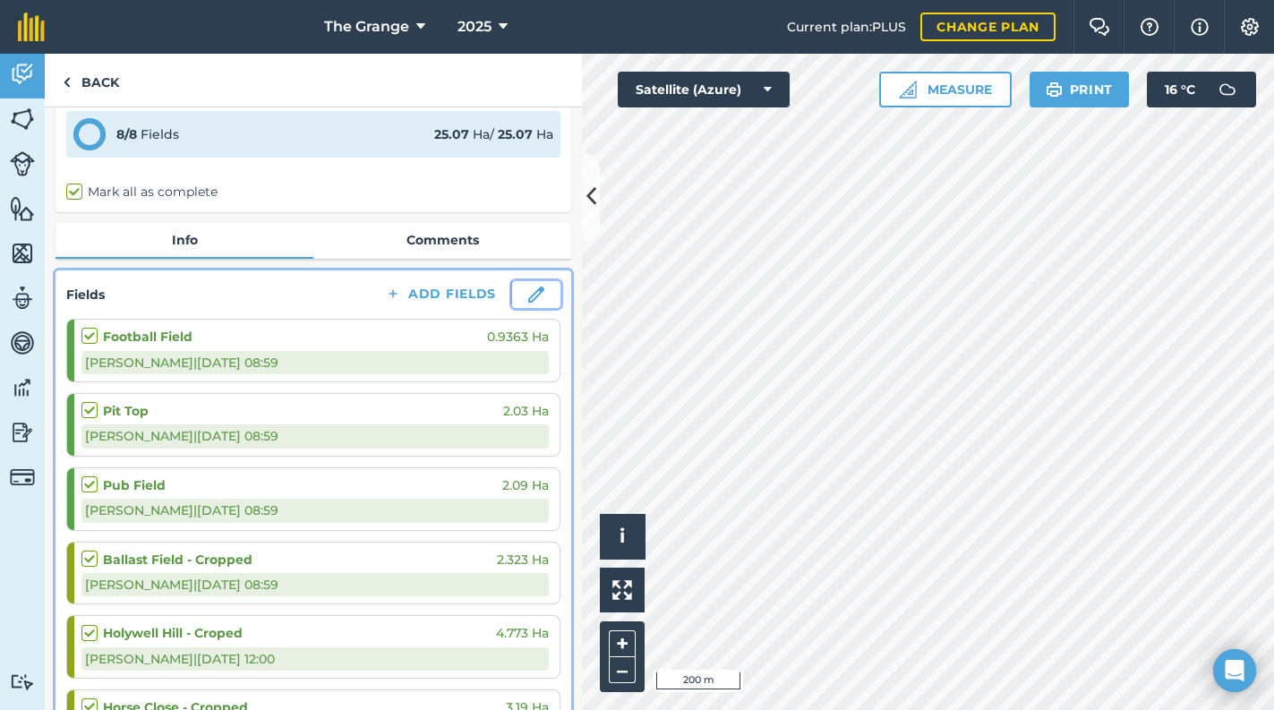
click at [530, 294] on img at bounding box center [536, 294] width 16 height 16
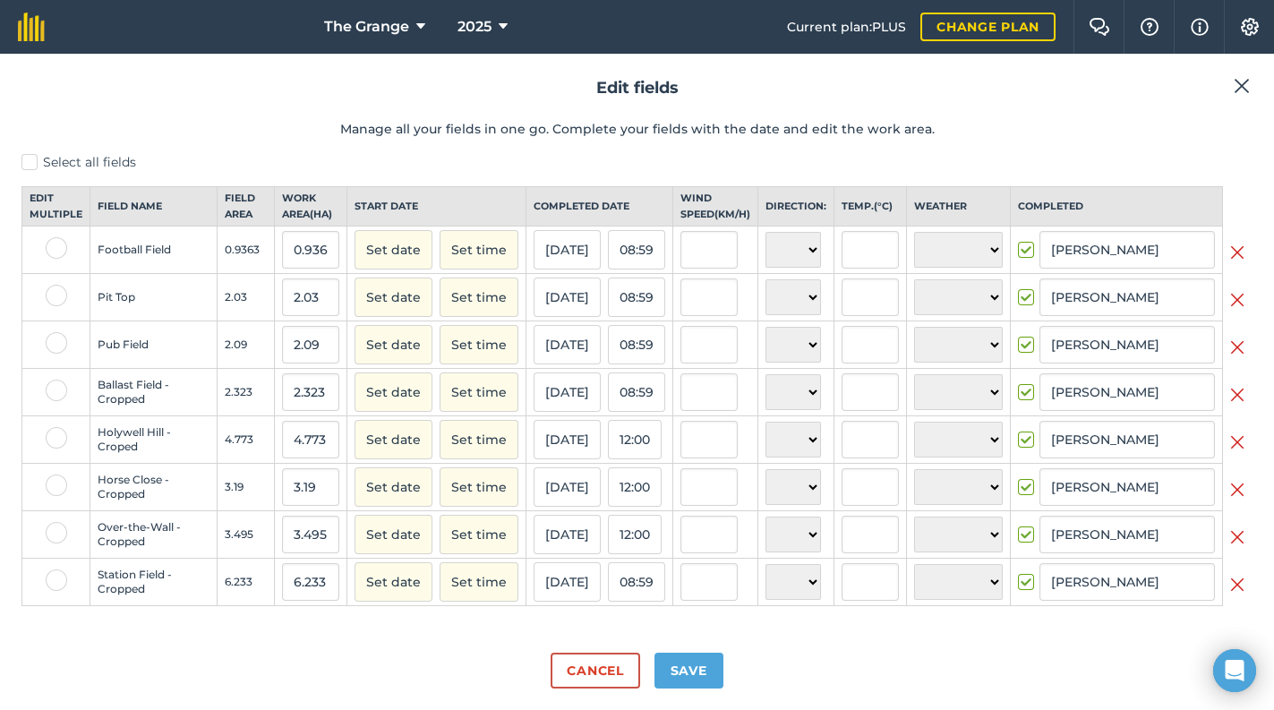
scroll to position [3, 0]
click at [1230, 260] on img at bounding box center [1237, 252] width 14 height 21
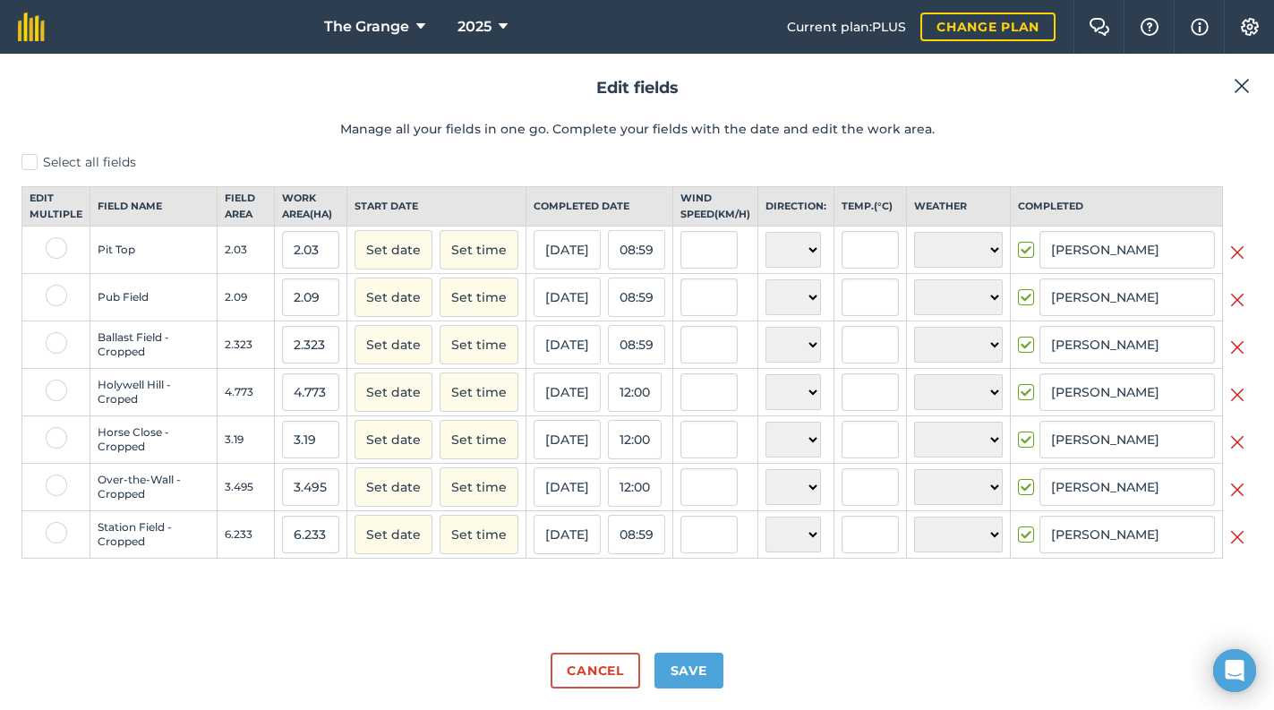
scroll to position [0, 0]
click at [1231, 263] on img at bounding box center [1237, 252] width 14 height 21
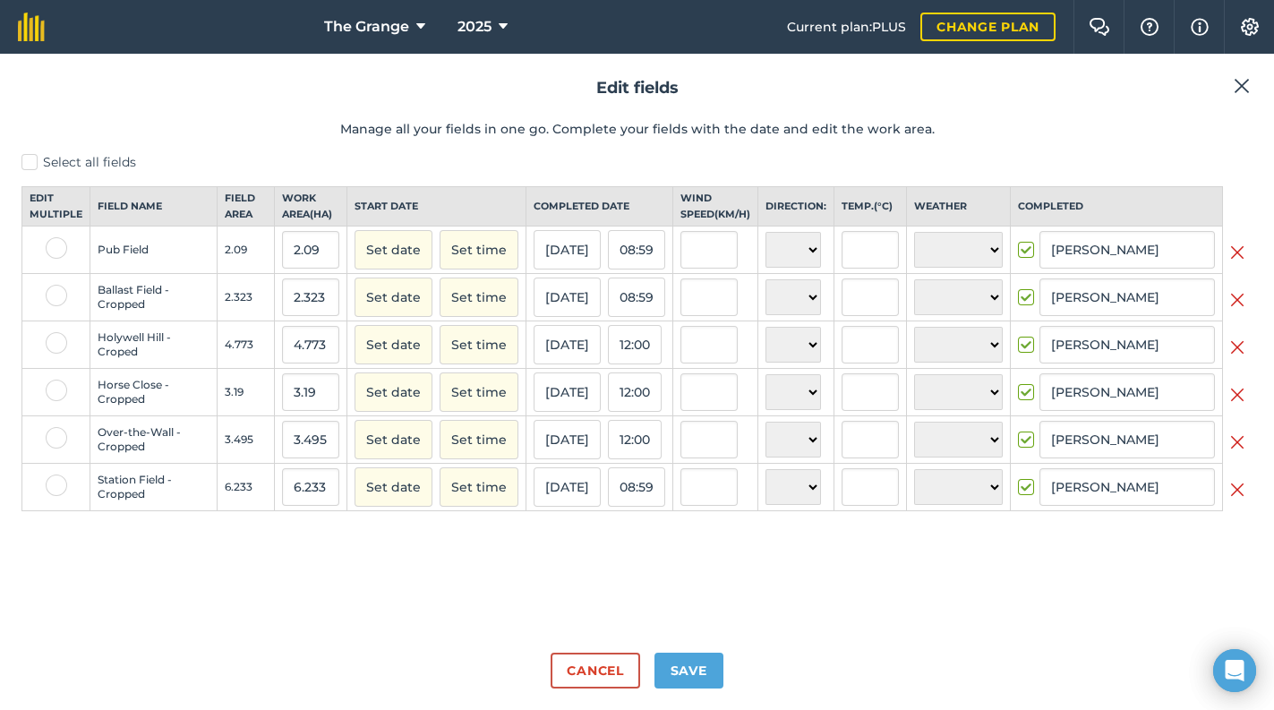
click at [1231, 263] on img at bounding box center [1237, 252] width 14 height 21
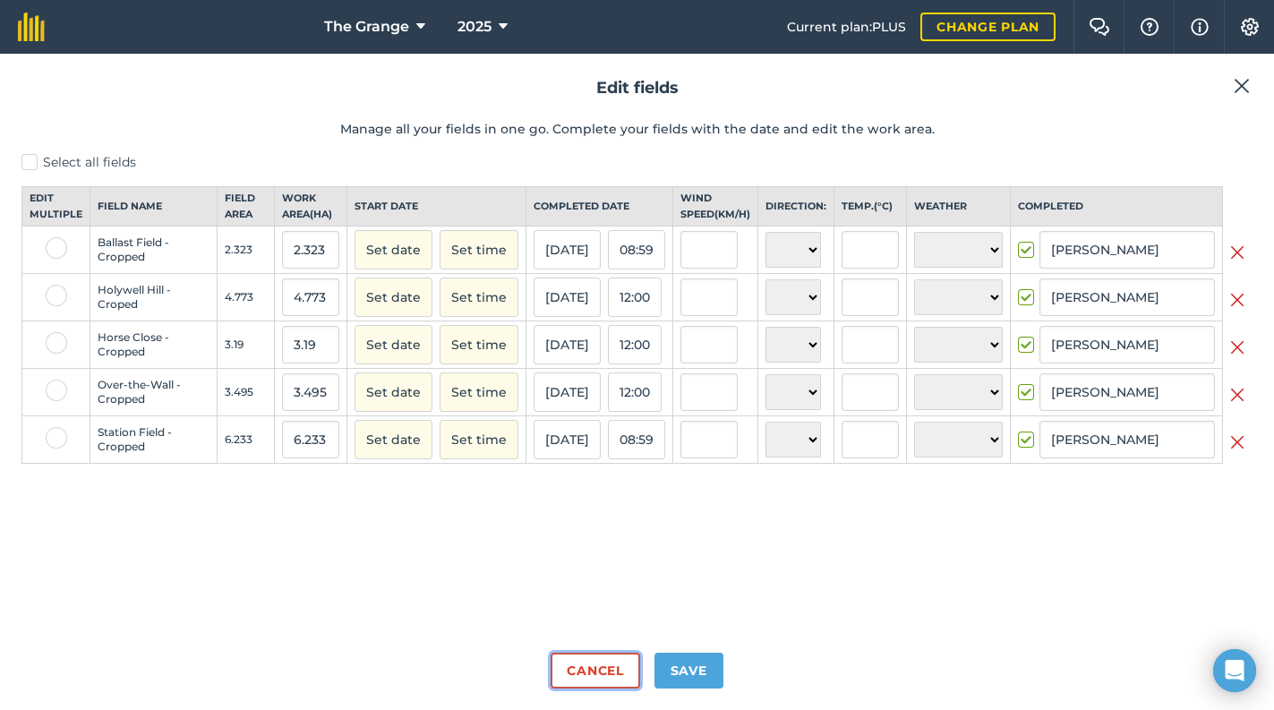
click at [618, 674] on button "Cancel" at bounding box center [594, 671] width 89 height 36
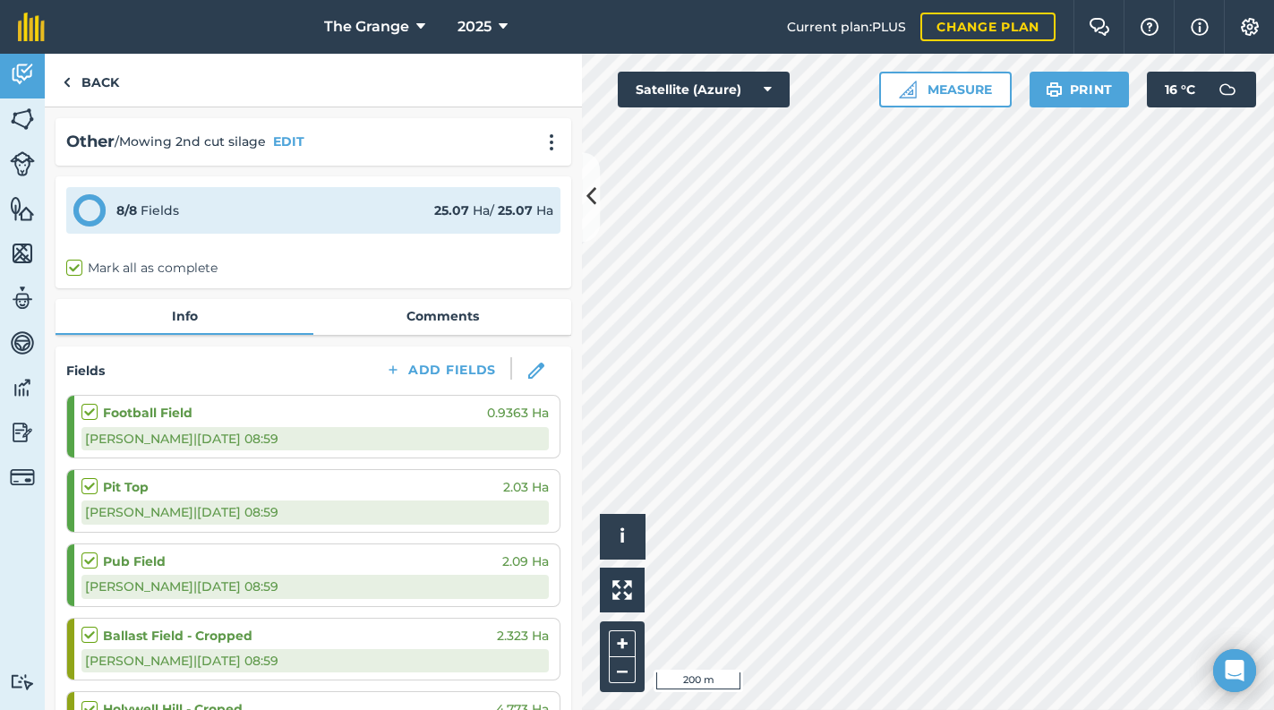
click at [500, 352] on div "Fields Add Fields Football Field 0.9363 Ha Guy T | [DATE] 08:59 Pit Top 2.03 Ha…" at bounding box center [313, 682] width 516 height 672
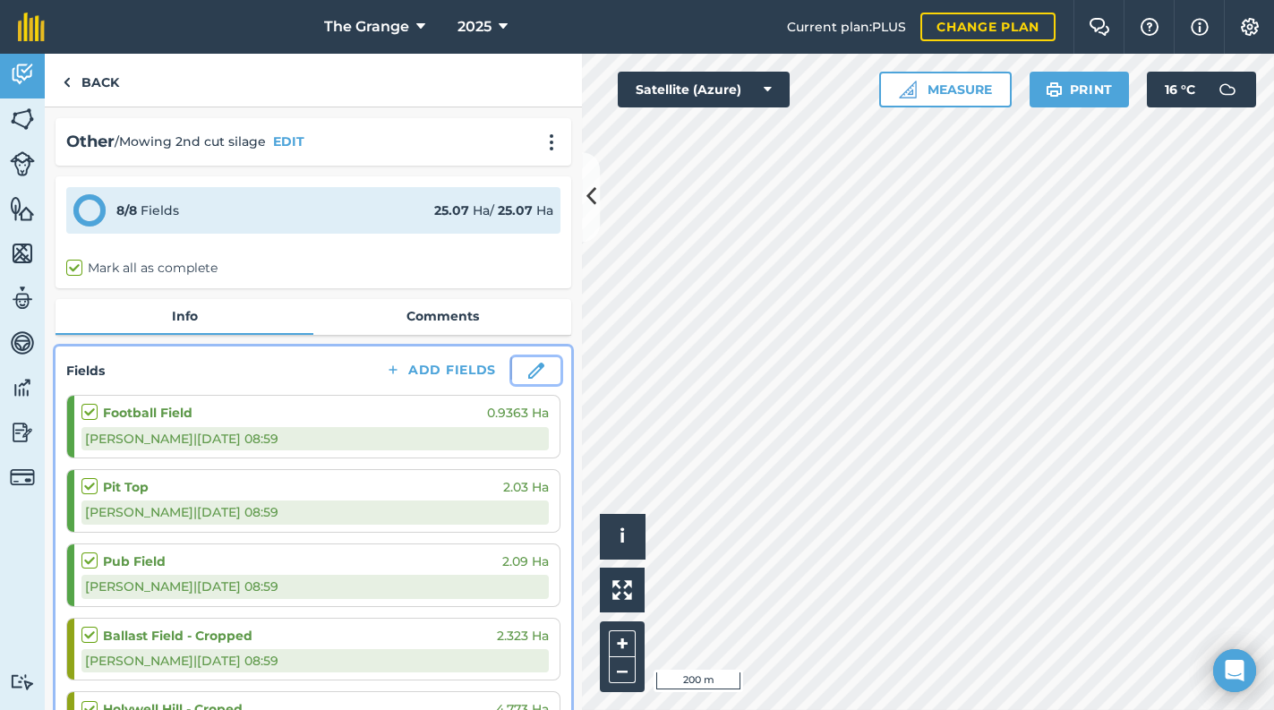
click at [528, 375] on img at bounding box center [536, 371] width 16 height 16
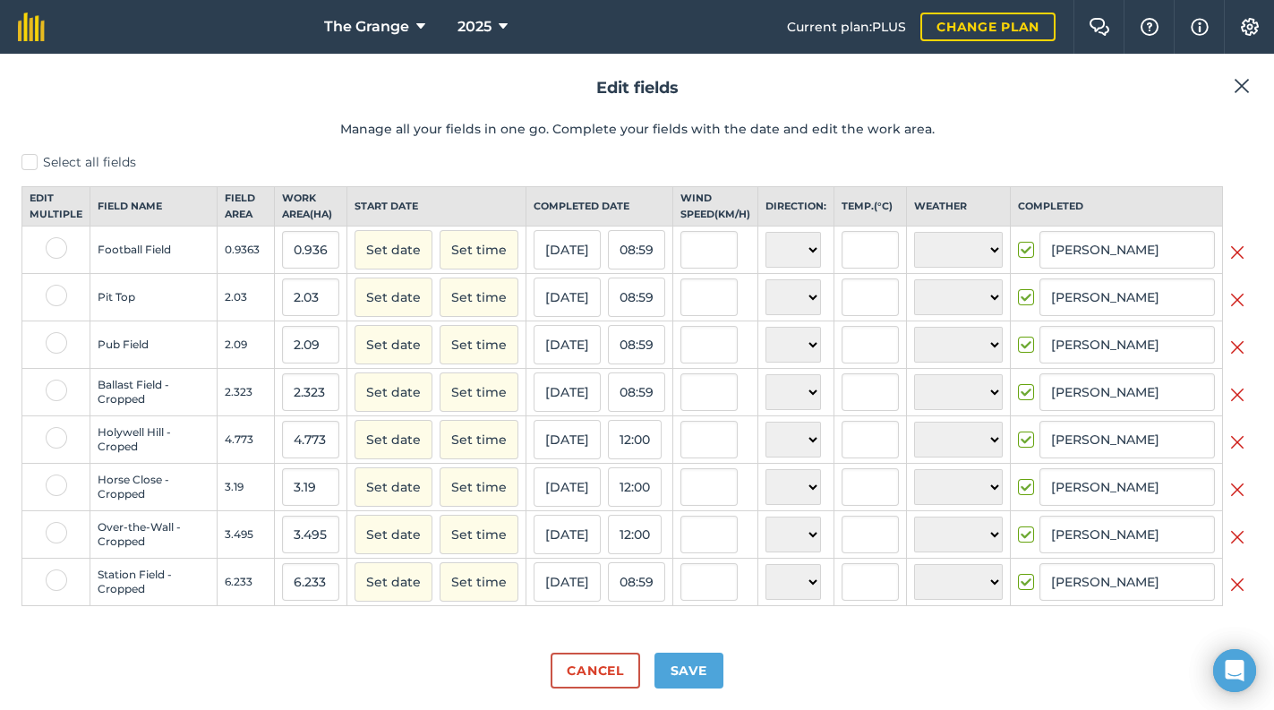
click at [1230, 263] on img at bounding box center [1237, 252] width 14 height 21
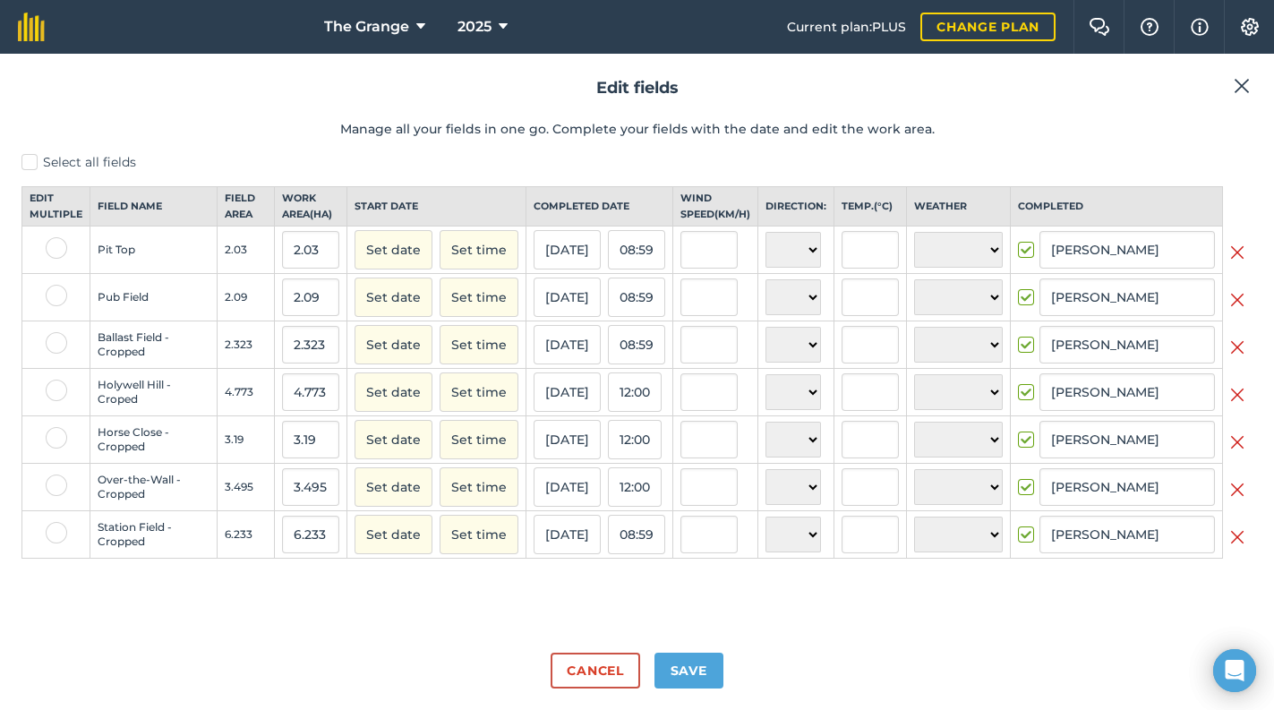
click at [1227, 274] on td at bounding box center [1238, 249] width 30 height 47
click at [1230, 263] on img at bounding box center [1237, 252] width 14 height 21
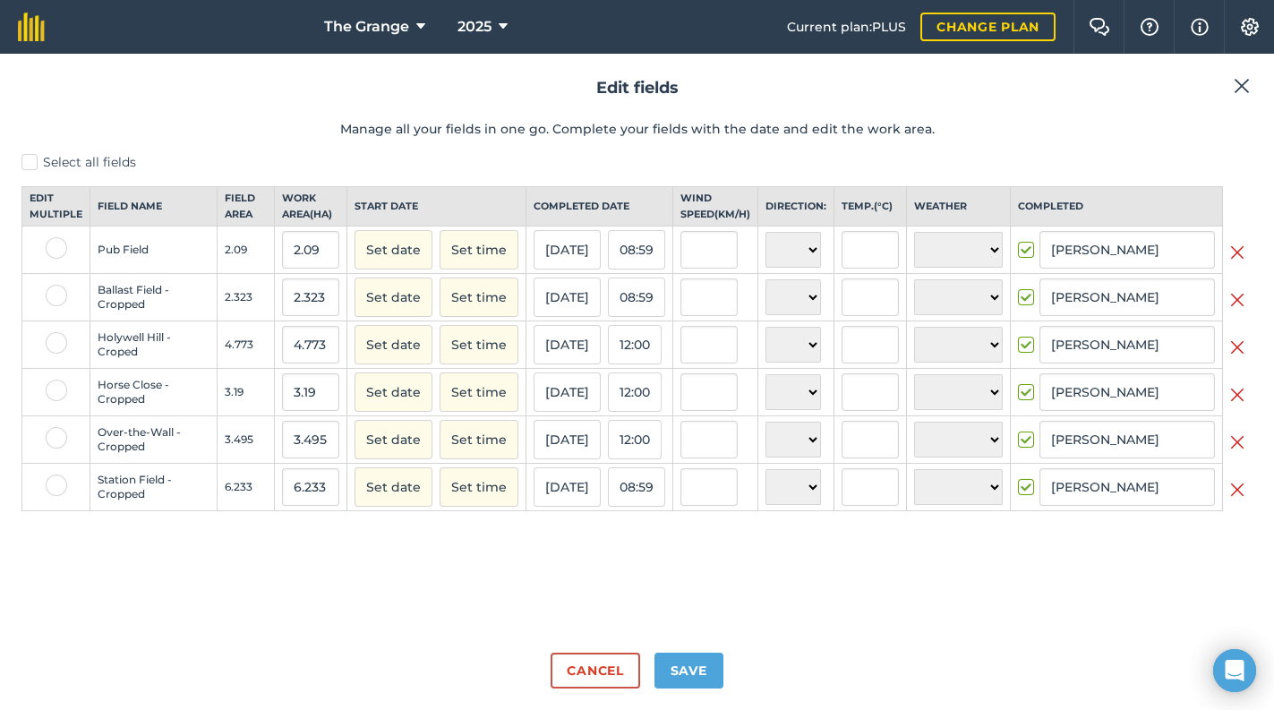
click at [1230, 263] on img at bounding box center [1237, 252] width 14 height 21
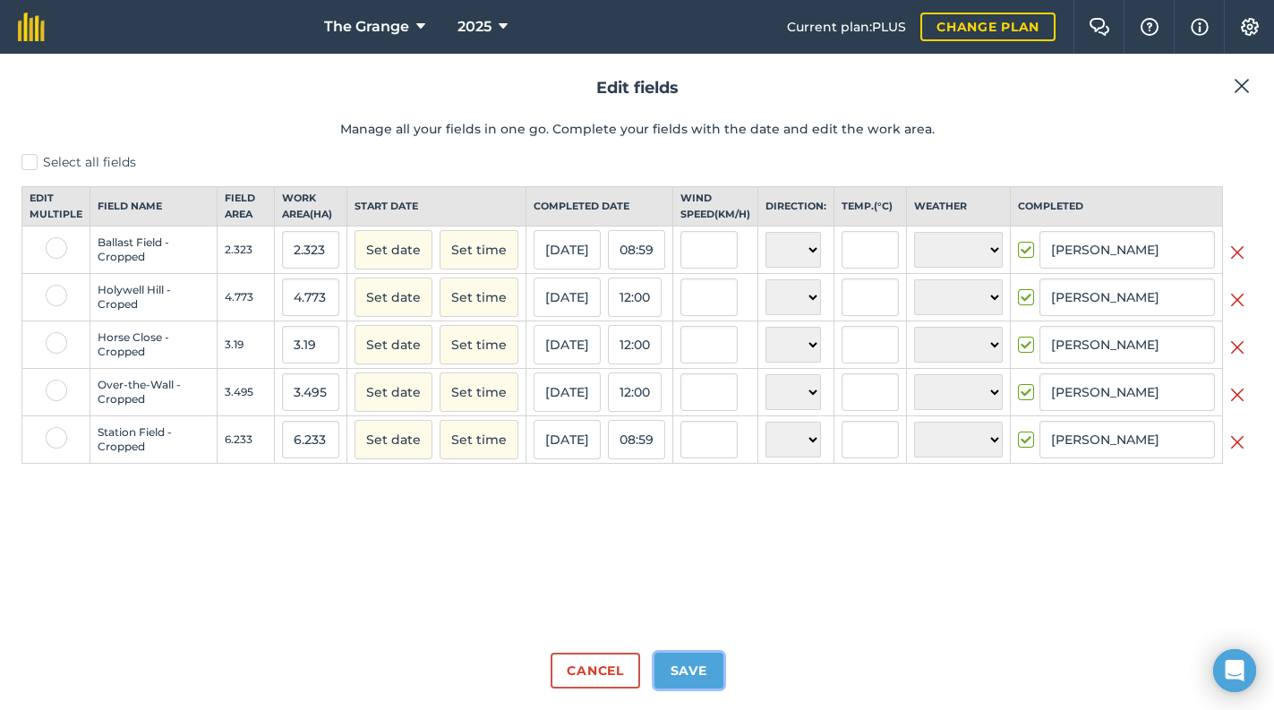
click at [684, 660] on button "Save" at bounding box center [688, 671] width 69 height 36
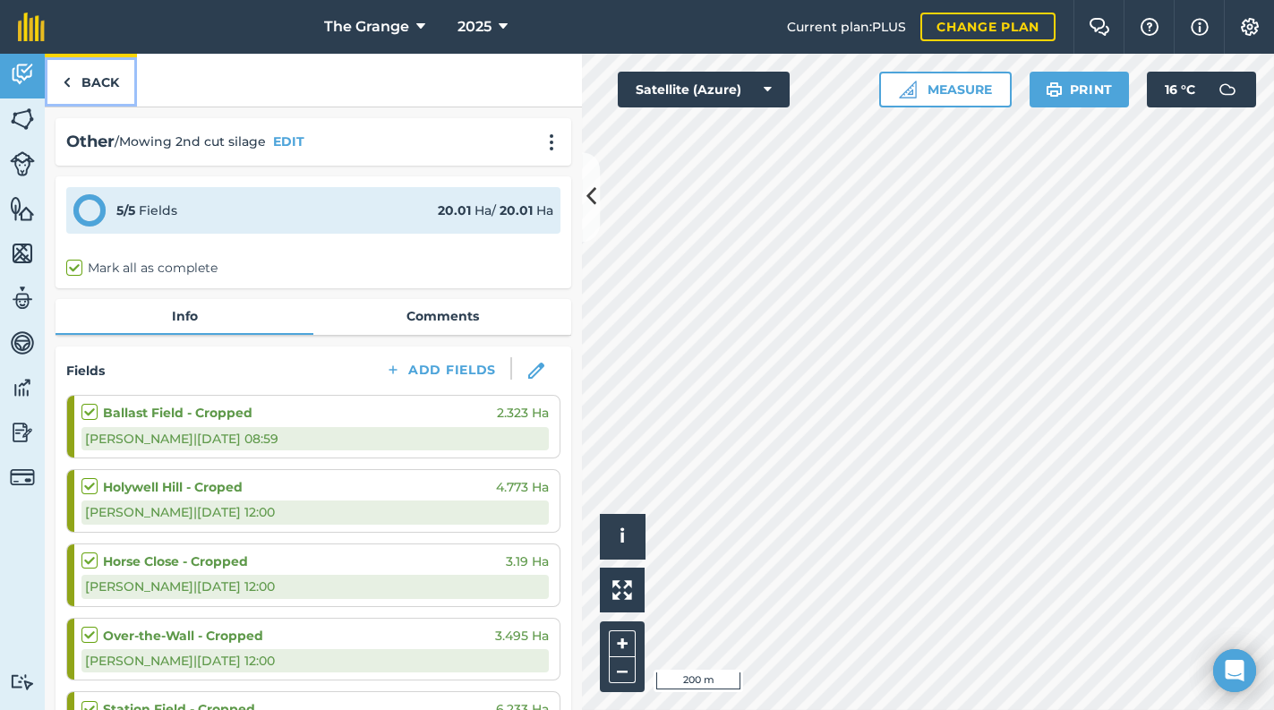
click at [97, 80] on link "Back" at bounding box center [91, 80] width 92 height 53
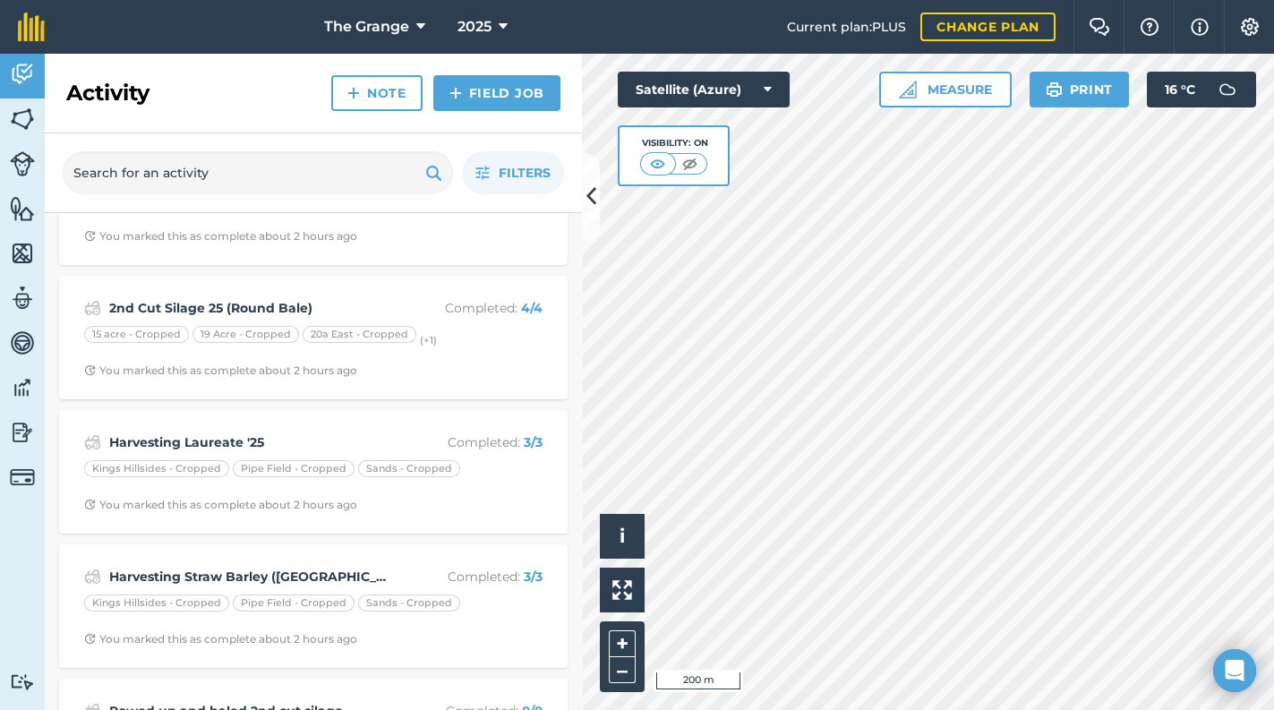
scroll to position [2209, 0]
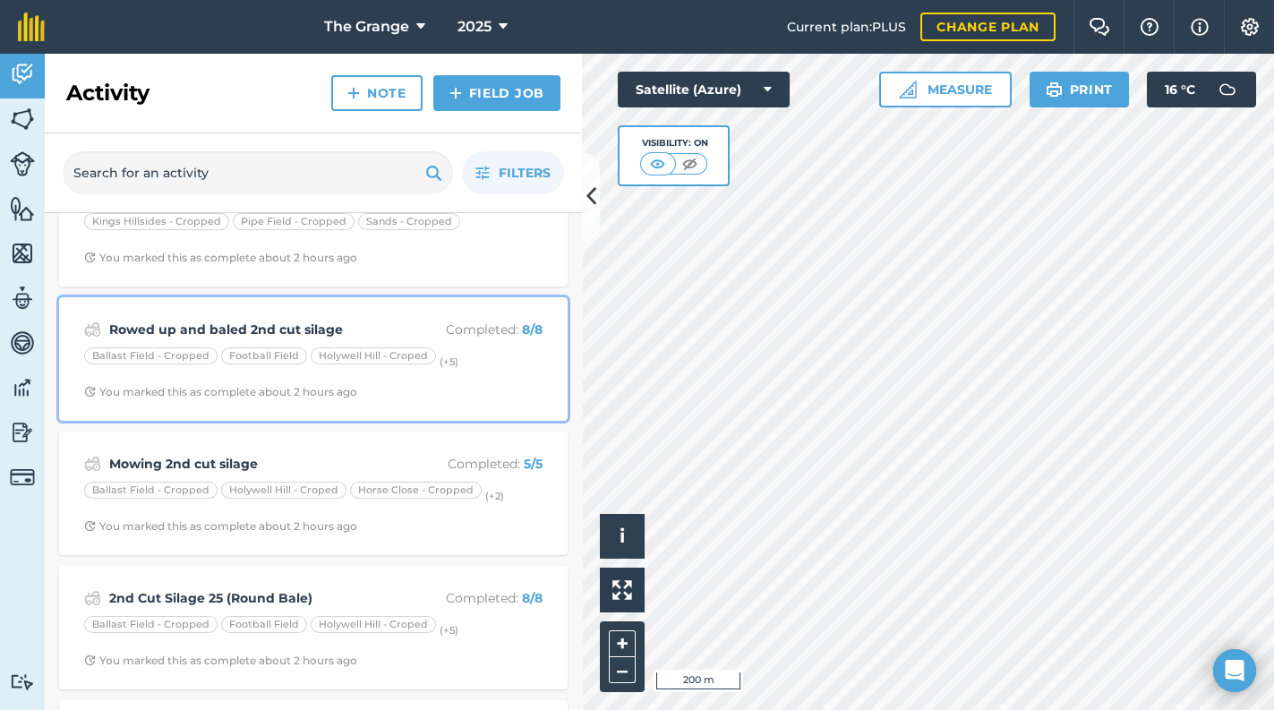
click at [356, 389] on div "You marked this as complete about 2 hours ago" at bounding box center [220, 392] width 273 height 14
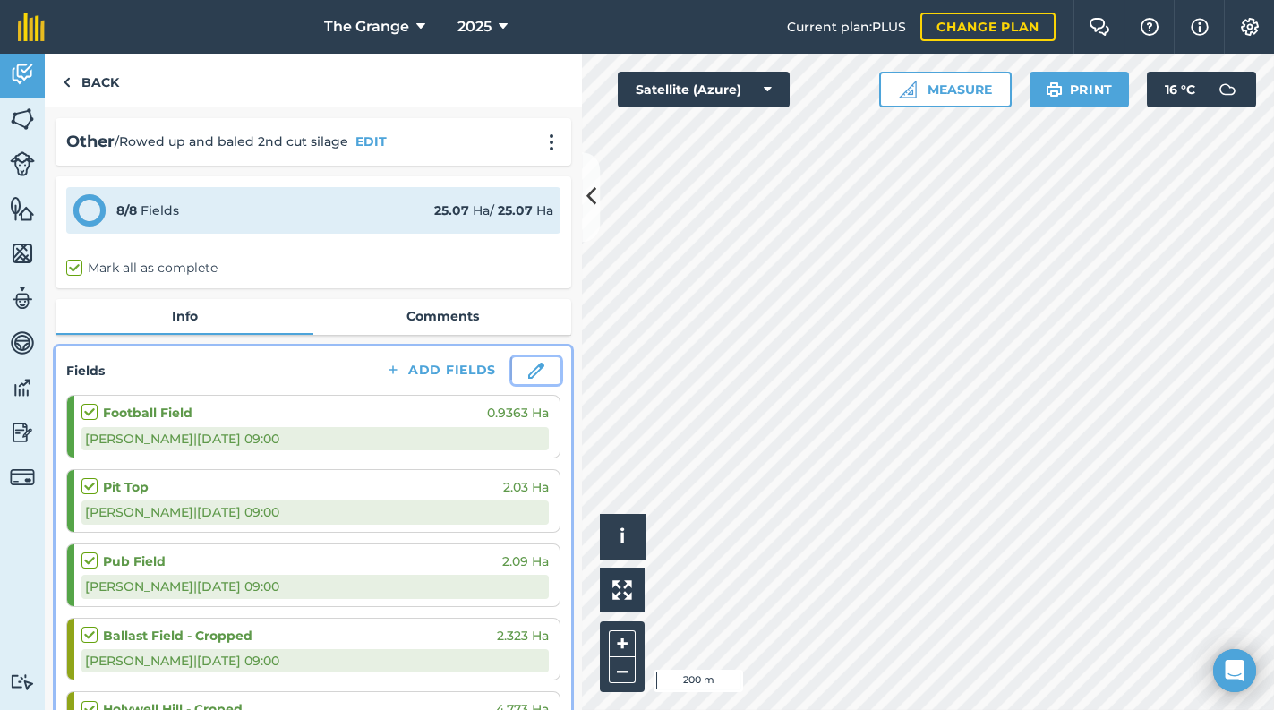
click at [516, 376] on button at bounding box center [536, 370] width 48 height 27
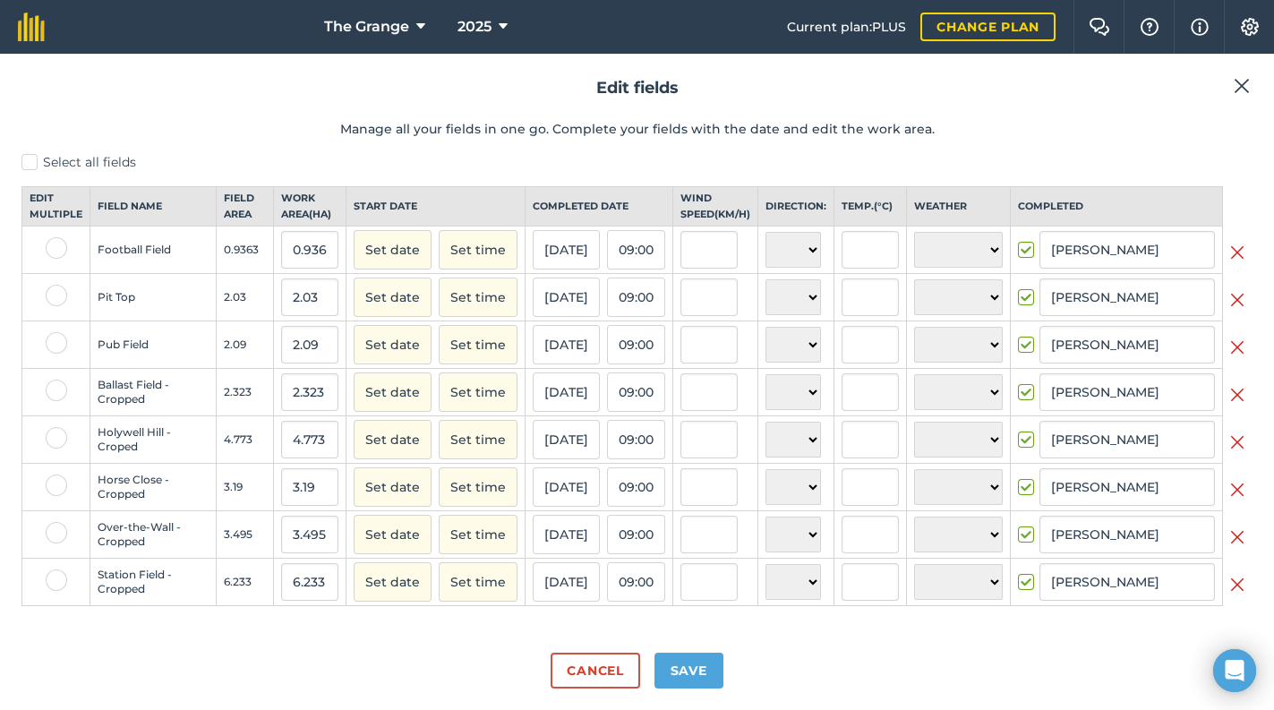
click at [1230, 260] on img at bounding box center [1237, 252] width 14 height 21
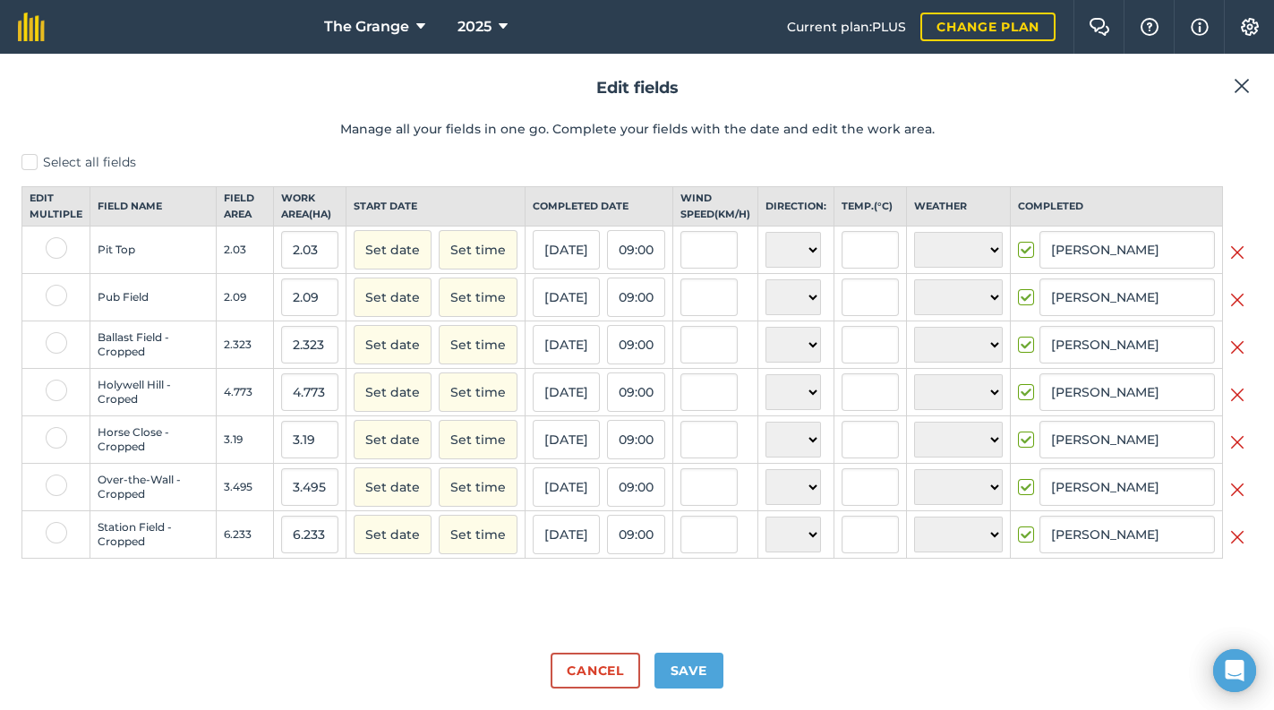
click at [1224, 260] on td at bounding box center [1238, 249] width 30 height 47
click at [1232, 263] on img at bounding box center [1237, 252] width 14 height 21
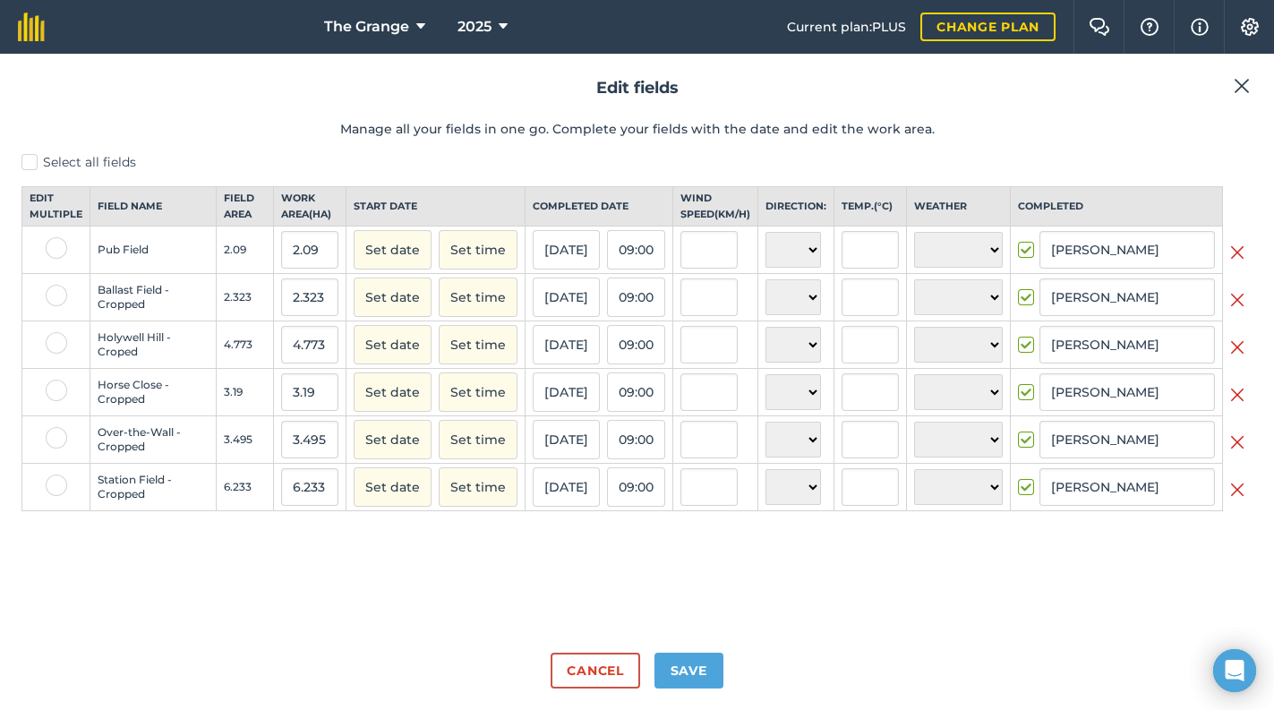
click at [1232, 263] on img at bounding box center [1237, 252] width 14 height 21
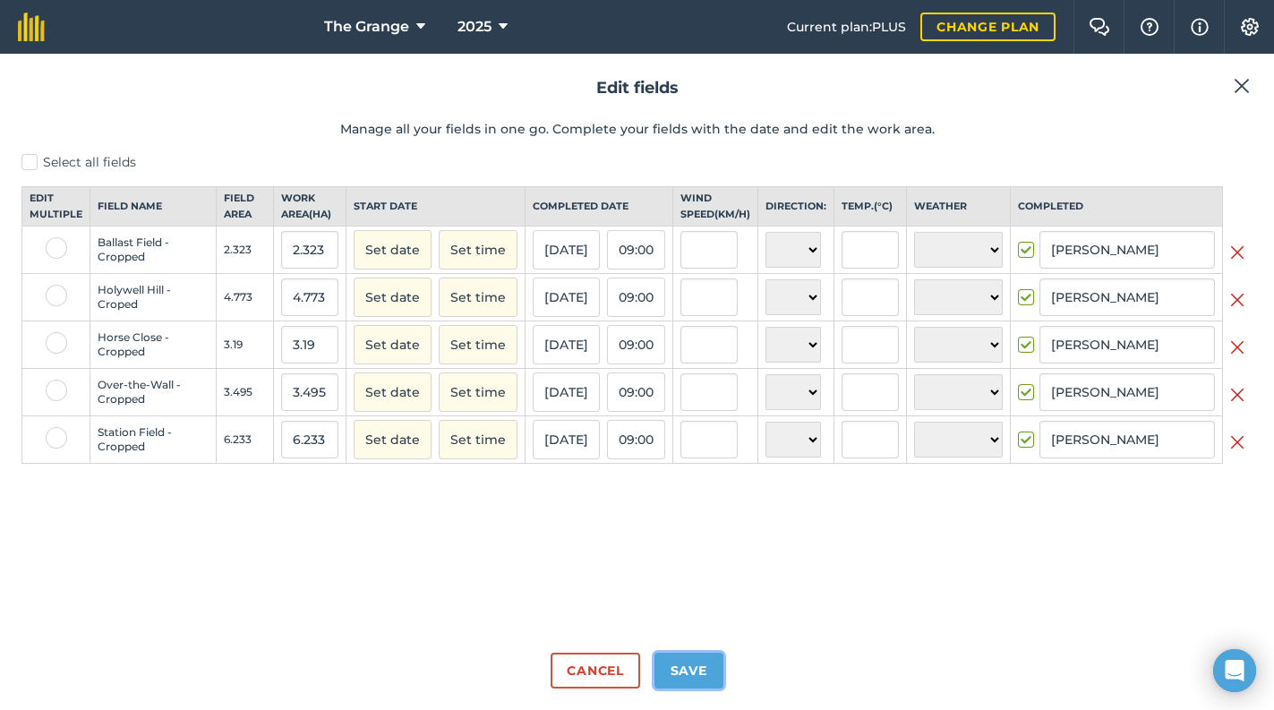
click at [711, 678] on button "Save" at bounding box center [688, 671] width 69 height 36
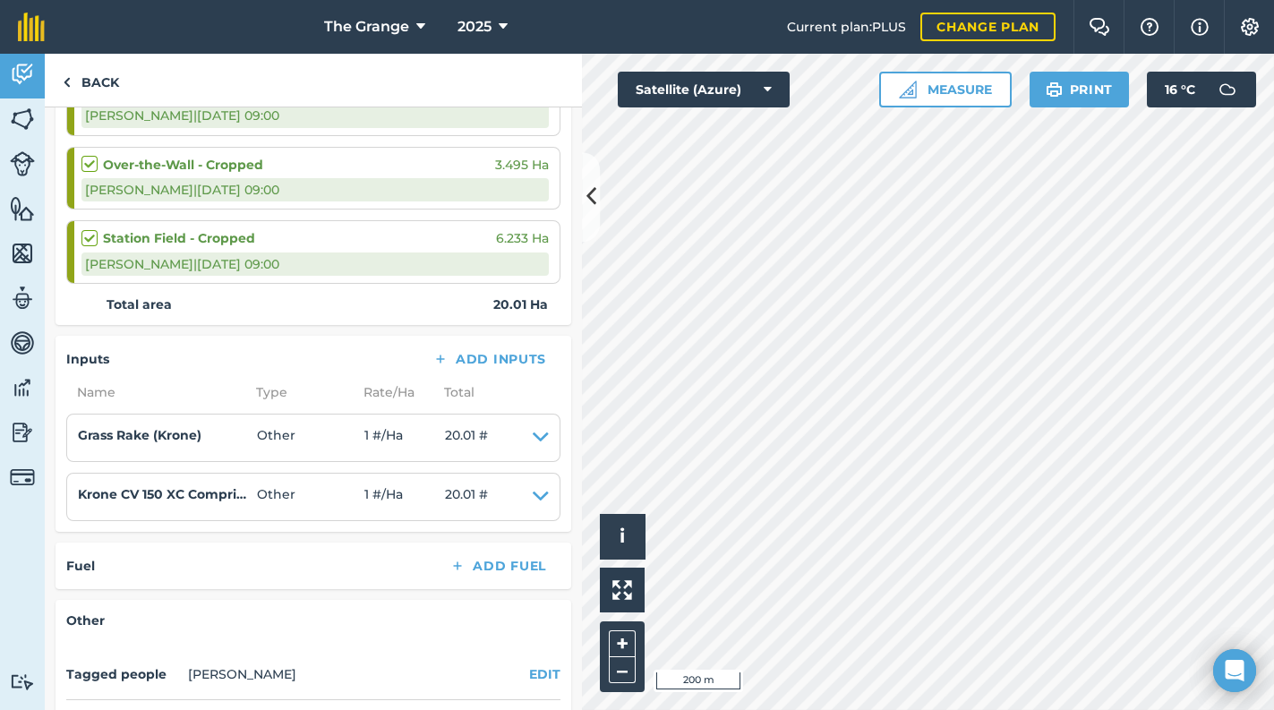
scroll to position [533, 0]
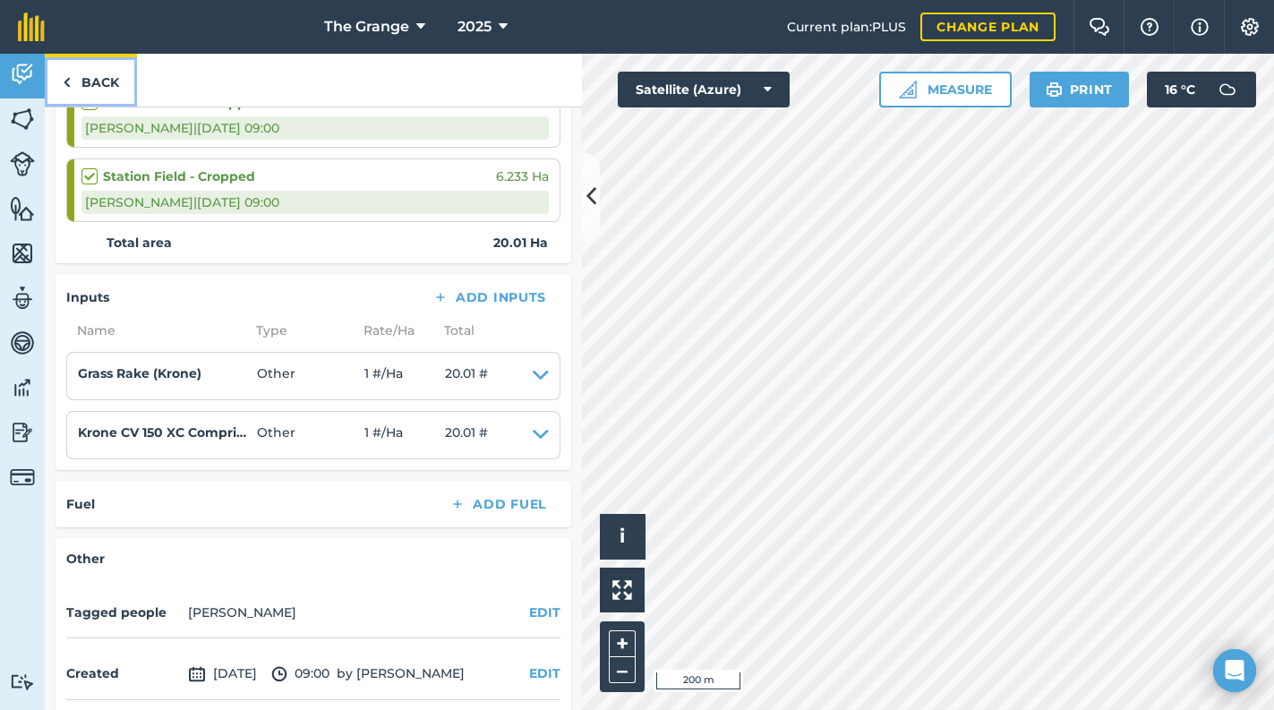
click at [115, 85] on link "Back" at bounding box center [91, 80] width 92 height 53
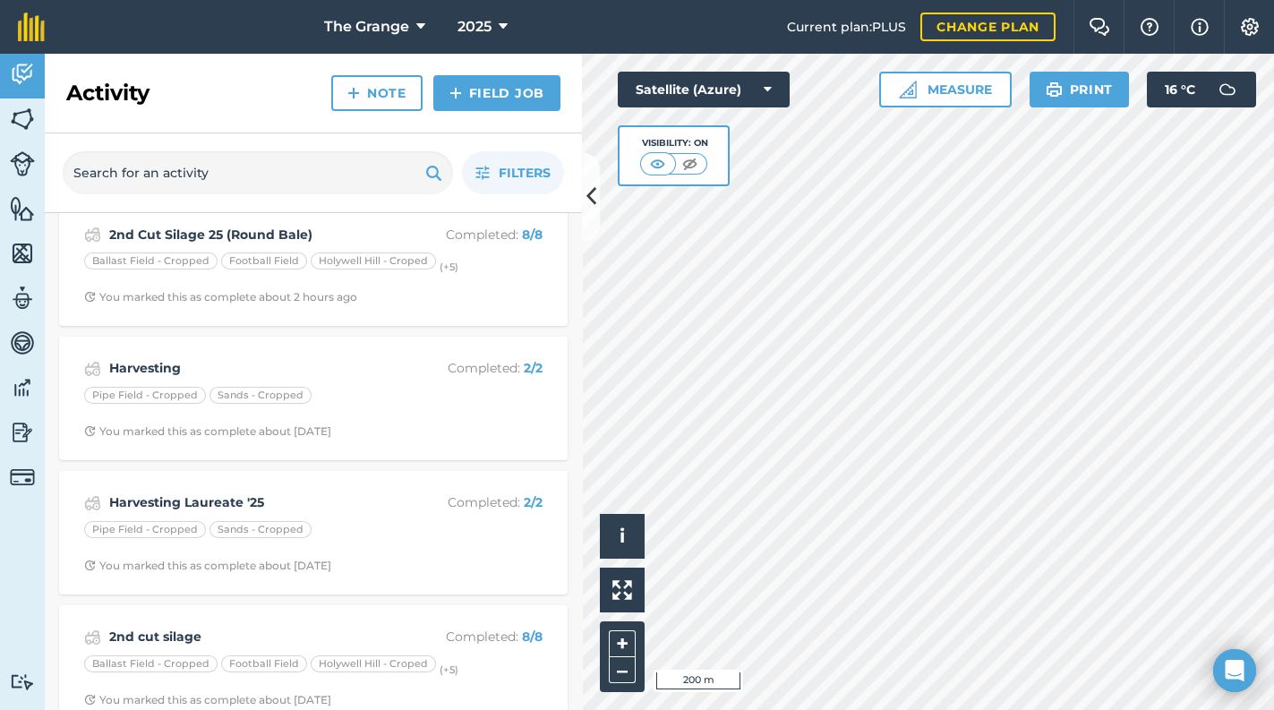
scroll to position [2589, 0]
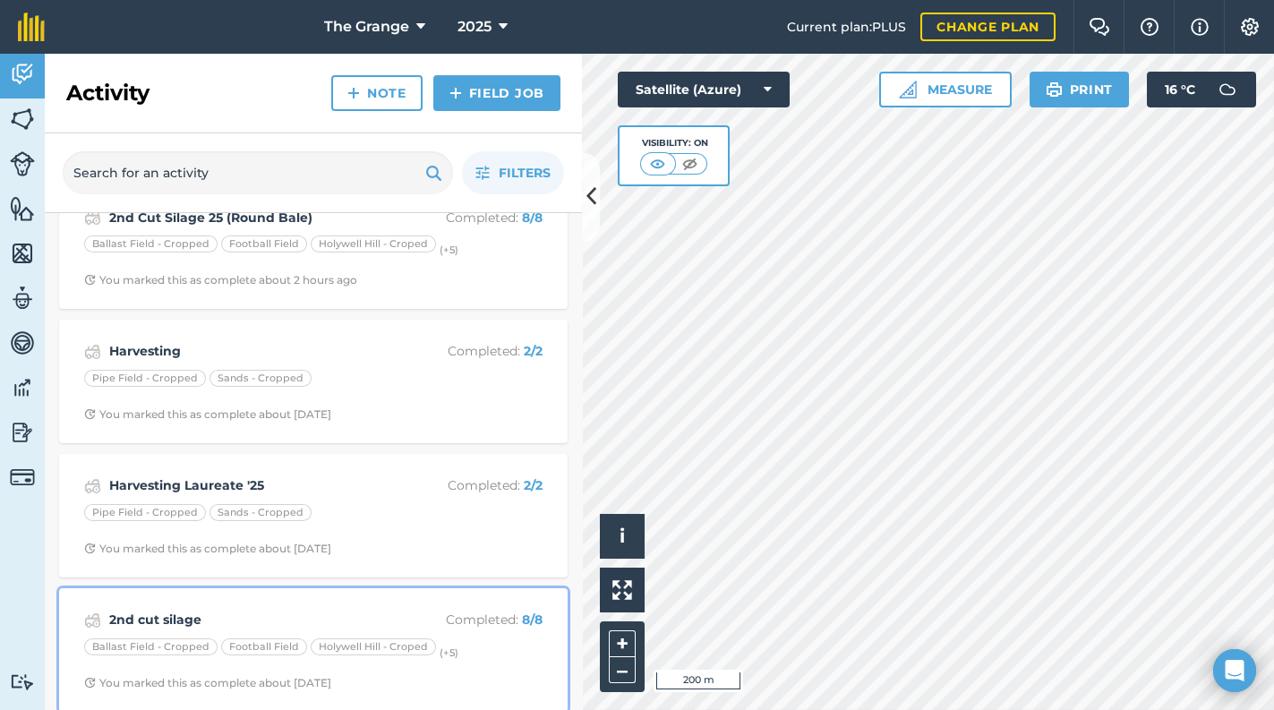
click at [407, 676] on span "You marked this as complete about [DATE]" at bounding box center [313, 683] width 458 height 14
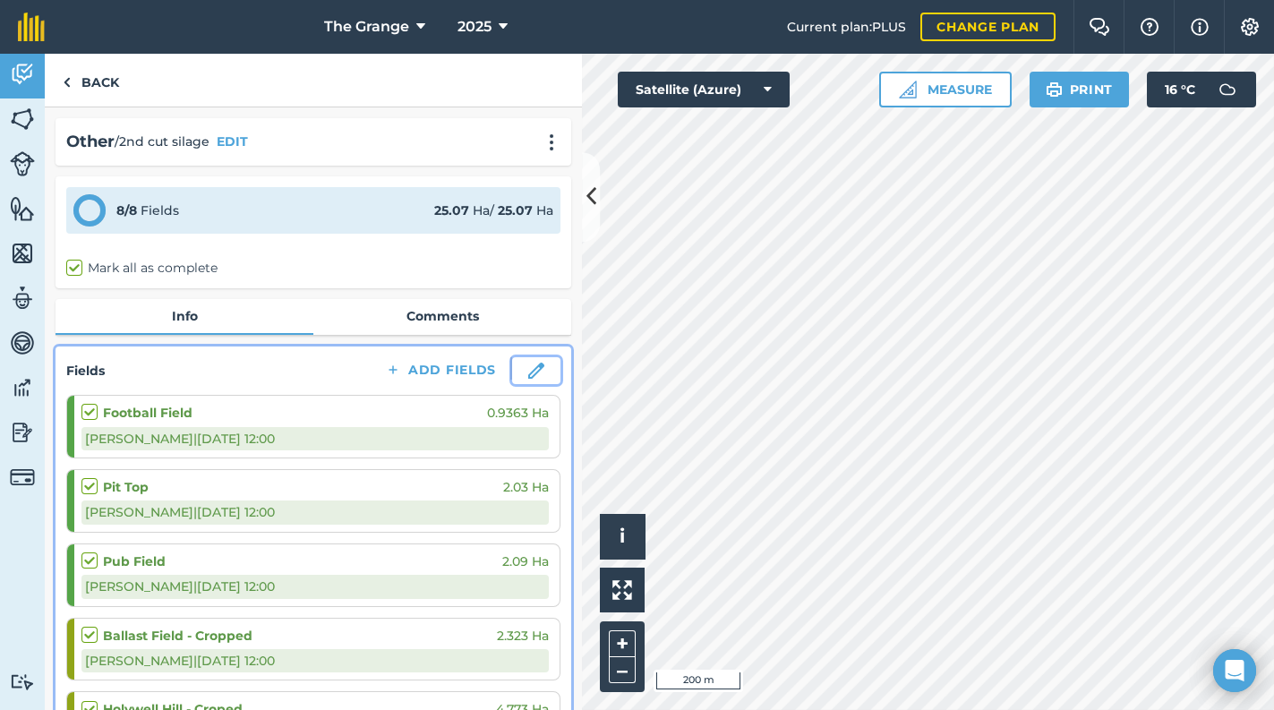
click at [528, 369] on img at bounding box center [536, 371] width 16 height 16
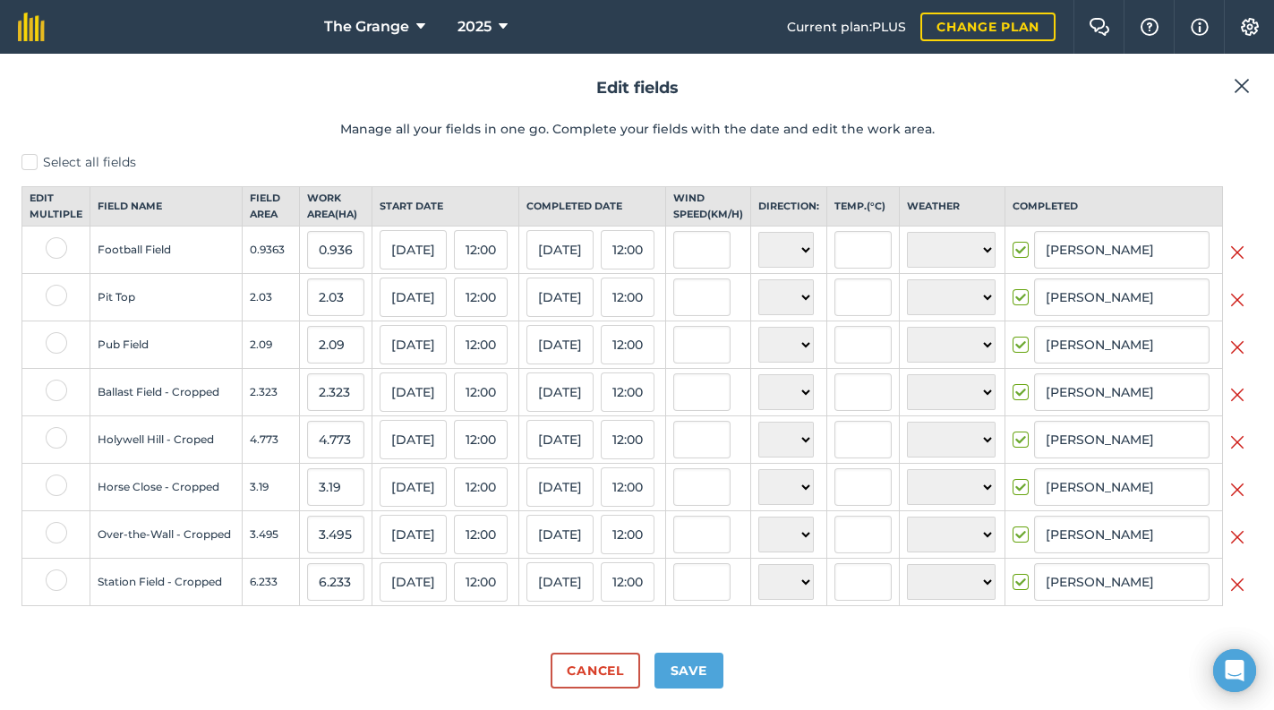
click at [1230, 263] on img at bounding box center [1237, 252] width 14 height 21
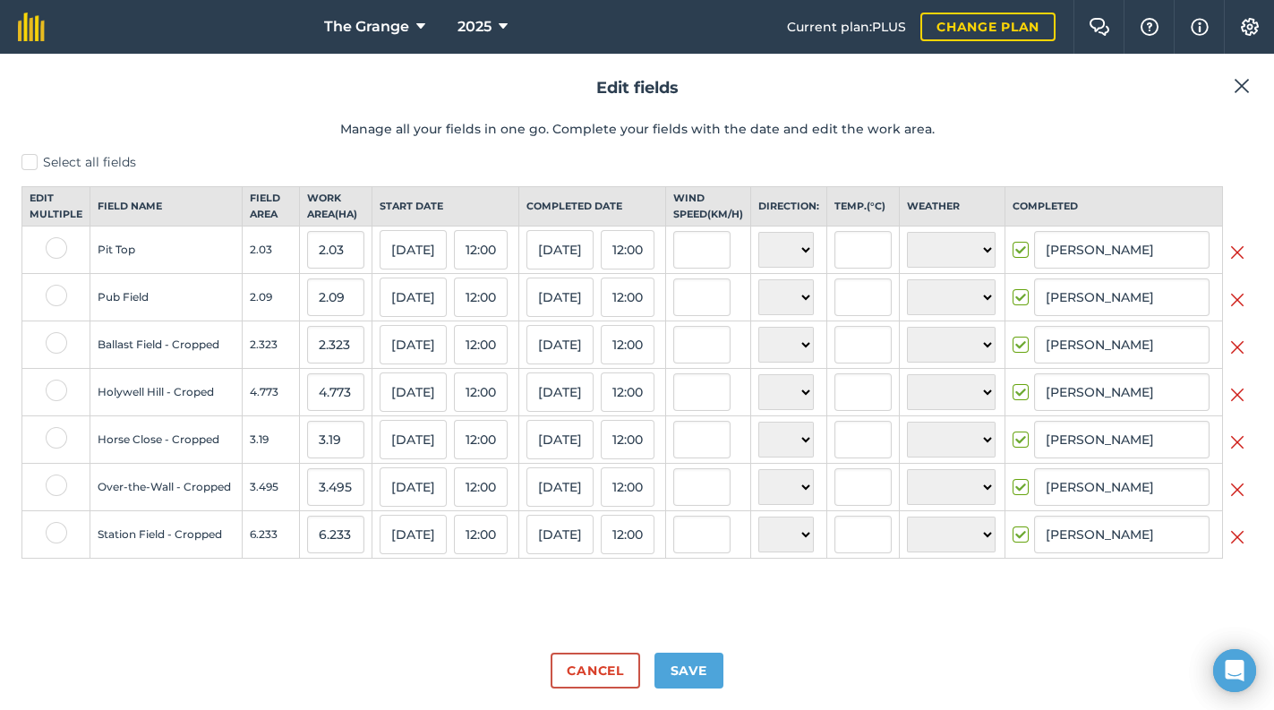
click at [1223, 266] on td at bounding box center [1238, 249] width 30 height 47
click at [1228, 267] on td at bounding box center [1238, 249] width 30 height 47
click at [1232, 263] on img at bounding box center [1237, 252] width 14 height 21
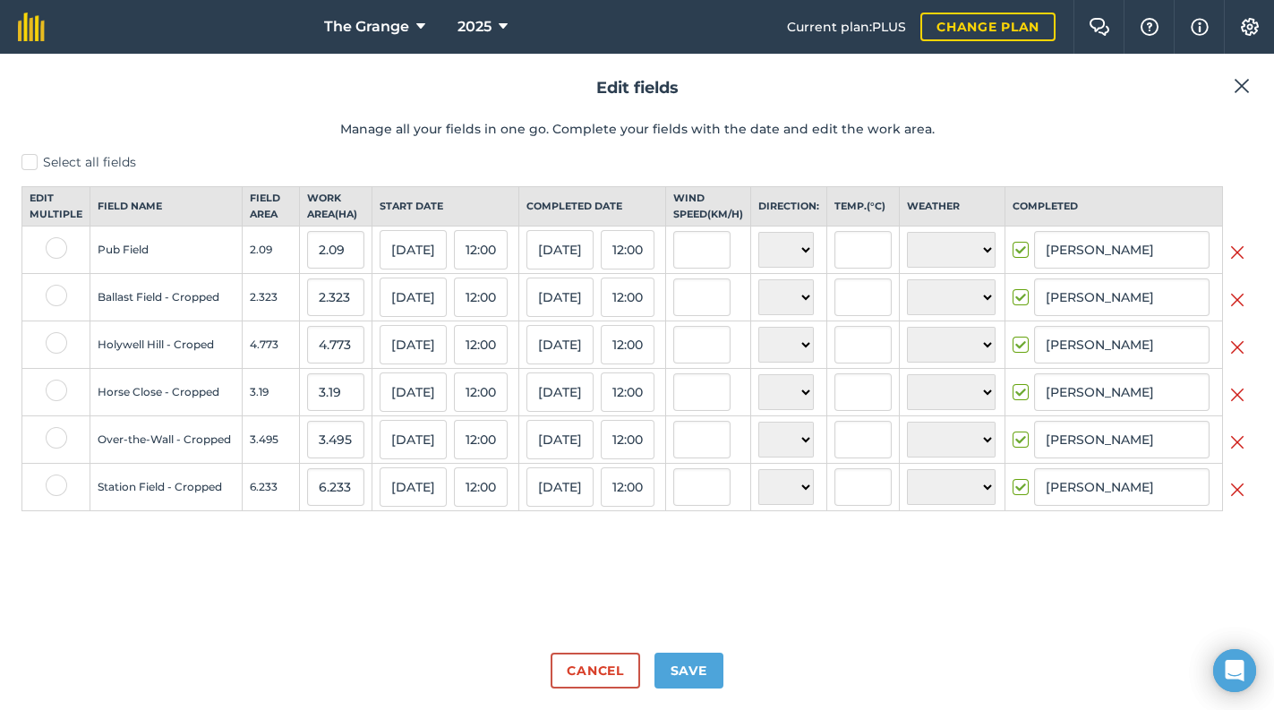
click at [1234, 263] on img at bounding box center [1237, 252] width 14 height 21
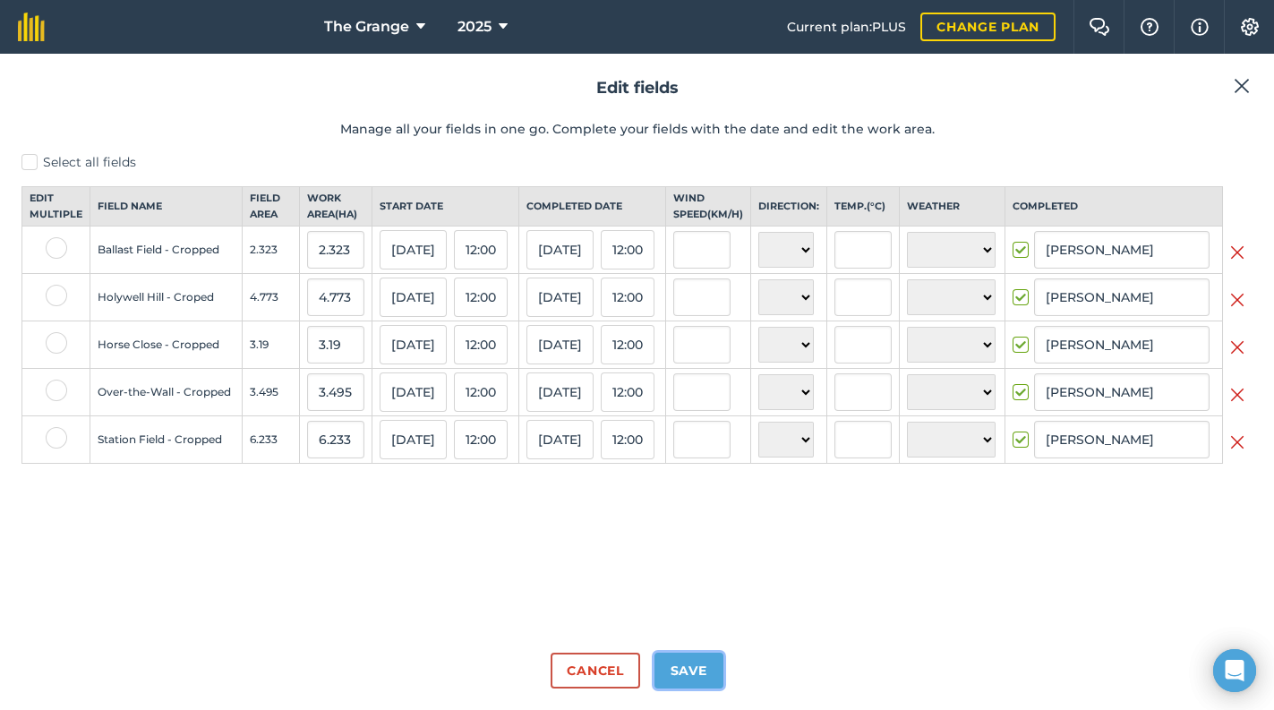
click at [675, 653] on button "Save" at bounding box center [688, 671] width 69 height 36
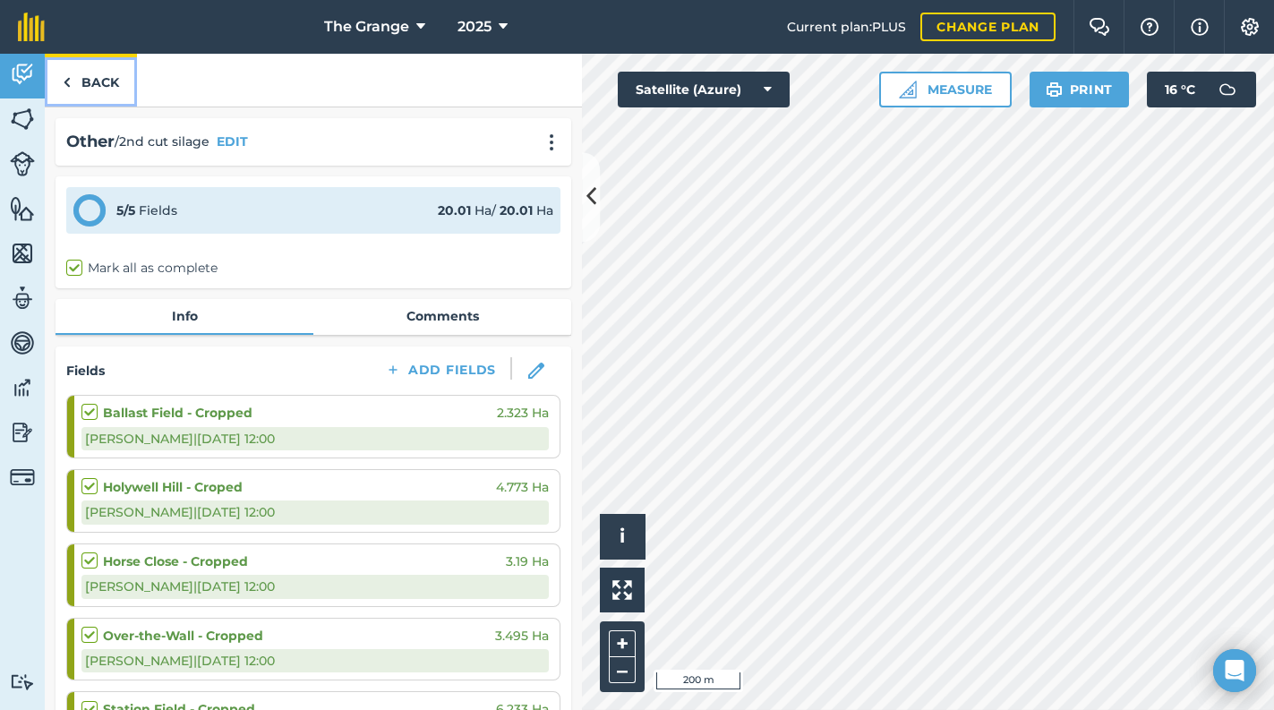
click at [102, 87] on link "Back" at bounding box center [91, 80] width 92 height 53
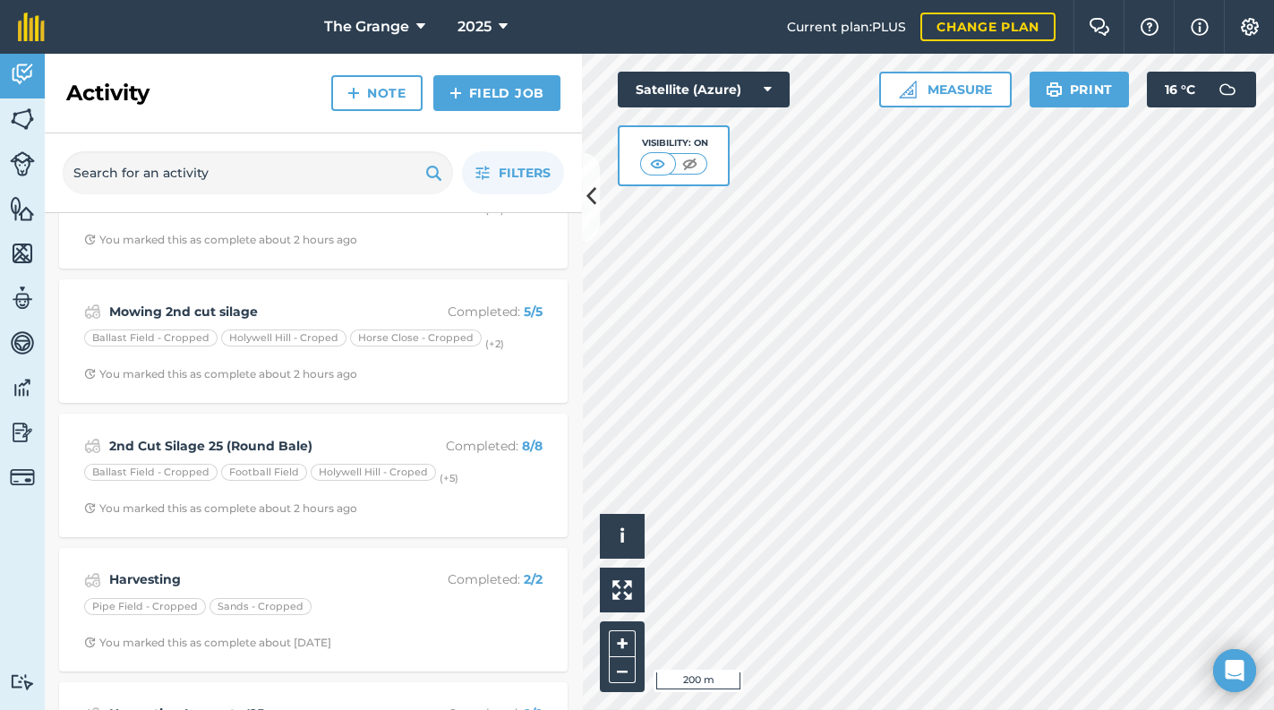
scroll to position [2437, 0]
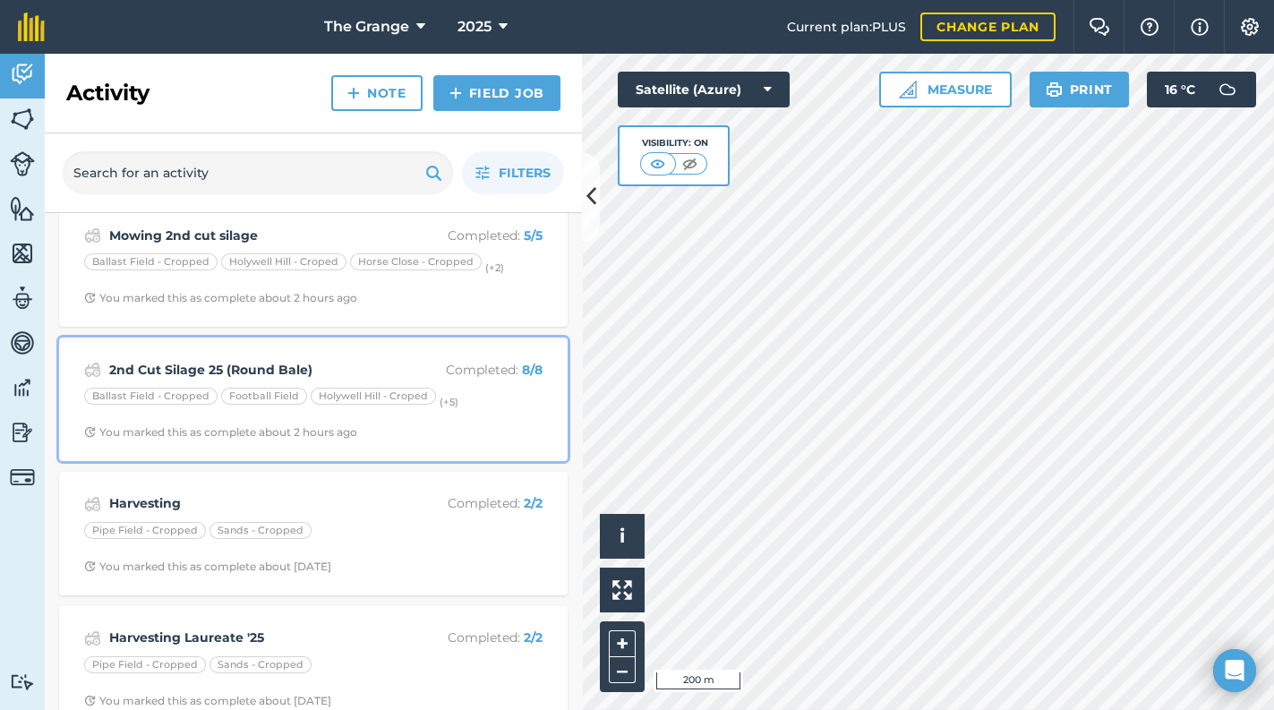
click at [276, 426] on div "You marked this as complete about 2 hours ago" at bounding box center [220, 432] width 273 height 14
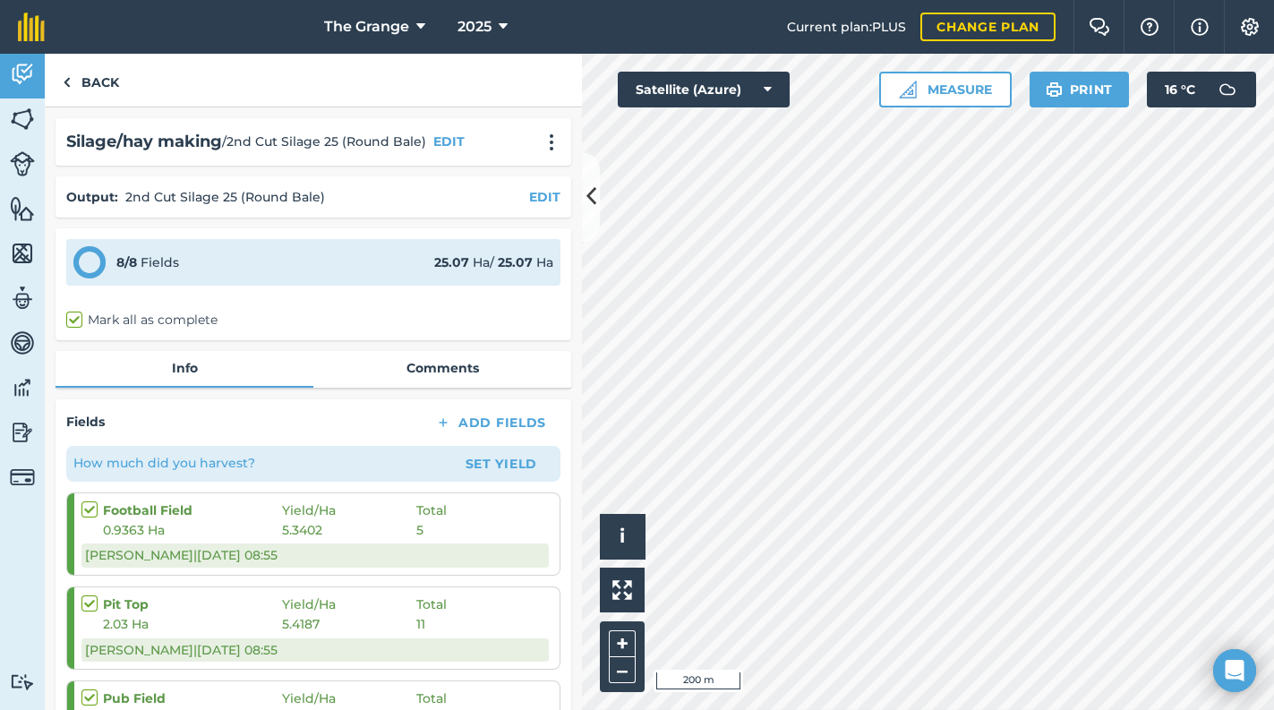
click at [142, 262] on div "8 / 8 Fields" at bounding box center [147, 262] width 63 height 20
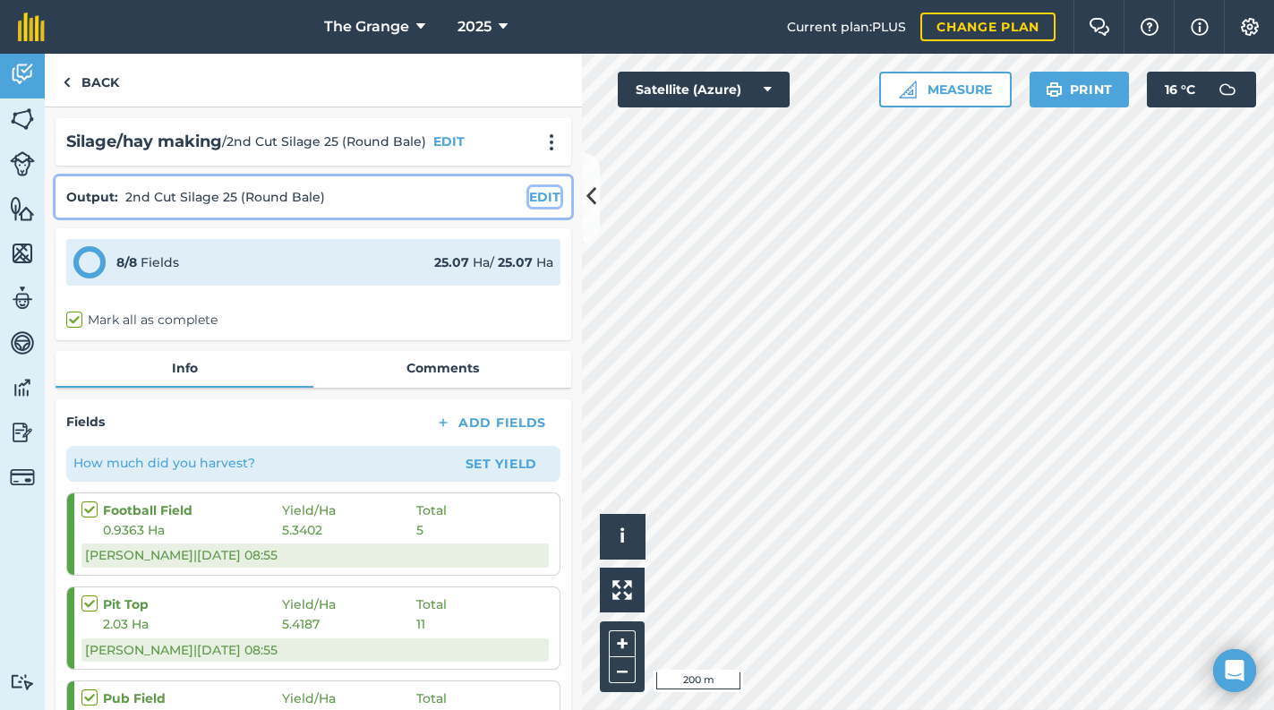
click at [537, 199] on button "EDIT" at bounding box center [544, 197] width 31 height 20
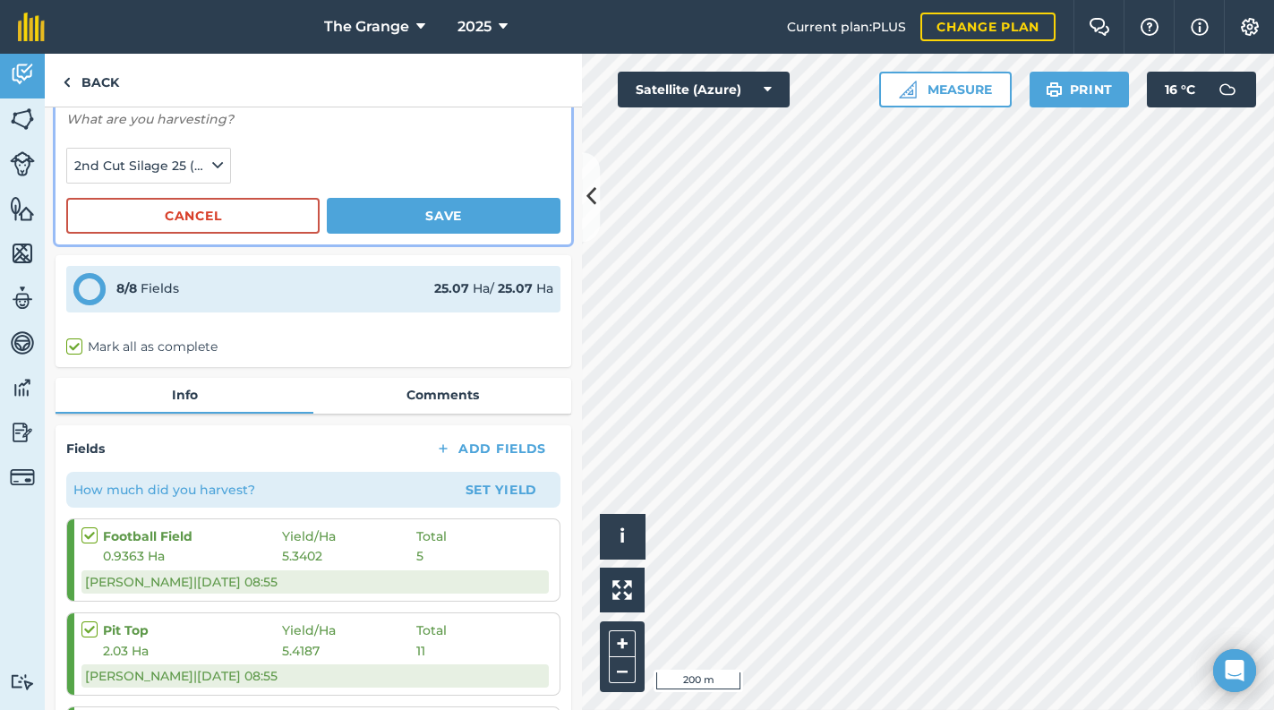
scroll to position [76, 0]
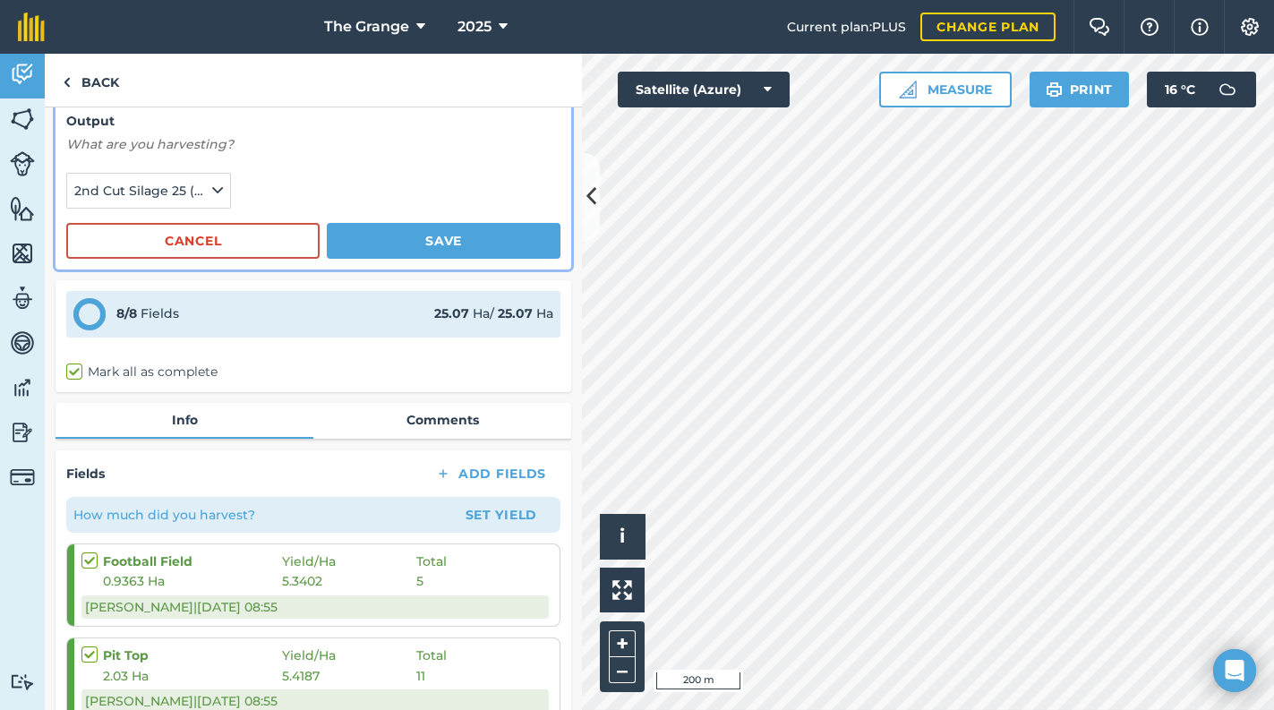
click at [90, 373] on label "Mark all as complete" at bounding box center [141, 372] width 151 height 19
click at [78, 439] on input "Mark all as complete" at bounding box center [72, 445] width 12 height 12
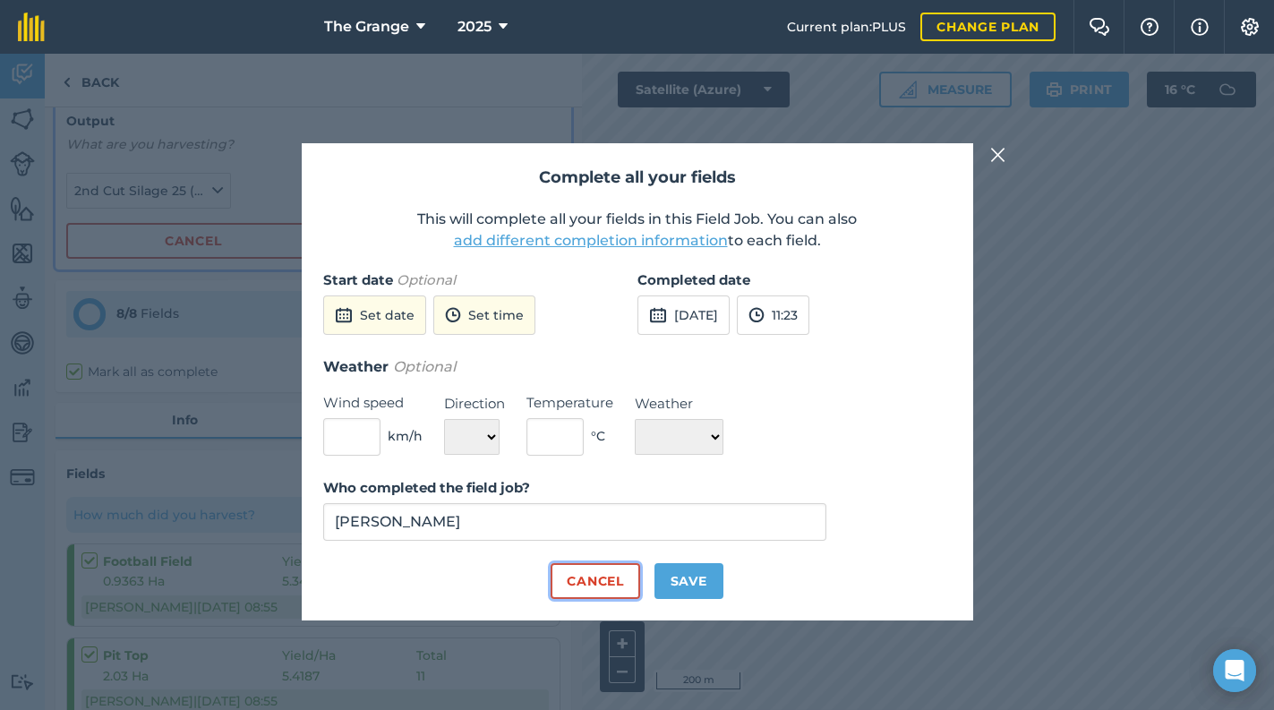
click at [611, 588] on button "Cancel" at bounding box center [594, 581] width 89 height 36
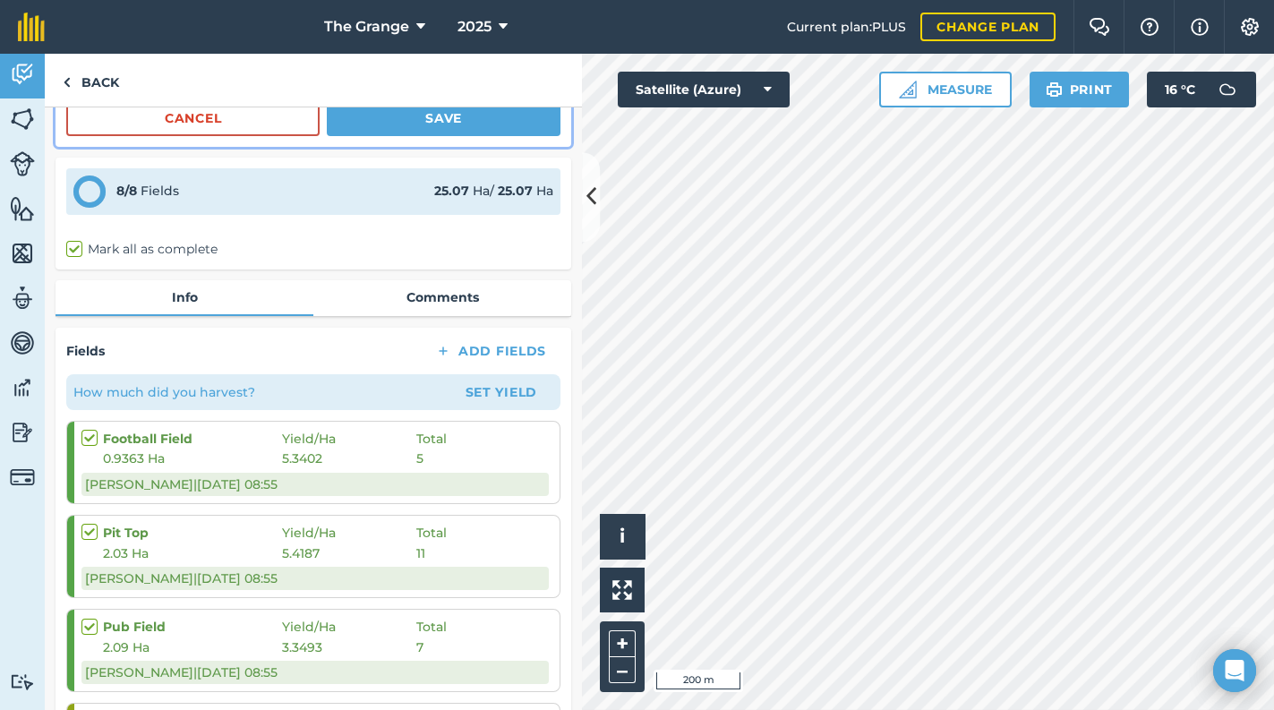
scroll to position [380, 0]
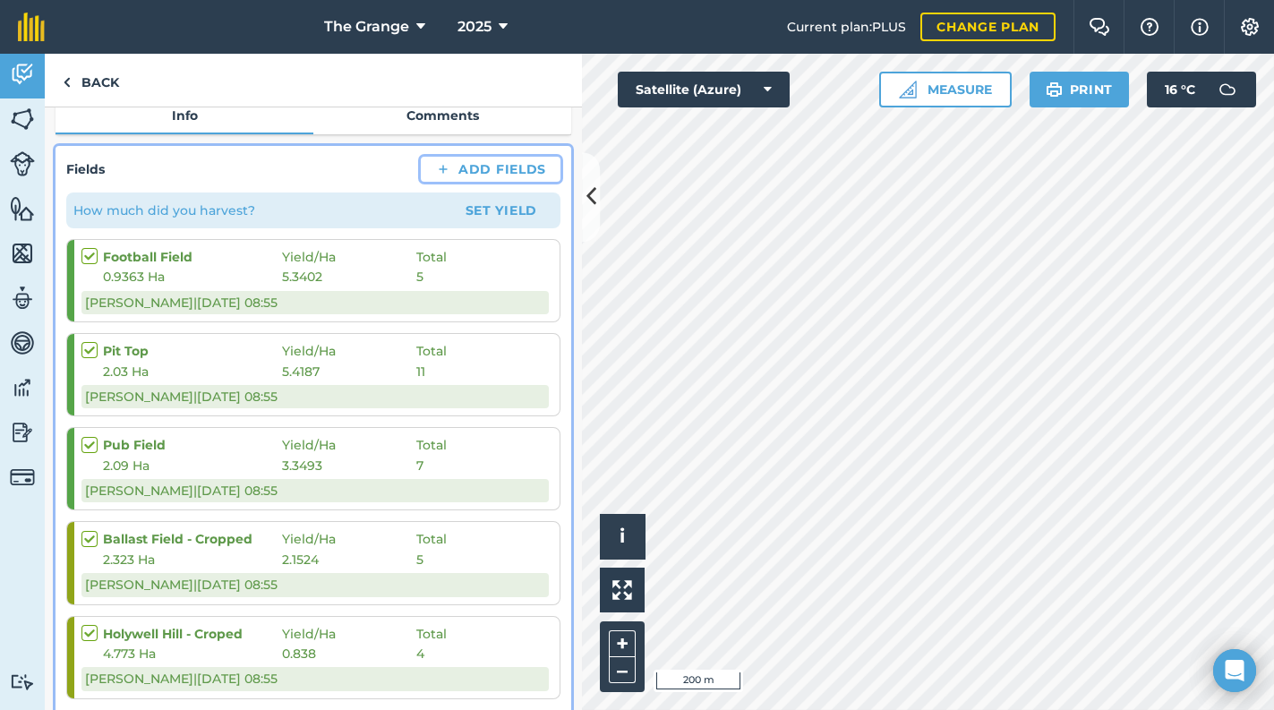
click at [481, 163] on button "Add Fields" at bounding box center [491, 169] width 140 height 25
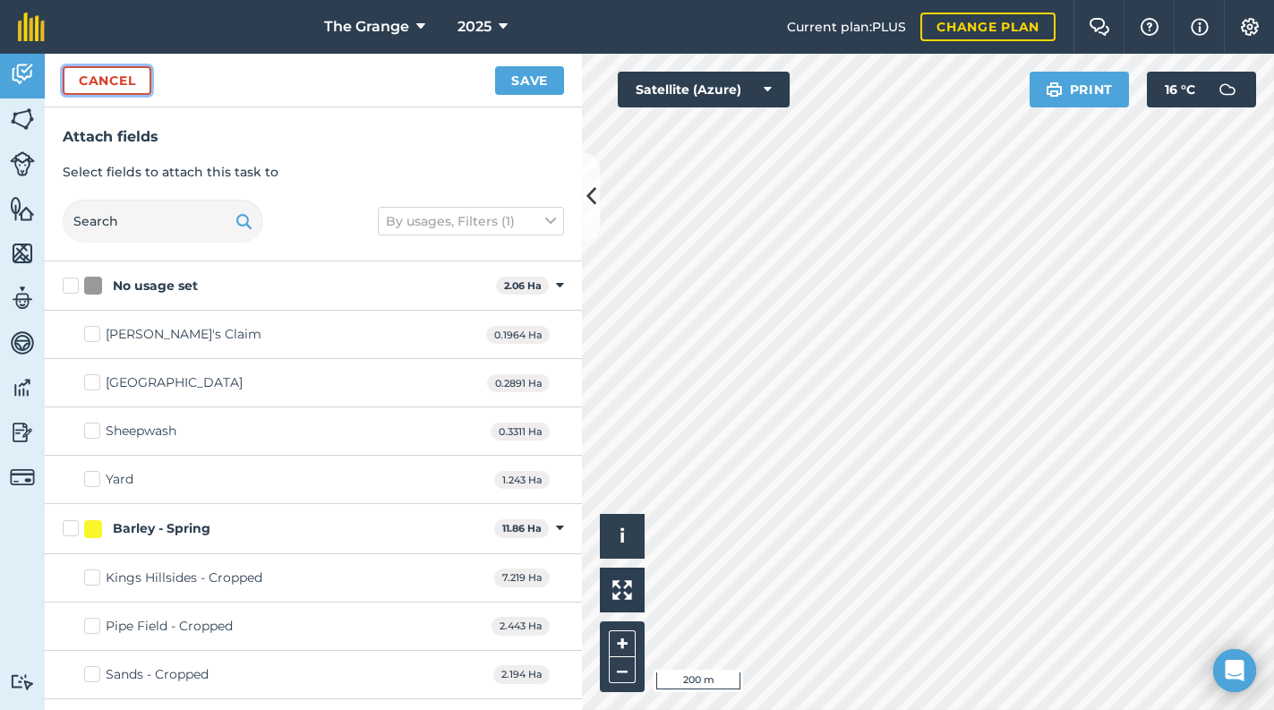
click at [125, 90] on button "Cancel" at bounding box center [107, 80] width 89 height 29
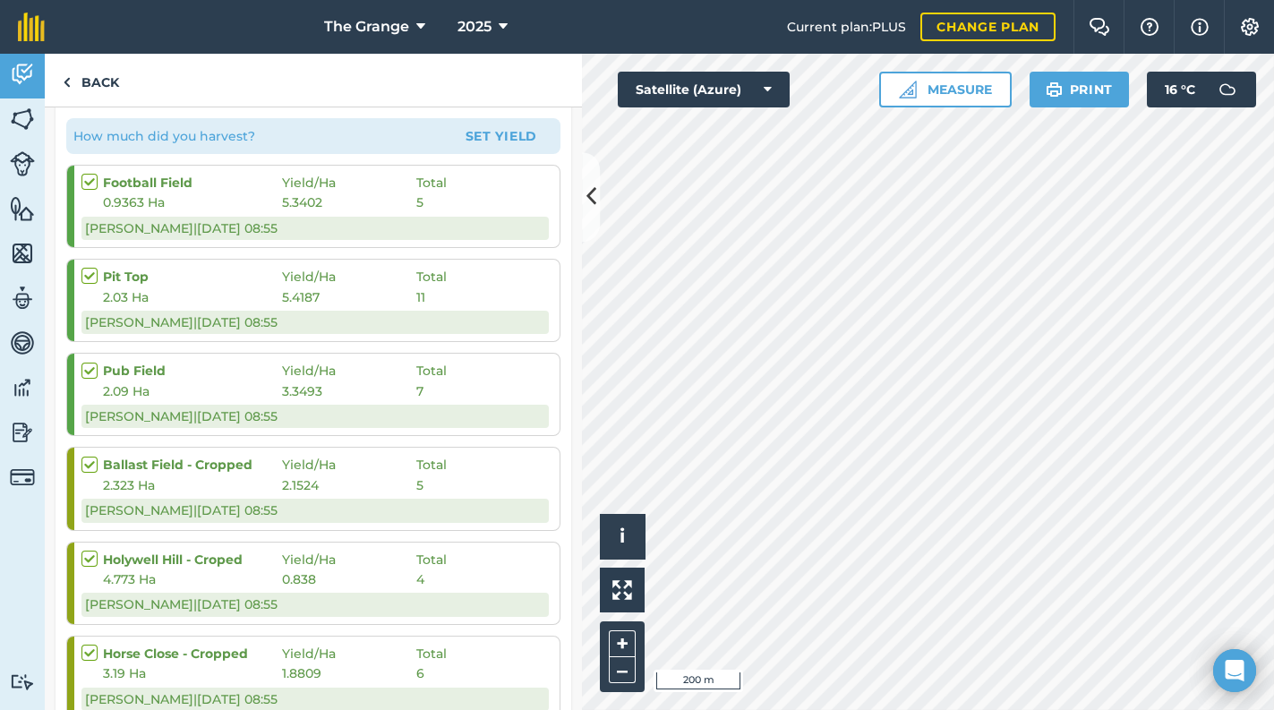
scroll to position [200, 0]
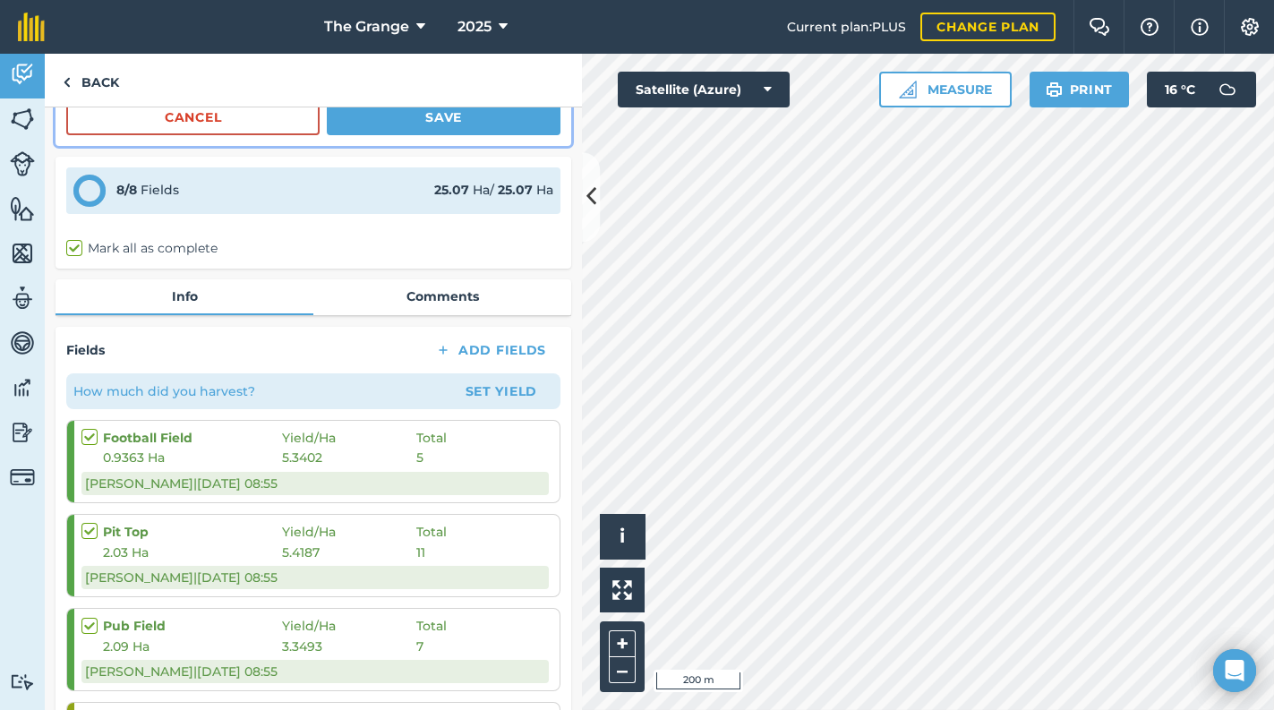
click at [90, 428] on label at bounding box center [91, 428] width 21 height 0
click at [90, 431] on input "checkbox" at bounding box center [87, 434] width 12 height 12
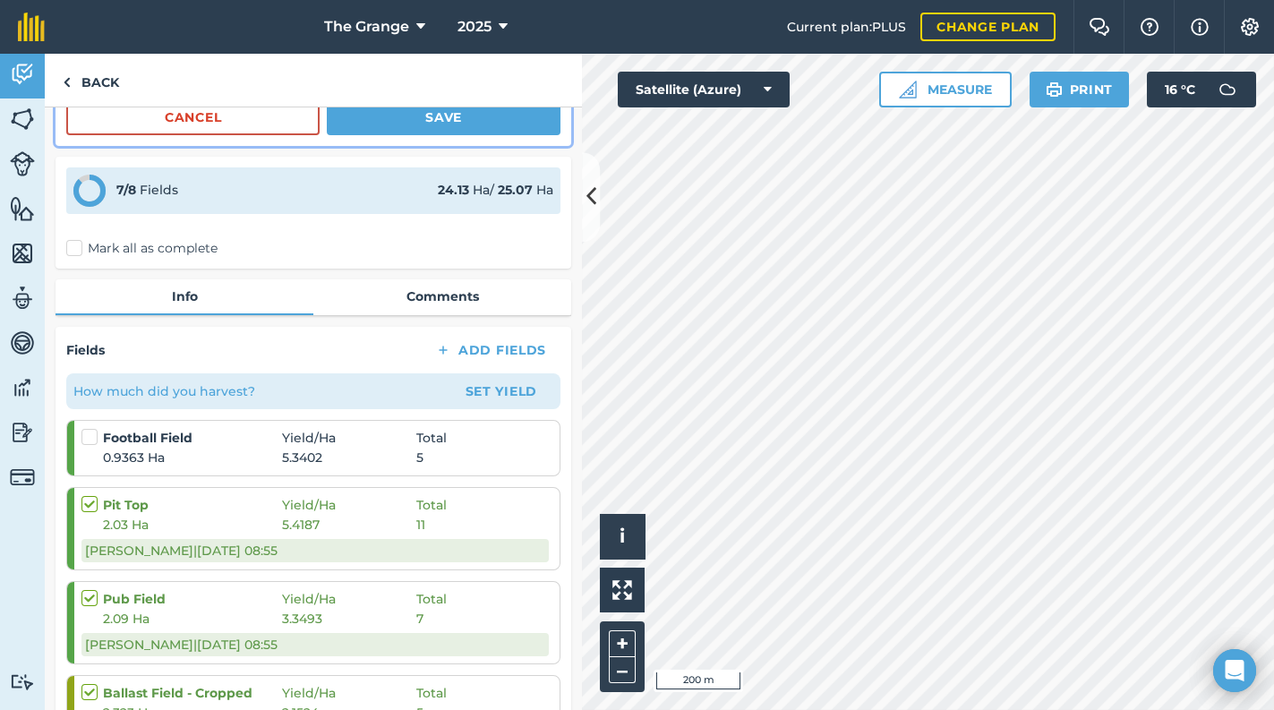
click at [231, 450] on span "0.9363 Ha" at bounding box center [192, 458] width 179 height 20
click at [477, 448] on div "0.9363 Ha 5.3402 5" at bounding box center [314, 458] width 467 height 20
click at [346, 448] on span "5.3402" at bounding box center [349, 458] width 134 height 20
click at [92, 495] on label at bounding box center [91, 495] width 21 height 0
click at [92, 504] on input "checkbox" at bounding box center [87, 501] width 12 height 12
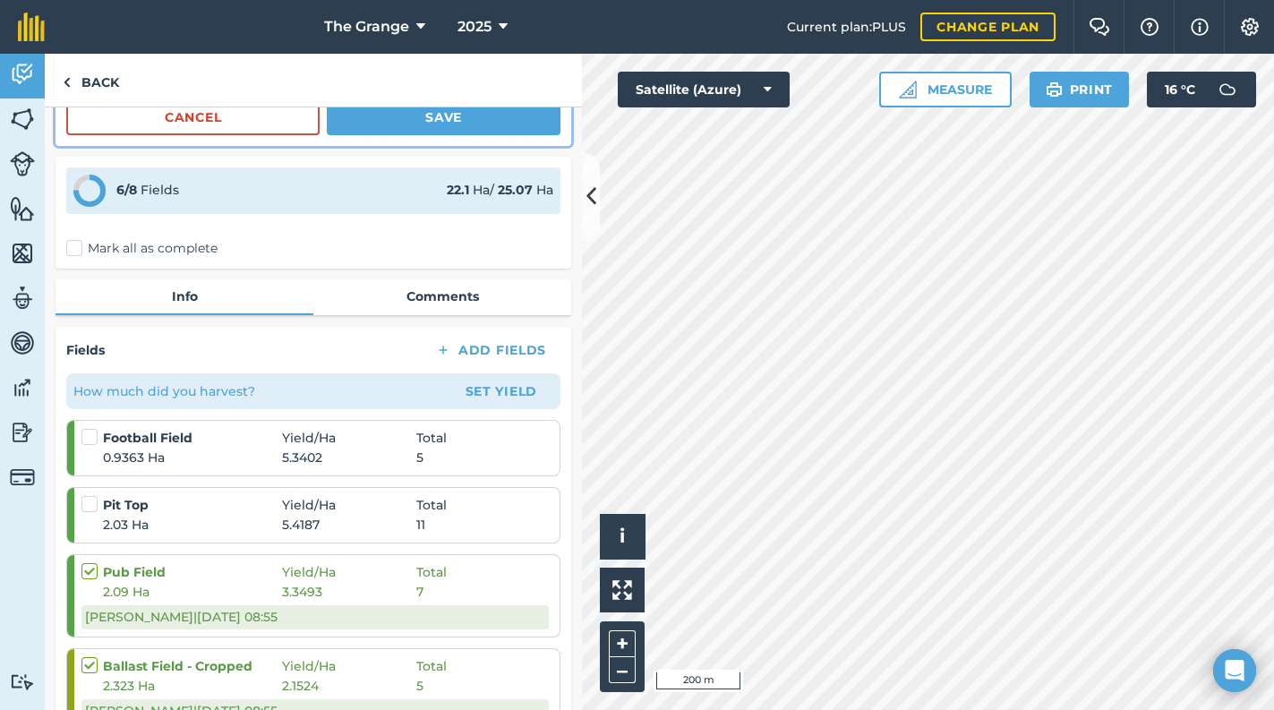
click at [85, 600] on div "Pub Field Yield / Ha Total 2.09 Ha 3.3493 7 Guy T | [DATE] 08:55" at bounding box center [314, 595] width 467 height 81
click at [85, 562] on label at bounding box center [91, 562] width 21 height 0
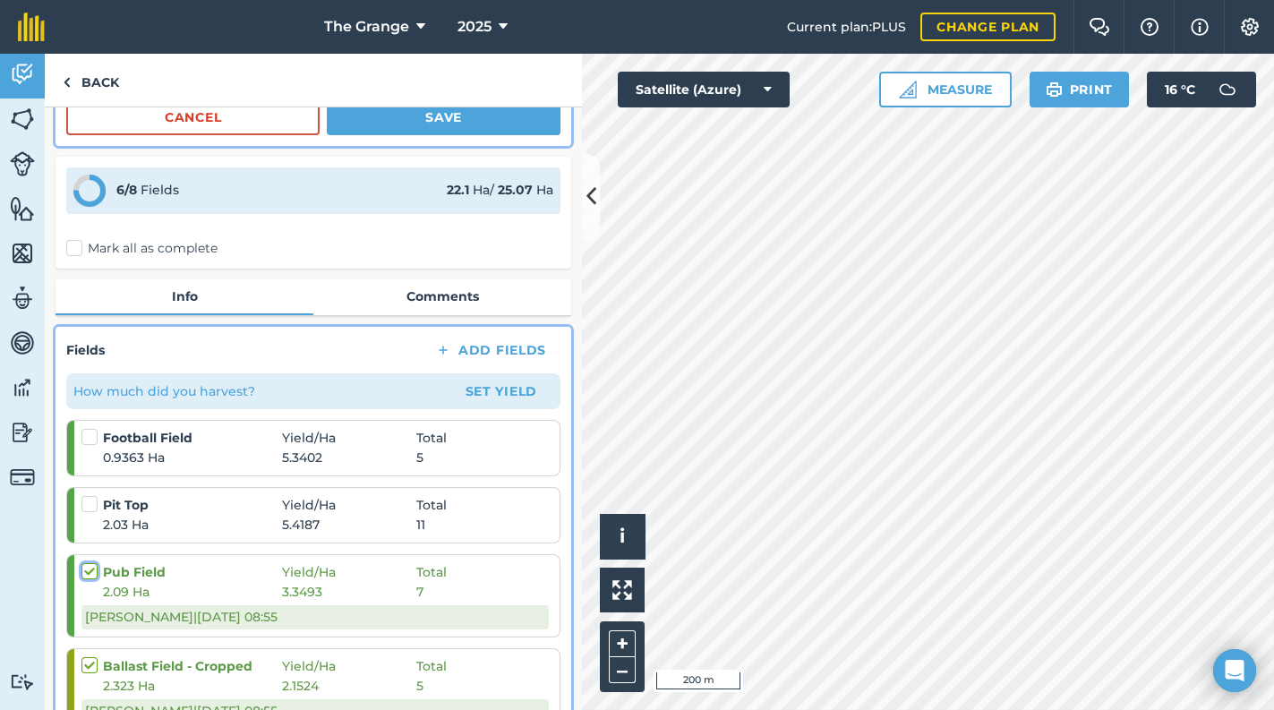
click at [85, 573] on input "checkbox" at bounding box center [87, 568] width 12 height 12
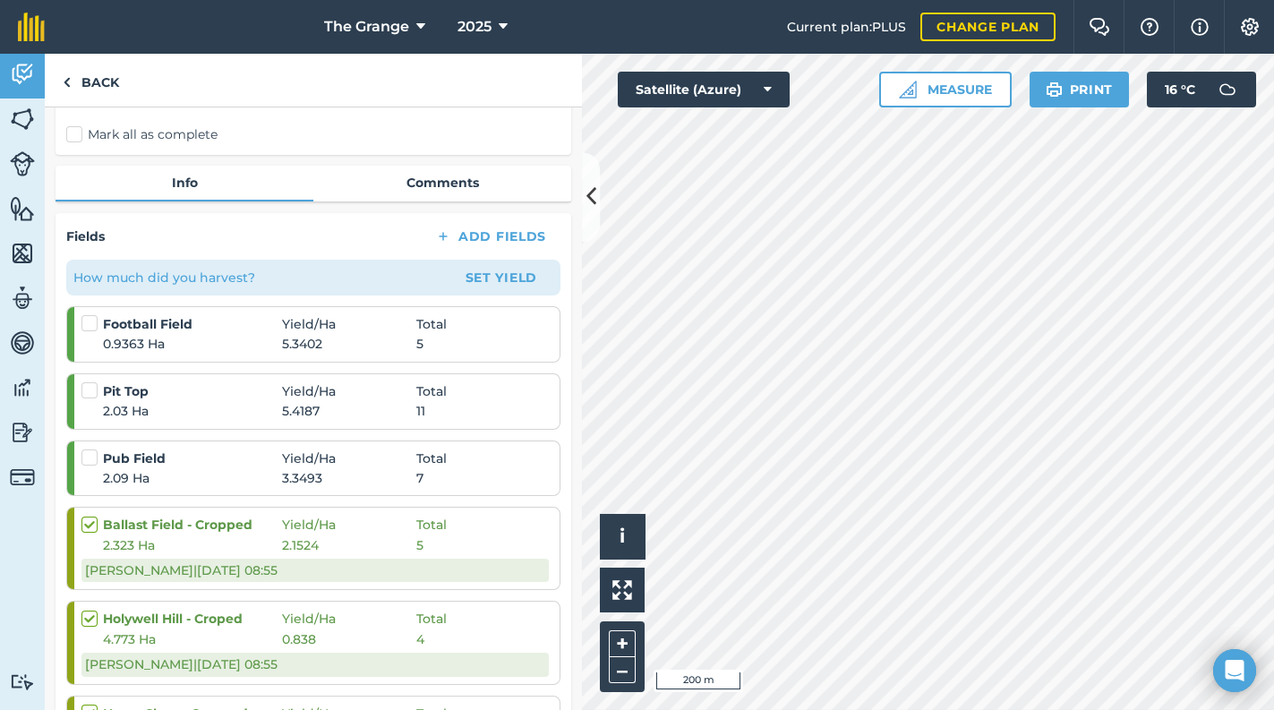
scroll to position [47, 0]
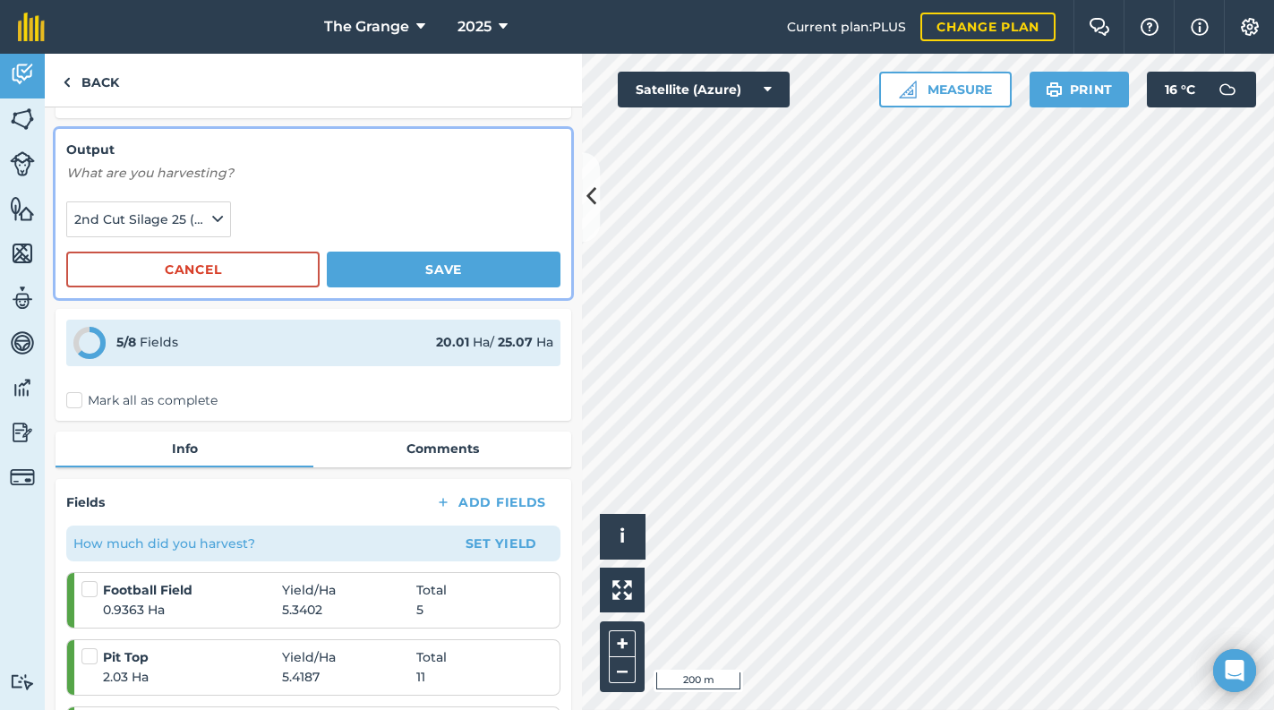
click at [498, 341] on strong "25.07" at bounding box center [515, 342] width 35 height 16
click at [403, 341] on div "5 / 8 Fields 20.01 Ha / 25.07 Ha" at bounding box center [313, 343] width 494 height 47
click at [387, 263] on button "Save" at bounding box center [444, 270] width 234 height 36
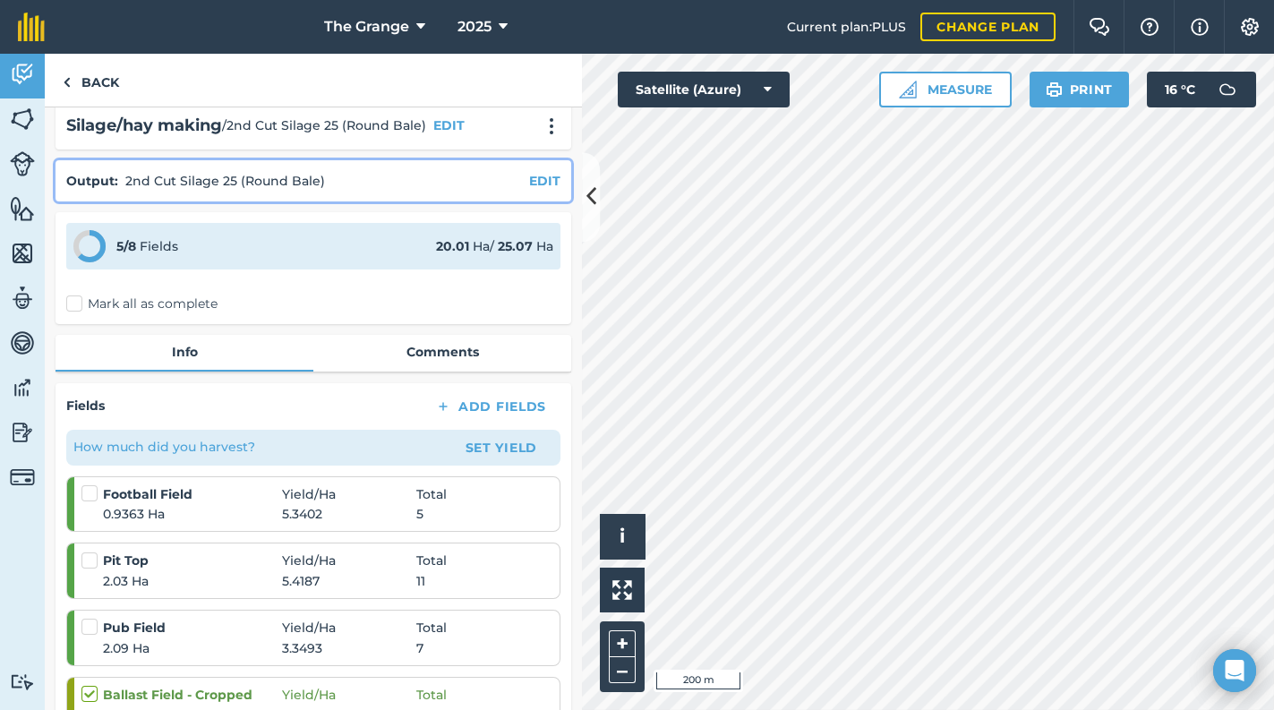
scroll to position [0, 0]
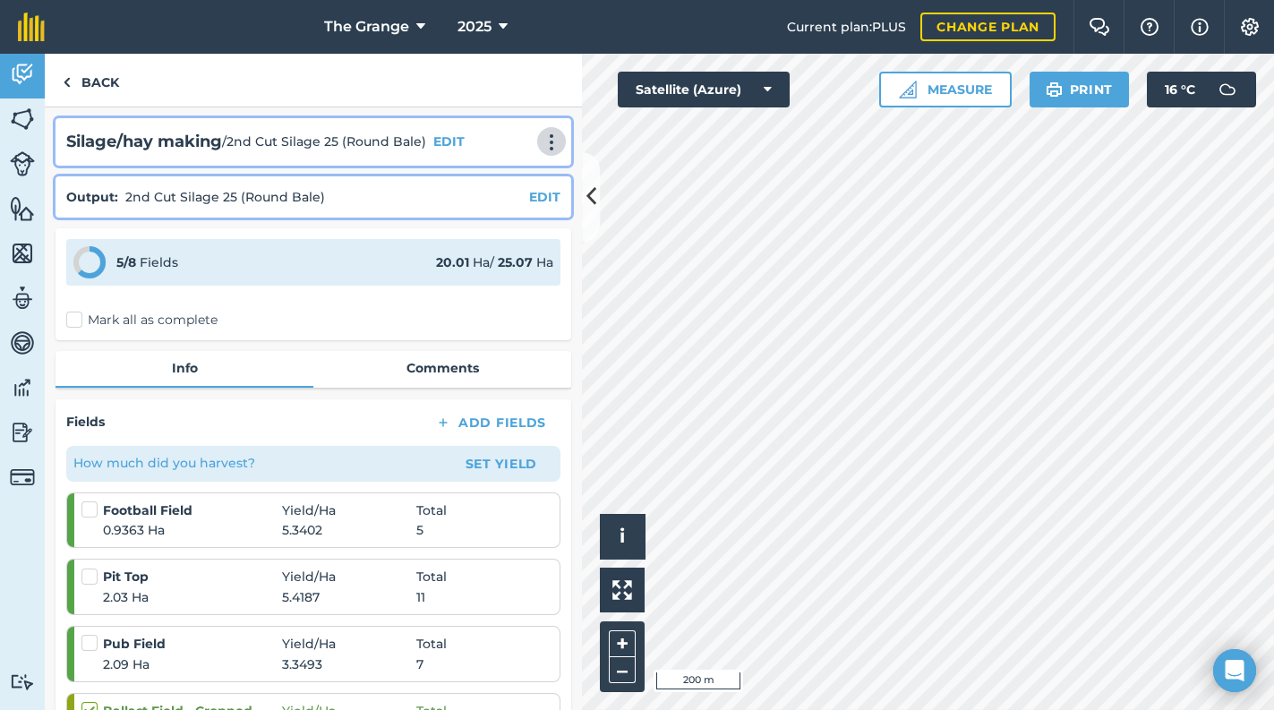
click at [542, 139] on img at bounding box center [551, 142] width 21 height 18
click at [501, 219] on link "Delete" at bounding box center [513, 224] width 115 height 36
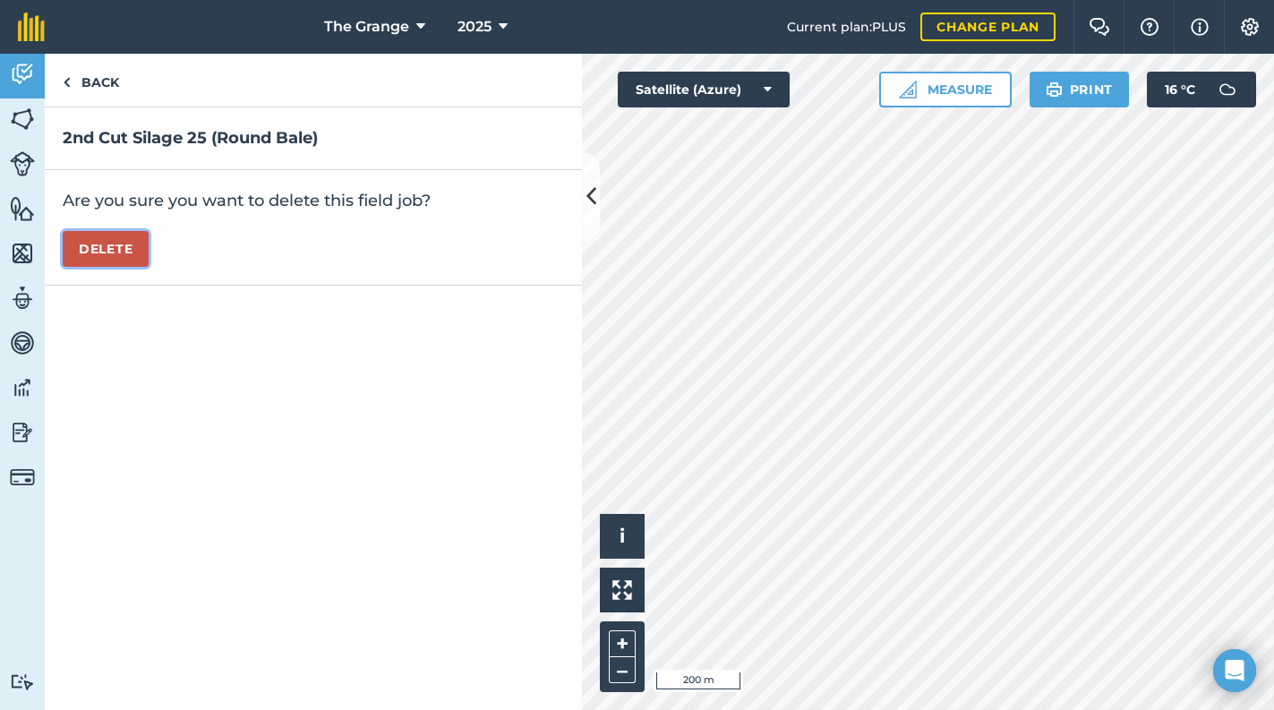
click at [124, 242] on button "Delete" at bounding box center [106, 249] width 86 height 36
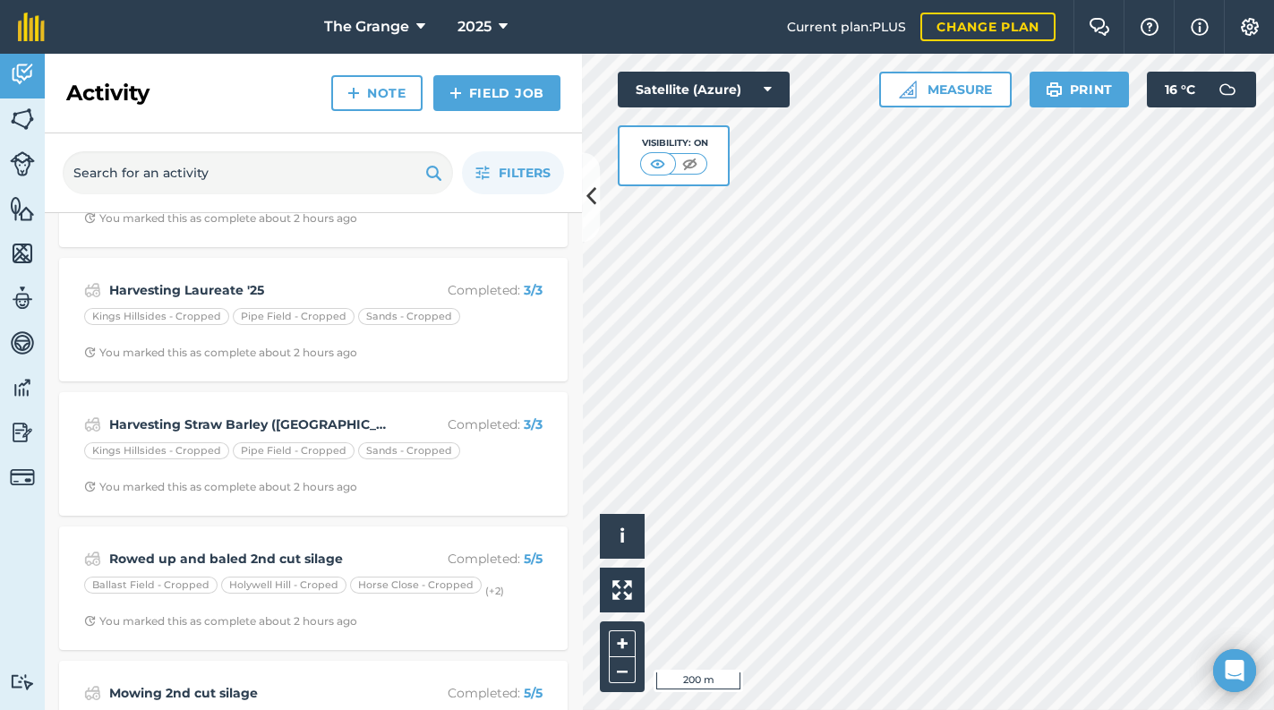
scroll to position [2132, 0]
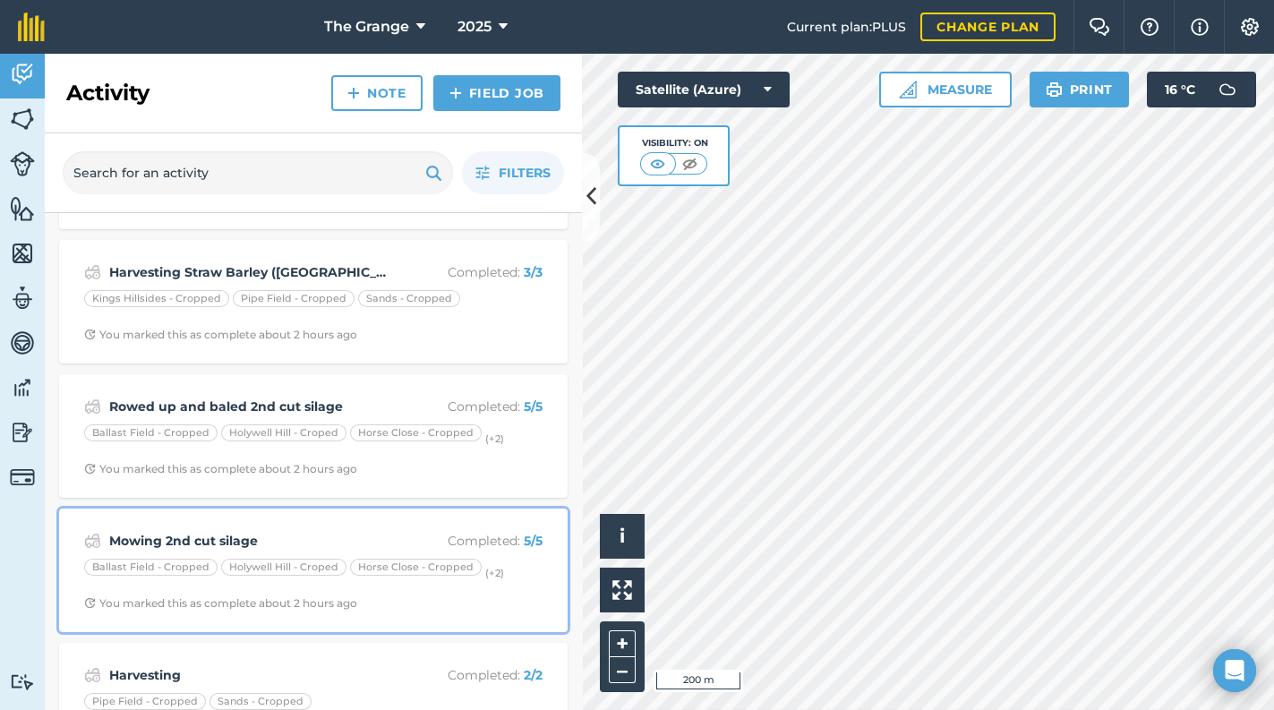
click at [363, 602] on div "Mowing 2nd cut silage Completed : 5 / 5 Ballast Field - Cropped [GEOGRAPHIC_DAT…" at bounding box center [313, 570] width 487 height 102
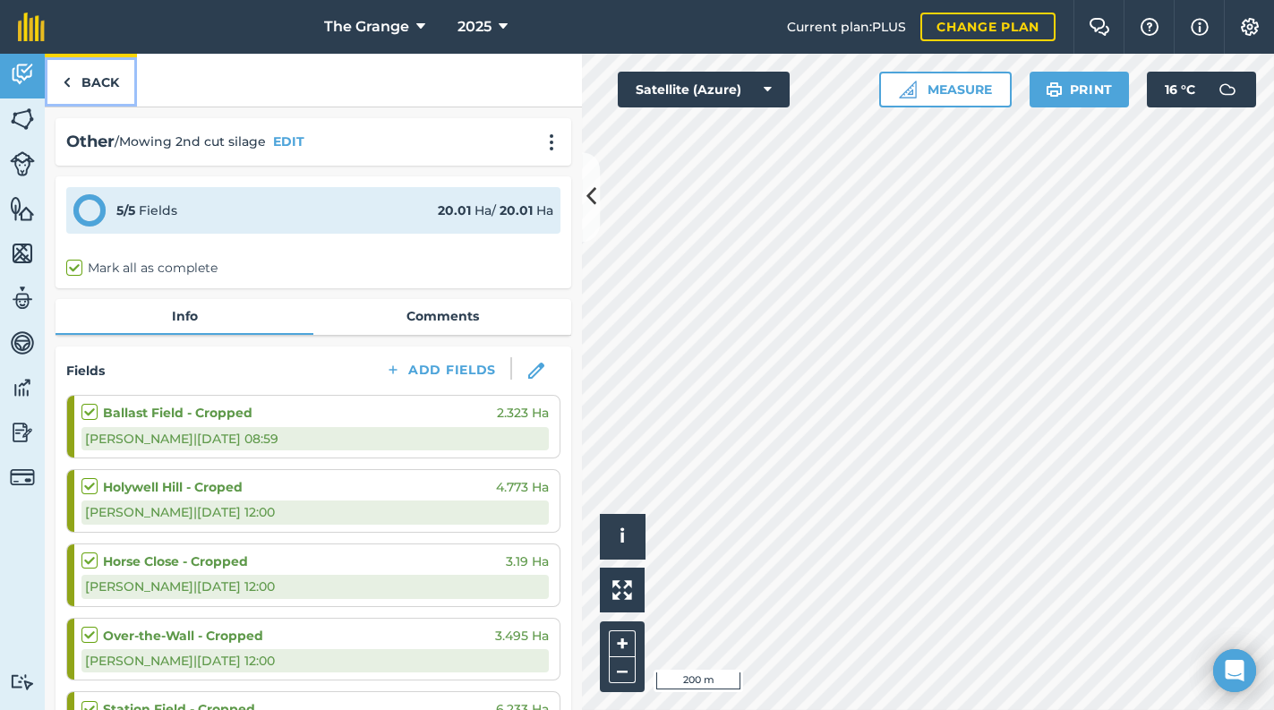
click at [97, 77] on link "Back" at bounding box center [91, 80] width 92 height 53
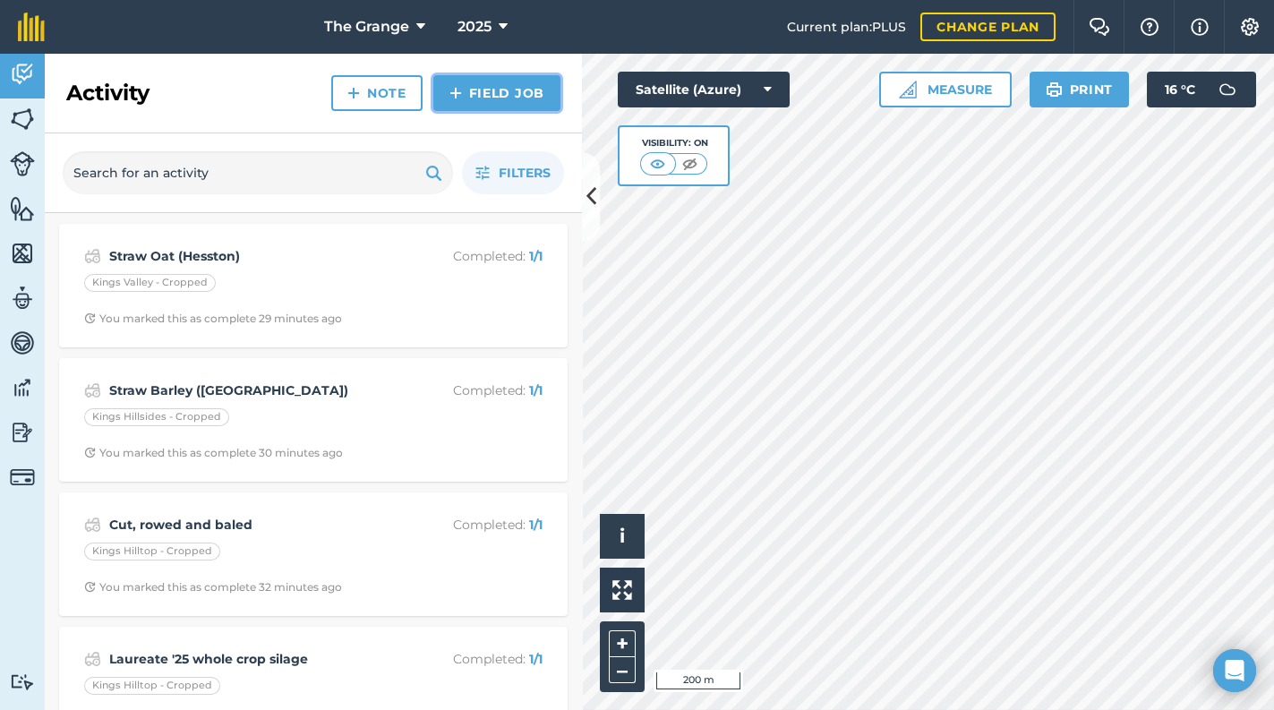
click at [528, 96] on link "Field Job" at bounding box center [496, 93] width 127 height 36
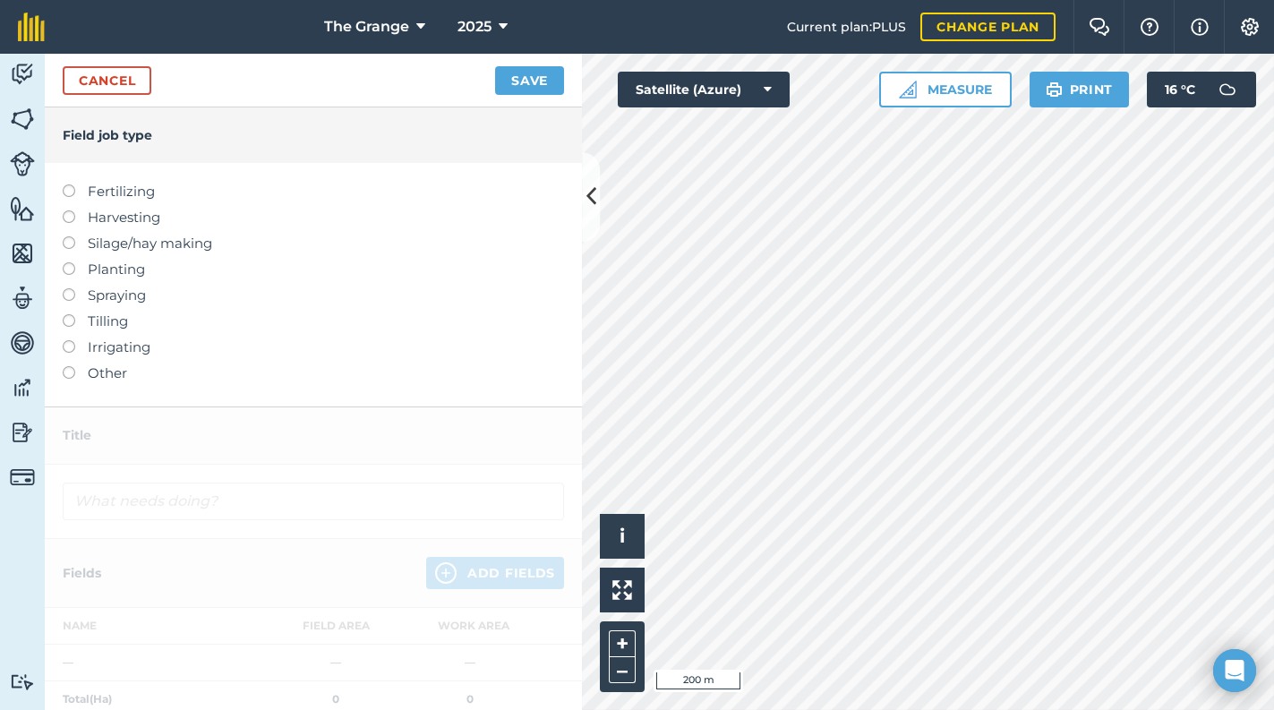
click at [98, 209] on label "Harvesting" at bounding box center [313, 217] width 501 height 21
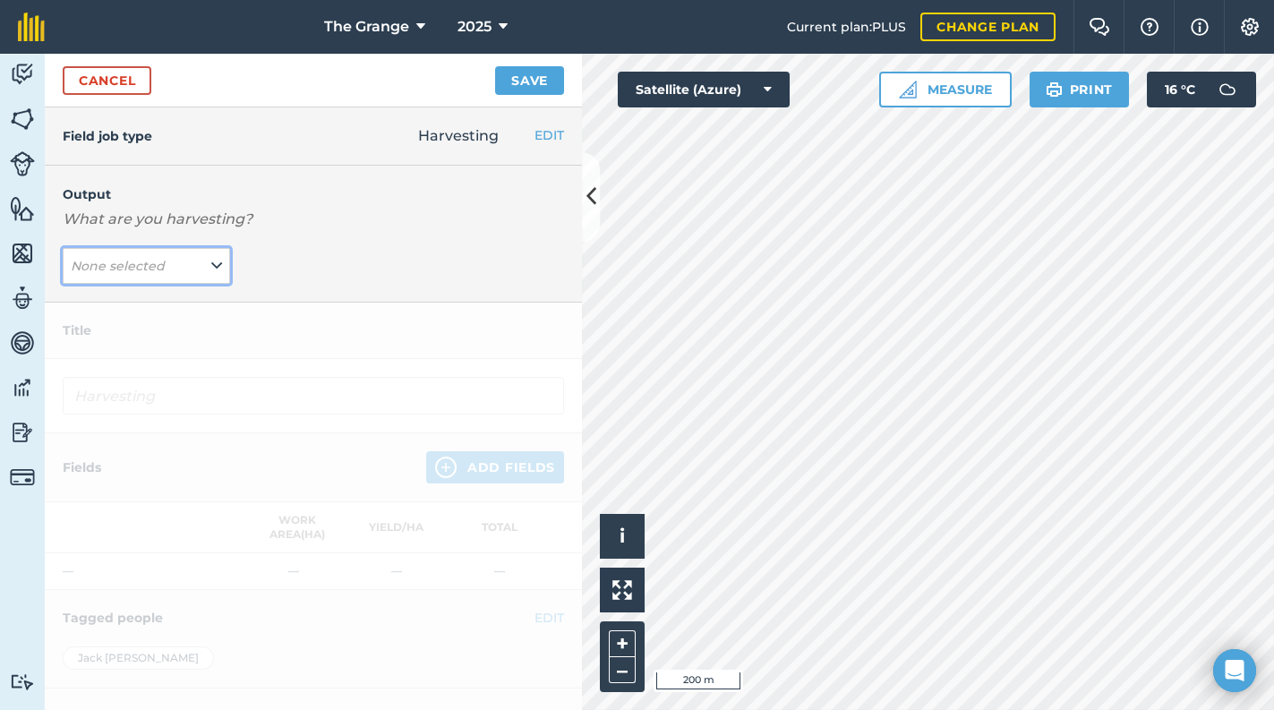
click at [138, 273] on span "None selected" at bounding box center [120, 266] width 98 height 20
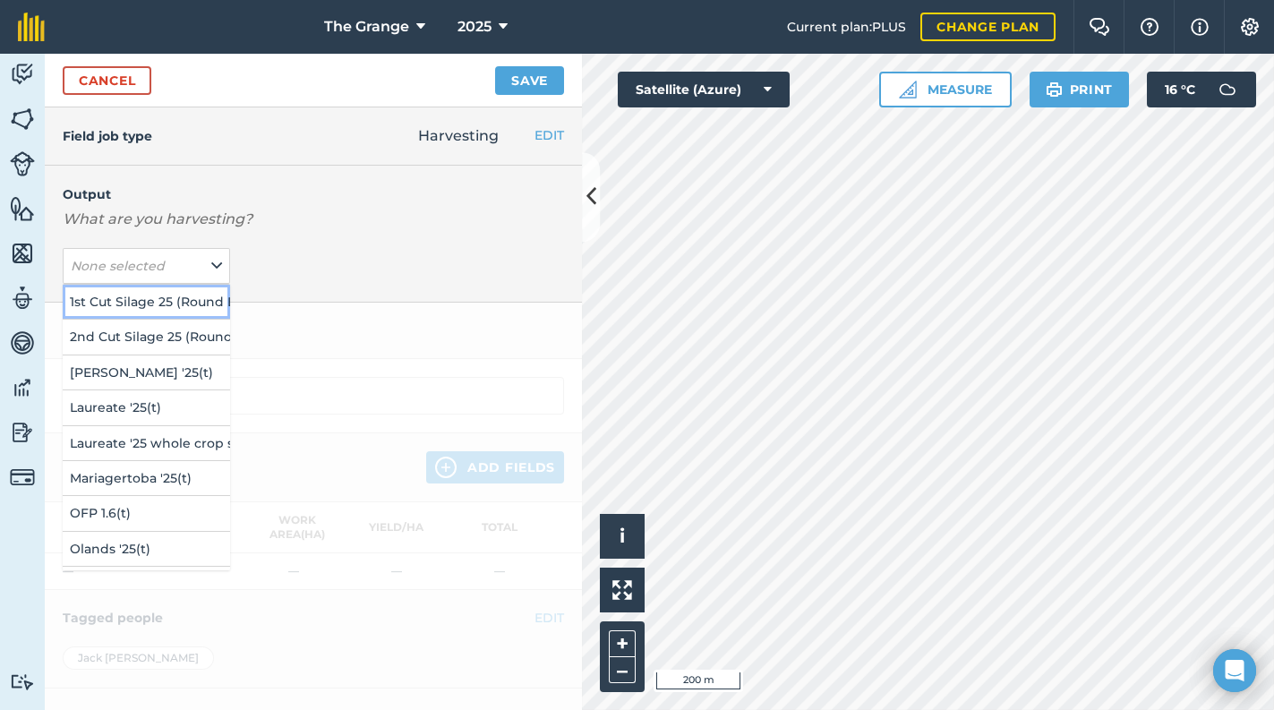
click at [188, 300] on button "1st Cut Silage 25 (Round Bale) ( # )" at bounding box center [146, 302] width 167 height 34
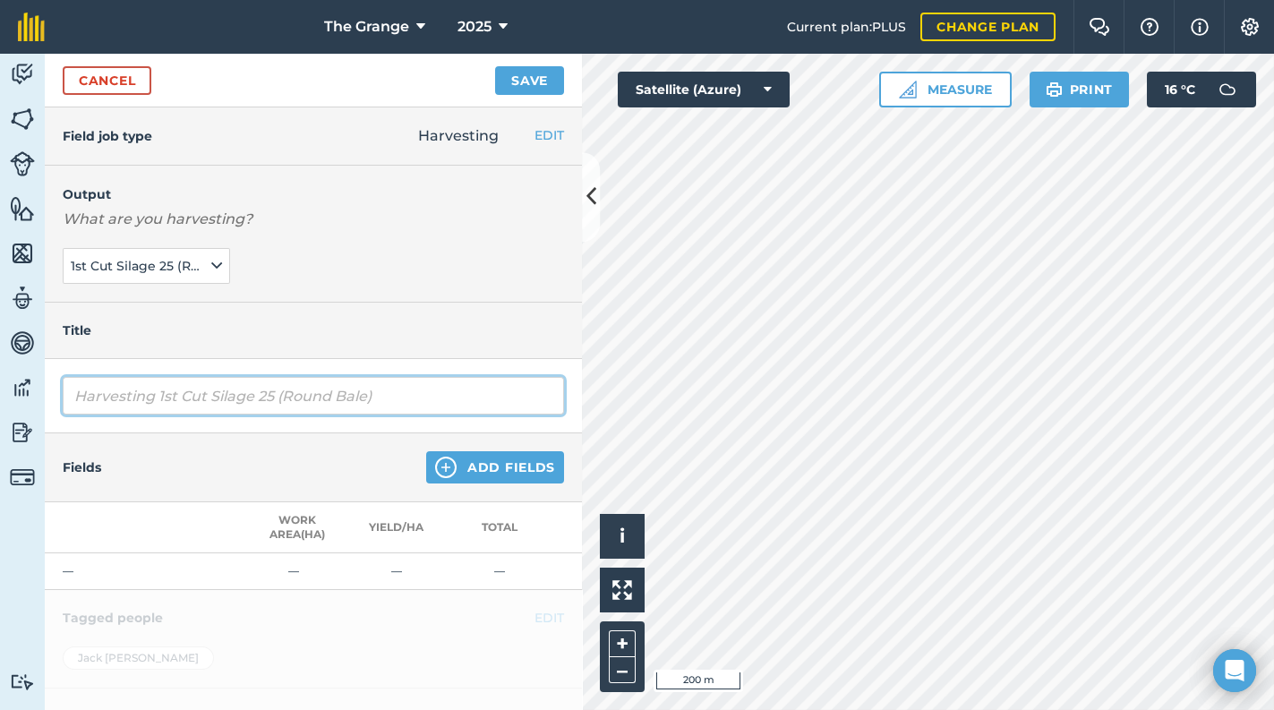
click at [213, 404] on input "Harvesting 1st Cut Silage 25 (Round Bale)" at bounding box center [313, 396] width 501 height 38
drag, startPoint x: 156, startPoint y: 397, endPoint x: 39, endPoint y: 398, distance: 116.4
click at [0, 397] on html "The Grange 2025 Current plan : PLUS Change plan Farm Chat Help Info Settings Th…" at bounding box center [637, 355] width 1274 height 710
click at [495, 66] on button "Save" at bounding box center [529, 80] width 69 height 29
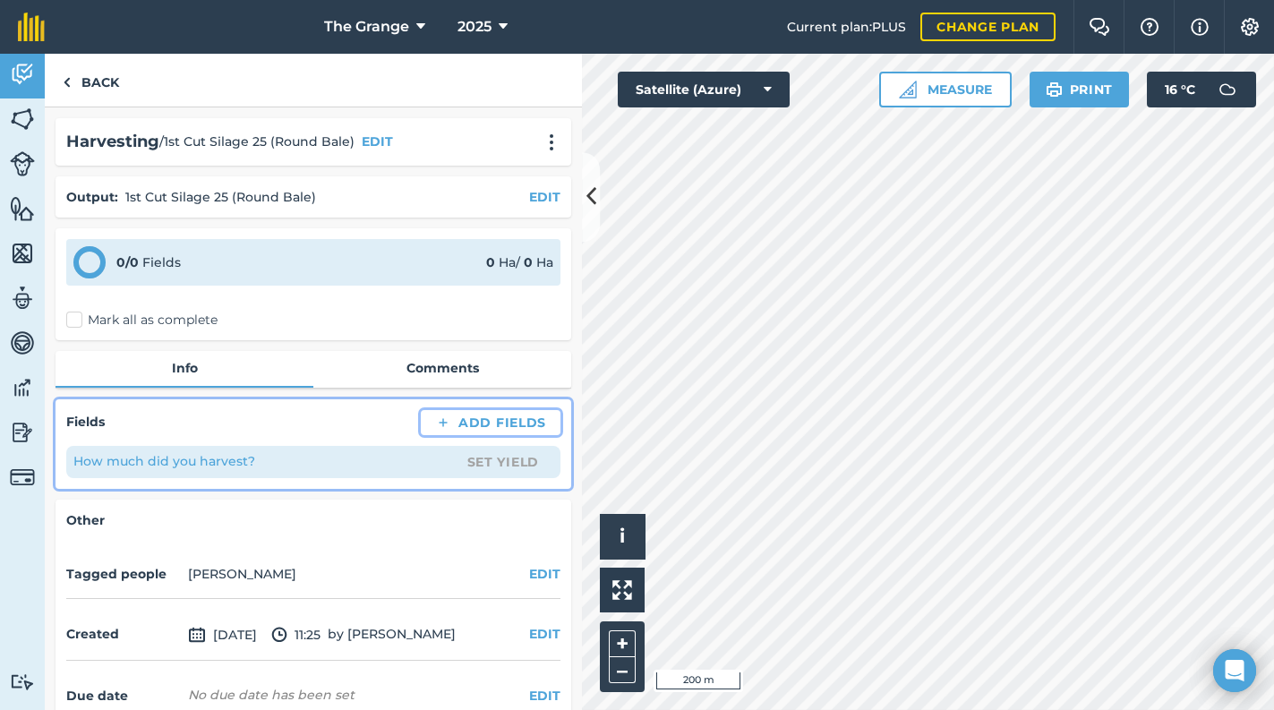
click at [476, 422] on button "Add Fields" at bounding box center [491, 422] width 140 height 25
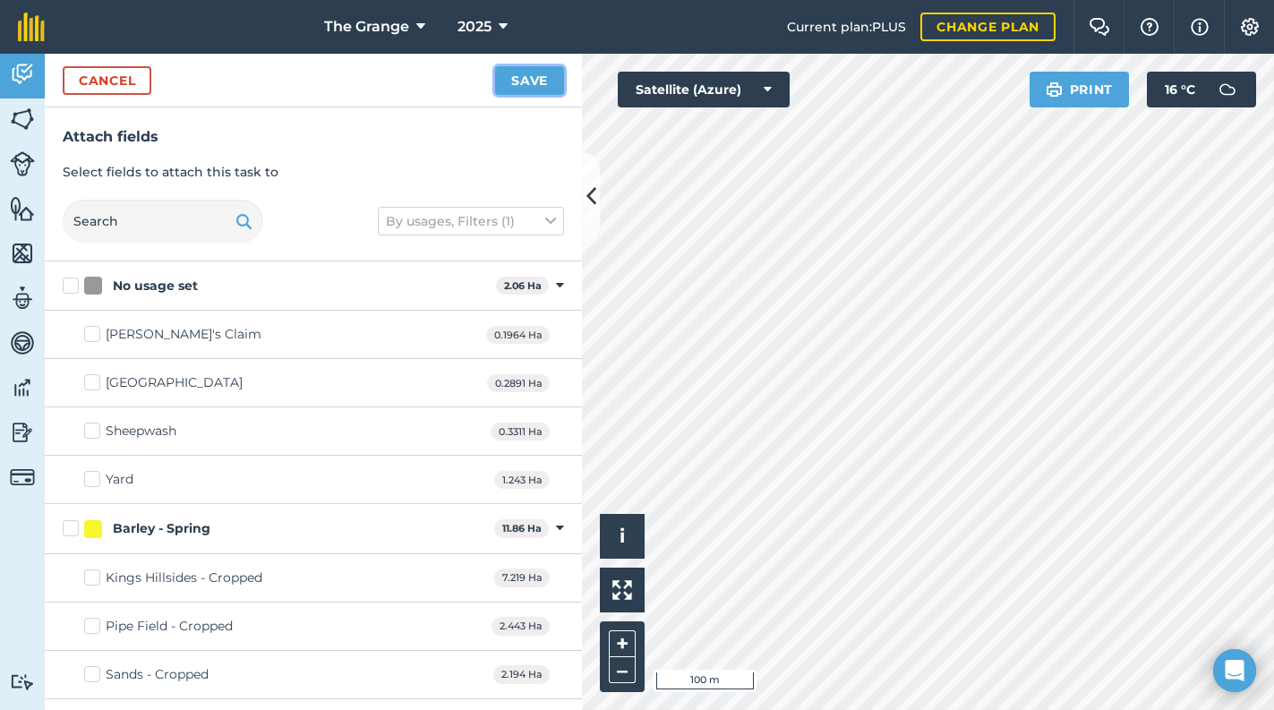
click at [533, 90] on button "Save" at bounding box center [529, 80] width 69 height 29
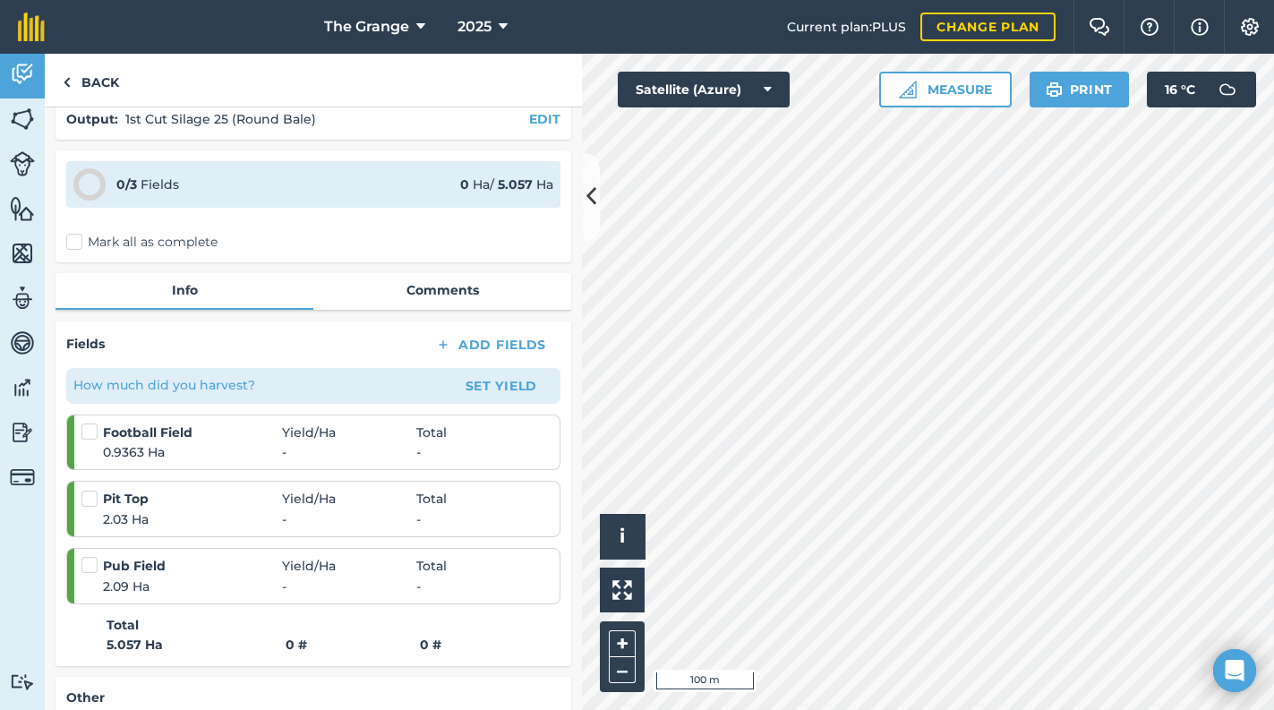
scroll to position [76, 0]
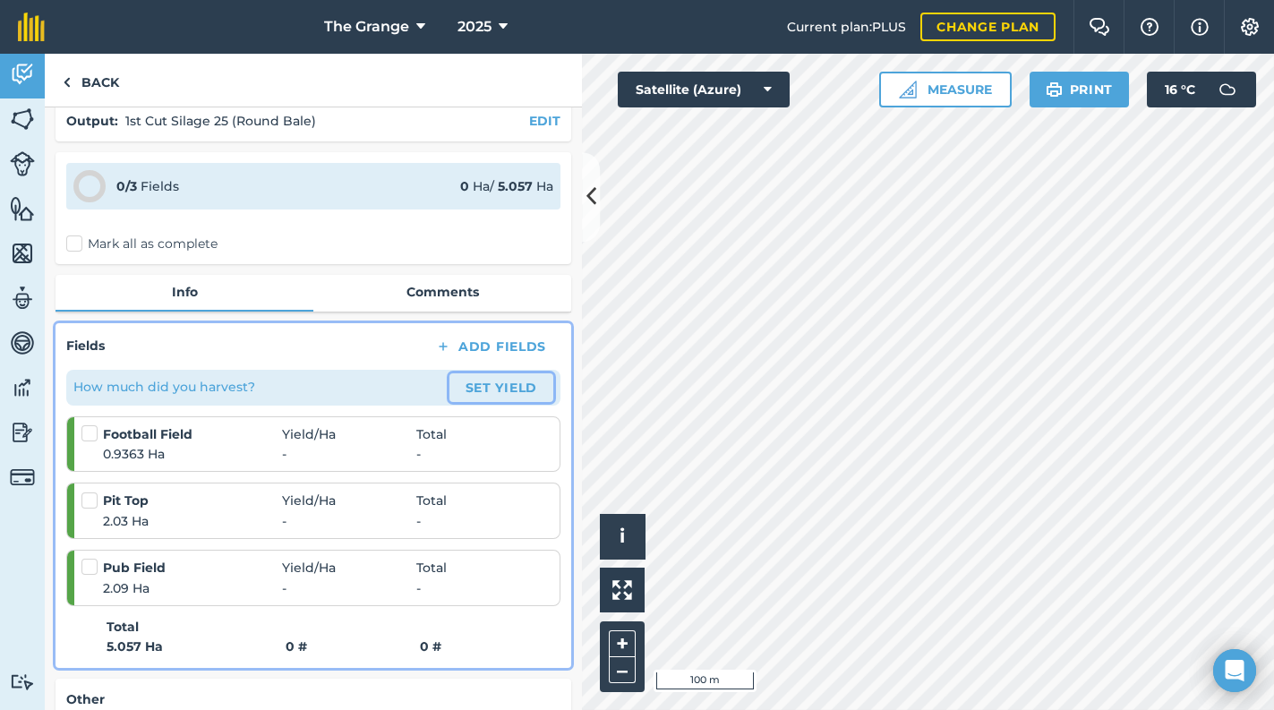
click at [486, 389] on button "Set Yield" at bounding box center [501, 387] width 104 height 29
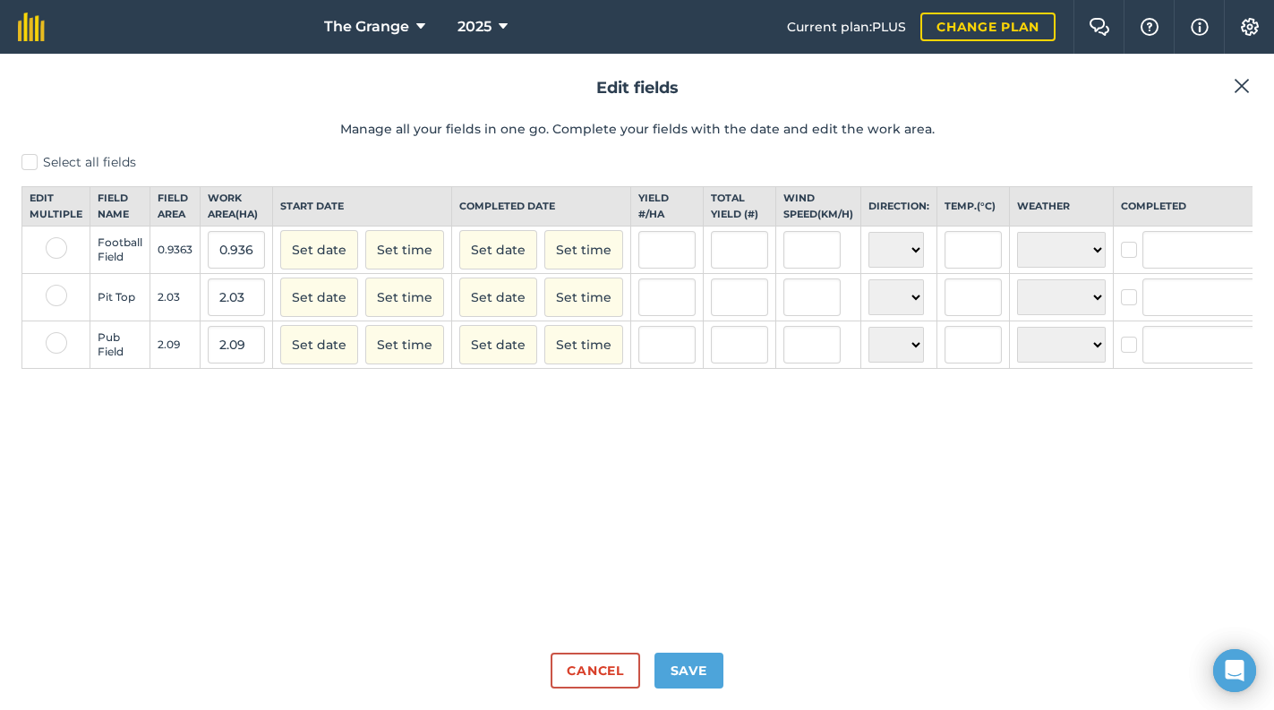
click at [39, 163] on label "Select all fields" at bounding box center [636, 162] width 1231 height 19
click at [33, 163] on input "Select all fields" at bounding box center [27, 159] width 12 height 12
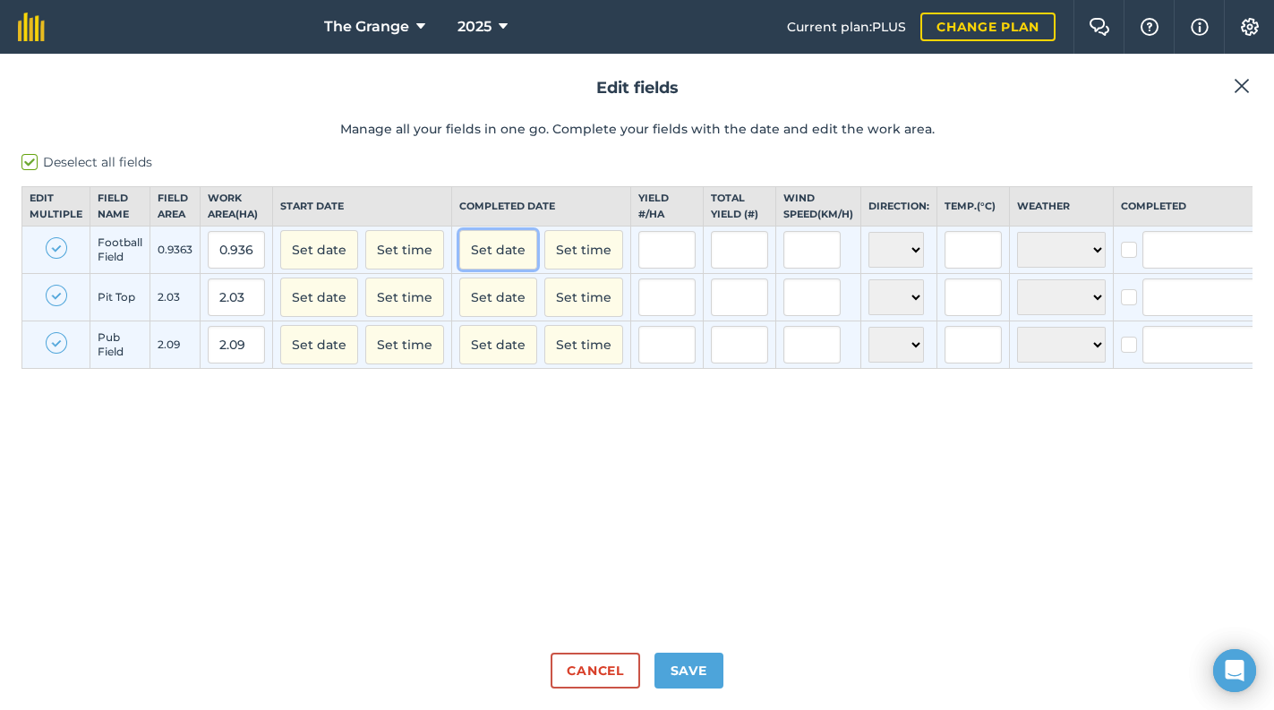
click at [511, 261] on button "Set date" at bounding box center [498, 249] width 78 height 39
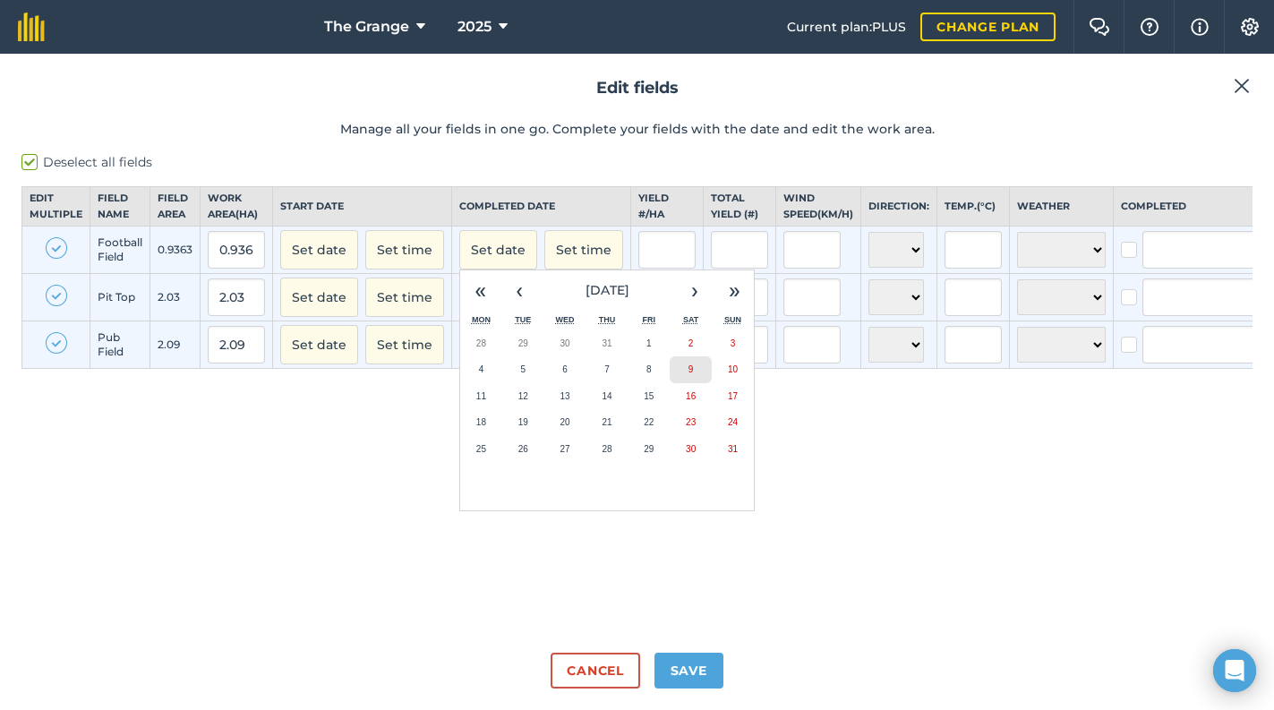
click at [680, 378] on button "9" at bounding box center [691, 369] width 42 height 27
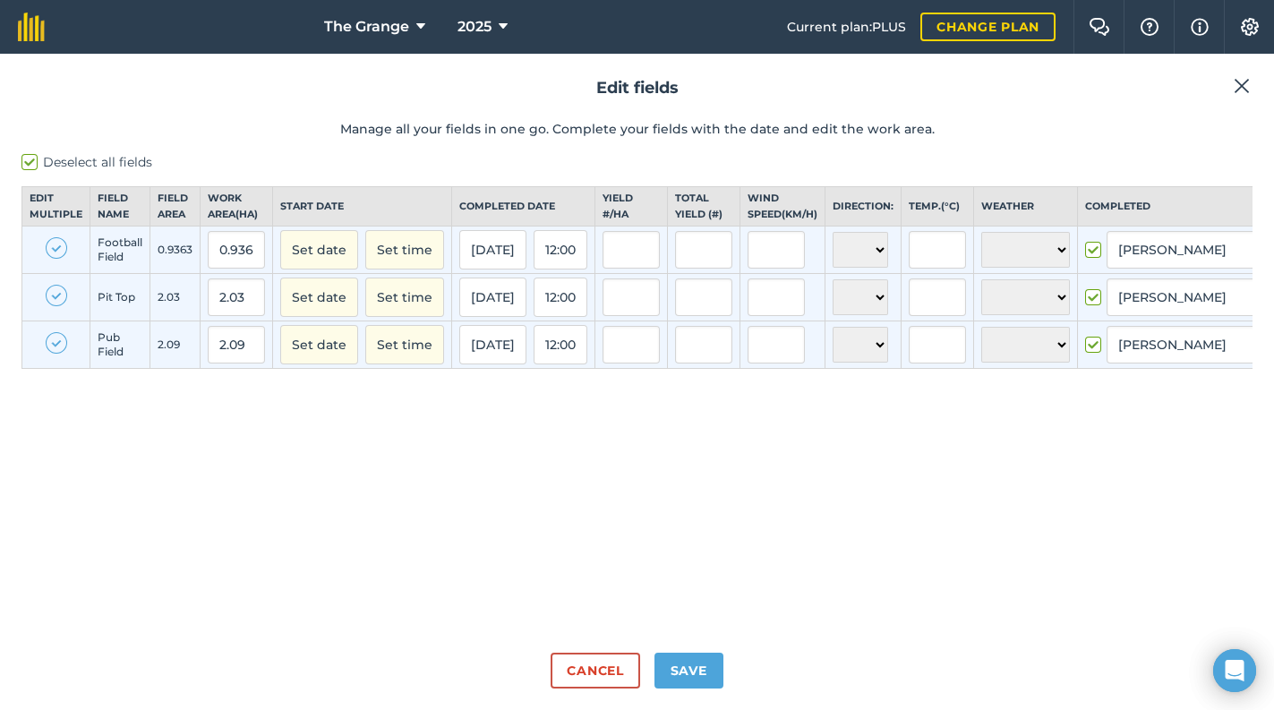
click at [520, 436] on div "Deselect all fields Edit multiple Field name Field Area Work area ( Ha ) Start …" at bounding box center [636, 395] width 1231 height 485
click at [1271, 269] on div "Edit fields Manage all your fields in one go. Complete your fields with the dat…" at bounding box center [637, 382] width 1274 height 656
click at [1205, 269] on input "[PERSON_NAME]" at bounding box center [1193, 250] width 175 height 38
click at [1210, 297] on li "[PERSON_NAME]" at bounding box center [1194, 287] width 174 height 37
click at [722, 266] on input "text" at bounding box center [703, 250] width 57 height 38
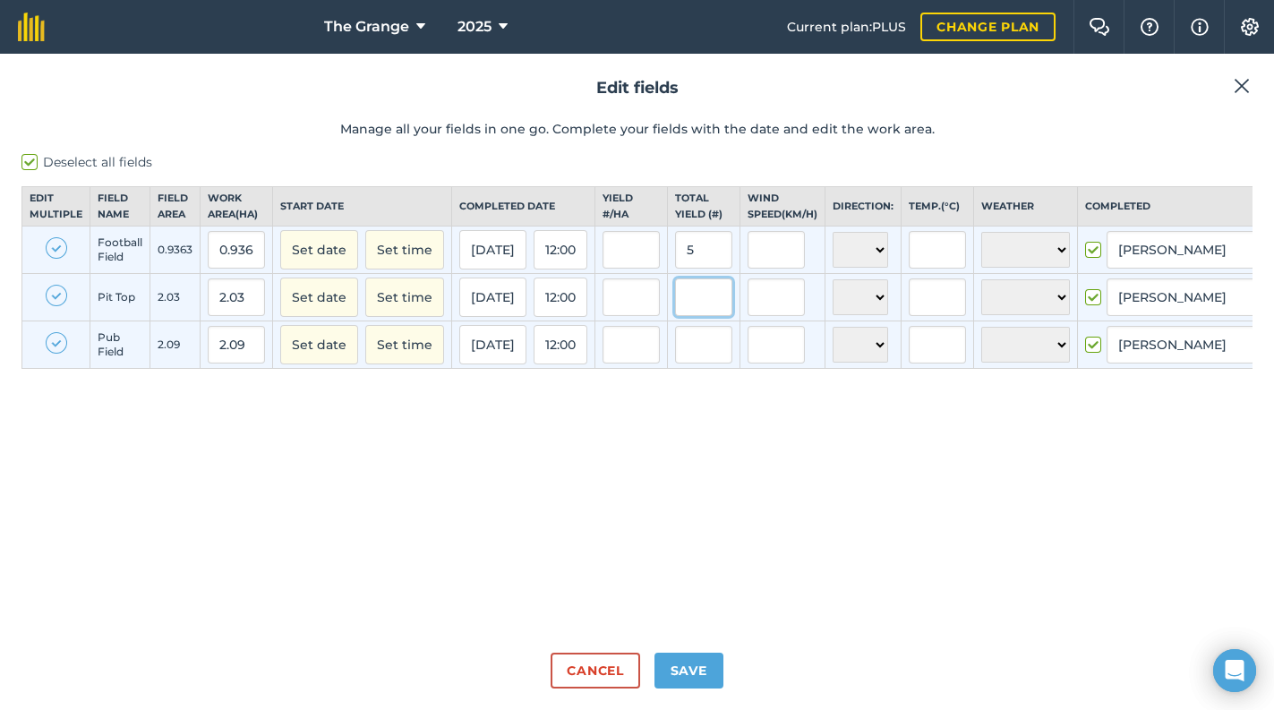
click at [715, 316] on input "text" at bounding box center [703, 297] width 57 height 38
click at [30, 165] on label "Deselect all fields" at bounding box center [636, 162] width 1231 height 19
click at [30, 165] on input "Deselect all fields" at bounding box center [27, 159] width 12 height 12
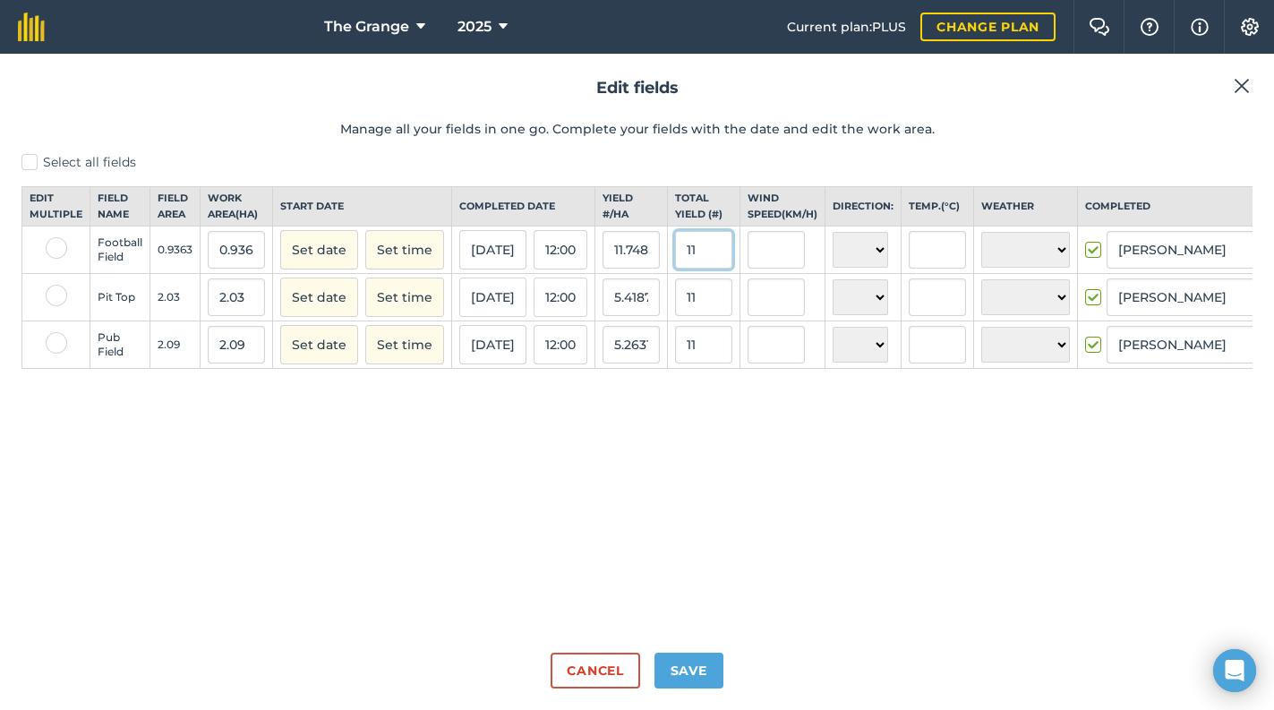
drag, startPoint x: 701, startPoint y: 266, endPoint x: 606, endPoint y: 266, distance: 94.9
click at [606, 266] on tr "Football Field 0.9363 0.9363 Set date Set time [DATE] 12:00 11.748371248531454 …" at bounding box center [670, 249] width 1297 height 47
drag, startPoint x: 704, startPoint y: 361, endPoint x: 678, endPoint y: 361, distance: 26.9
click at [678, 361] on td "11" at bounding box center [704, 344] width 73 height 47
click at [801, 470] on div "Select all fields Edit multiple Field name Field Area Work area ( Ha ) Start da…" at bounding box center [636, 395] width 1231 height 485
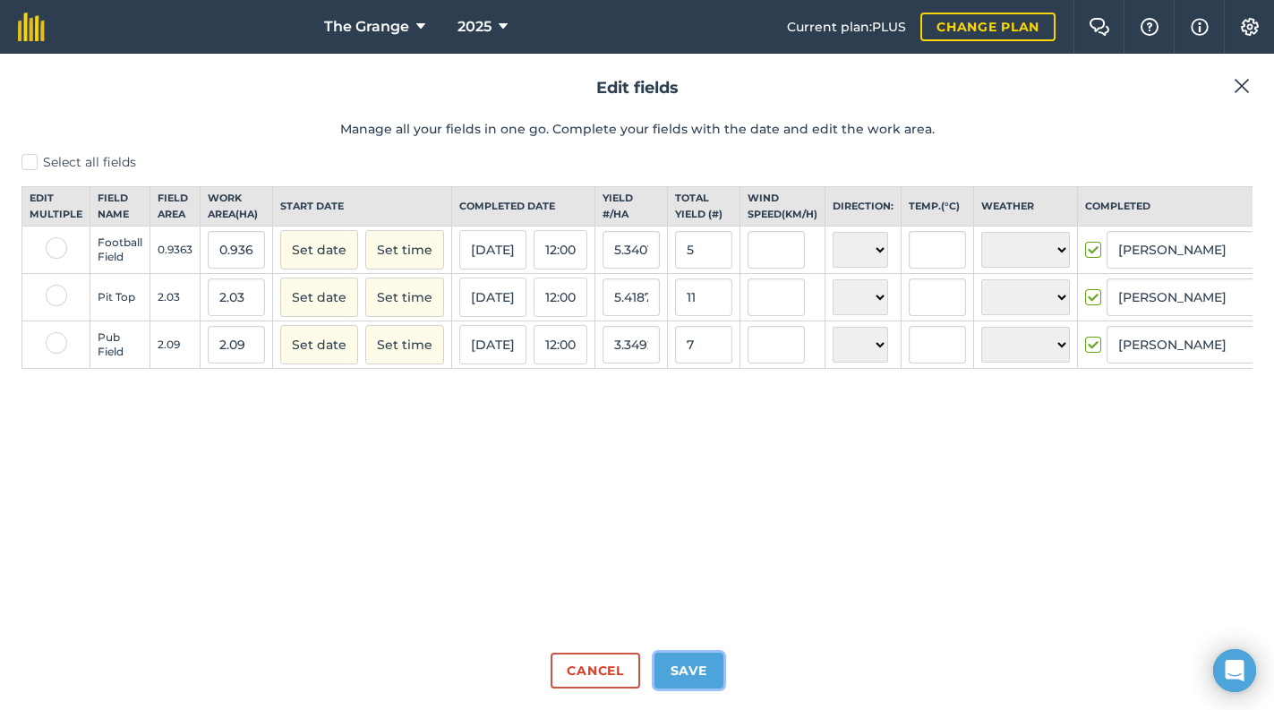
click at [680, 678] on button "Save" at bounding box center [688, 671] width 69 height 36
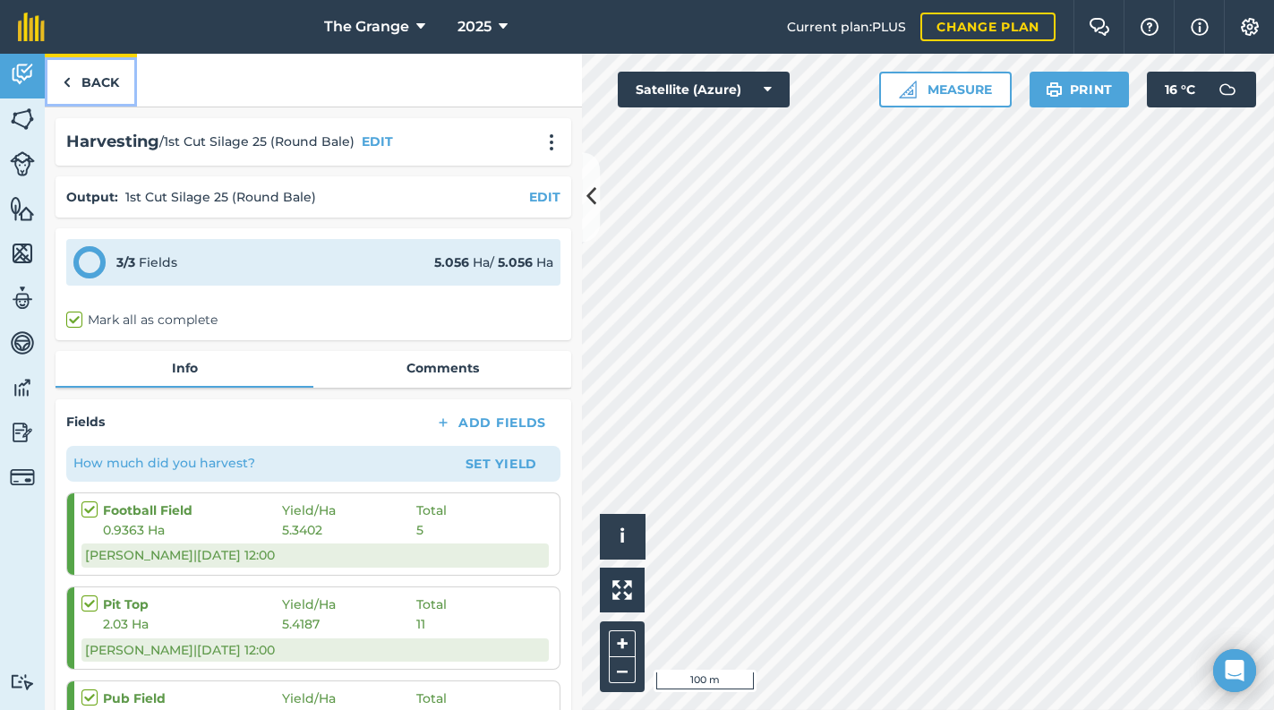
click at [90, 81] on link "Back" at bounding box center [91, 80] width 92 height 53
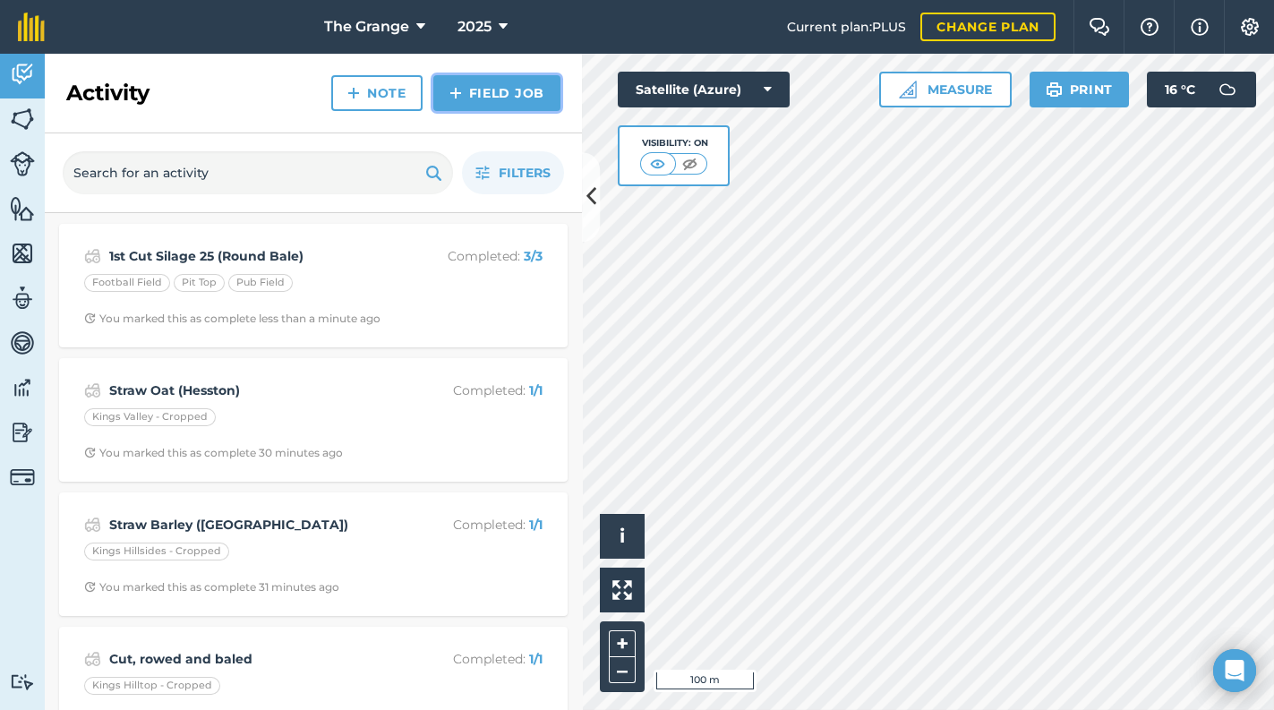
click at [499, 109] on link "Field Job" at bounding box center [496, 93] width 127 height 36
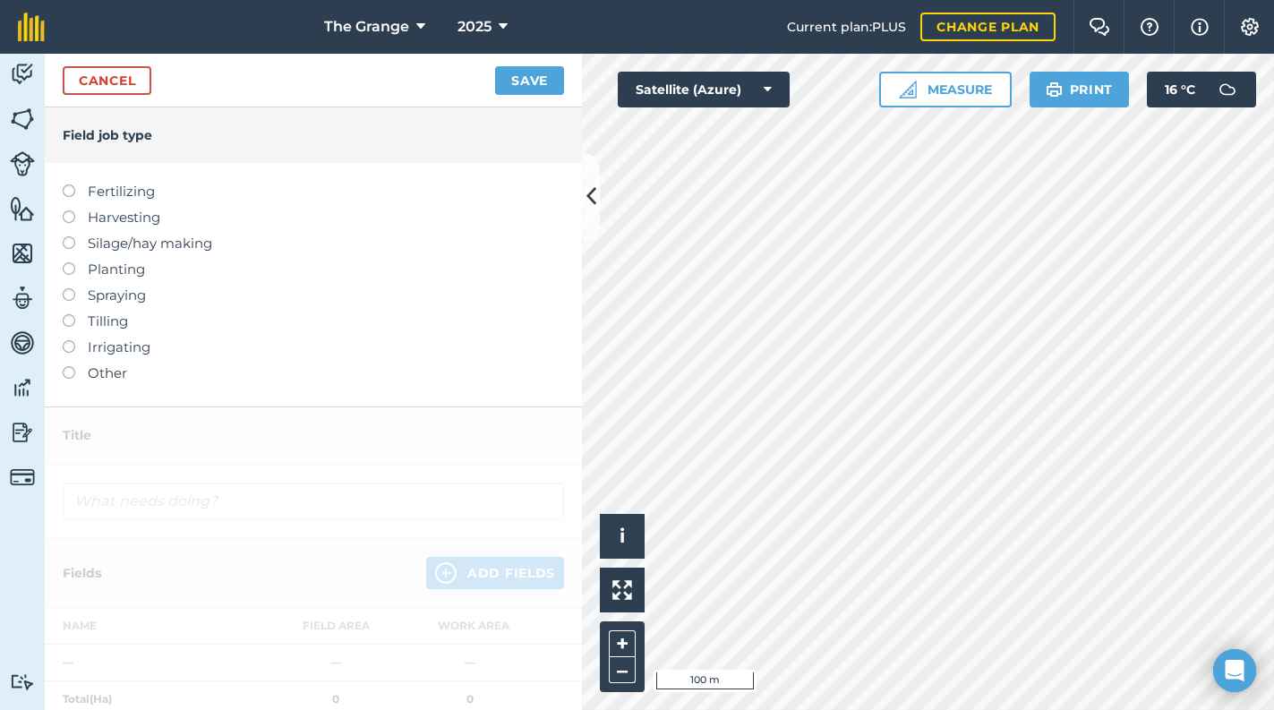
click at [107, 371] on label "Other" at bounding box center [313, 373] width 501 height 21
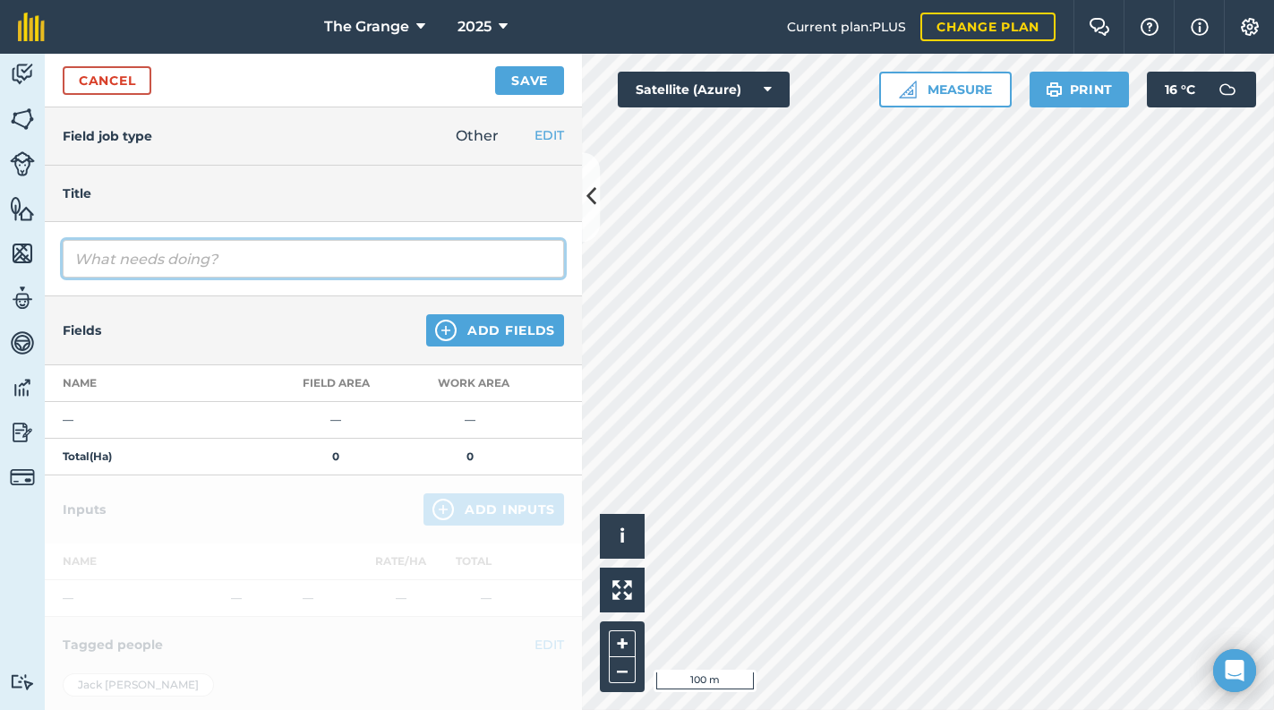
click at [204, 270] on input "text" at bounding box center [313, 259] width 501 height 38
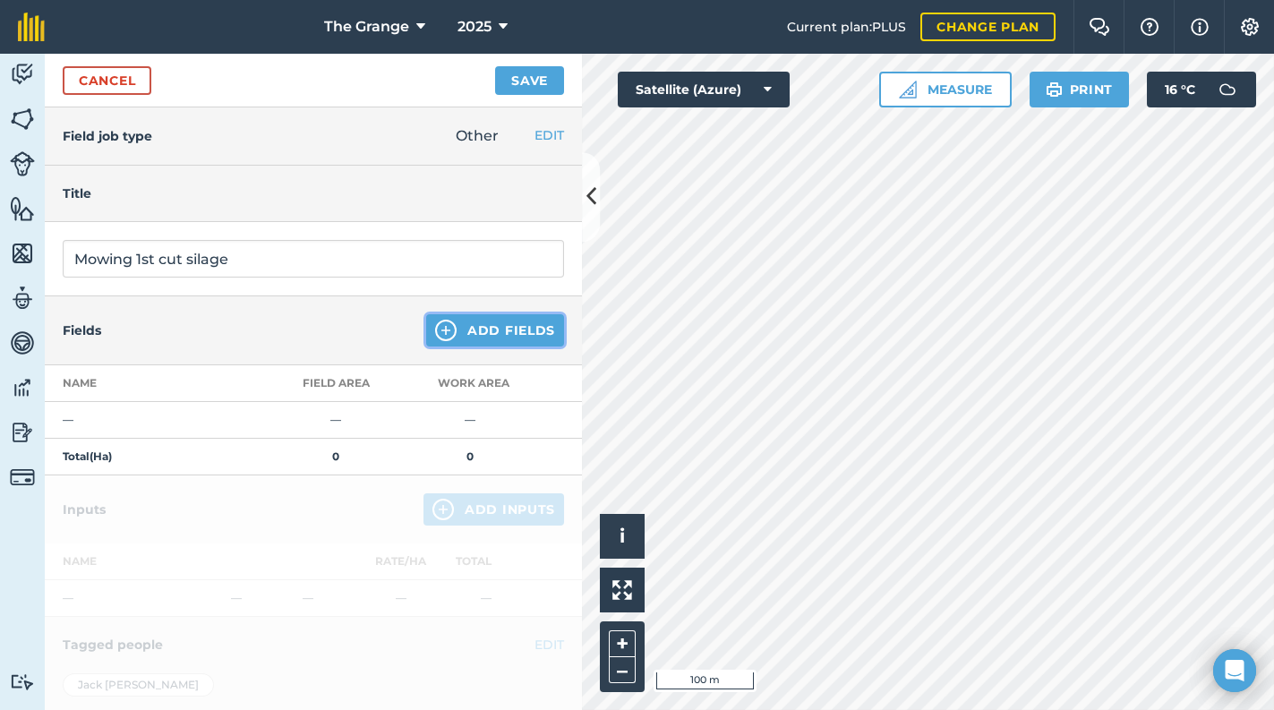
click at [443, 322] on img at bounding box center [445, 330] width 21 height 21
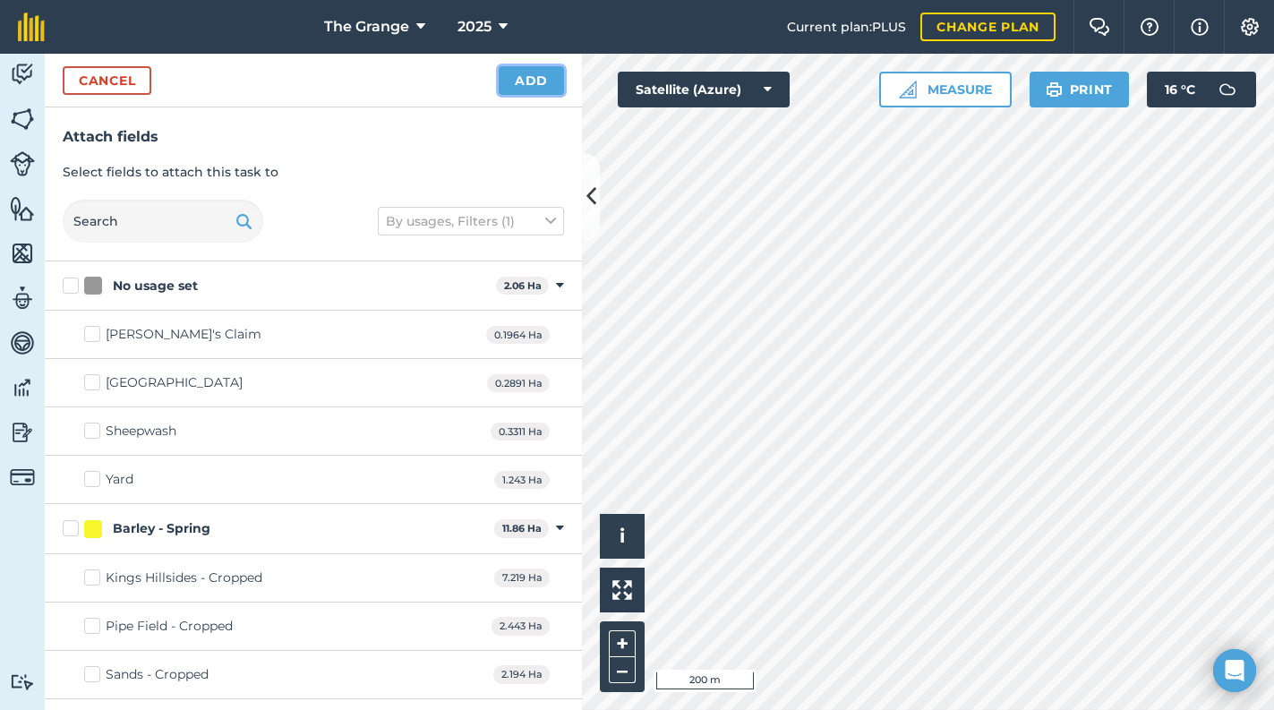
click at [546, 87] on button "Add" at bounding box center [531, 80] width 65 height 29
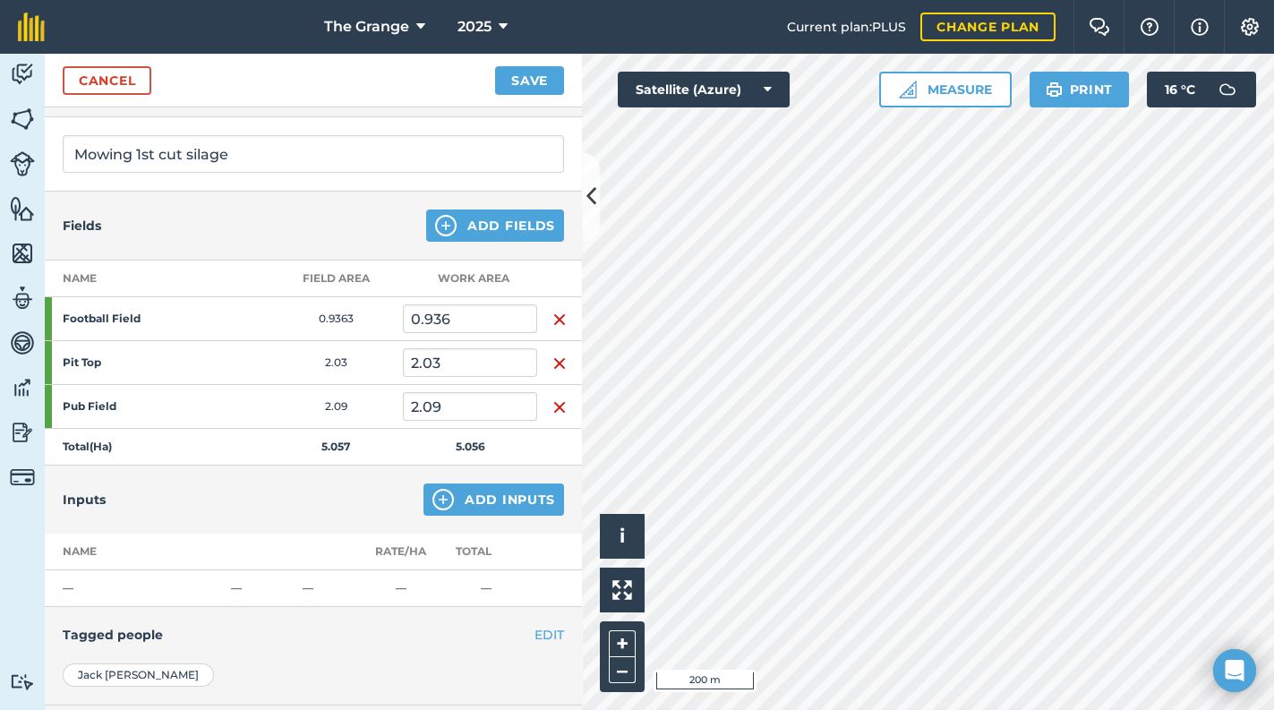
scroll to position [284, 0]
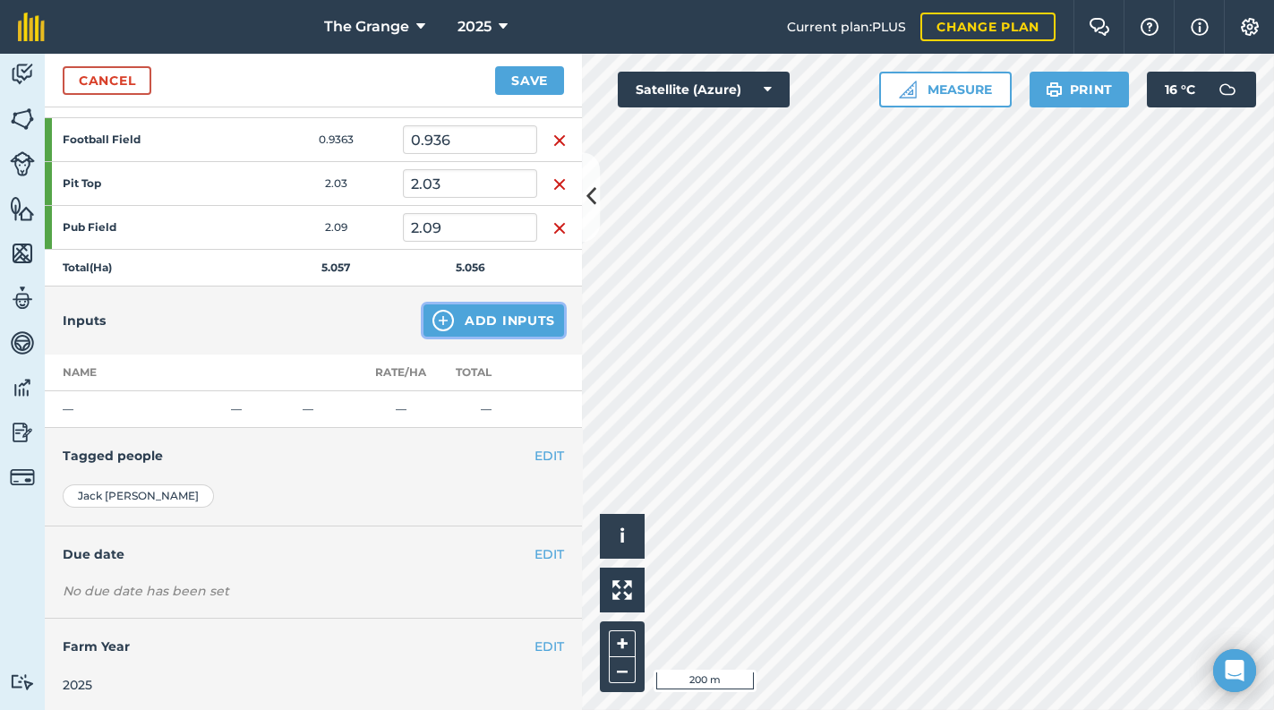
click at [506, 323] on button "Add Inputs" at bounding box center [493, 320] width 141 height 32
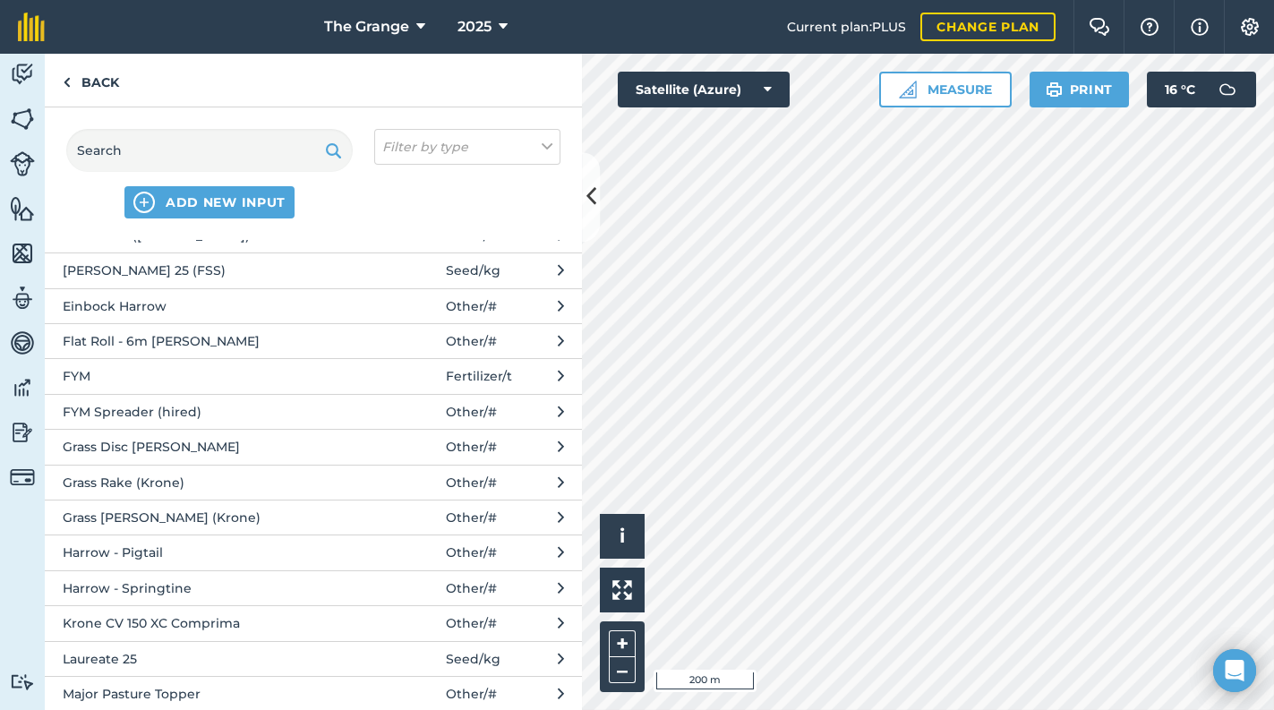
scroll to position [456, 0]
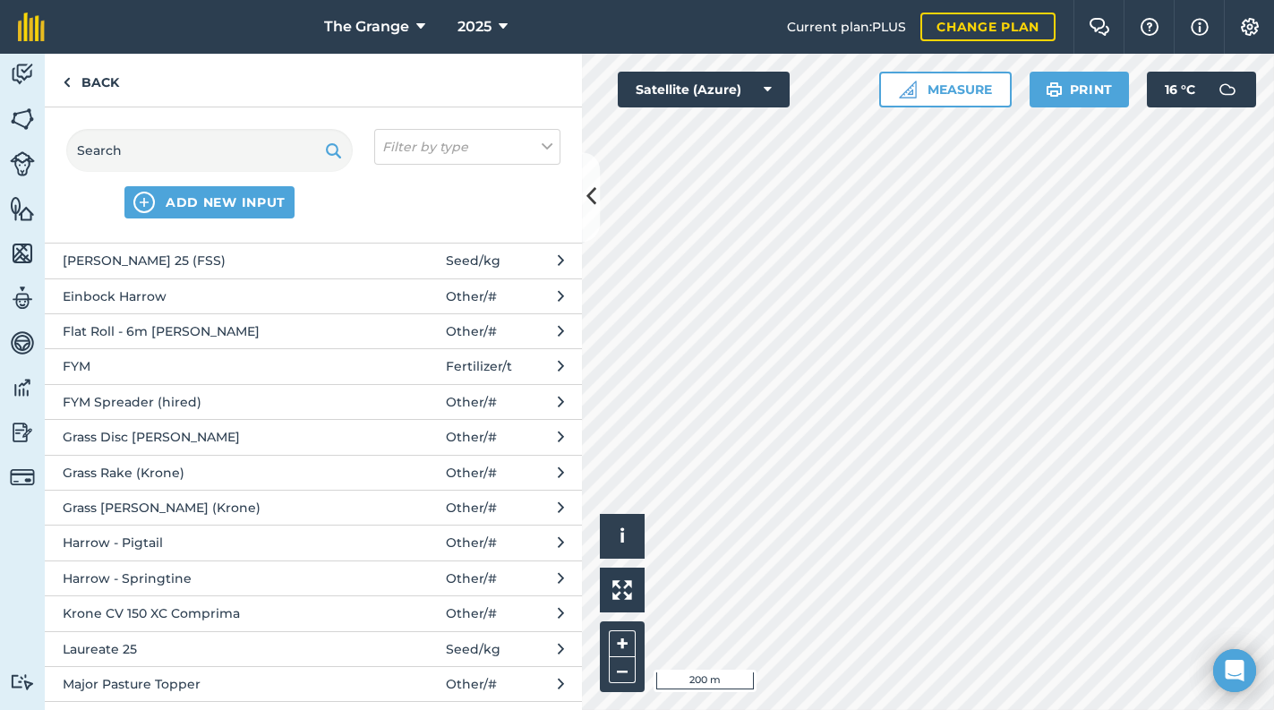
click at [214, 428] on span "Grass Disc [PERSON_NAME]" at bounding box center [209, 437] width 293 height 20
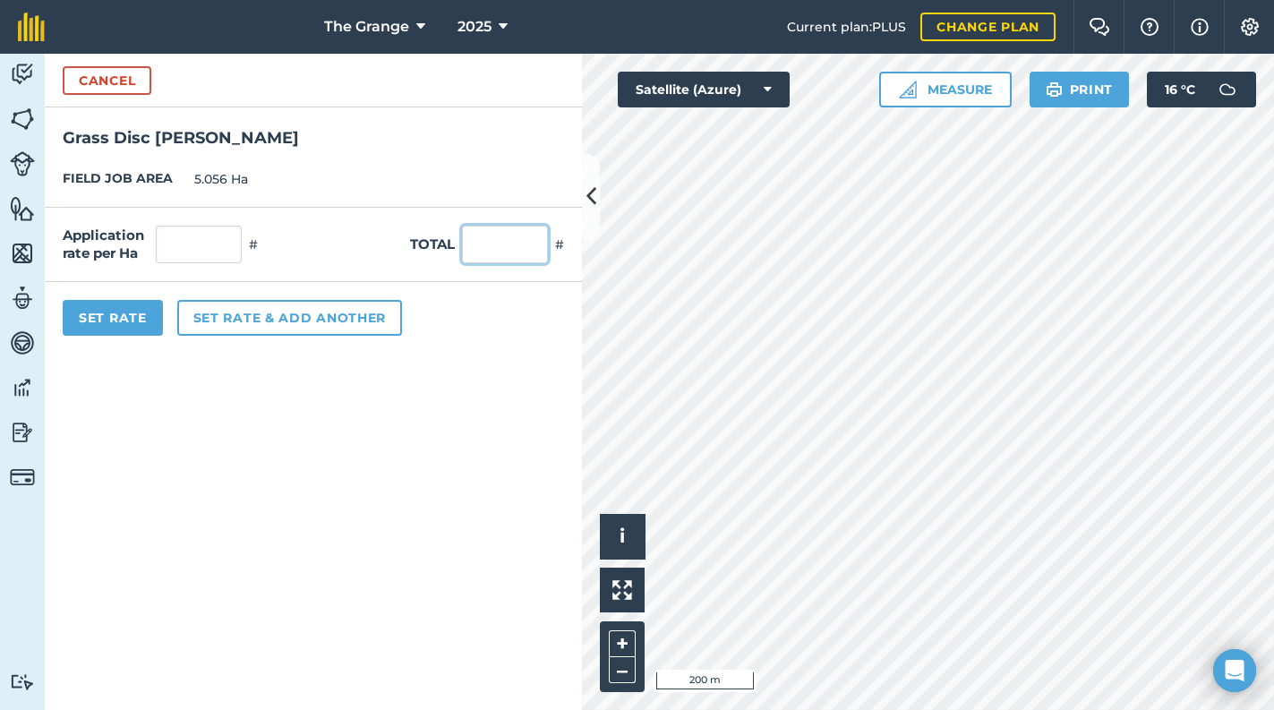
click at [490, 251] on input "text" at bounding box center [505, 245] width 86 height 38
drag, startPoint x: 467, startPoint y: 470, endPoint x: 228, endPoint y: 398, distance: 249.5
click at [466, 470] on form "Cancel Grass Disc [PERSON_NAME] FIELD JOB AREA 5.056 Ha Application rate per Ha…" at bounding box center [313, 382] width 537 height 656
click at [124, 335] on div "Set Rate Set rate & add another" at bounding box center [313, 318] width 537 height 72
click at [122, 323] on button "Set Rate" at bounding box center [113, 318] width 100 height 36
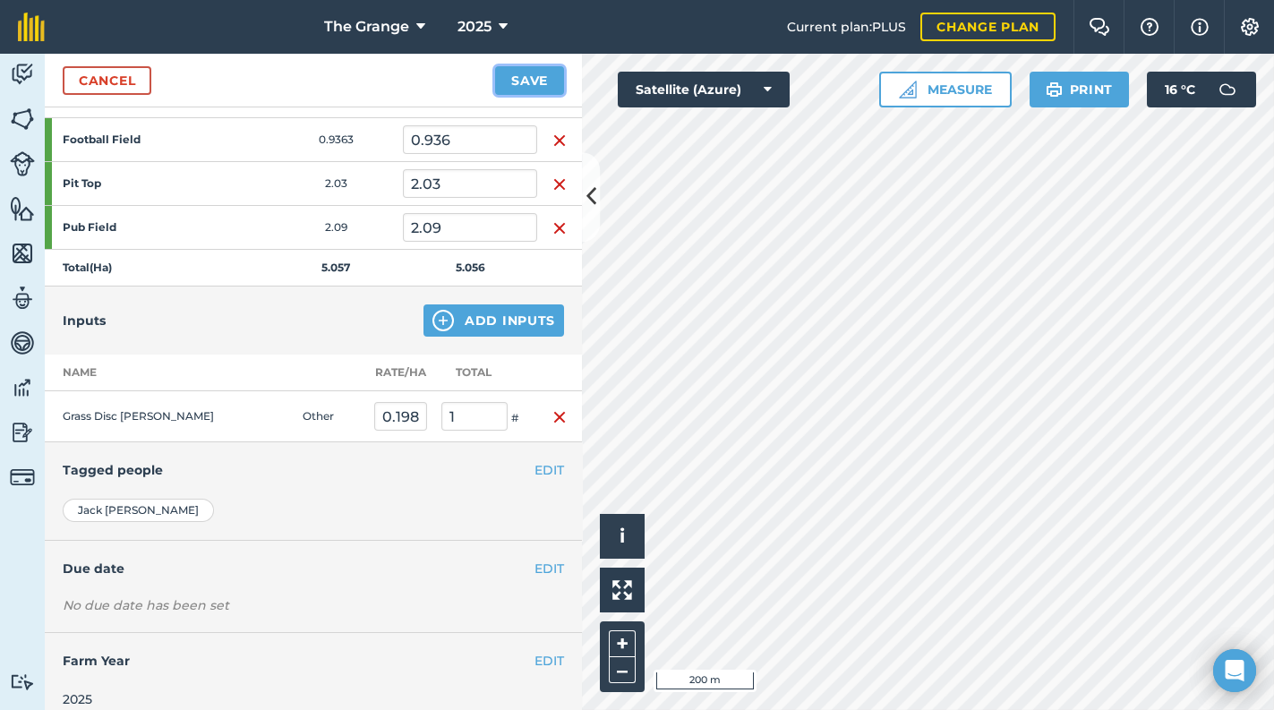
click at [501, 81] on button "Save" at bounding box center [529, 80] width 69 height 29
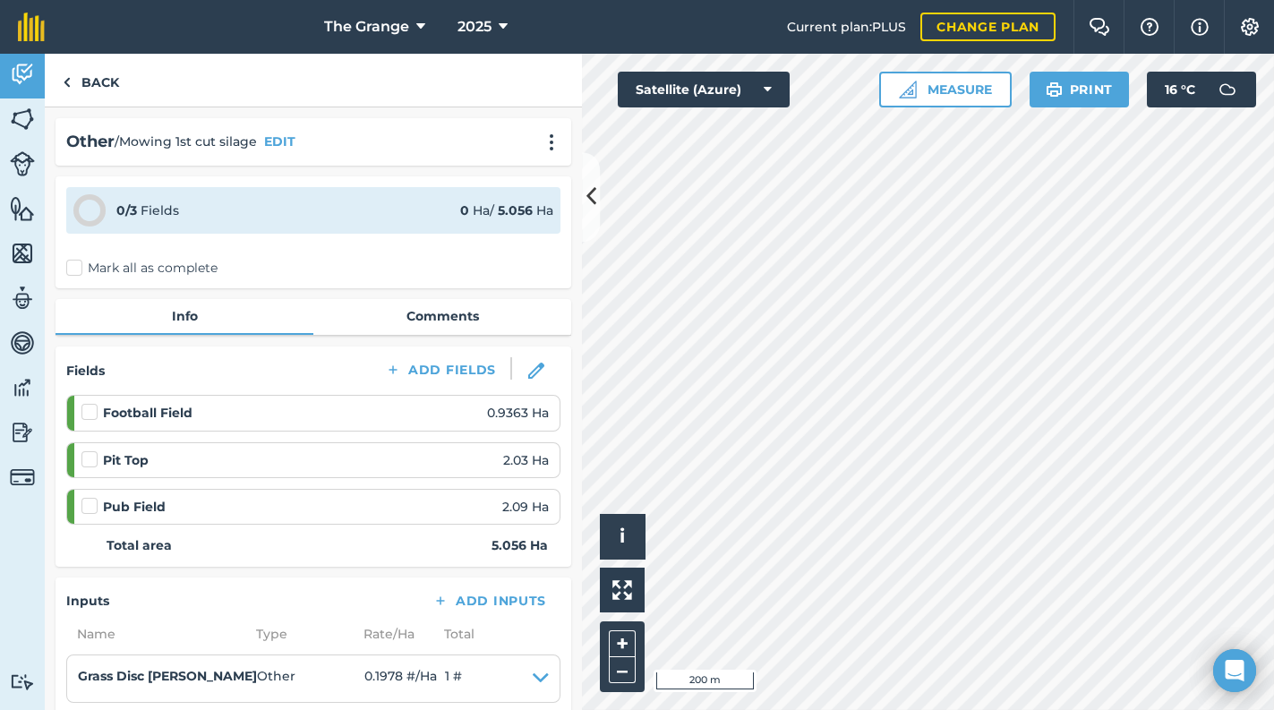
click at [137, 256] on div "0 / 3 Fields 0 Ha / 5.056 [PERSON_NAME] all as complete" at bounding box center [313, 232] width 516 height 112
click at [137, 266] on label "Mark all as complete" at bounding box center [141, 268] width 151 height 19
click at [78, 266] on input "Mark all as complete" at bounding box center [72, 265] width 12 height 12
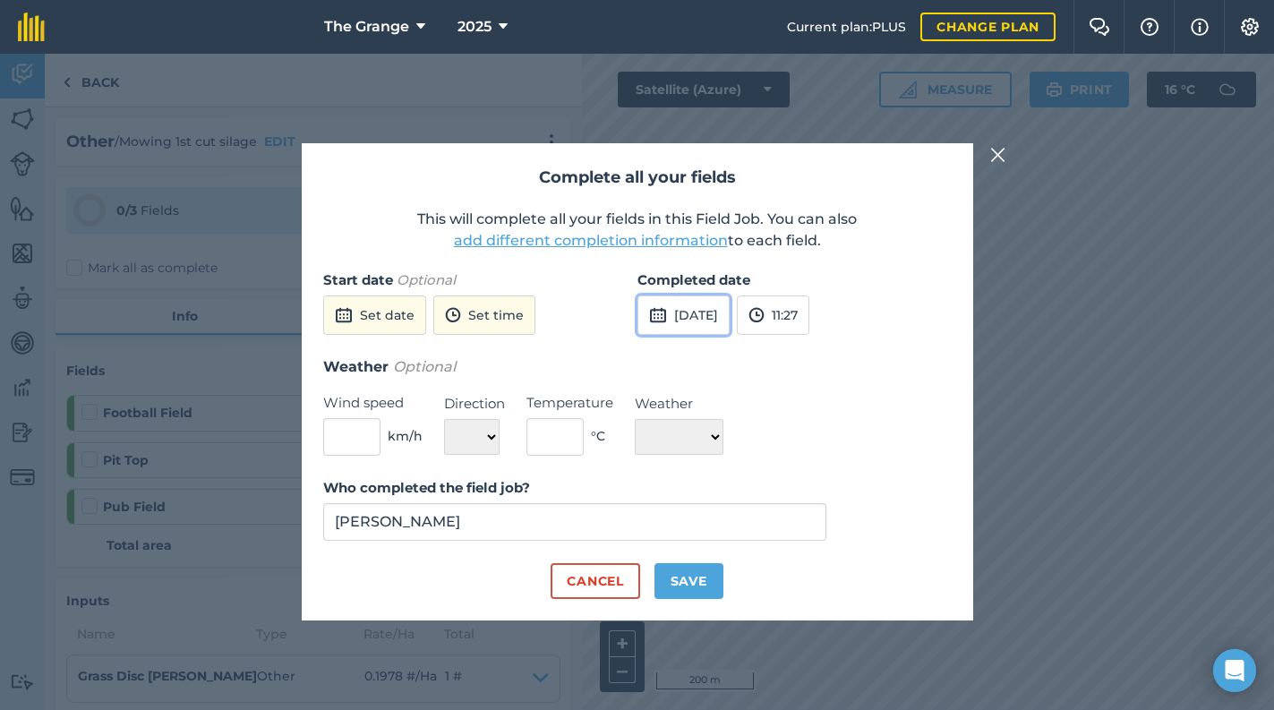
click at [722, 316] on button "[DATE]" at bounding box center [683, 314] width 92 height 39
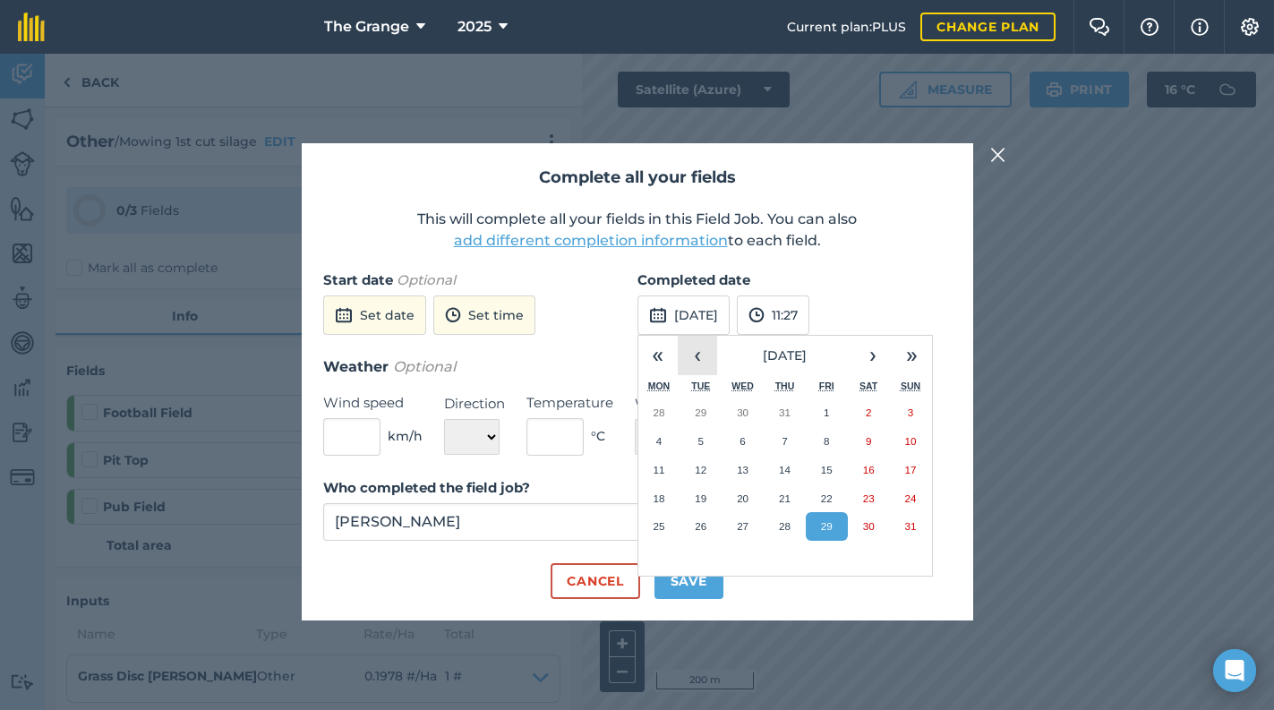
click at [700, 355] on button "‹" at bounding box center [697, 355] width 39 height 39
click at [693, 439] on button "8" at bounding box center [700, 441] width 42 height 29
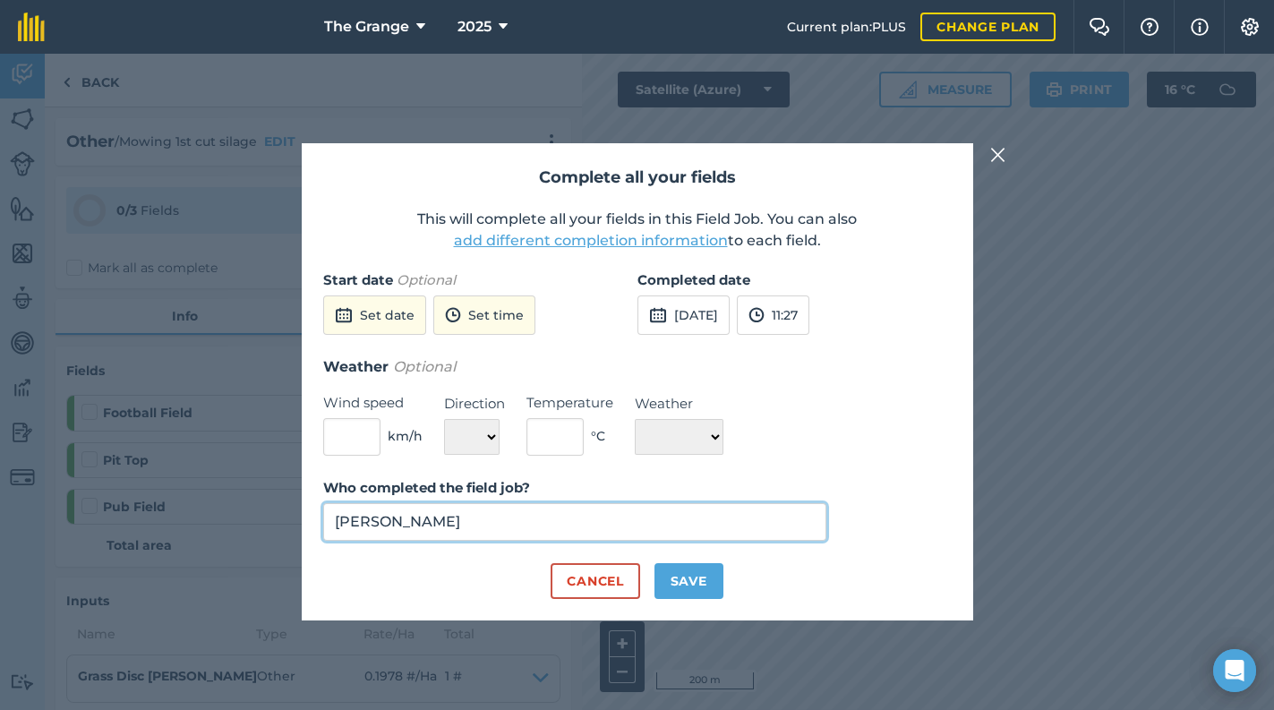
click at [662, 526] on input "[PERSON_NAME]" at bounding box center [575, 522] width 504 height 38
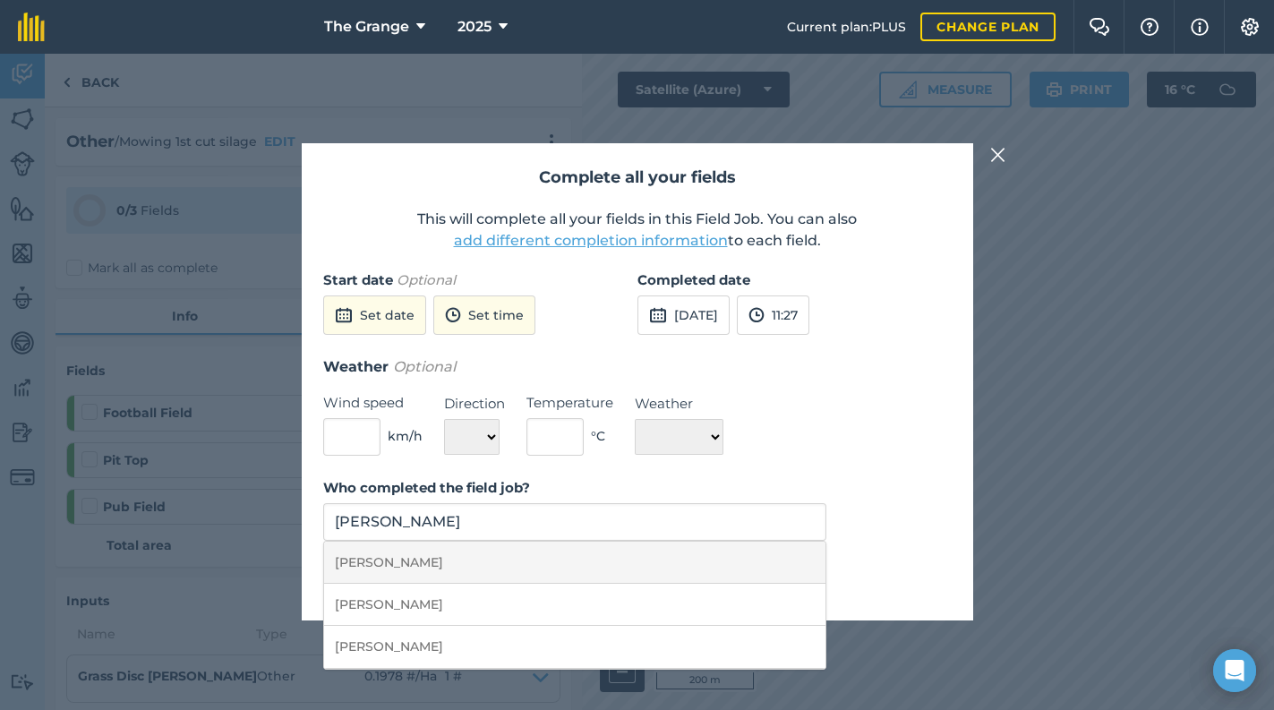
click at [644, 564] on li "[PERSON_NAME]" at bounding box center [575, 563] width 502 height 42
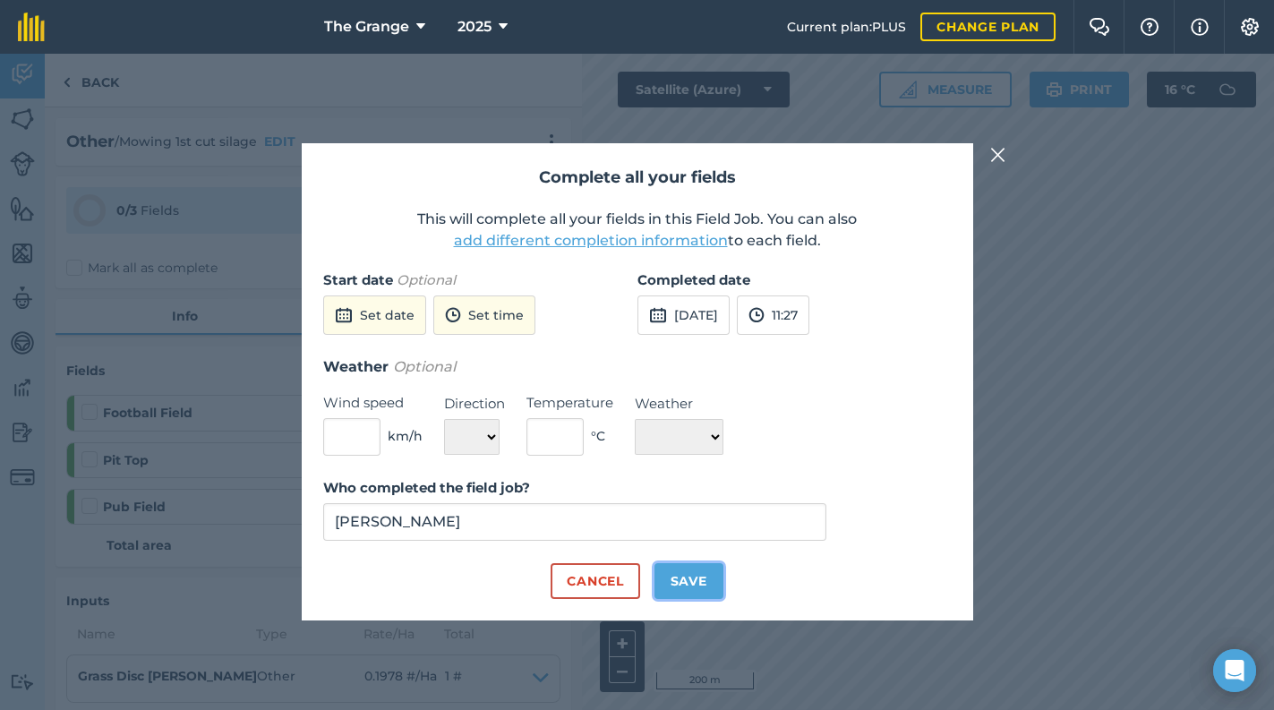
click at [678, 566] on button "Save" at bounding box center [688, 581] width 69 height 36
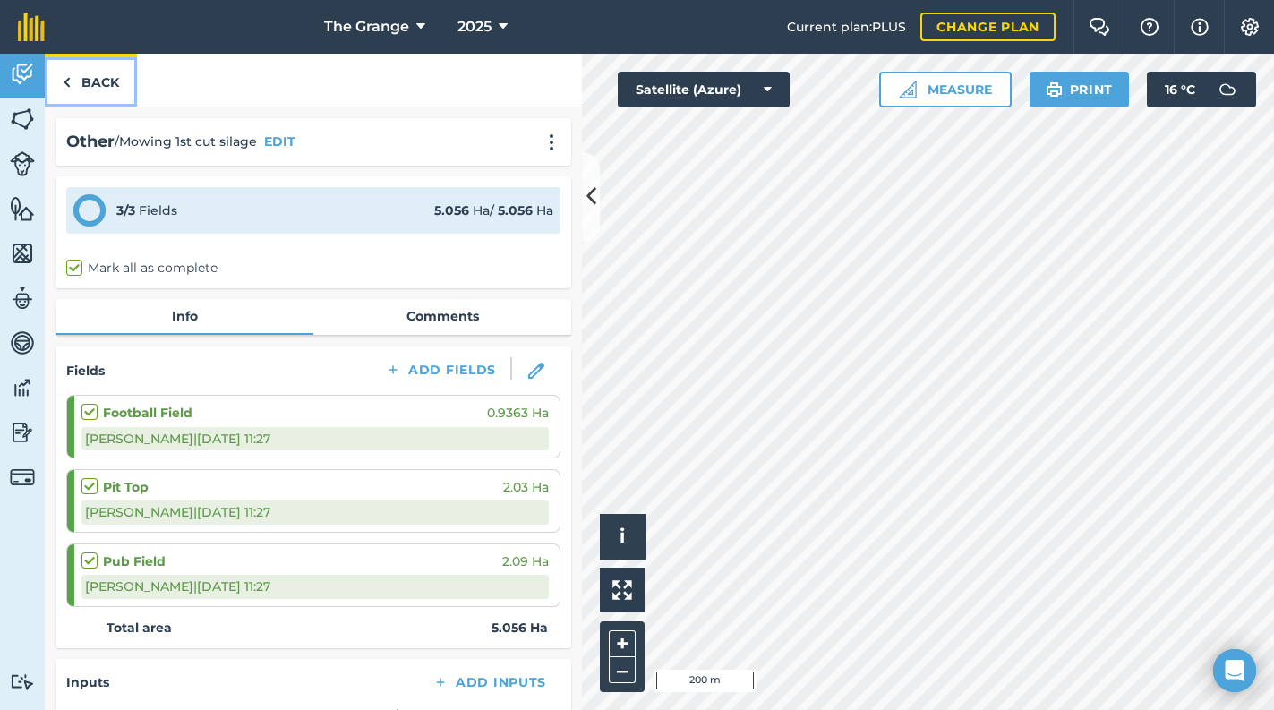
click at [93, 90] on link "Back" at bounding box center [91, 80] width 92 height 53
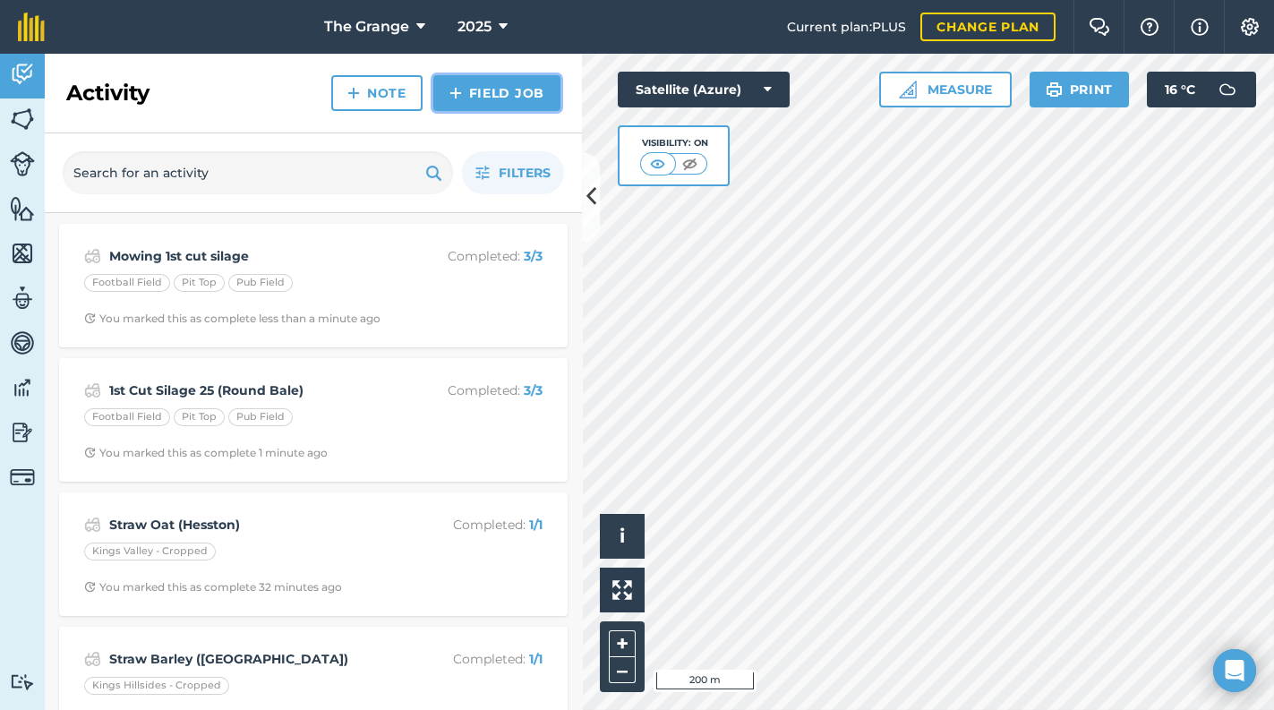
click at [533, 81] on link "Field Job" at bounding box center [496, 93] width 127 height 36
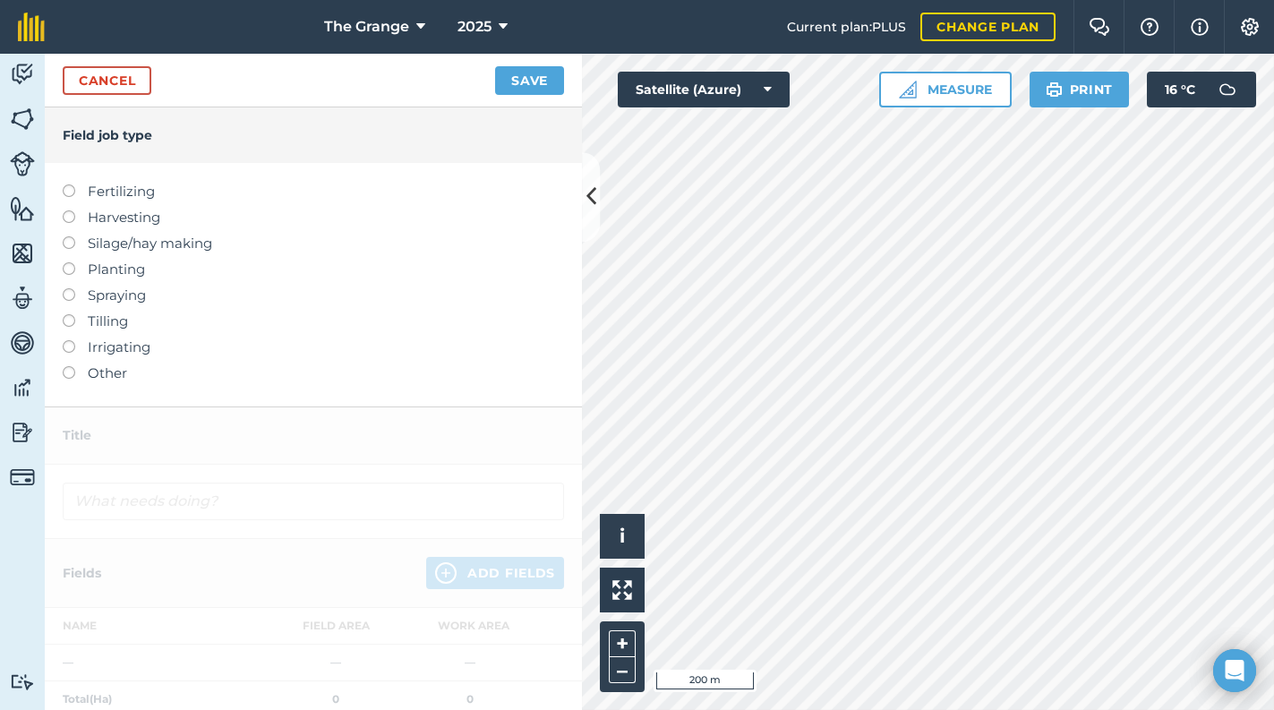
click at [106, 373] on label "Other" at bounding box center [313, 373] width 501 height 21
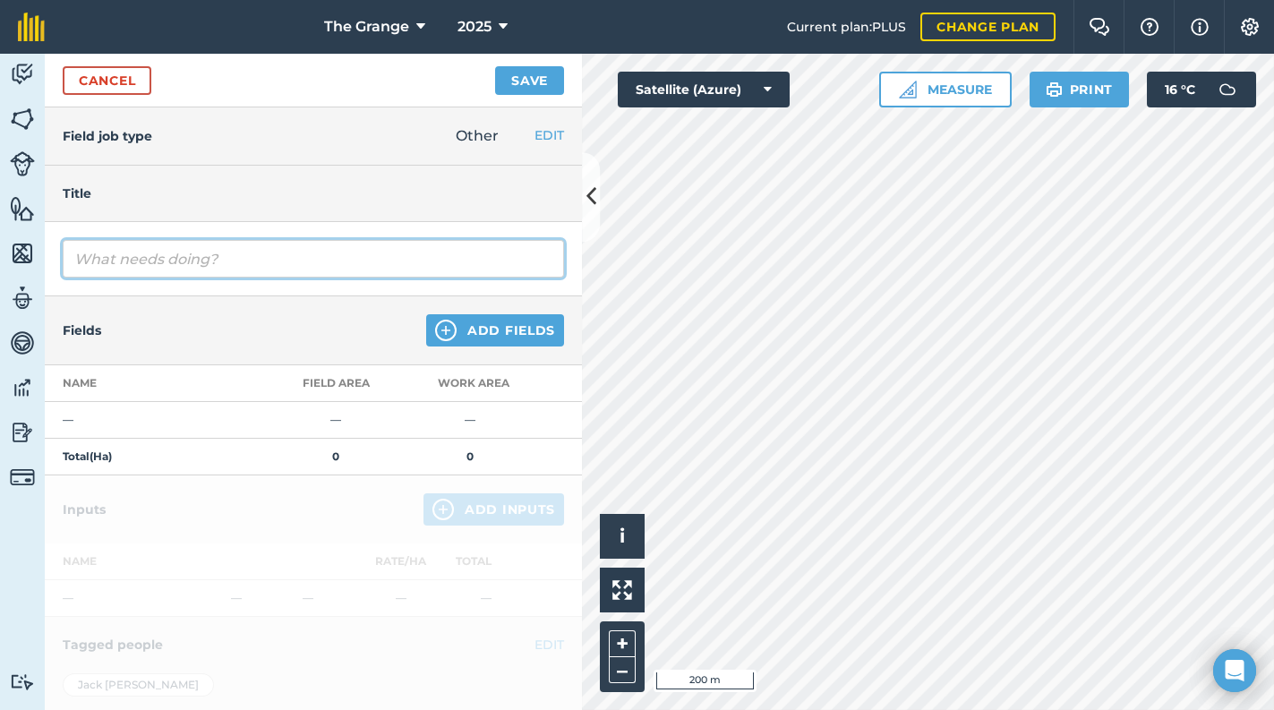
click at [180, 270] on input "text" at bounding box center [313, 259] width 501 height 38
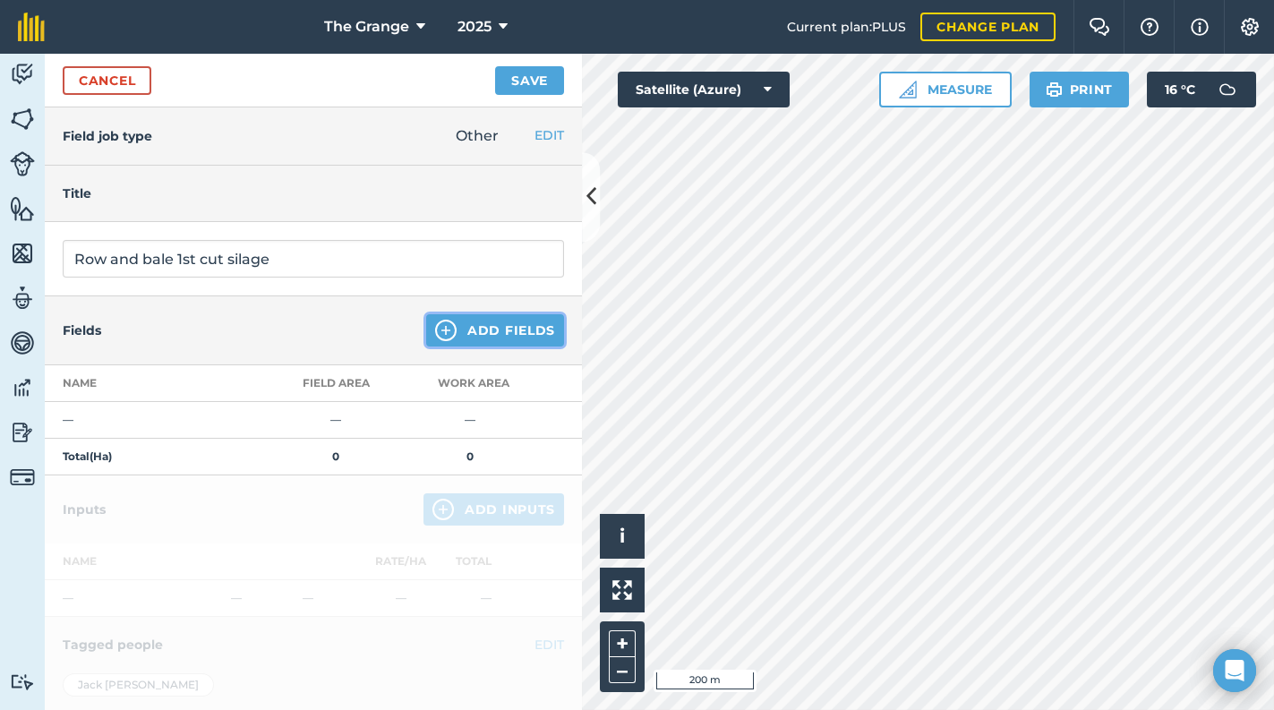
click at [516, 340] on button "Add Fields" at bounding box center [495, 330] width 138 height 32
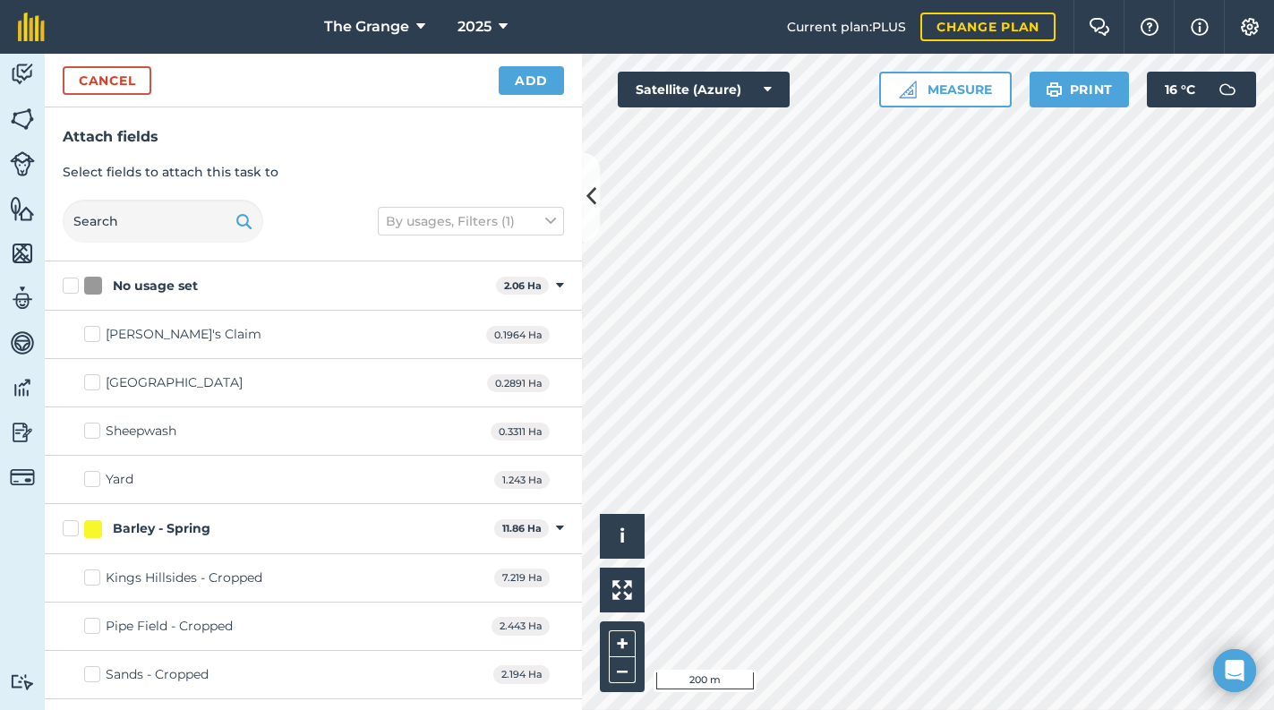
click at [494, 77] on div "Cancel Add" at bounding box center [313, 81] width 537 height 54
click at [515, 87] on button "Add" at bounding box center [531, 80] width 65 height 29
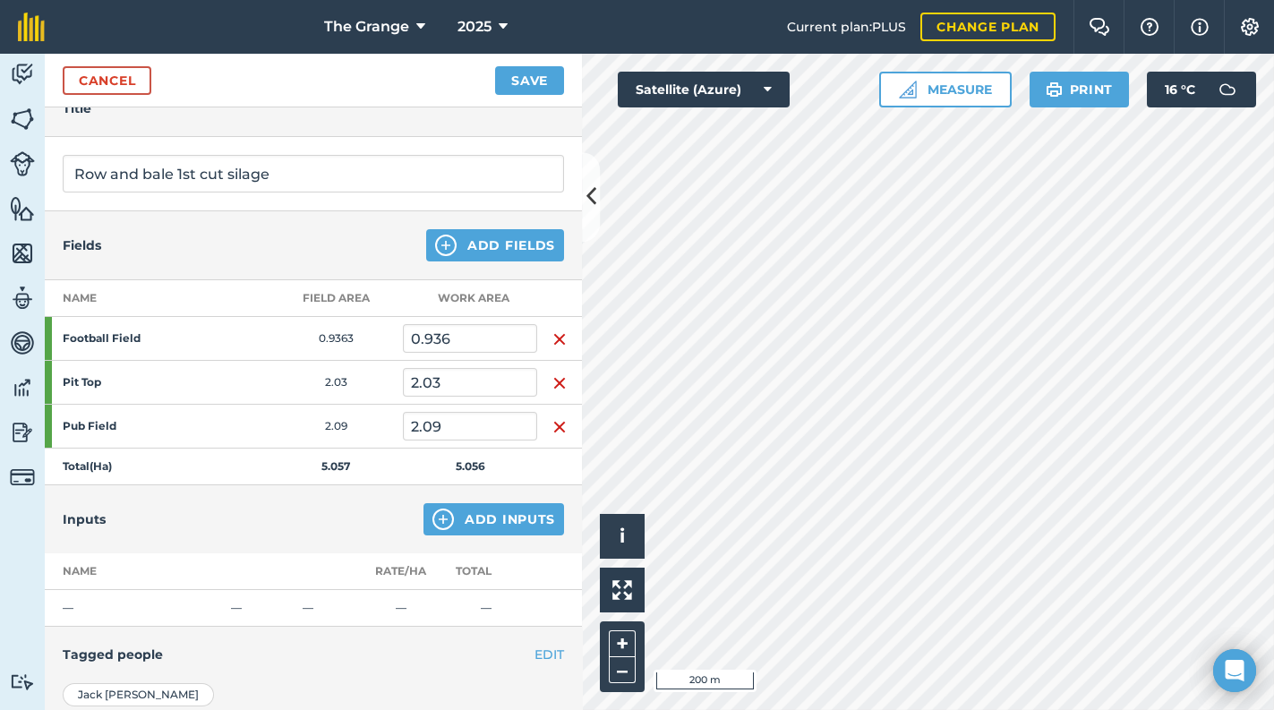
scroll to position [284, 0]
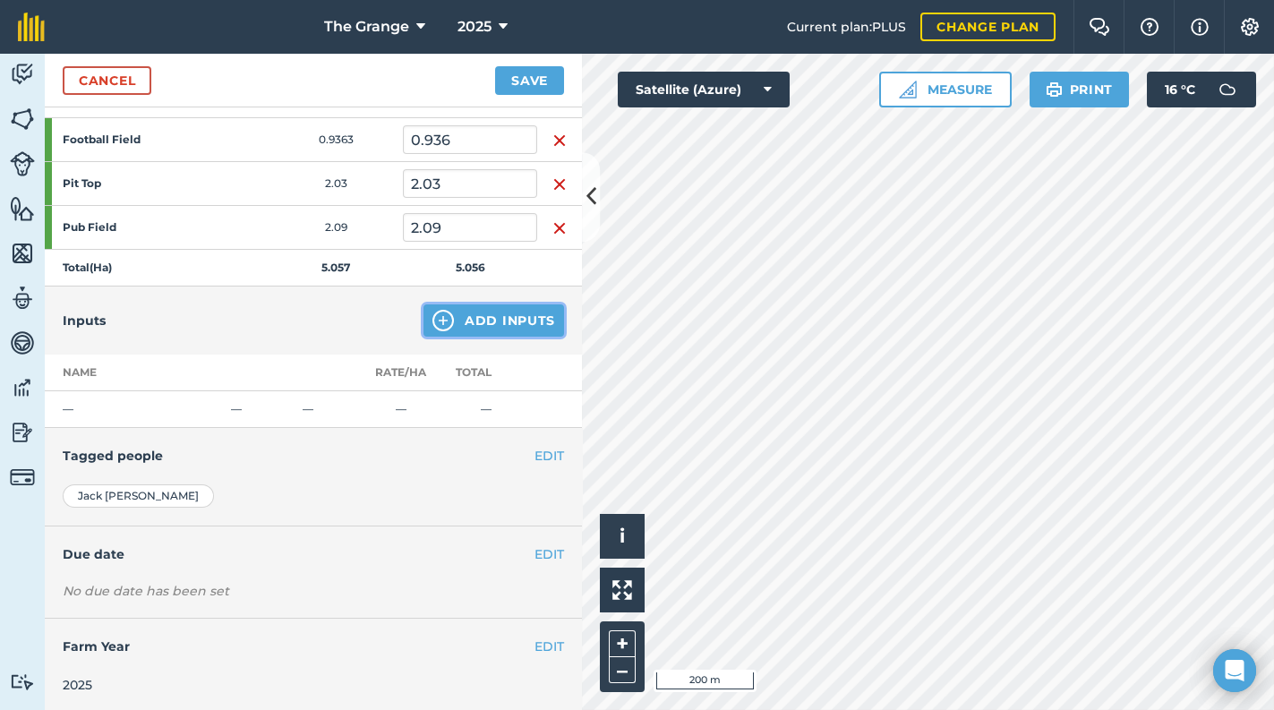
click at [476, 326] on button "Add Inputs" at bounding box center [493, 320] width 141 height 32
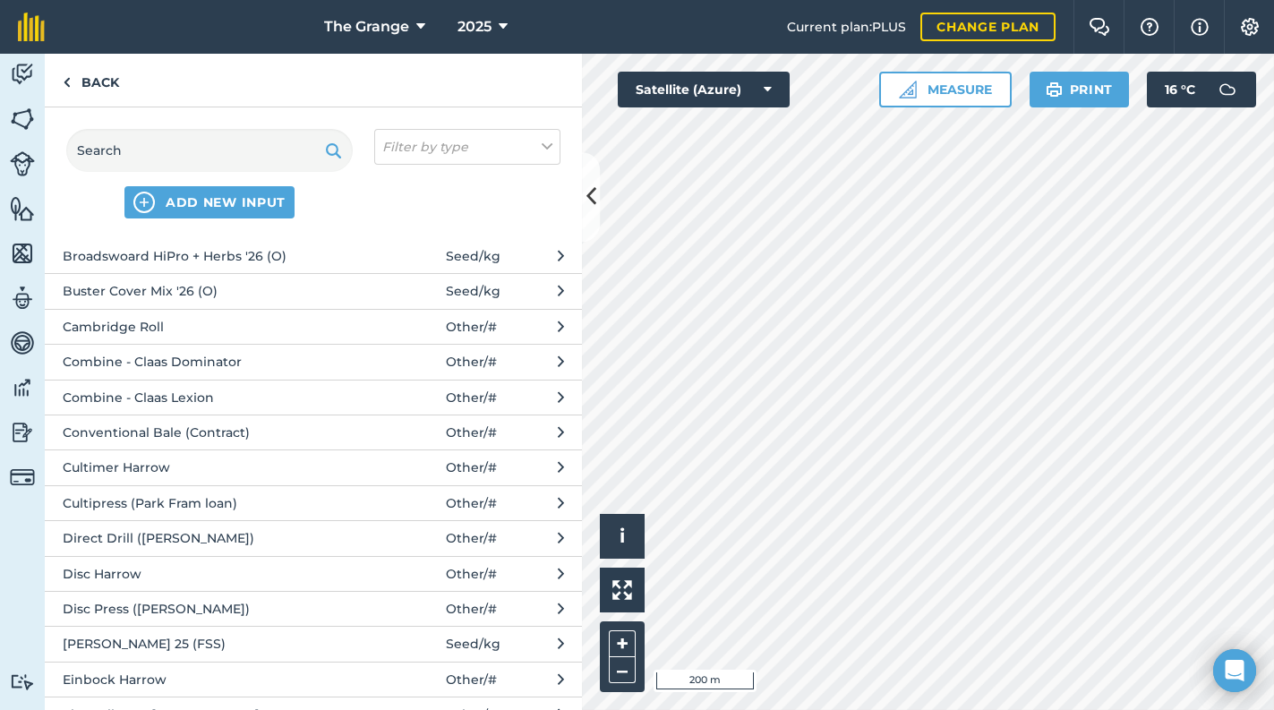
scroll to position [304, 0]
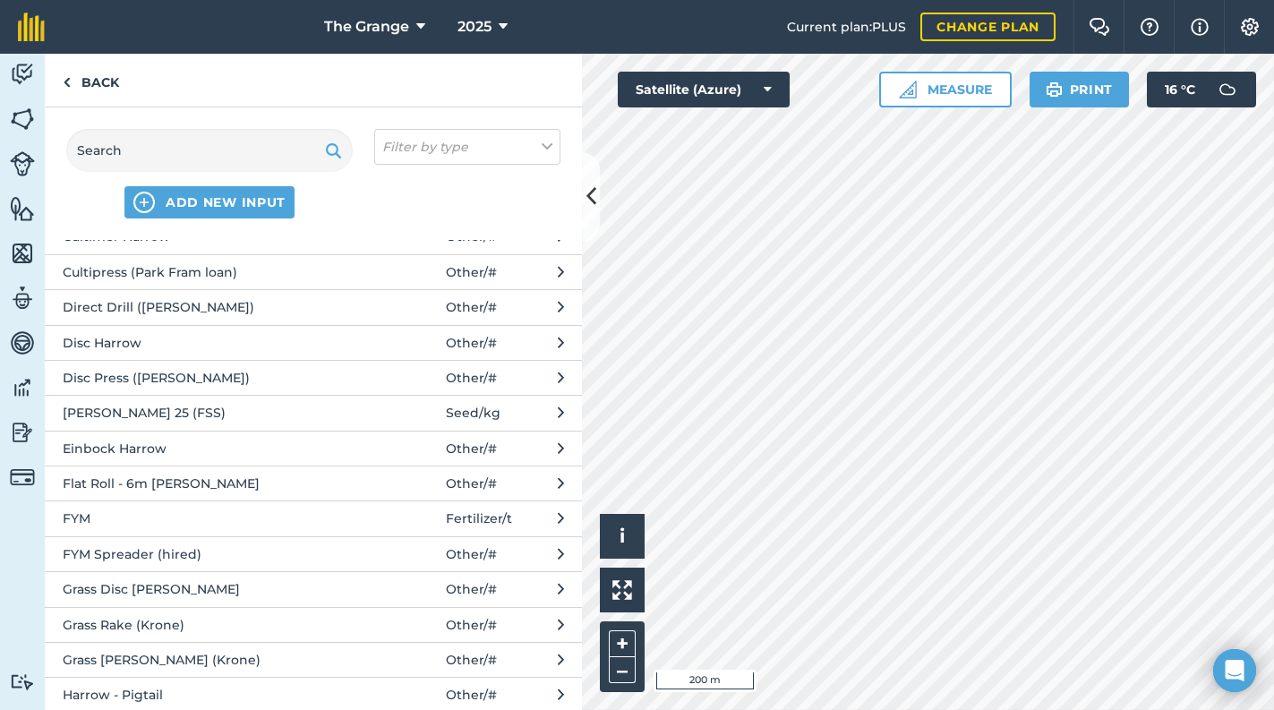
click at [174, 618] on span "Grass Rake (Krone)" at bounding box center [209, 625] width 293 height 20
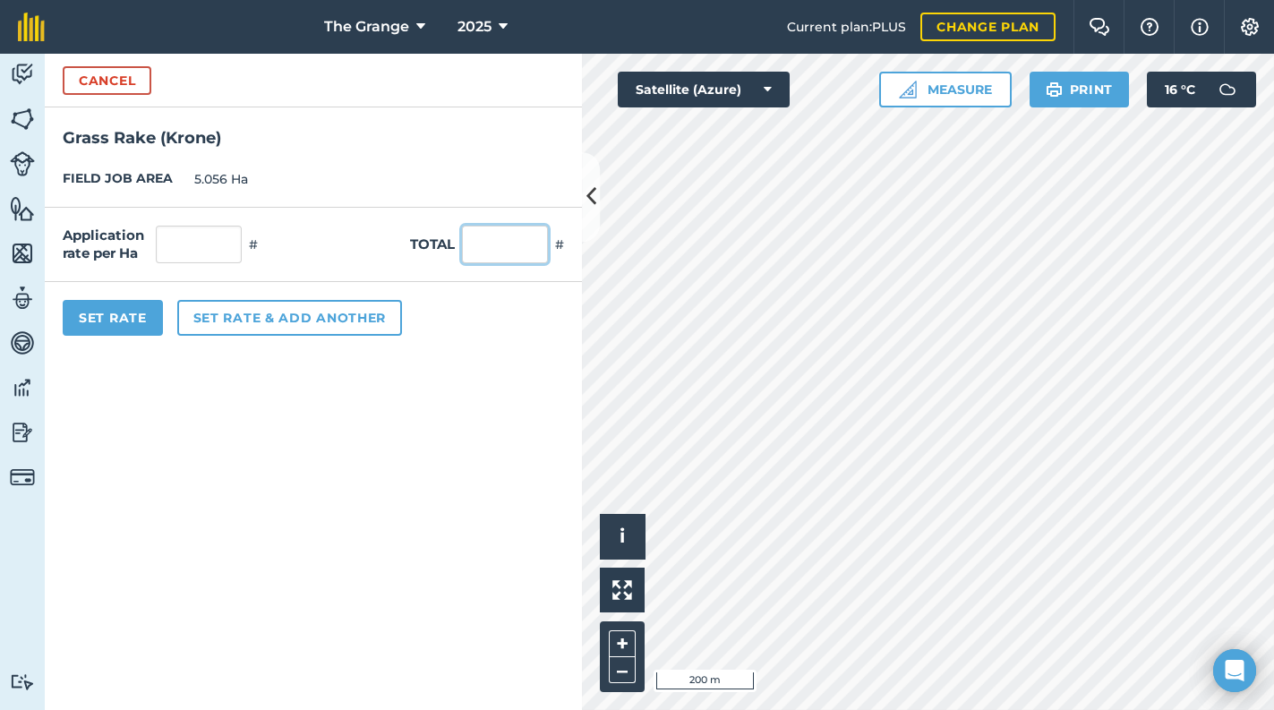
click at [491, 244] on input "text" at bounding box center [505, 245] width 86 height 38
click at [109, 330] on button "Set Rate" at bounding box center [113, 318] width 100 height 36
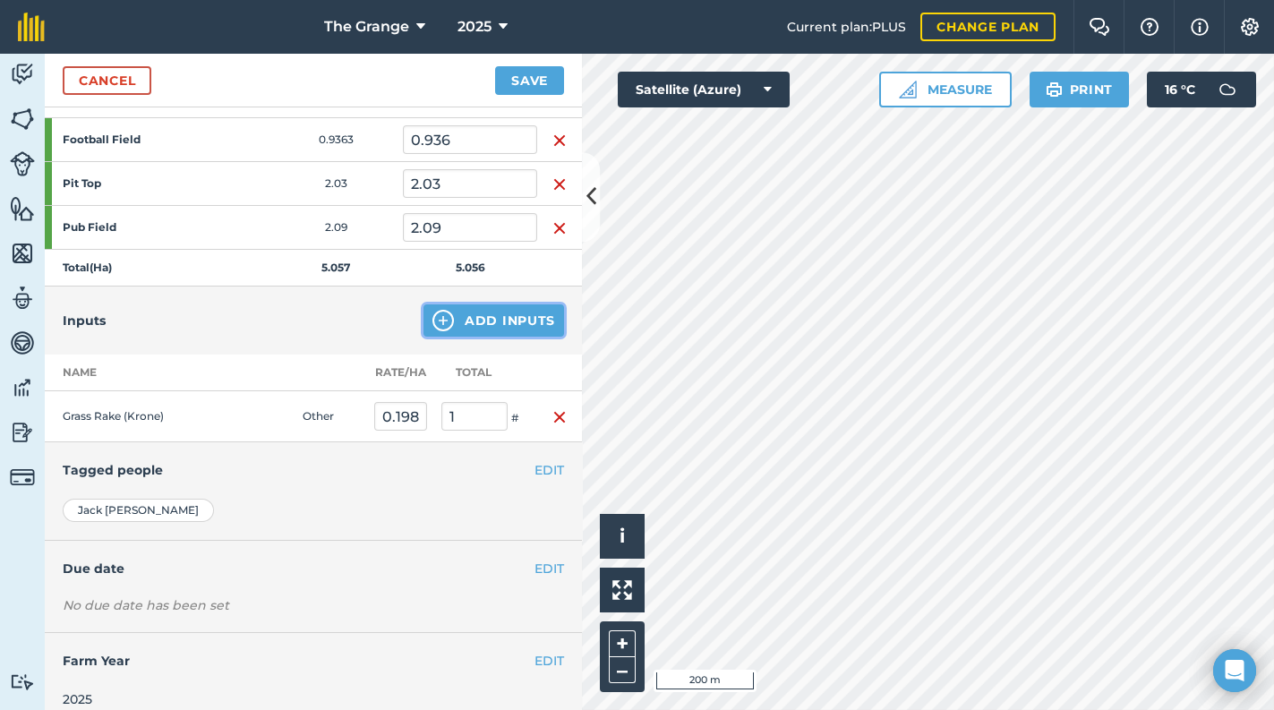
click at [456, 312] on button "Add Inputs" at bounding box center [493, 320] width 141 height 32
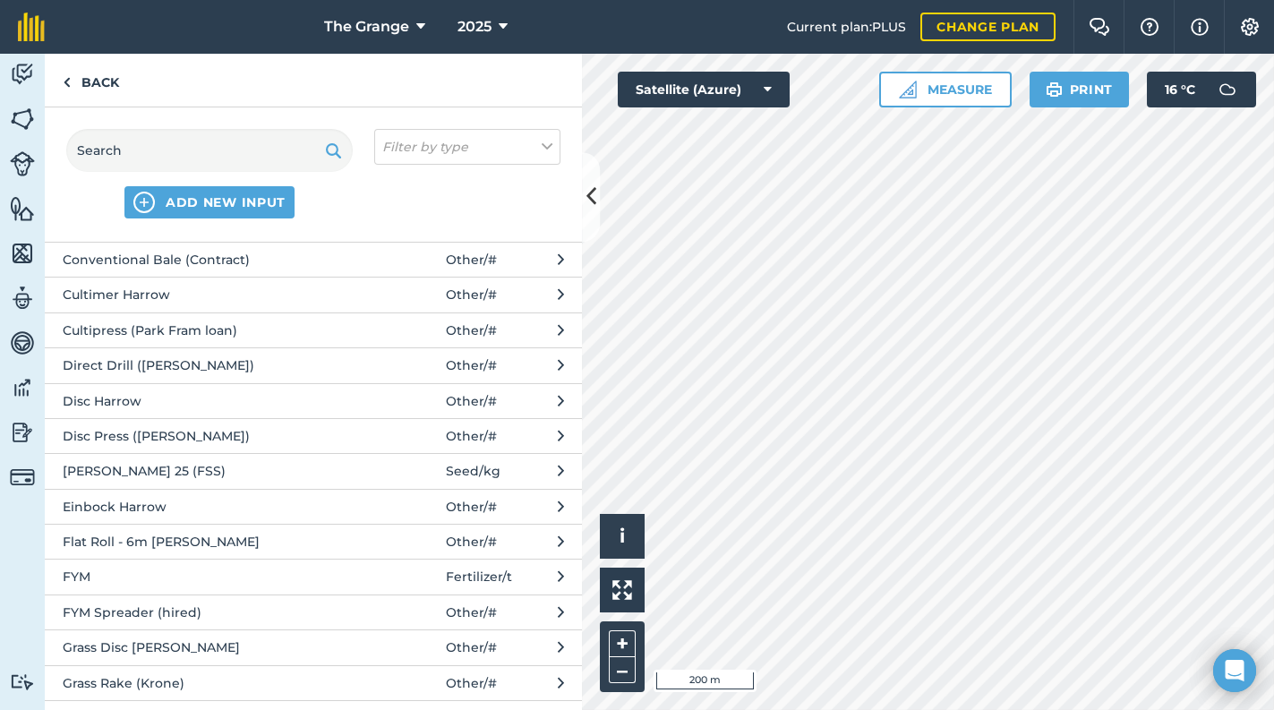
scroll to position [533, 0]
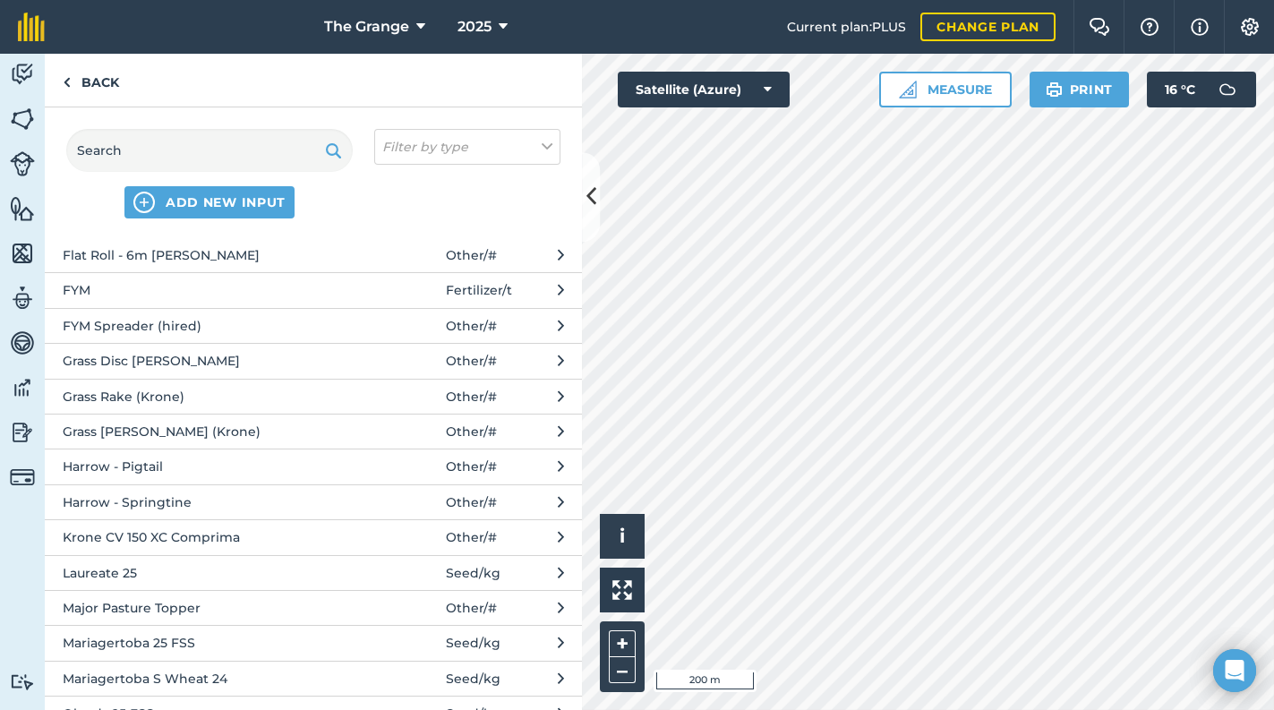
click at [231, 537] on span "Krone CV 150 XC Comprima" at bounding box center [209, 537] width 293 height 20
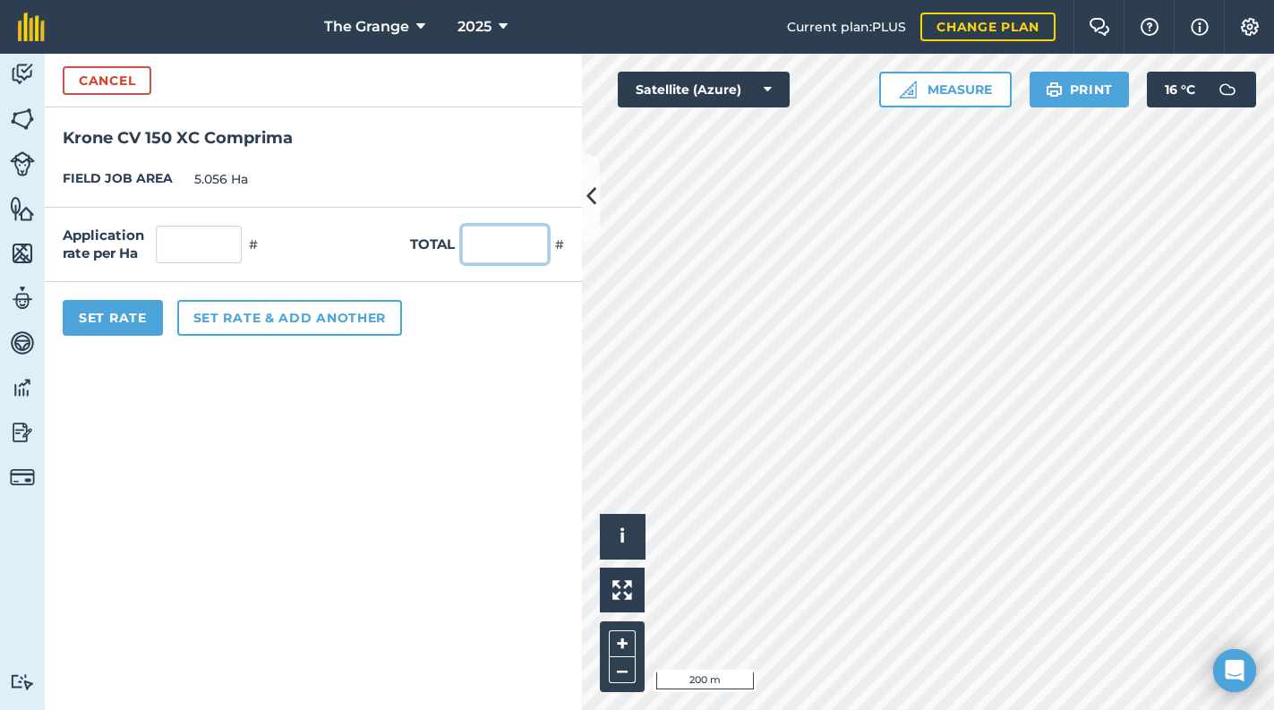
click at [477, 239] on input "text" at bounding box center [505, 245] width 86 height 38
click at [346, 397] on form "Cancel Krone CV 150 XC Comprima FIELD JOB AREA 5.056 Ha Application rate per Ha…" at bounding box center [313, 382] width 537 height 656
drag, startPoint x: 150, startPoint y: 314, endPoint x: 152, endPoint y: 323, distance: 9.1
click at [150, 315] on button "Set Rate" at bounding box center [113, 318] width 100 height 36
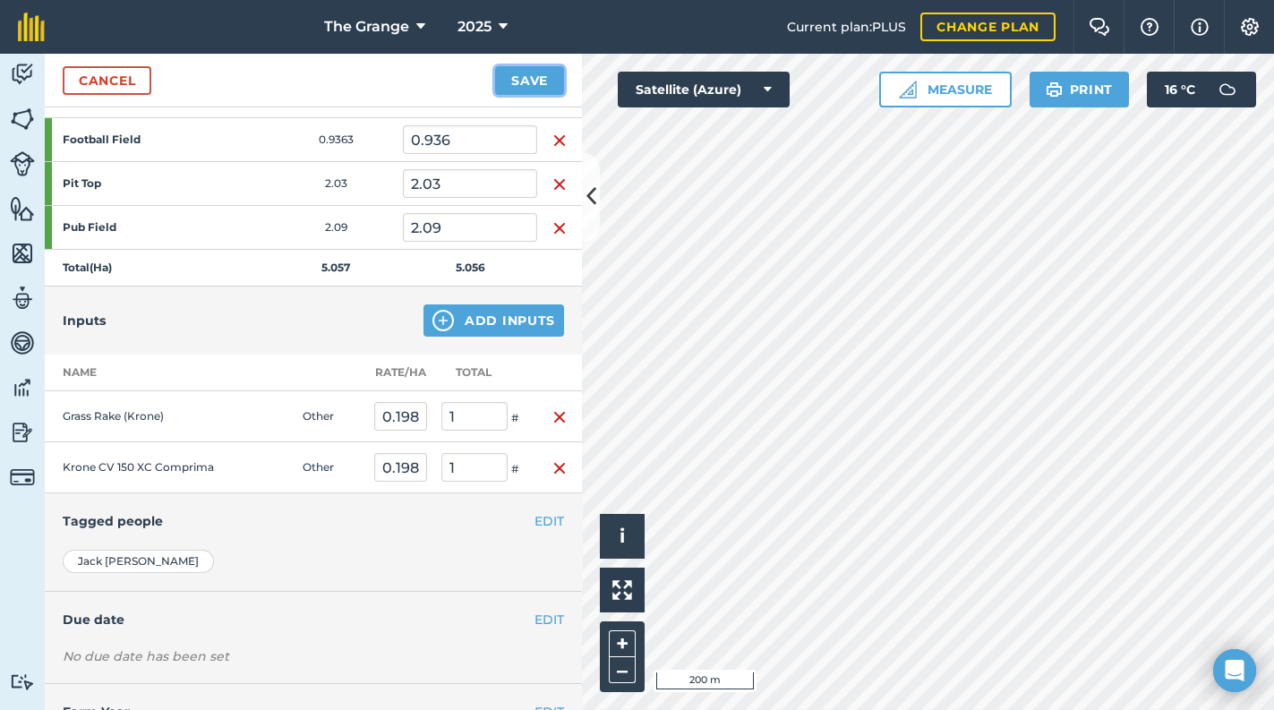
click at [542, 75] on button "Save" at bounding box center [529, 80] width 69 height 29
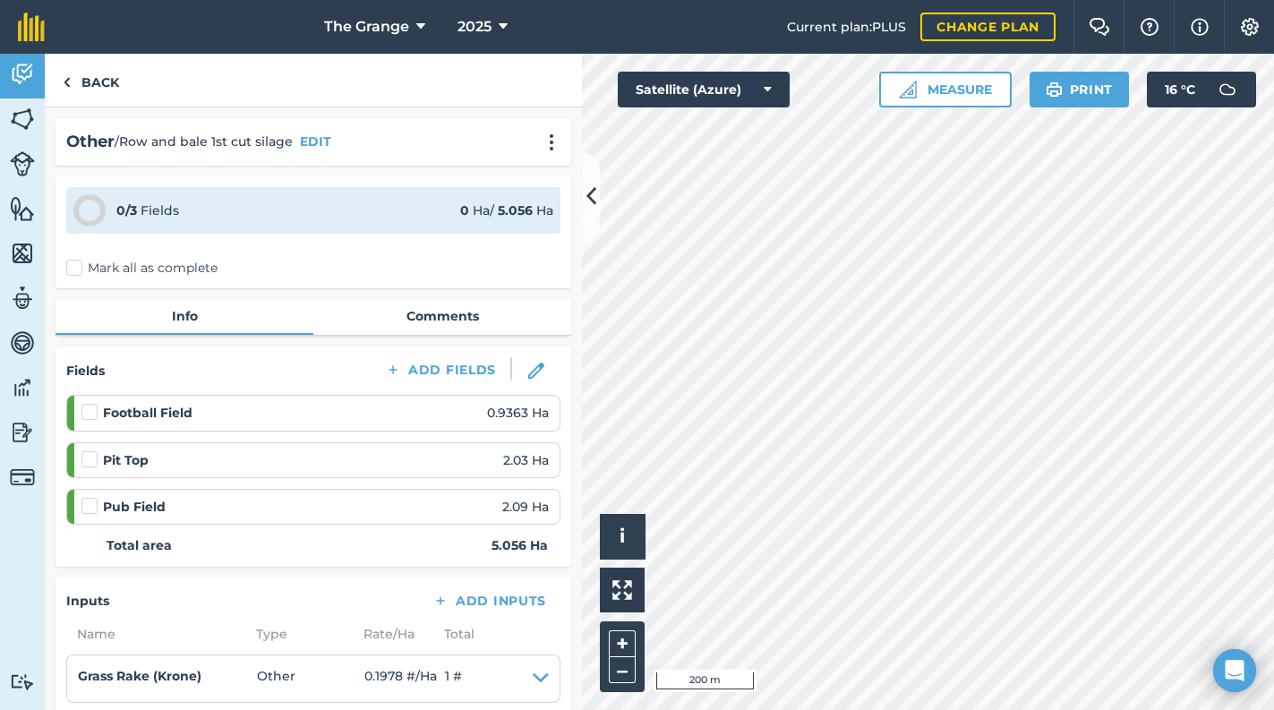
click at [145, 271] on label "Mark all as complete" at bounding box center [141, 268] width 151 height 19
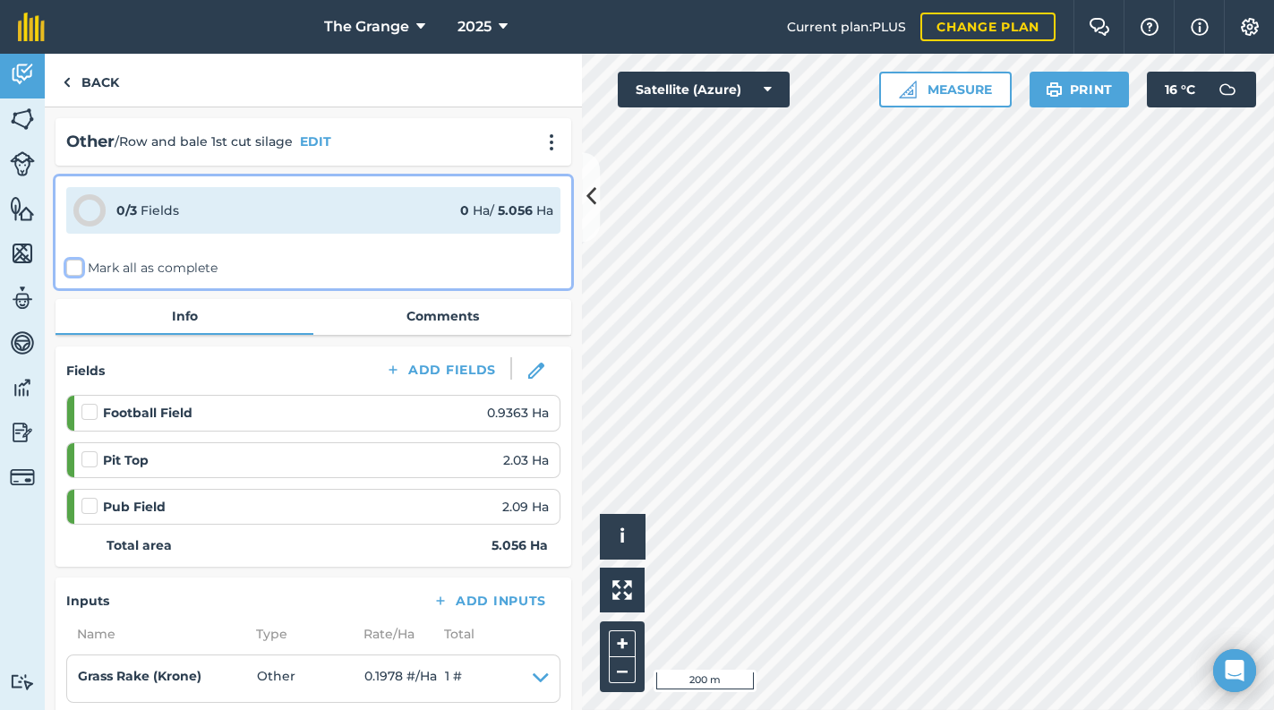
click at [78, 270] on input "Mark all as complete" at bounding box center [72, 265] width 12 height 12
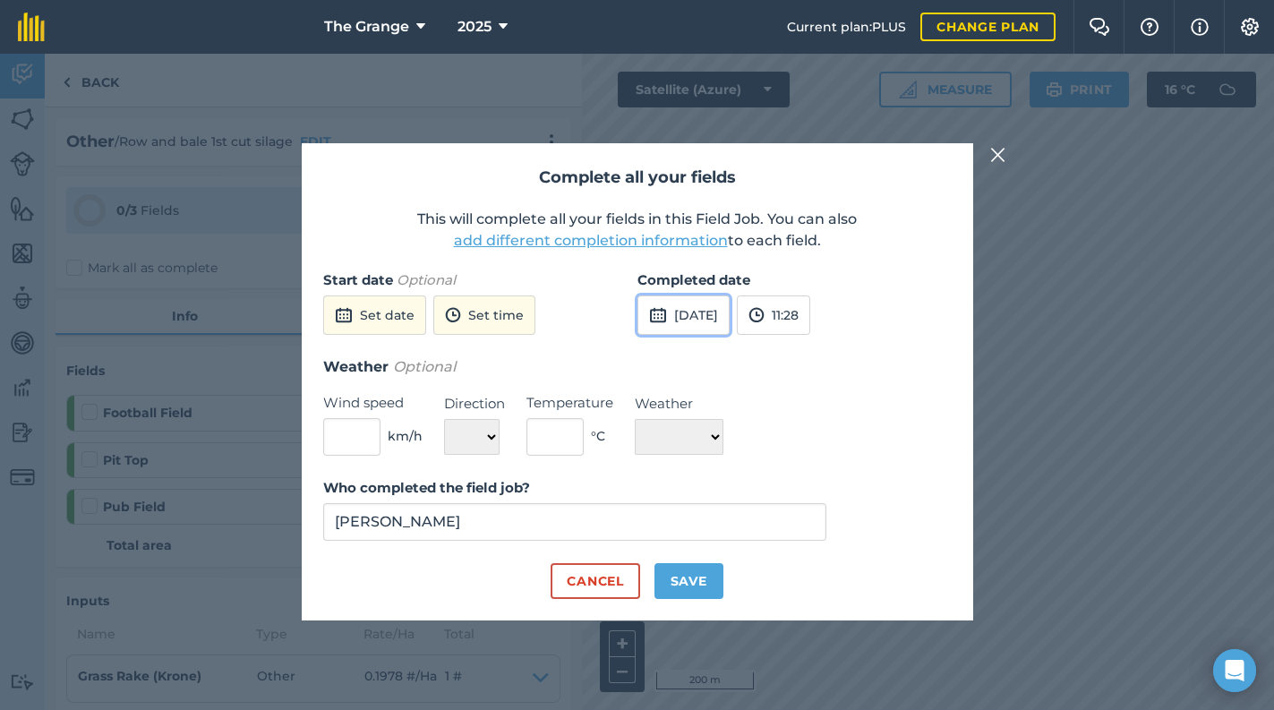
click at [729, 315] on button "[DATE]" at bounding box center [683, 314] width 92 height 39
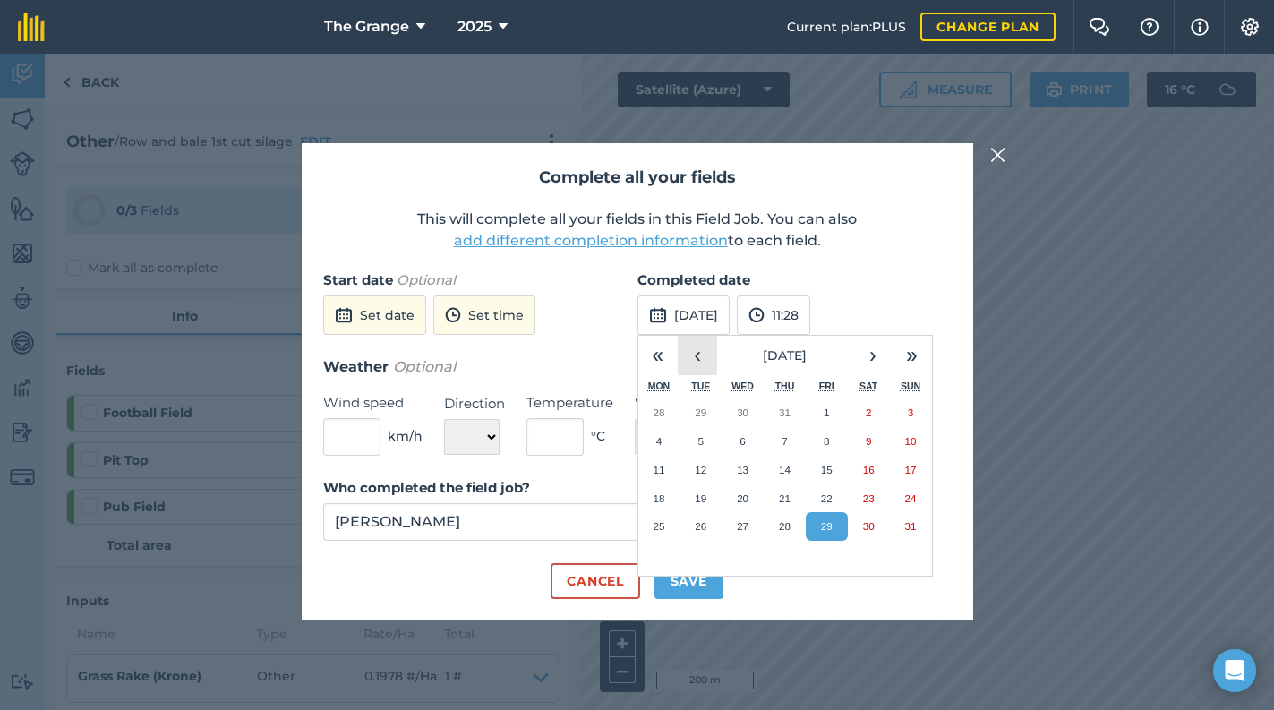
click at [691, 350] on button "‹" at bounding box center [697, 355] width 39 height 39
click at [742, 442] on abbr "9" at bounding box center [741, 441] width 5 height 12
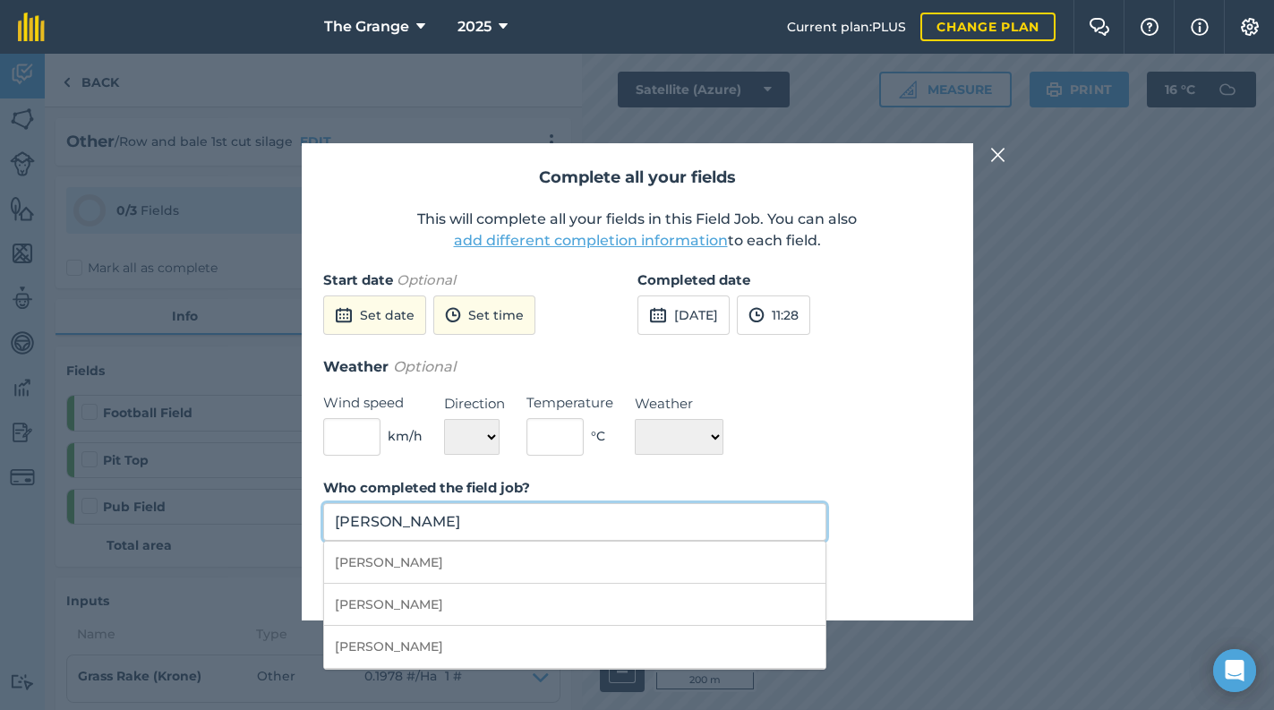
drag, startPoint x: 568, startPoint y: 515, endPoint x: 575, endPoint y: 533, distance: 19.8
click at [568, 520] on input "[PERSON_NAME]" at bounding box center [575, 522] width 504 height 38
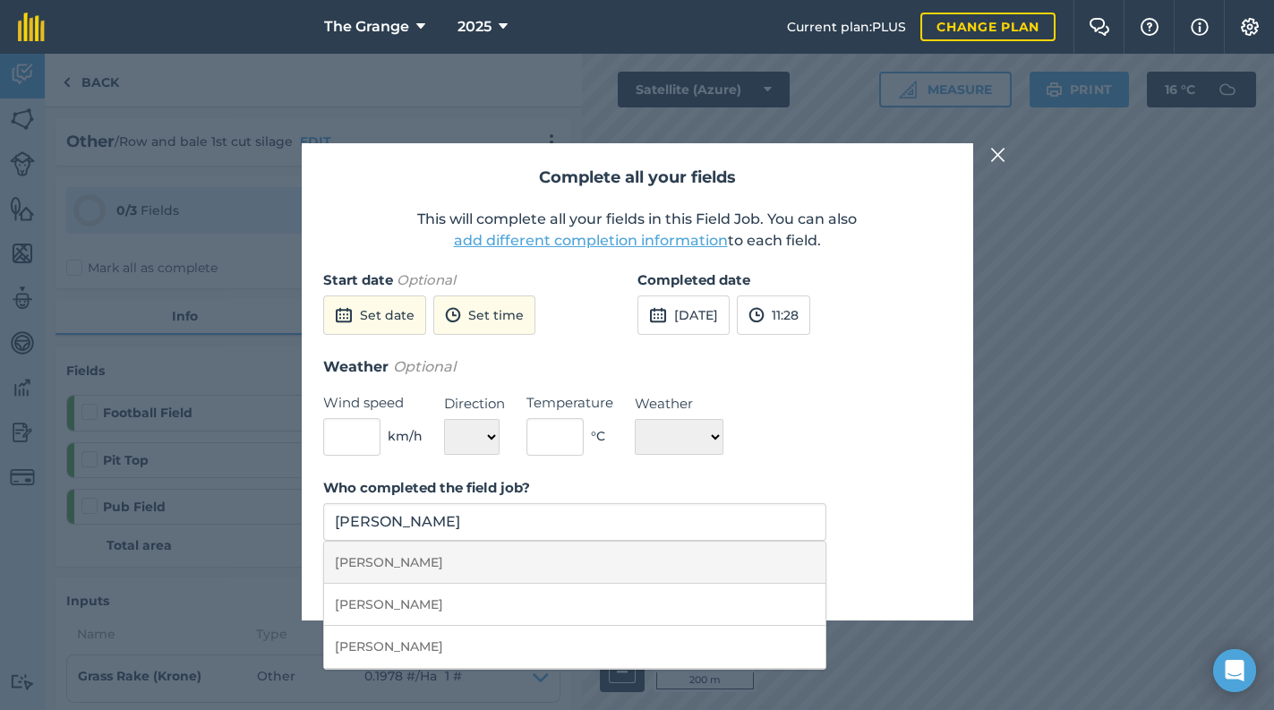
click at [678, 576] on li "[PERSON_NAME]" at bounding box center [575, 563] width 502 height 42
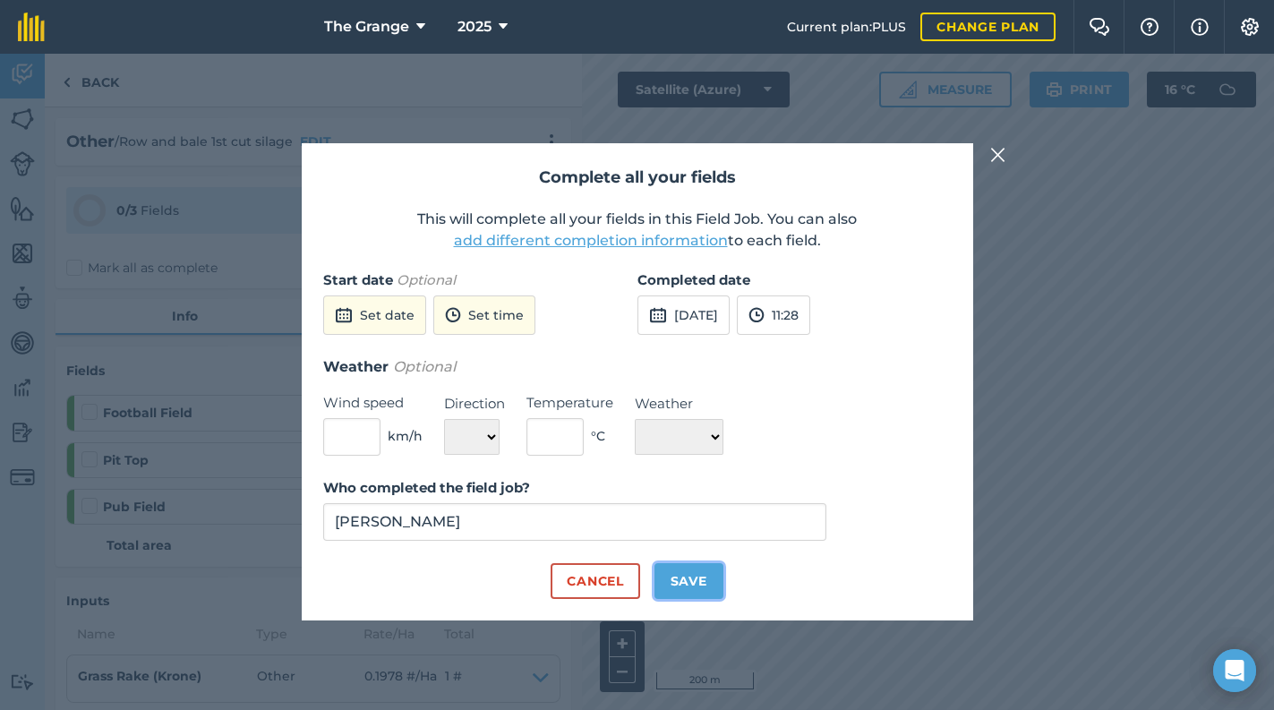
click at [695, 593] on button "Save" at bounding box center [688, 581] width 69 height 36
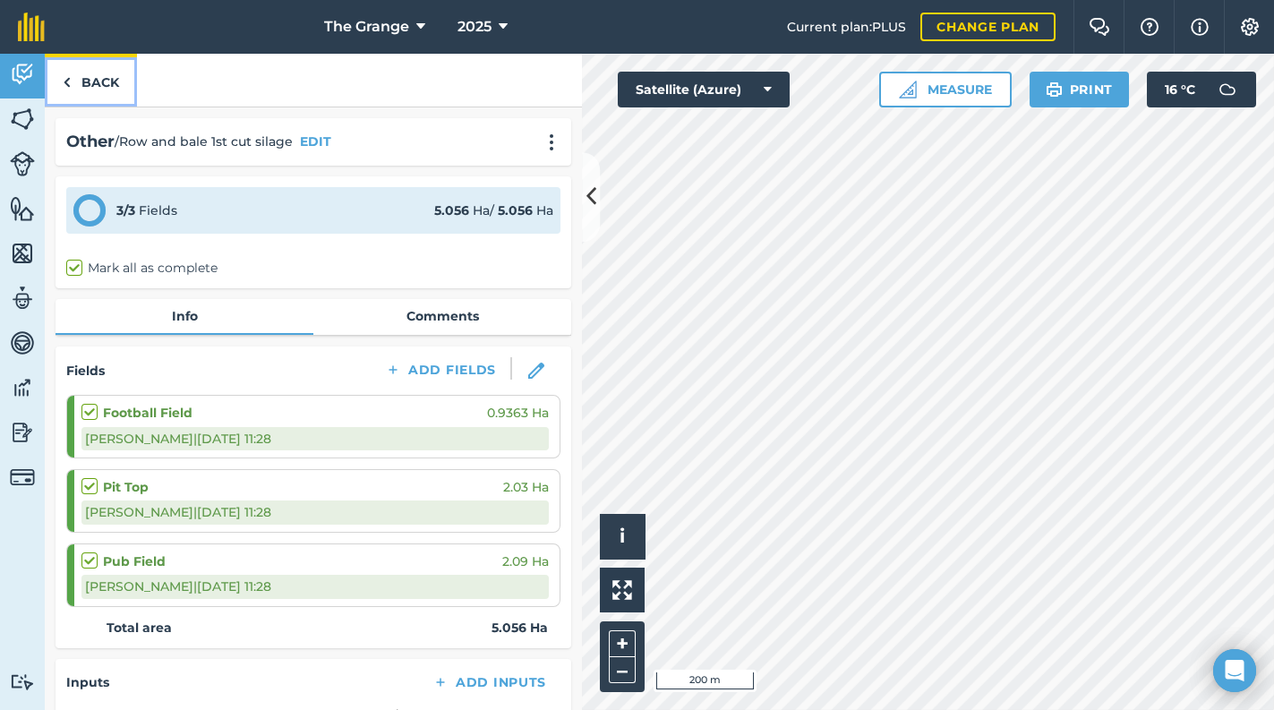
click at [97, 97] on link "Back" at bounding box center [91, 80] width 92 height 53
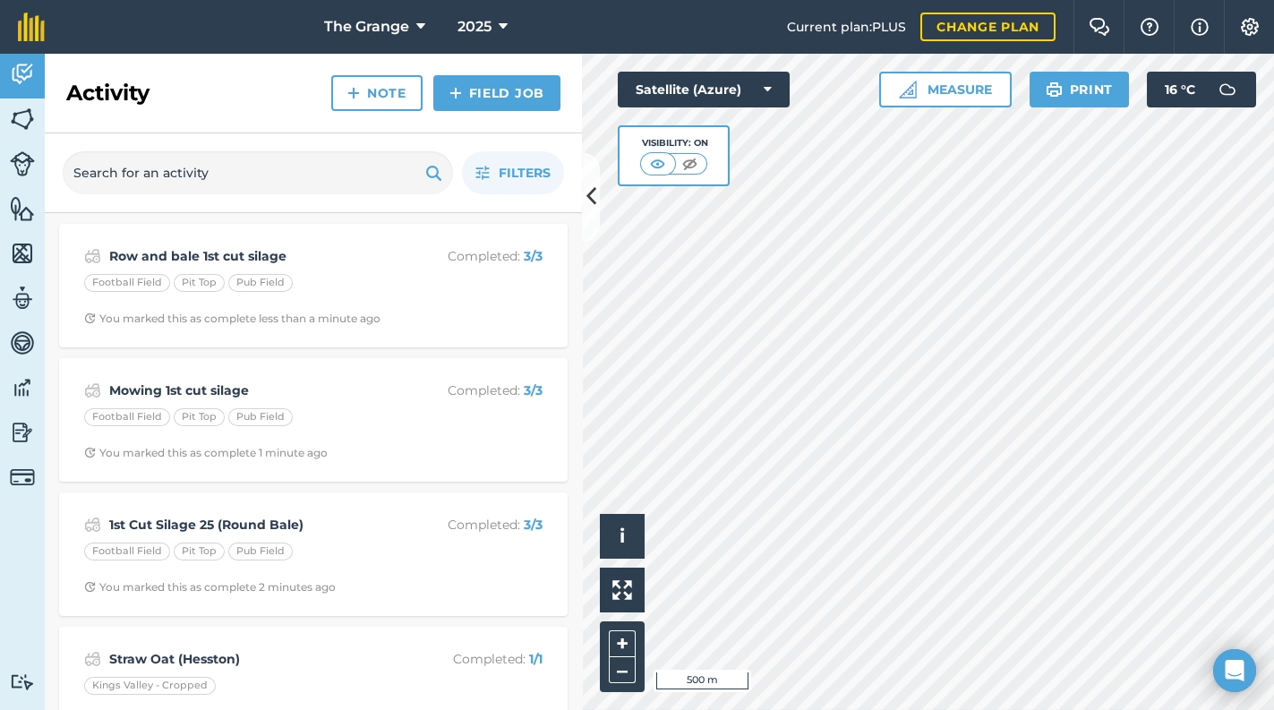
click at [577, 584] on div "Activity Fields Livestock Features Maps Team Vehicles Data Reporting Billing Tu…" at bounding box center [637, 382] width 1274 height 656
click at [36, 81] on link "Activity" at bounding box center [22, 76] width 45 height 45
click at [36, 62] on link "Activity" at bounding box center [22, 76] width 45 height 45
click at [551, 176] on button "Filters" at bounding box center [513, 172] width 102 height 43
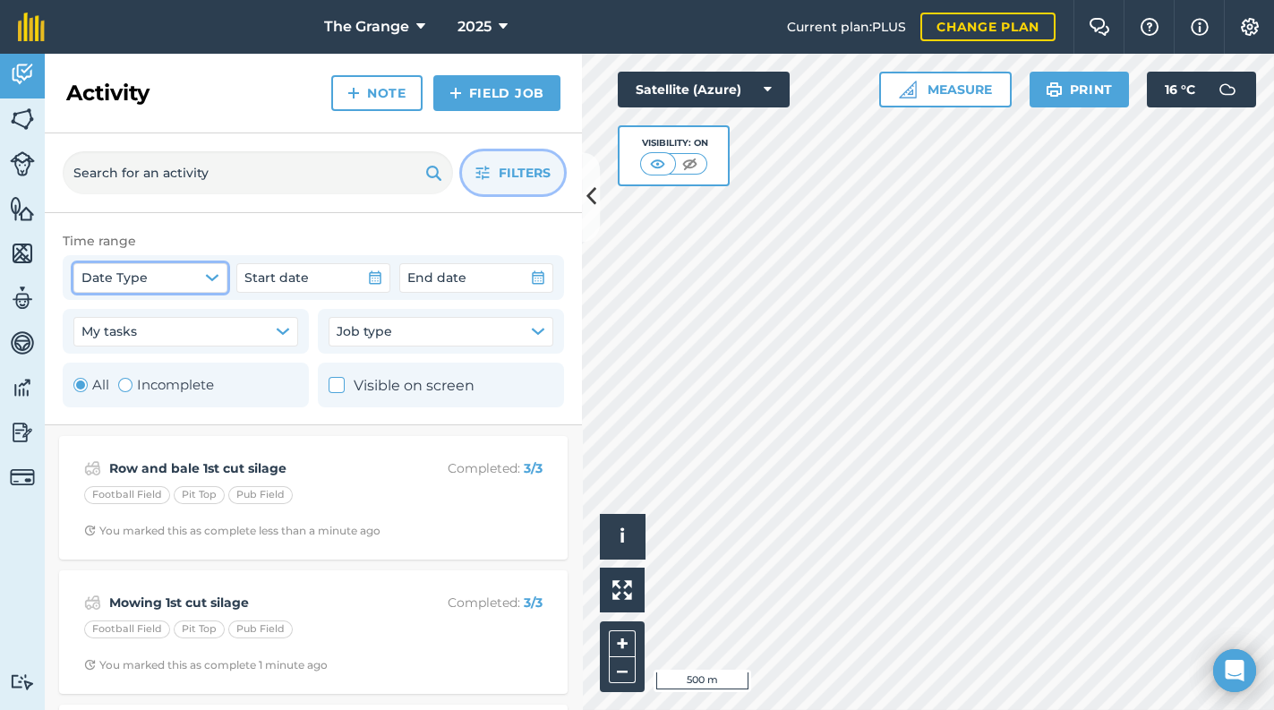
click at [141, 283] on span "Date Type" at bounding box center [114, 278] width 66 height 20
click at [442, 336] on button "Job type" at bounding box center [440, 331] width 225 height 29
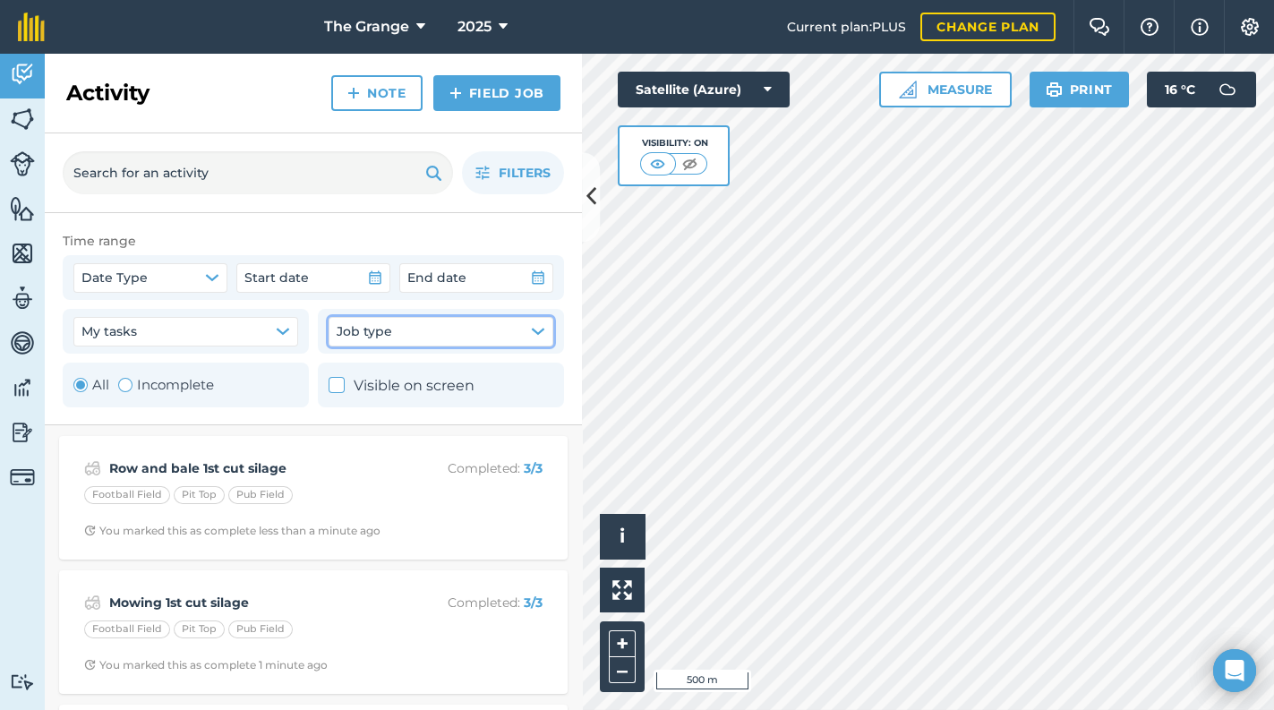
click at [143, 378] on label "Incomplete" at bounding box center [166, 384] width 96 height 21
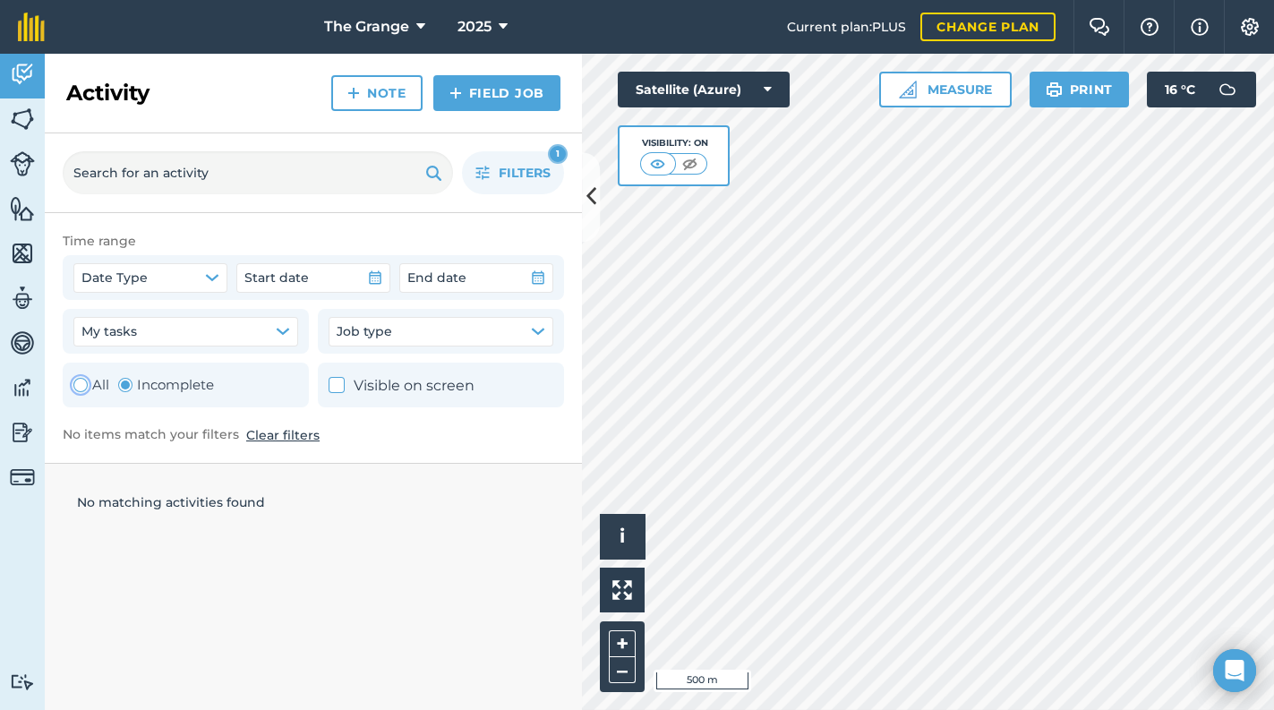
click at [73, 381] on div "Toggle Activity" at bounding box center [80, 385] width 14 height 14
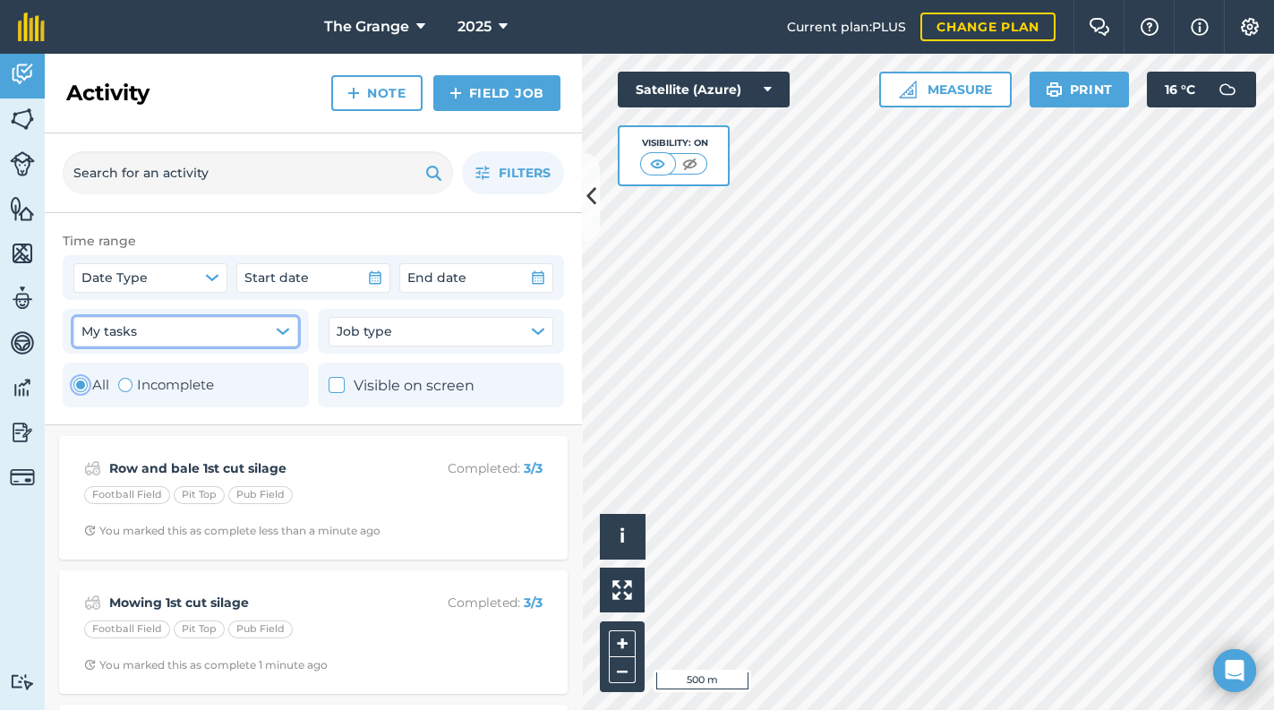
click at [153, 340] on button "My tasks" at bounding box center [185, 331] width 225 height 29
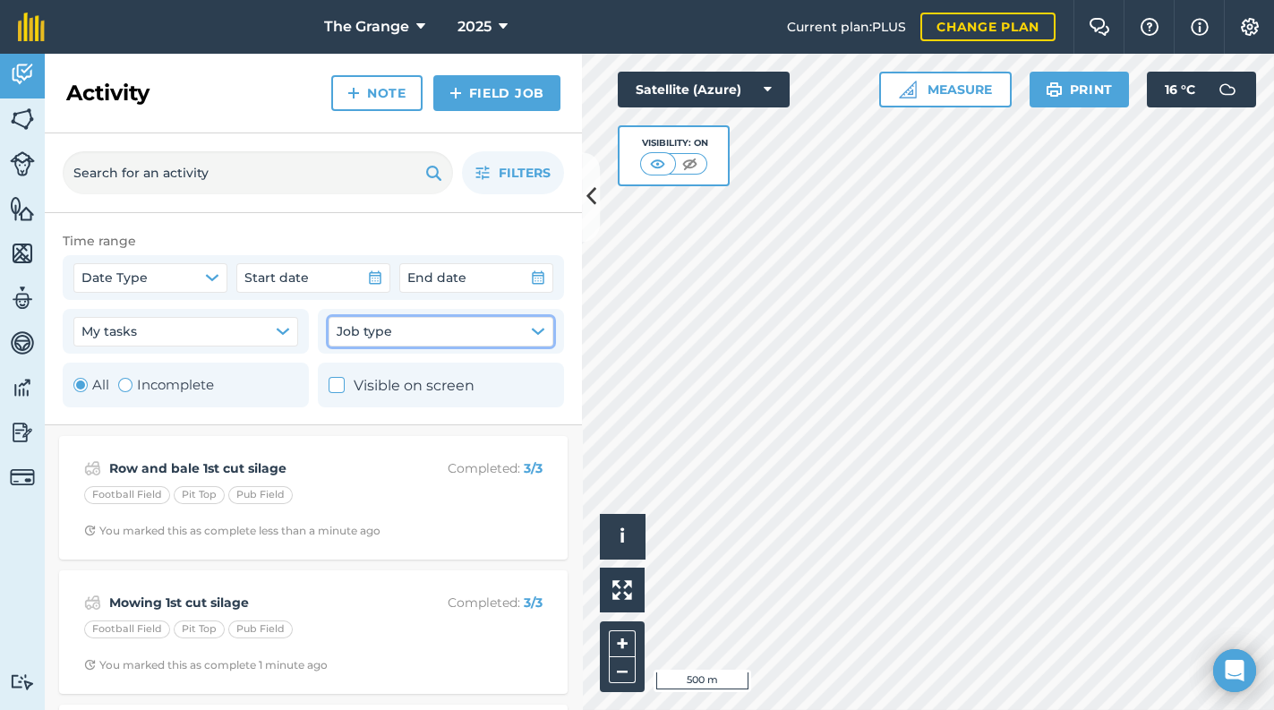
click at [425, 339] on button "Job type" at bounding box center [440, 331] width 225 height 29
click at [129, 277] on span "Date Type" at bounding box center [114, 278] width 66 height 20
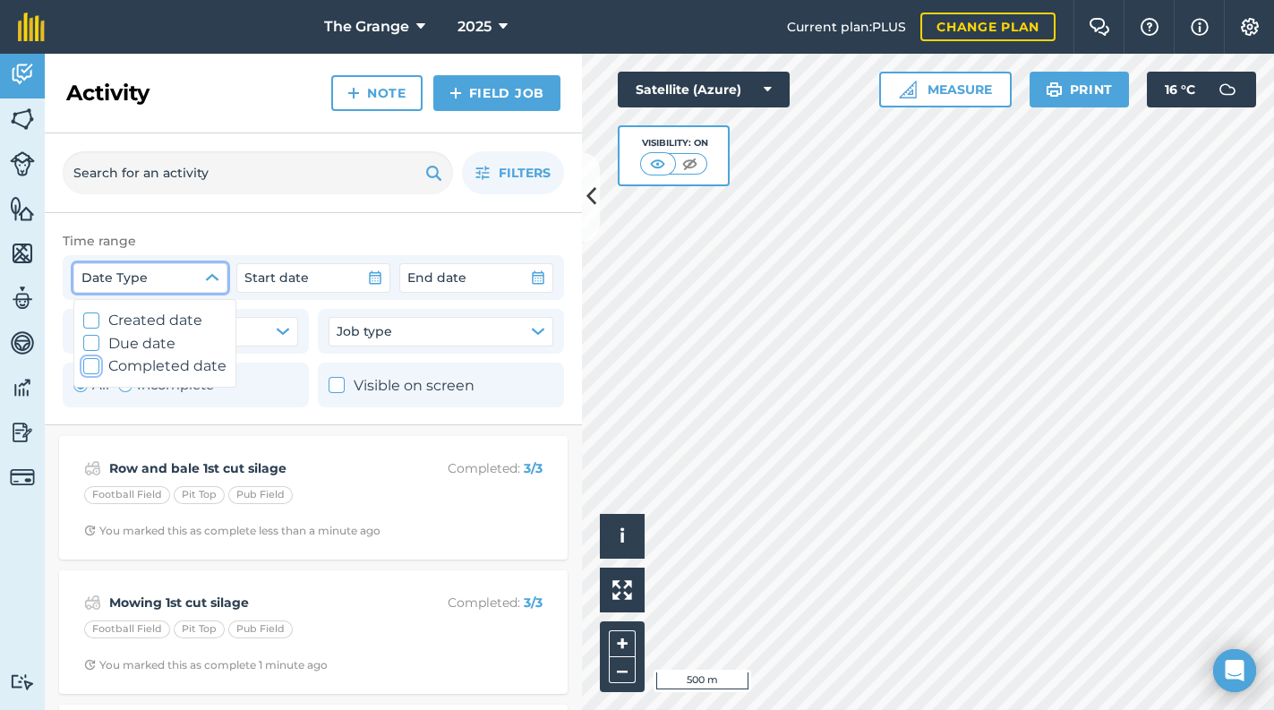
click at [154, 372] on label "Completed date" at bounding box center [154, 365] width 143 height 23
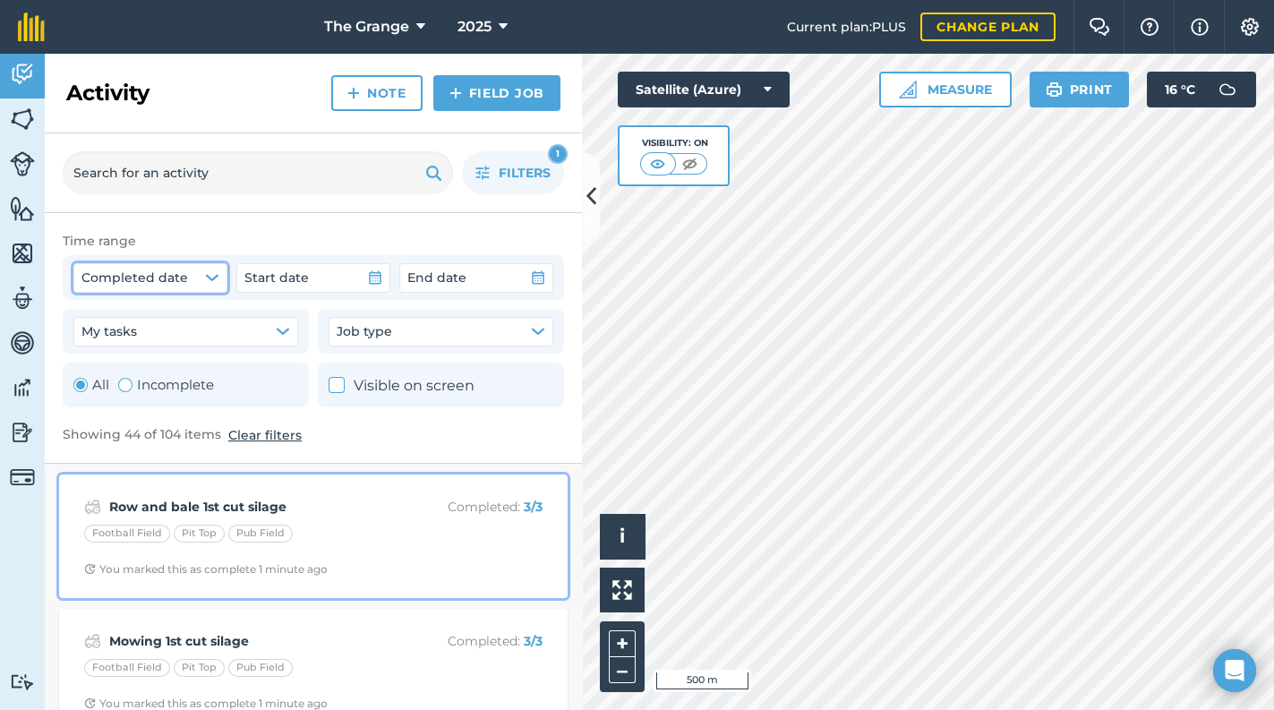
click at [524, 501] on strong "3 / 3" at bounding box center [533, 507] width 19 height 16
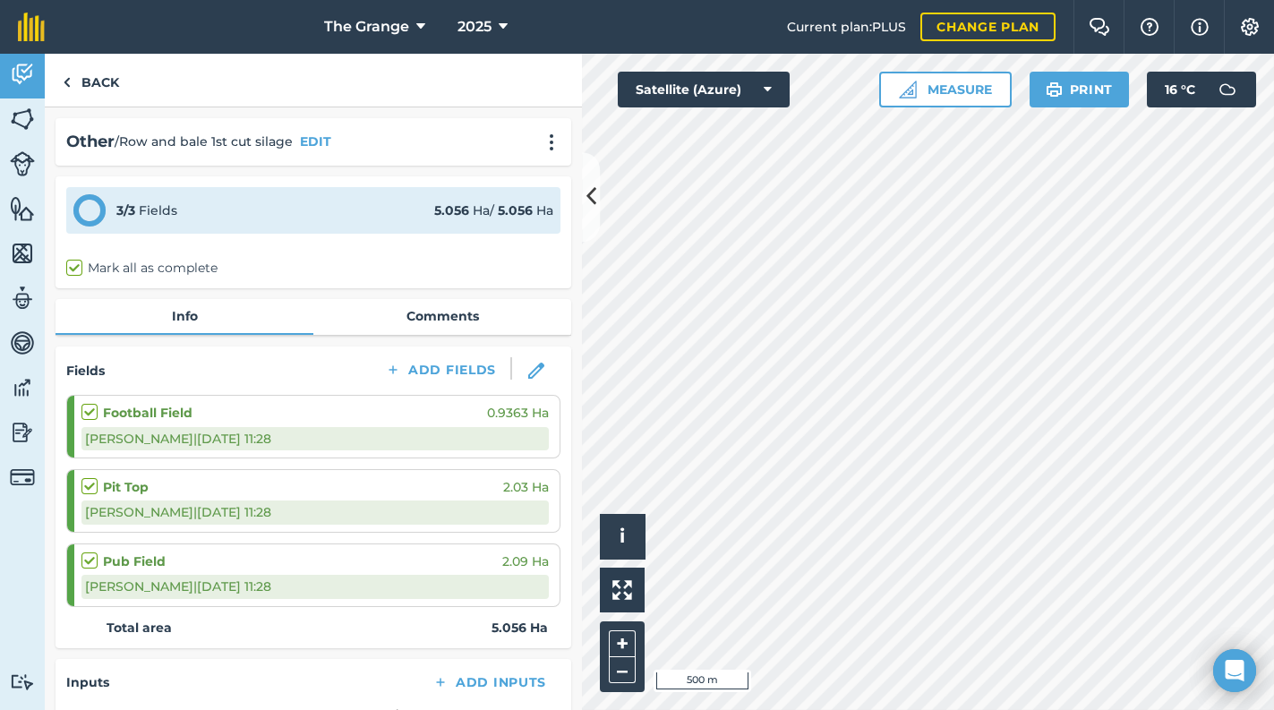
drag, startPoint x: 161, startPoint y: 378, endPoint x: 155, endPoint y: 358, distance: 20.7
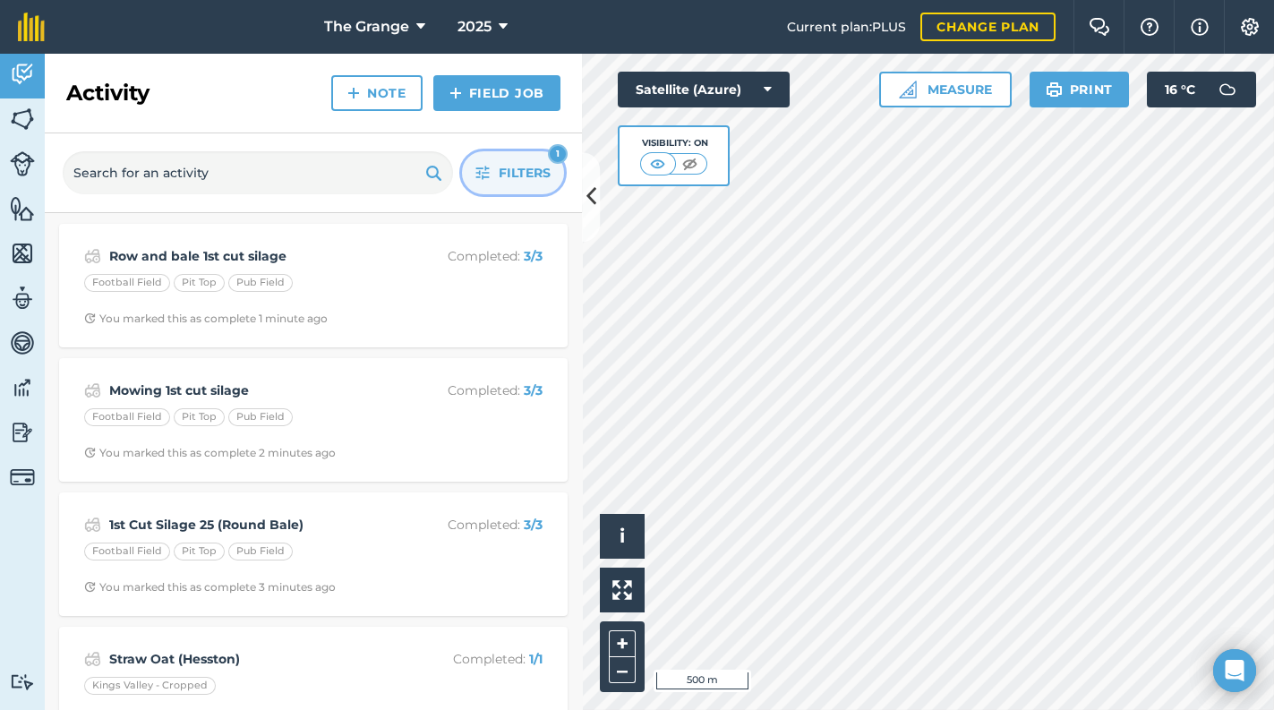
click at [517, 179] on span "Filters" at bounding box center [525, 173] width 52 height 20
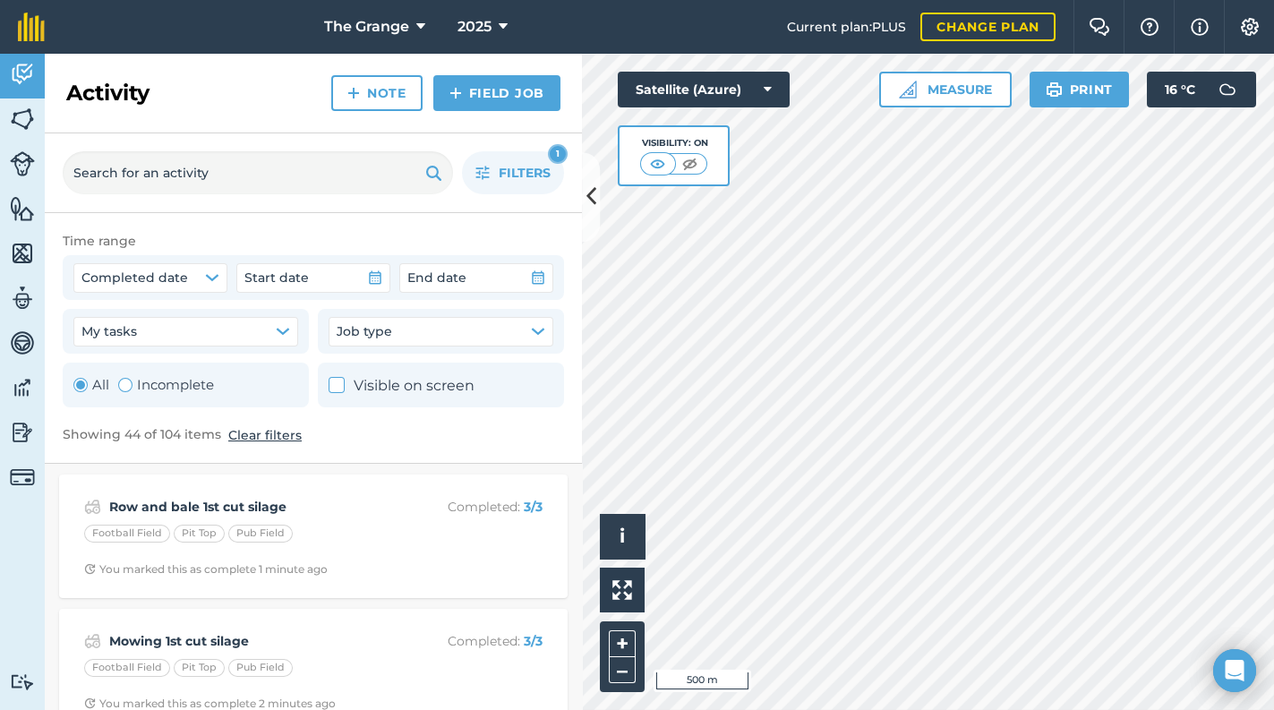
click at [209, 218] on div "Time range Completed date Start date End date My tasks Job type All Incomplete …" at bounding box center [313, 338] width 537 height 251
click at [686, 158] on img at bounding box center [689, 164] width 22 height 18
click at [646, 161] on button at bounding box center [659, 164] width 32 height 20
click at [698, 169] on img at bounding box center [689, 164] width 22 height 18
click at [698, 169] on img at bounding box center [690, 164] width 22 height 18
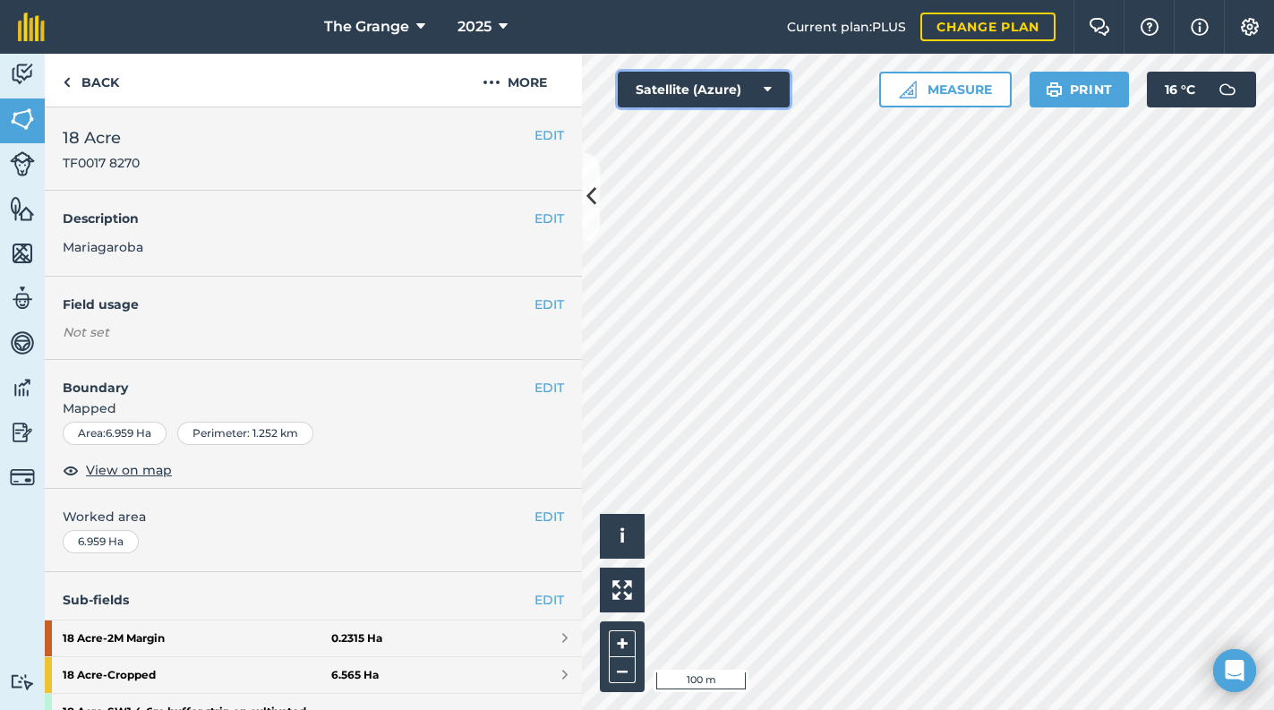
click at [732, 90] on button "Satellite (Azure)" at bounding box center [704, 90] width 172 height 36
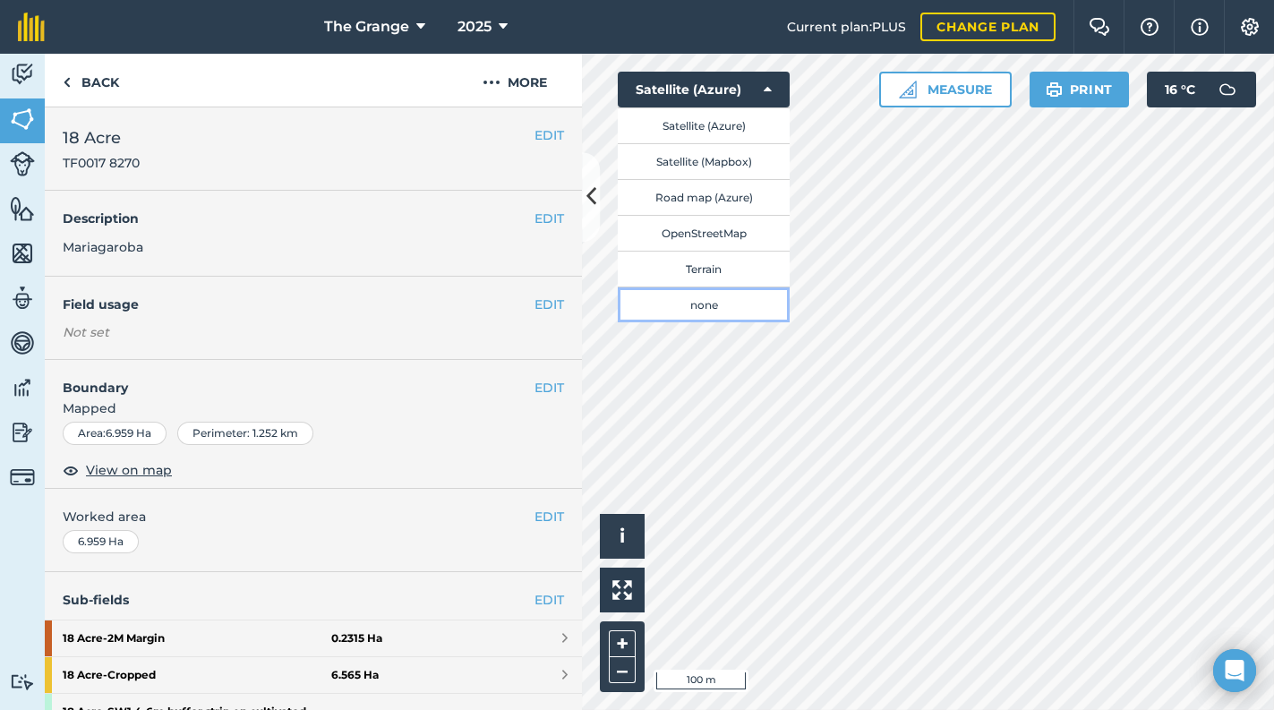
click at [704, 306] on button "none" at bounding box center [704, 304] width 172 height 36
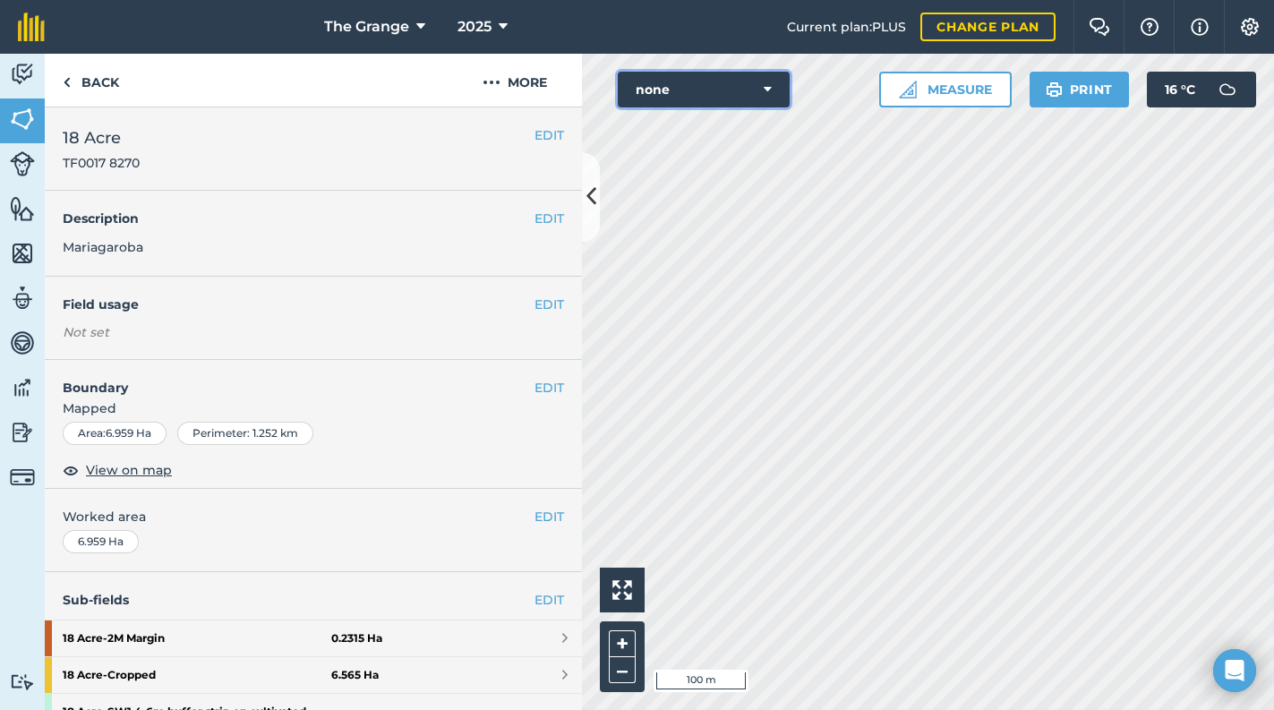
click at [736, 81] on button "none" at bounding box center [704, 90] width 172 height 36
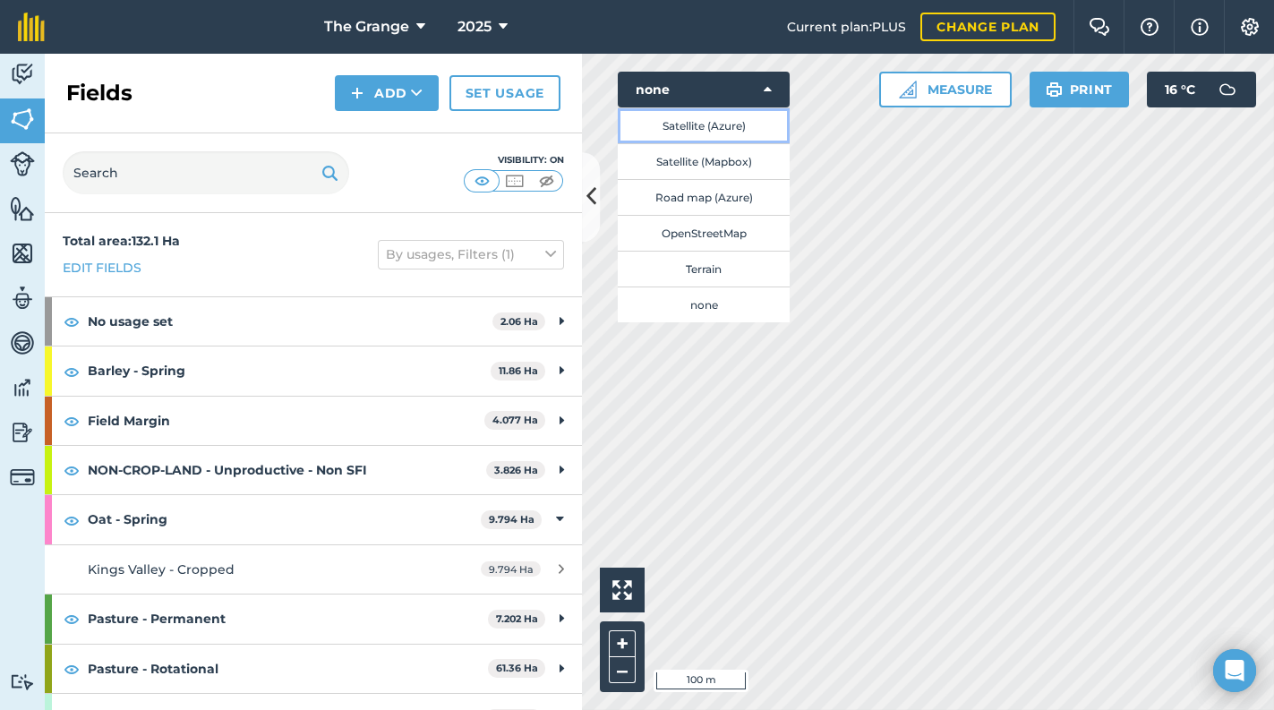
click at [738, 129] on button "Satellite (Azure)" at bounding box center [704, 125] width 172 height 36
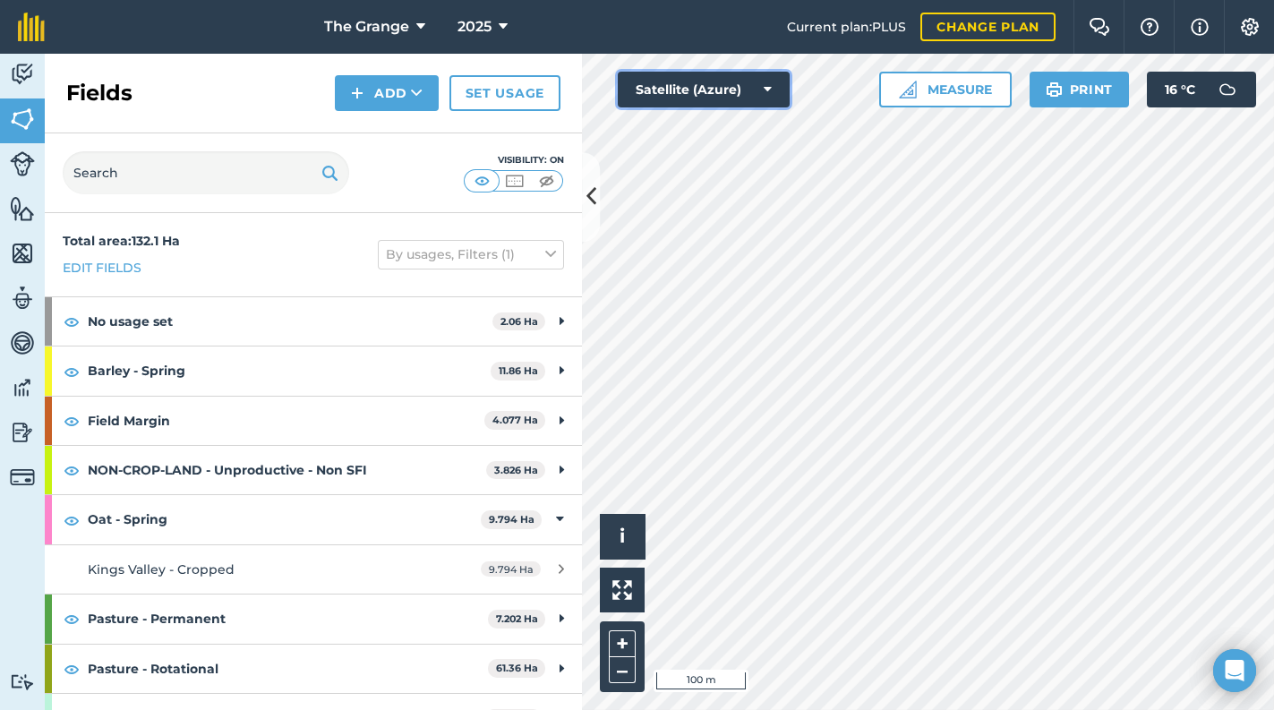
click at [736, 94] on button "Satellite (Azure)" at bounding box center [704, 90] width 172 height 36
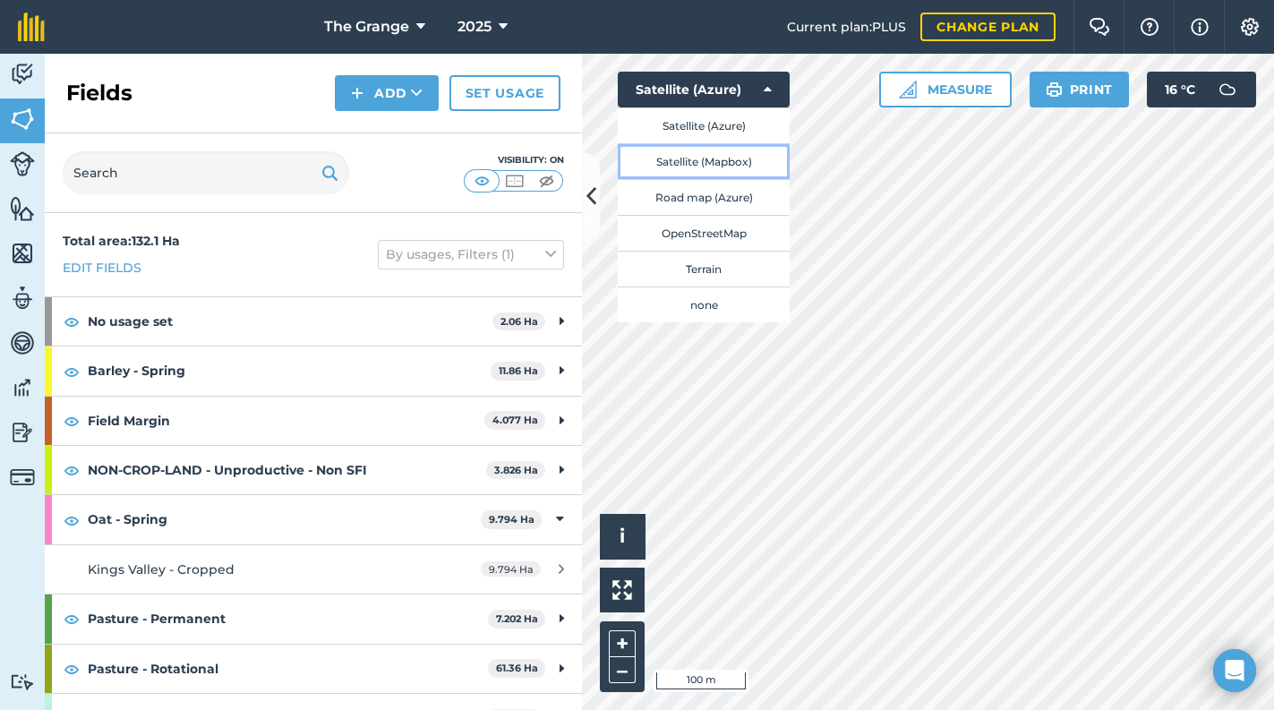
click at [738, 160] on button "Satellite (Mapbox)" at bounding box center [704, 161] width 172 height 36
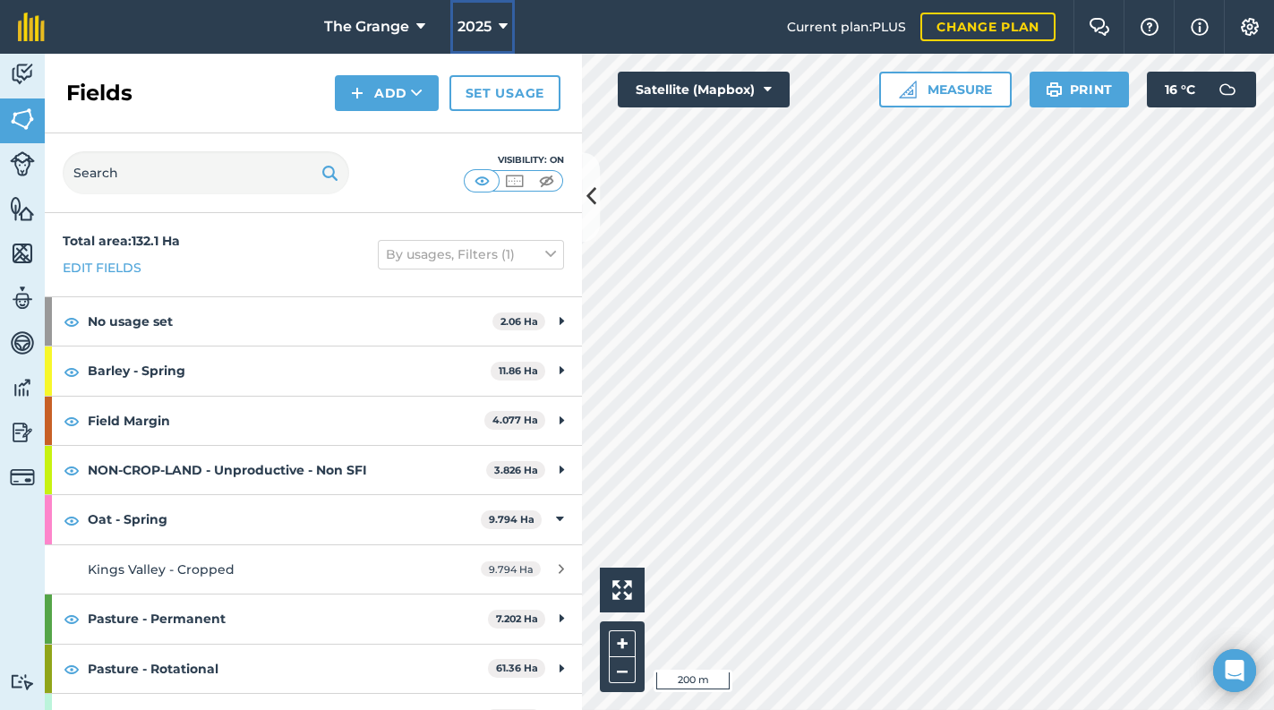
click at [456, 20] on button "2025" at bounding box center [482, 27] width 64 height 54
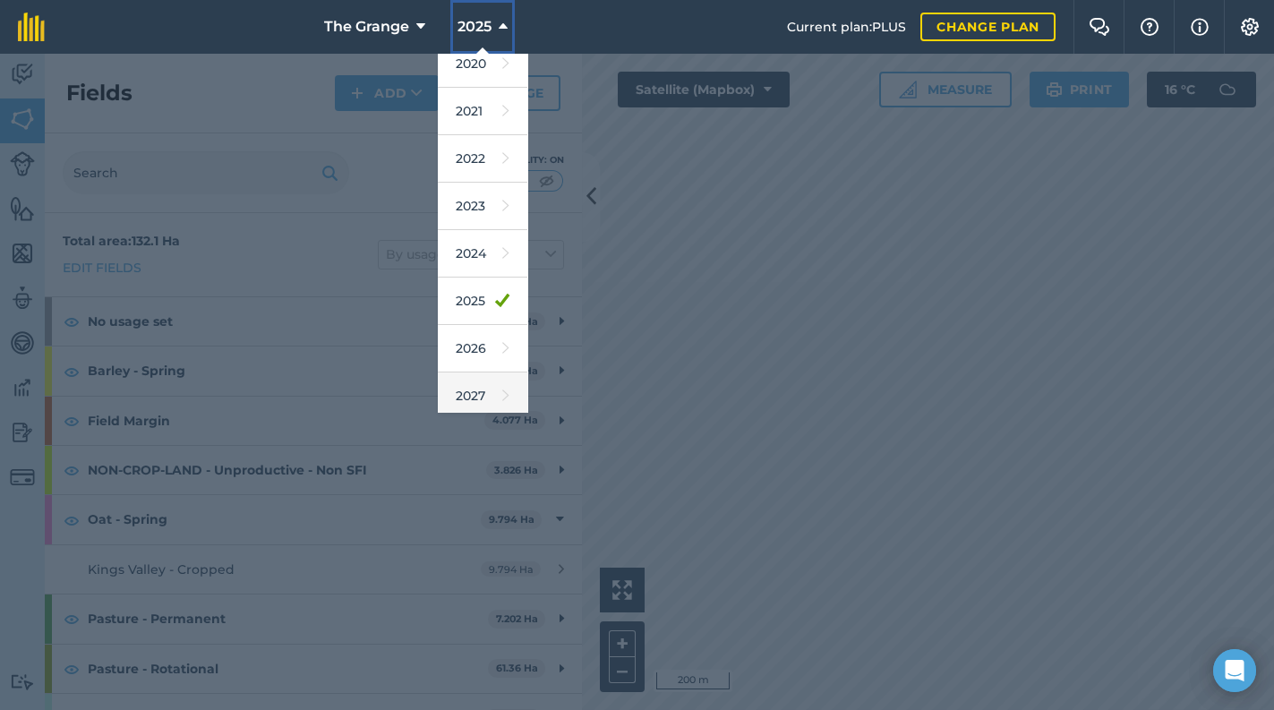
scroll to position [162, 0]
click at [502, 337] on icon at bounding box center [505, 341] width 7 height 25
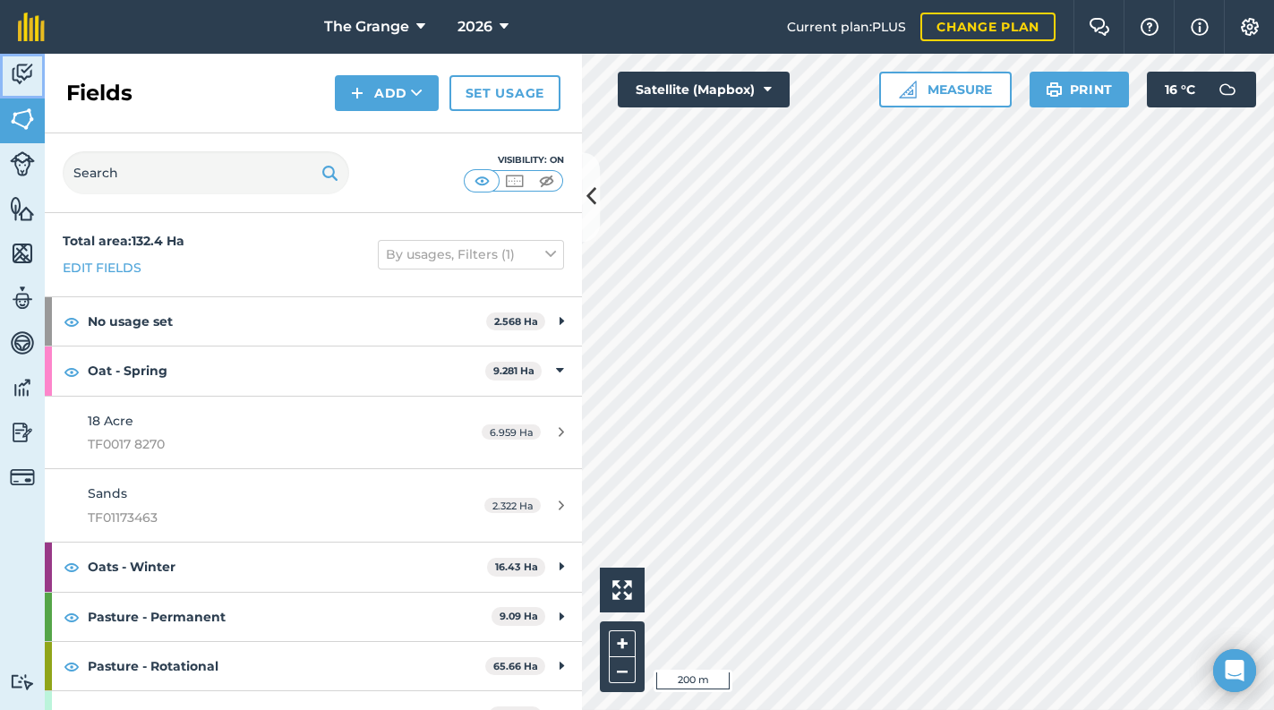
click at [26, 80] on img at bounding box center [22, 74] width 25 height 27
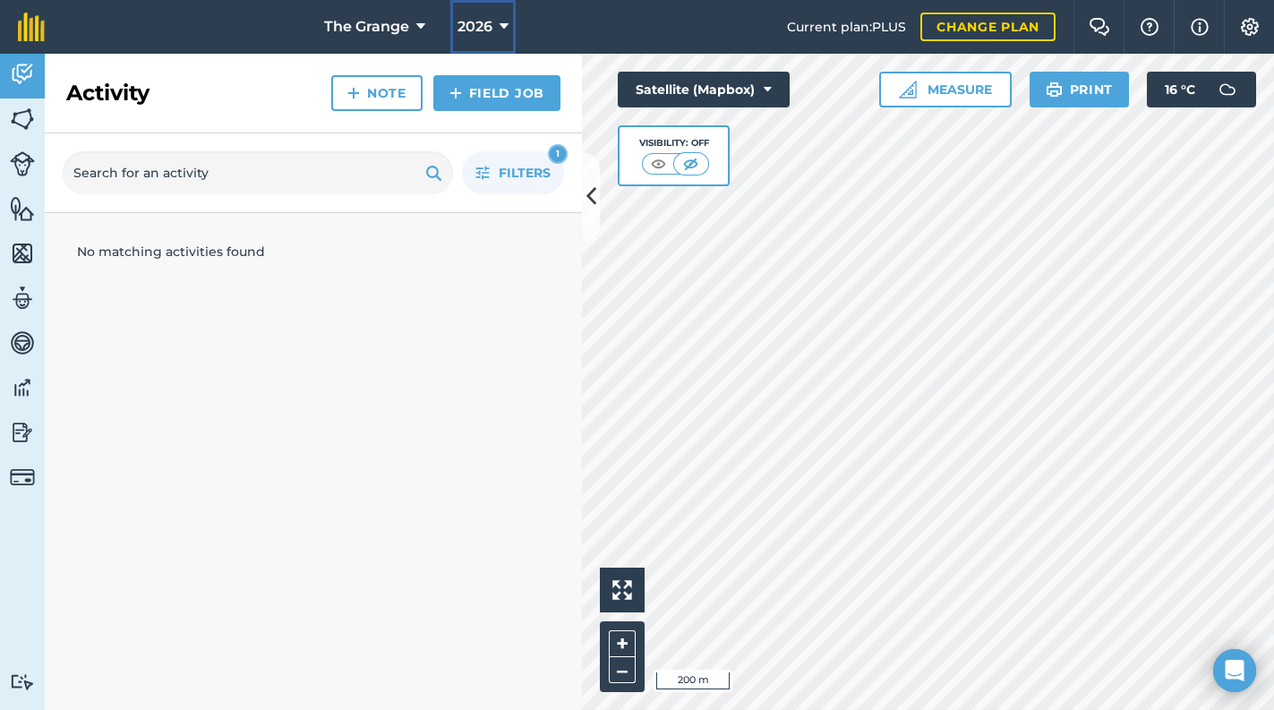
click at [468, 32] on span "2026" at bounding box center [474, 26] width 35 height 21
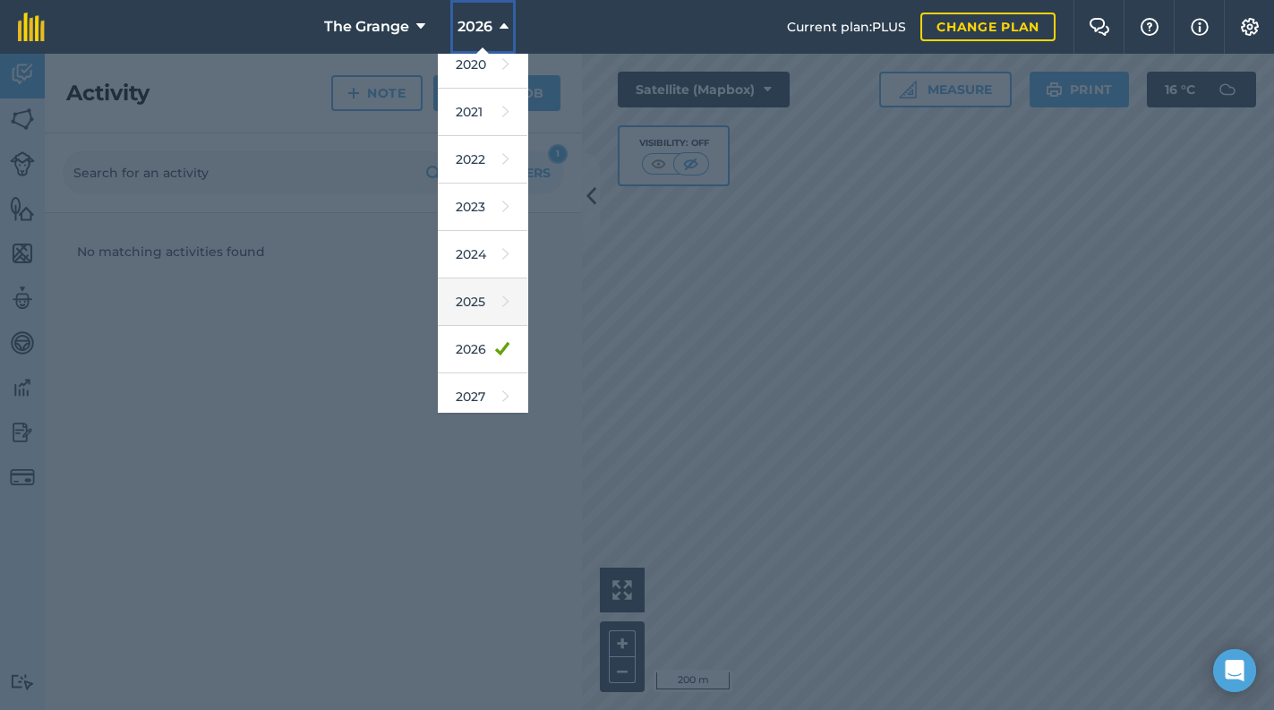
scroll to position [162, 0]
click at [483, 296] on link "2025" at bounding box center [483, 294] width 90 height 47
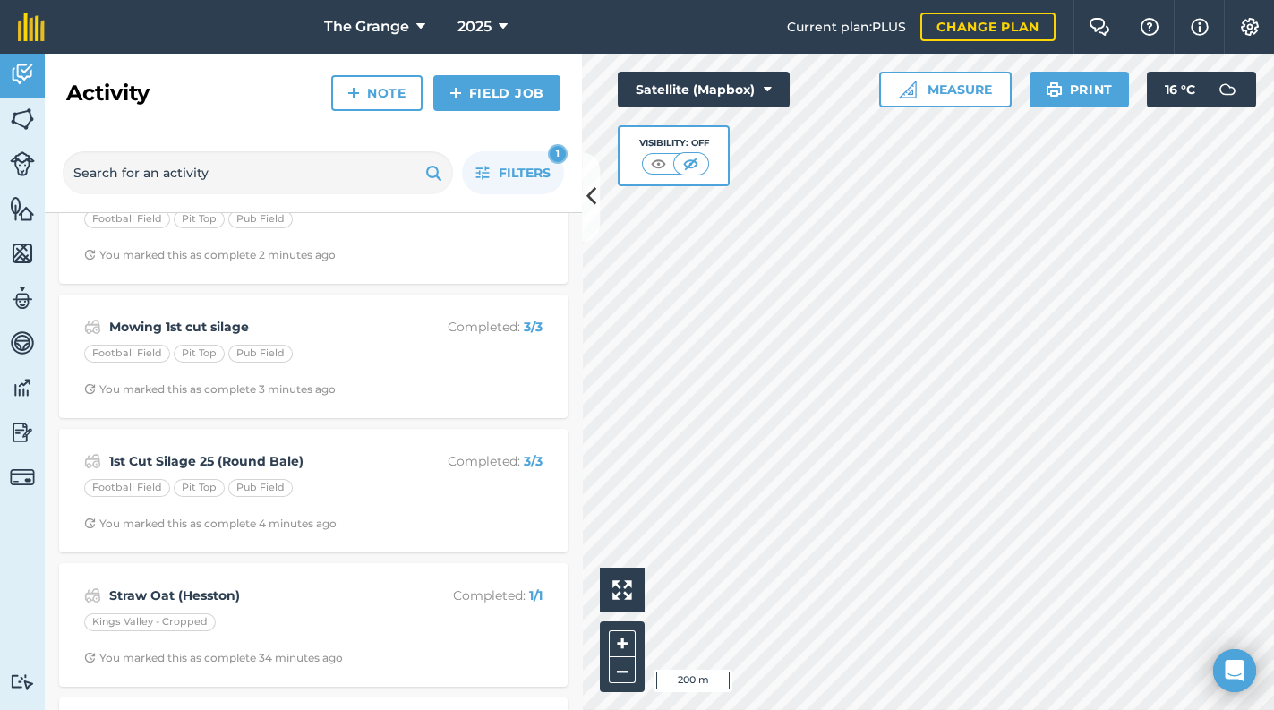
scroll to position [0, 0]
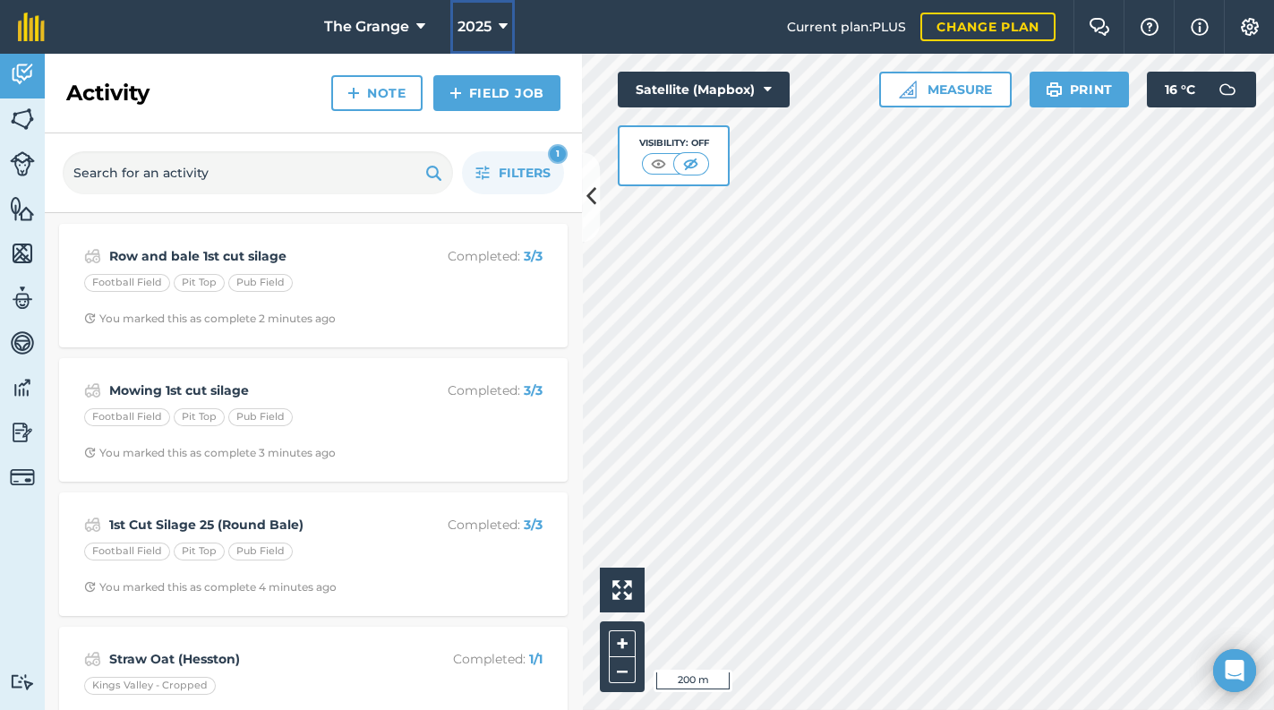
click at [475, 27] on span "2025" at bounding box center [474, 26] width 34 height 21
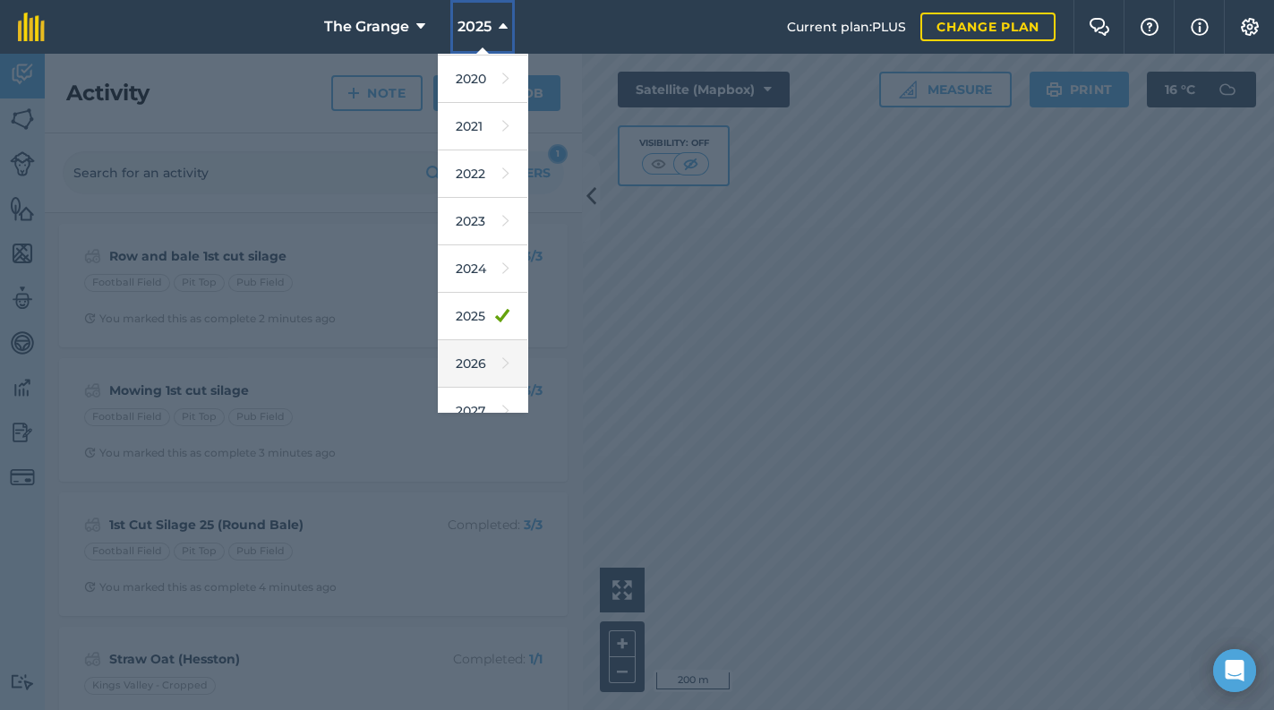
scroll to position [162, 0]
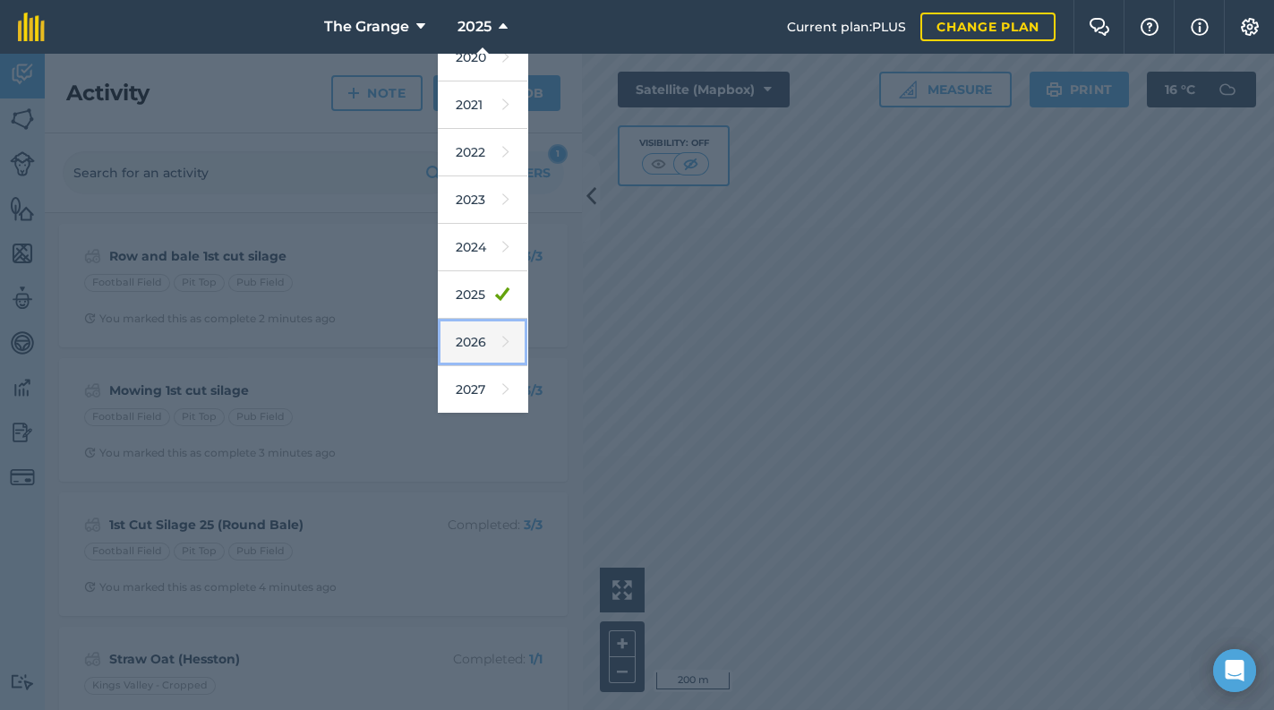
click at [473, 328] on link "2026" at bounding box center [483, 342] width 90 height 47
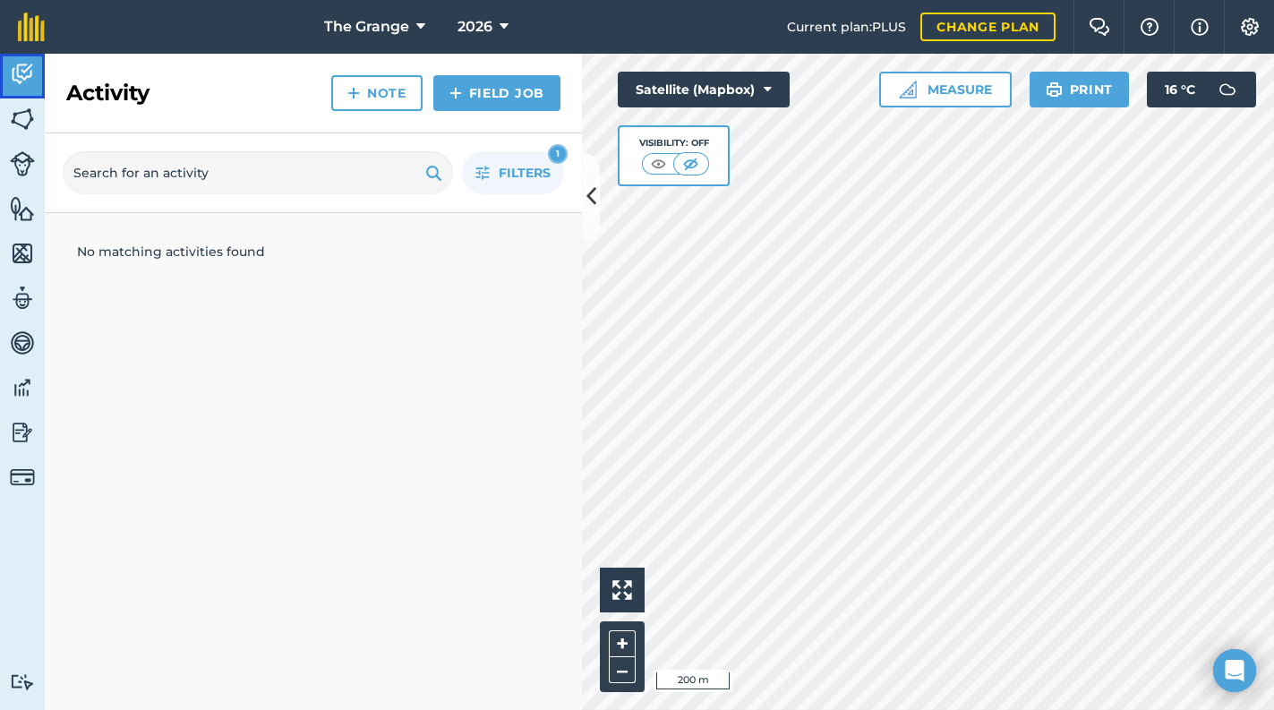
click at [32, 74] on img at bounding box center [22, 74] width 25 height 27
click at [525, 169] on span "Filters" at bounding box center [525, 173] width 52 height 20
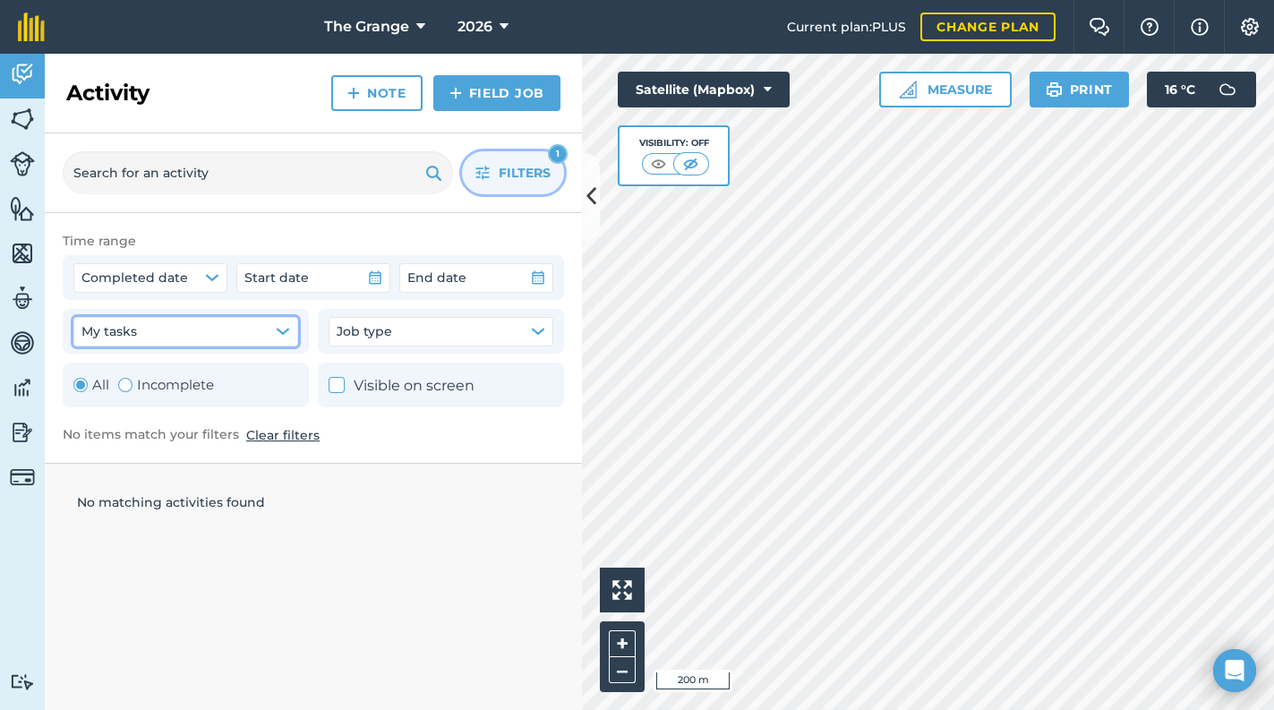
click at [196, 335] on button "My tasks" at bounding box center [185, 331] width 225 height 29
click at [88, 380] on label "All" at bounding box center [91, 384] width 36 height 21
click at [86, 386] on div "Toggle Activity" at bounding box center [80, 385] width 14 height 14
click at [268, 432] on button "Clear filters" at bounding box center [282, 435] width 73 height 20
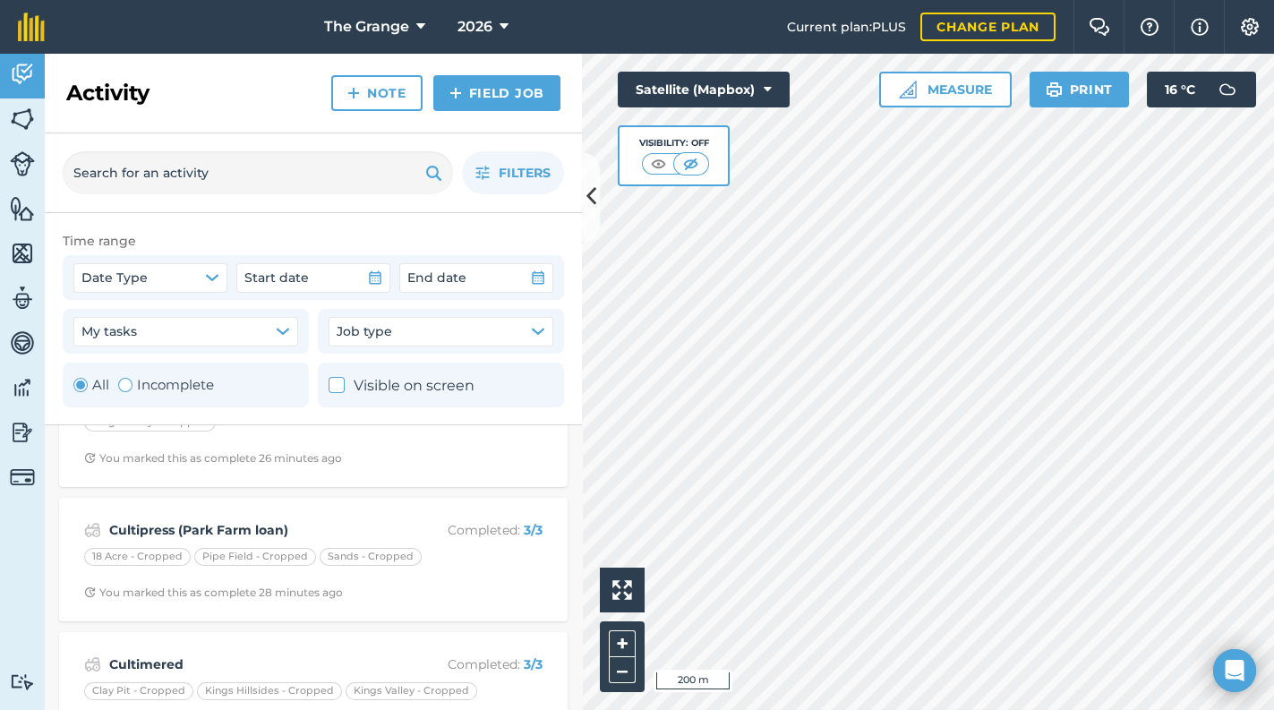
scroll to position [527, 0]
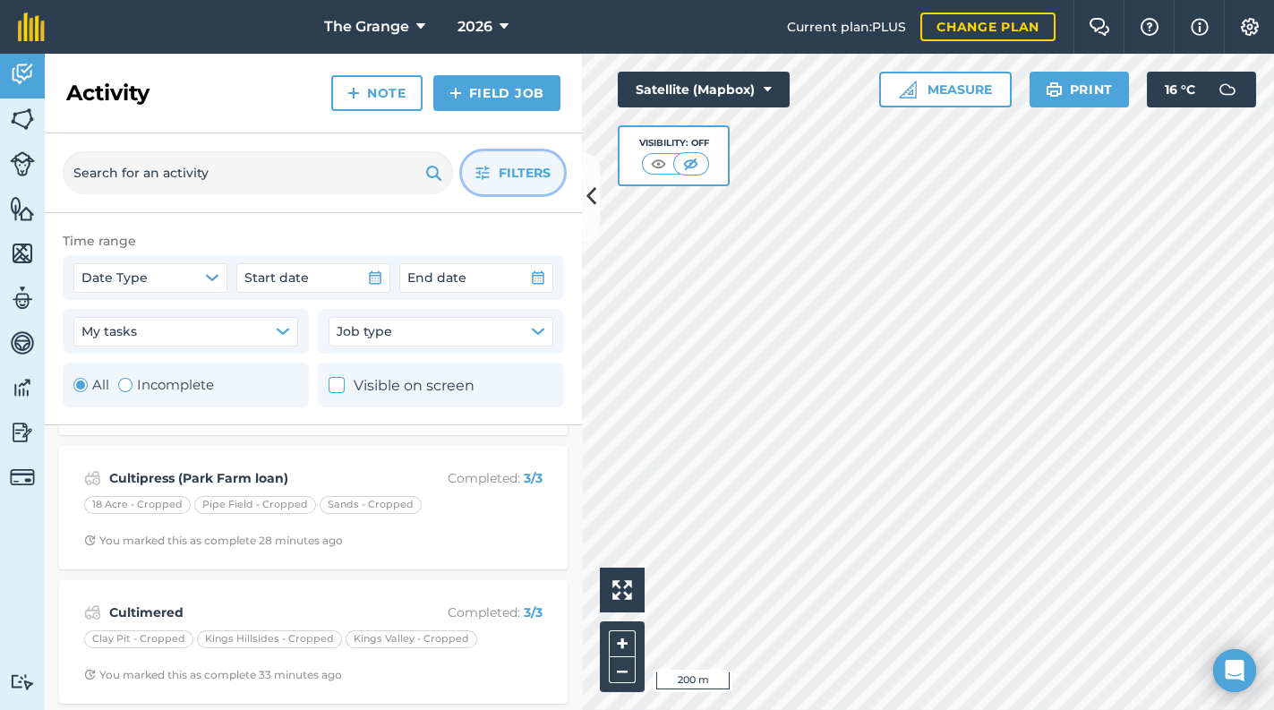
click at [504, 184] on button "Filters" at bounding box center [513, 172] width 102 height 43
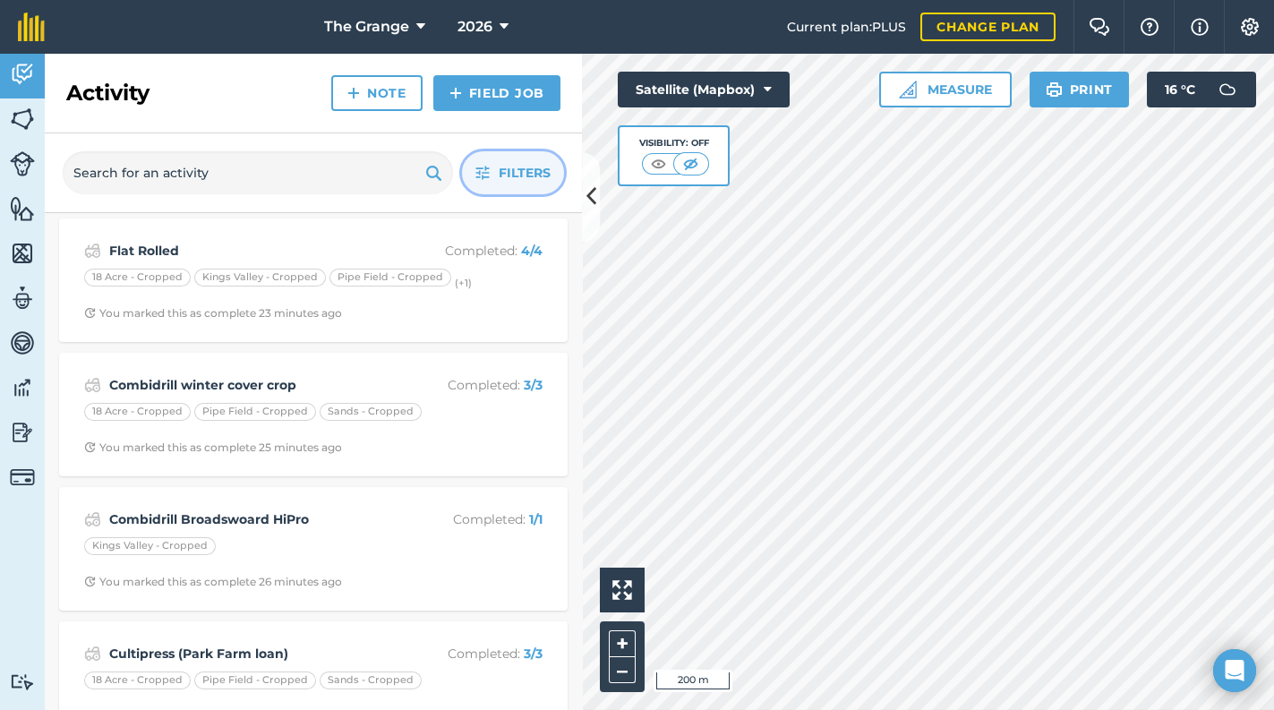
scroll to position [0, 0]
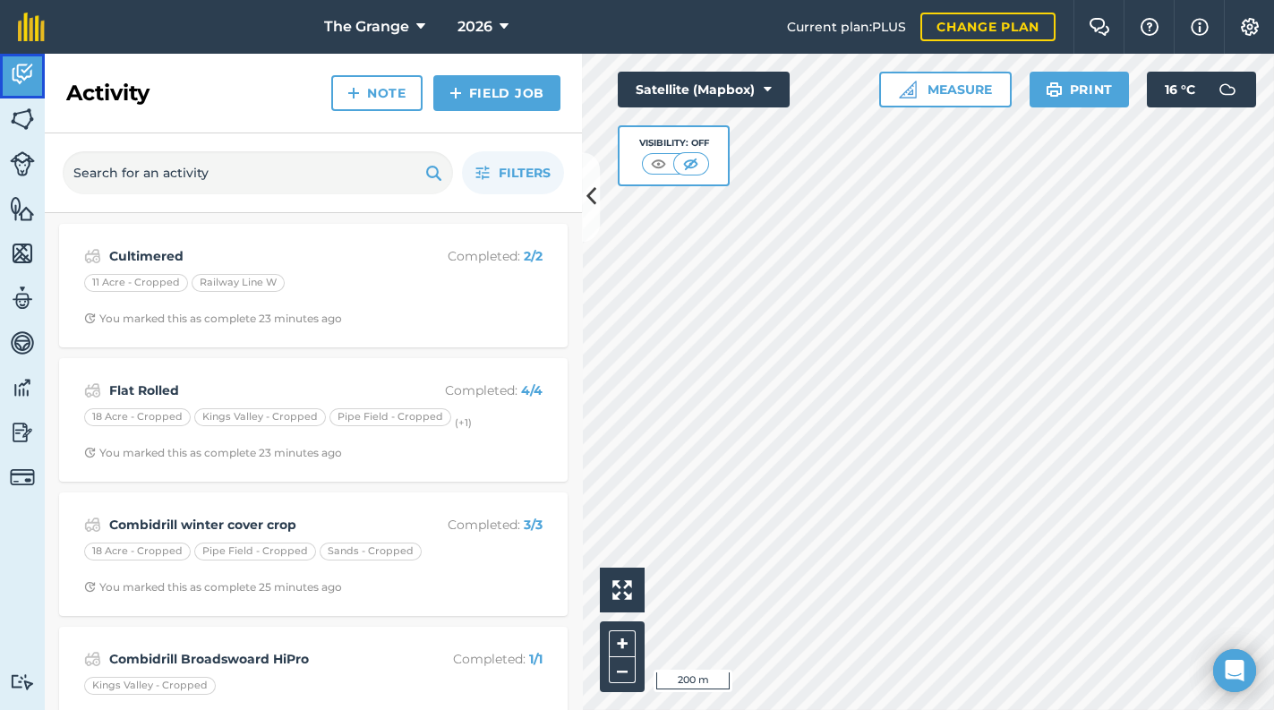
click at [37, 91] on link "Activity" at bounding box center [22, 76] width 45 height 45
click at [588, 200] on icon at bounding box center [591, 197] width 10 height 31
